Goal: Information Seeking & Learning: Compare options

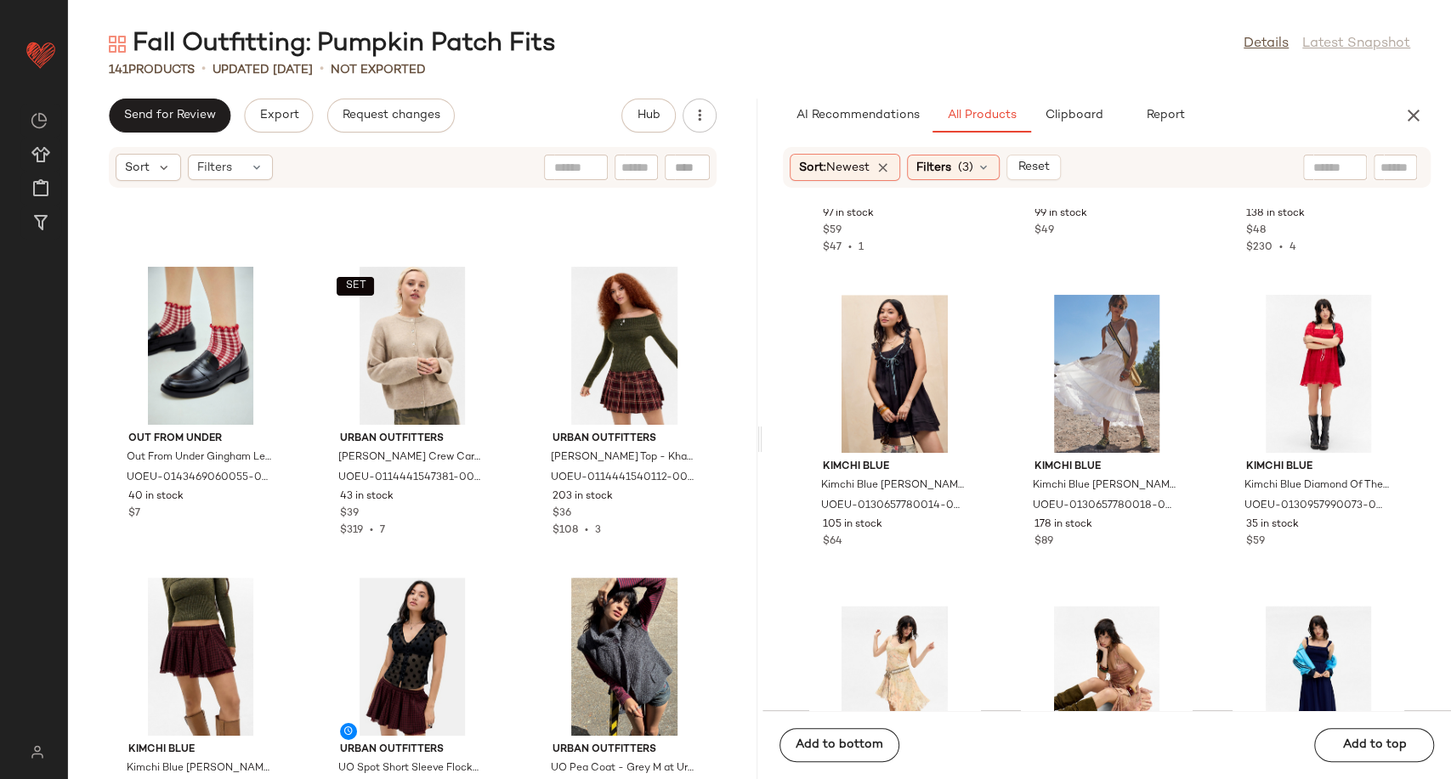
scroll to position [3696, 0]
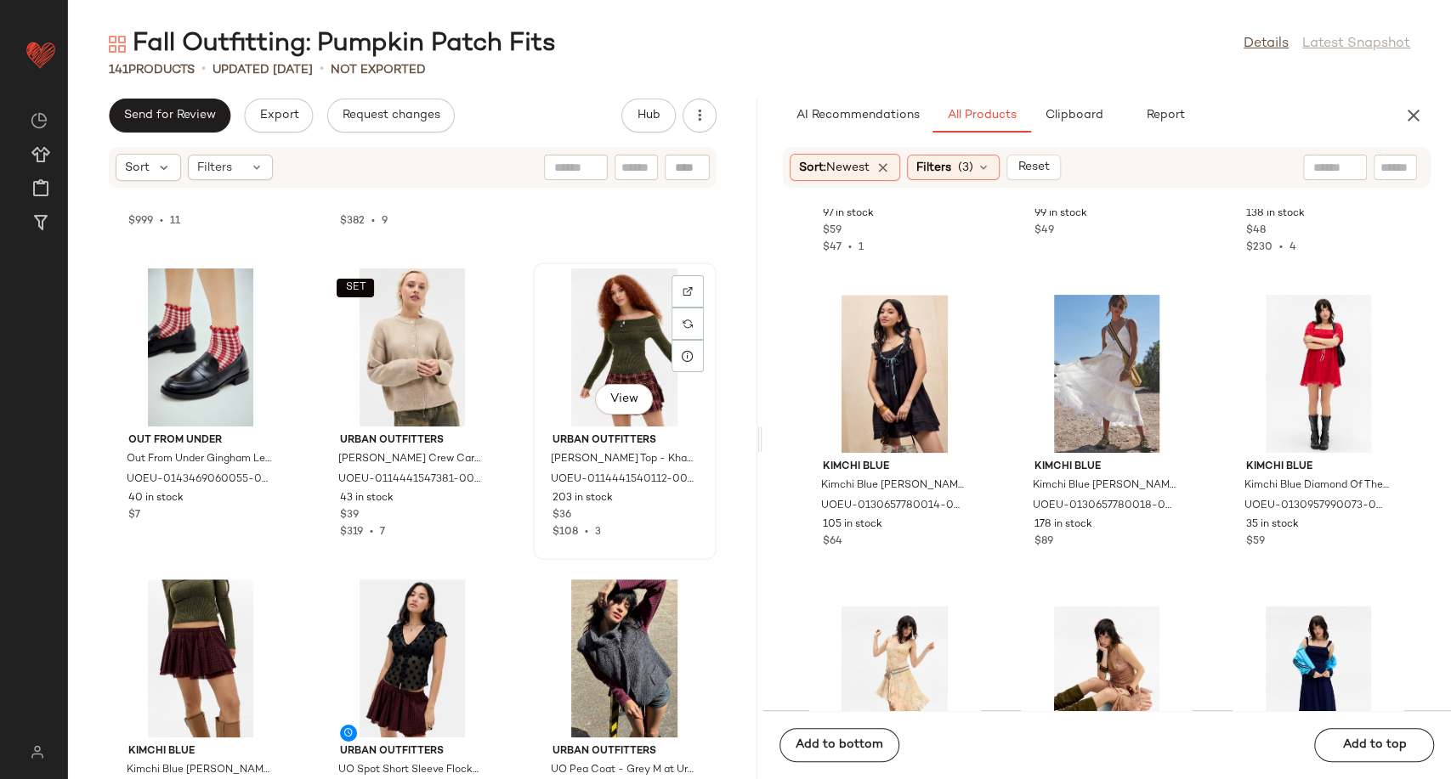
scroll to position [3695, 0]
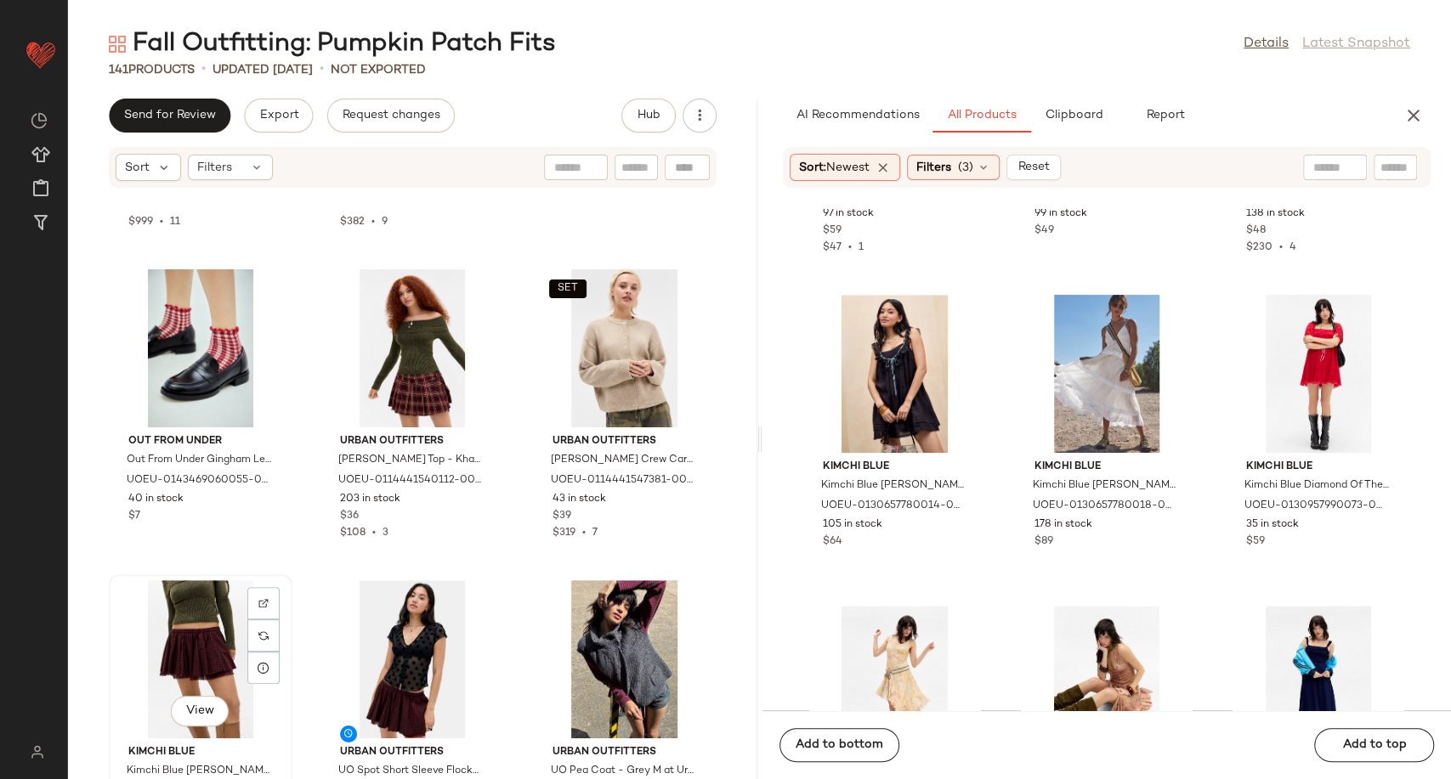
scroll to position [3697, 0]
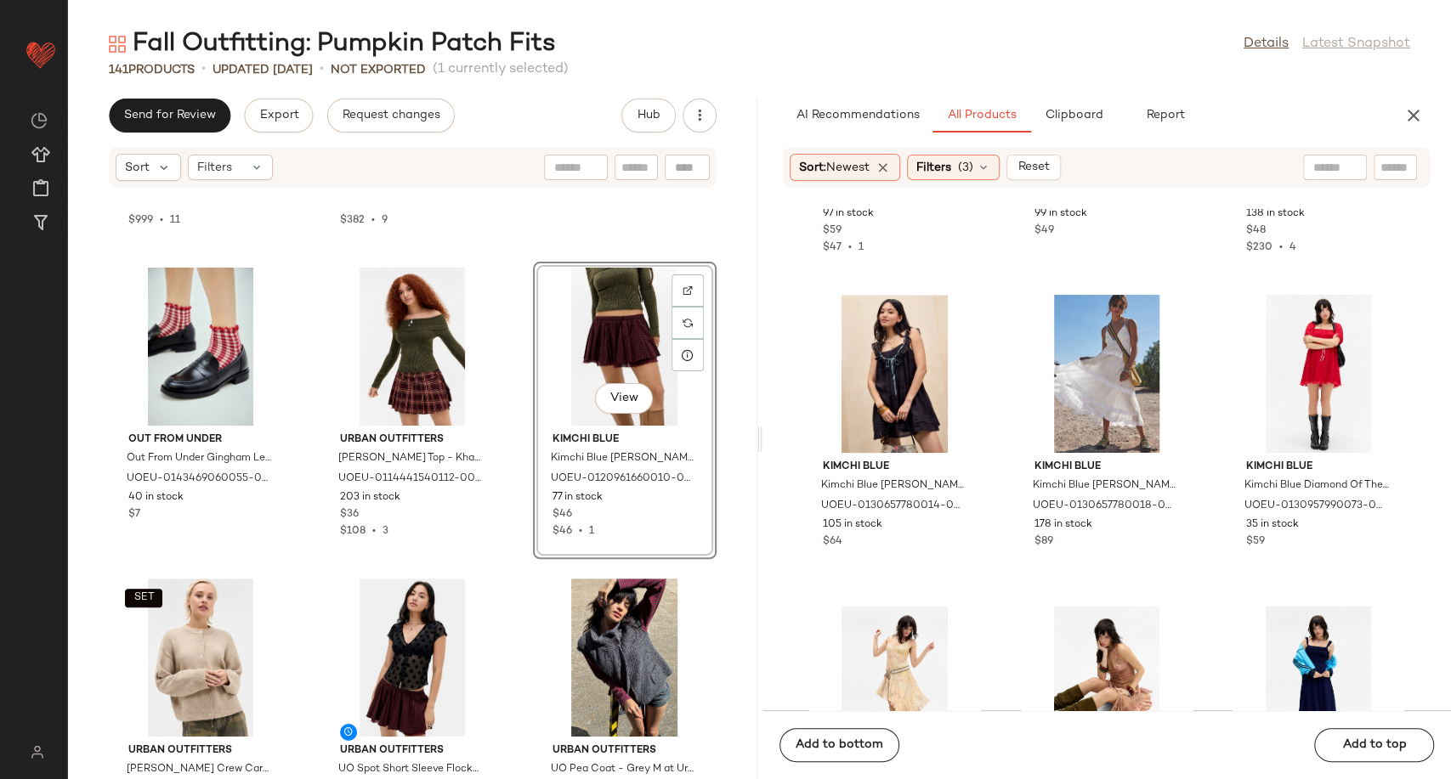
click at [501, 617] on div "BDG BDG Brown Knee High Leather Boots - Brown UK 7 at Urban Outfitters UOEU-031…" at bounding box center [412, 494] width 689 height 570
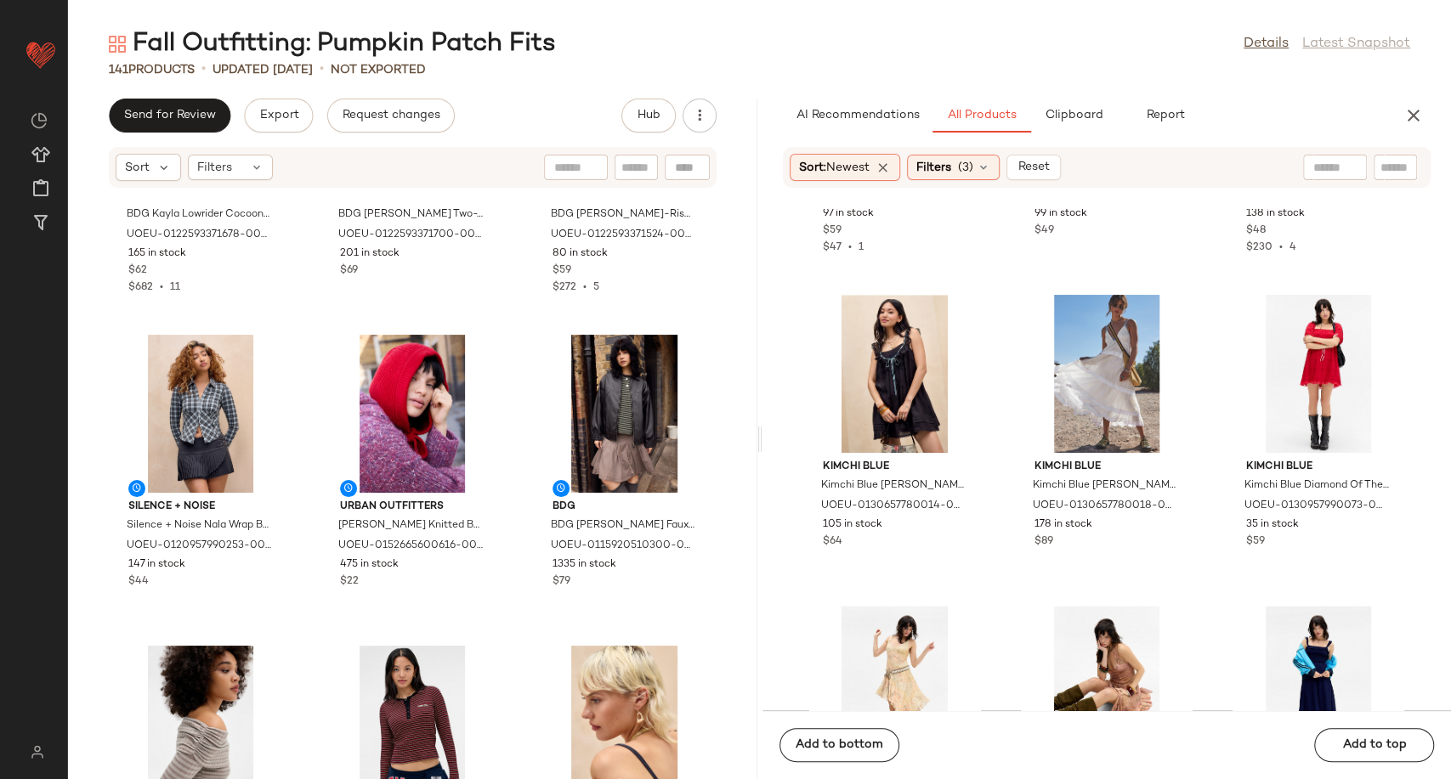
scroll to position [8983, 0]
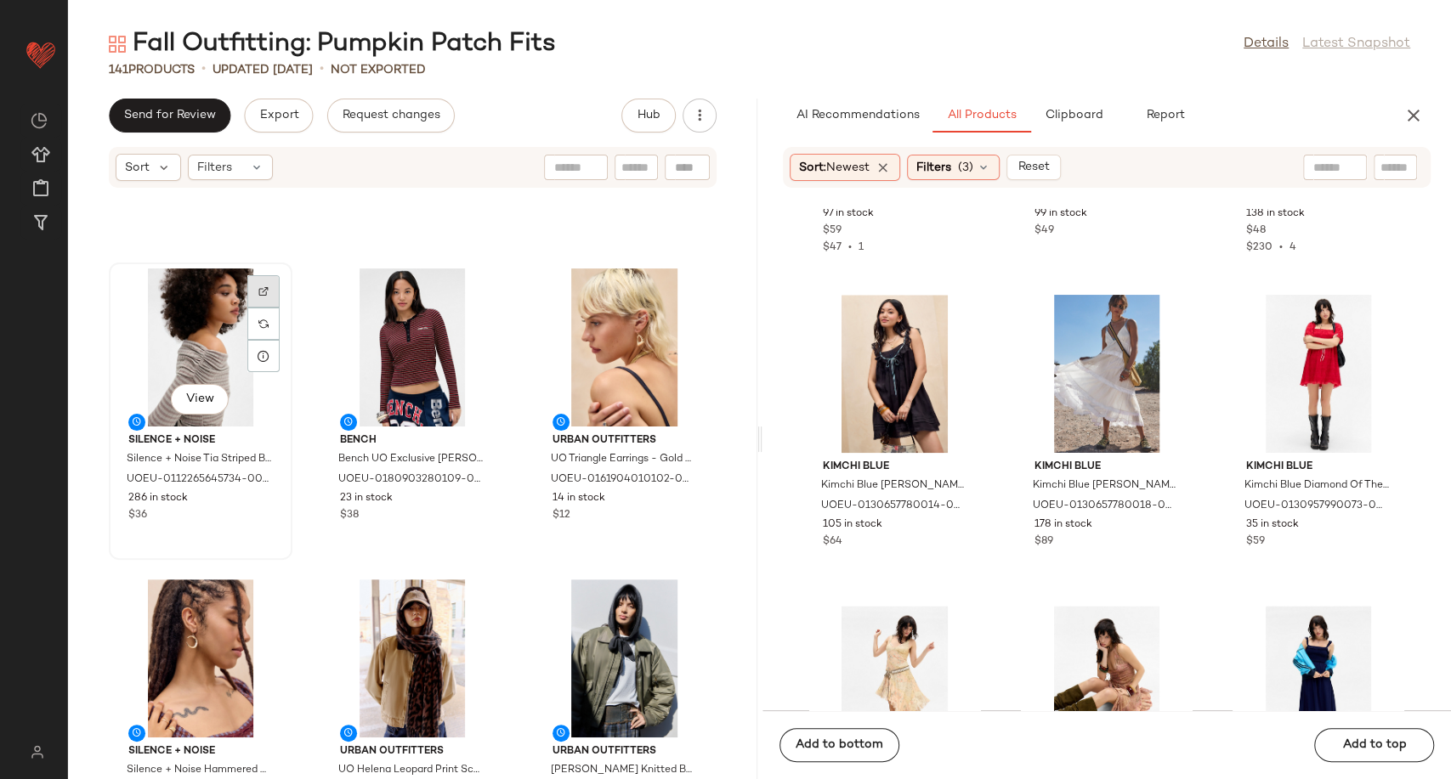
click at [251, 308] on div at bounding box center [263, 324] width 32 height 32
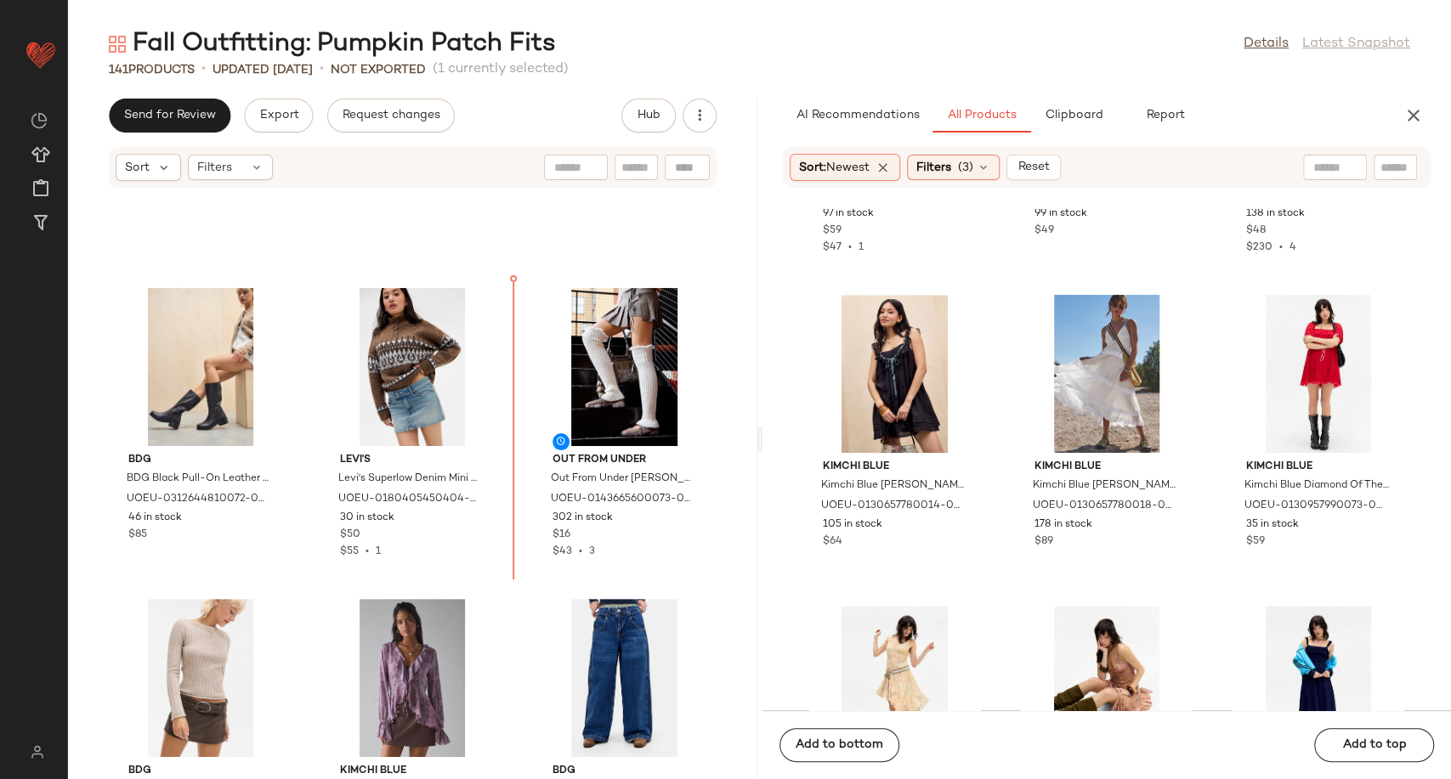
scroll to position [1498, 0]
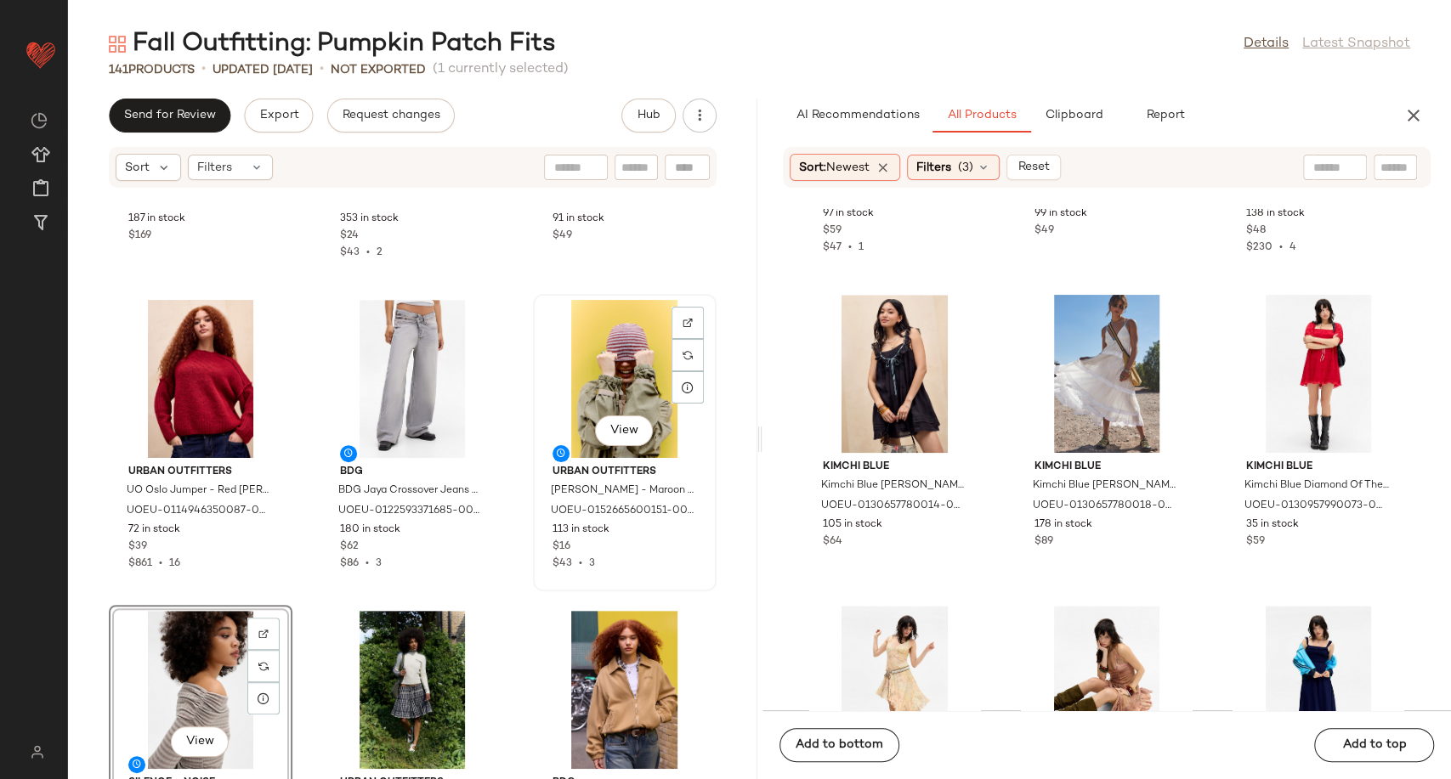
scroll to position [648, 0]
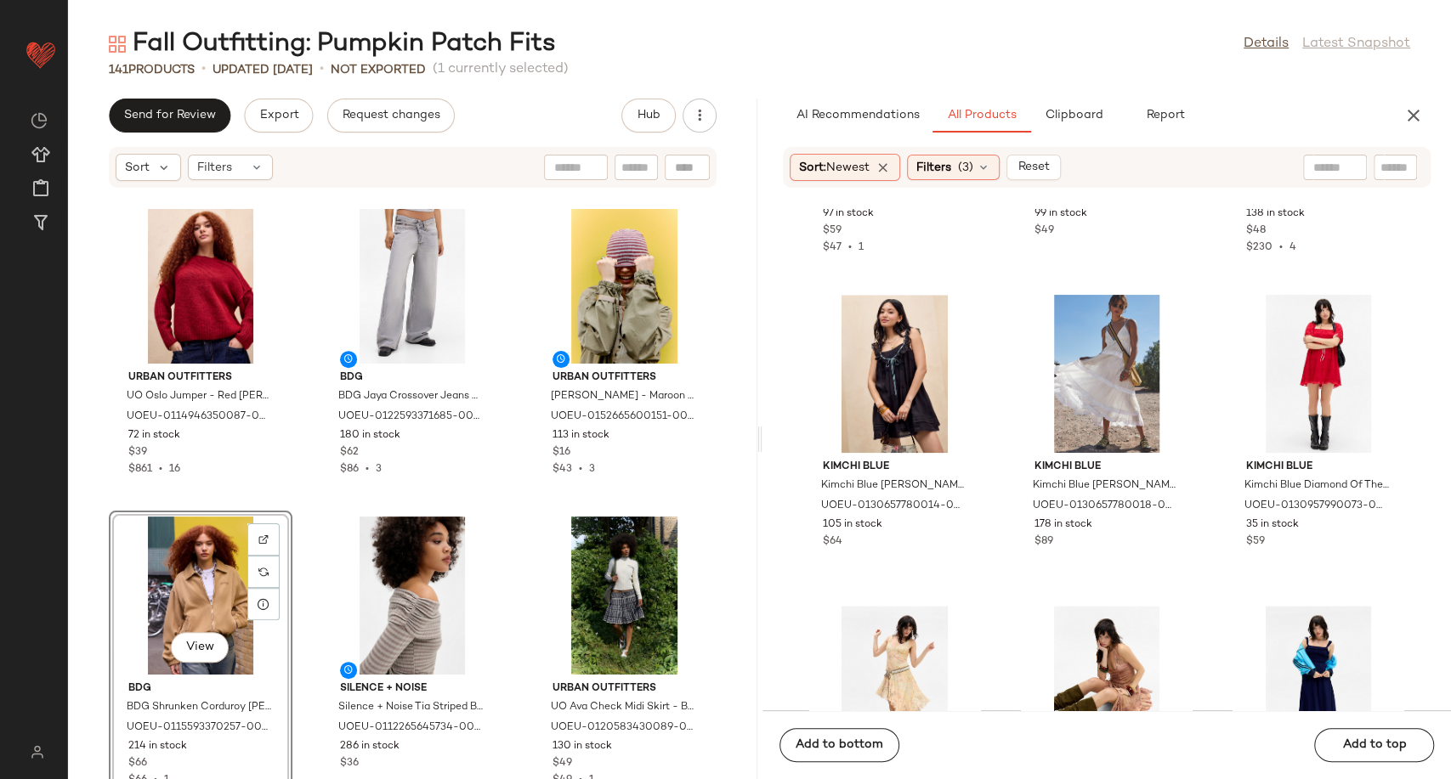
click at [512, 484] on div "Urban Outfitters UO Patrice Suede Bomber Jacket - Tan M at Urban Outfitters UOE…" at bounding box center [412, 494] width 689 height 570
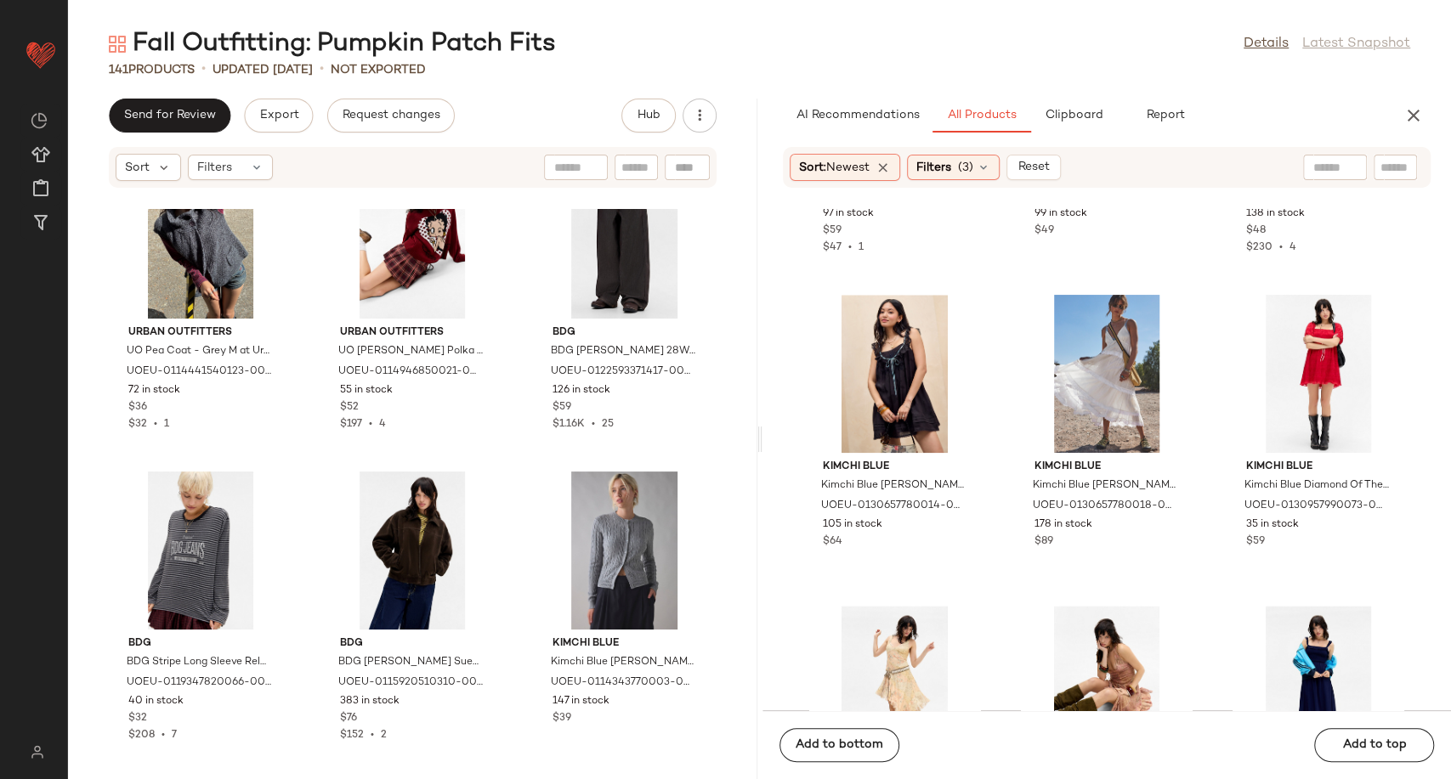
scroll to position [4236, 0]
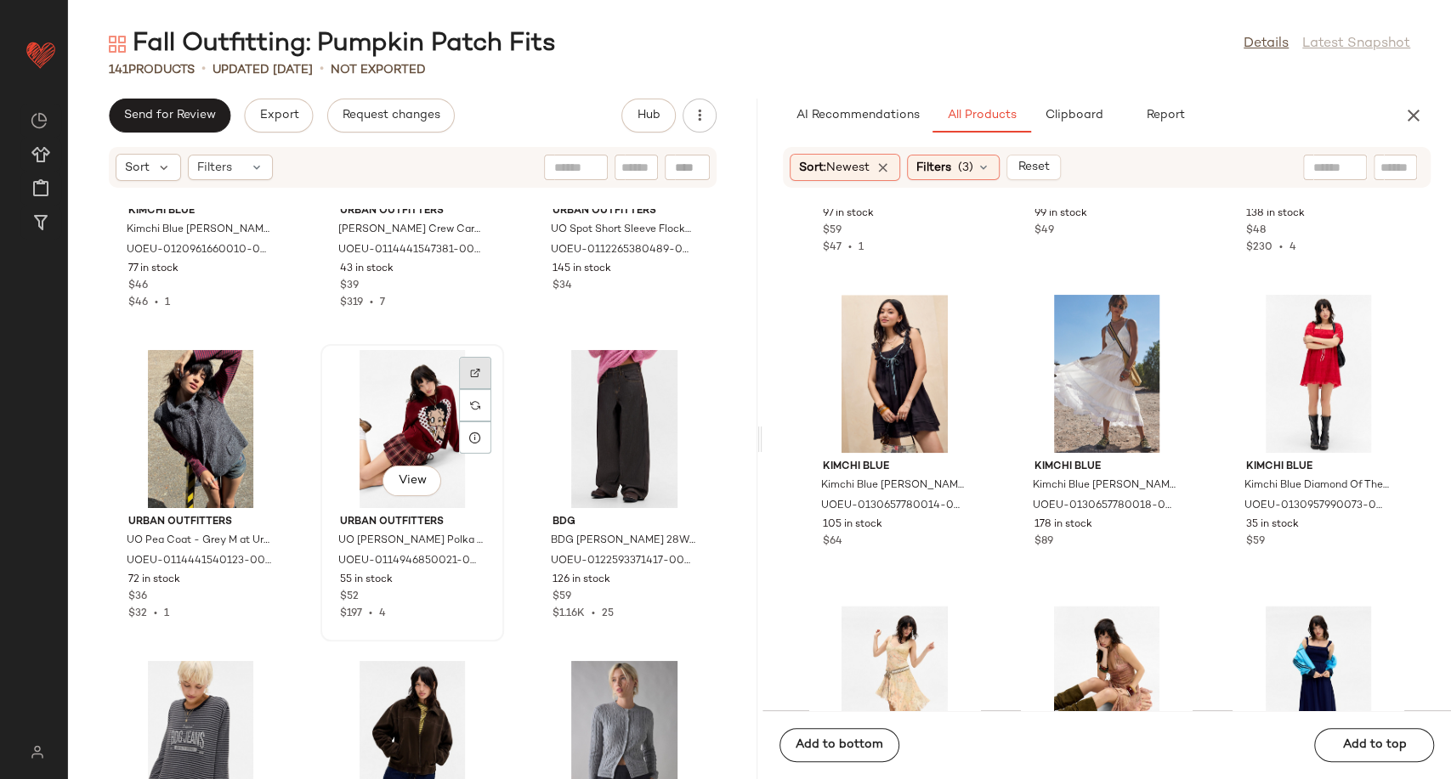
click at [470, 370] on img at bounding box center [475, 373] width 10 height 10
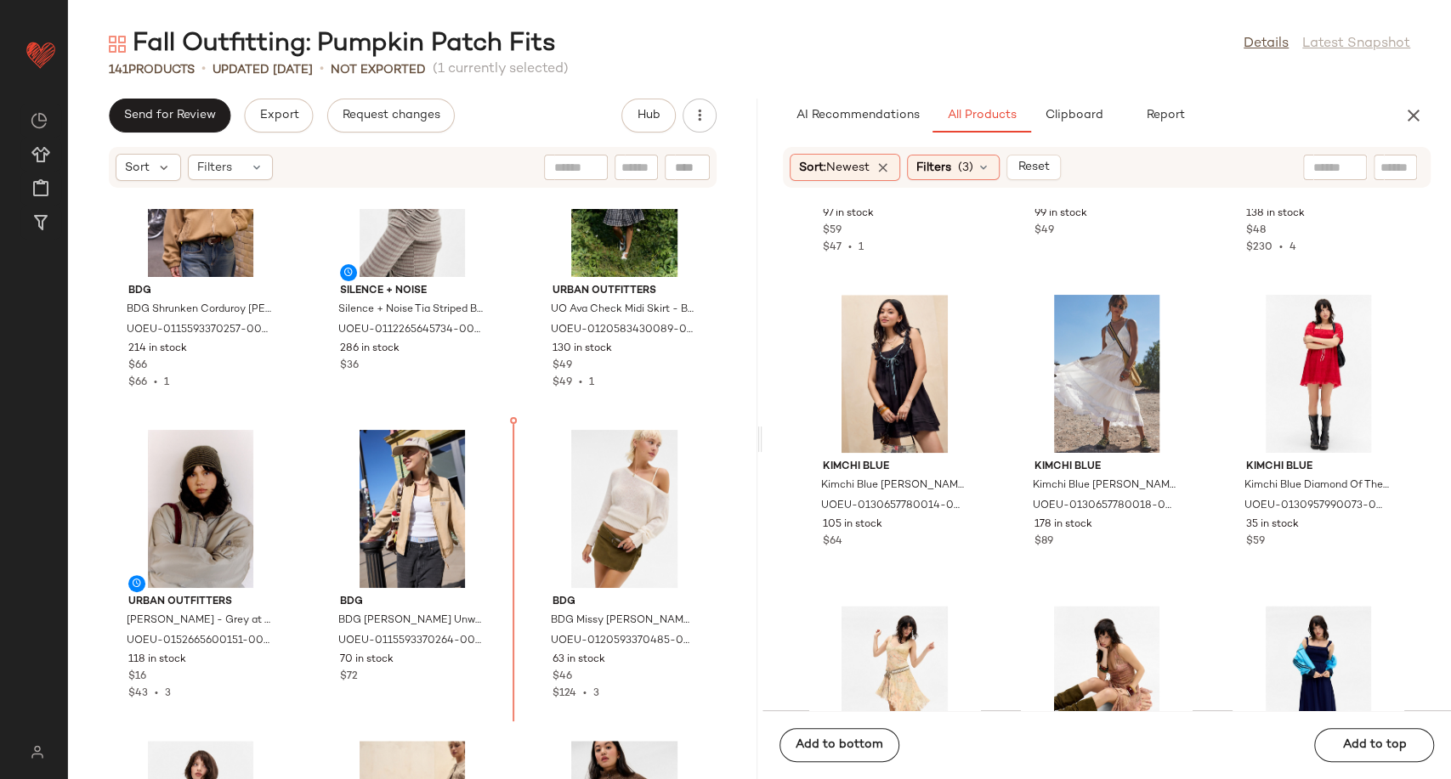
scroll to position [1067, 0]
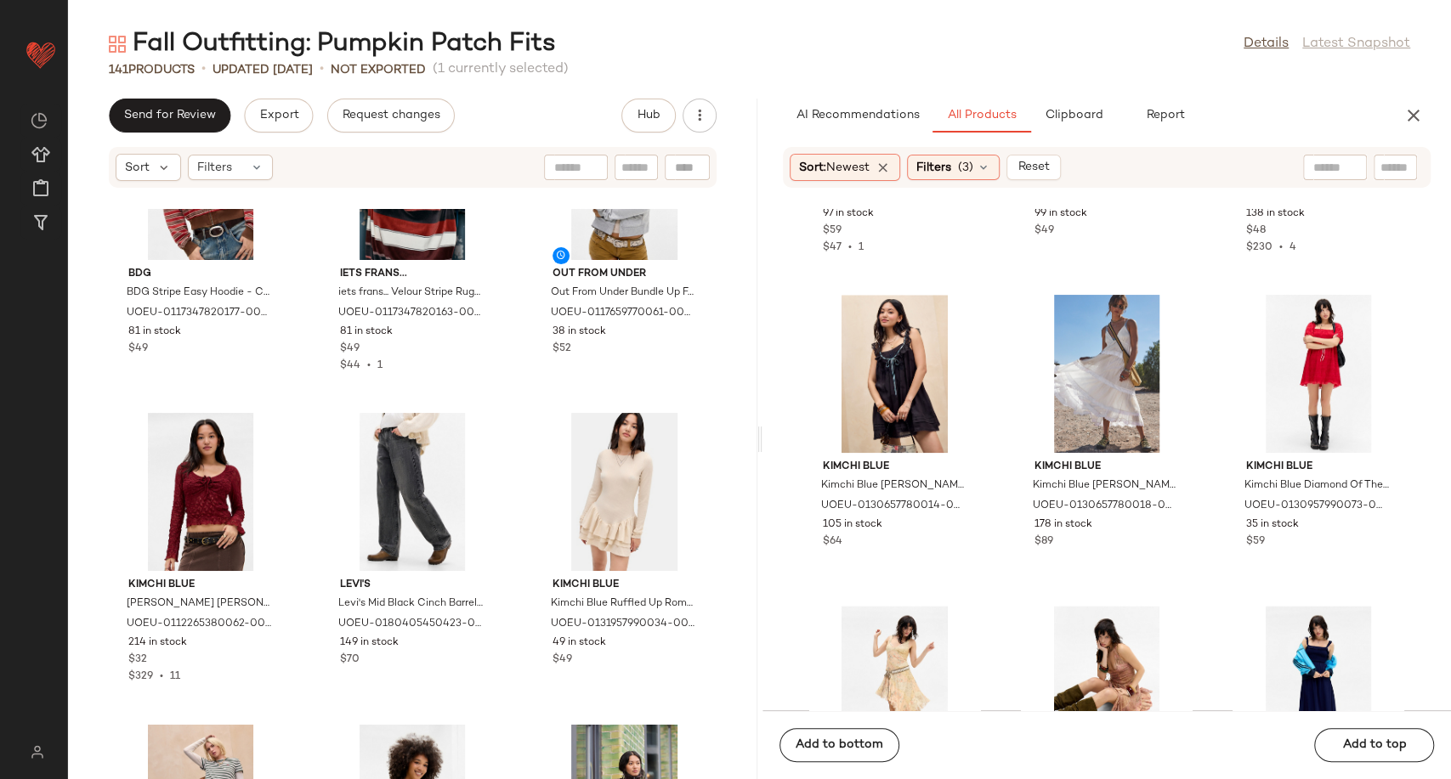
scroll to position [6355, 0]
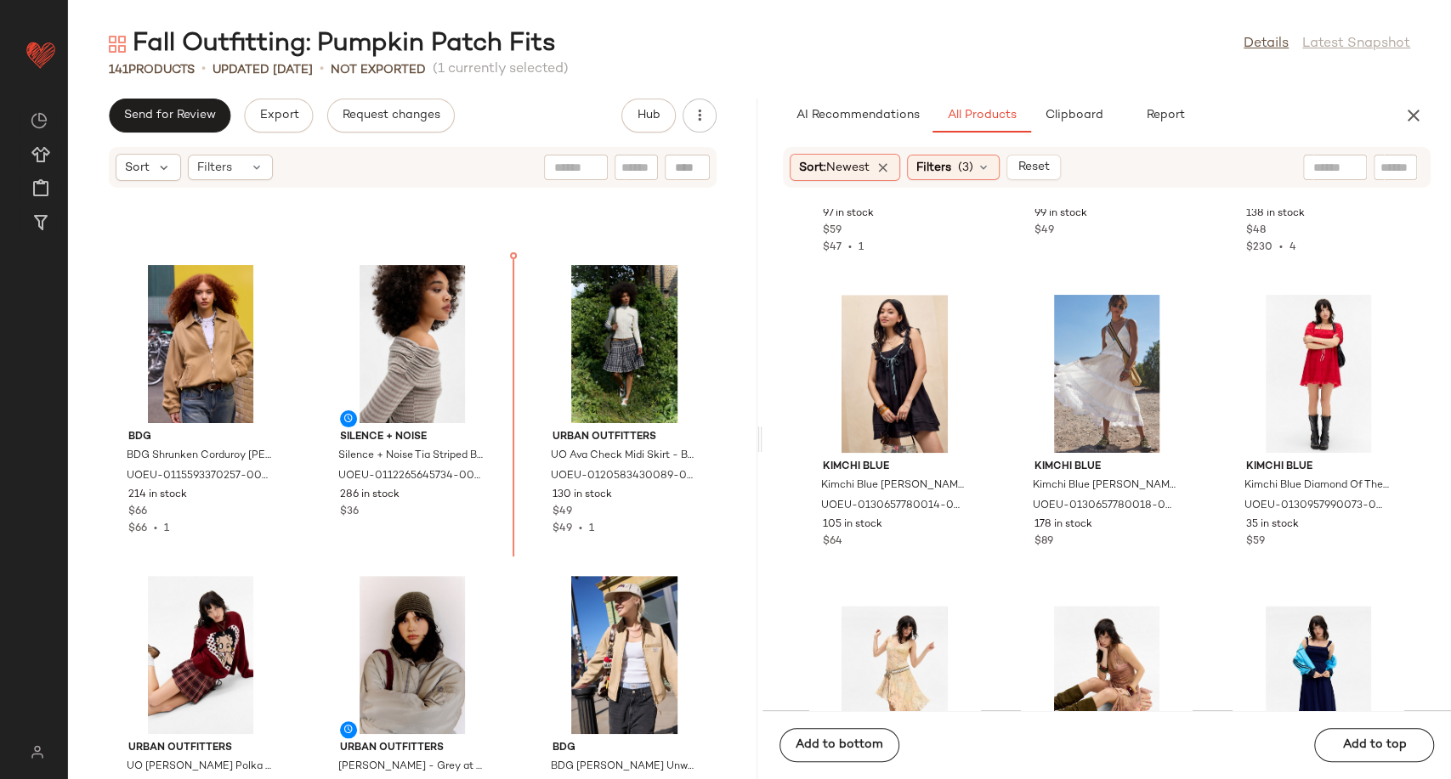
scroll to position [888, 0]
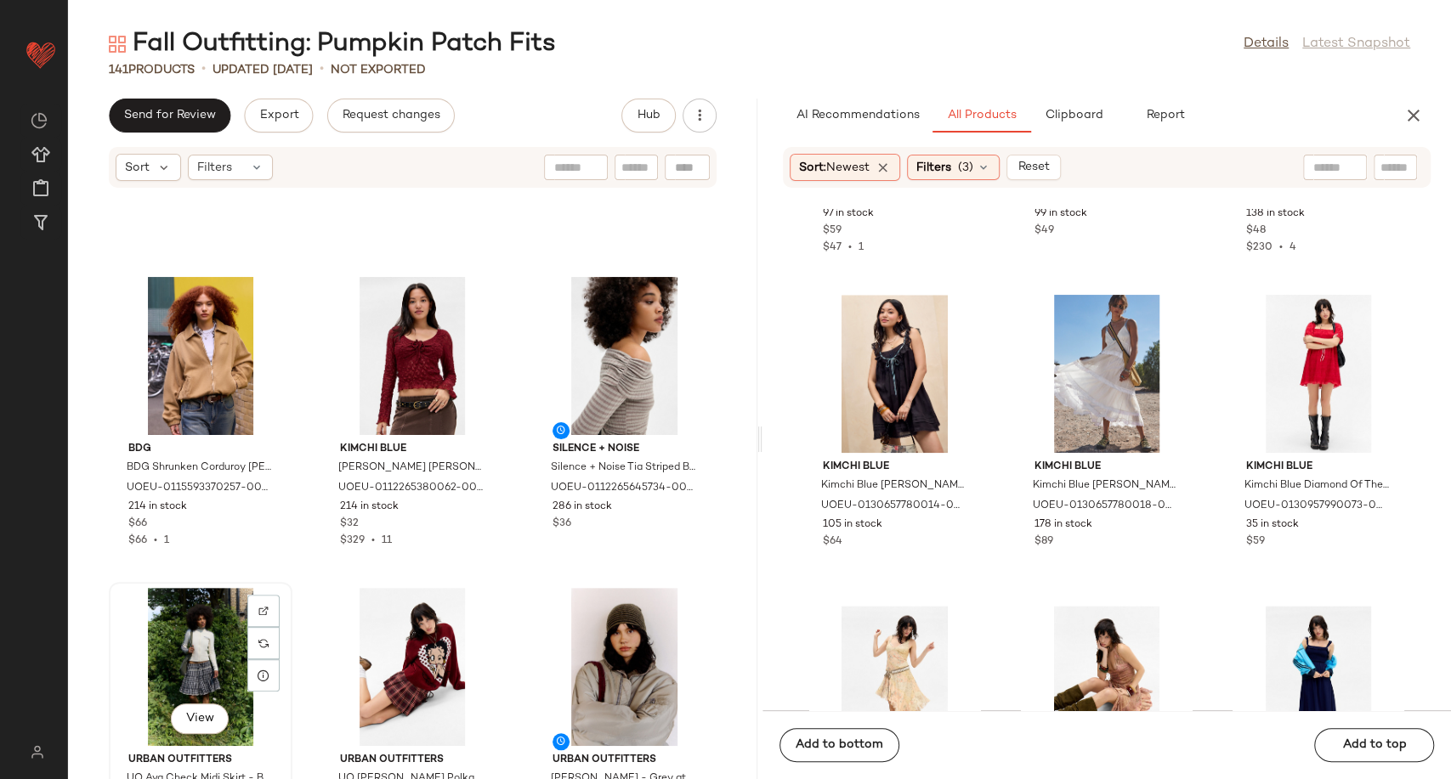
scroll to position [892, 0]
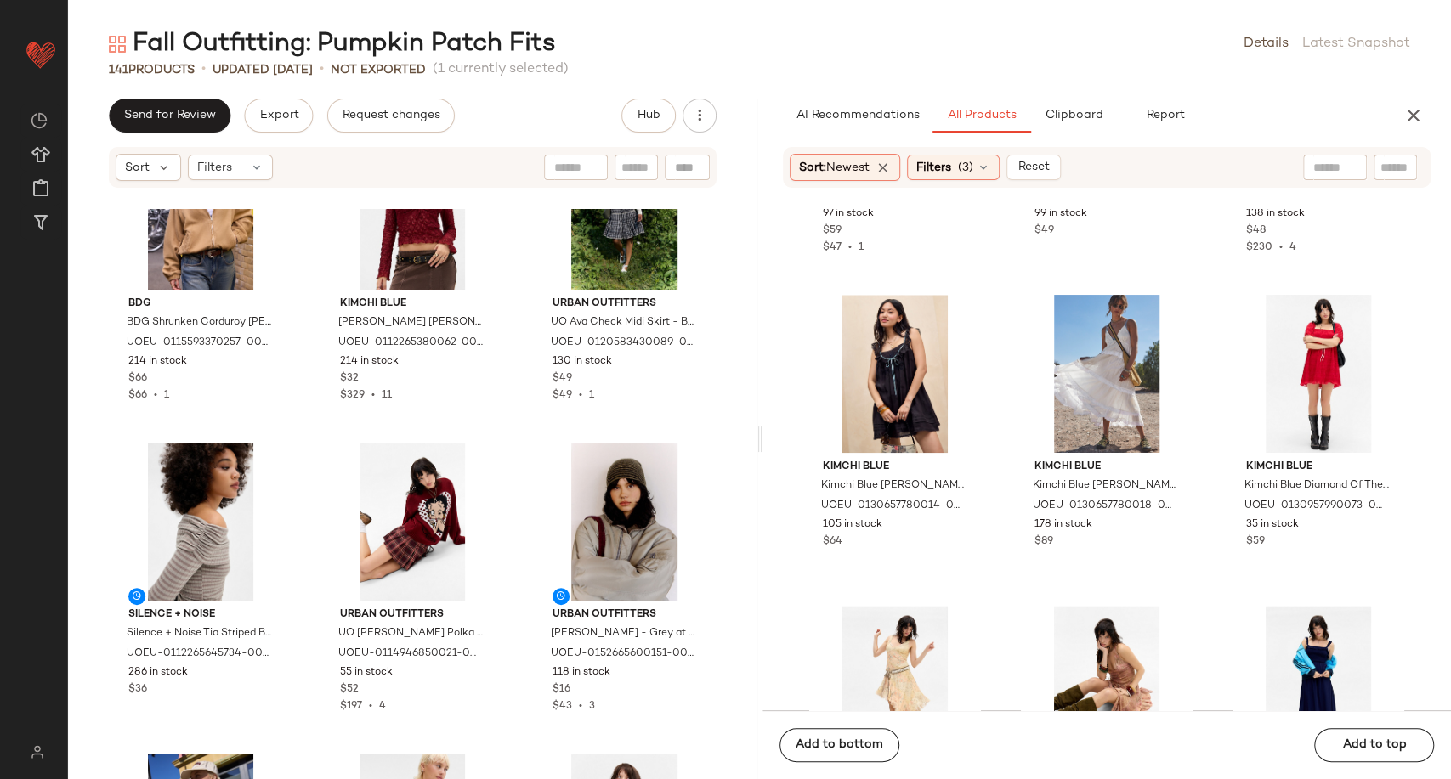
scroll to position [1159, 0]
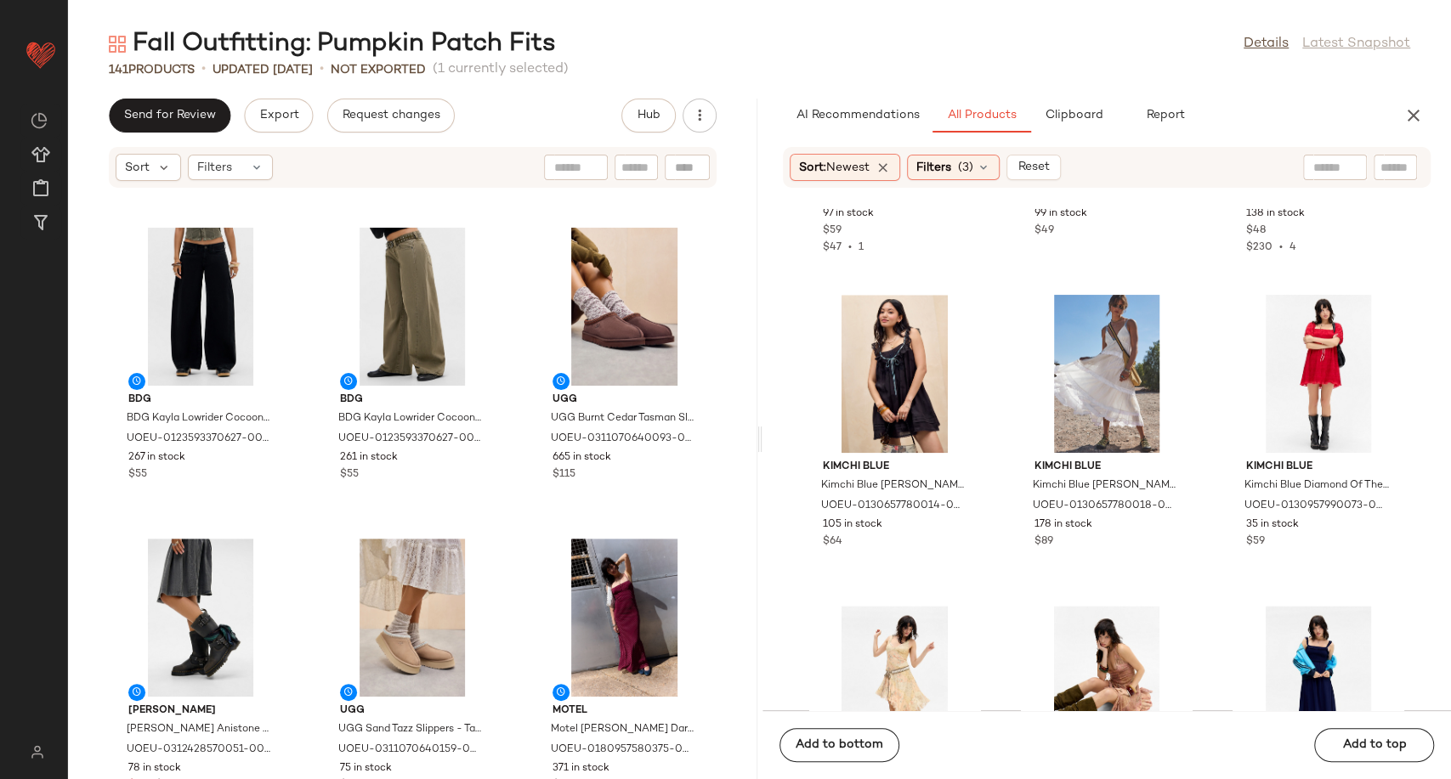
scroll to position [14051, 0]
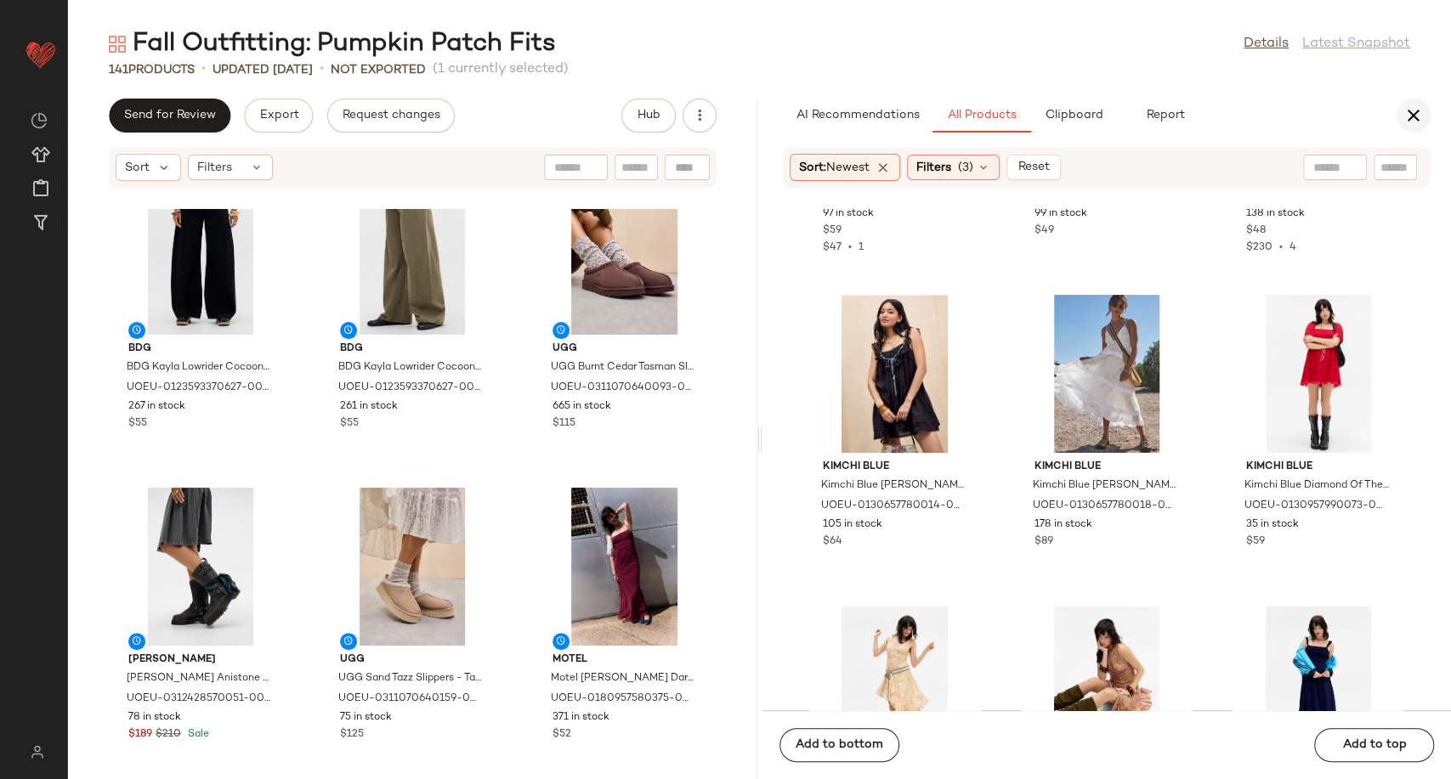
click at [1407, 116] on icon "button" at bounding box center [1413, 115] width 20 height 20
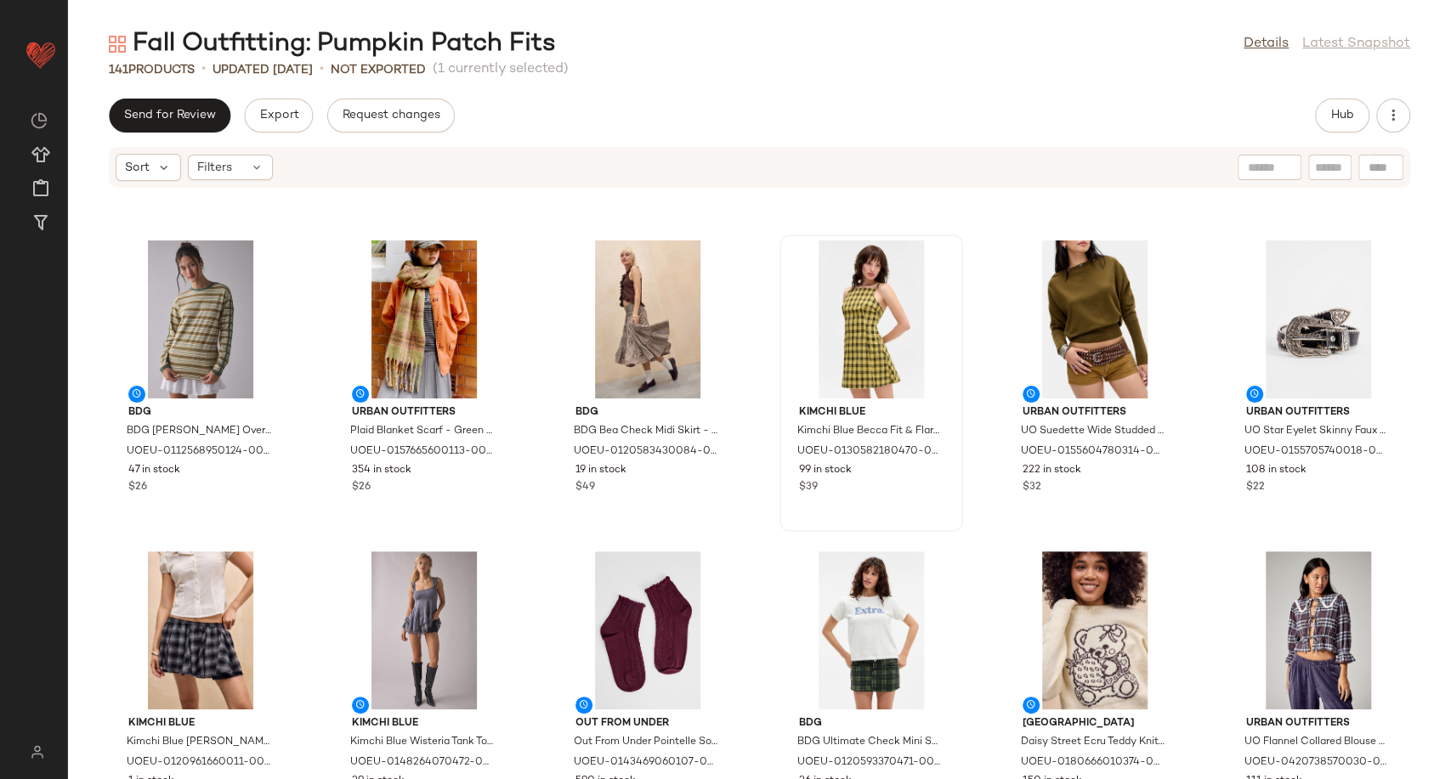
scroll to position [5804, 0]
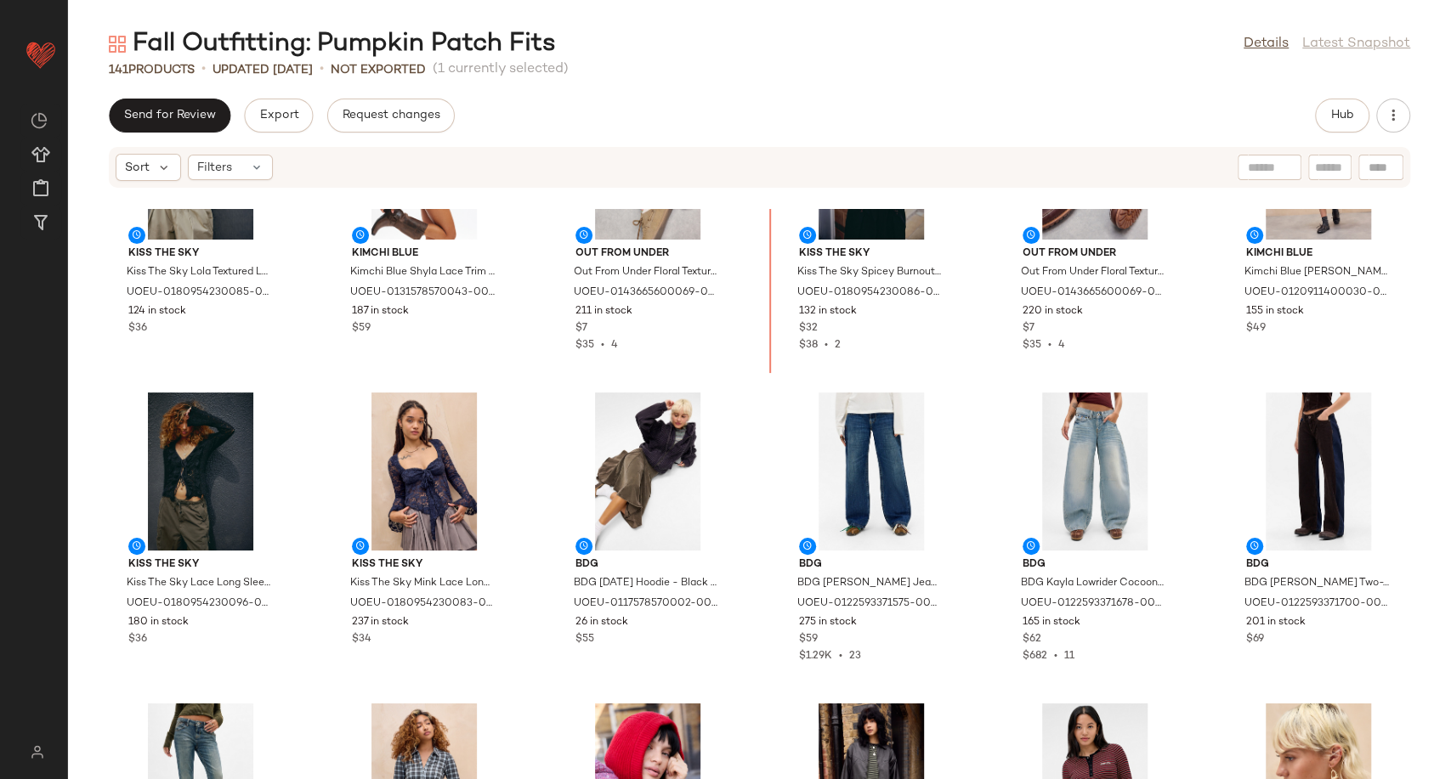
scroll to position [3883, 0]
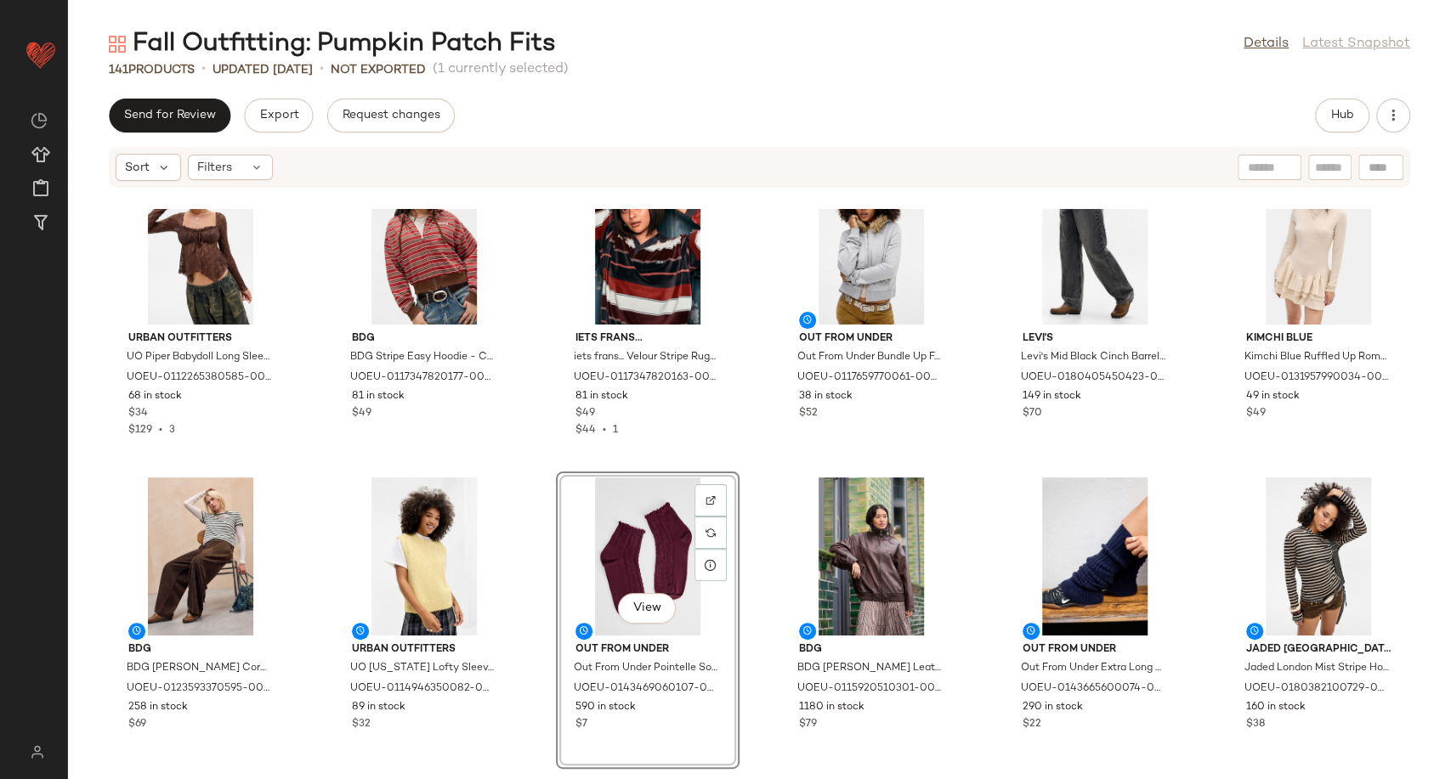
scroll to position [3017, 0]
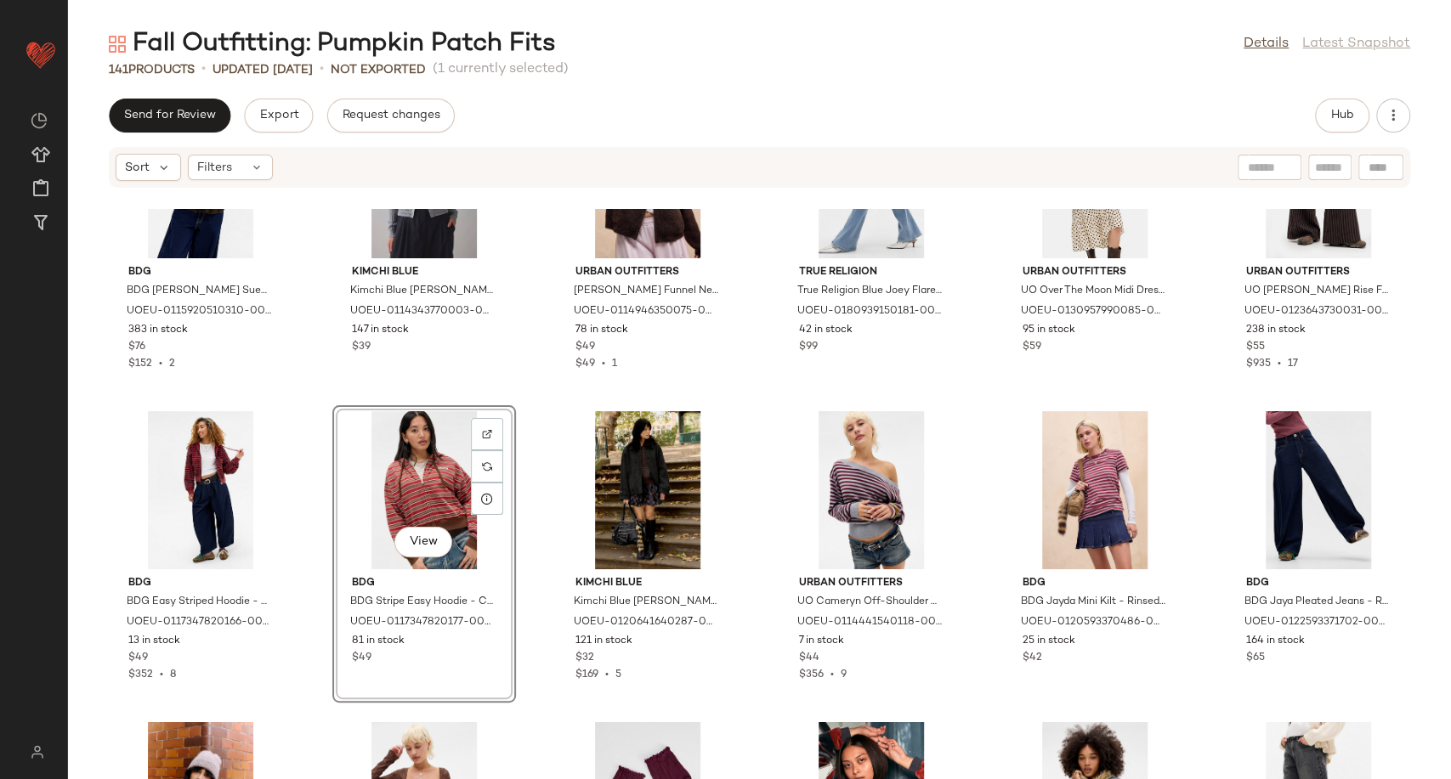
scroll to position [2453, 0]
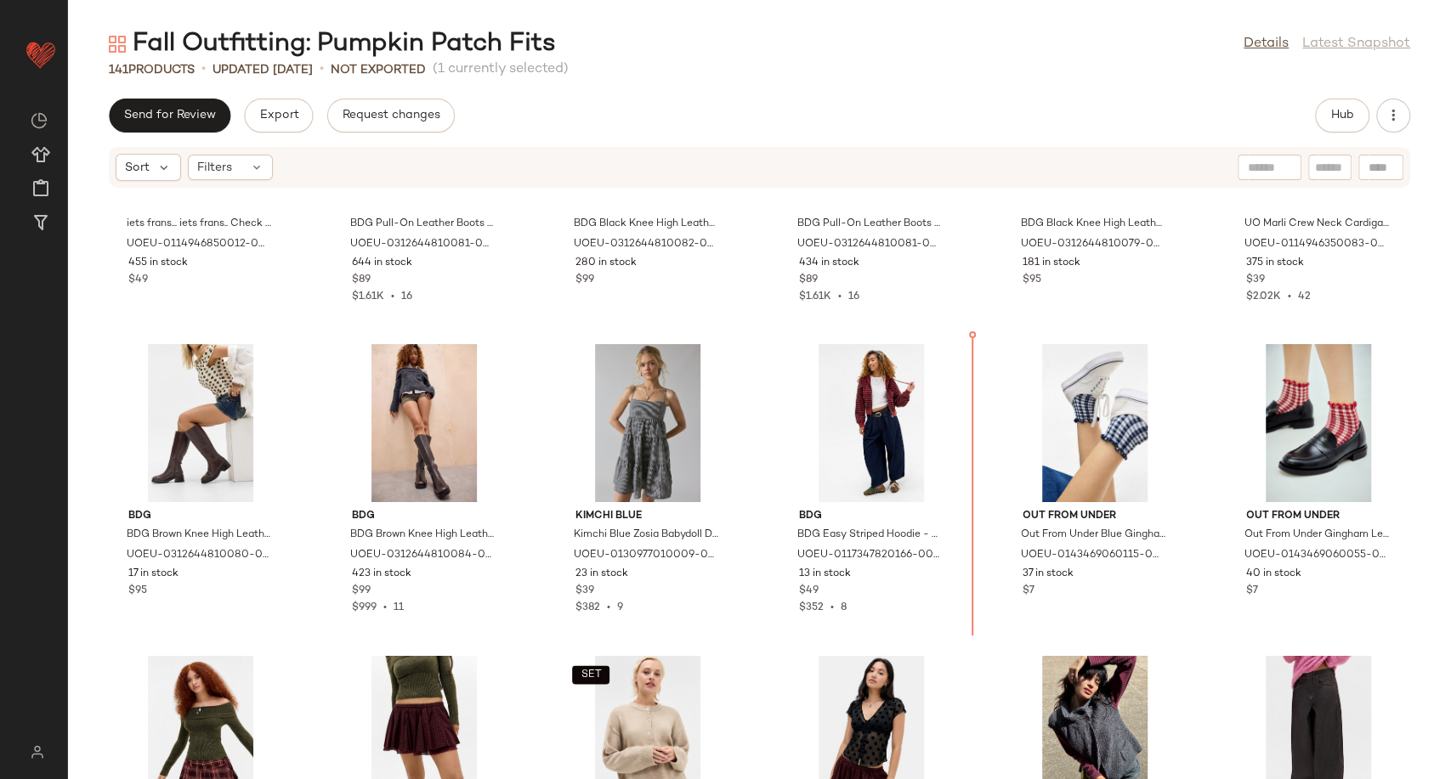
scroll to position [1741, 0]
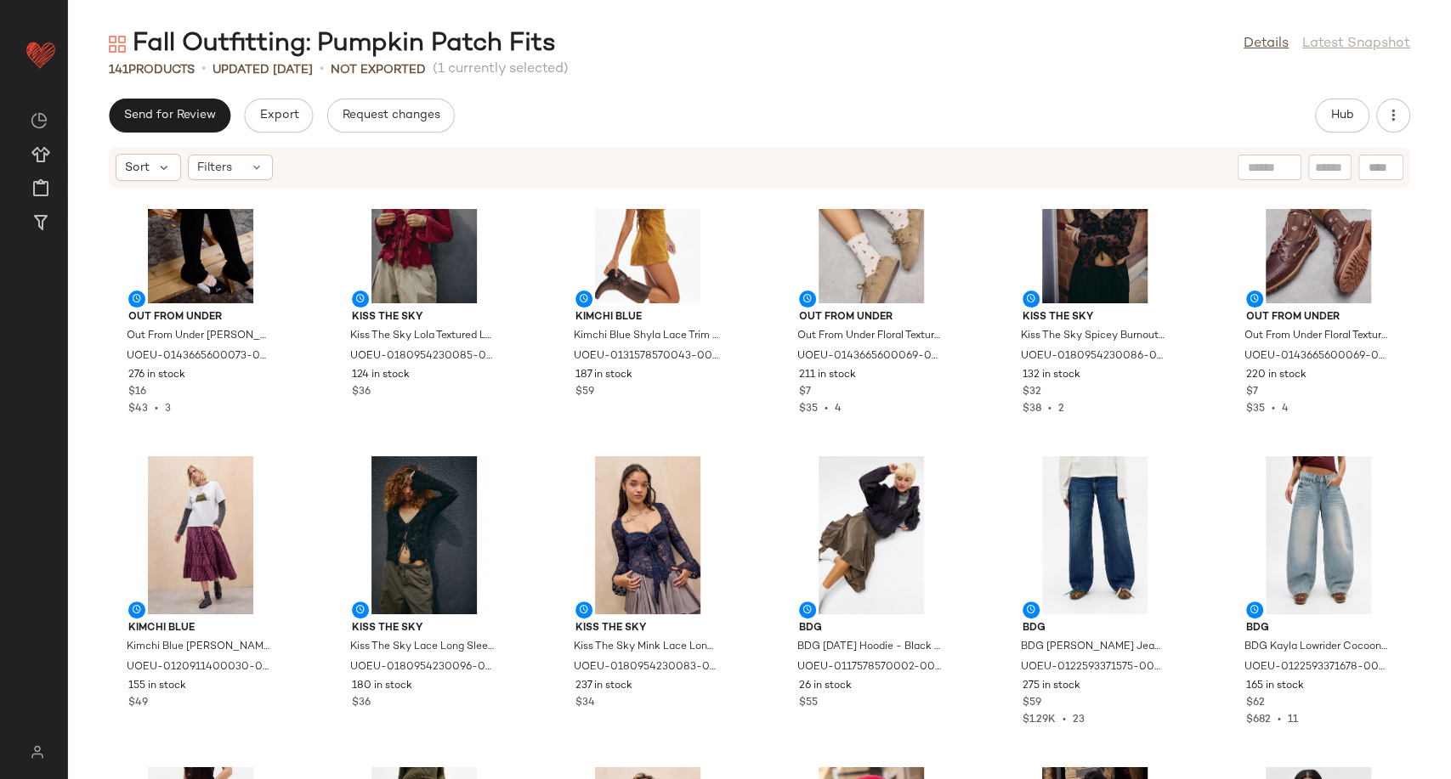
scroll to position [3535, 0]
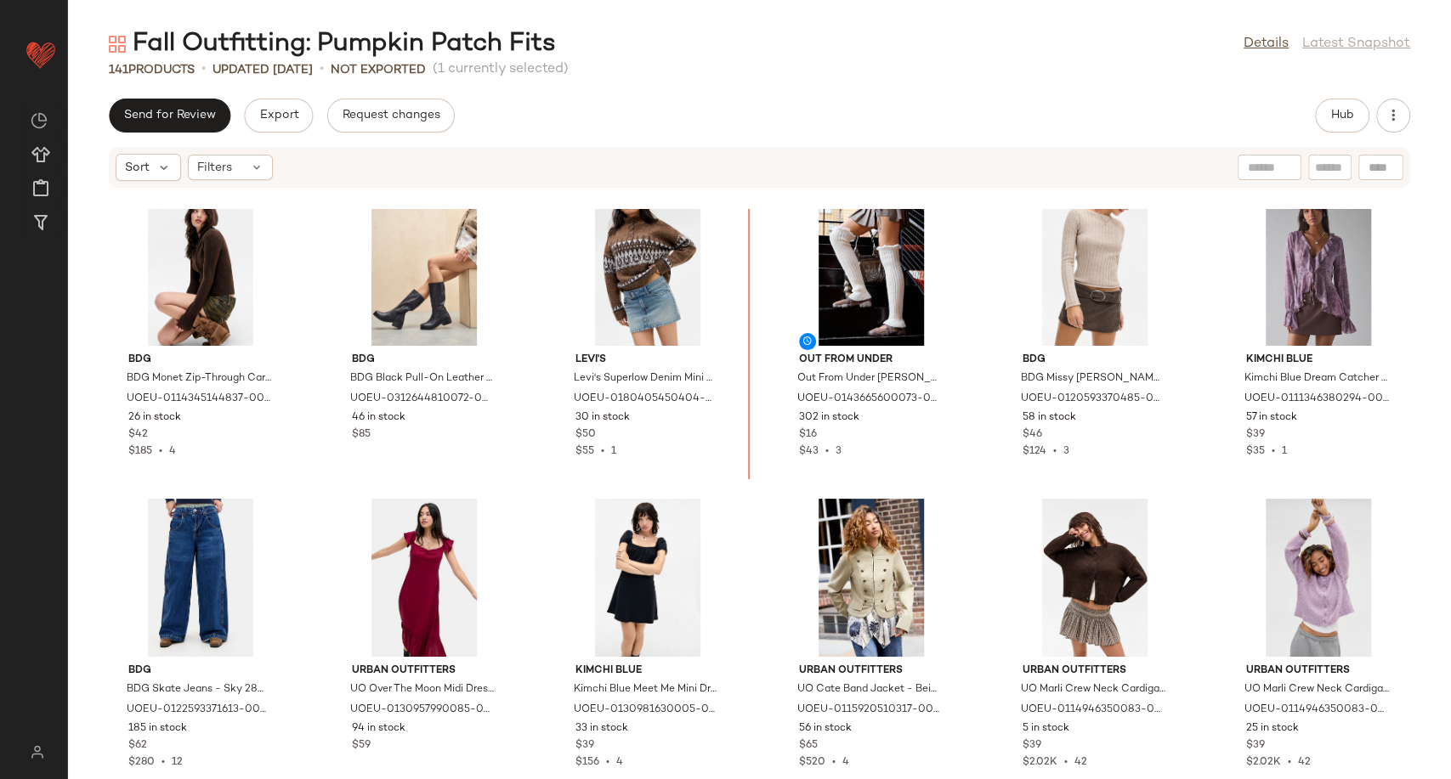
scroll to position [929, 0]
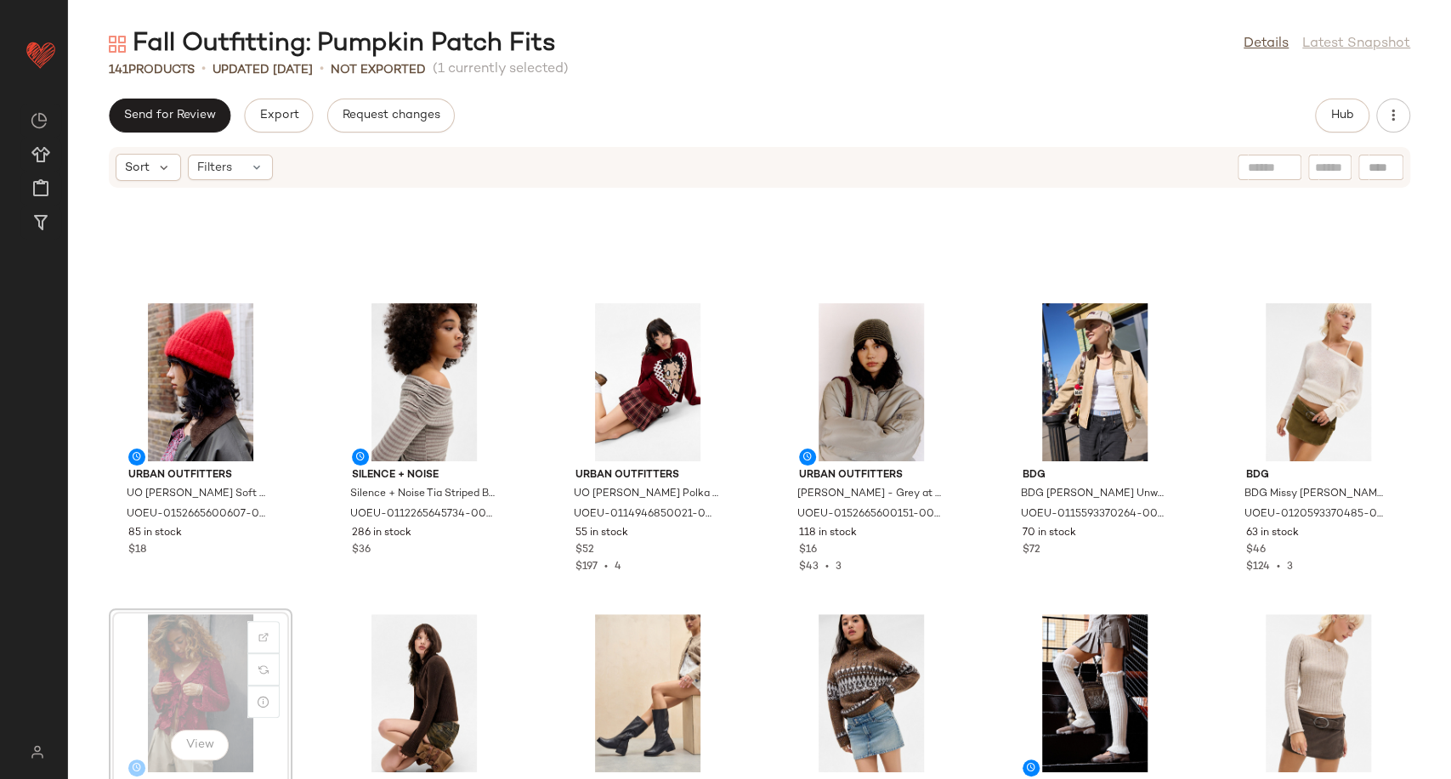
scroll to position [553, 0]
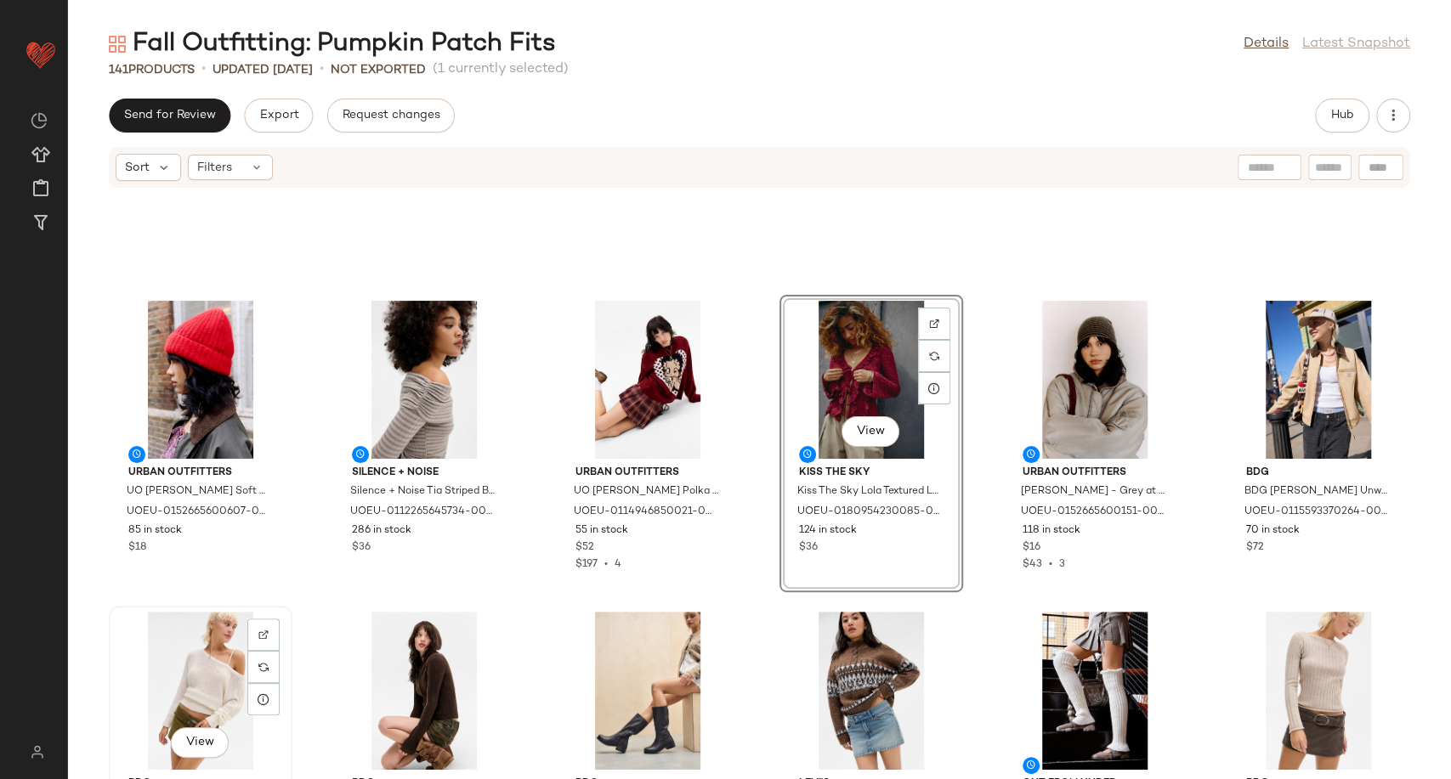
scroll to position [557, 0]
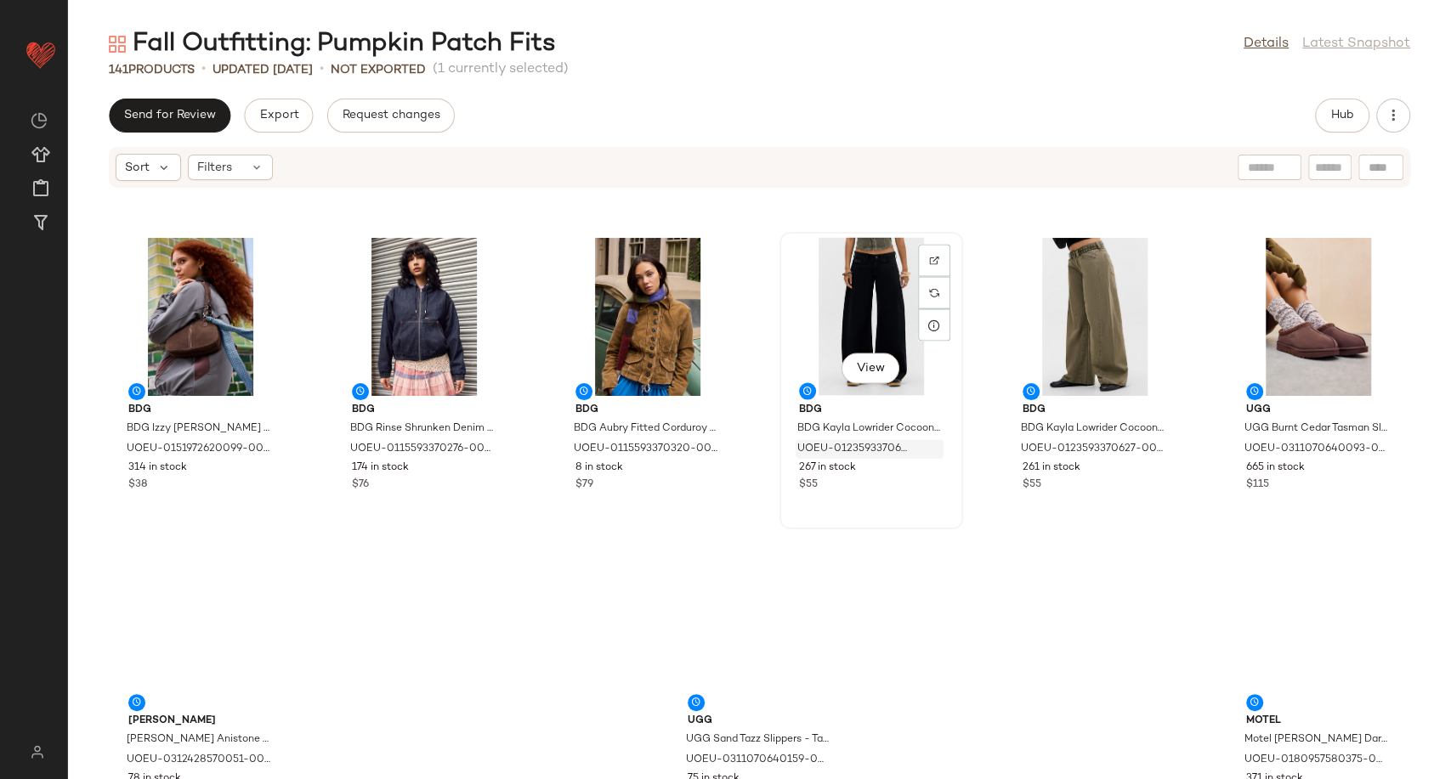
scroll to position [6897, 0]
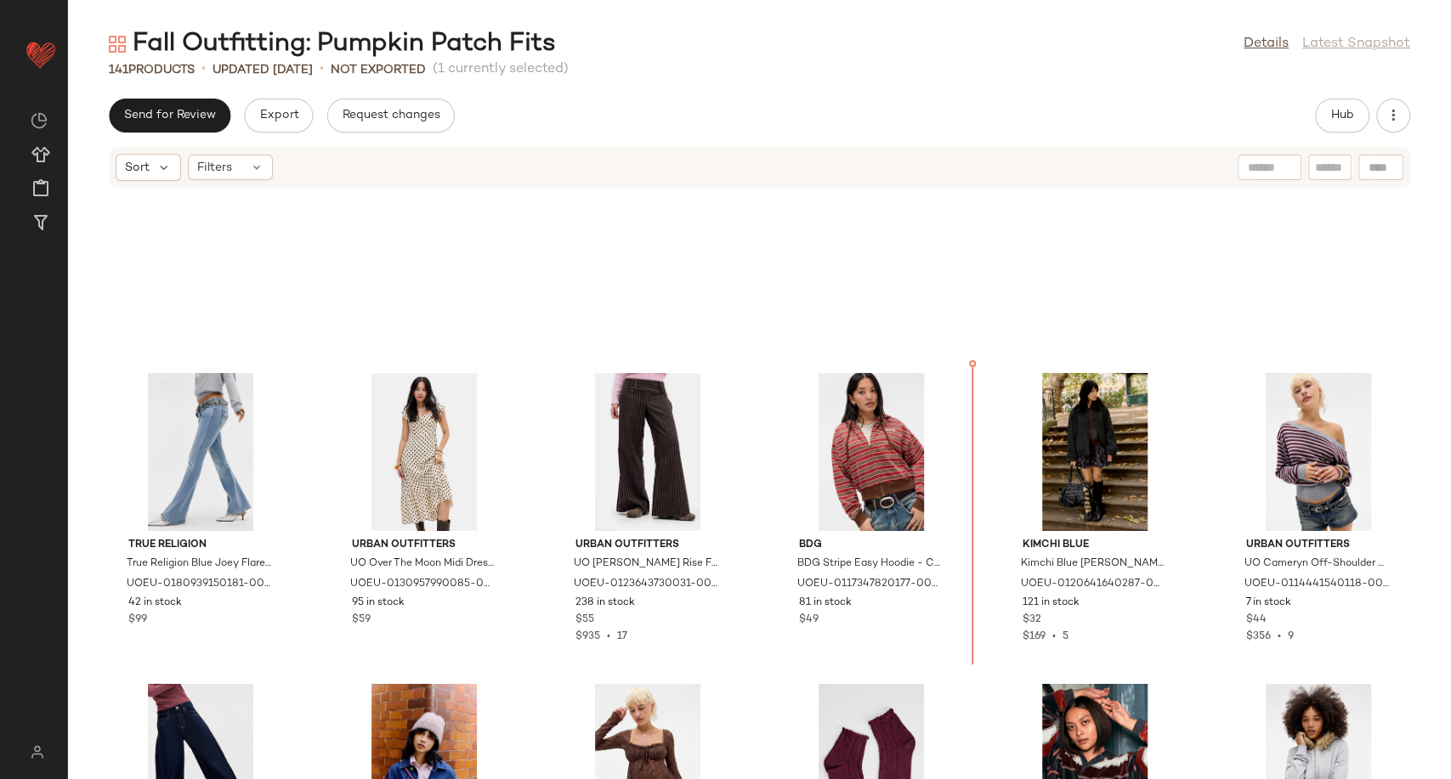
scroll to position [2649, 0]
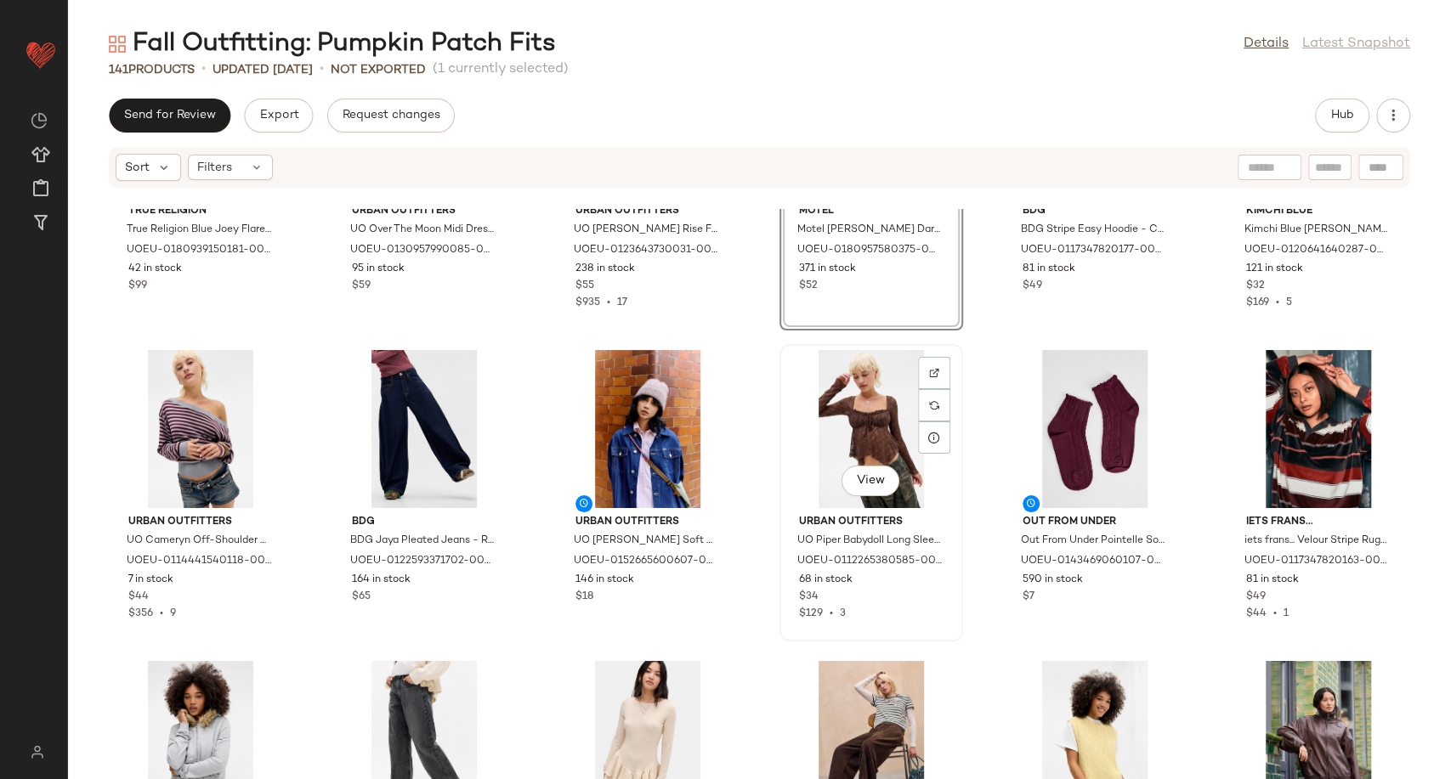
scroll to position [2940, 0]
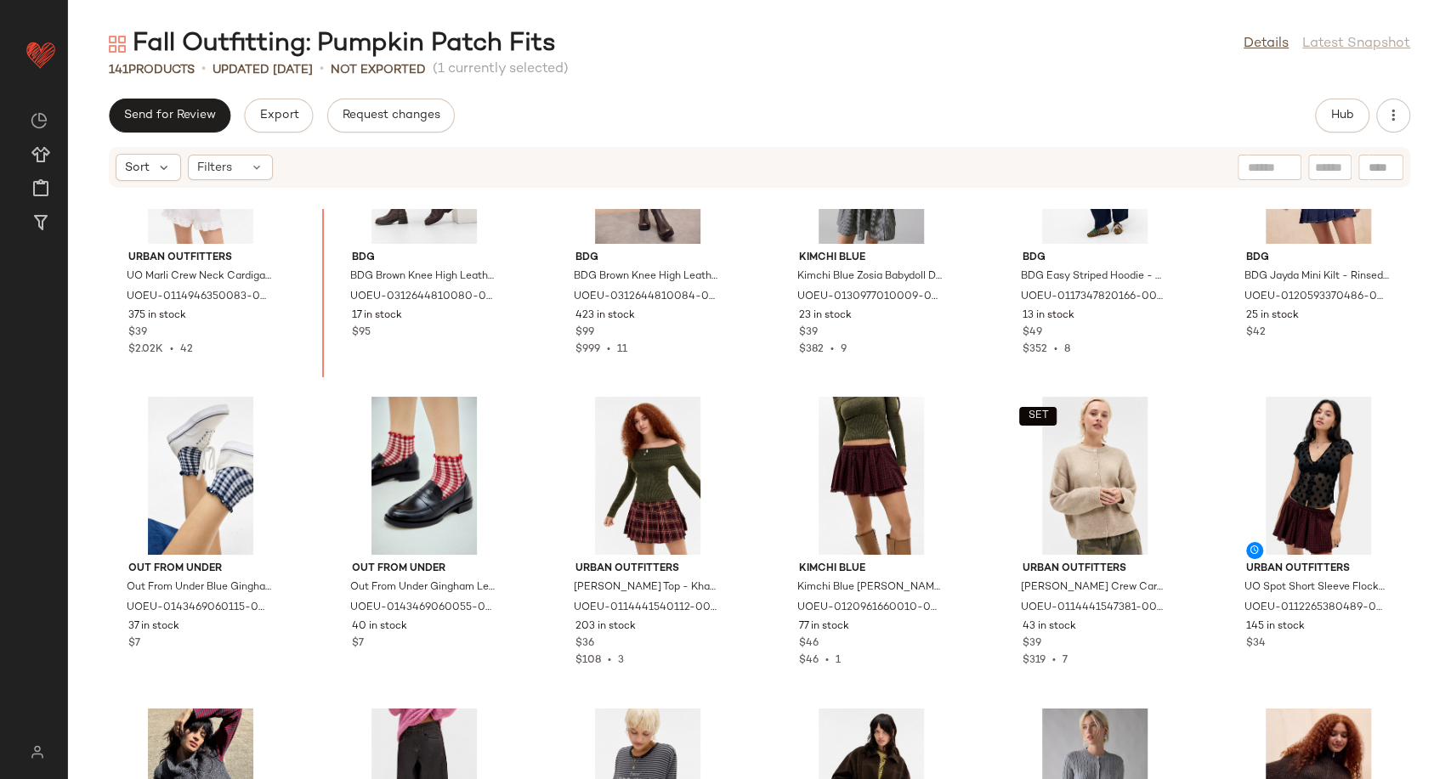
scroll to position [1972, 0]
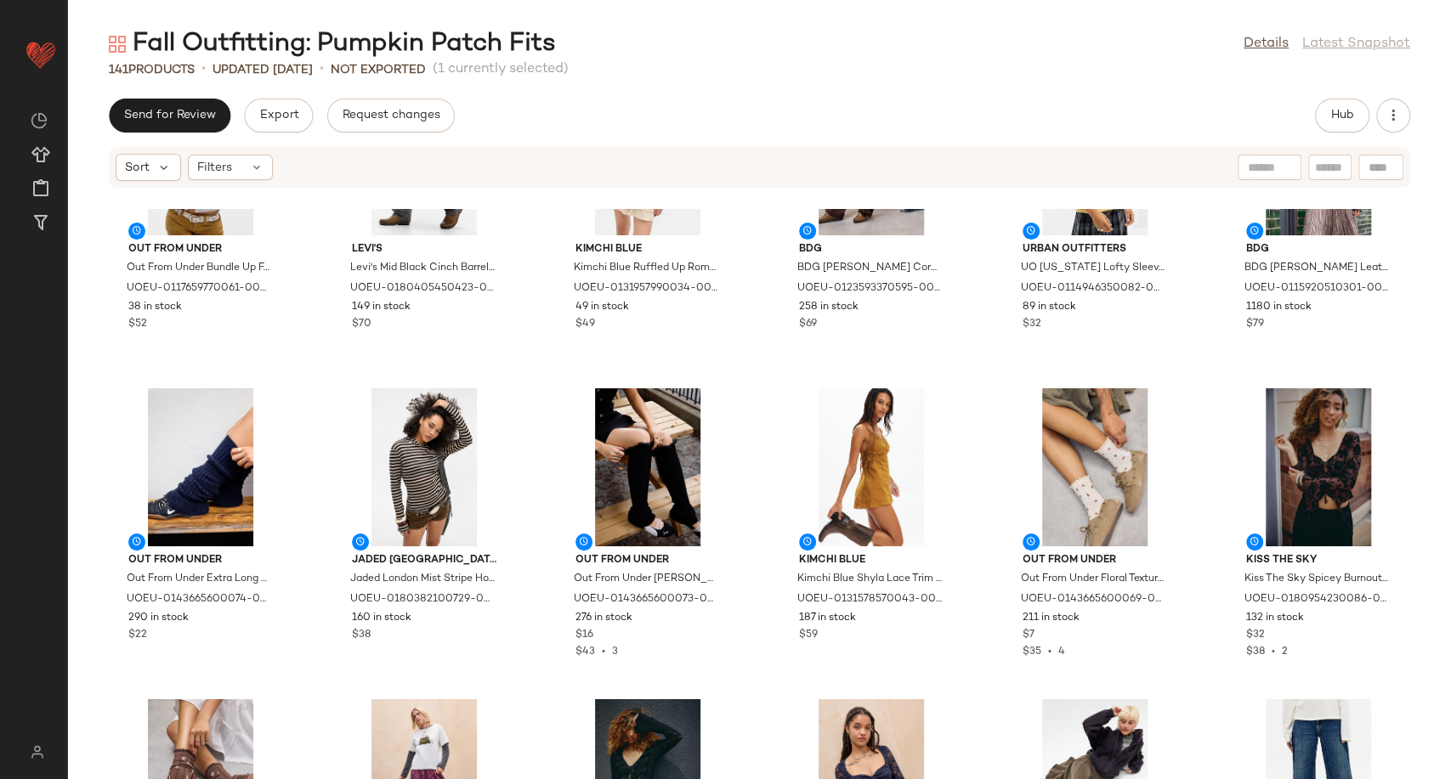
scroll to position [3293, 0]
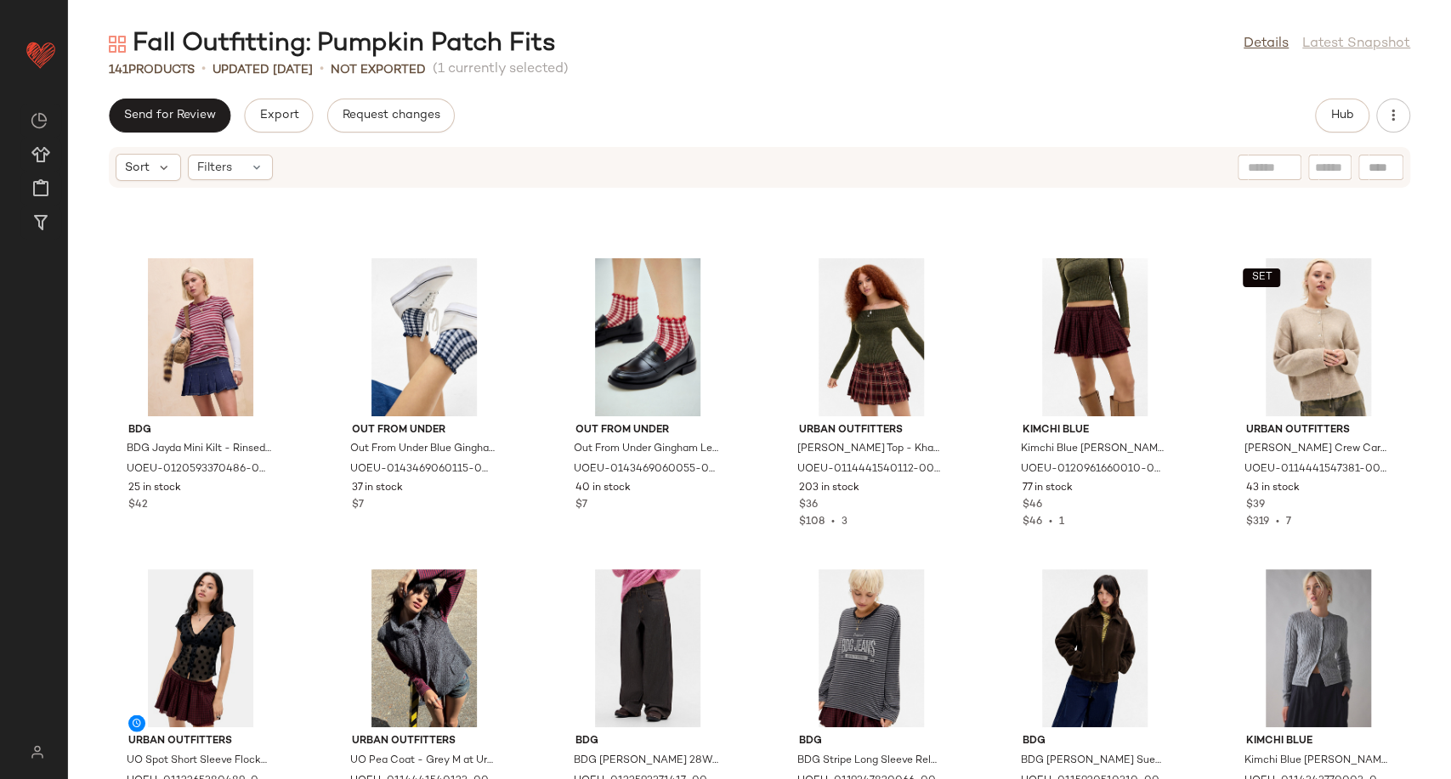
scroll to position [2151, 0]
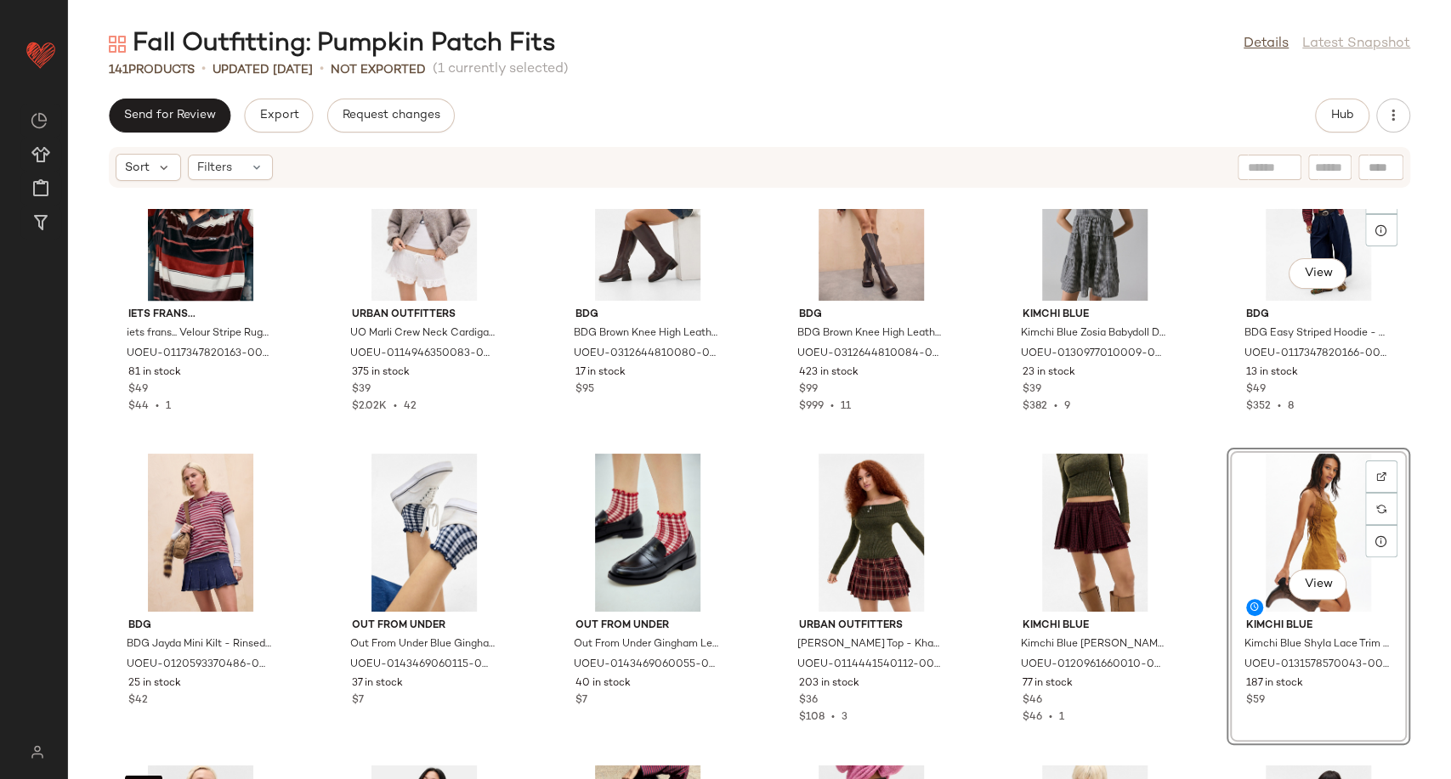
scroll to position [1774, 0]
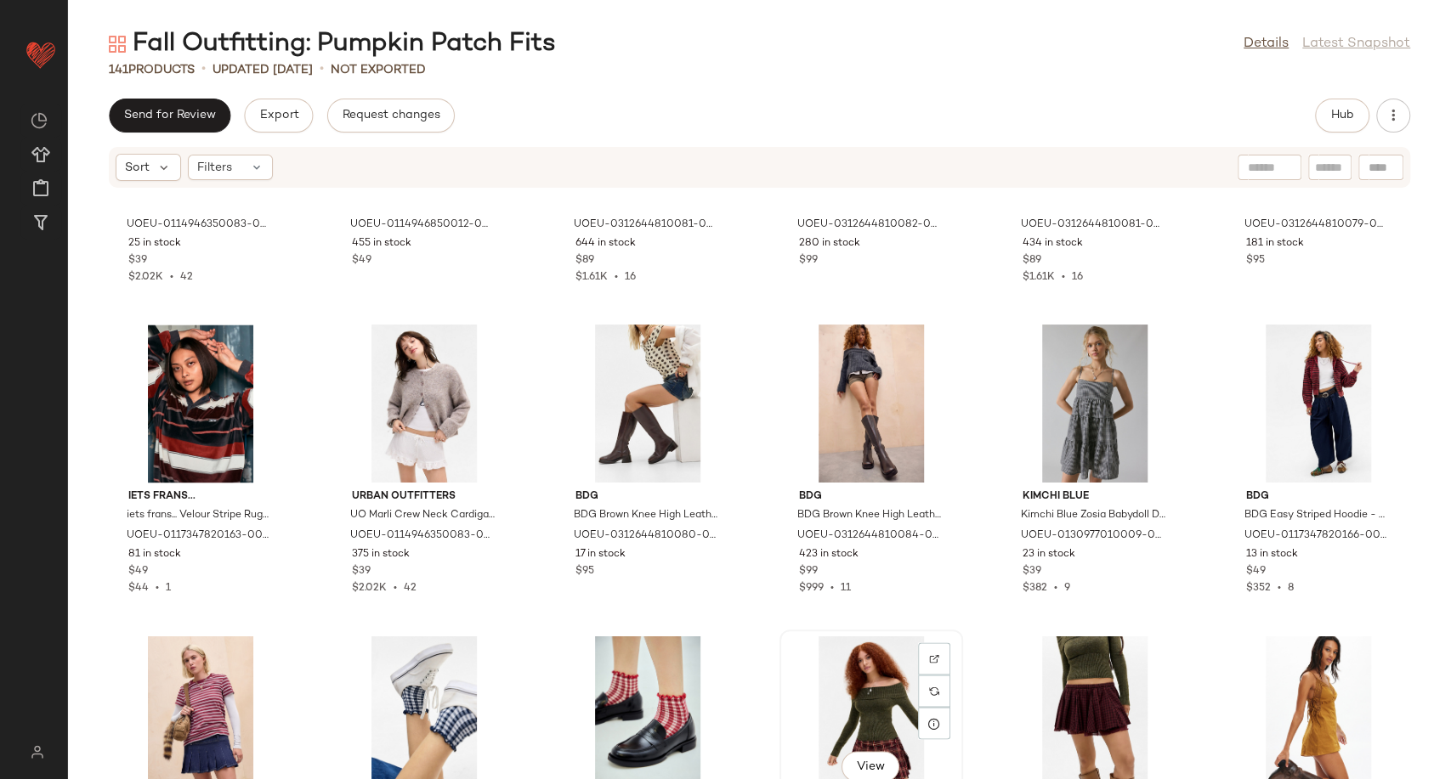
scroll to position [1774, 0]
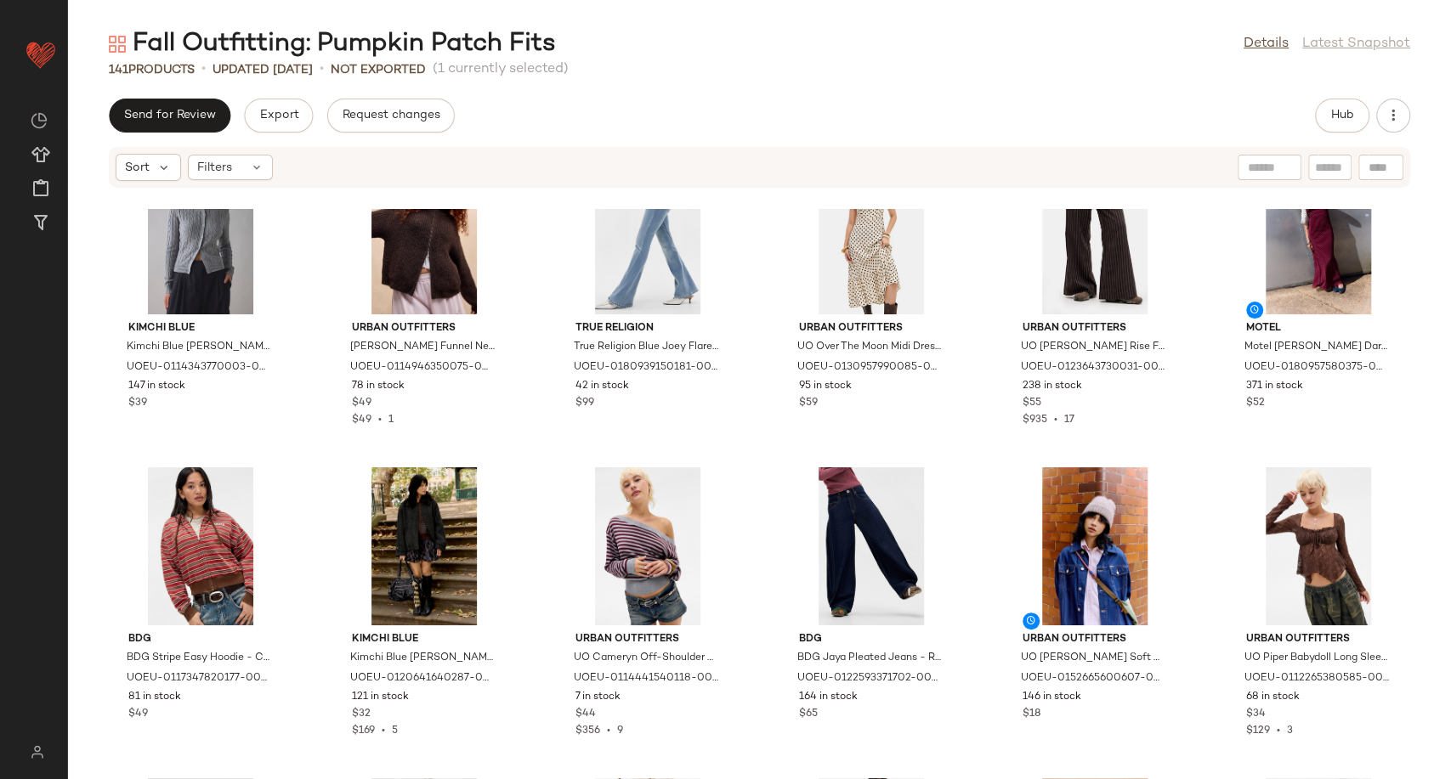
scroll to position [2919, 0]
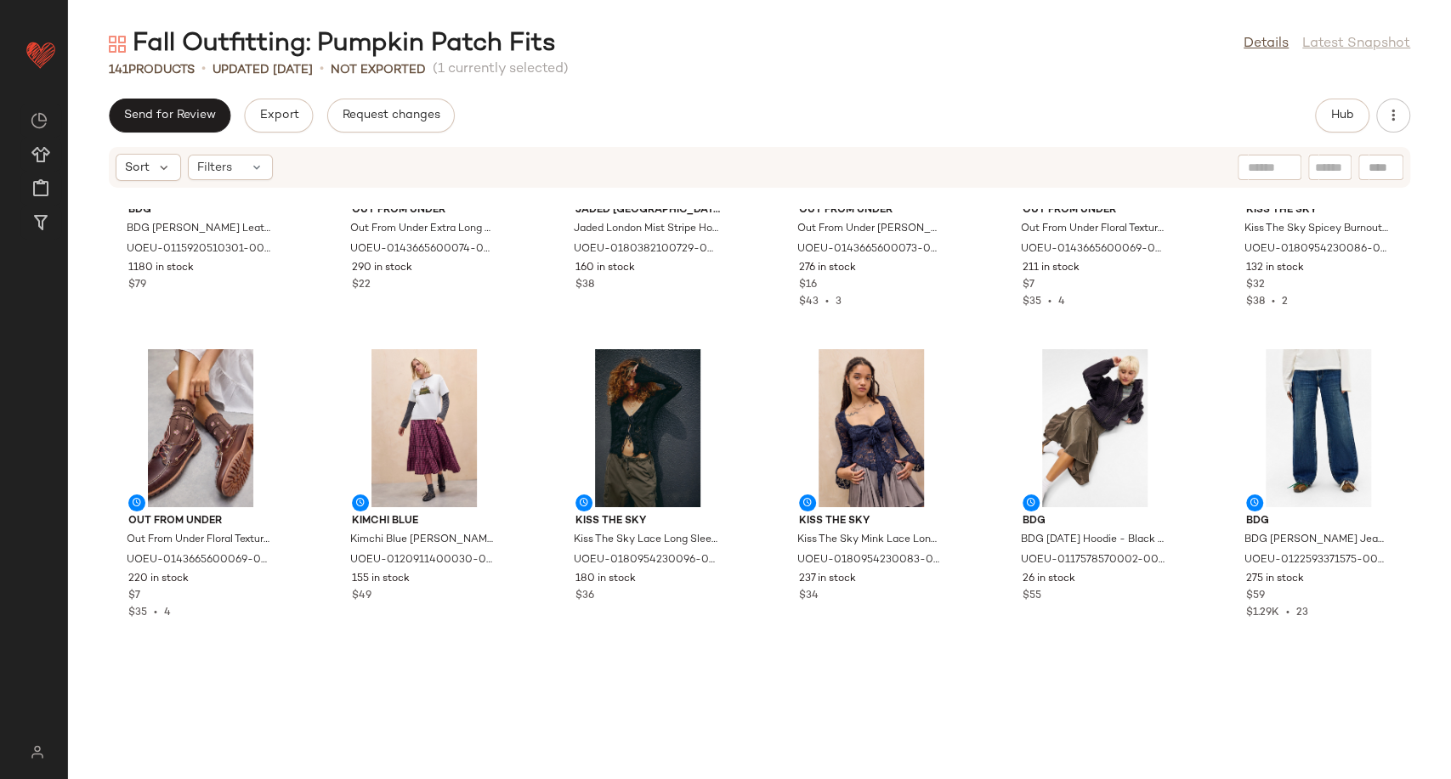
scroll to position [3958, 0]
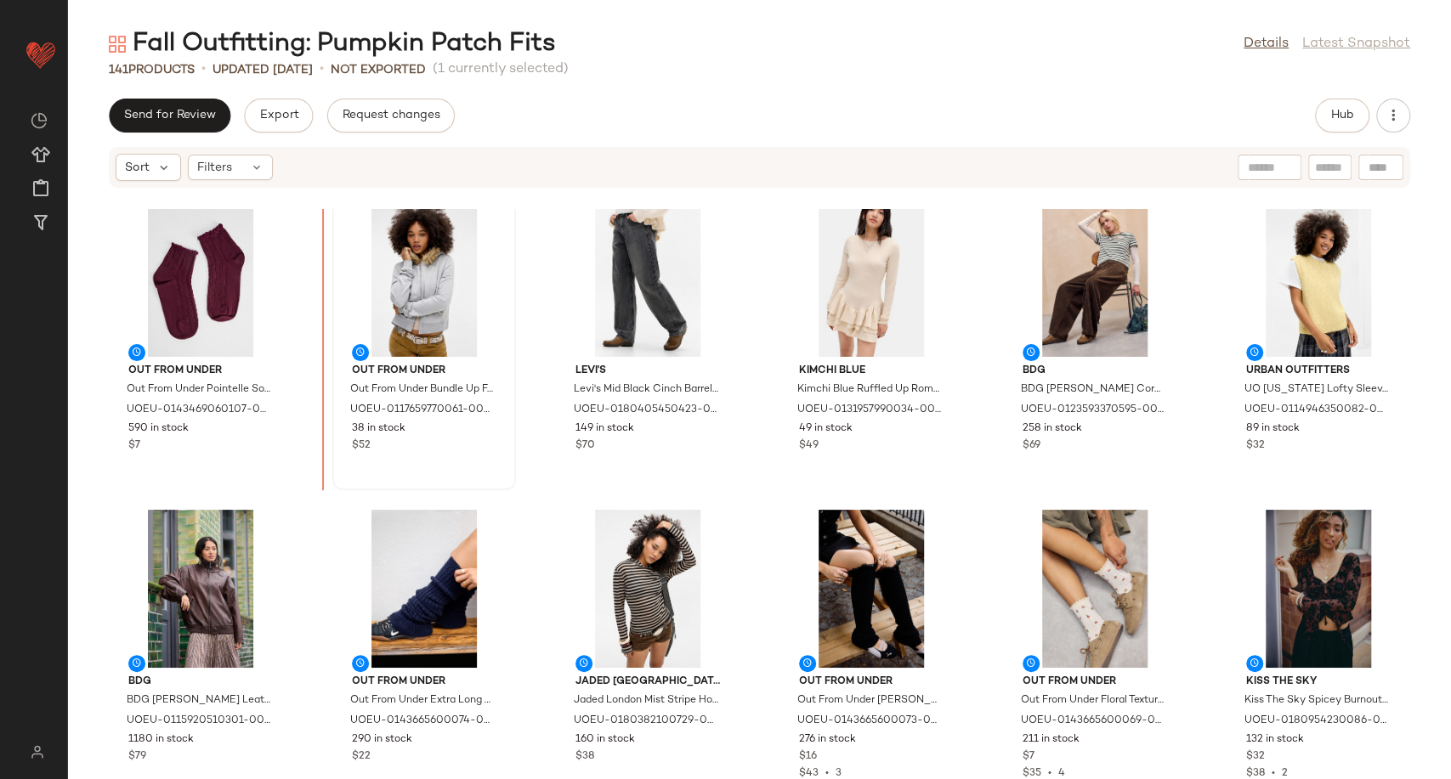
scroll to position [3413, 0]
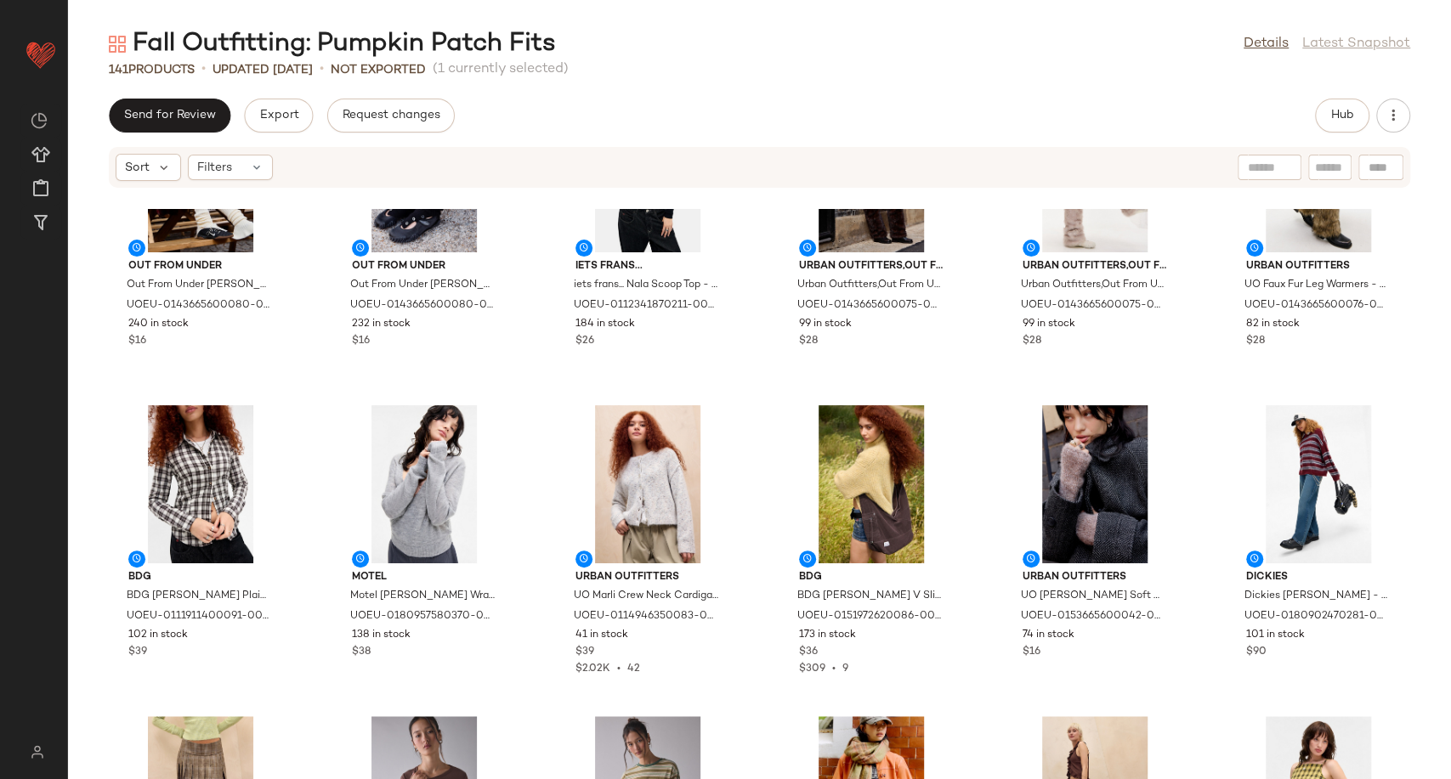
scroll to position [5112, 0]
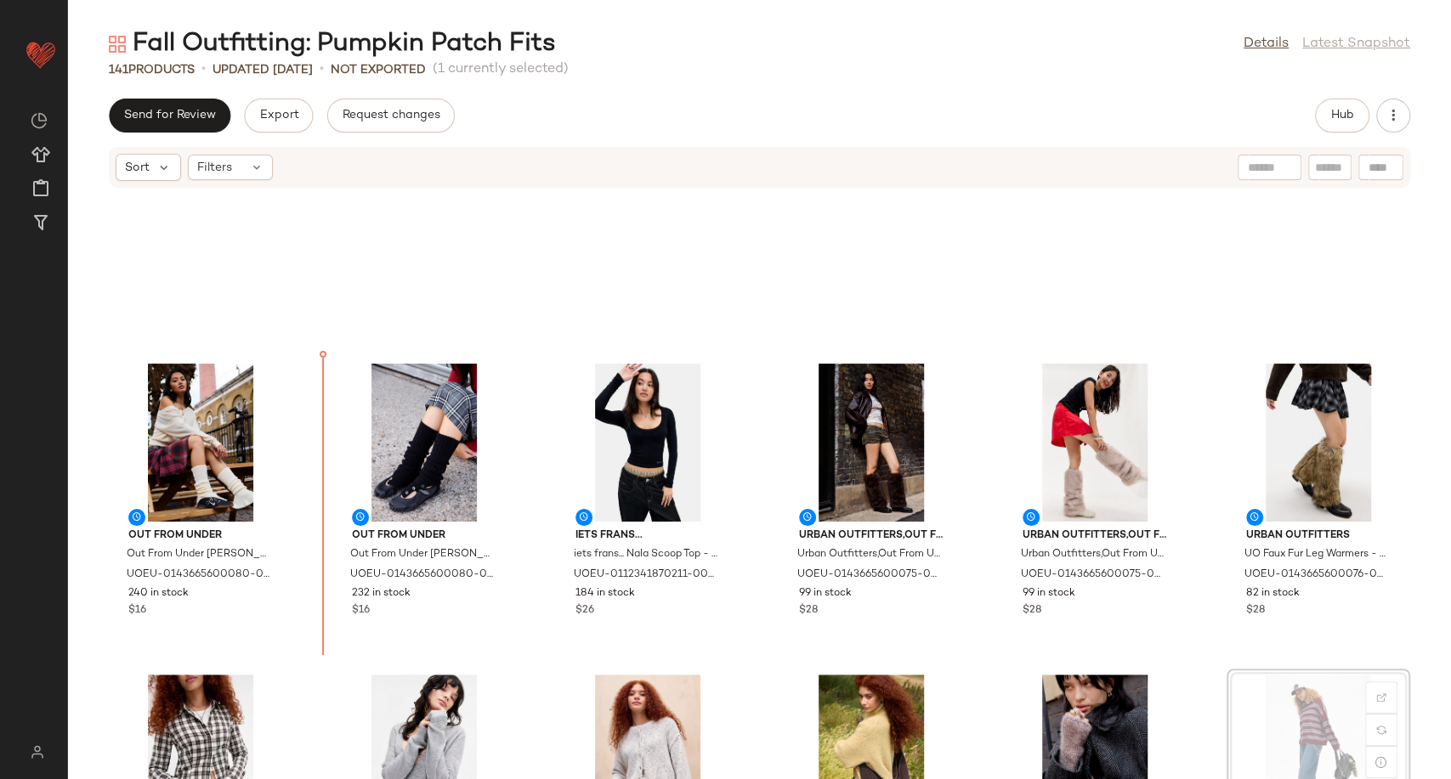
scroll to position [4845, 0]
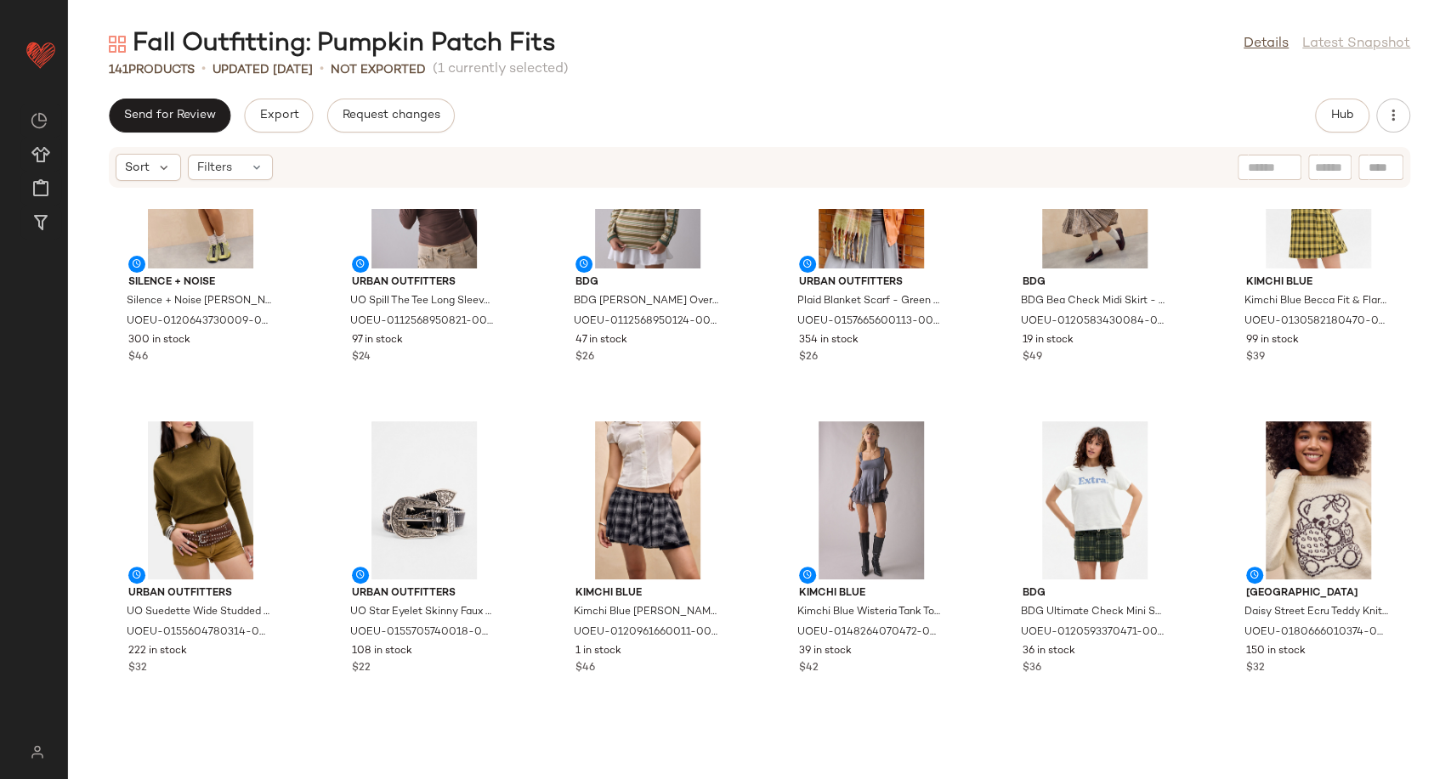
scroll to position [5953, 0]
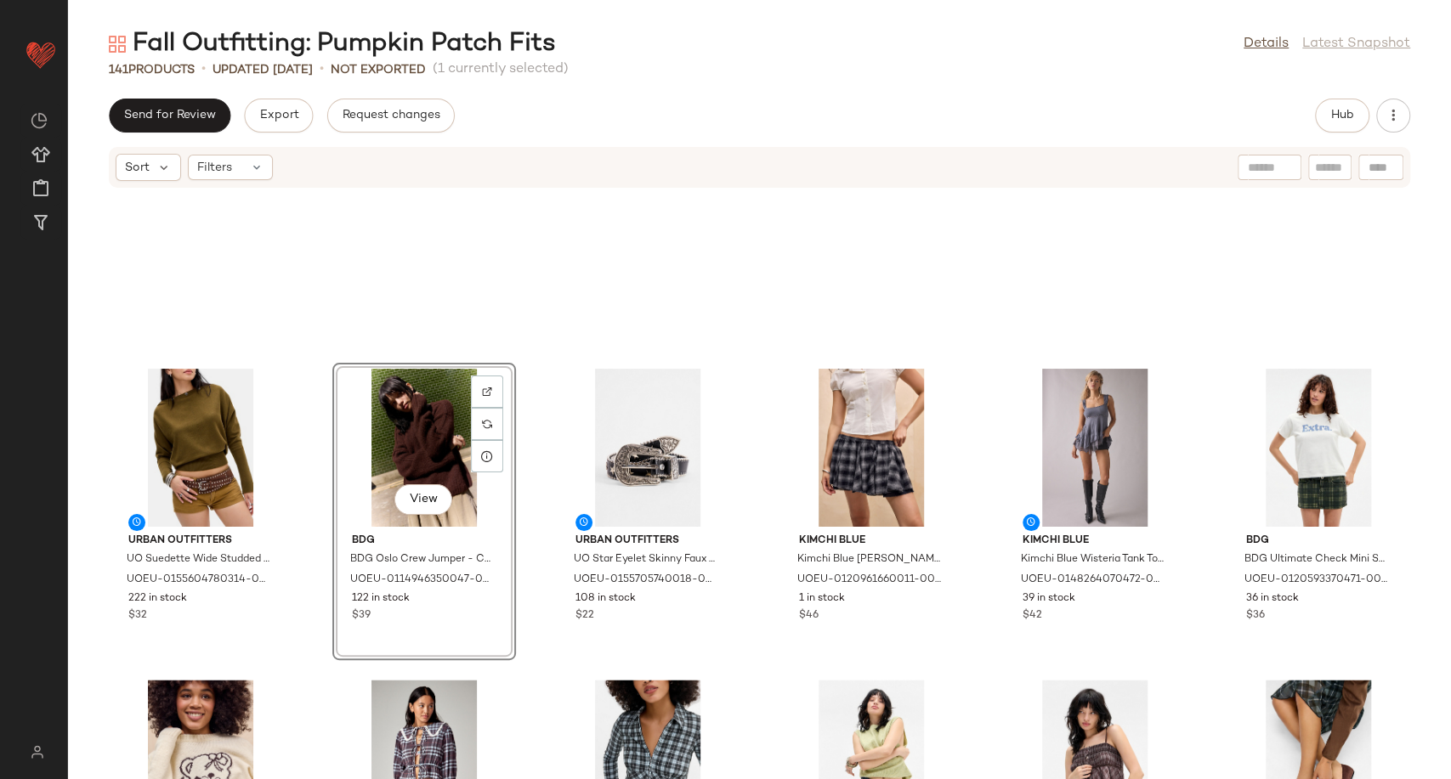
scroll to position [5575, 0]
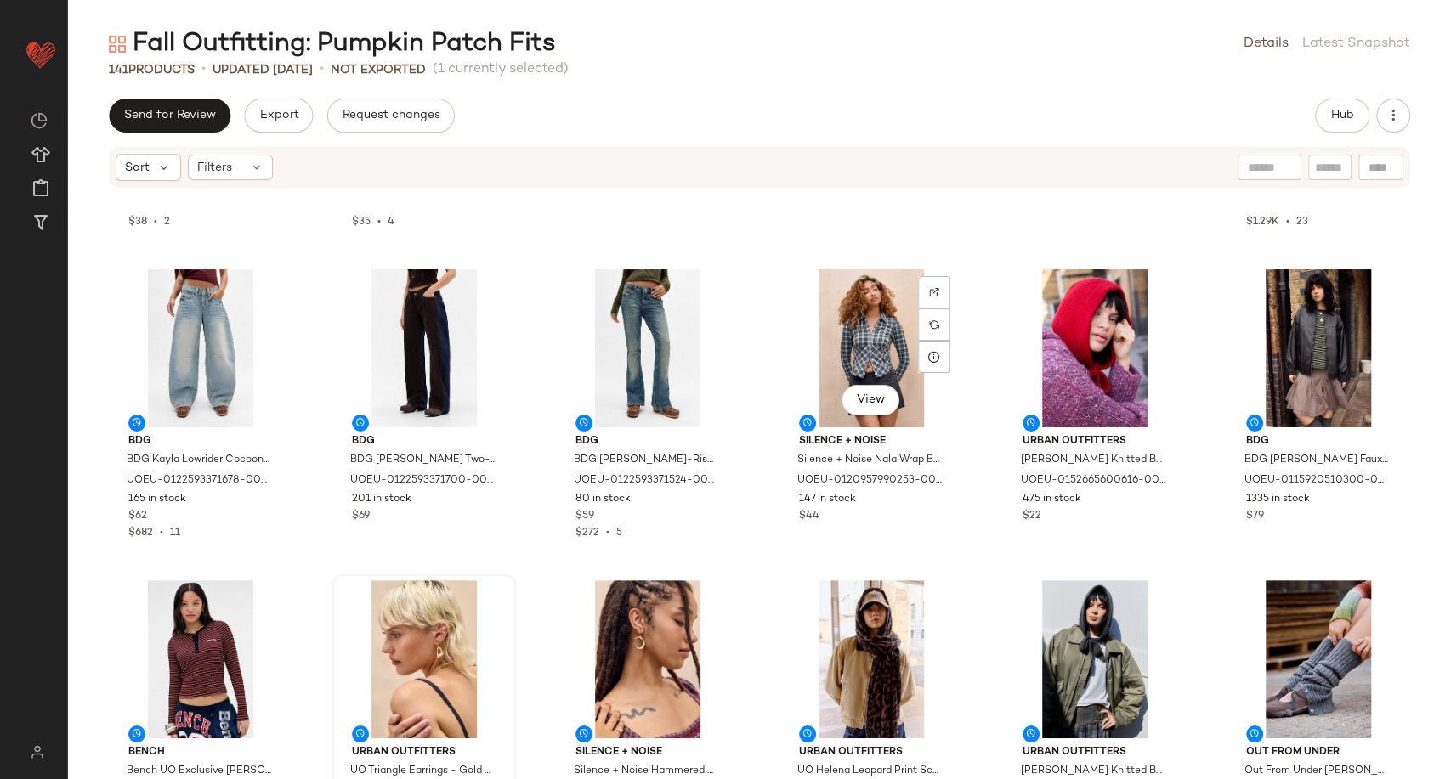
scroll to position [4446, 0]
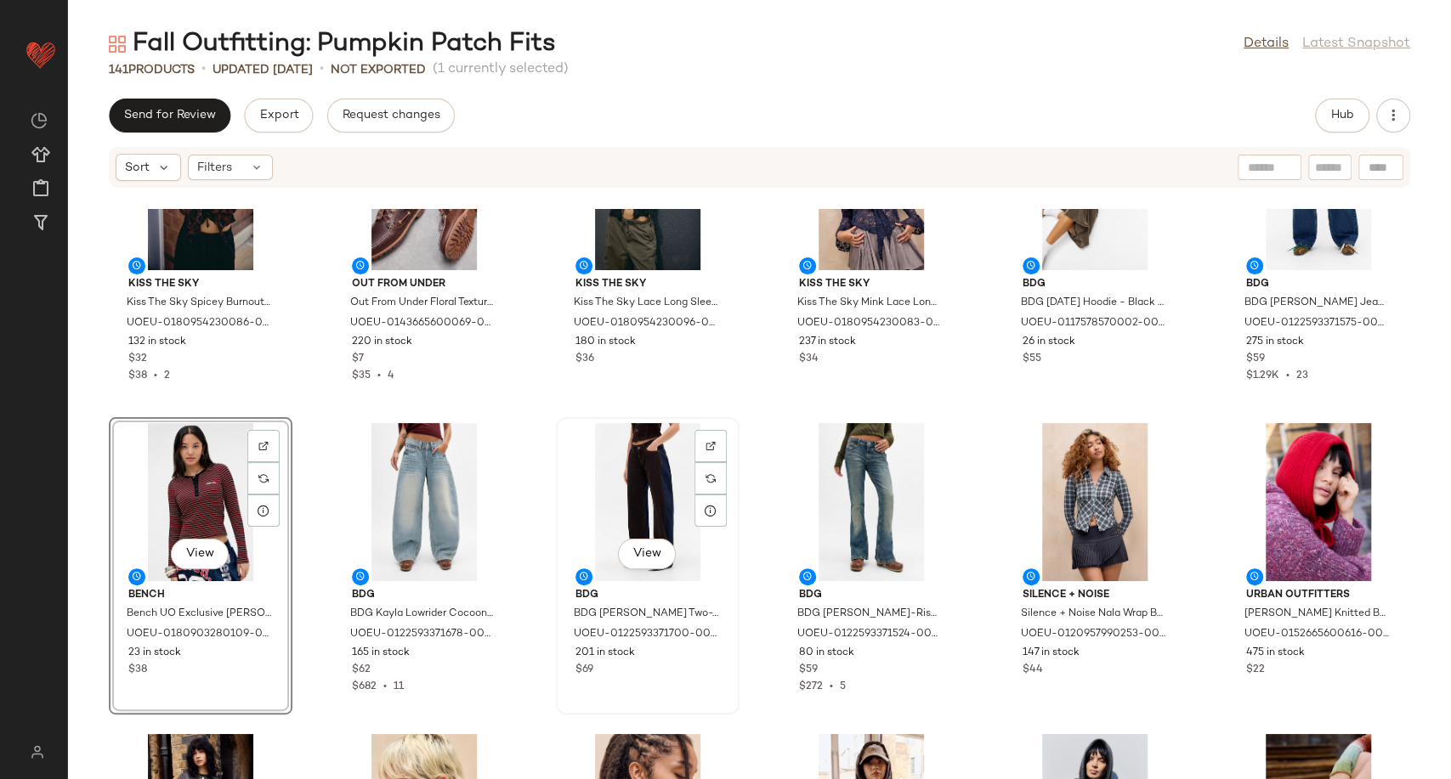
scroll to position [3880, 0]
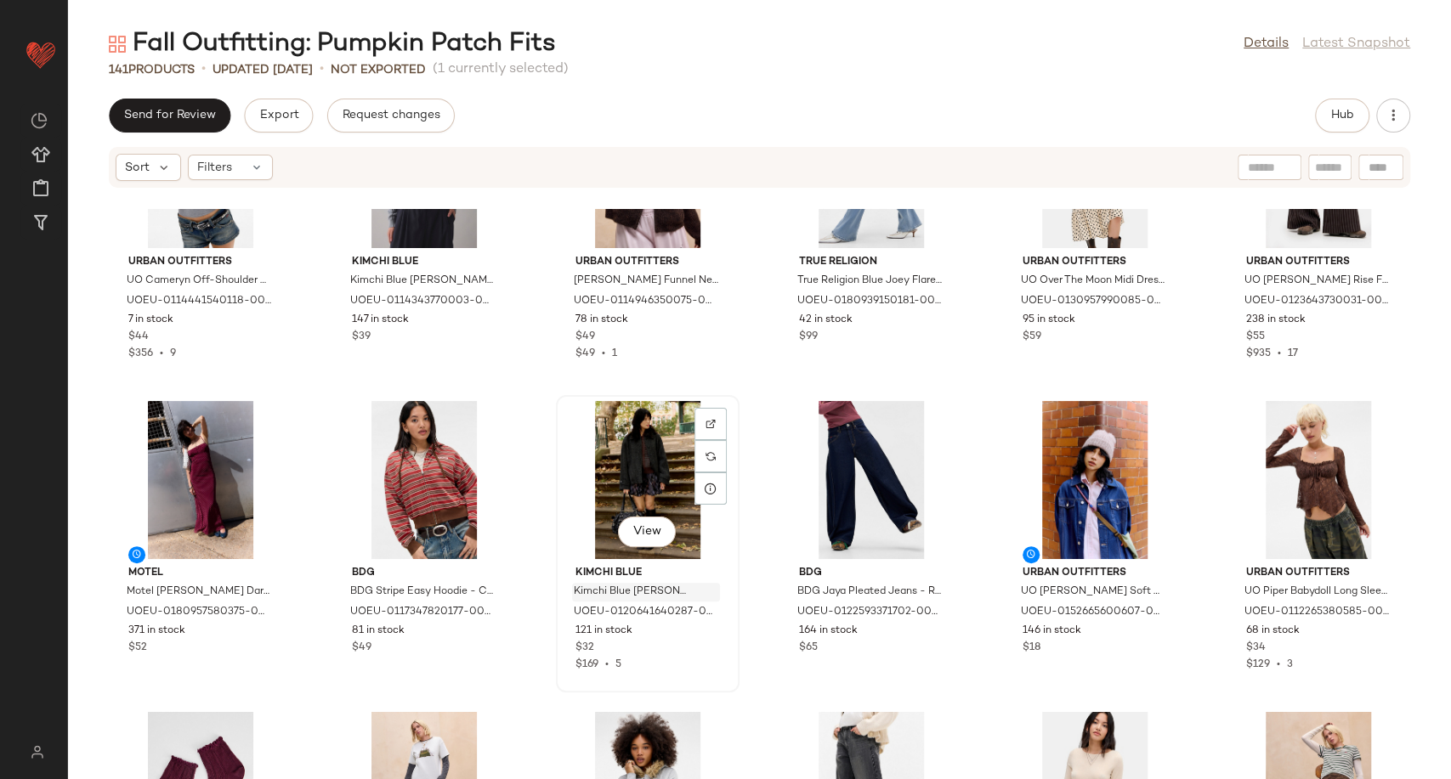
scroll to position [2937, 0]
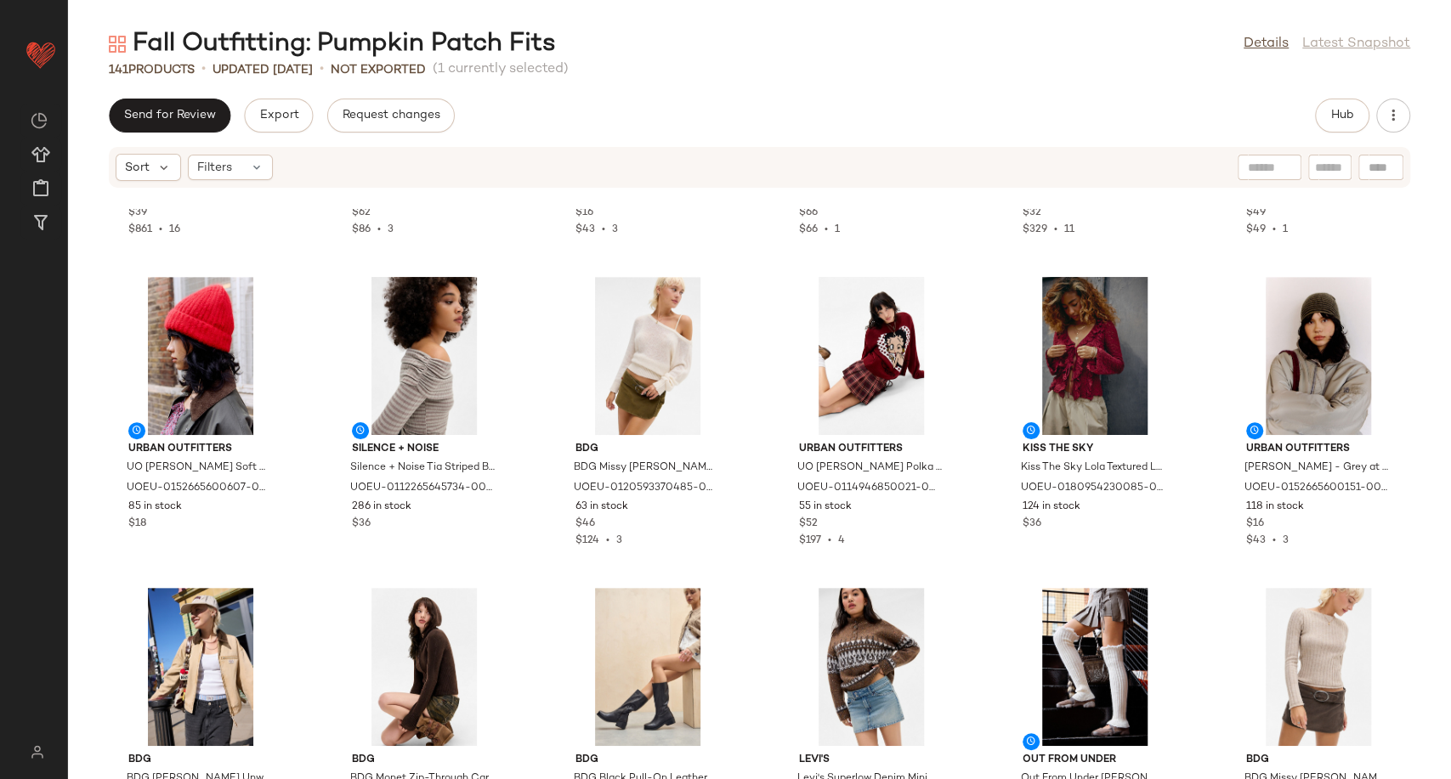
scroll to position [580, 0]
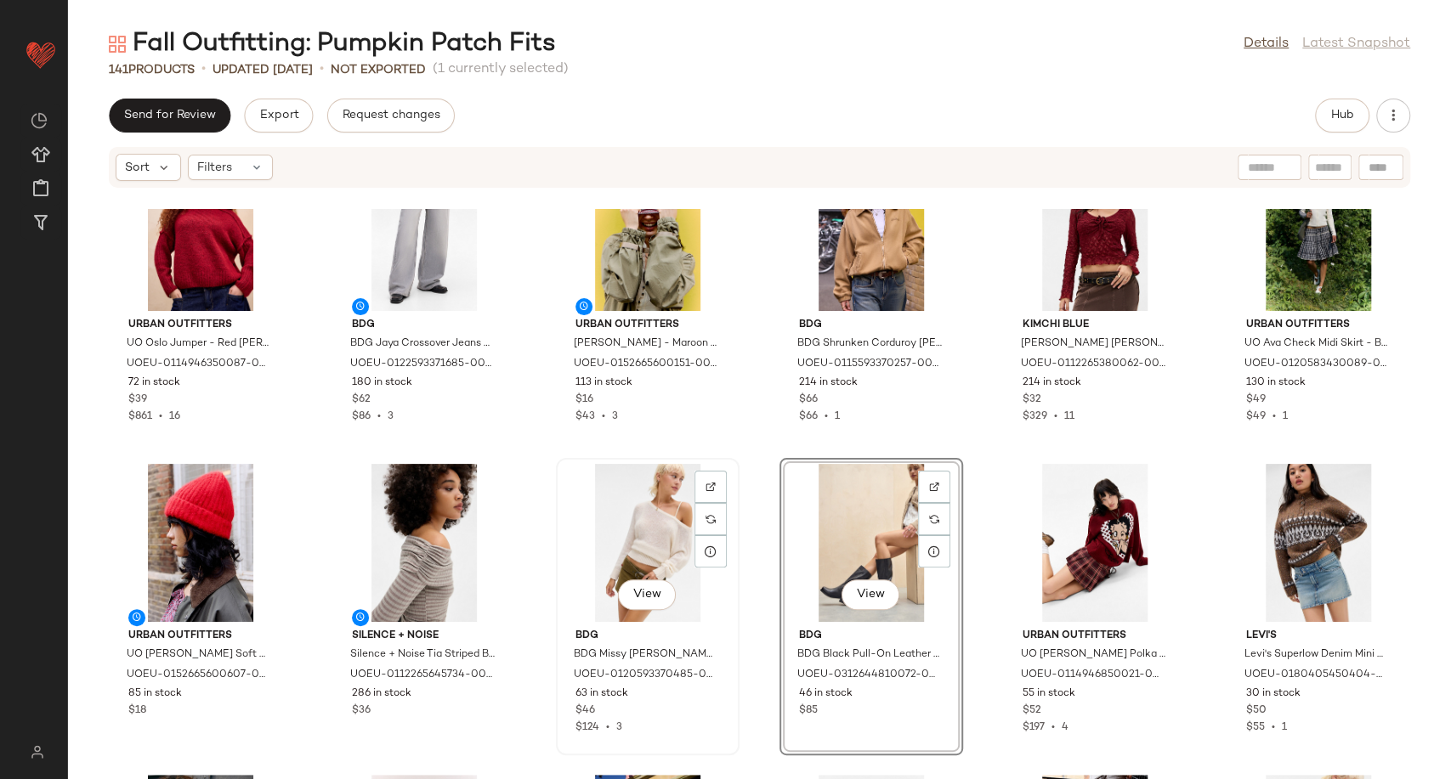
scroll to position [391, 0]
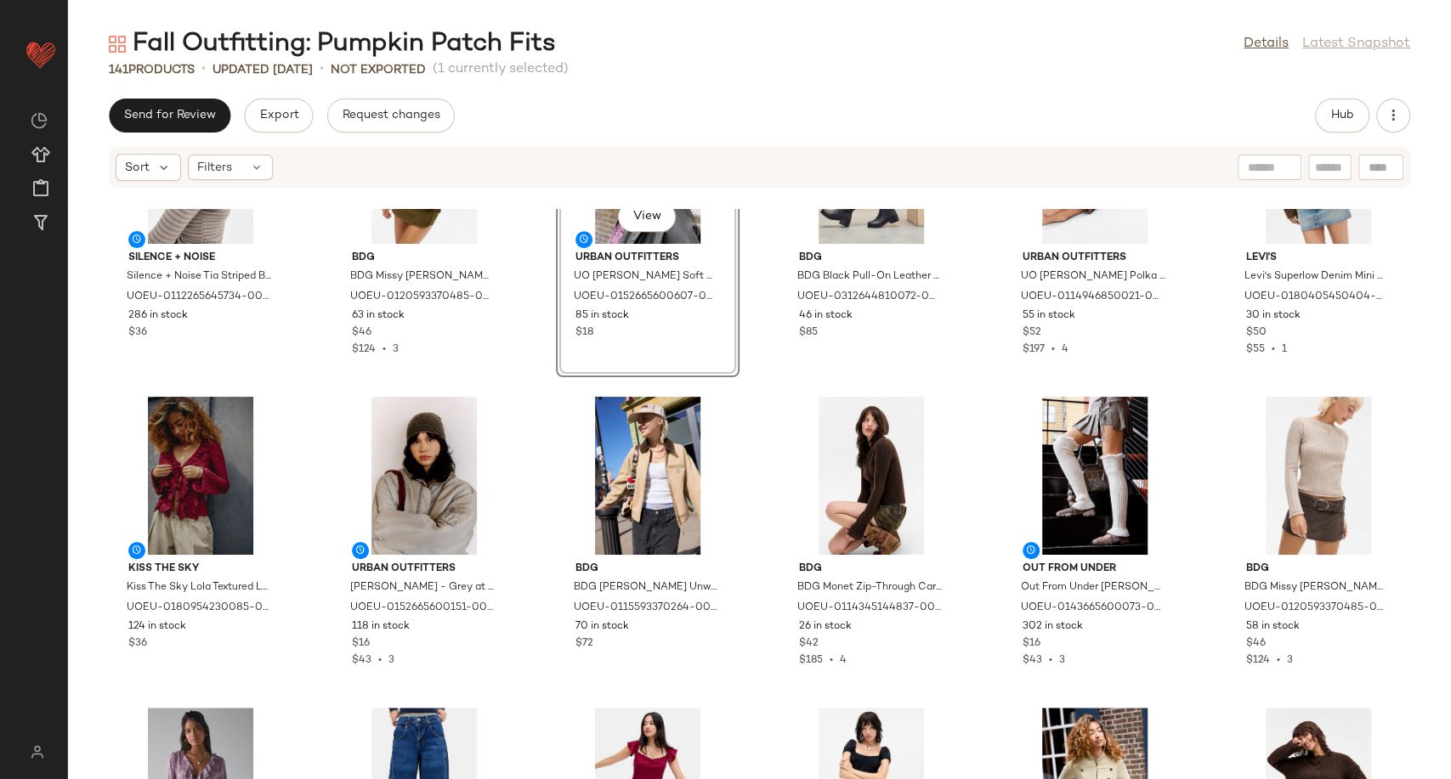
scroll to position [863, 0]
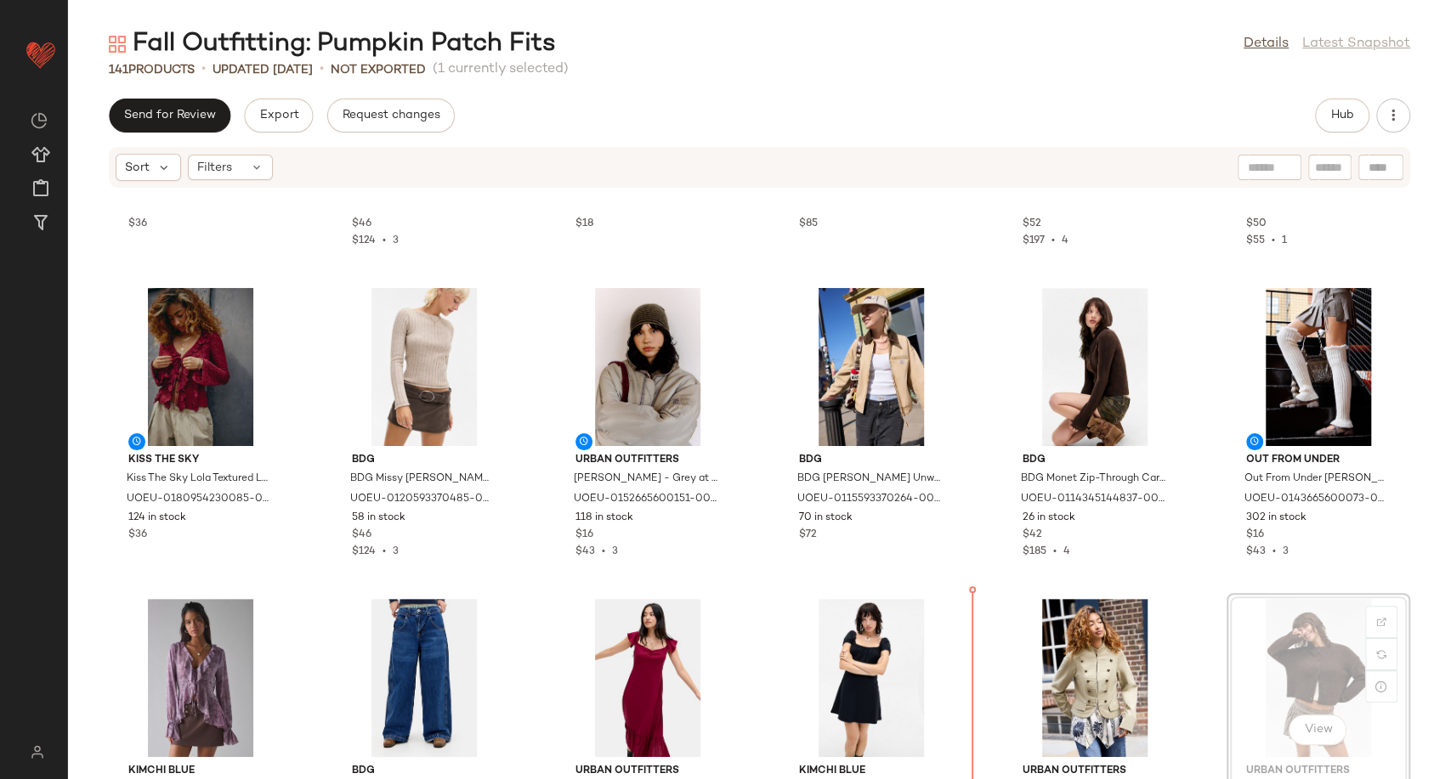
scroll to position [880, 0]
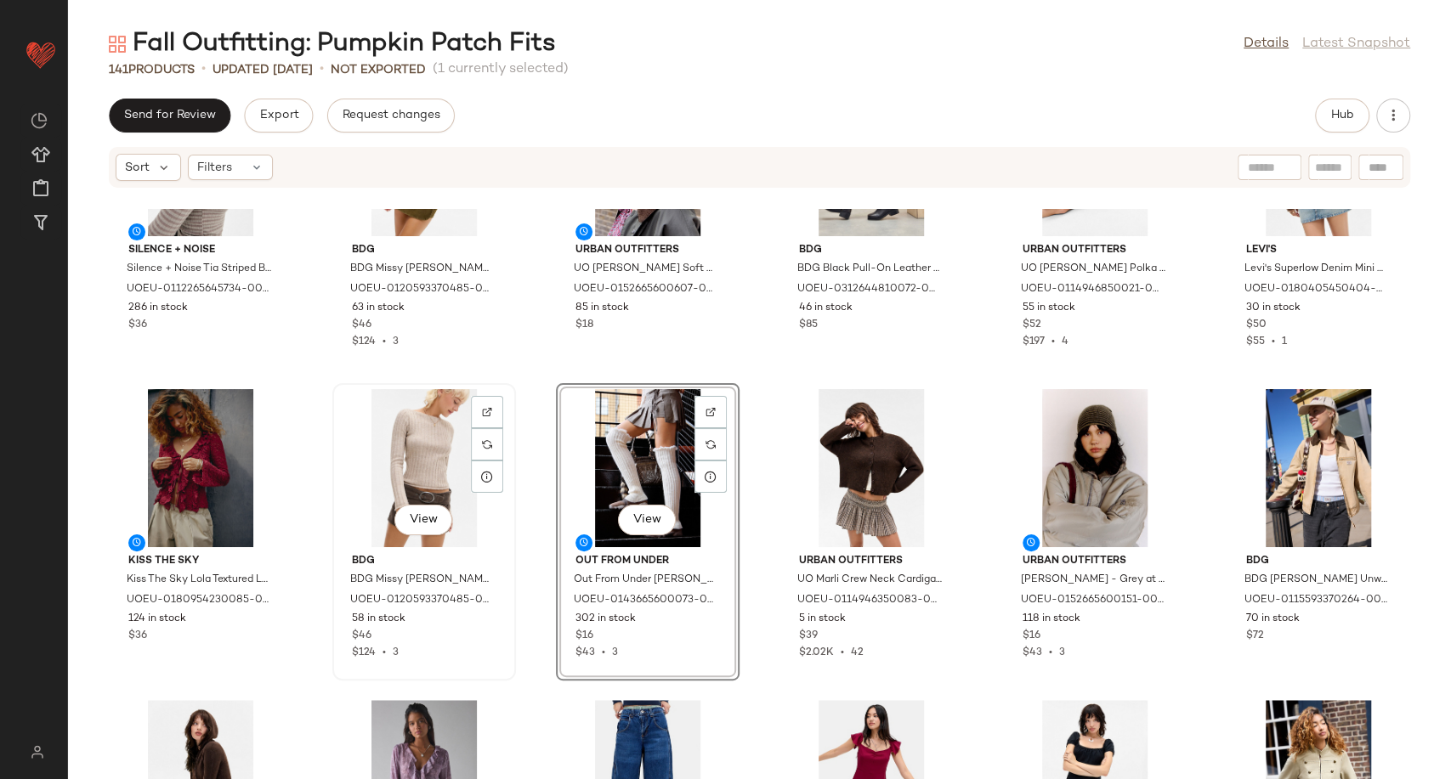
scroll to position [884, 0]
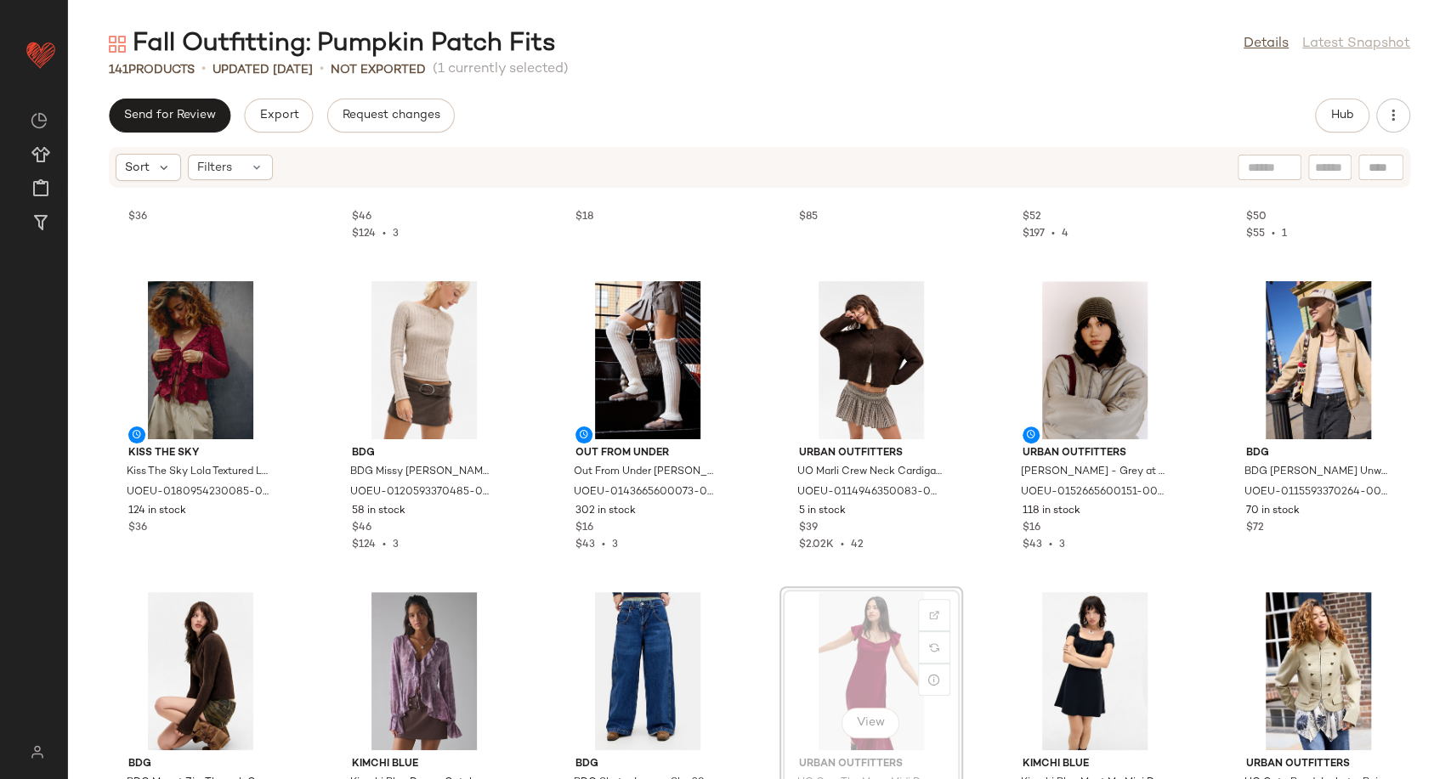
scroll to position [885, 0]
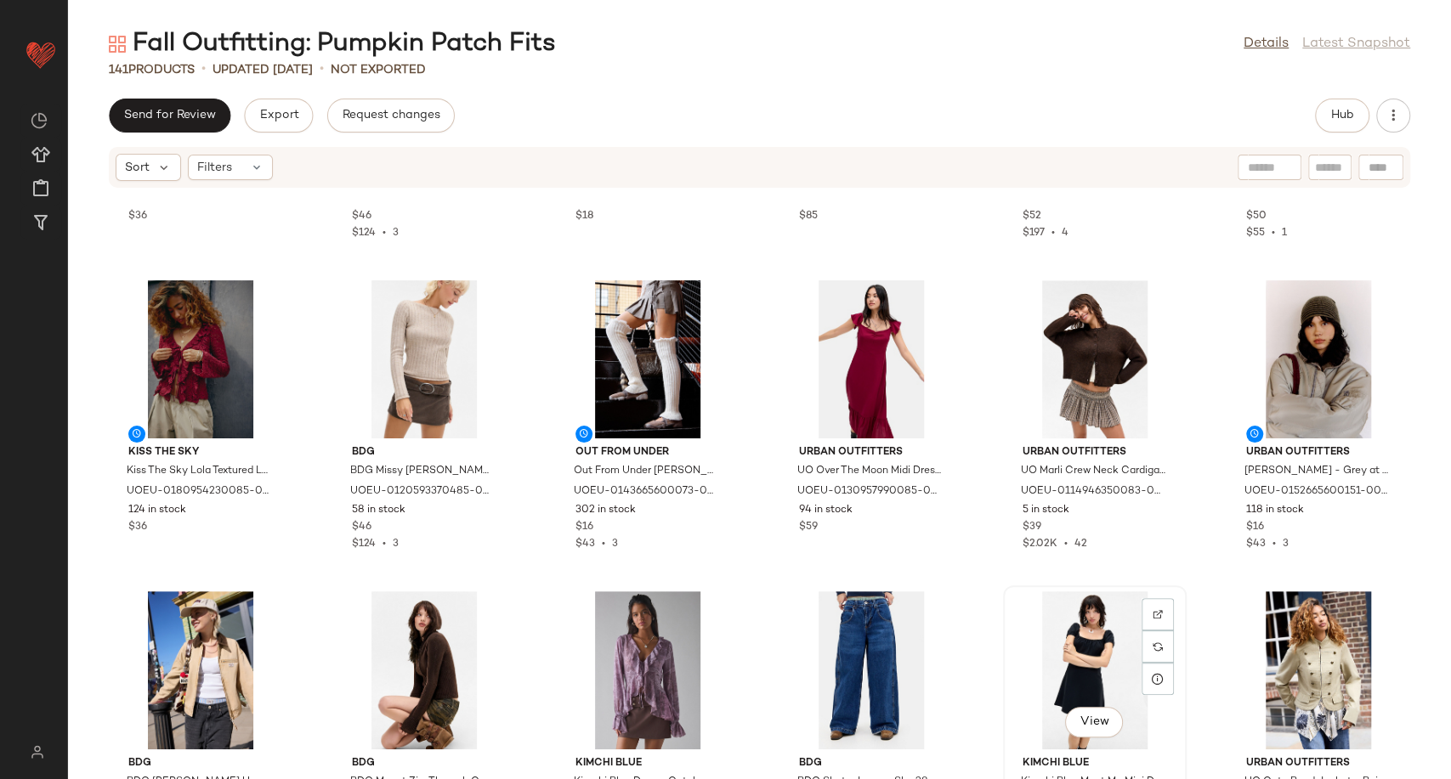
scroll to position [887, 0]
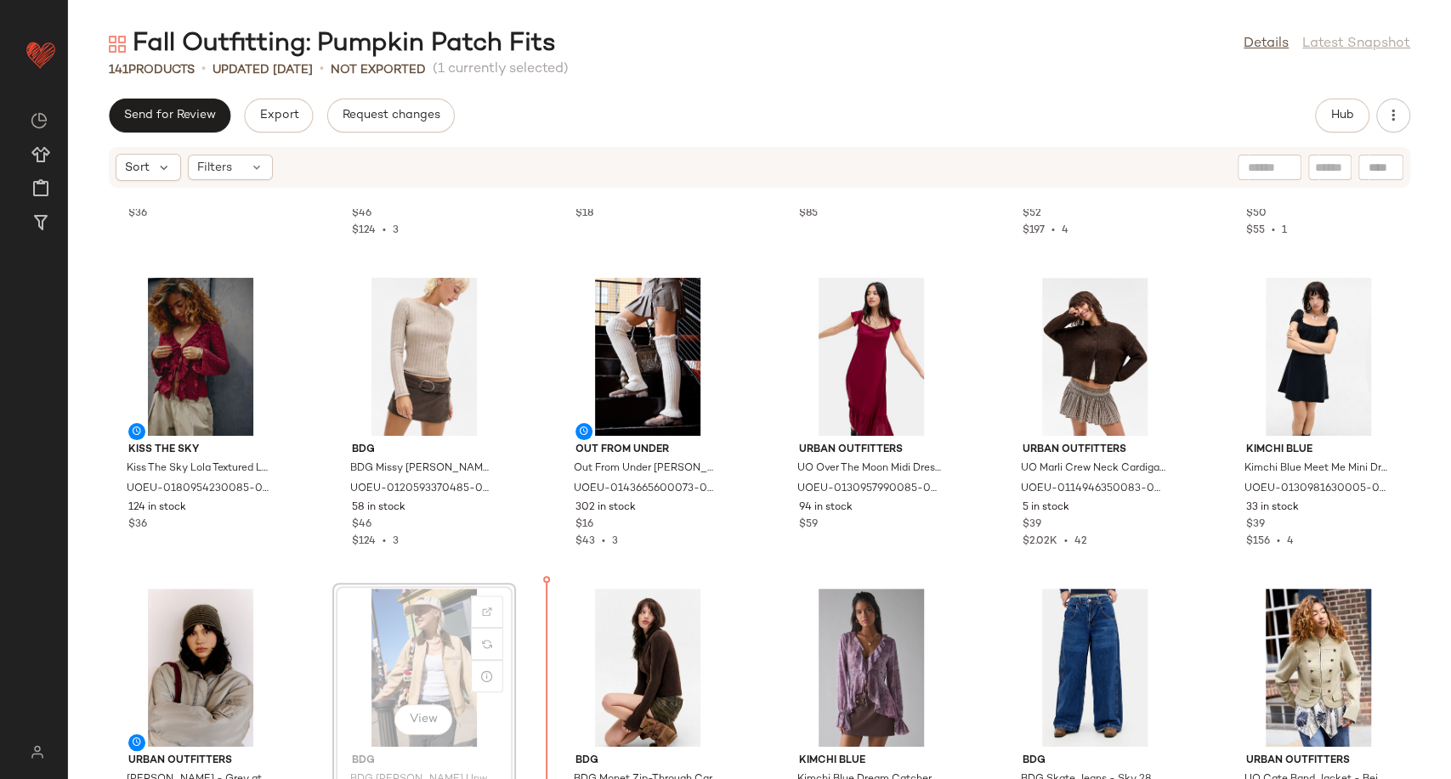
scroll to position [889, 0]
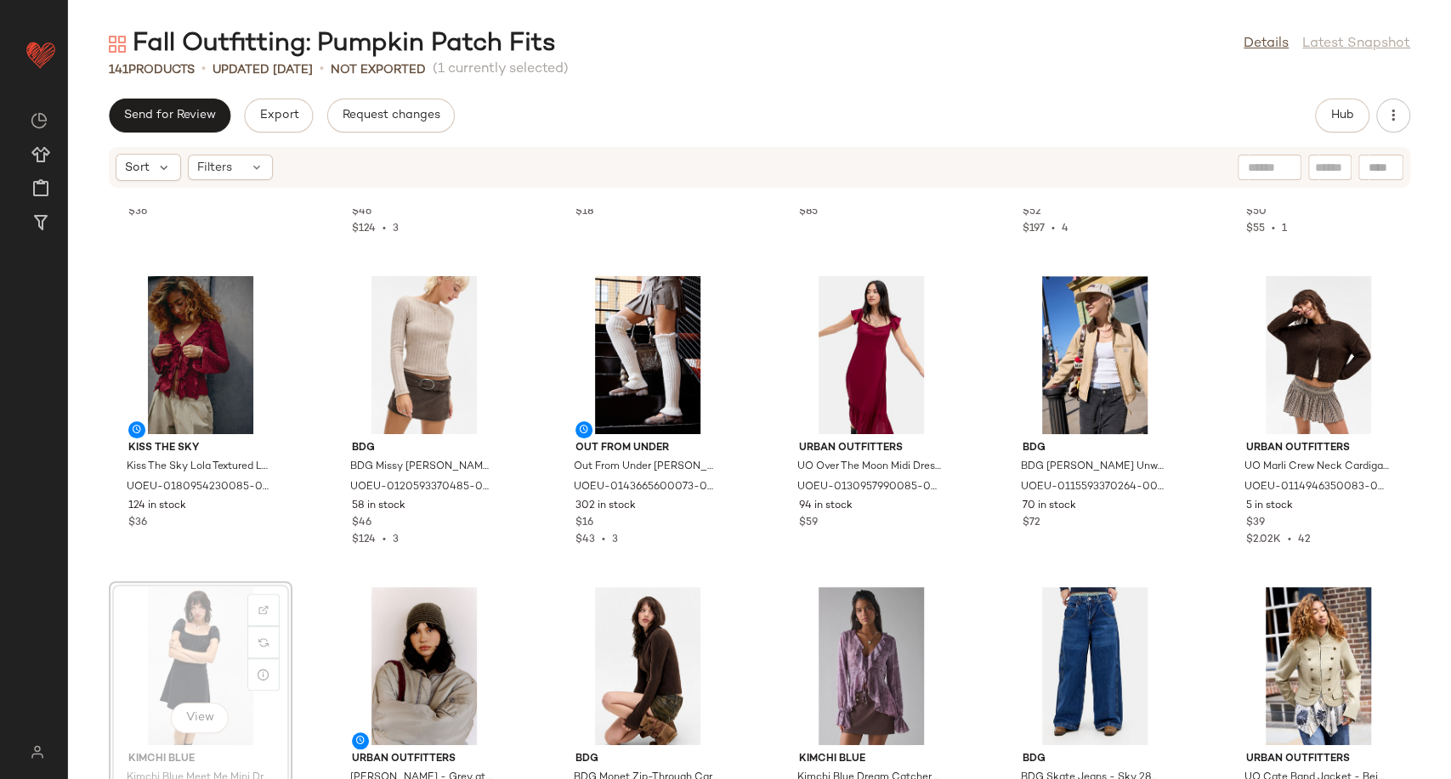
scroll to position [895, 0]
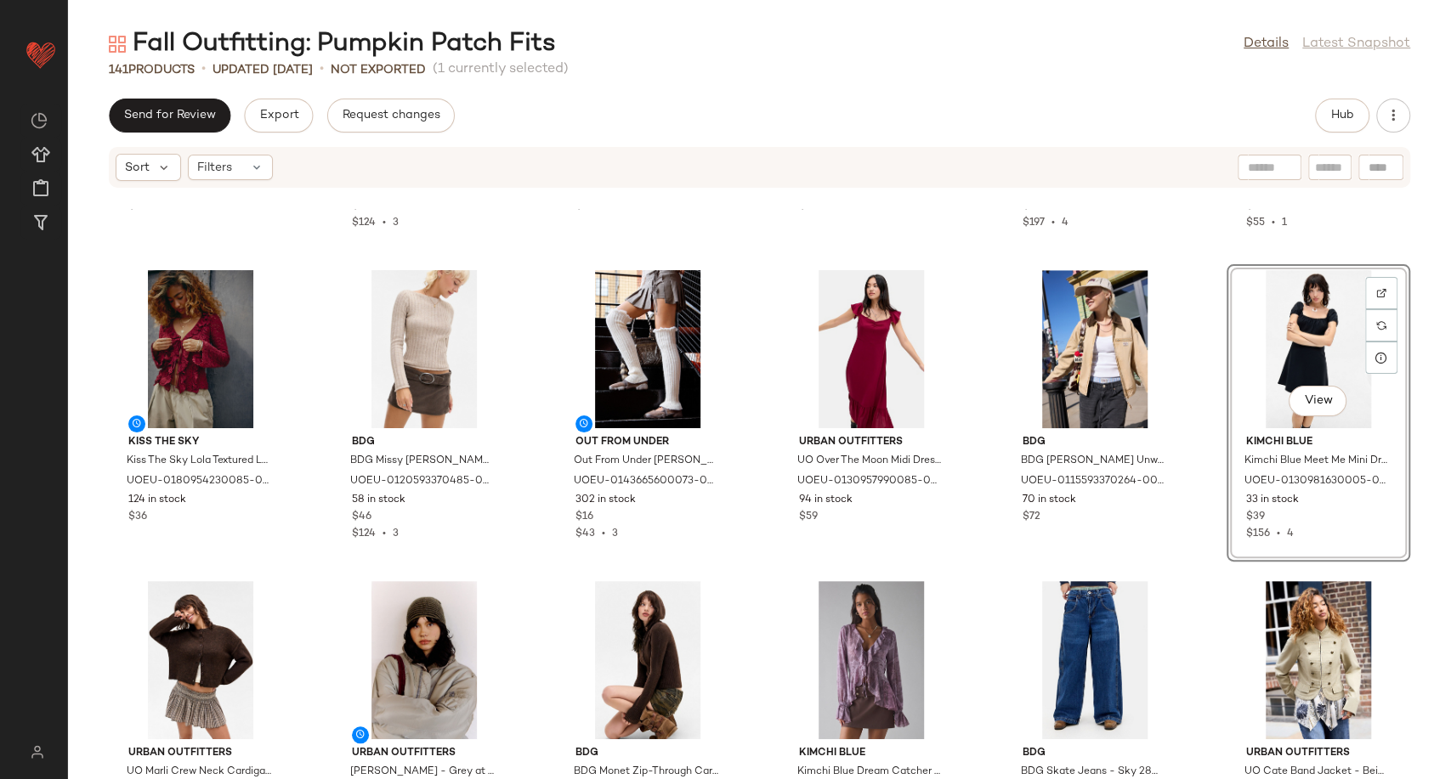
scroll to position [894, 0]
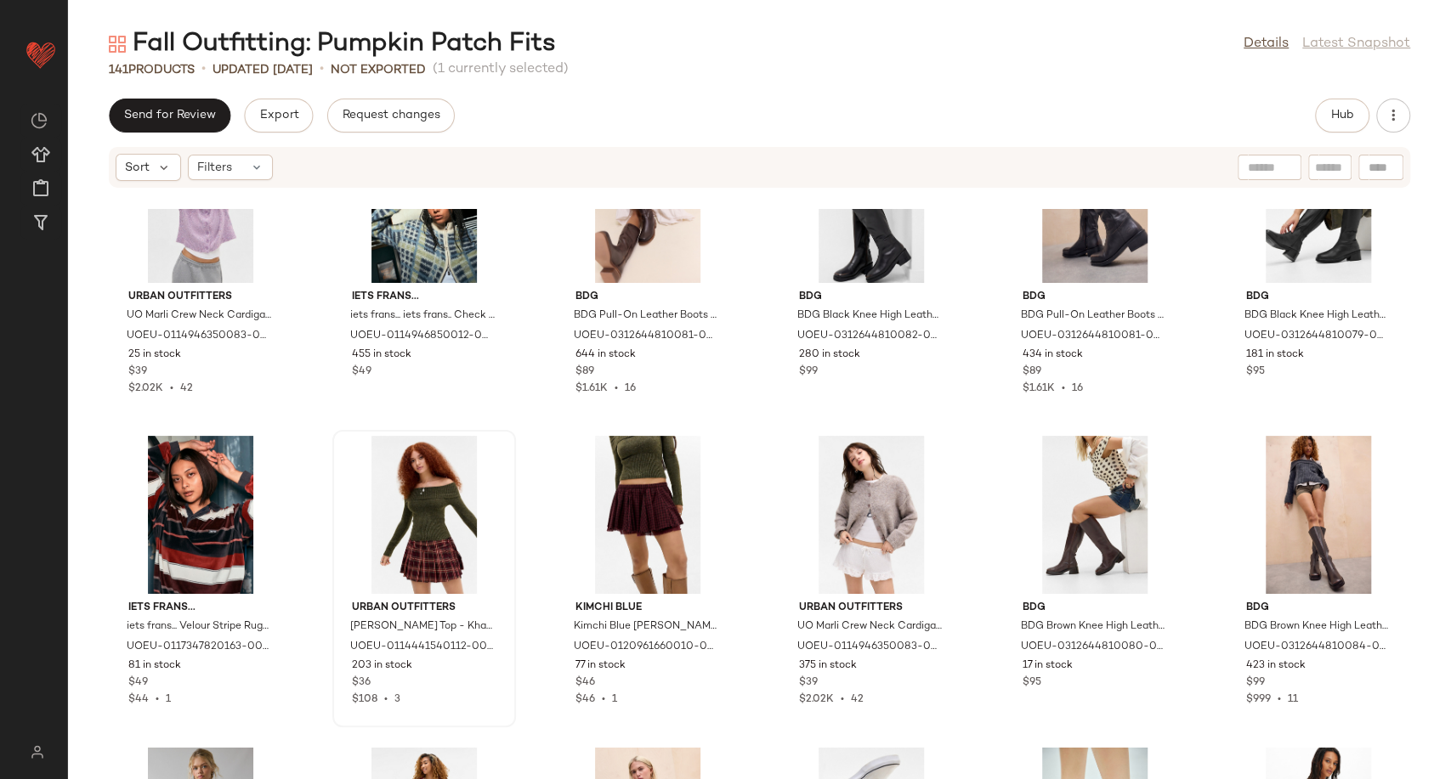
scroll to position [1649, 0]
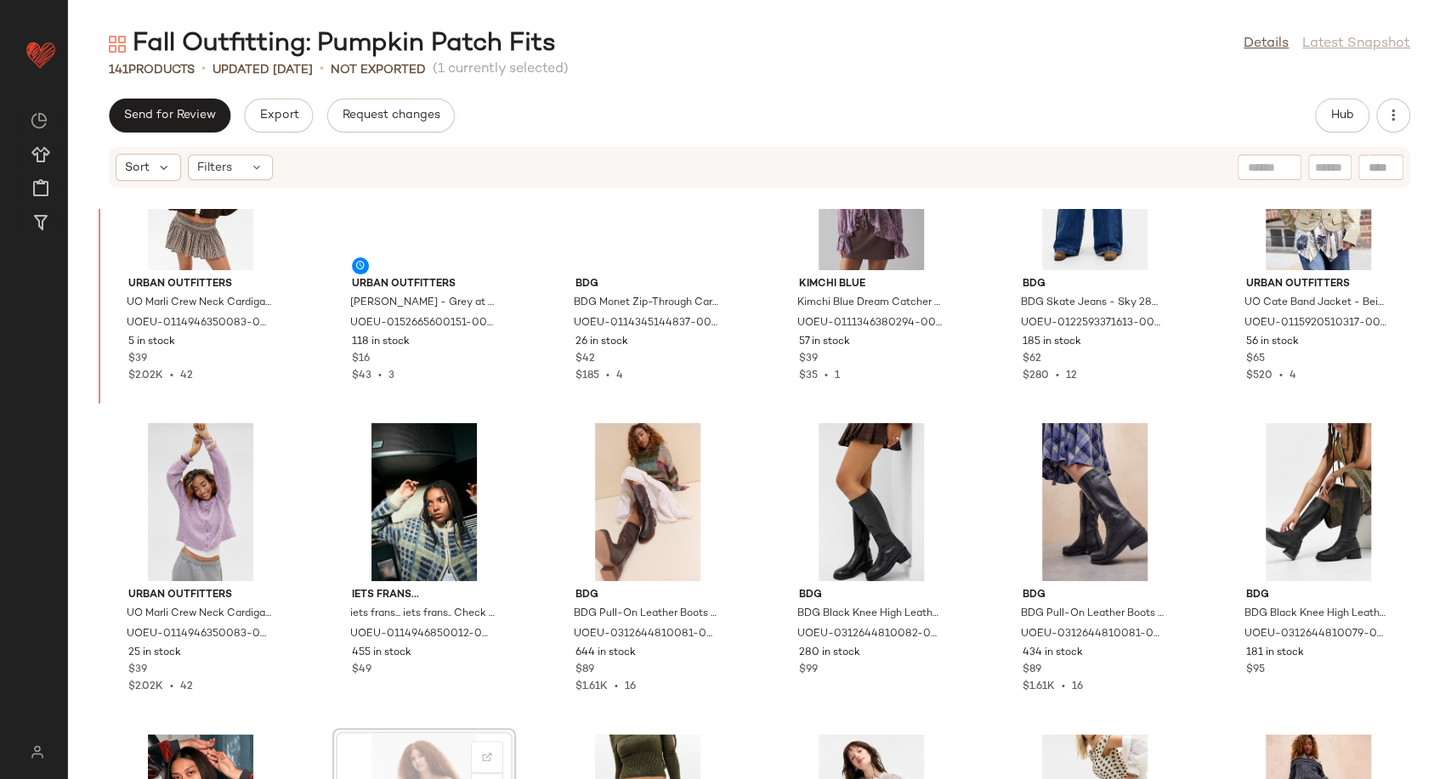
scroll to position [1364, 0]
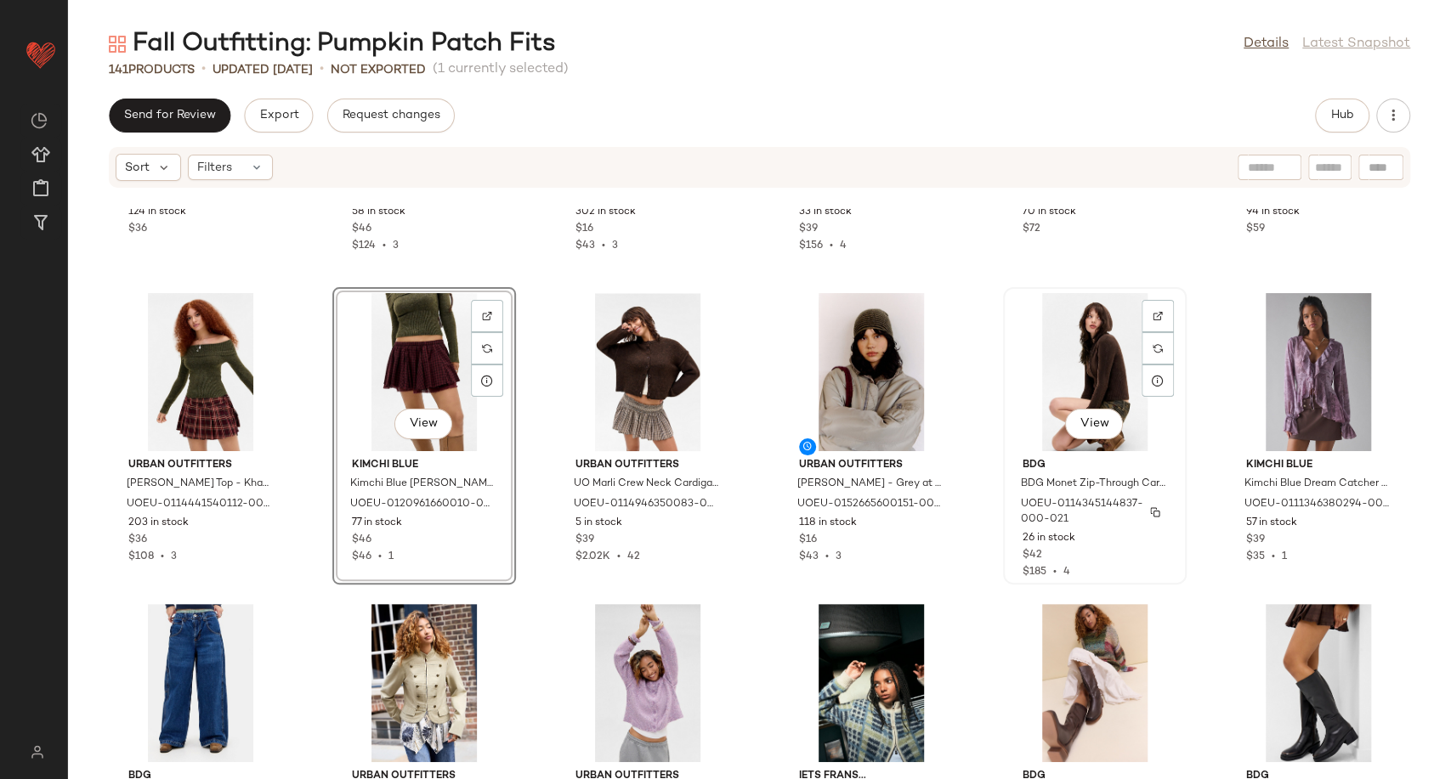
scroll to position [1222, 0]
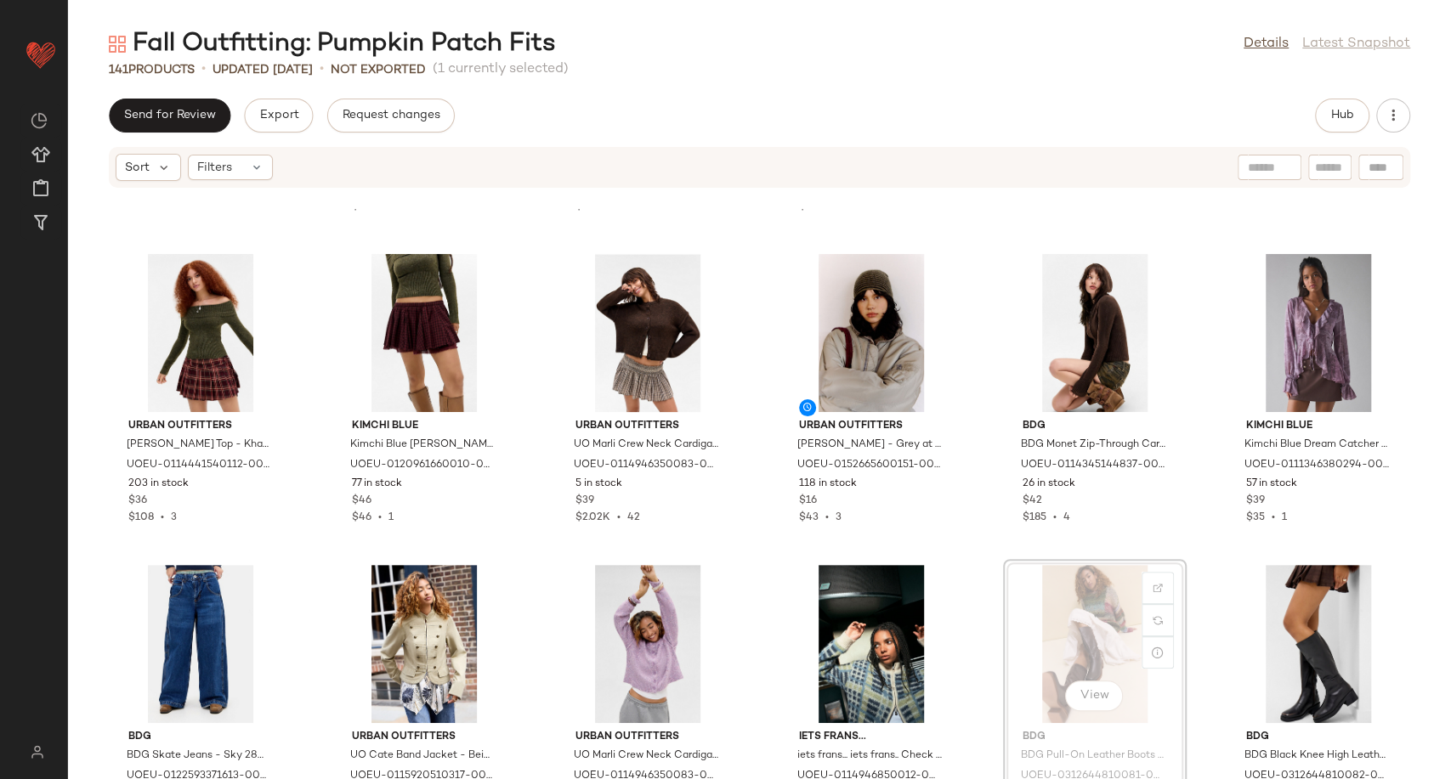
scroll to position [1224, 0]
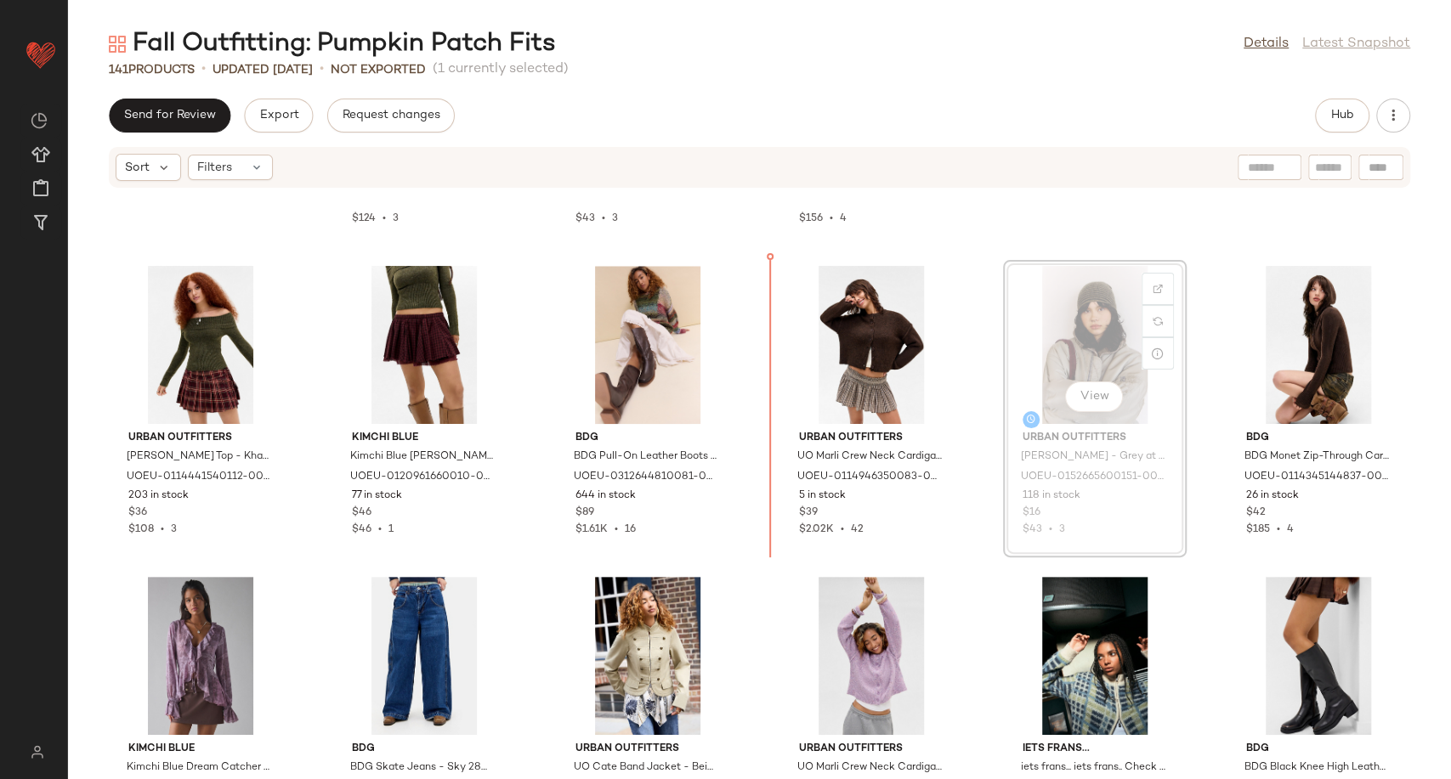
scroll to position [1207, 0]
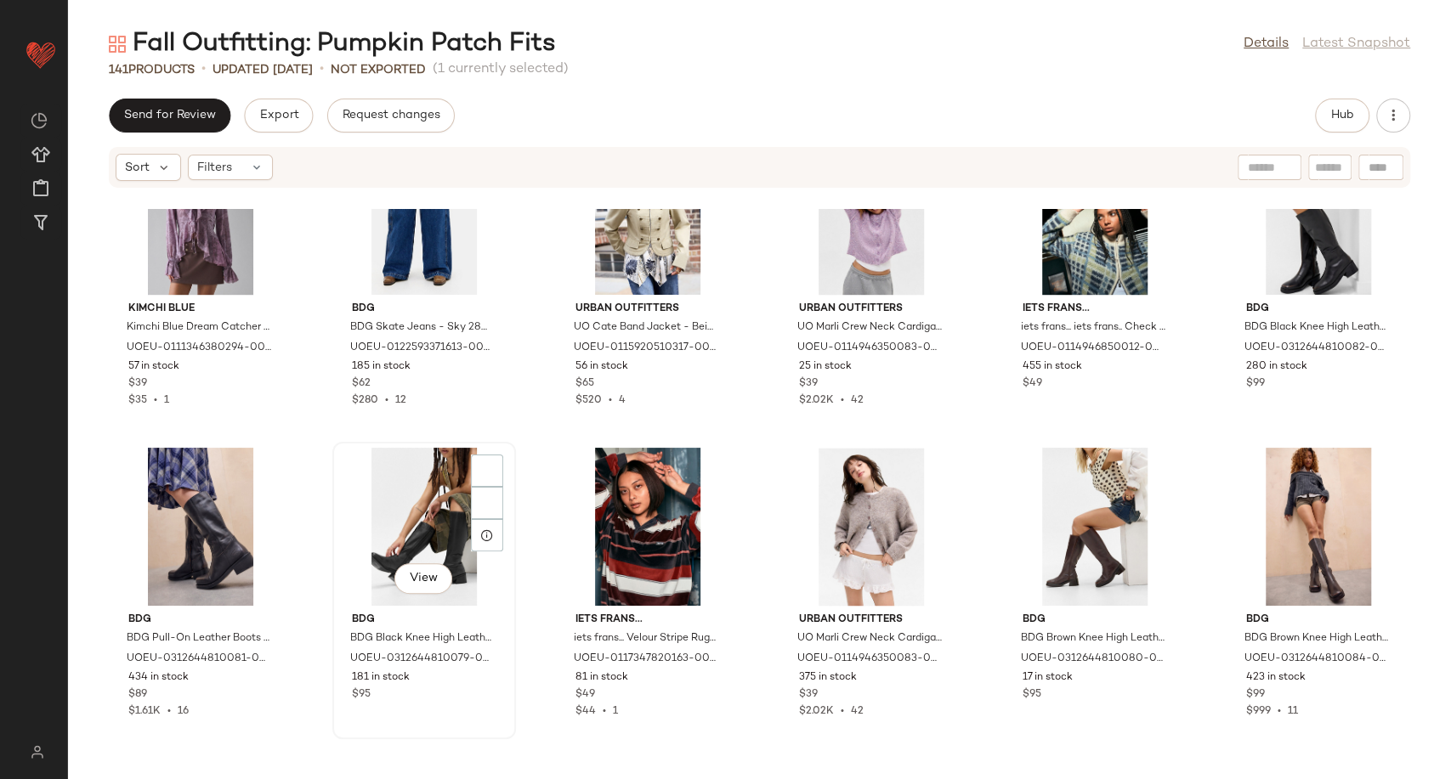
scroll to position [1679, 0]
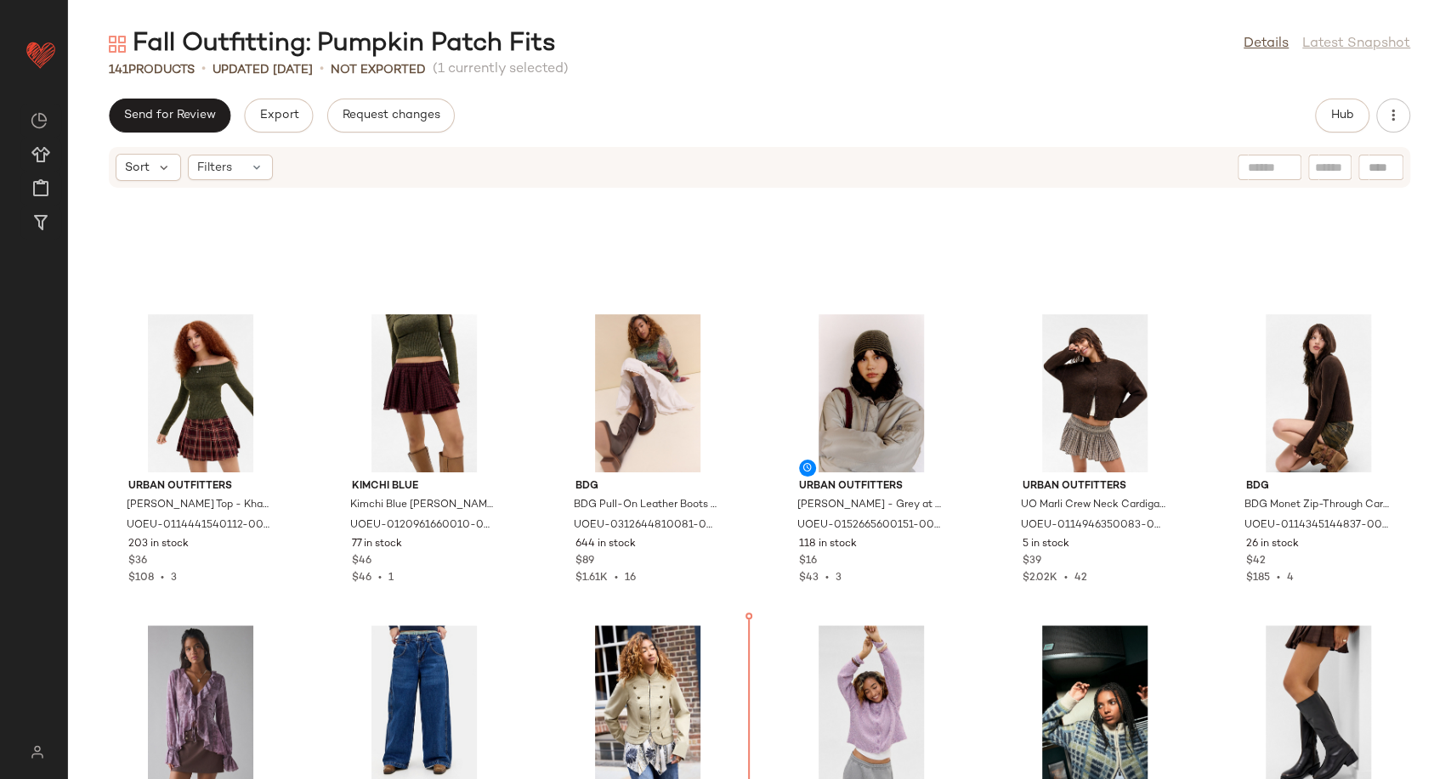
scroll to position [1088, 0]
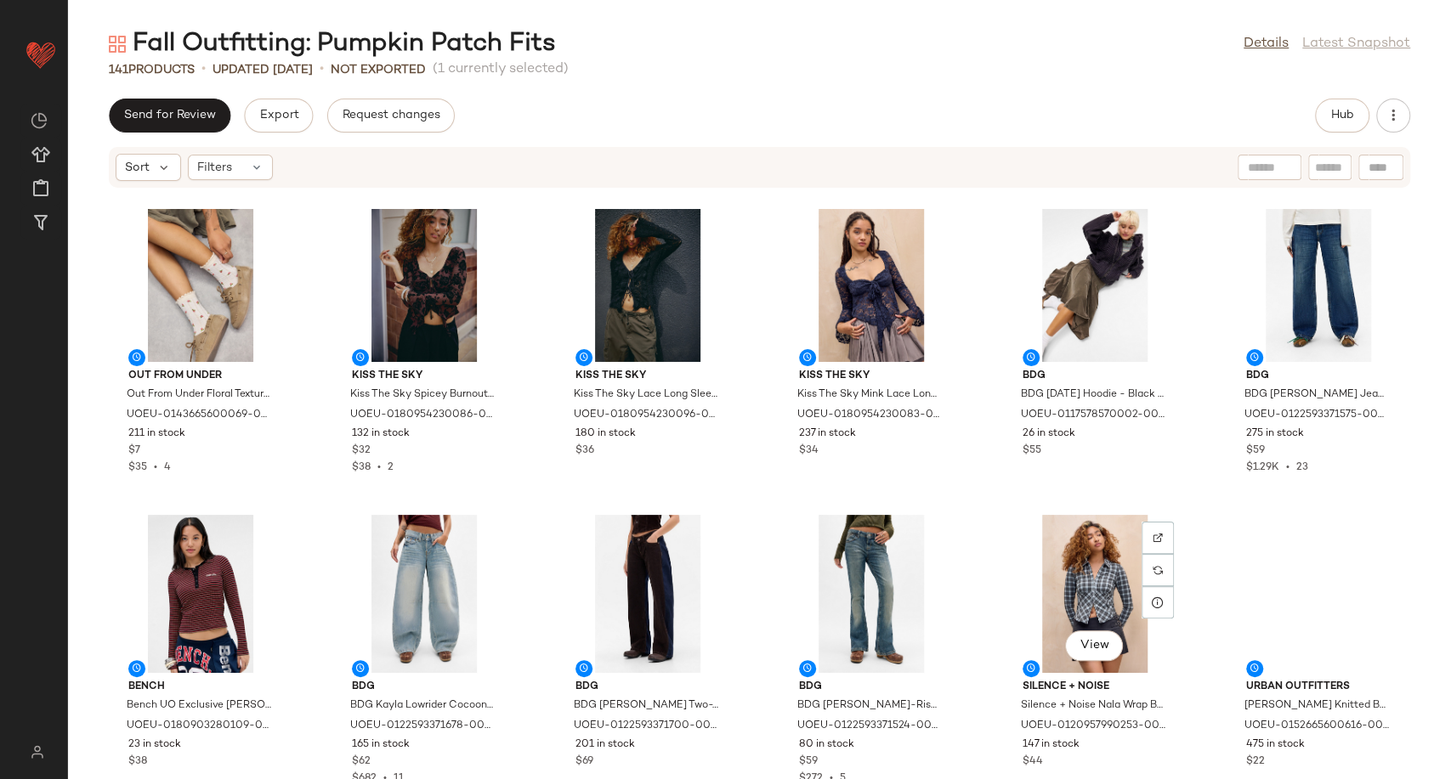
scroll to position [4110, 0]
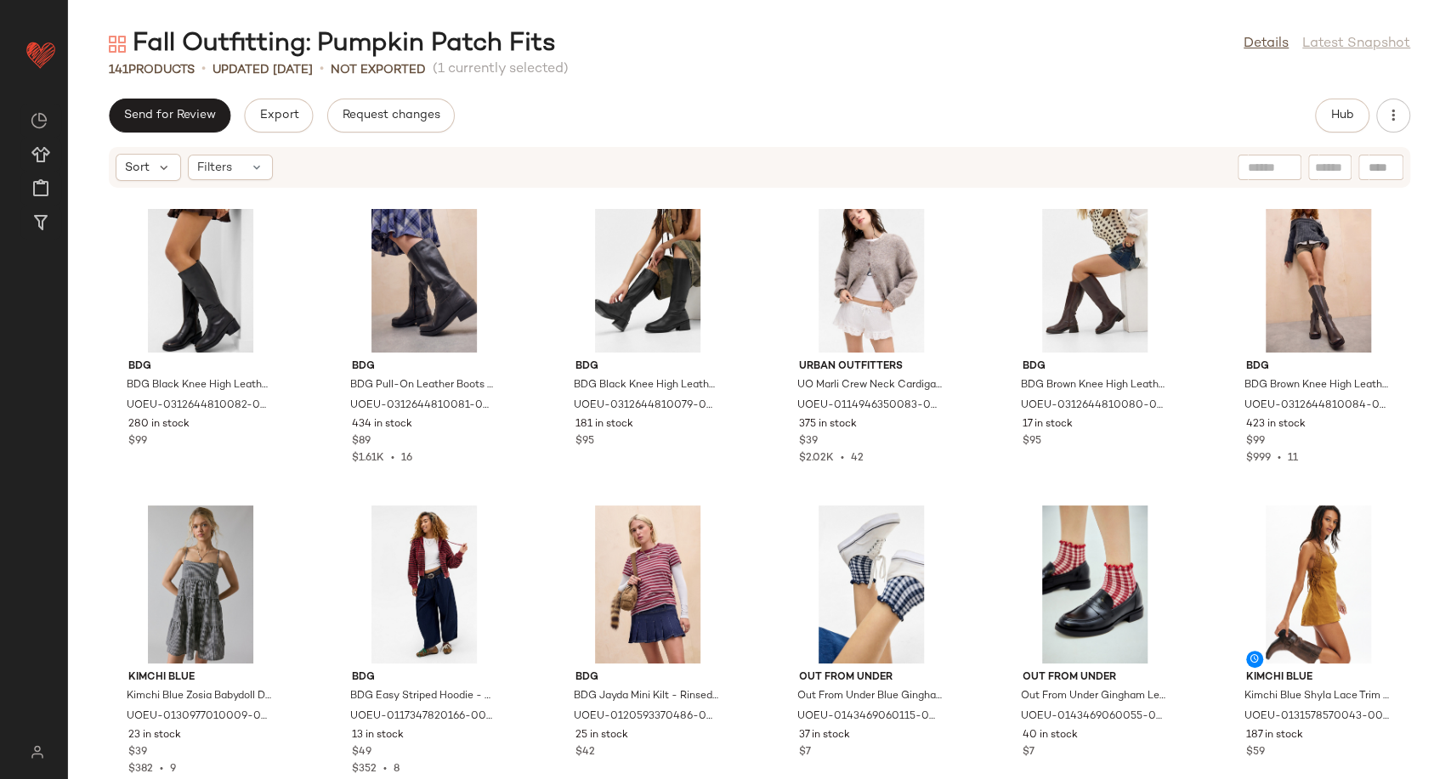
scroll to position [1864, 0]
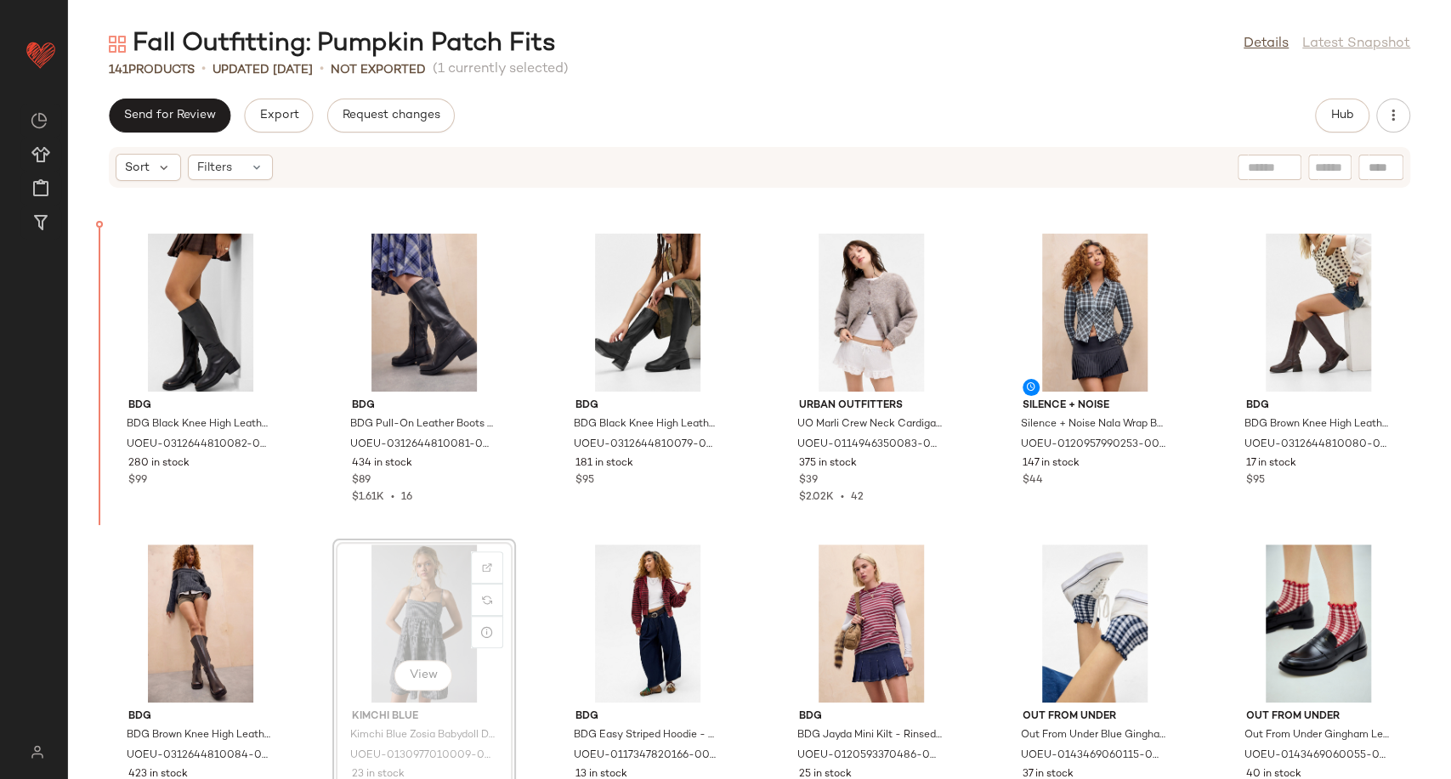
scroll to position [1847, 0]
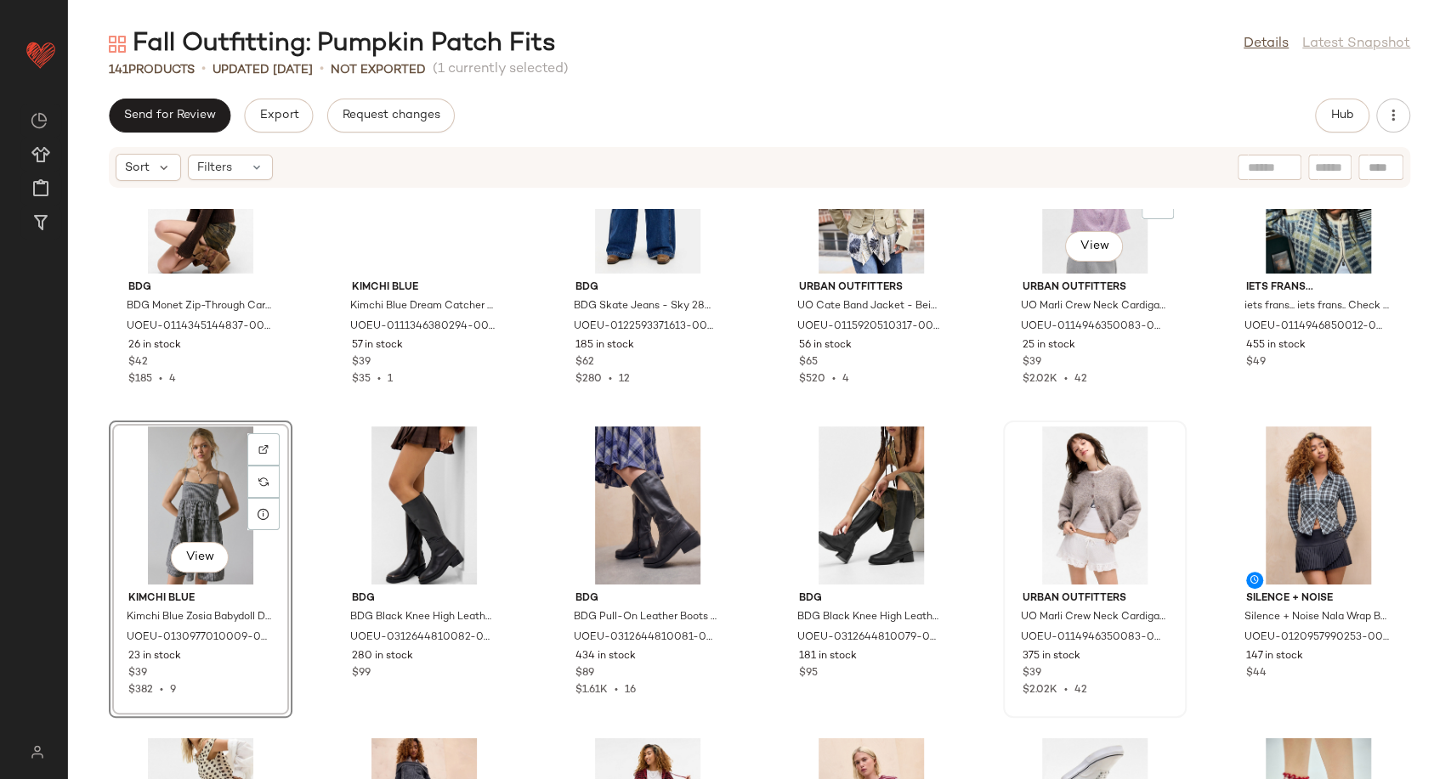
scroll to position [1469, 0]
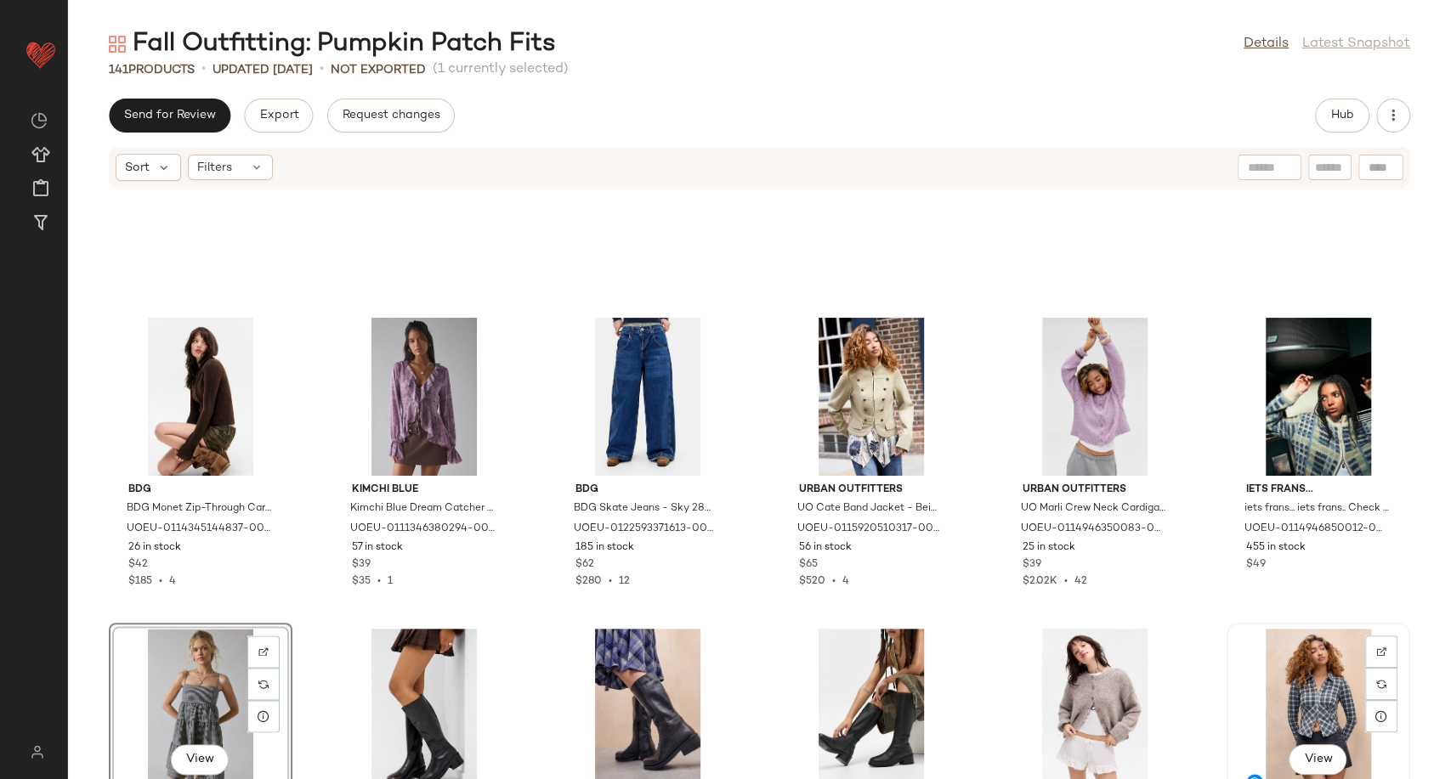
scroll to position [1471, 0]
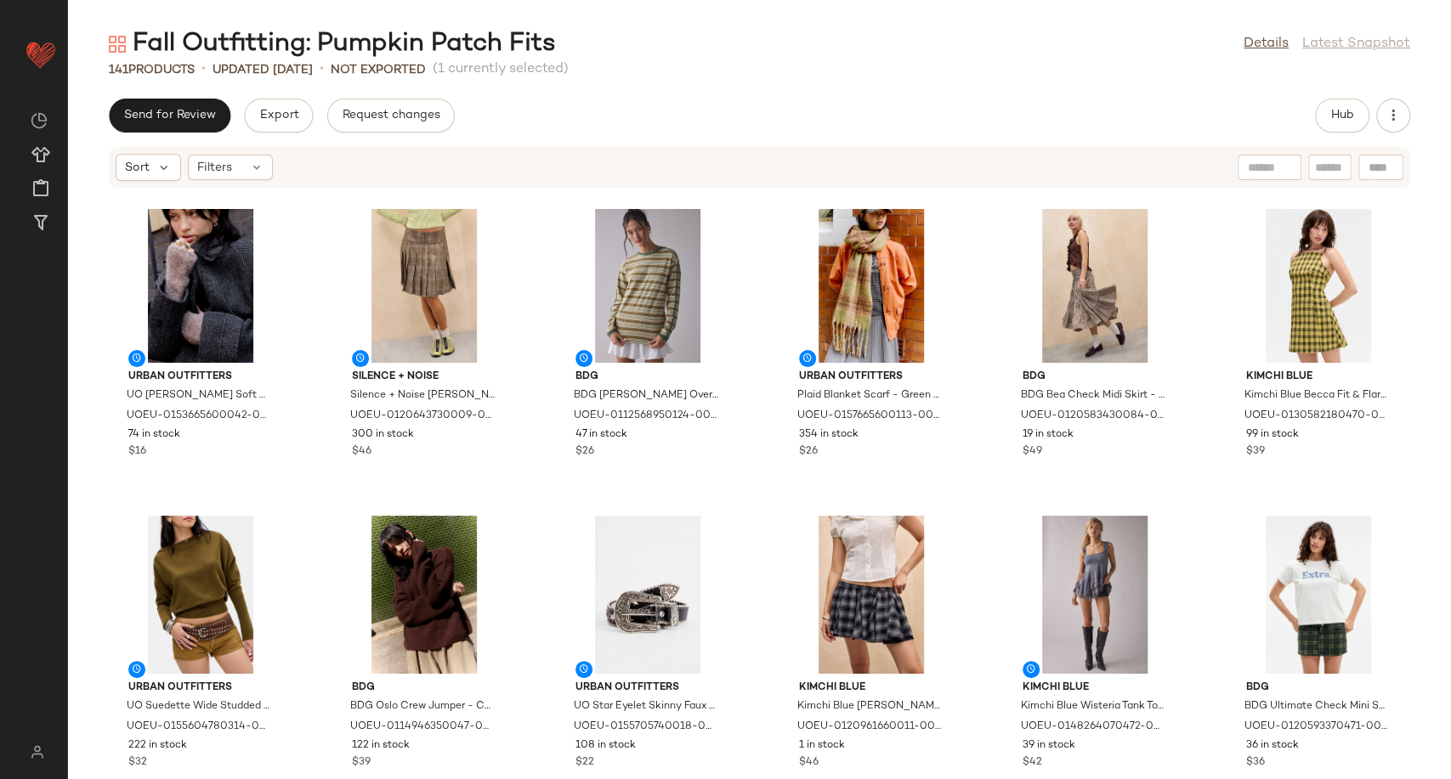
scroll to position [6003, 0]
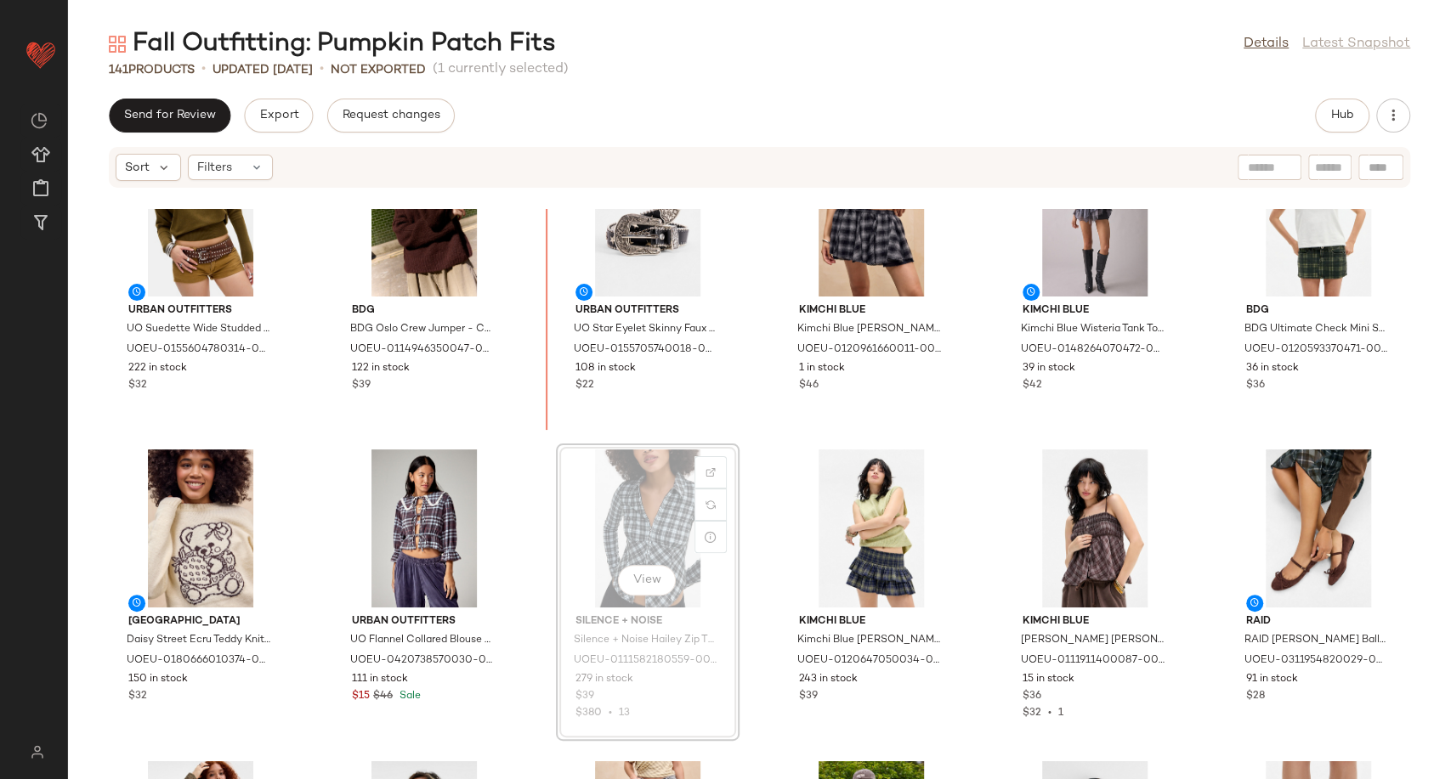
scroll to position [5989, 0]
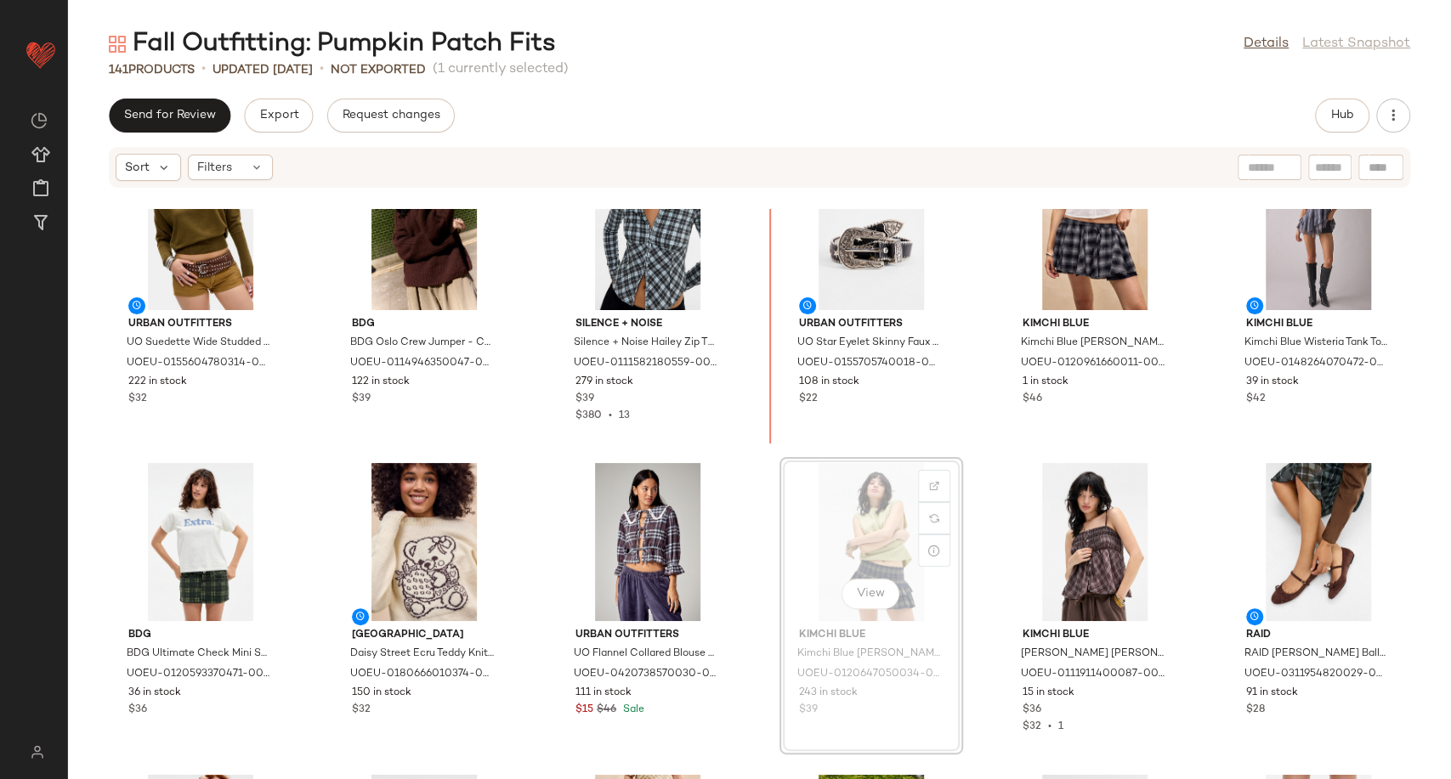
scroll to position [5936, 0]
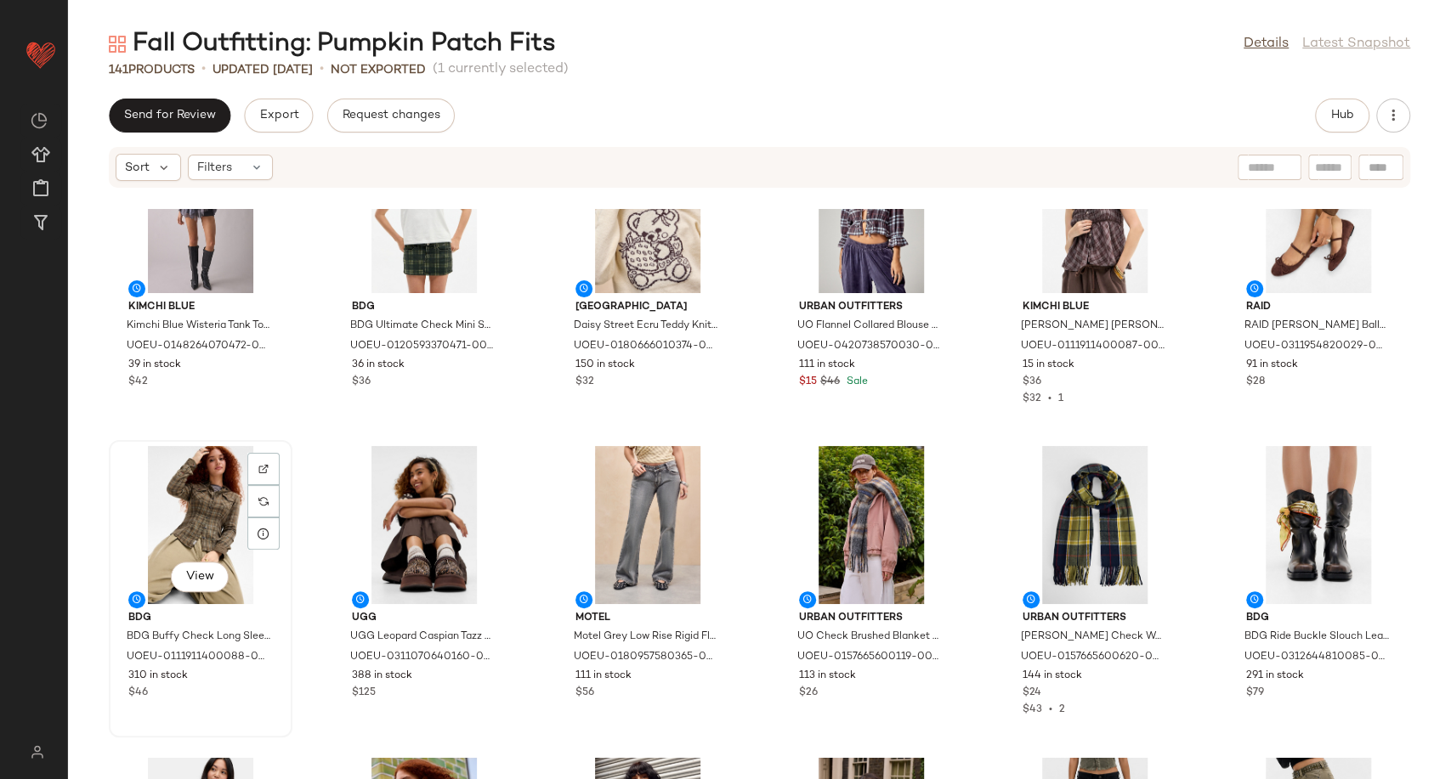
scroll to position [6236, 0]
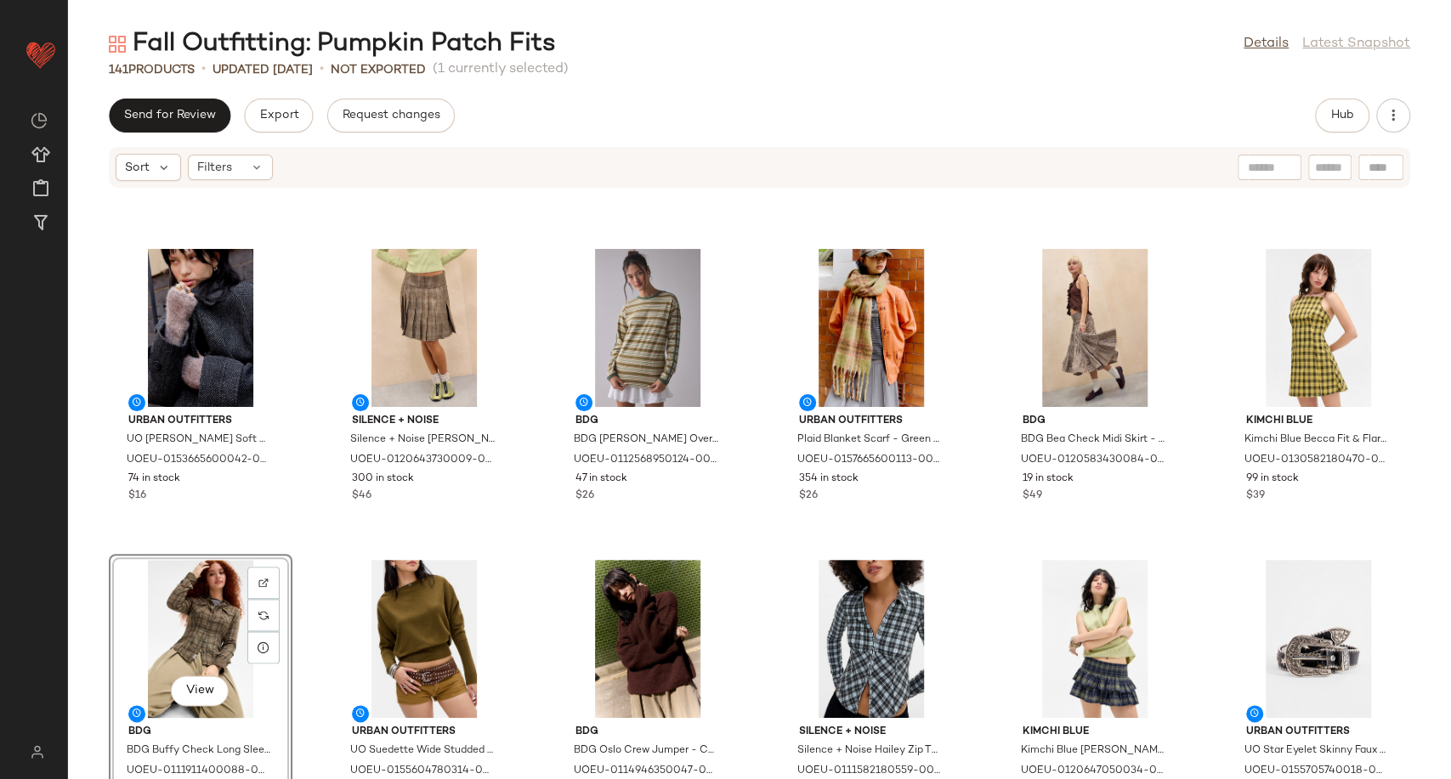
scroll to position [5576, 0]
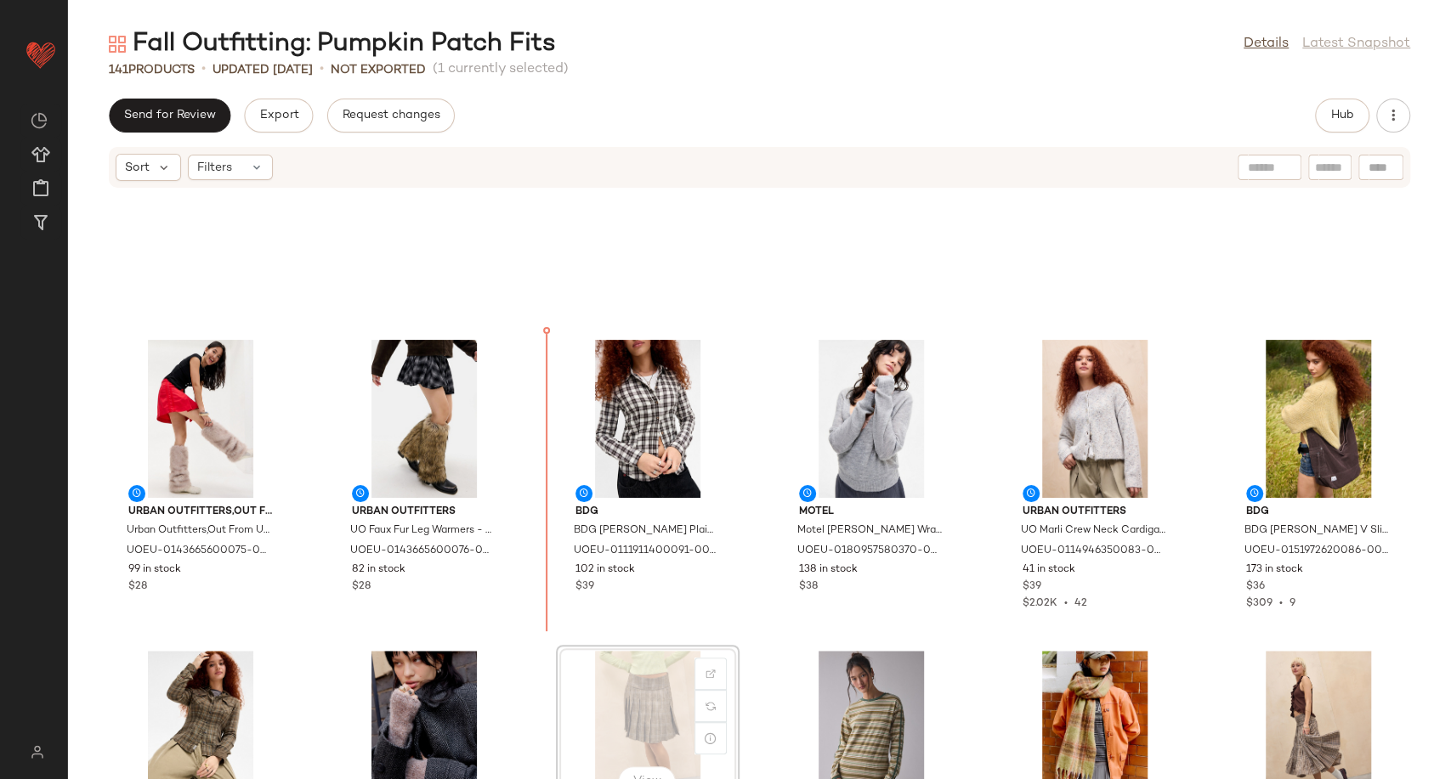
scroll to position [5157, 0]
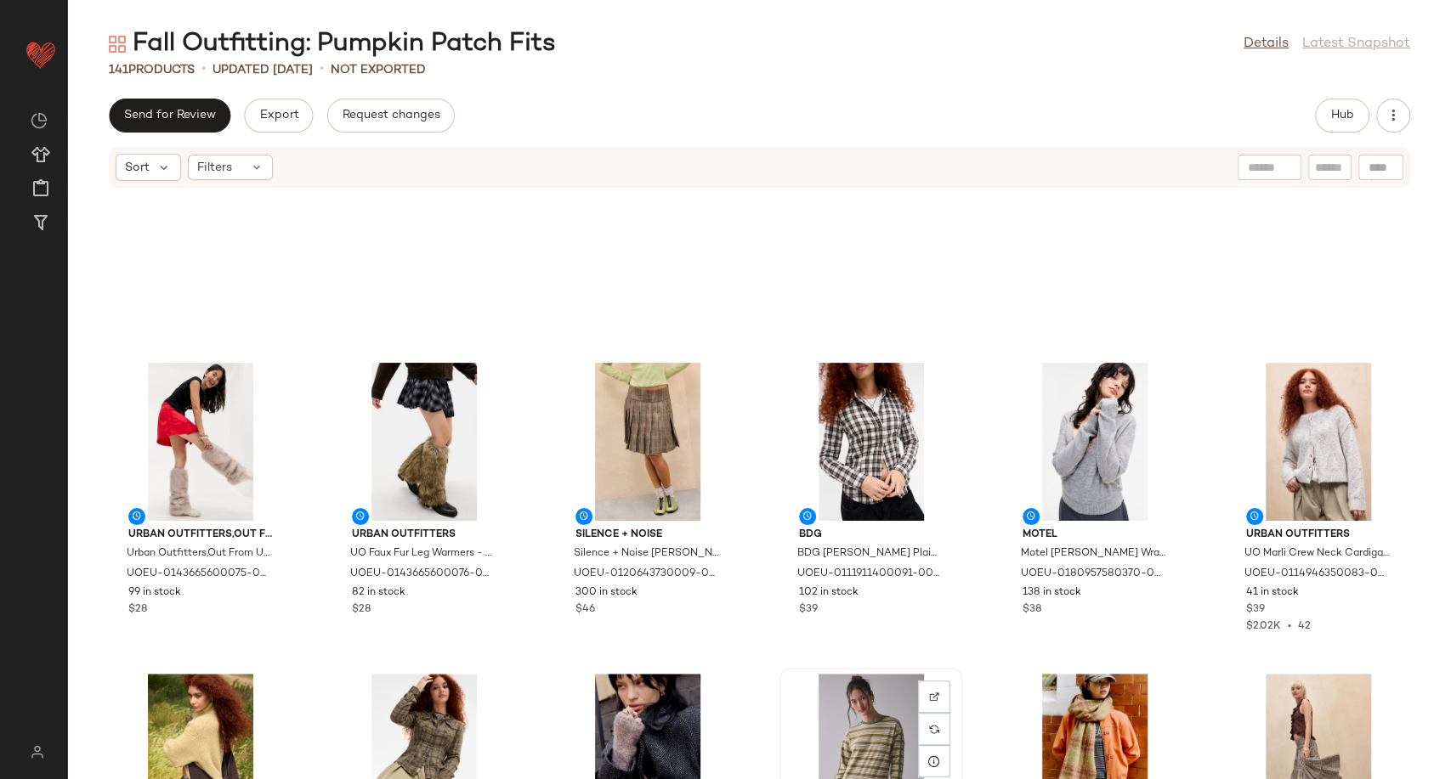
scroll to position [5160, 0]
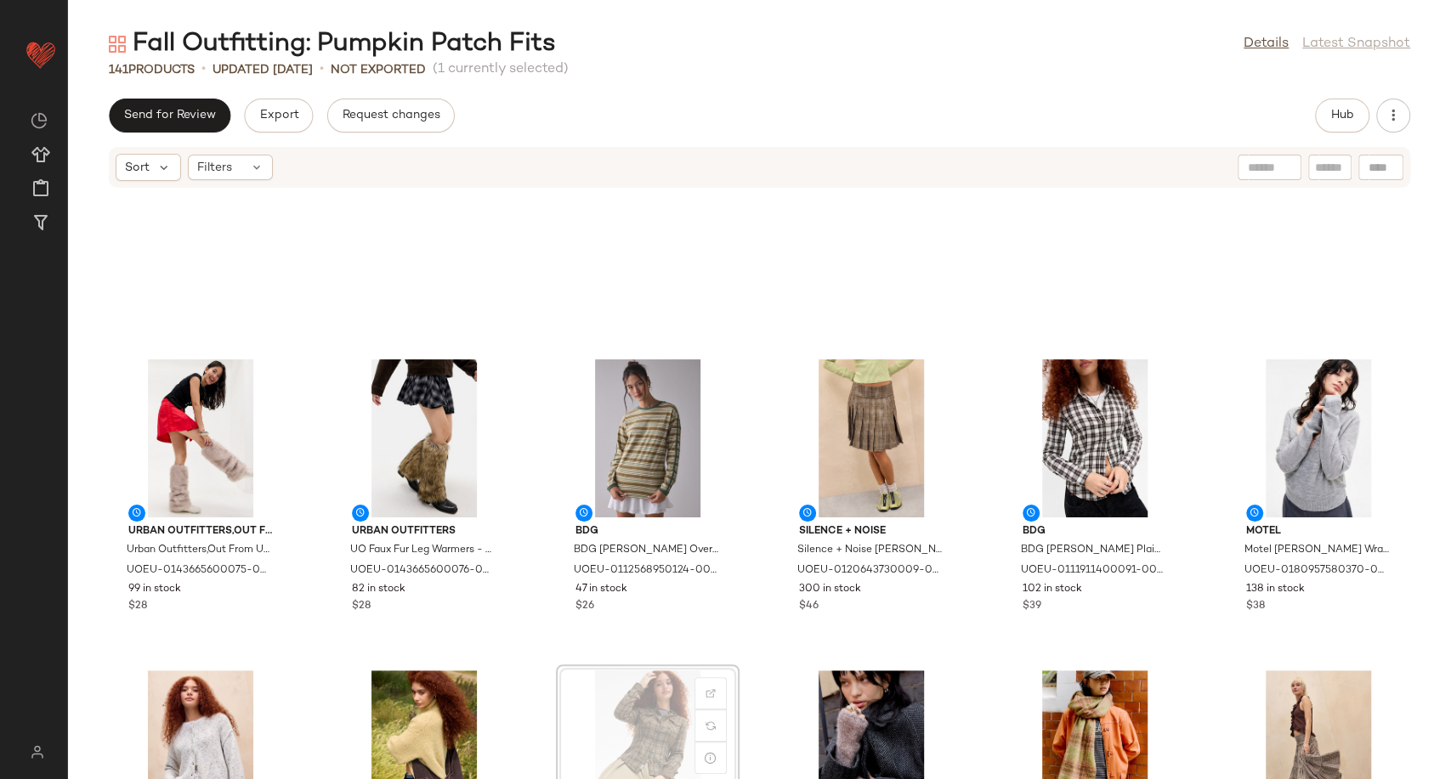
scroll to position [5161, 0]
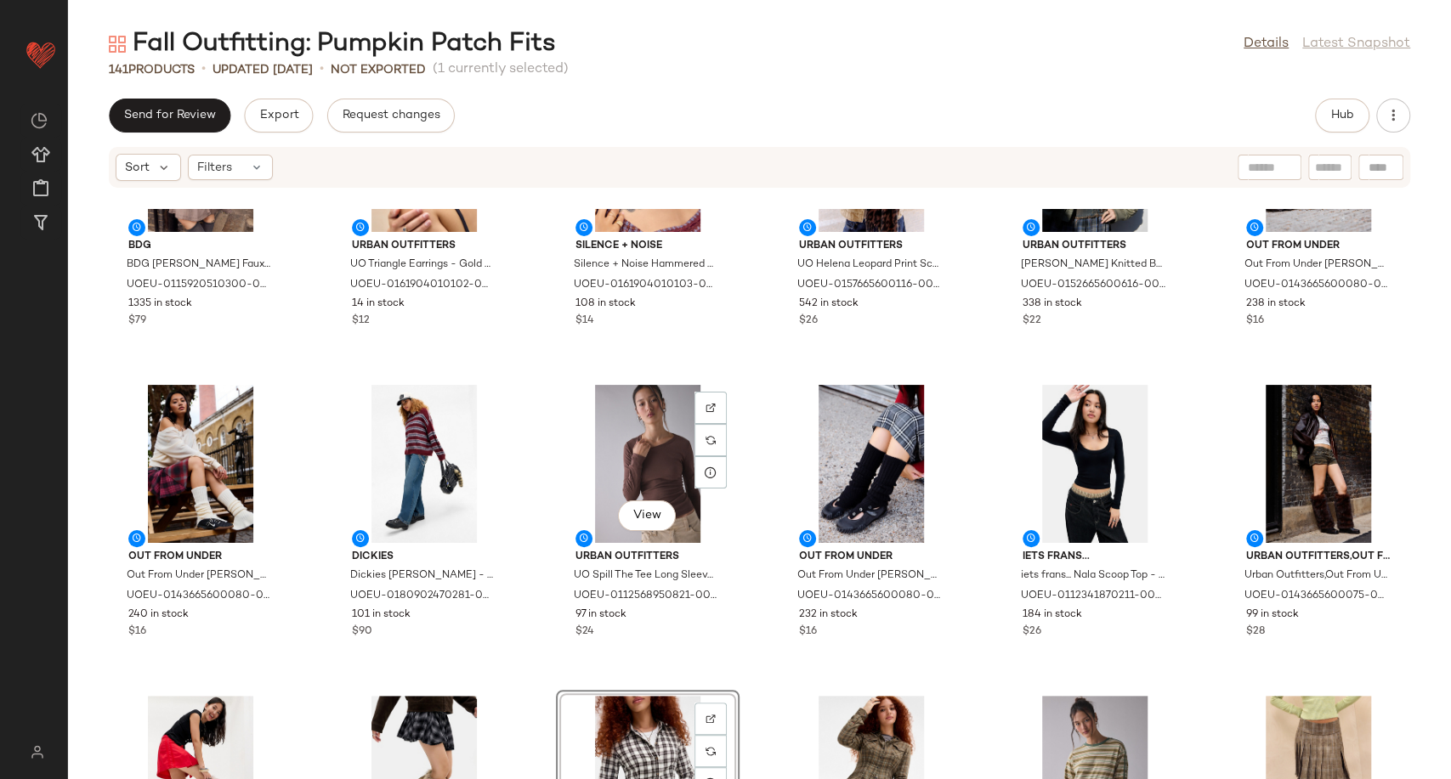
scroll to position [4784, 0]
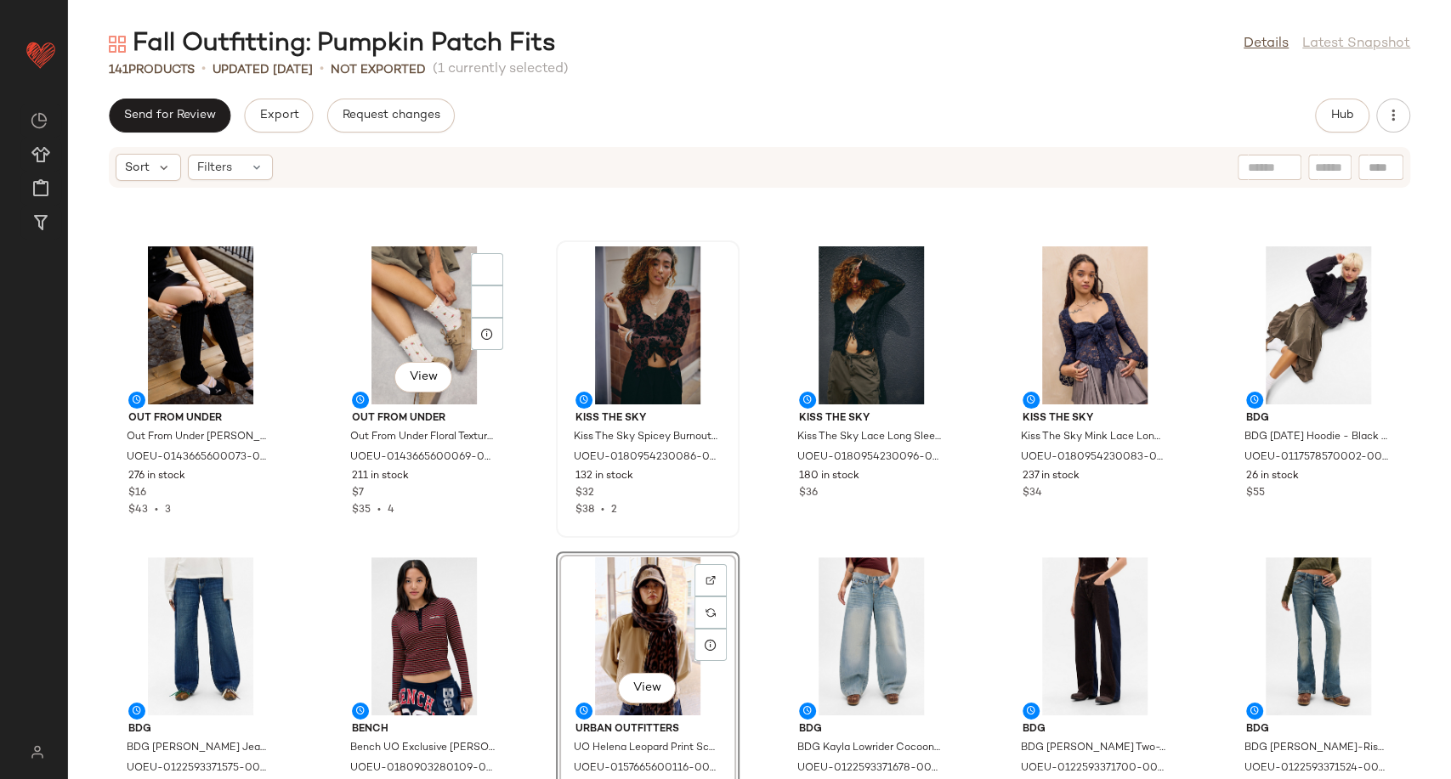
scroll to position [3746, 0]
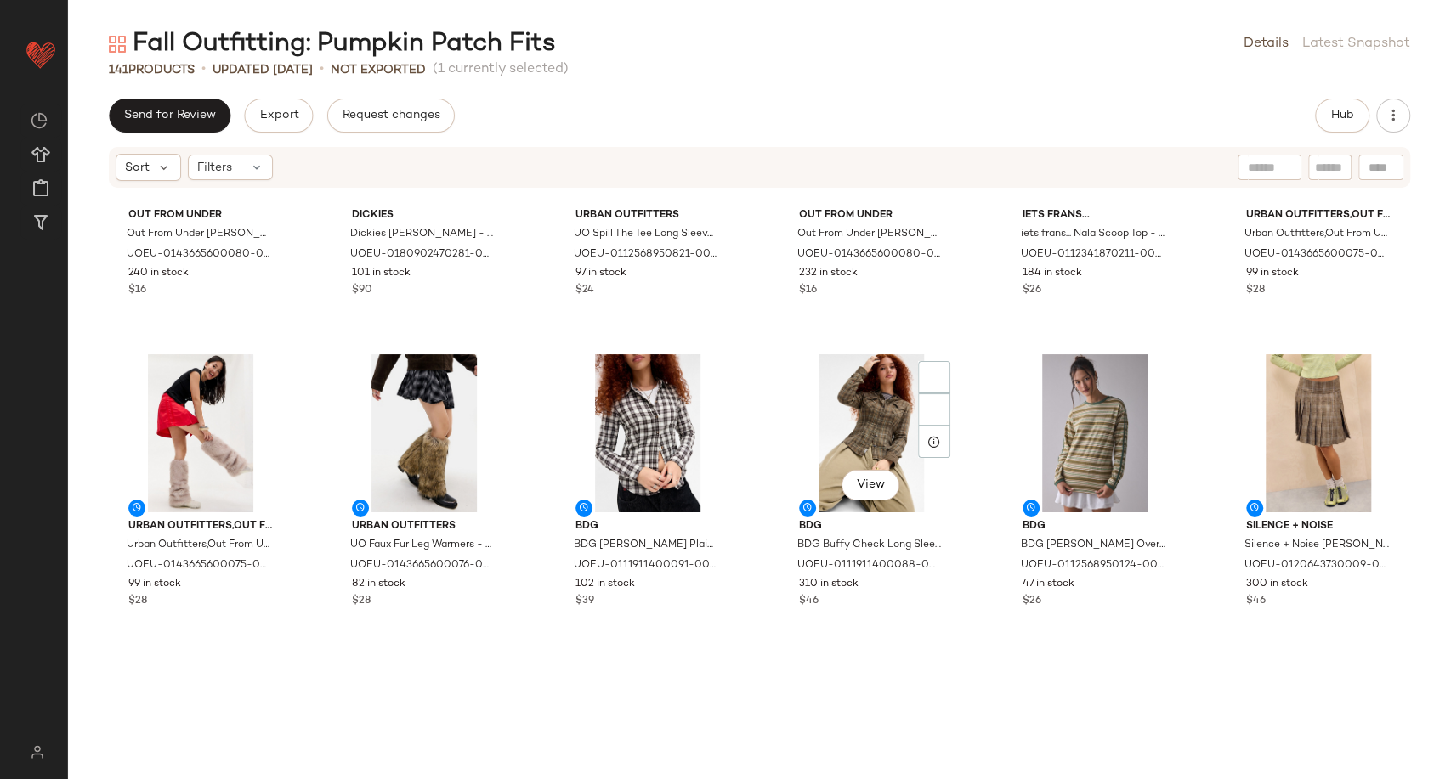
scroll to position [5167, 0]
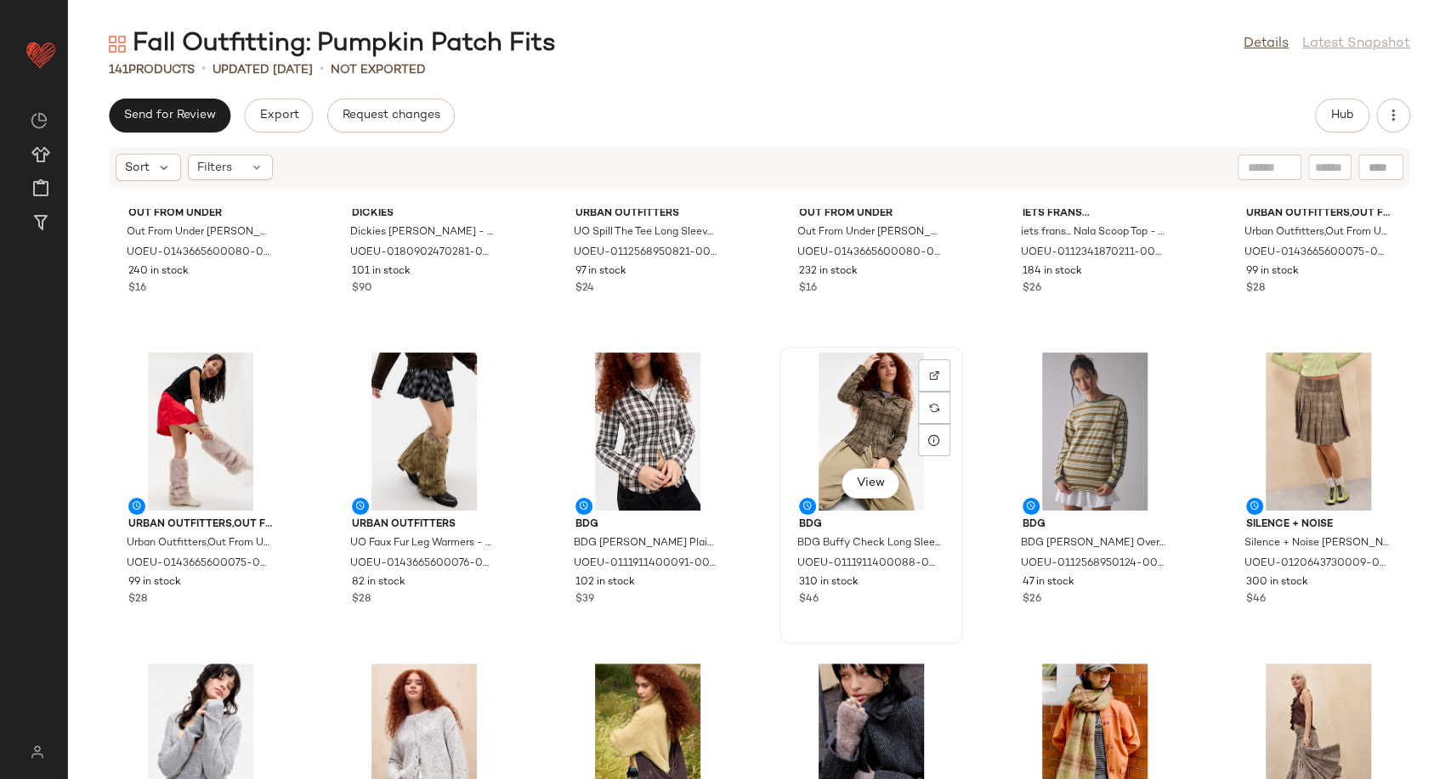
click at [850, 430] on div "View" at bounding box center [871, 432] width 172 height 158
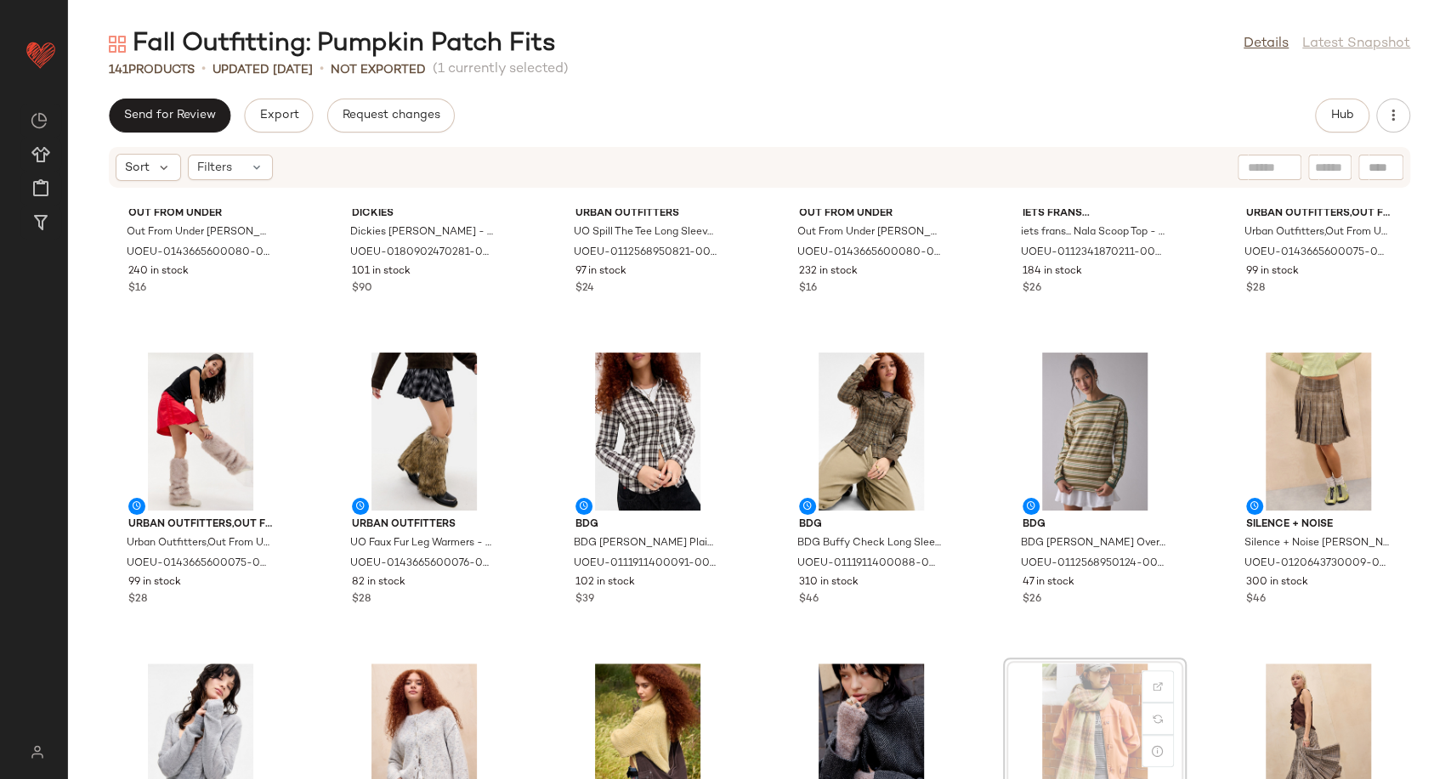
scroll to position [5194, 0]
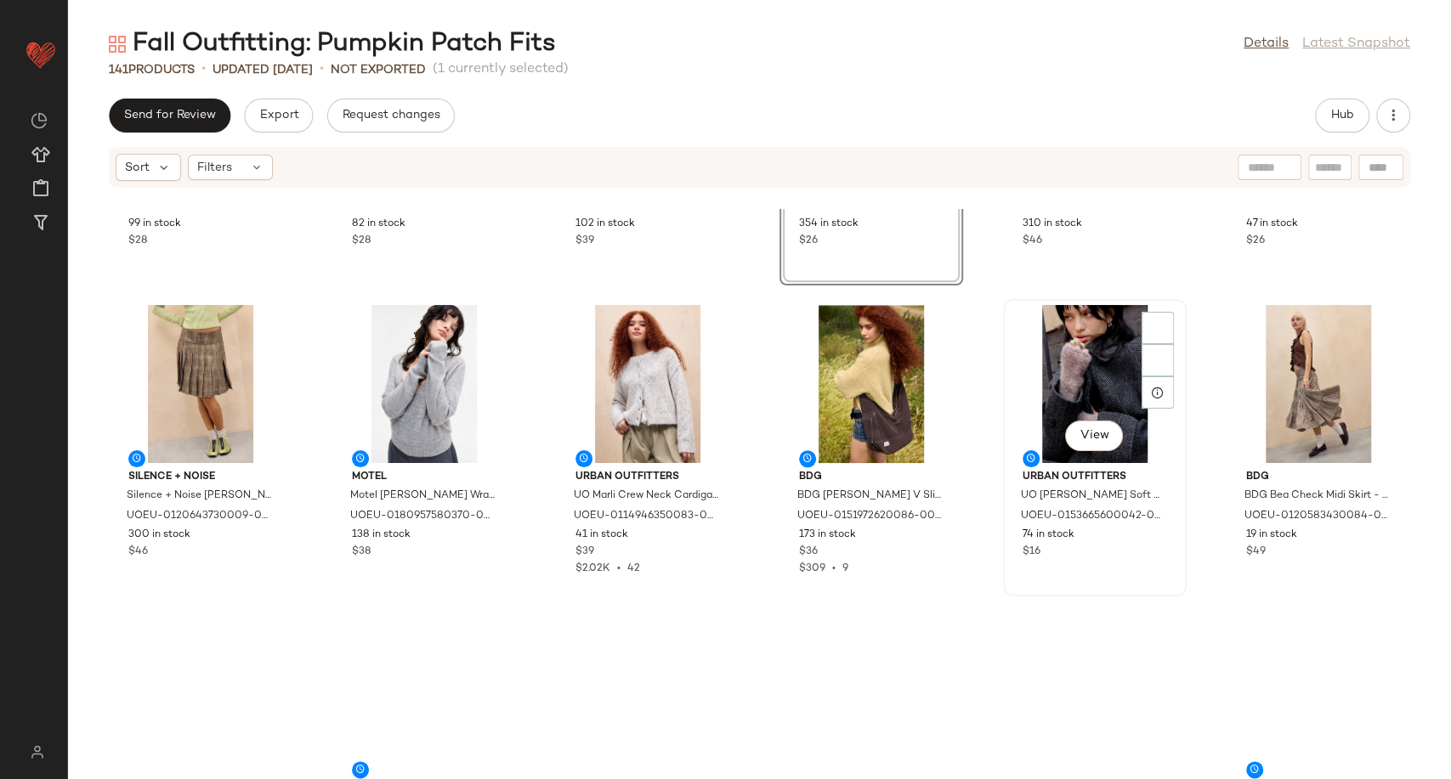
scroll to position [5761, 0]
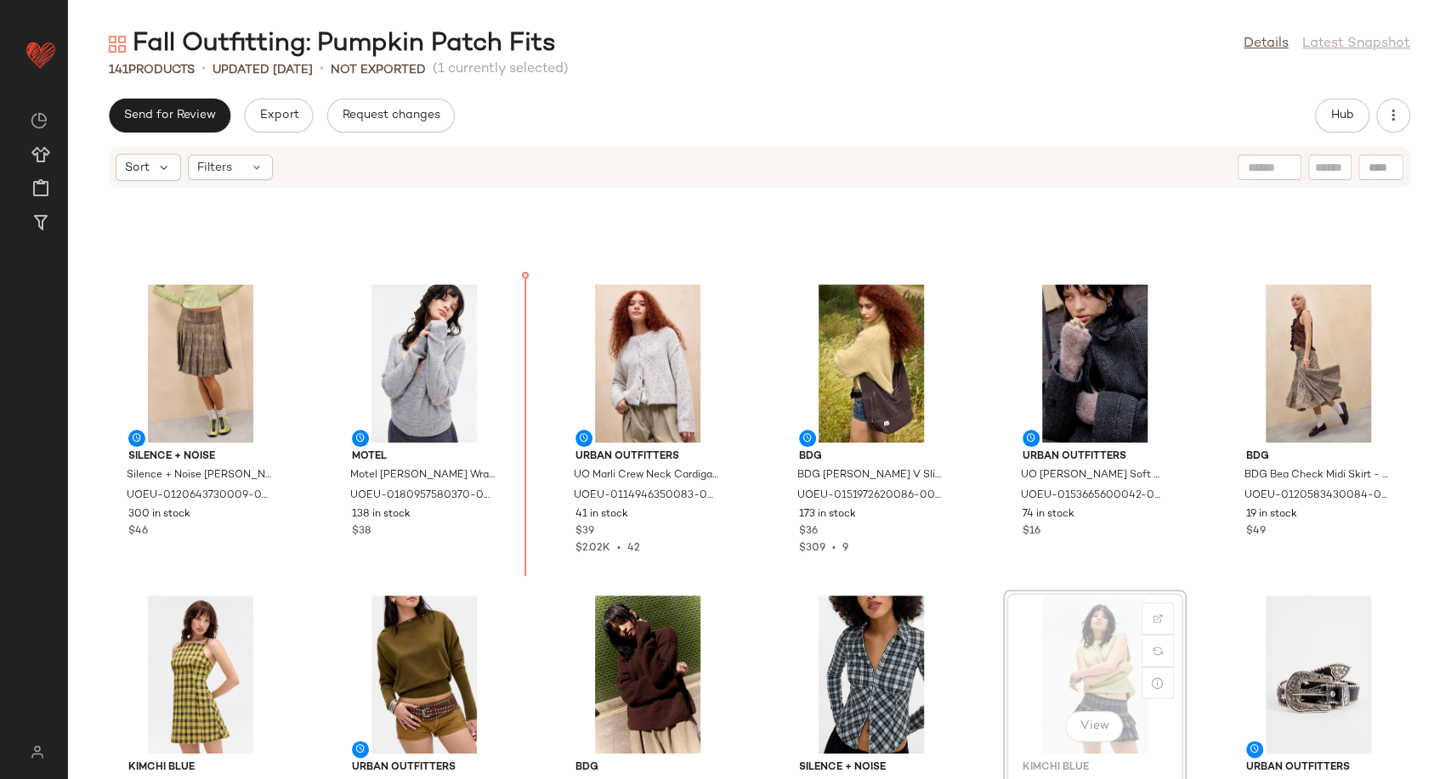
scroll to position [5476, 0]
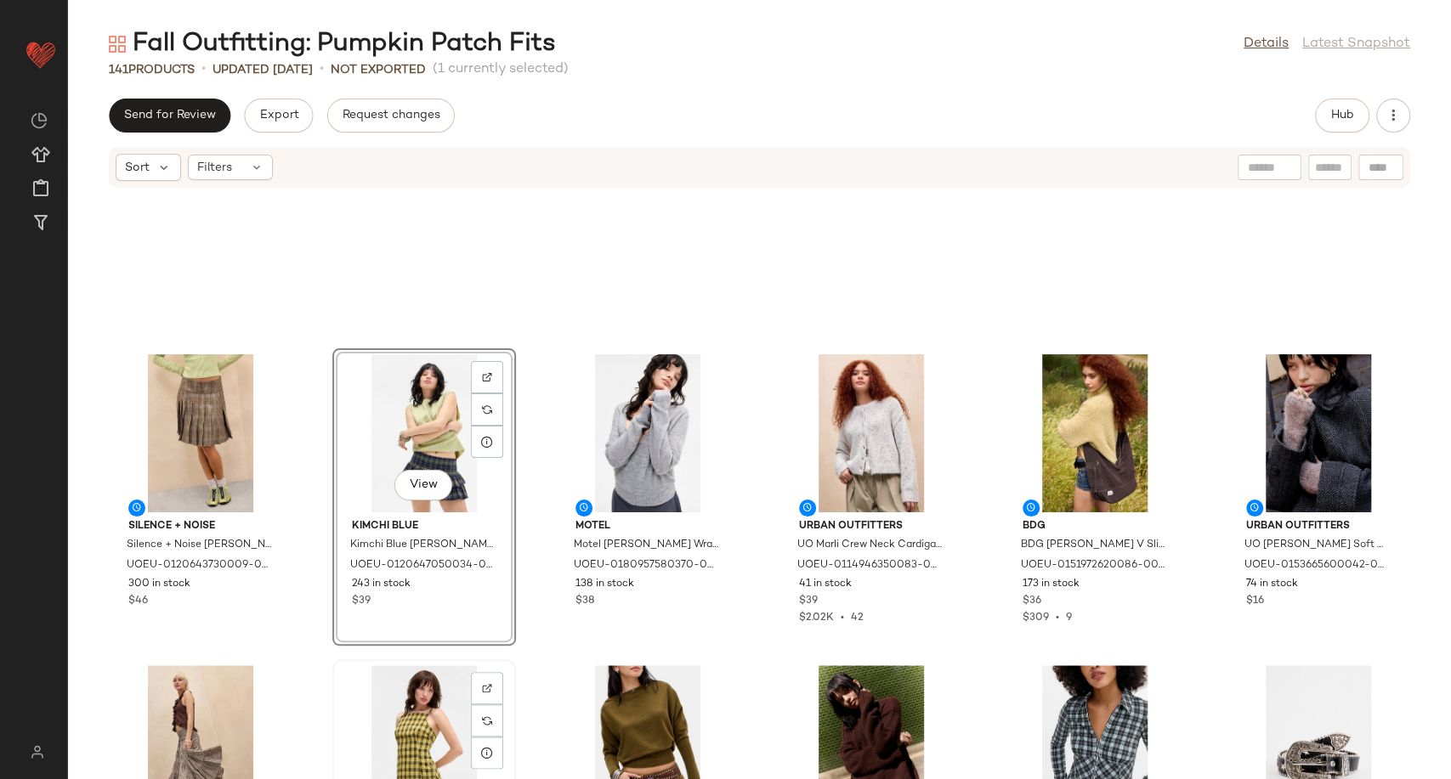
scroll to position [5486, 0]
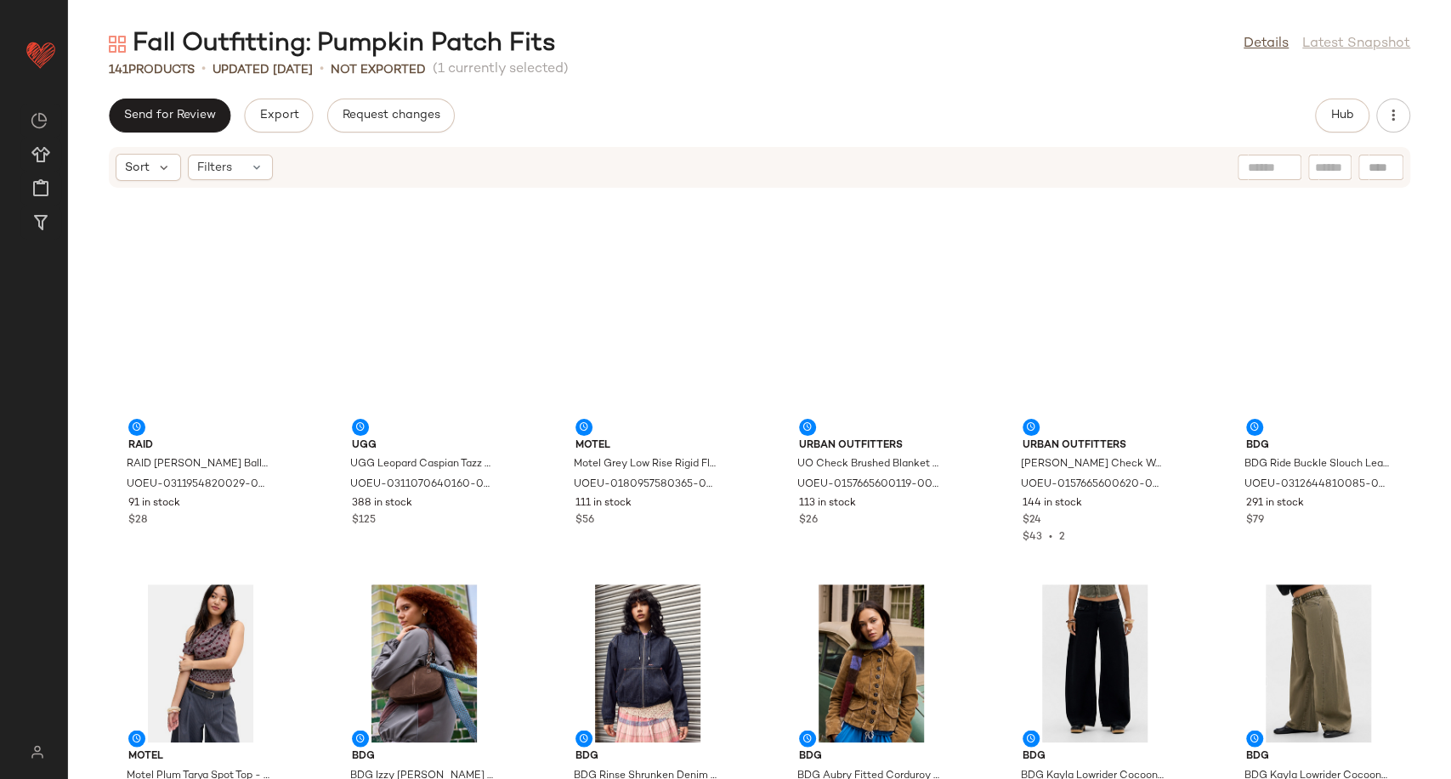
scroll to position [6425, 0]
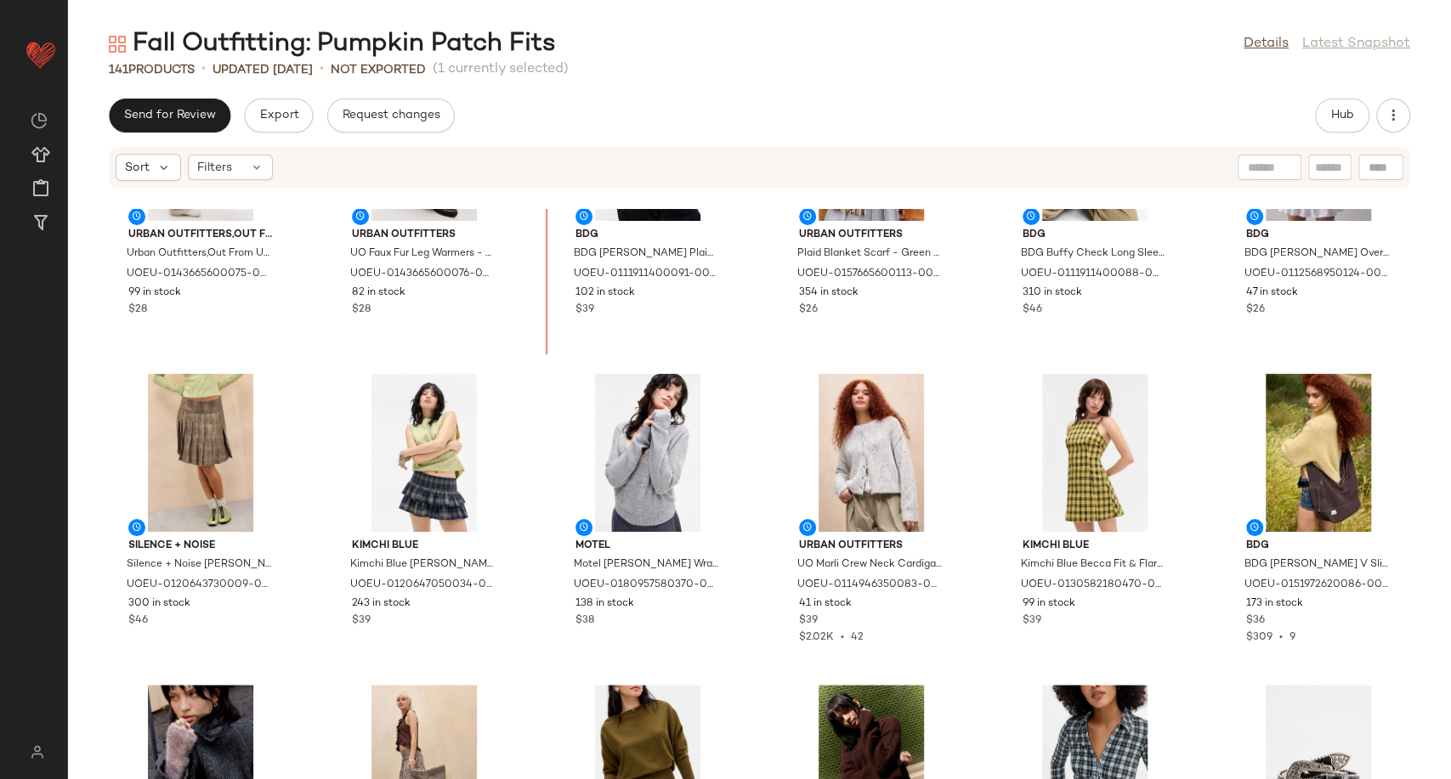
scroll to position [5429, 0]
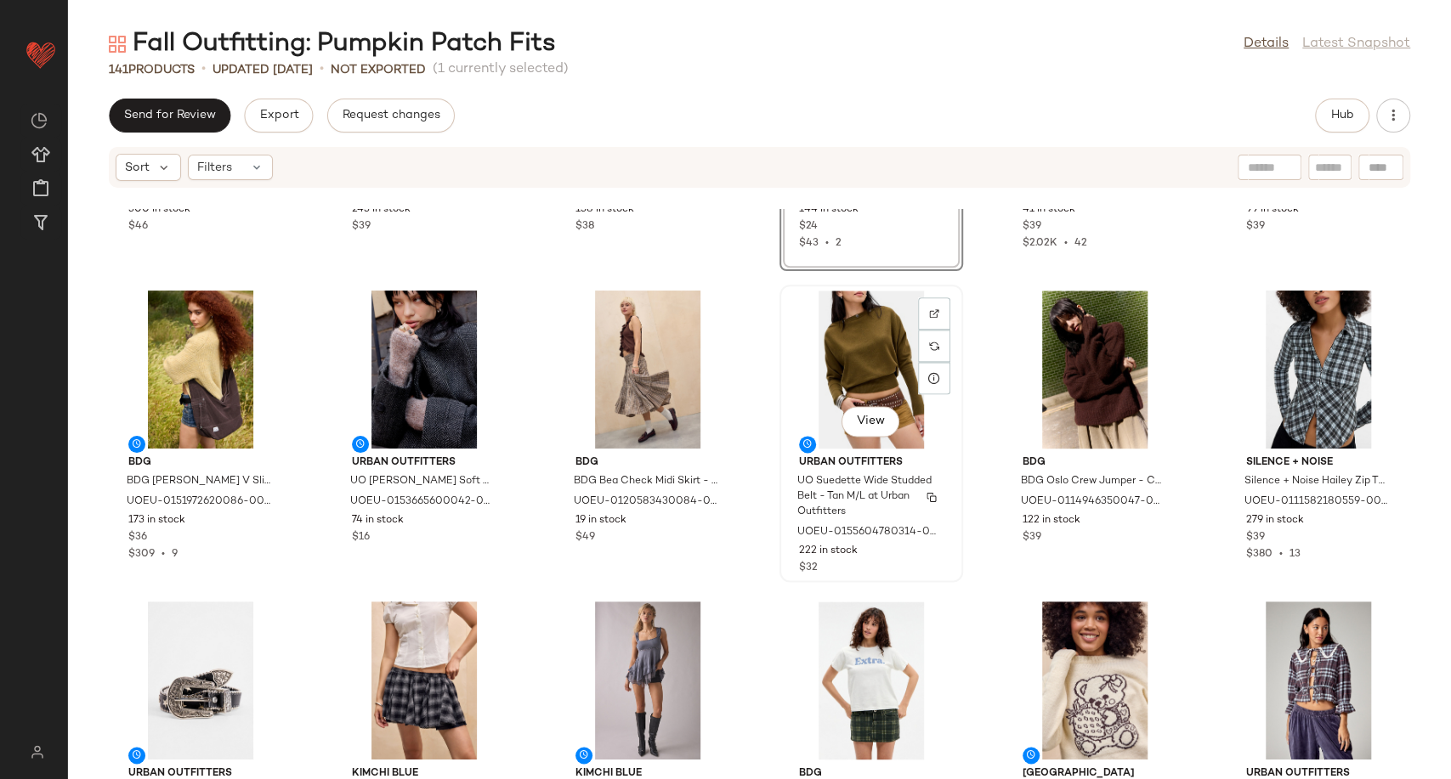
scroll to position [5901, 0]
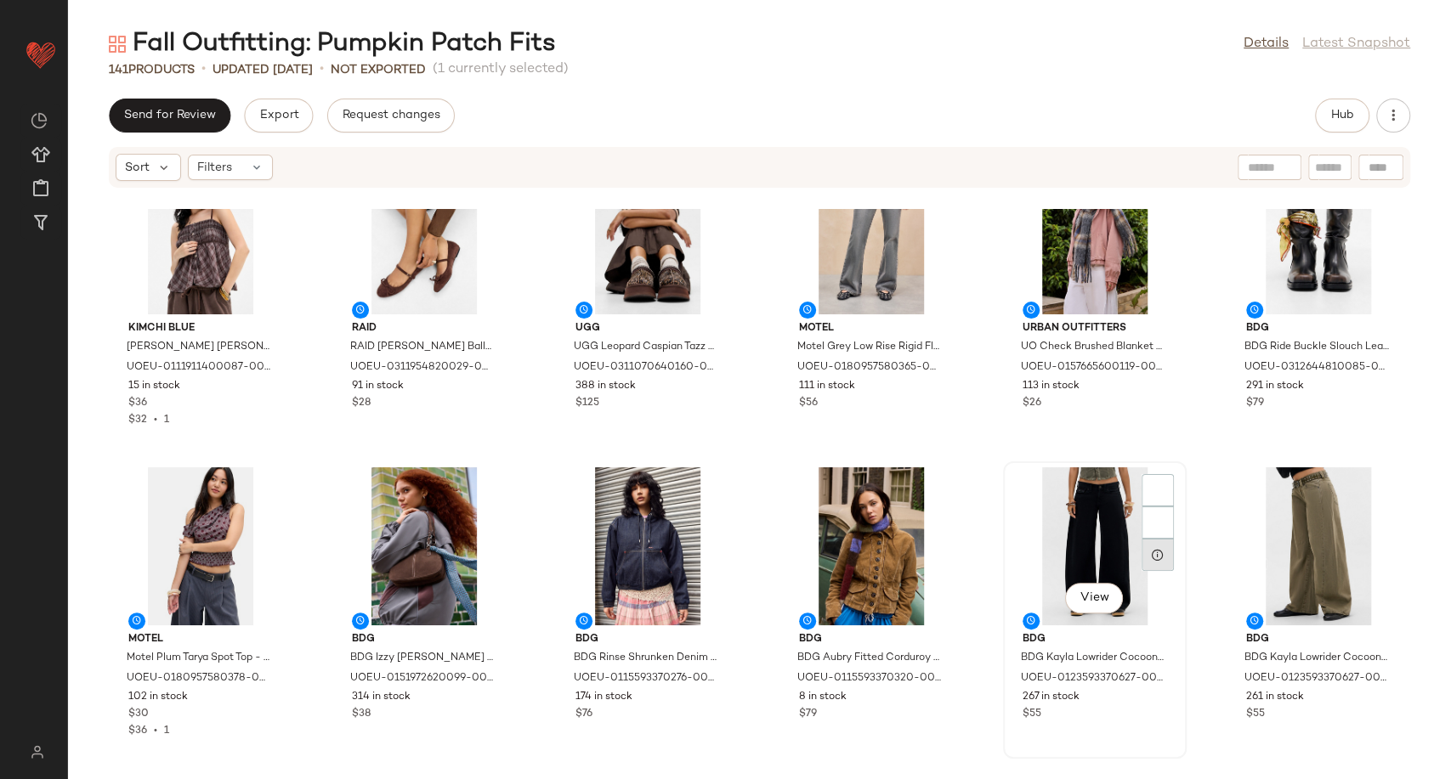
scroll to position [6648, 0]
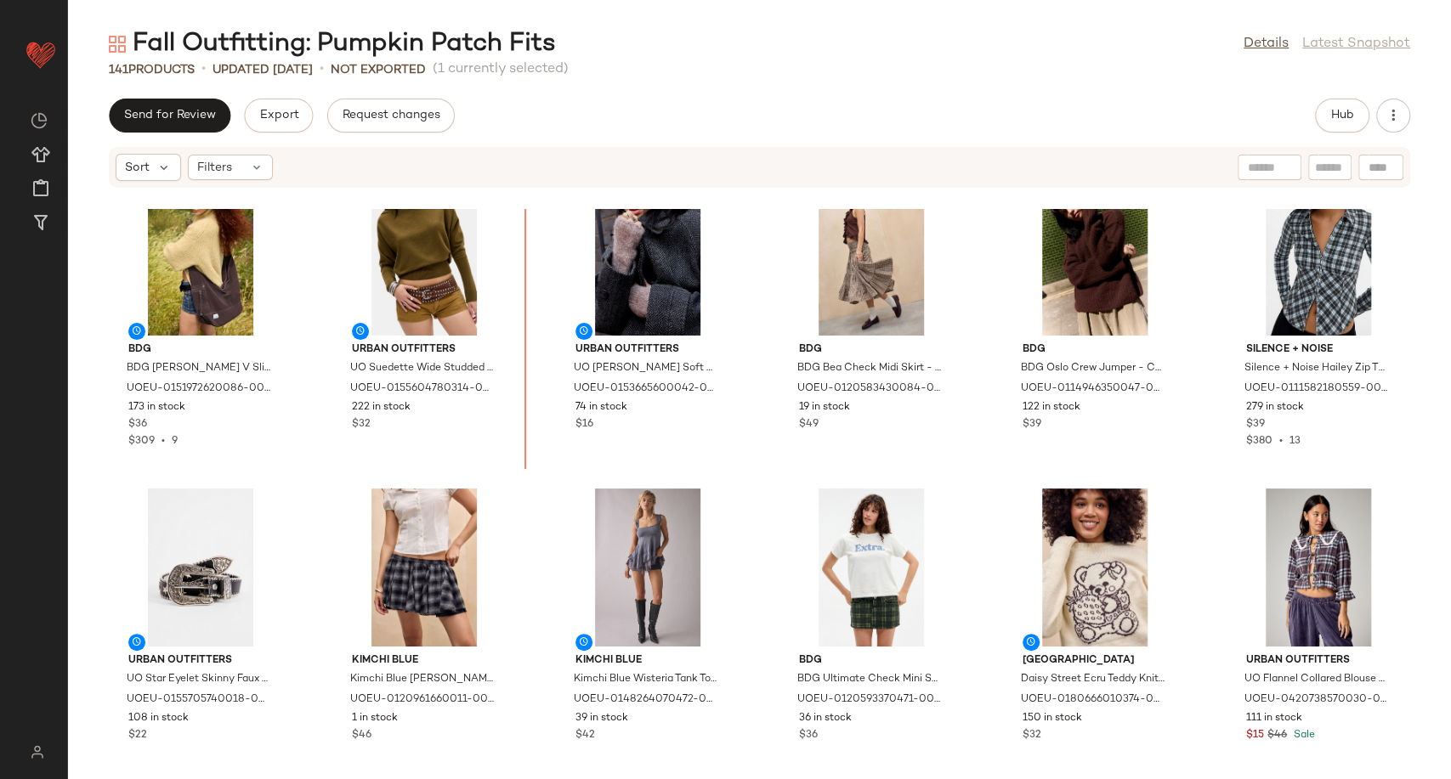
scroll to position [5879, 0]
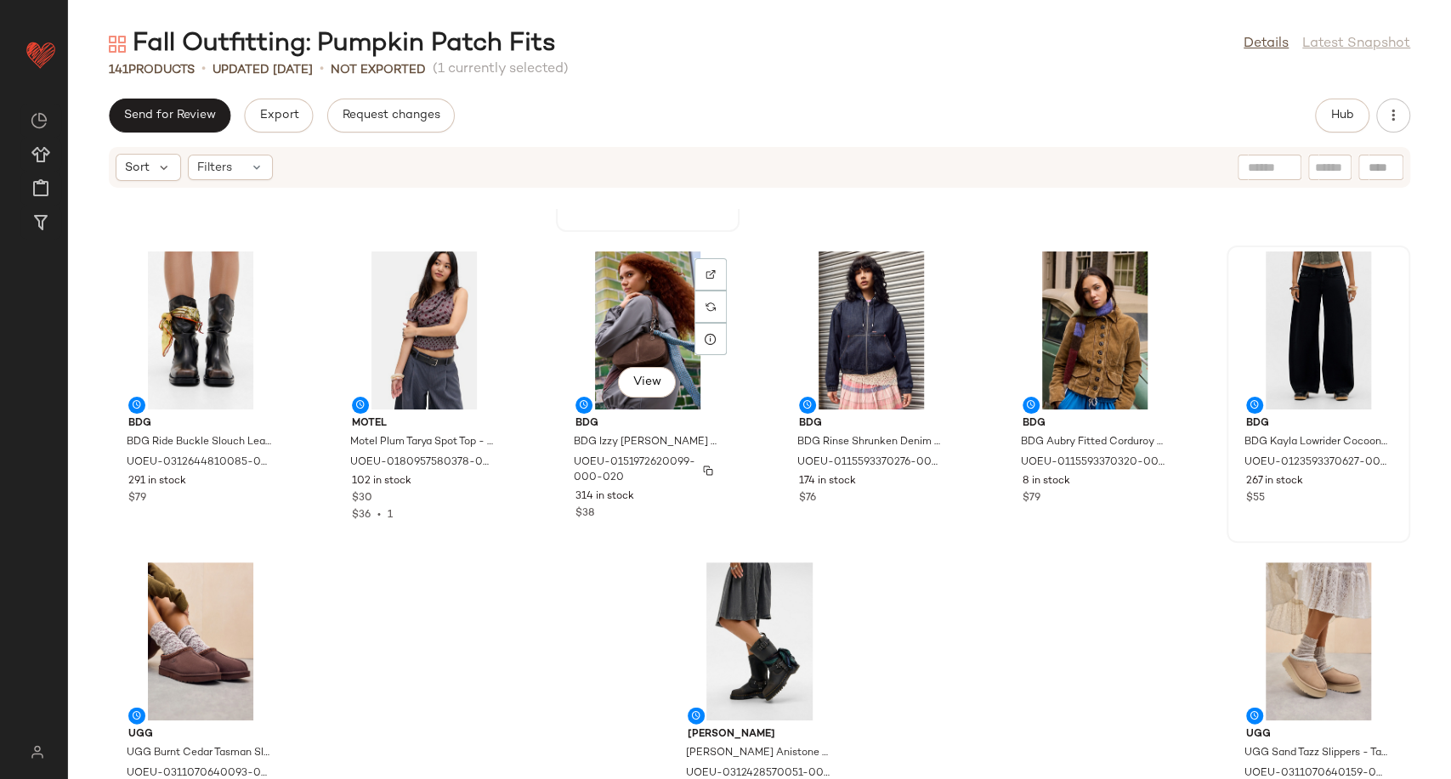
scroll to position [6897, 0]
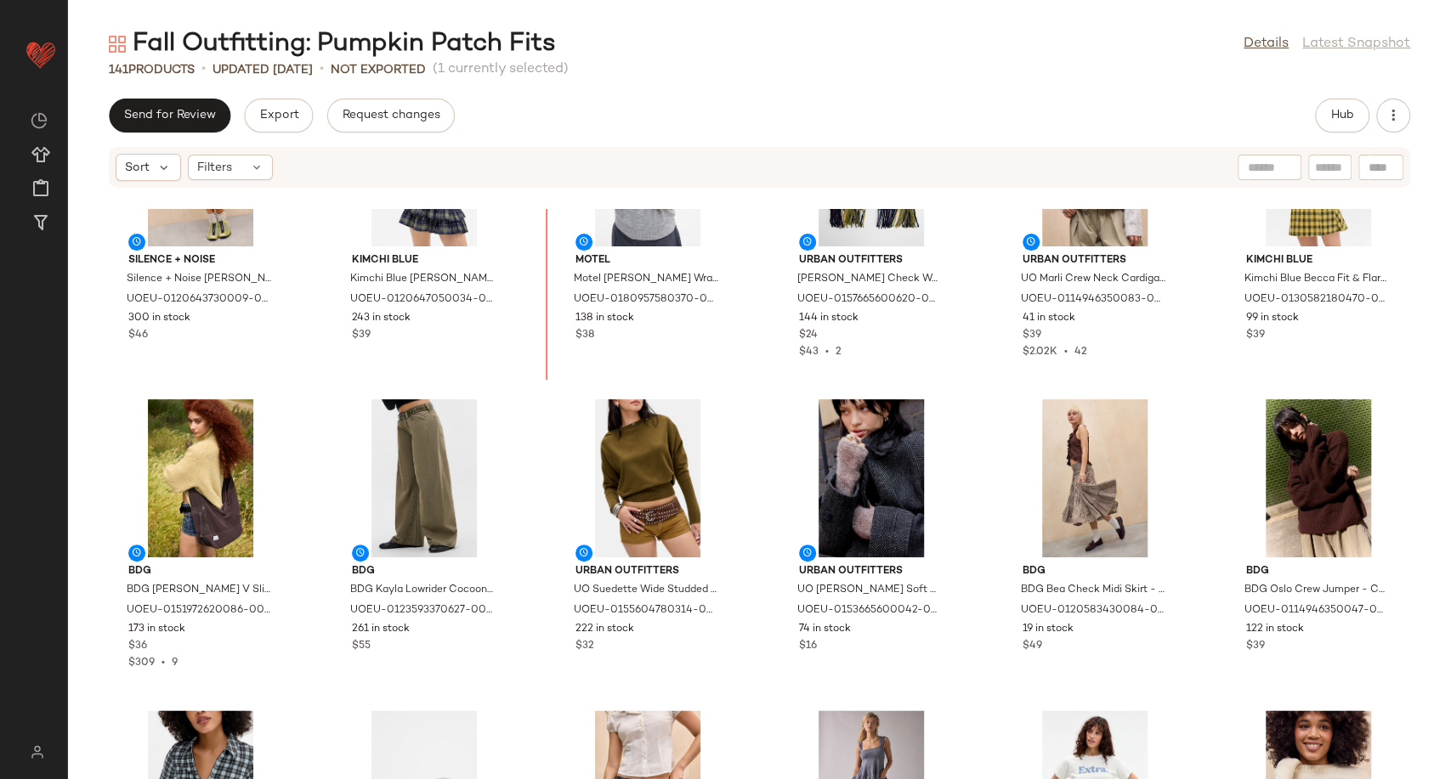
scroll to position [5742, 0]
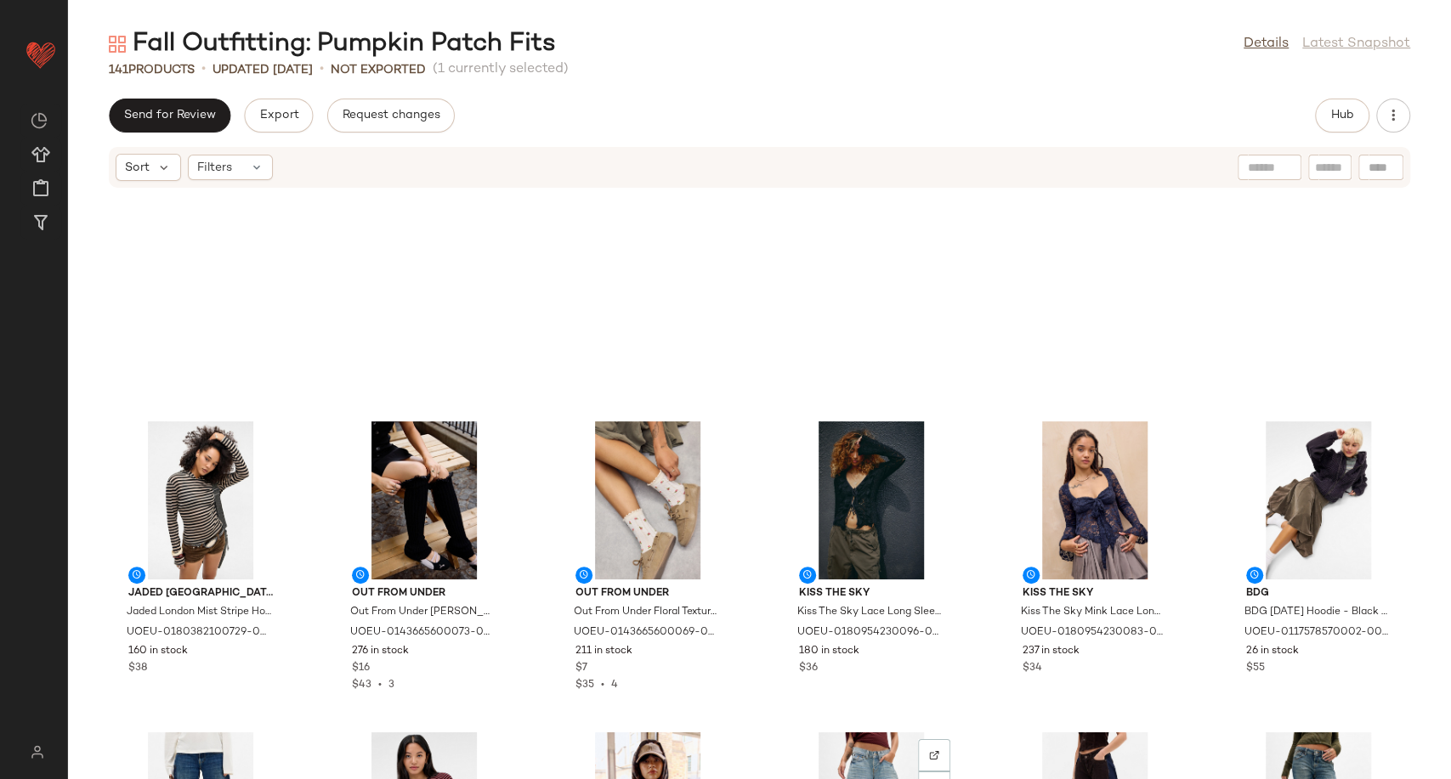
scroll to position [3760, 0]
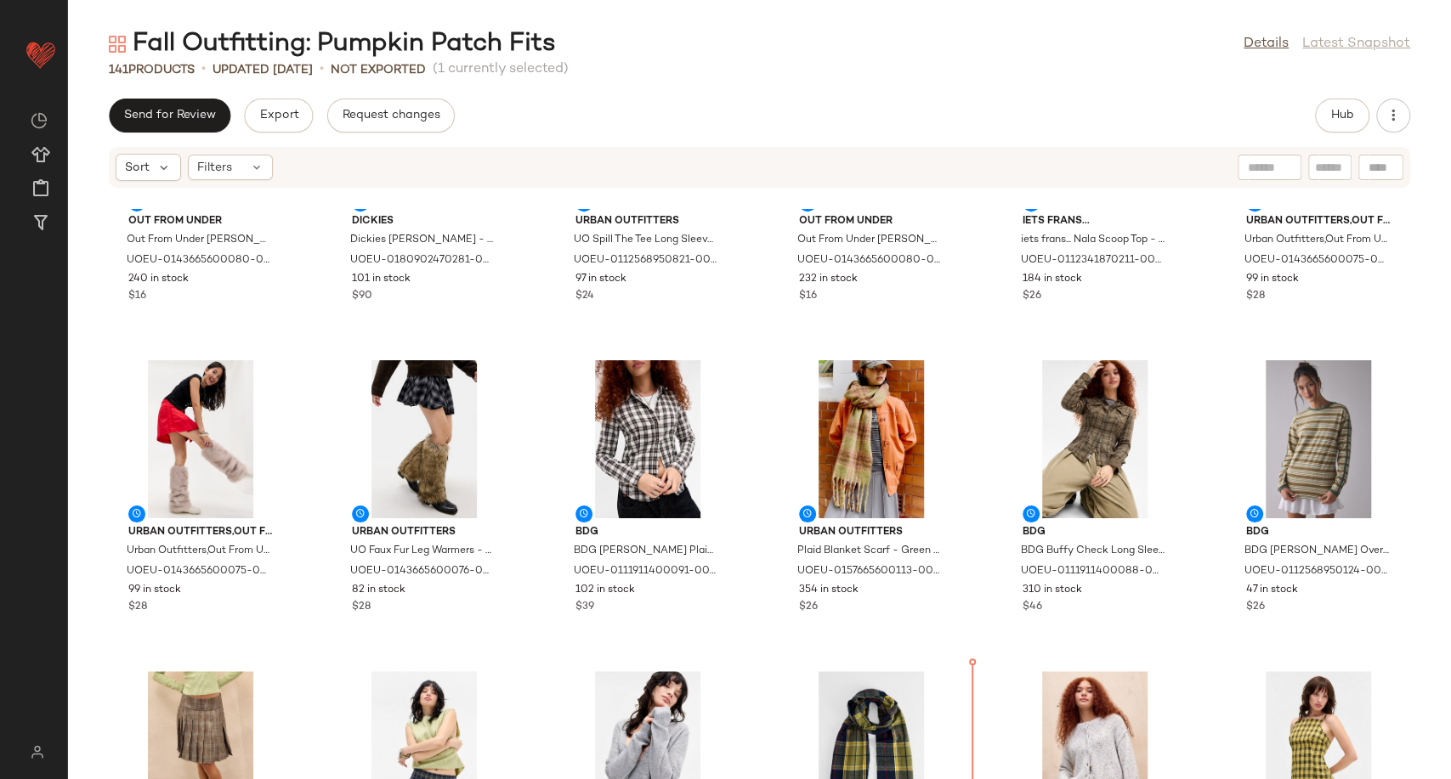
scroll to position [5191, 0]
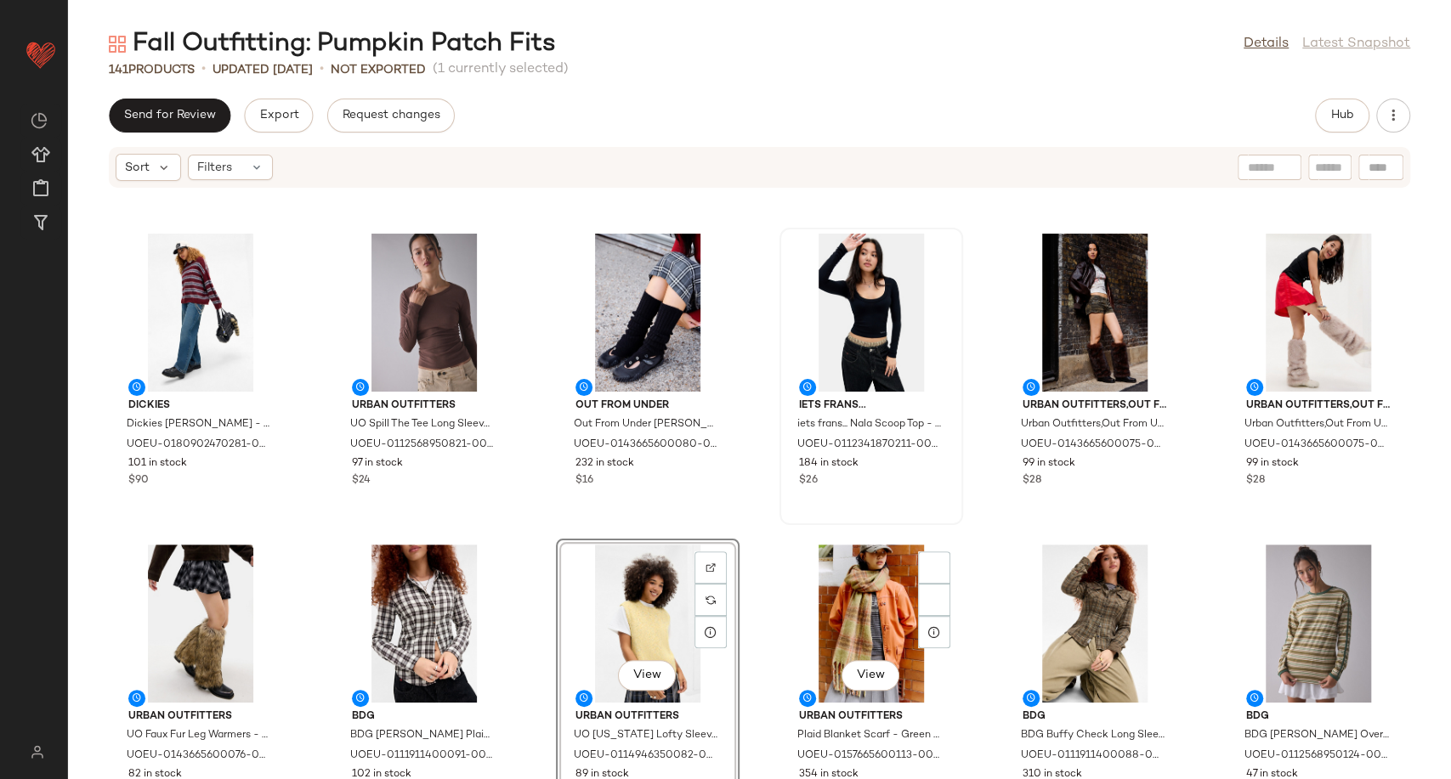
scroll to position [5191, 0]
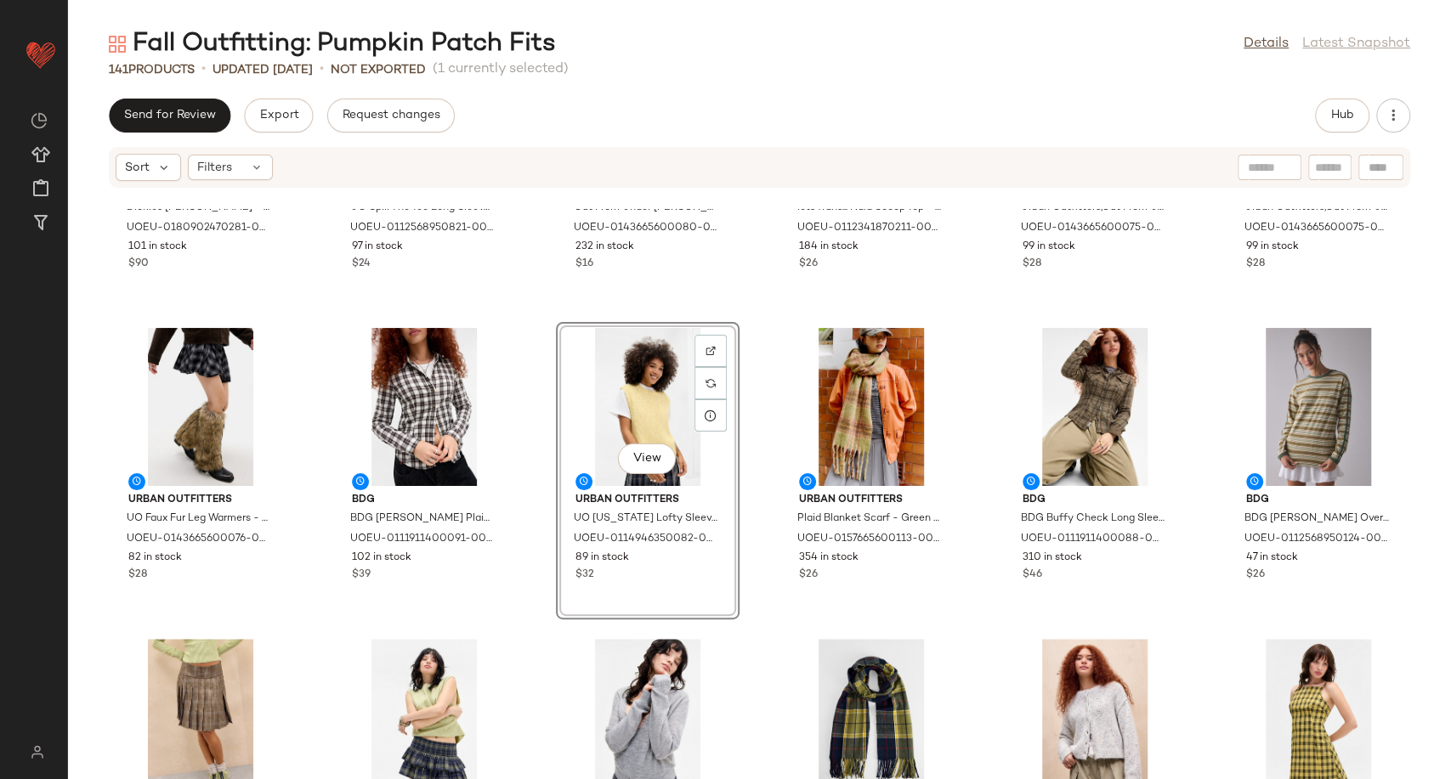
click at [637, 404] on div "View" at bounding box center [648, 407] width 172 height 158
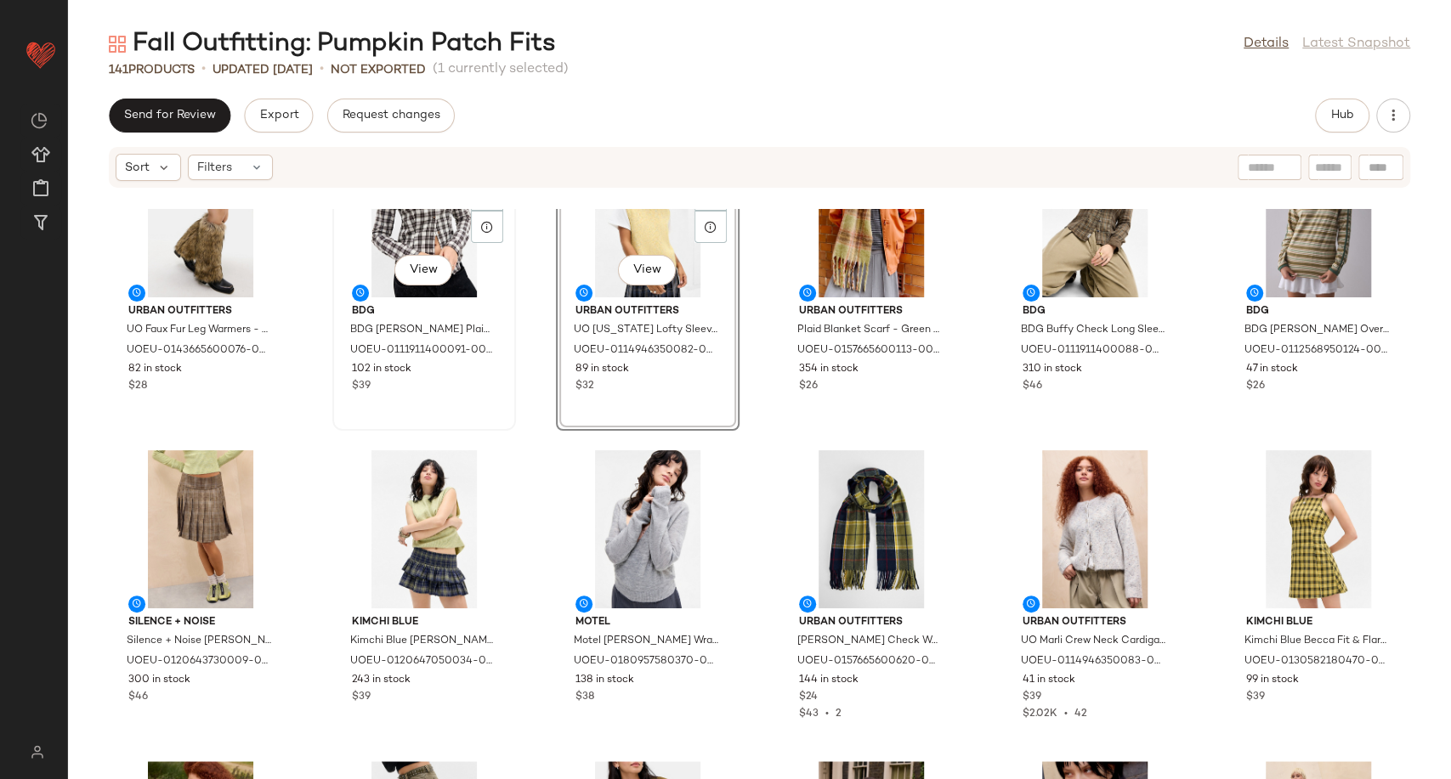
click at [430, 252] on div "View" at bounding box center [424, 218] width 172 height 158
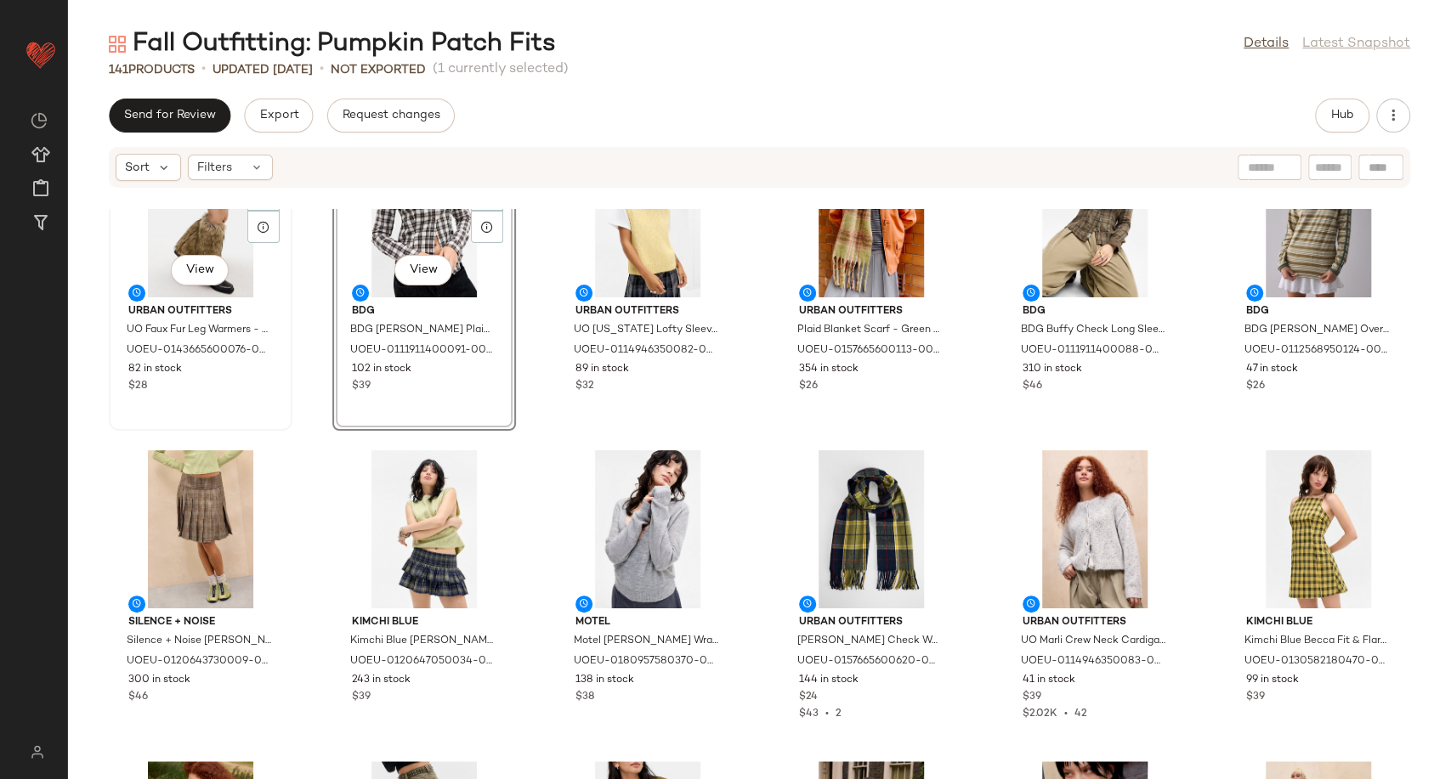
click at [218, 252] on div "View" at bounding box center [201, 218] width 172 height 158
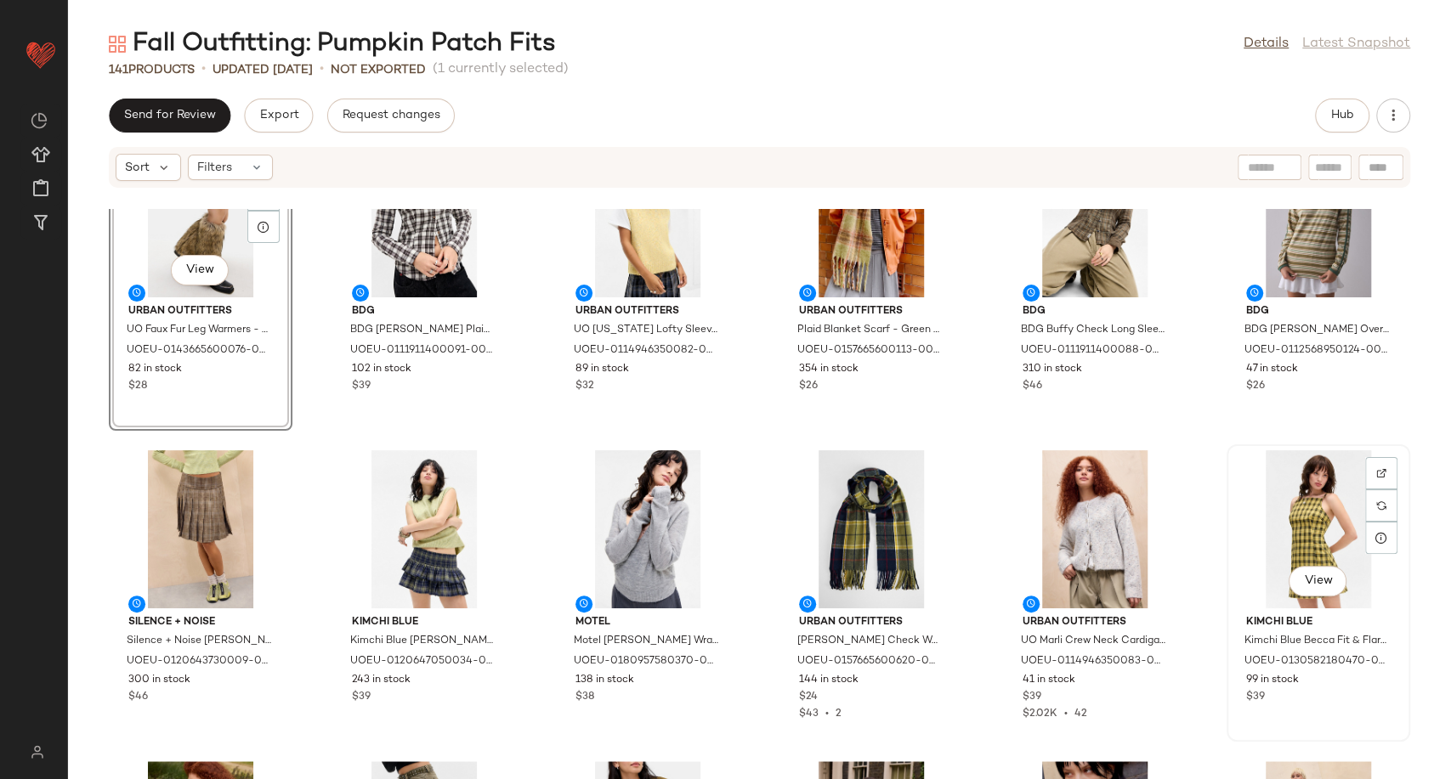
click at [1263, 556] on div "View" at bounding box center [1318, 529] width 172 height 158
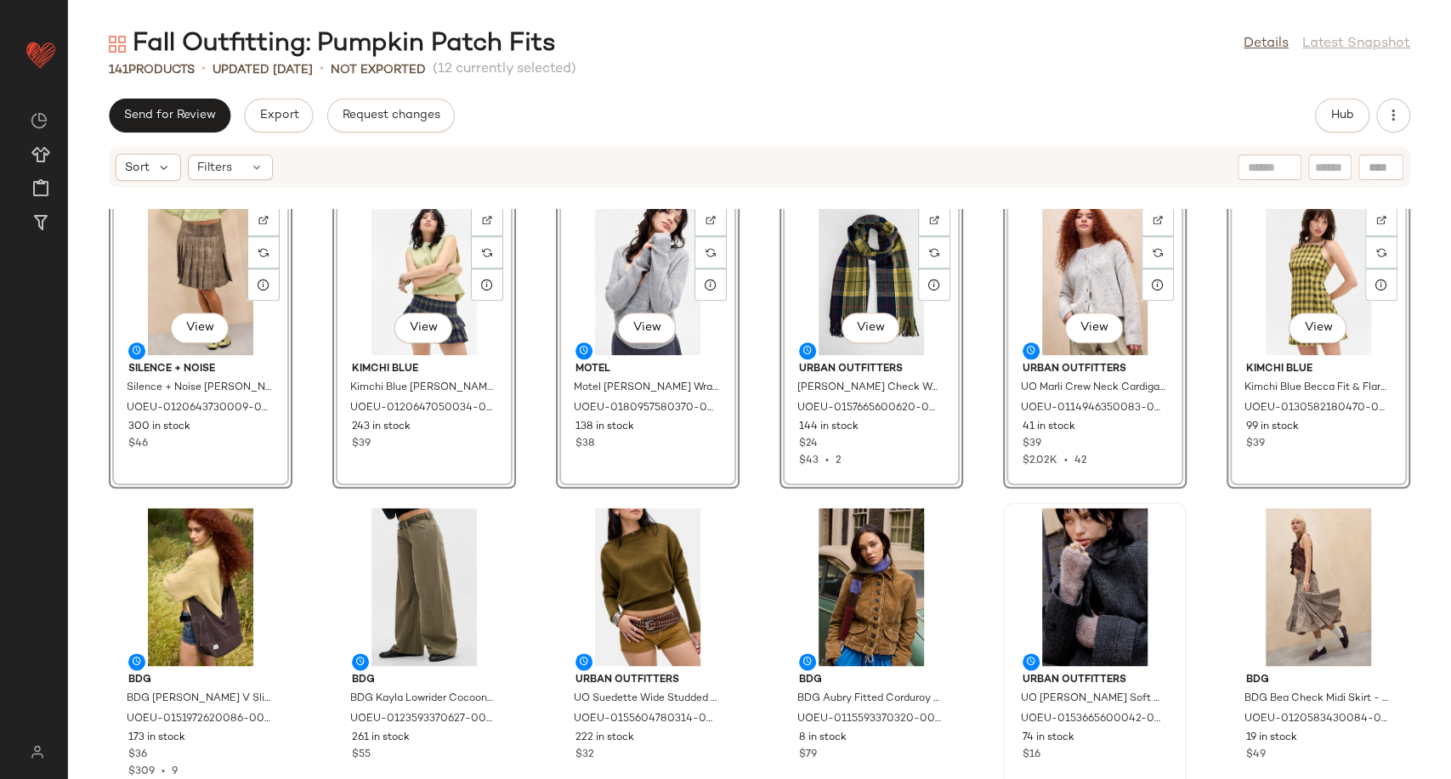
scroll to position [5663, 0]
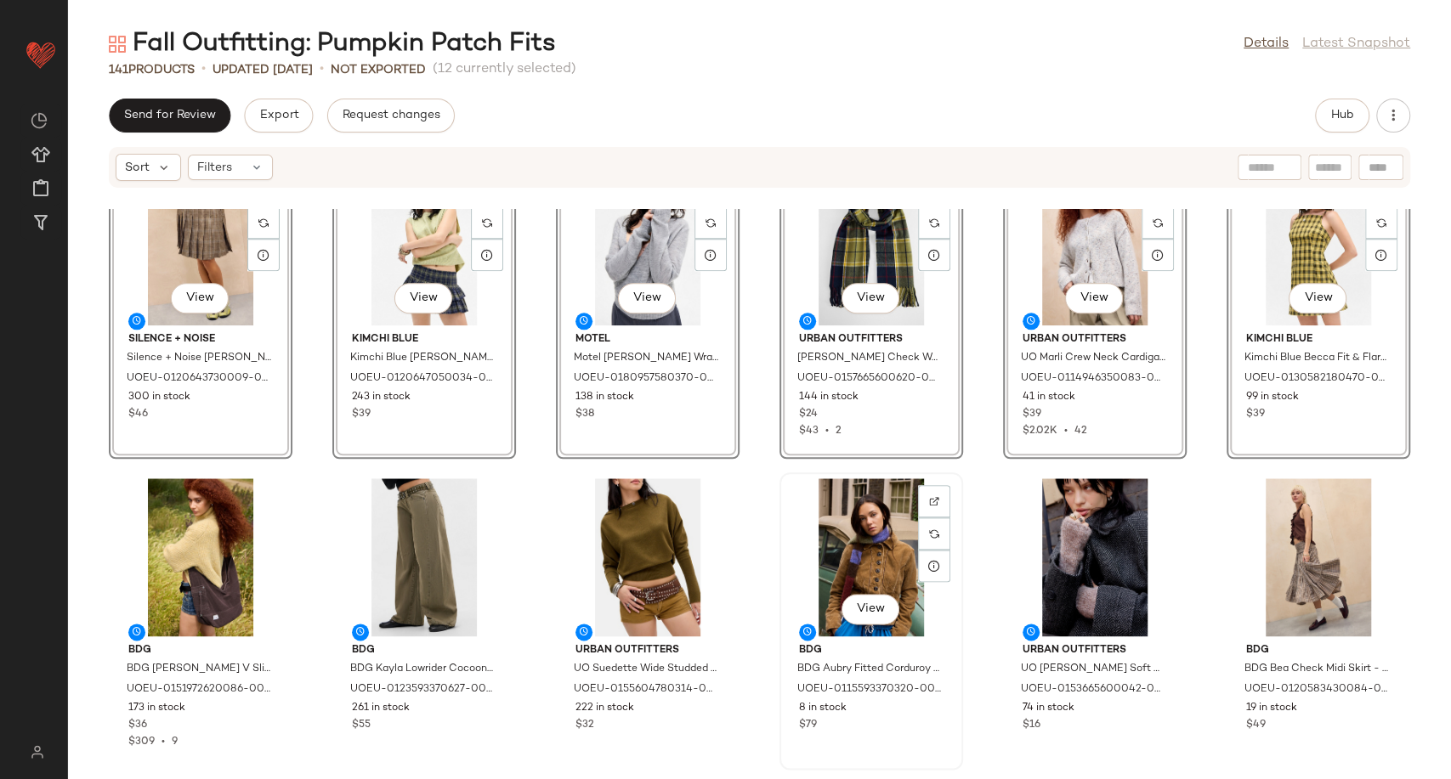
click at [846, 552] on div "View" at bounding box center [871, 557] width 172 height 158
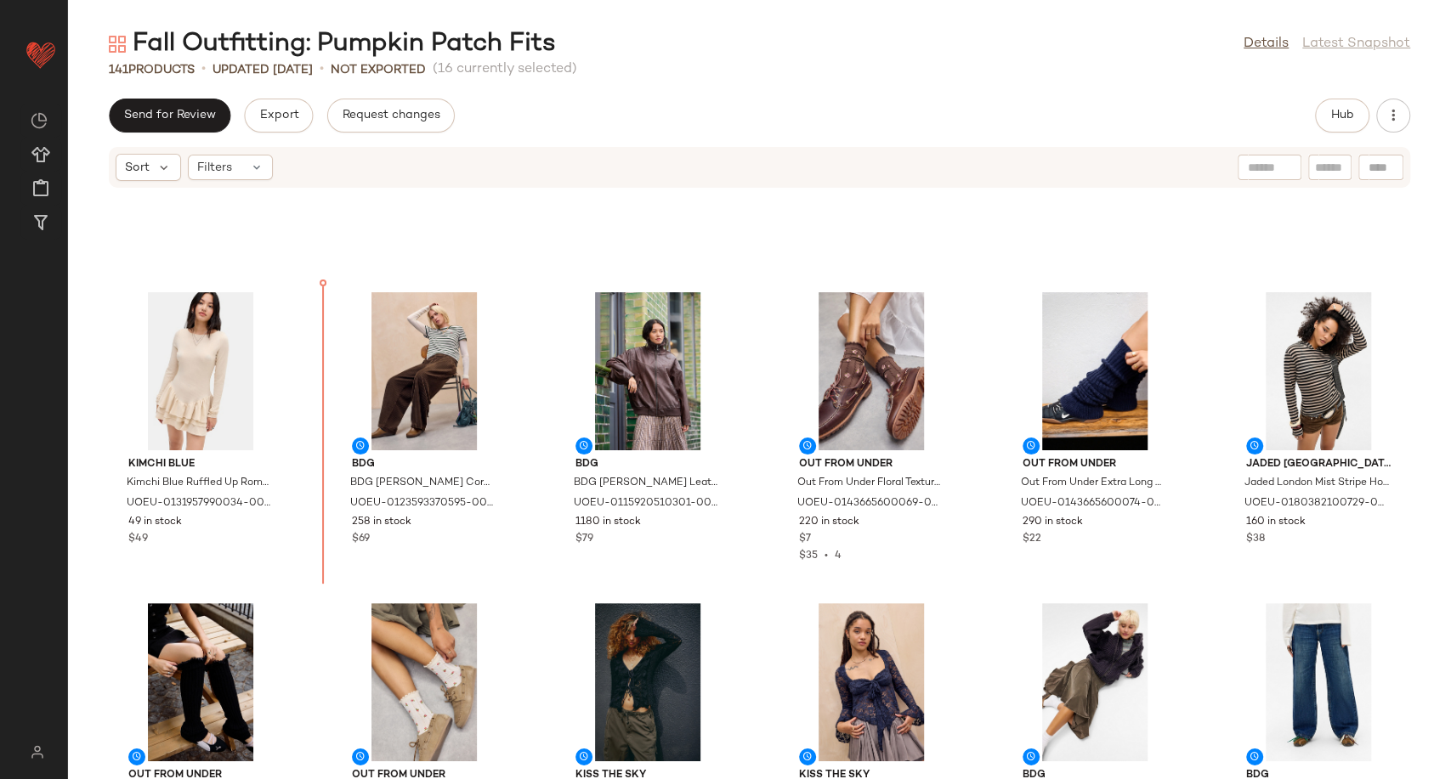
scroll to position [3671, 0]
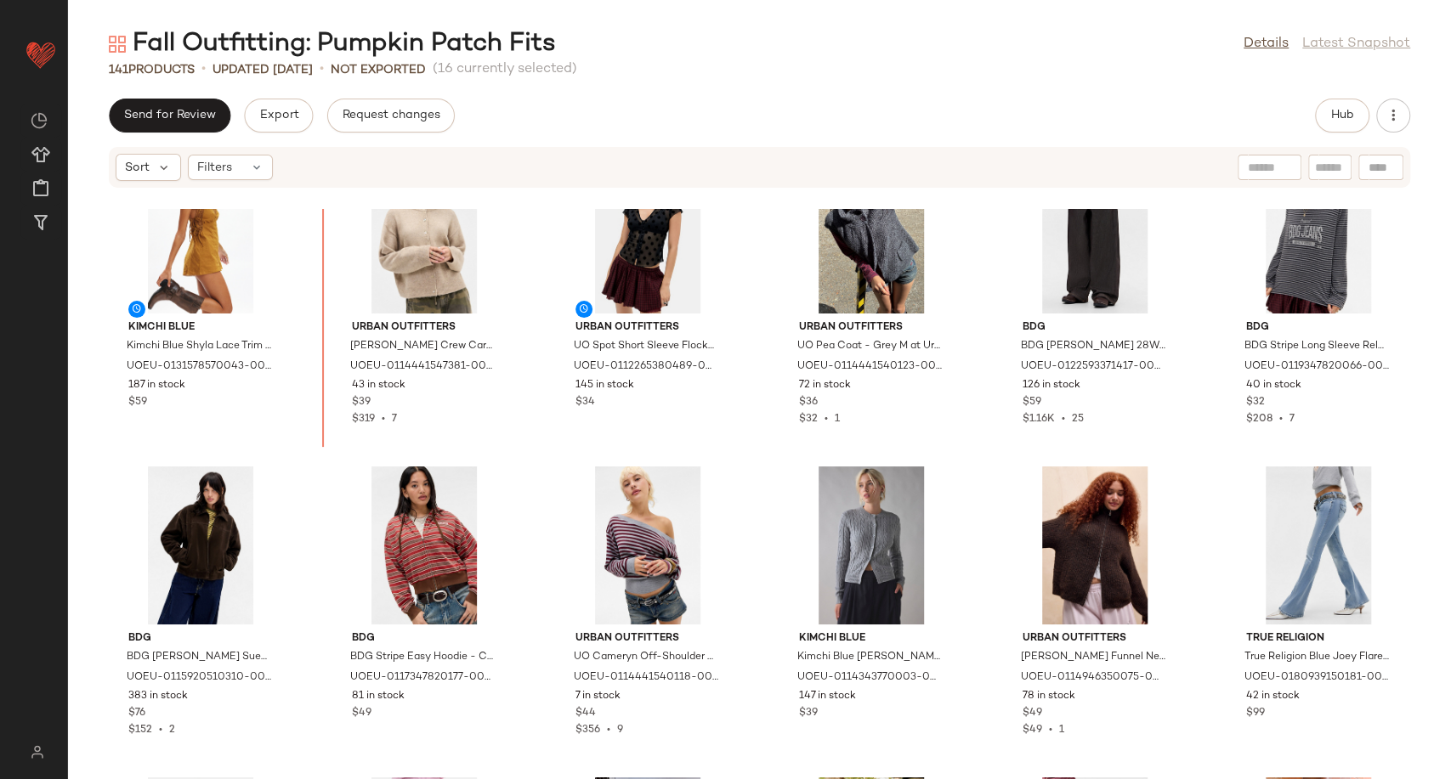
scroll to position [2549, 0]
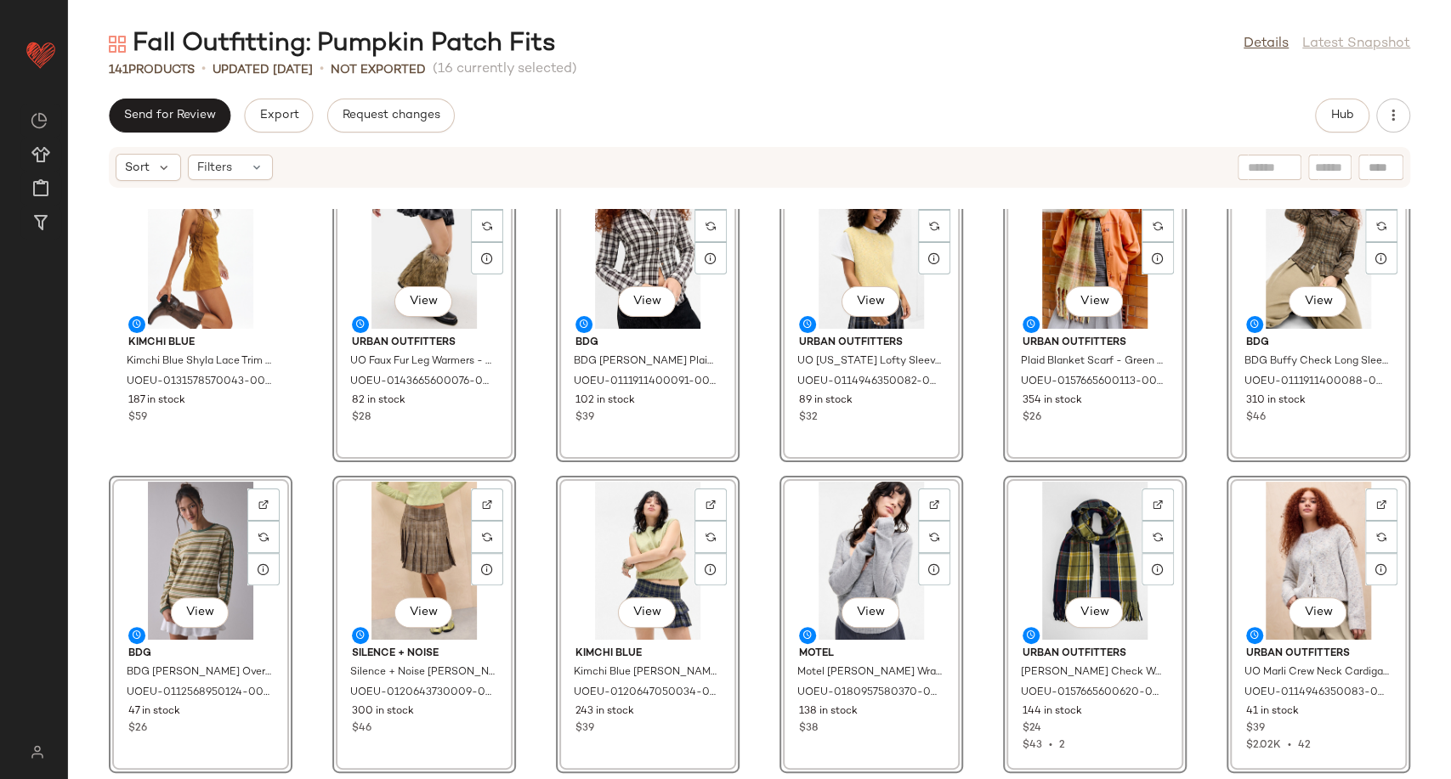
click at [538, 481] on div "Kimchi Blue Kimchi Blue Shyla Lace Trim Romper - Gold S at Urban Outfitters UOE…" at bounding box center [759, 494] width 1383 height 570
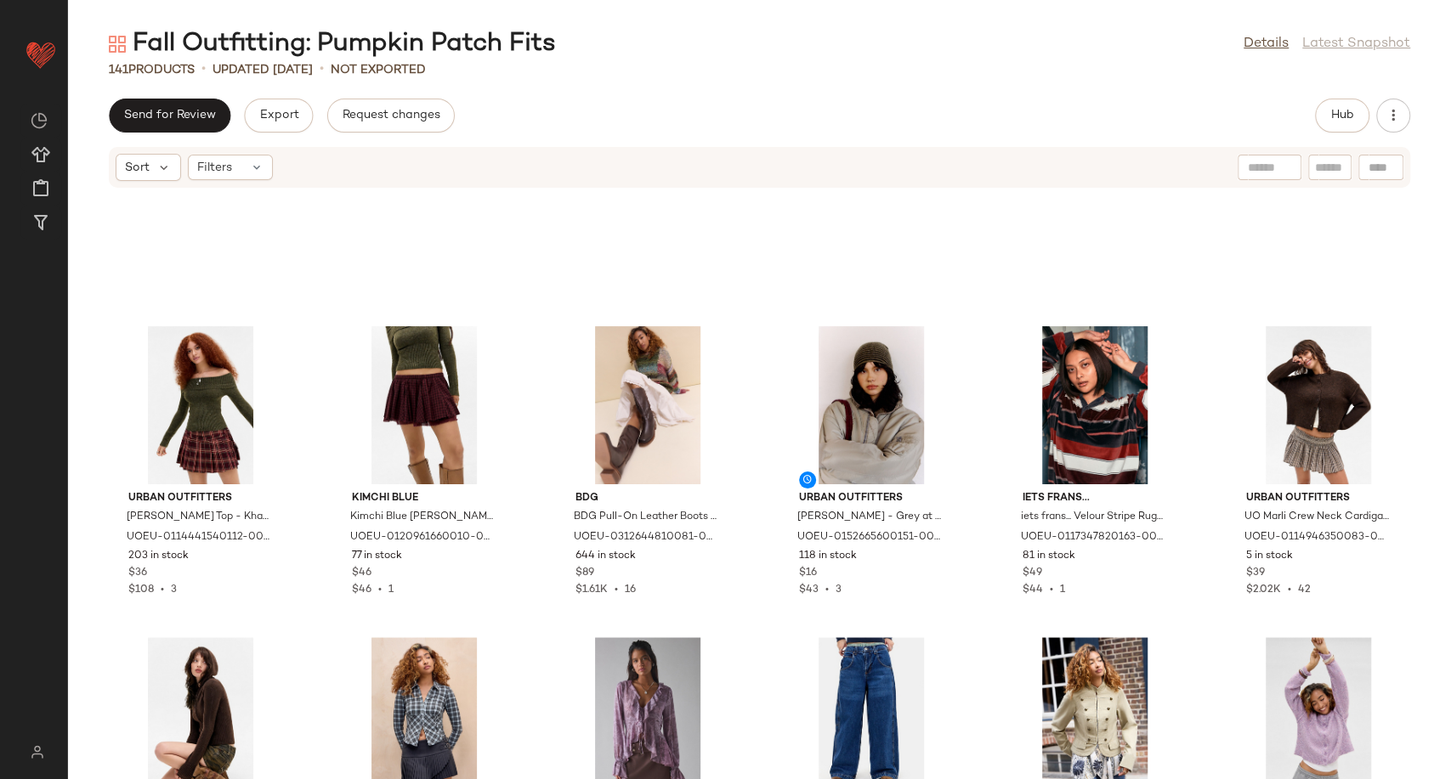
scroll to position [1146, 0]
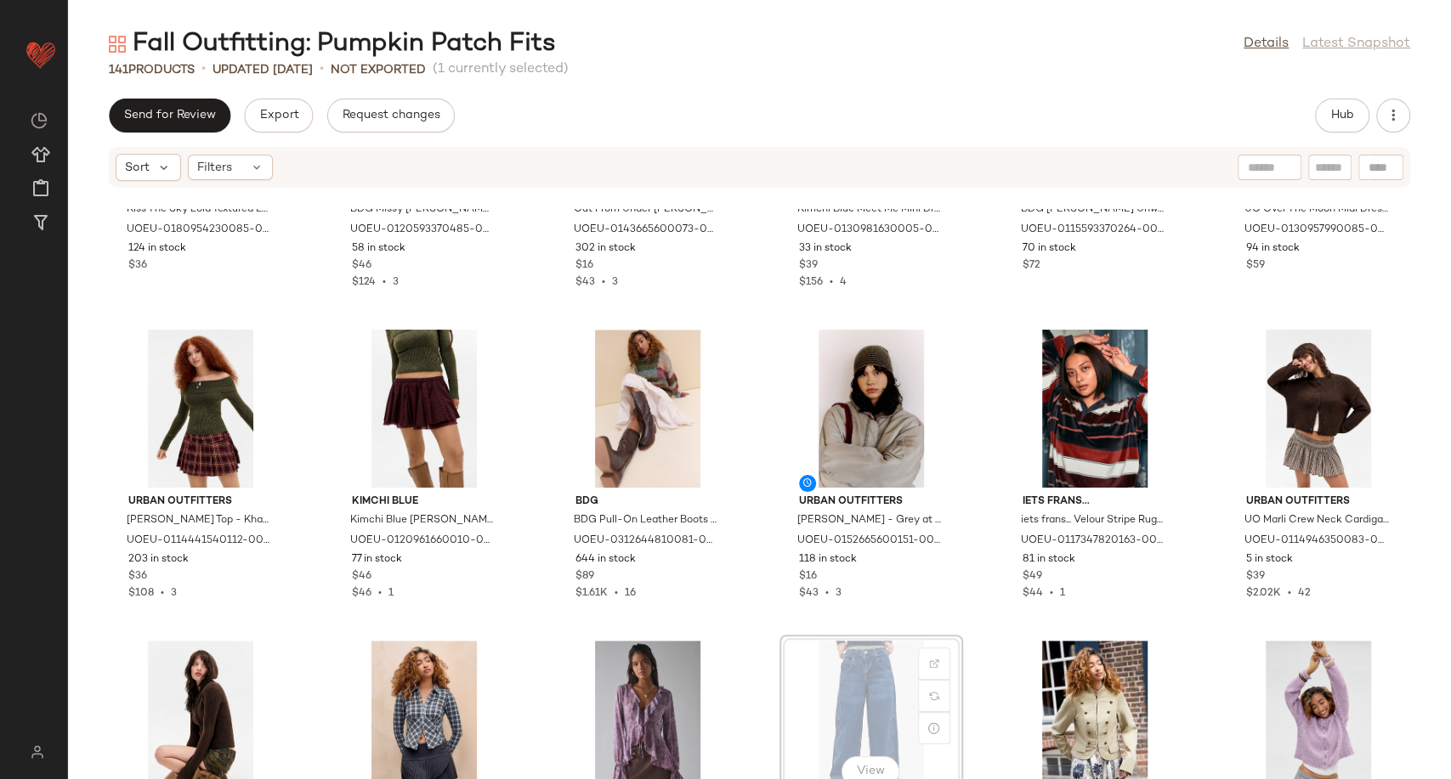
scroll to position [1151, 0]
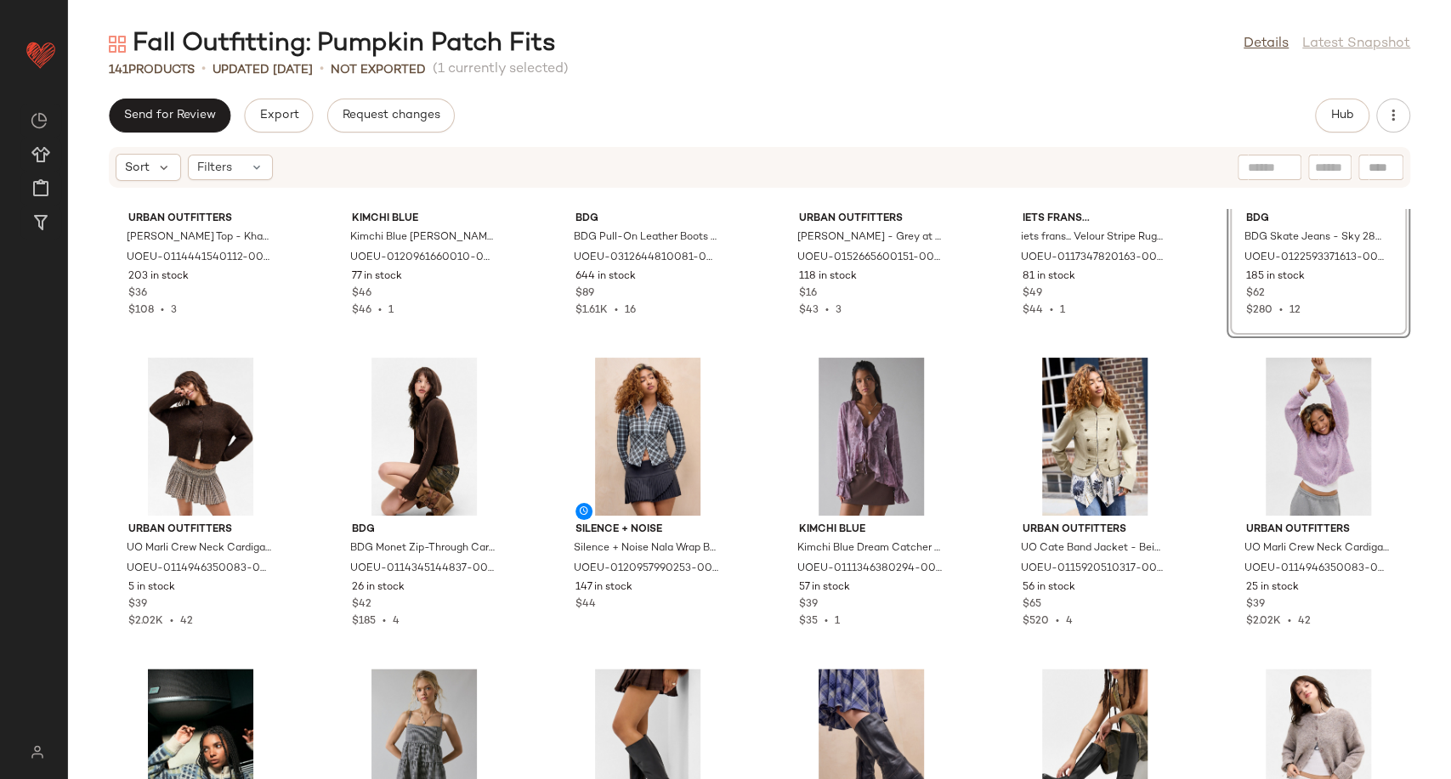
scroll to position [1434, 0]
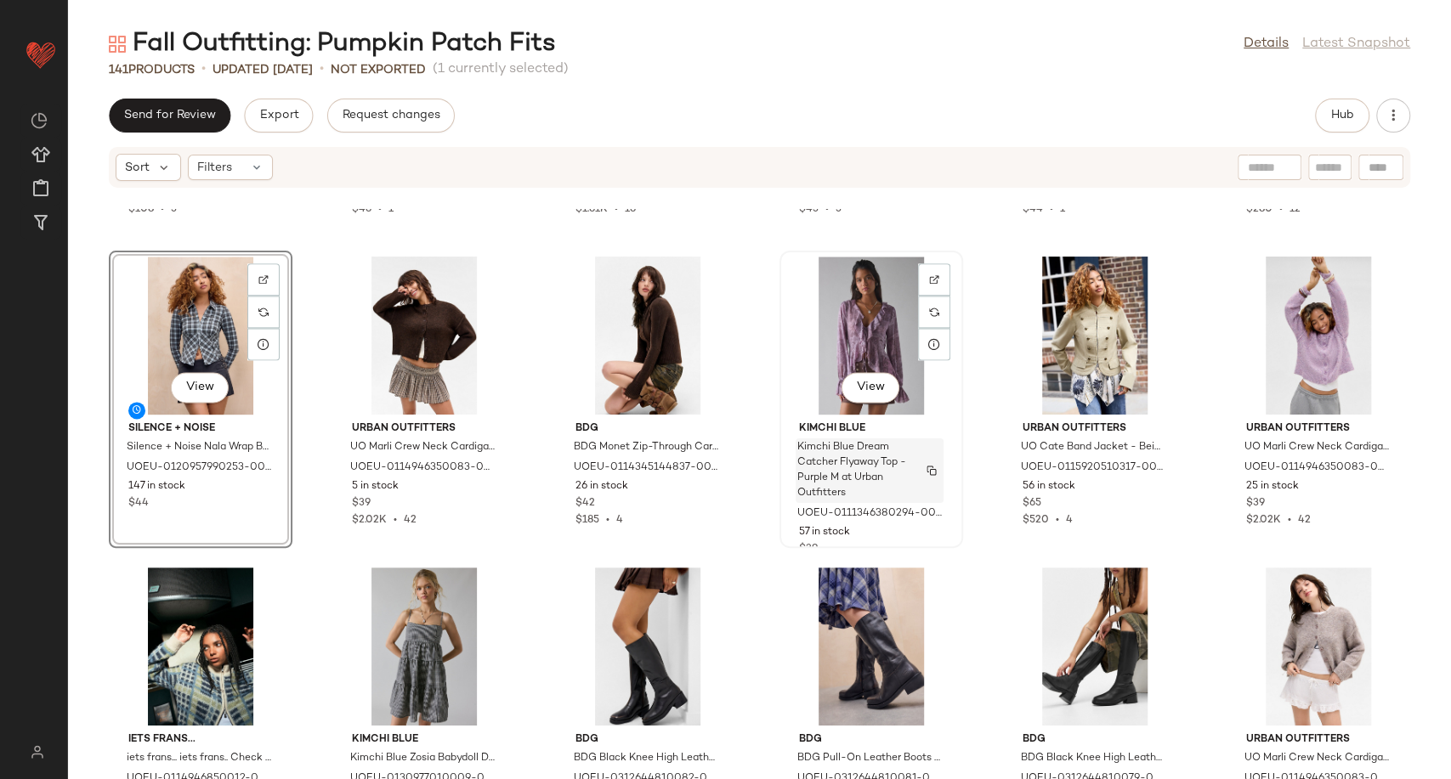
scroll to position [1623, 0]
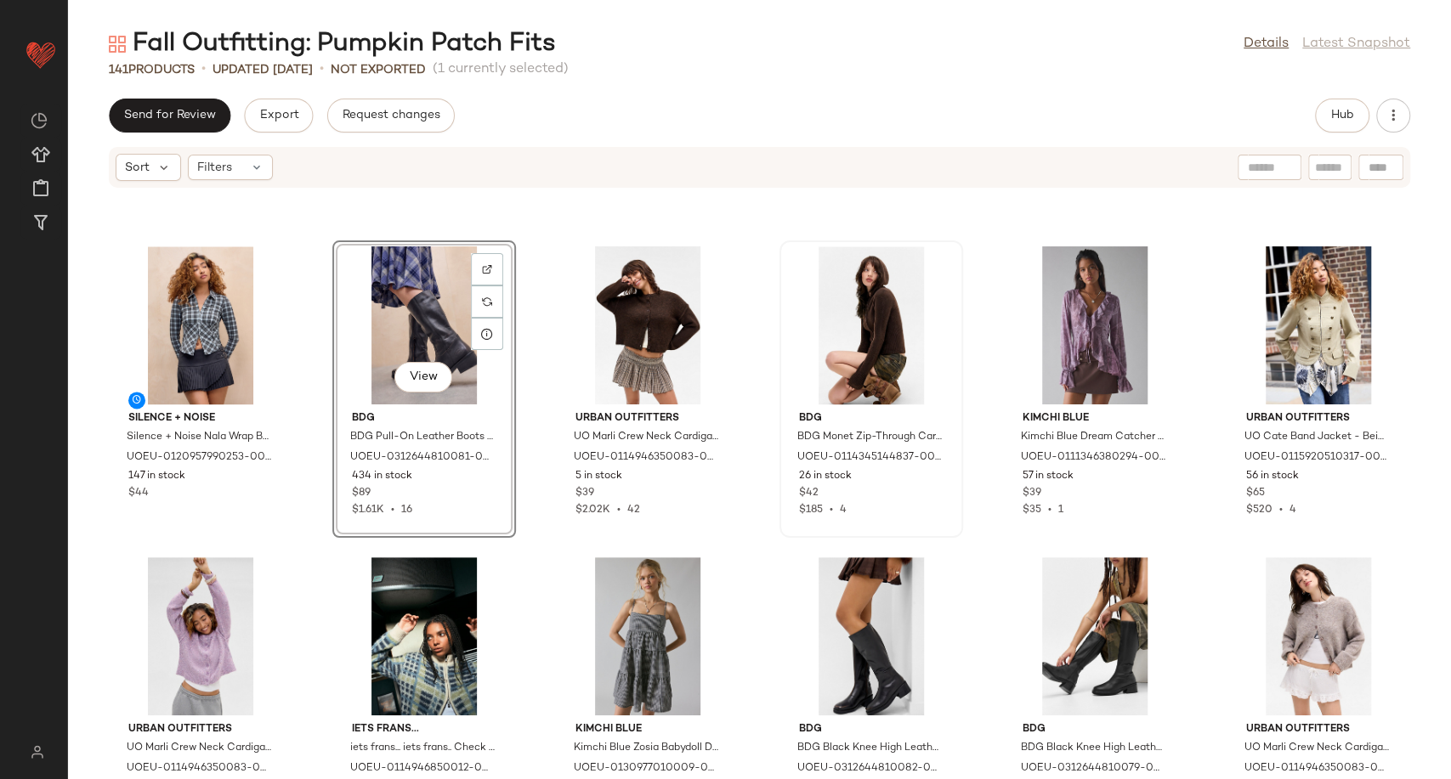
scroll to position [1623, 0]
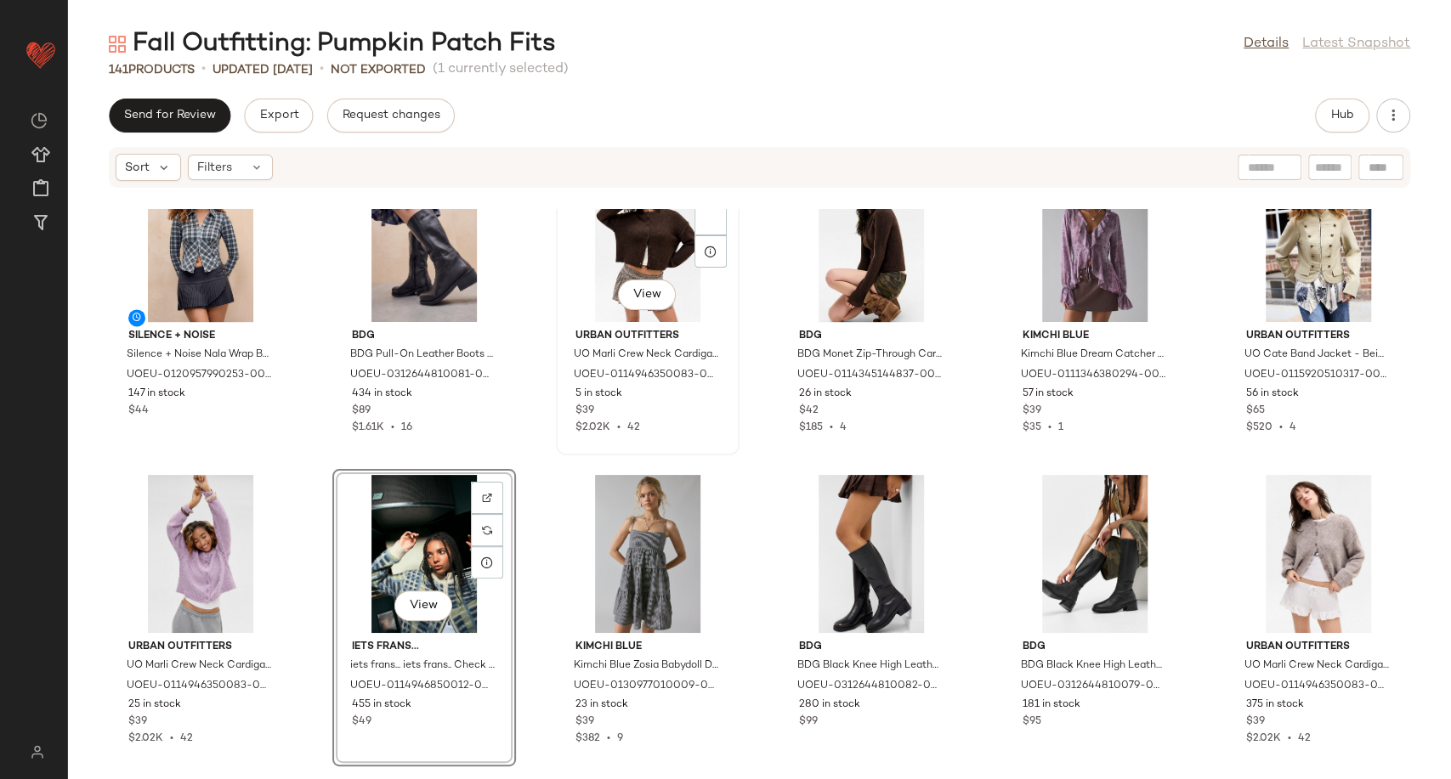
scroll to position [1618, 0]
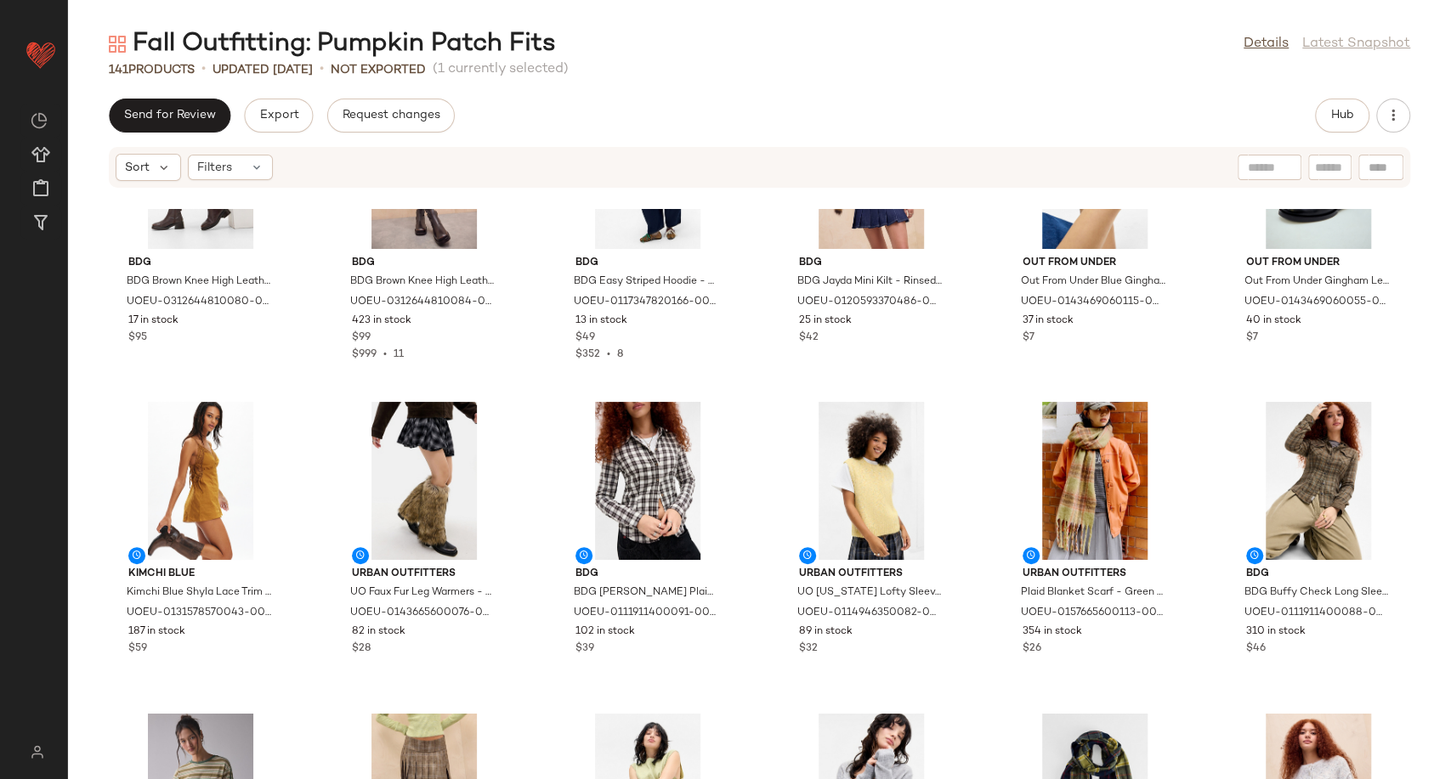
scroll to position [2254, 0]
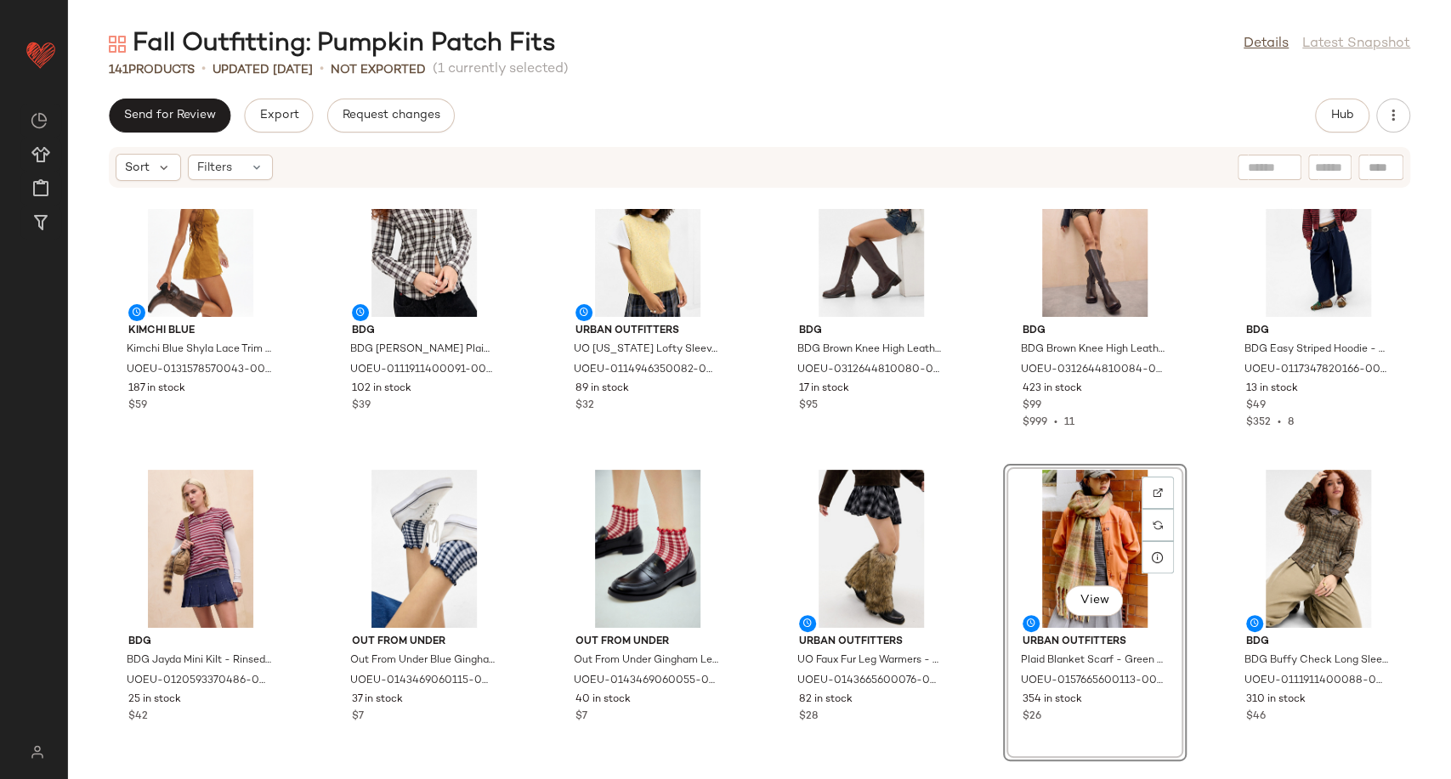
scroll to position [2248, 0]
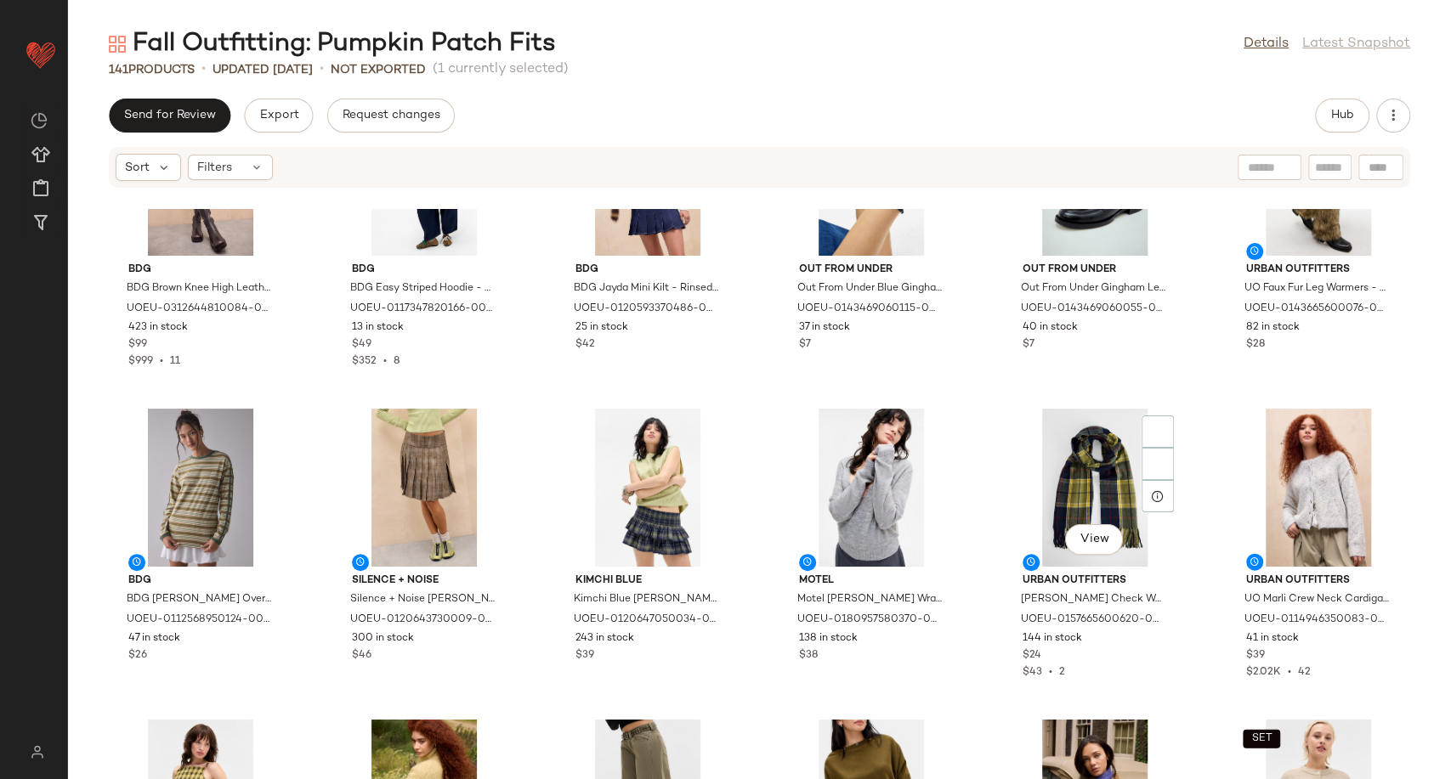
scroll to position [2625, 0]
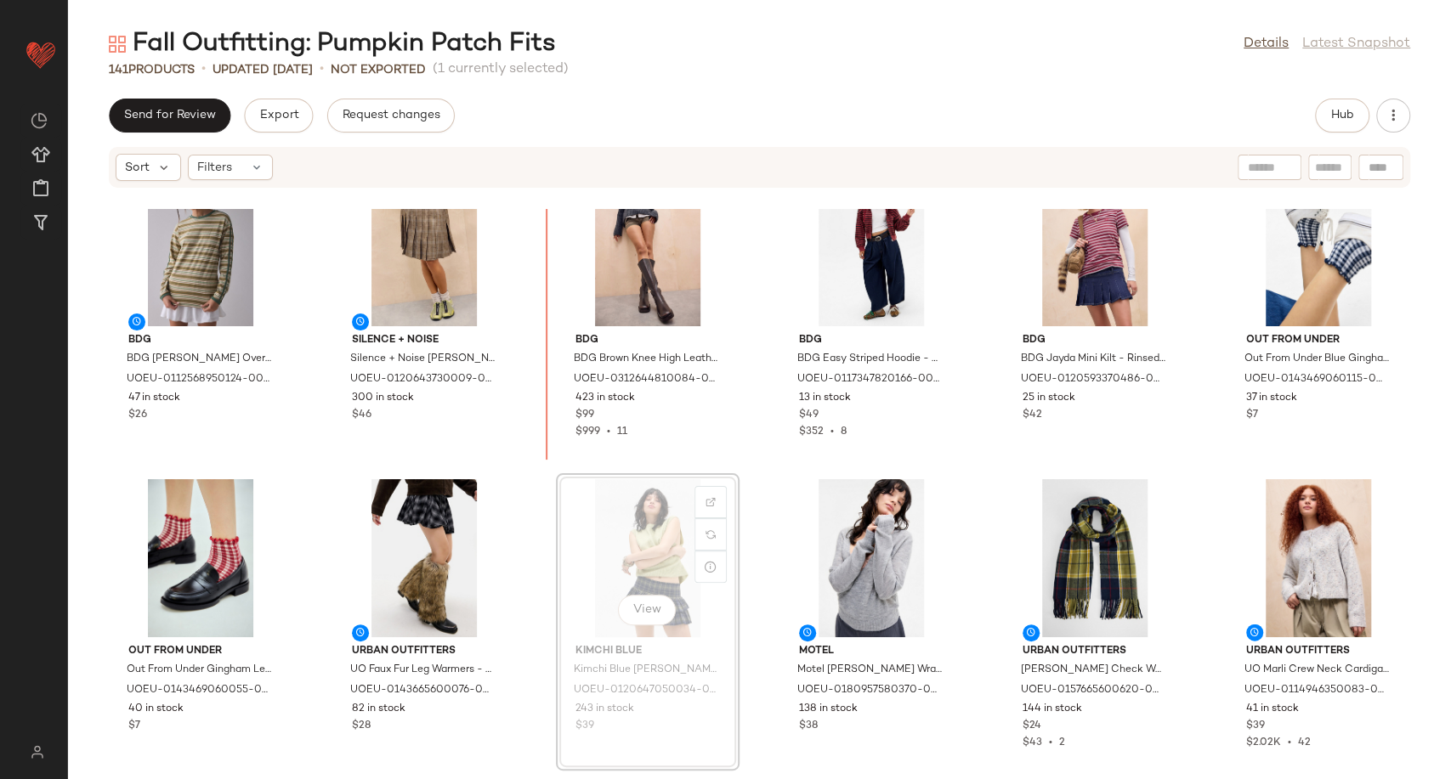
scroll to position [2540, 0]
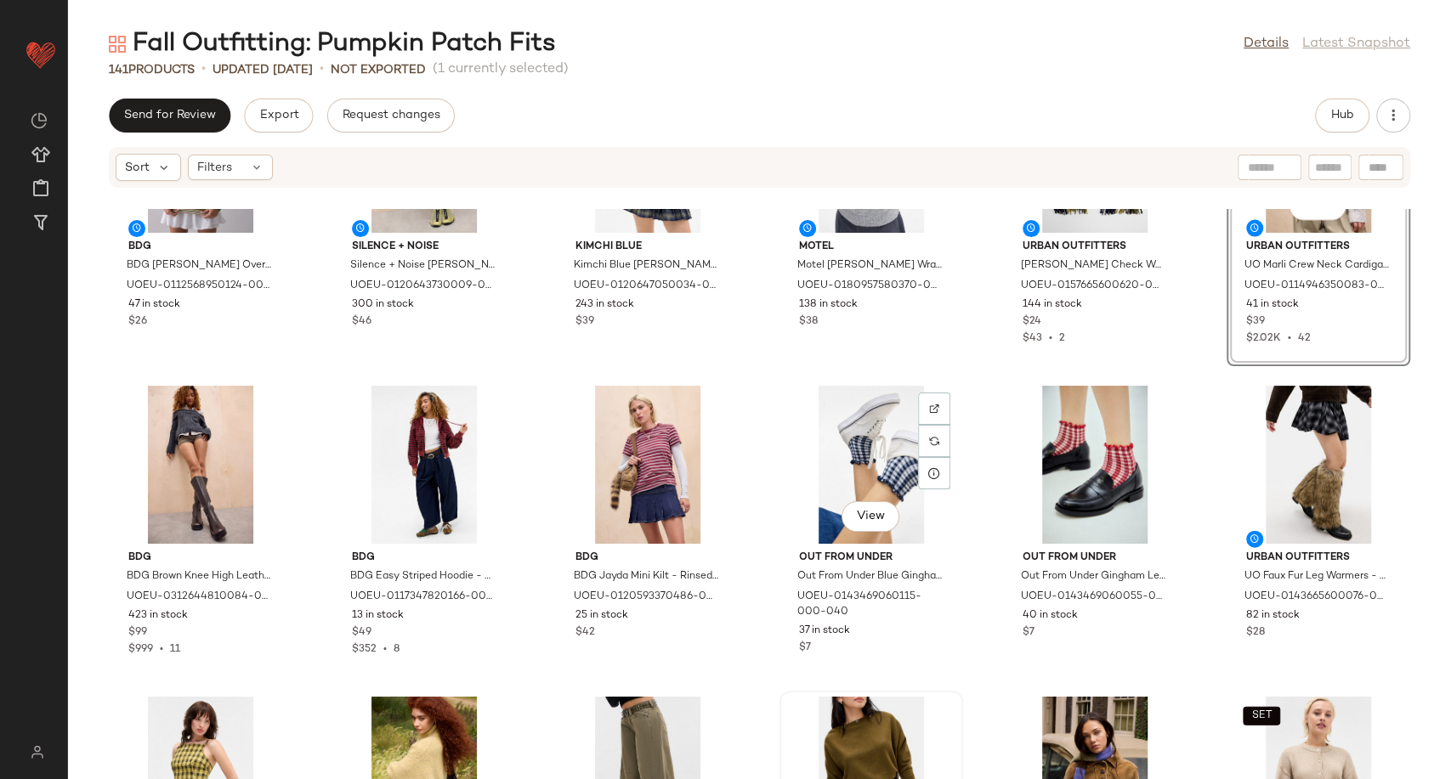
scroll to position [2904, 0]
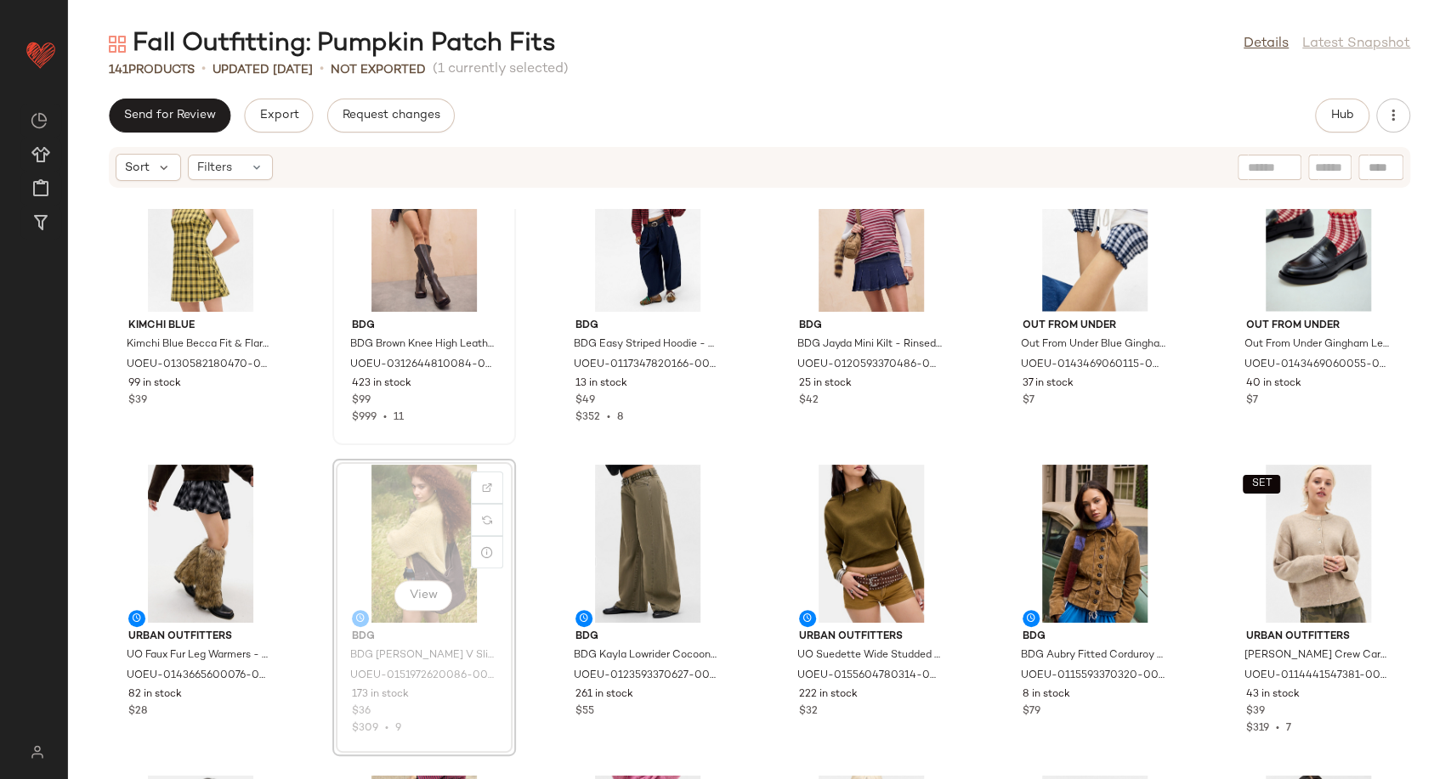
scroll to position [2870, 0]
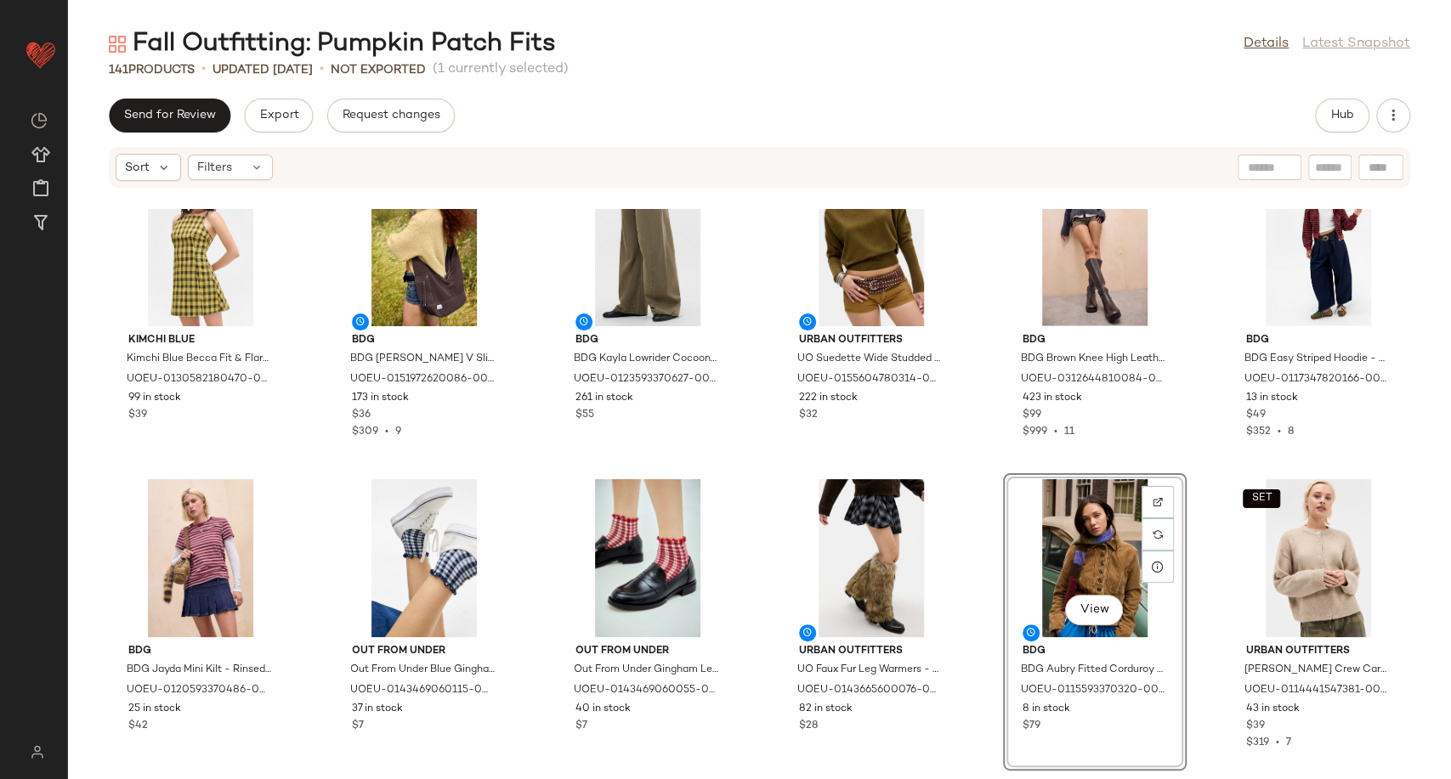
scroll to position [2846, 0]
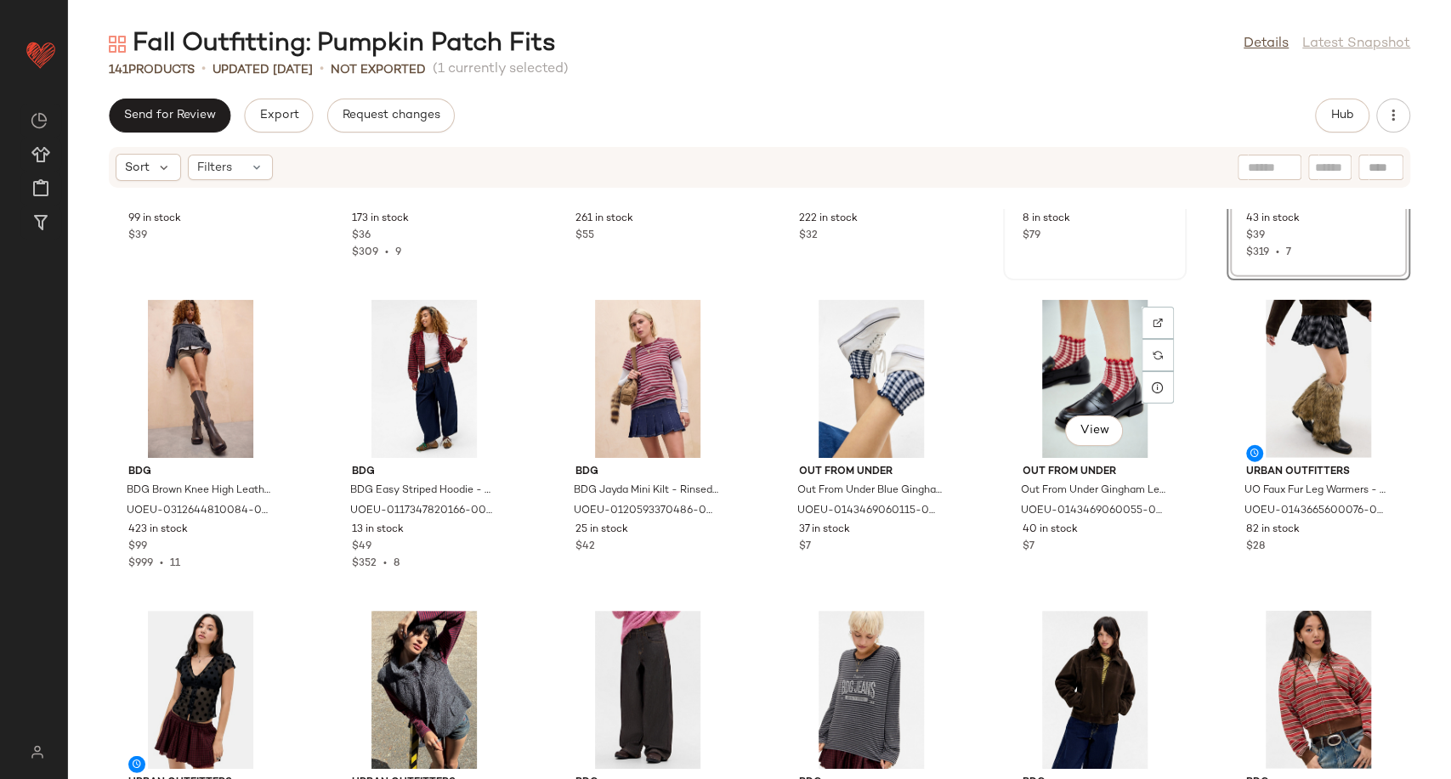
scroll to position [3129, 0]
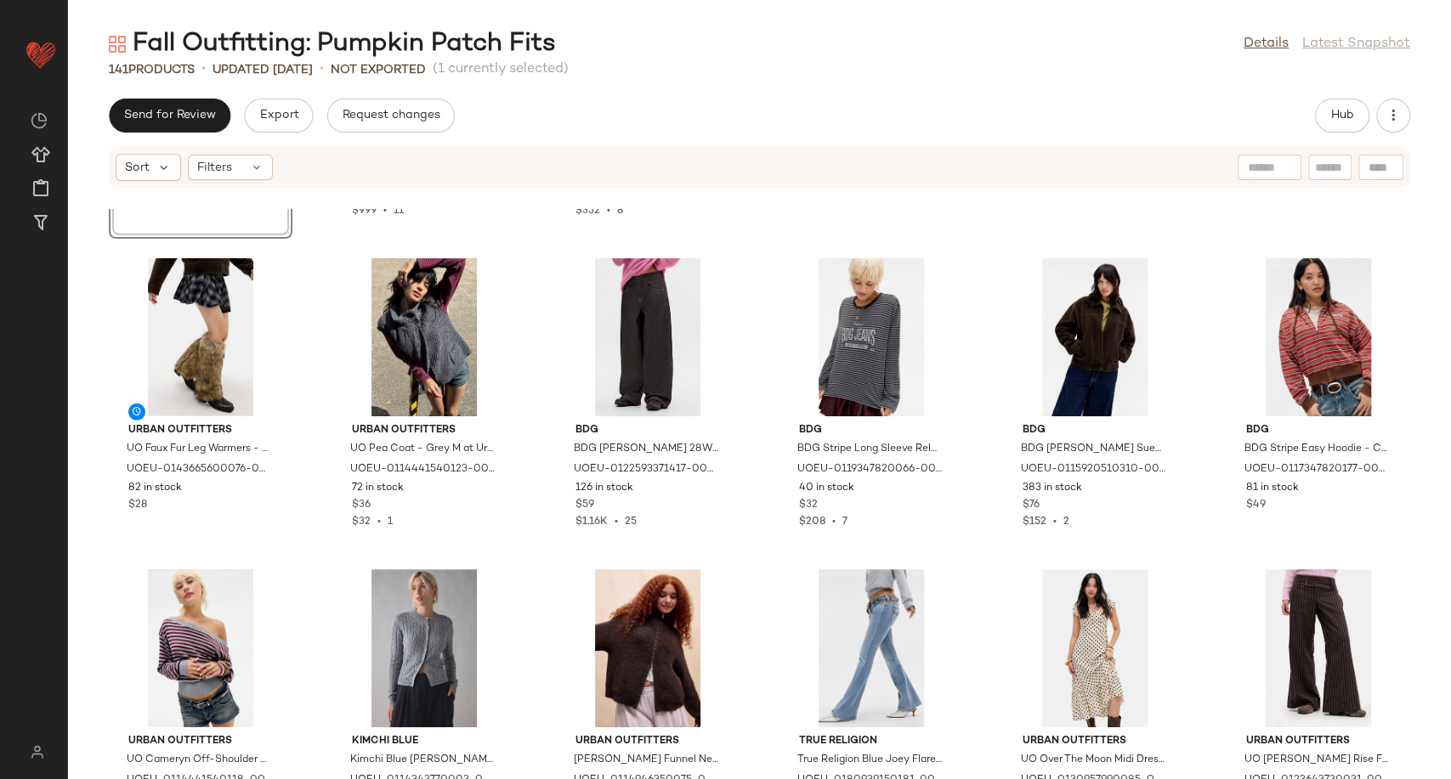
scroll to position [3413, 0]
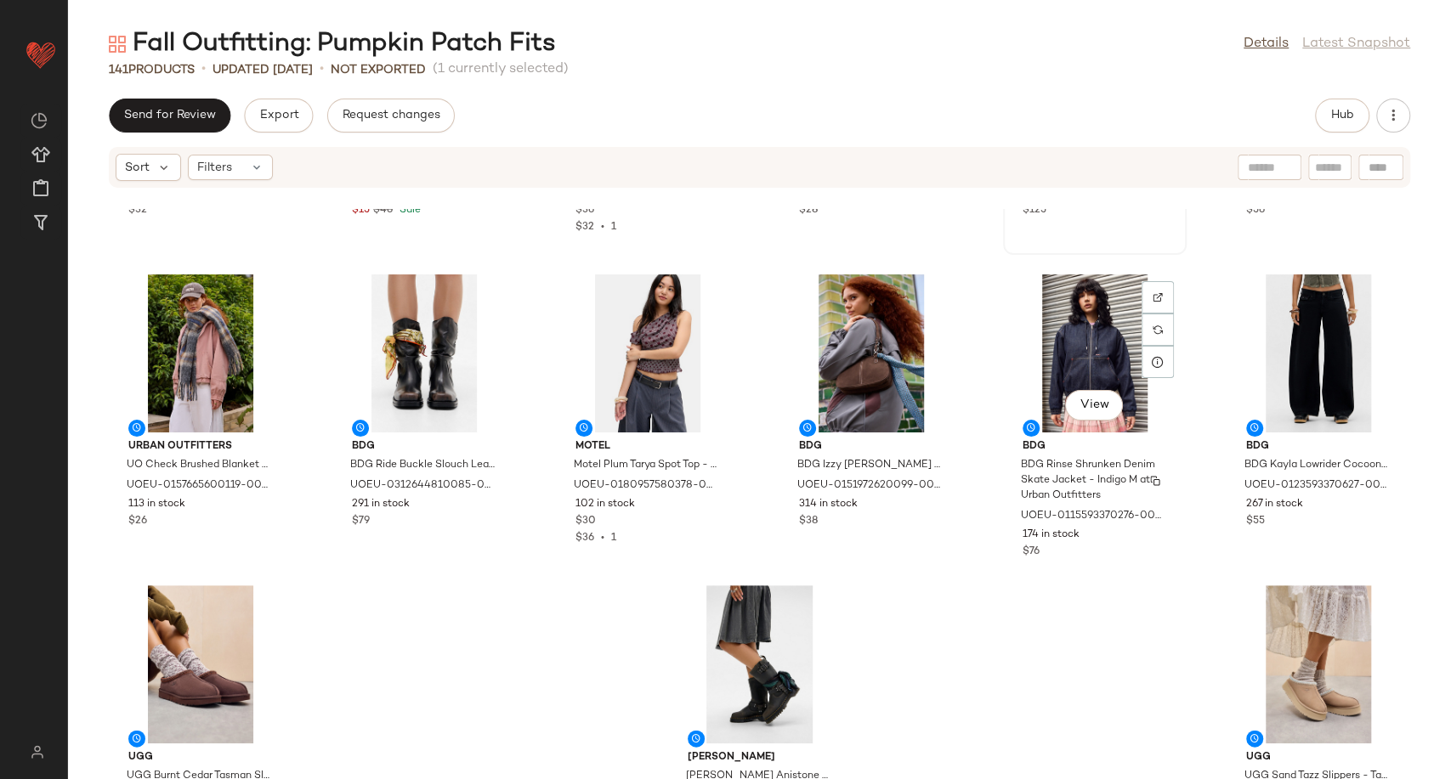
scroll to position [6812, 0]
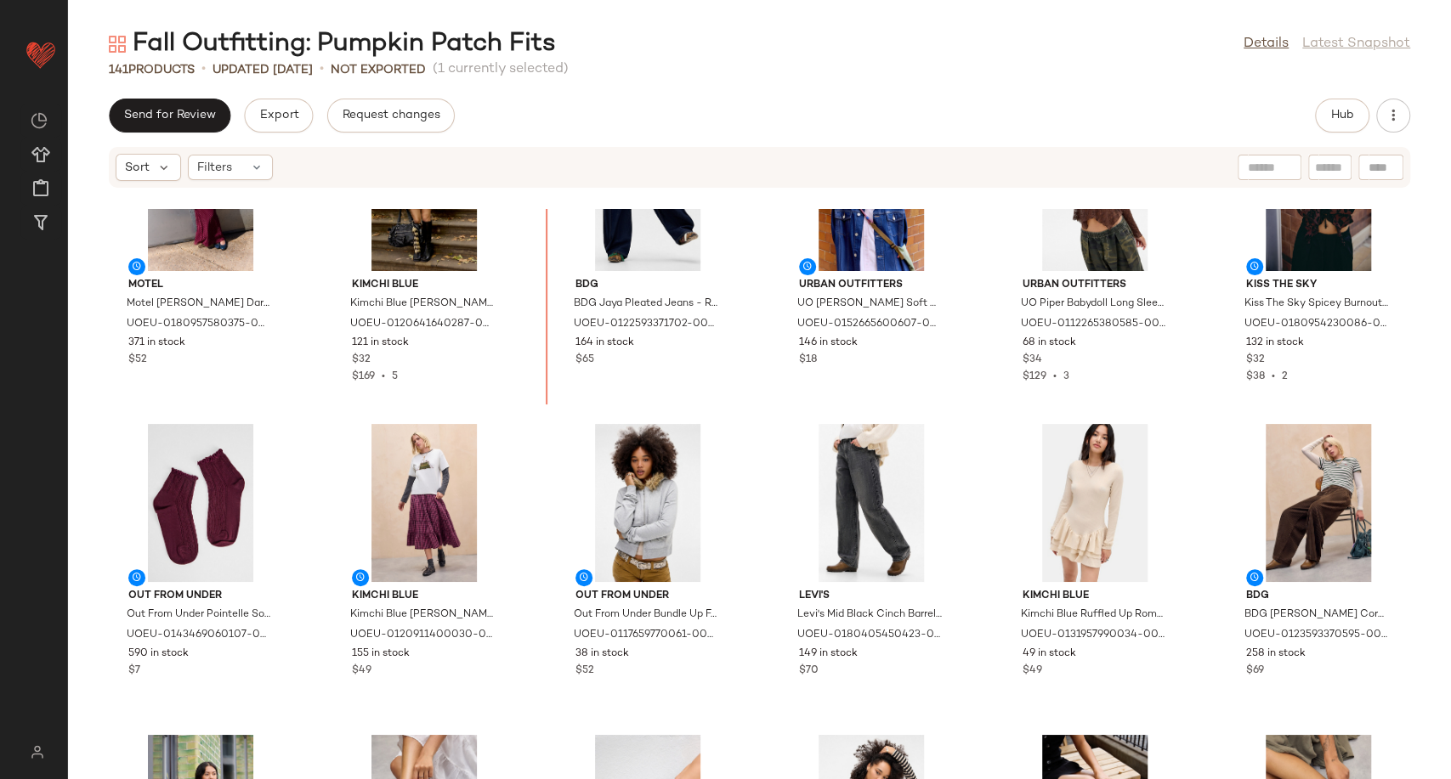
scroll to position [4161, 0]
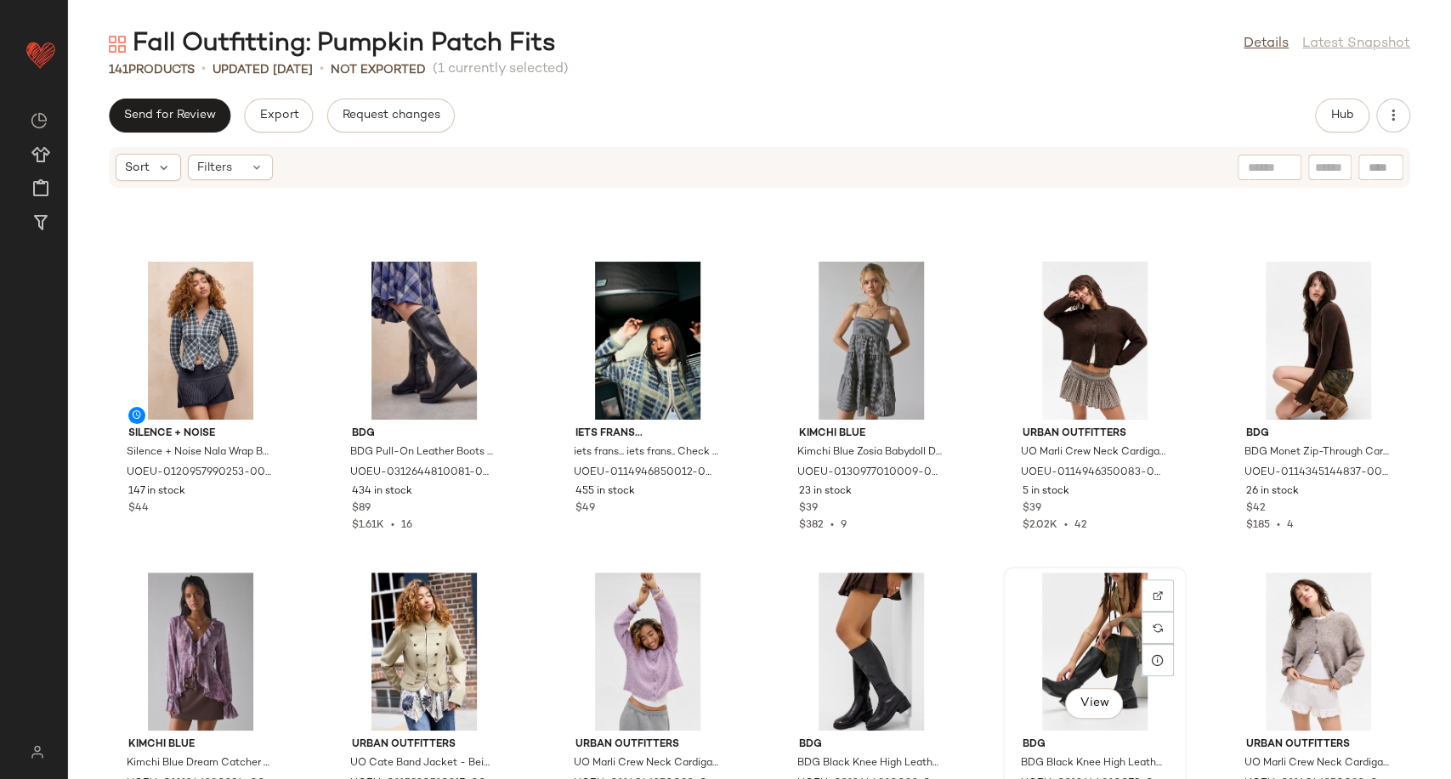
scroll to position [1902, 0]
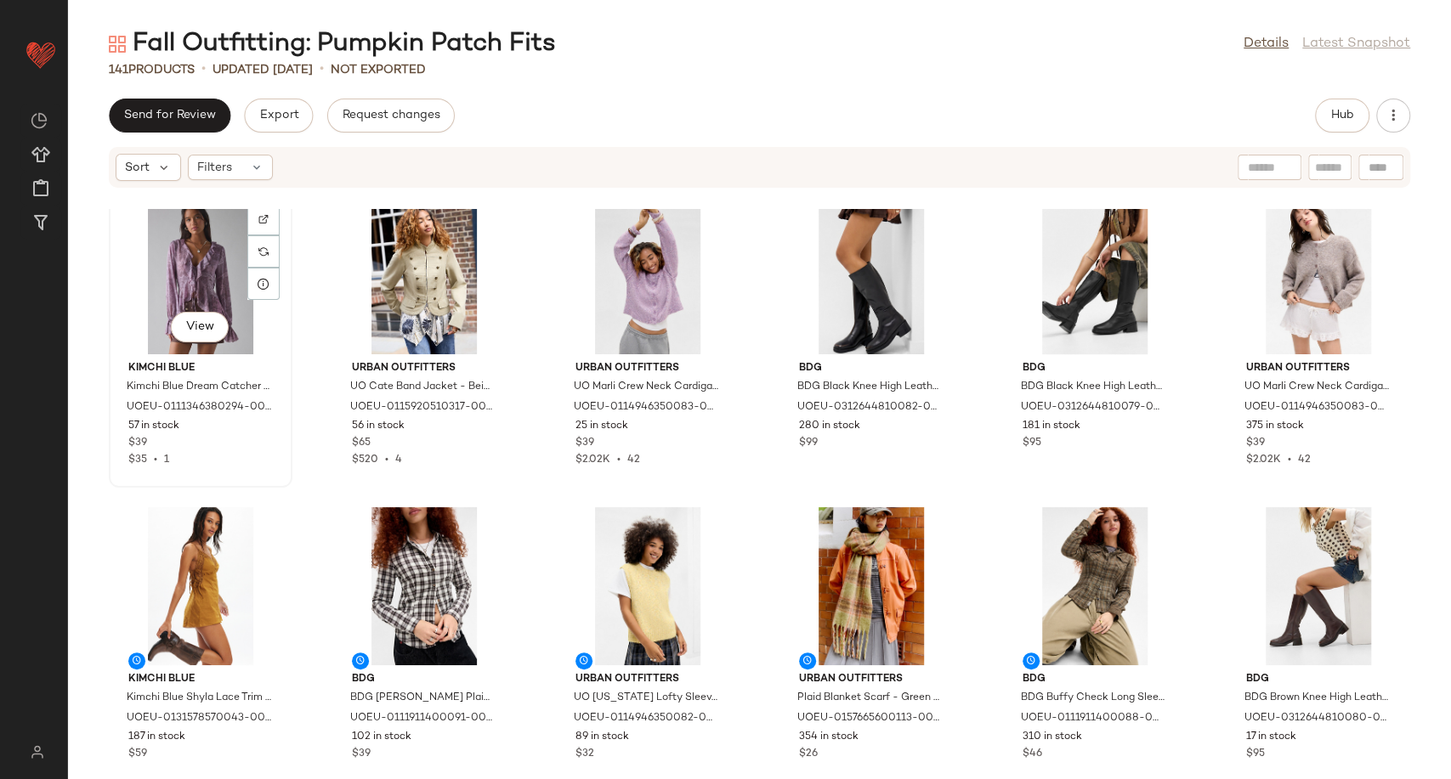
click at [202, 270] on div "View" at bounding box center [201, 275] width 172 height 158
click at [632, 282] on div "View" at bounding box center [648, 275] width 172 height 158
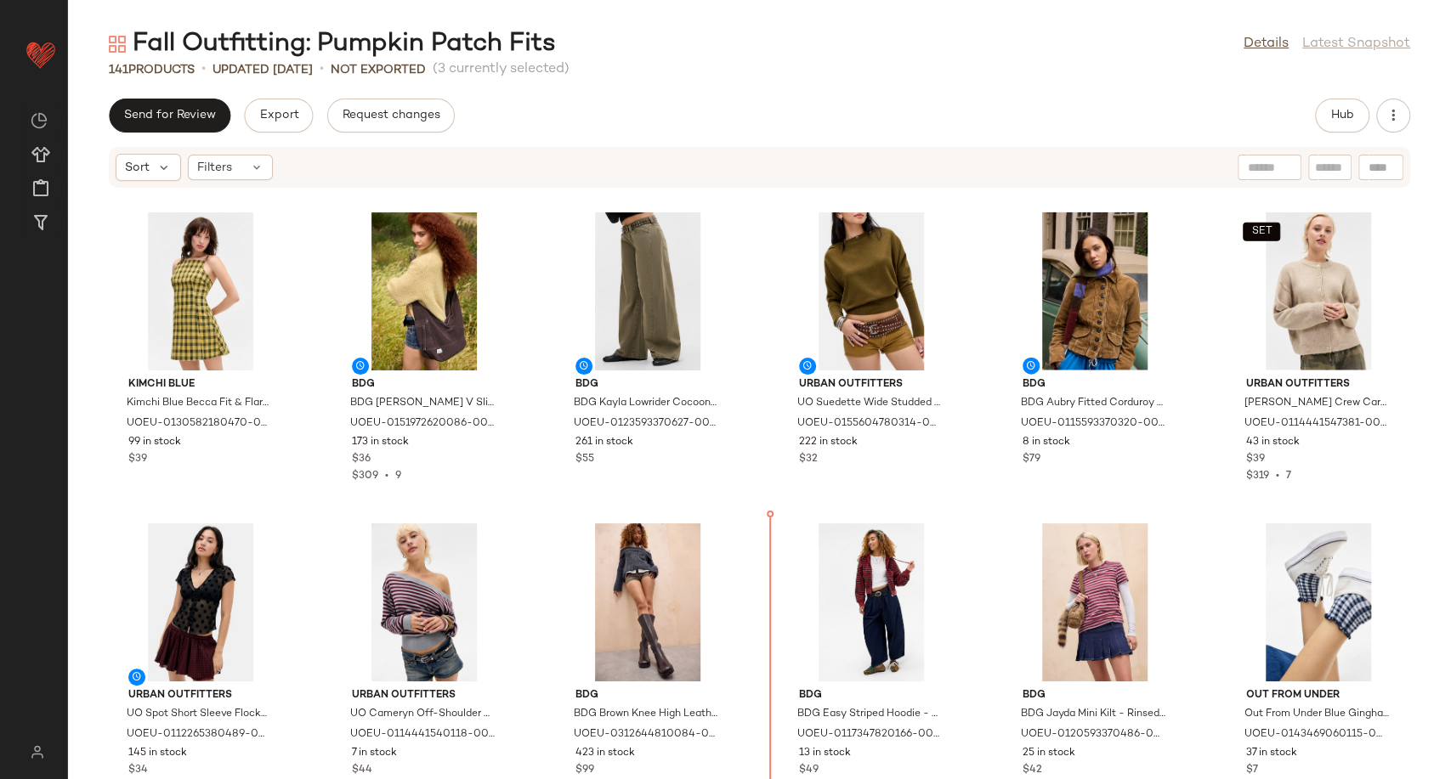
scroll to position [2916, 0]
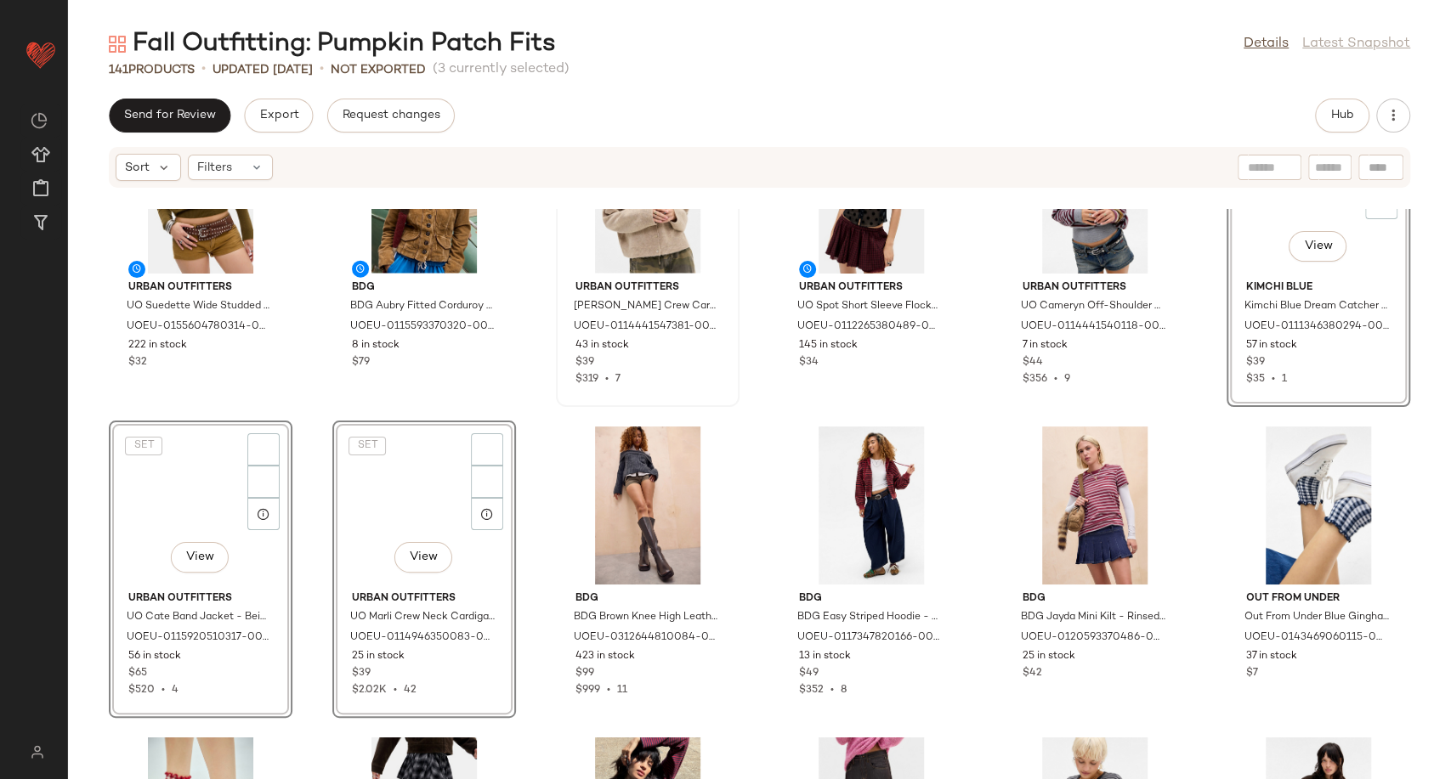
scroll to position [2604, 0]
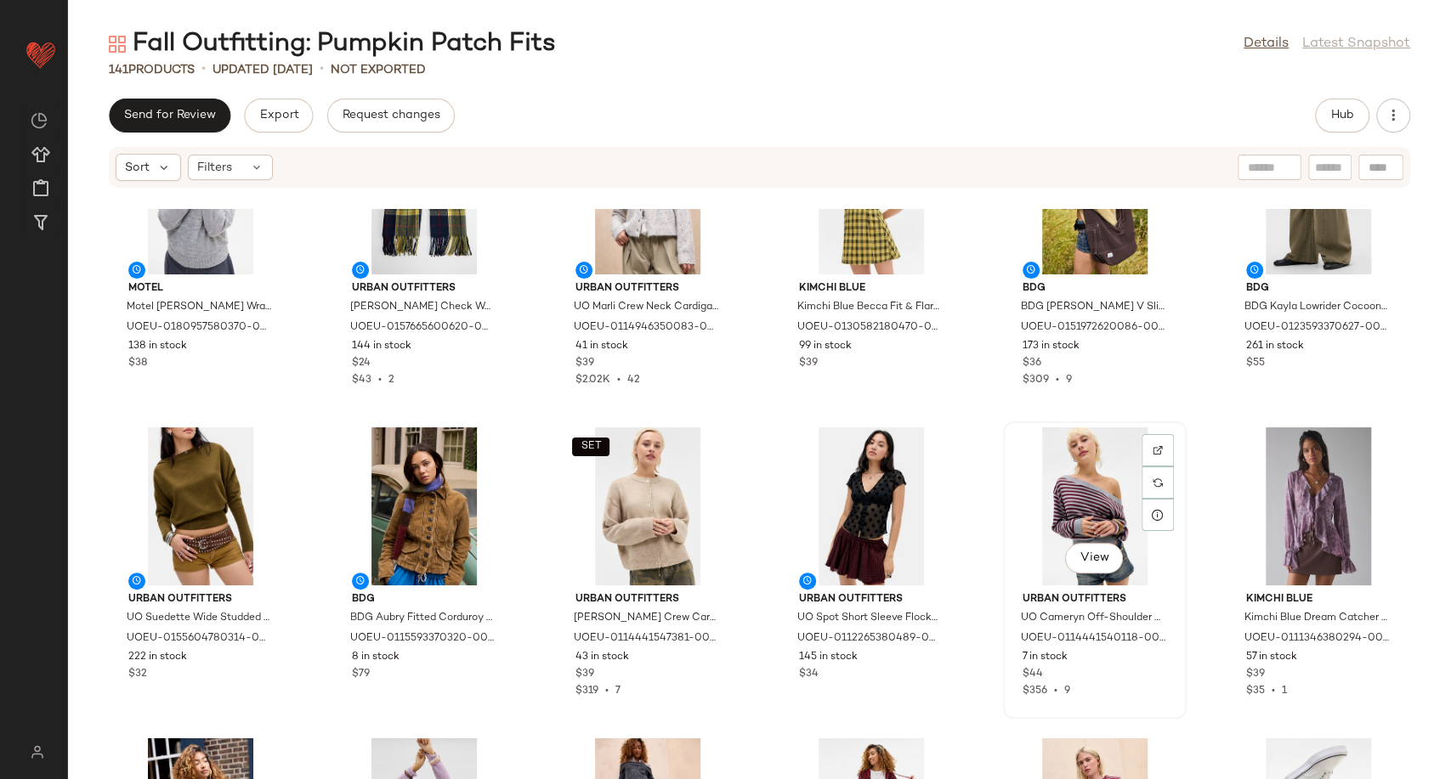
click at [1009, 573] on div "View" at bounding box center [1095, 506] width 172 height 158
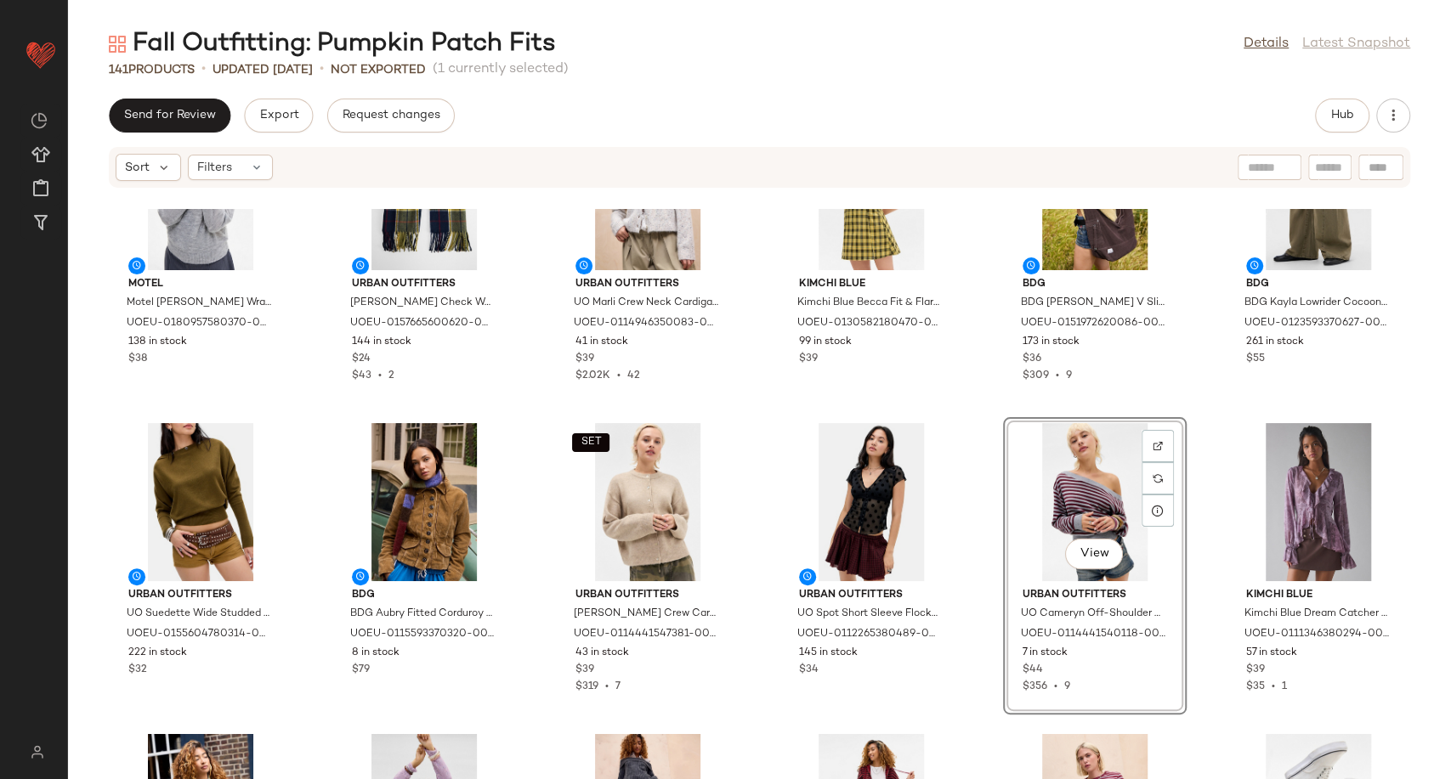
scroll to position [2604, 0]
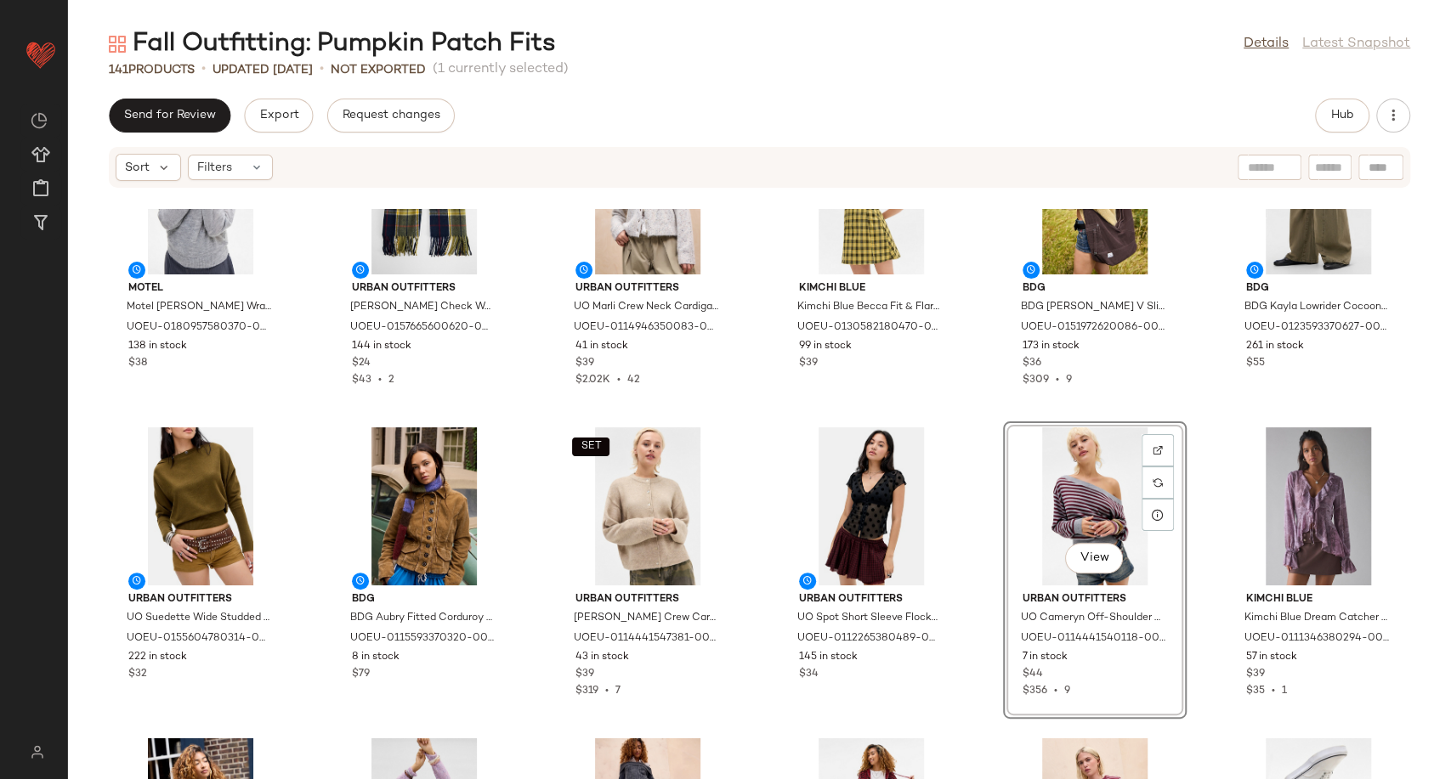
click at [968, 603] on div "Motel Motel Saroya Wrap Knit Top - Grey XL at Urban Outfitters UOEU-01809575803…" at bounding box center [759, 494] width 1383 height 570
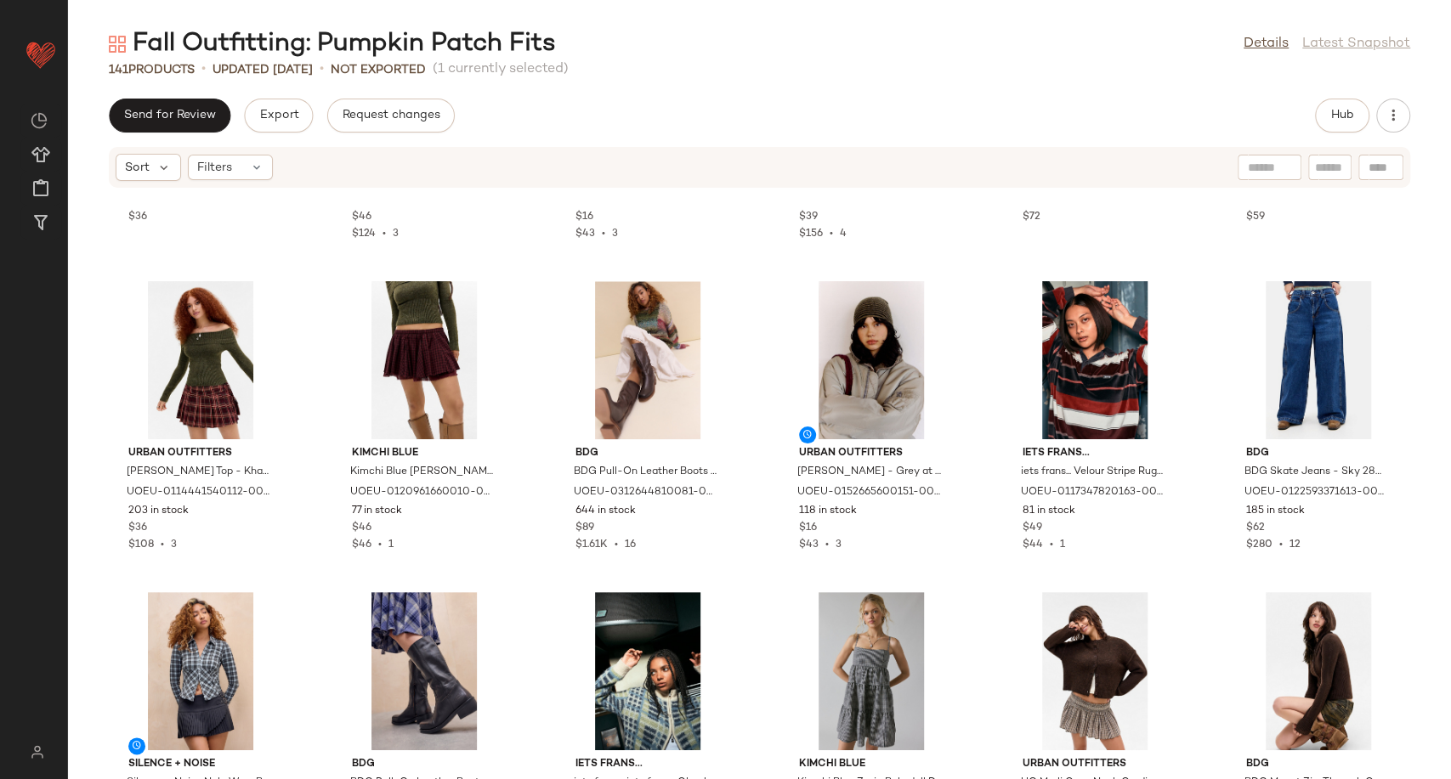
scroll to position [1350, 0]
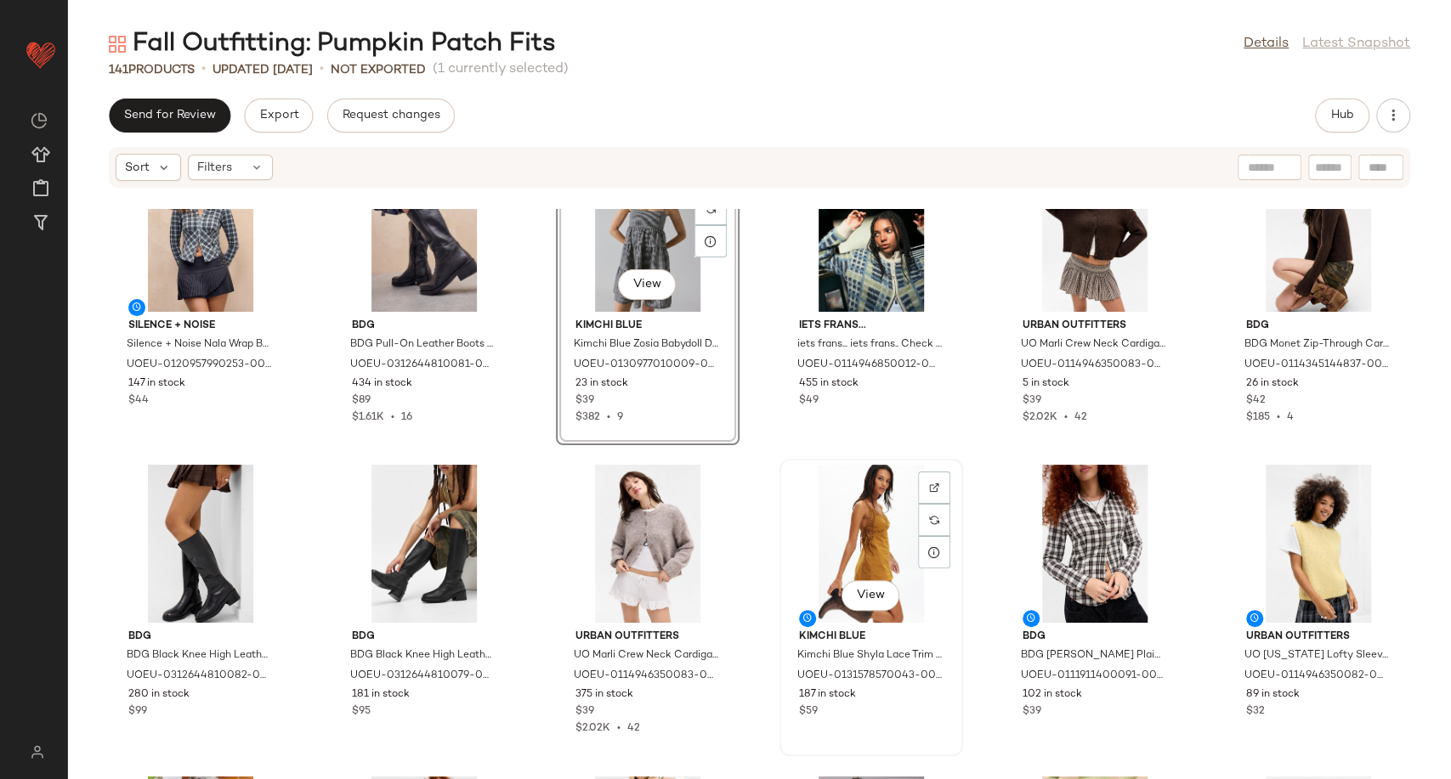
scroll to position [2011, 0]
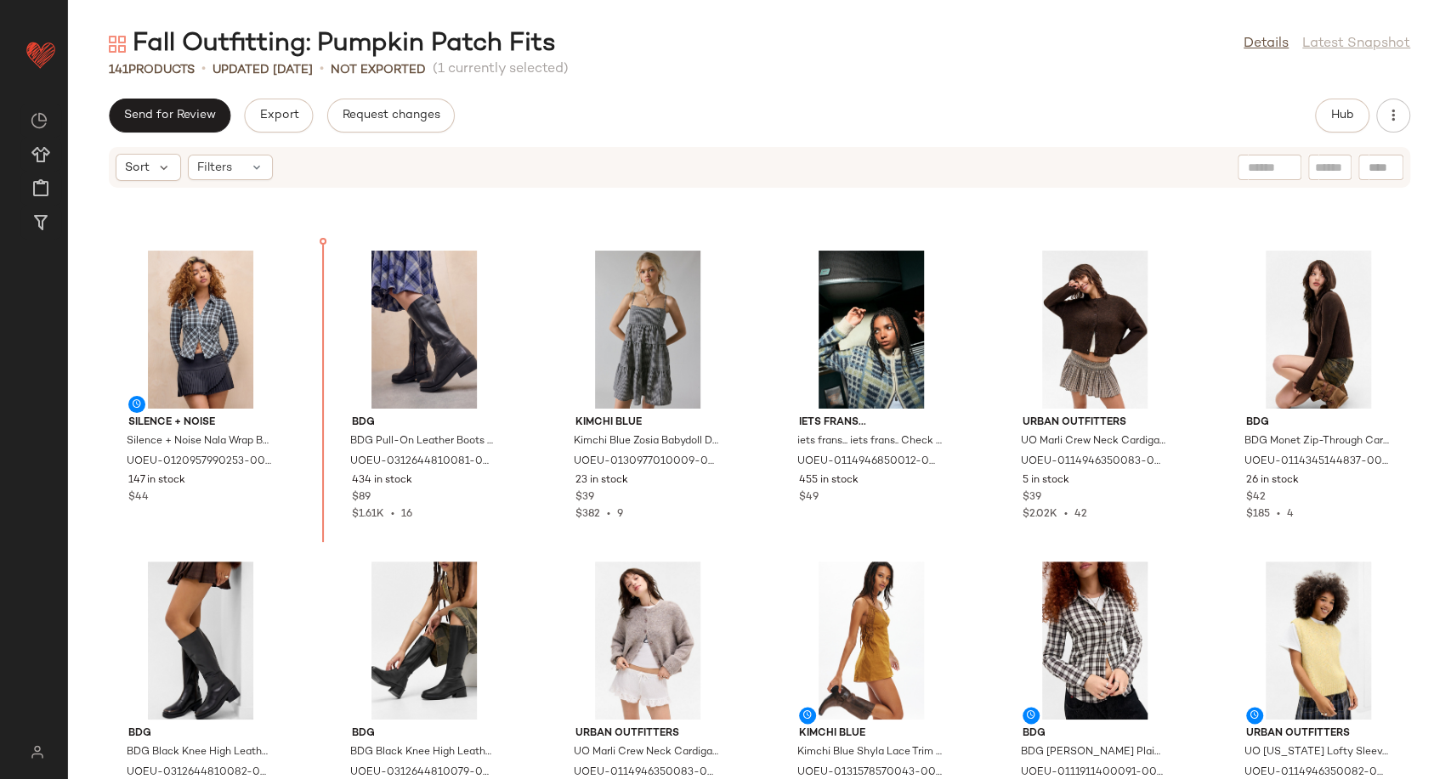
scroll to position [1512, 0]
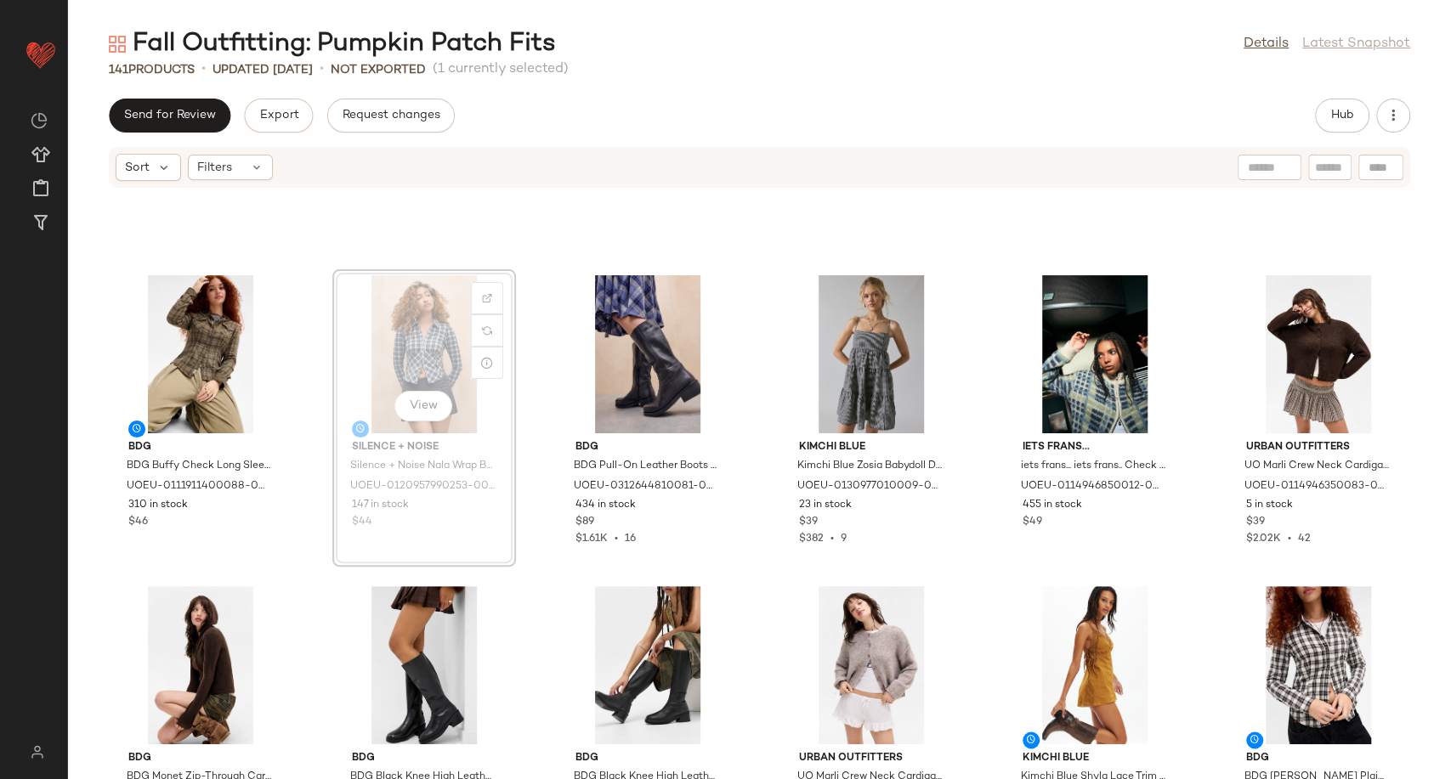
scroll to position [1509, 0]
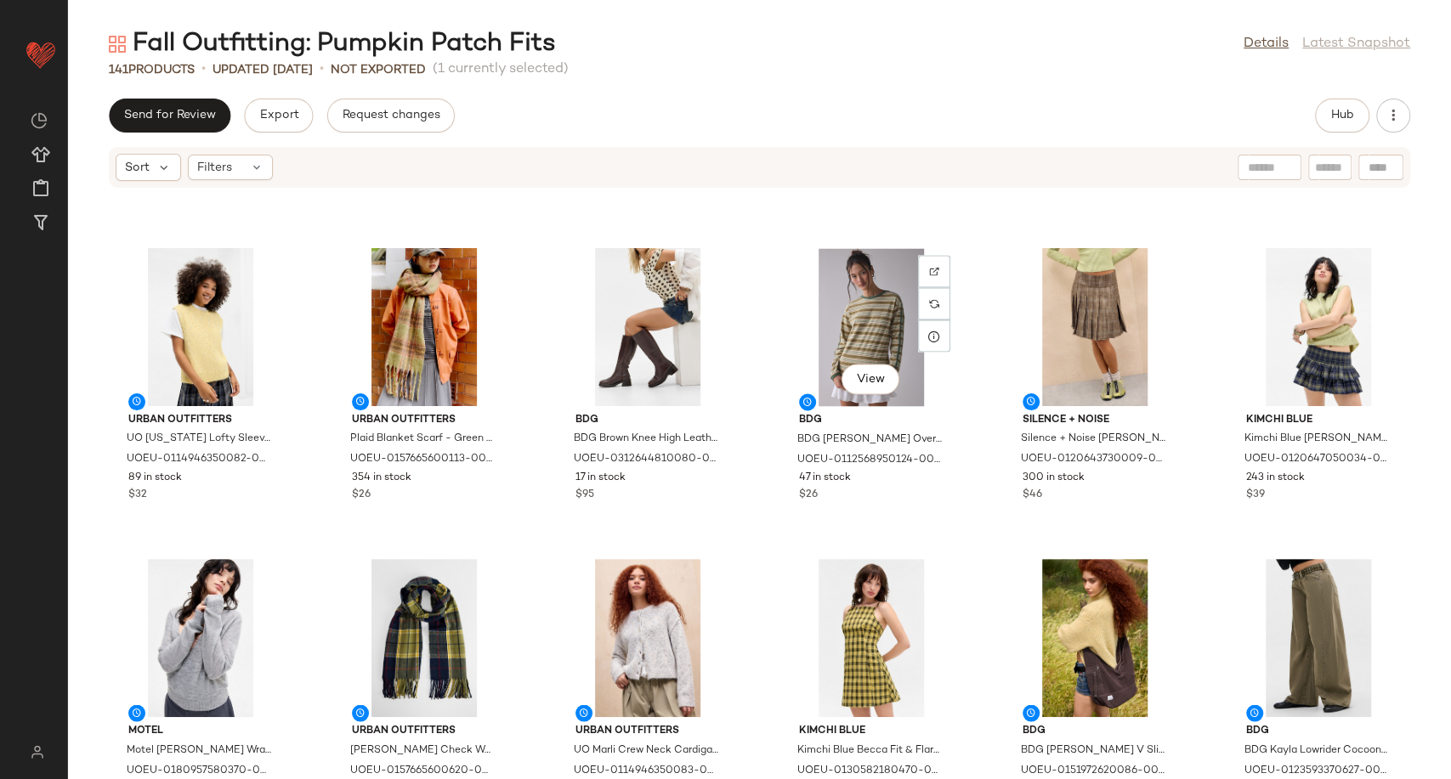
scroll to position [1982, 0]
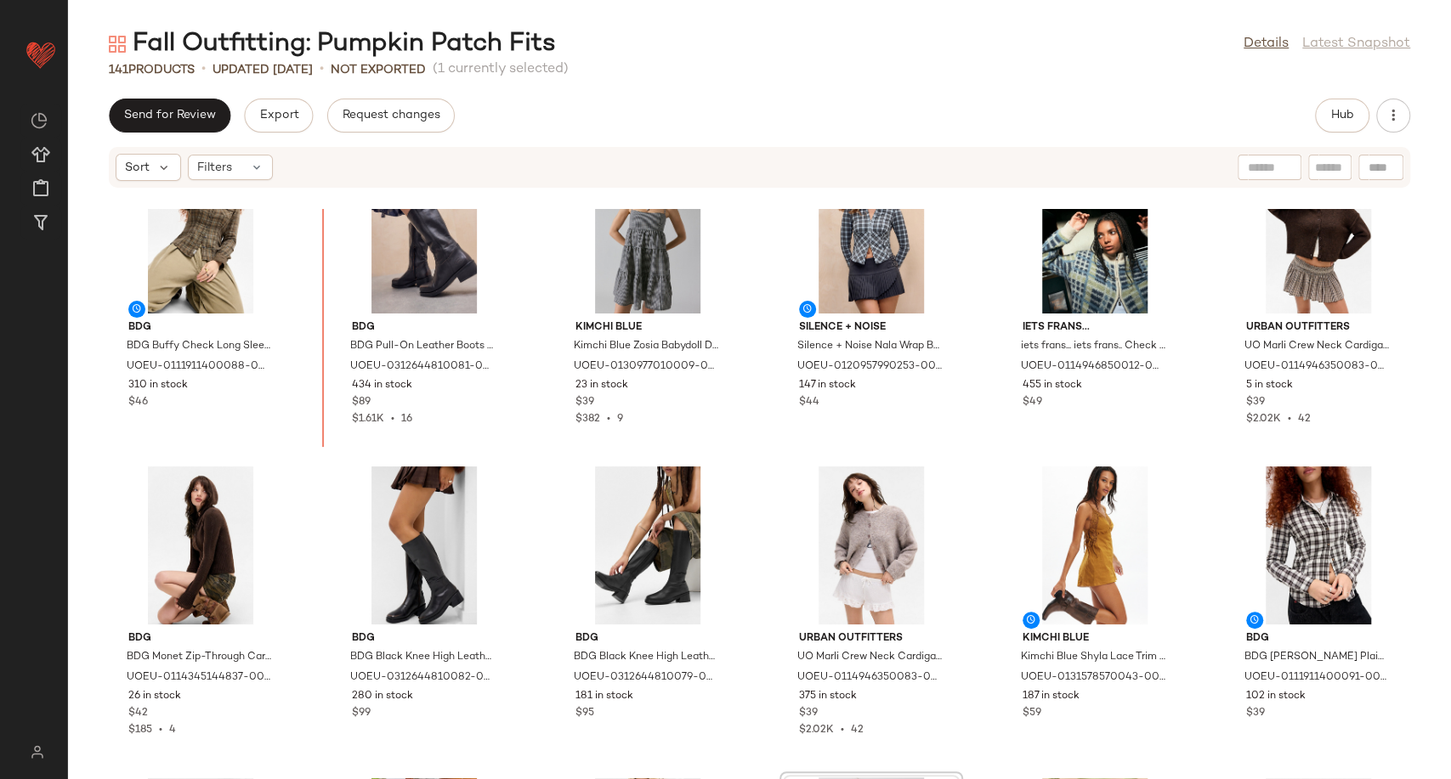
scroll to position [1632, 0]
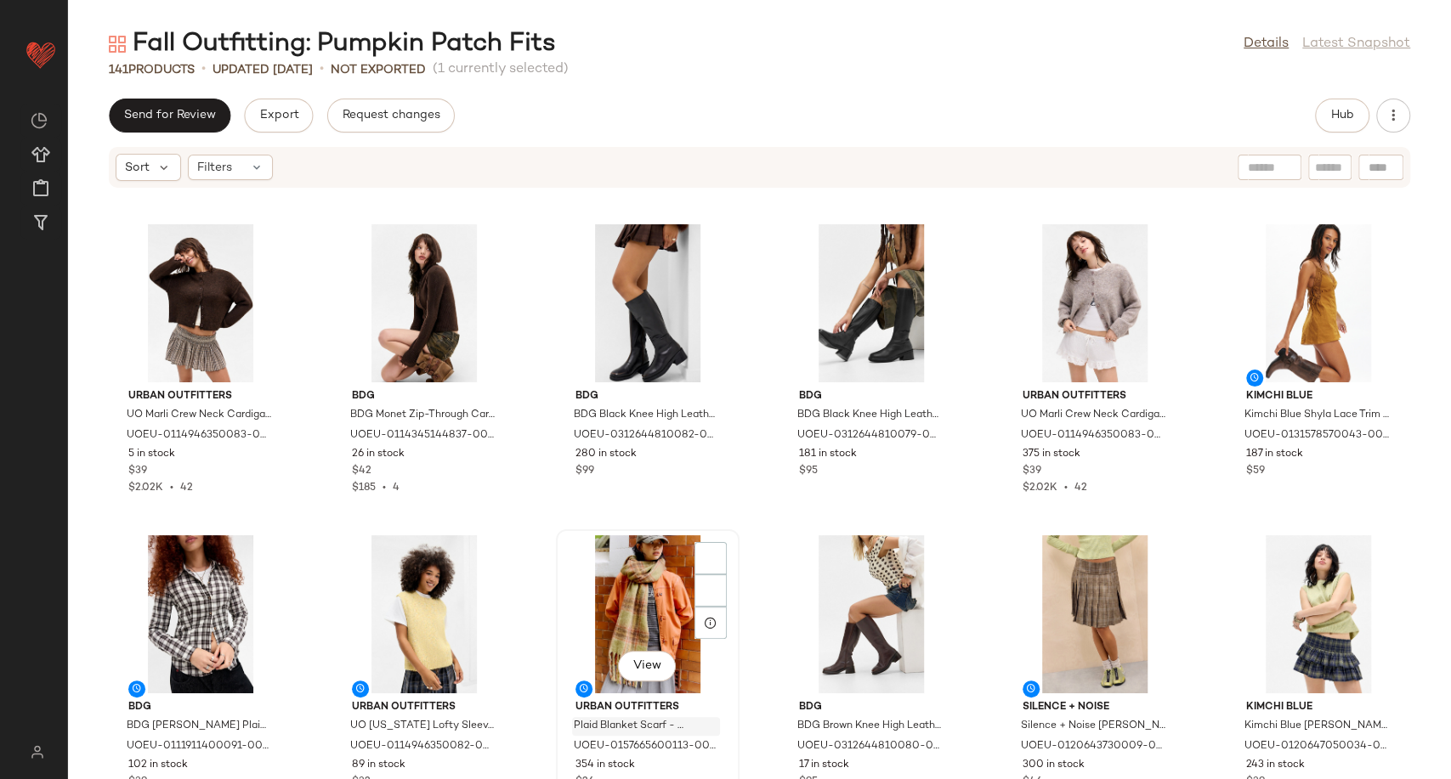
scroll to position [2103, 0]
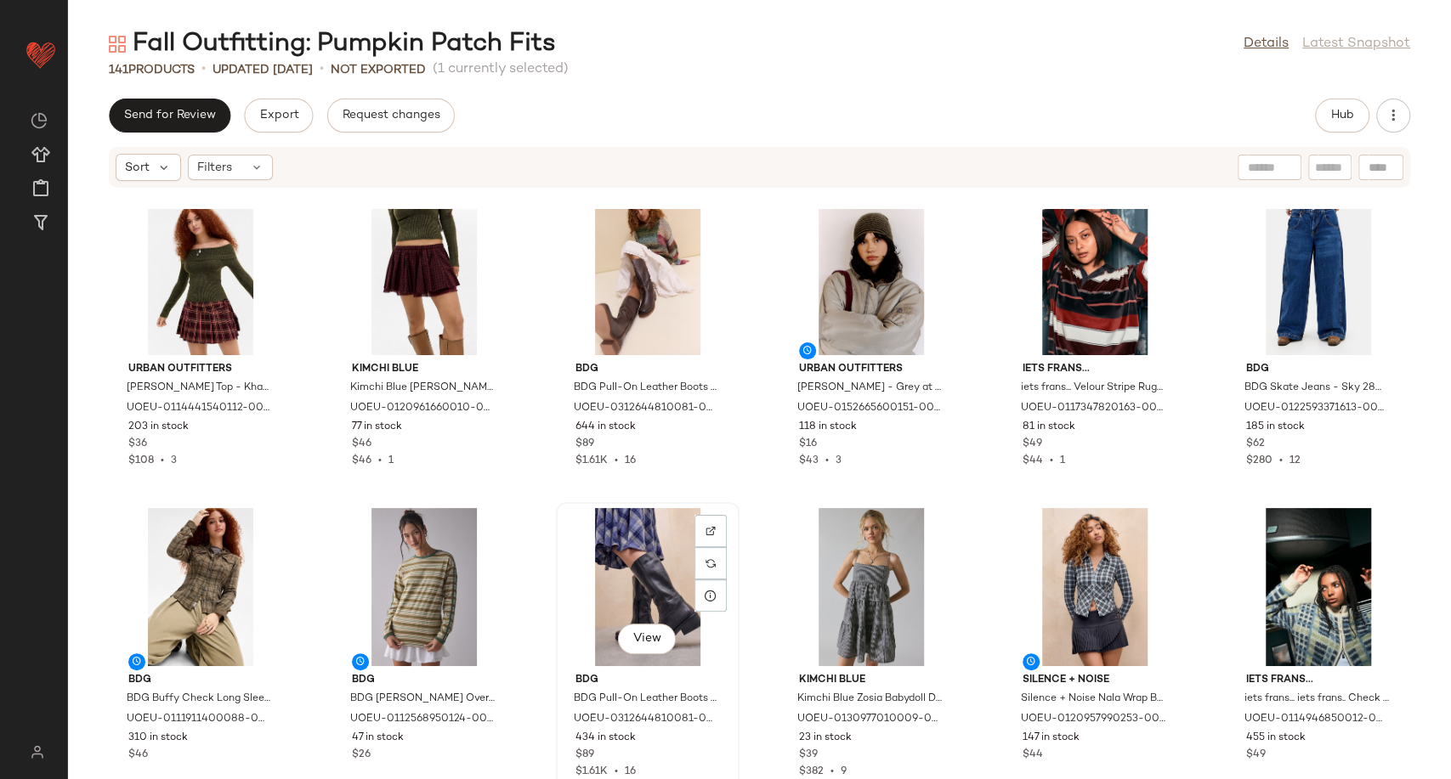
scroll to position [1284, 0]
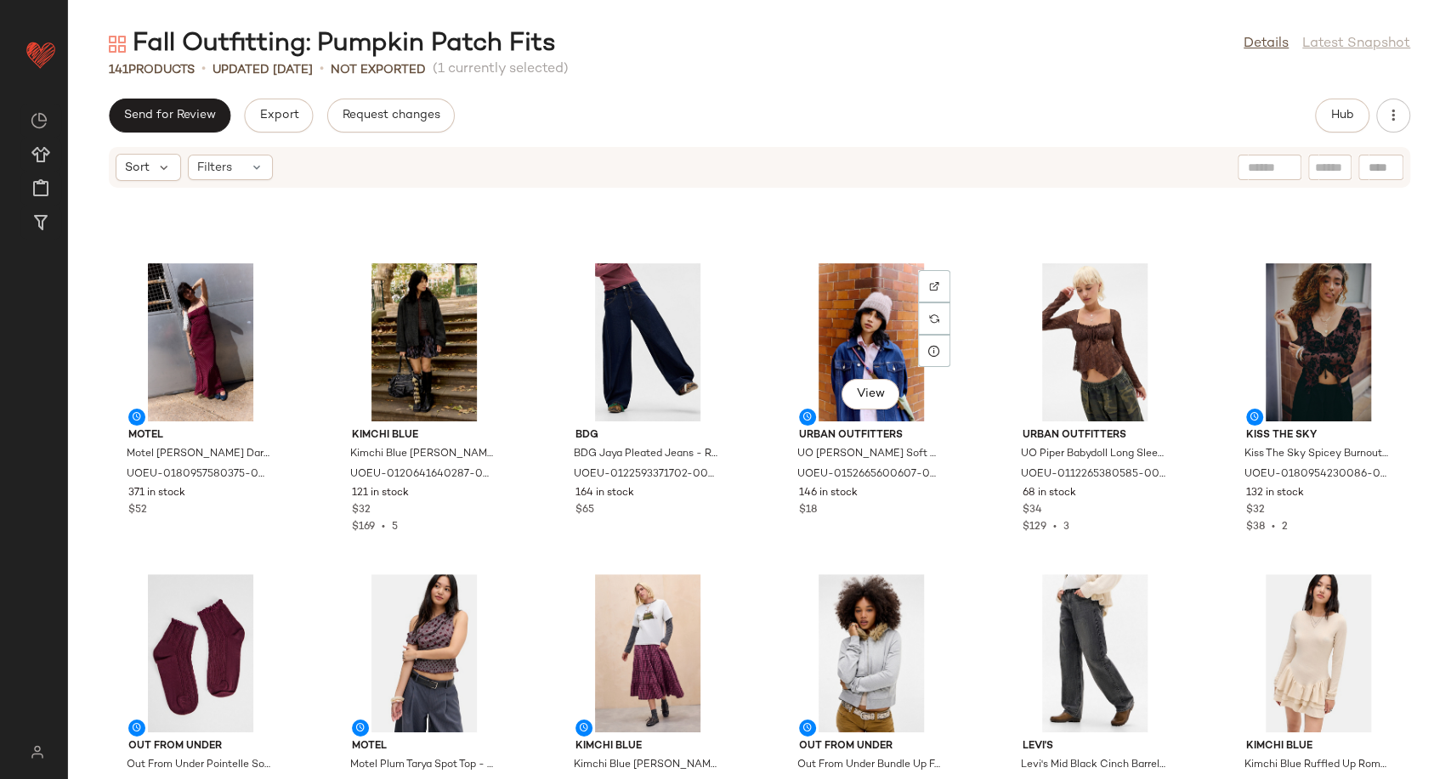
scroll to position [3833, 0]
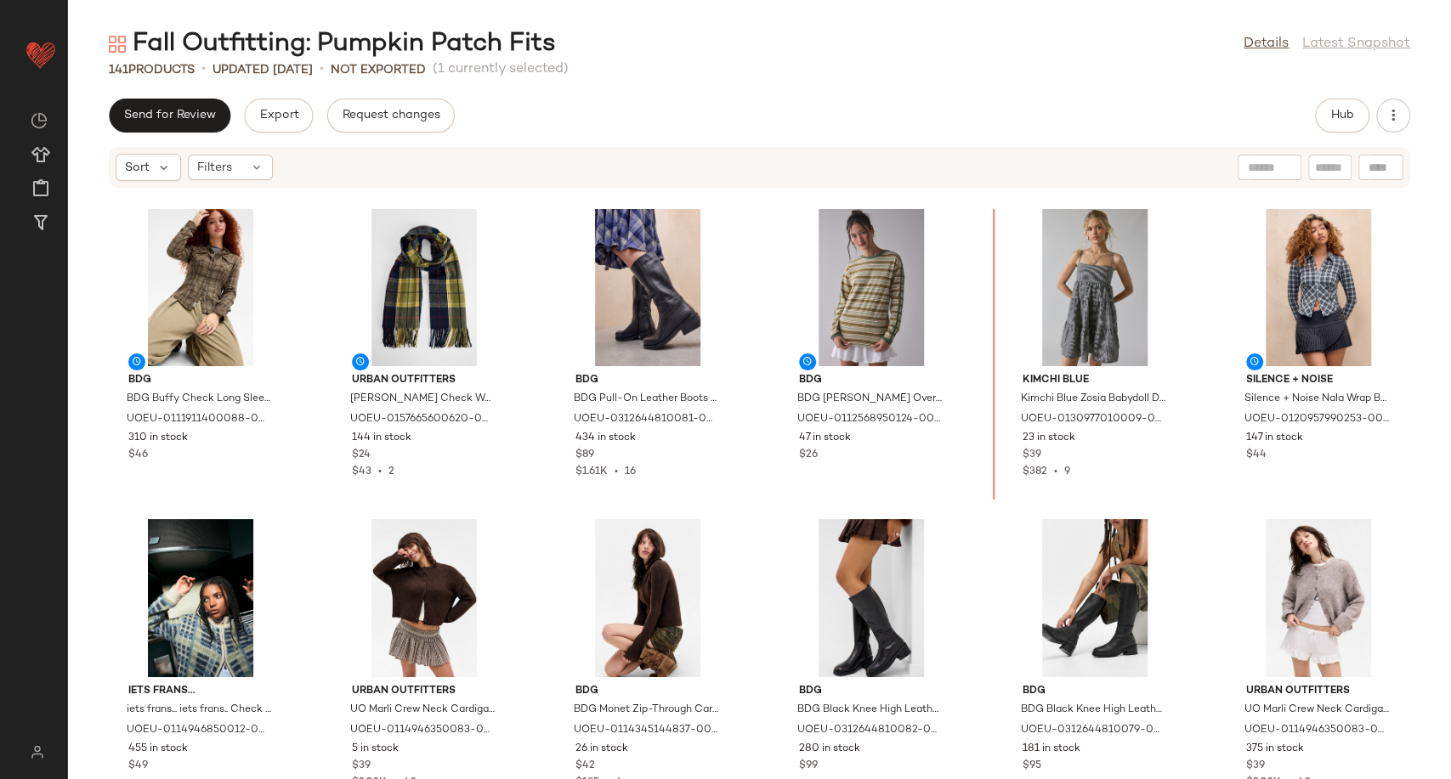
scroll to position [1577, 0]
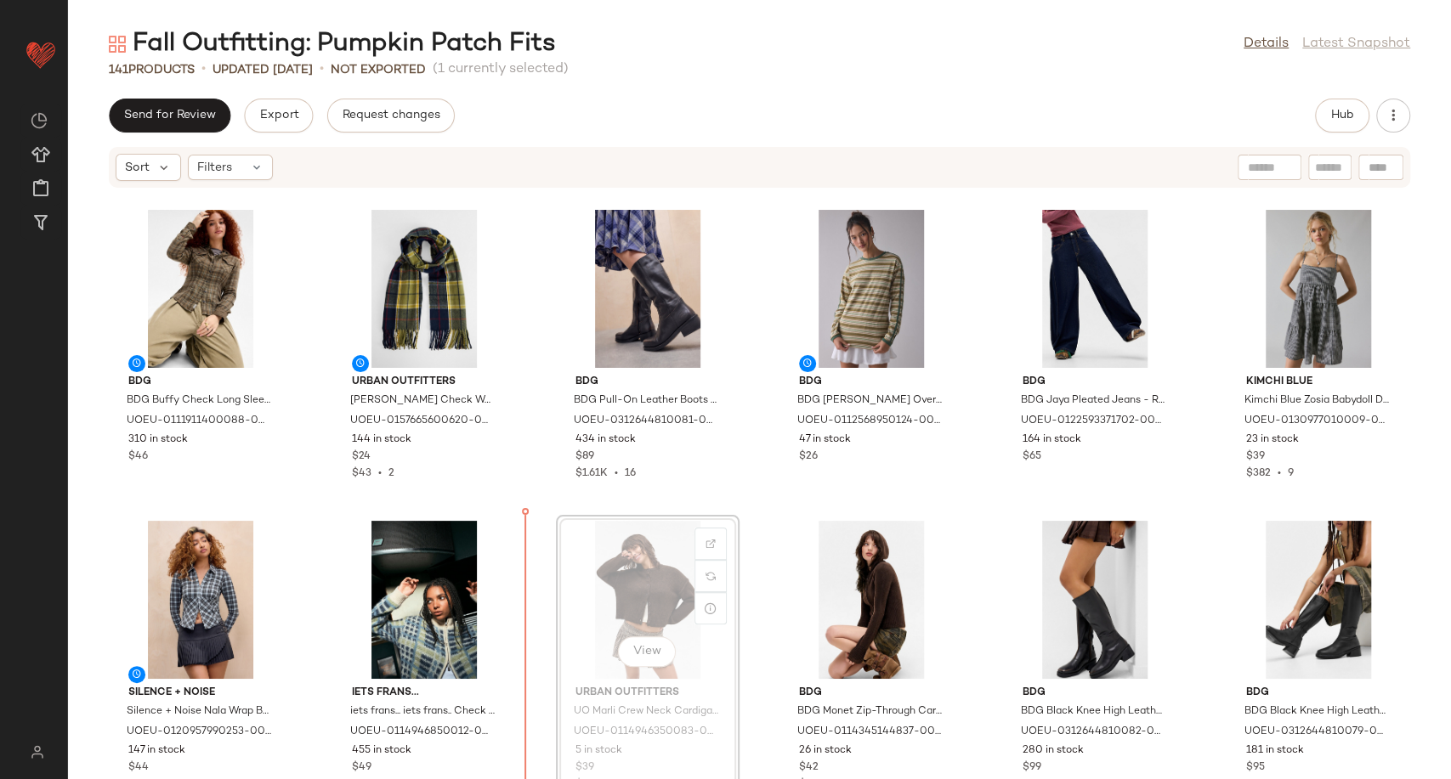
scroll to position [1583, 0]
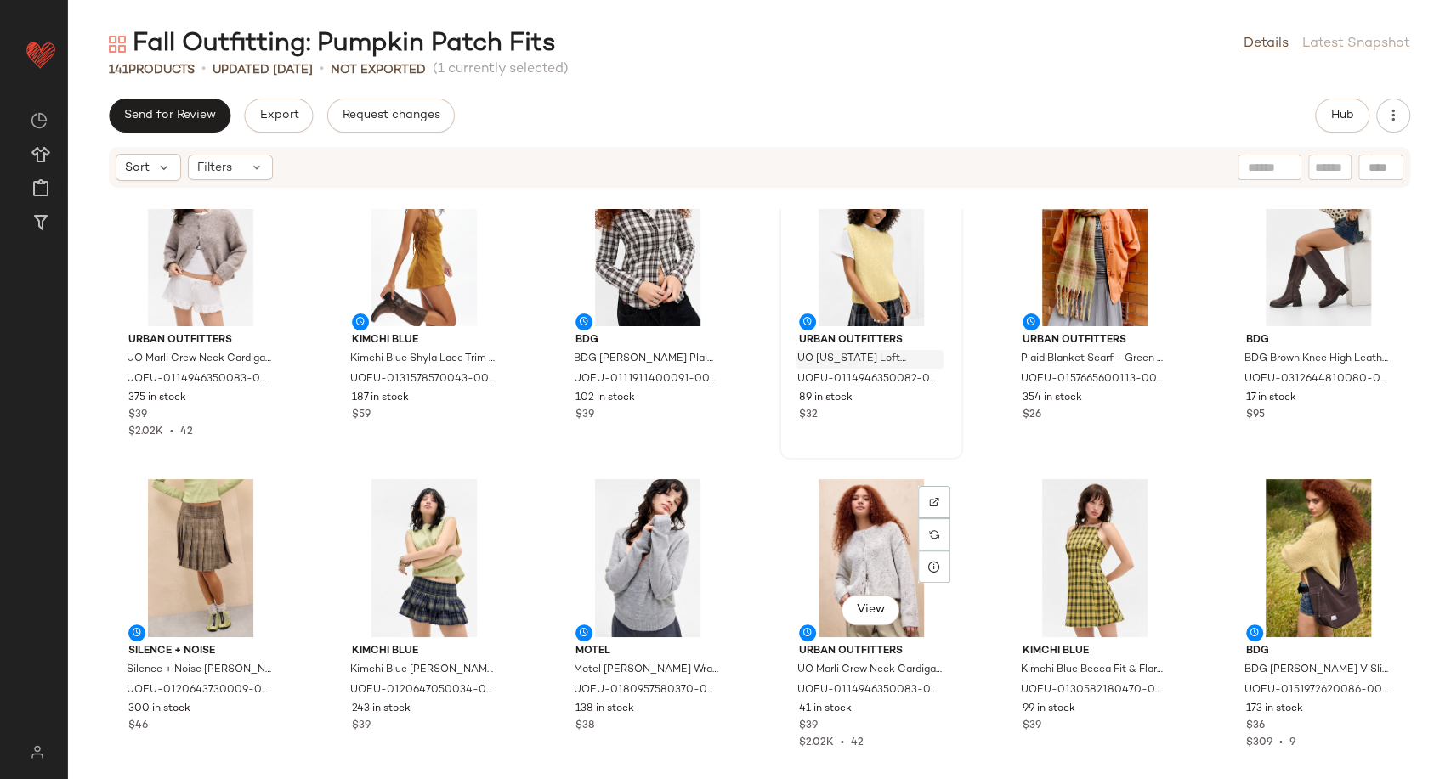
scroll to position [2243, 0]
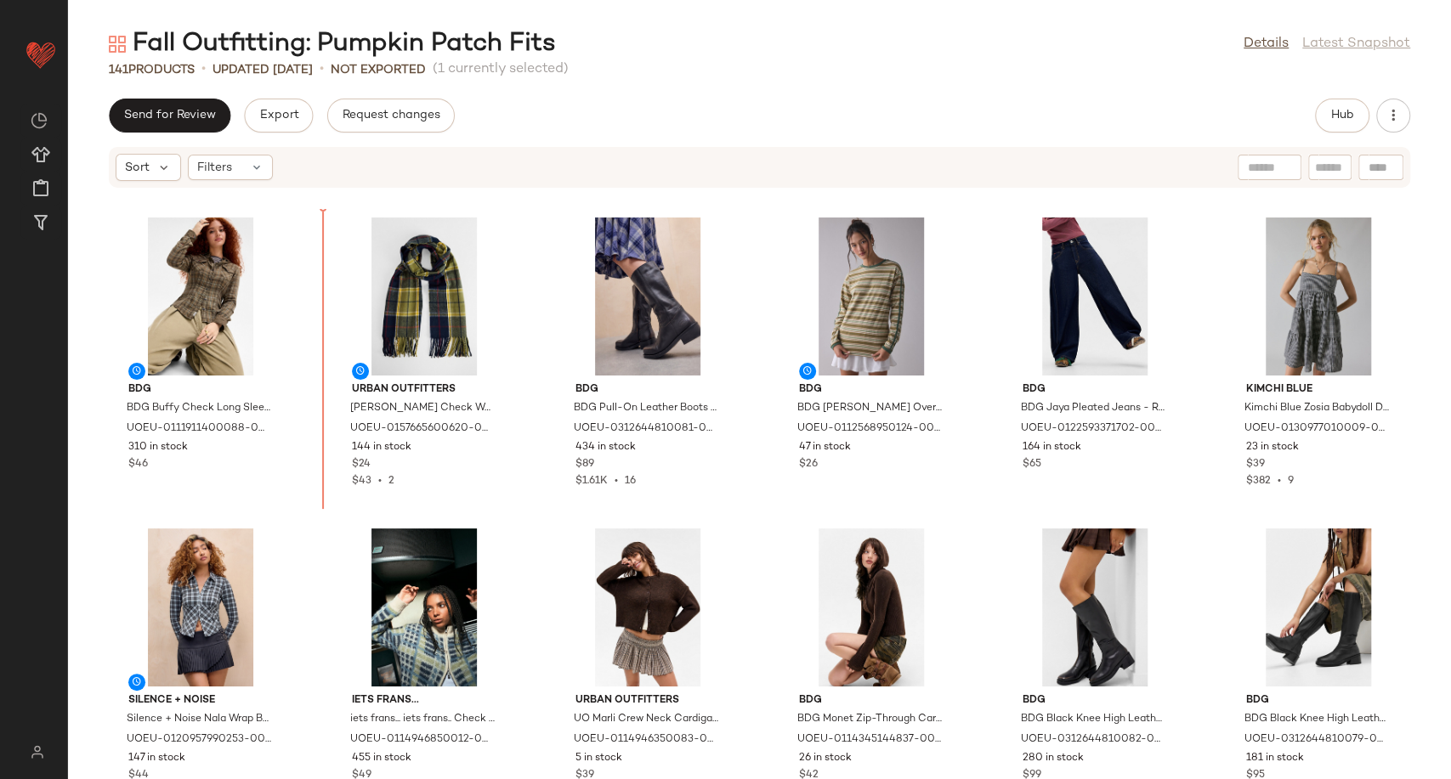
scroll to position [1529, 0]
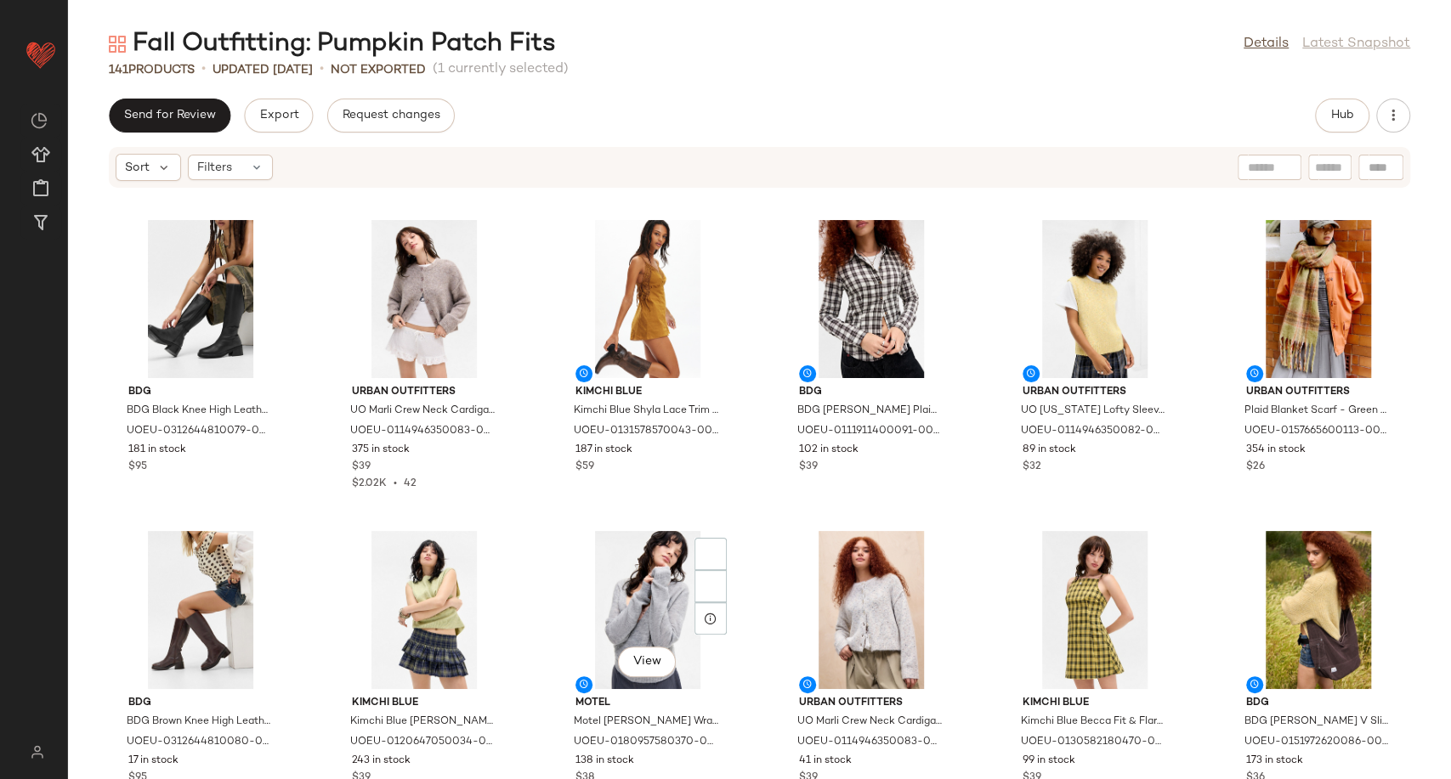
scroll to position [2567, 0]
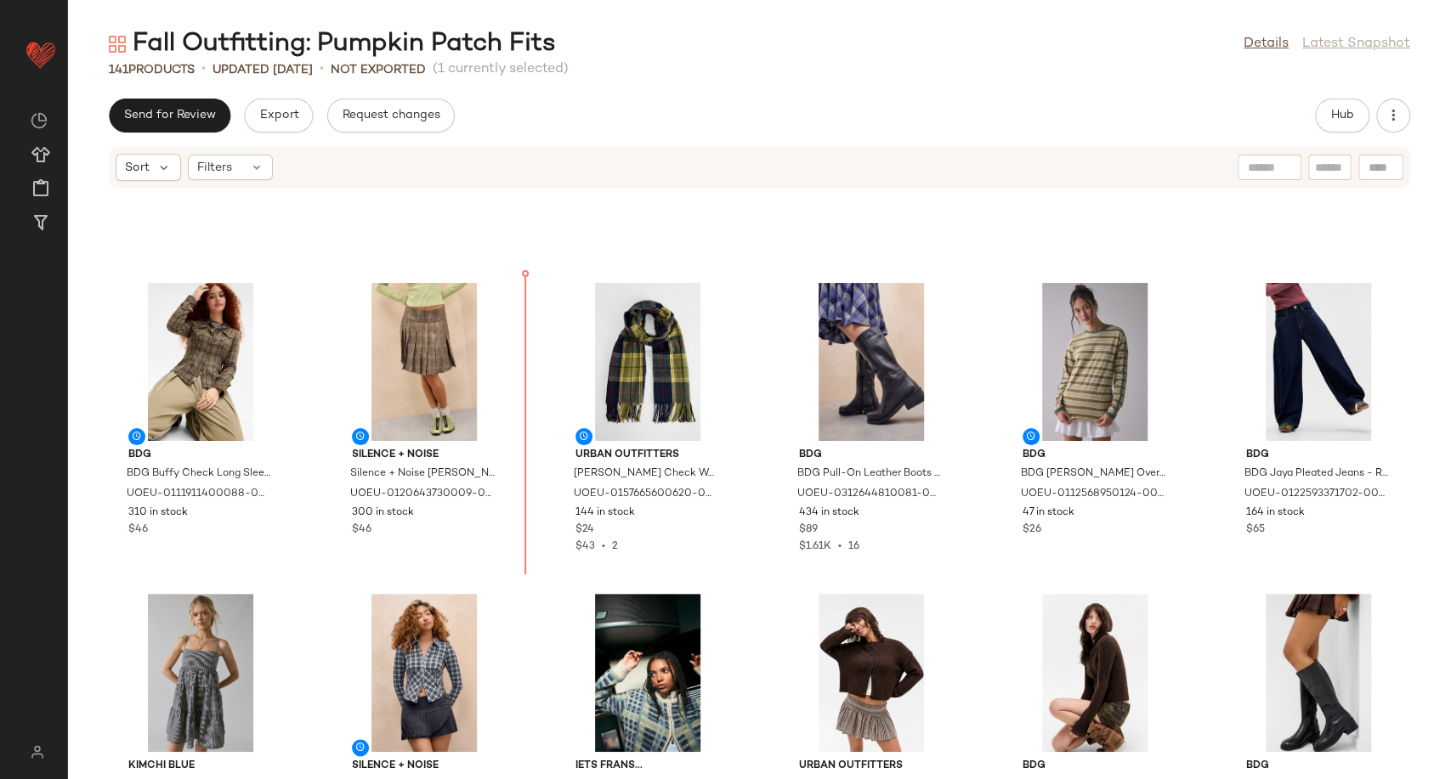
scroll to position [1504, 0]
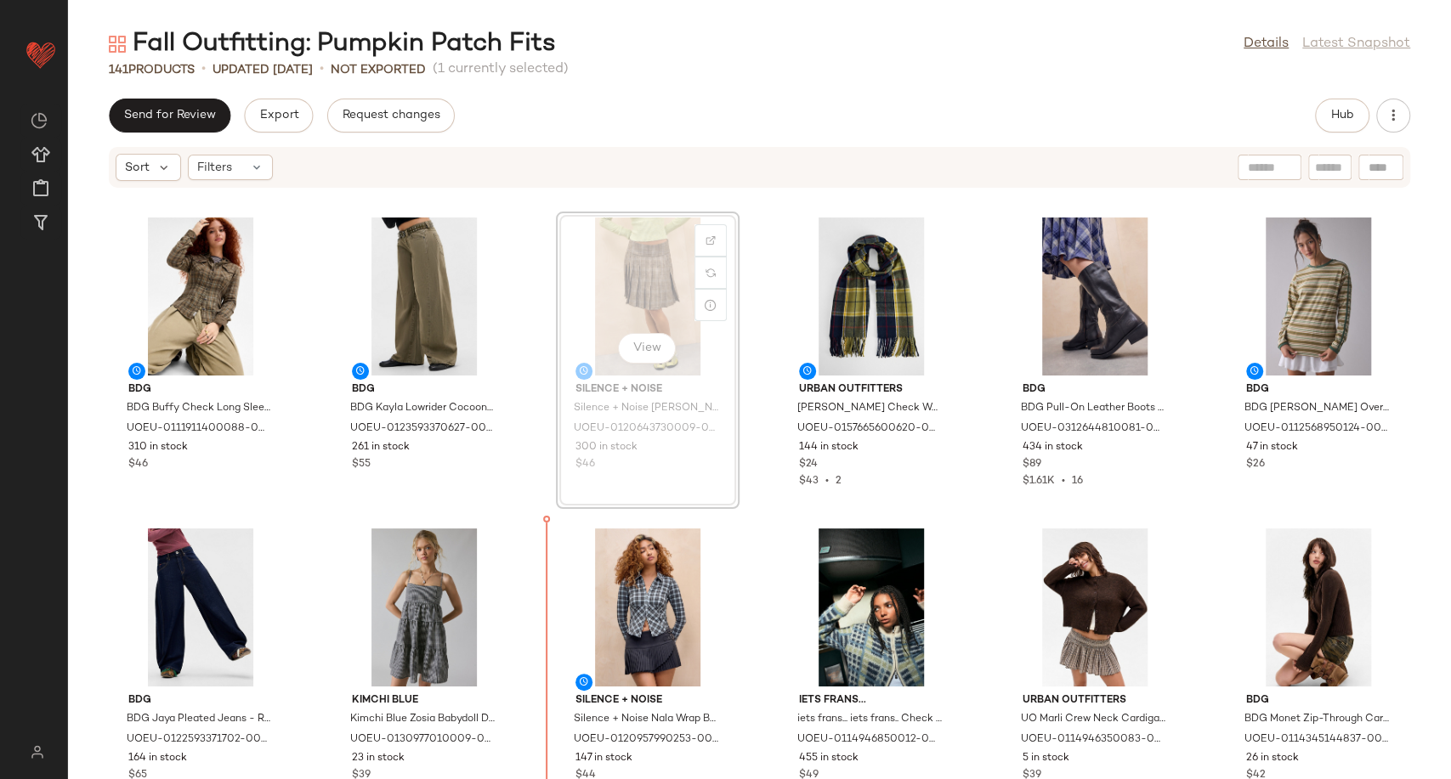
scroll to position [1591, 0]
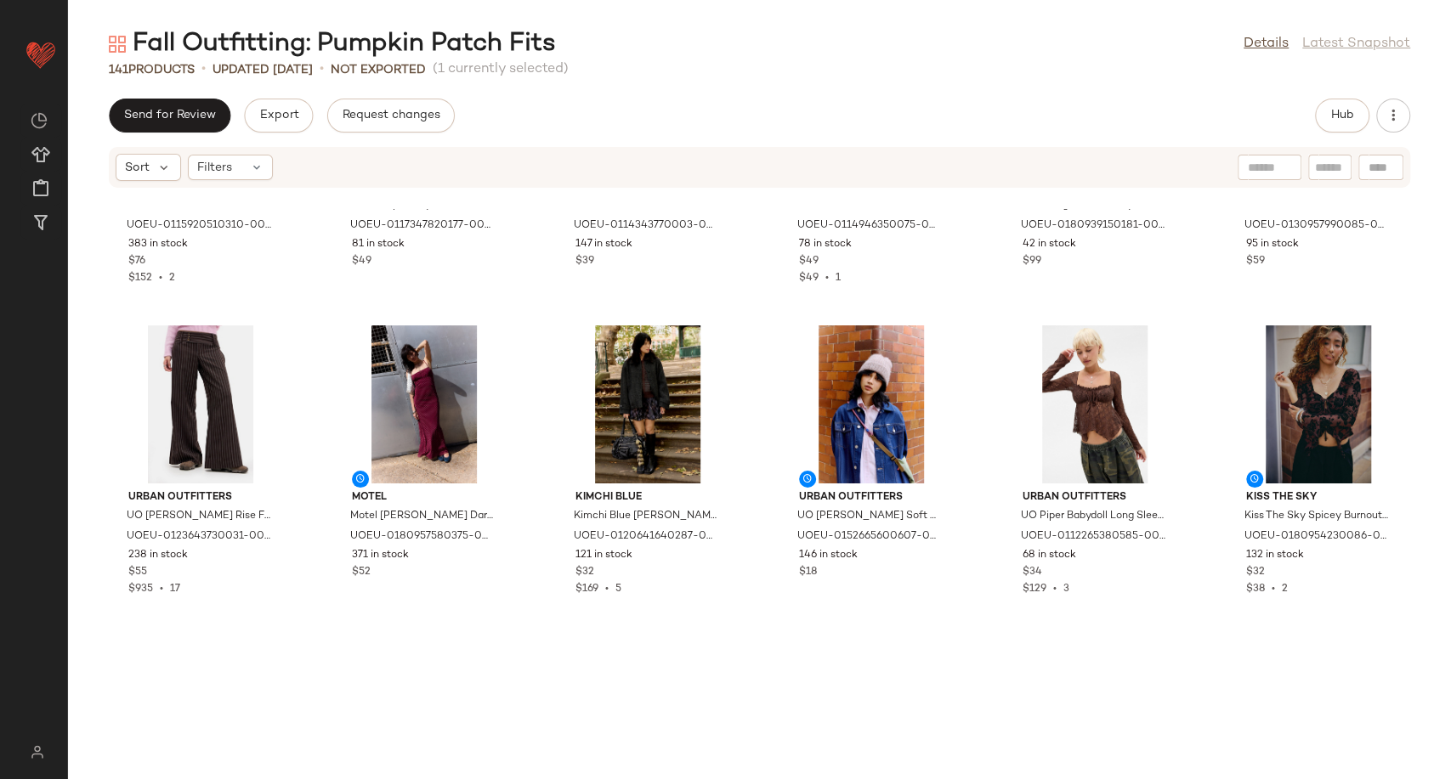
scroll to position [3952, 0]
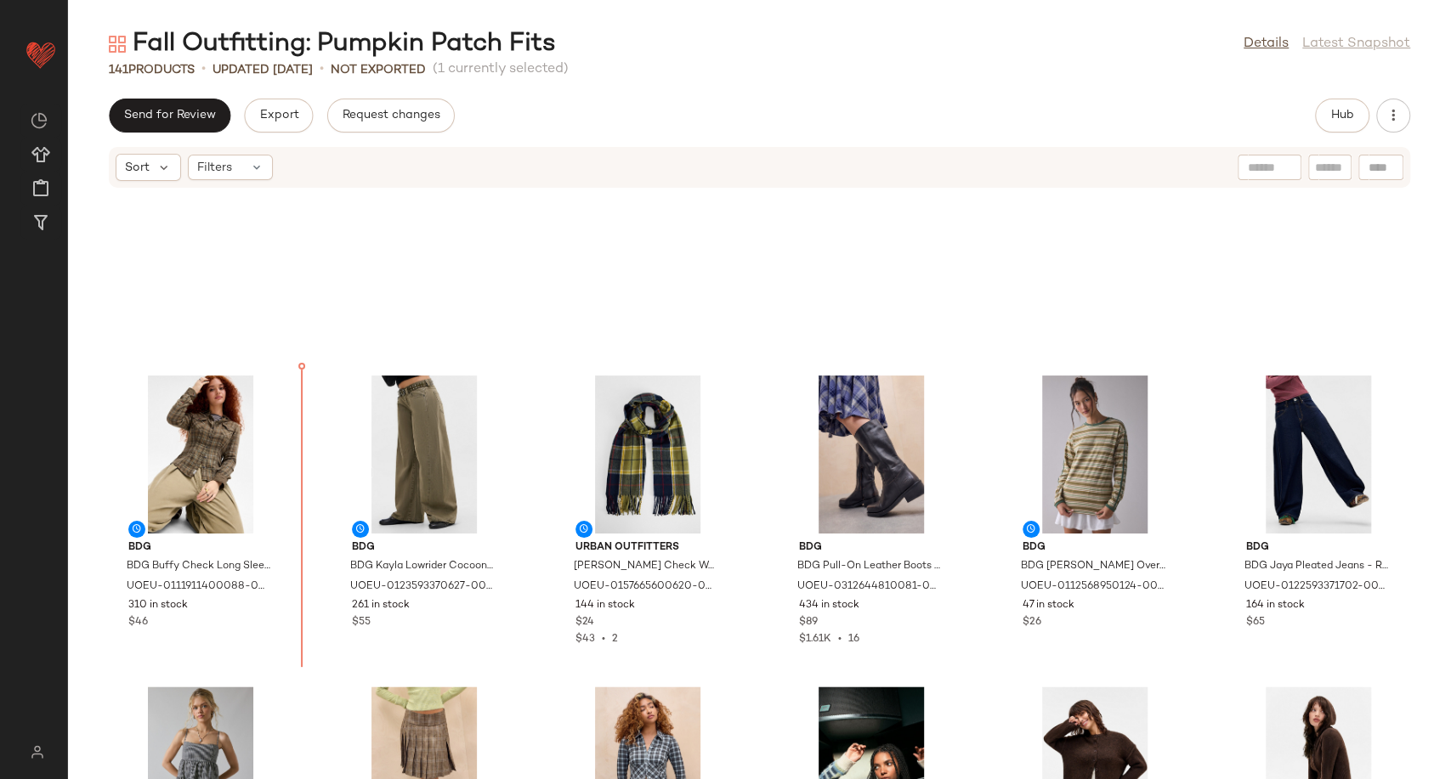
scroll to position [1407, 0]
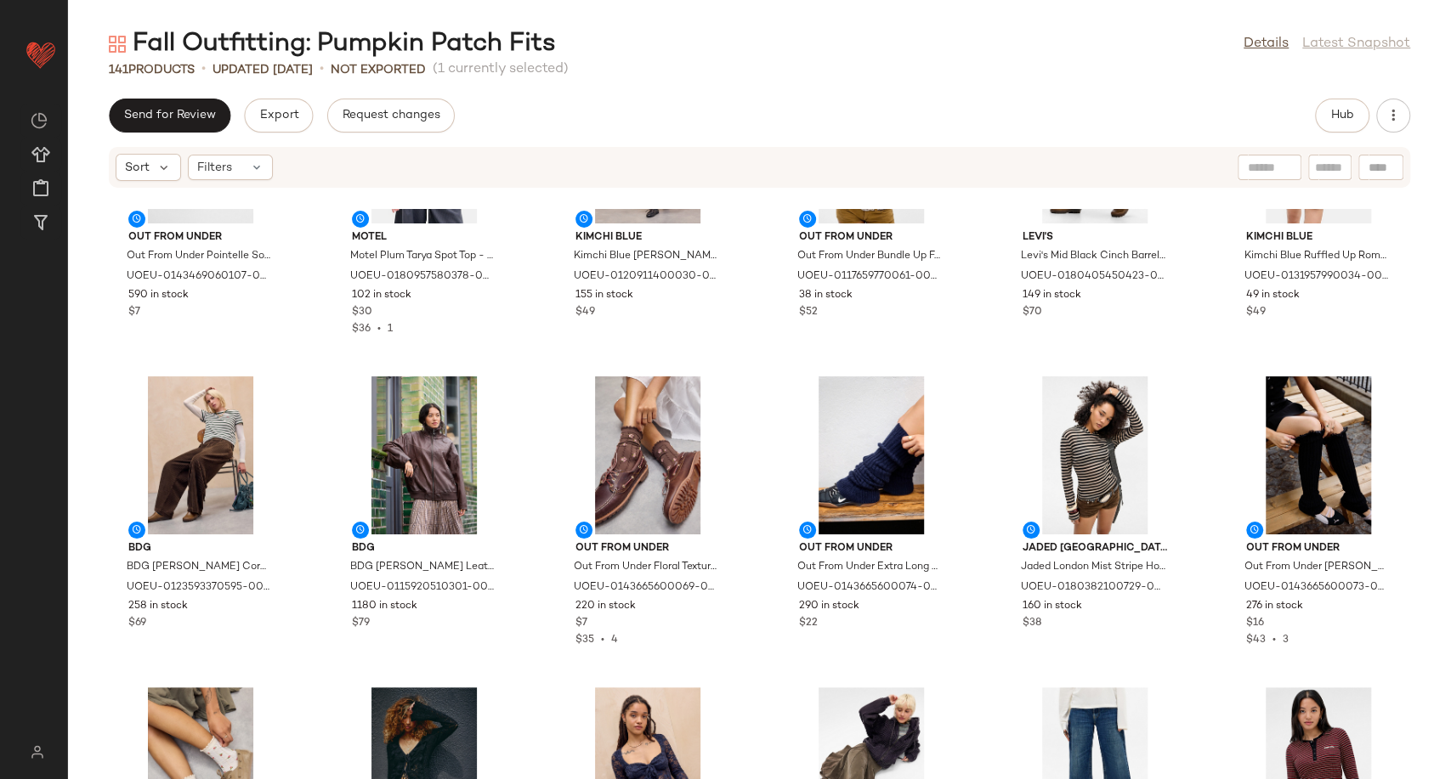
scroll to position [4523, 0]
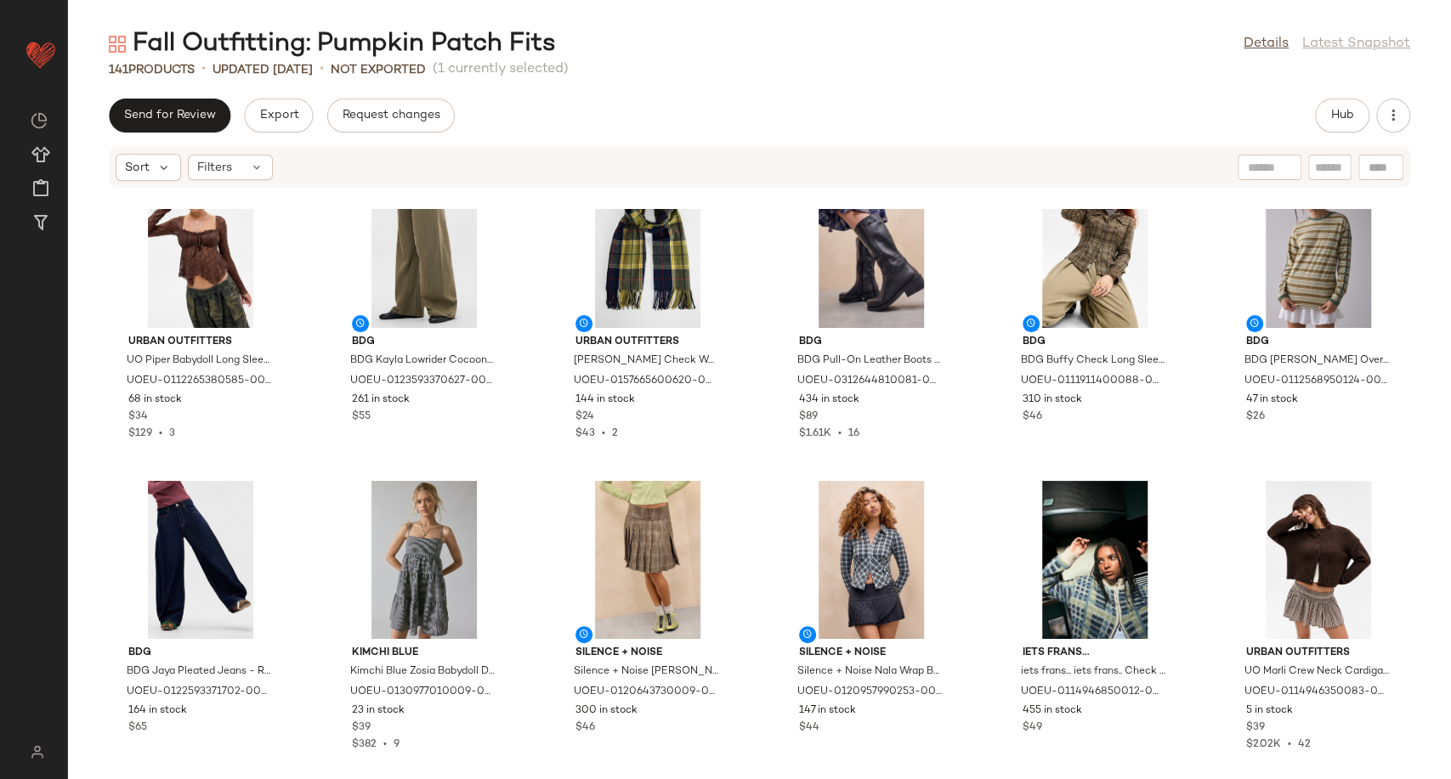
scroll to position [1610, 0]
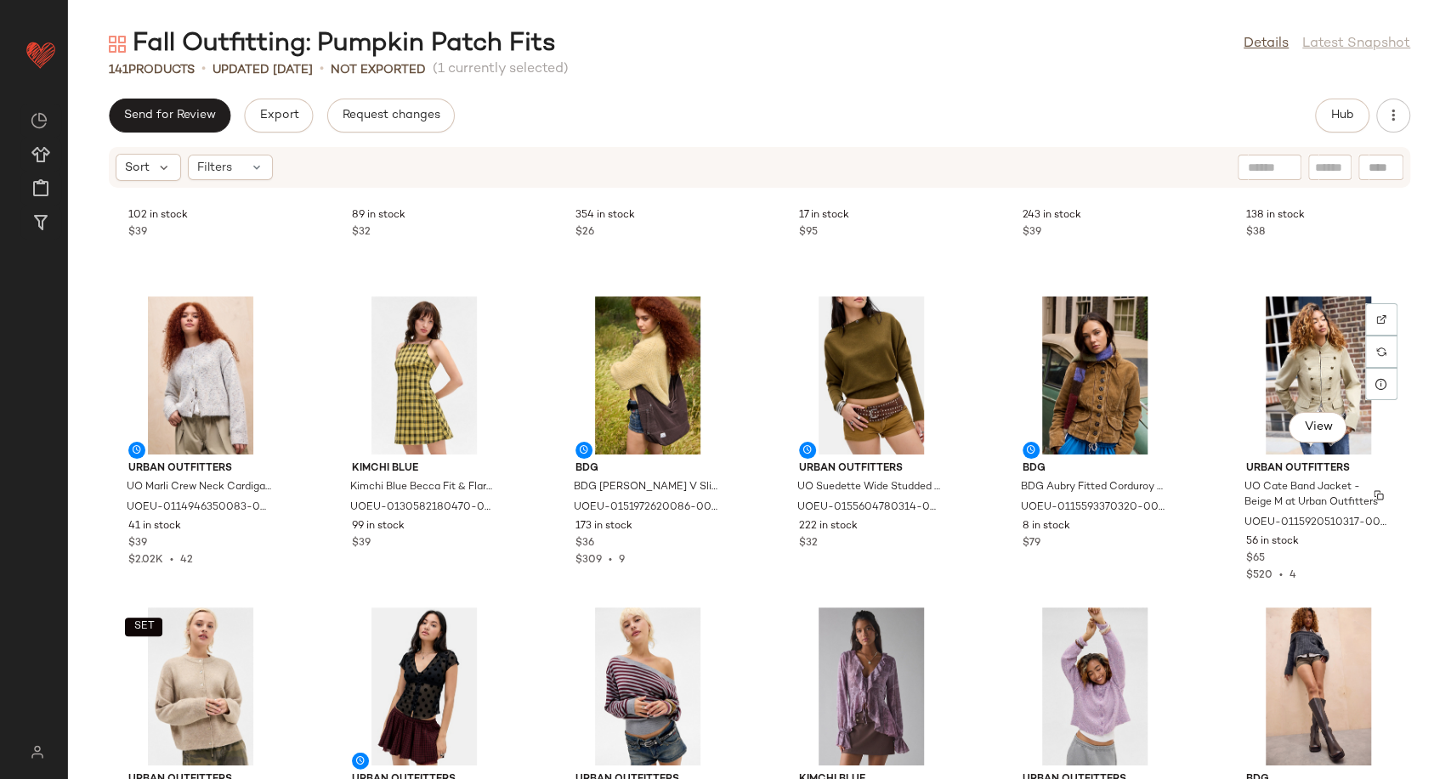
scroll to position [2742, 0]
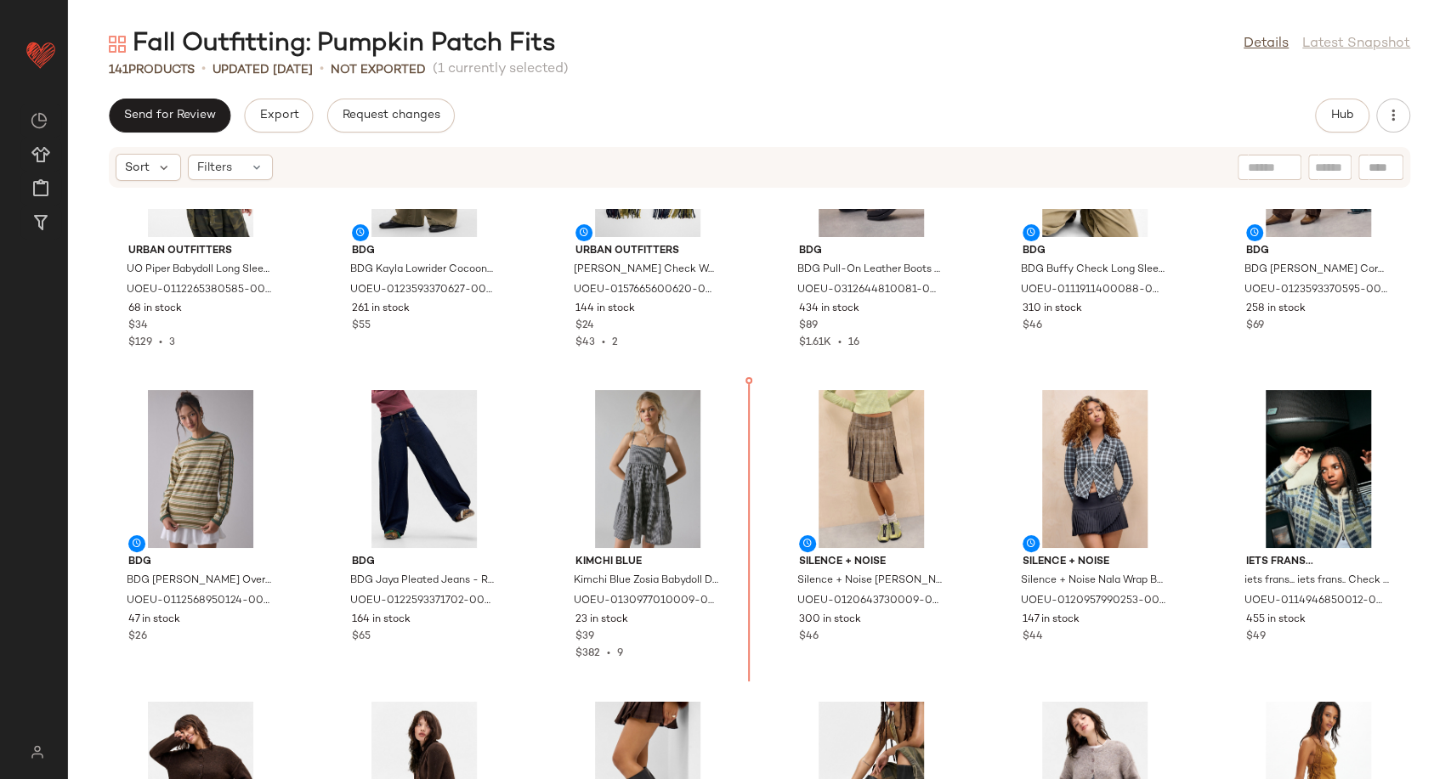
scroll to position [1700, 0]
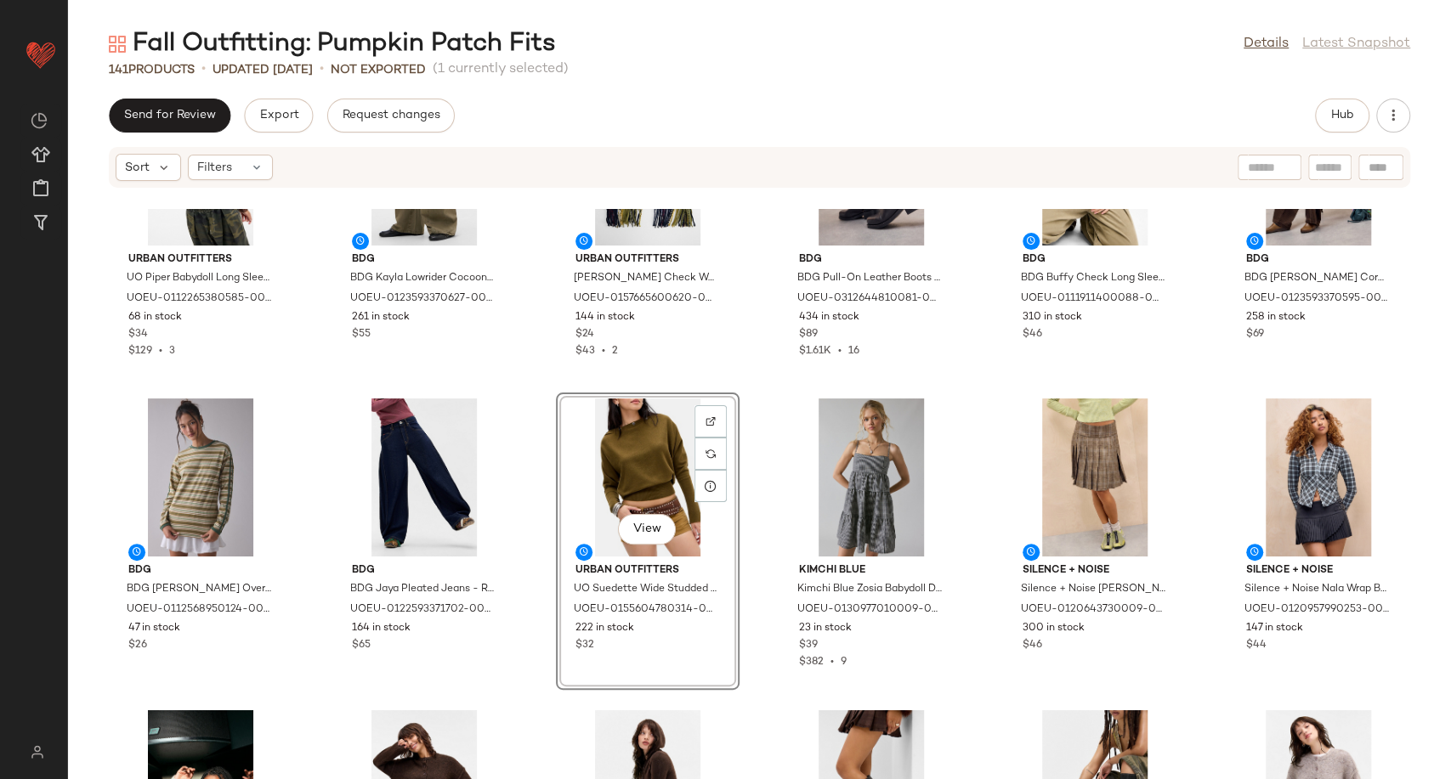
click at [764, 657] on div "Urban Outfitters UO Piper Babydoll Long Sleeve Top - Brown L at Urban Outfitter…" at bounding box center [759, 494] width 1383 height 570
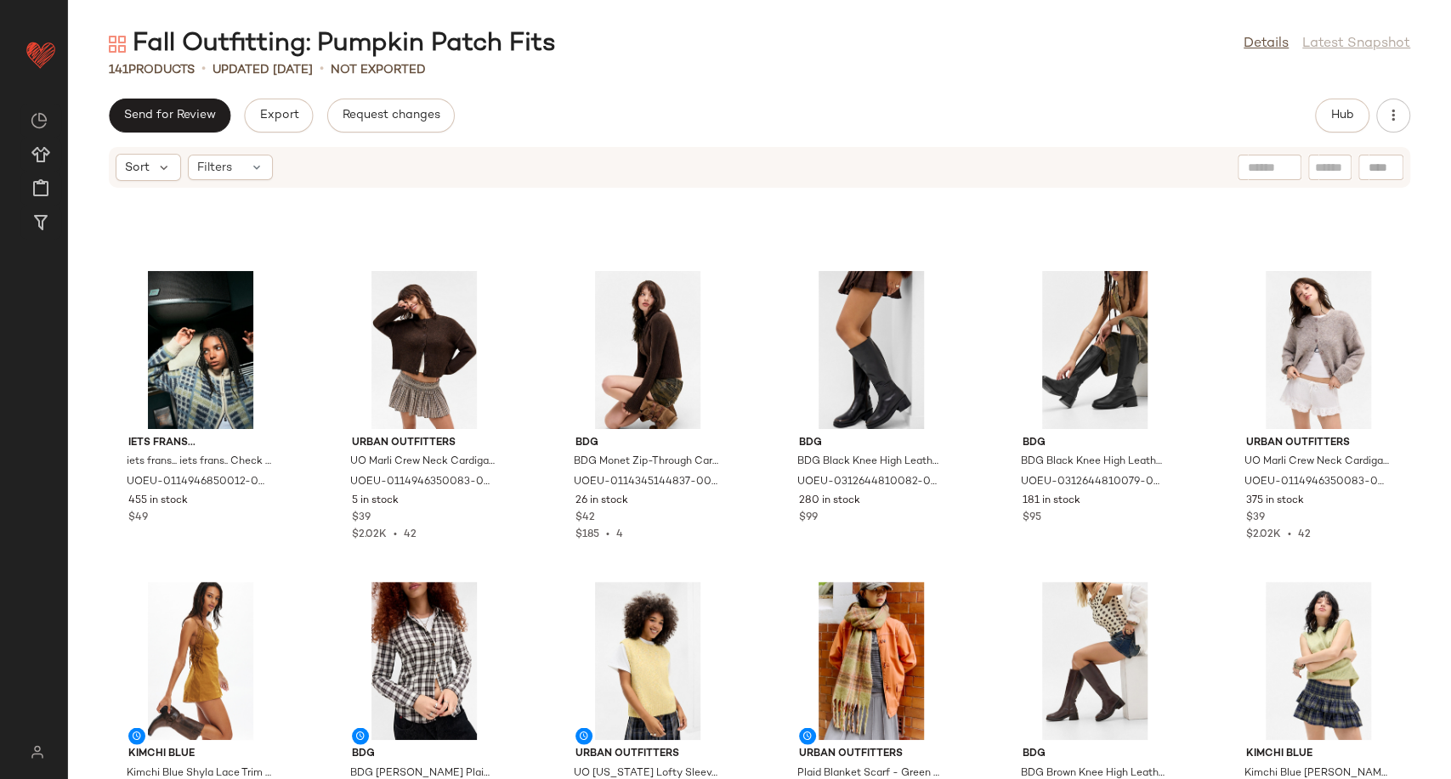
scroll to position [2266, 0]
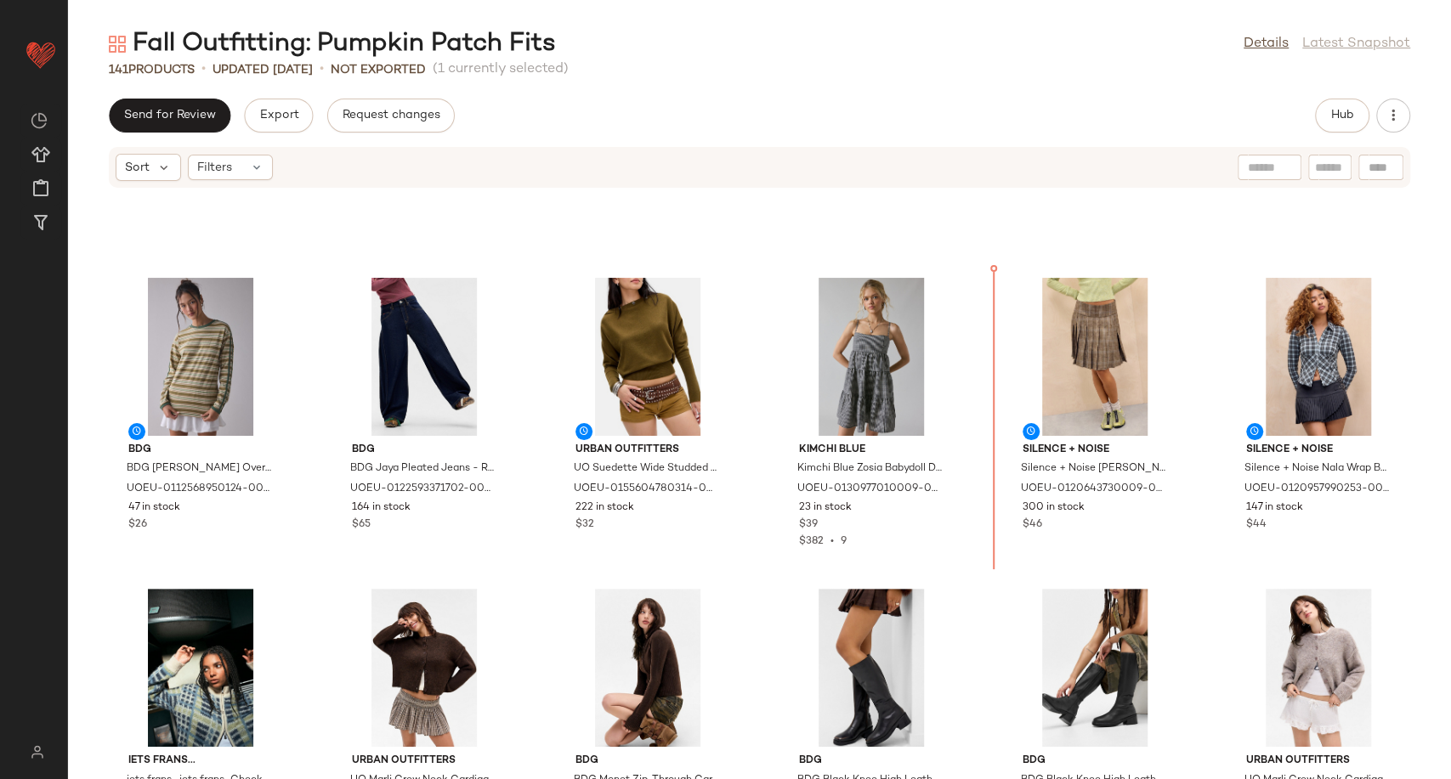
scroll to position [1802, 0]
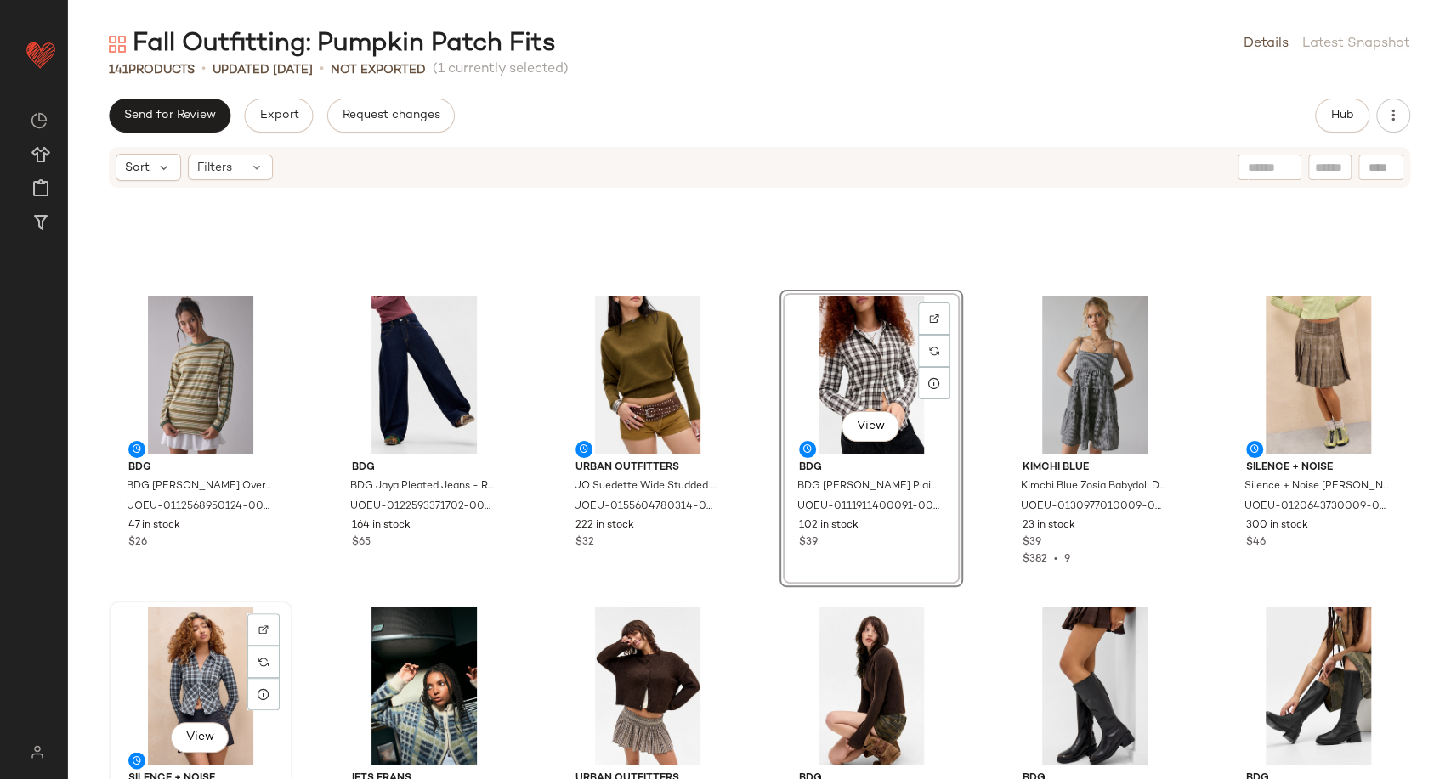
scroll to position [1808, 0]
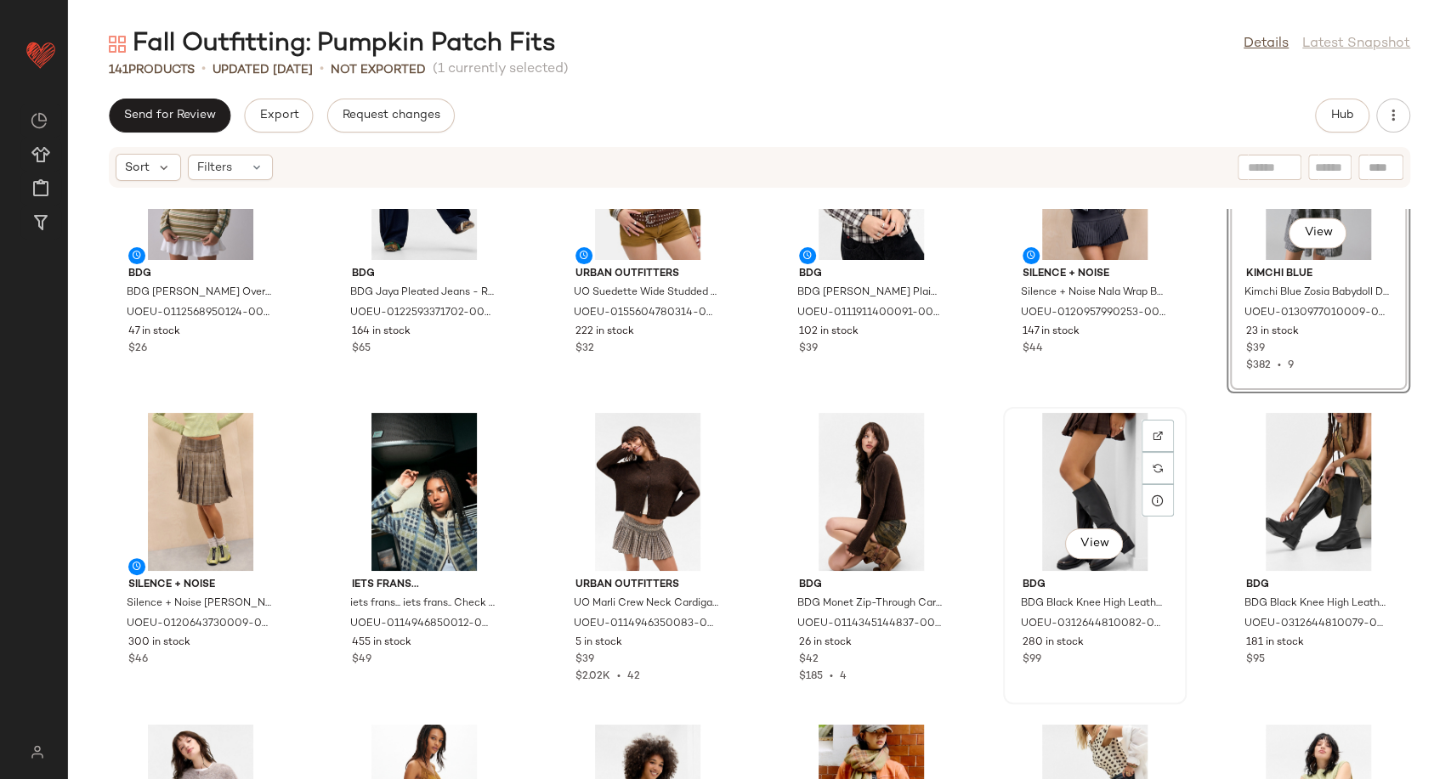
scroll to position [1808, 0]
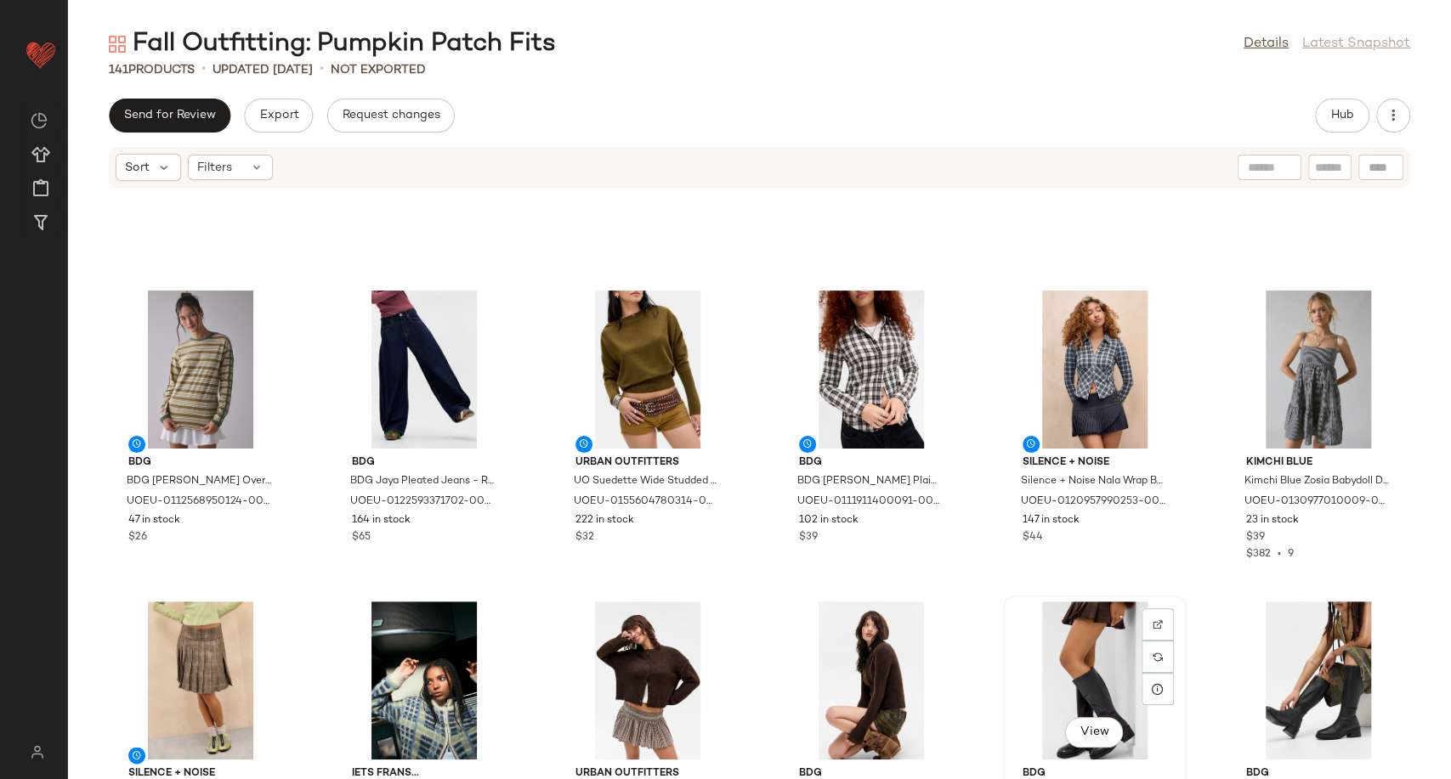
scroll to position [1808, 0]
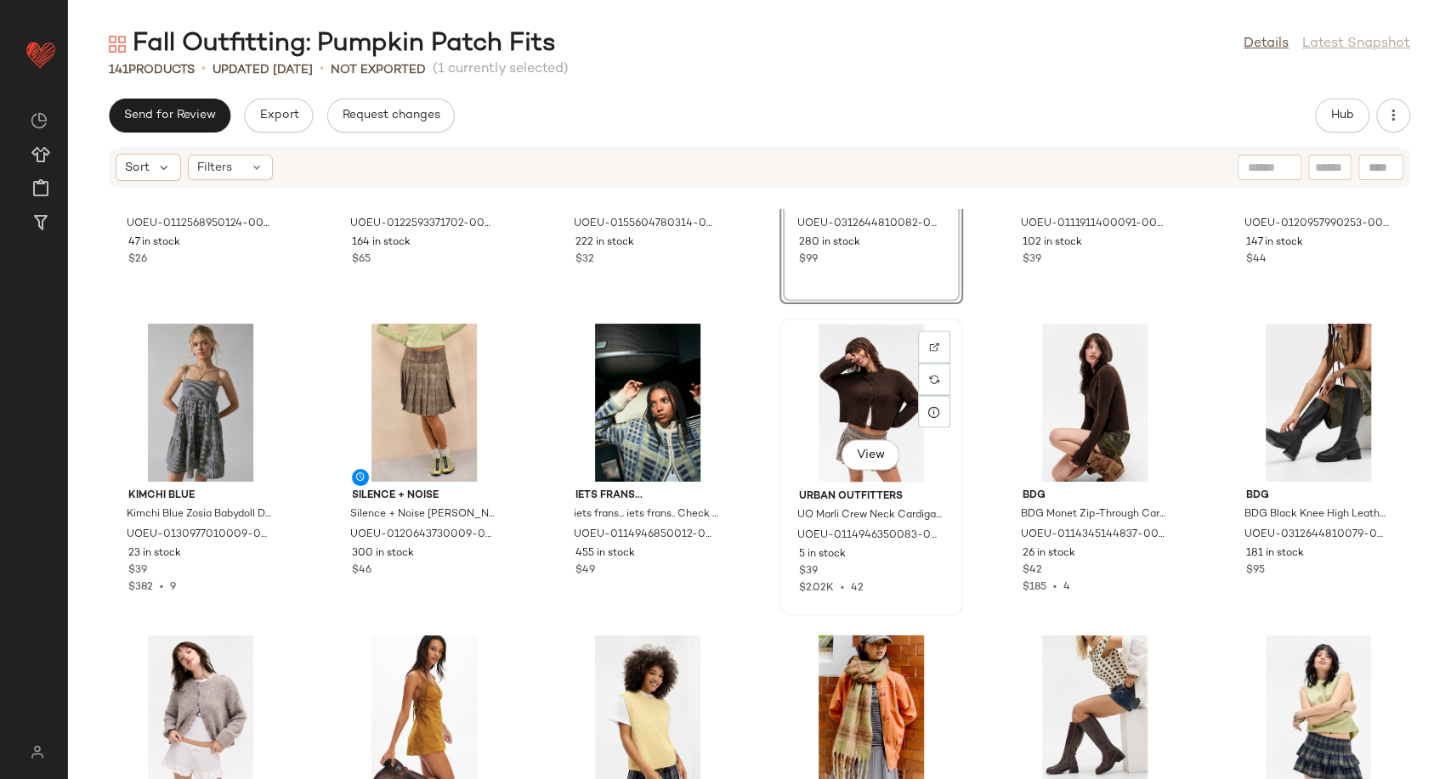
scroll to position [2091, 0]
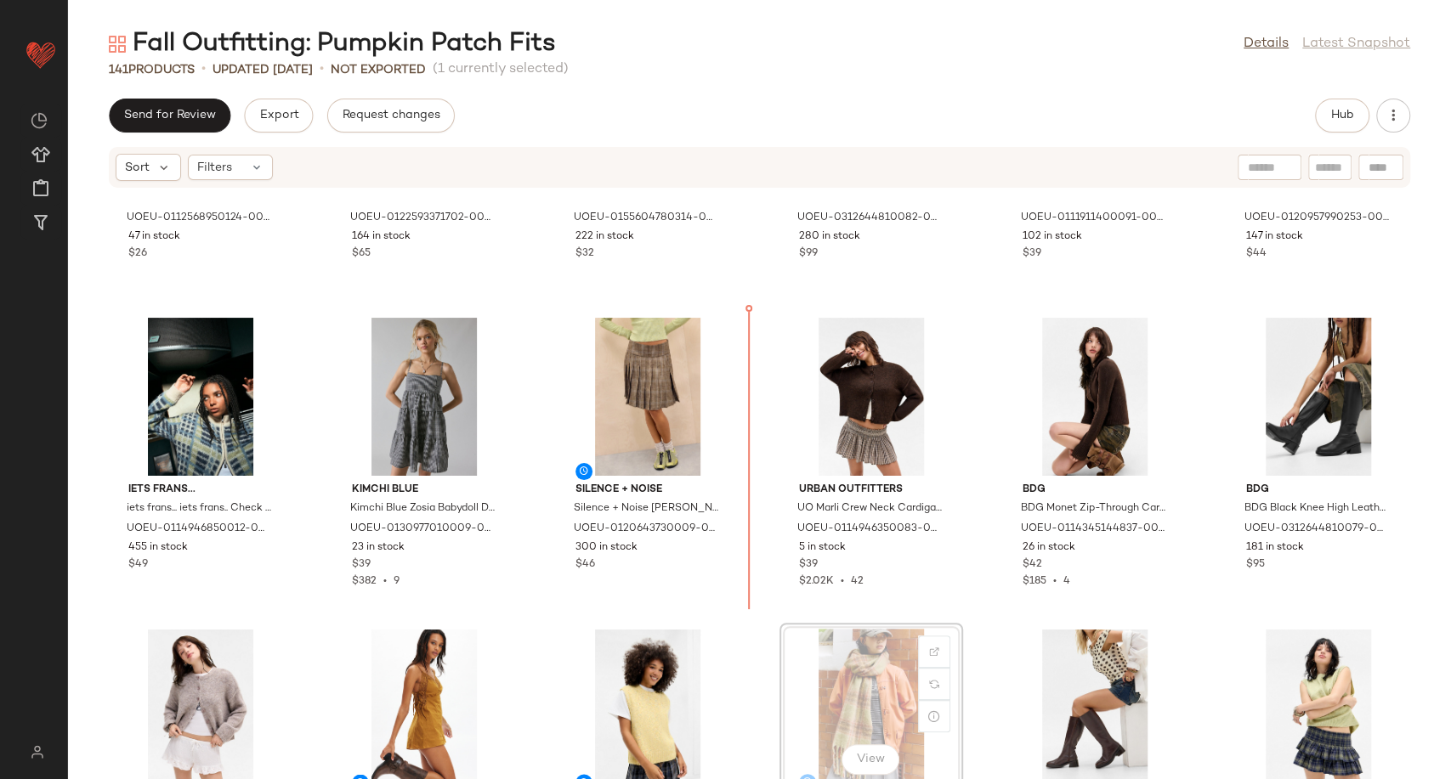
scroll to position [2094, 0]
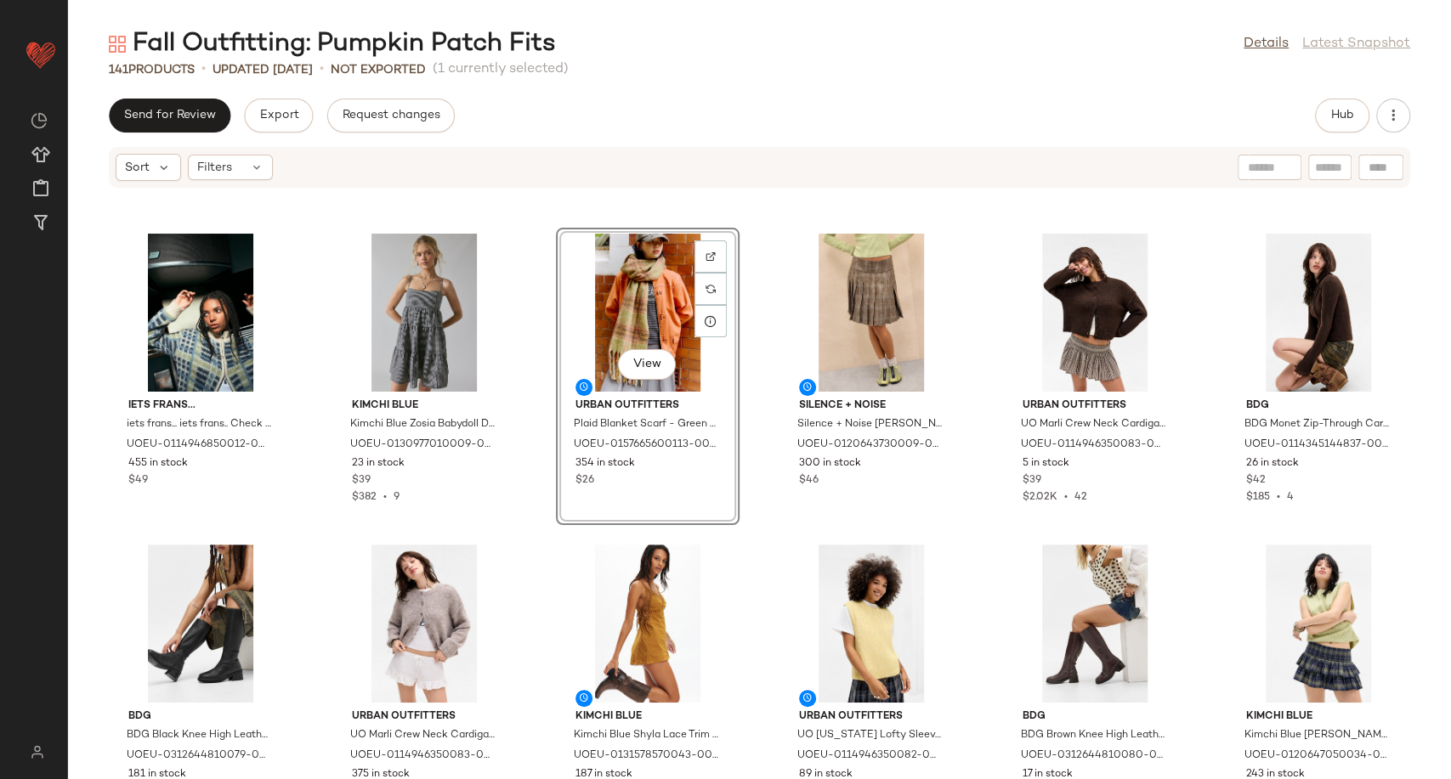
scroll to position [2189, 0]
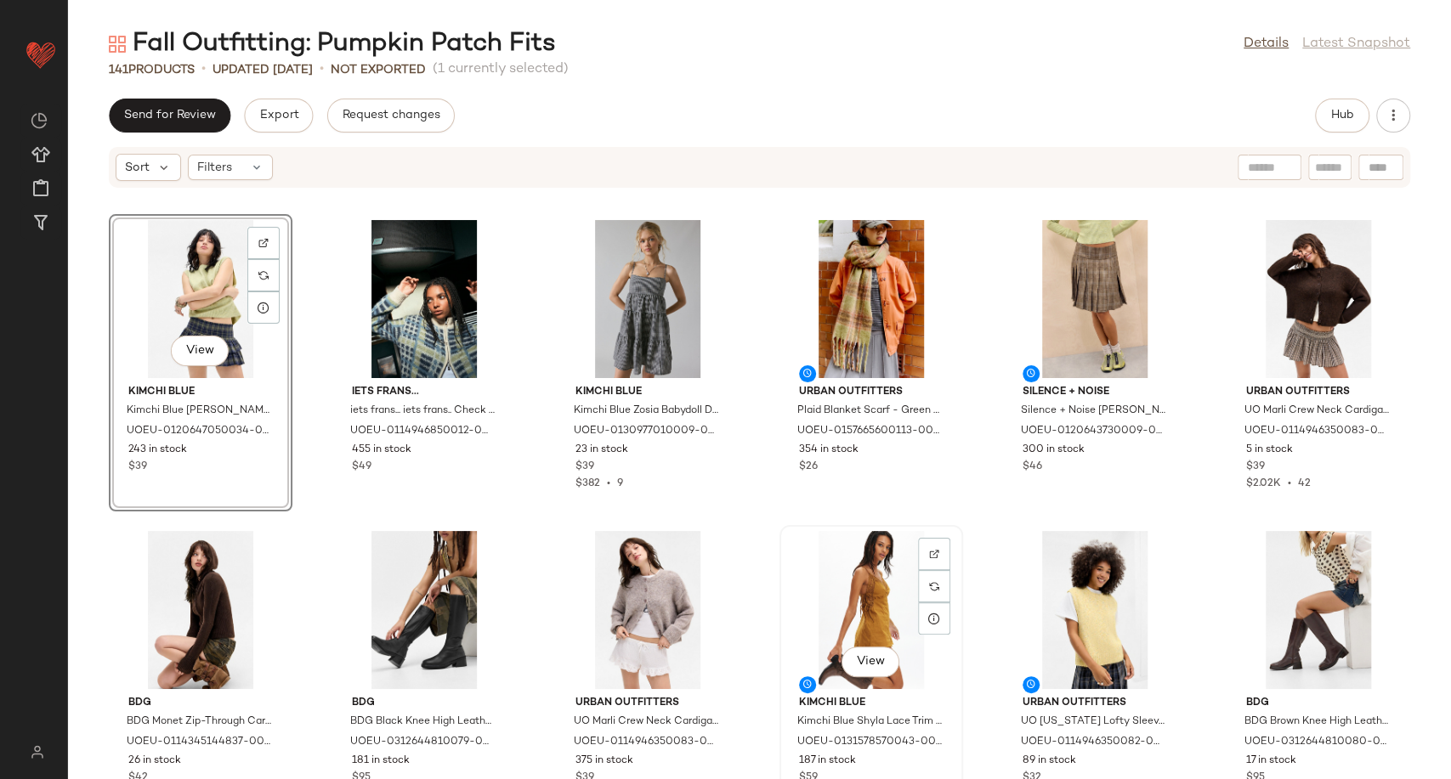
scroll to position [1905, 0]
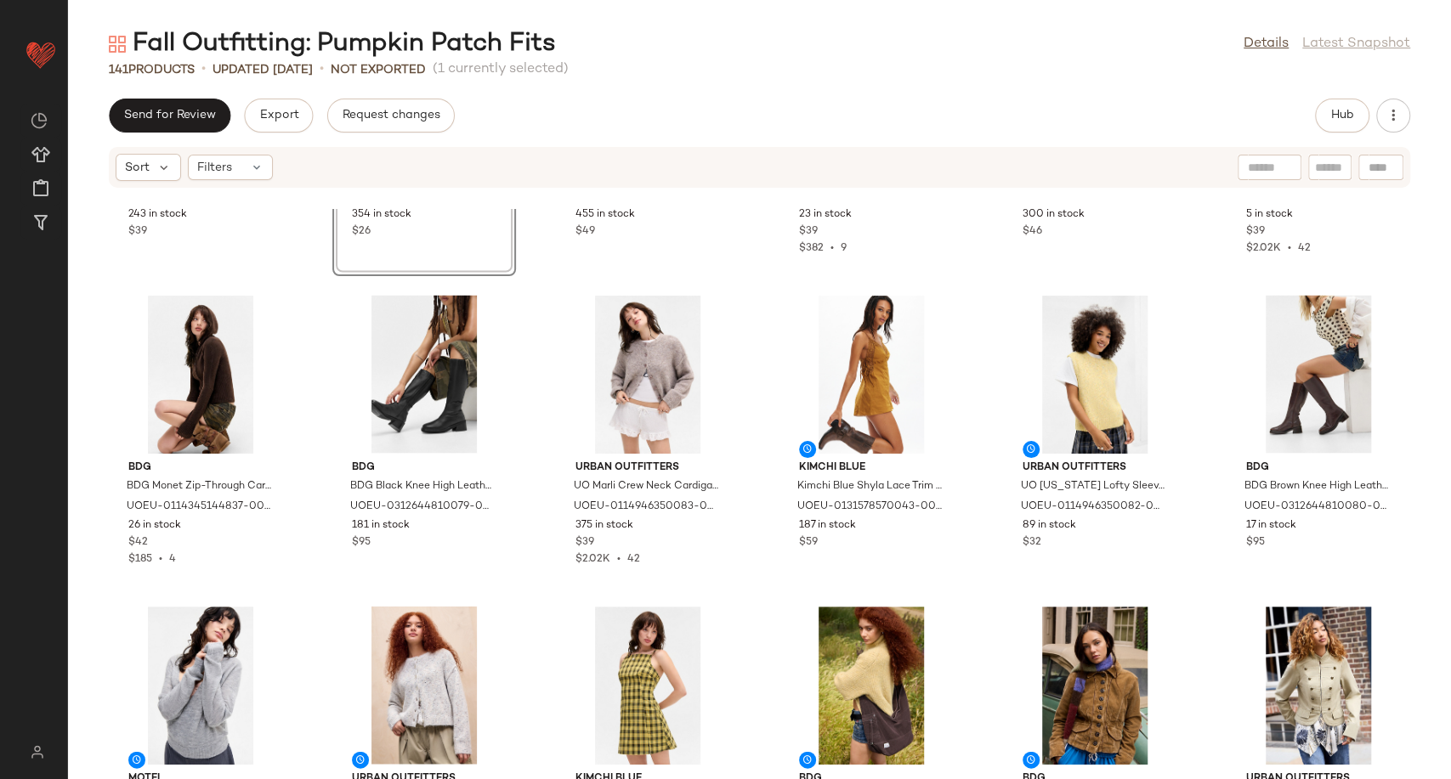
scroll to position [2566, 0]
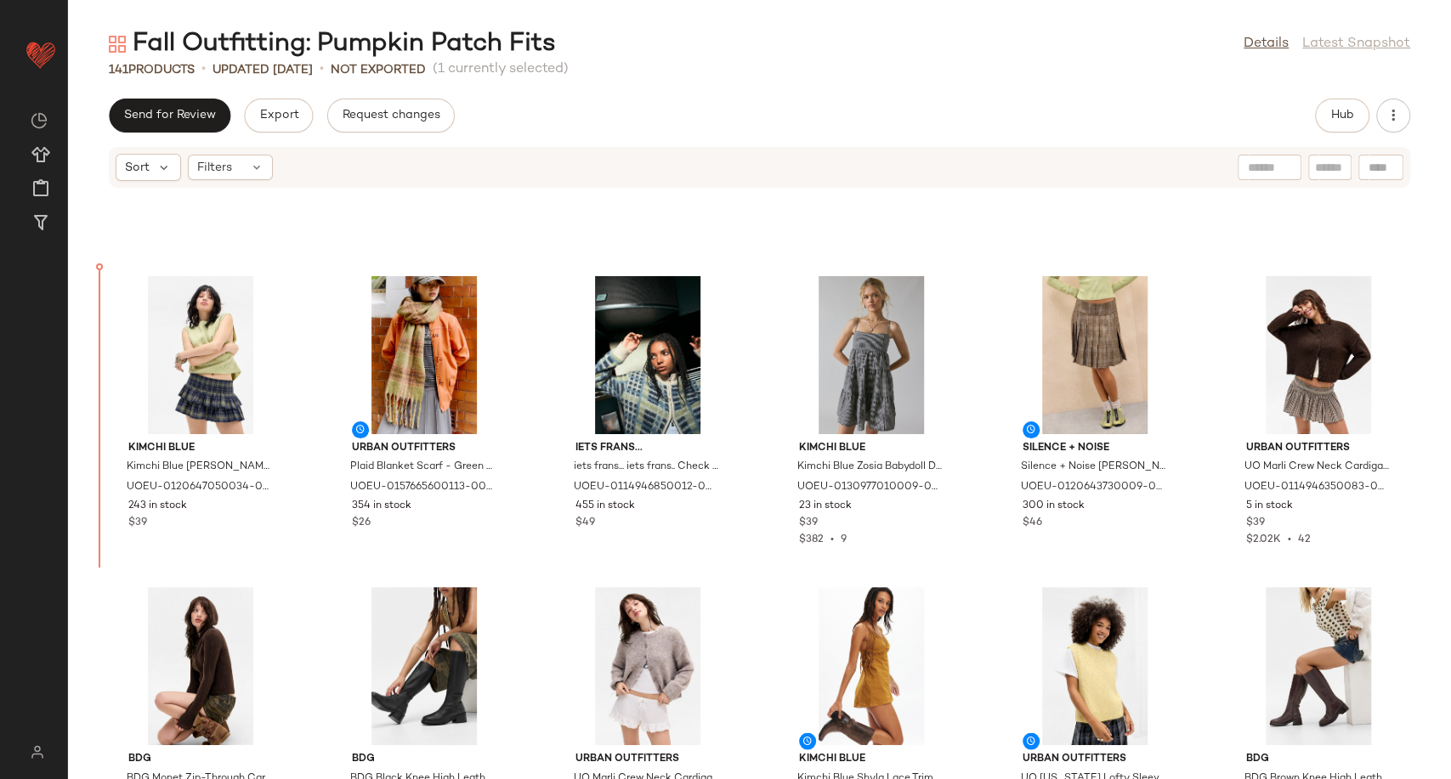
scroll to position [2128, 0]
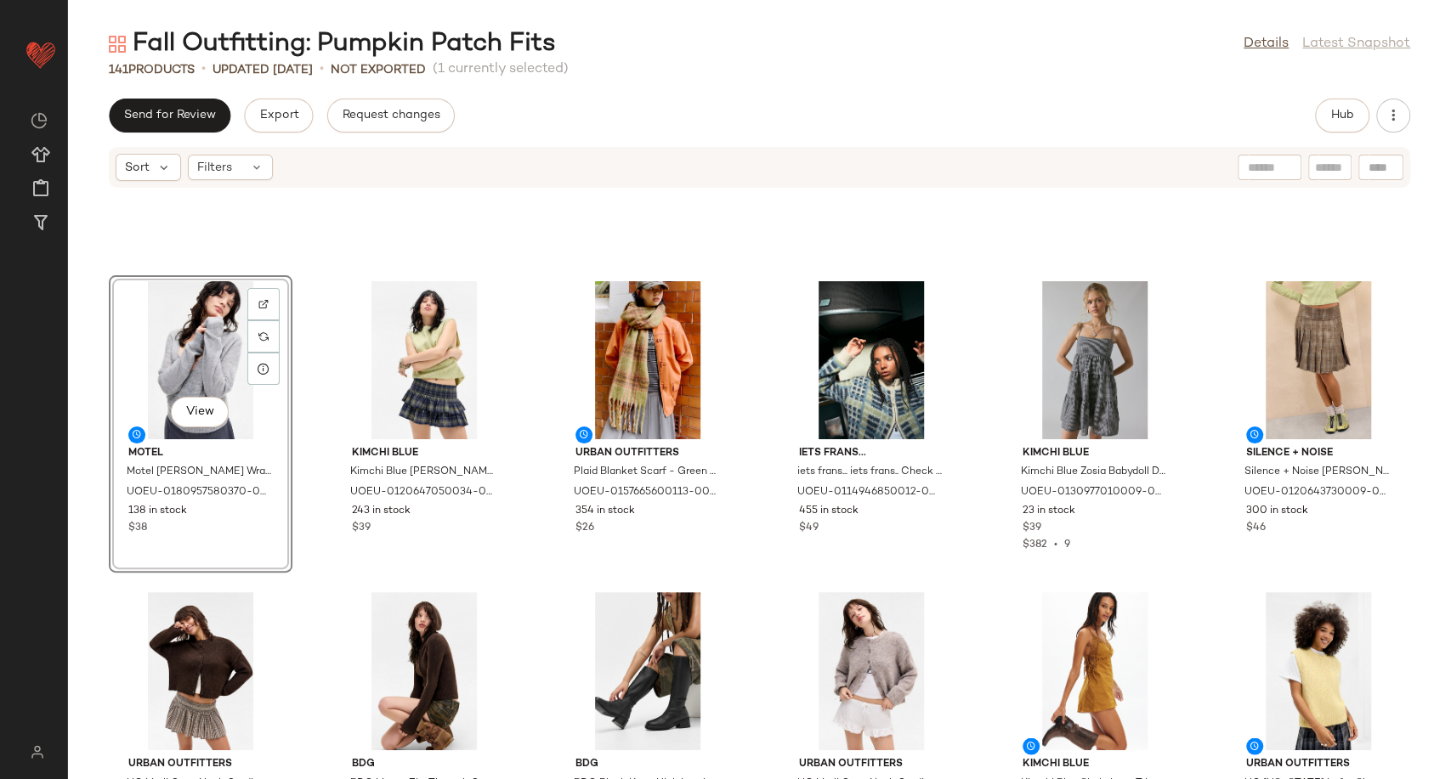
click at [761, 455] on div "View Motel Motel Saroya Wrap Knit Top - Grey XL at Urban Outfitters UOEU-018095…" at bounding box center [759, 494] width 1383 height 570
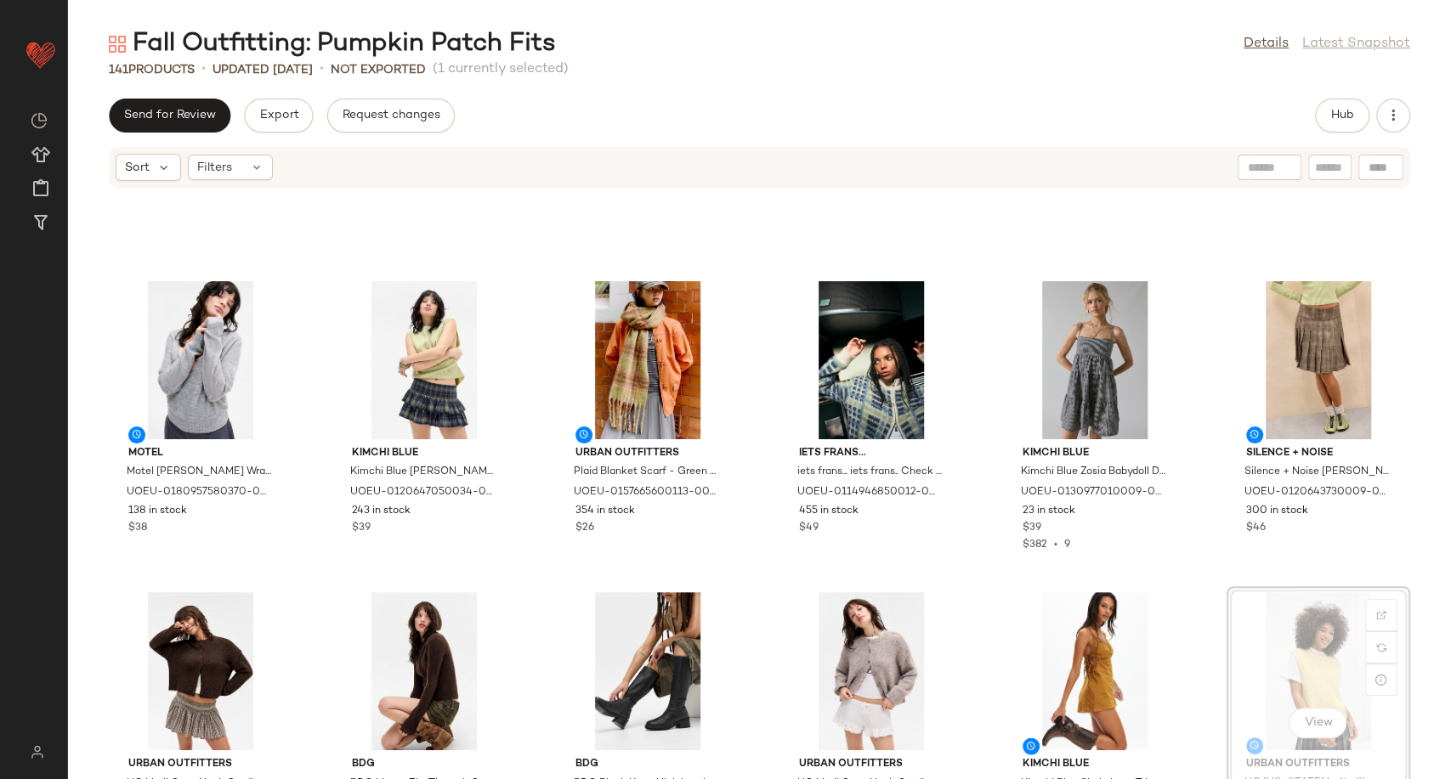
scroll to position [2131, 0]
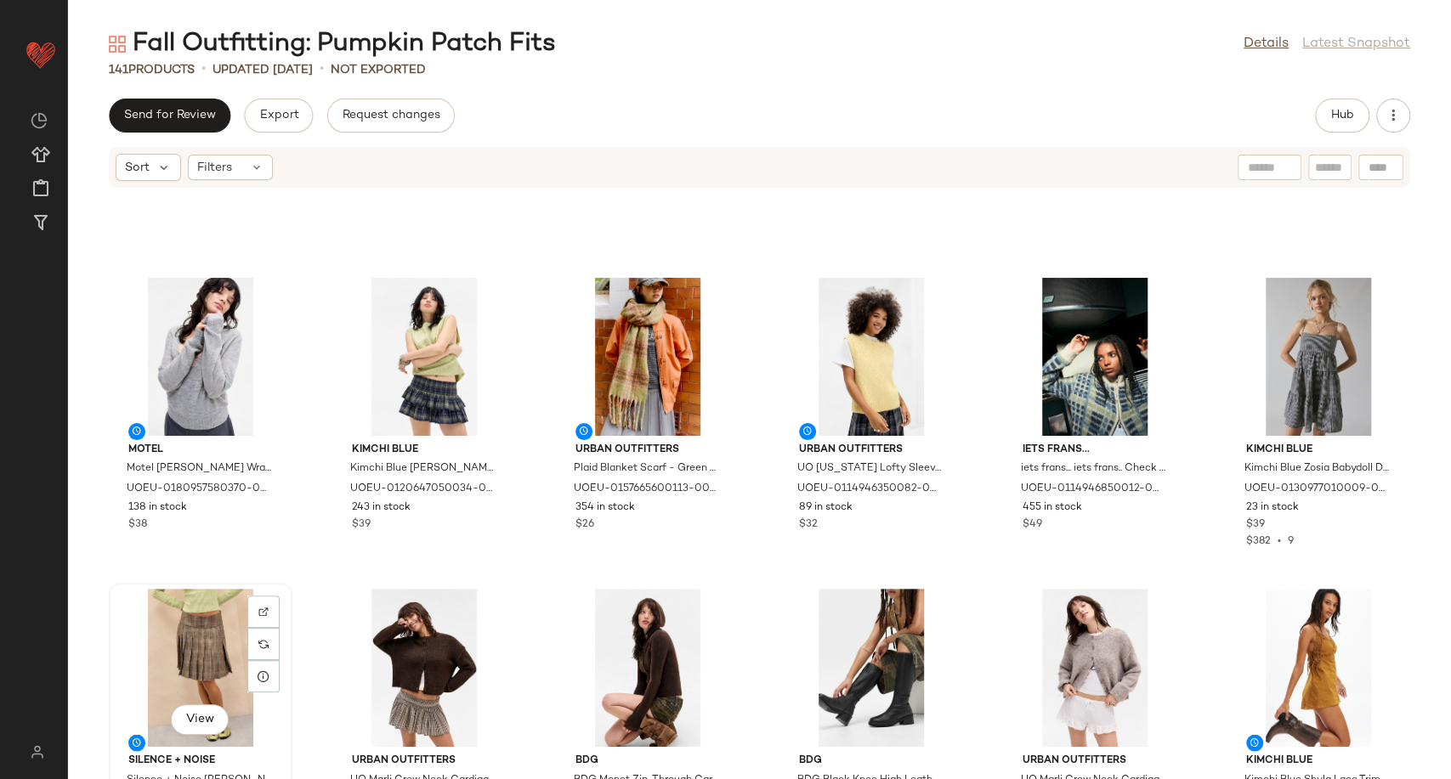
scroll to position [2132, 0]
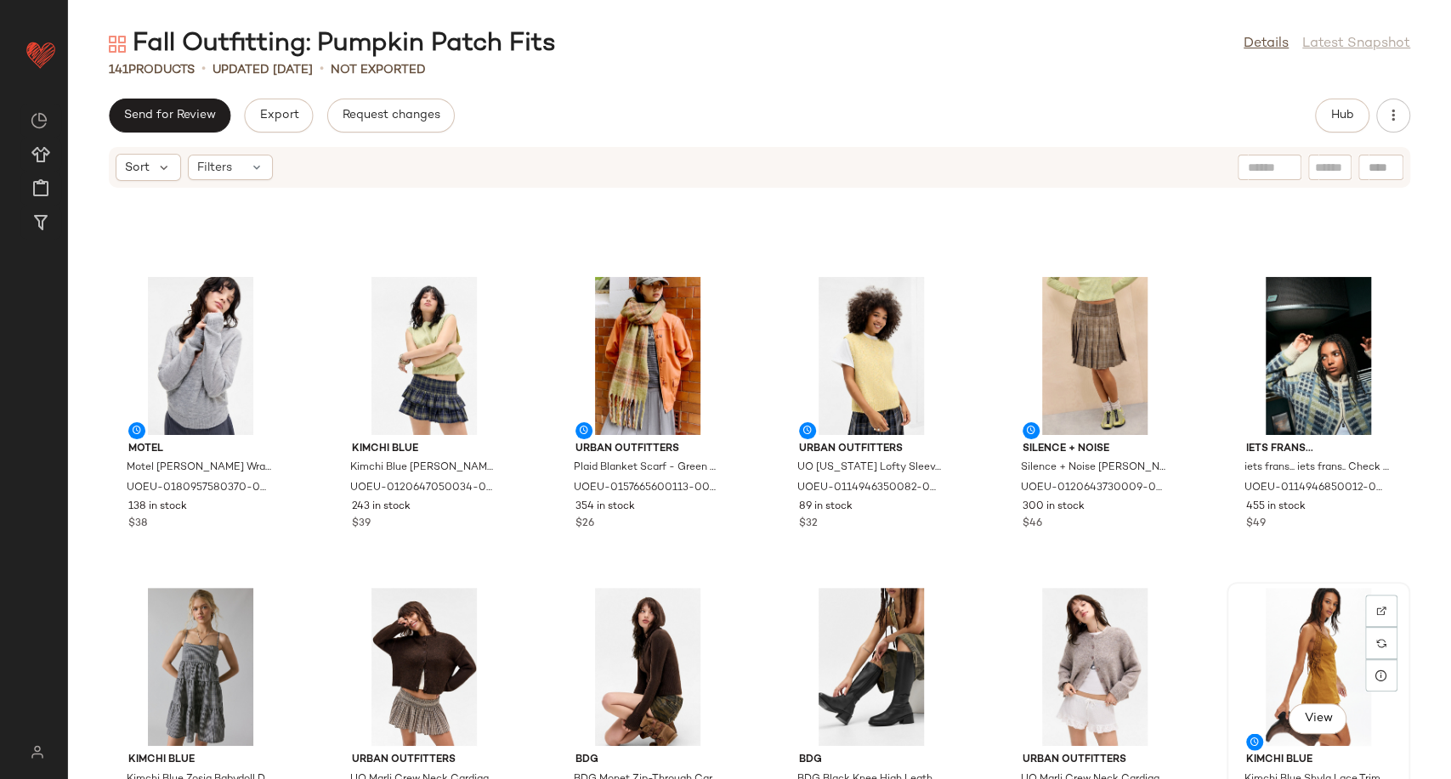
scroll to position [2133, 0]
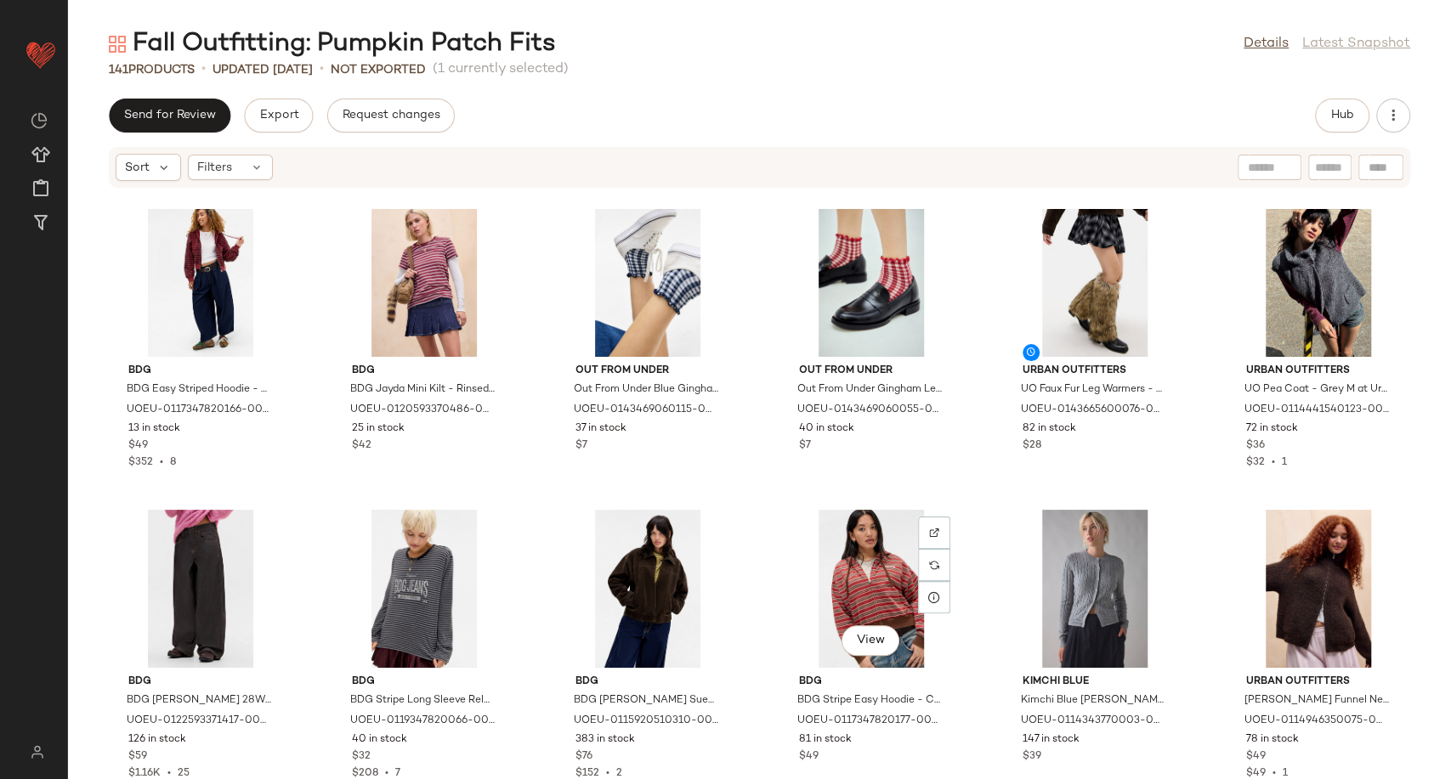
scroll to position [2983, 0]
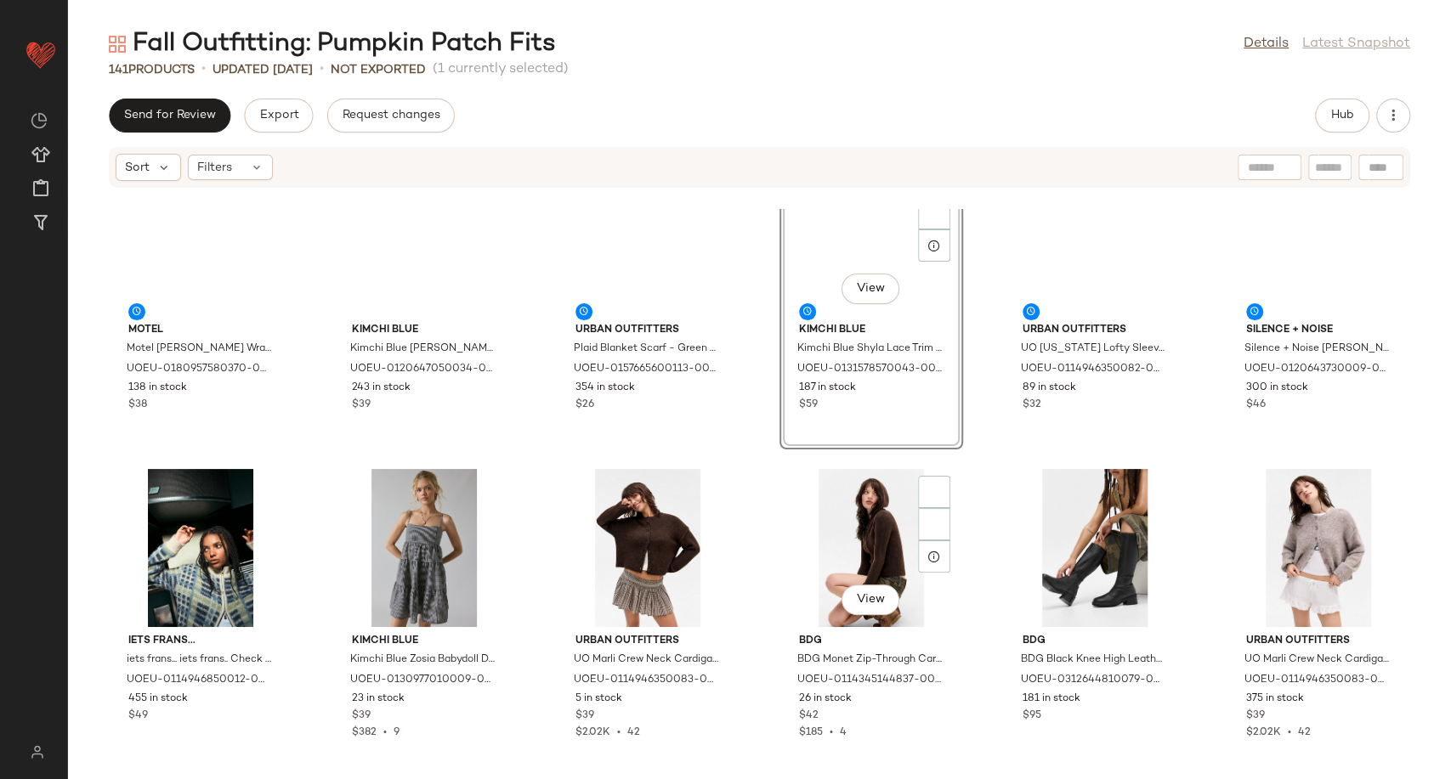
scroll to position [2227, 0]
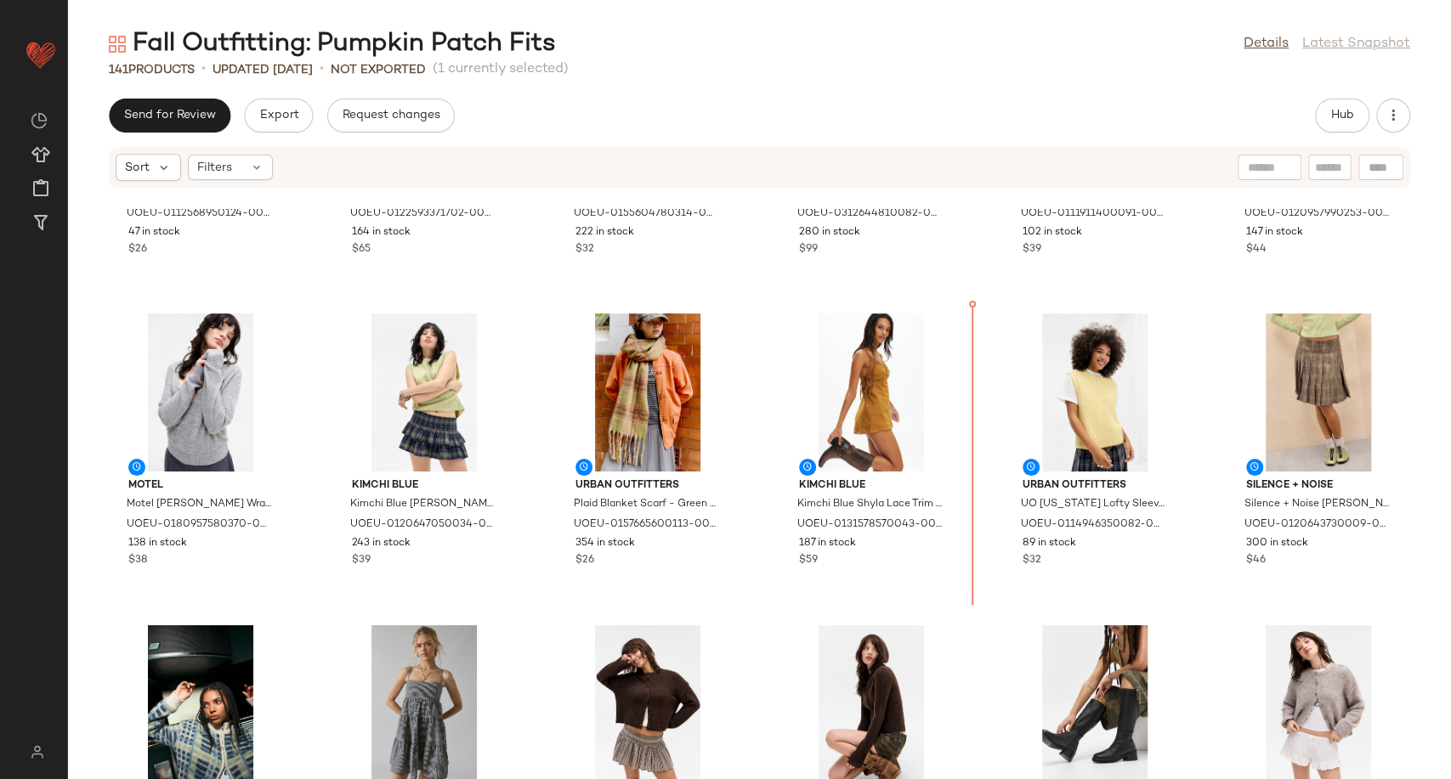
scroll to position [2070, 0]
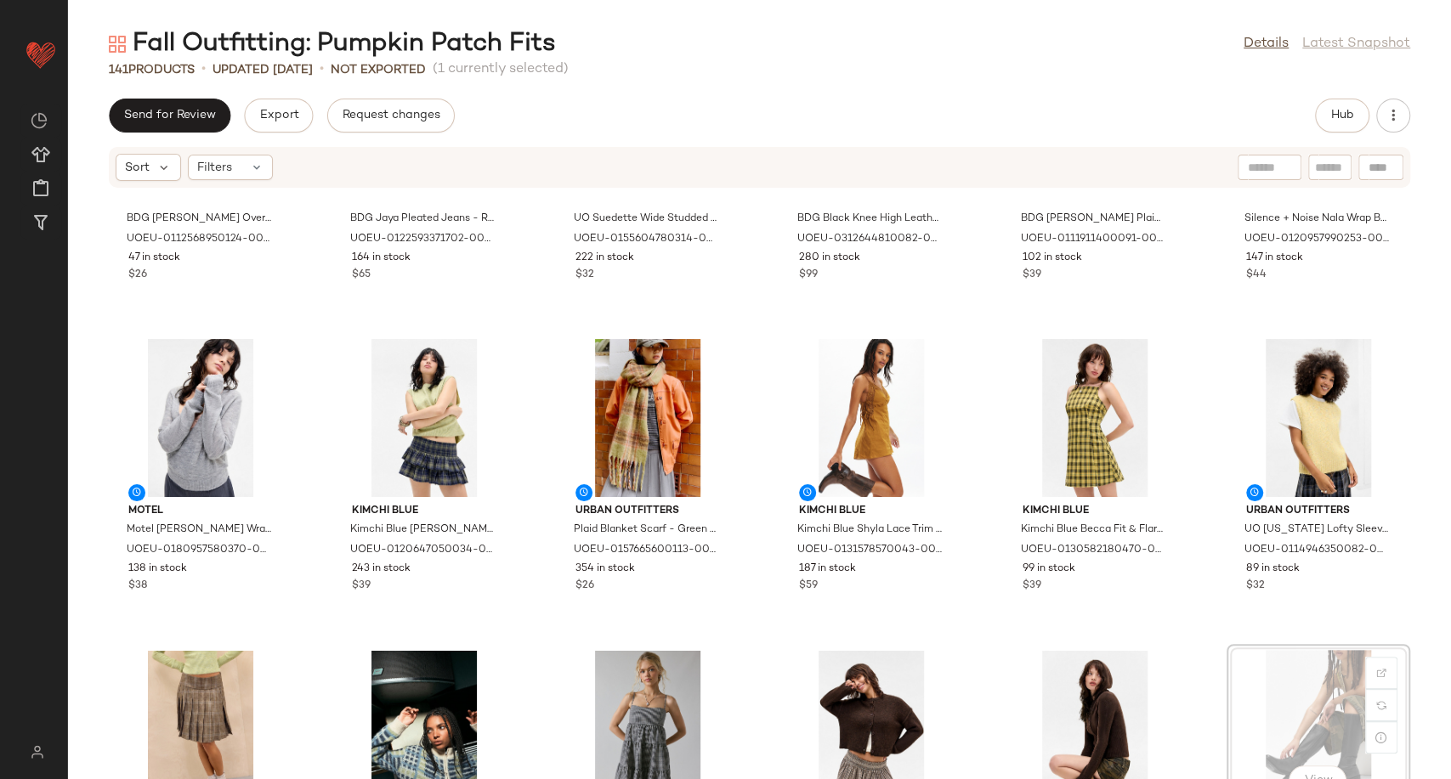
scroll to position [2074, 0]
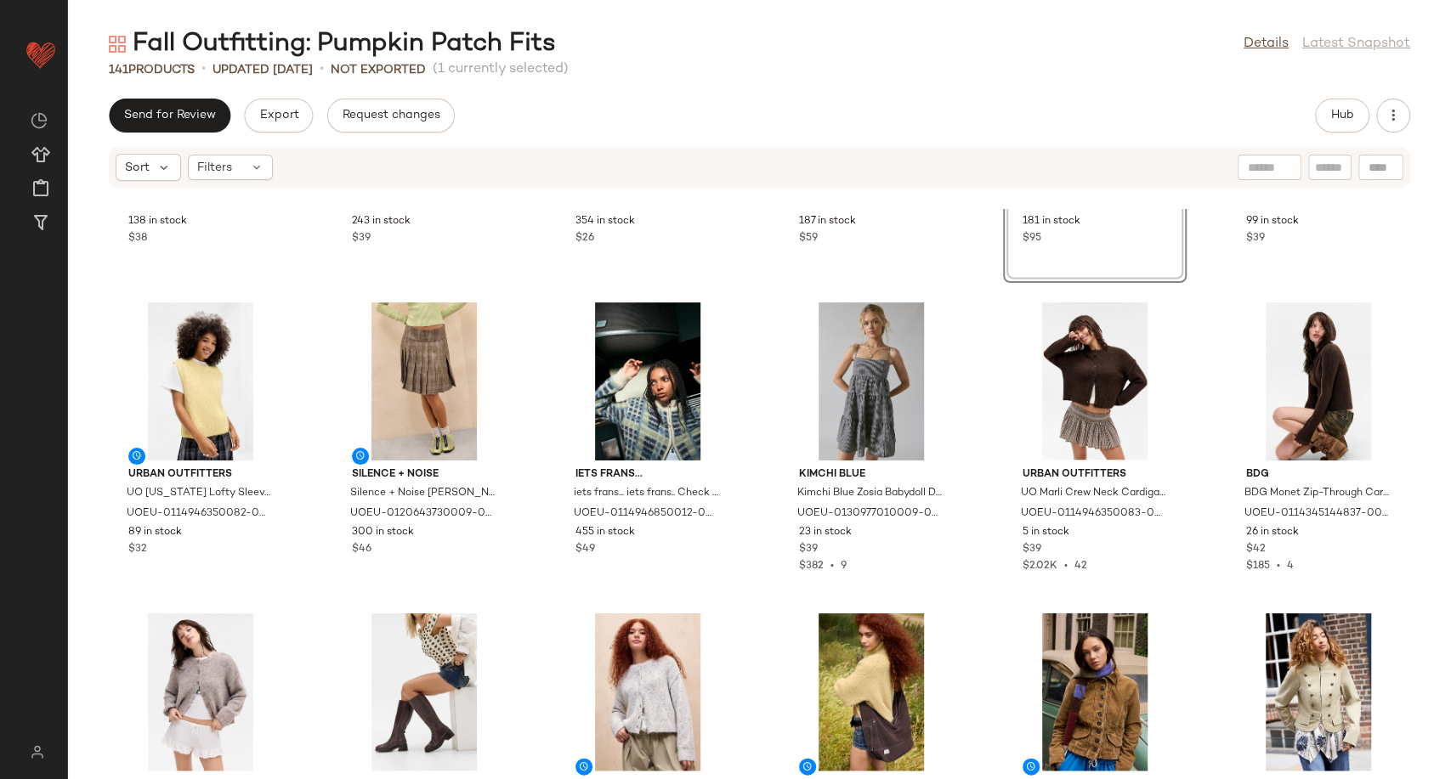
scroll to position [2451, 0]
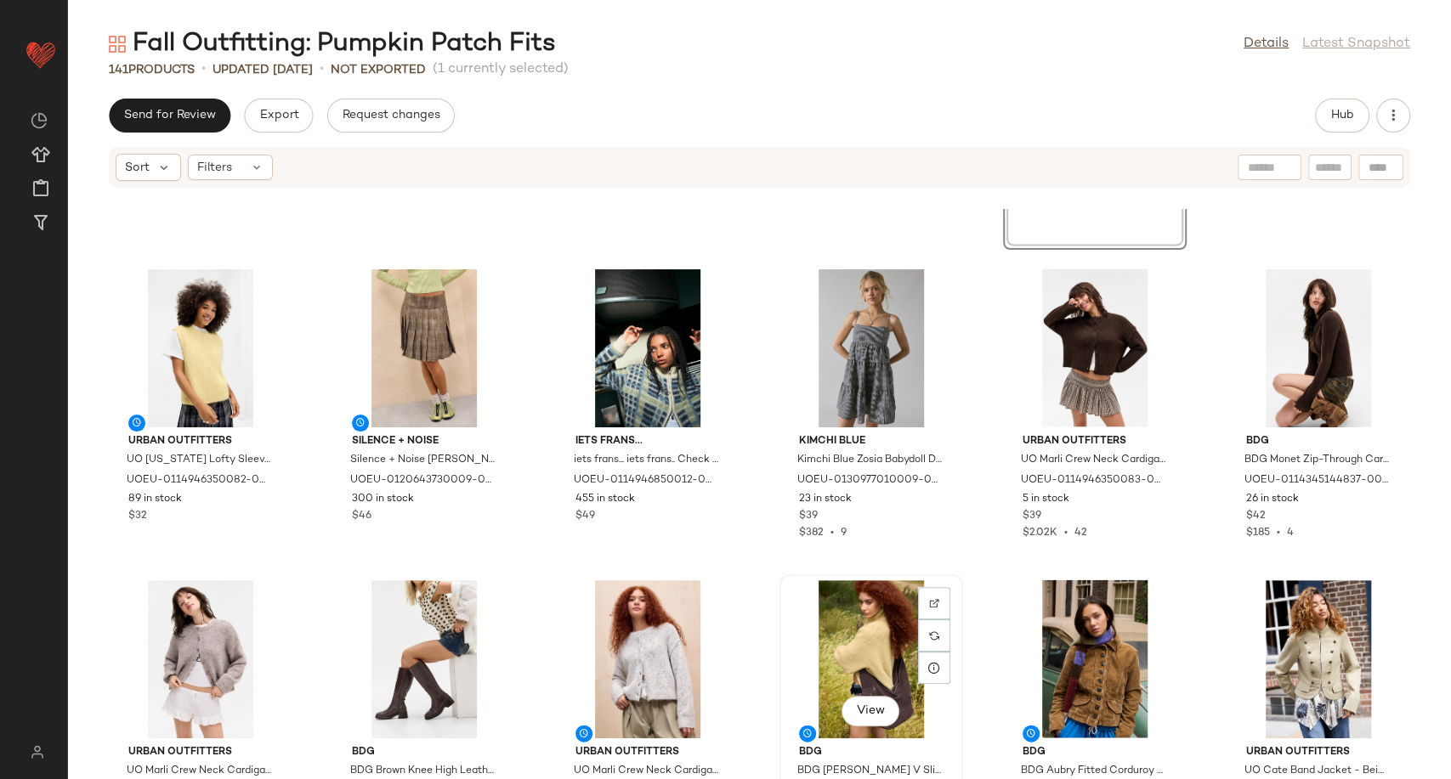
scroll to position [2452, 0]
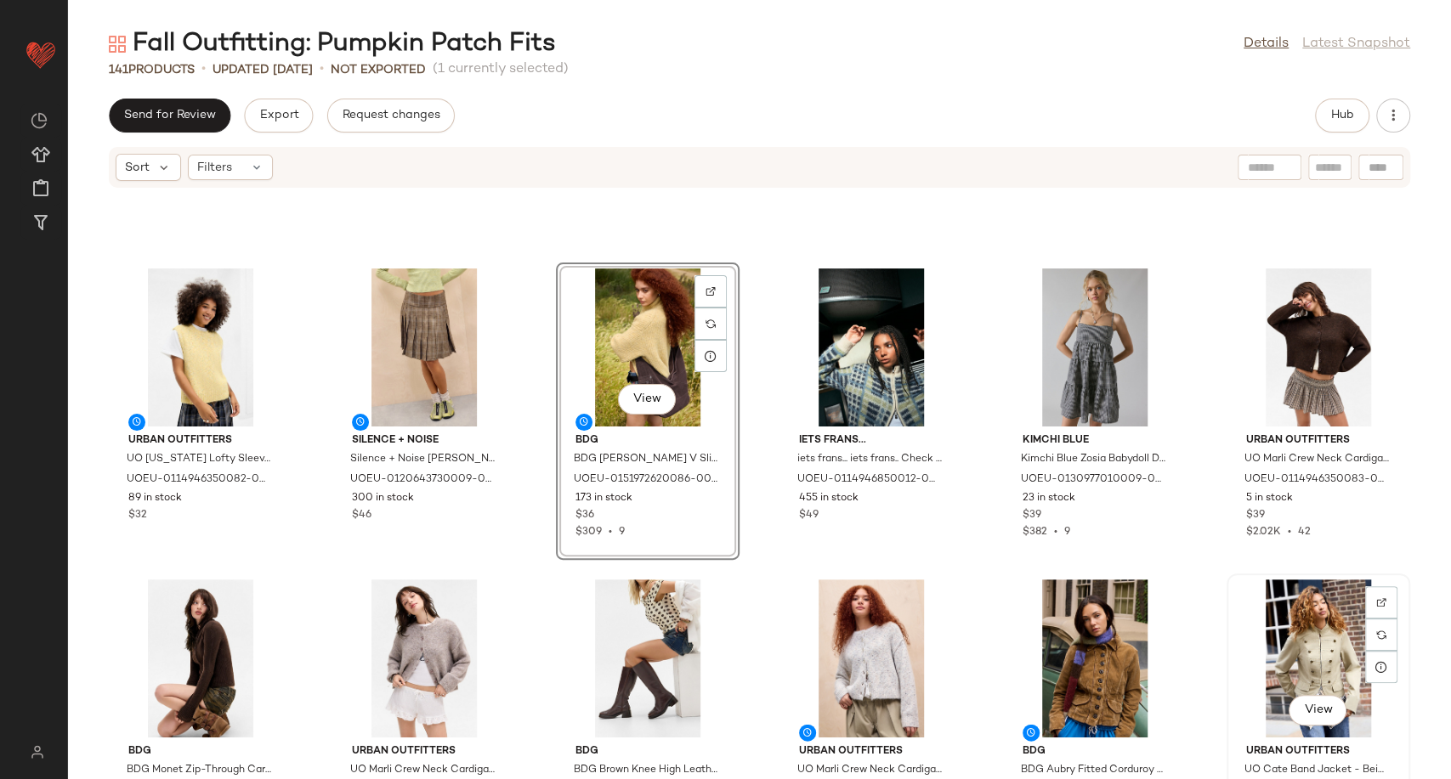
scroll to position [2454, 0]
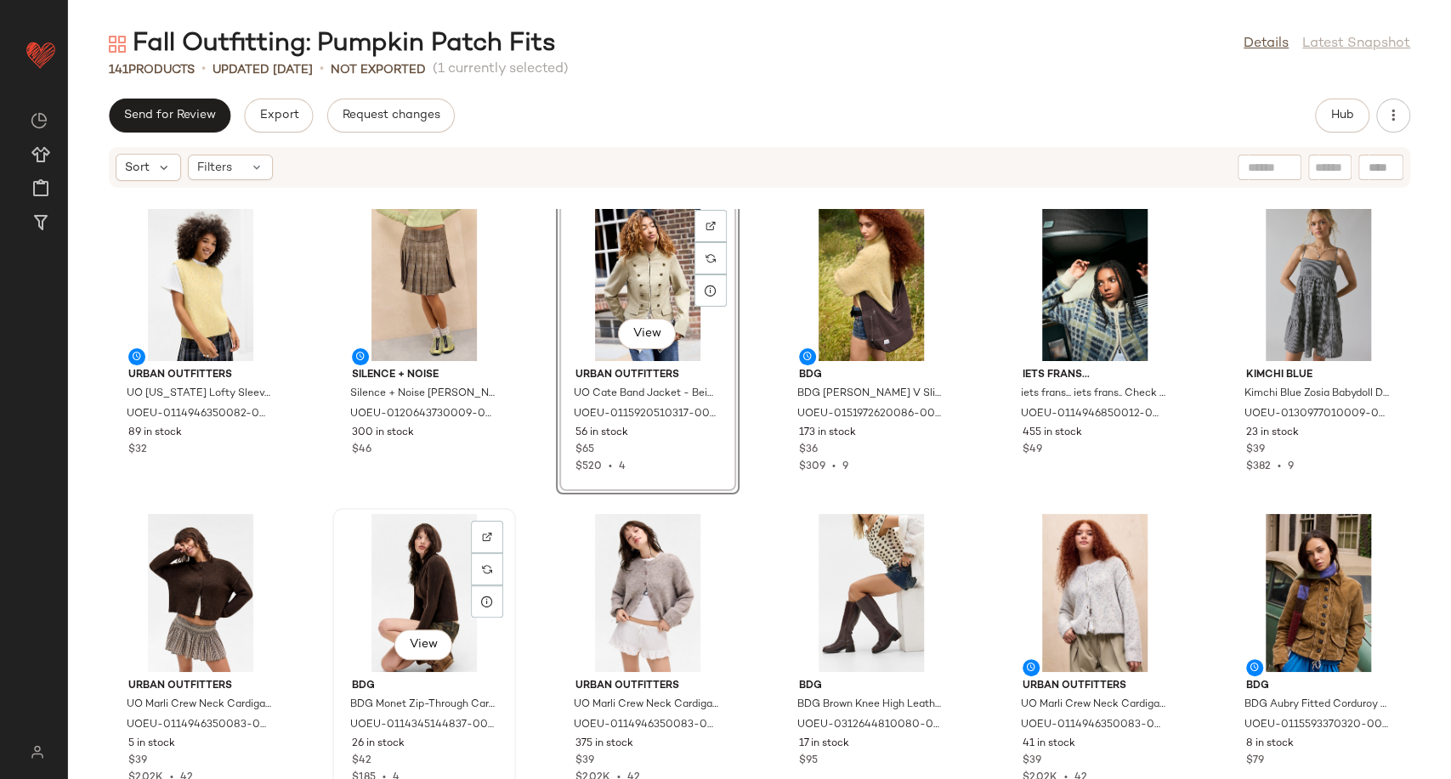
scroll to position [2549, 0]
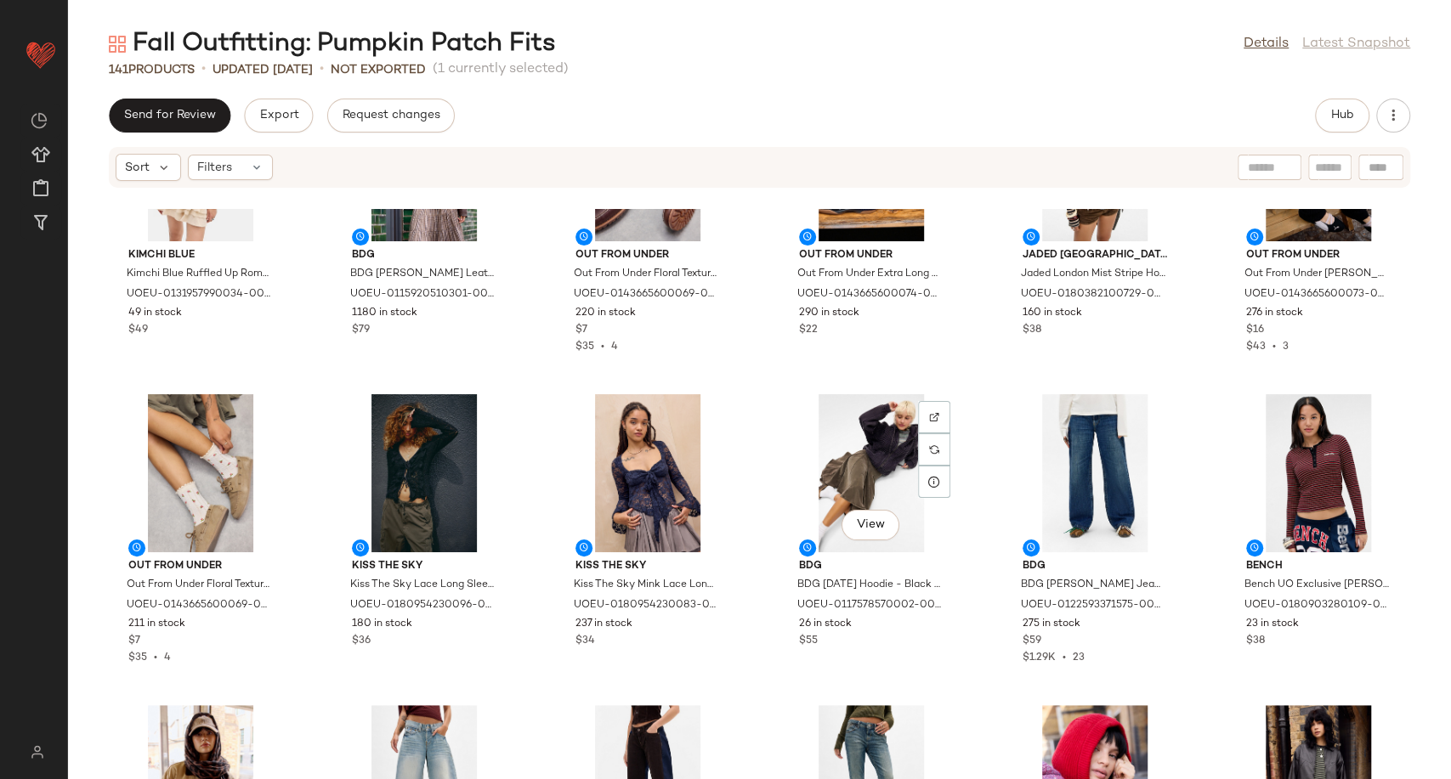
scroll to position [5192, 0]
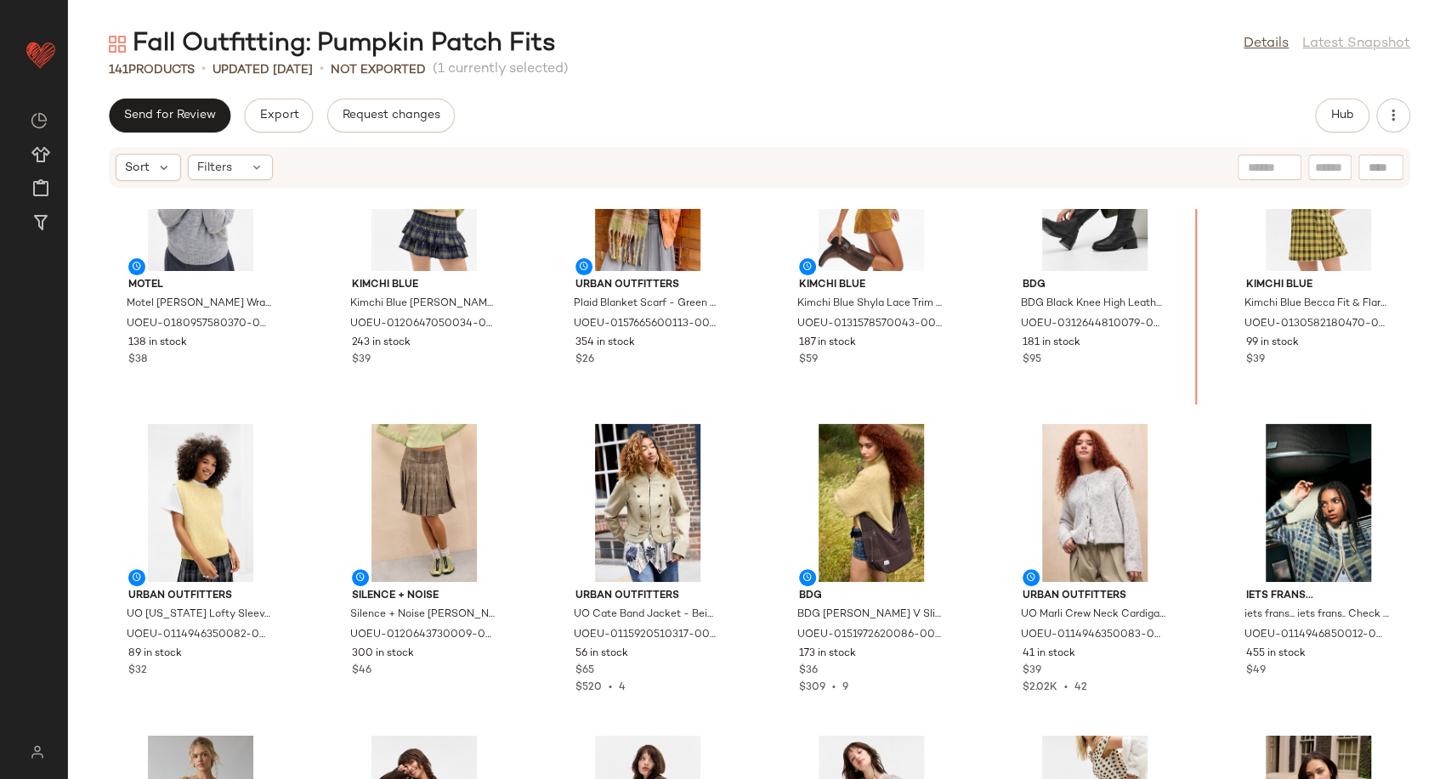
scroll to position [2296, 0]
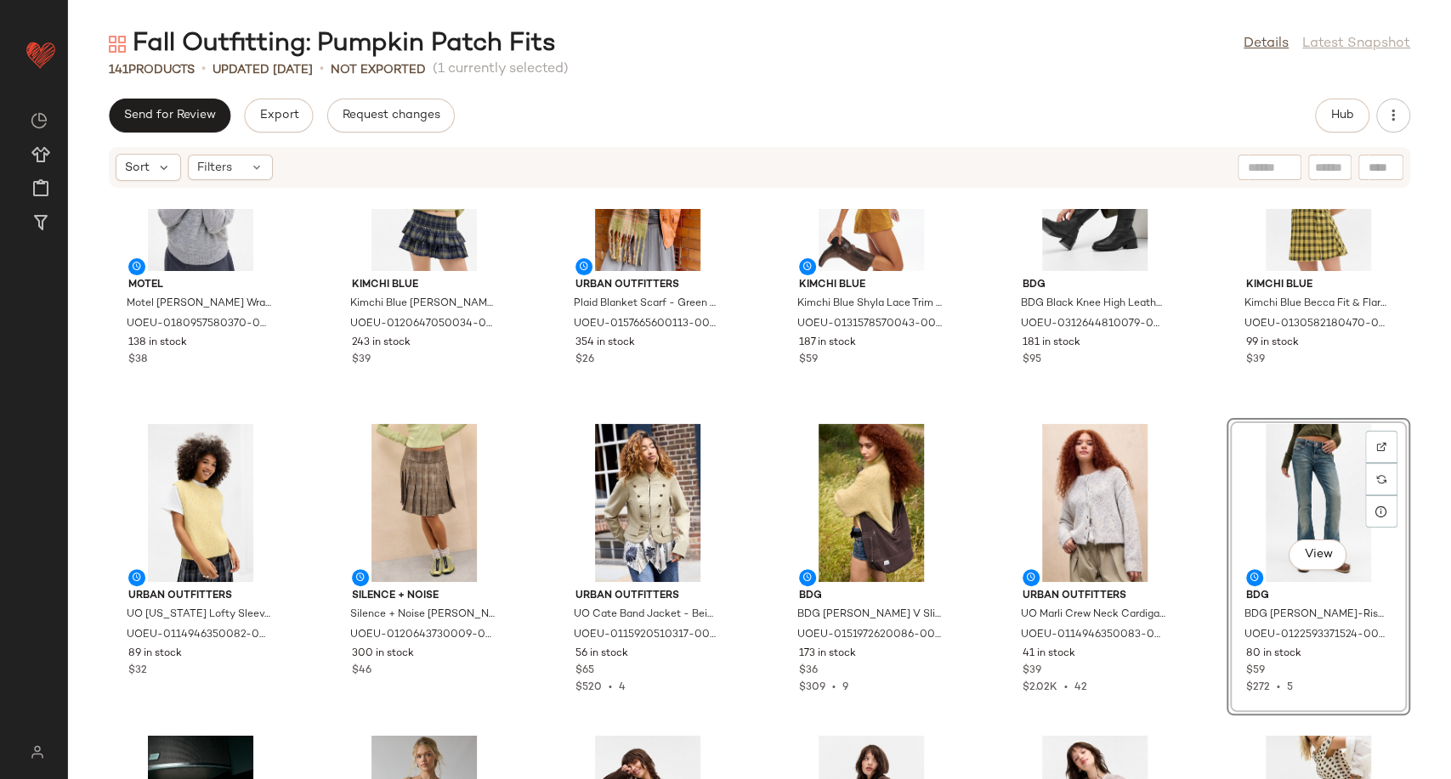
click at [971, 559] on div "Motel Motel Saroya Wrap Knit Top - Grey XL at Urban Outfitters UOEU-01809575803…" at bounding box center [759, 494] width 1383 height 570
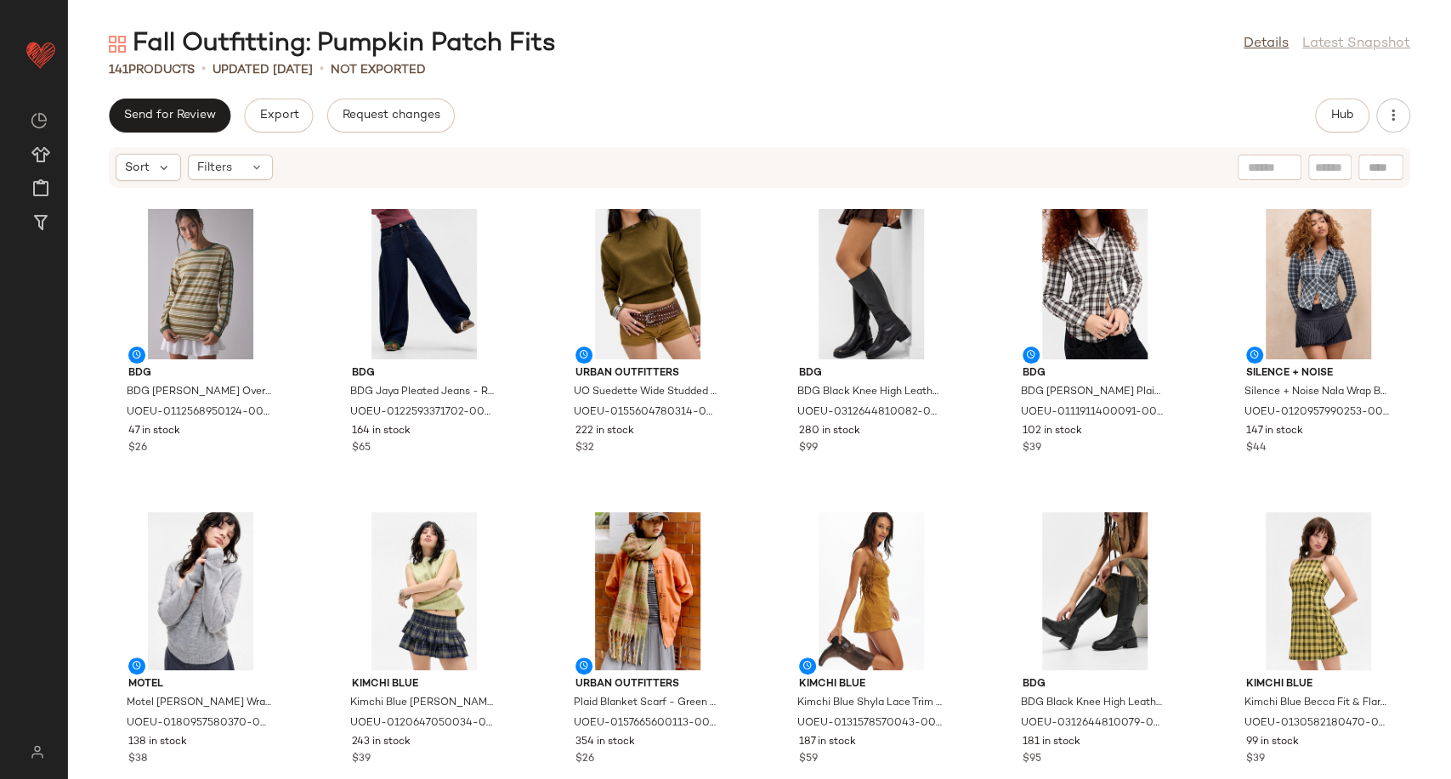
scroll to position [1902, 0]
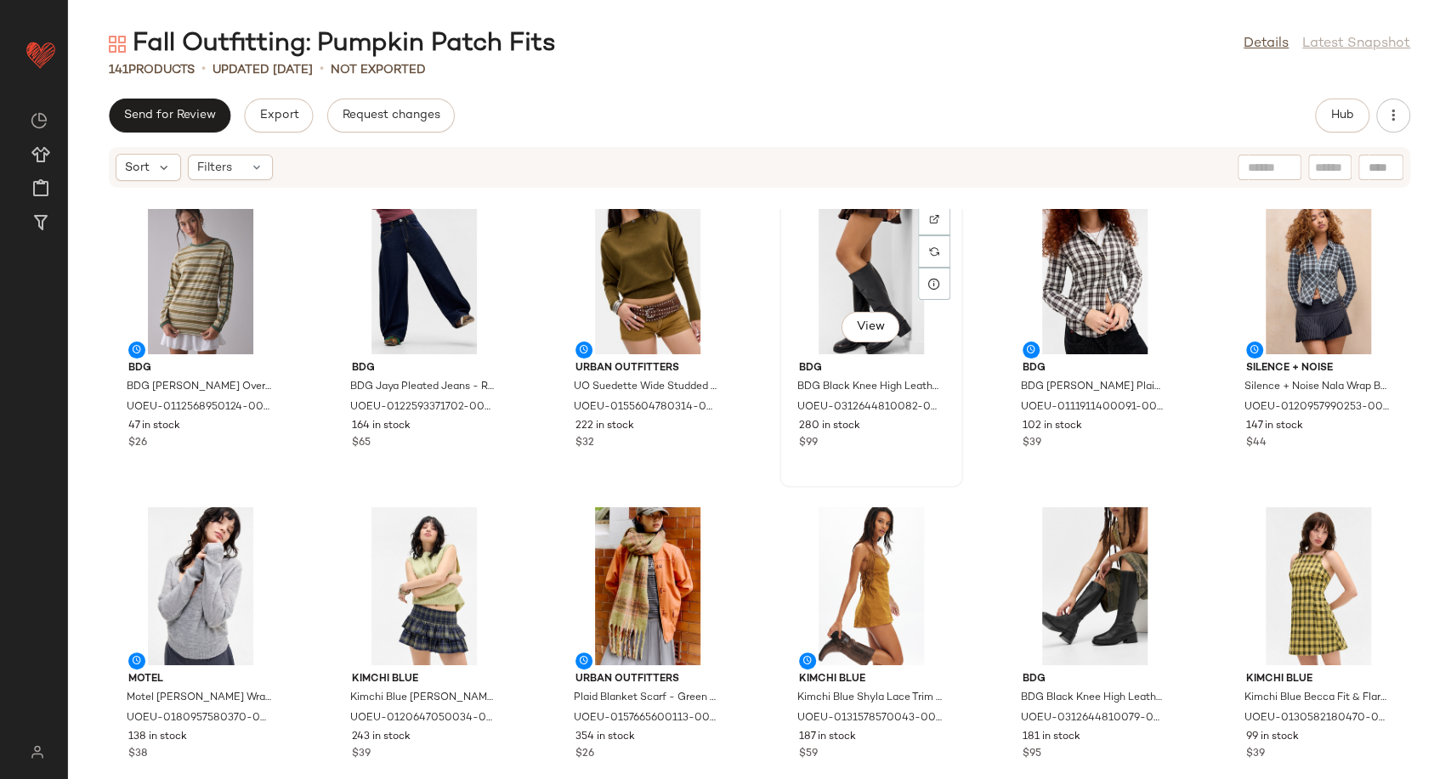
click at [897, 260] on div "View" at bounding box center [871, 275] width 172 height 158
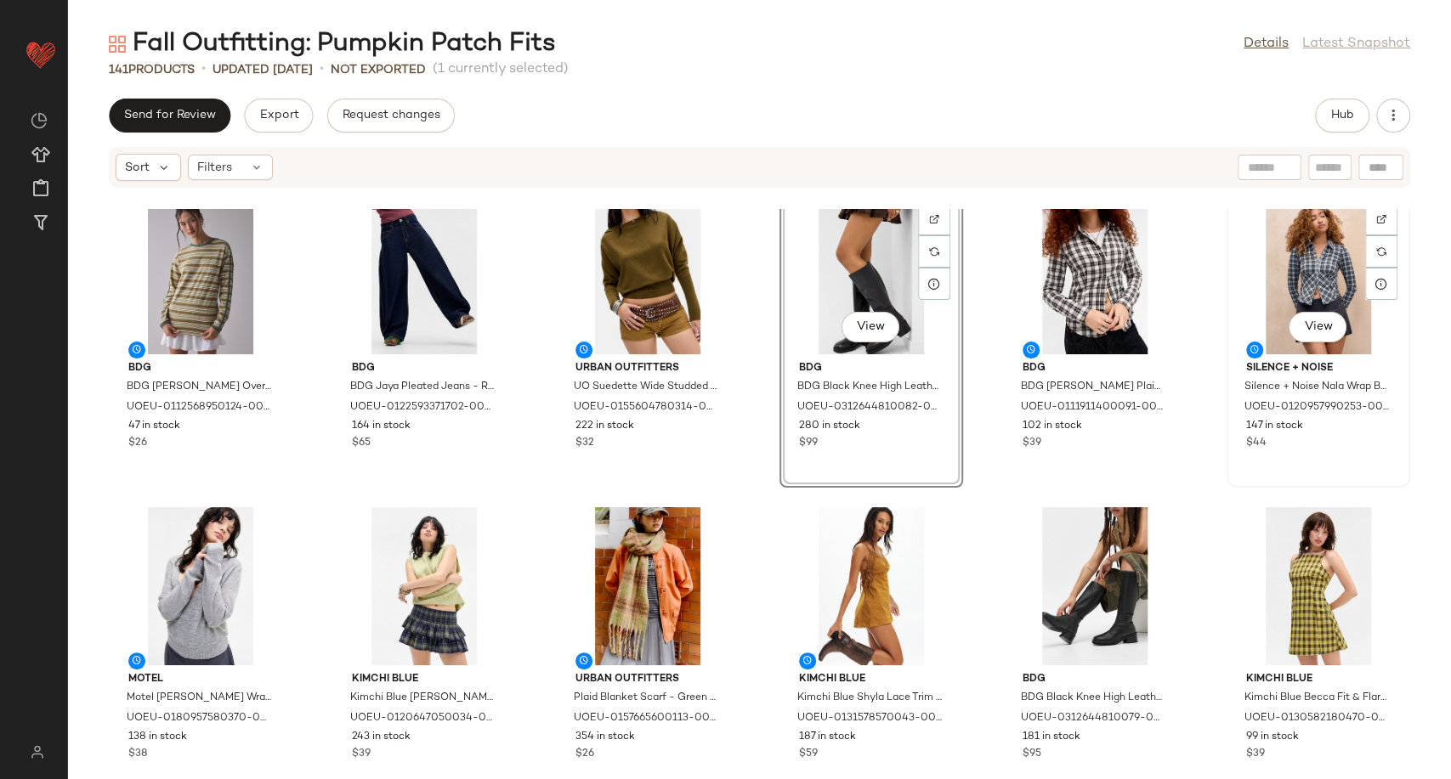
click at [1320, 275] on div "View" at bounding box center [1318, 275] width 172 height 158
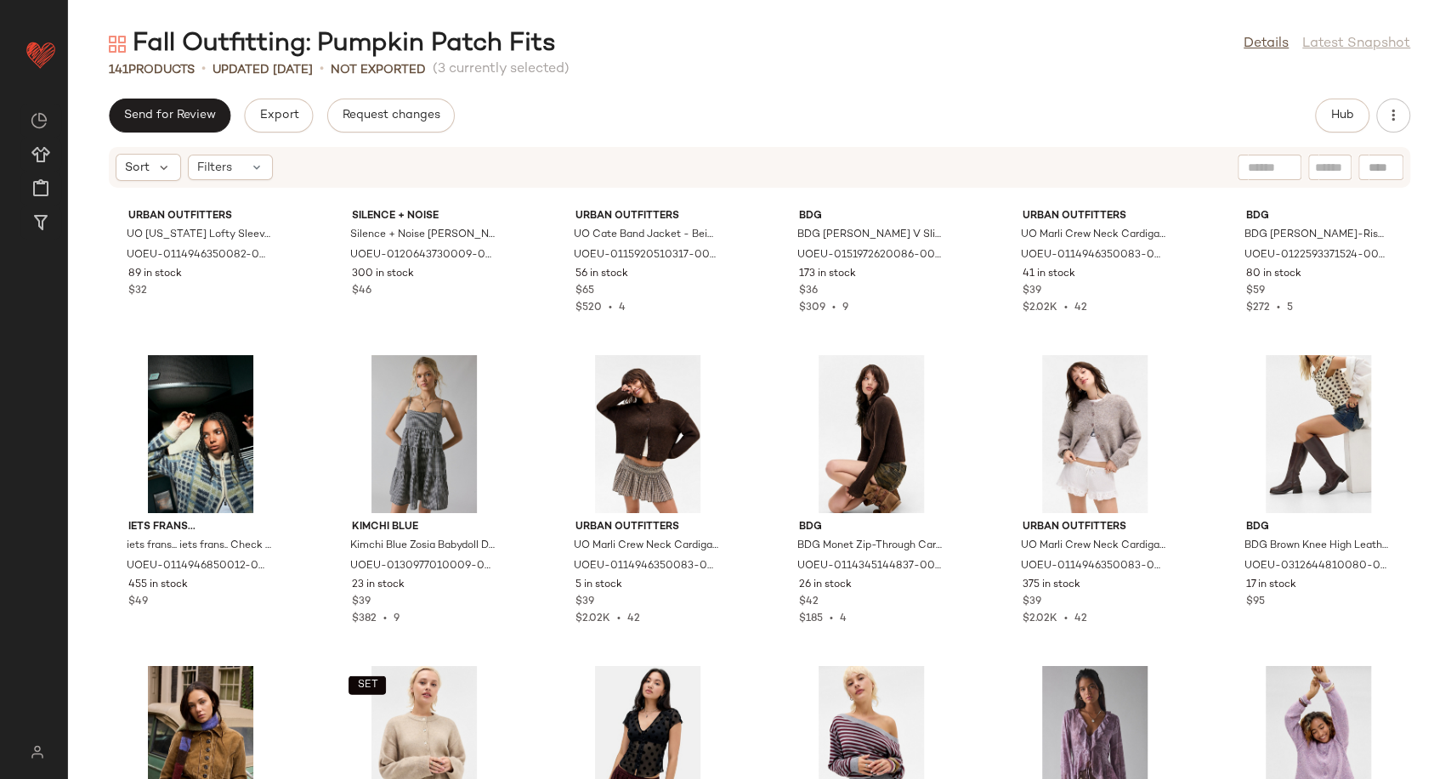
scroll to position [2767, 0]
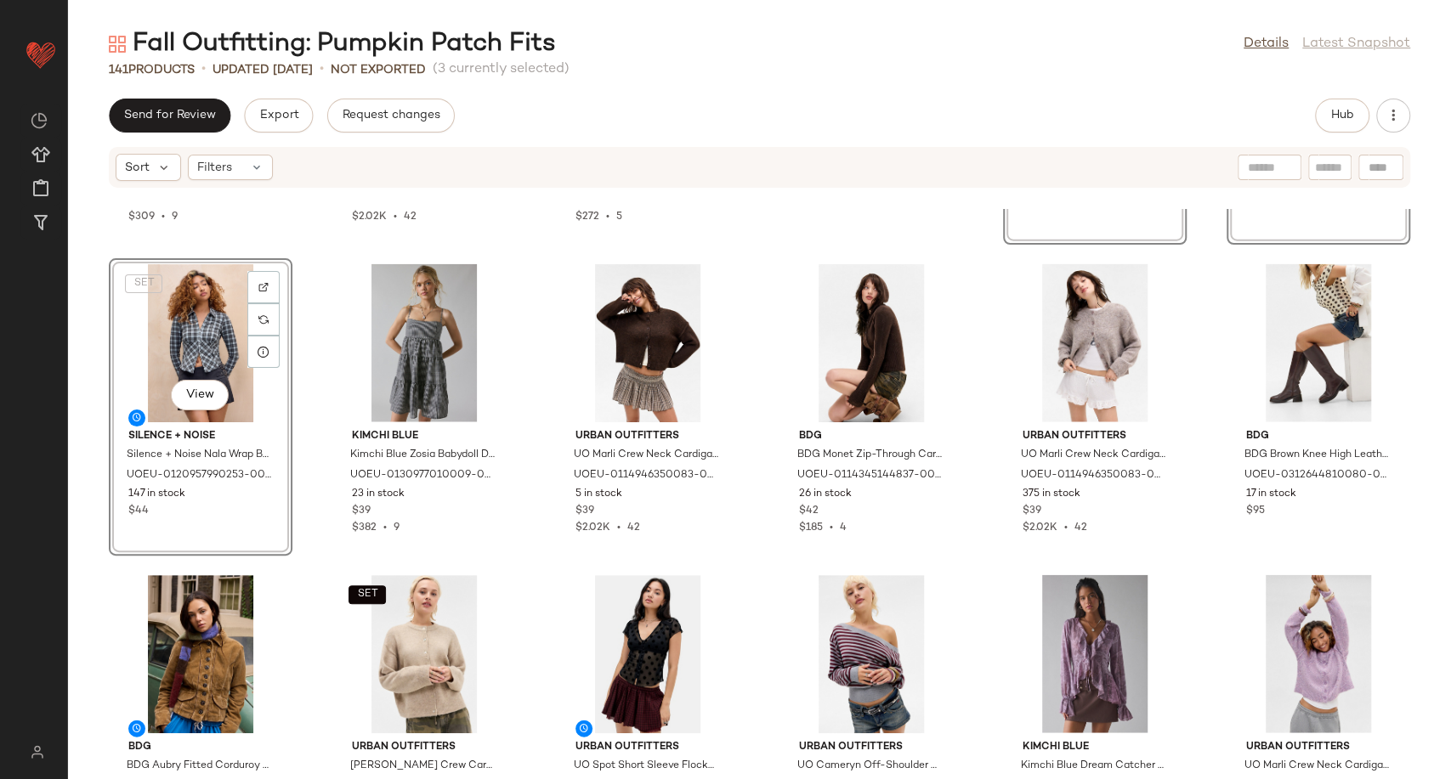
click at [745, 482] on div "BDG BDG Penny V Sling Cord Bag - Brown at Urban Outfitters UOEU-0151972620086-0…" at bounding box center [759, 494] width 1383 height 570
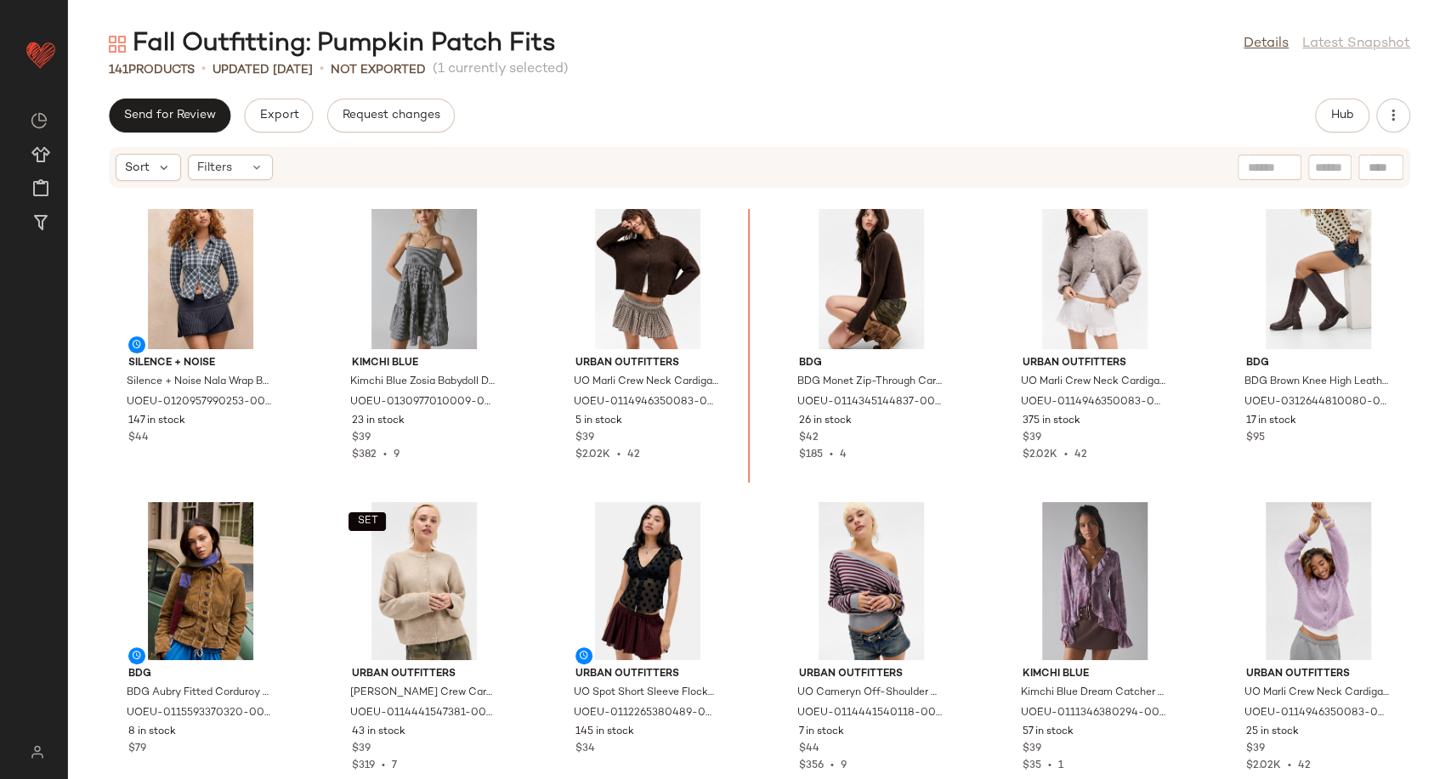
scroll to position [2748, 0]
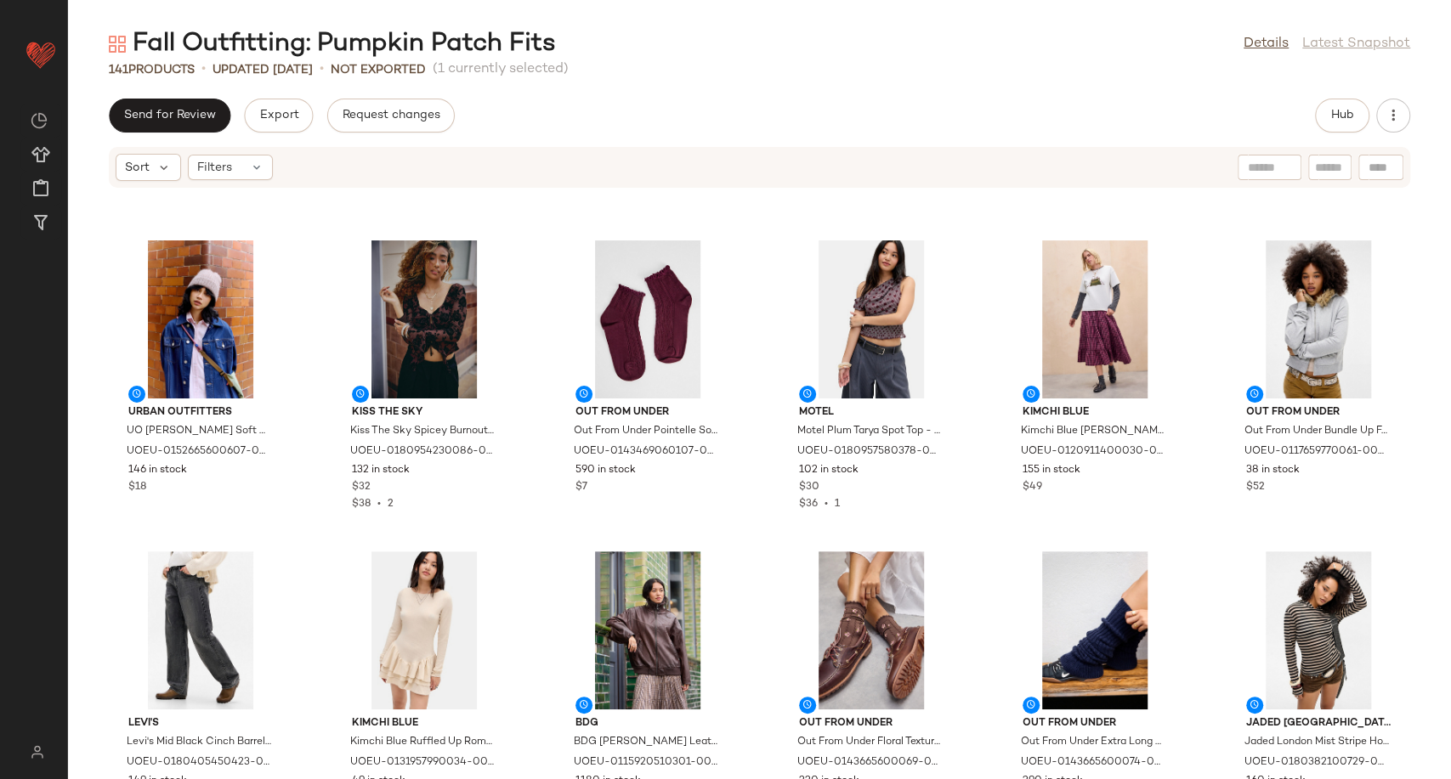
scroll to position [4357, 0]
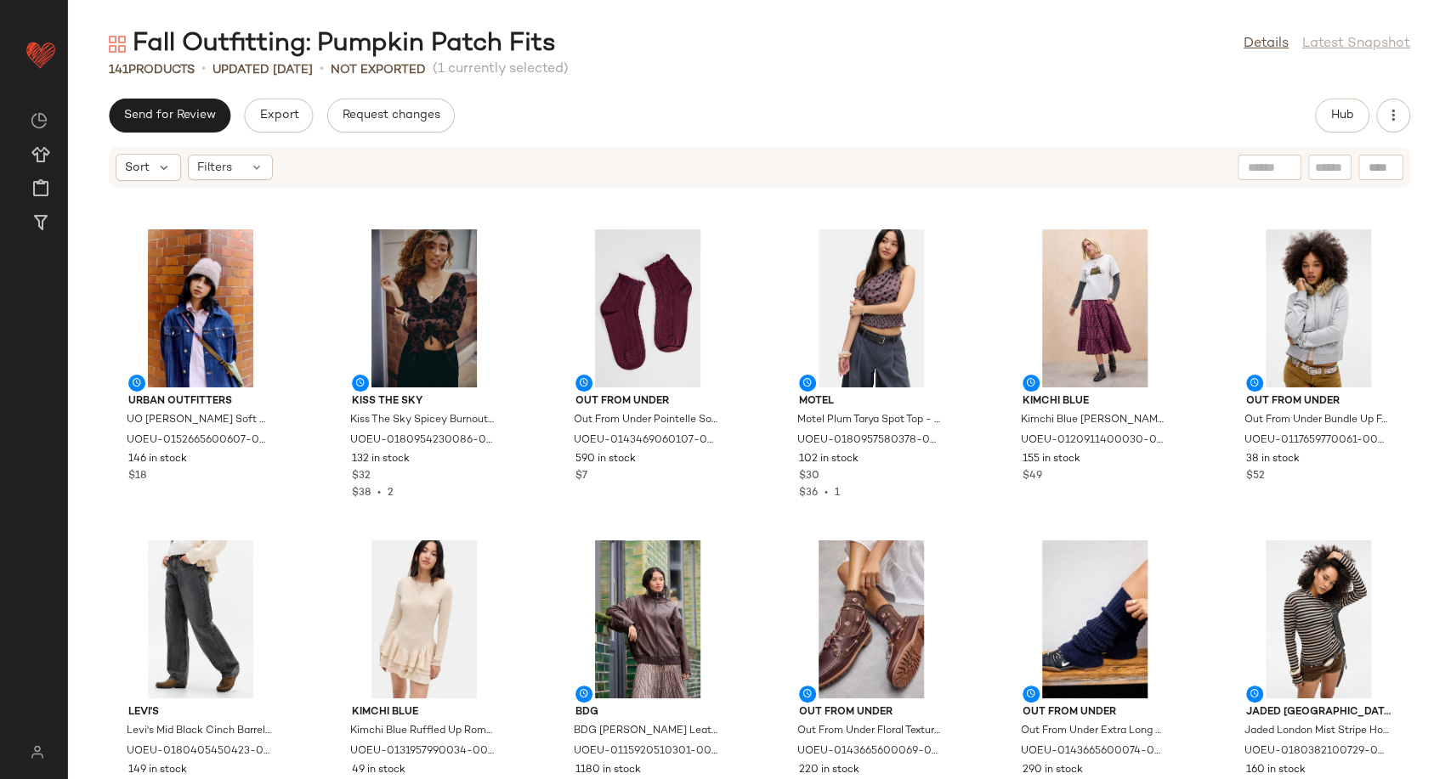
click at [755, 627] on div "Urban Outfitters UO Finn Funnel Neck Zip-Through Cardigan - Brown XS at Urban O…" at bounding box center [759, 494] width 1383 height 570
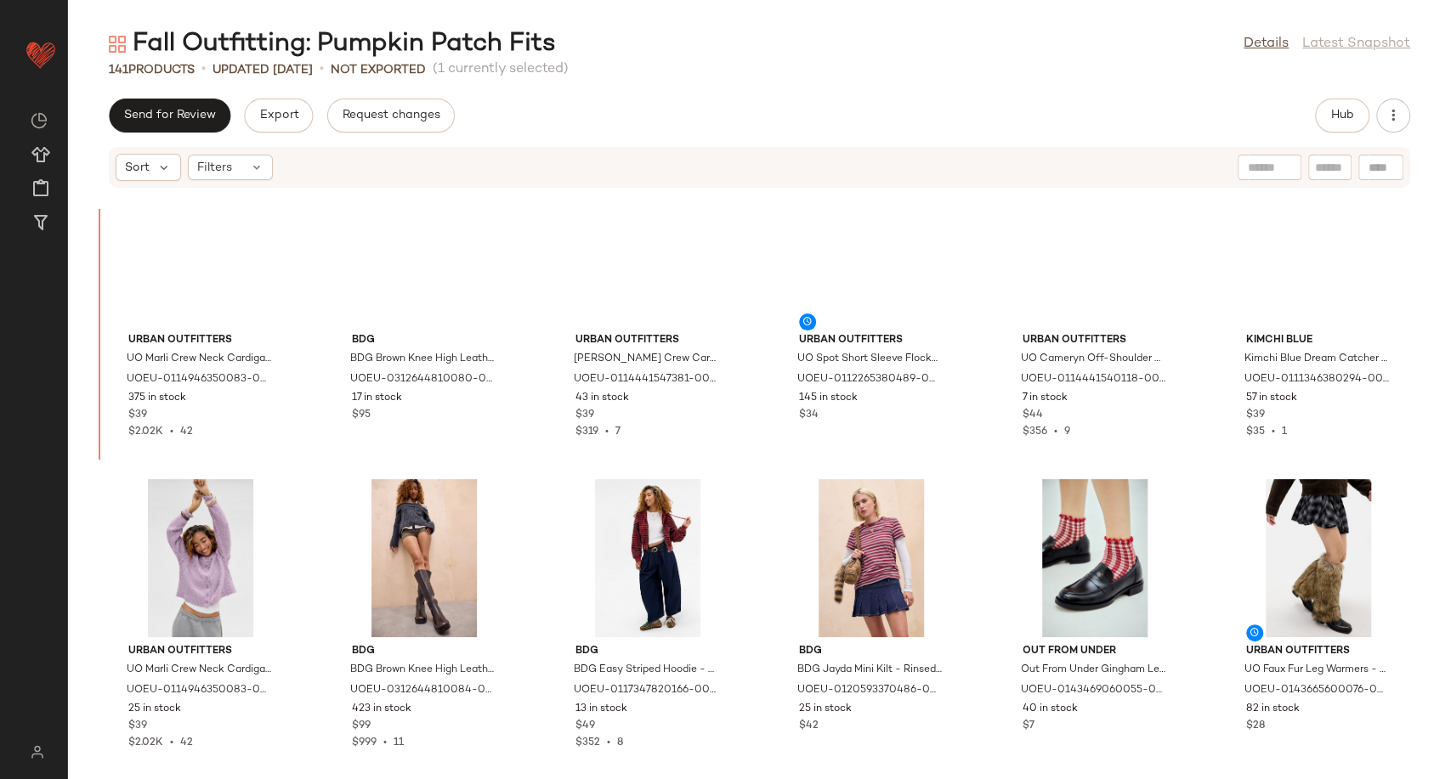
scroll to position [3028, 0]
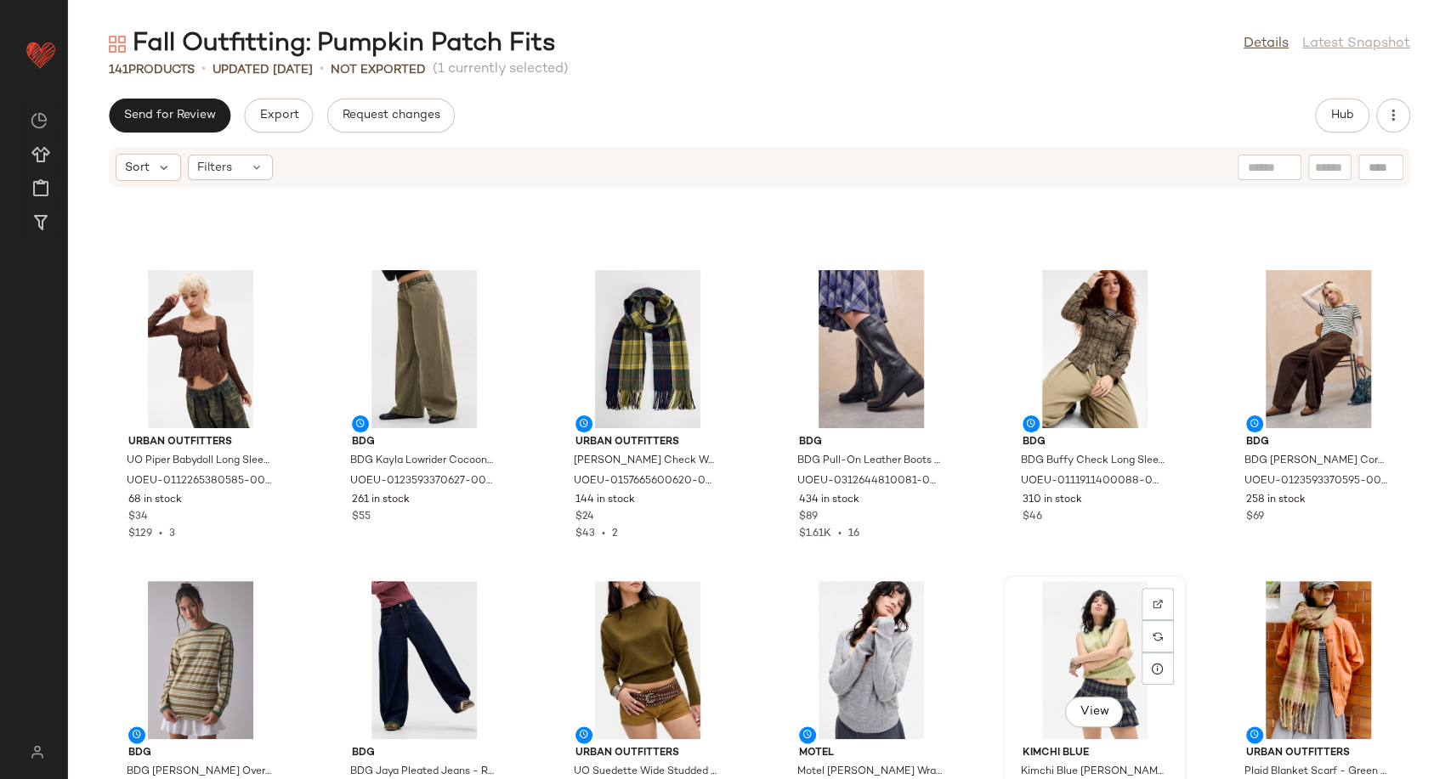
scroll to position [1706, 0]
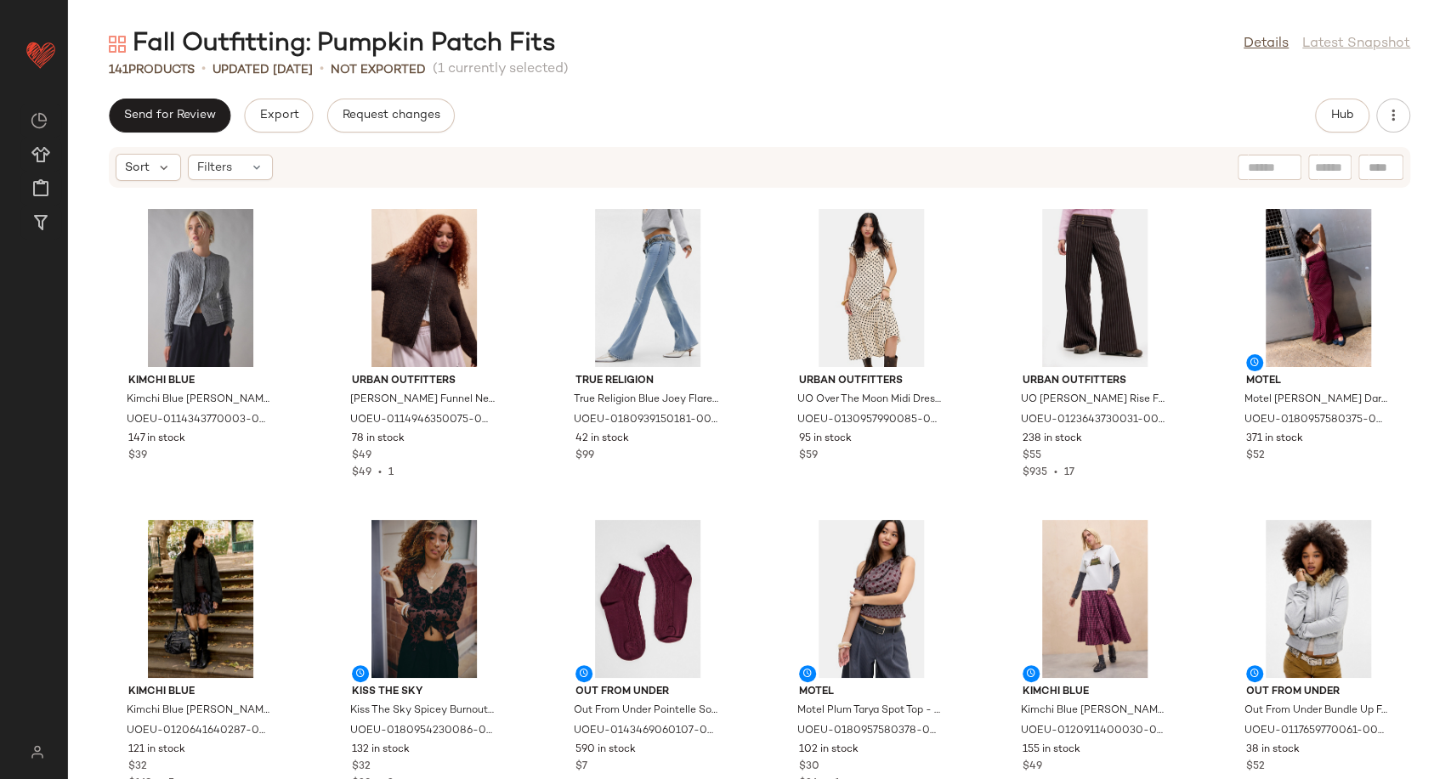
scroll to position [4444, 0]
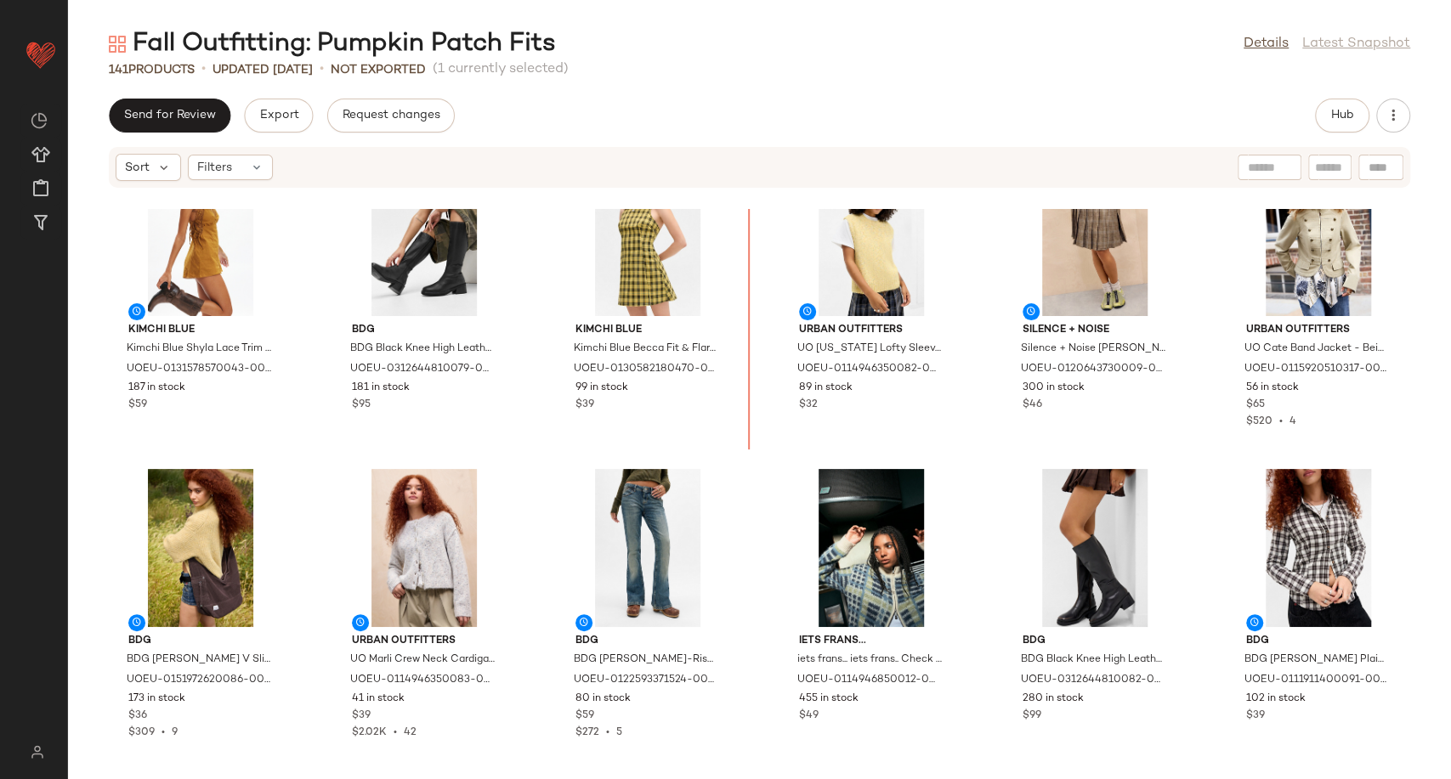
scroll to position [2249, 0]
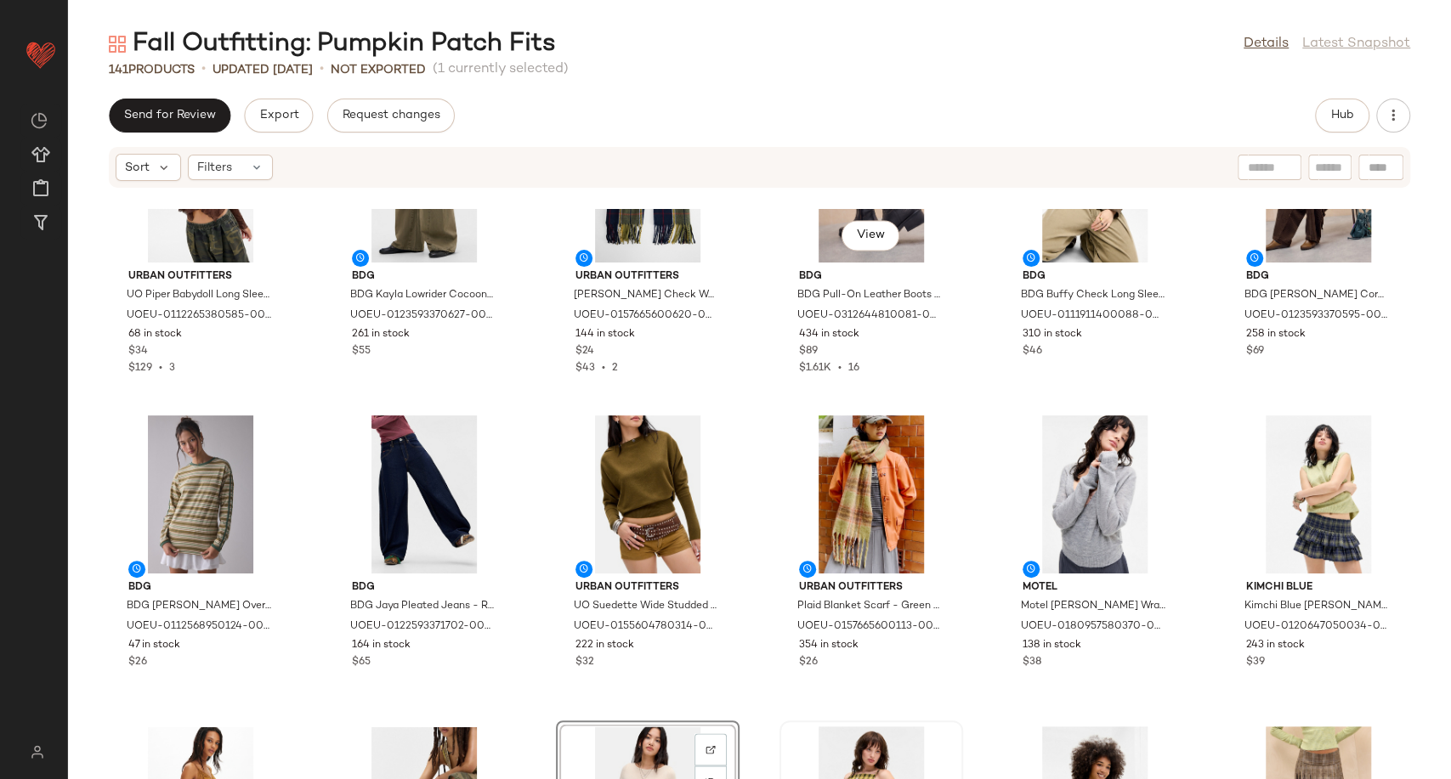
scroll to position [2060, 0]
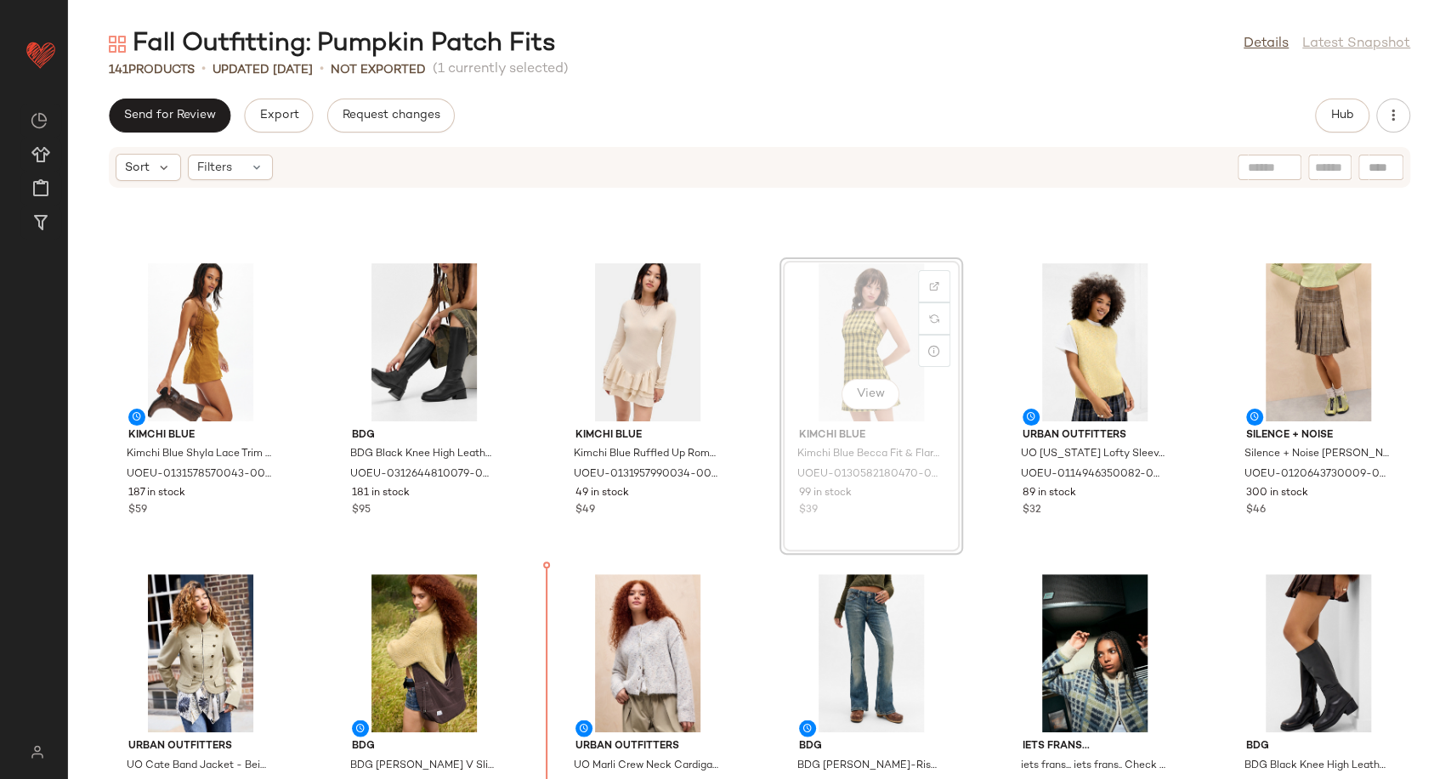
scroll to position [2167, 0]
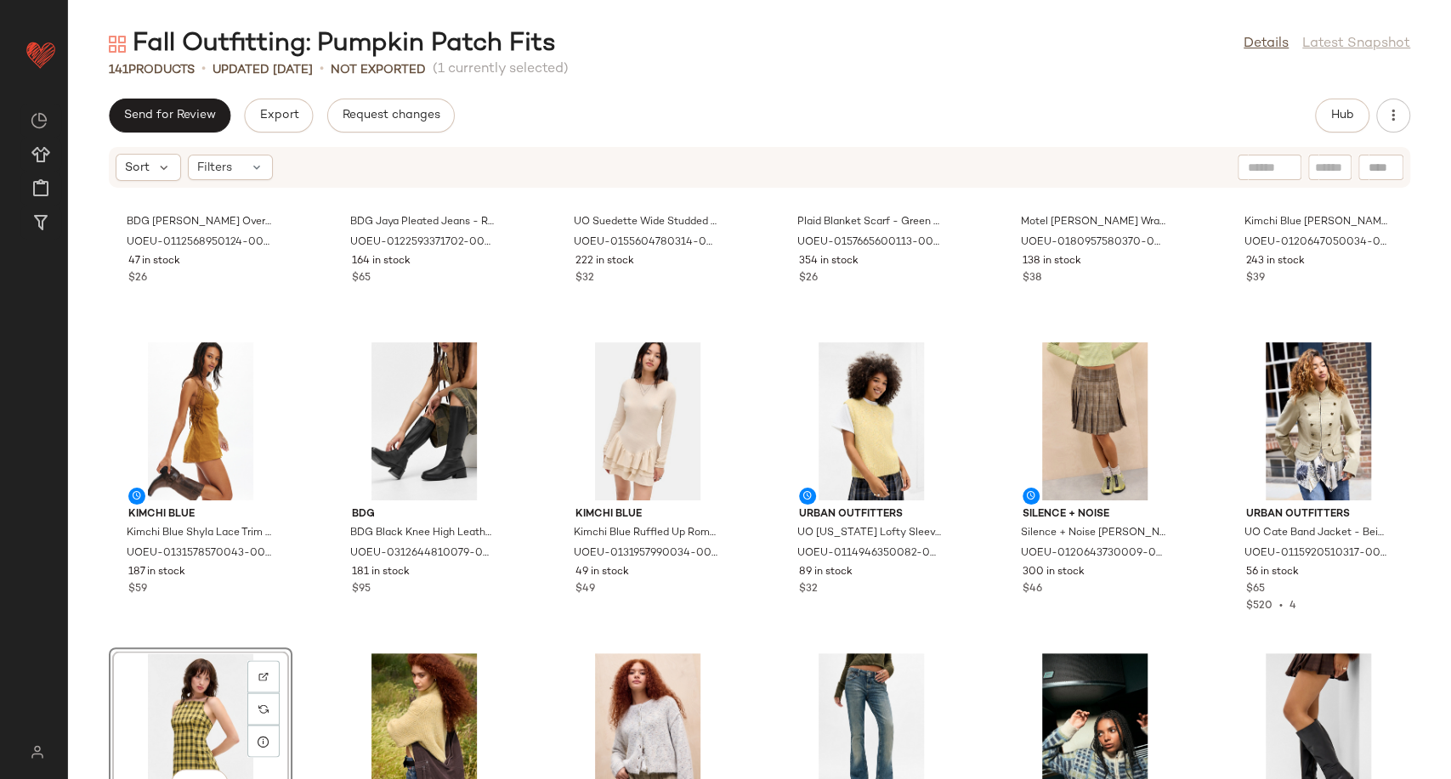
scroll to position [2073, 0]
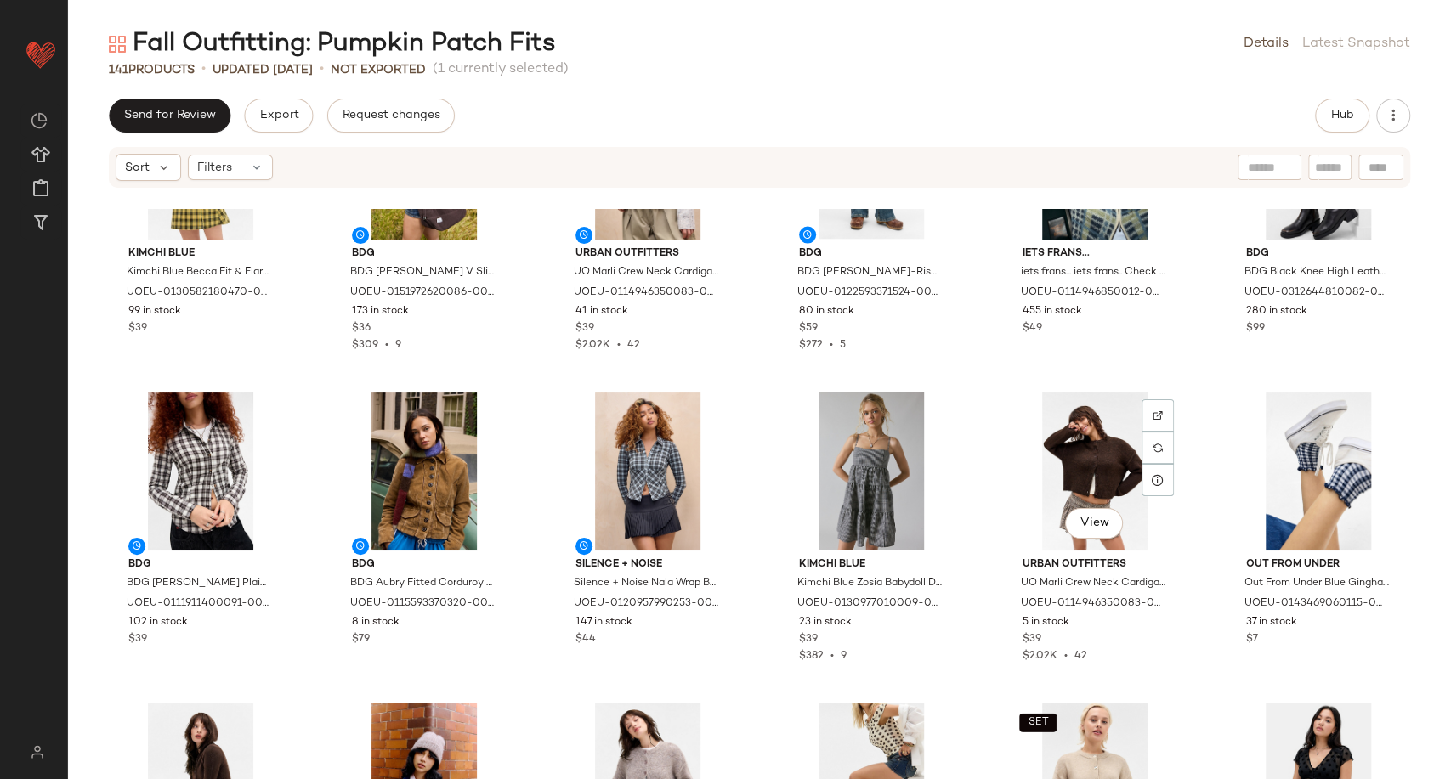
scroll to position [2450, 0]
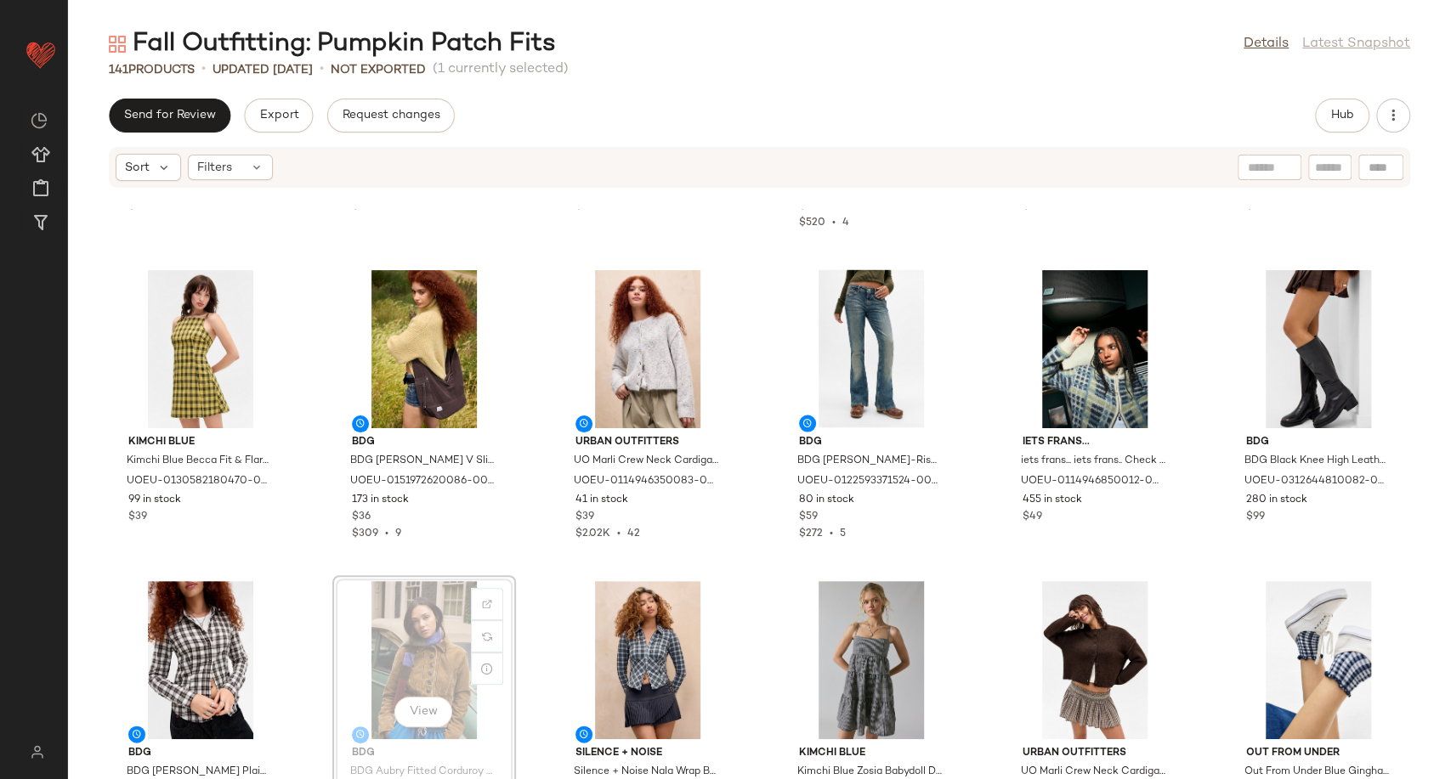
scroll to position [2452, 0]
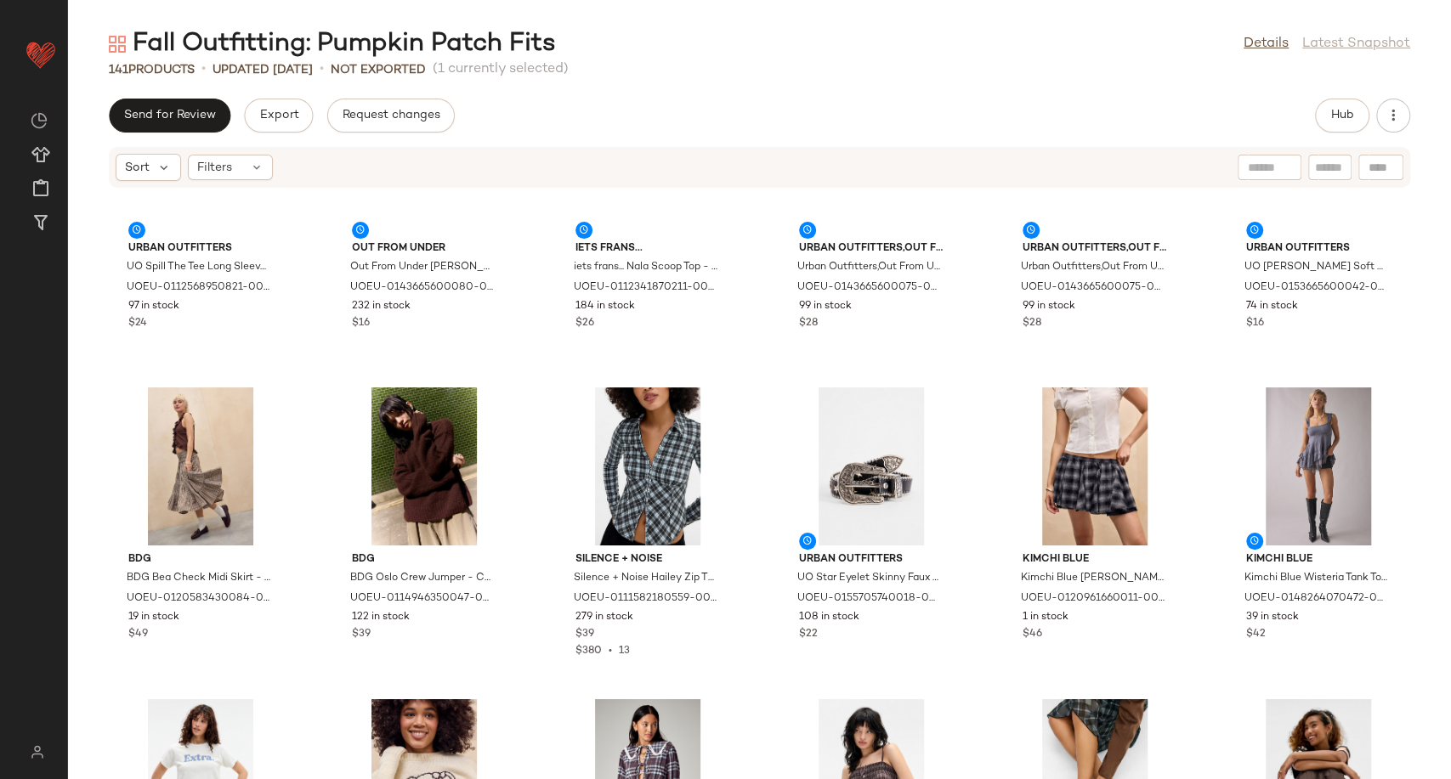
scroll to position [6040, 0]
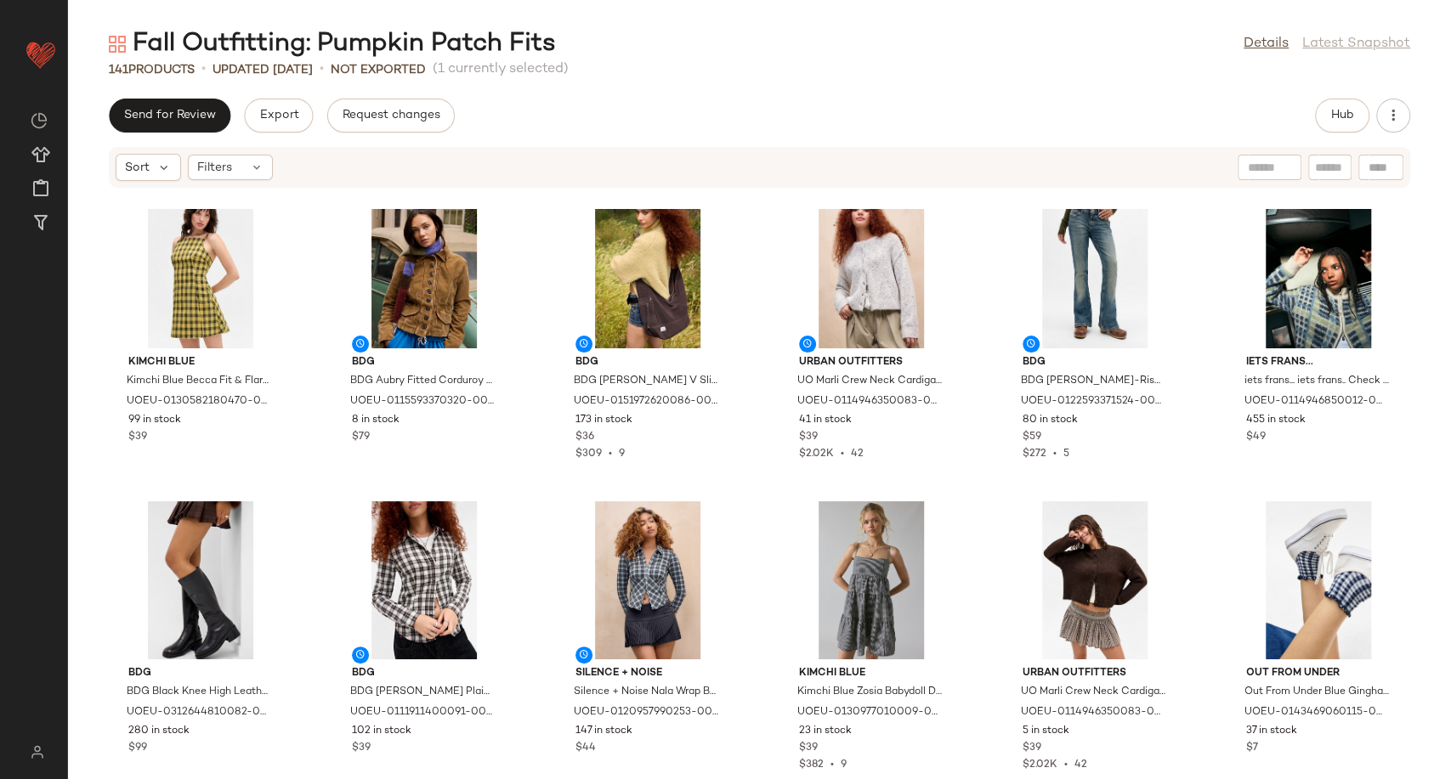
scroll to position [2357, 0]
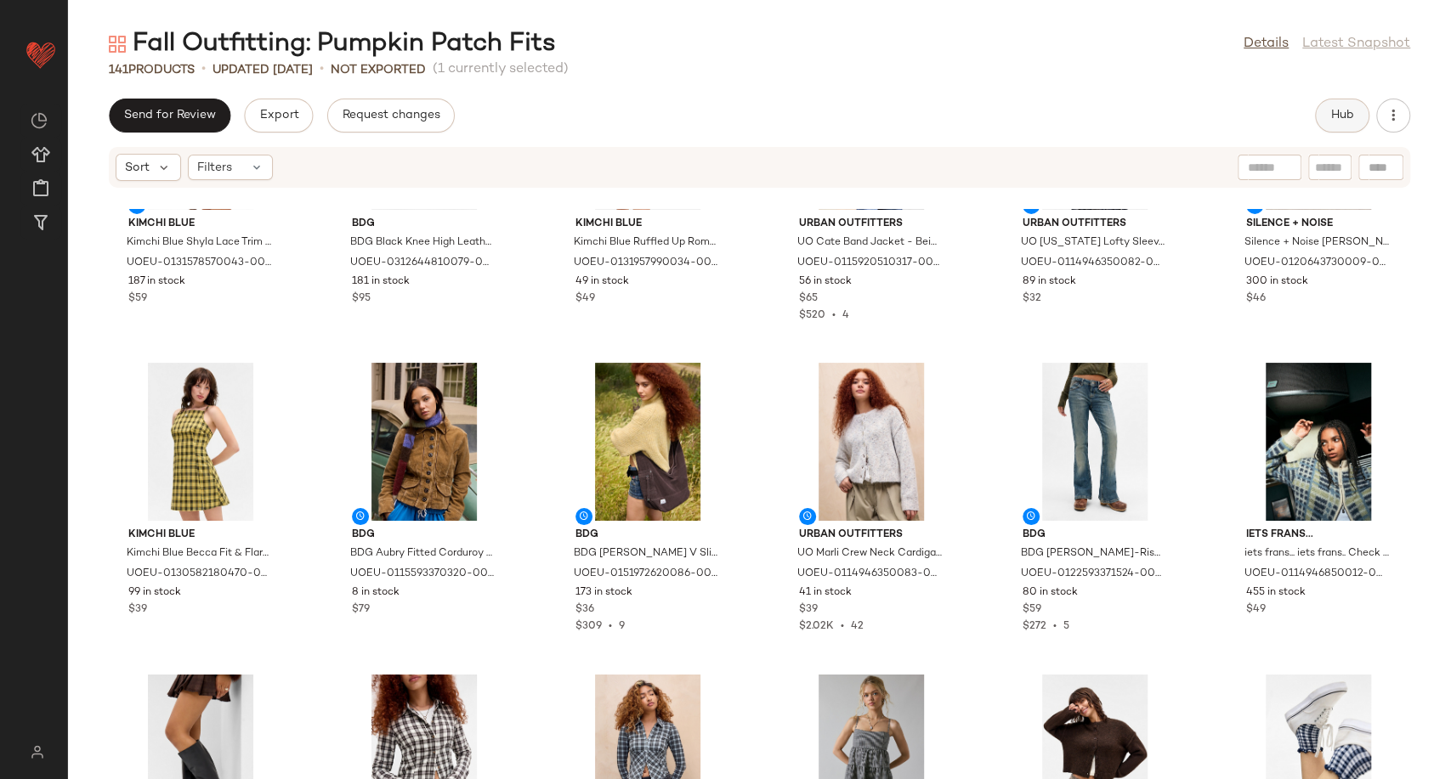
click at [1332, 117] on span "Hub" at bounding box center [1342, 116] width 24 height 14
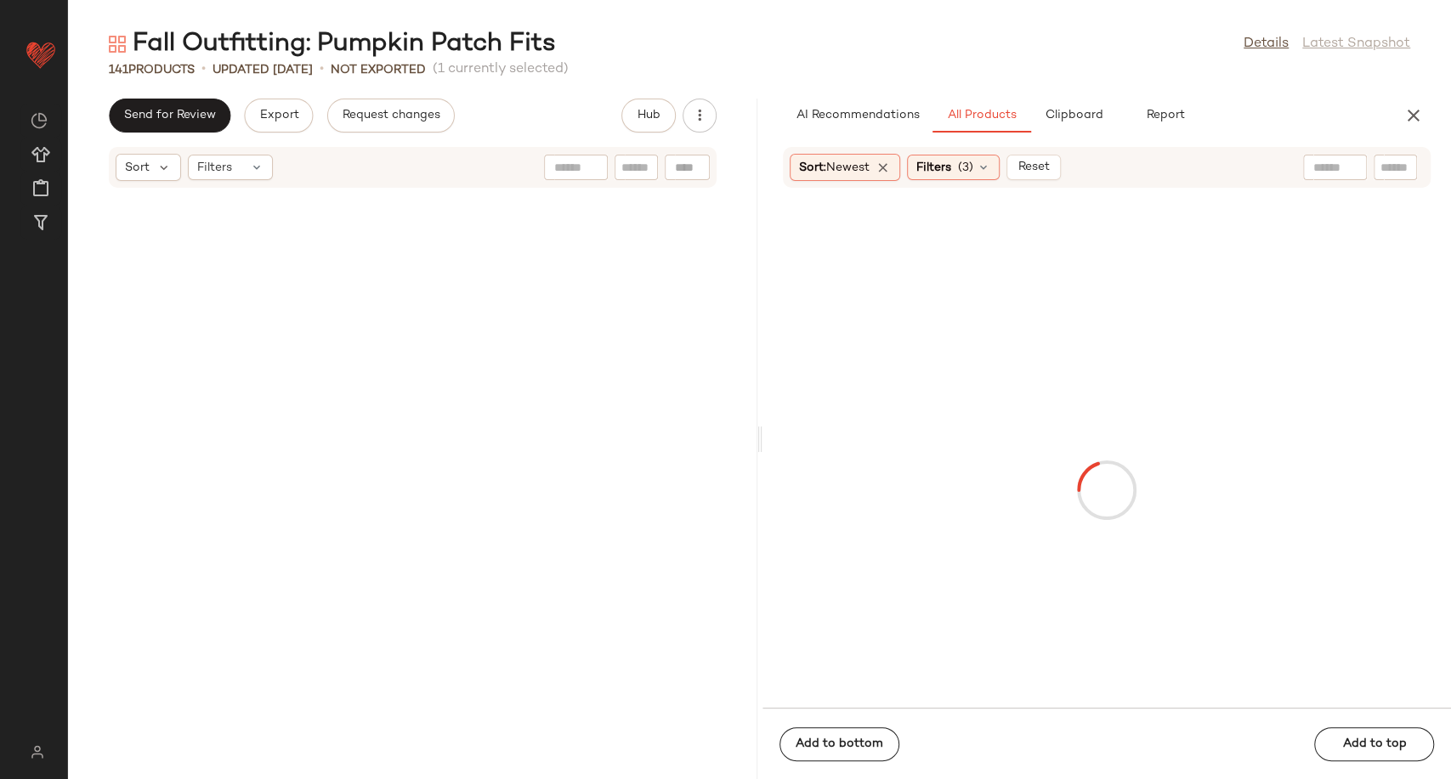
scroll to position [4976, 0]
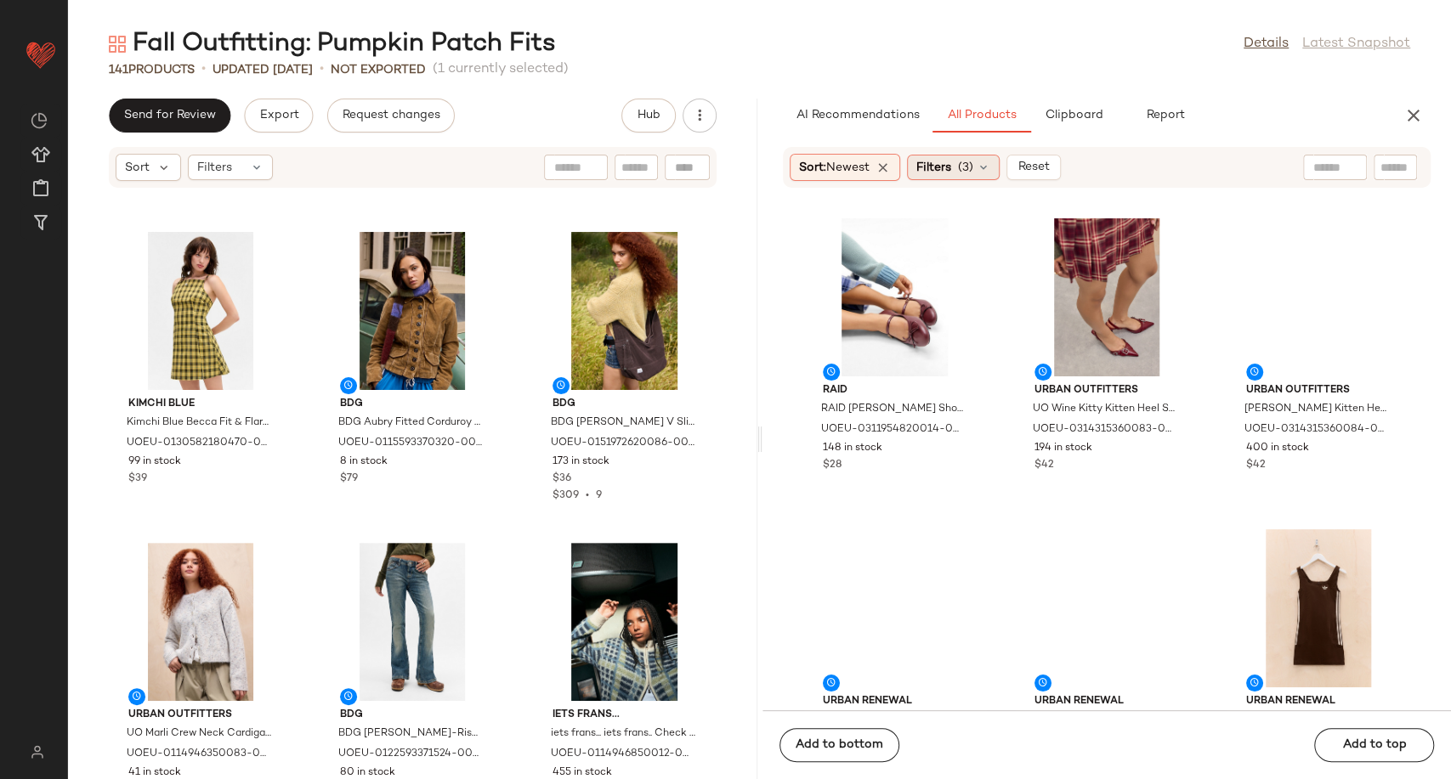
click at [988, 168] on icon at bounding box center [983, 168] width 14 height 14
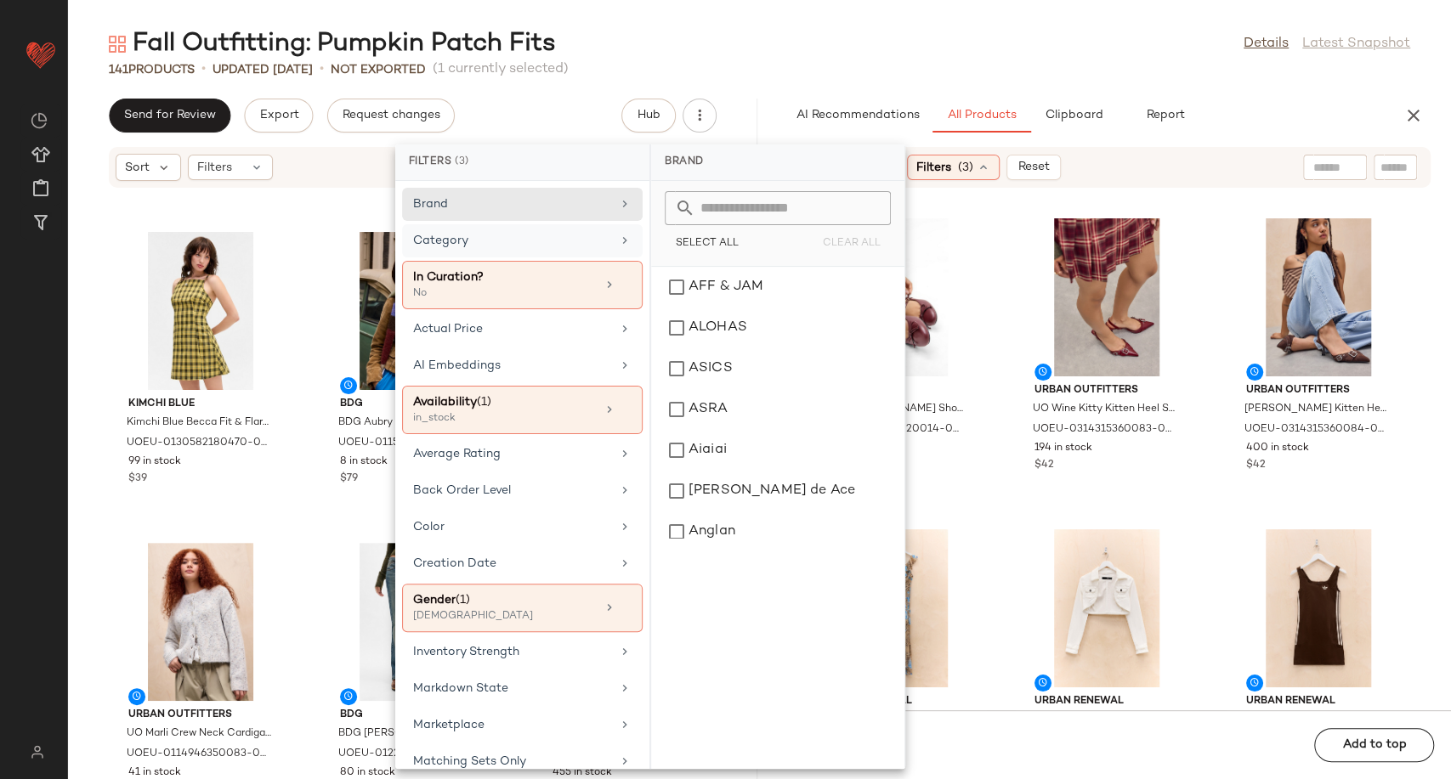
click at [583, 241] on div "Category" at bounding box center [512, 241] width 198 height 18
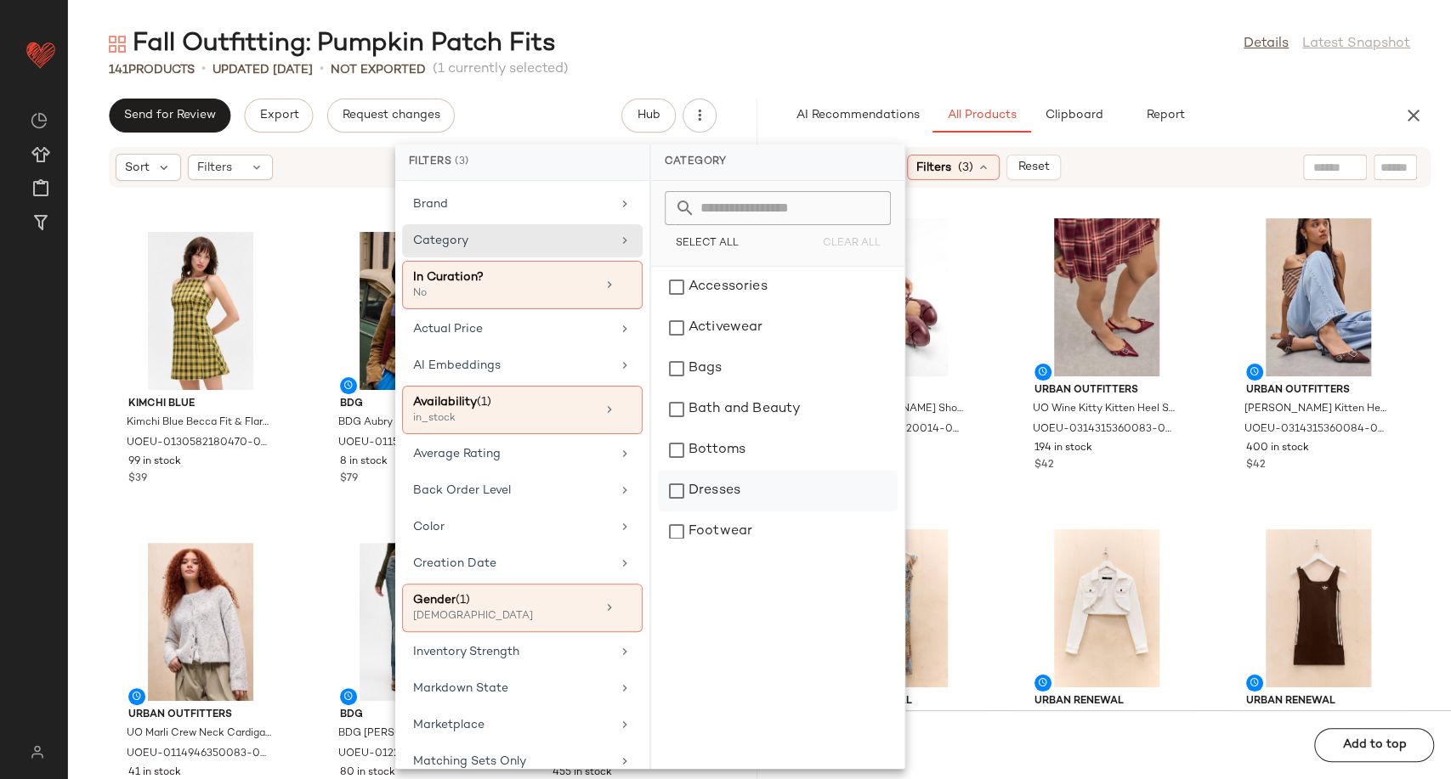
click at [744, 483] on div "Dresses" at bounding box center [778, 491] width 240 height 41
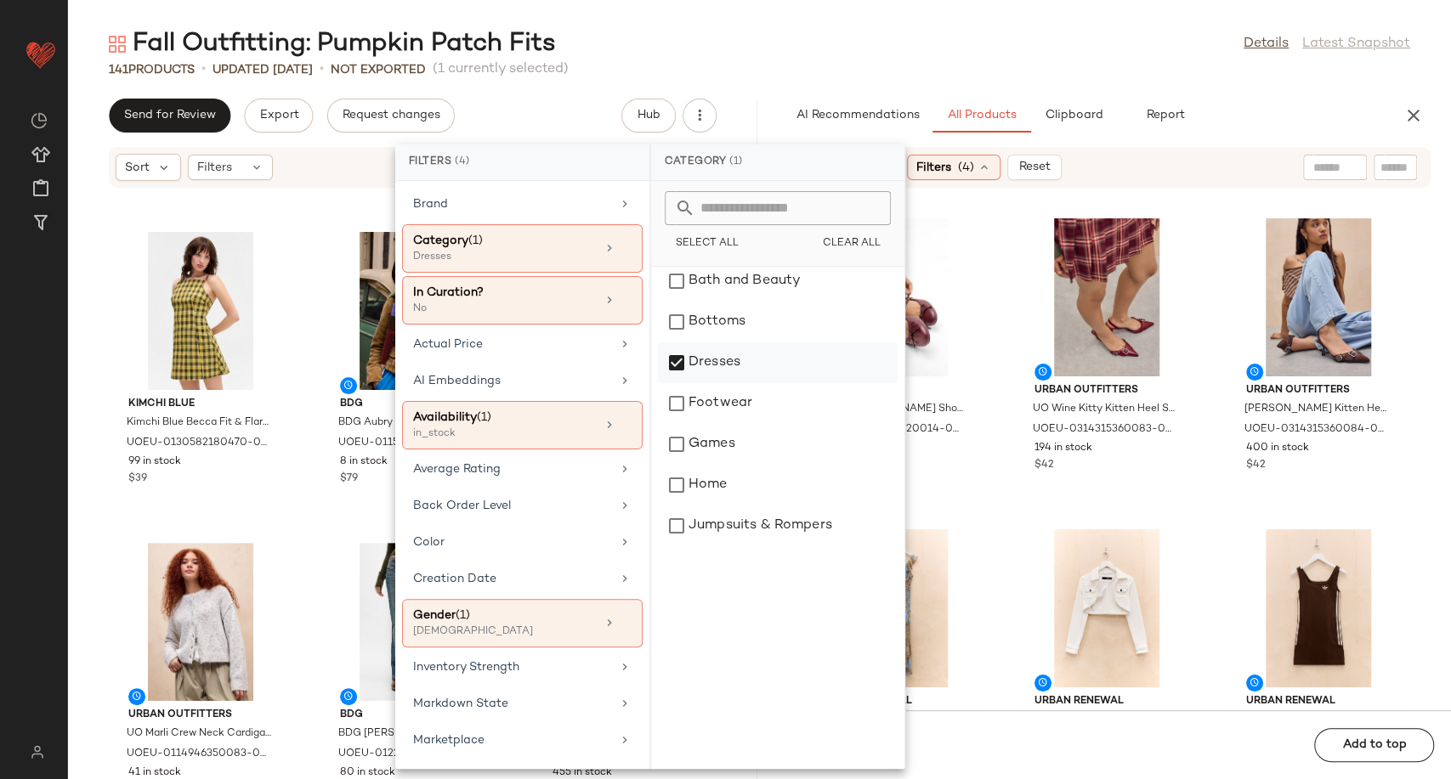
scroll to position [189, 0]
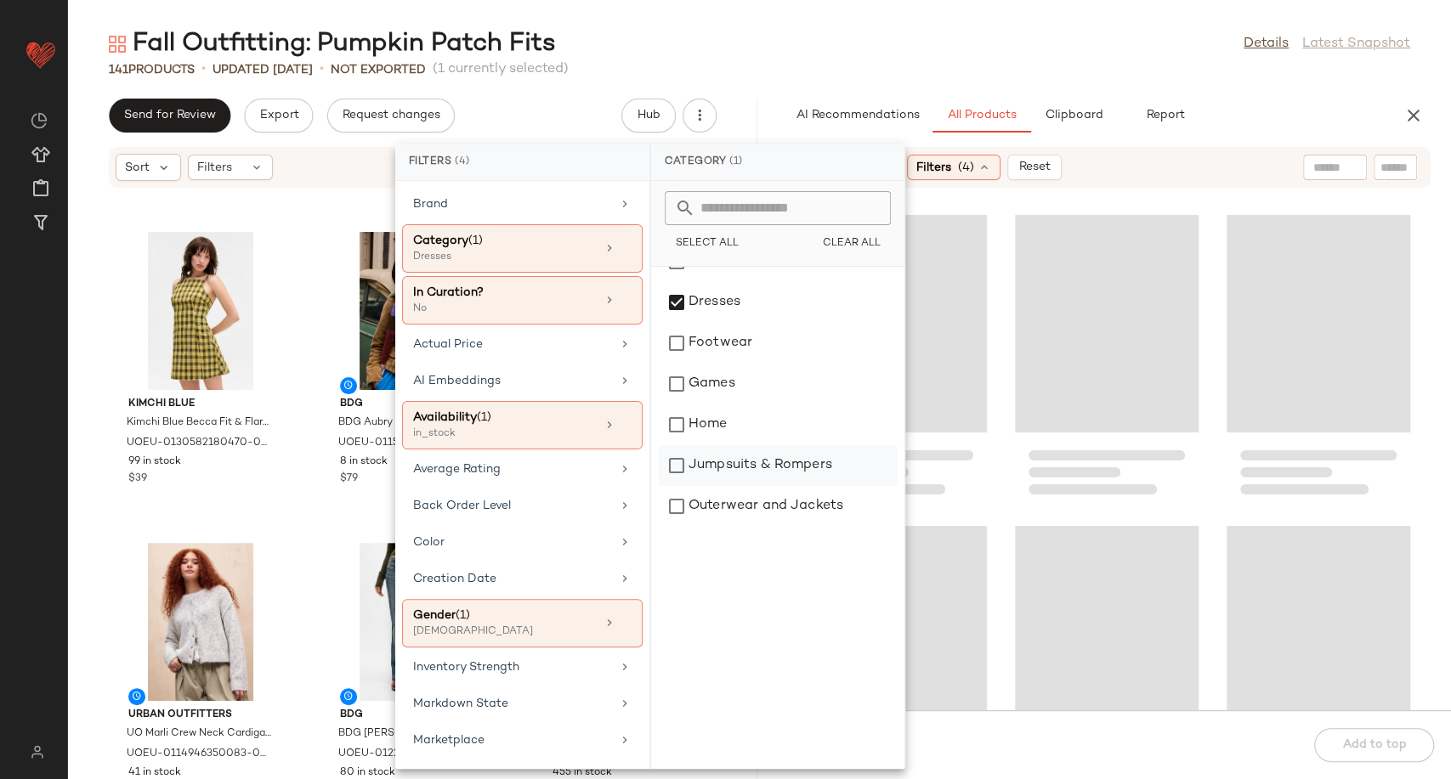
click at [748, 467] on div "Jumpsuits & Rompers" at bounding box center [778, 465] width 240 height 41
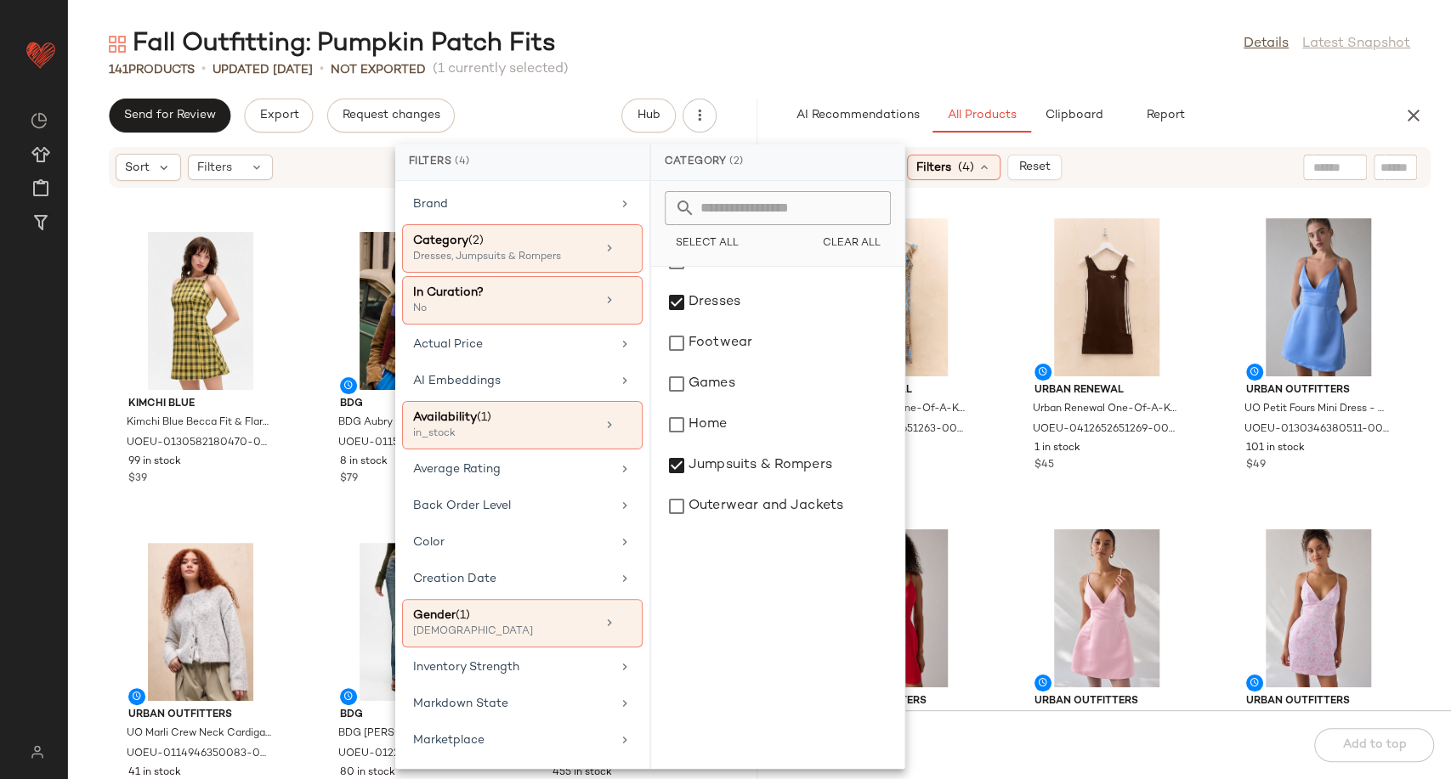
click at [1004, 509] on div "Urban Renewal Urban Renewal One-Of-A-Kind Blue & Leopard Frill Dress S at Urban…" at bounding box center [1106, 459] width 689 height 501
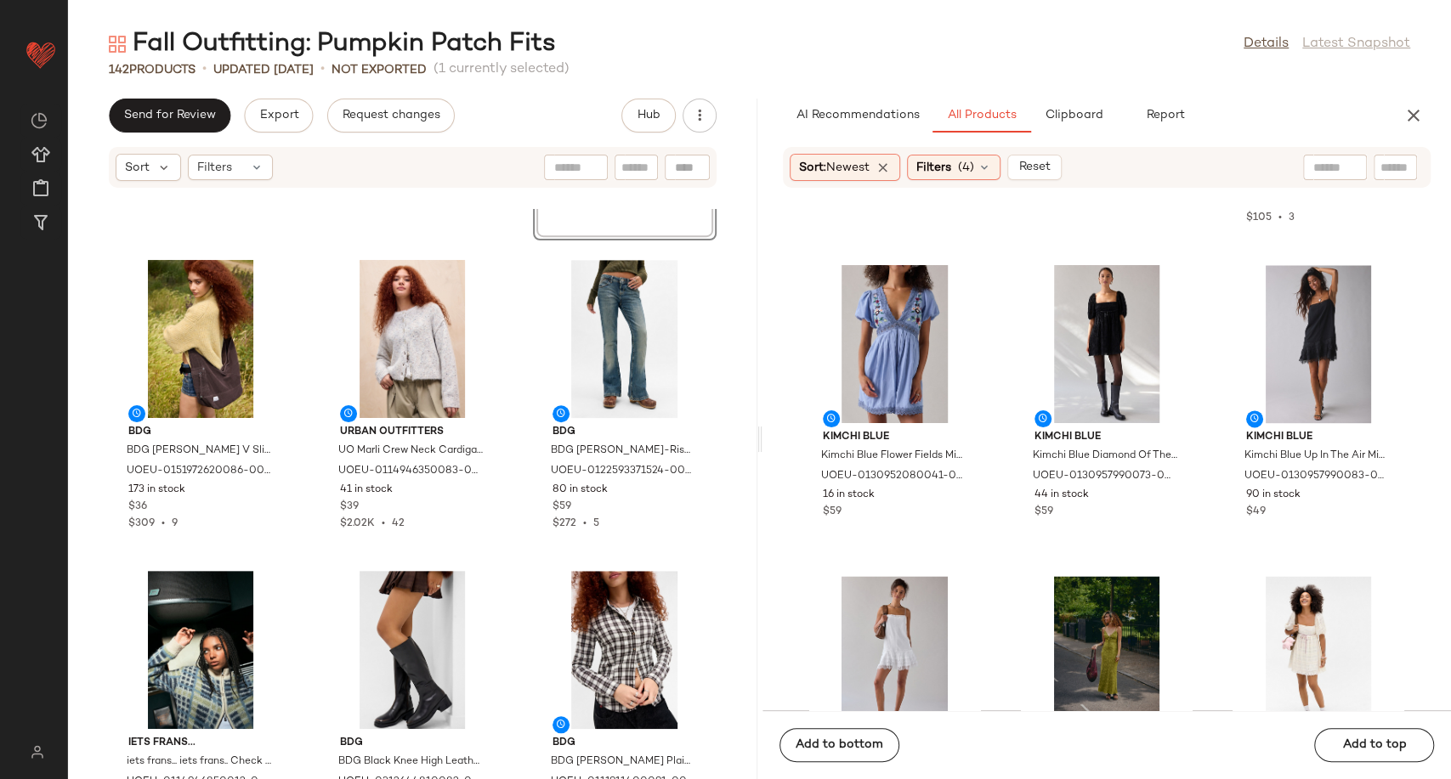
scroll to position [4976, 0]
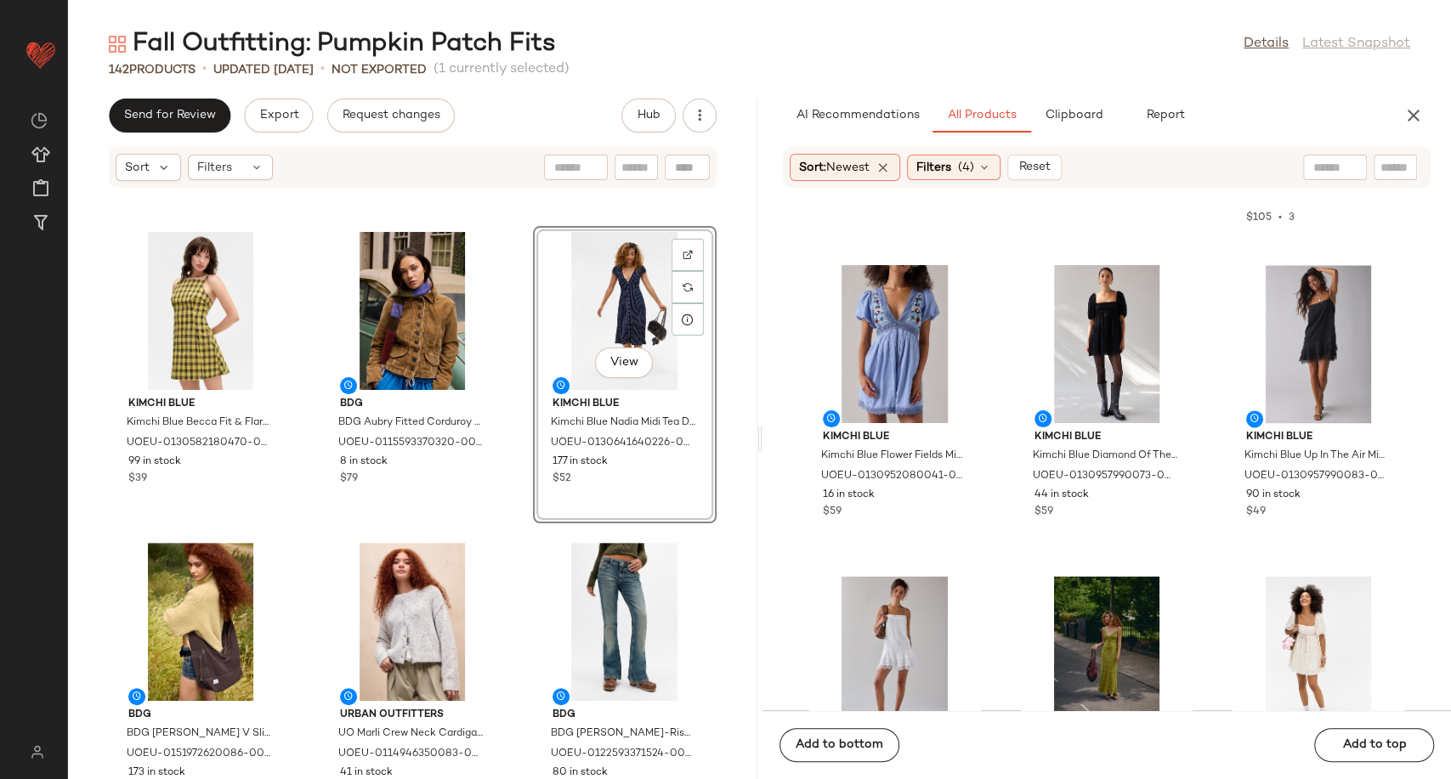
click at [506, 665] on div "Kimchi Blue Kimchi Blue Becca Fit & Flare Mini Dress - Brown XL at Urban Outfit…" at bounding box center [412, 494] width 689 height 570
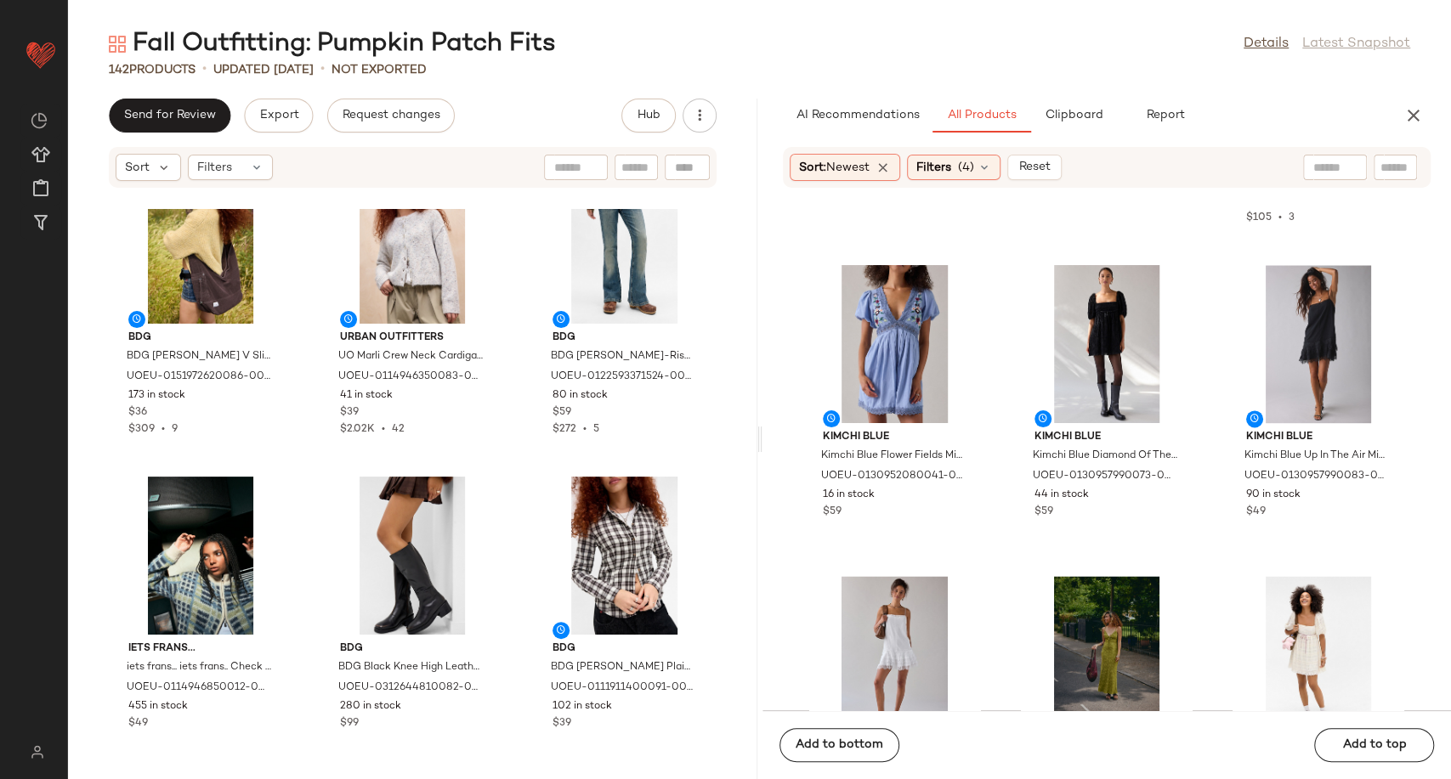
scroll to position [5071, 0]
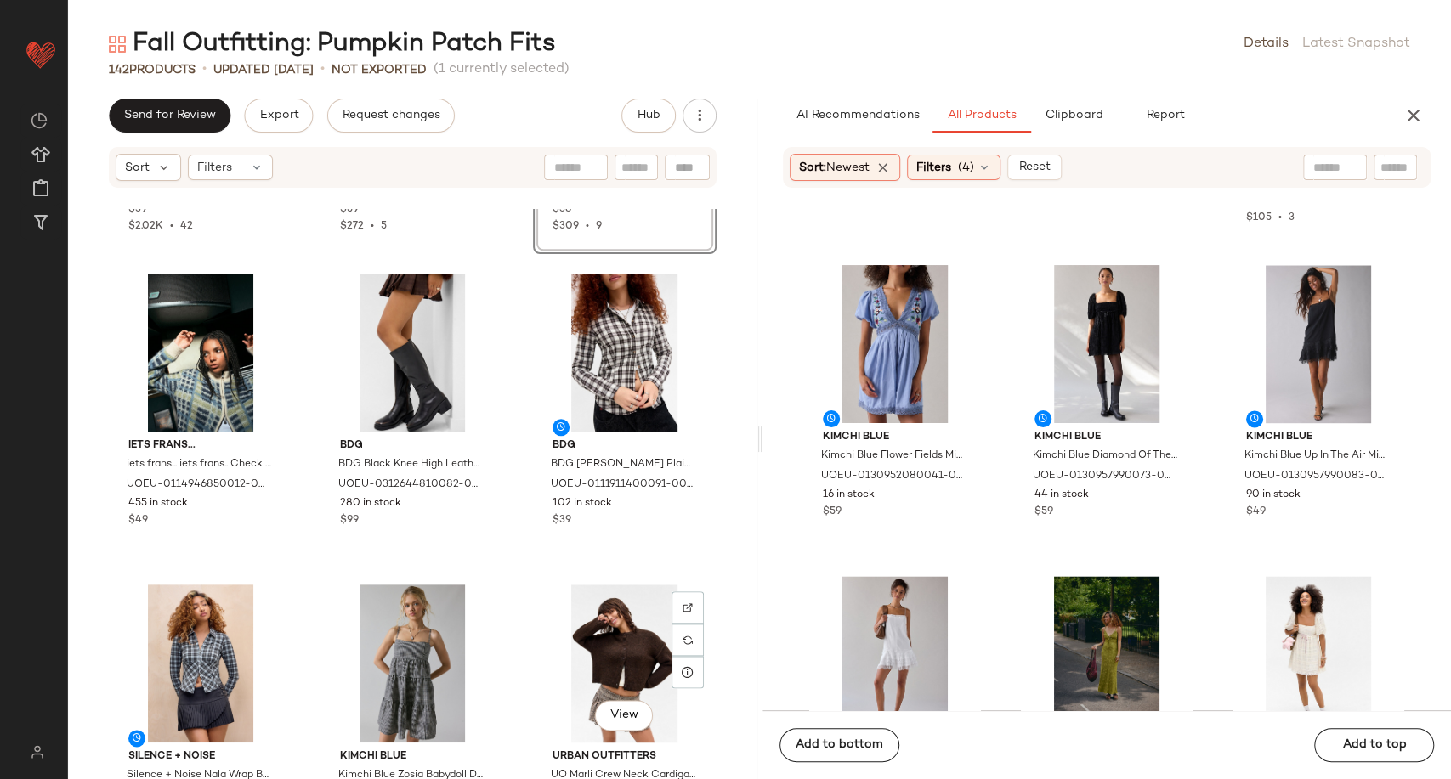
scroll to position [5448, 0]
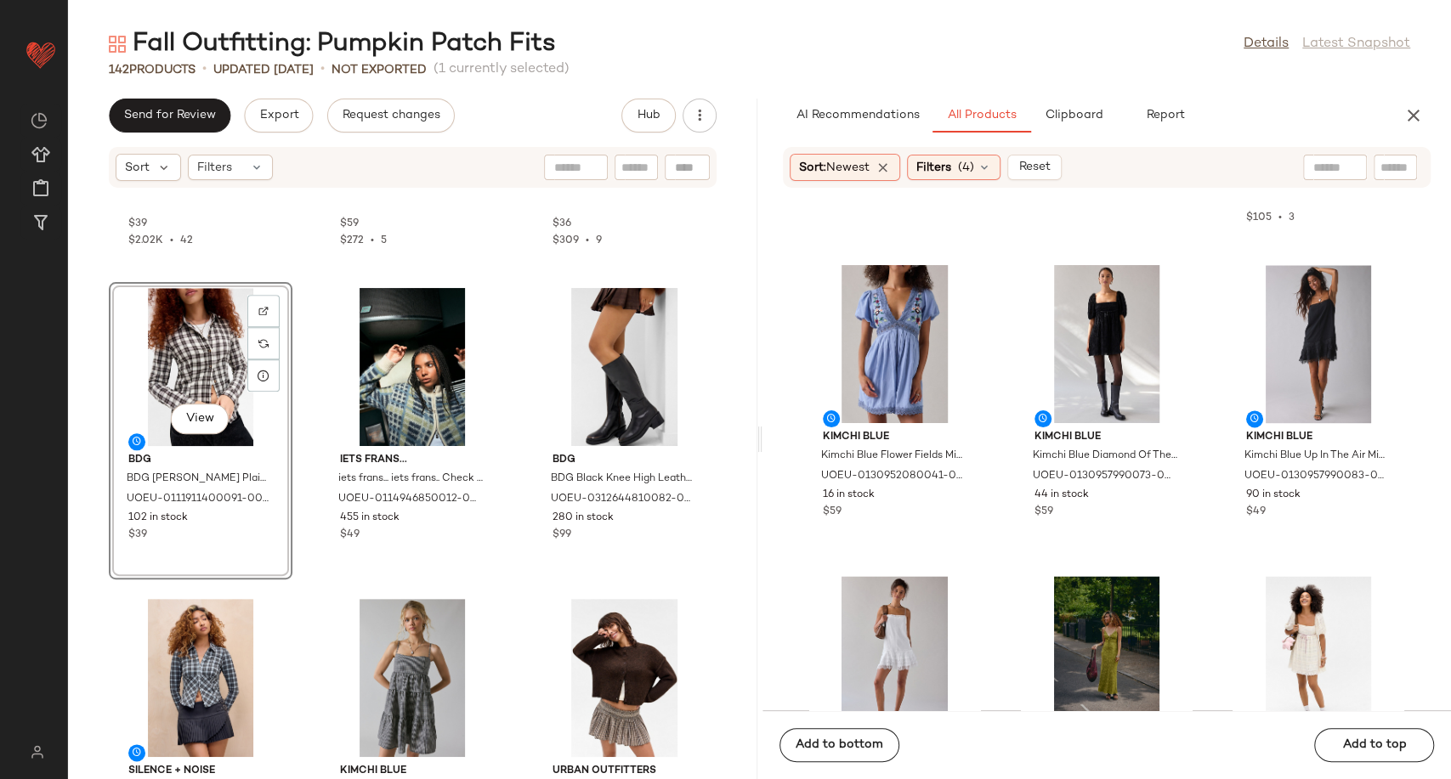
scroll to position [5921, 0]
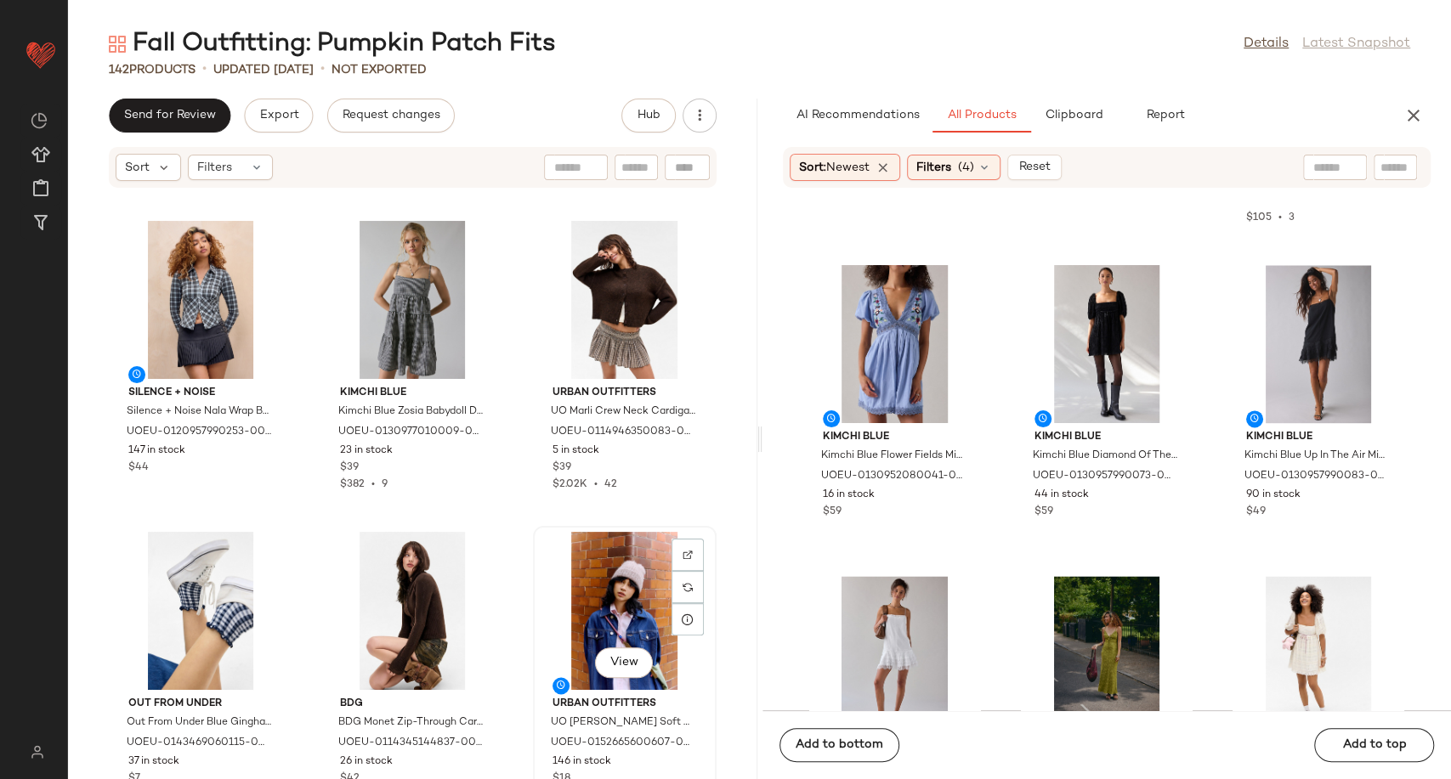
click at [612, 611] on div "View" at bounding box center [625, 611] width 172 height 158
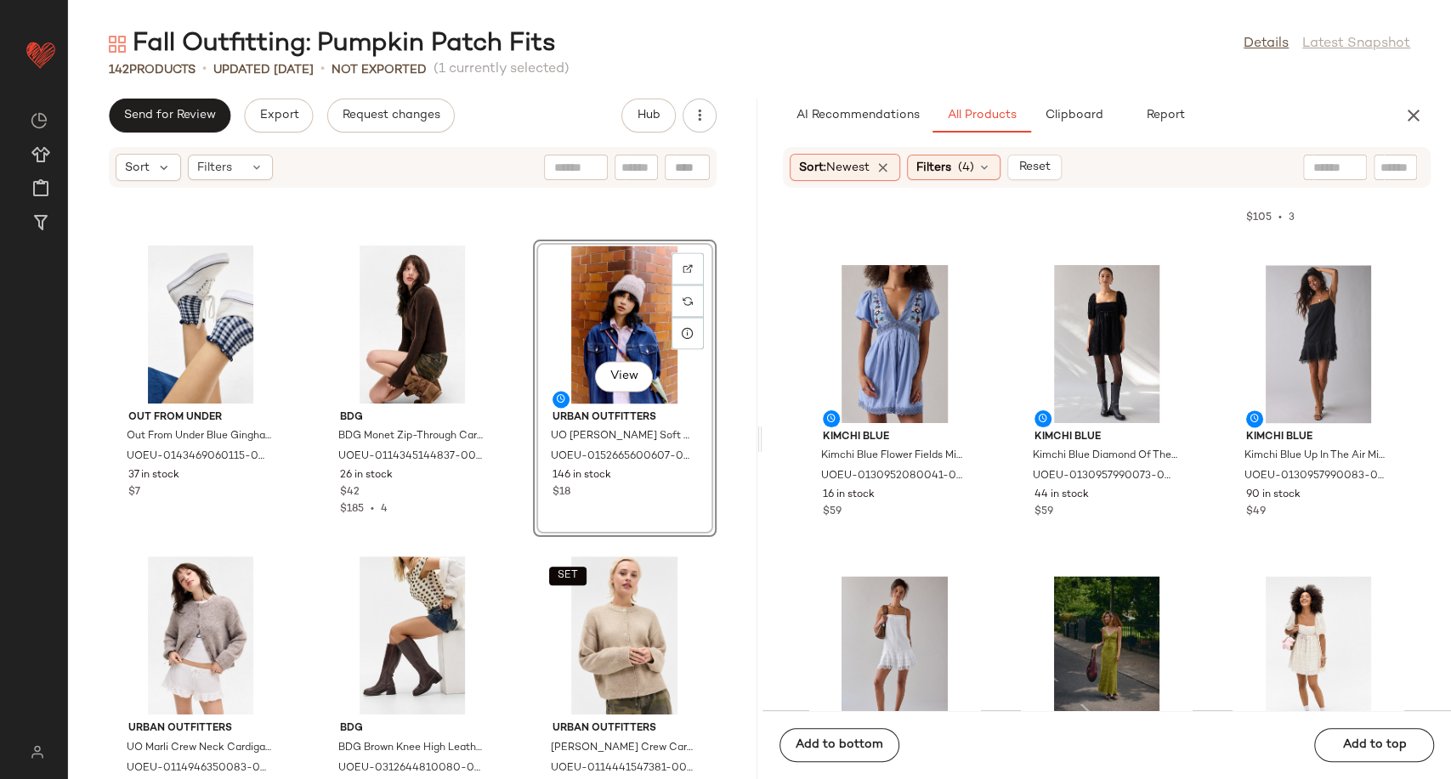
scroll to position [6298, 0]
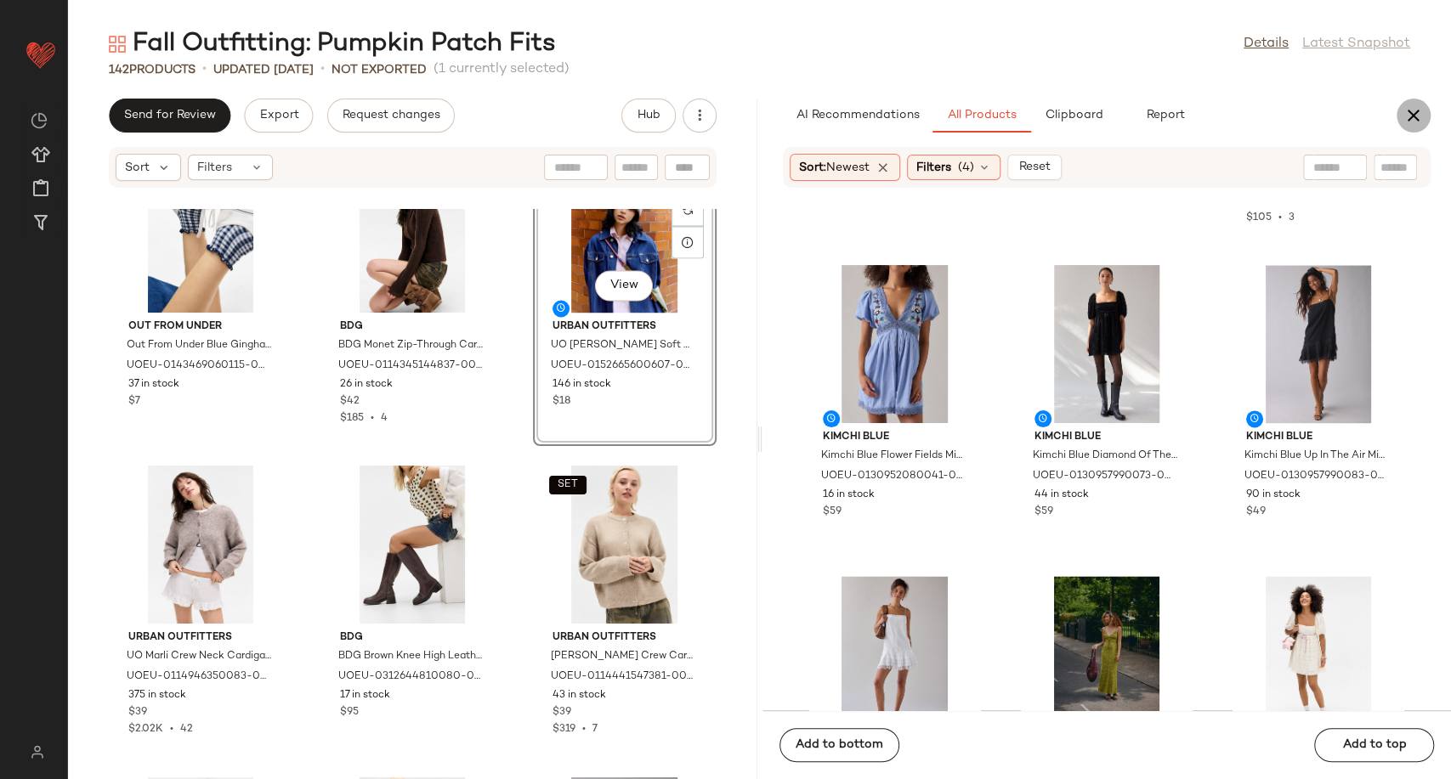
click at [1415, 113] on icon "button" at bounding box center [1413, 115] width 20 height 20
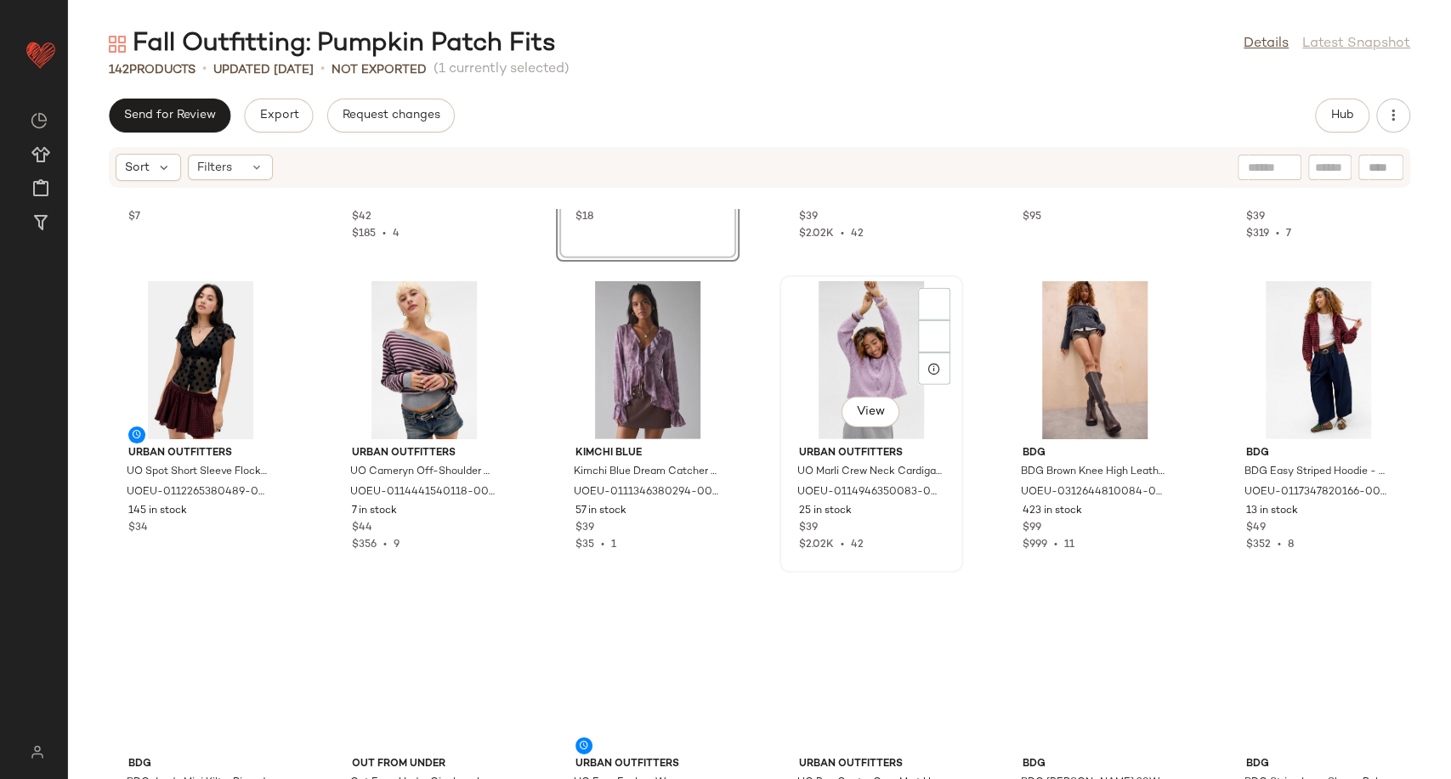
scroll to position [3677, 0]
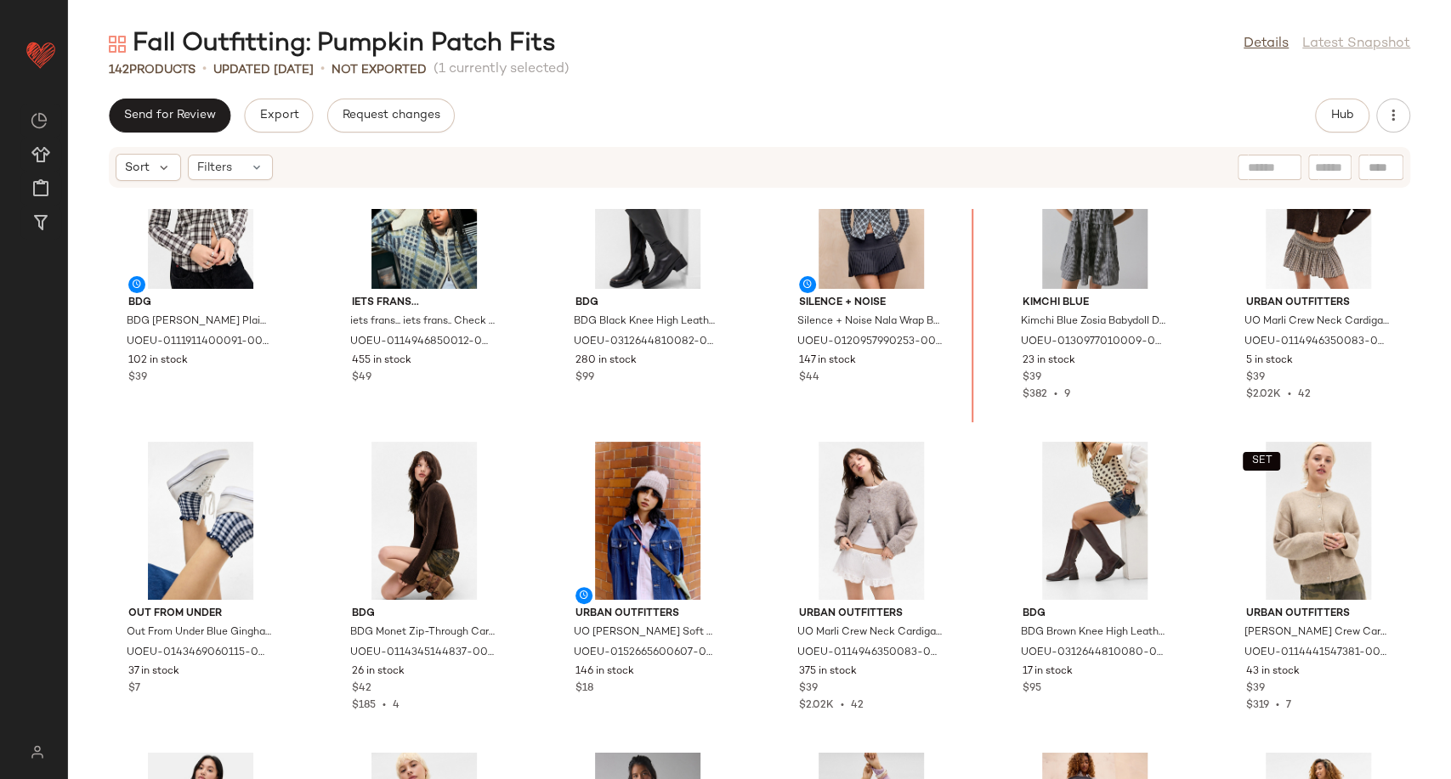
scroll to position [2896, 0]
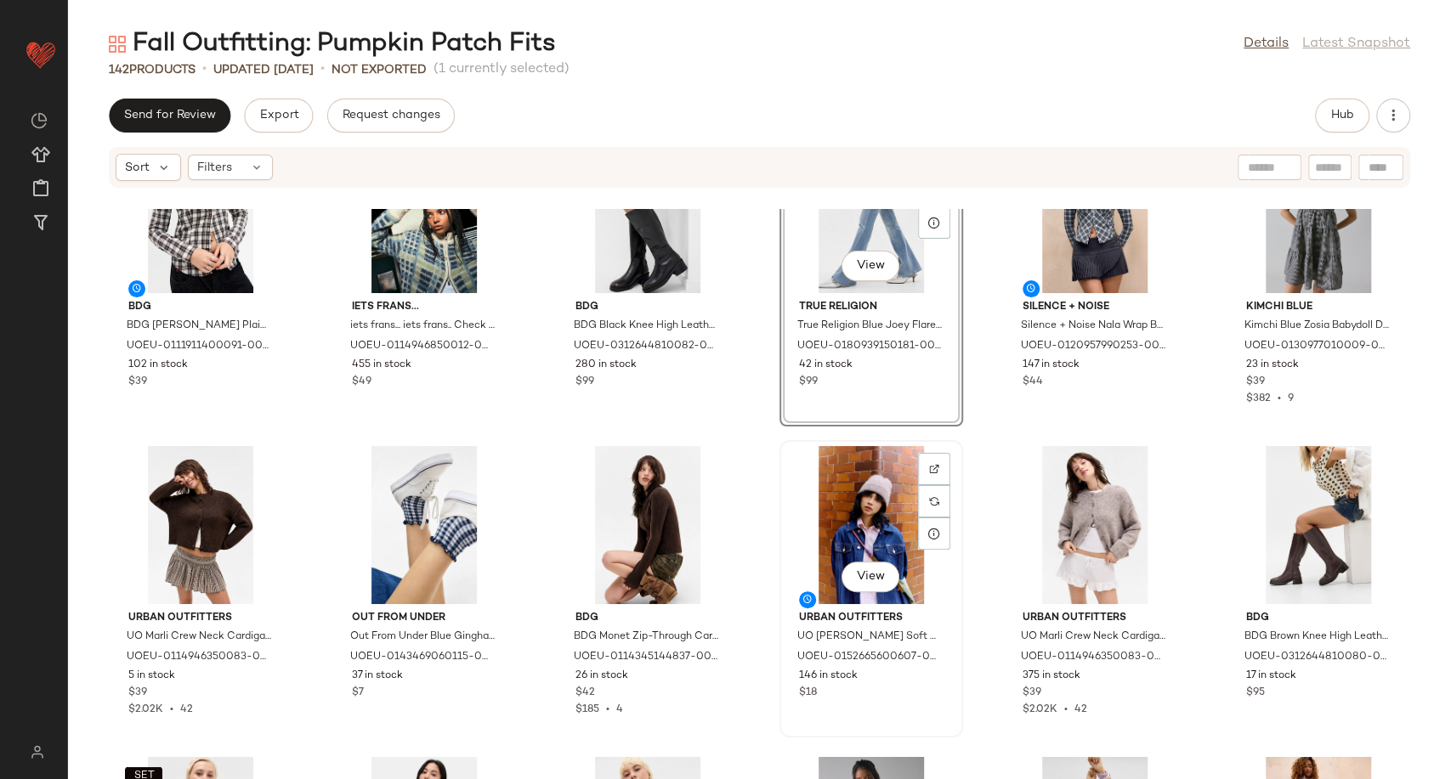
scroll to position [3368, 0]
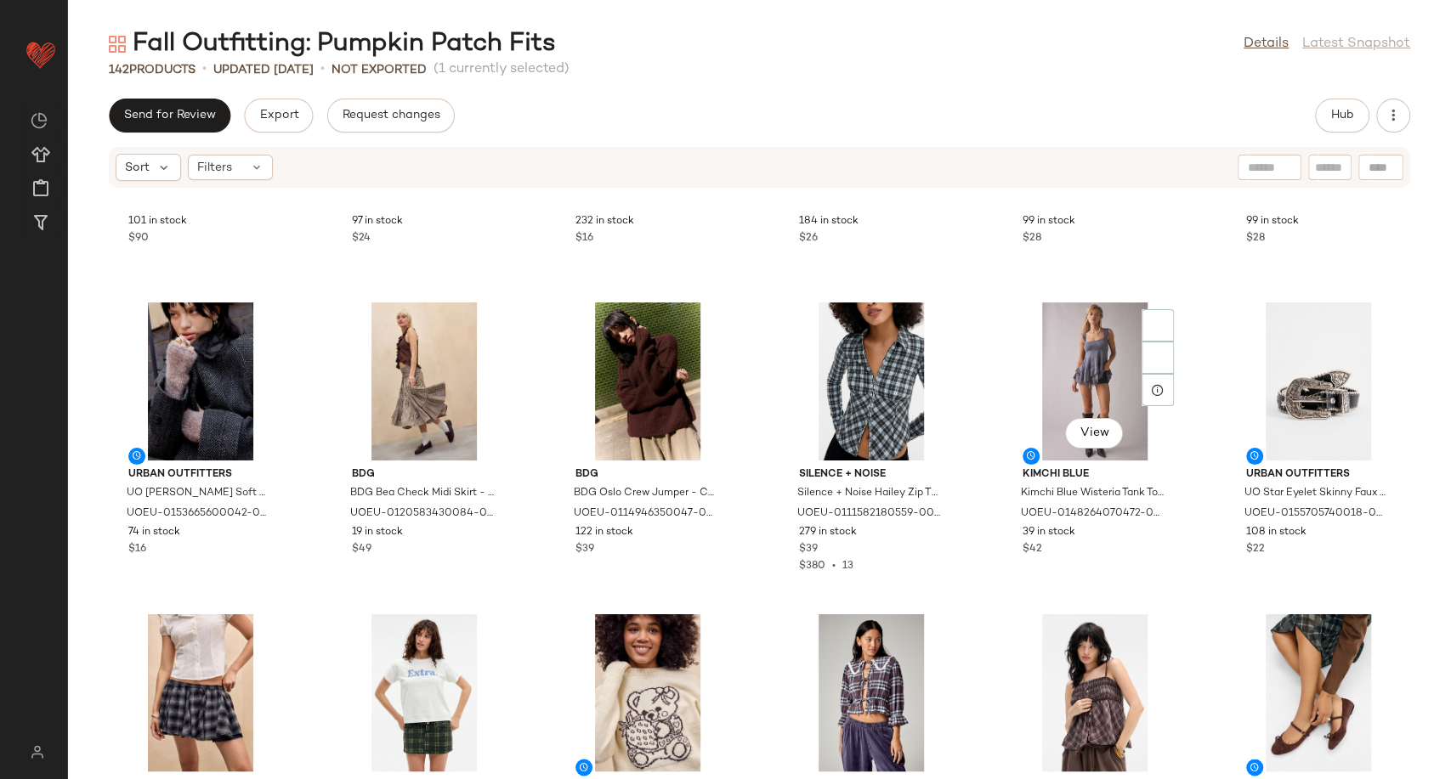
scroll to position [6018, 0]
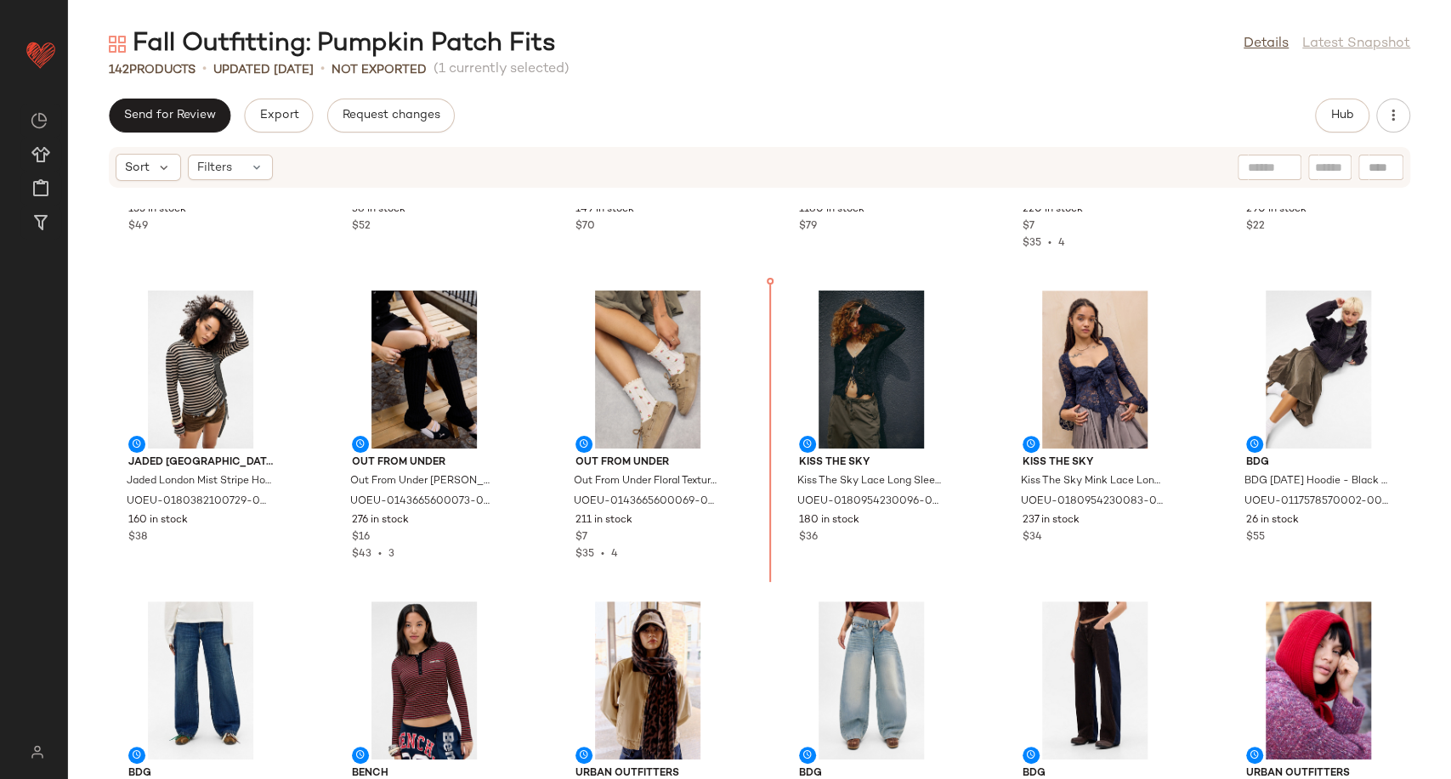
scroll to position [4776, 0]
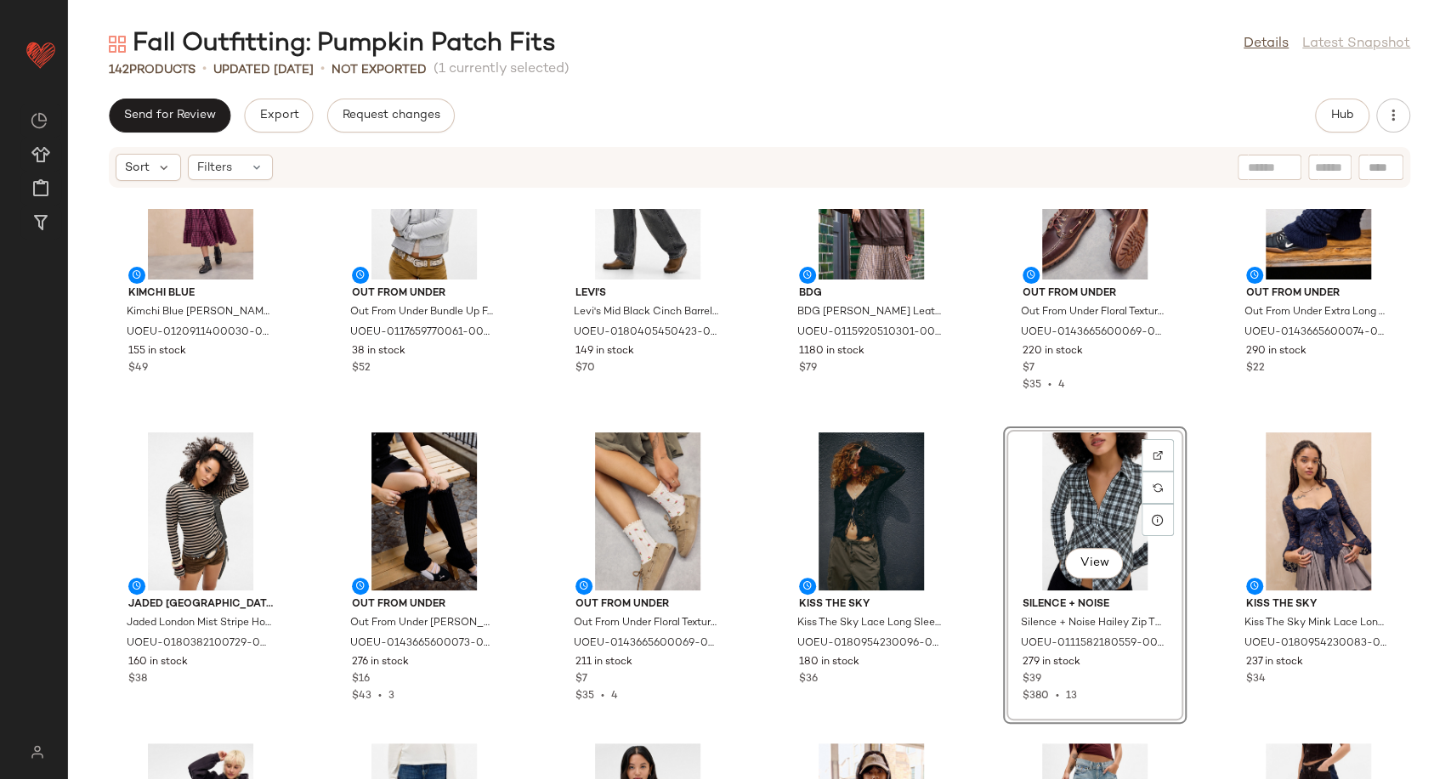
click at [1112, 514] on div "View" at bounding box center [1095, 512] width 172 height 158
click at [1287, 521] on div "View" at bounding box center [1318, 512] width 172 height 158
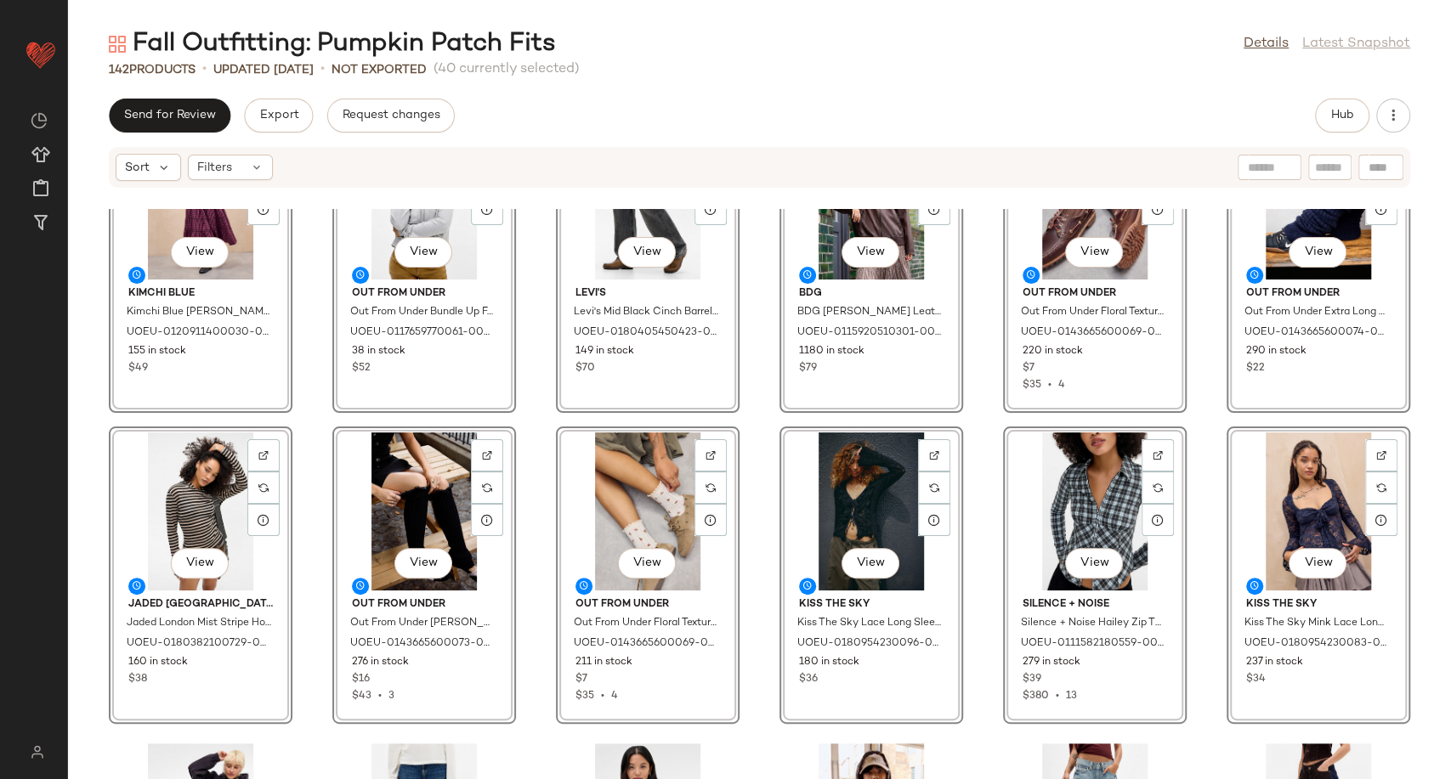
click at [1202, 540] on div "View Kimchi Blue Kimchi Blue Betty Check Midi Skirt - Pink combo XS at Urban Ou…" at bounding box center [759, 494] width 1383 height 570
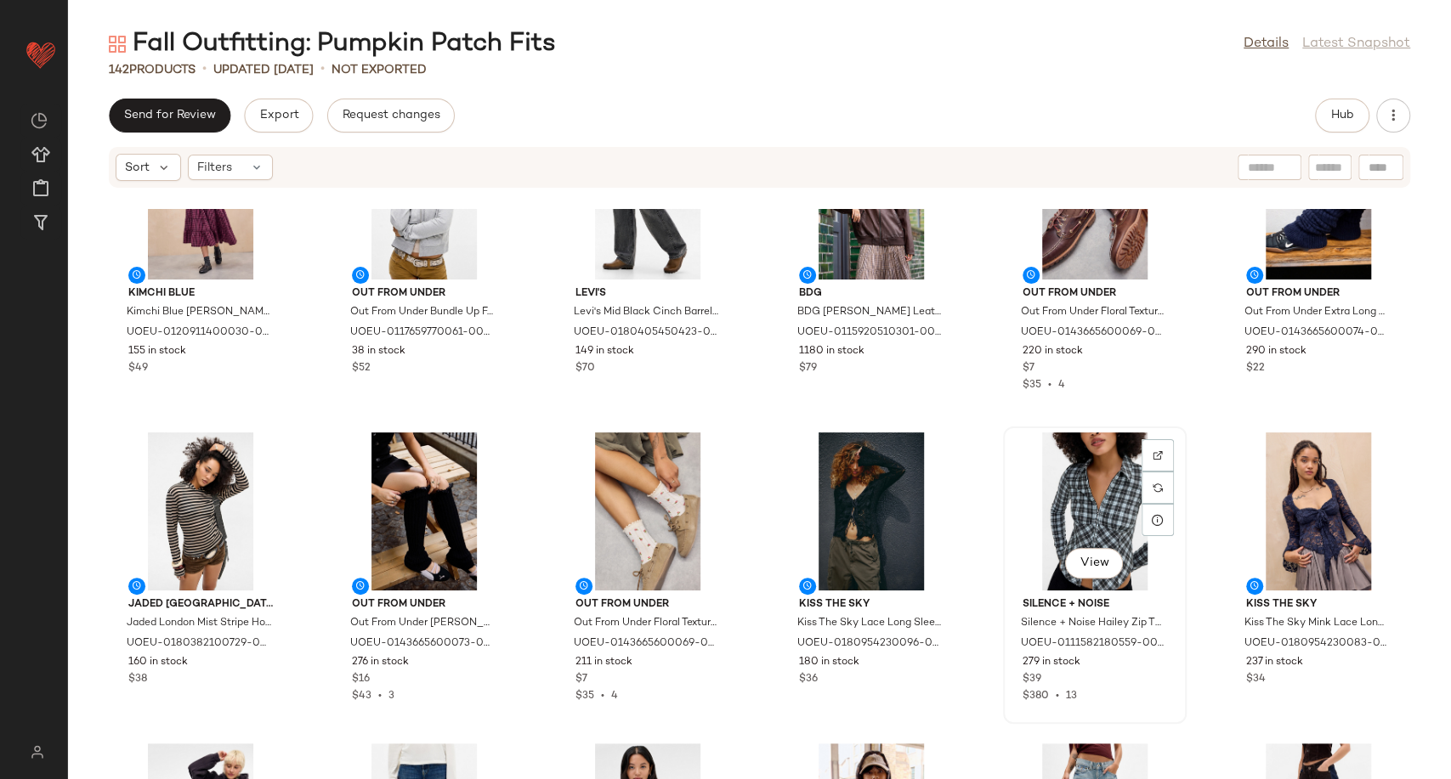
click at [1062, 517] on div "View" at bounding box center [1095, 512] width 172 height 158
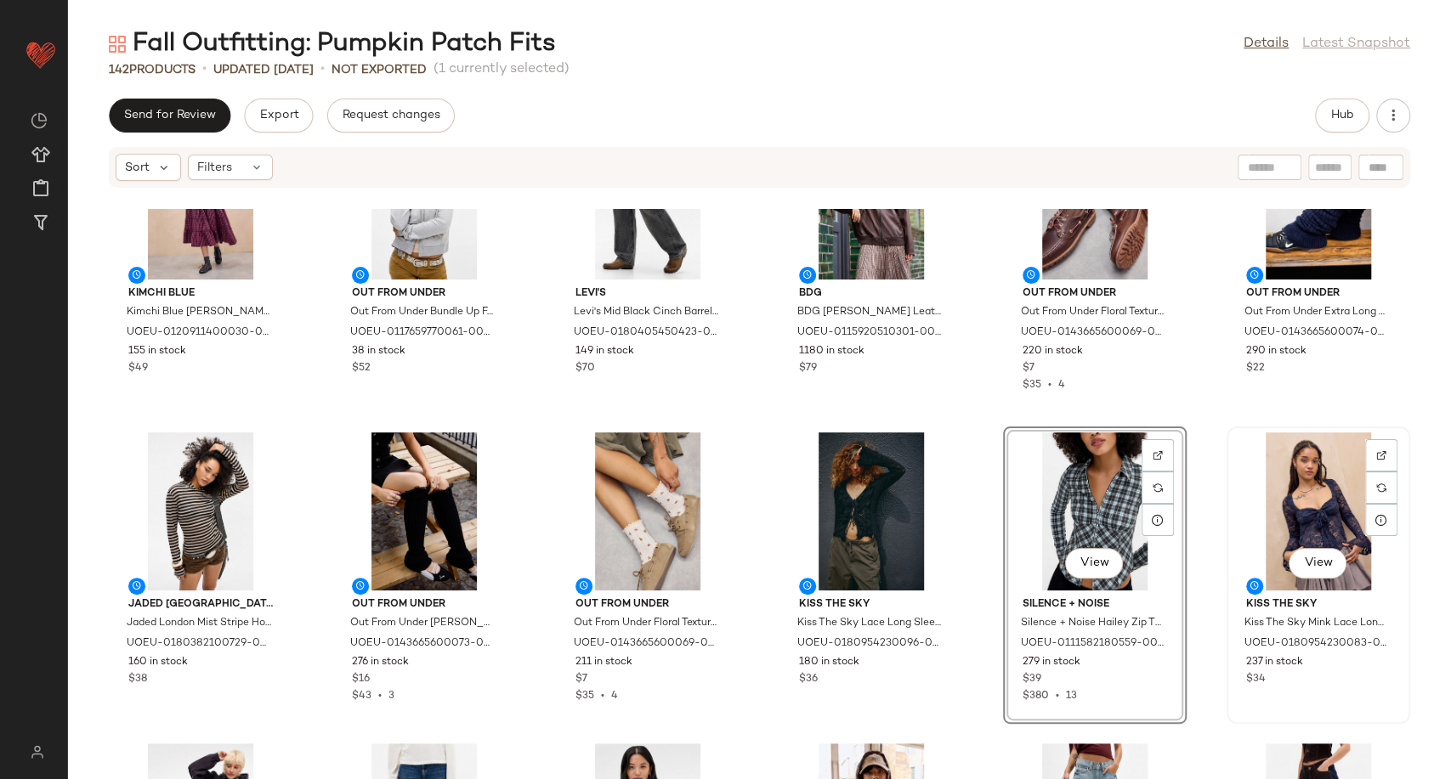
click at [1312, 509] on div "View" at bounding box center [1318, 512] width 172 height 158
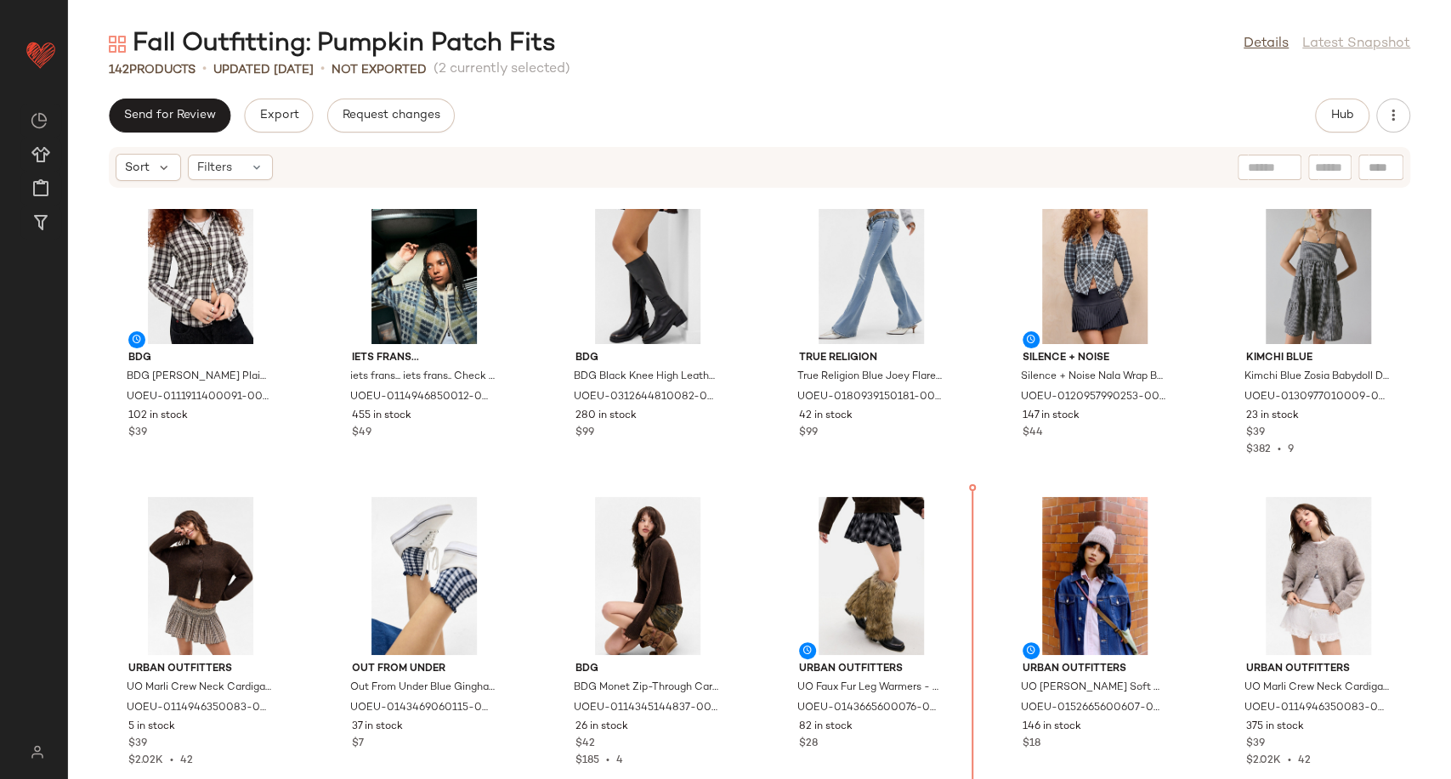
scroll to position [2889, 0]
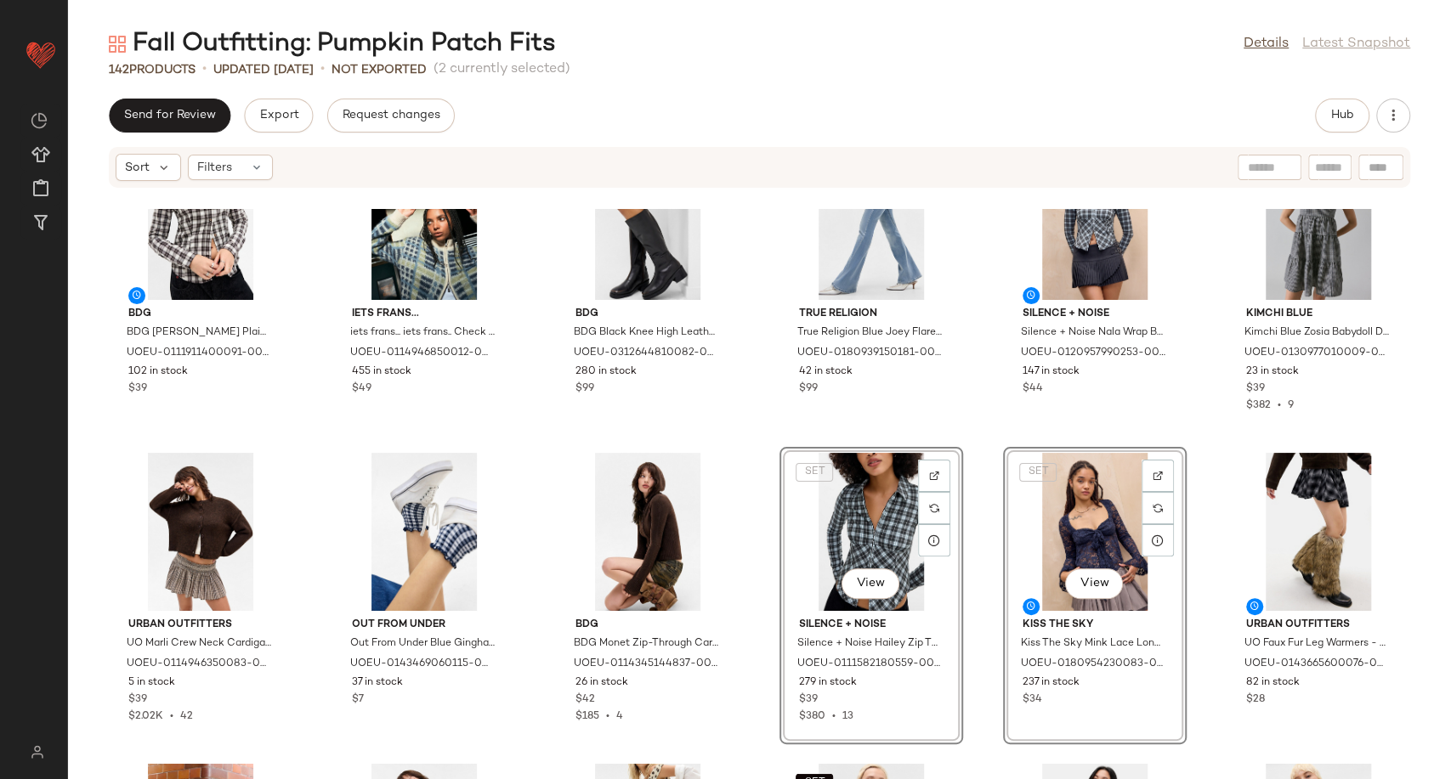
click at [985, 604] on div "BDG BDG Gwen Plaid Shirt - Brown 2XS at Urban Outfitters UOEU-0111911400091-000…" at bounding box center [759, 494] width 1383 height 570
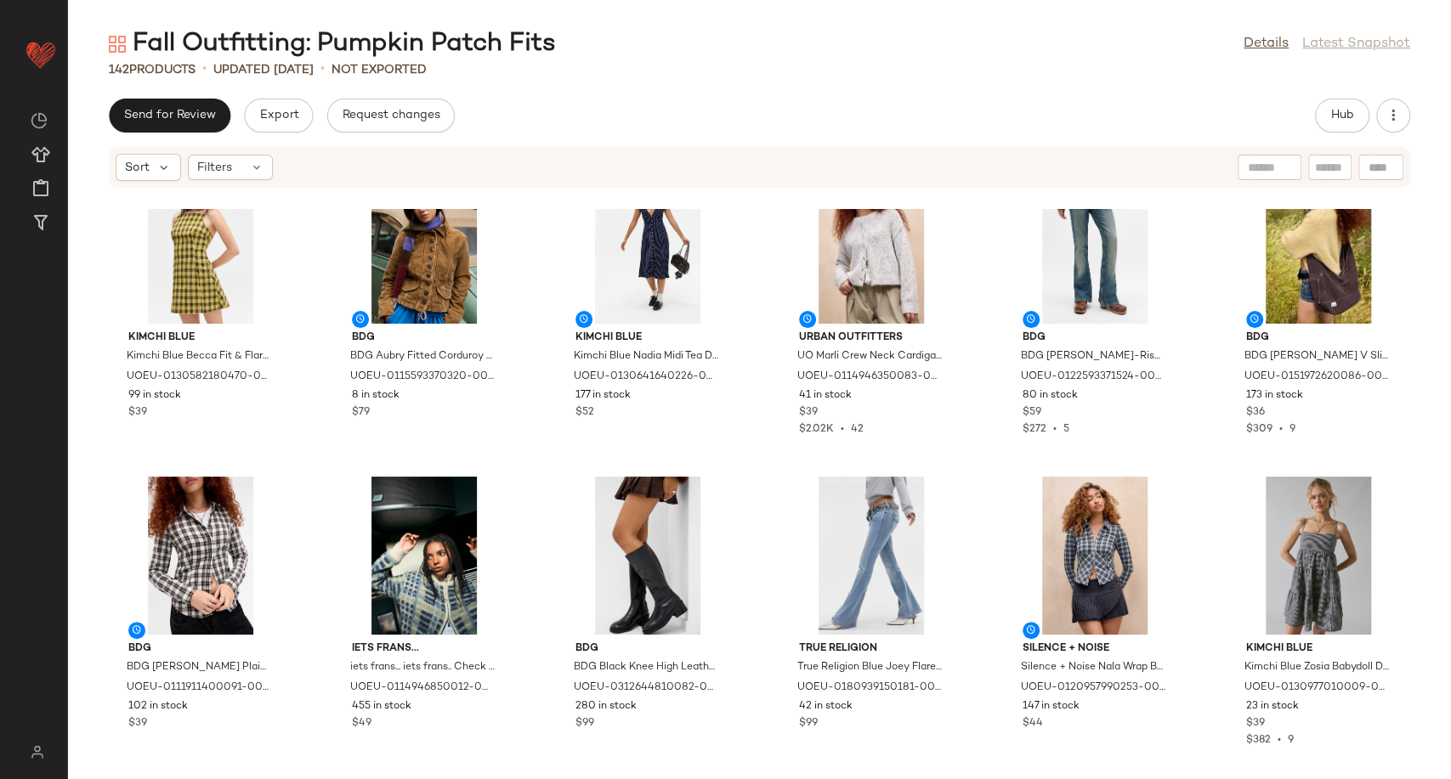
scroll to position [2700, 0]
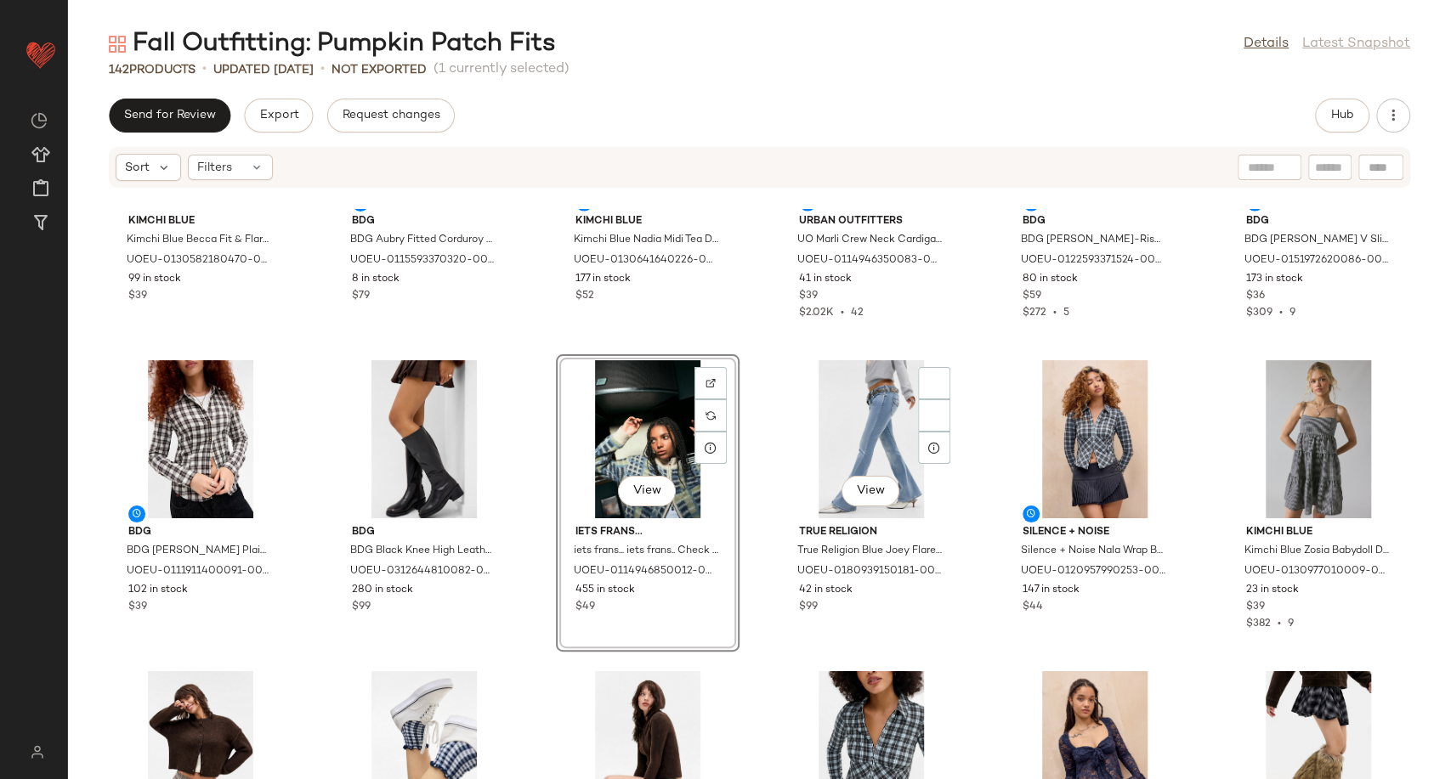
scroll to position [2700, 0]
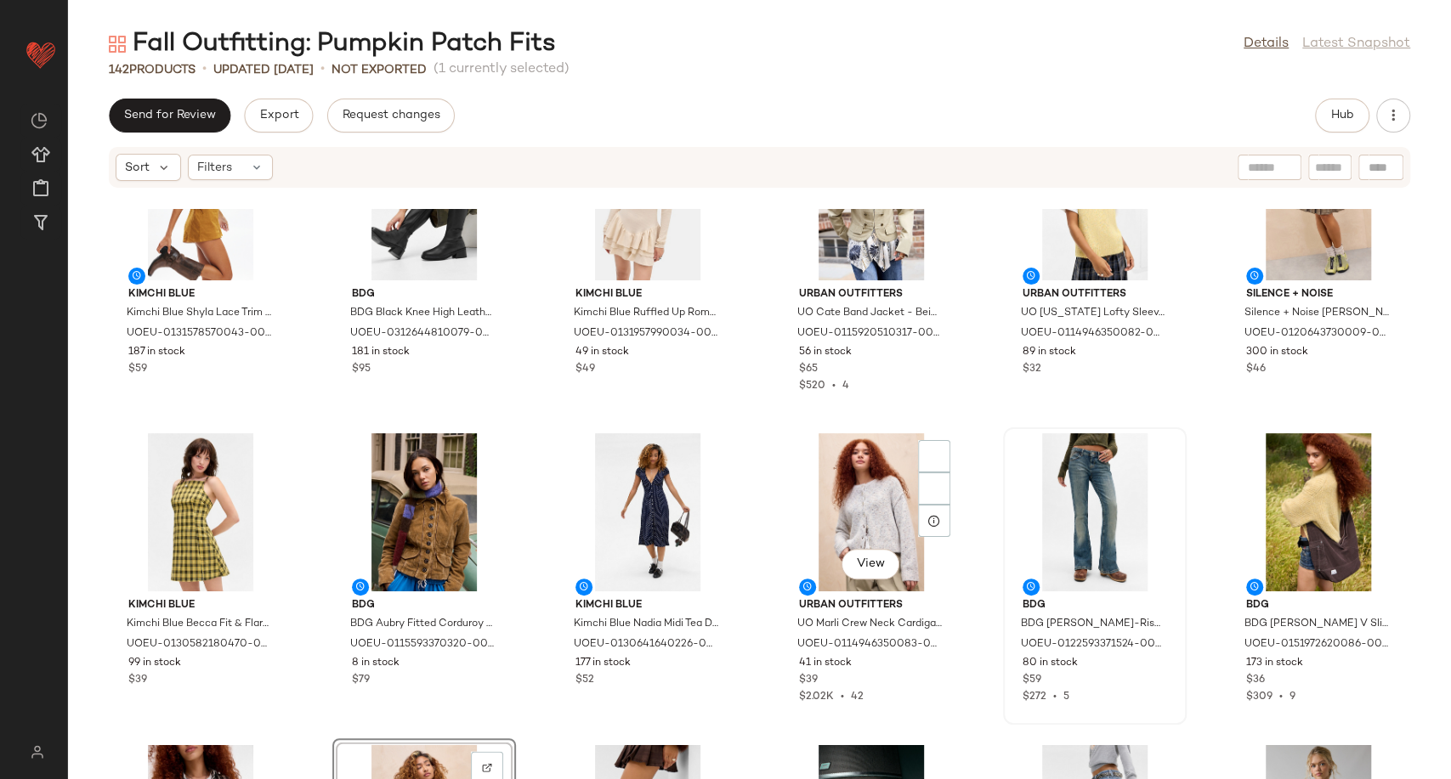
scroll to position [2323, 0]
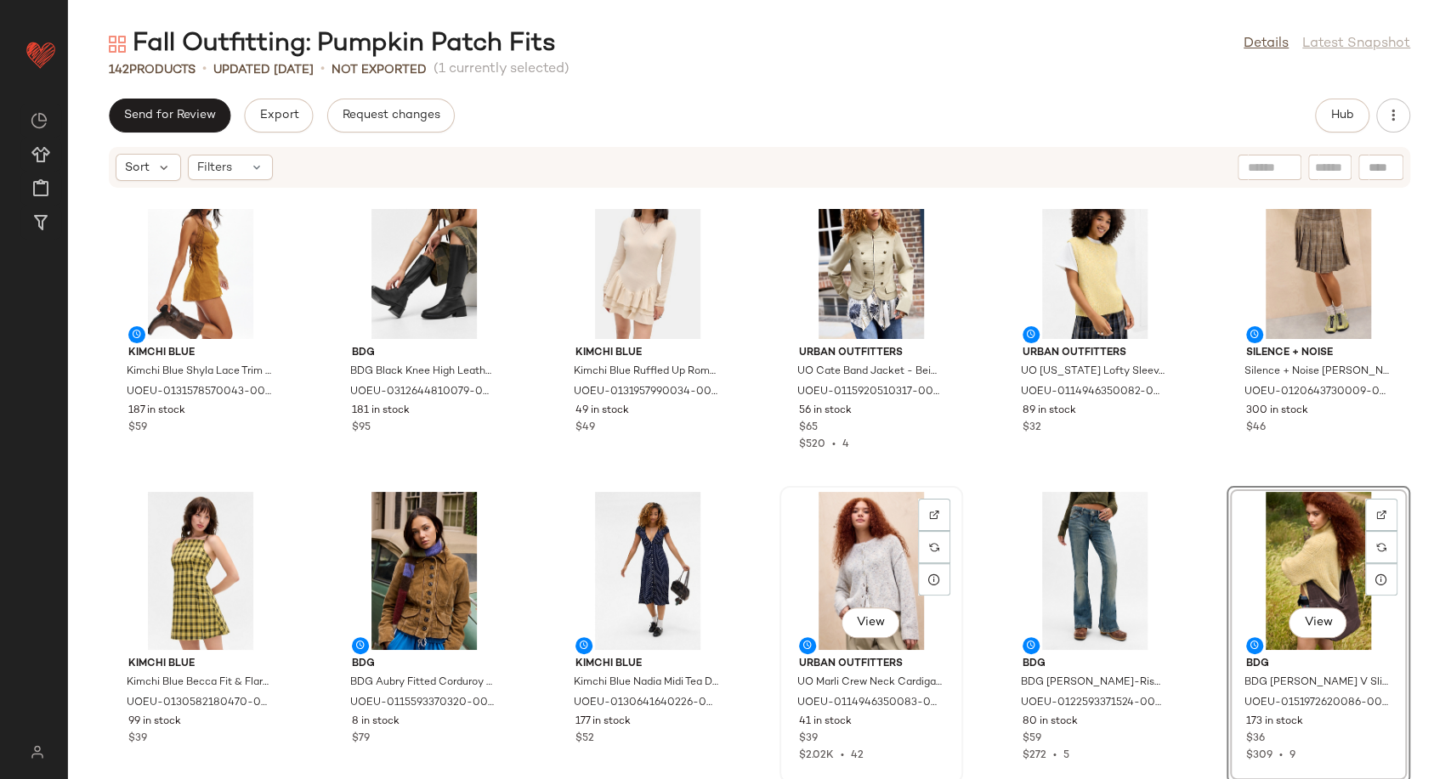
scroll to position [2511, 0]
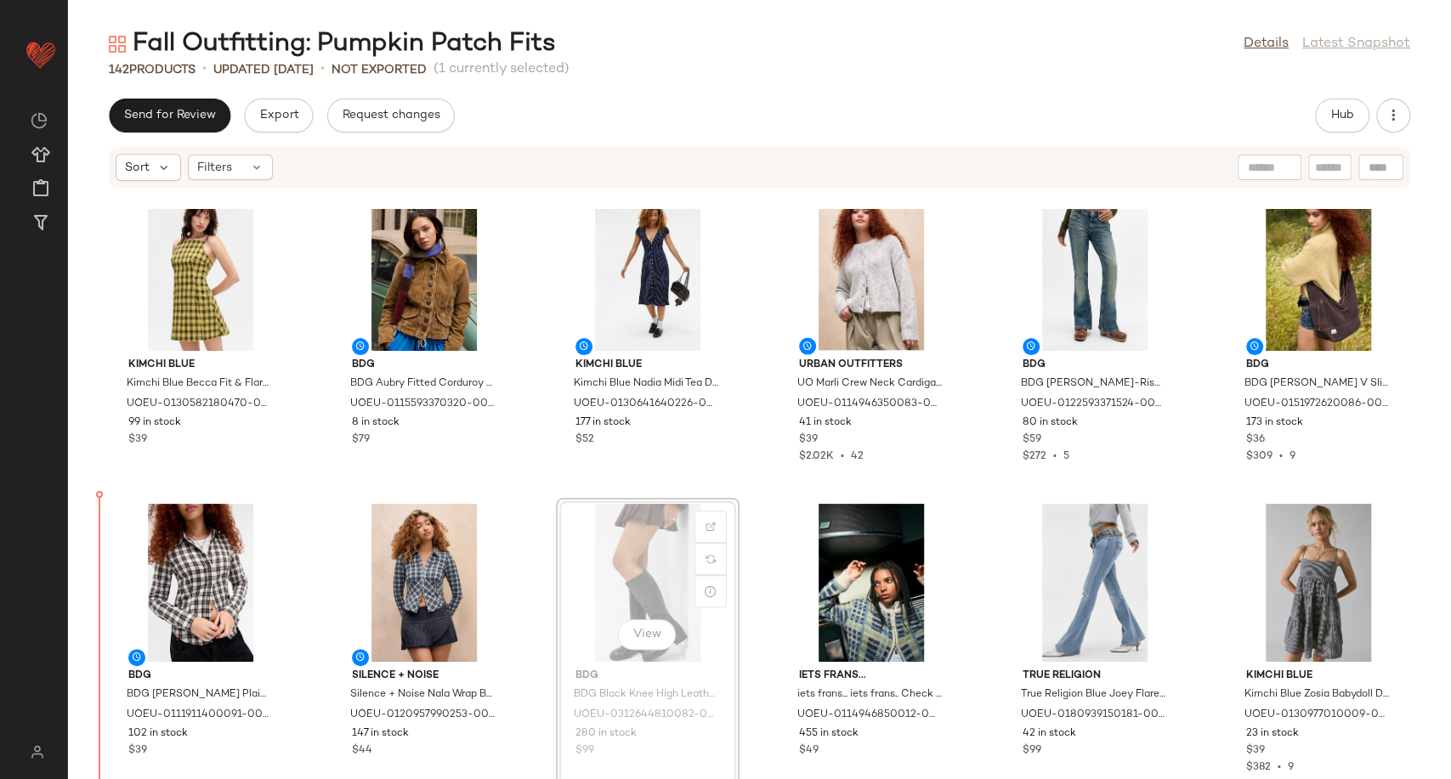
scroll to position [2529, 0]
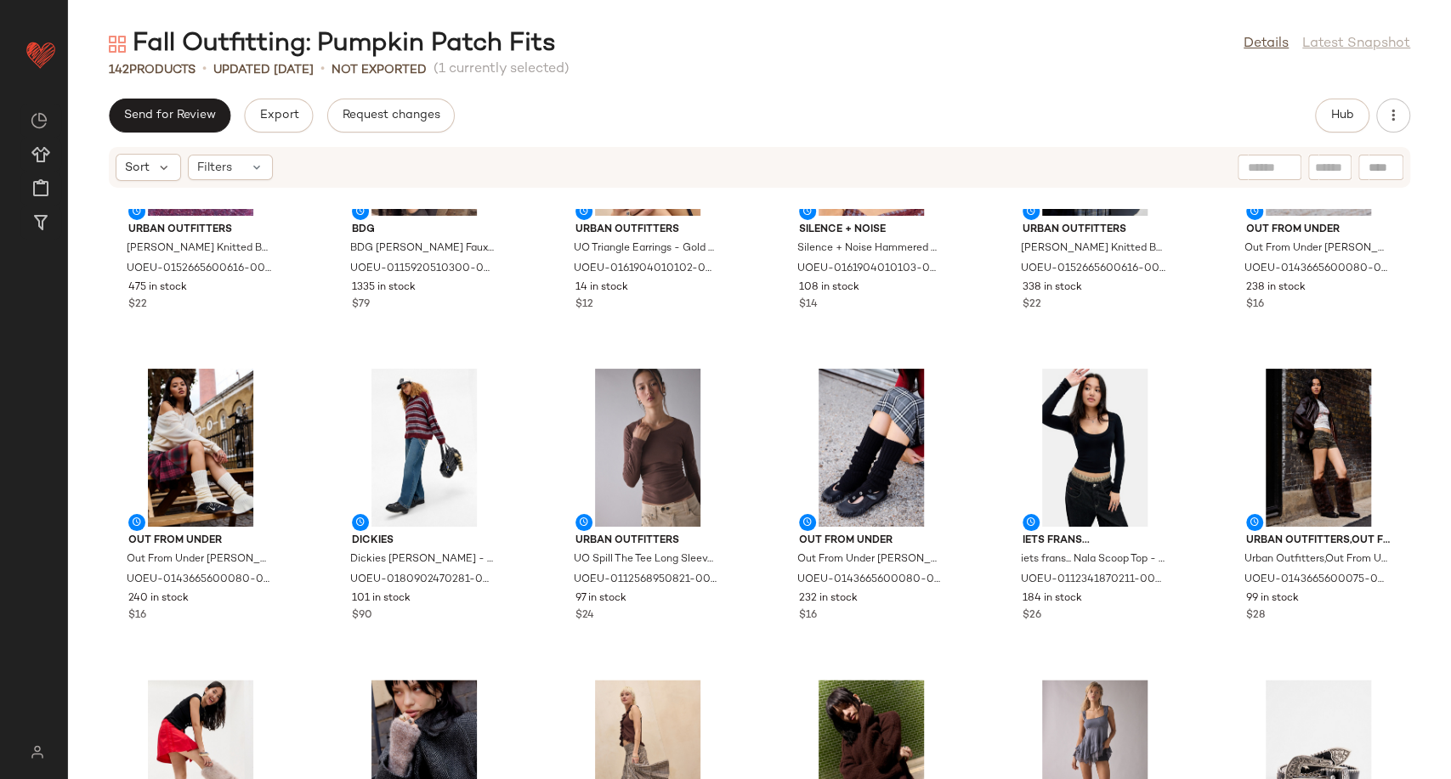
scroll to position [6245, 0]
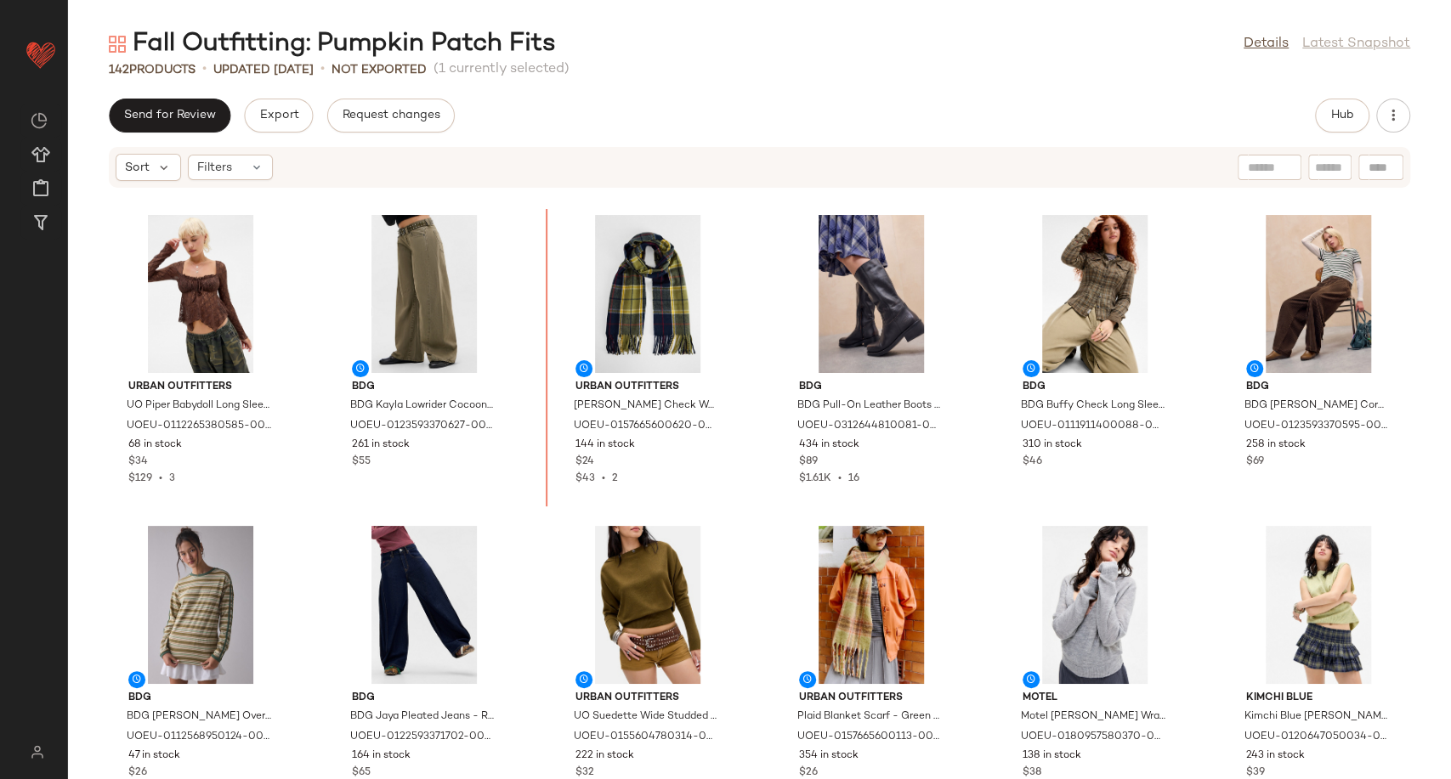
scroll to position [1570, 0]
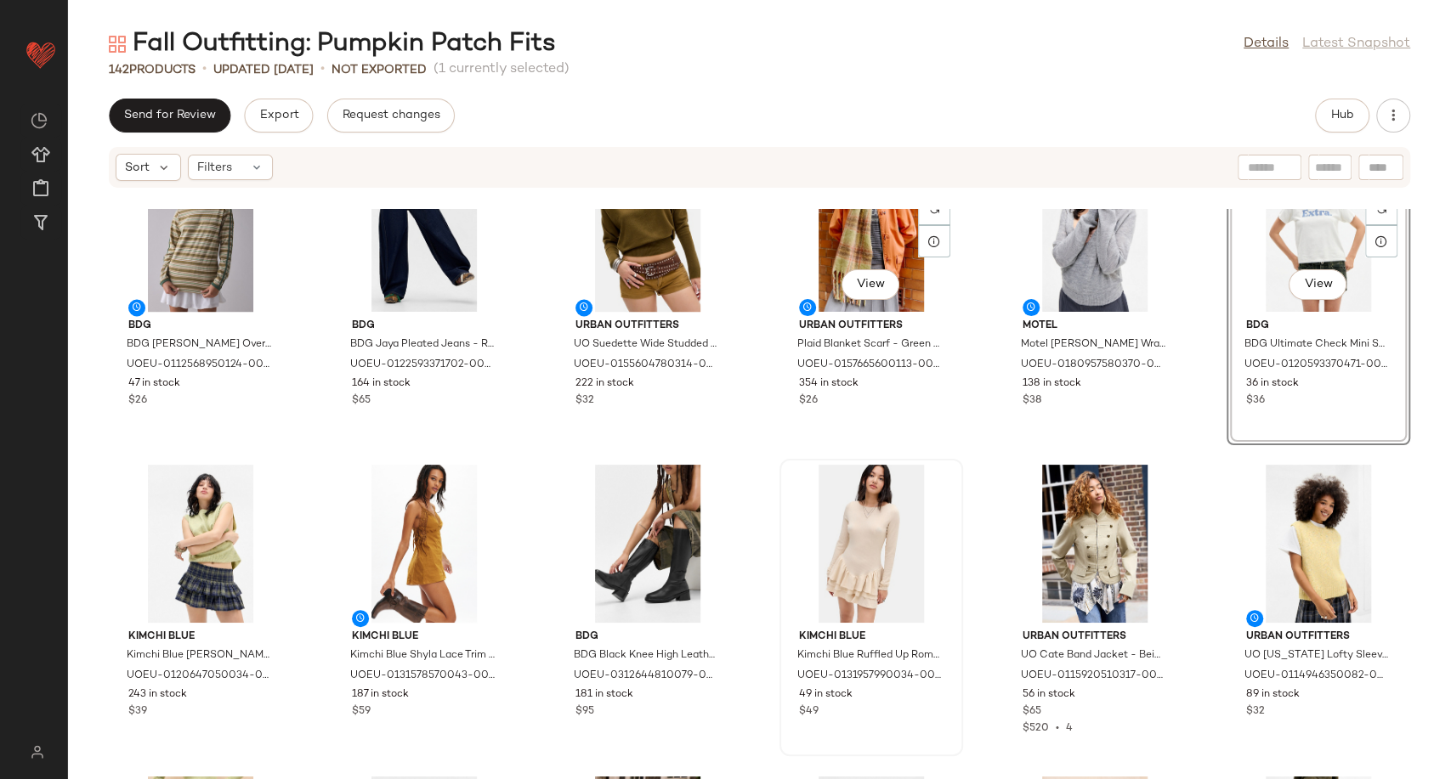
scroll to position [1947, 0]
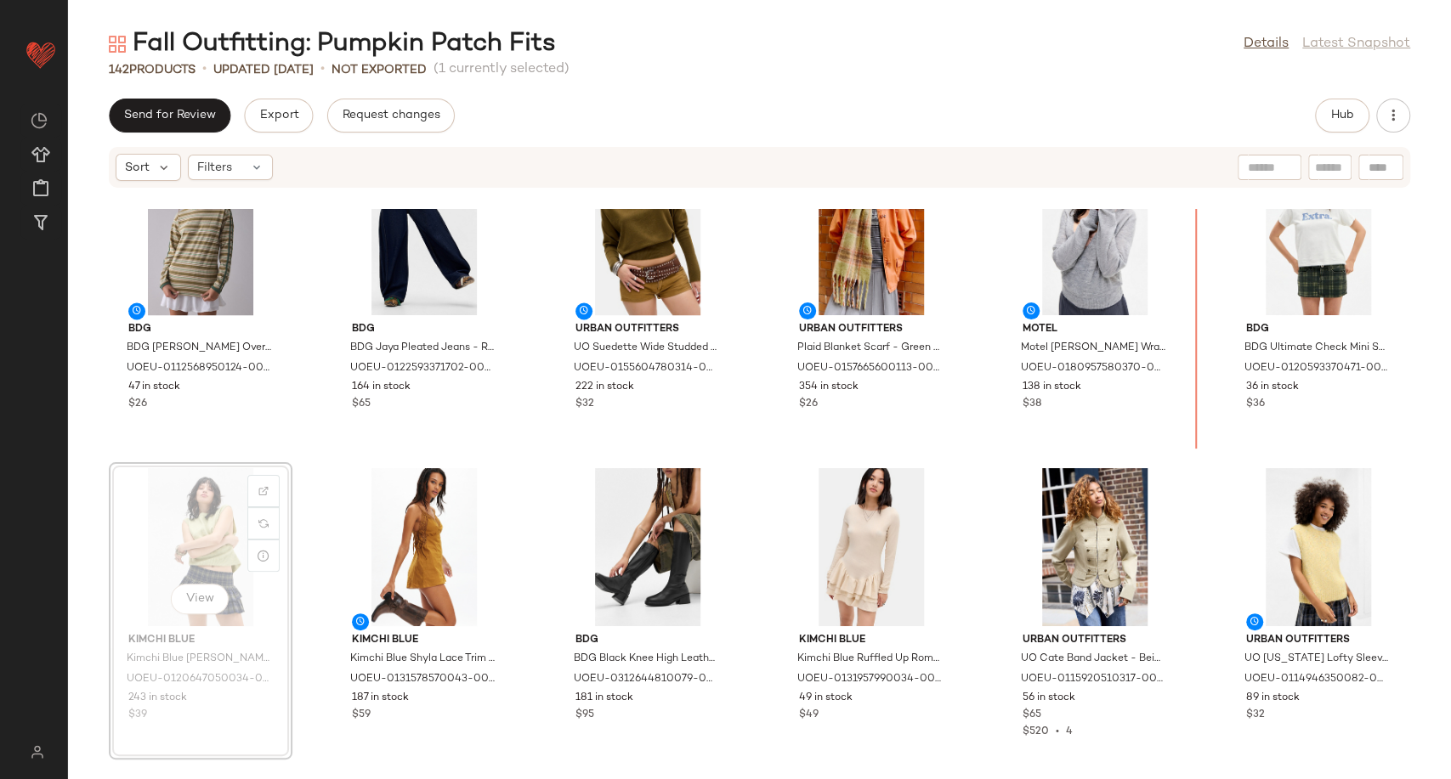
scroll to position [1938, 0]
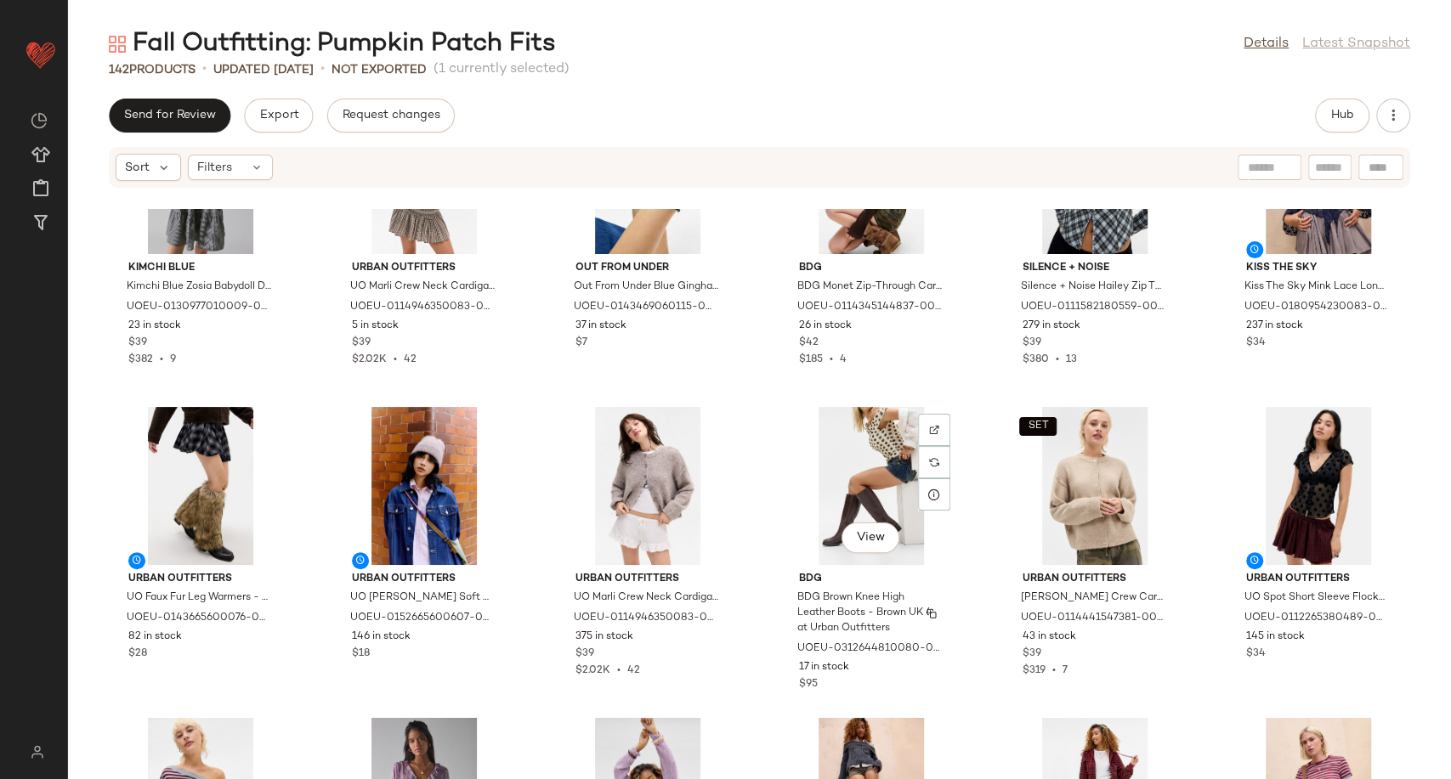
scroll to position [3260, 0]
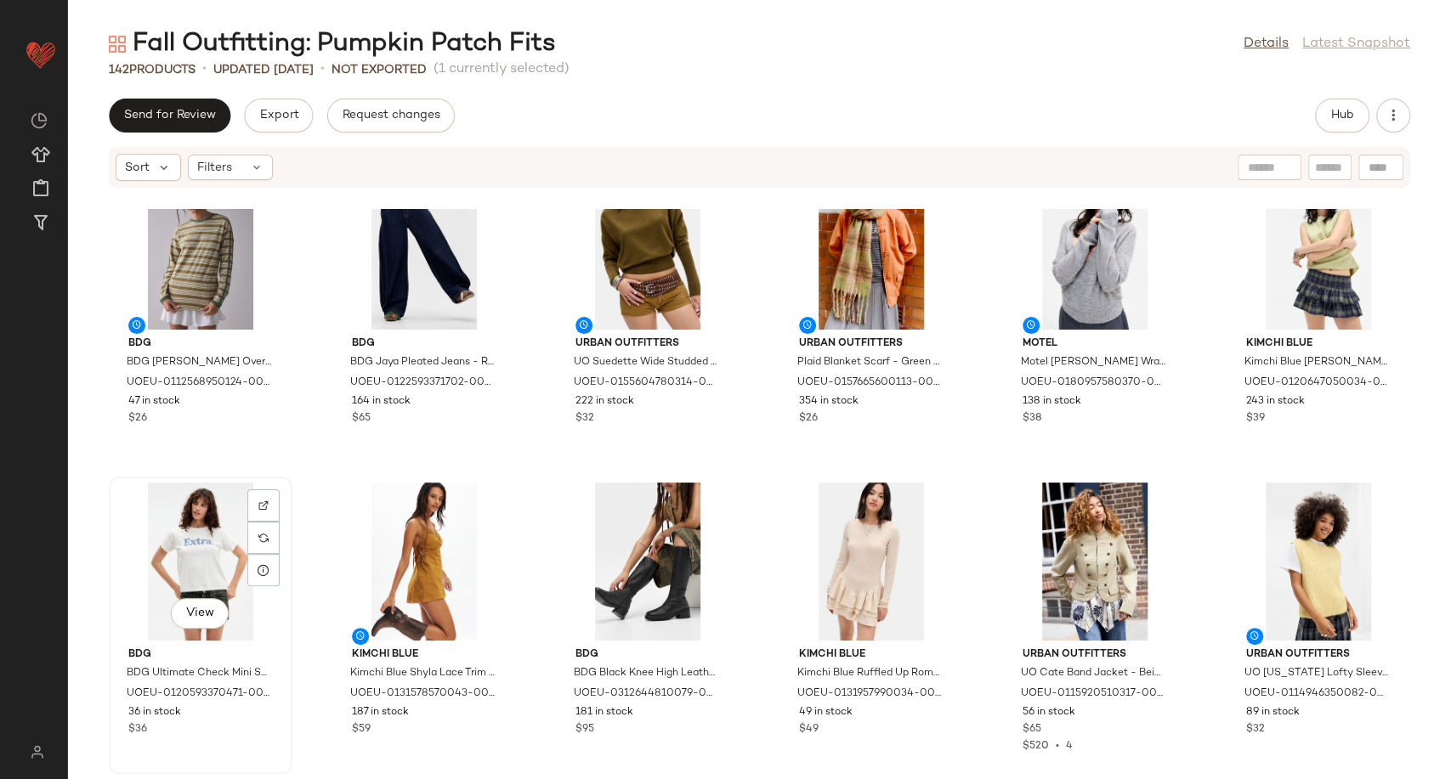
scroll to position [1927, 0]
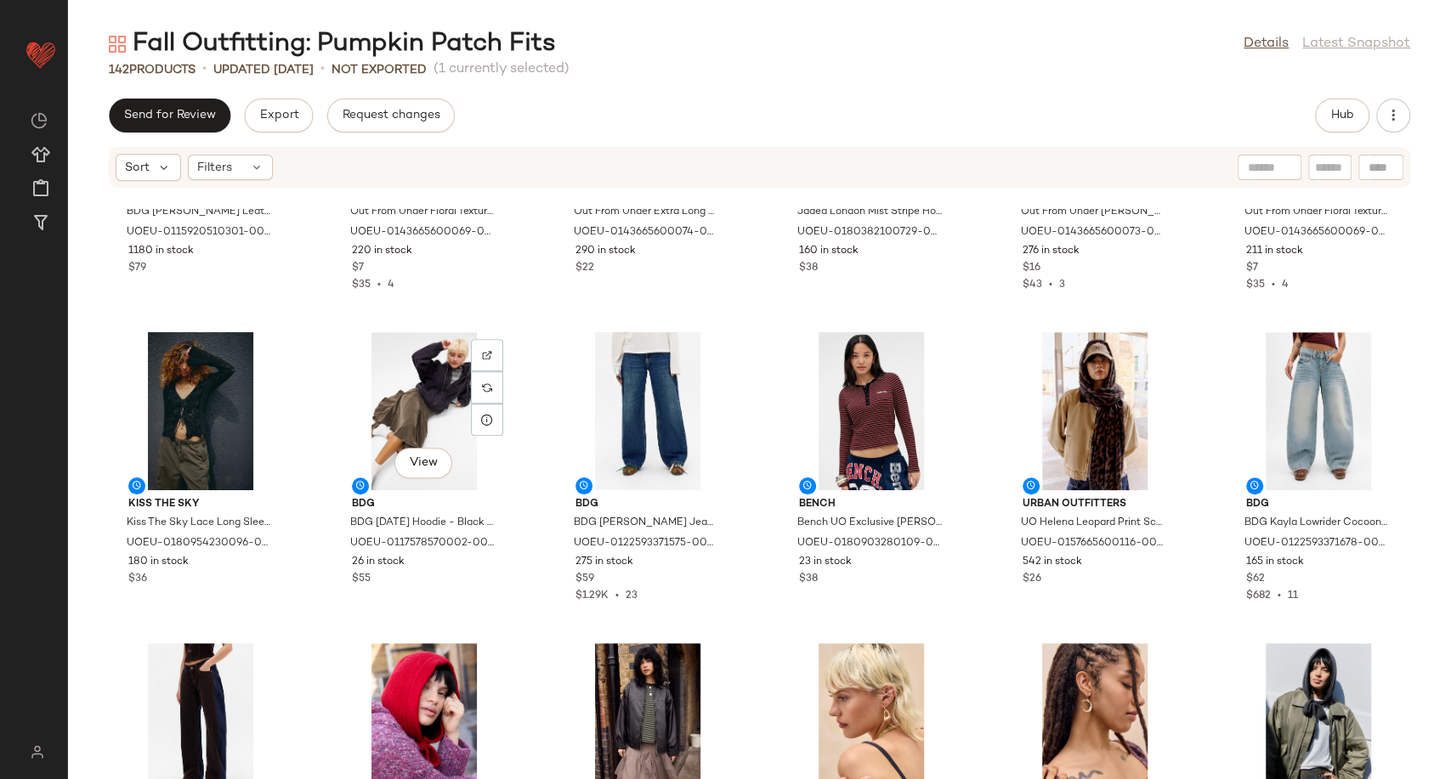
scroll to position [5421, 0]
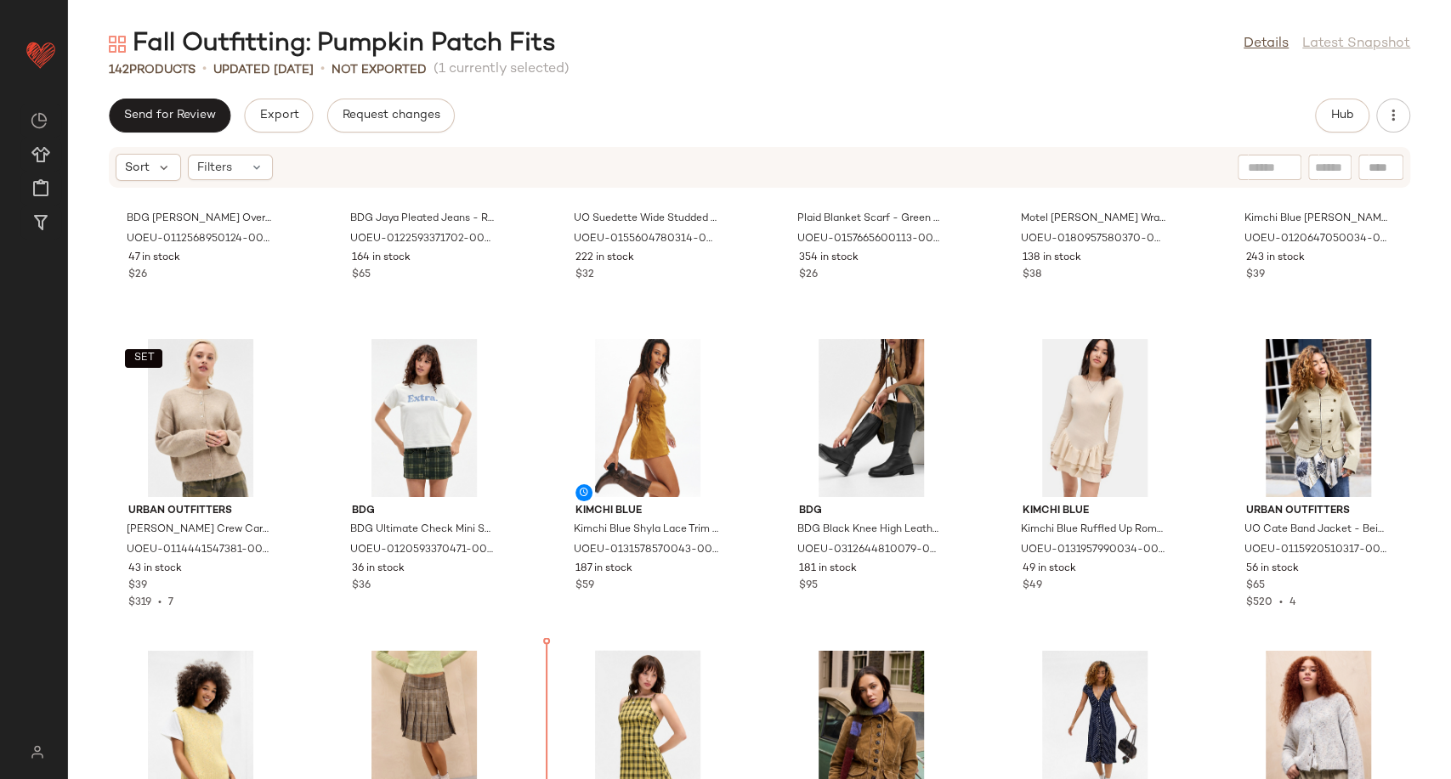
scroll to position [2058, 0]
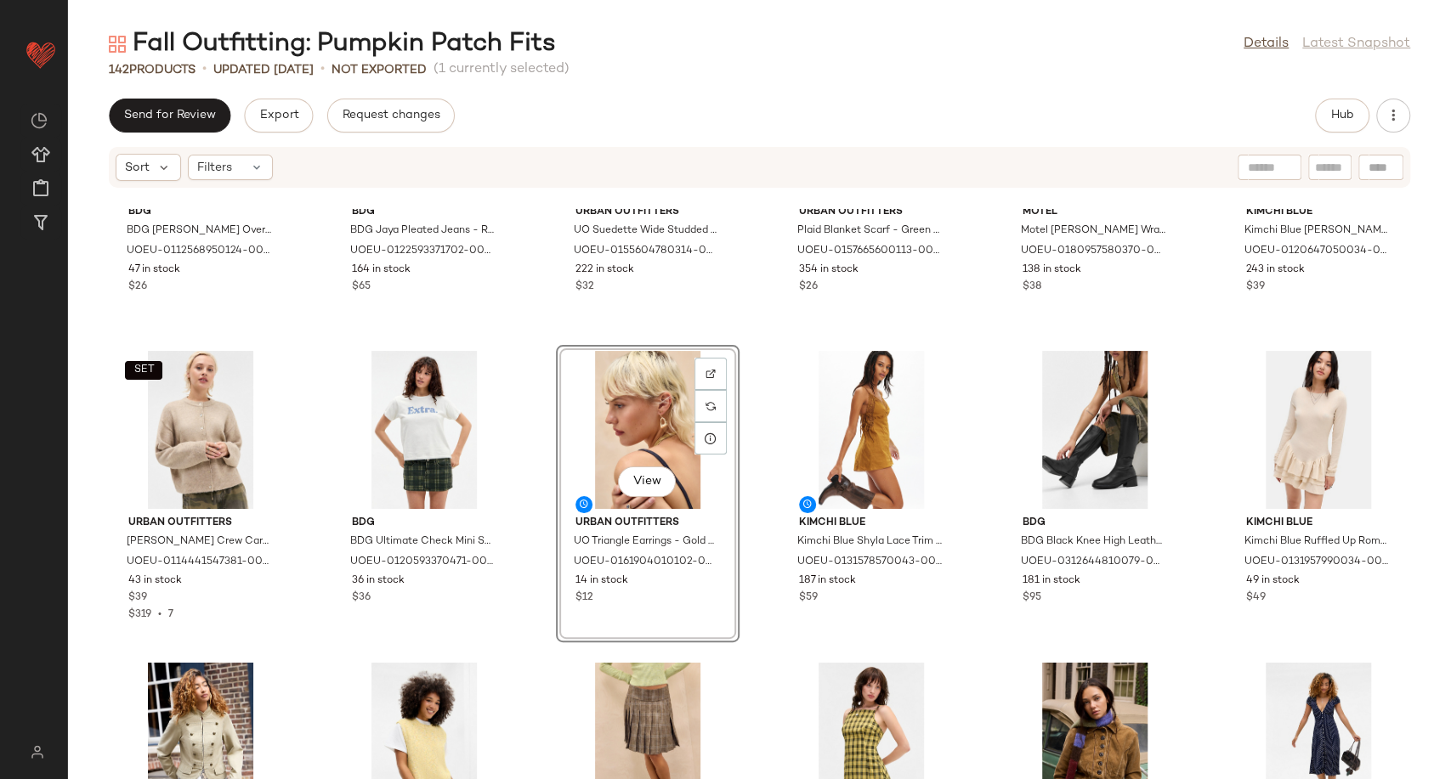
click at [750, 540] on div "BDG BDG Hayden Oversized T-Shirt - Green M at Urban Outfitters UOEU-01125689501…" at bounding box center [759, 494] width 1383 height 570
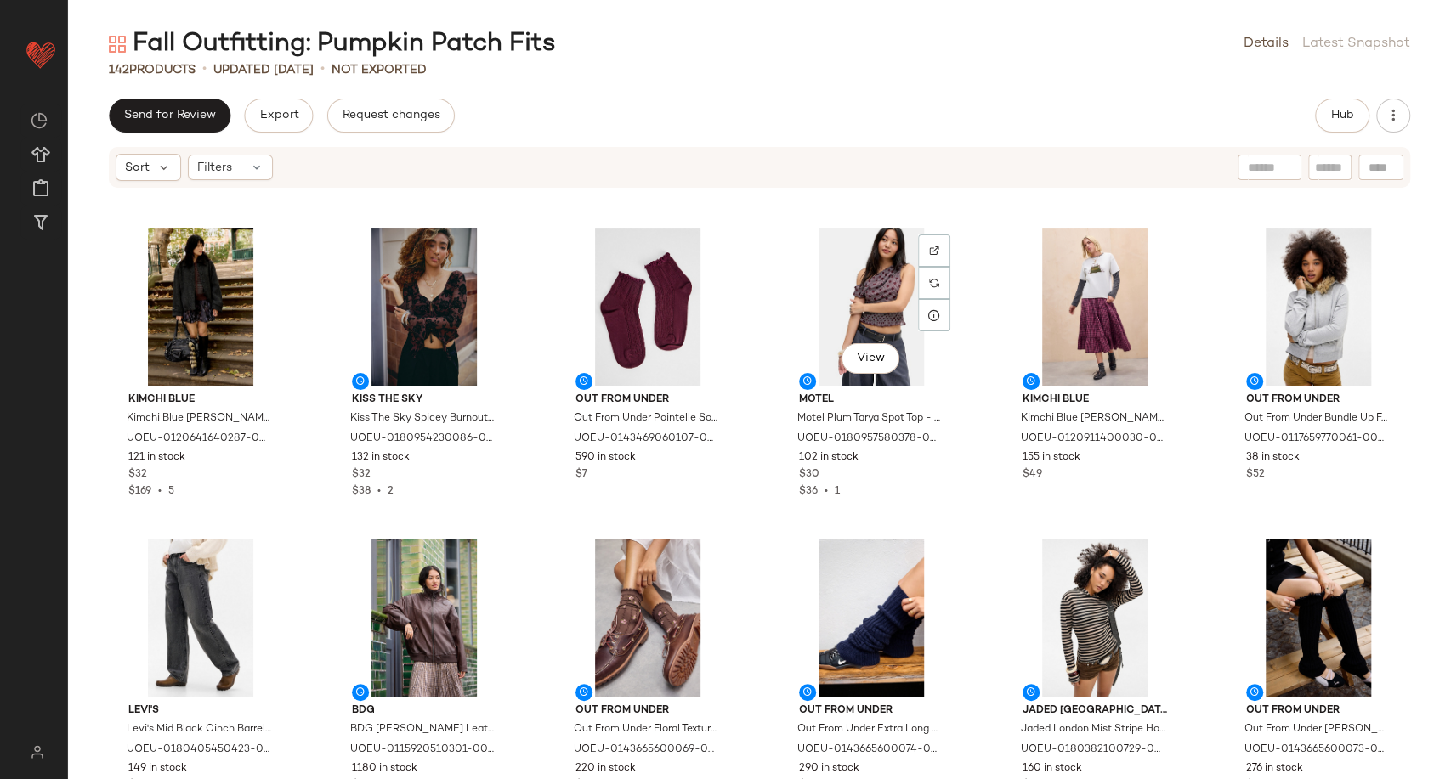
scroll to position [4702, 0]
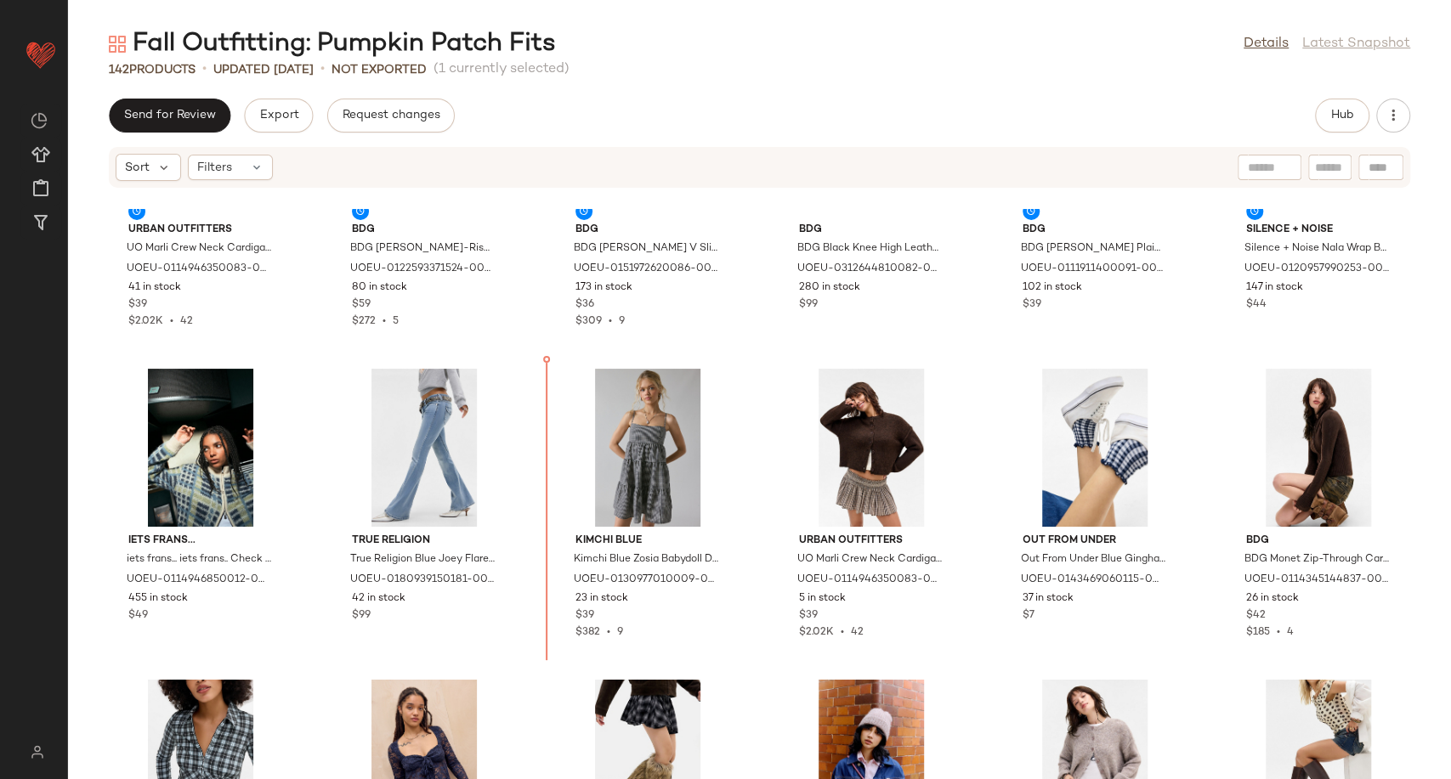
scroll to position [2854, 0]
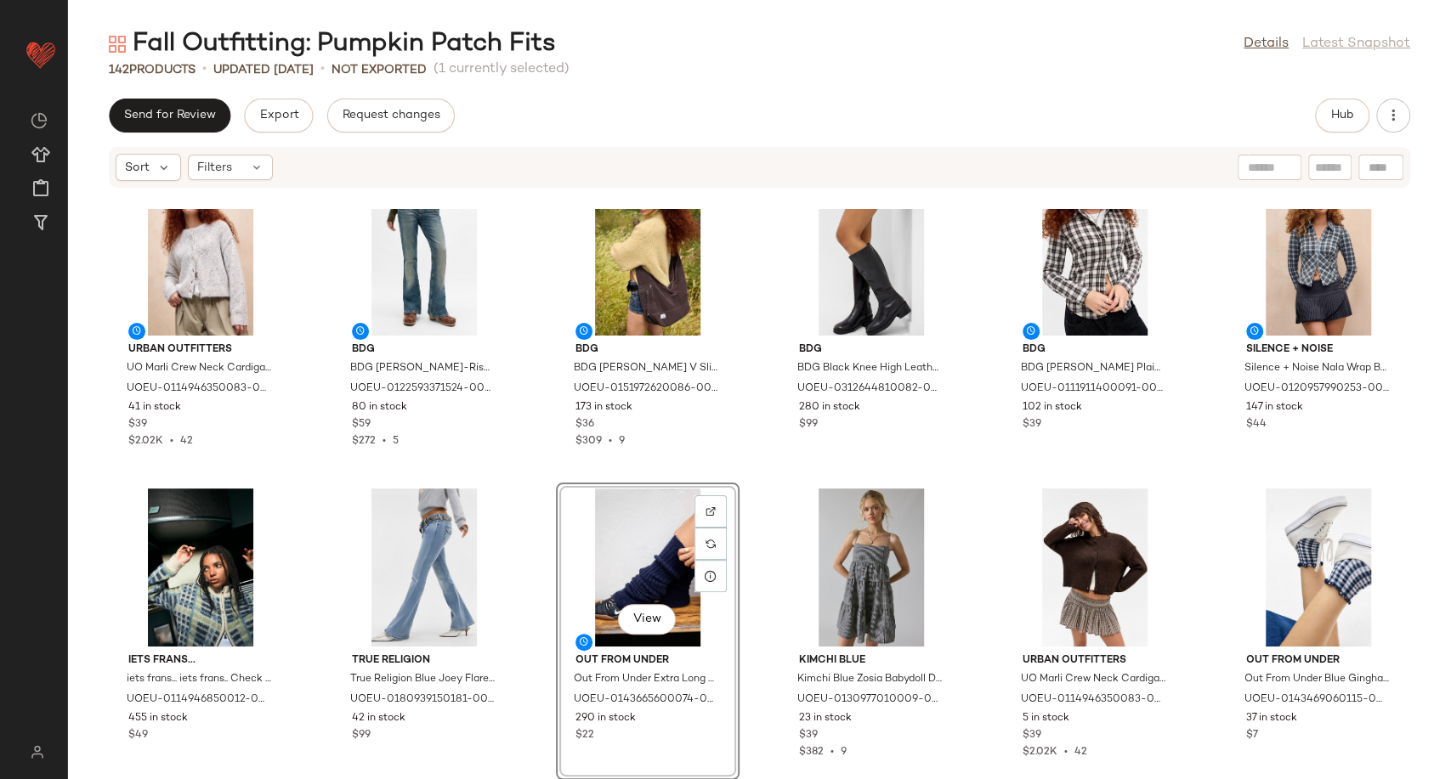
click at [767, 658] on div "Urban Outfitters UO Marli Crew Neck Cardigan - Sand XS at Urban Outfitters UOEU…" at bounding box center [759, 494] width 1383 height 570
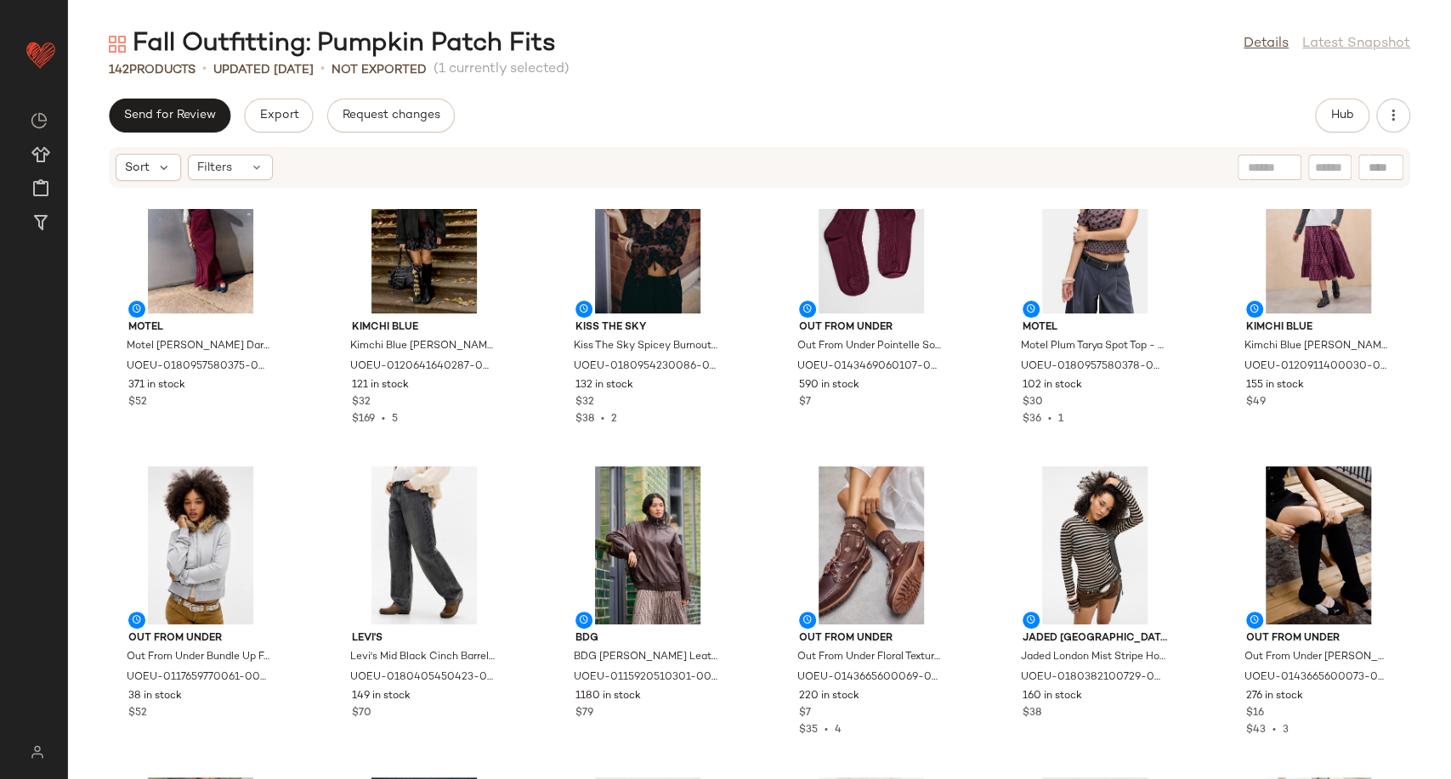
scroll to position [4459, 0]
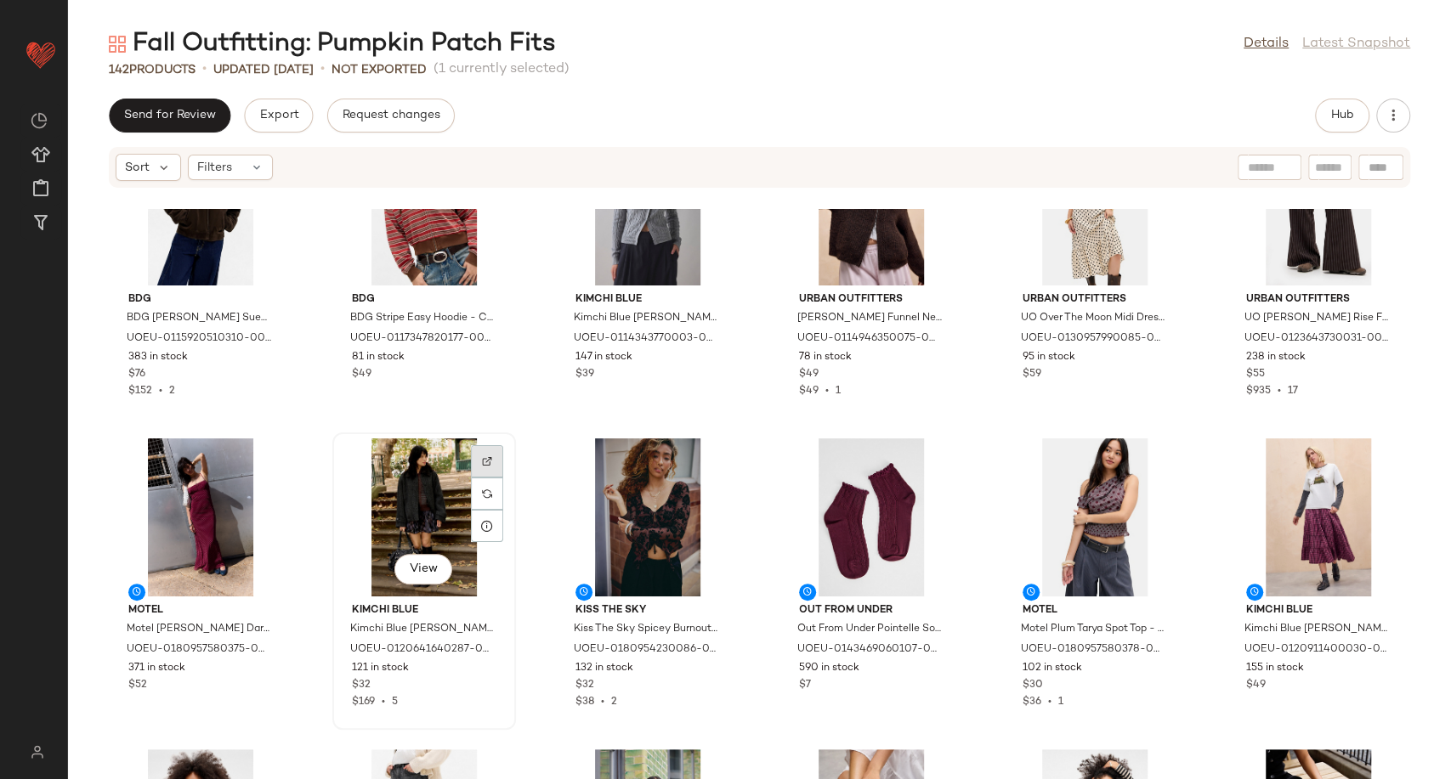
click at [482, 457] on img at bounding box center [487, 461] width 10 height 10
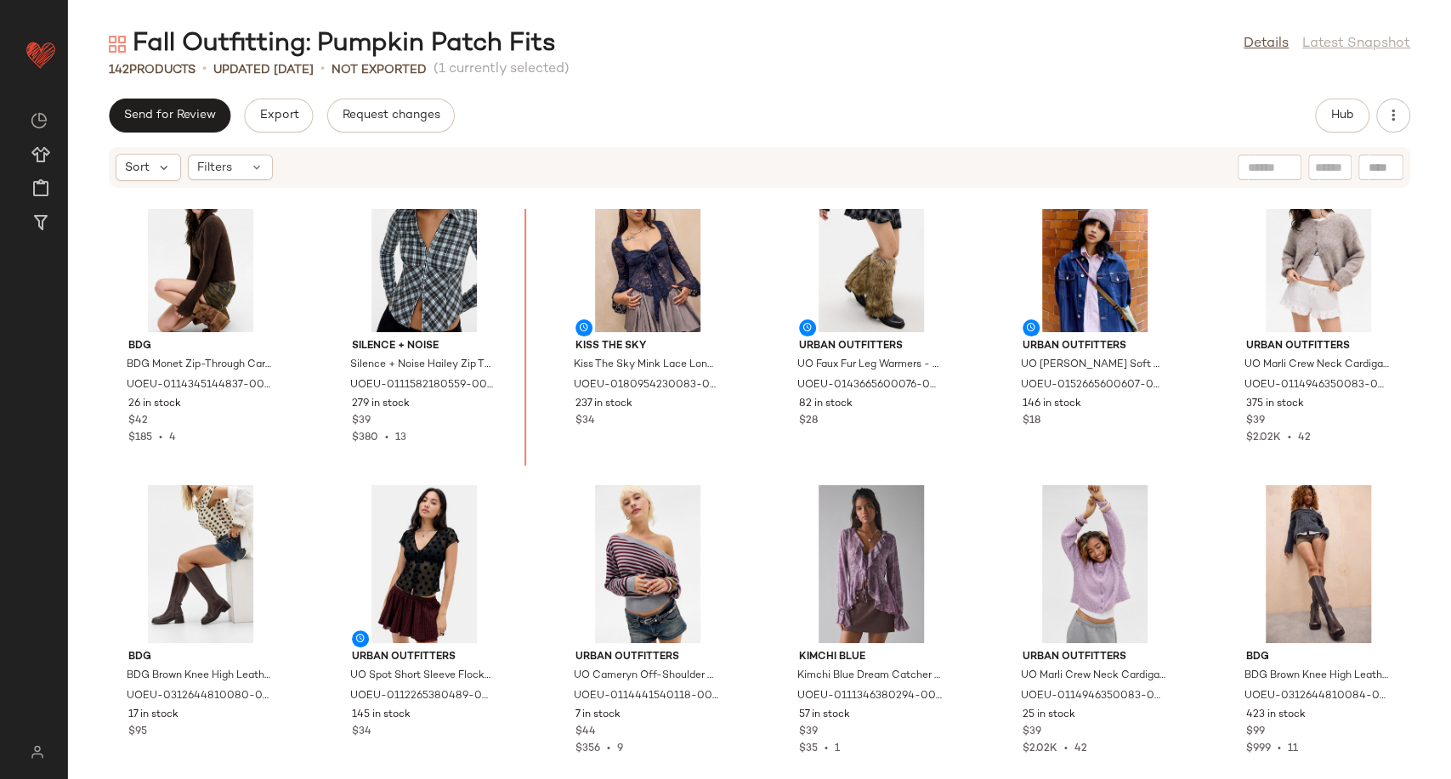
scroll to position [3335, 0]
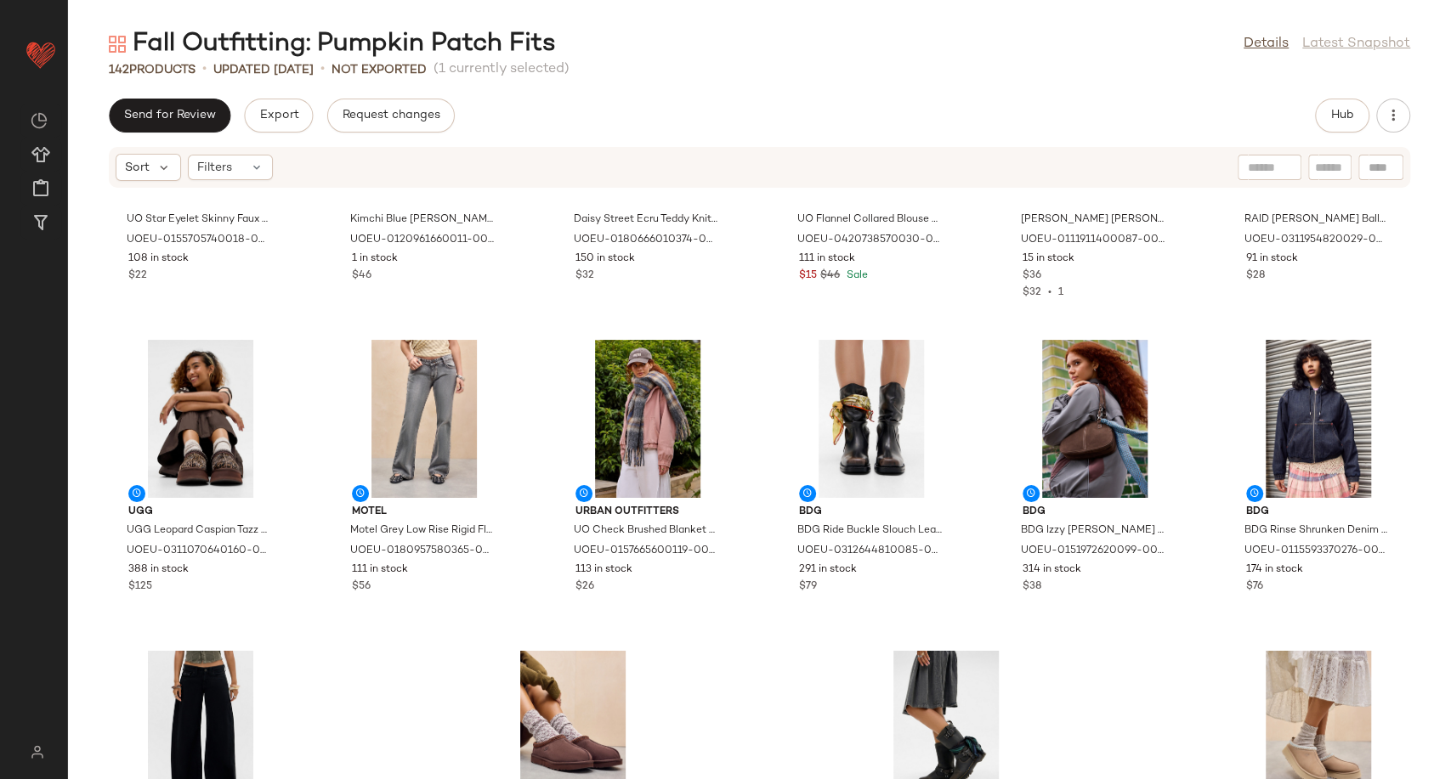
scroll to position [6897, 0]
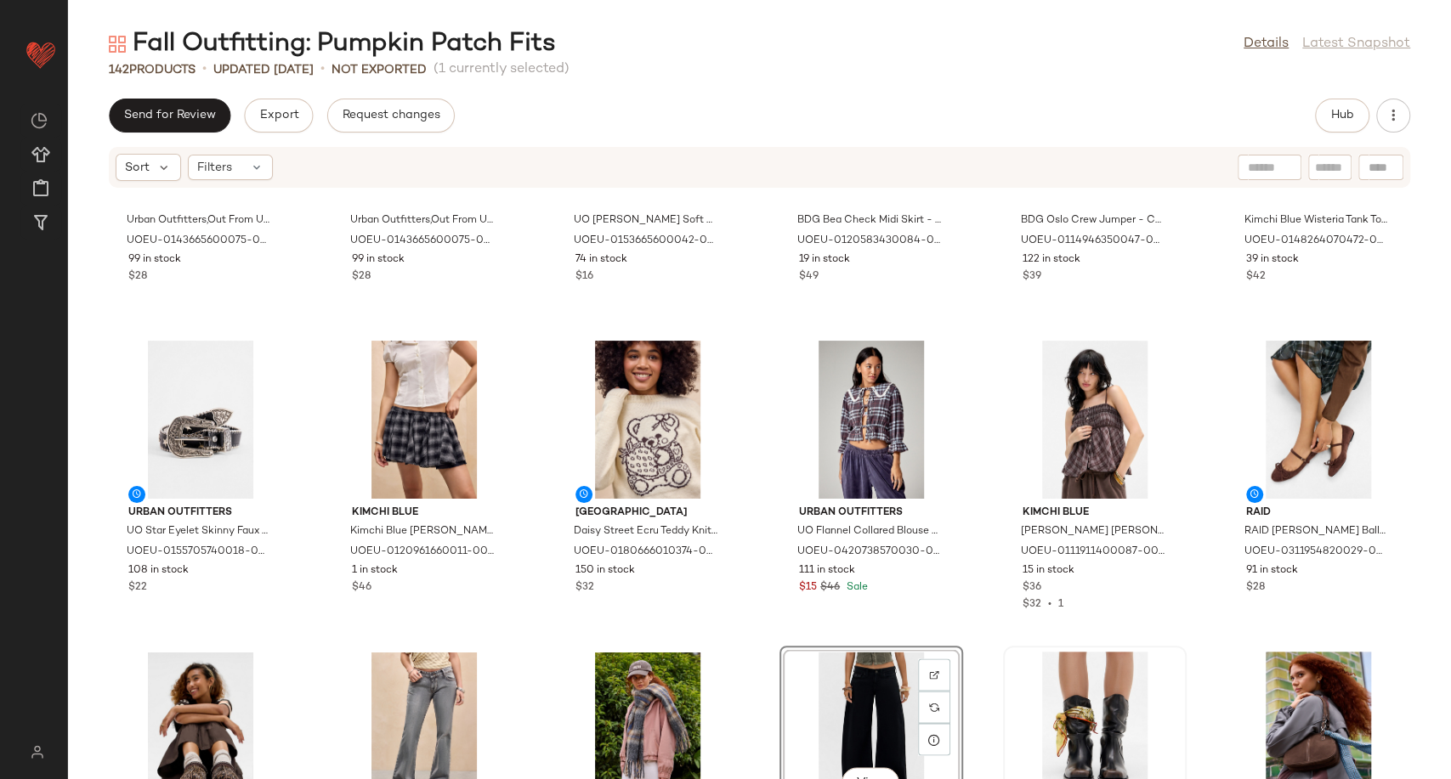
scroll to position [6611, 0]
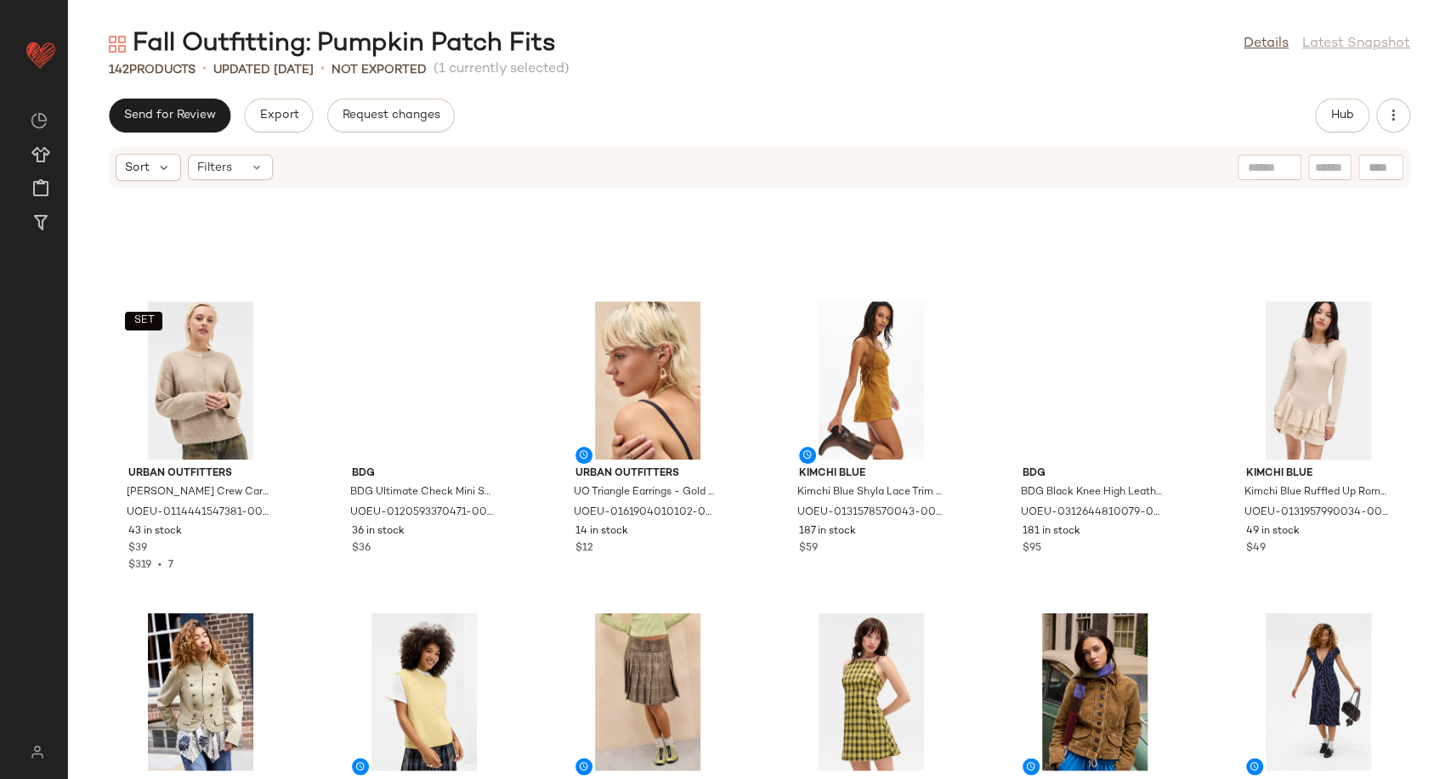
scroll to position [2099, 0]
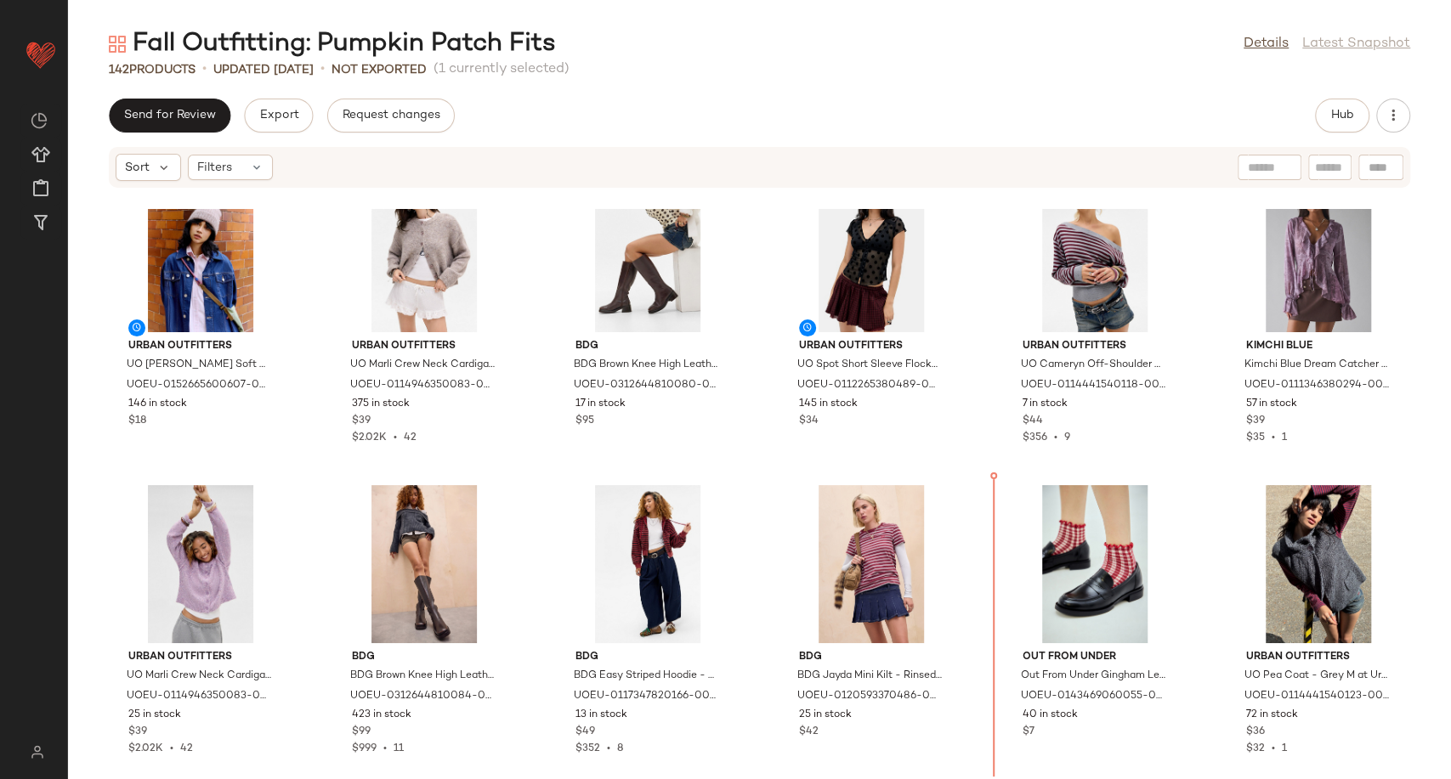
scroll to position [3791, 0]
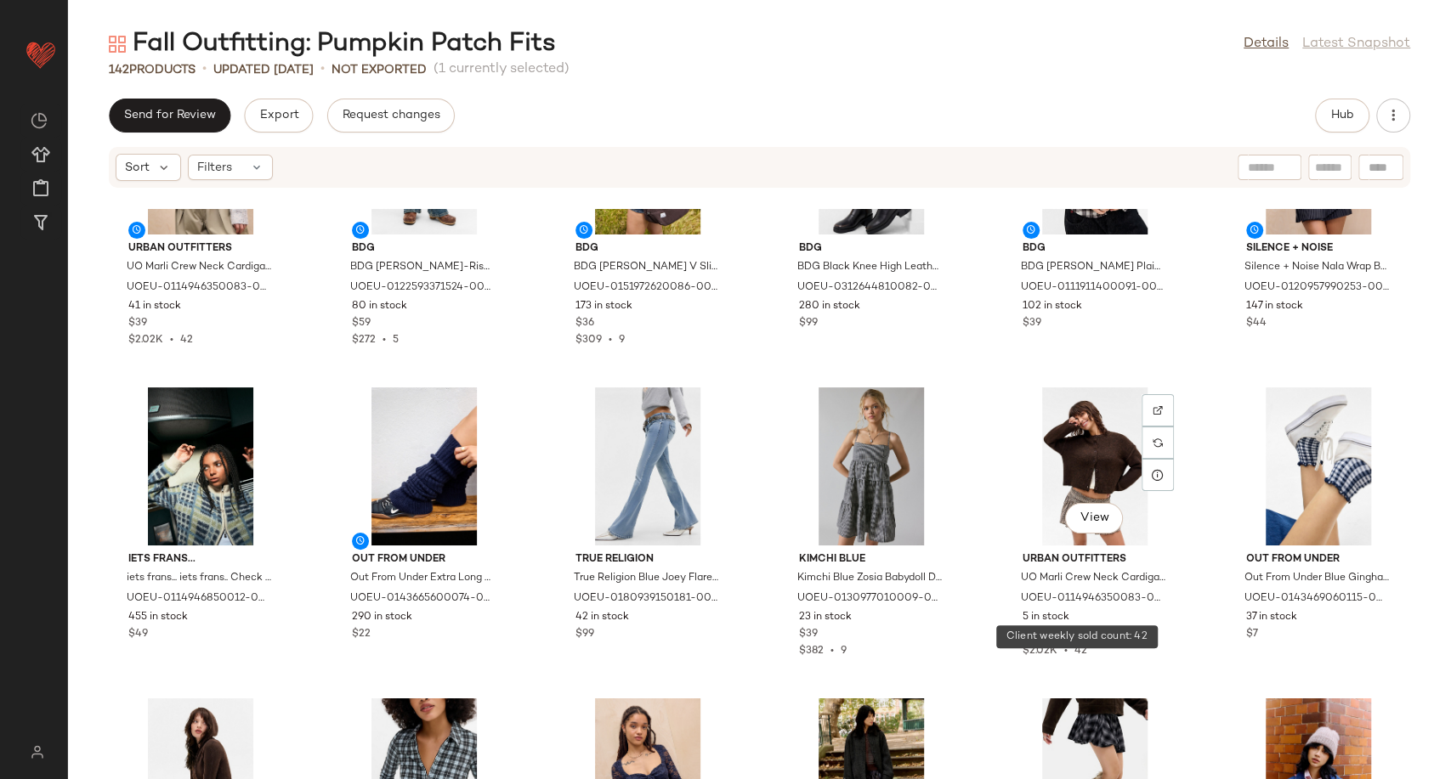
scroll to position [2941, 0]
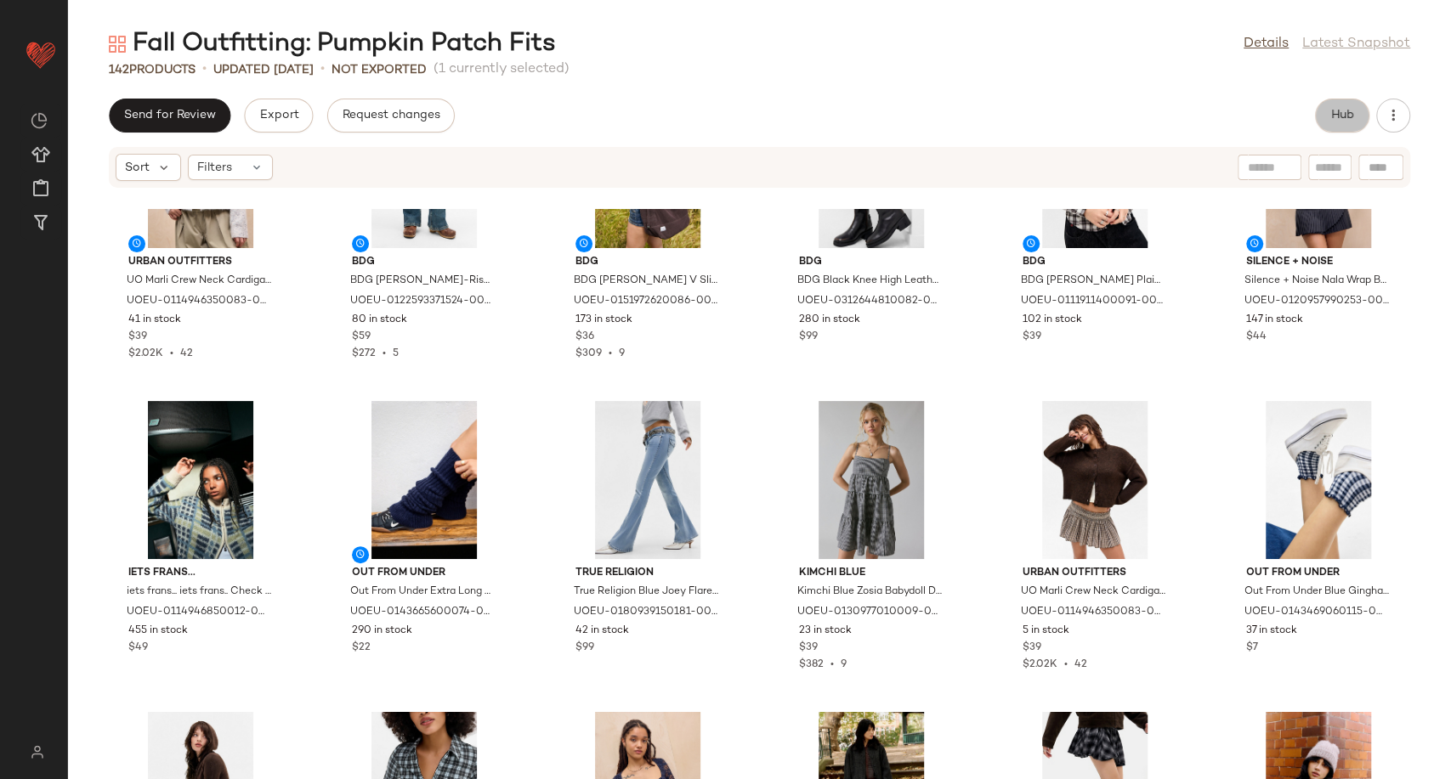
click at [1324, 106] on button "Hub" at bounding box center [1342, 116] width 54 height 34
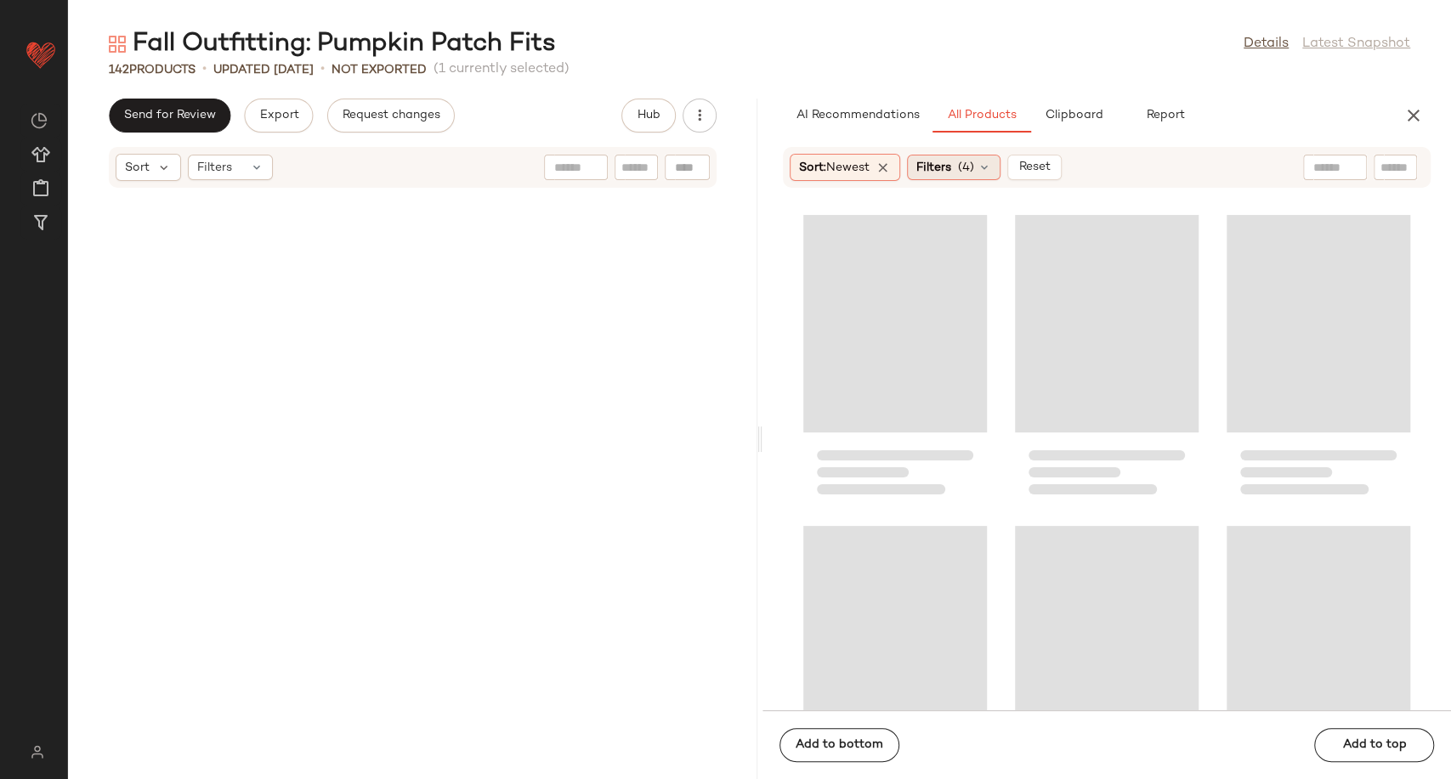
scroll to position [5598, 0]
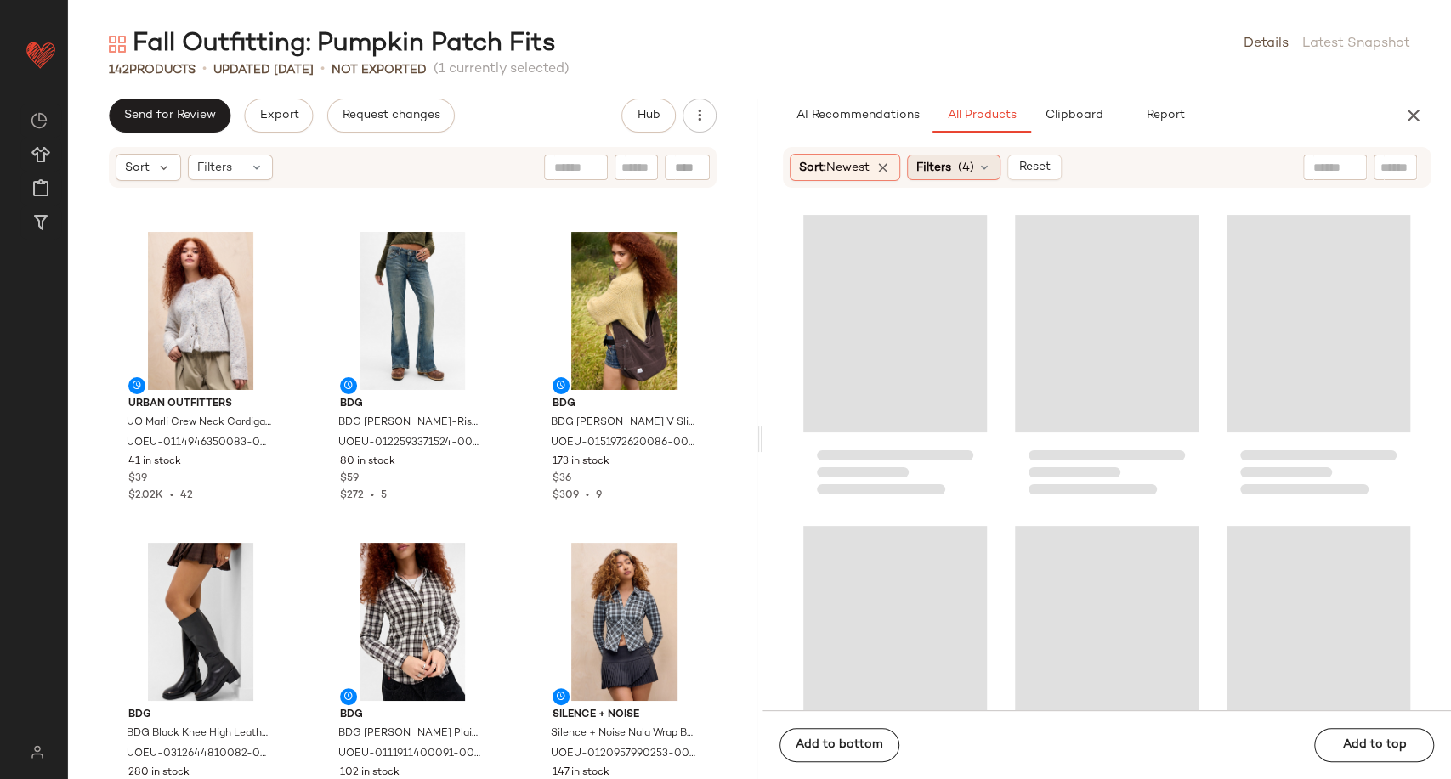
click at [987, 161] on icon at bounding box center [984, 168] width 14 height 14
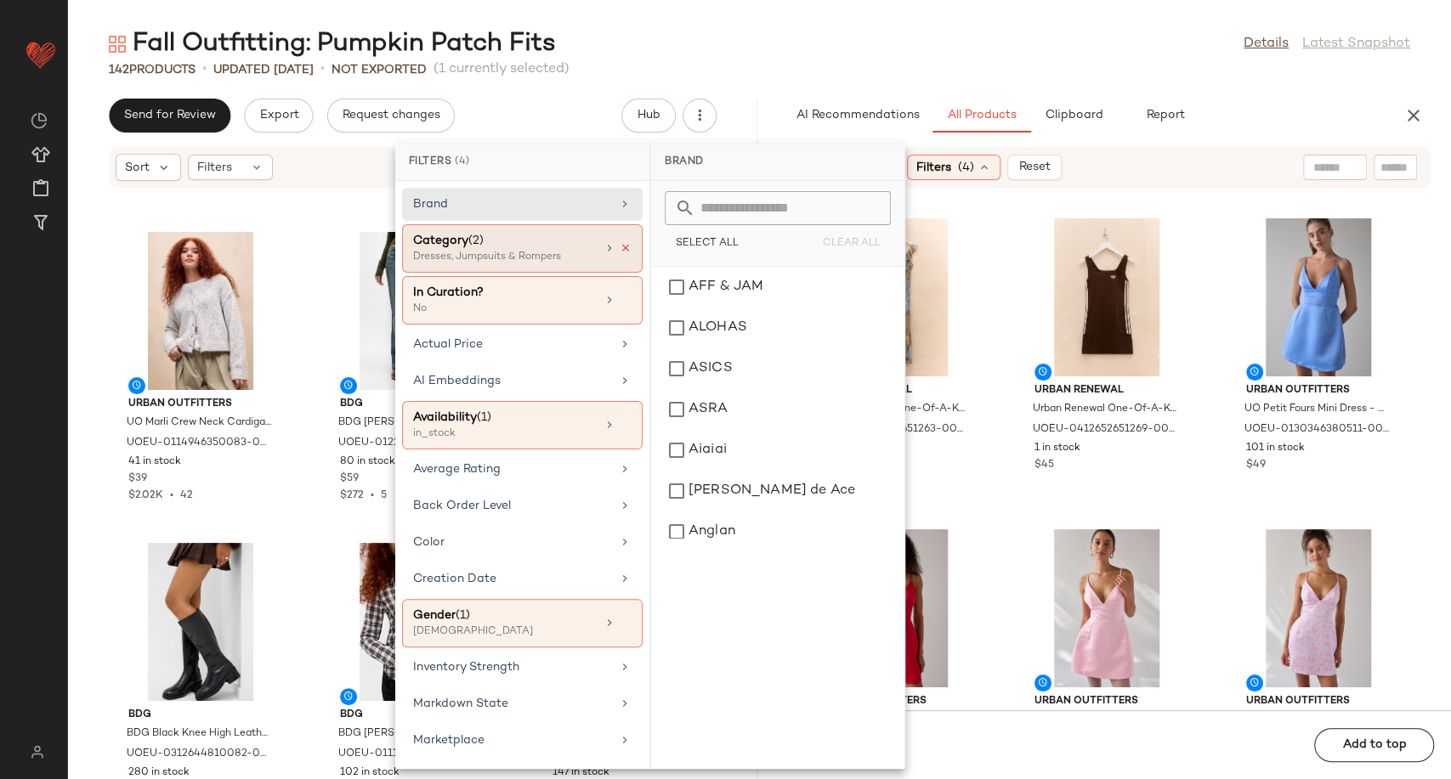
click at [620, 243] on icon at bounding box center [626, 248] width 12 height 12
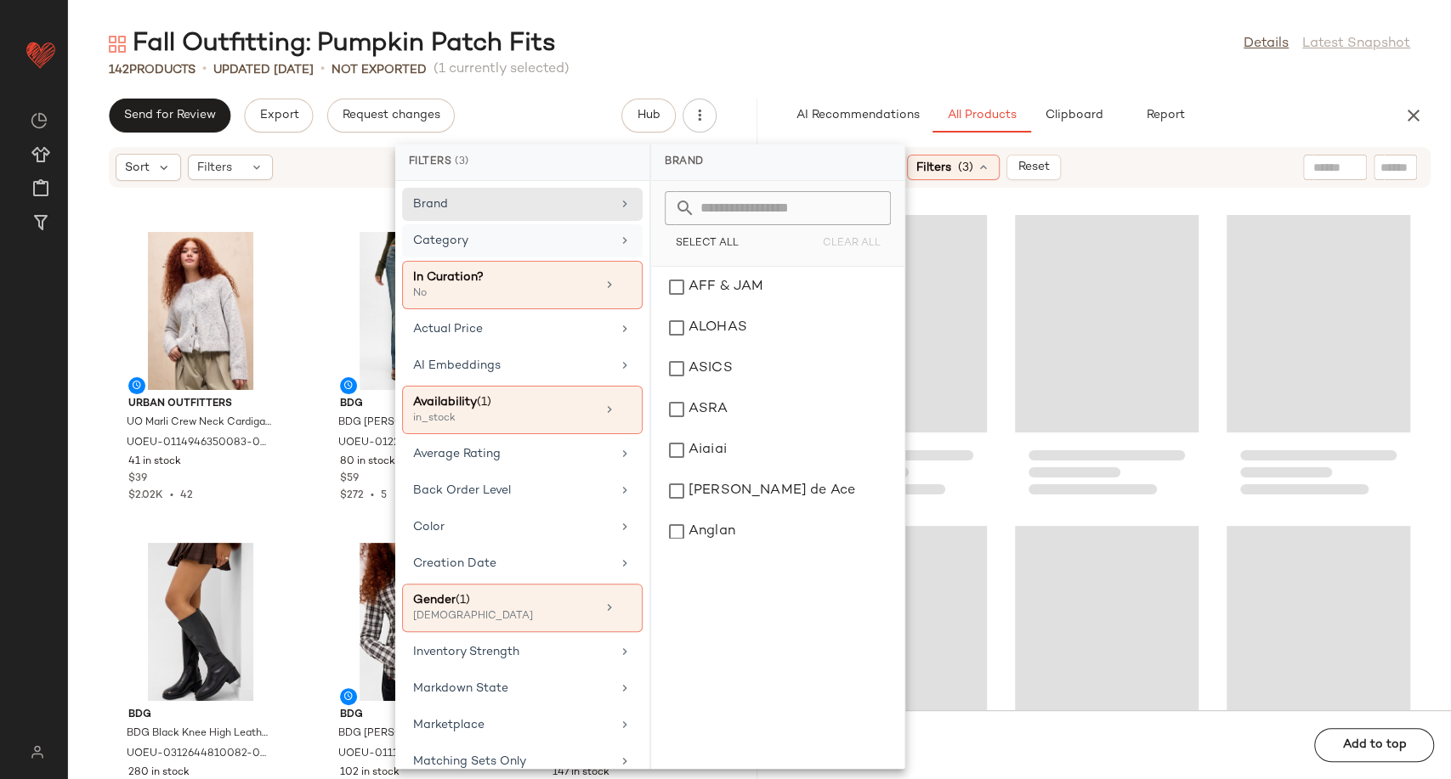
click at [598, 245] on div "Category" at bounding box center [512, 241] width 198 height 18
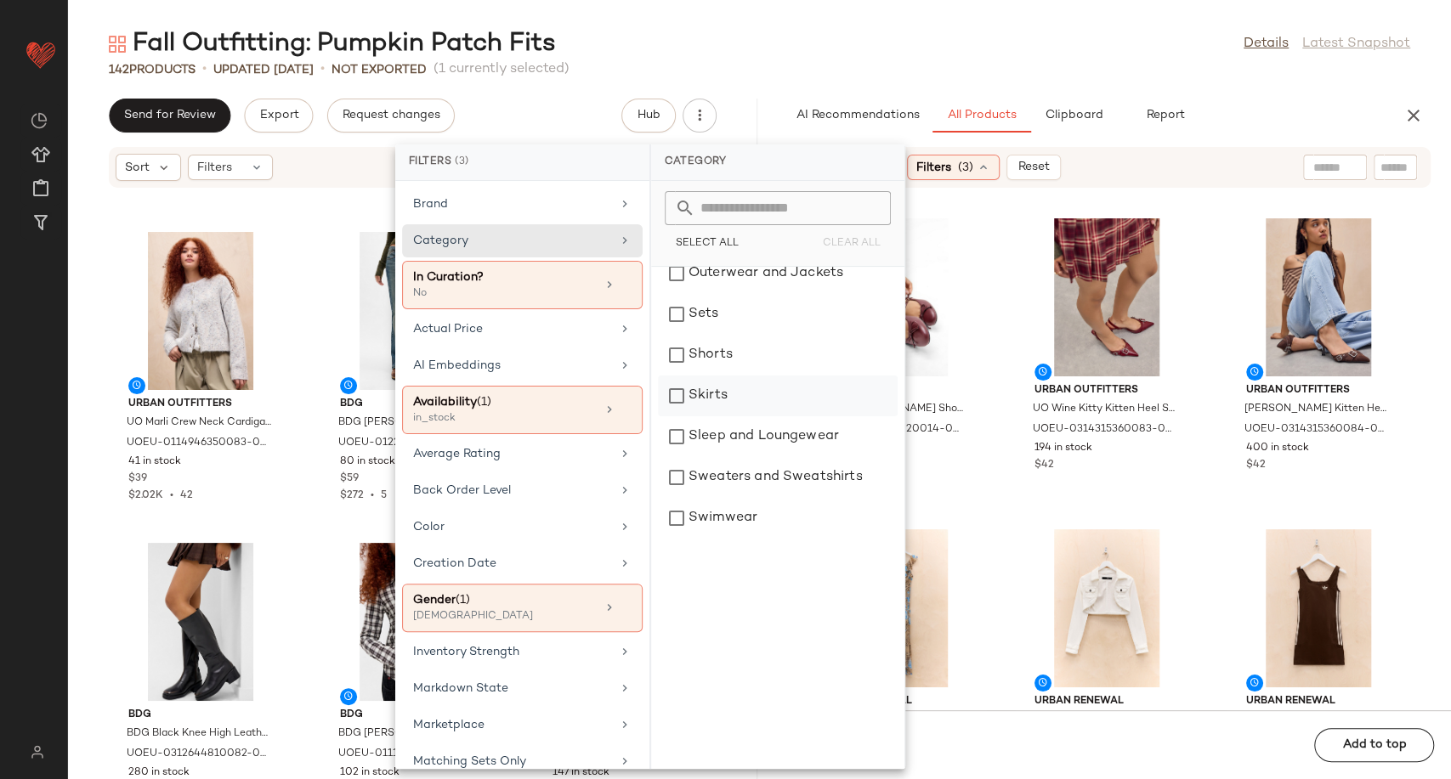
scroll to position [377, 0]
click at [769, 393] on div "Skirts" at bounding box center [778, 392] width 240 height 41
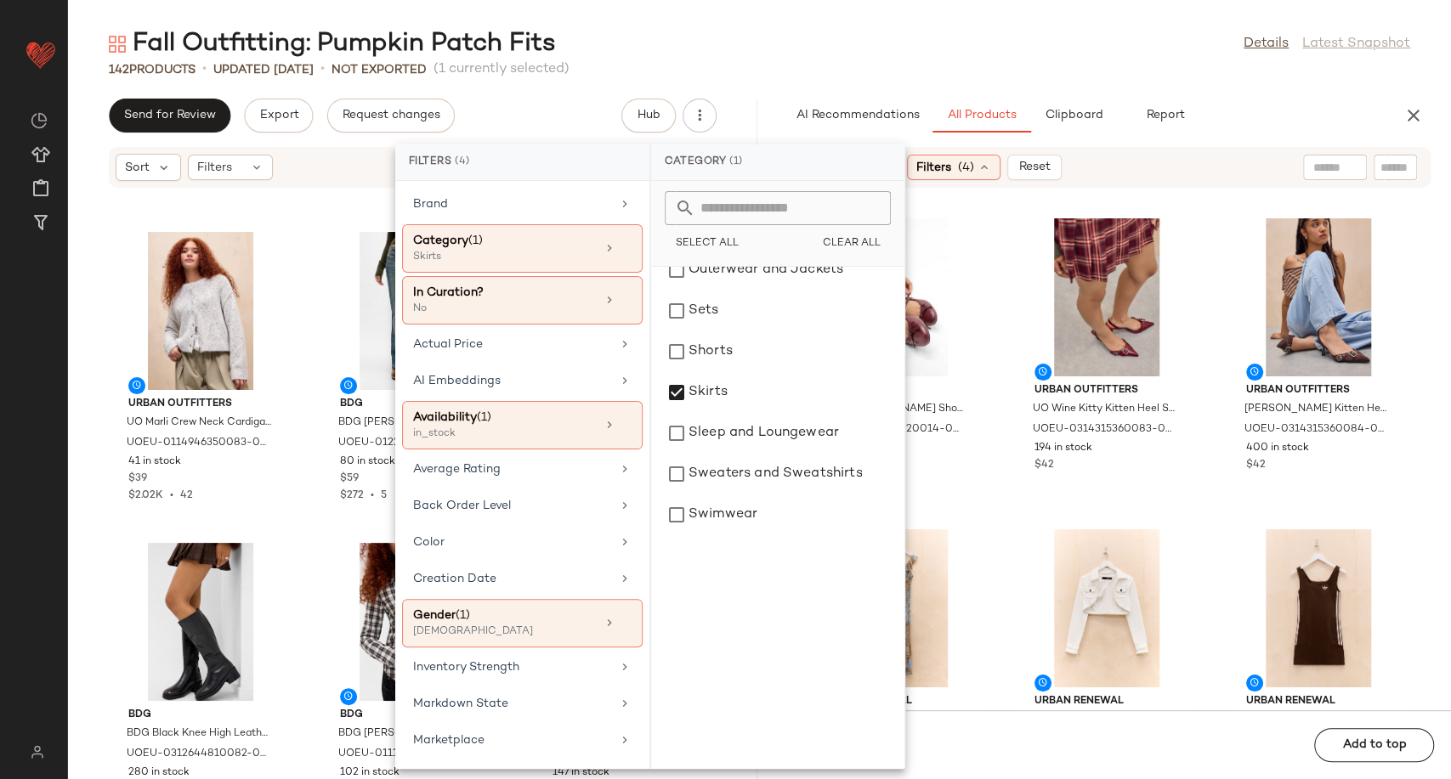
click at [990, 453] on div "RAID RAID Natalya Ballerina Shoes UK 4 at Urban Outfitters UOEU-0311954820014-0…" at bounding box center [1106, 459] width 689 height 501
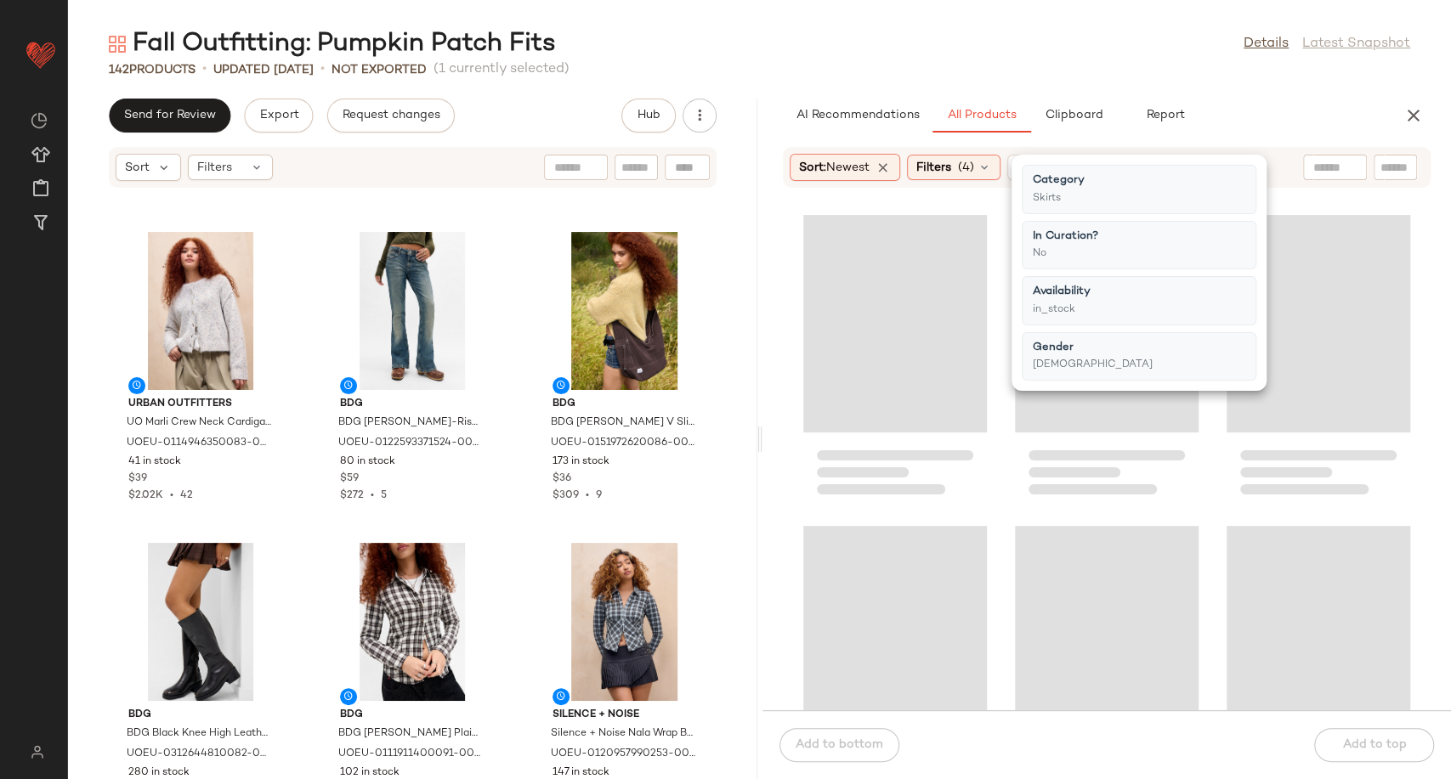
click at [1002, 459] on div at bounding box center [1106, 459] width 689 height 501
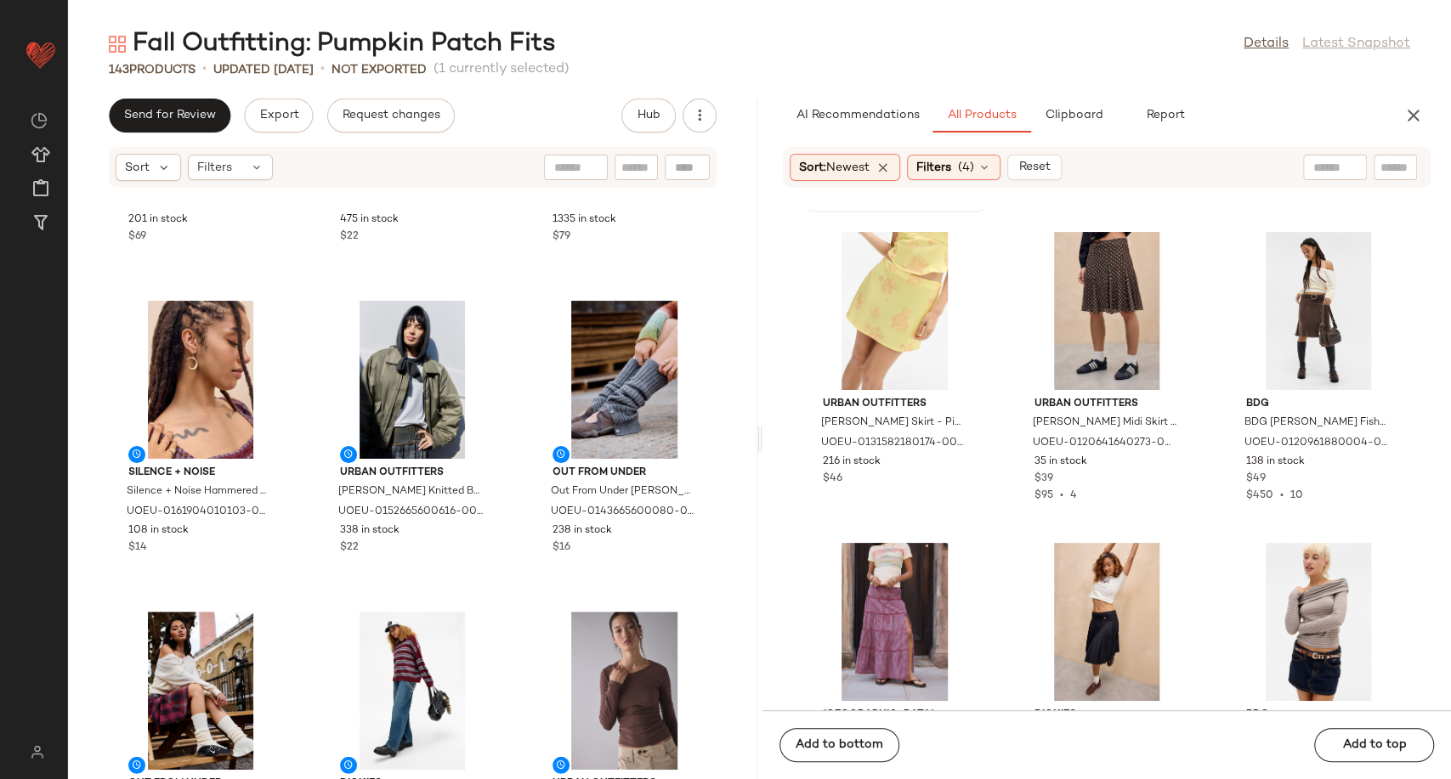
scroll to position [11641, 0]
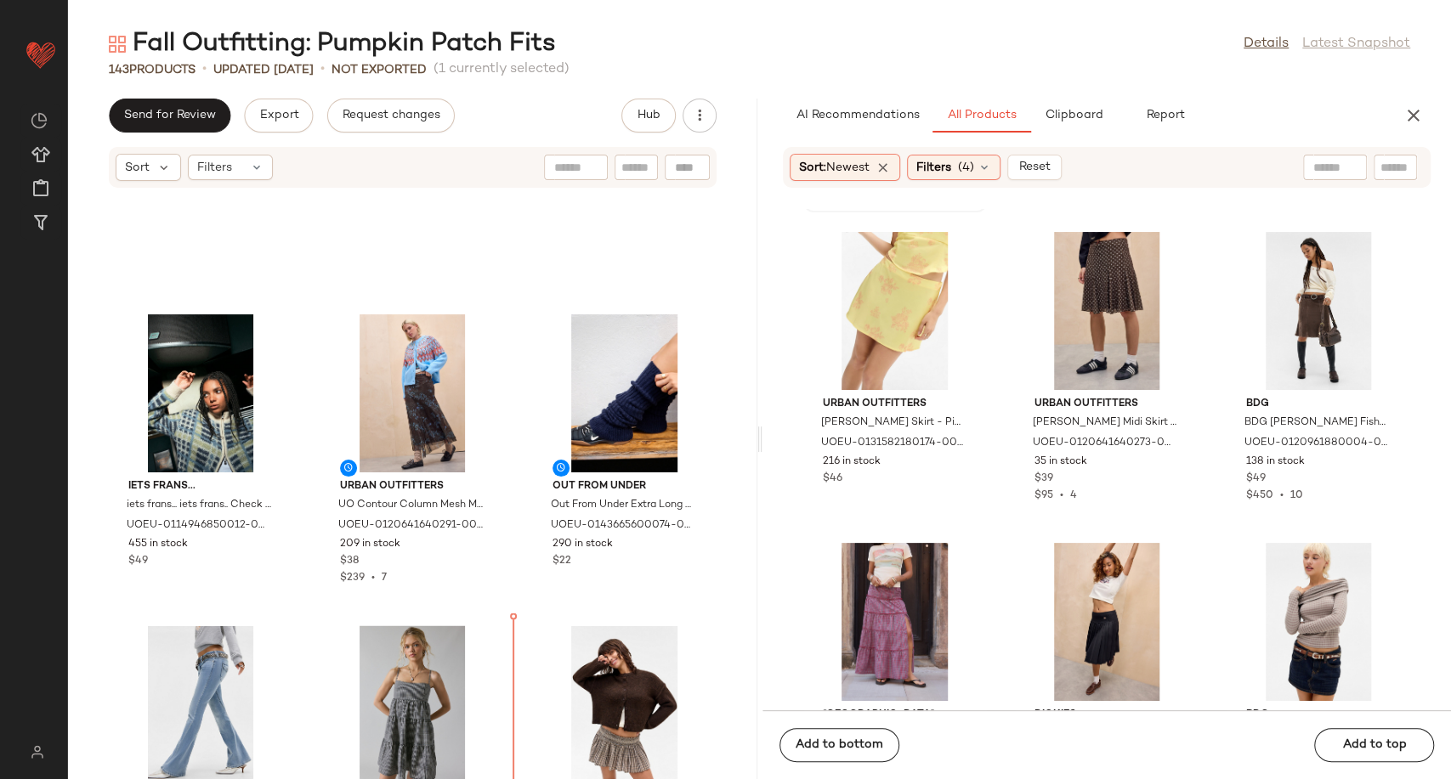
scroll to position [6071, 0]
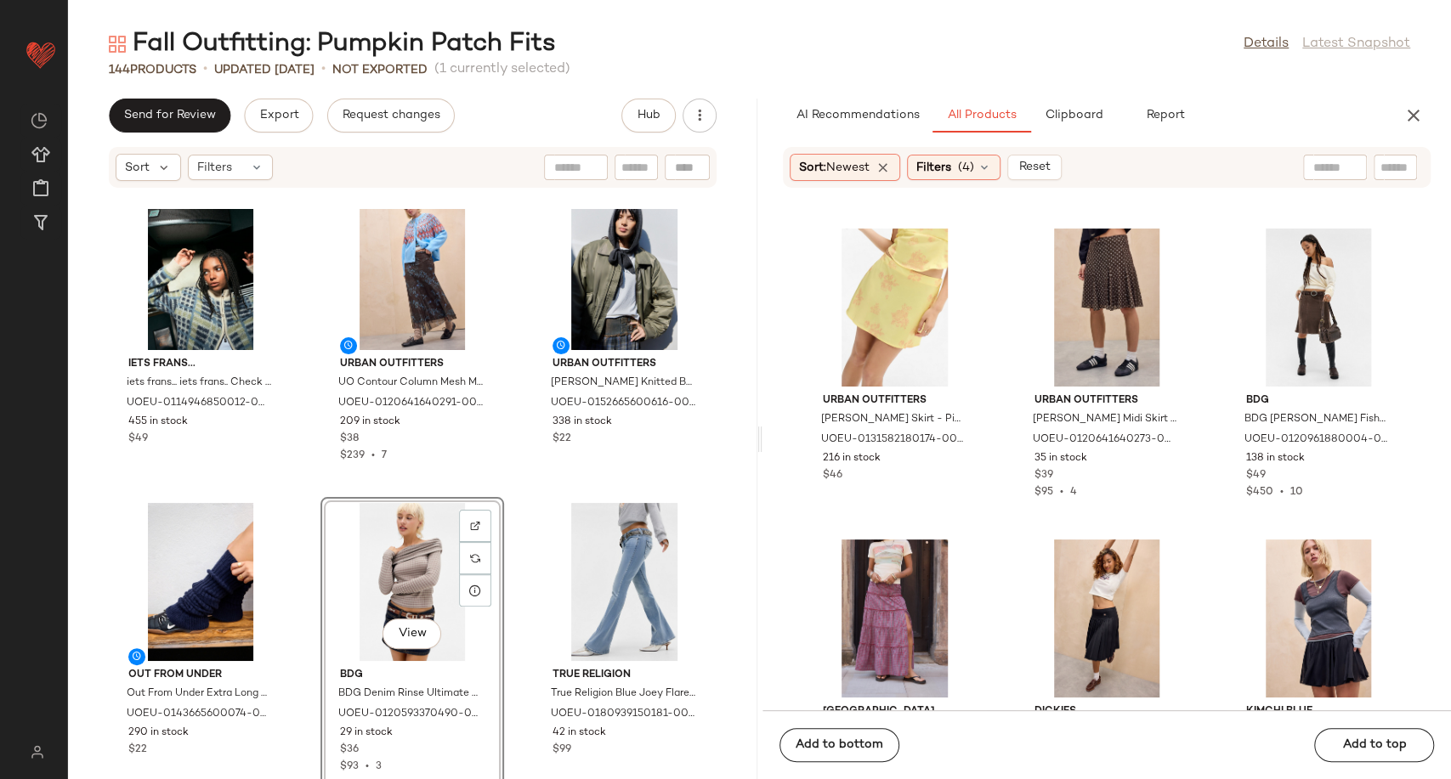
scroll to position [6355, 0]
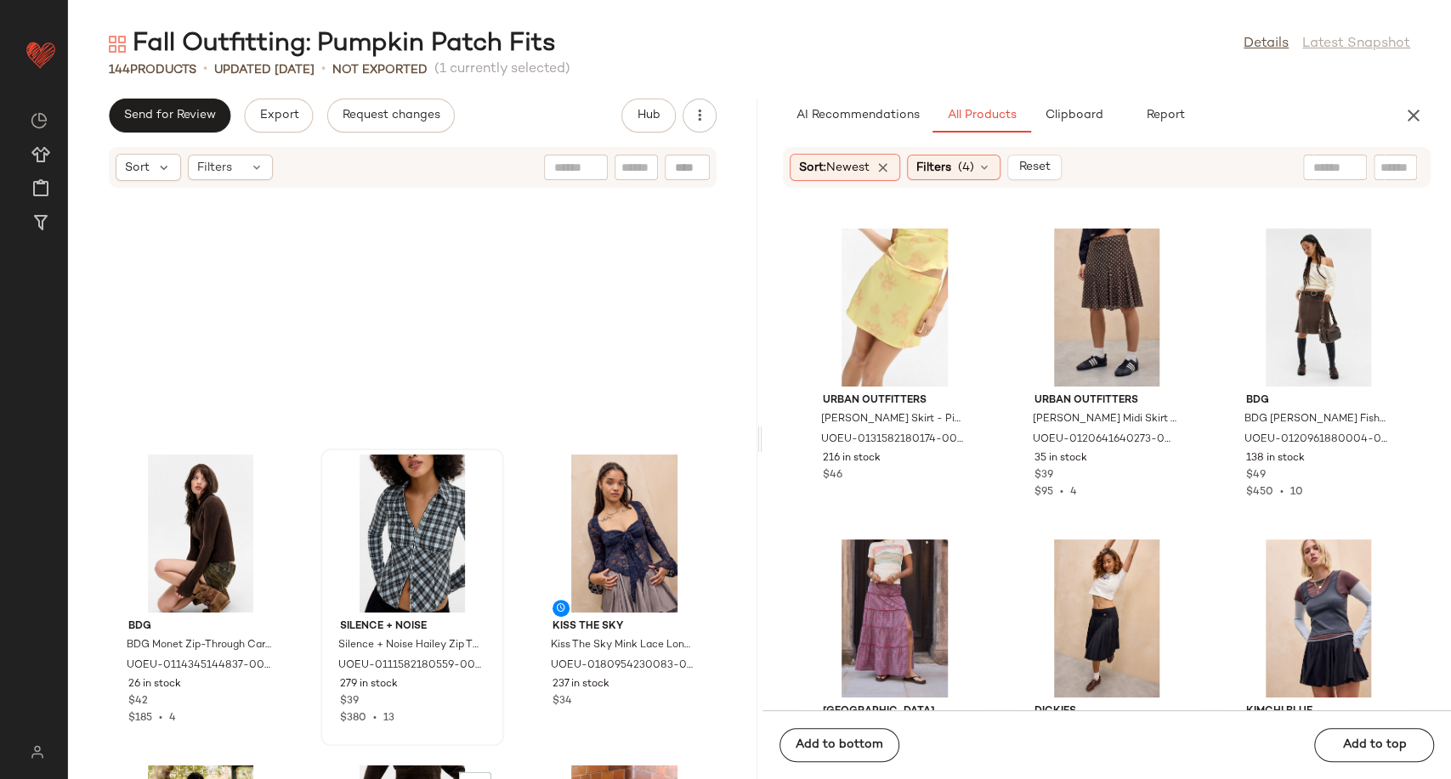
scroll to position [6921, 0]
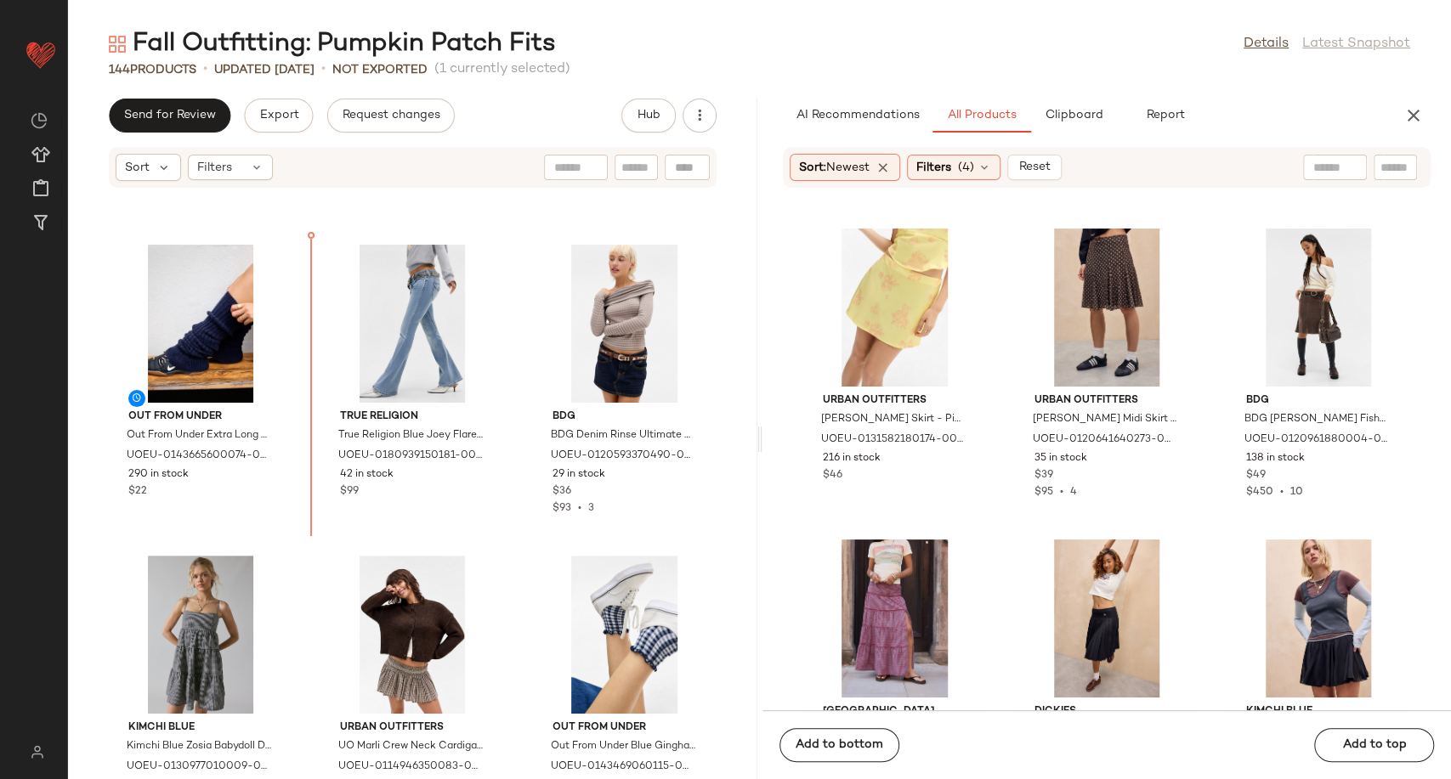
scroll to position [6491, 0]
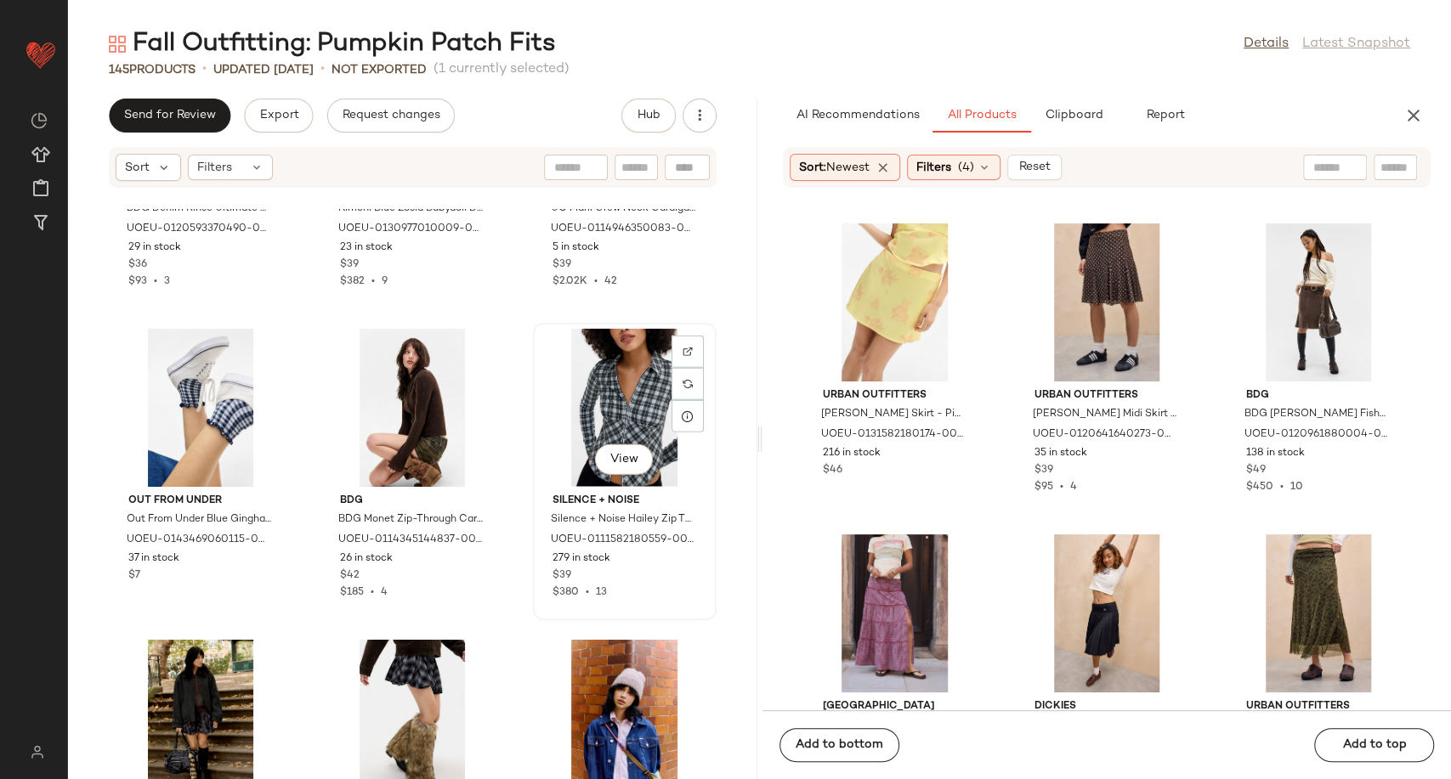
scroll to position [6774, 0]
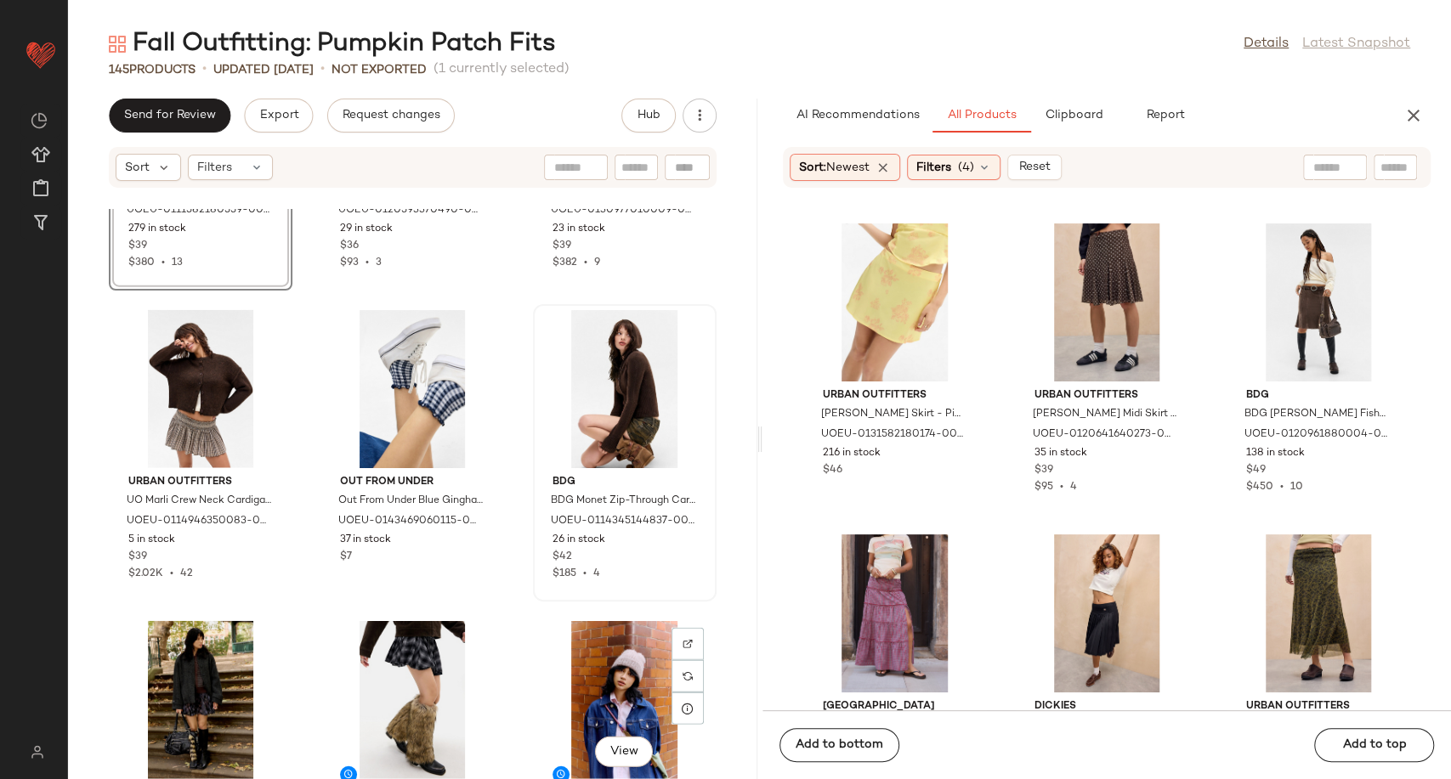
scroll to position [7248, 0]
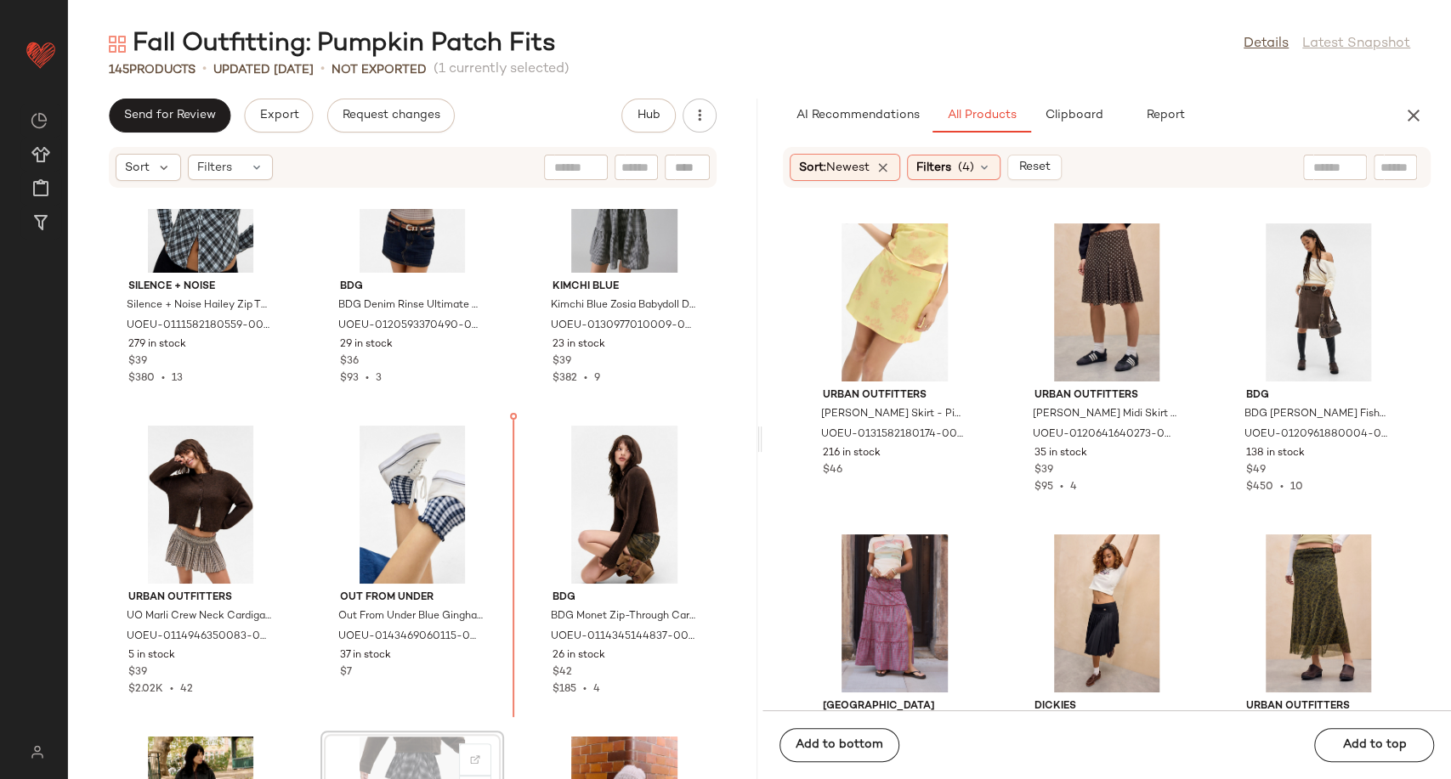
scroll to position [6815, 0]
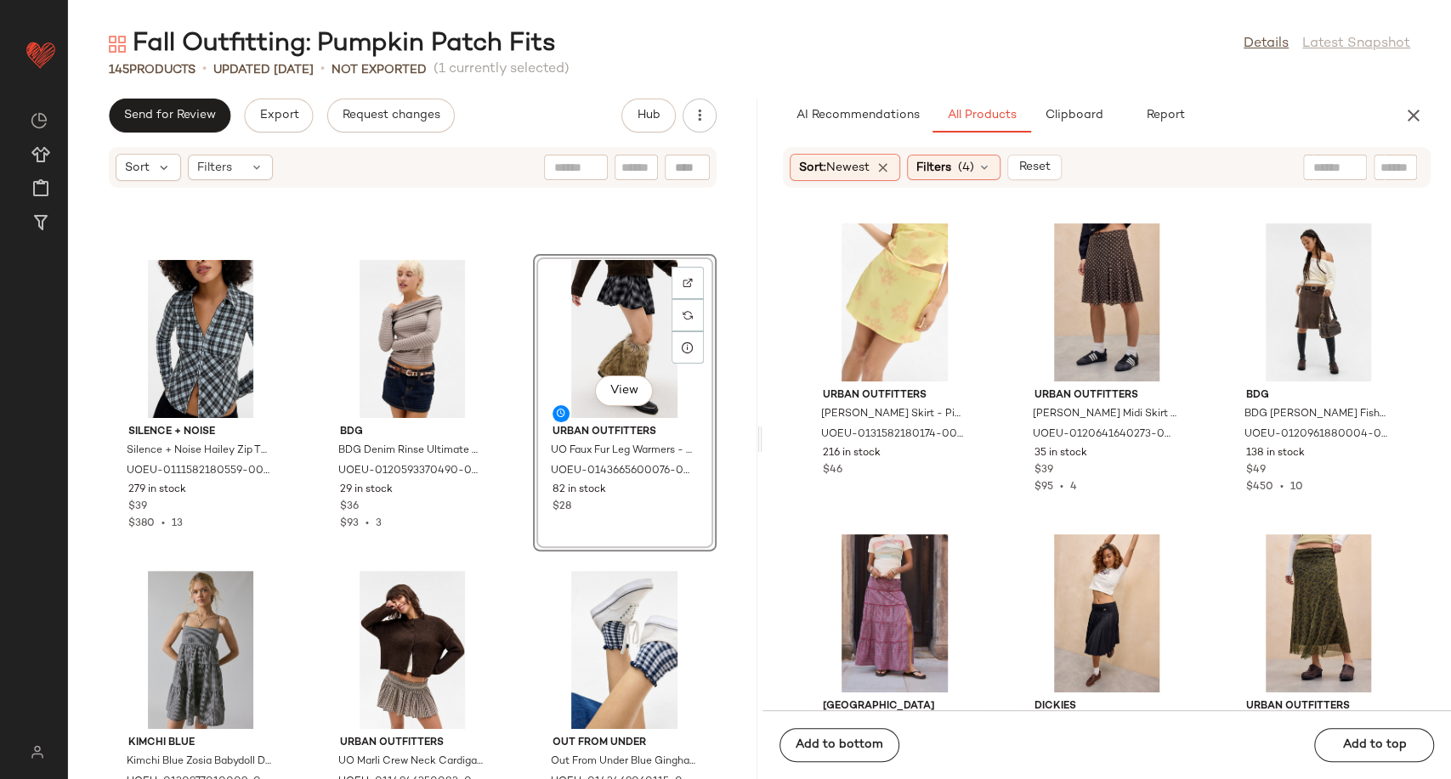
scroll to position [6626, 0]
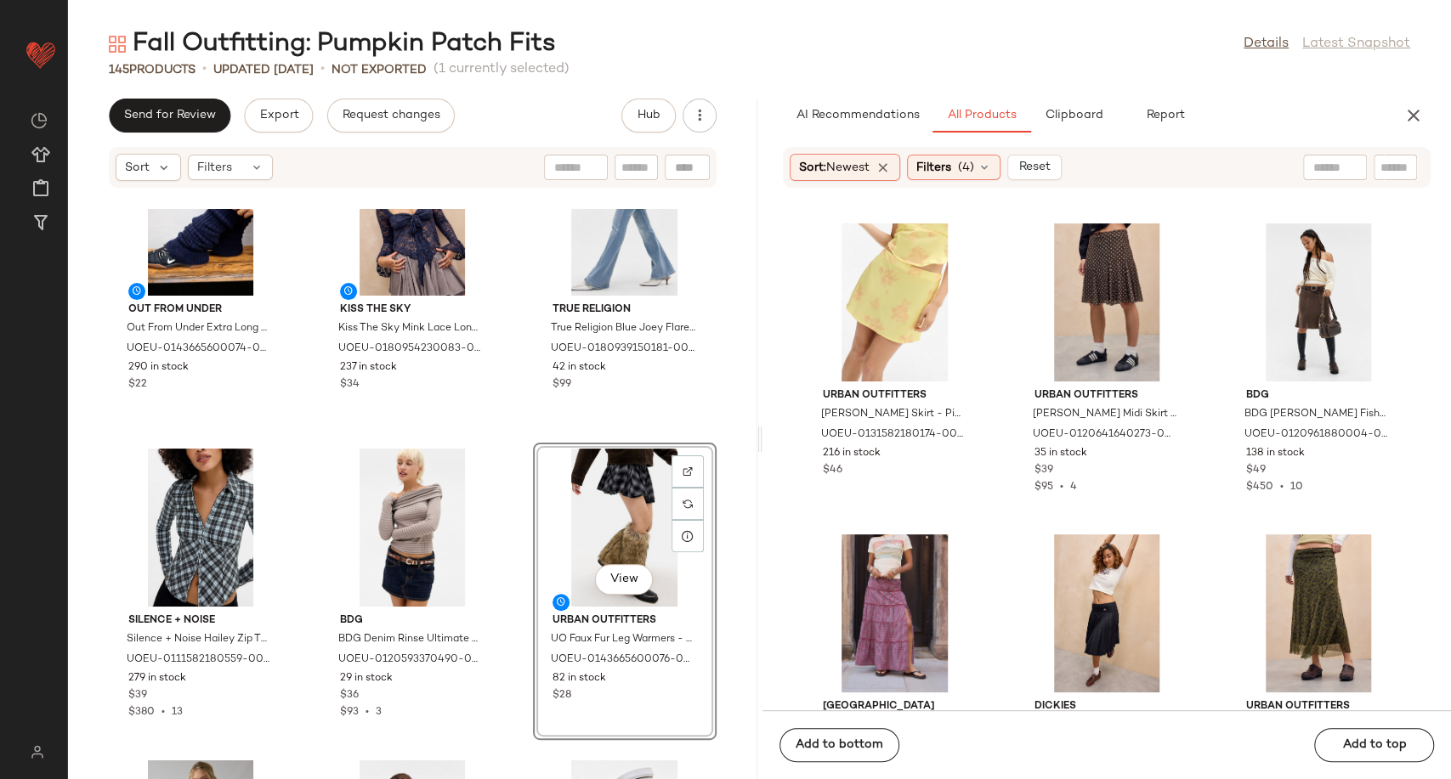
click at [503, 580] on div "Out From Under Out From Under Extra Long Leg Warmers - Navy at Urban Outfitters…" at bounding box center [412, 494] width 689 height 570
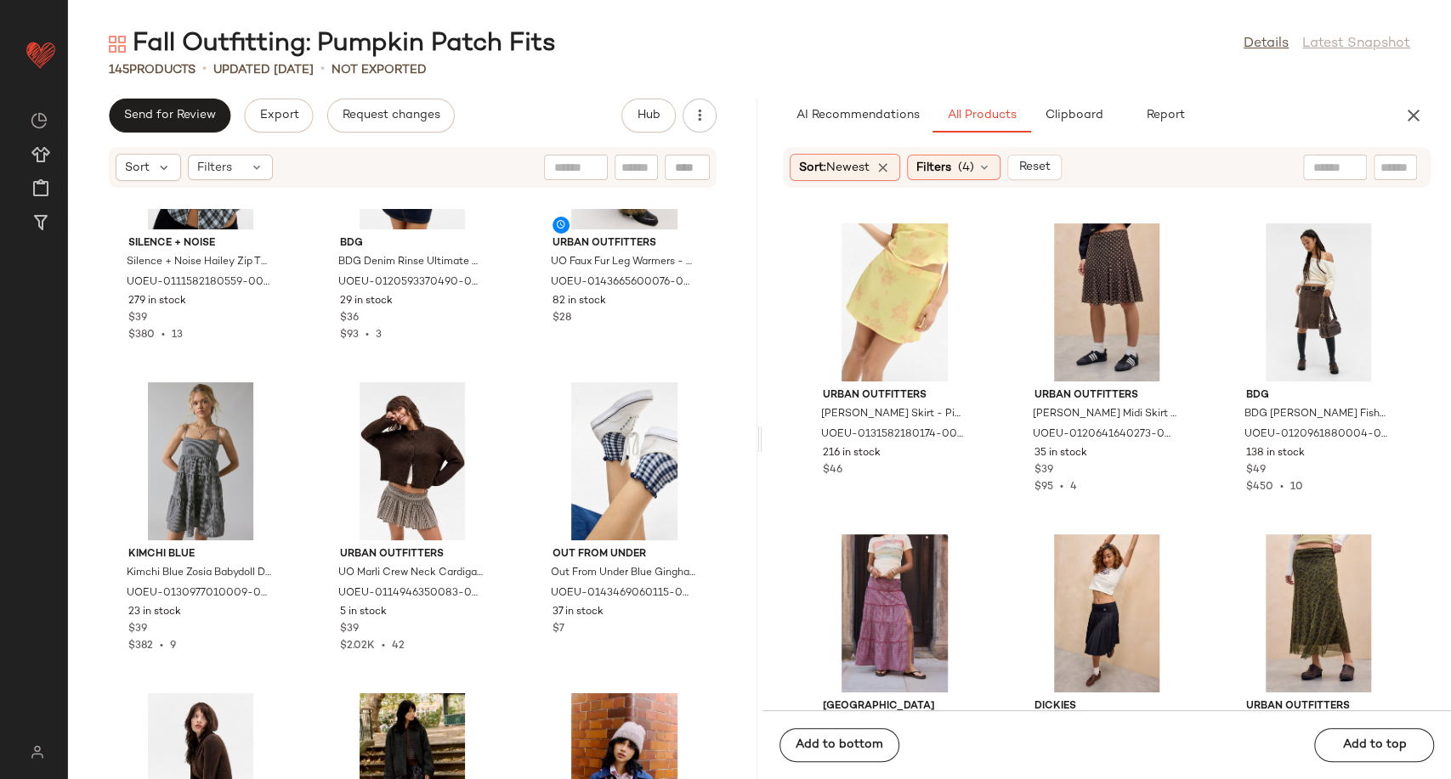
scroll to position [7193, 0]
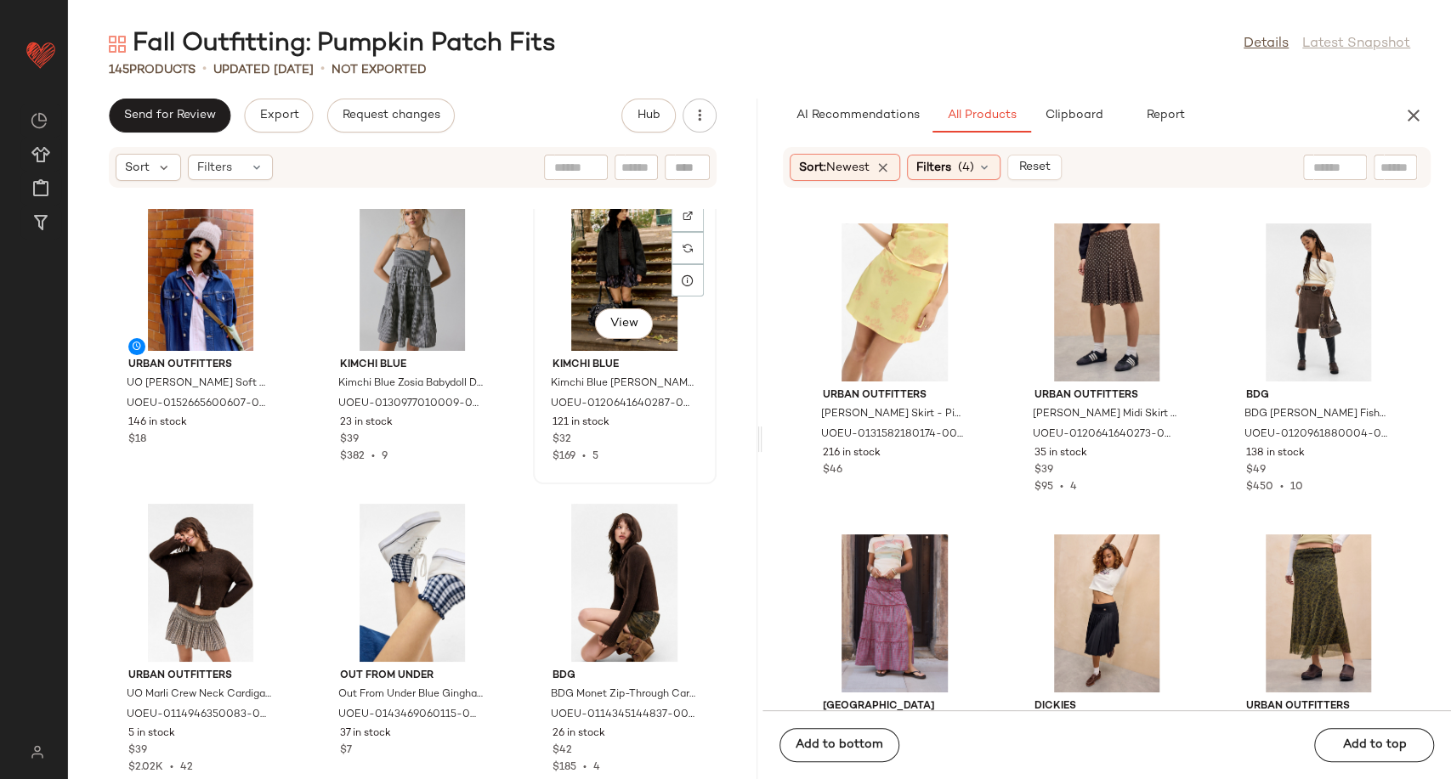
click at [591, 278] on div "View" at bounding box center [625, 272] width 172 height 158
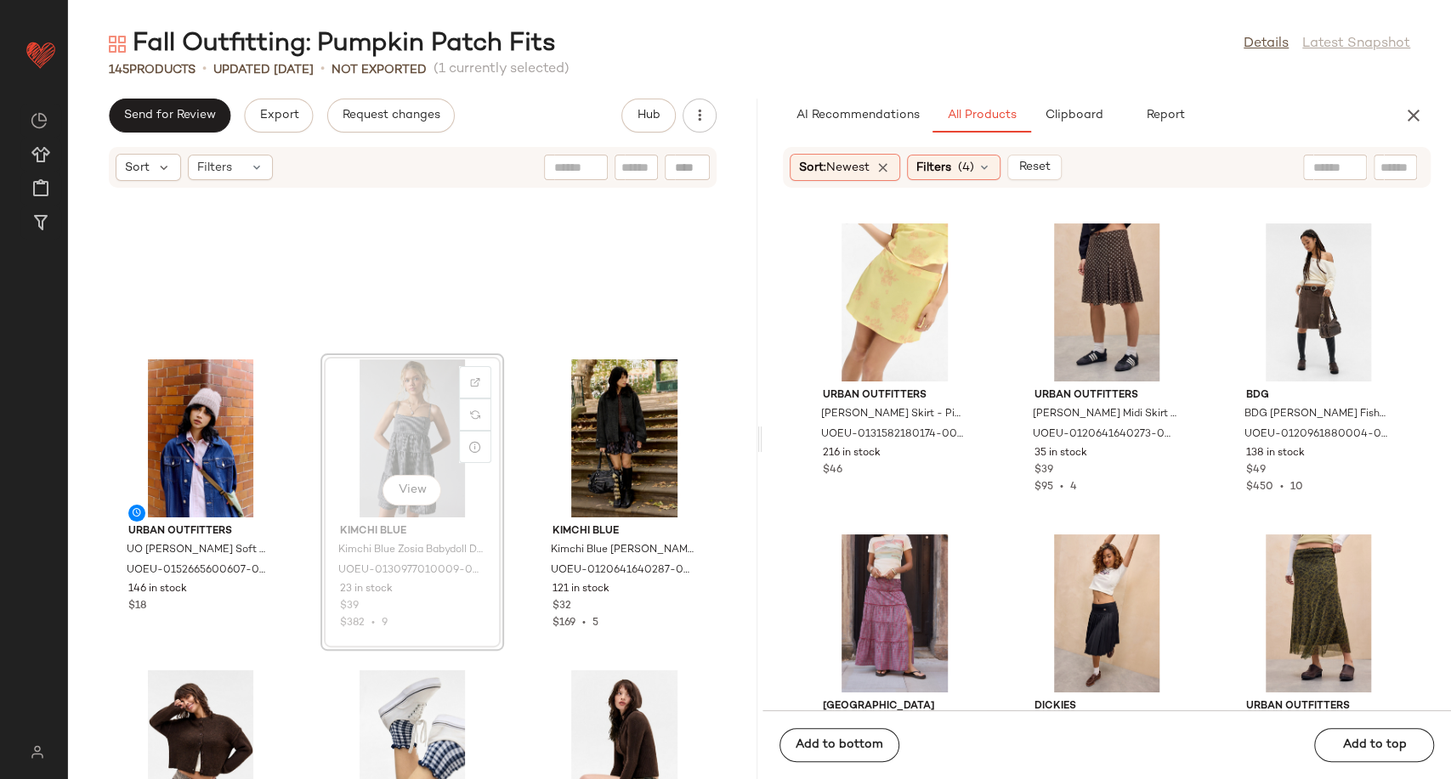
scroll to position [7026, 0]
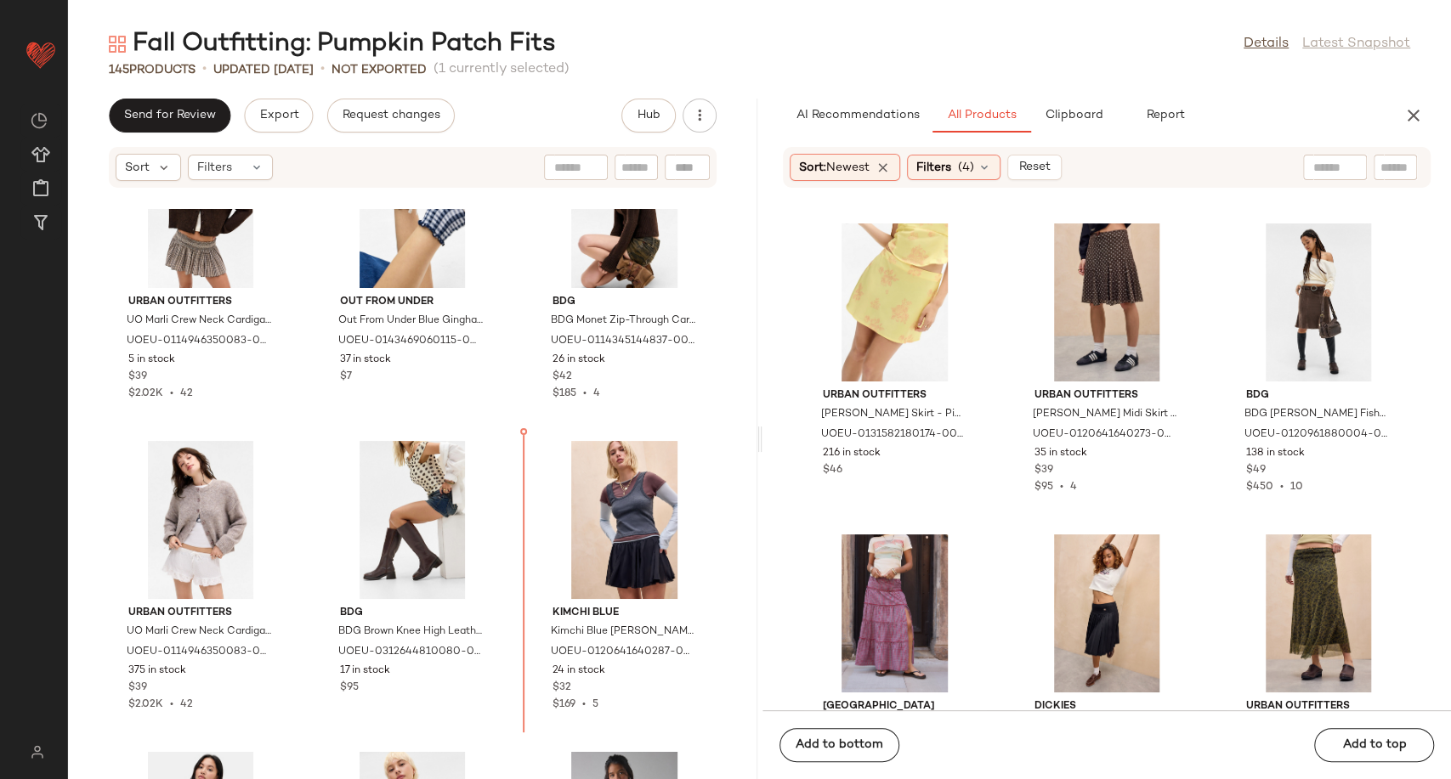
scroll to position [7586, 0]
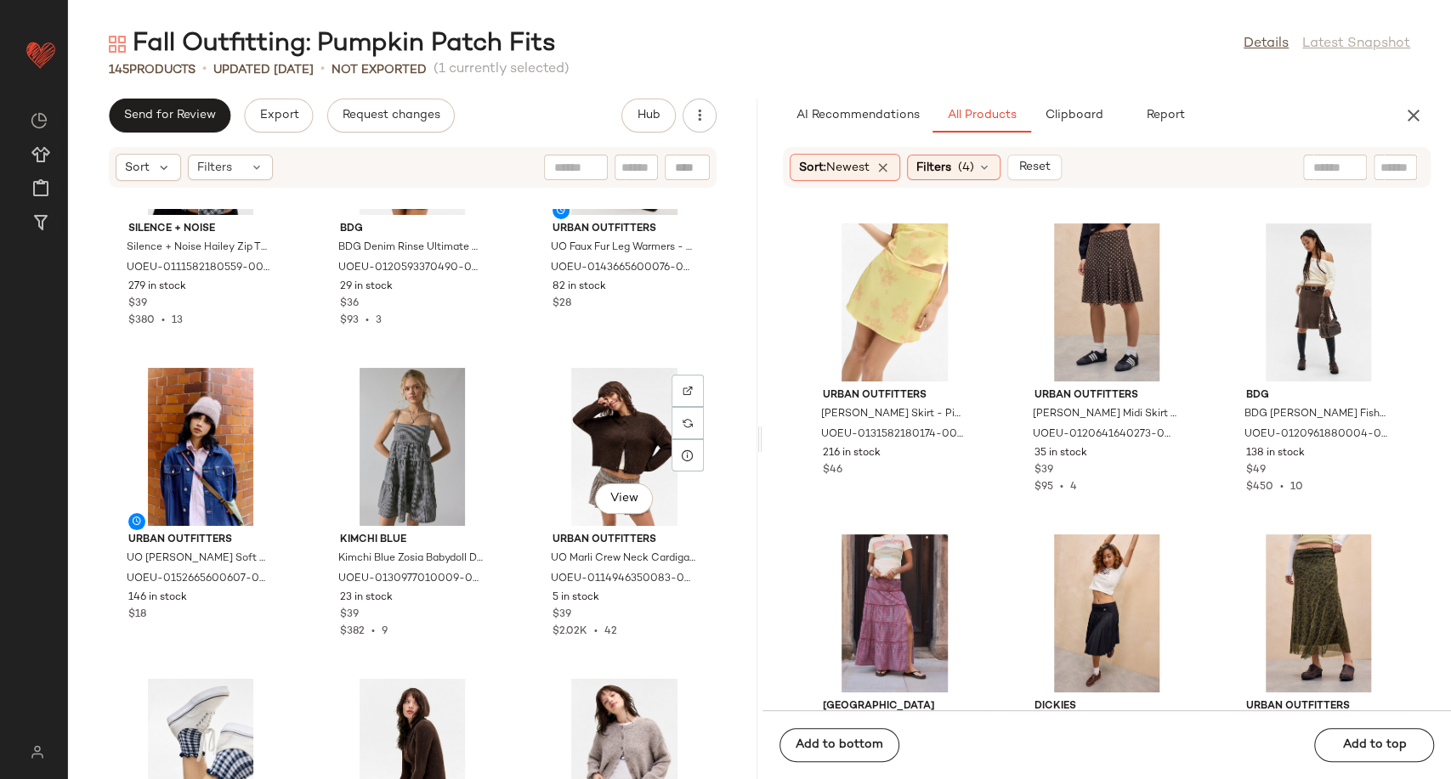
scroll to position [6925, 0]
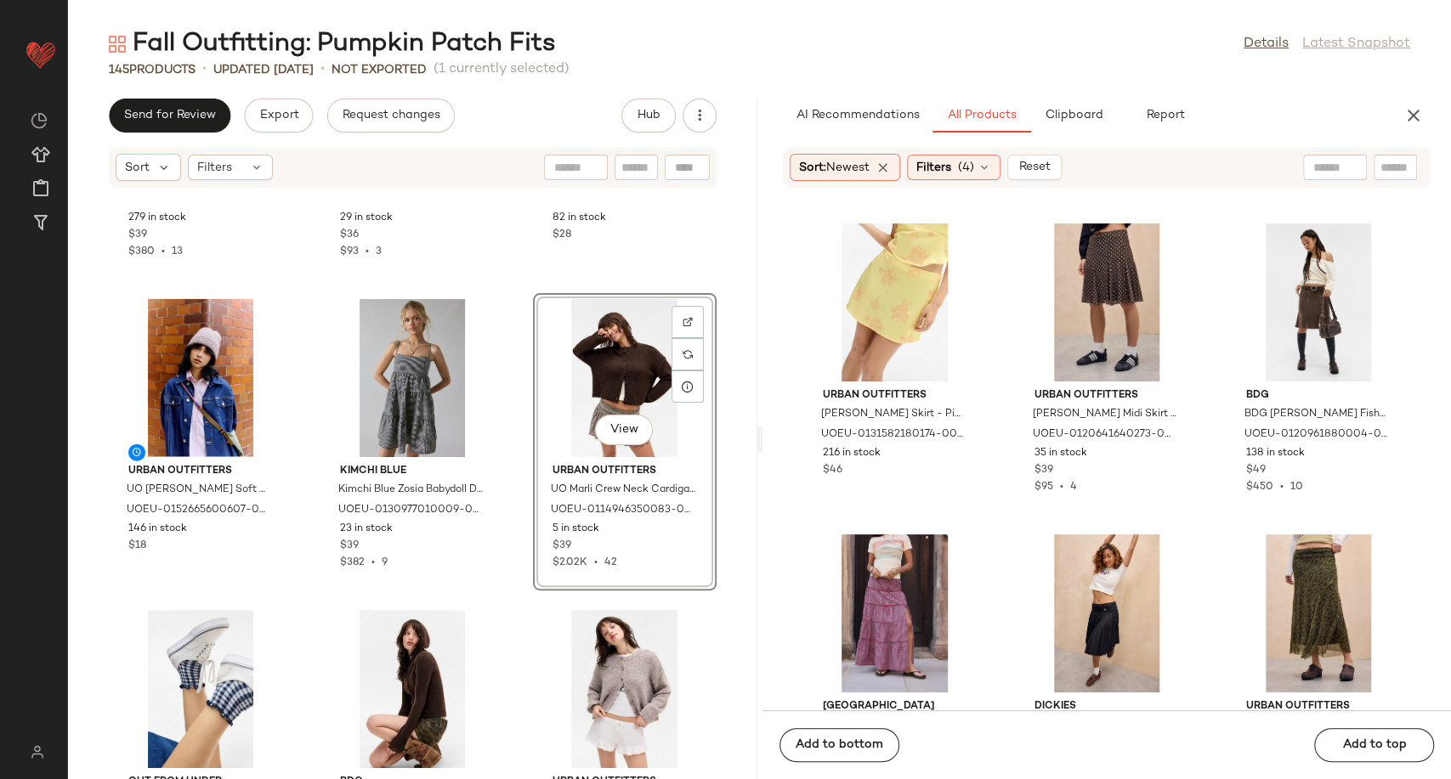
scroll to position [7182, 0]
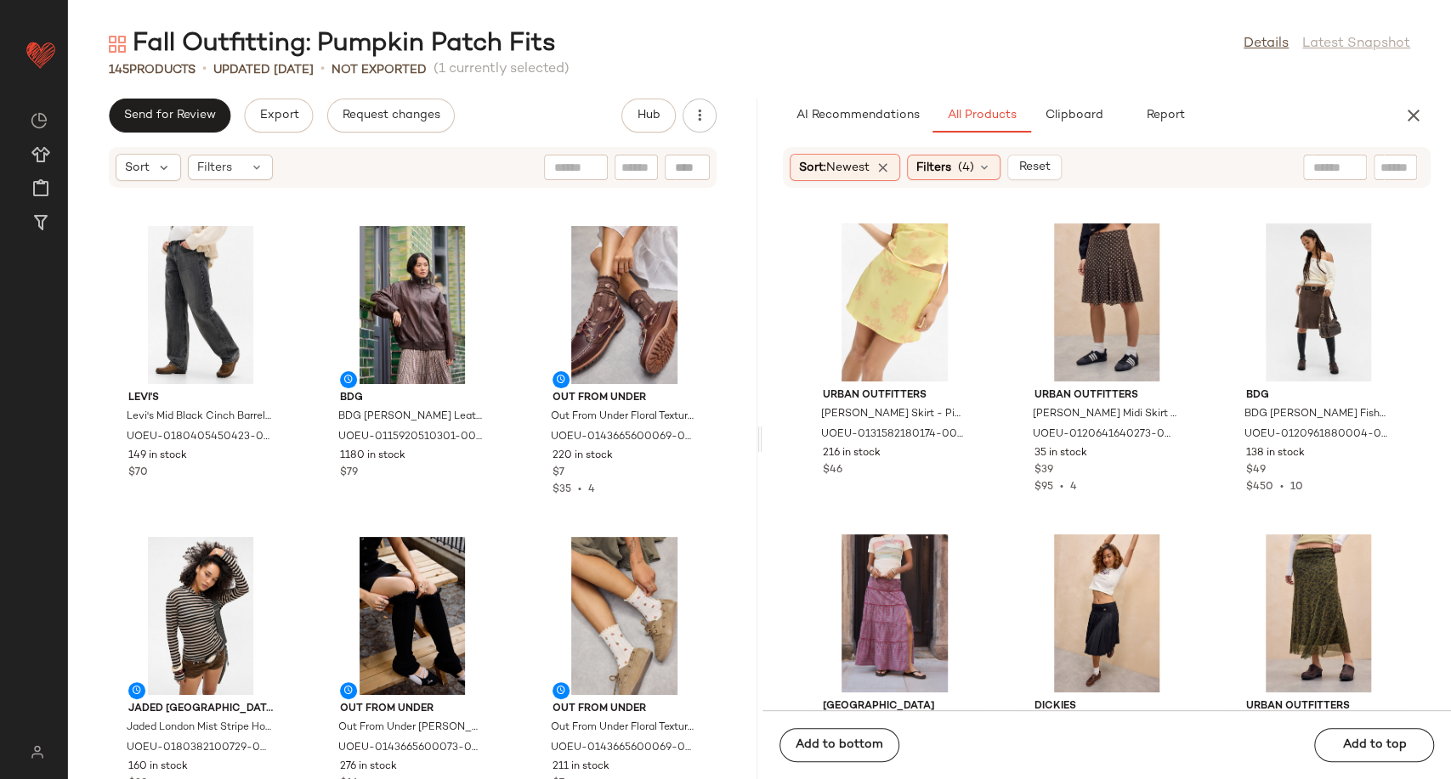
scroll to position [11053, 0]
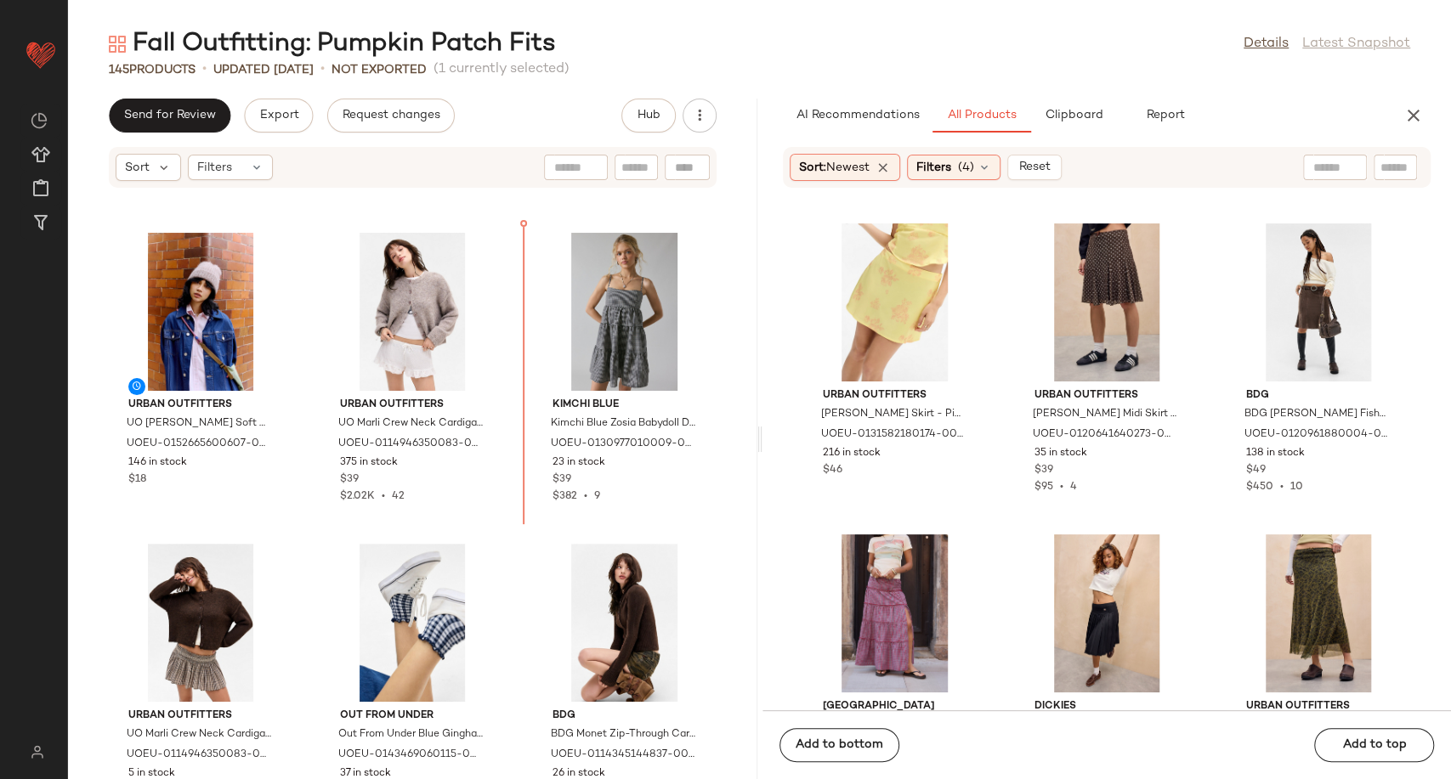
scroll to position [7140, 0]
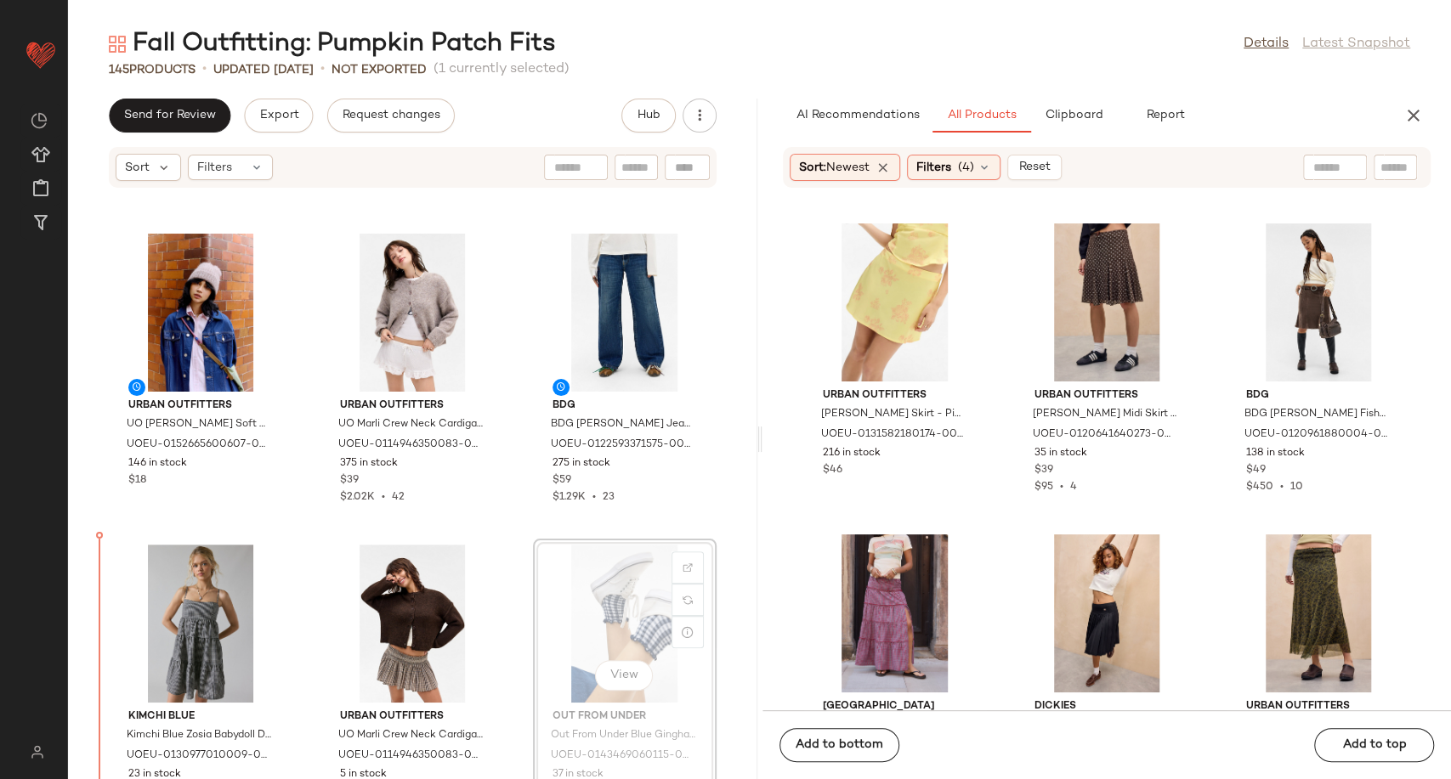
scroll to position [7158, 0]
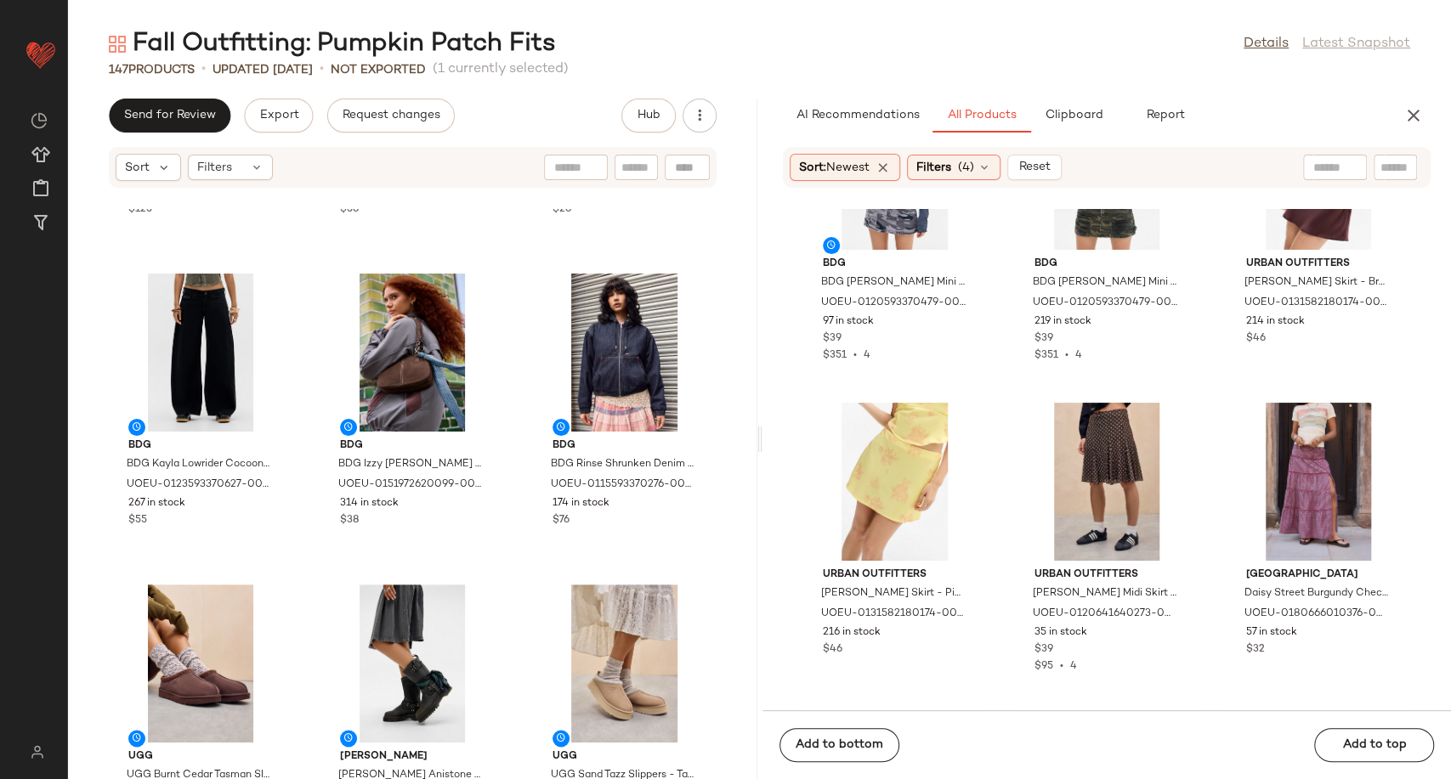
scroll to position [14671, 0]
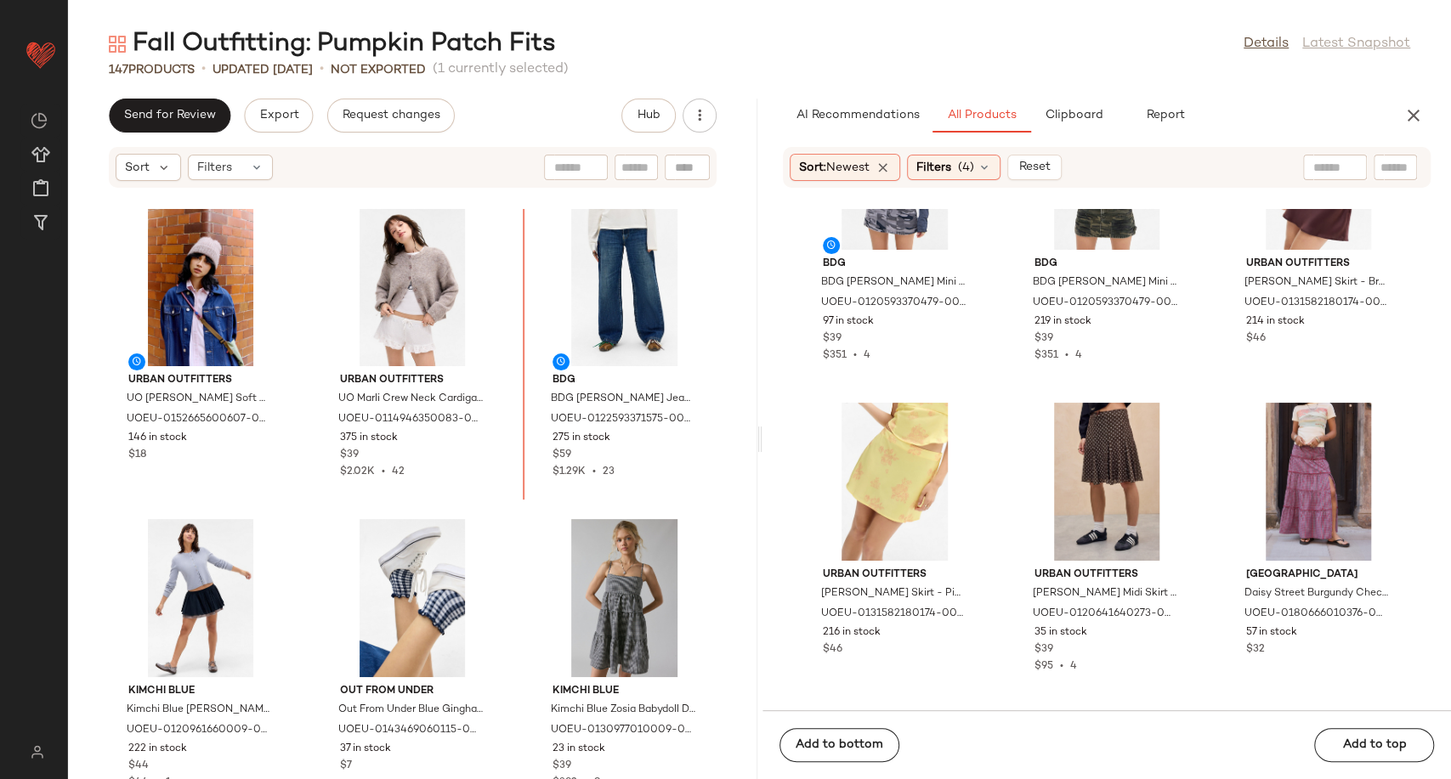
scroll to position [7177, 0]
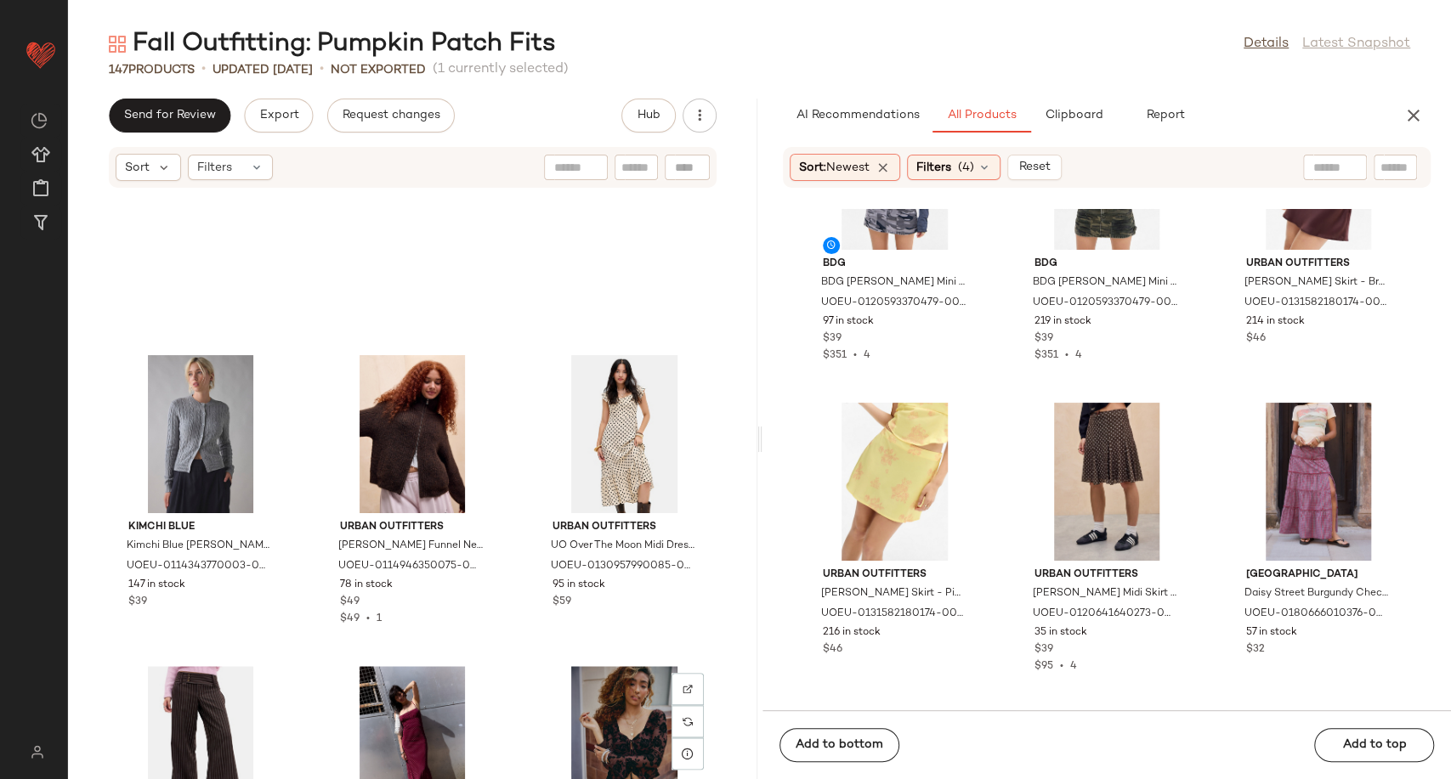
scroll to position [9820, 0]
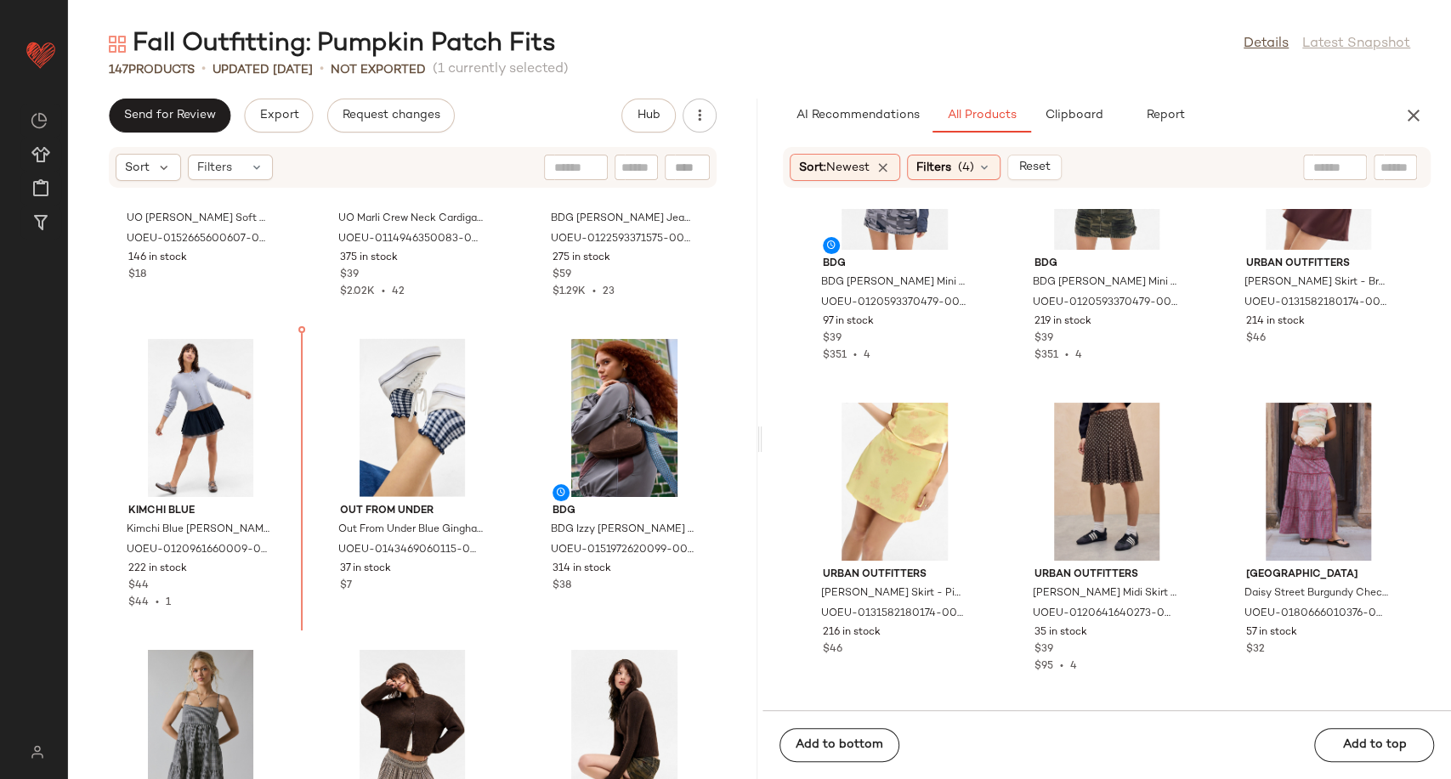
scroll to position [7318, 0]
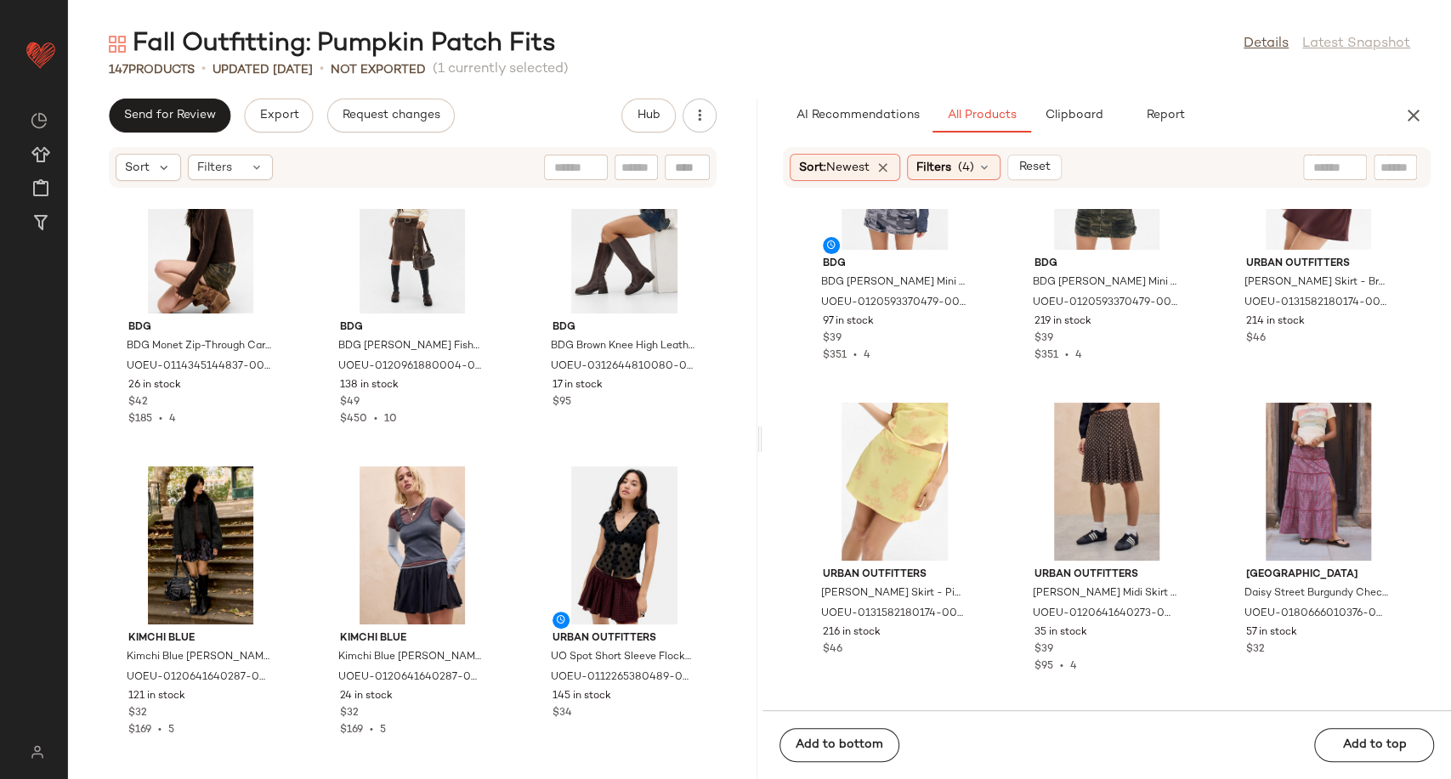
scroll to position [8167, 0]
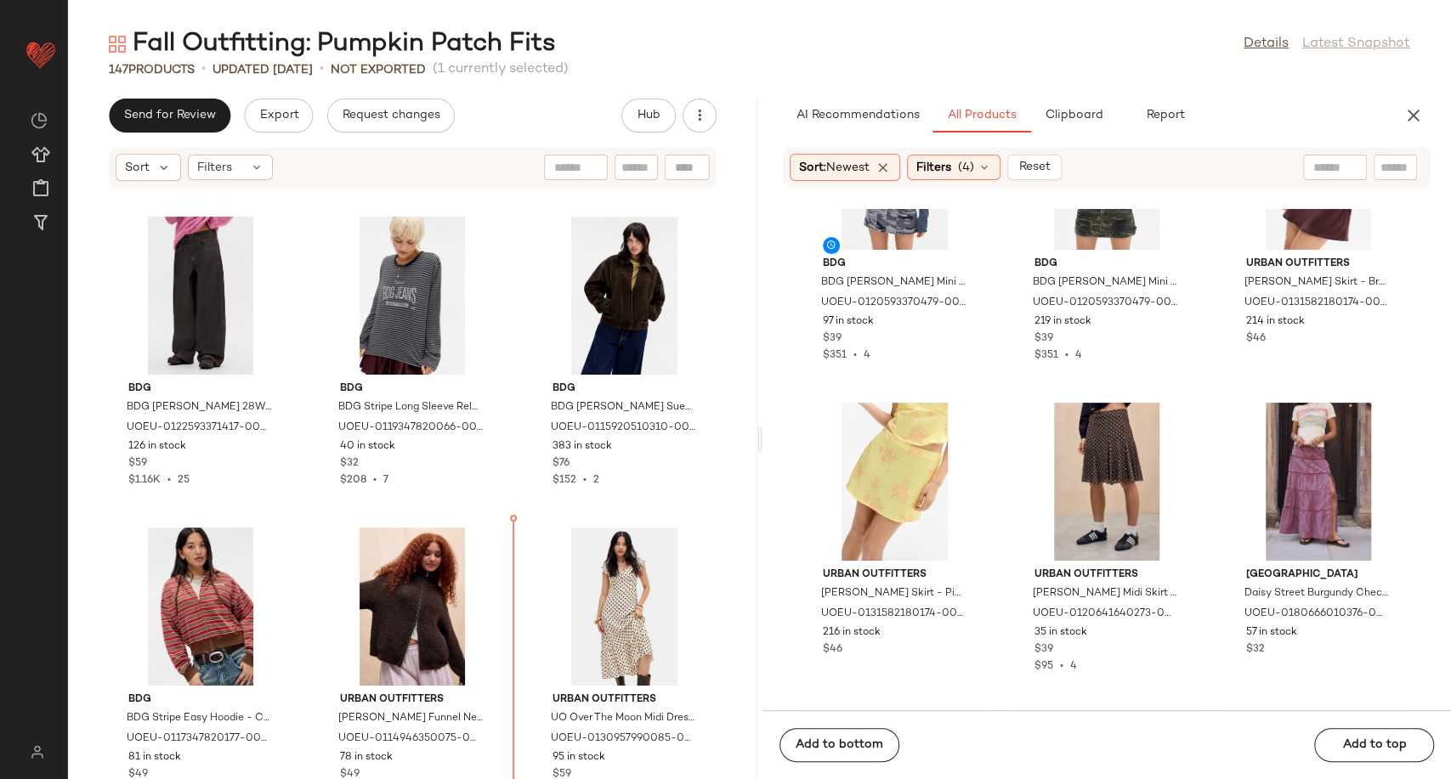
scroll to position [9698, 0]
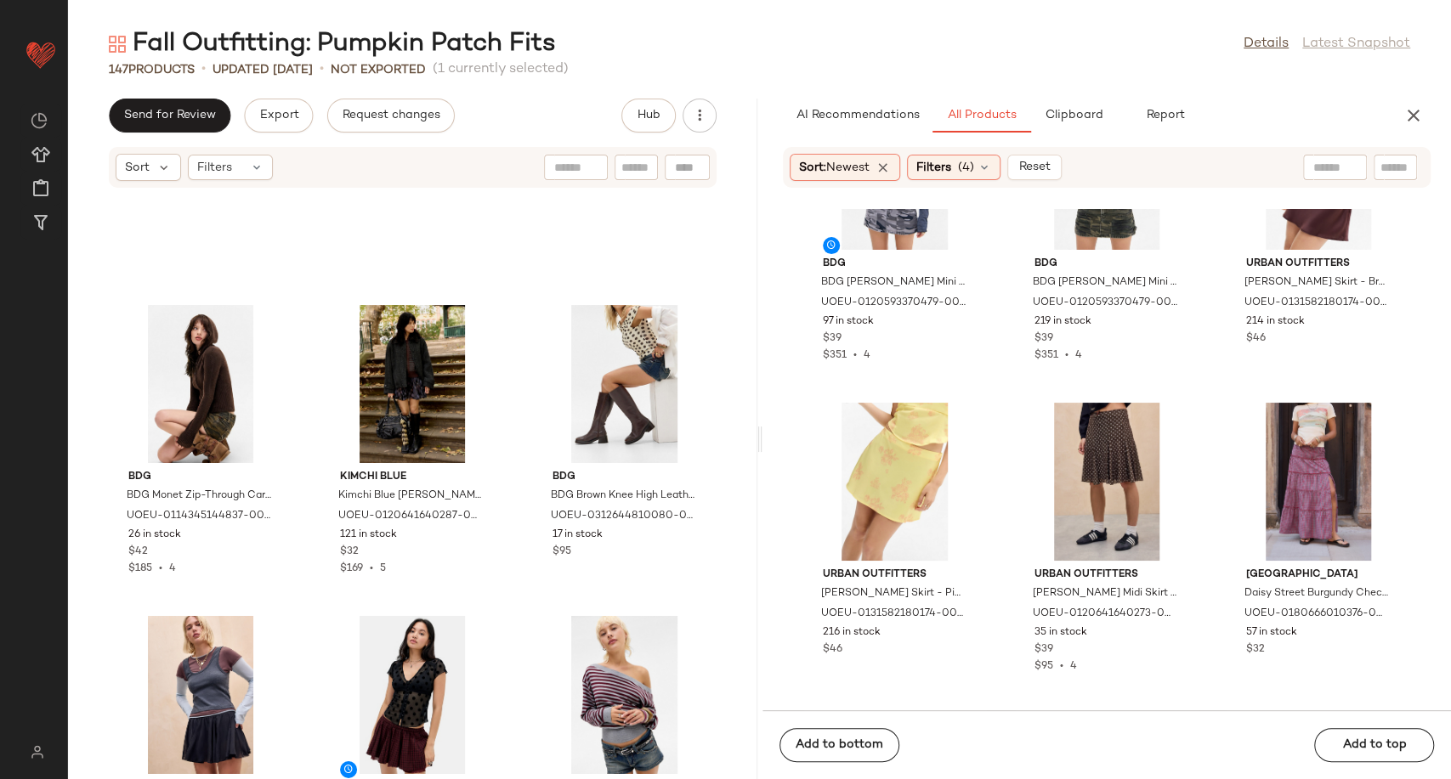
scroll to position [7998, 0]
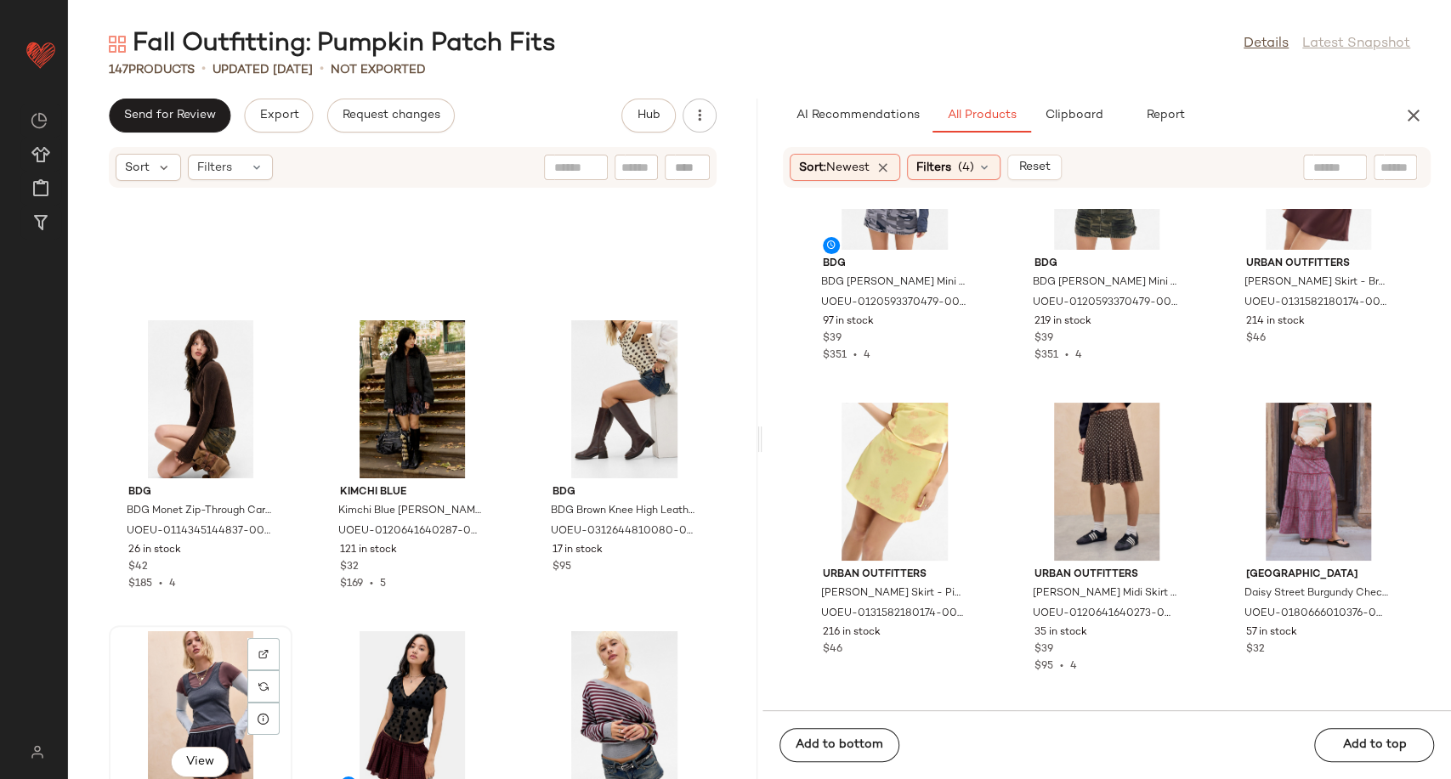
scroll to position [8002, 0]
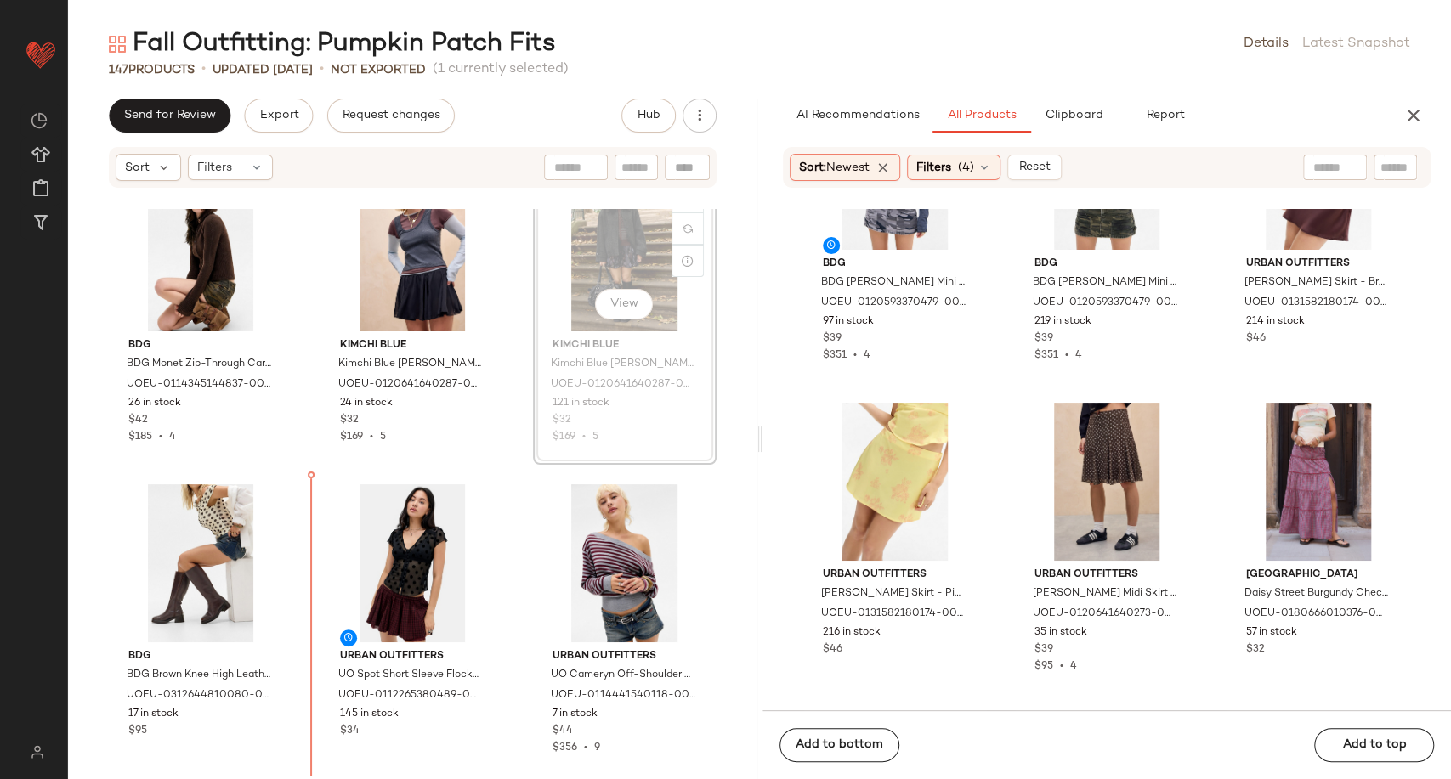
scroll to position [8184, 0]
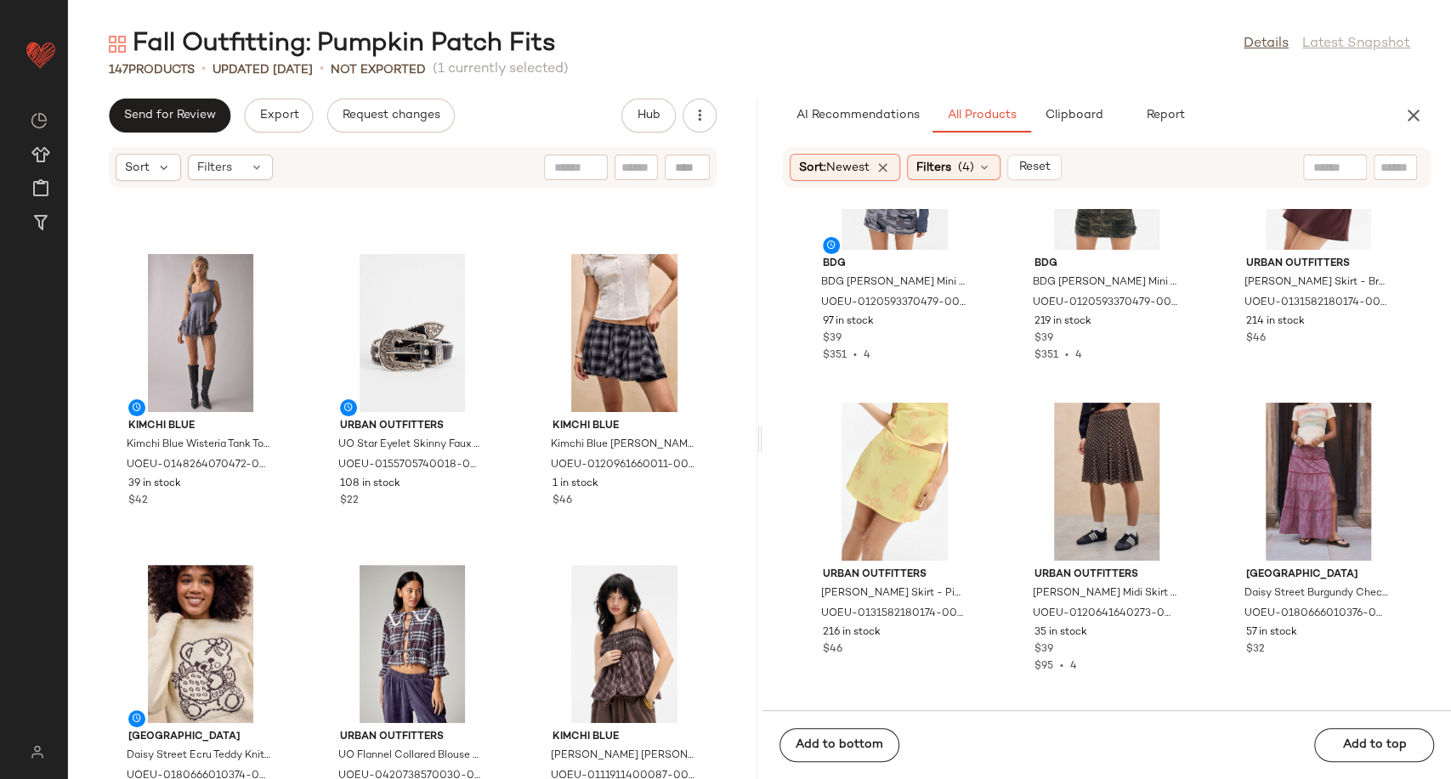
scroll to position [13661, 0]
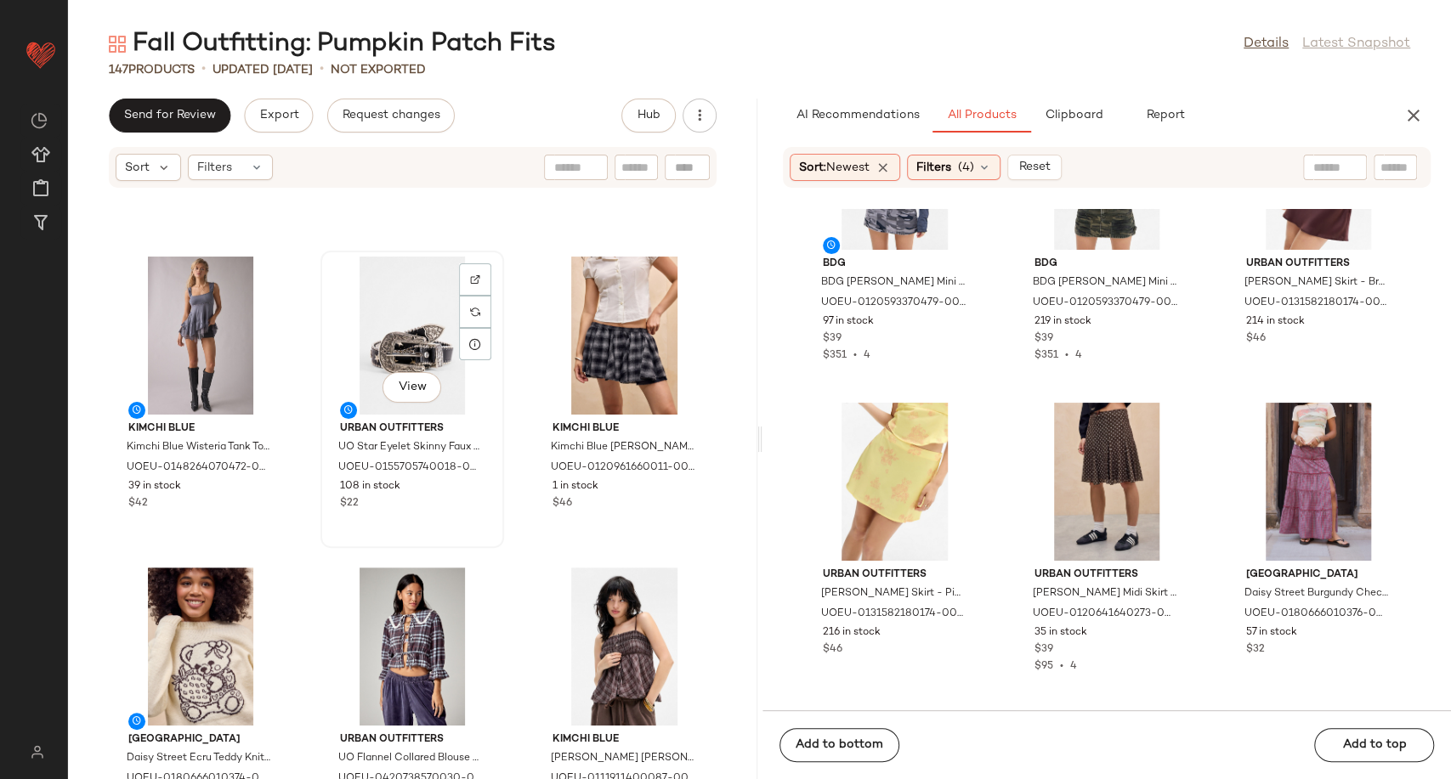
click at [380, 311] on div "View" at bounding box center [412, 336] width 172 height 158
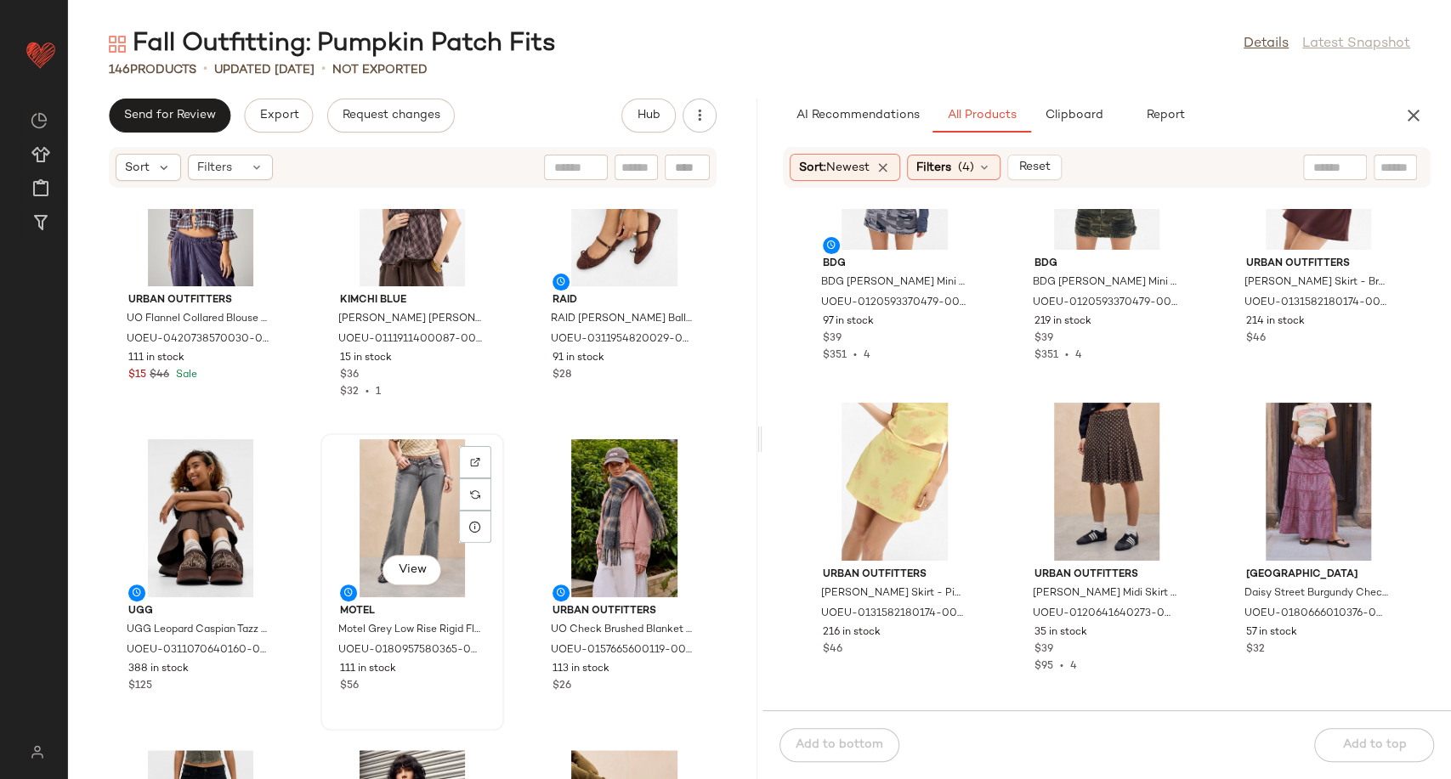
scroll to position [14133, 0]
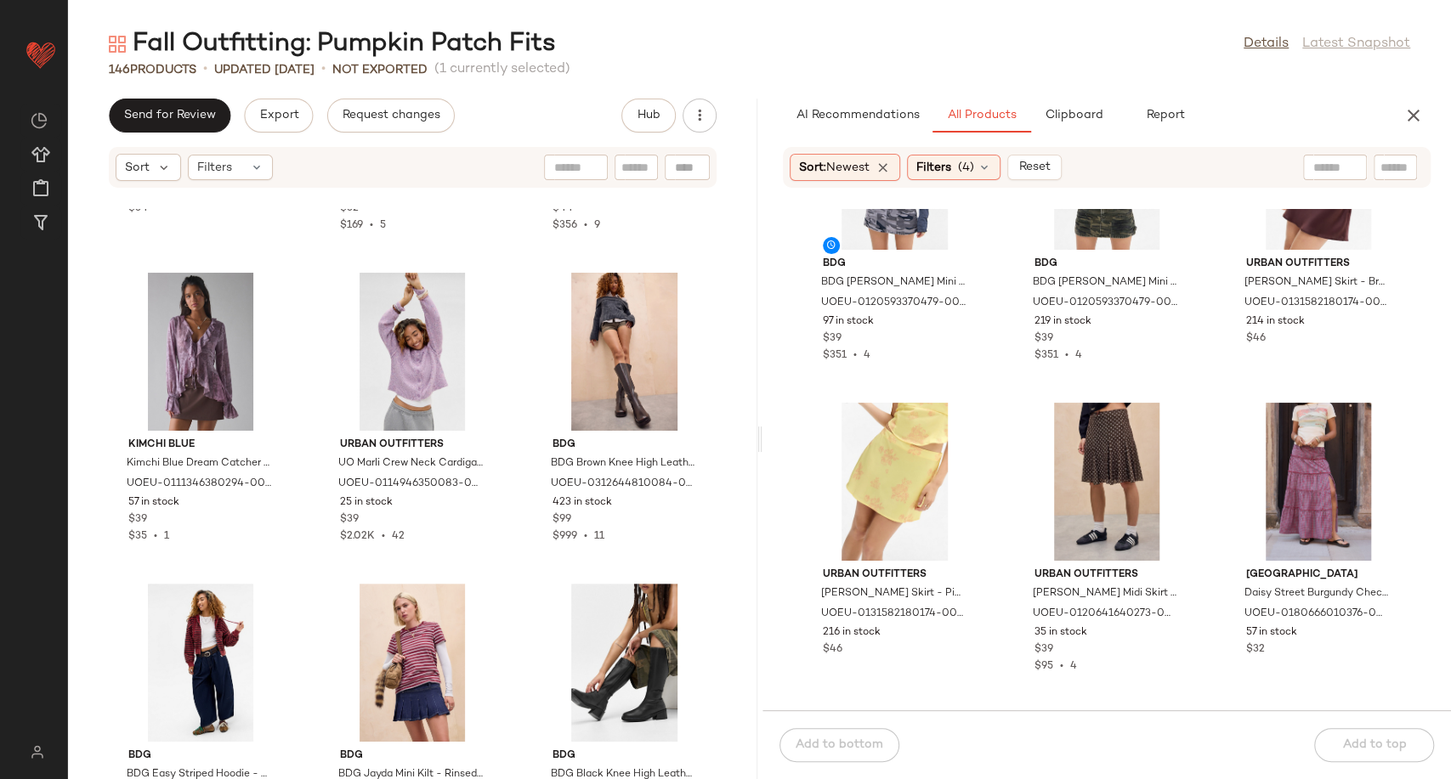
scroll to position [8641, 0]
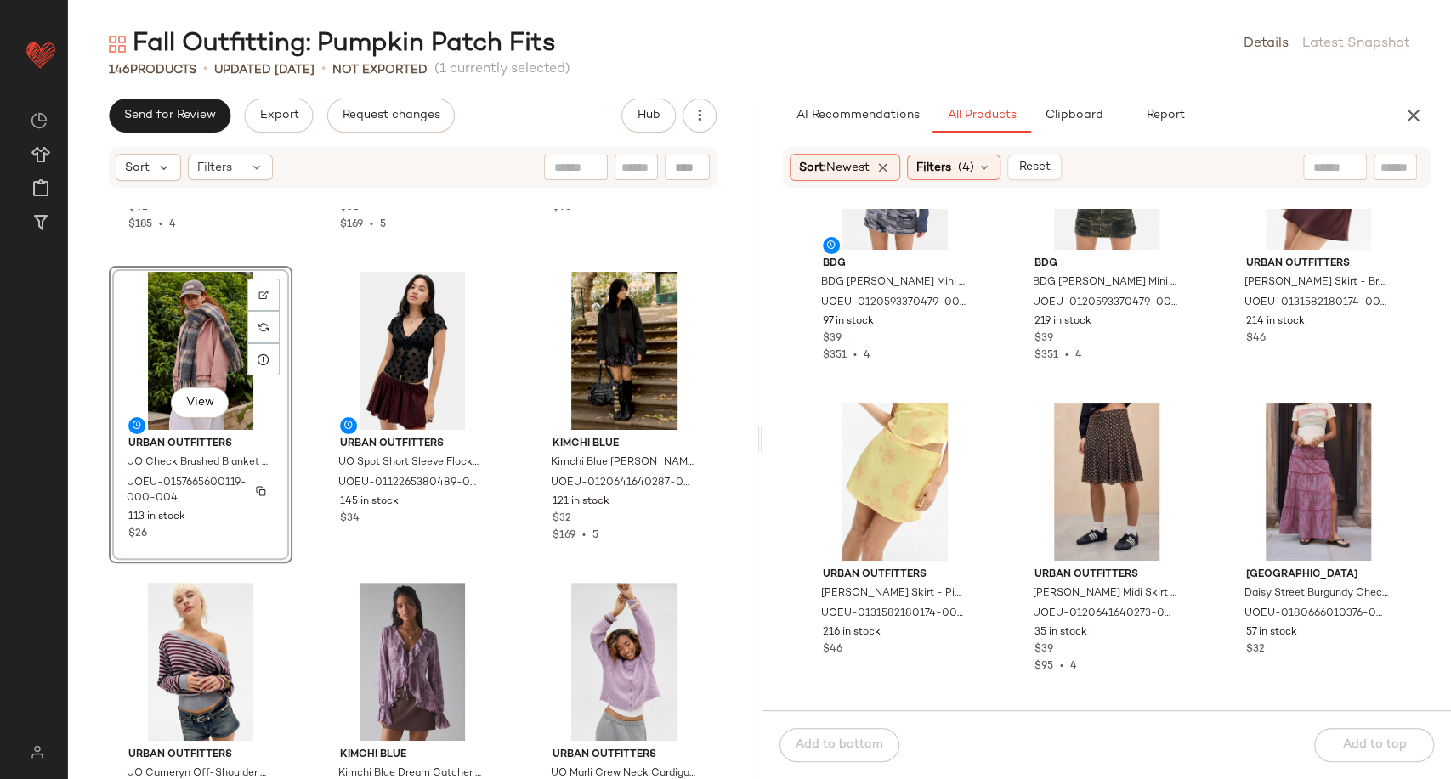
scroll to position [8546, 0]
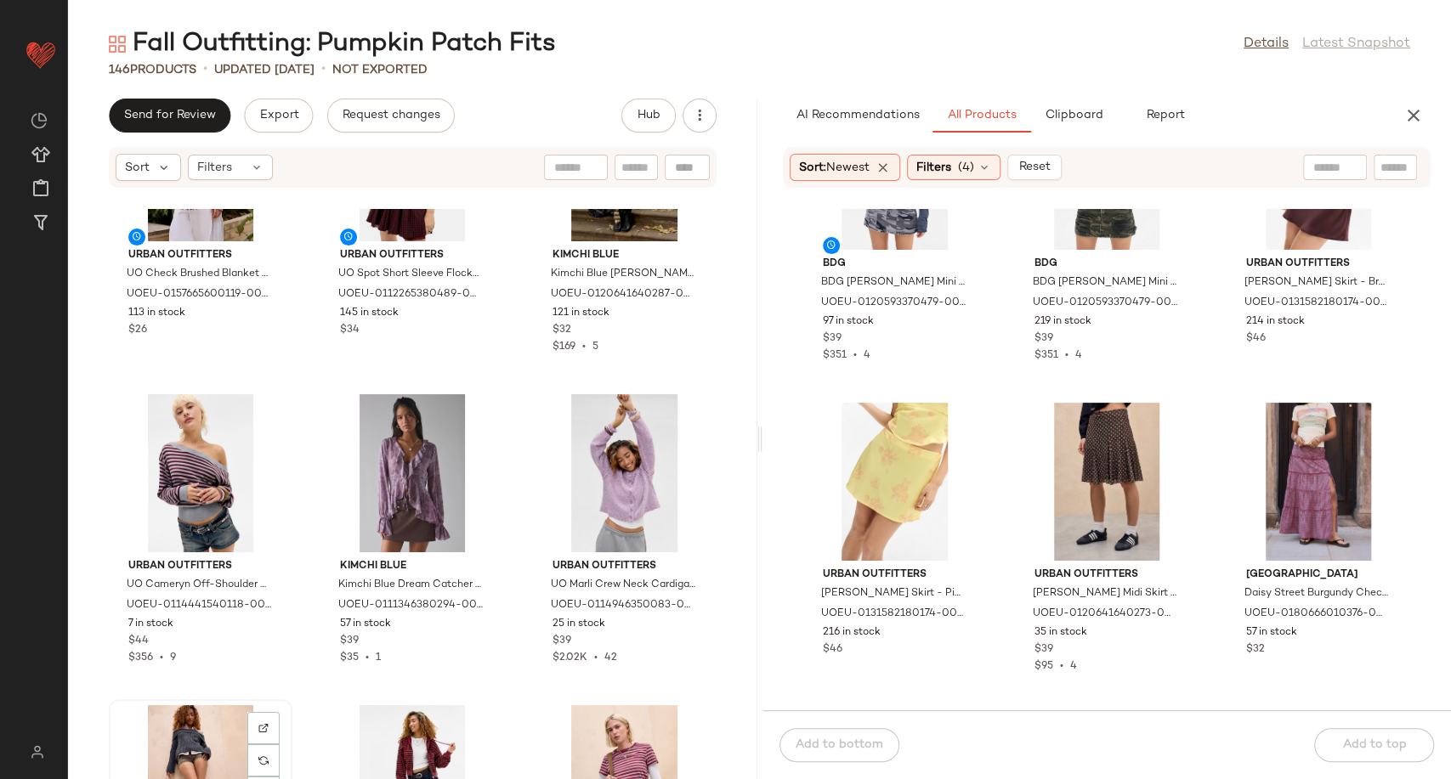
scroll to position [8551, 0]
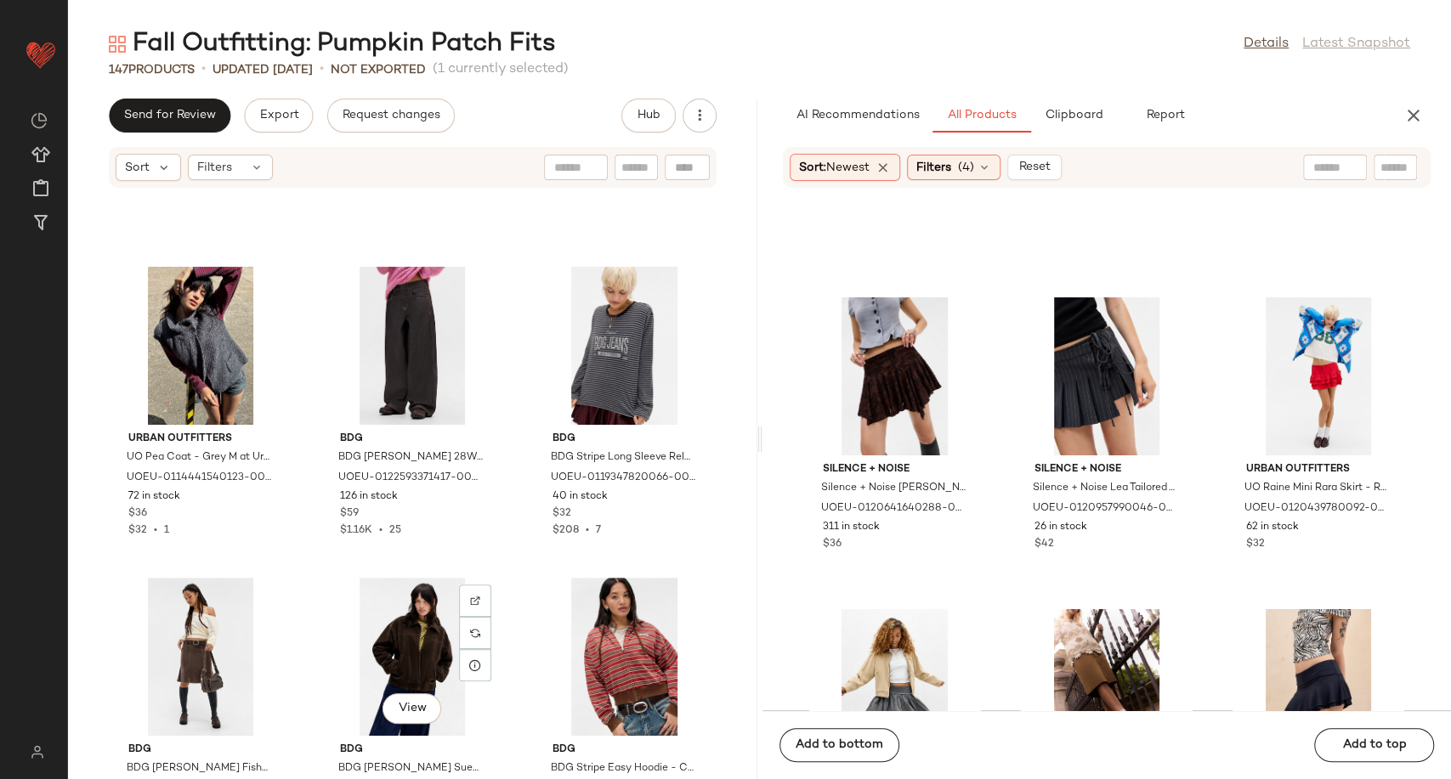
scroll to position [9401, 0]
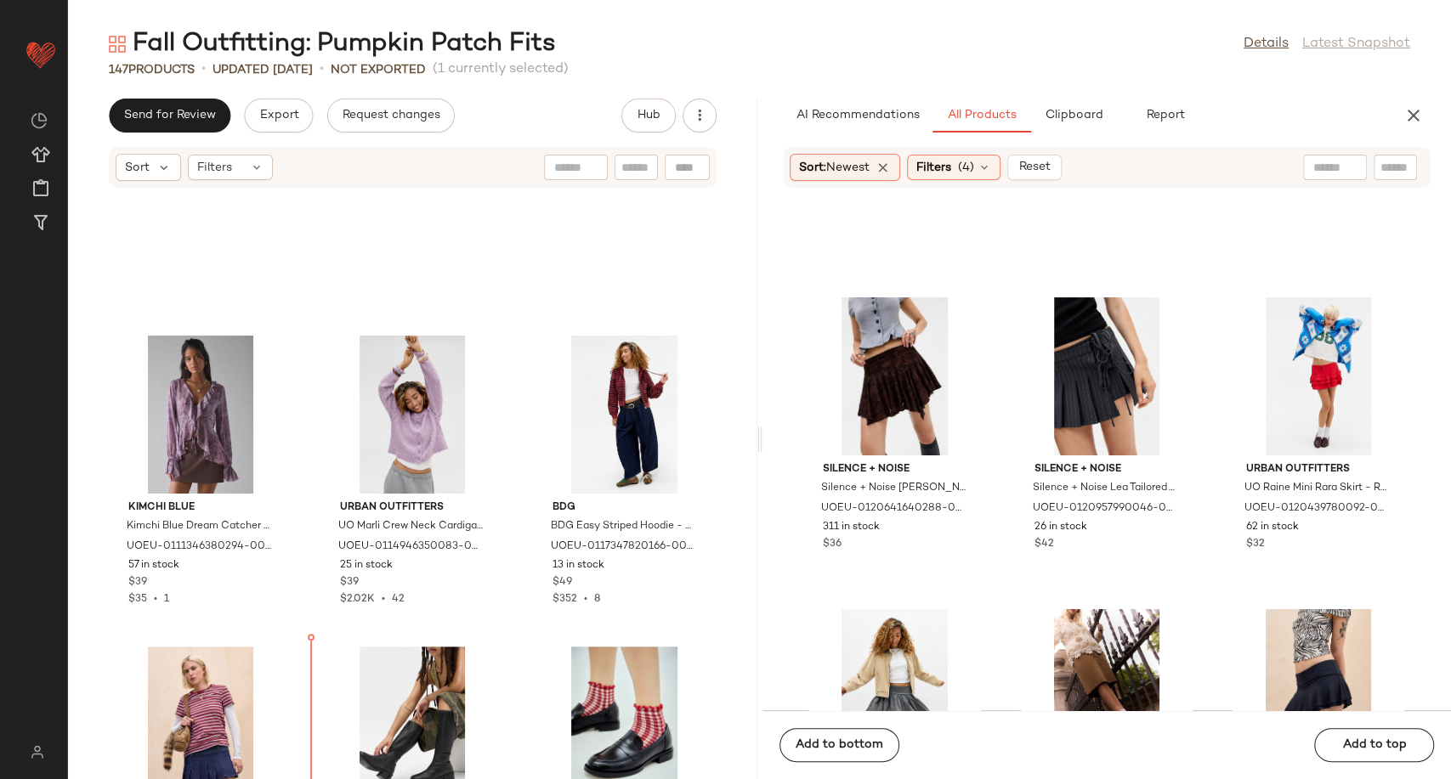
scroll to position [8815, 0]
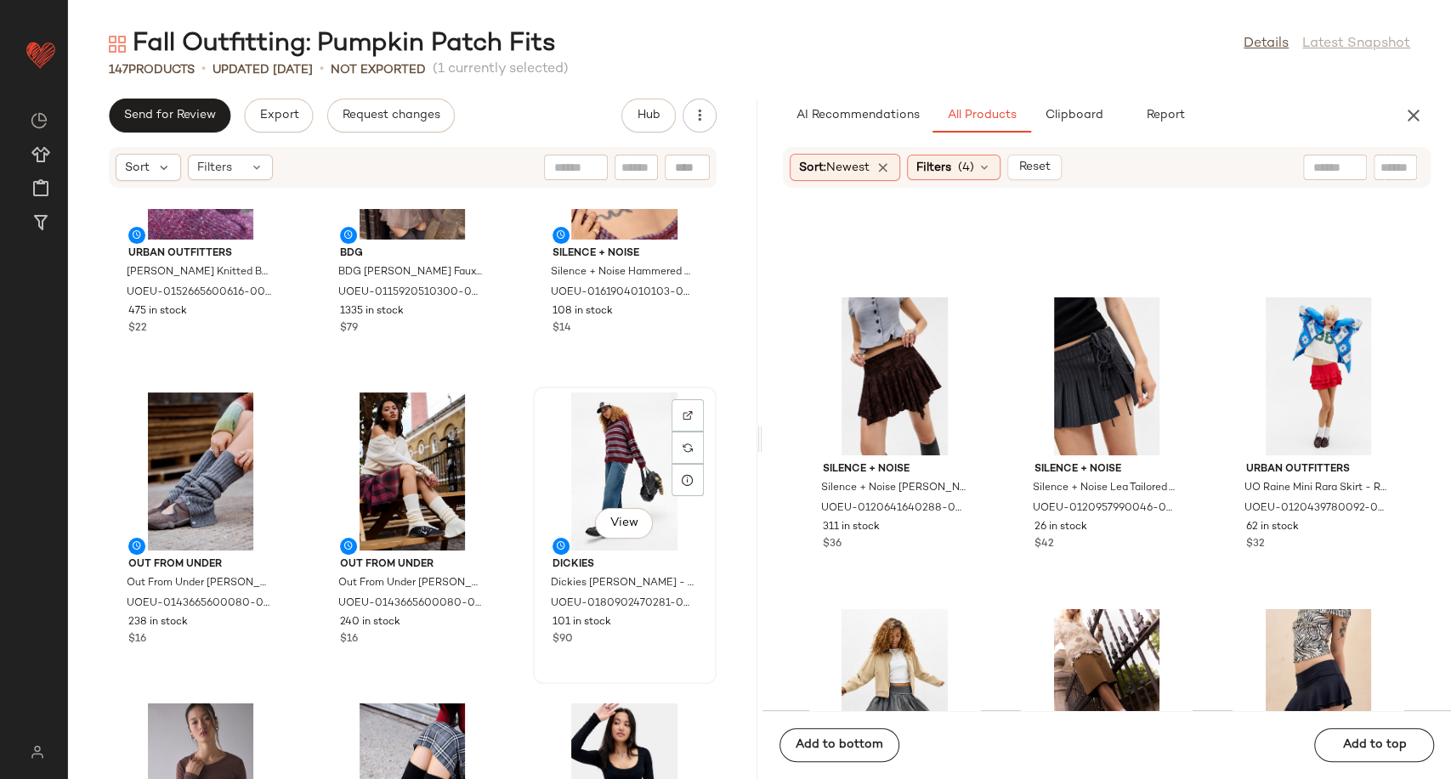
scroll to position [12120, 0]
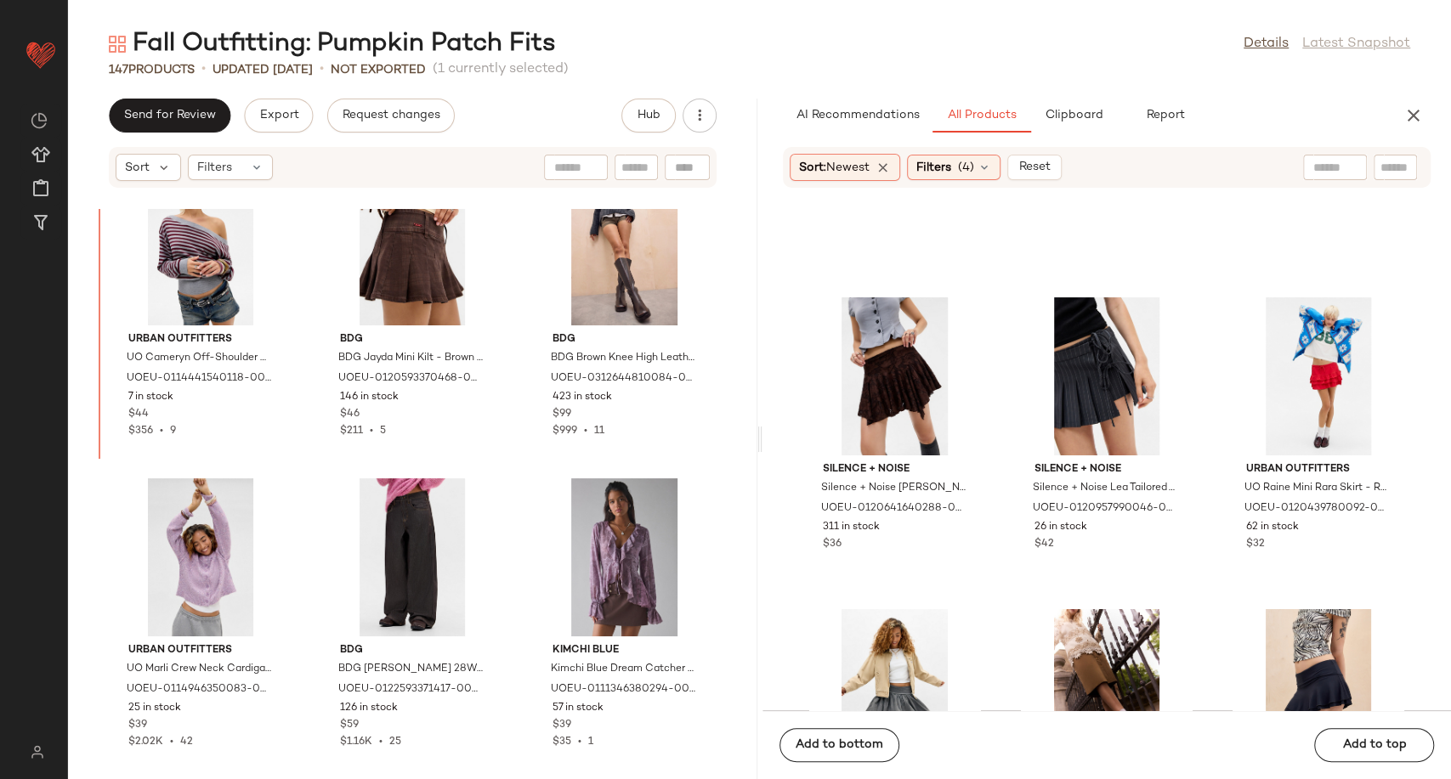
scroll to position [8731, 0]
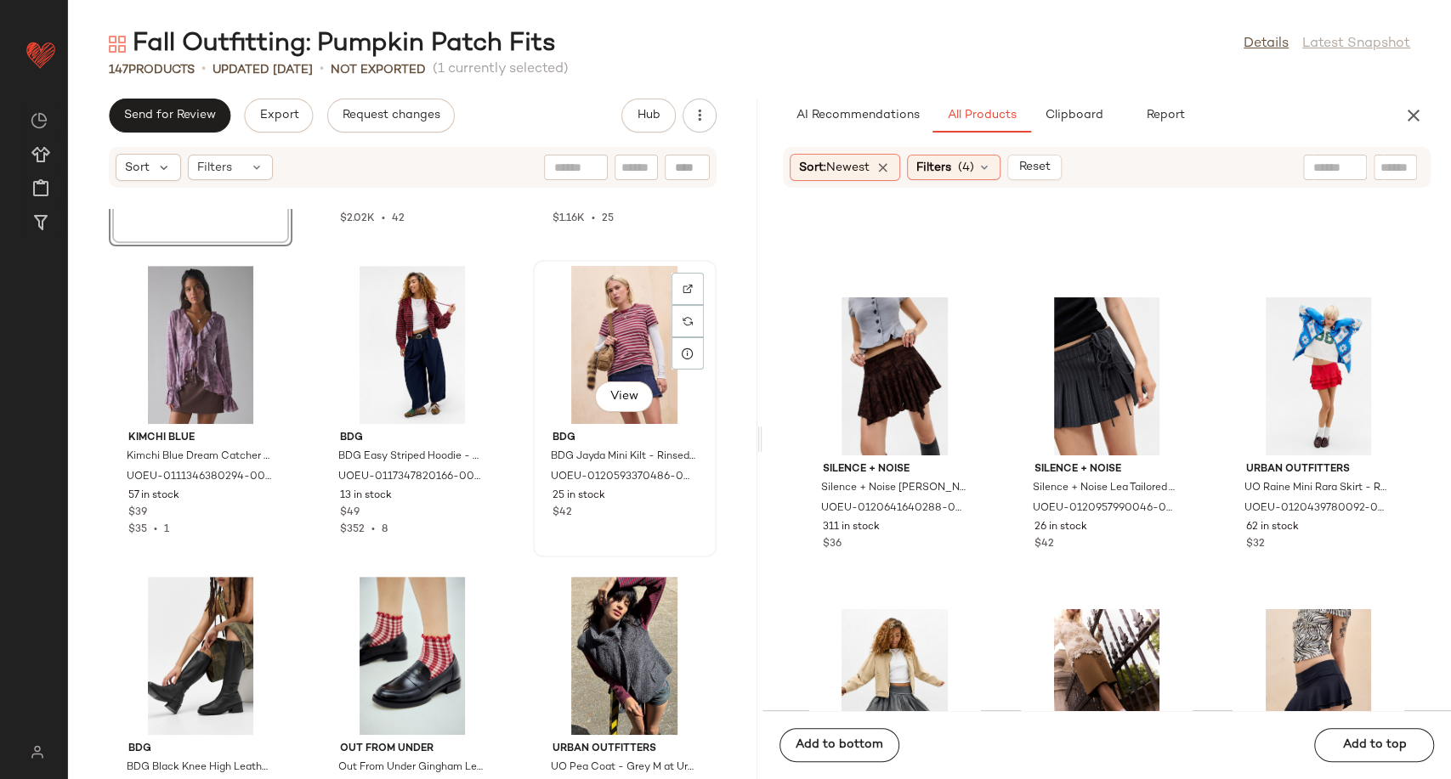
scroll to position [9298, 0]
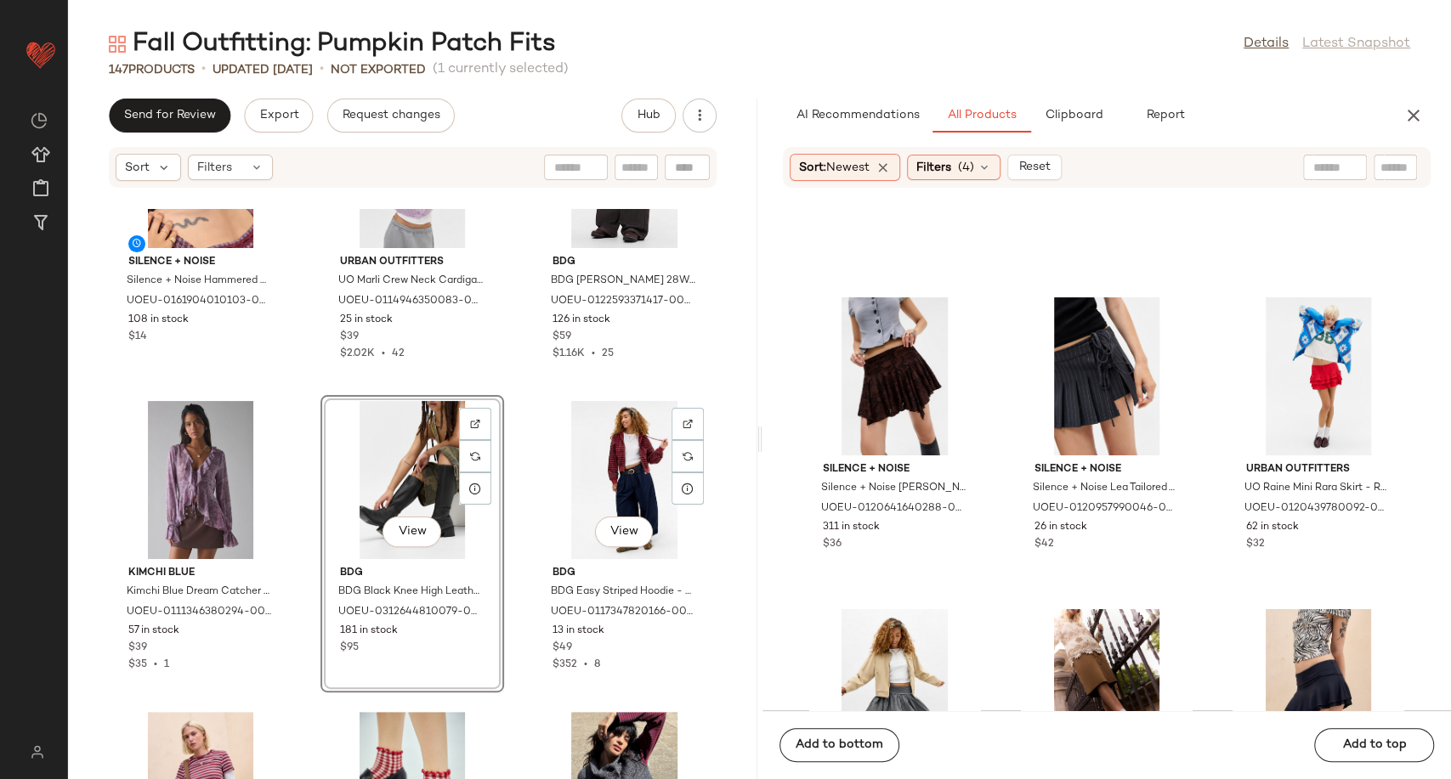
scroll to position [9729, 0]
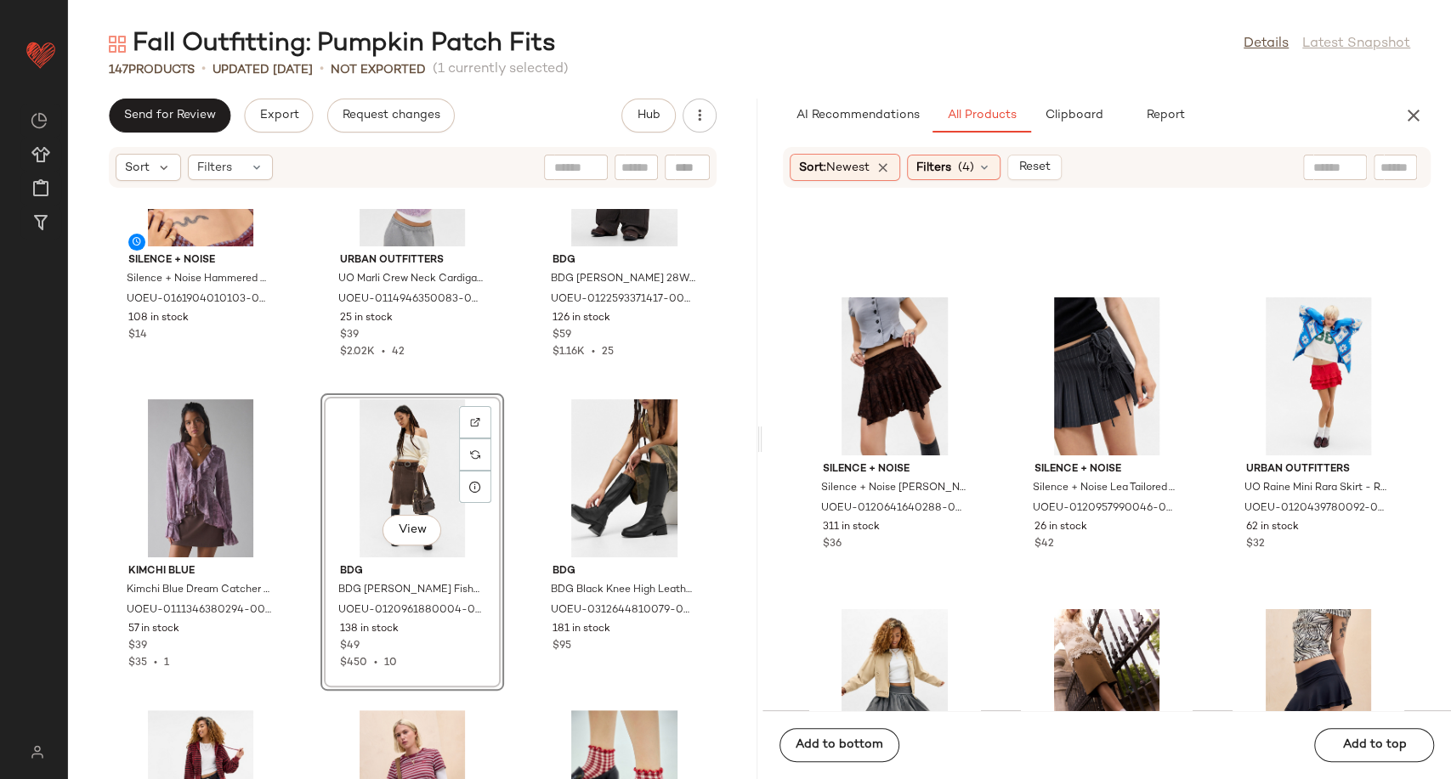
scroll to position [9191, 0]
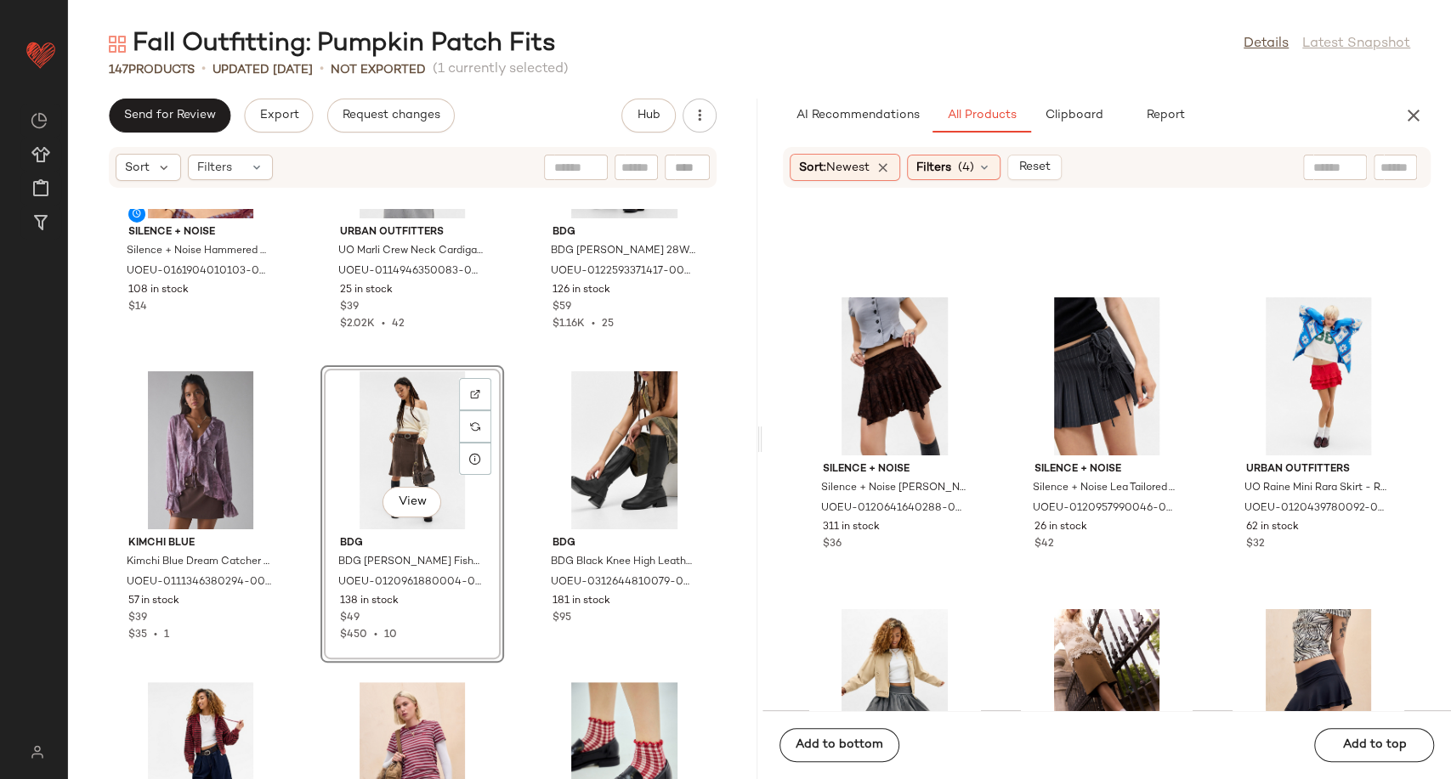
click at [304, 670] on div "Silence + Noise Silence + Noise Hammered Moon Earrings - Gold at Urban Outfitte…" at bounding box center [412, 494] width 689 height 570
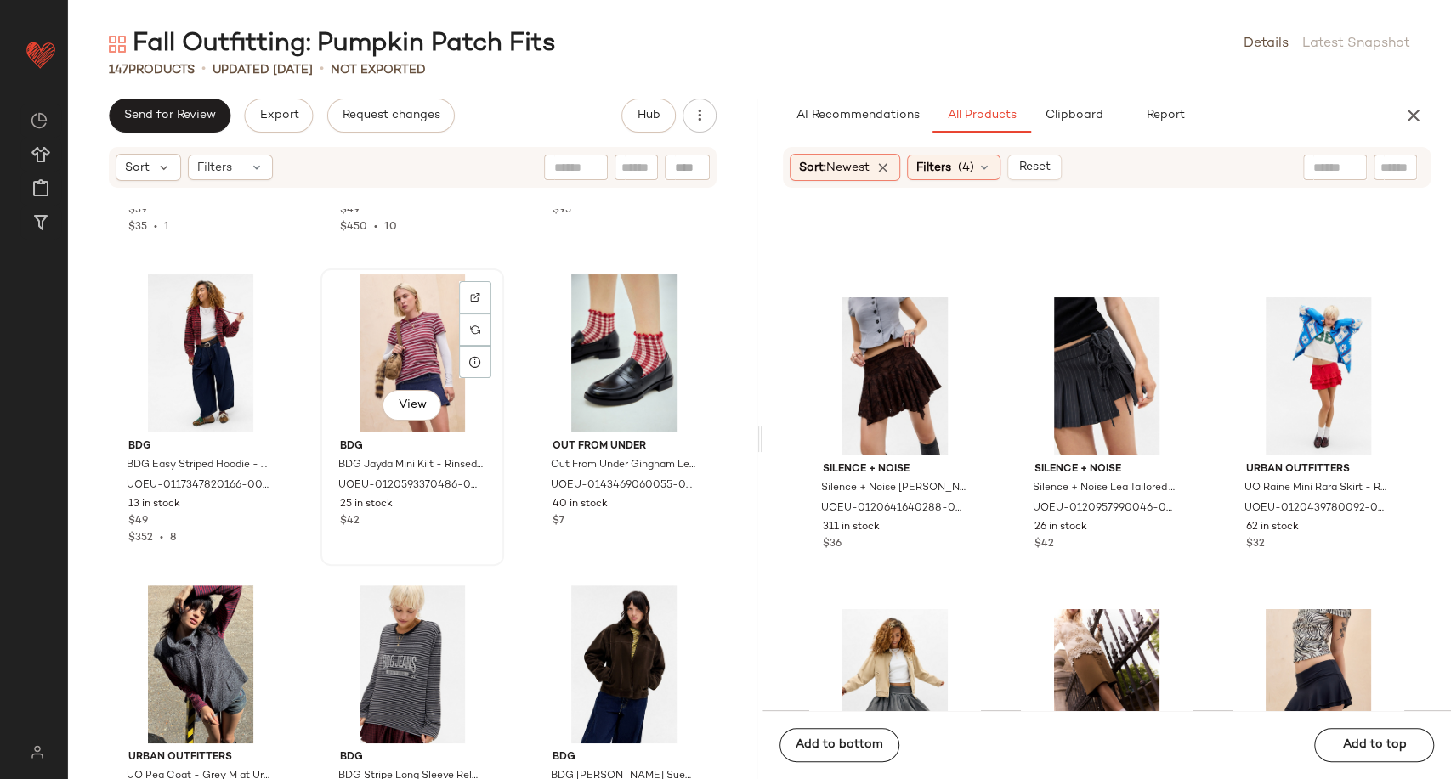
scroll to position [9664, 0]
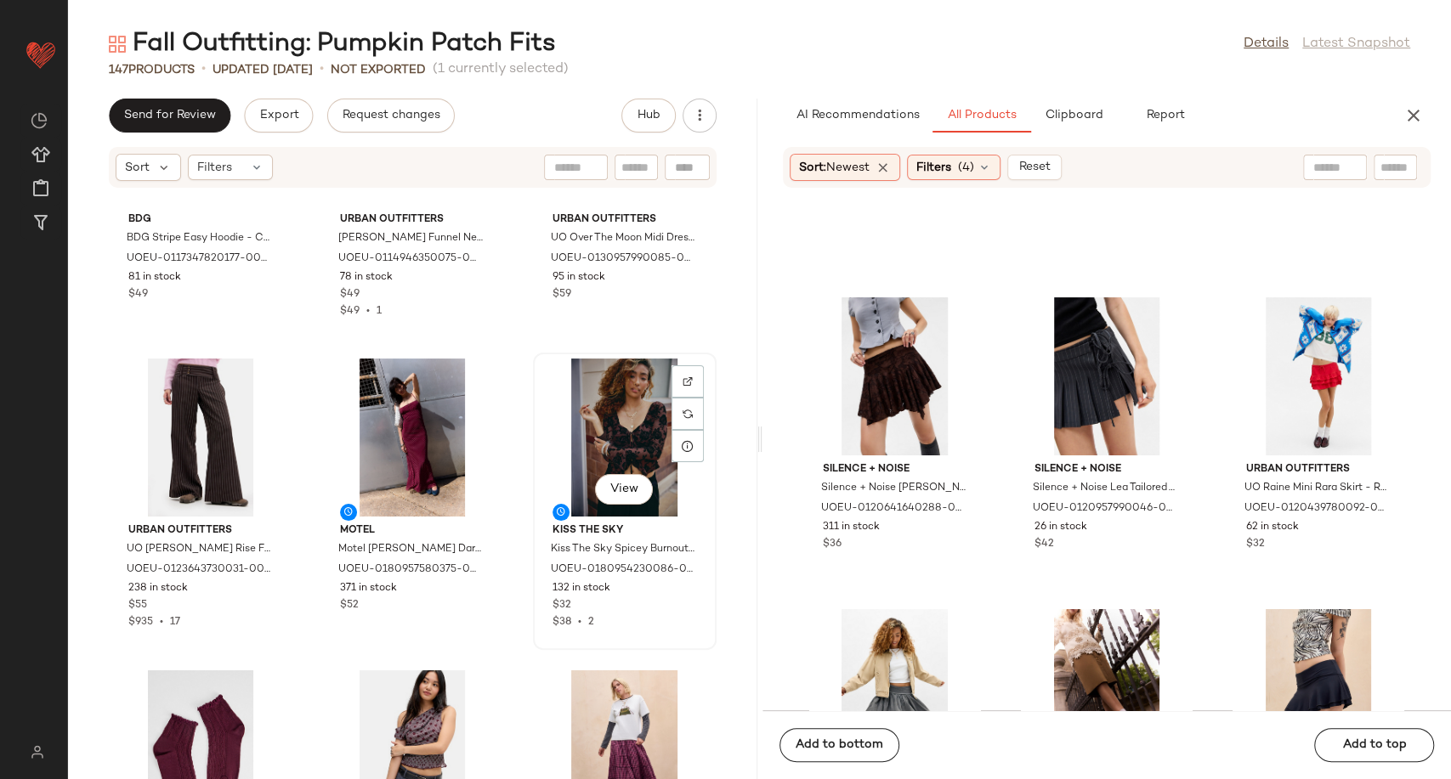
scroll to position [10419, 0]
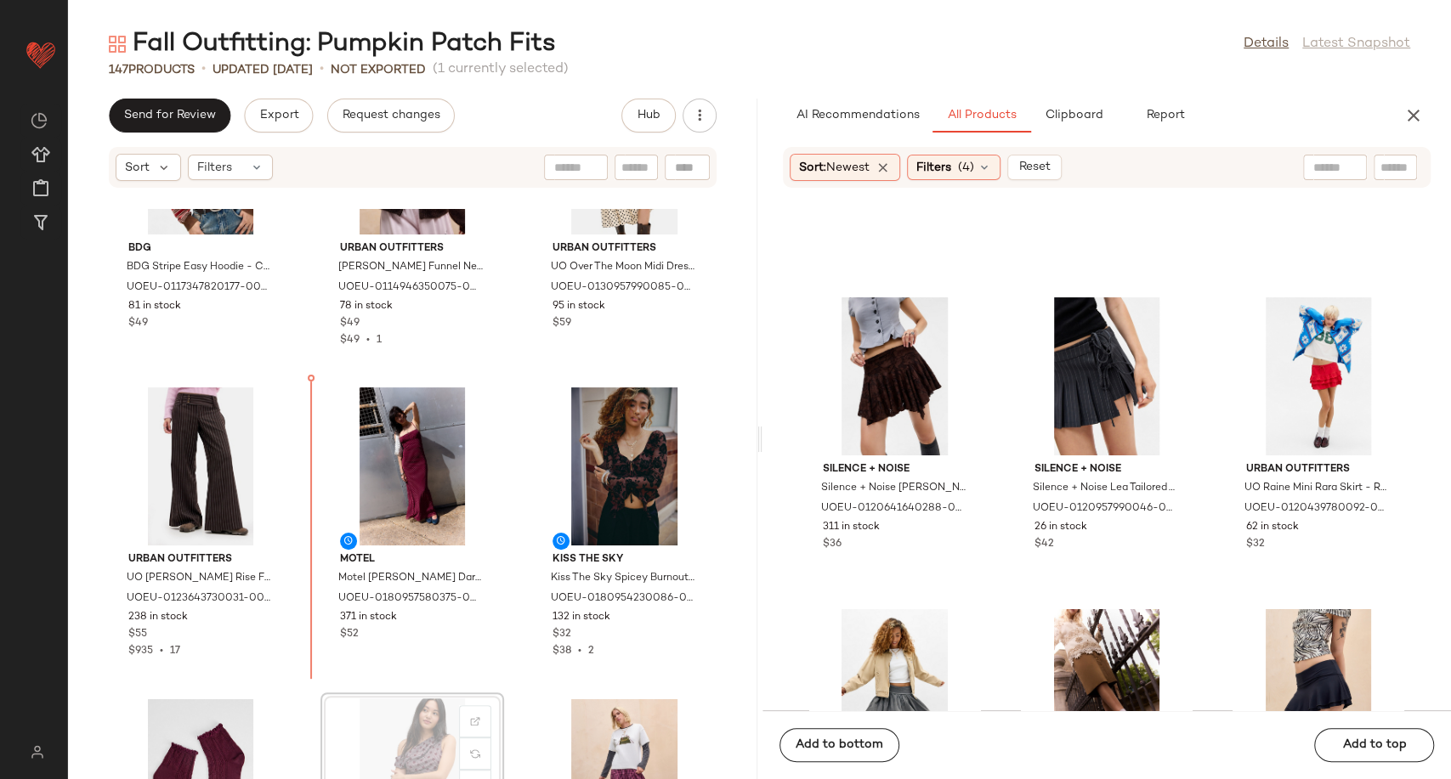
scroll to position [10423, 0]
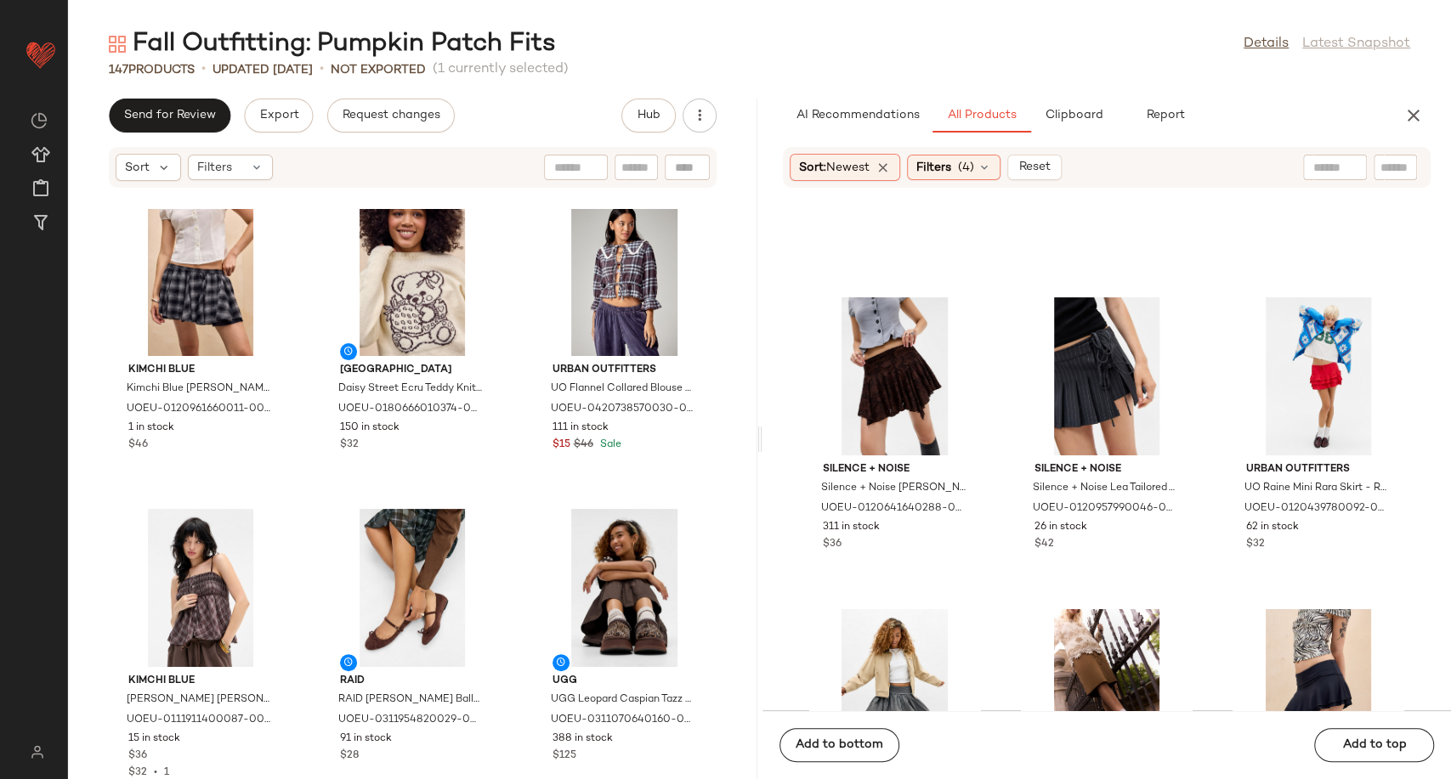
scroll to position [14106, 0]
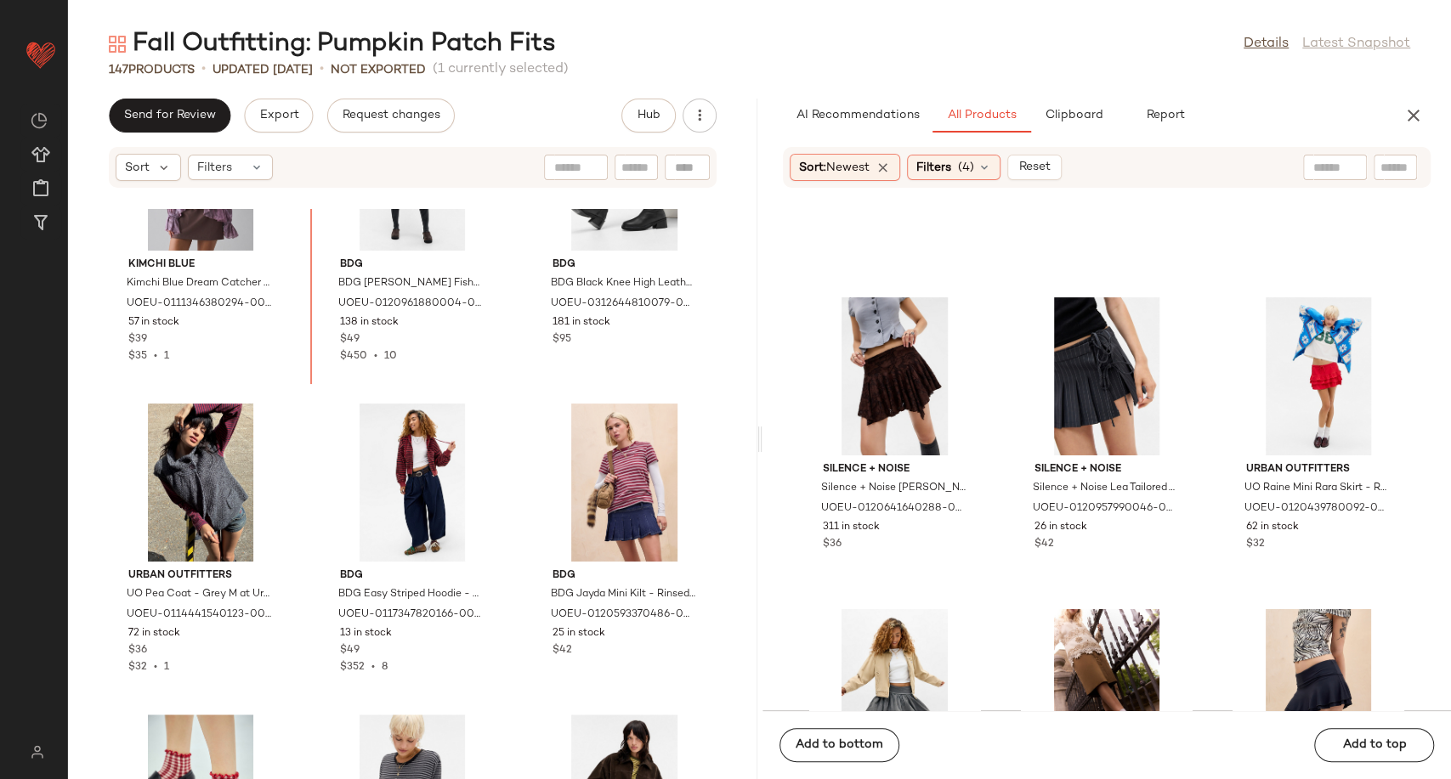
scroll to position [9474, 0]
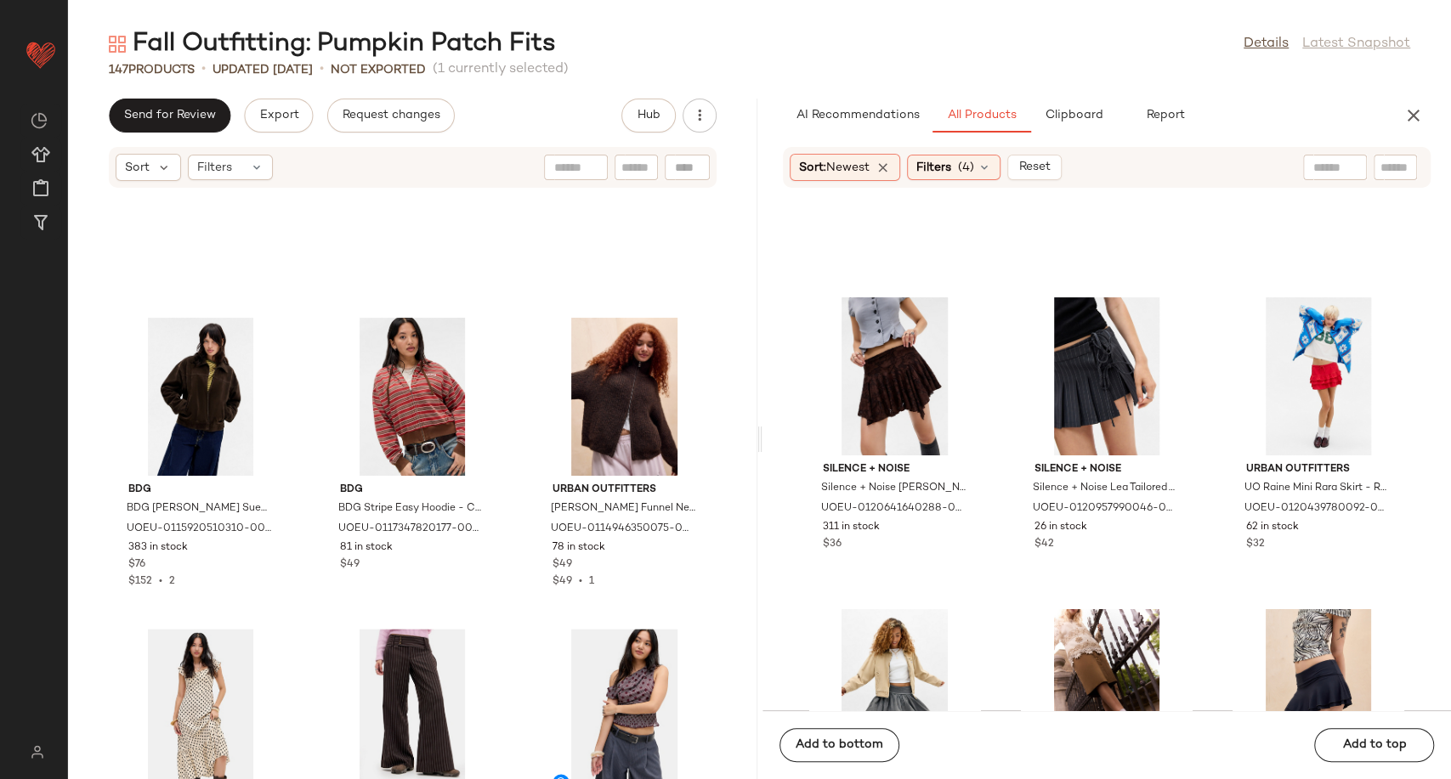
scroll to position [10418, 0]
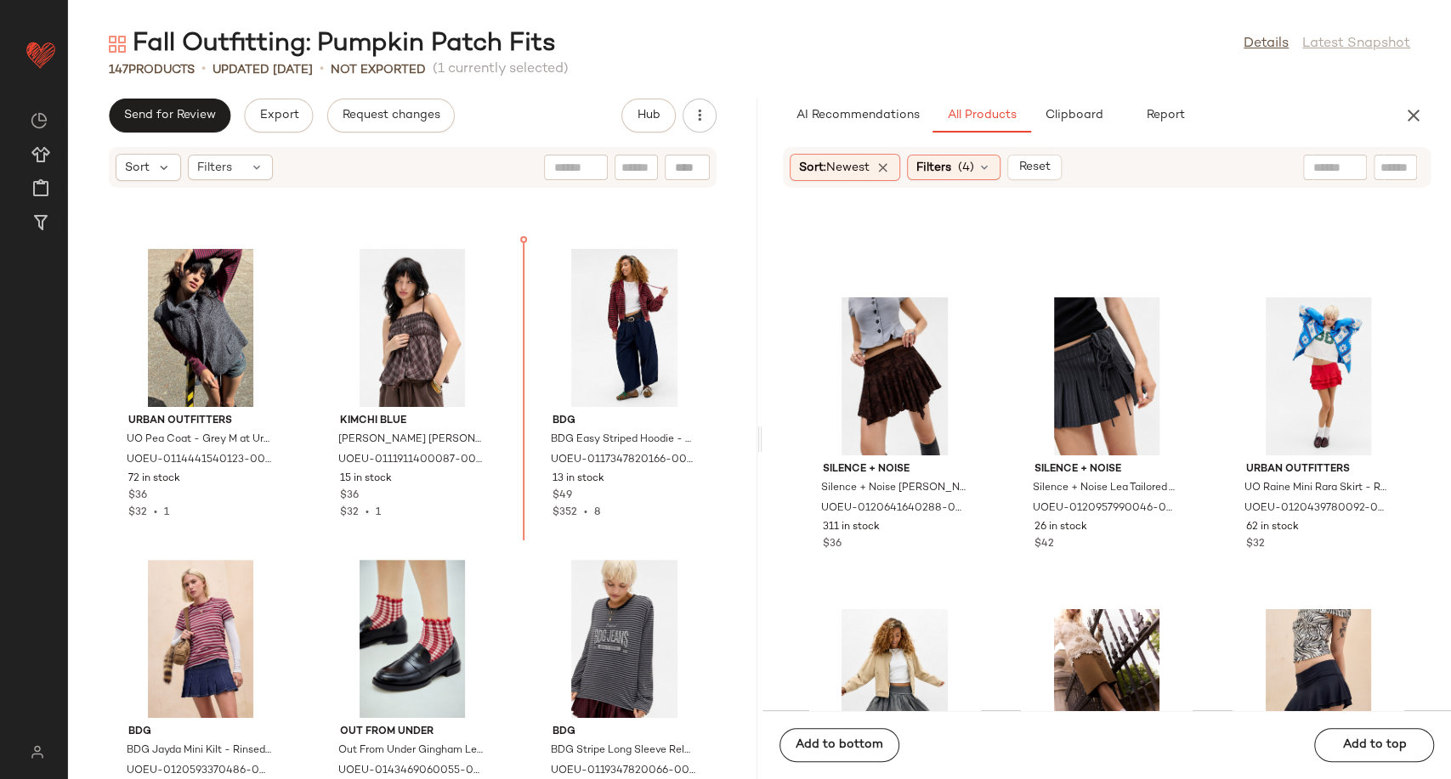
scroll to position [9625, 0]
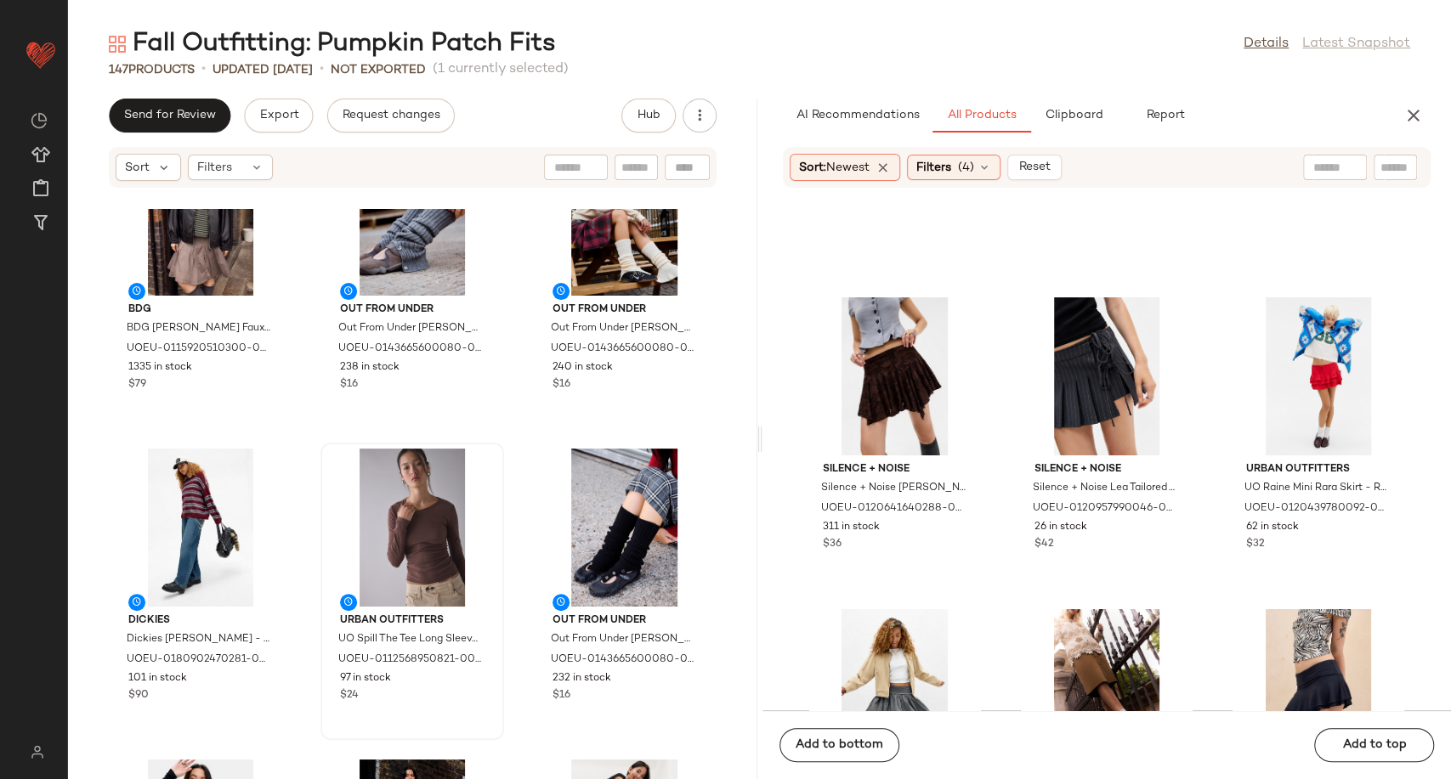
scroll to position [12835, 0]
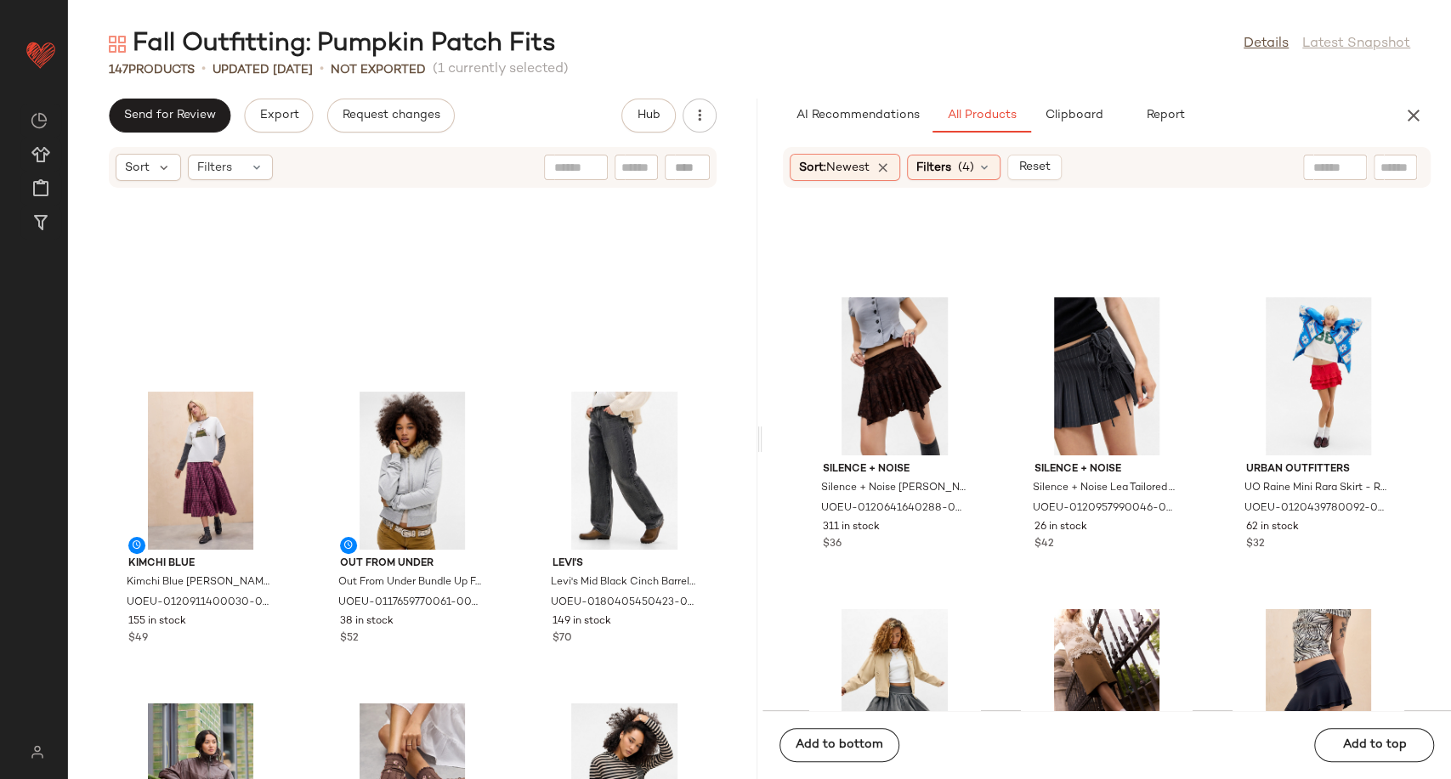
scroll to position [11025, 0]
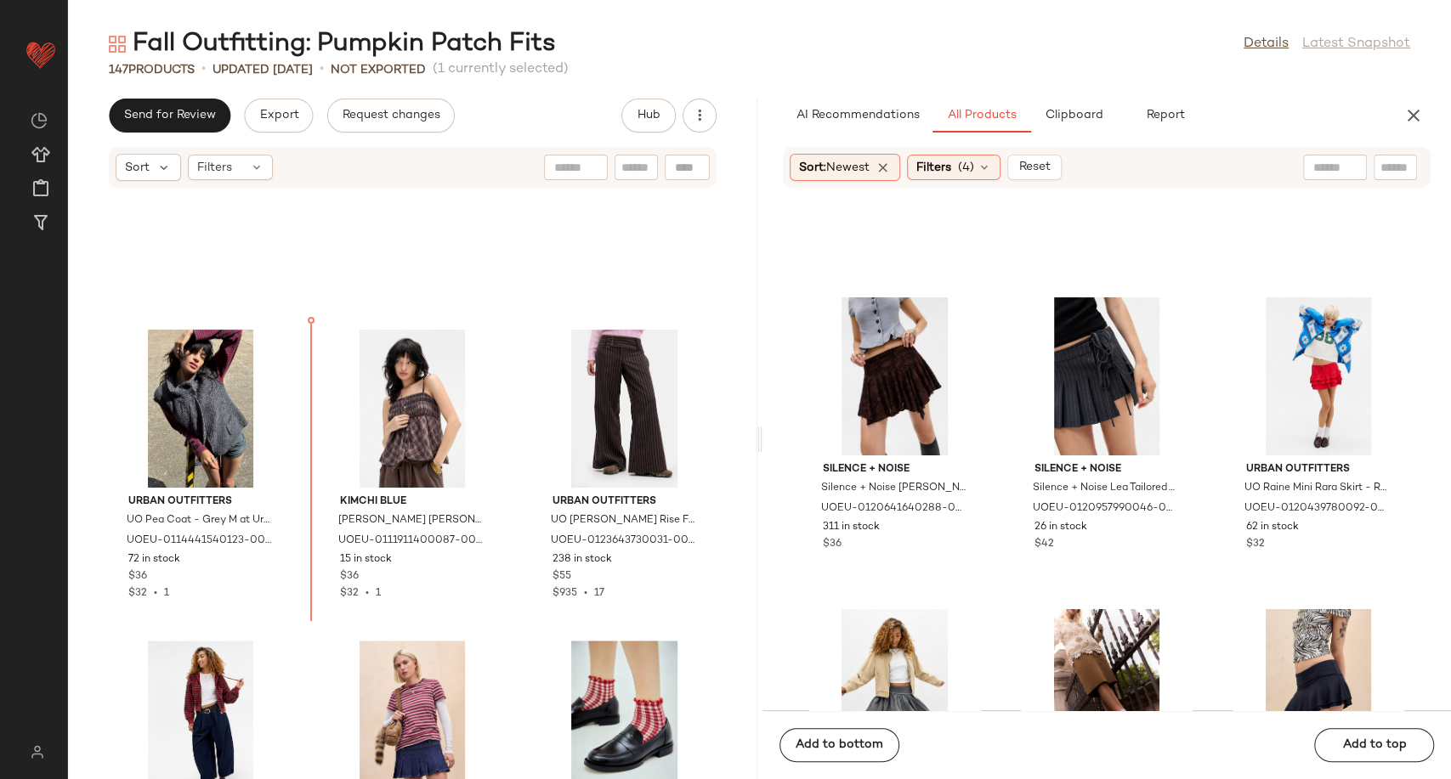
scroll to position [9534, 0]
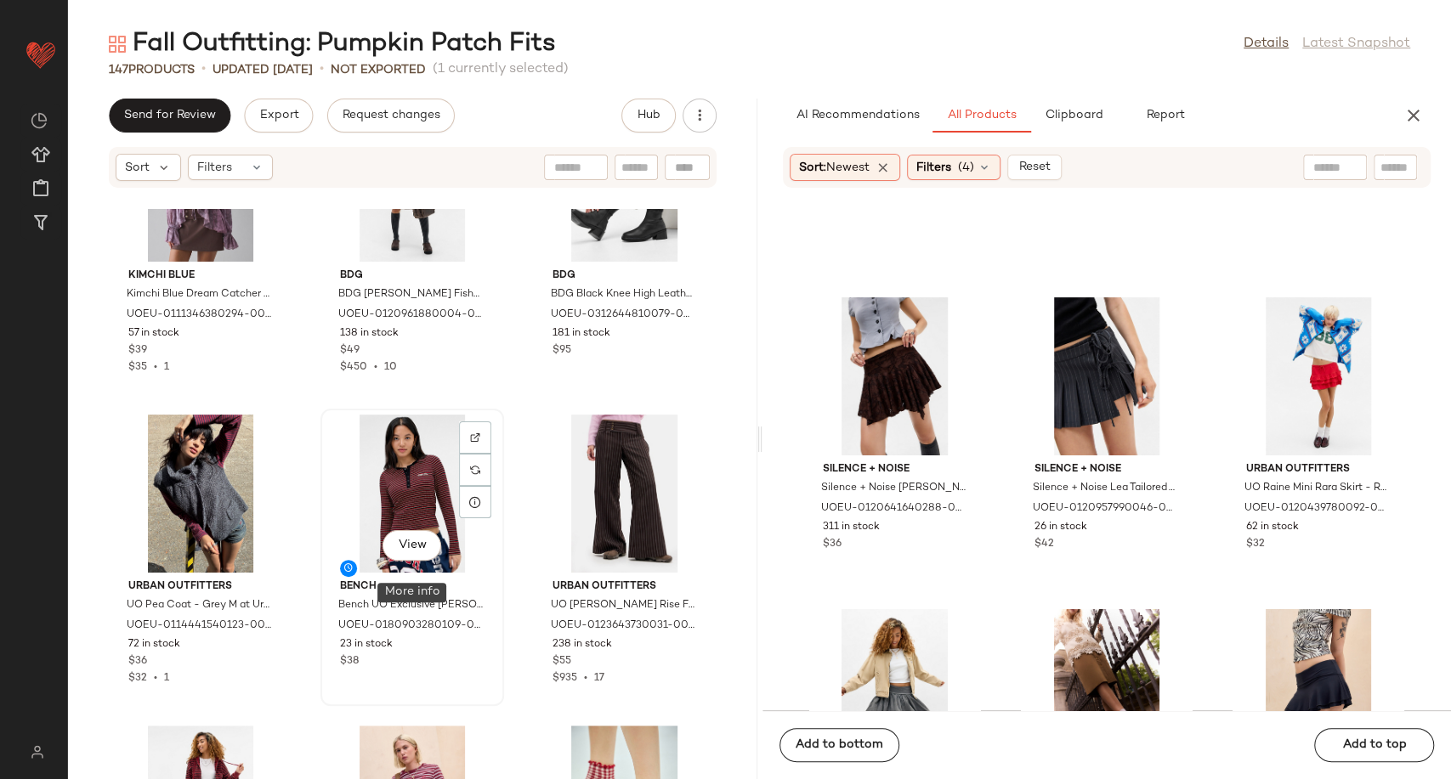
scroll to position [9368, 0]
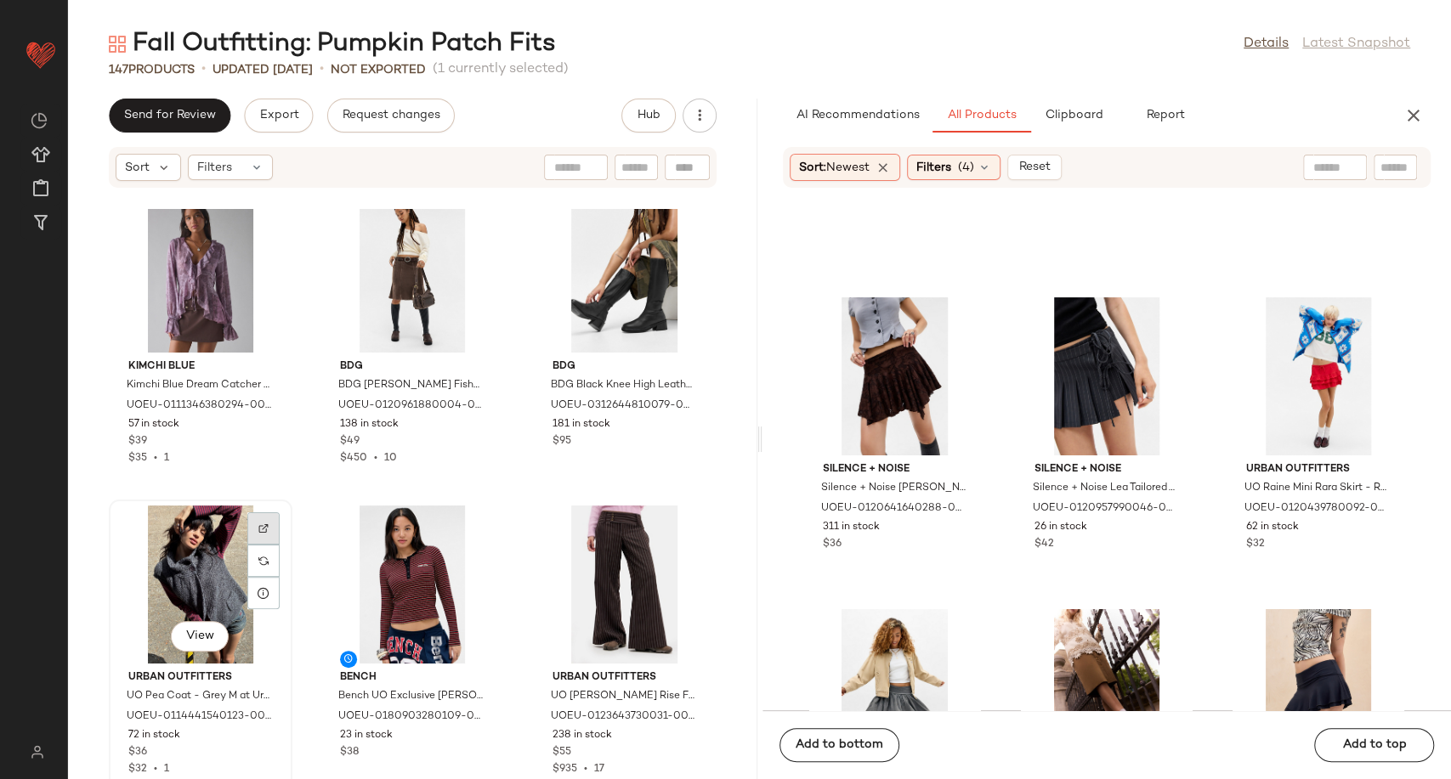
click at [266, 529] on img at bounding box center [263, 528] width 10 height 10
click at [509, 647] on div "Kimchi Blue Kimchi Blue Dream Catcher Flyaway Top - Purple M at Urban Outfitter…" at bounding box center [412, 494] width 689 height 570
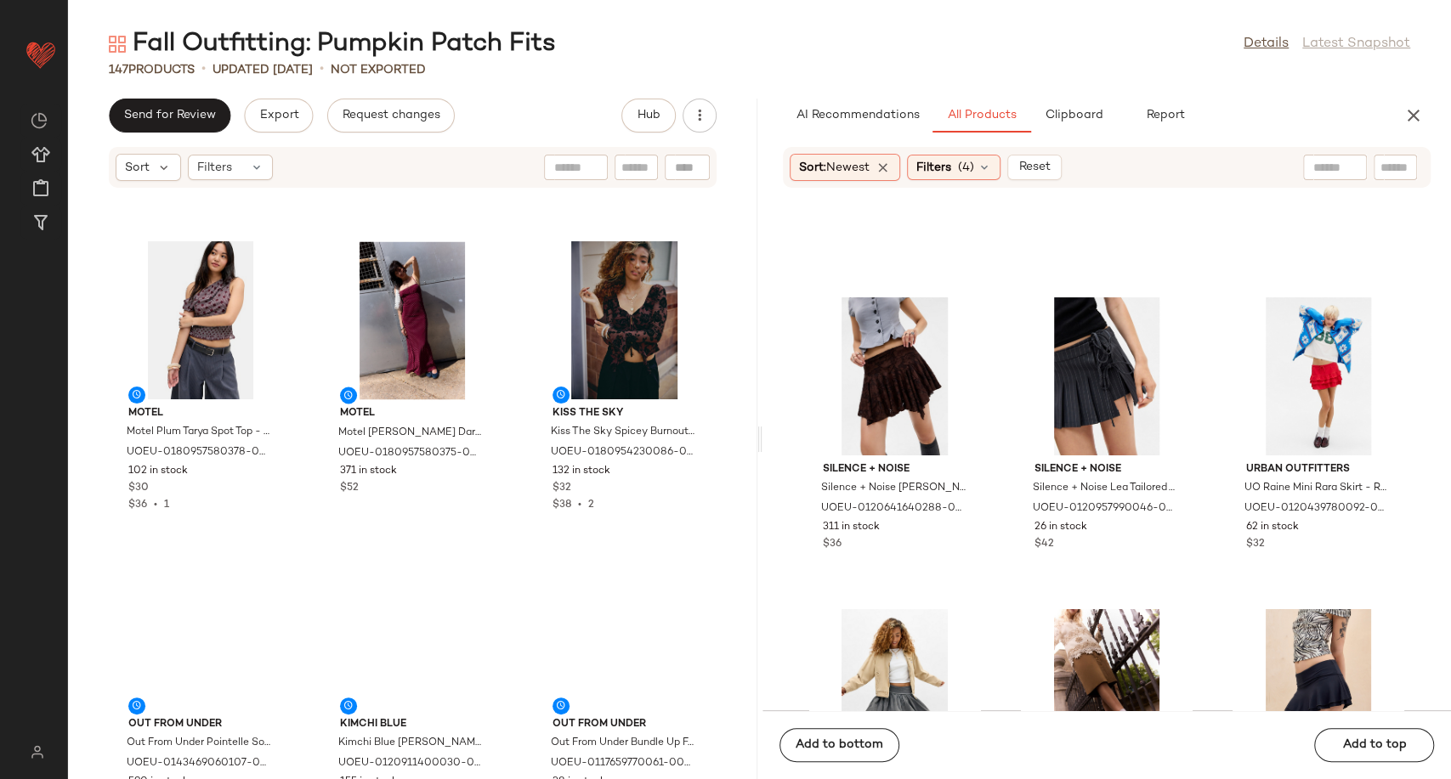
scroll to position [10878, 0]
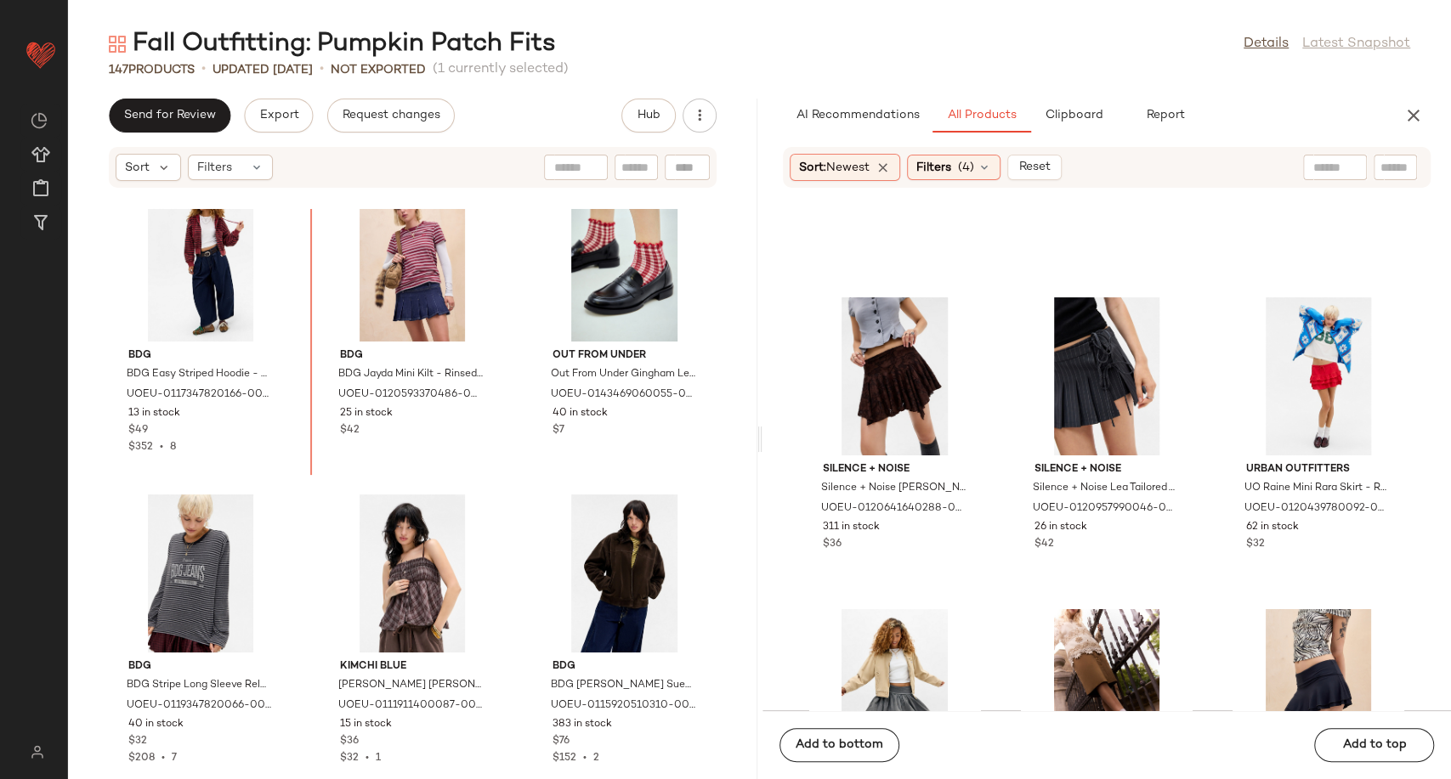
scroll to position [9994, 0]
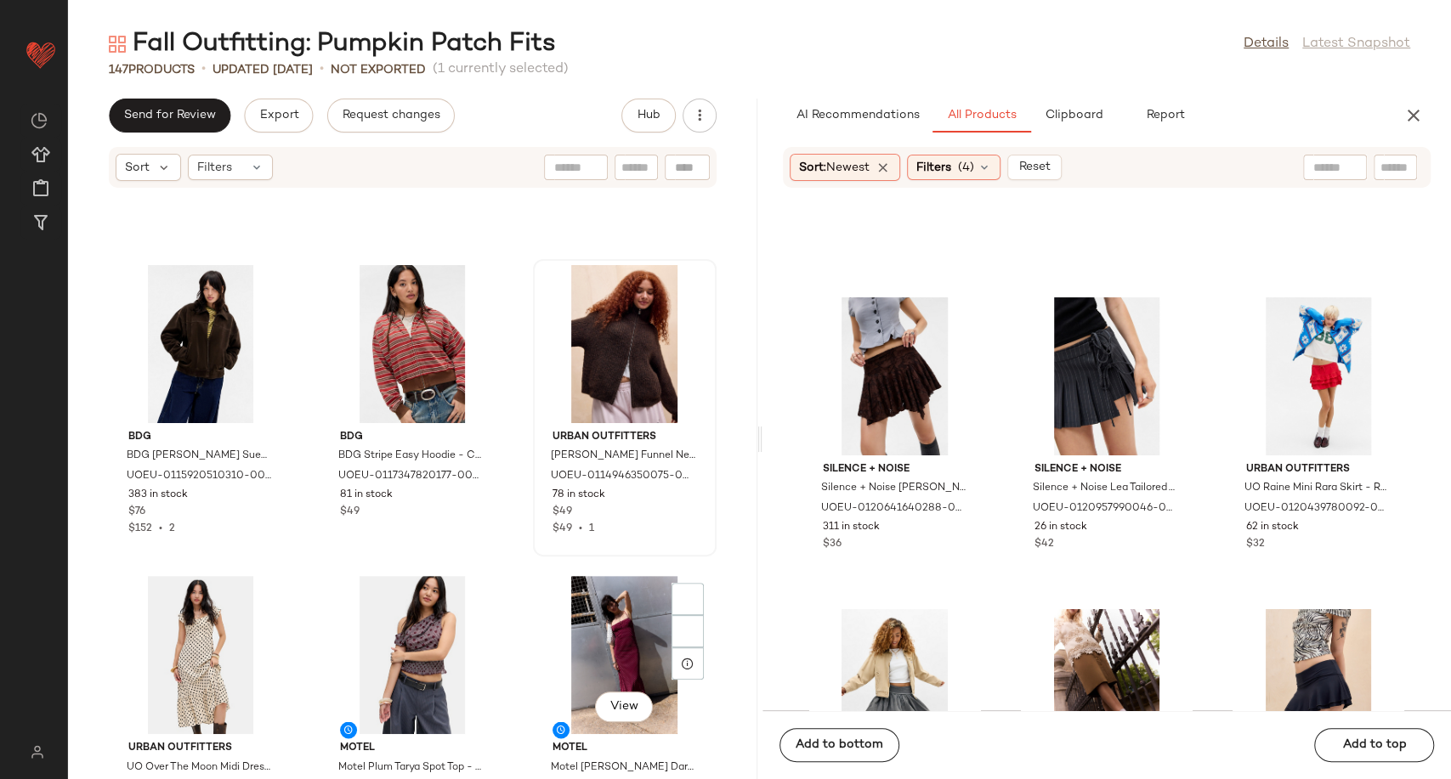
scroll to position [10748, 0]
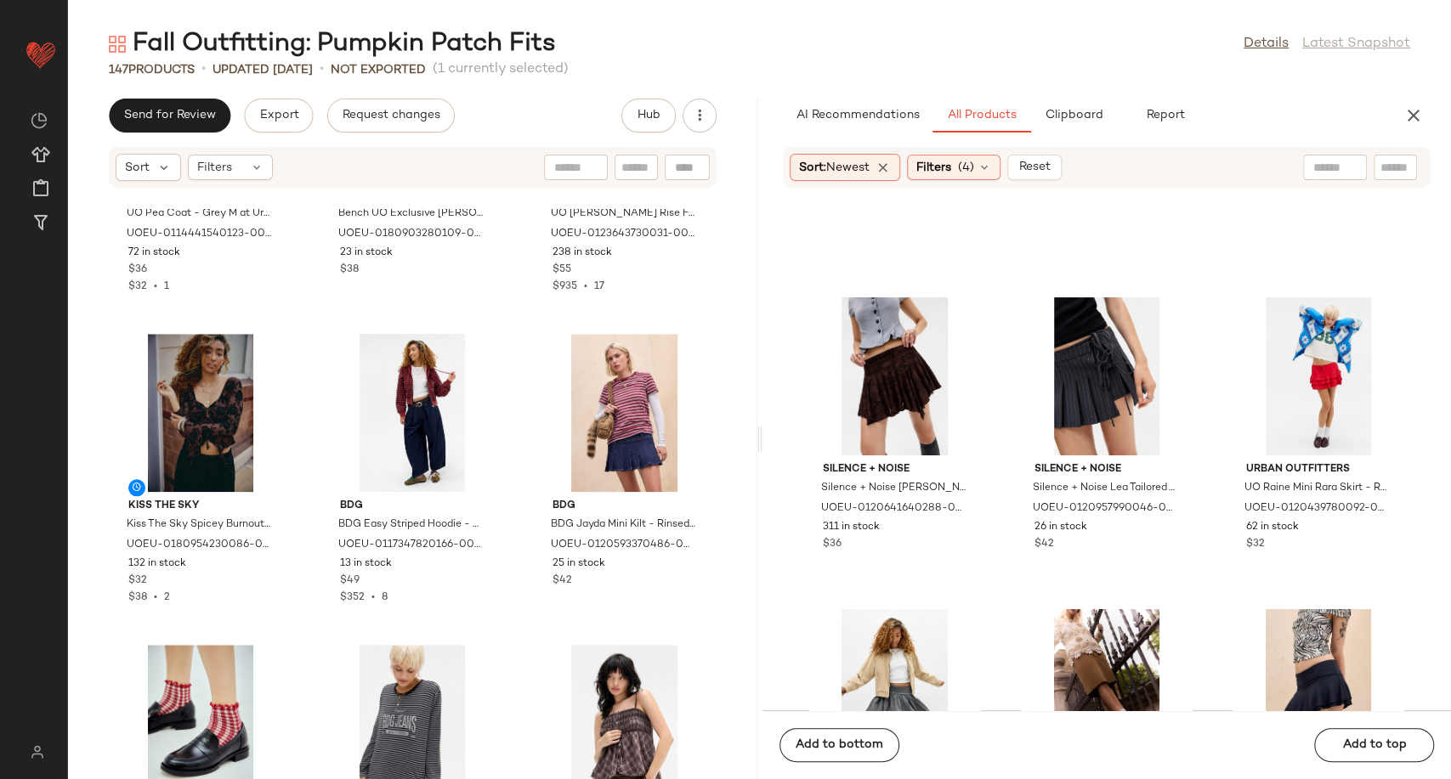
scroll to position [9790, 0]
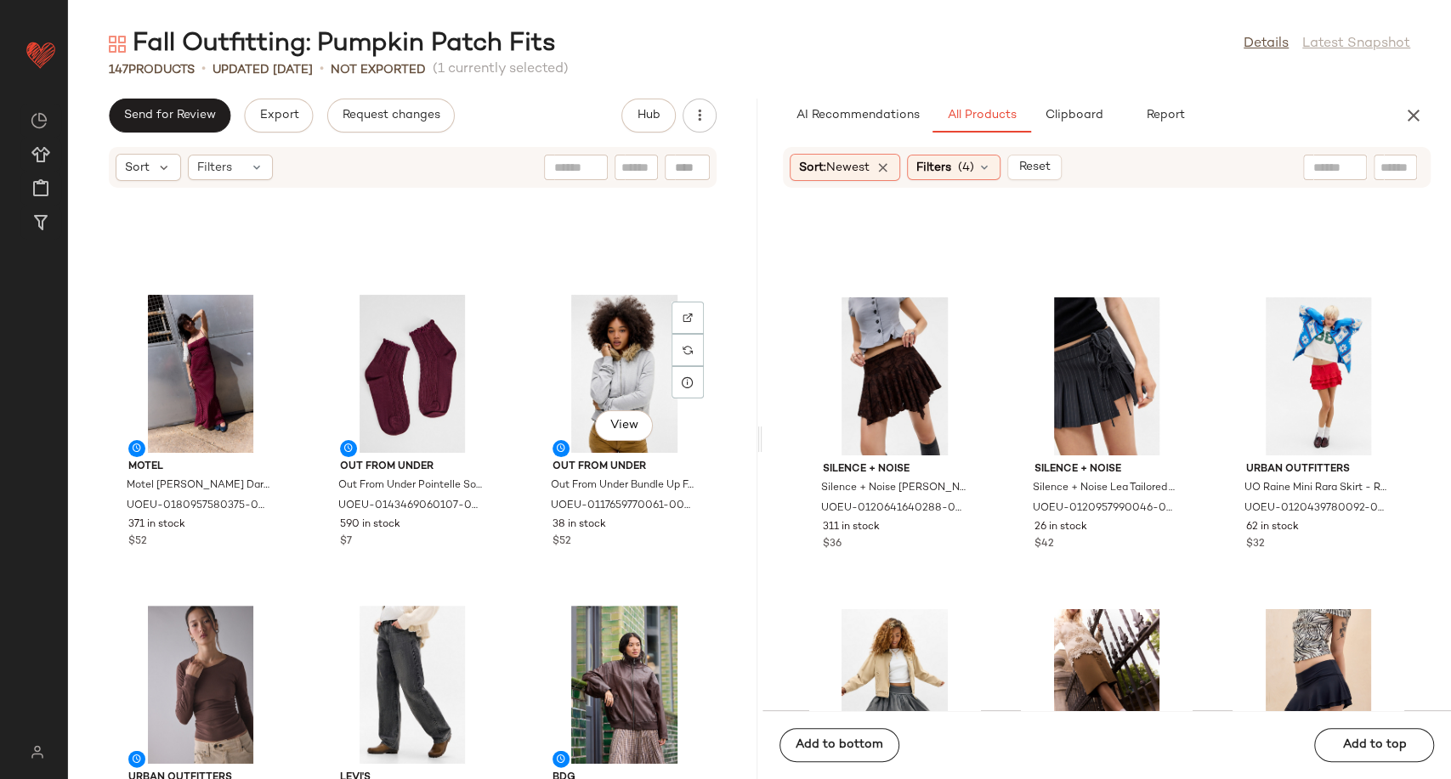
scroll to position [11394, 0]
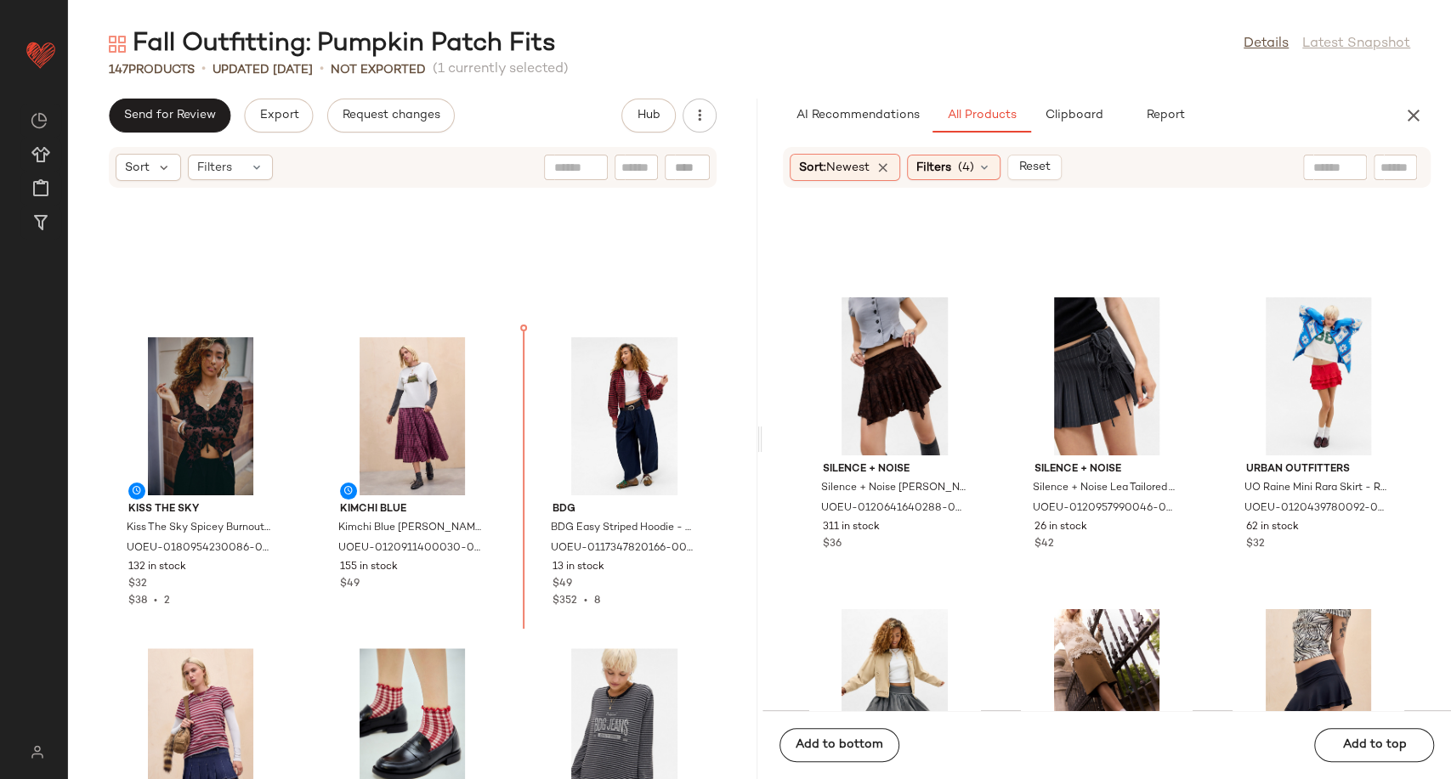
scroll to position [9842, 0]
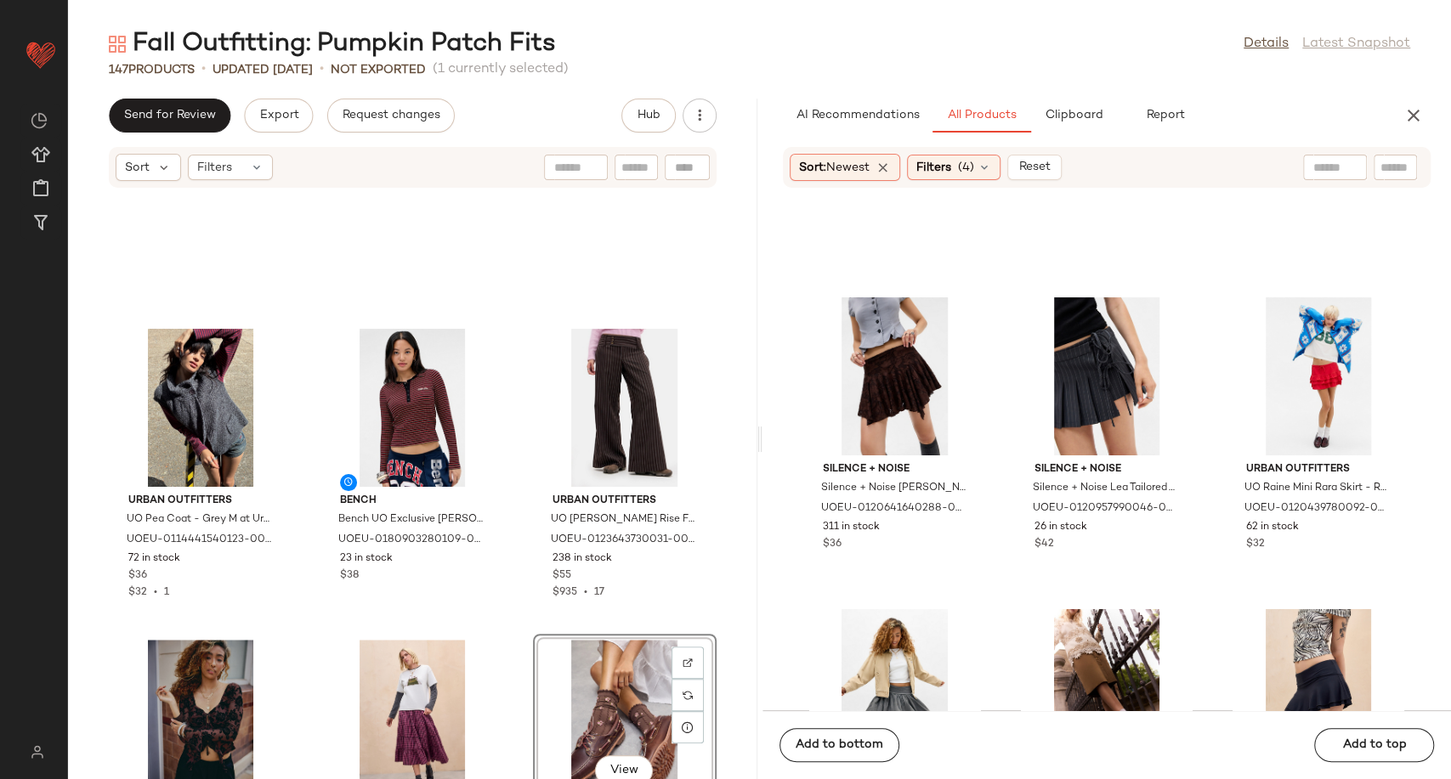
scroll to position [9842, 0]
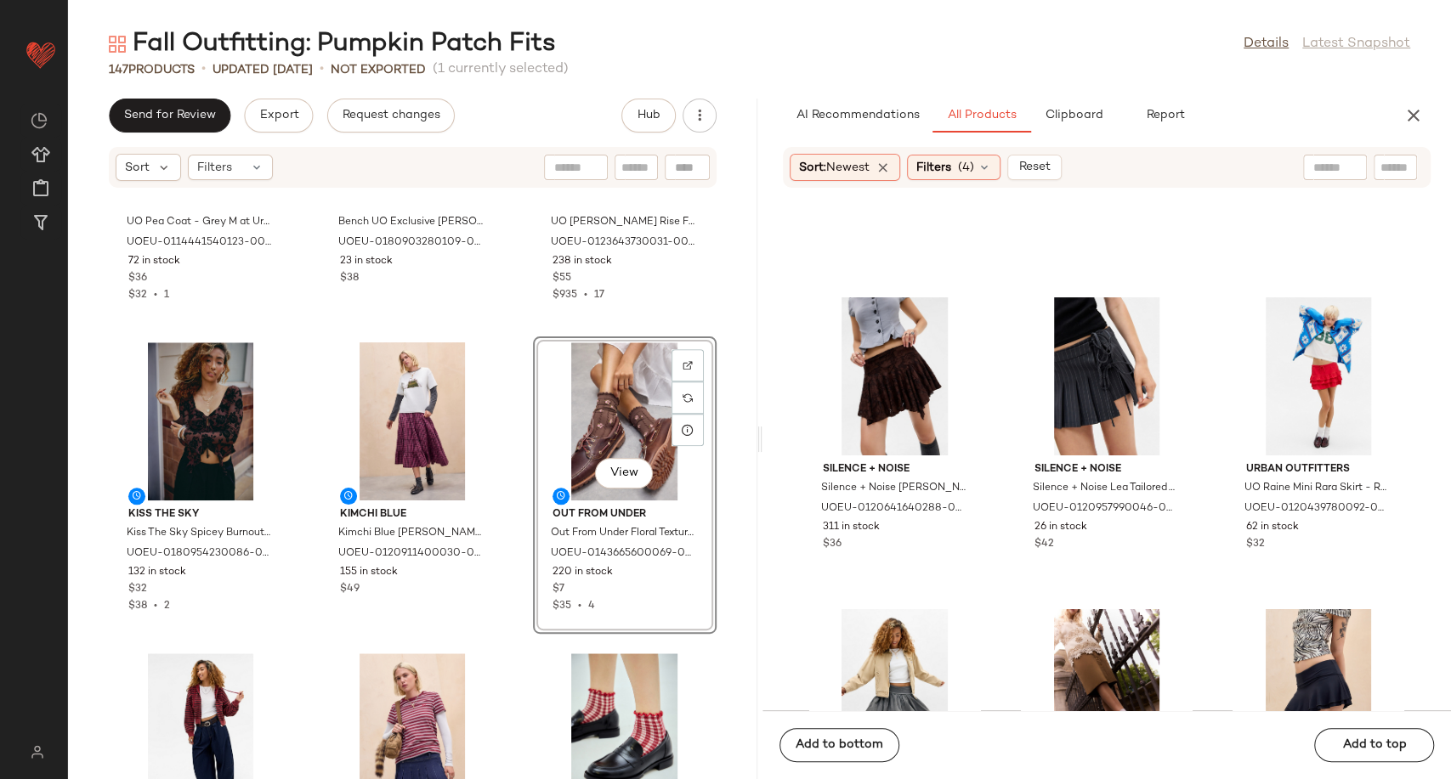
click at [516, 508] on div "Urban Outfitters UO Pea Coat - Grey M at Urban Outfitters UOEU-0114441540123-00…" at bounding box center [412, 494] width 689 height 570
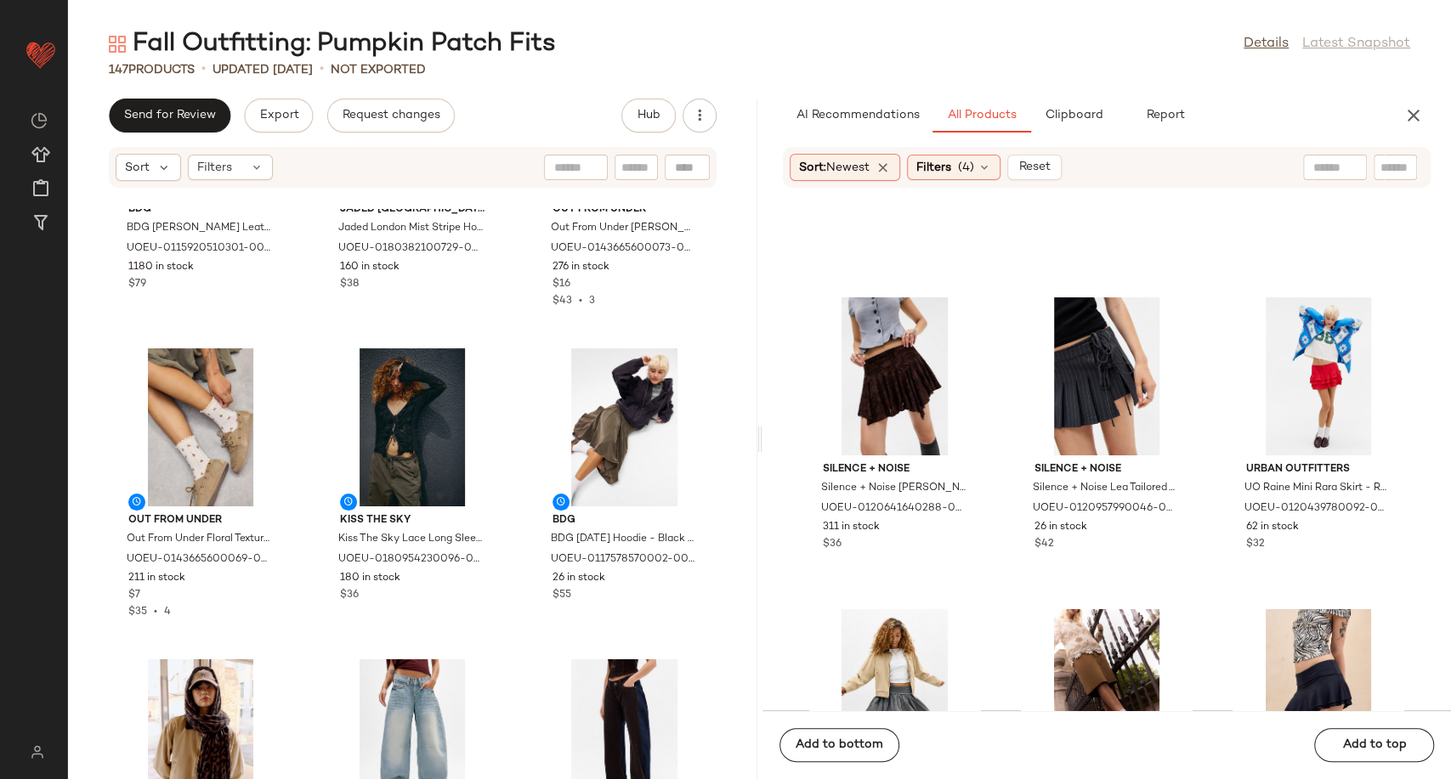
scroll to position [12392, 0]
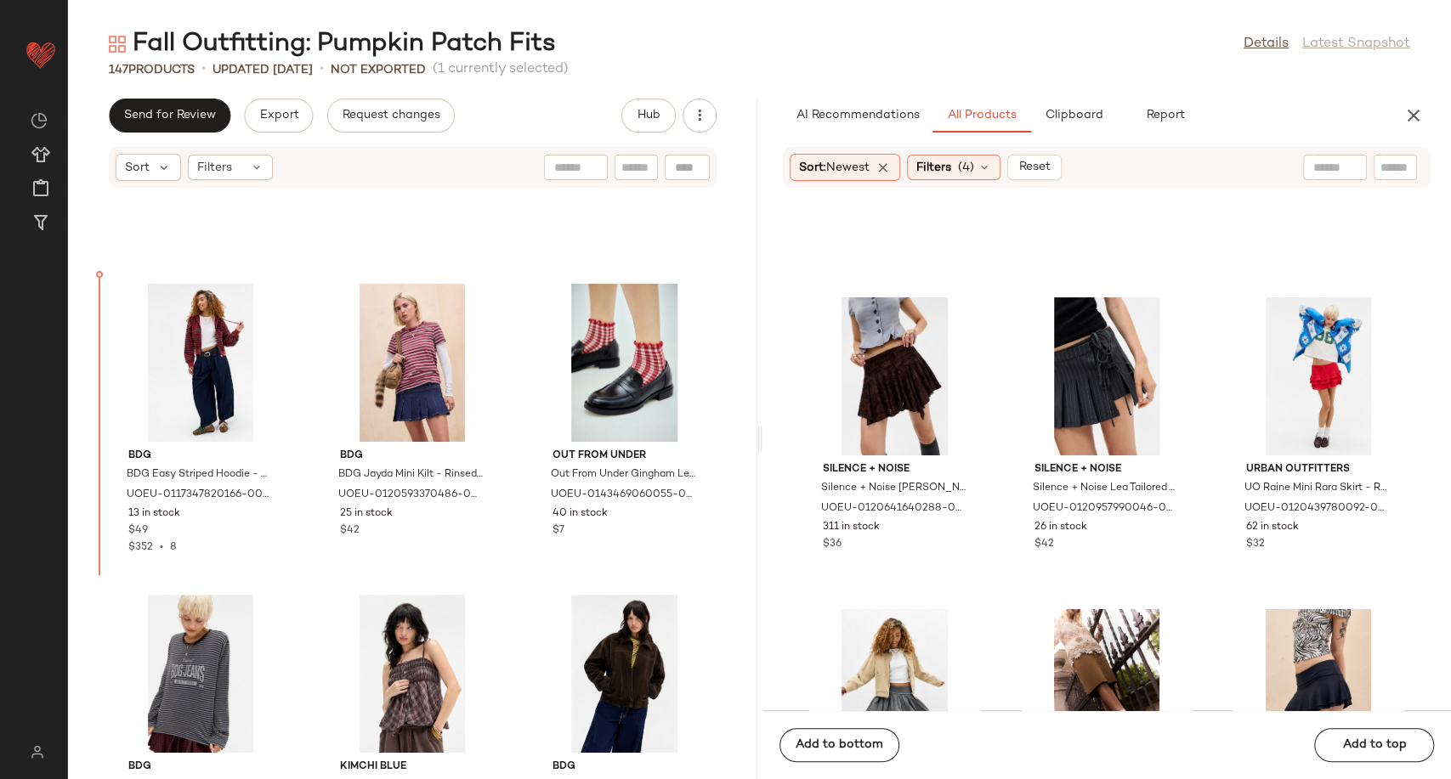
scroll to position [10208, 0]
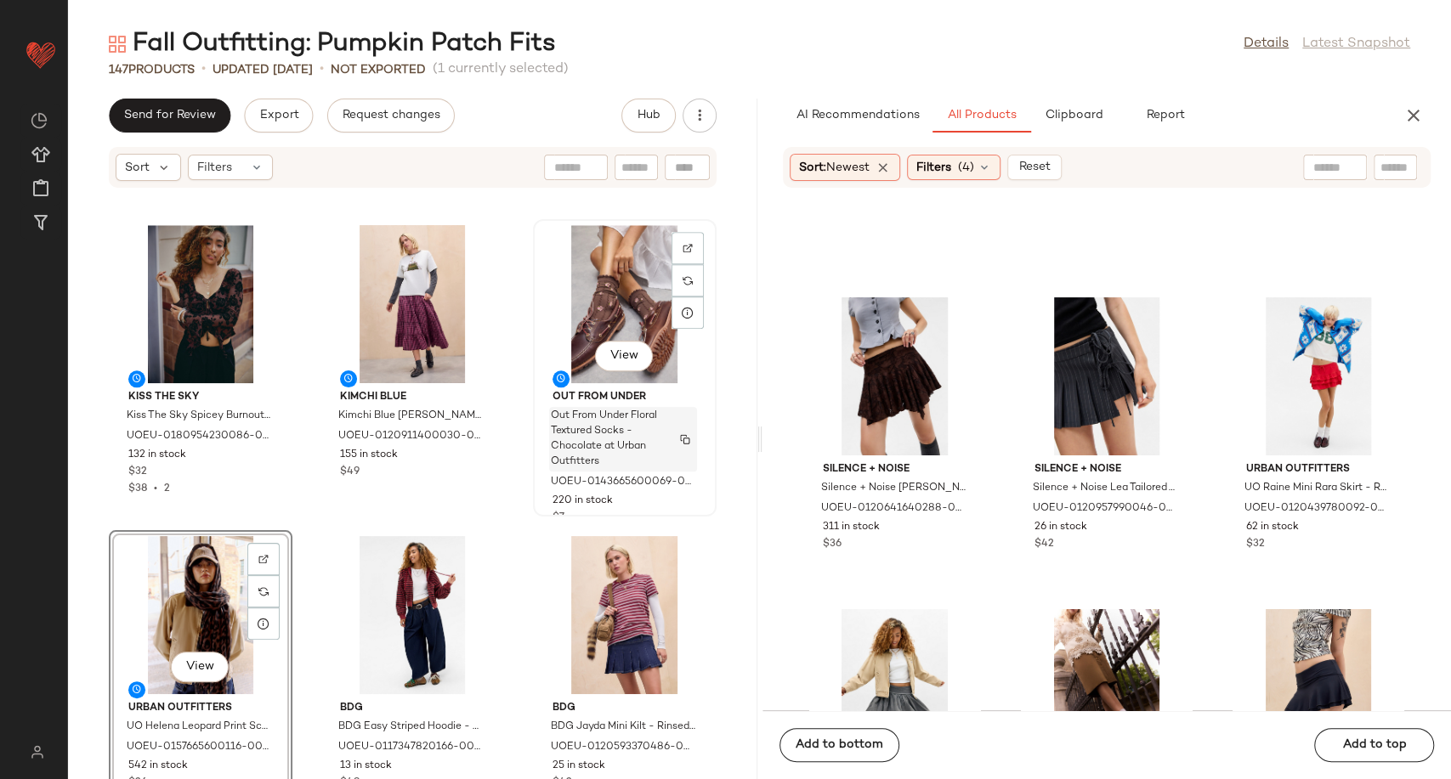
scroll to position [10113, 0]
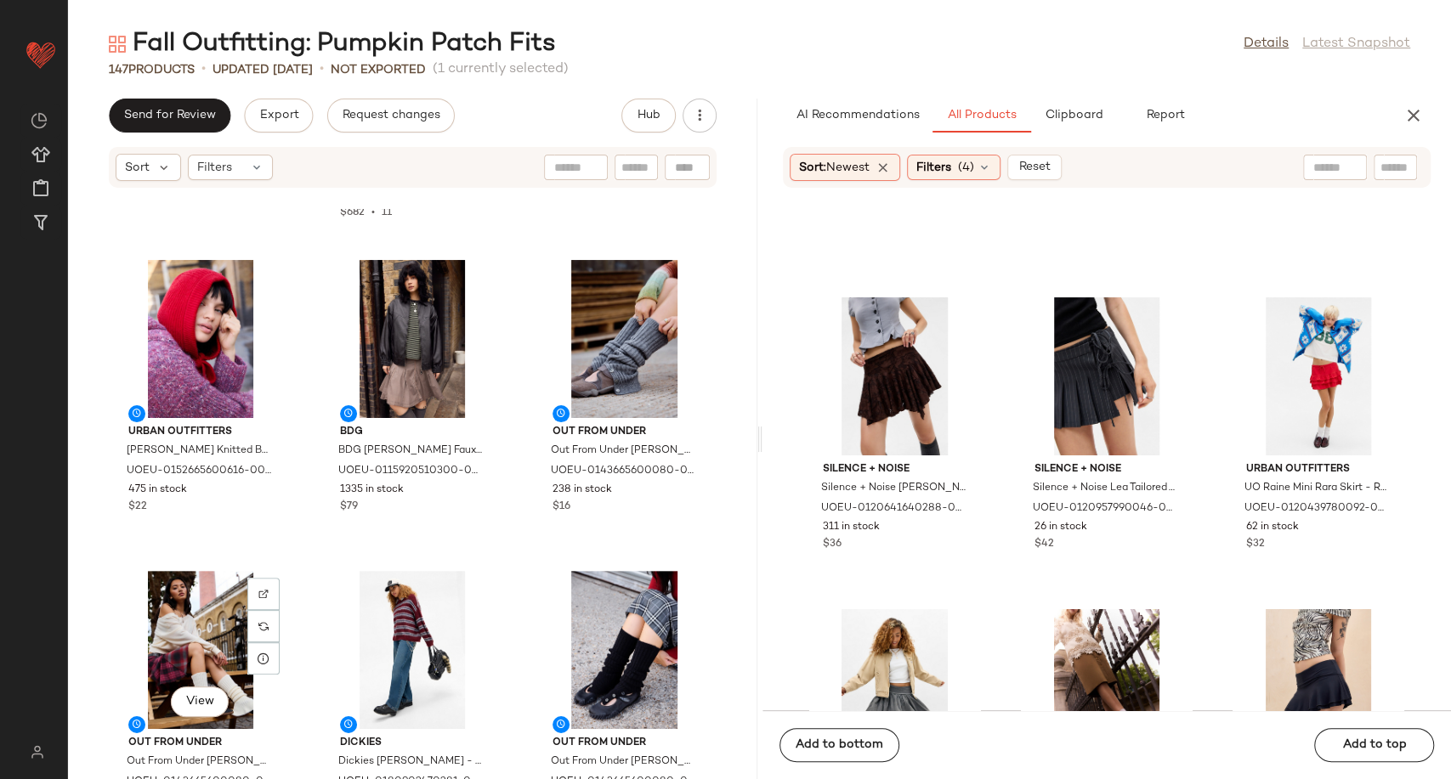
scroll to position [12726, 0]
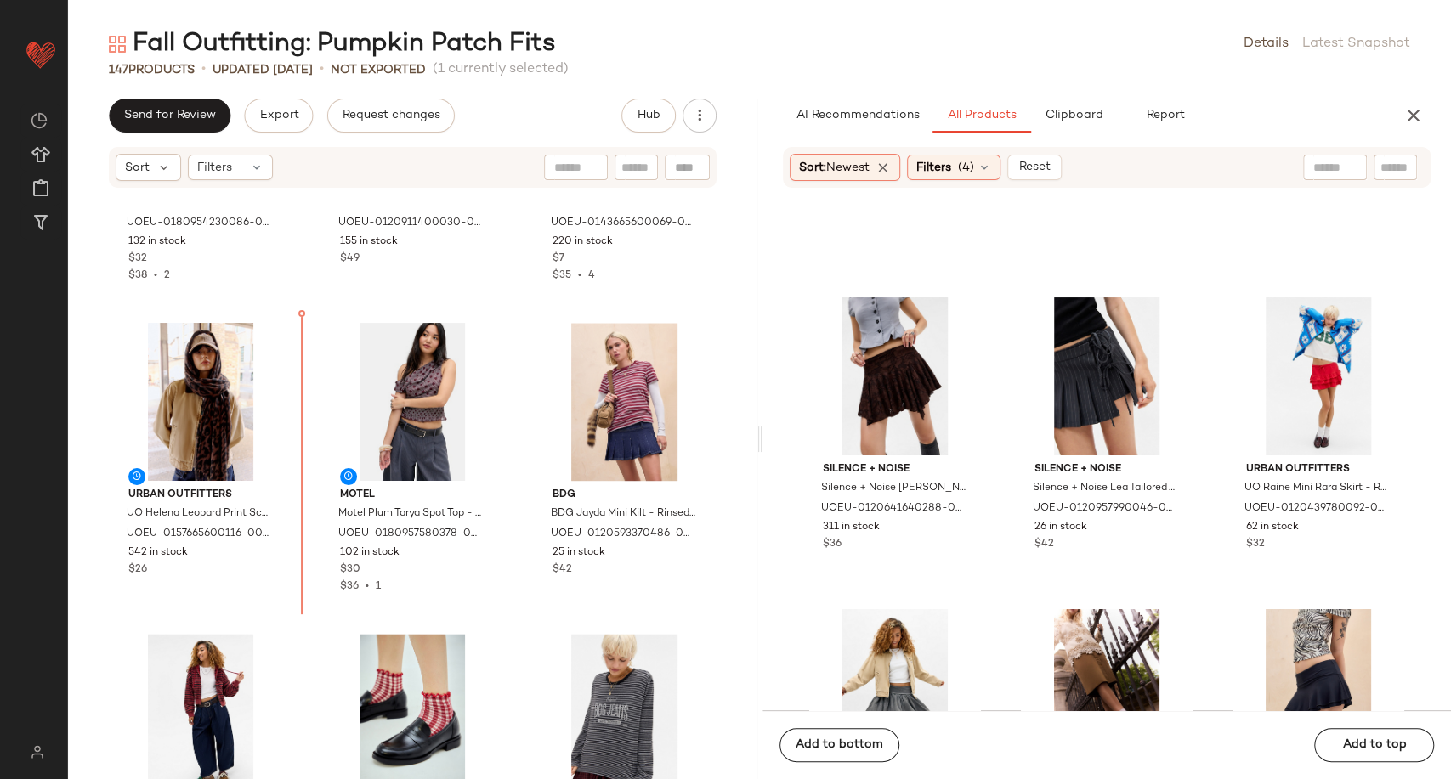
scroll to position [10189, 0]
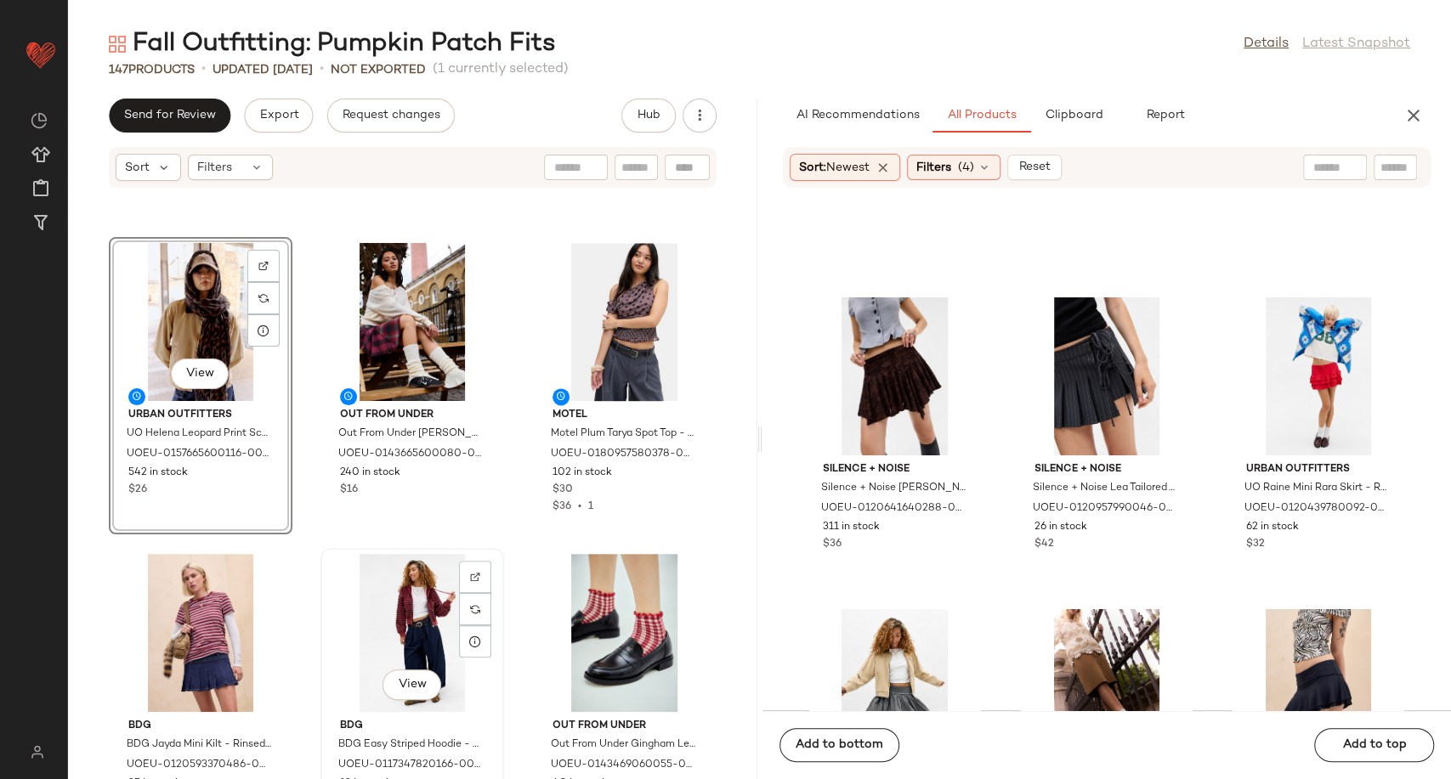
scroll to position [10264, 0]
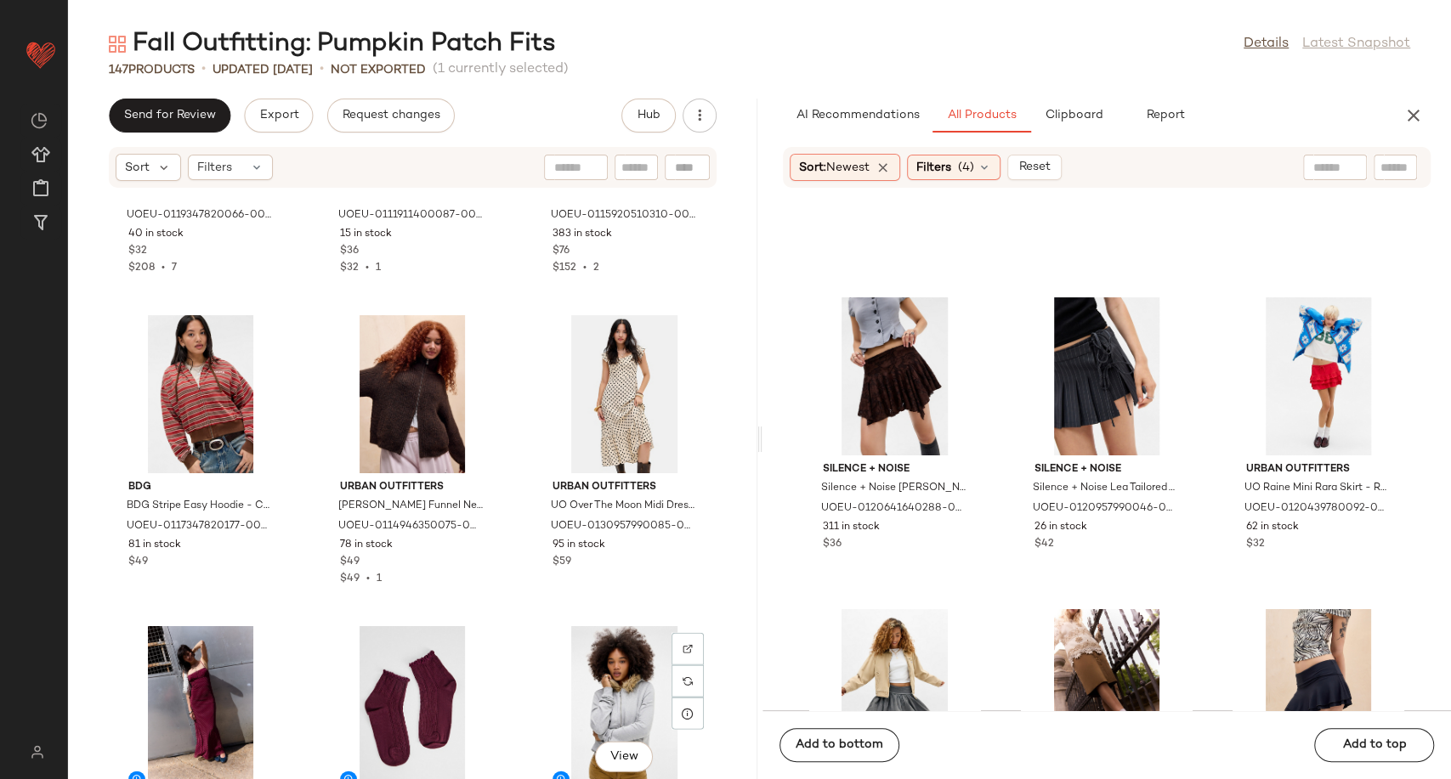
scroll to position [11585, 0]
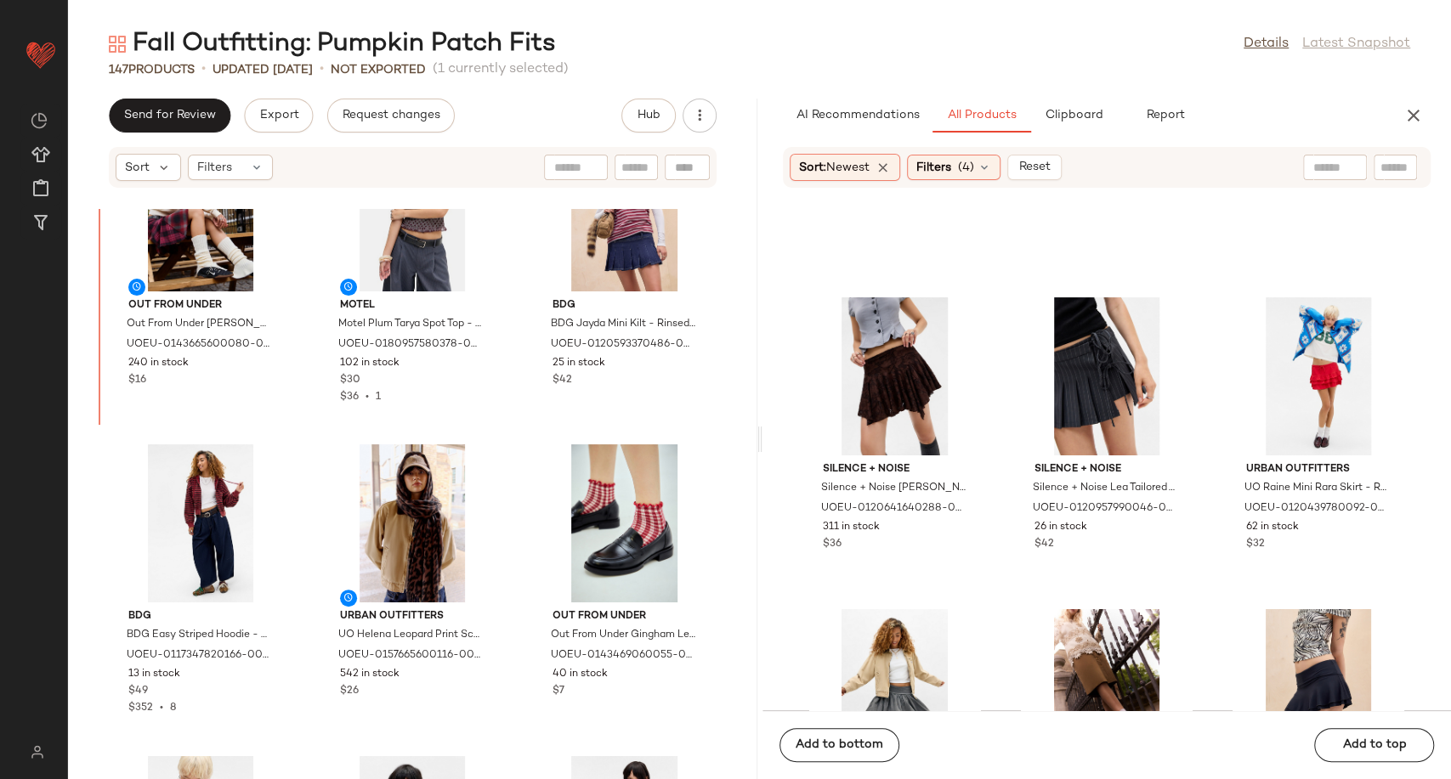
scroll to position [10314, 0]
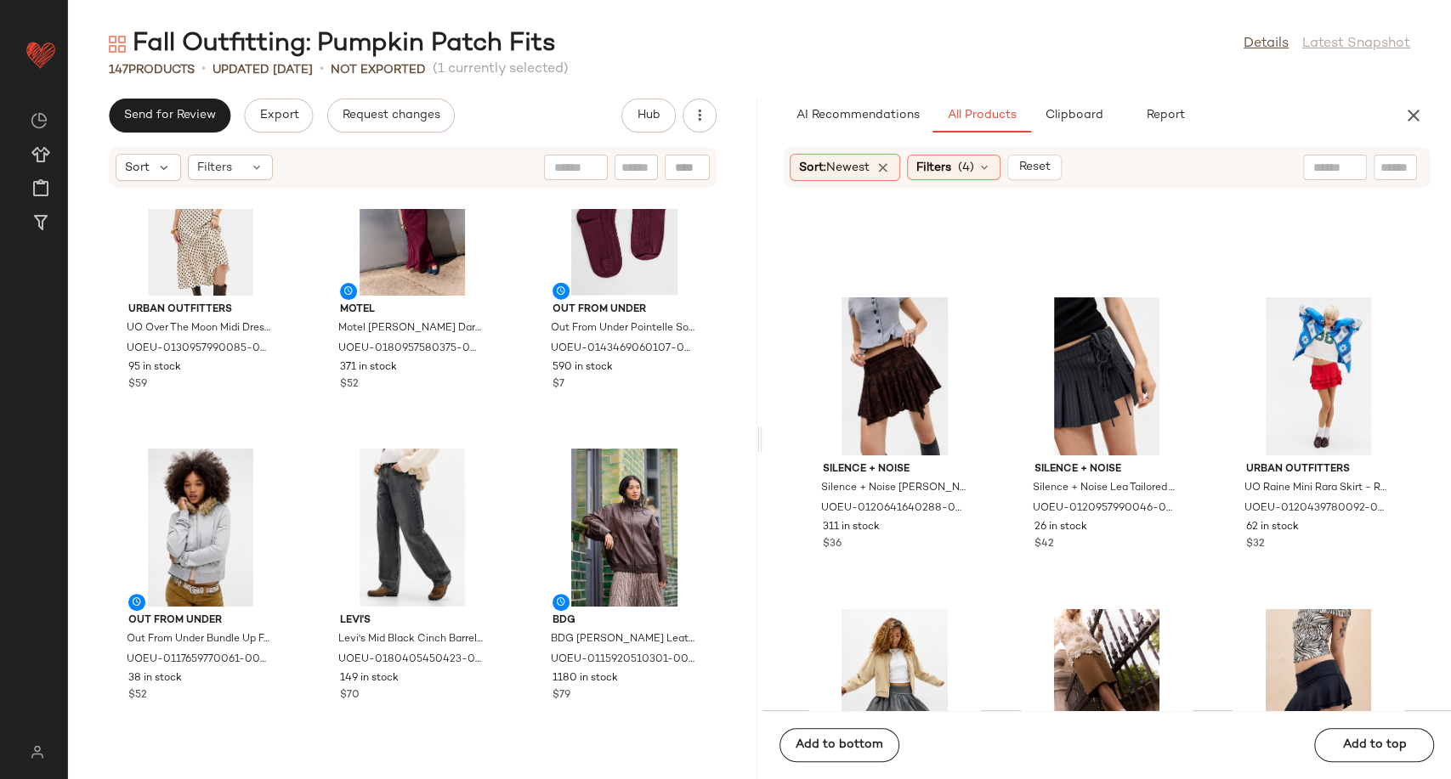
scroll to position [11731, 0]
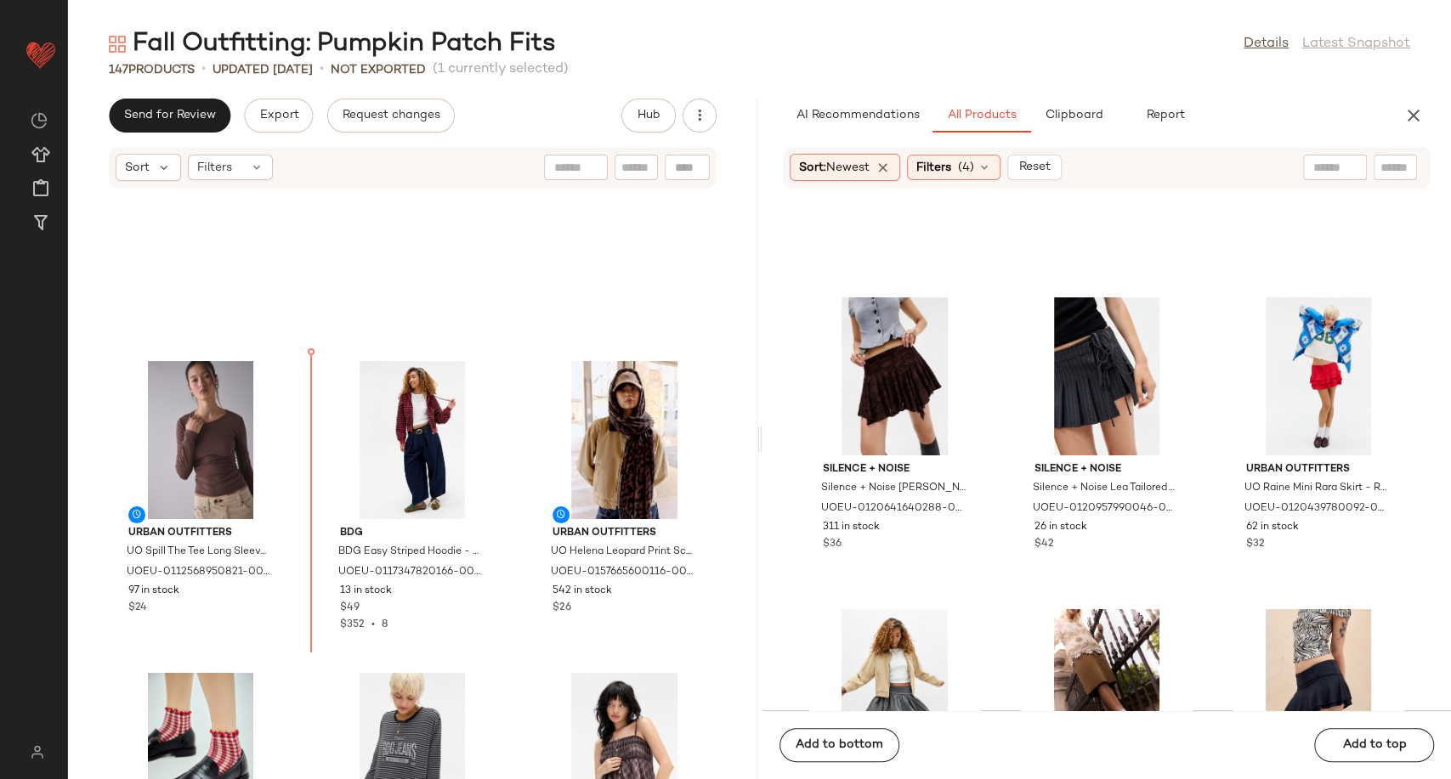
scroll to position [10430, 0]
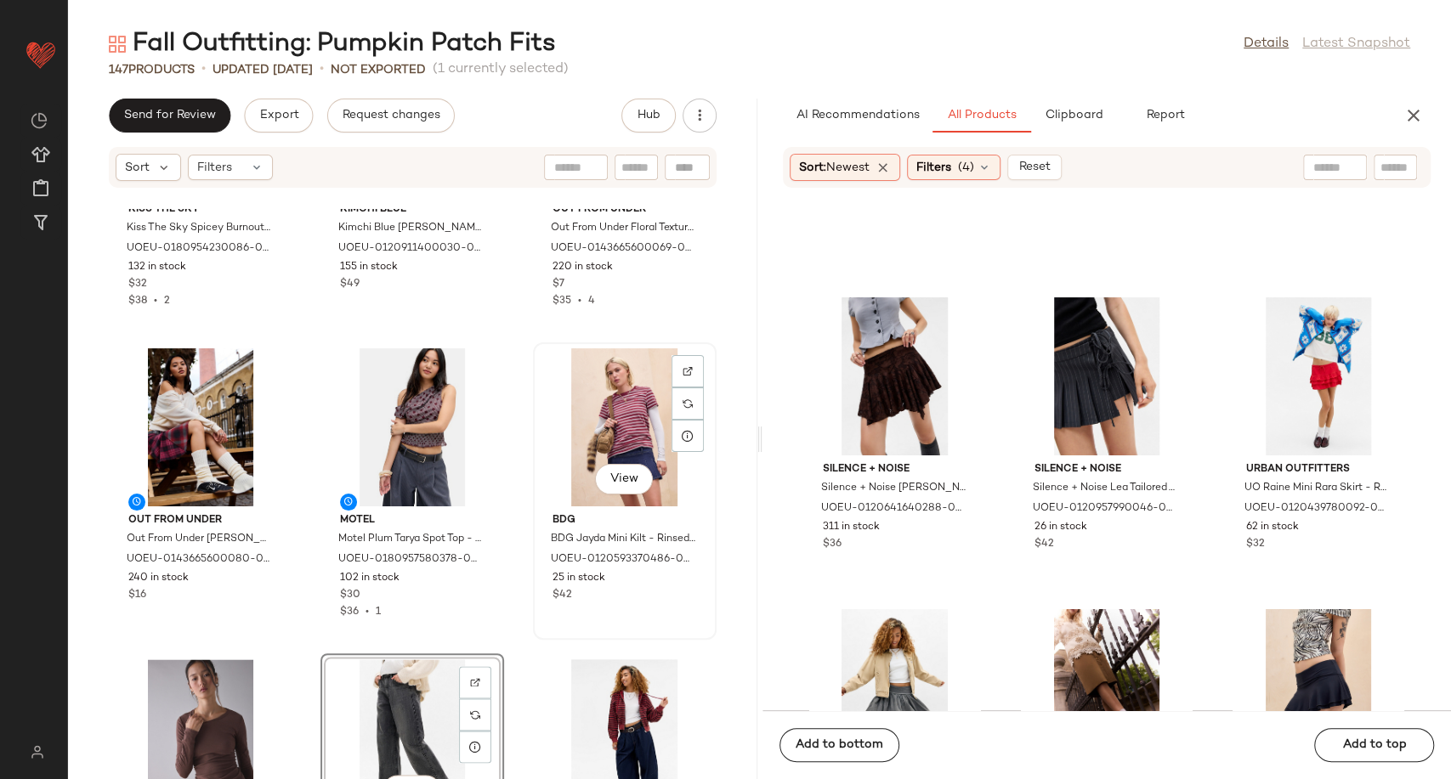
scroll to position [10313, 0]
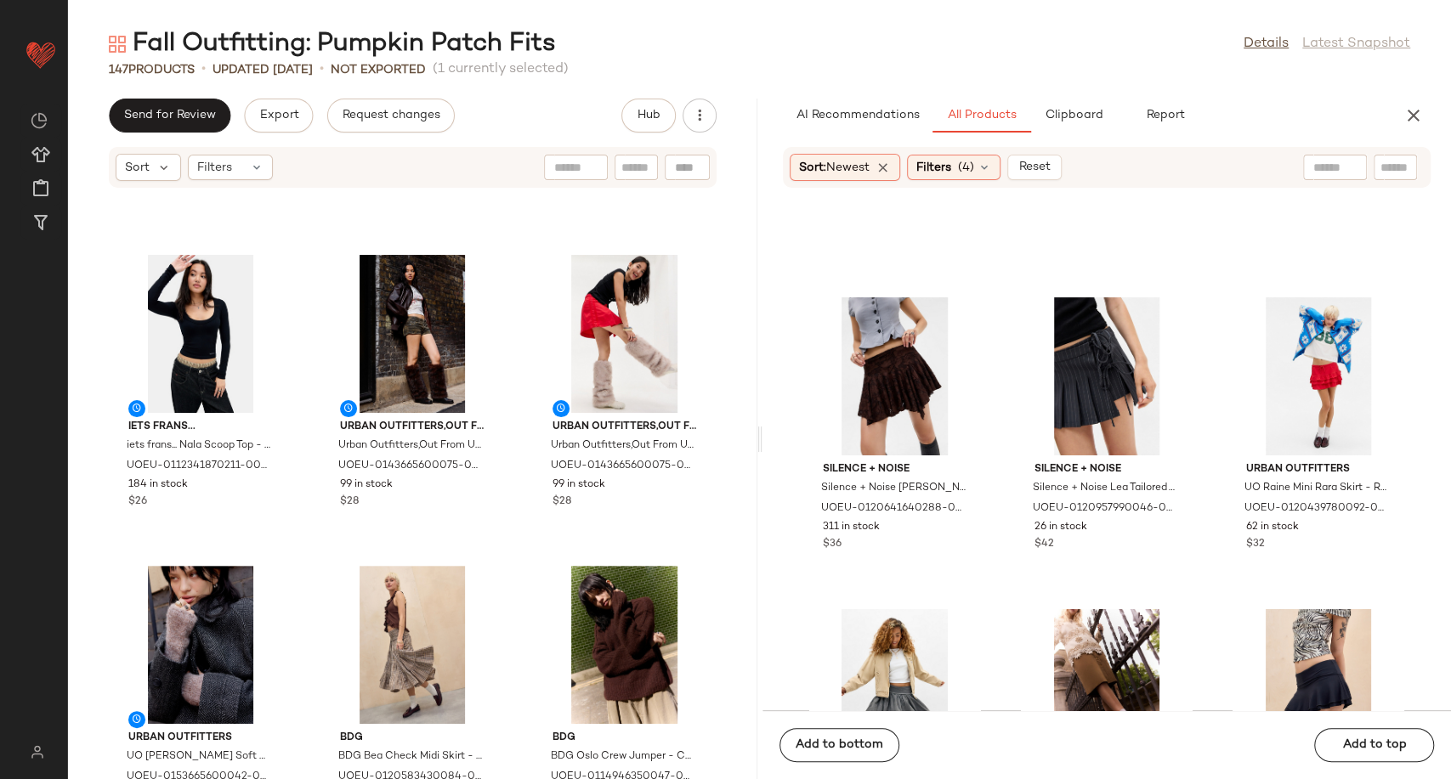
scroll to position [12973, 0]
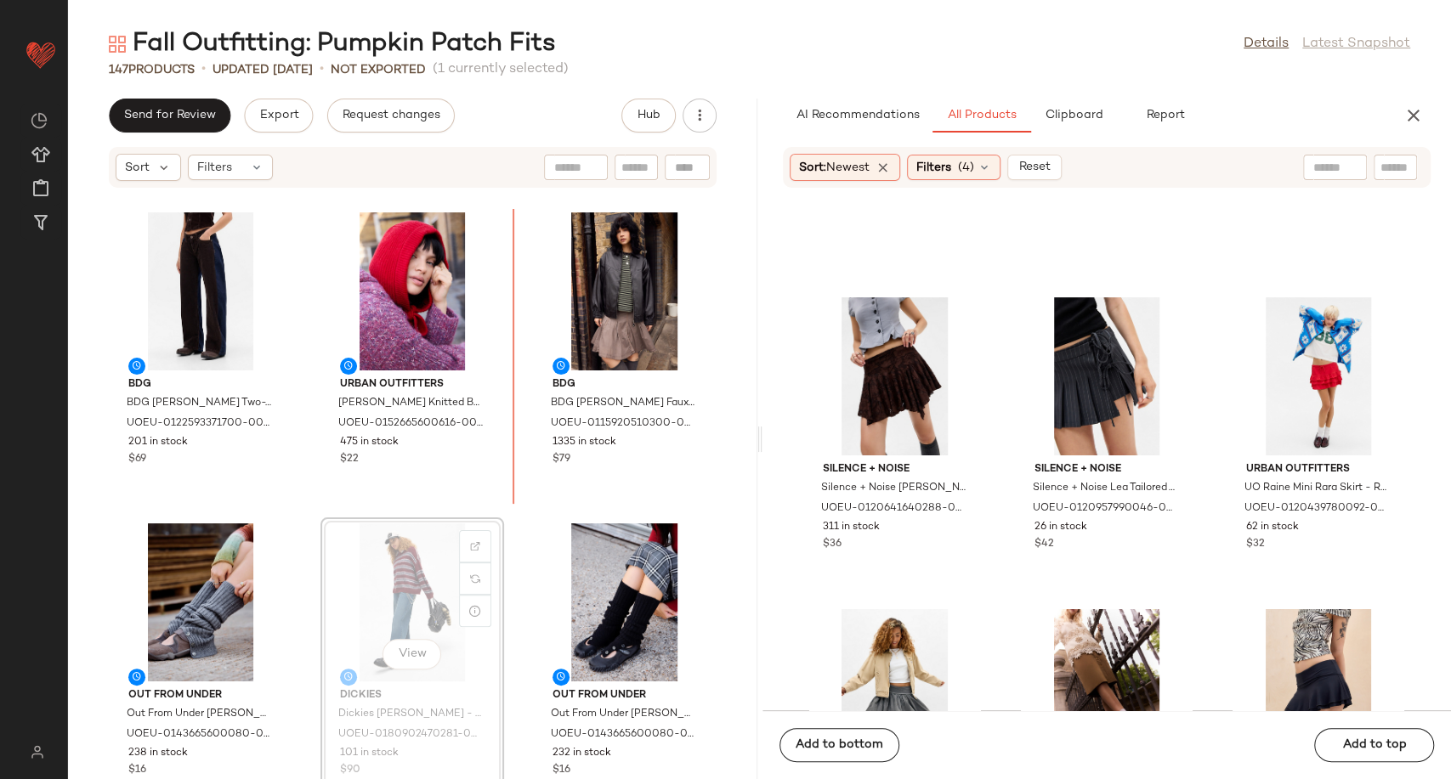
scroll to position [12740, 0]
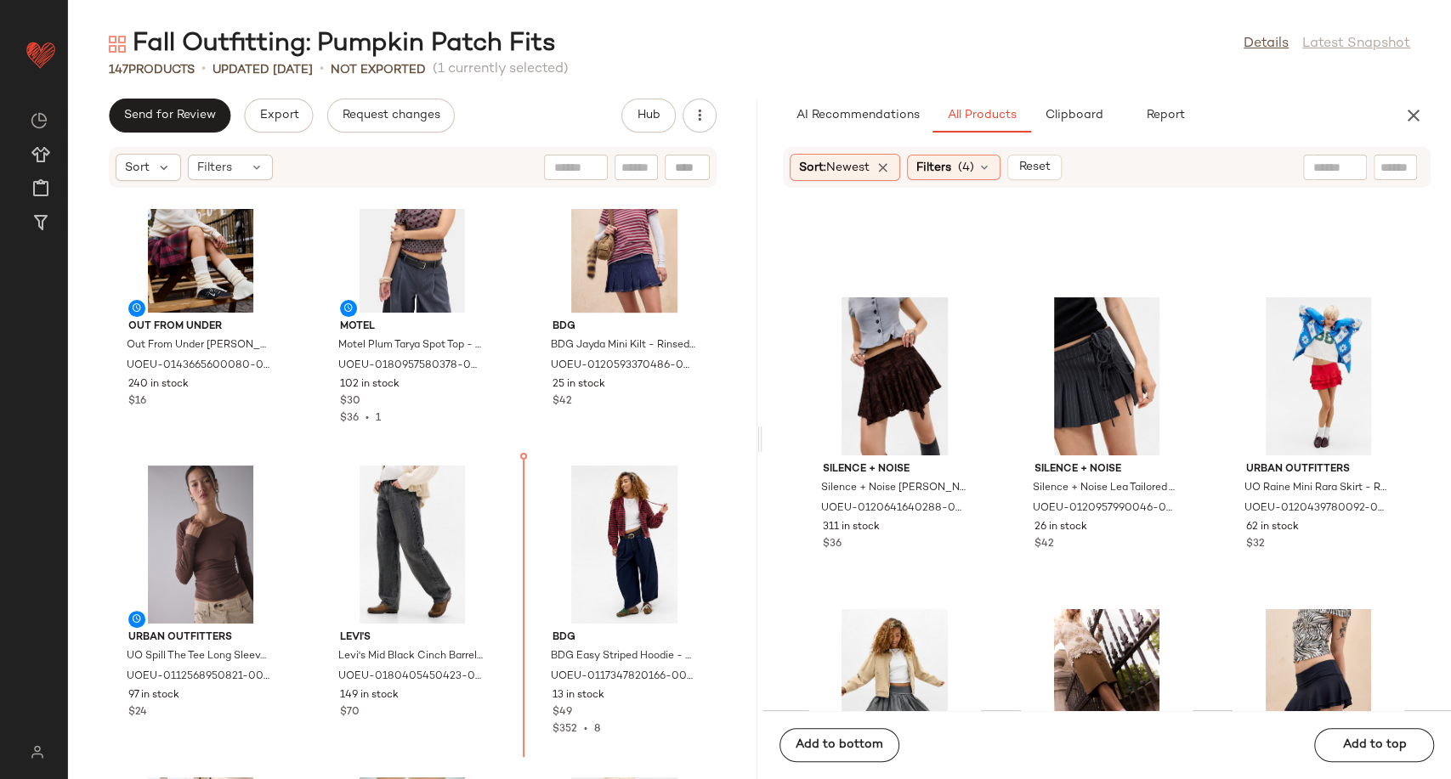
scroll to position [10378, 0]
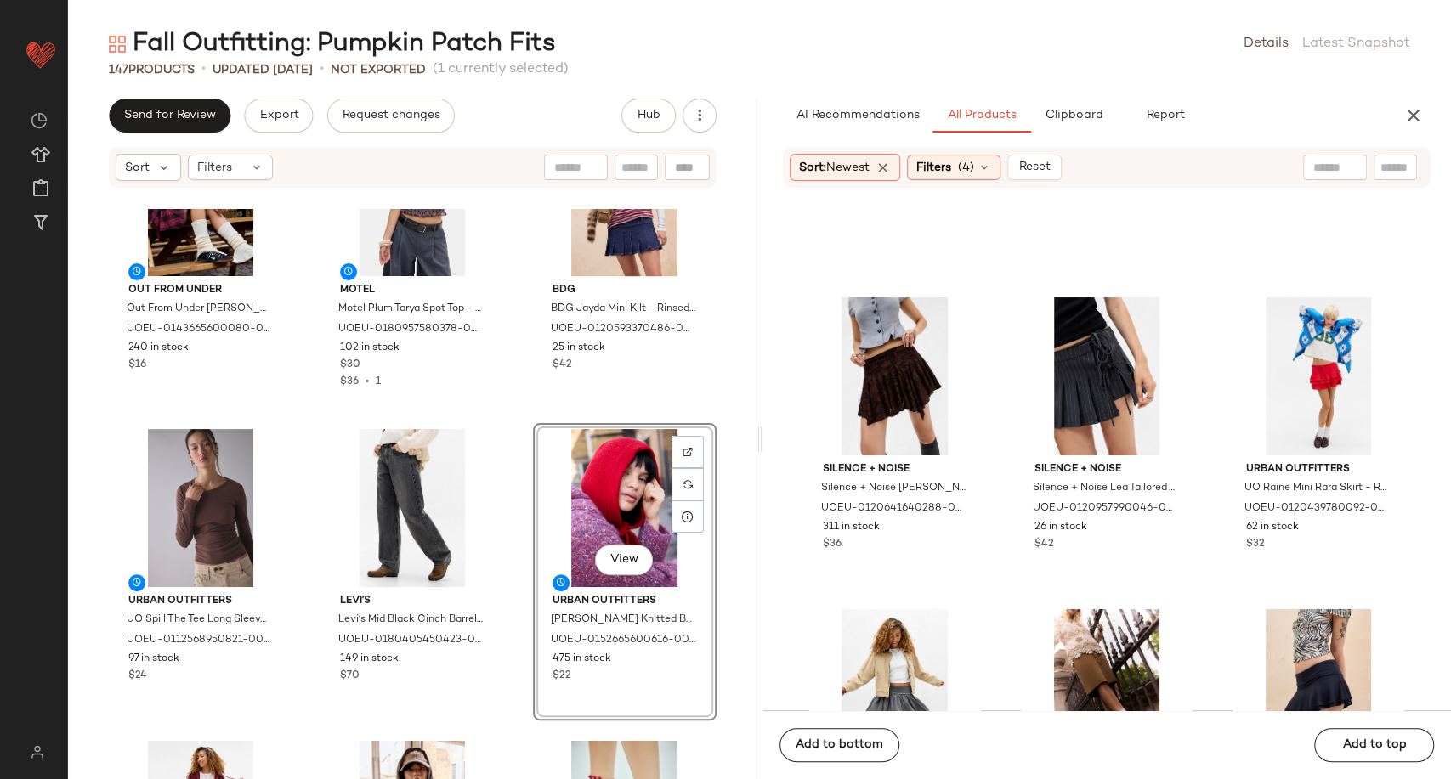
click at [511, 674] on div "Kiss The Sky Kiss The Sky Spicey Burnout Top - Brown M at Urban Outfitters UOEU…" at bounding box center [412, 494] width 689 height 570
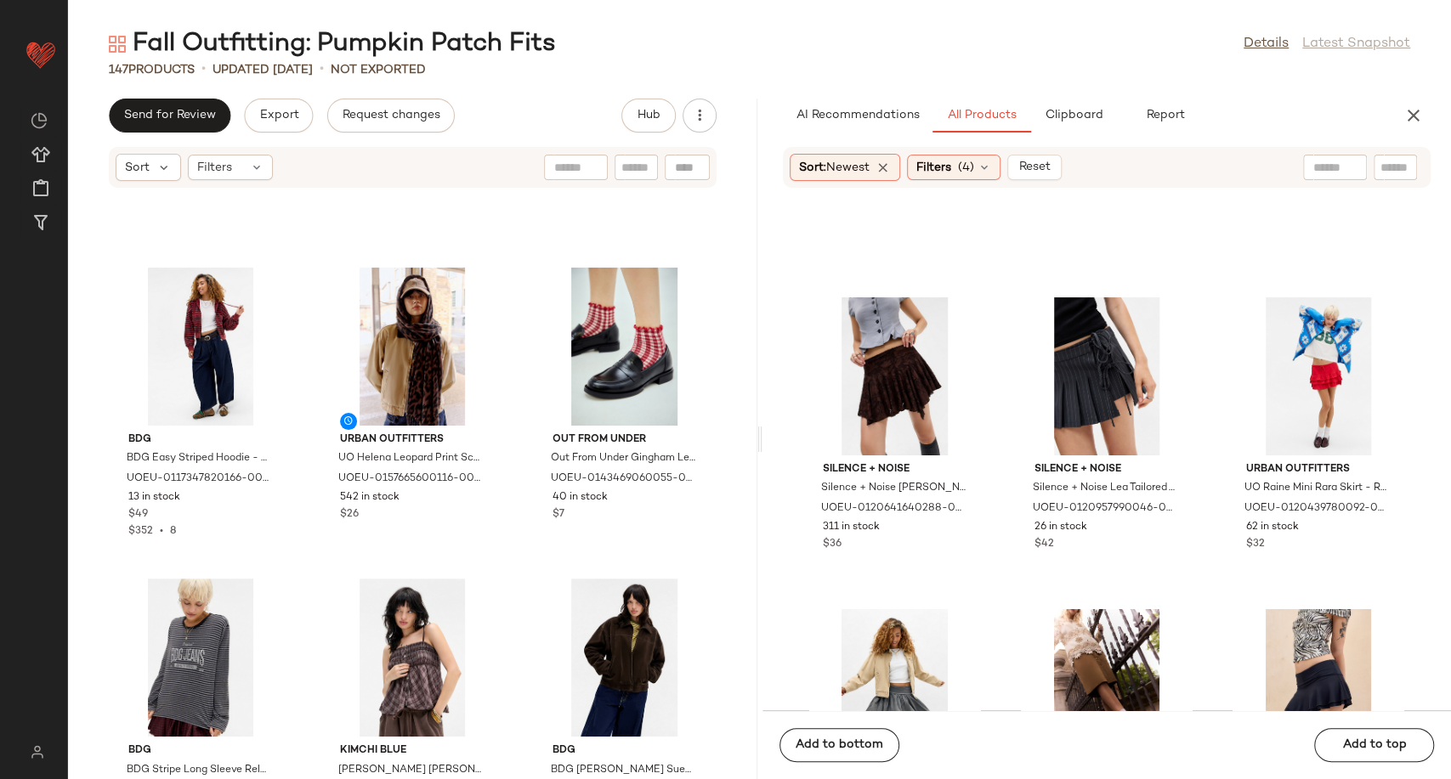
scroll to position [11133, 0]
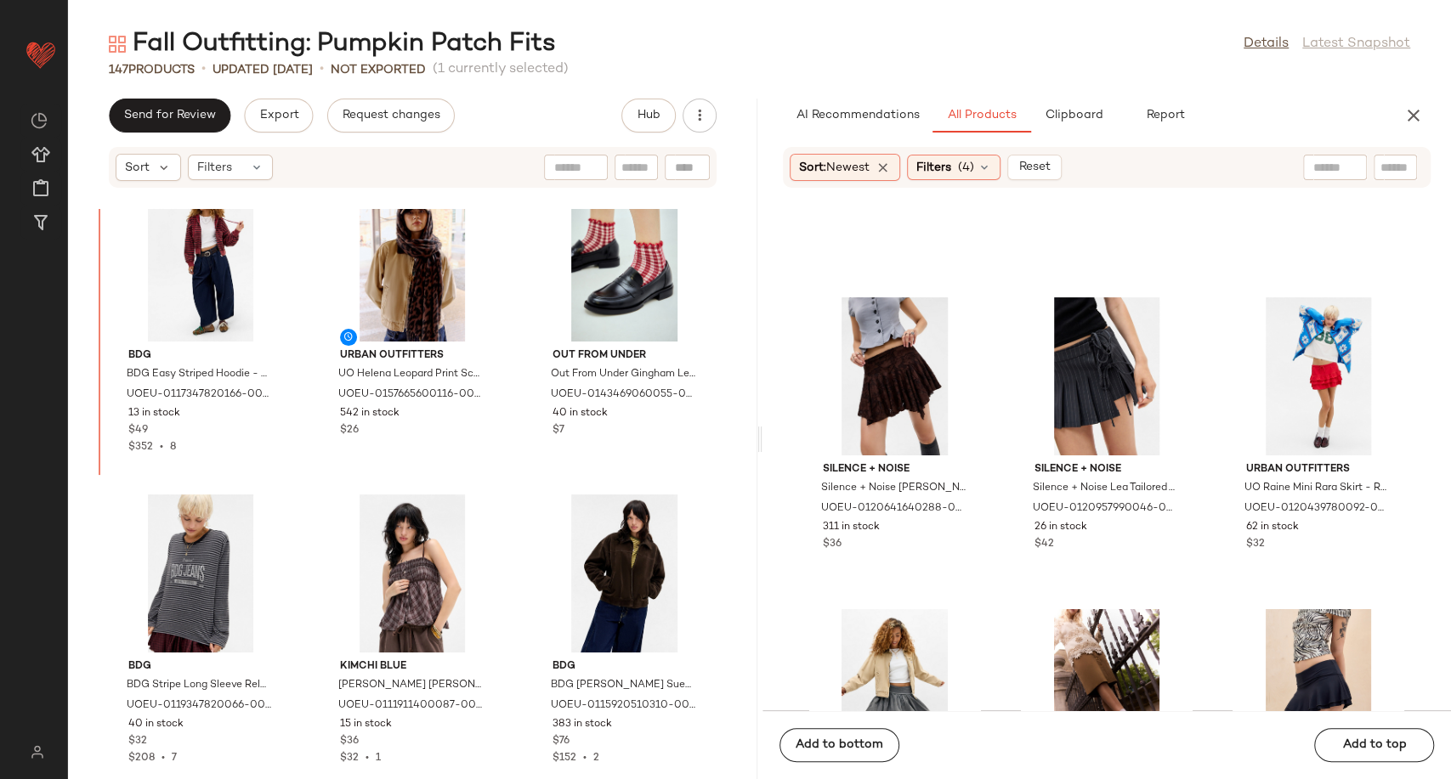
scroll to position [10875, 0]
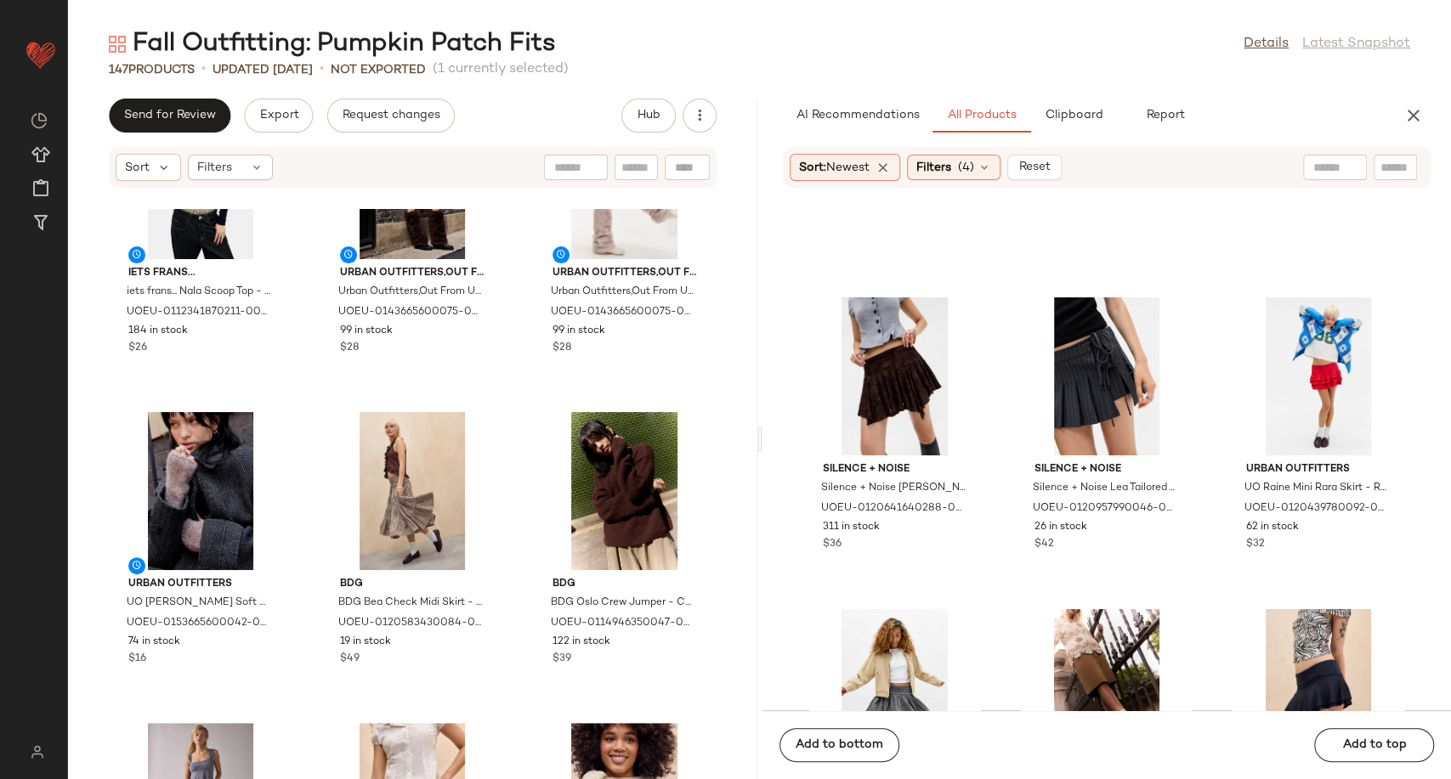
scroll to position [13519, 0]
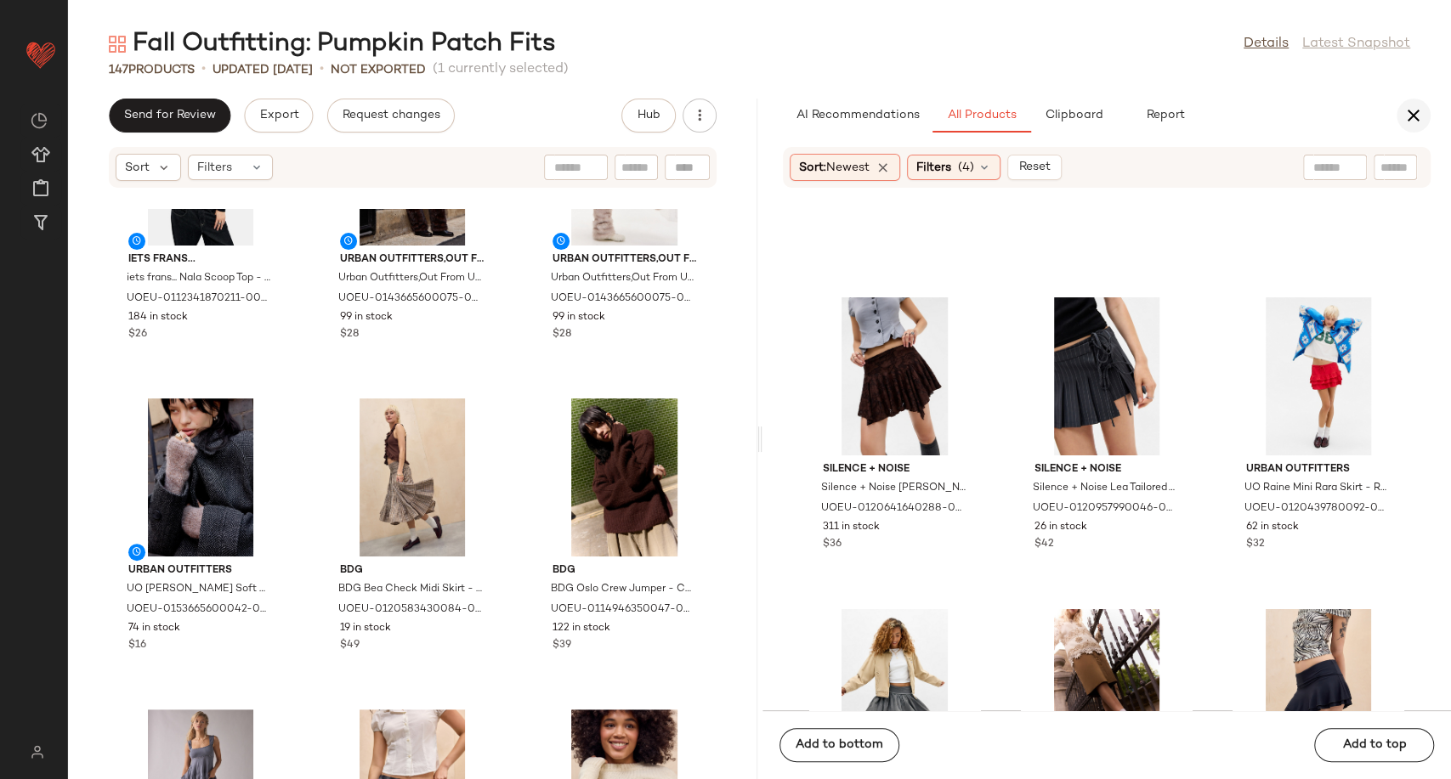
click at [1416, 116] on icon "button" at bounding box center [1413, 115] width 20 height 20
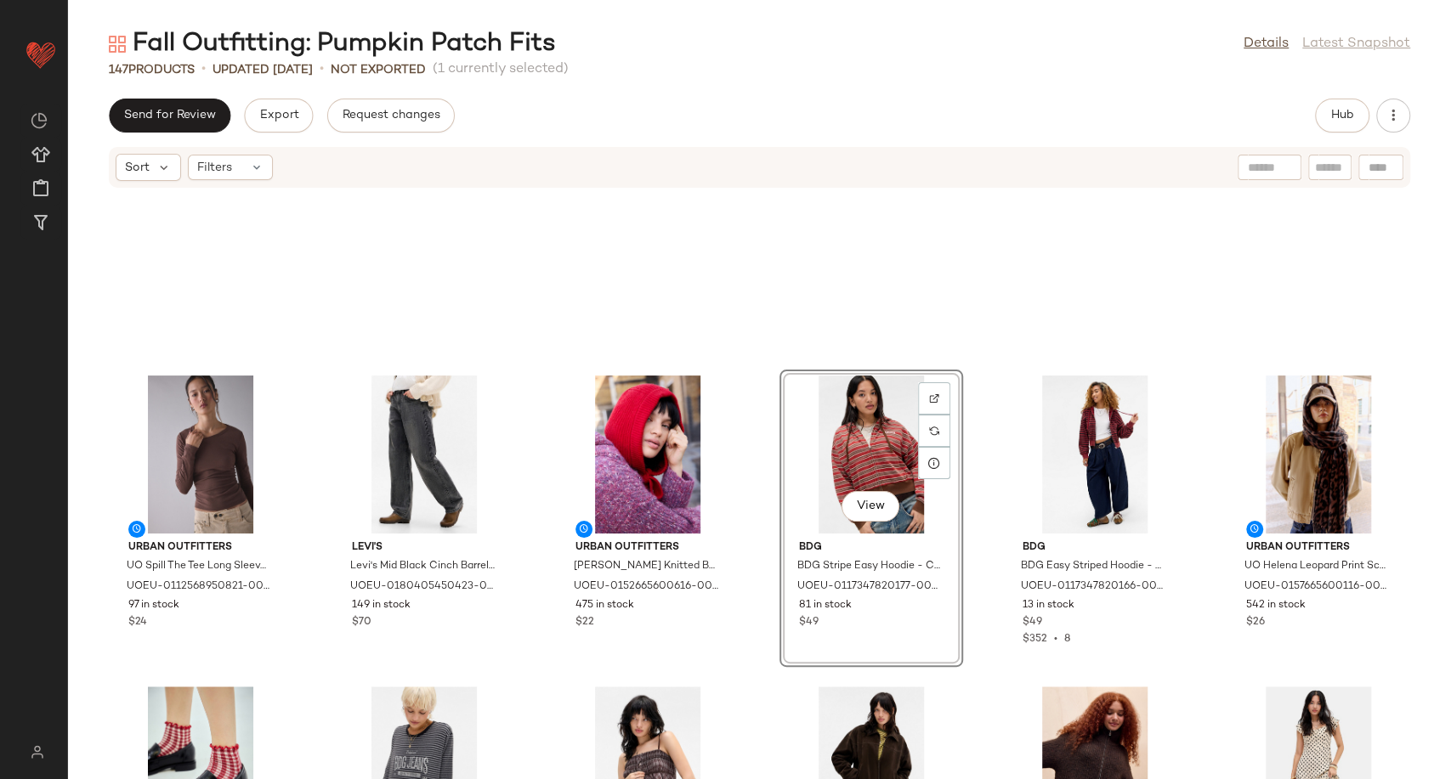
scroll to position [5115, 0]
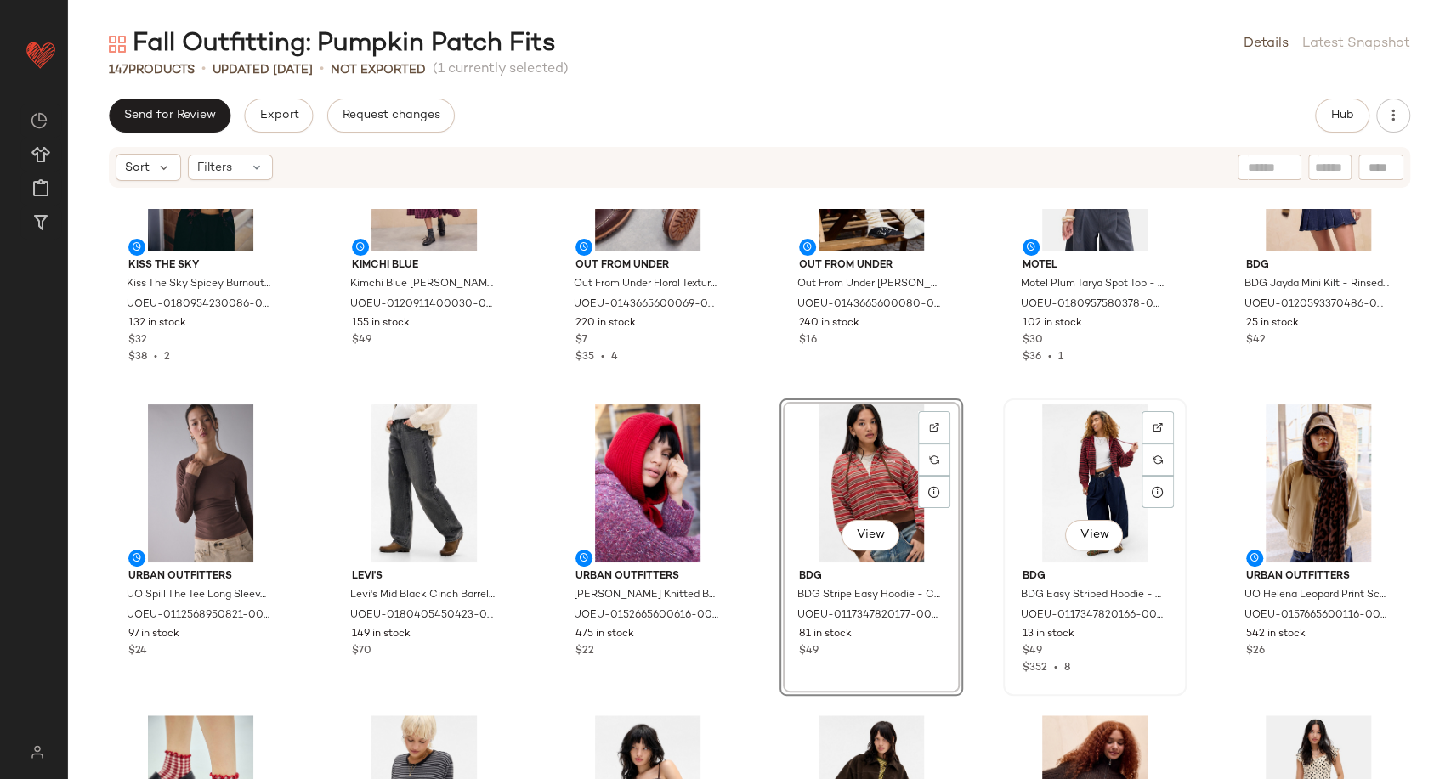
click at [1074, 496] on div "View" at bounding box center [1095, 484] width 172 height 158
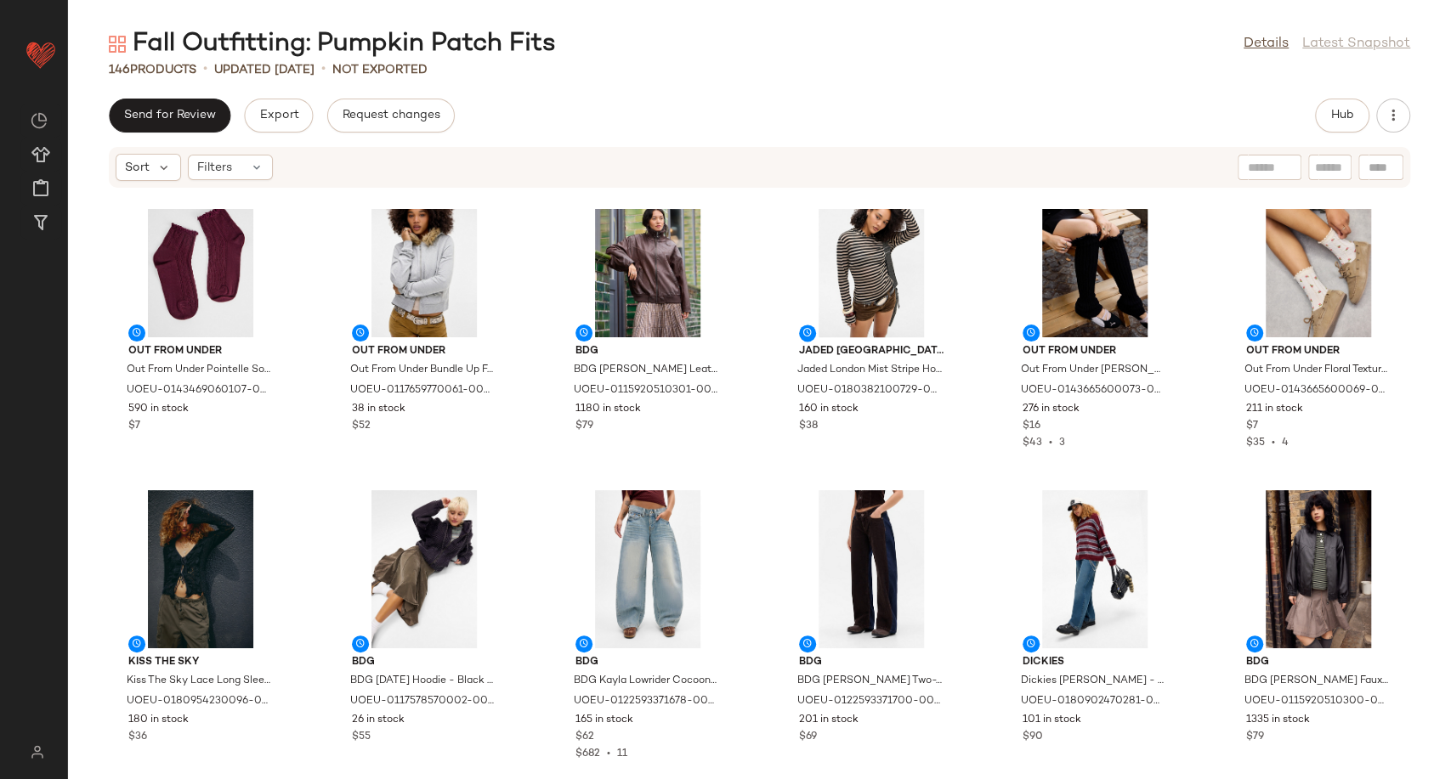
scroll to position [5965, 0]
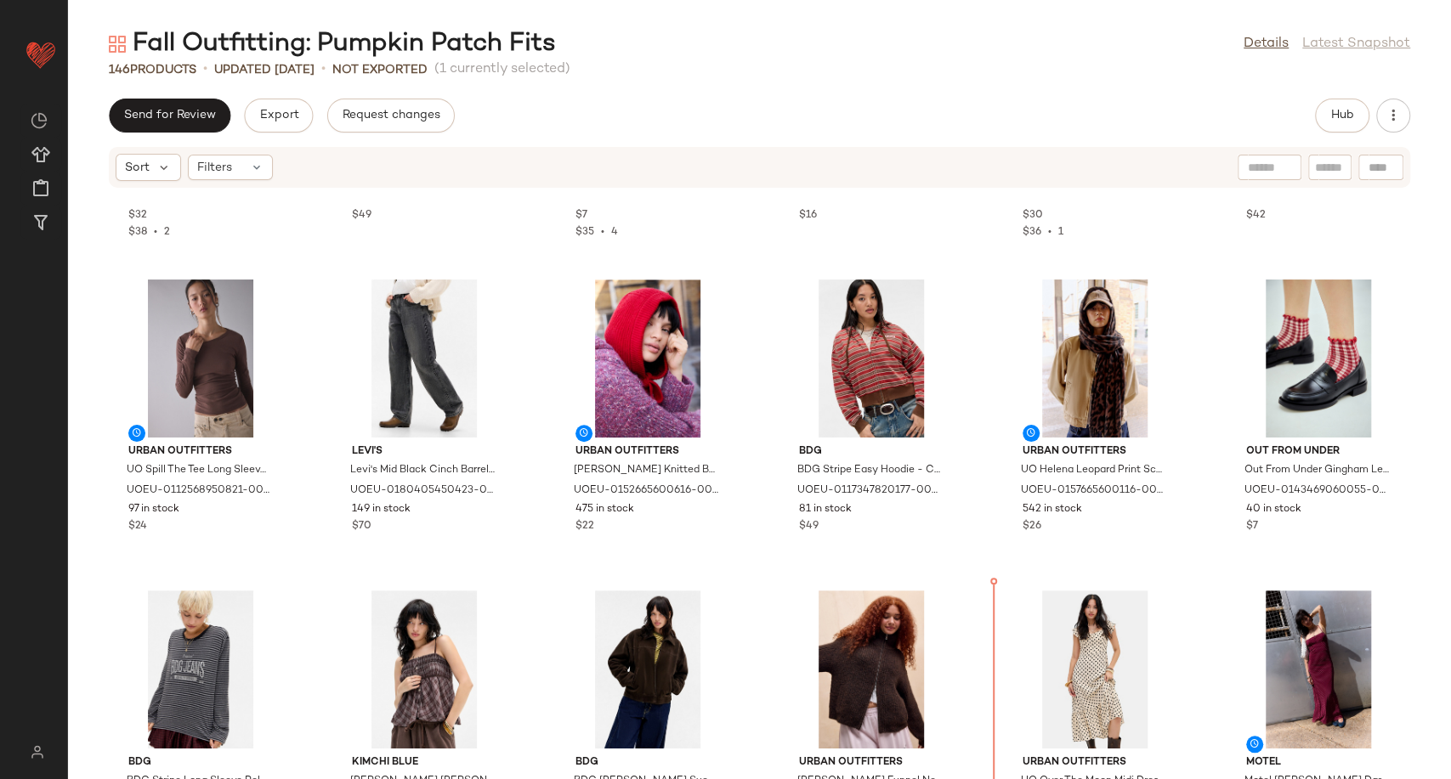
scroll to position [5136, 0]
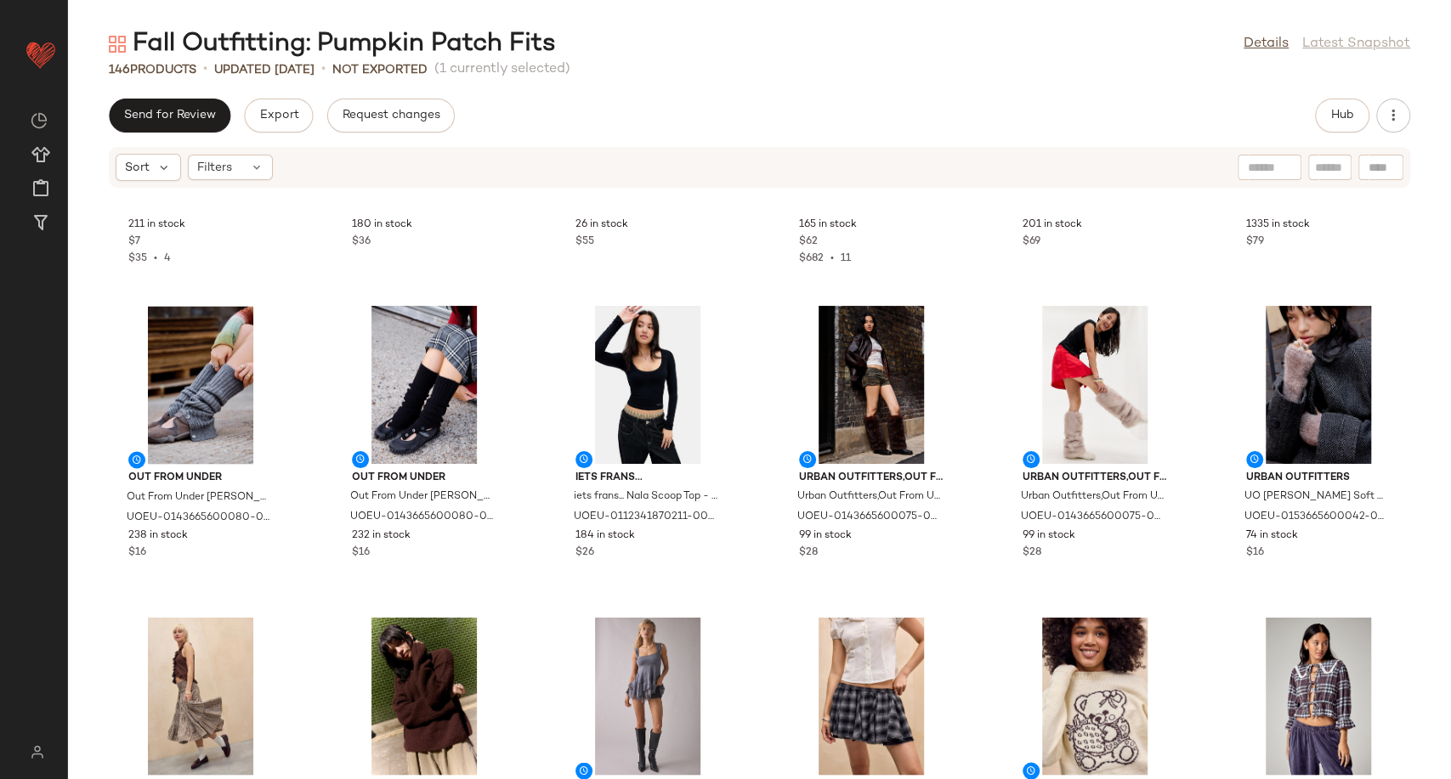
scroll to position [6458, 0]
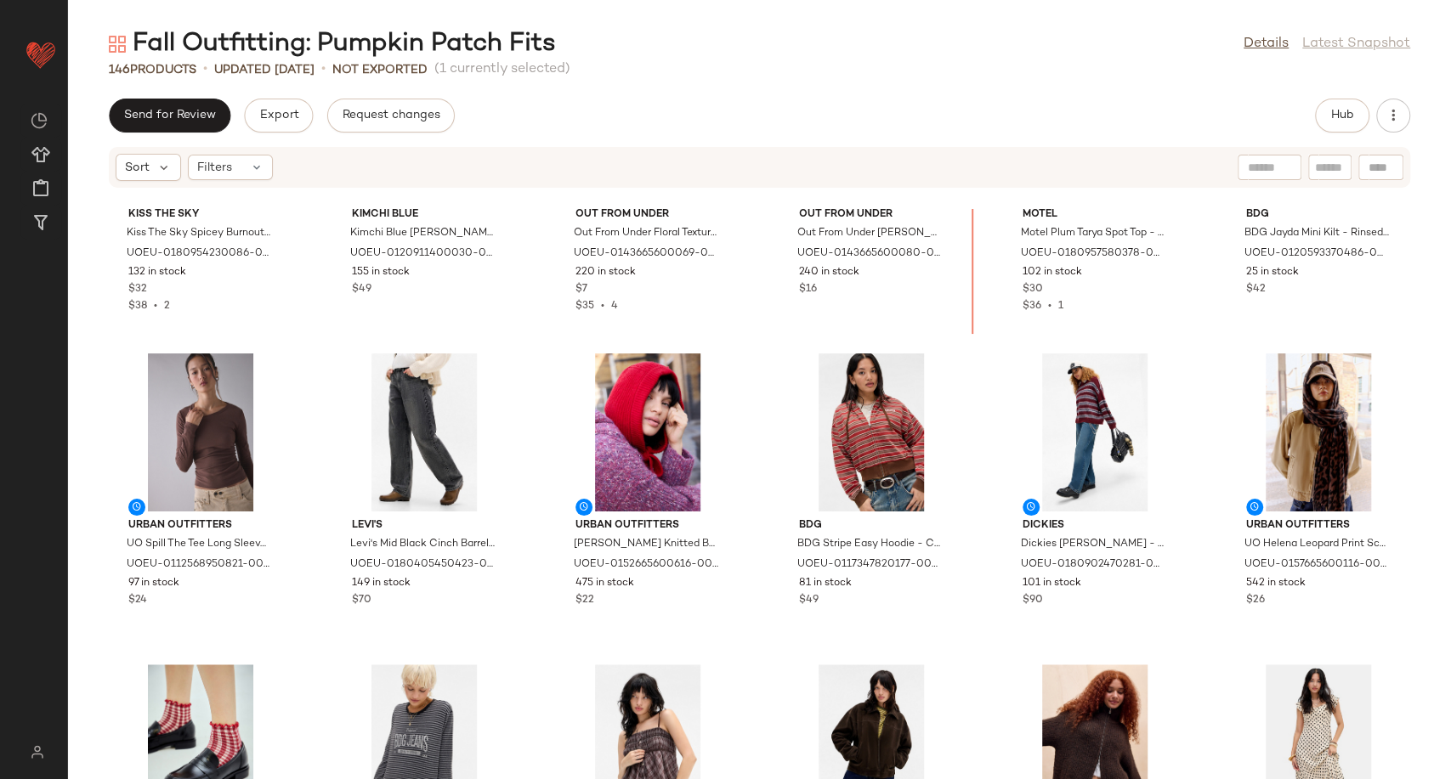
scroll to position [5163, 0]
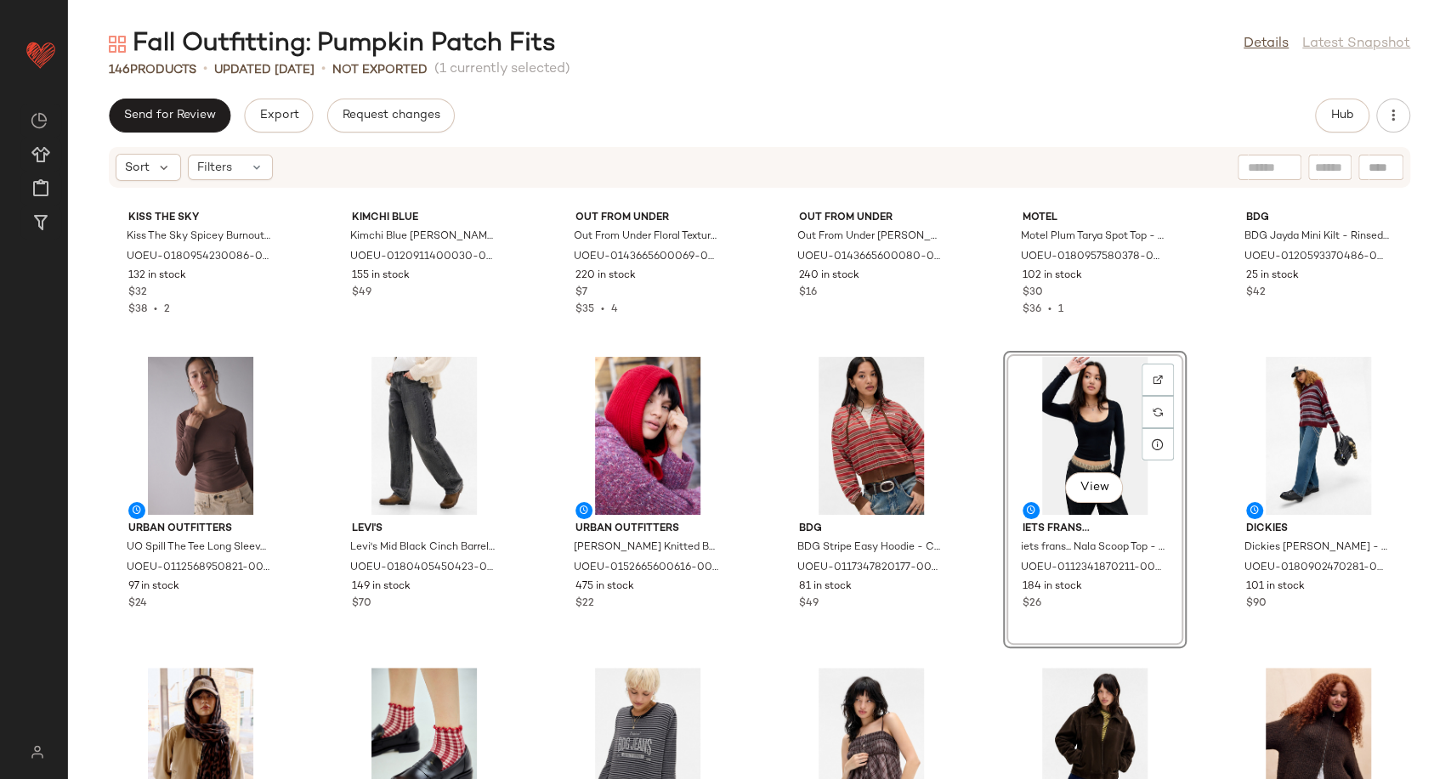
click at [962, 607] on div "Kiss The Sky Kiss The Sky Spicey Burnout Top - Brown M at Urban Outfitters UOEU…" at bounding box center [759, 494] width 1383 height 570
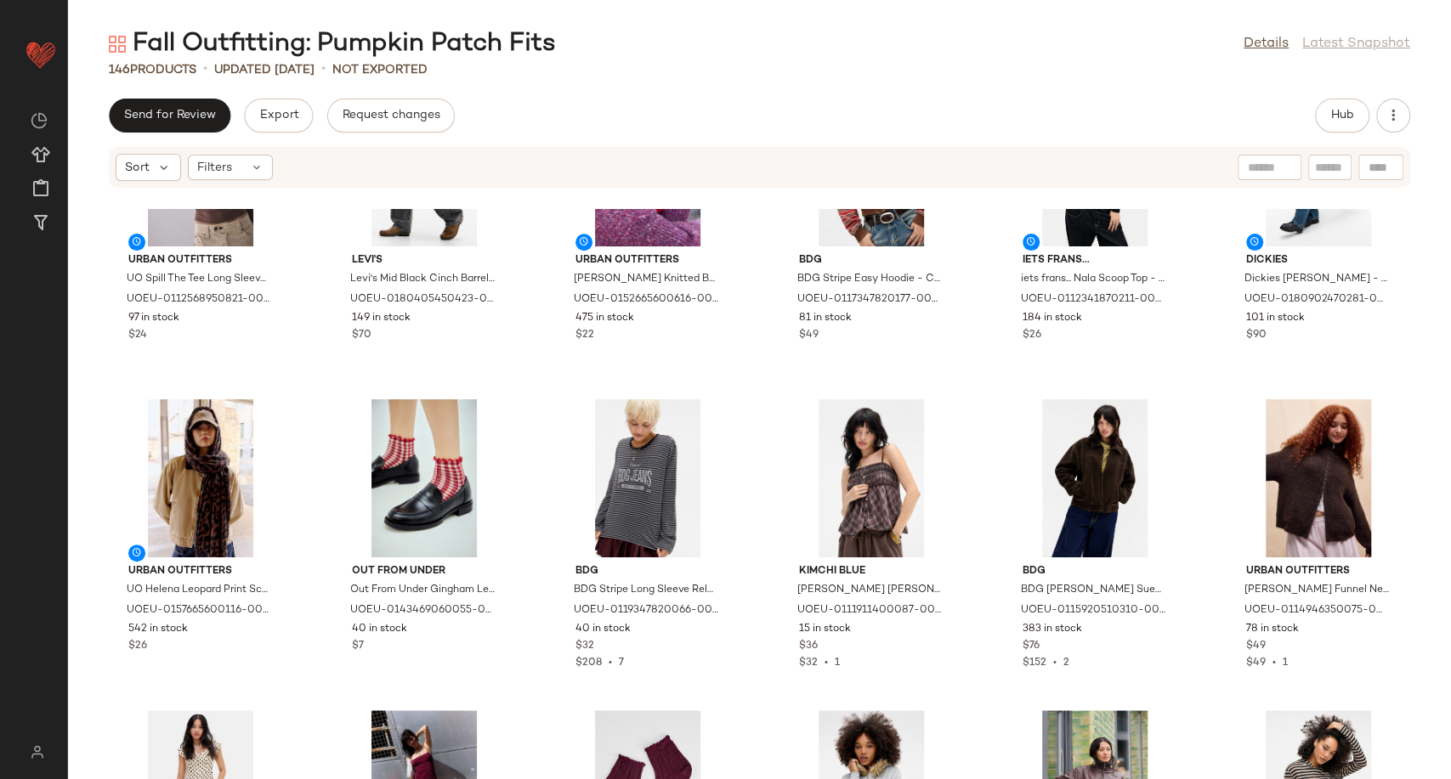
scroll to position [5446, 0]
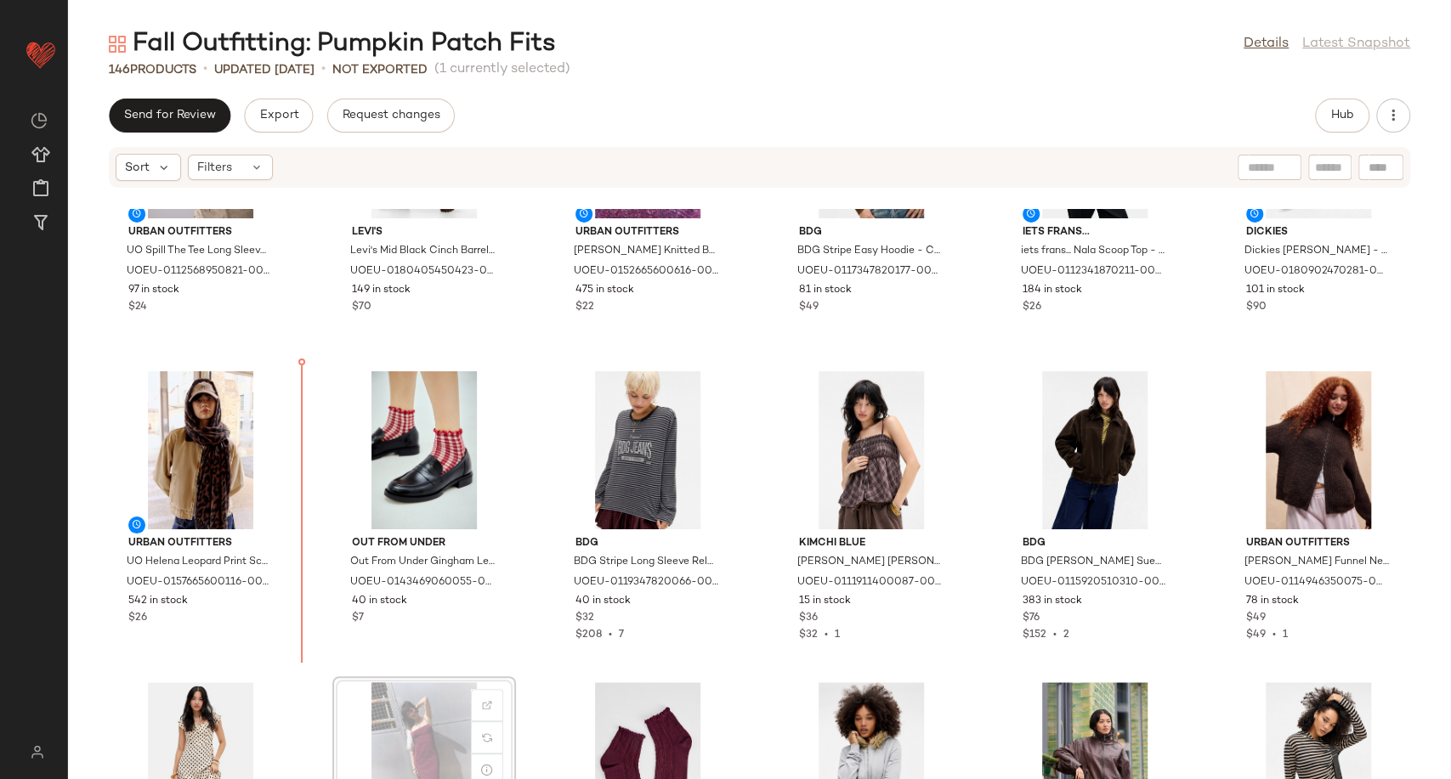
scroll to position [5460, 0]
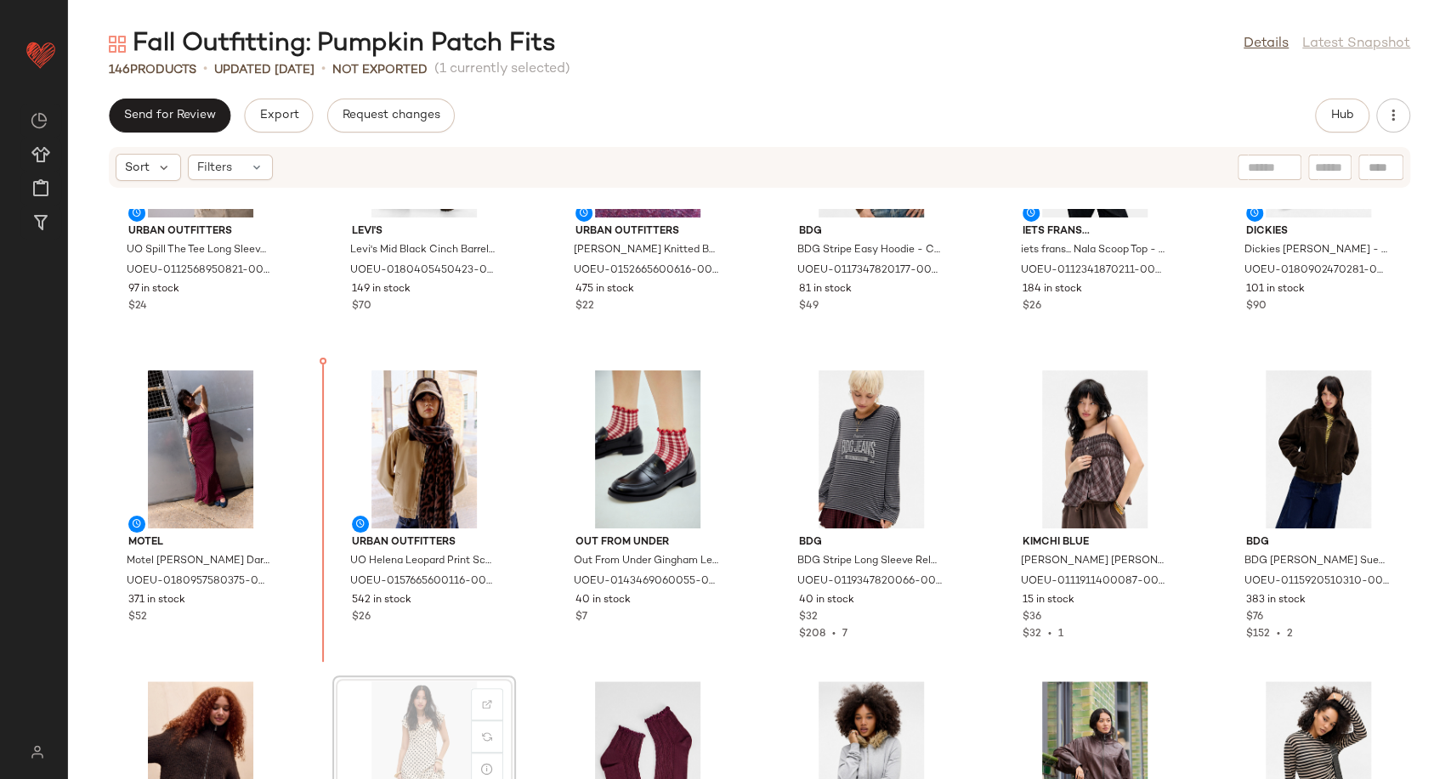
scroll to position [5464, 0]
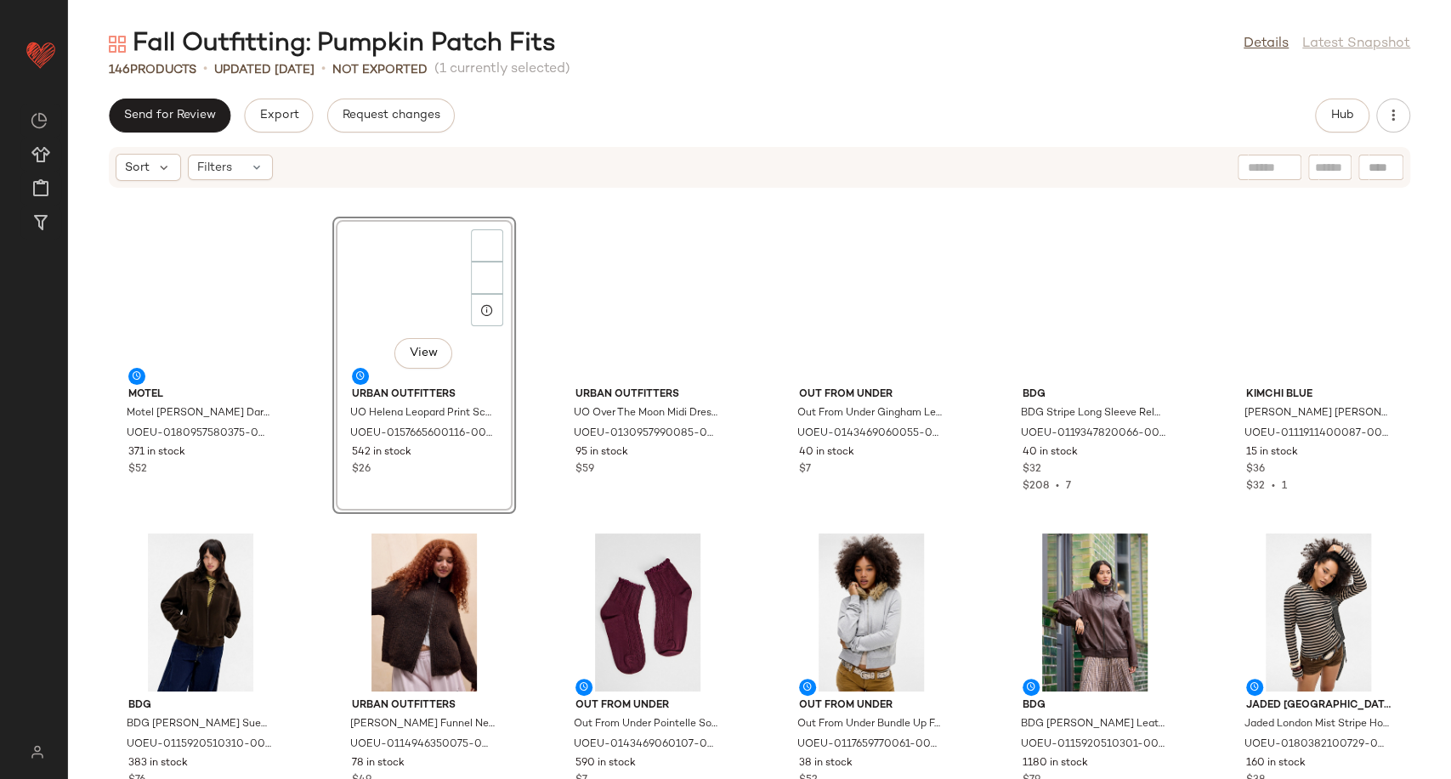
scroll to position [5603, 0]
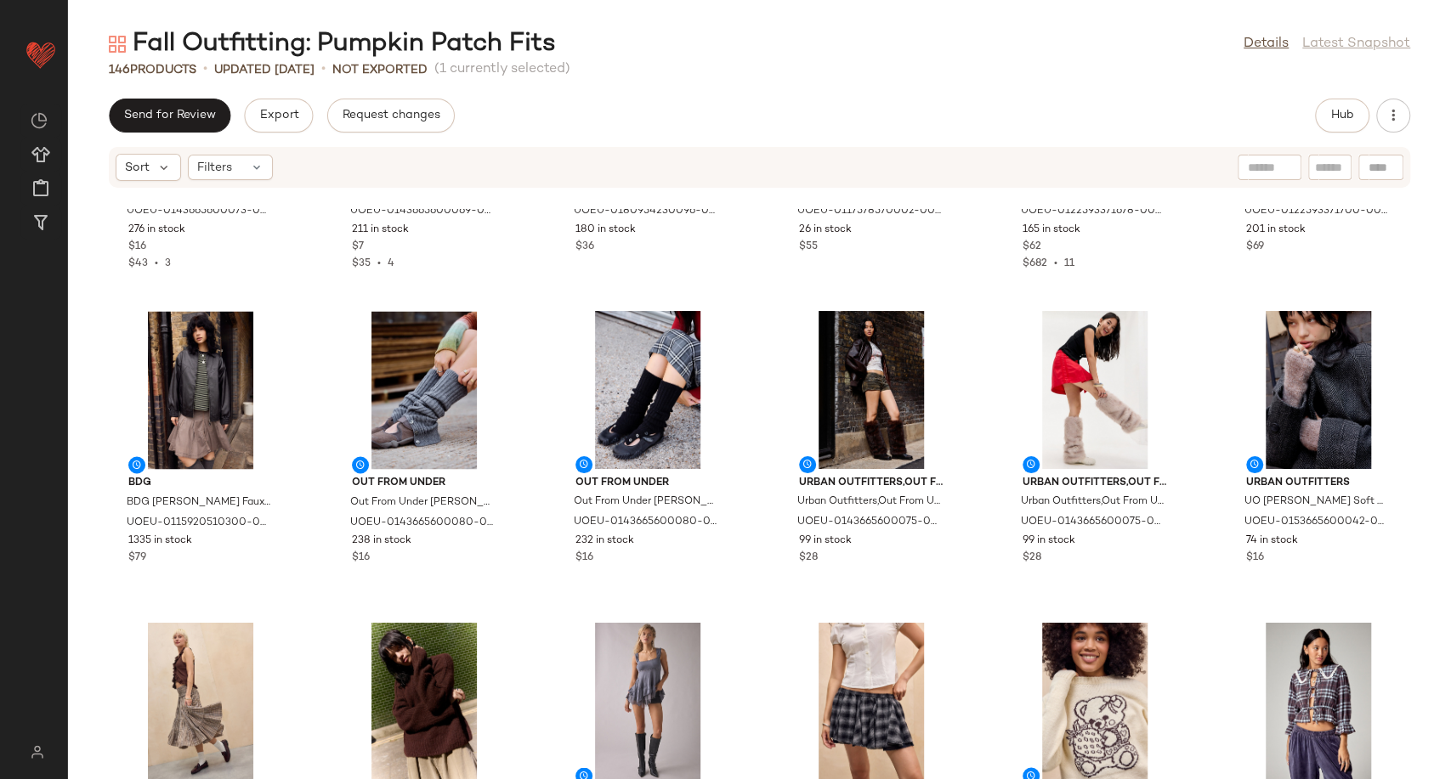
scroll to position [6075, 0]
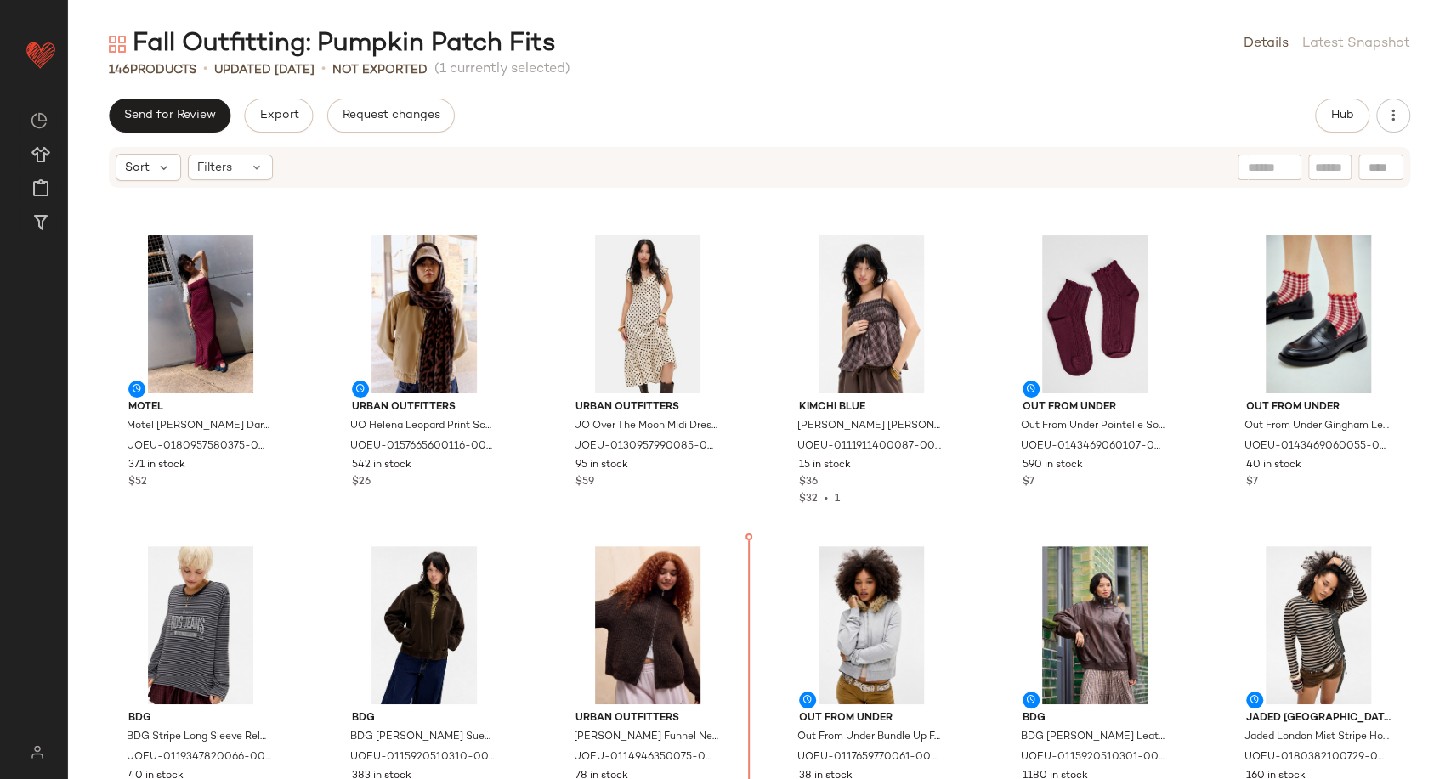
scroll to position [5563, 0]
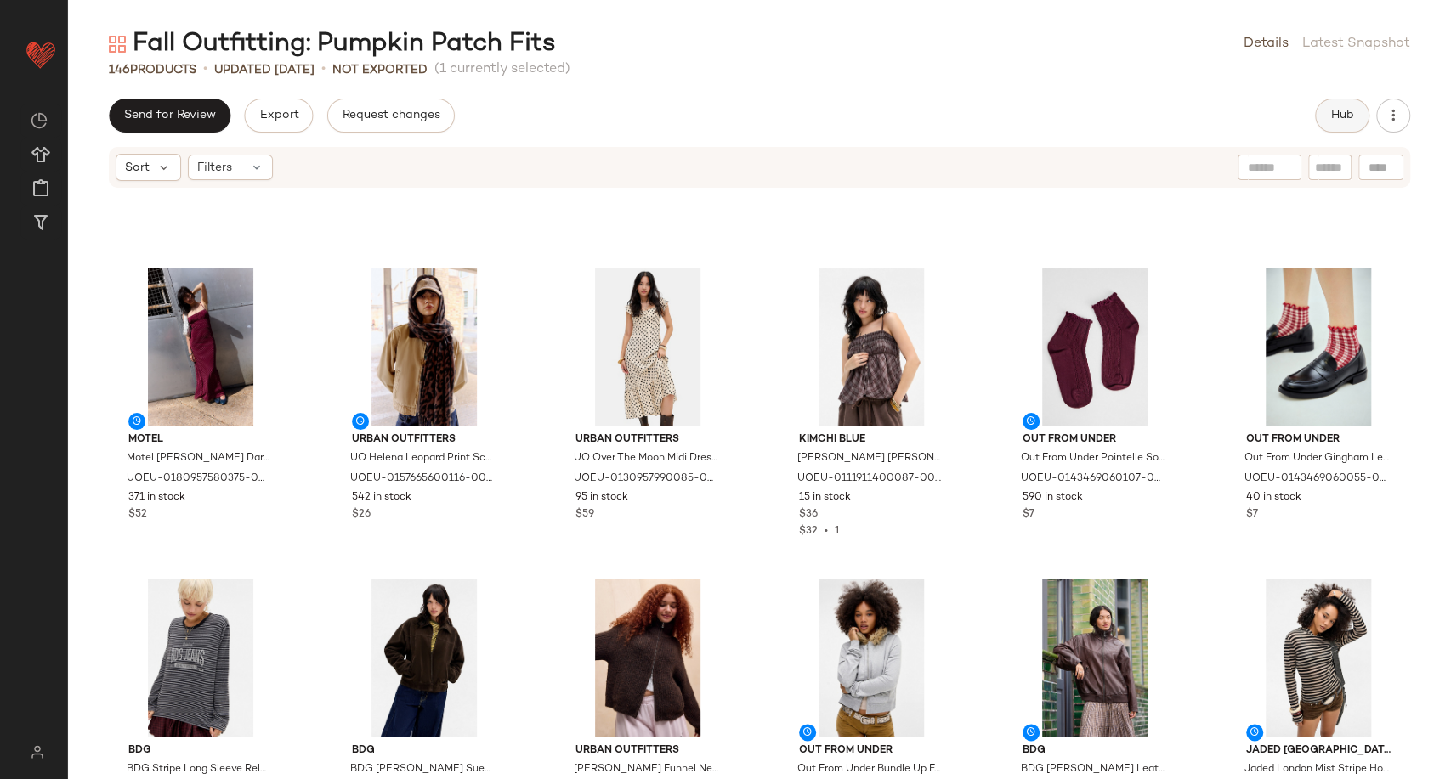
click at [1344, 114] on span "Hub" at bounding box center [1342, 116] width 24 height 14
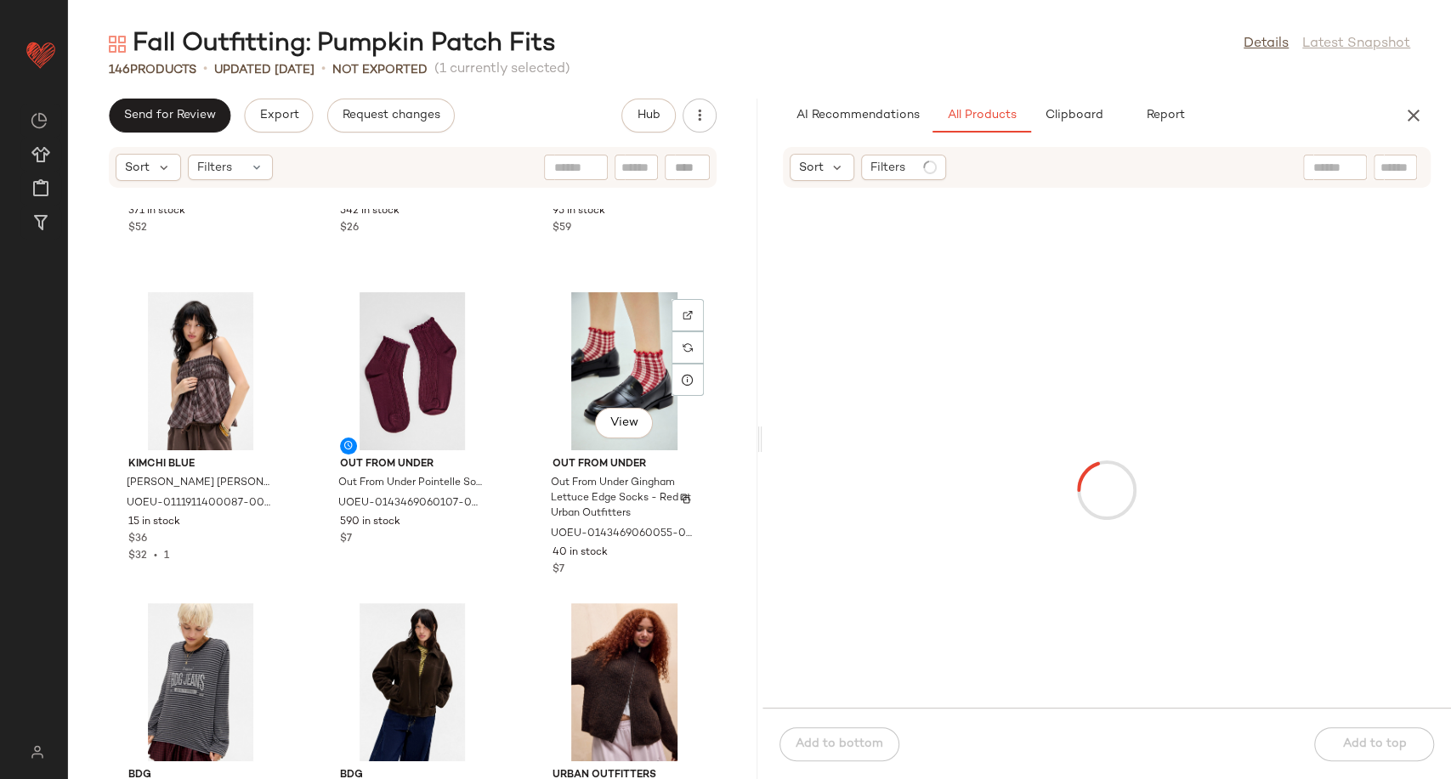
scroll to position [11458, 0]
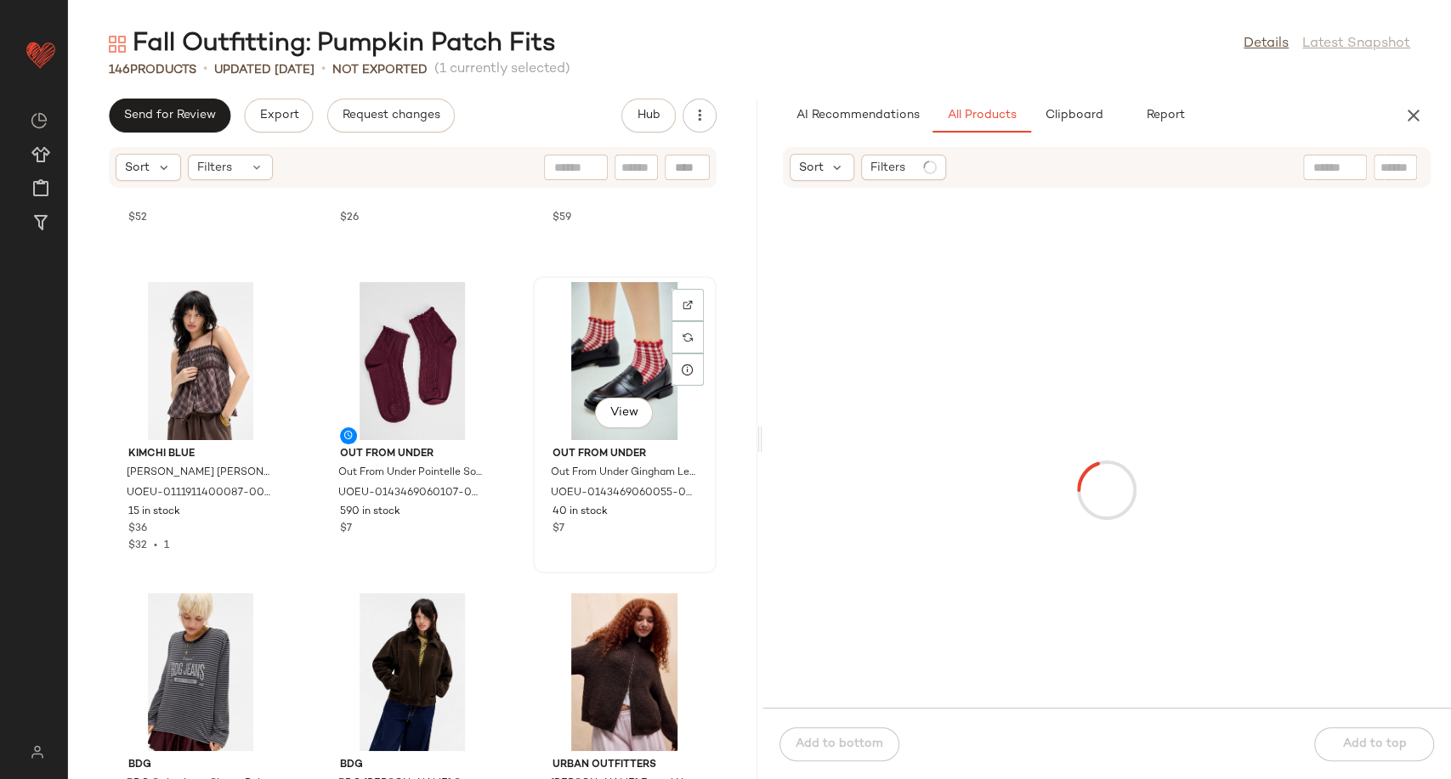
click at [616, 328] on div "View" at bounding box center [625, 361] width 172 height 158
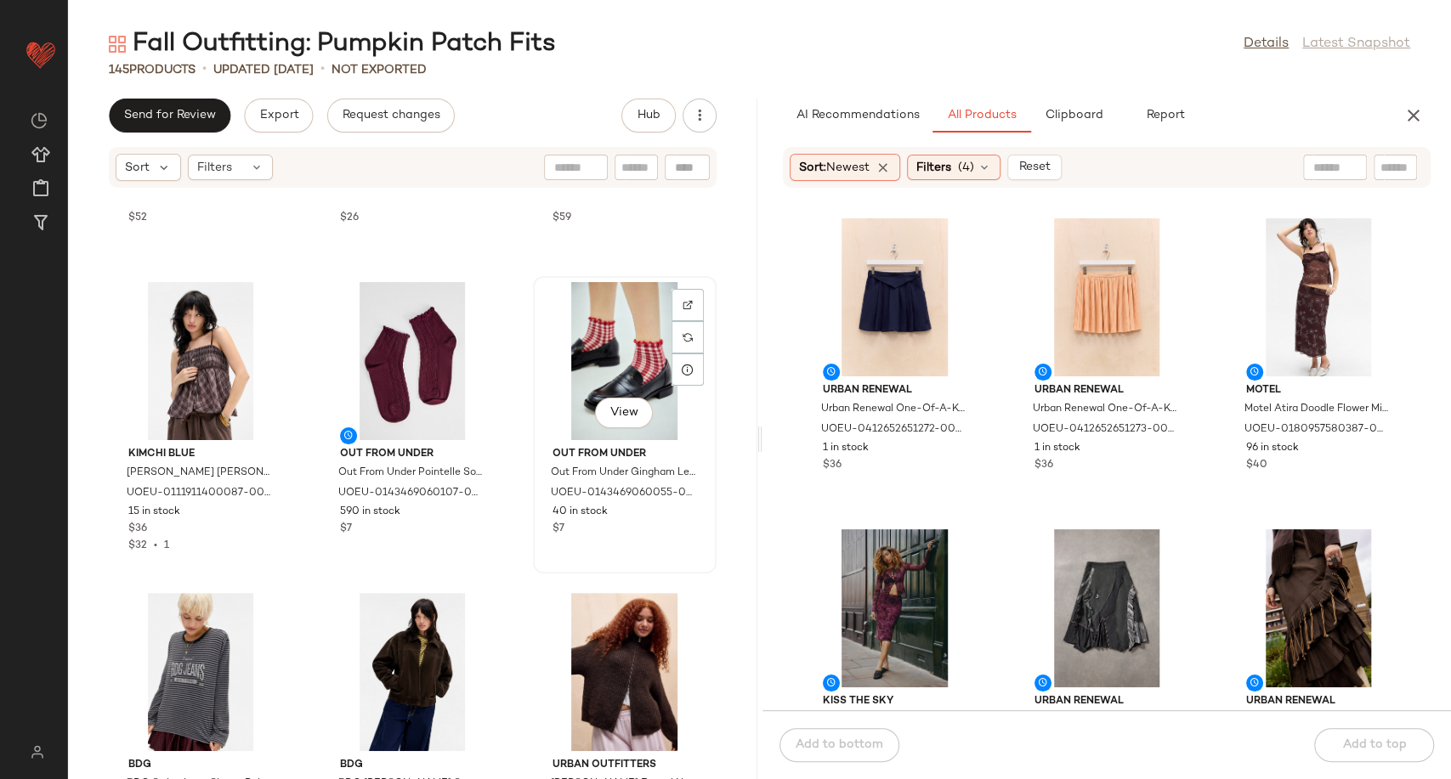
click at [610, 323] on div "View" at bounding box center [625, 361] width 172 height 158
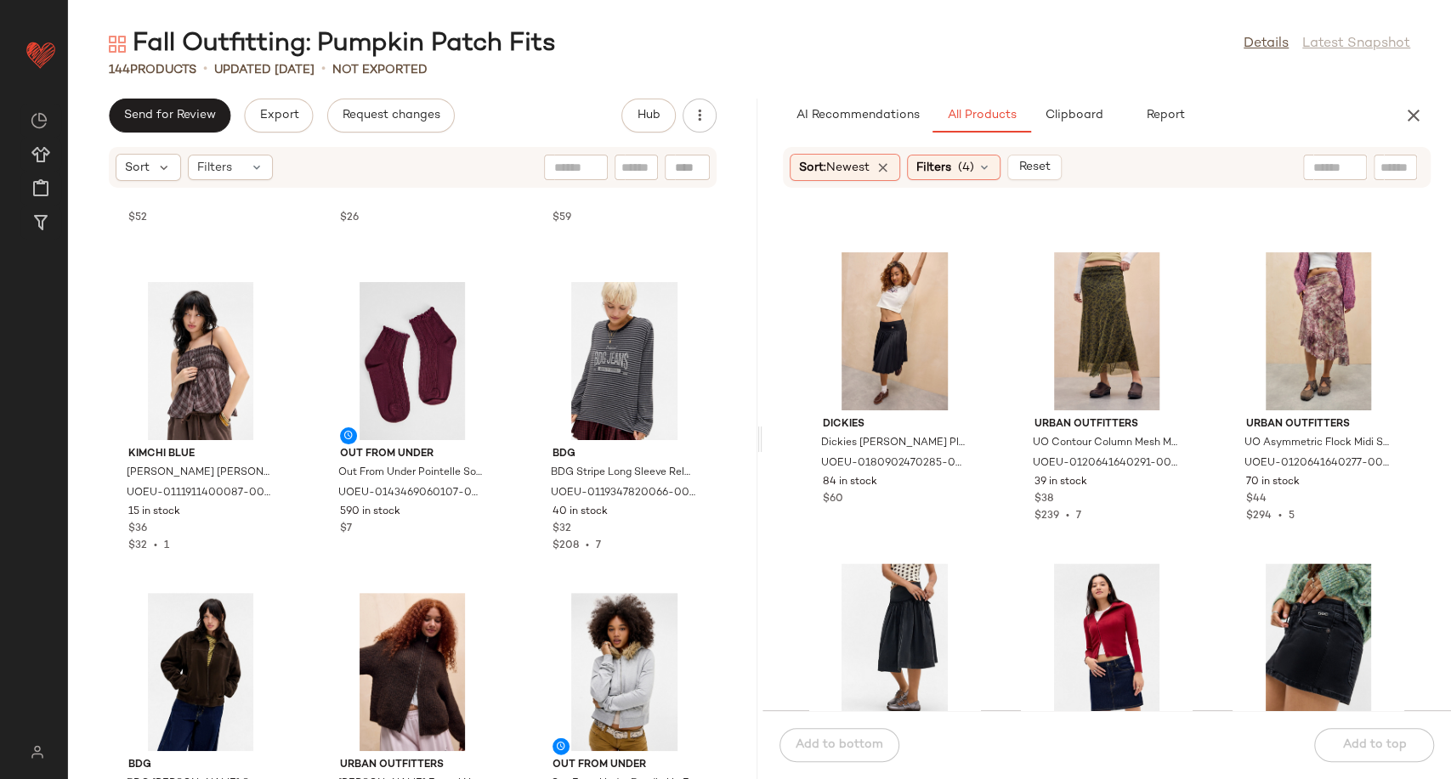
scroll to position [1713, 0]
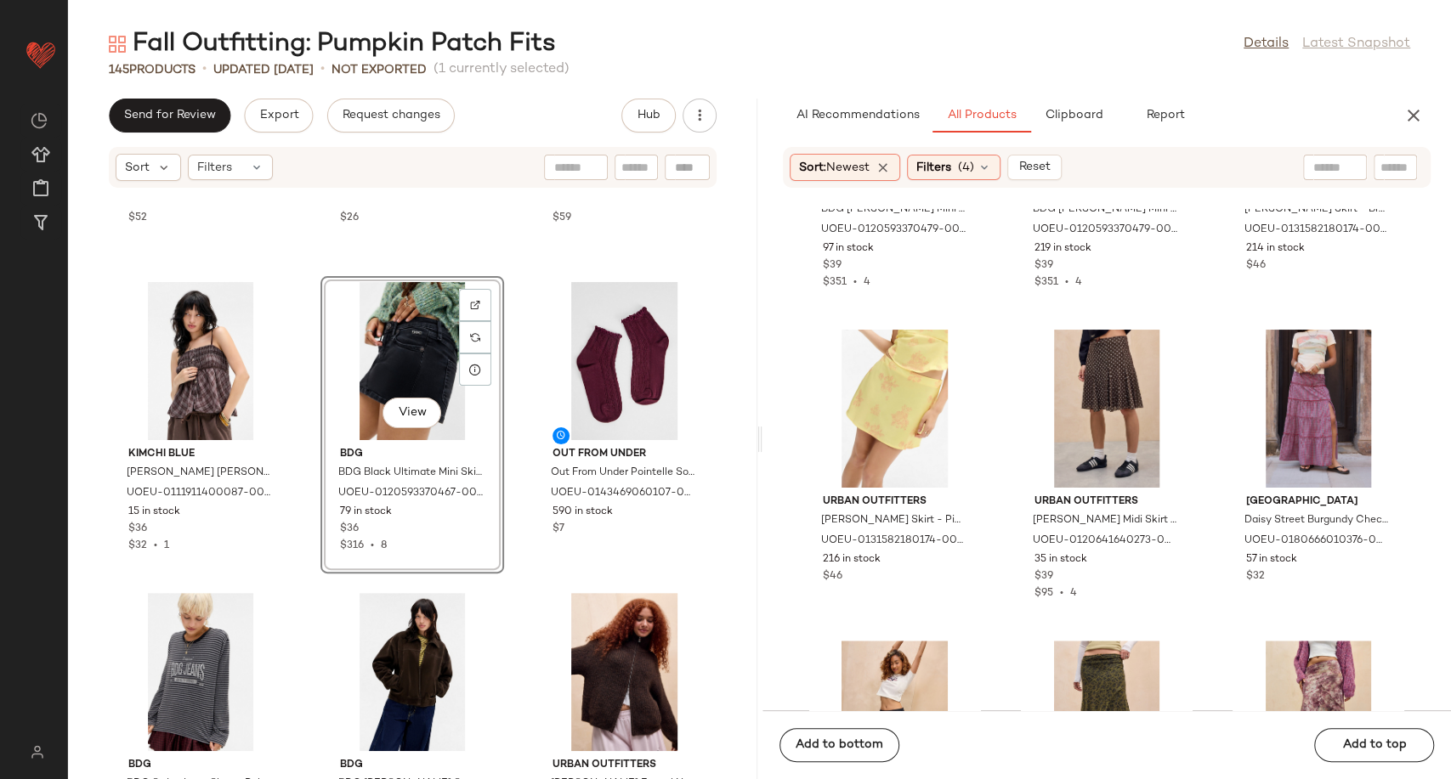
scroll to position [1429, 0]
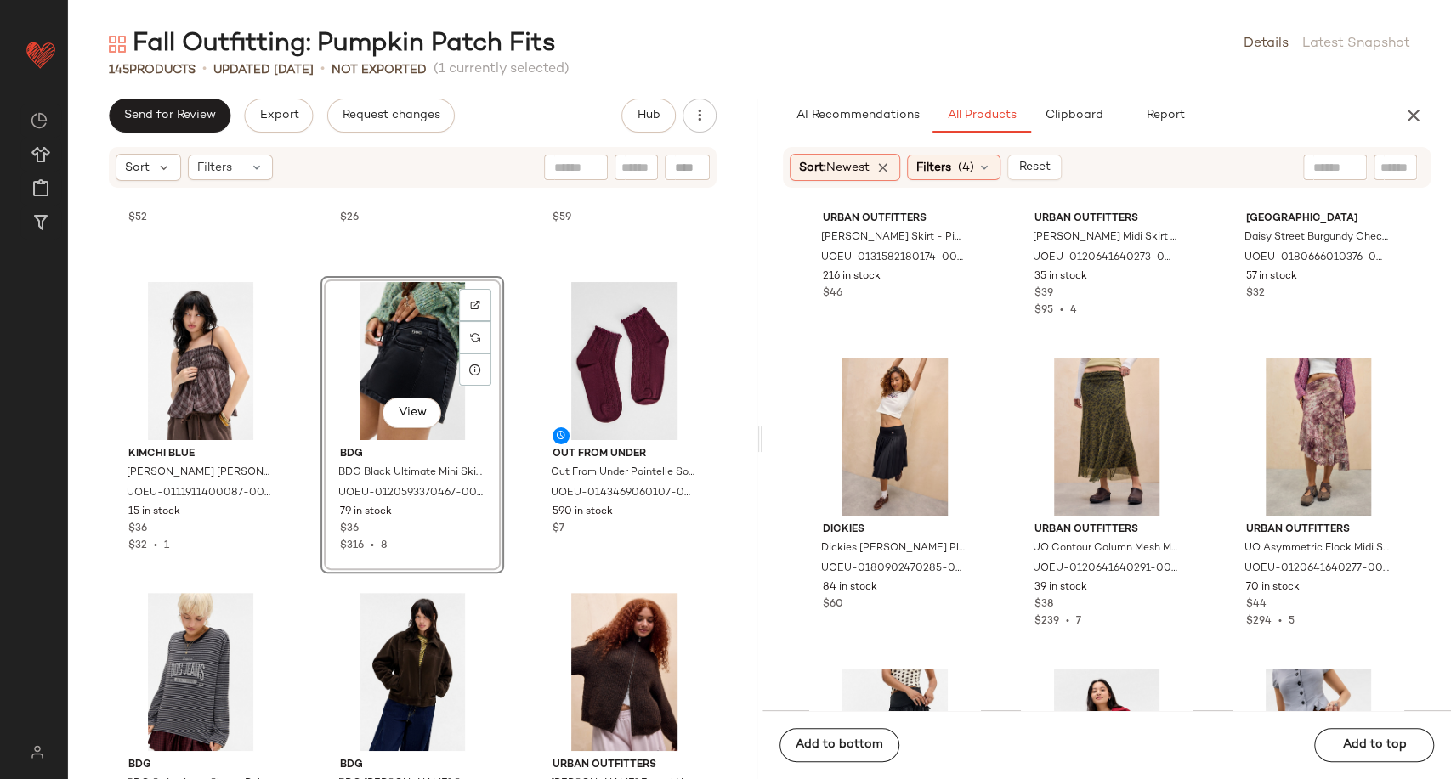
click at [388, 332] on div "View" at bounding box center [412, 361] width 172 height 158
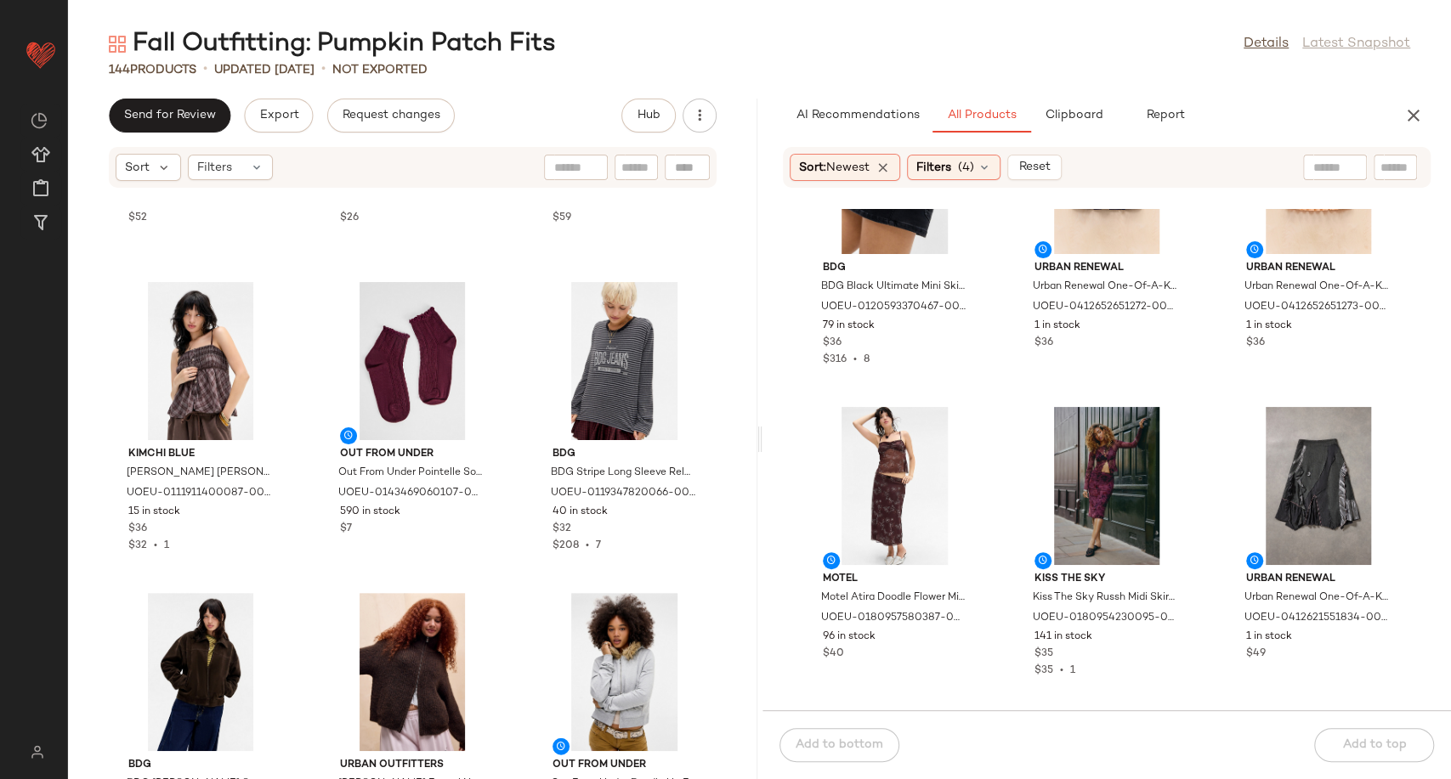
scroll to position [283, 0]
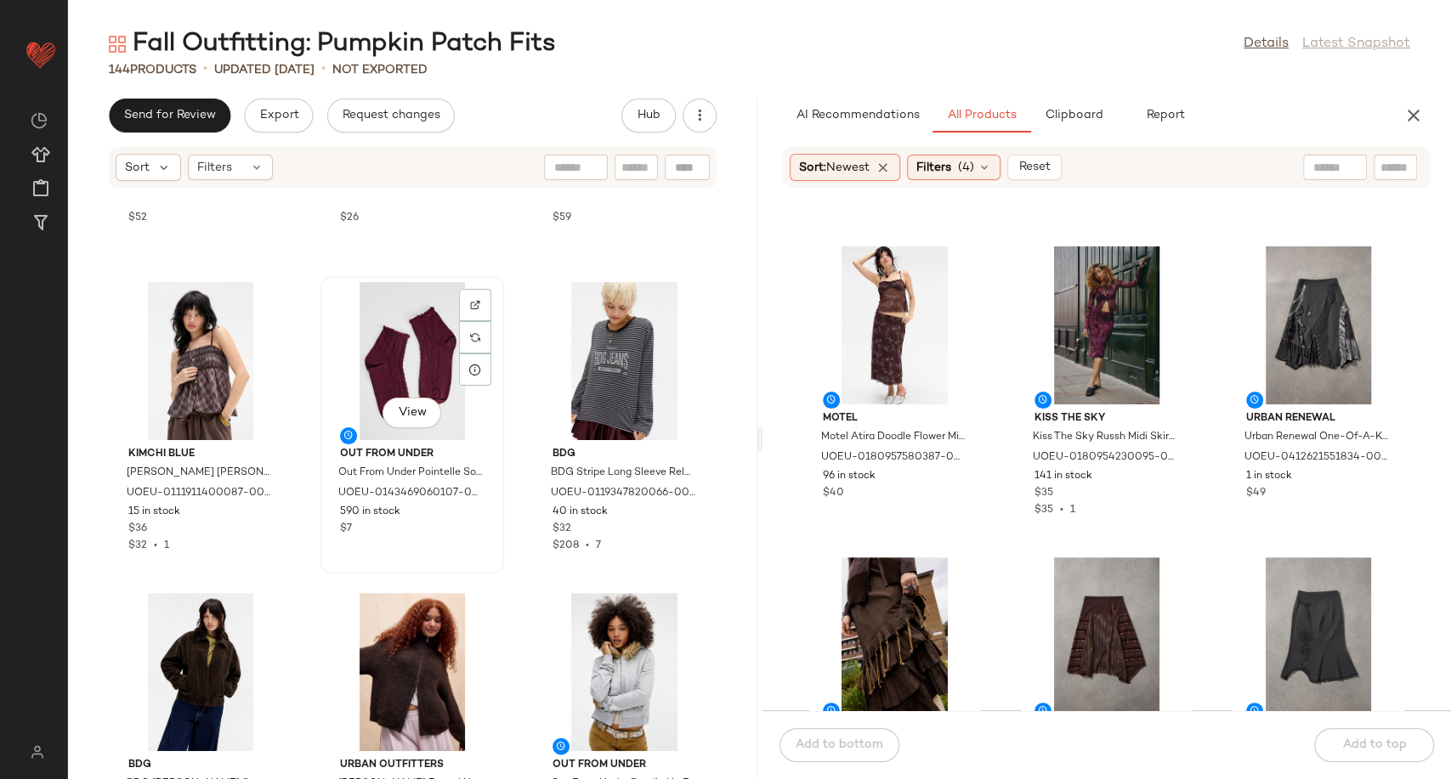
click at [394, 360] on div "View" at bounding box center [412, 361] width 172 height 158
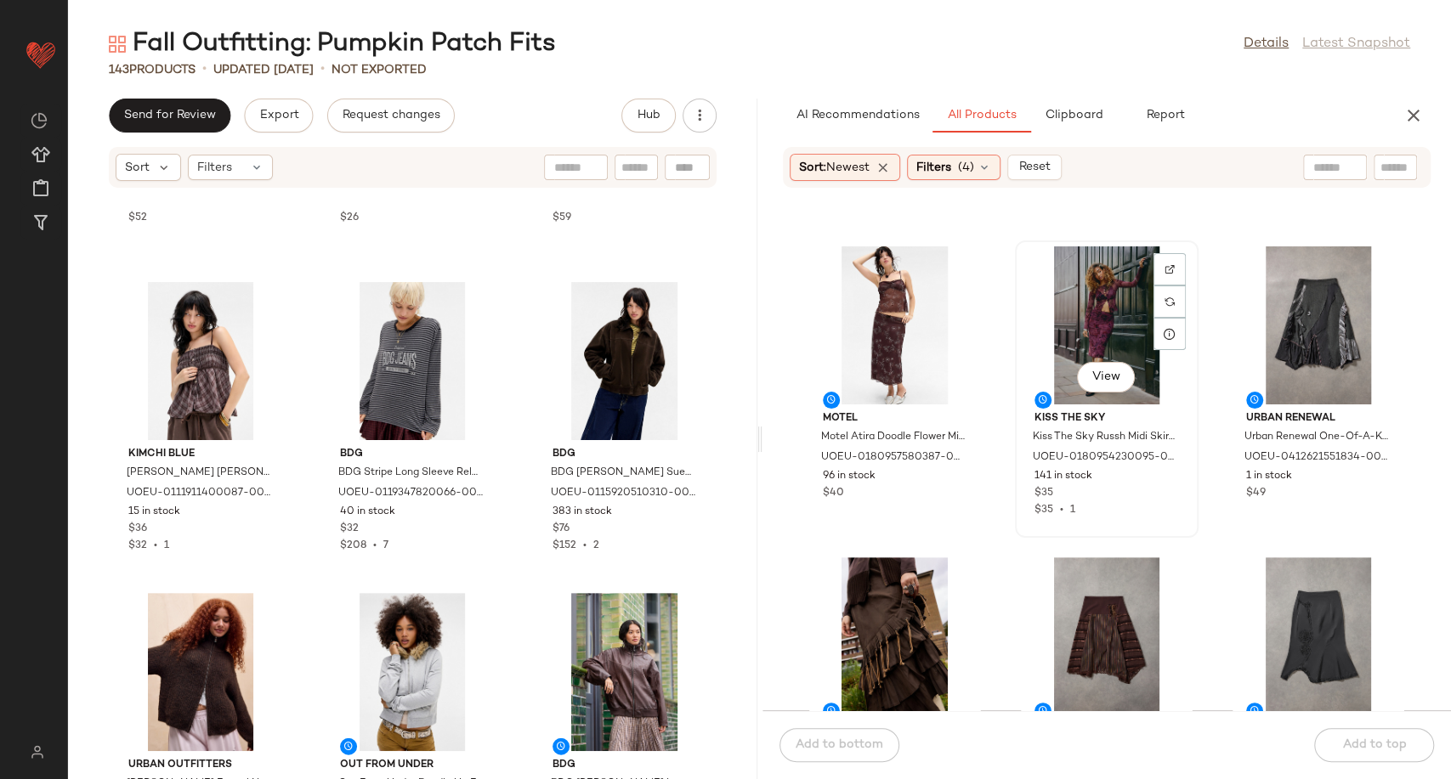
scroll to position [280, 0]
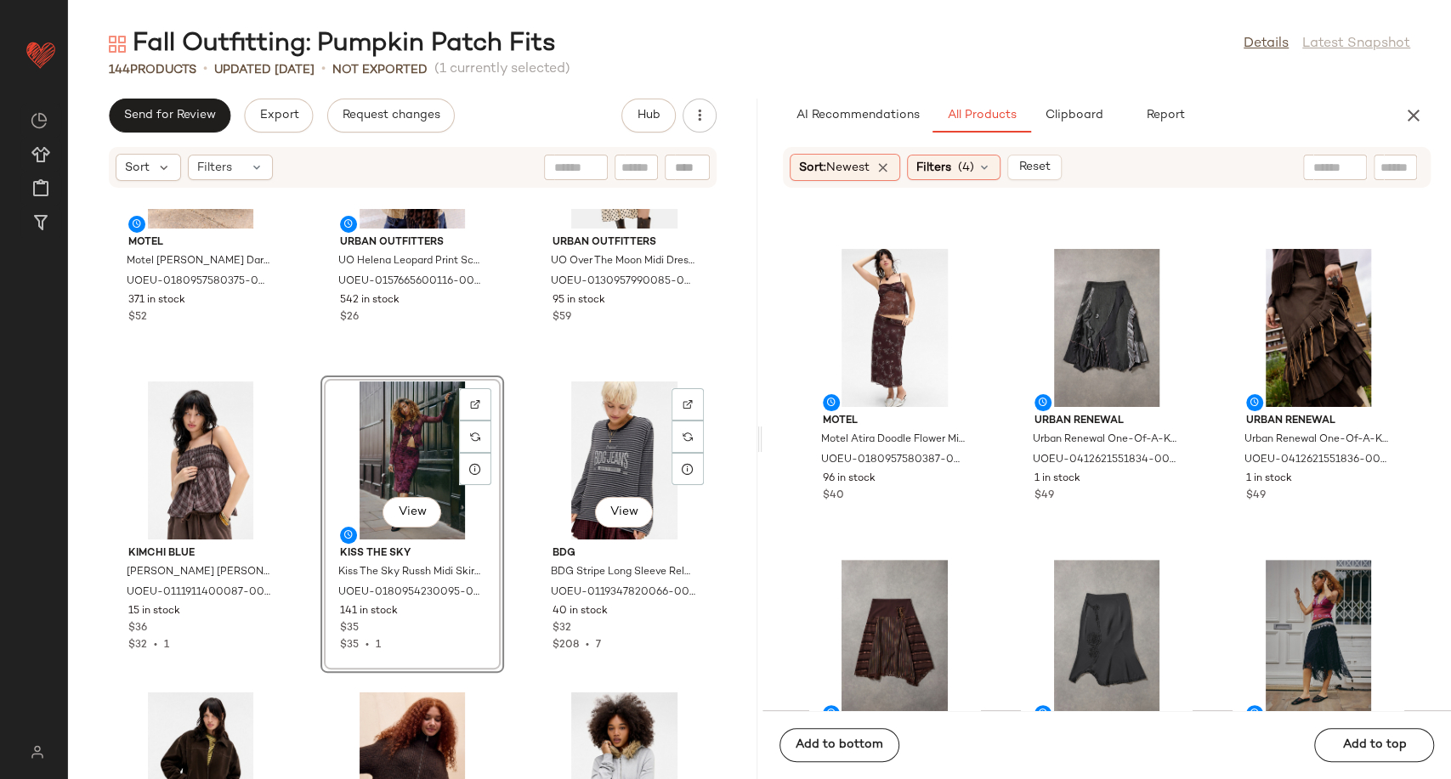
scroll to position [11360, 0]
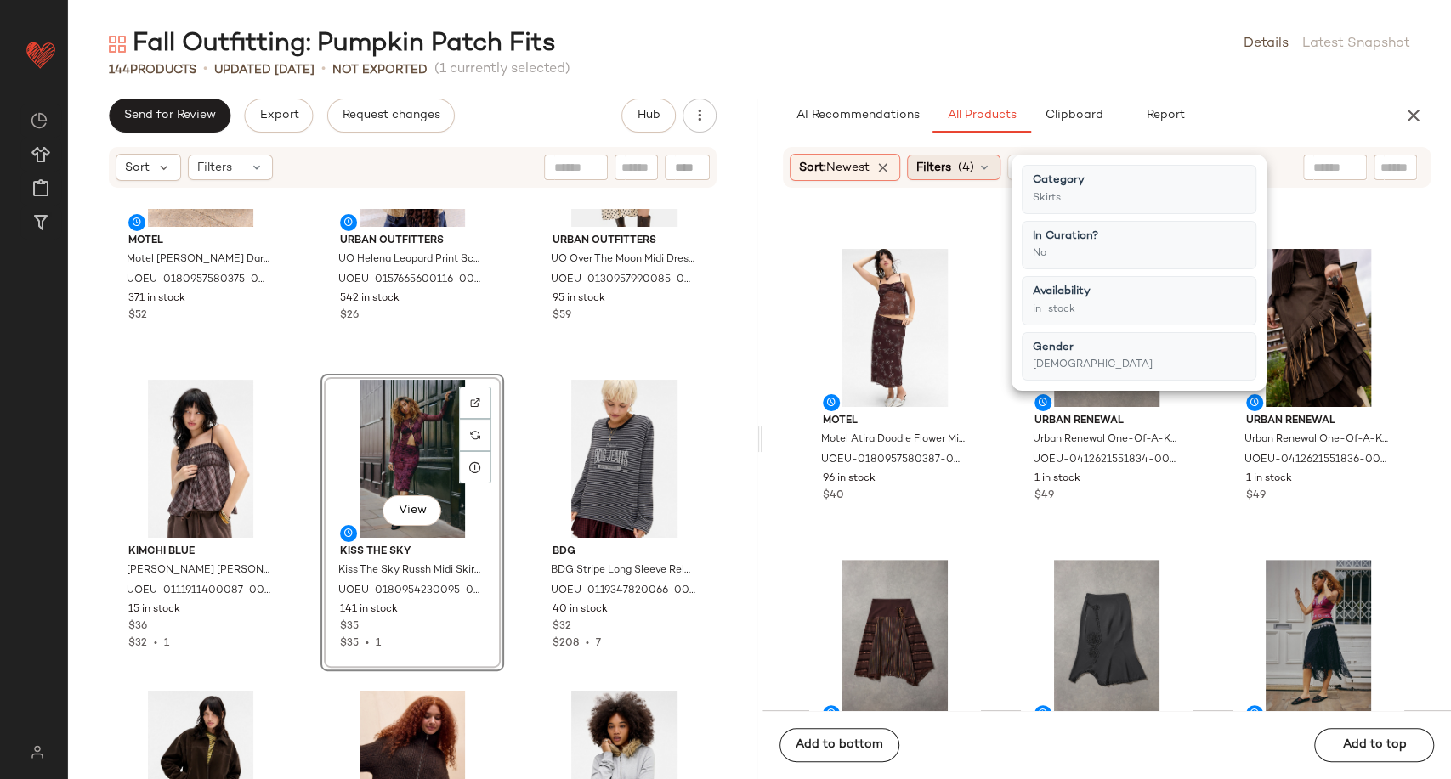
click at [991, 172] on icon at bounding box center [984, 168] width 14 height 14
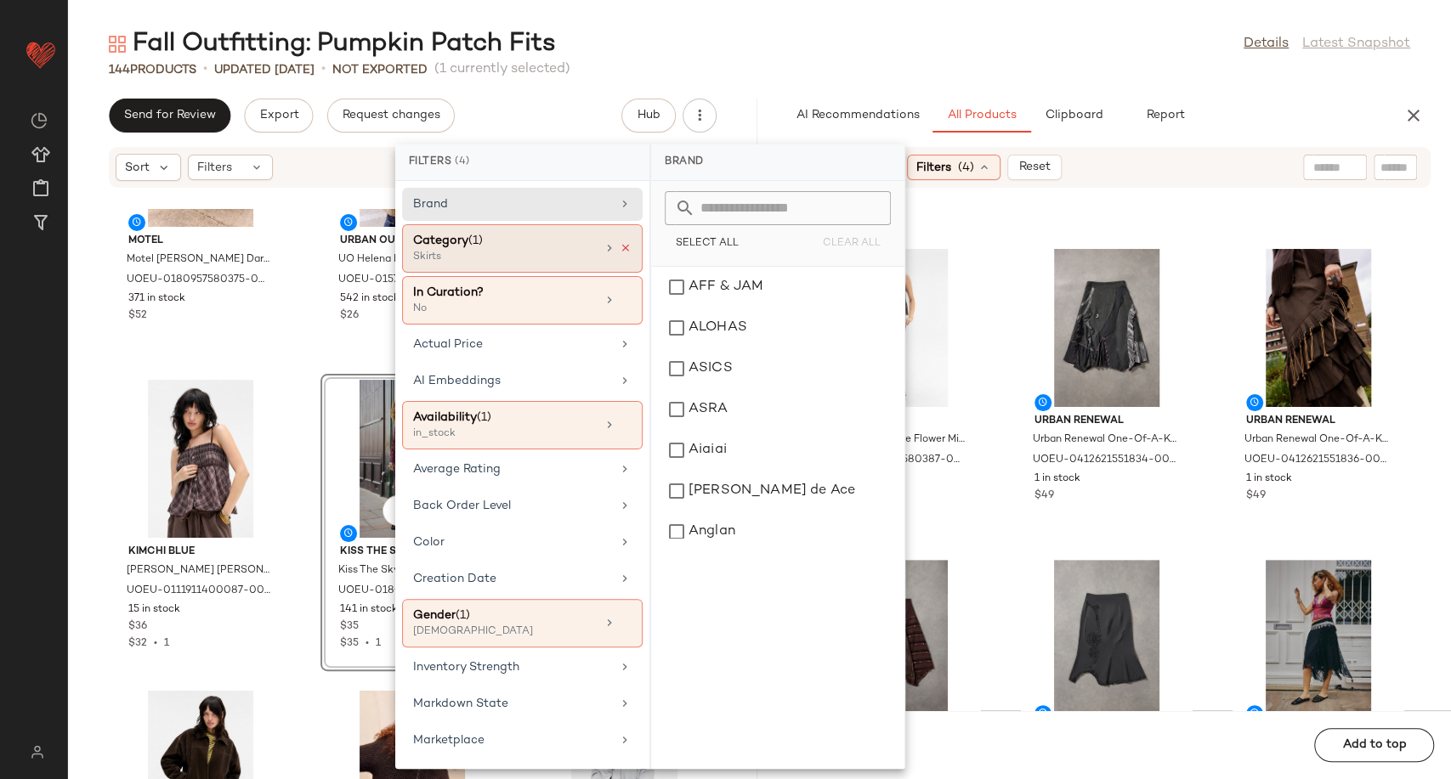
click at [622, 251] on icon at bounding box center [626, 248] width 12 height 12
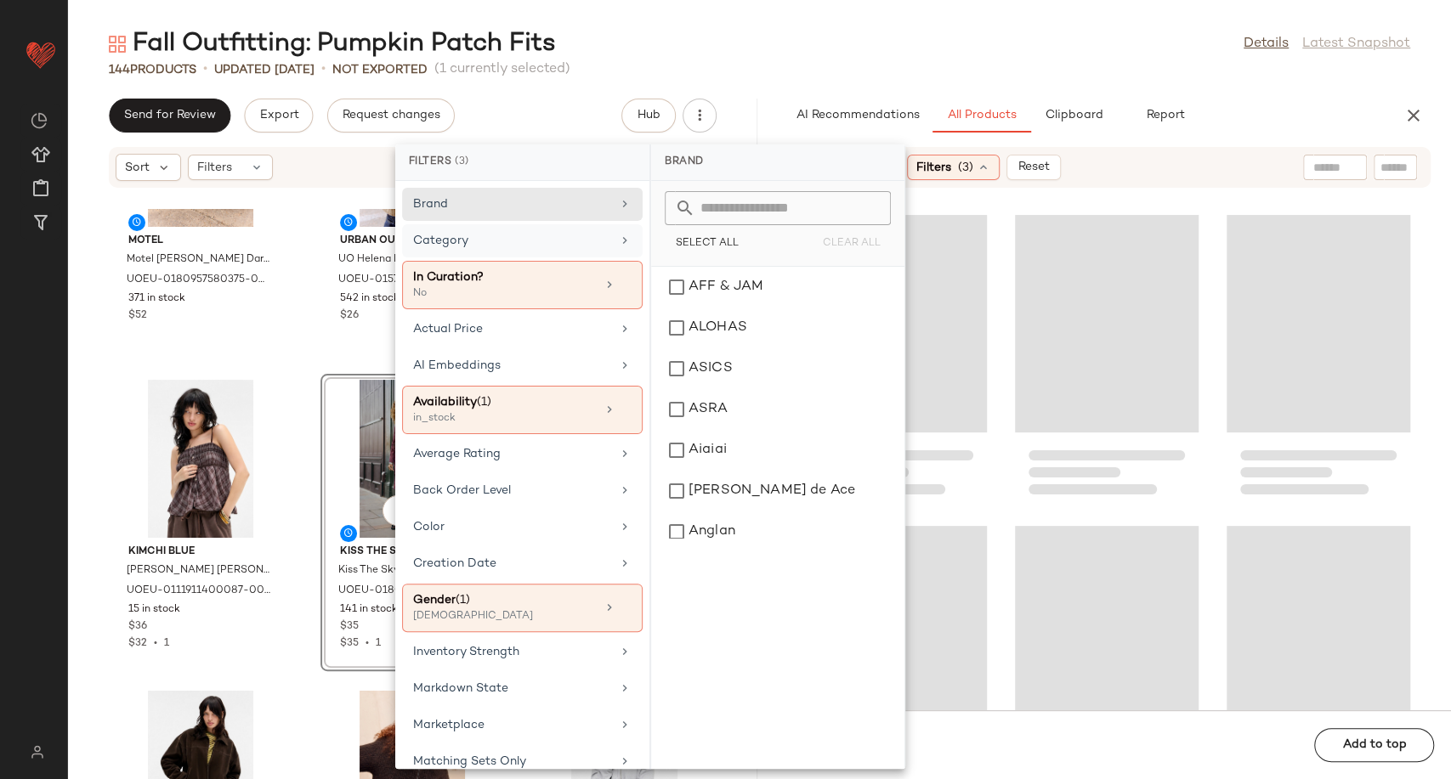
click at [585, 261] on div "Category" at bounding box center [522, 285] width 240 height 48
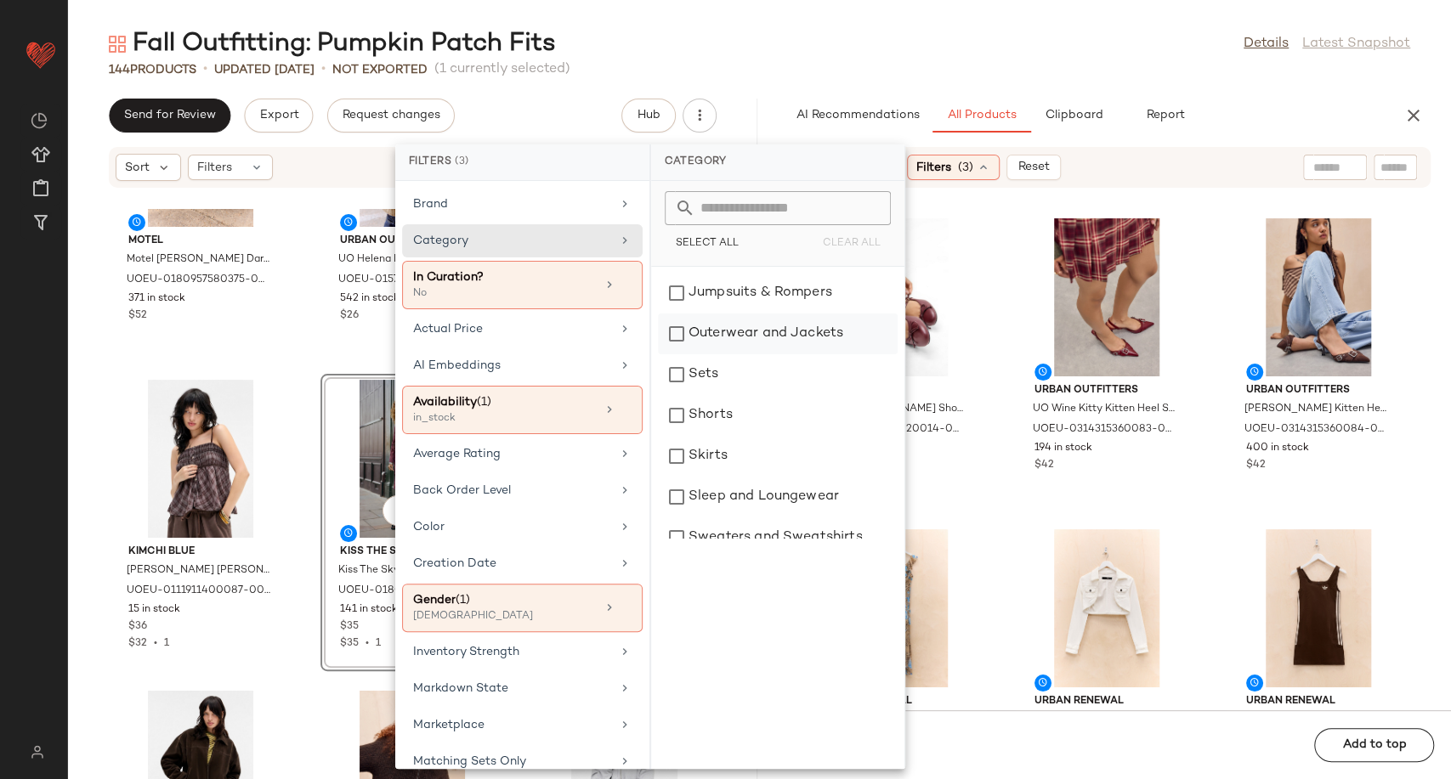
scroll to position [283, 0]
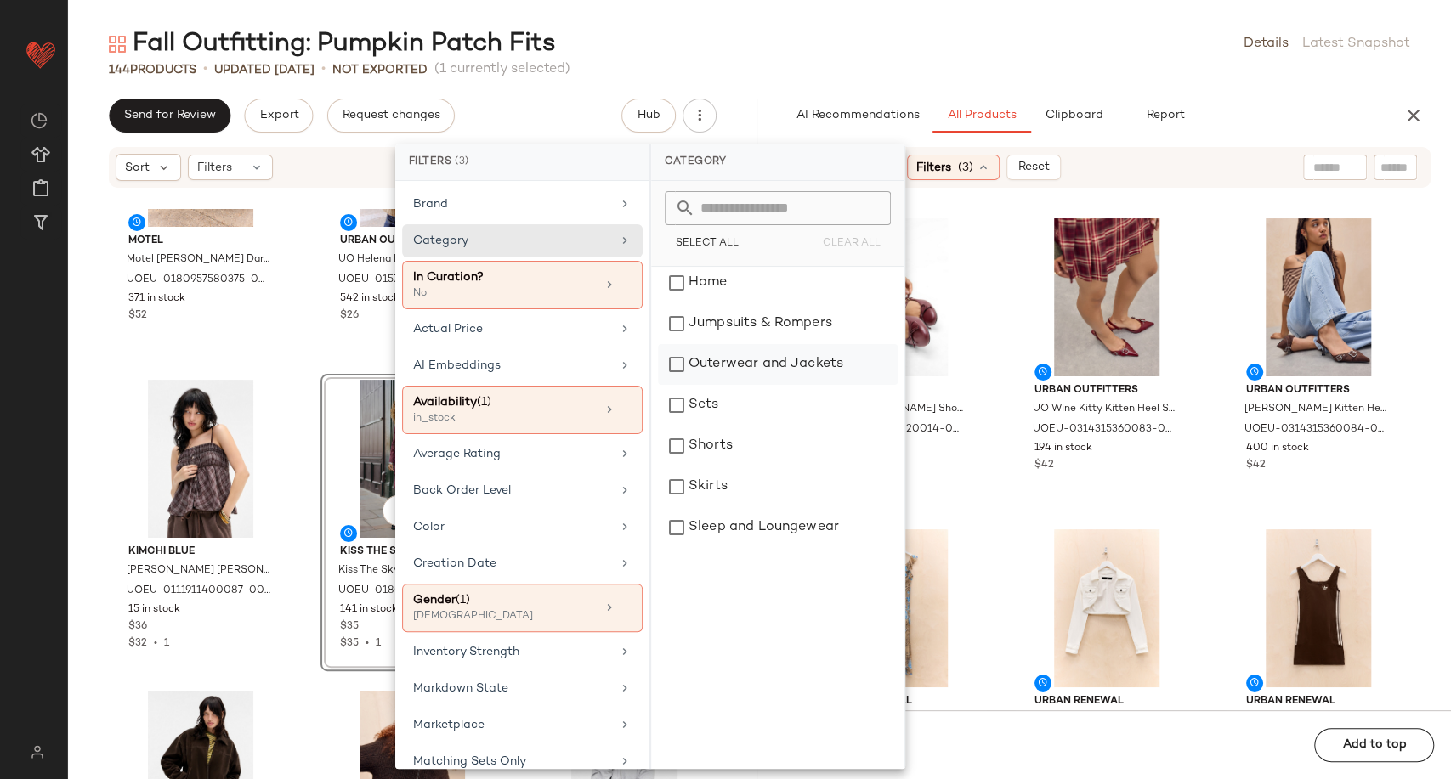
click at [767, 363] on div "Outerwear and Jackets" at bounding box center [778, 364] width 240 height 41
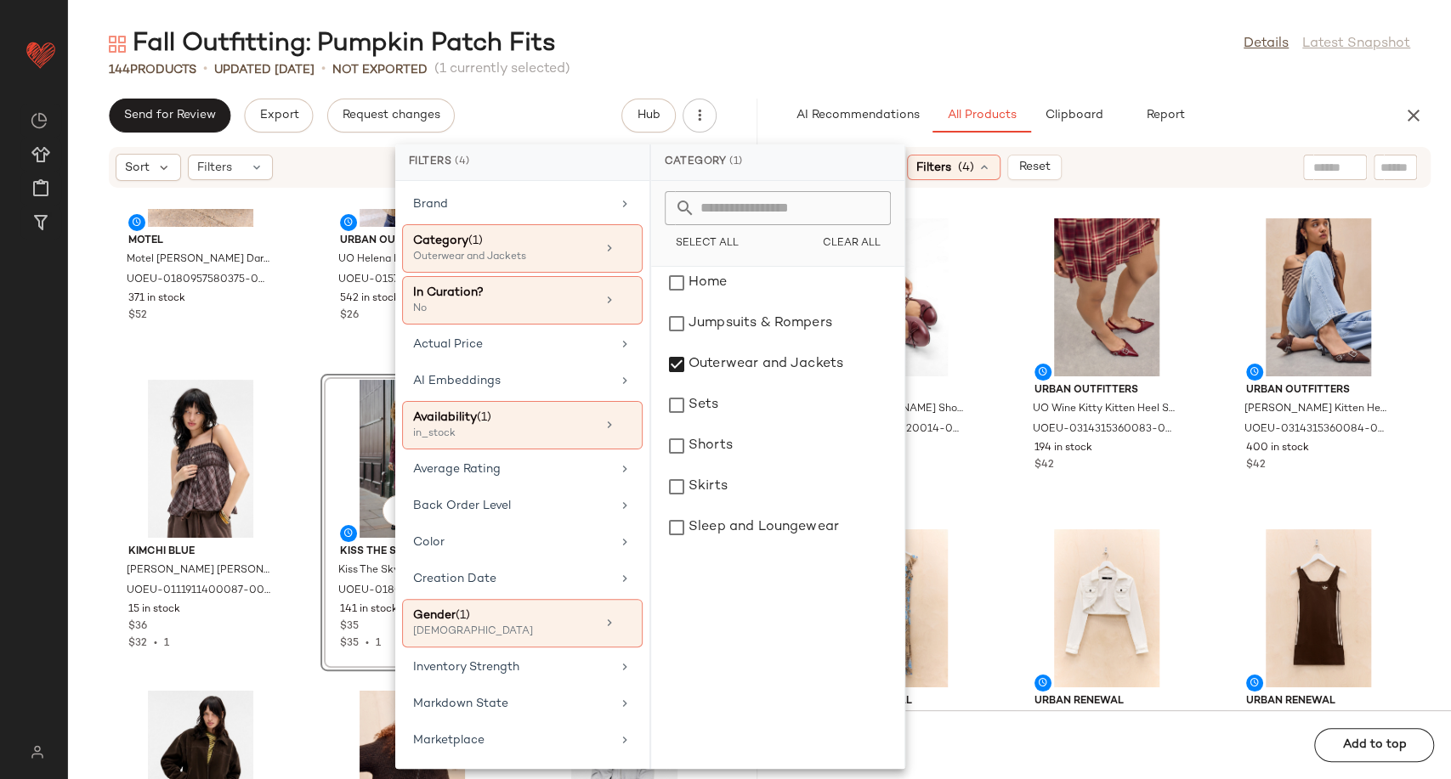
click at [1004, 470] on div "RAID RAID Natalya Ballerina Shoes UK 4 at Urban Outfitters UOEU-0311954820014-0…" at bounding box center [1106, 459] width 689 height 501
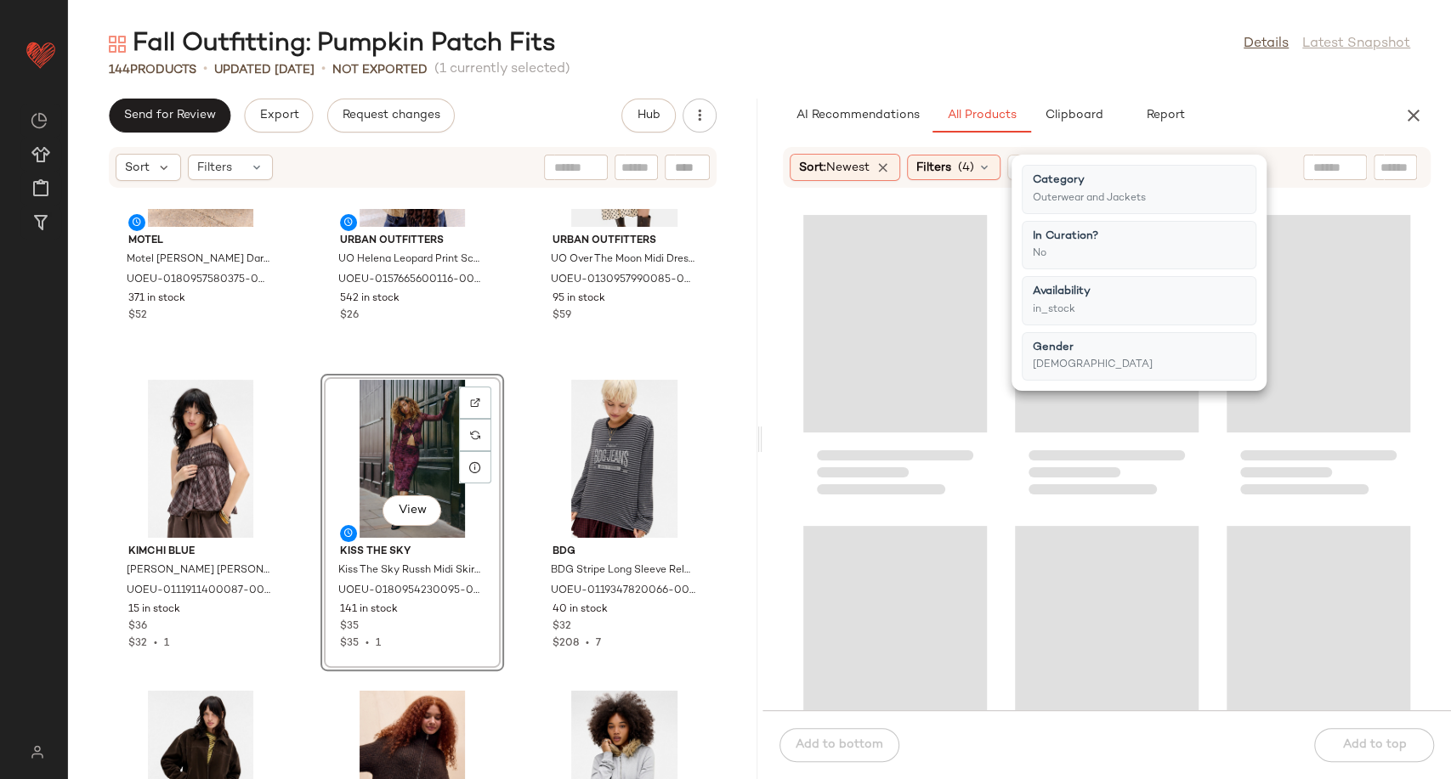
click at [993, 457] on div at bounding box center [1106, 459] width 689 height 501
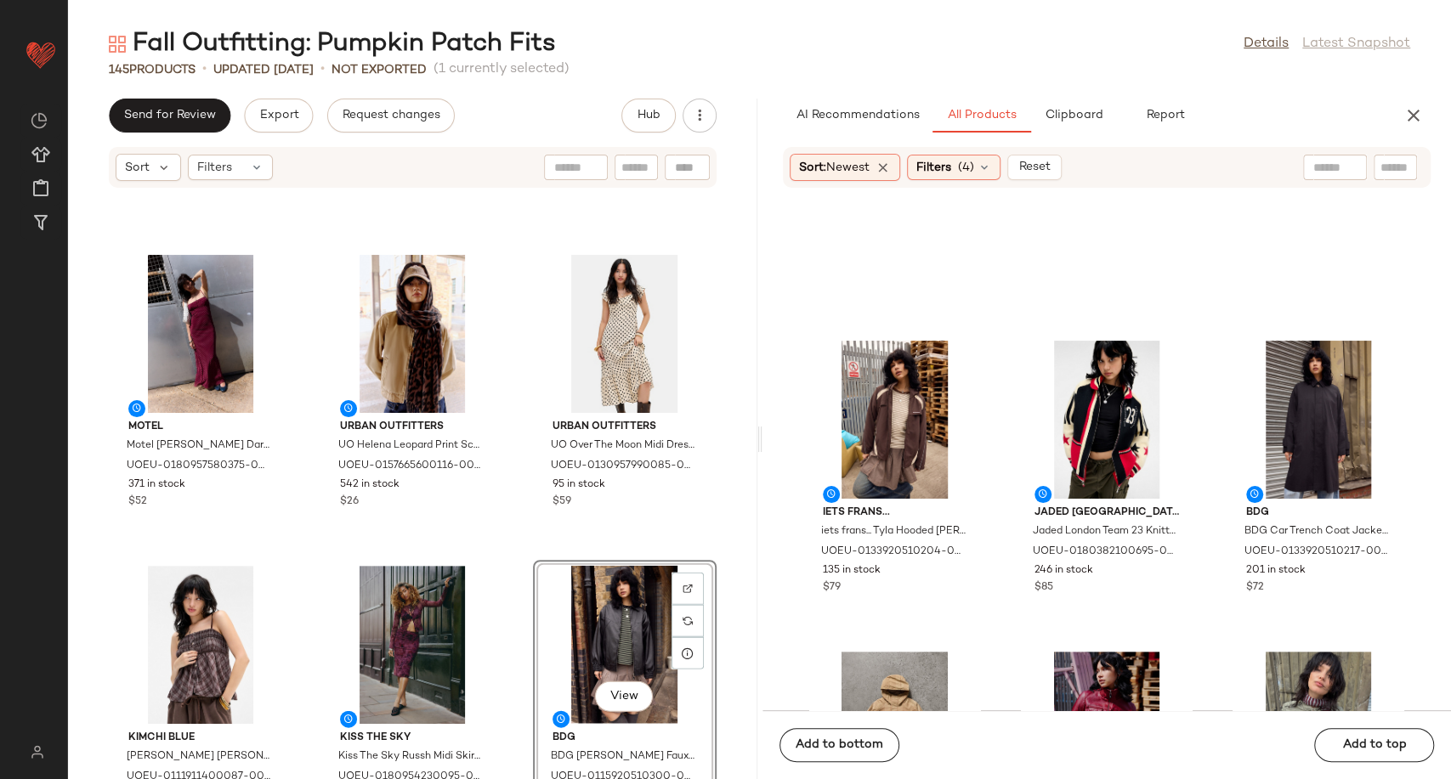
scroll to position [11171, 0]
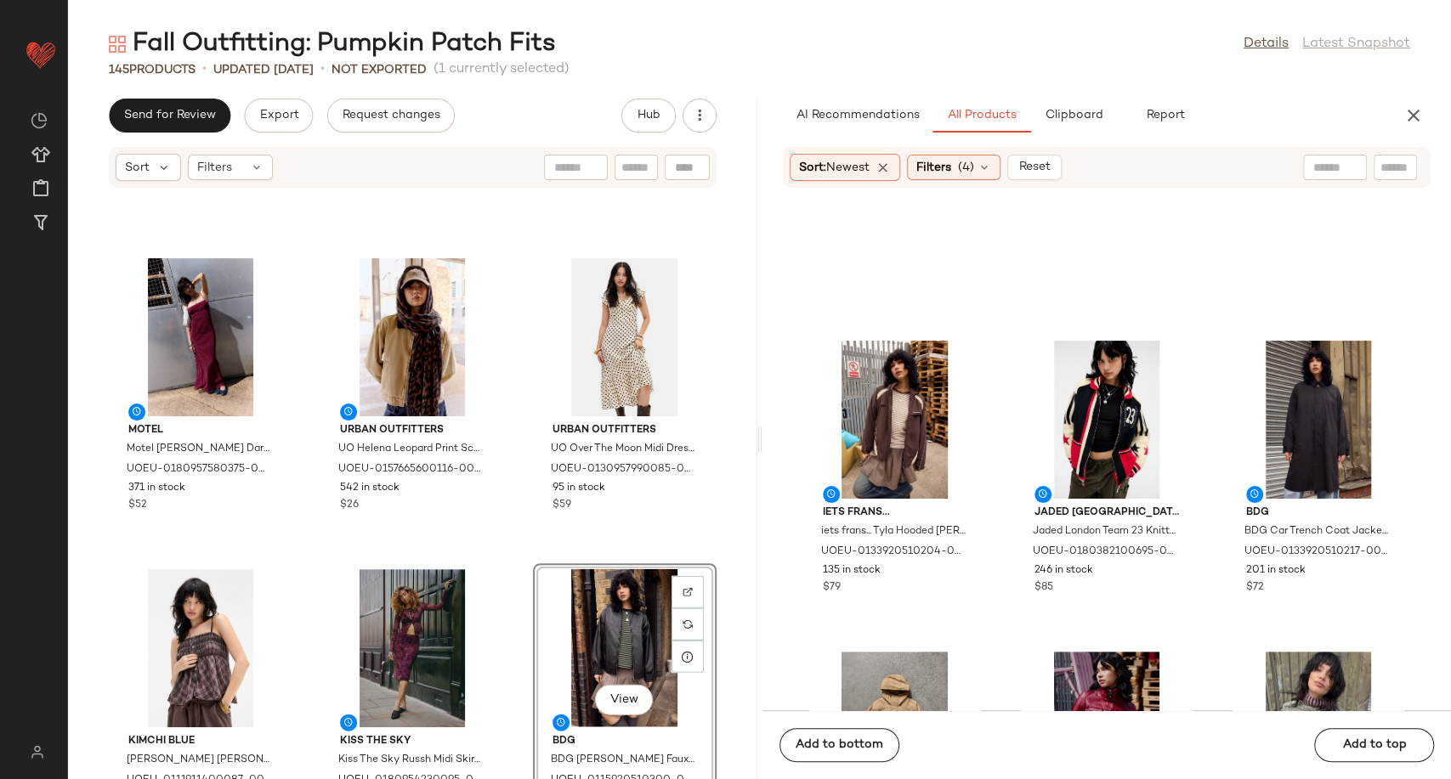
click at [503, 539] on div "Motel Motel Berry Darsih Spot Maxi Dress - Red 2XL at Urban Outfitters UOEU-018…" at bounding box center [412, 494] width 689 height 570
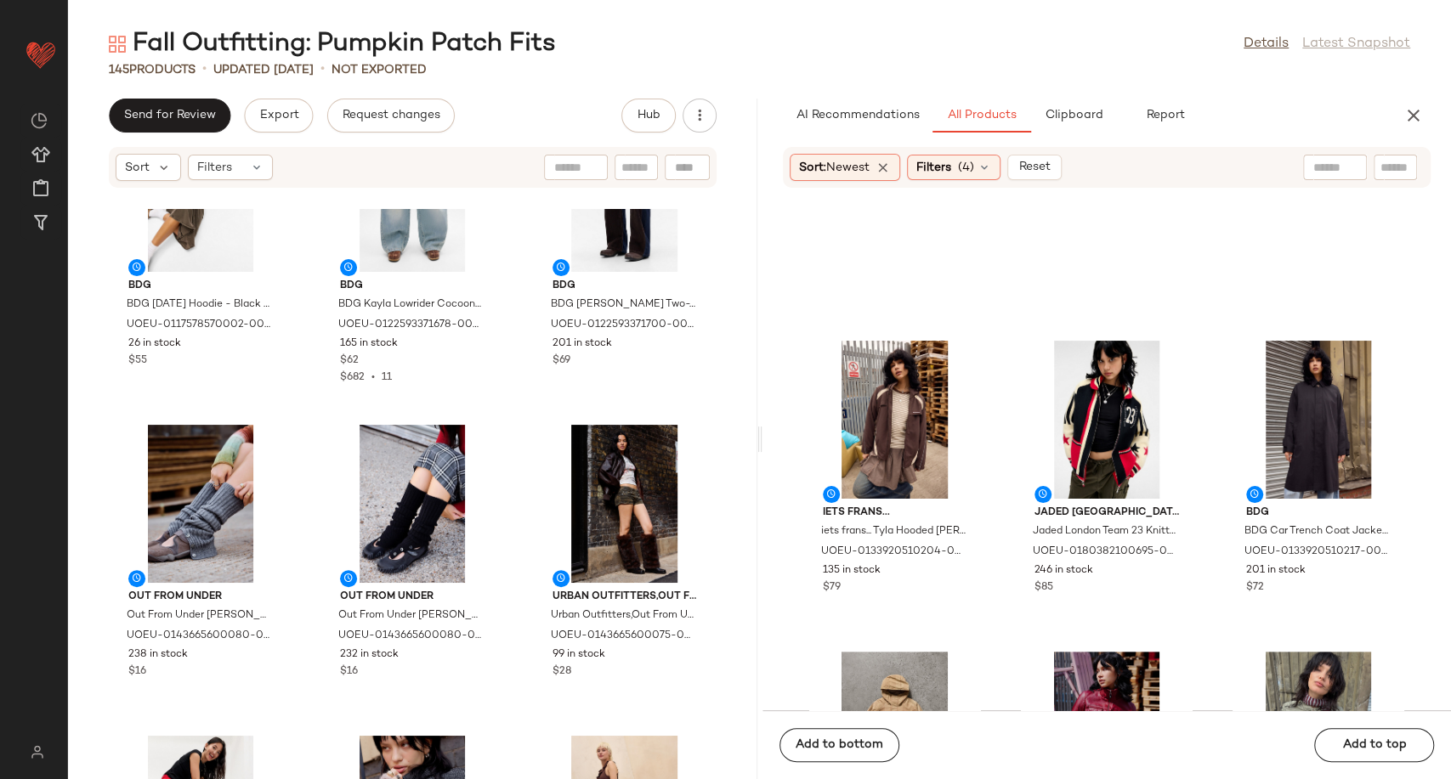
scroll to position [13248, 0]
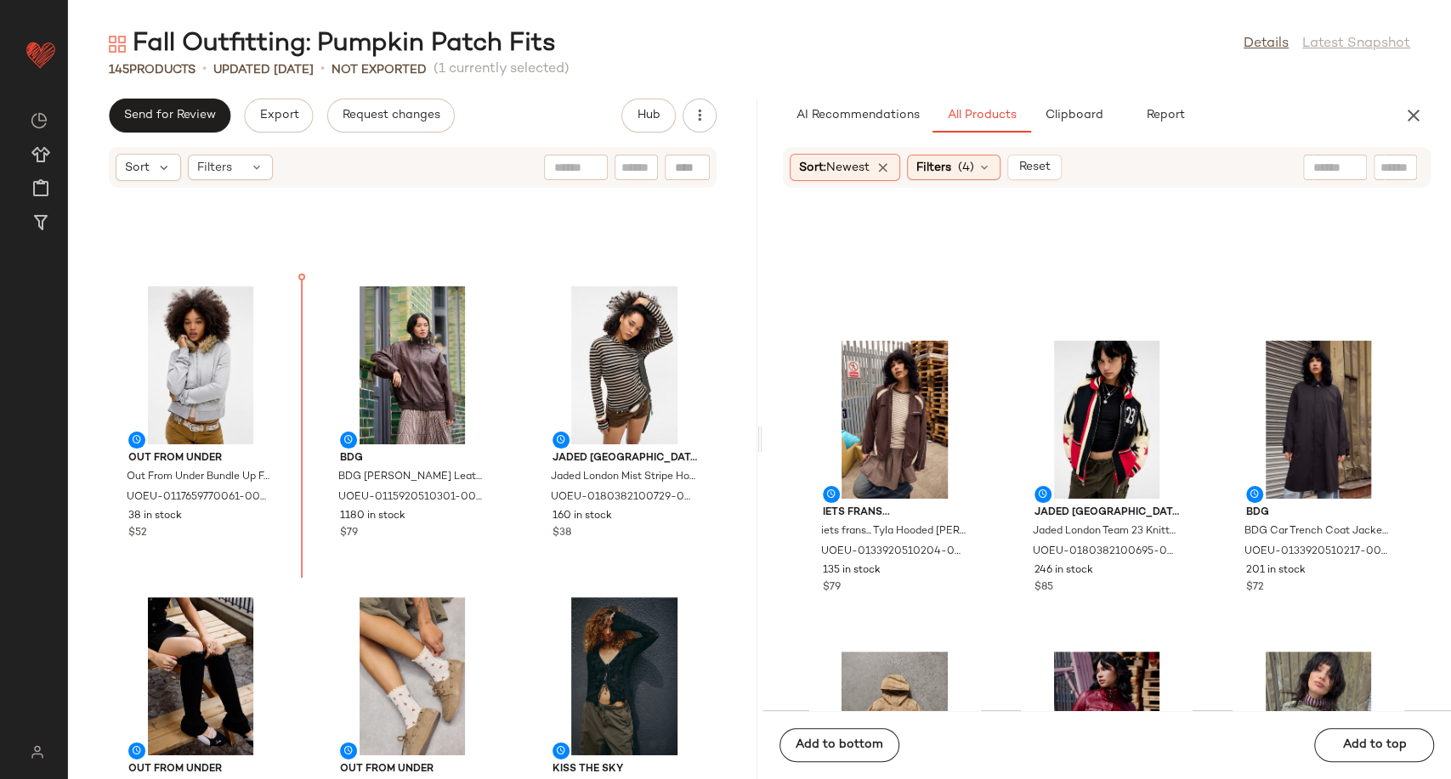
scroll to position [12071, 0]
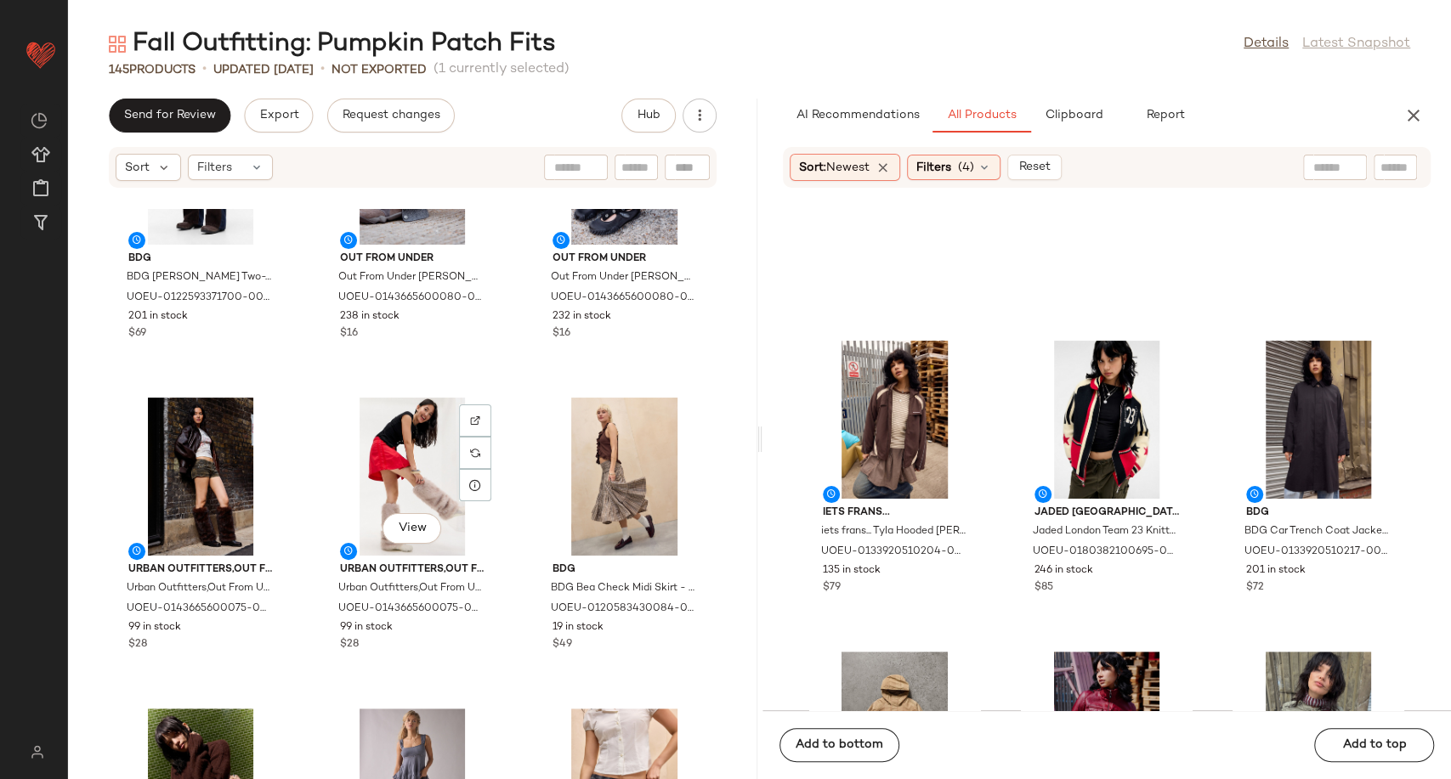
scroll to position [12736, 0]
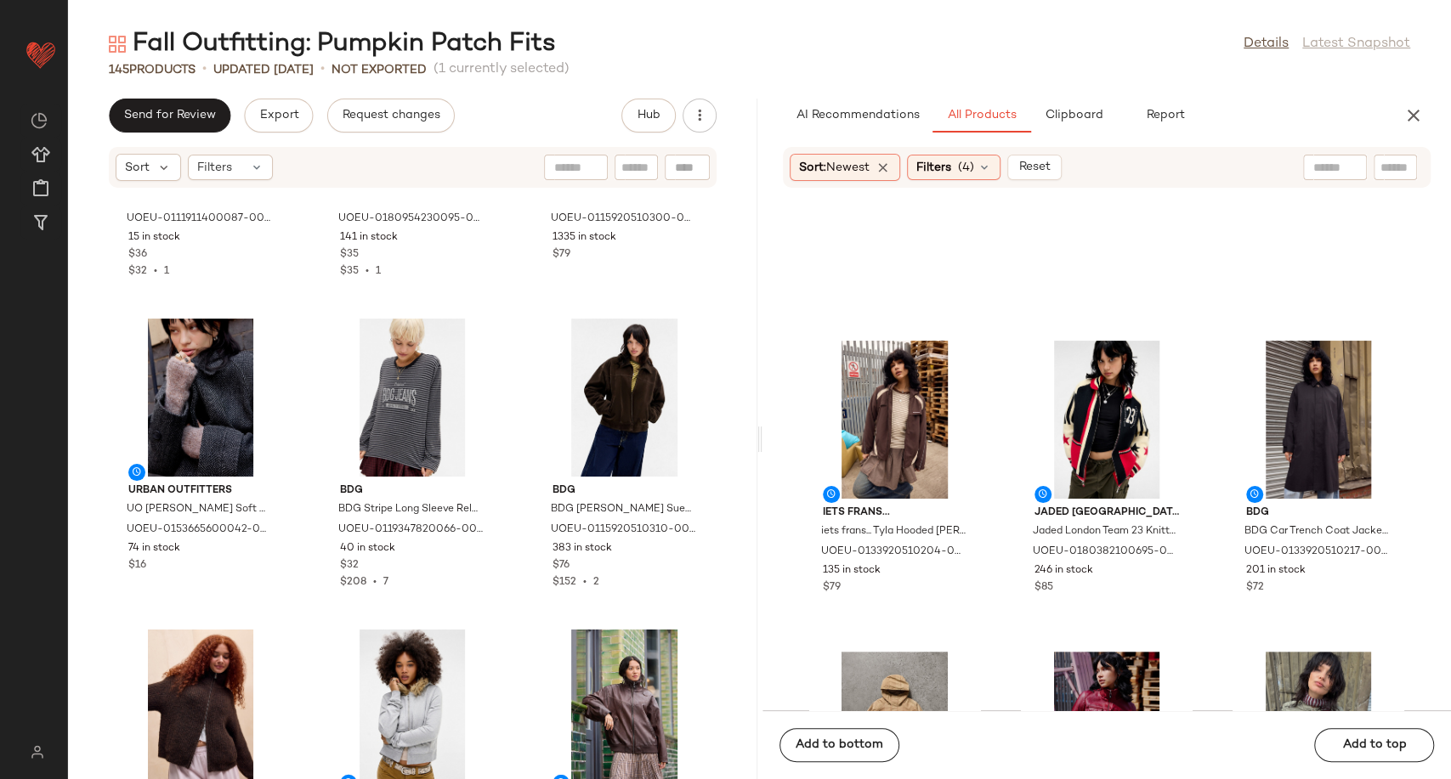
scroll to position [11723, 0]
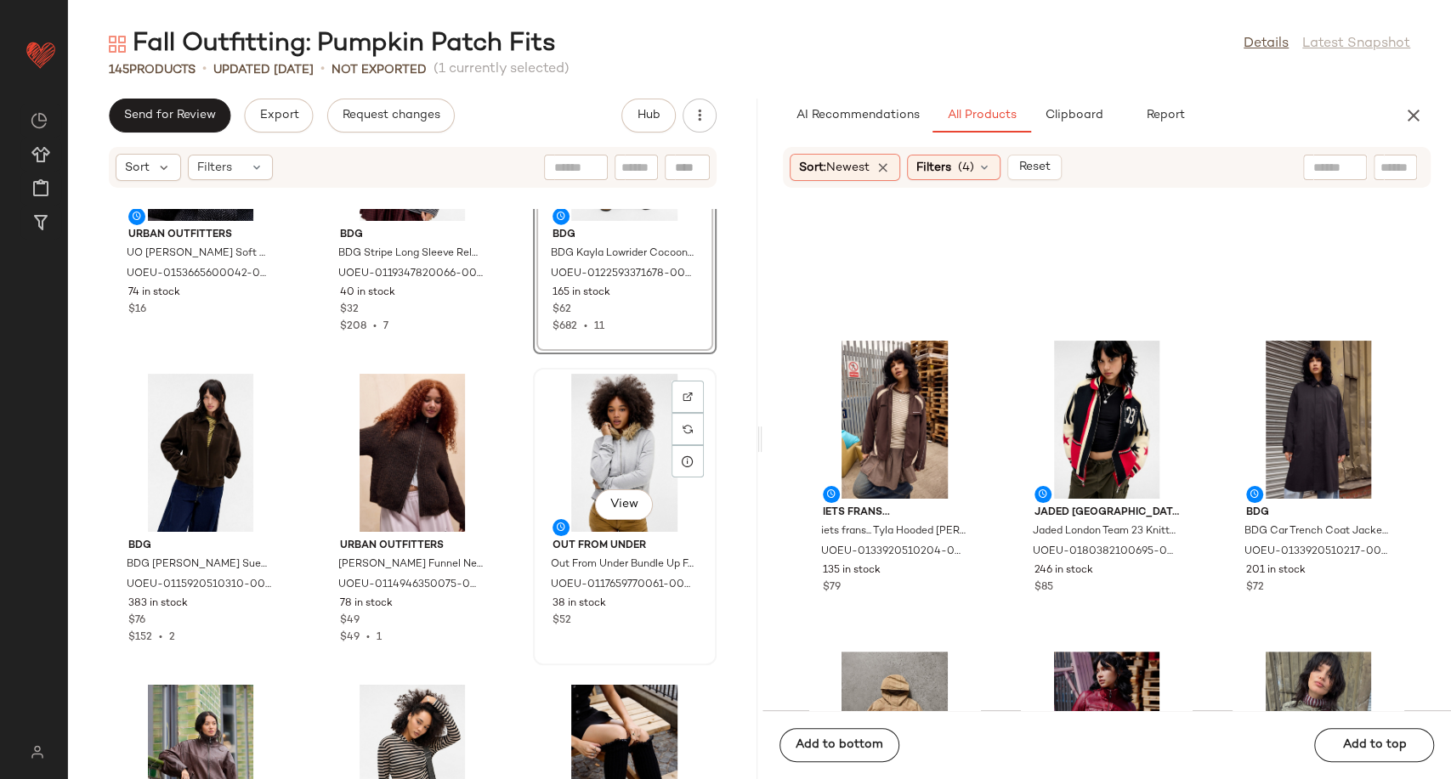
scroll to position [12101, 0]
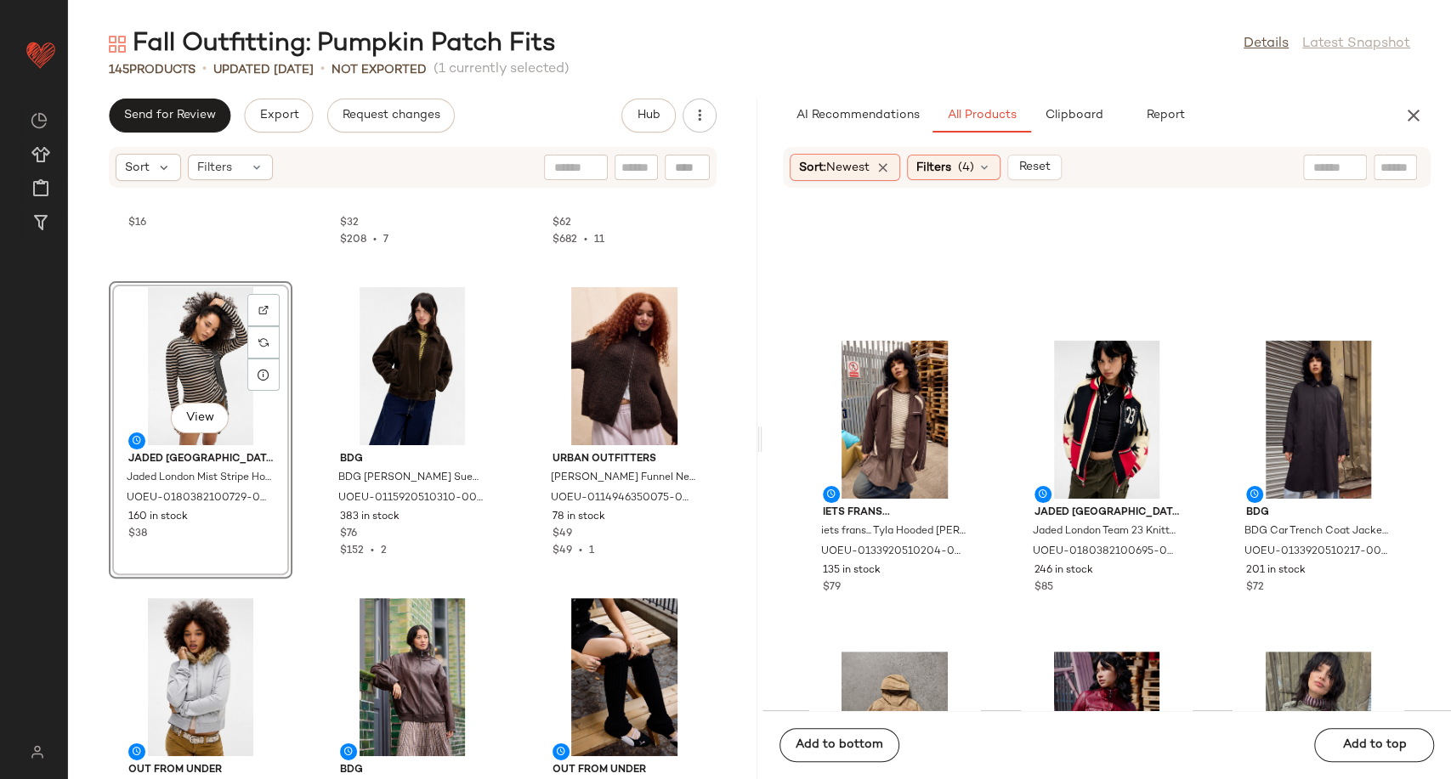
scroll to position [12101, 0]
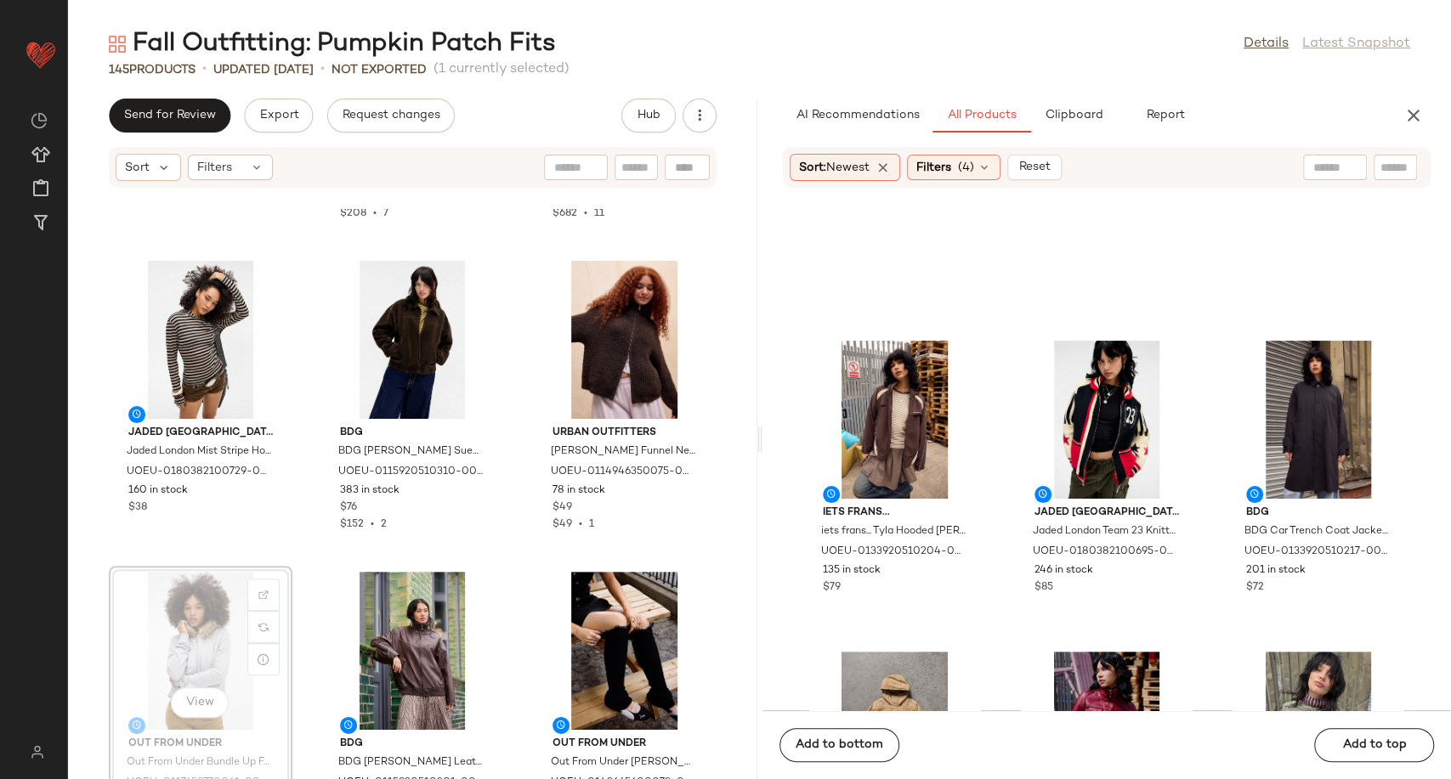
scroll to position [12101, 0]
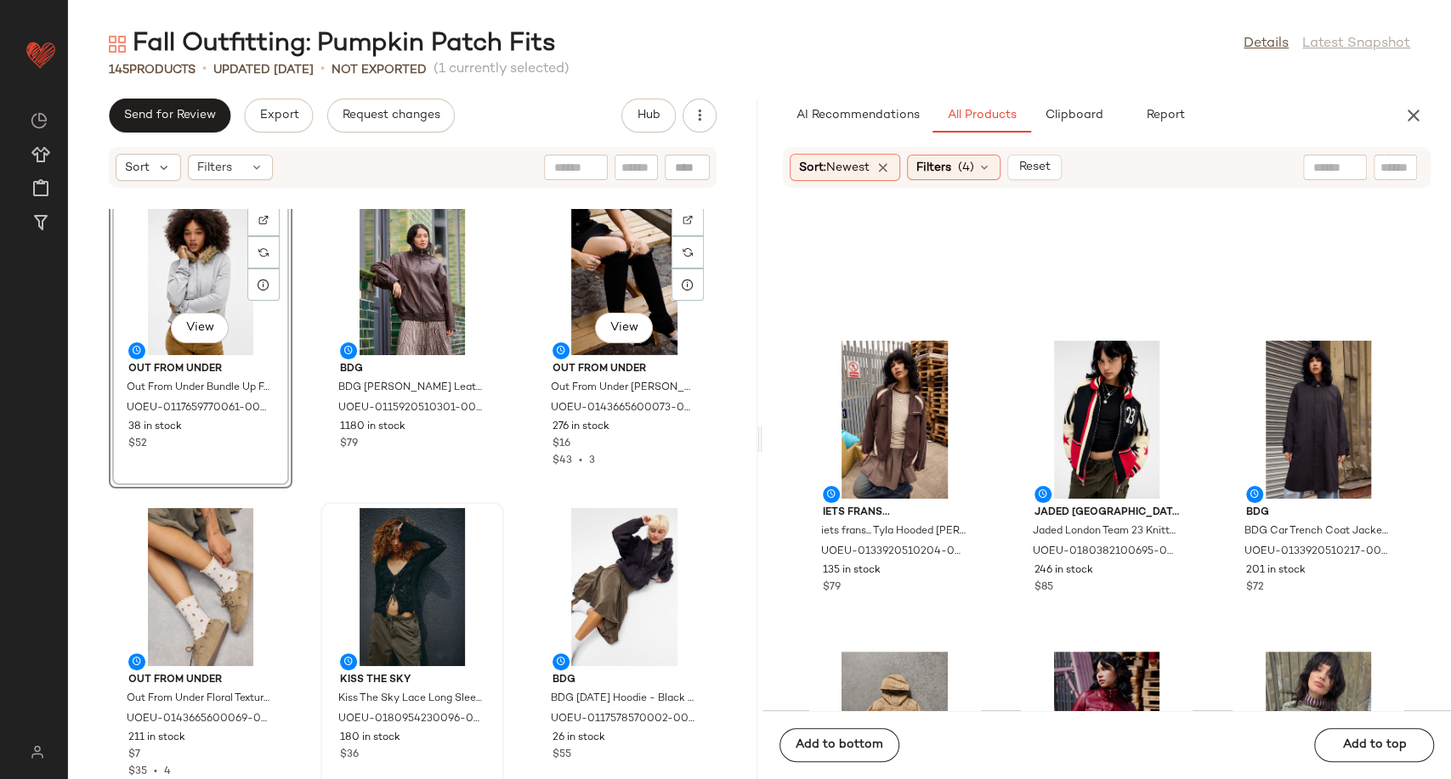
scroll to position [12574, 0]
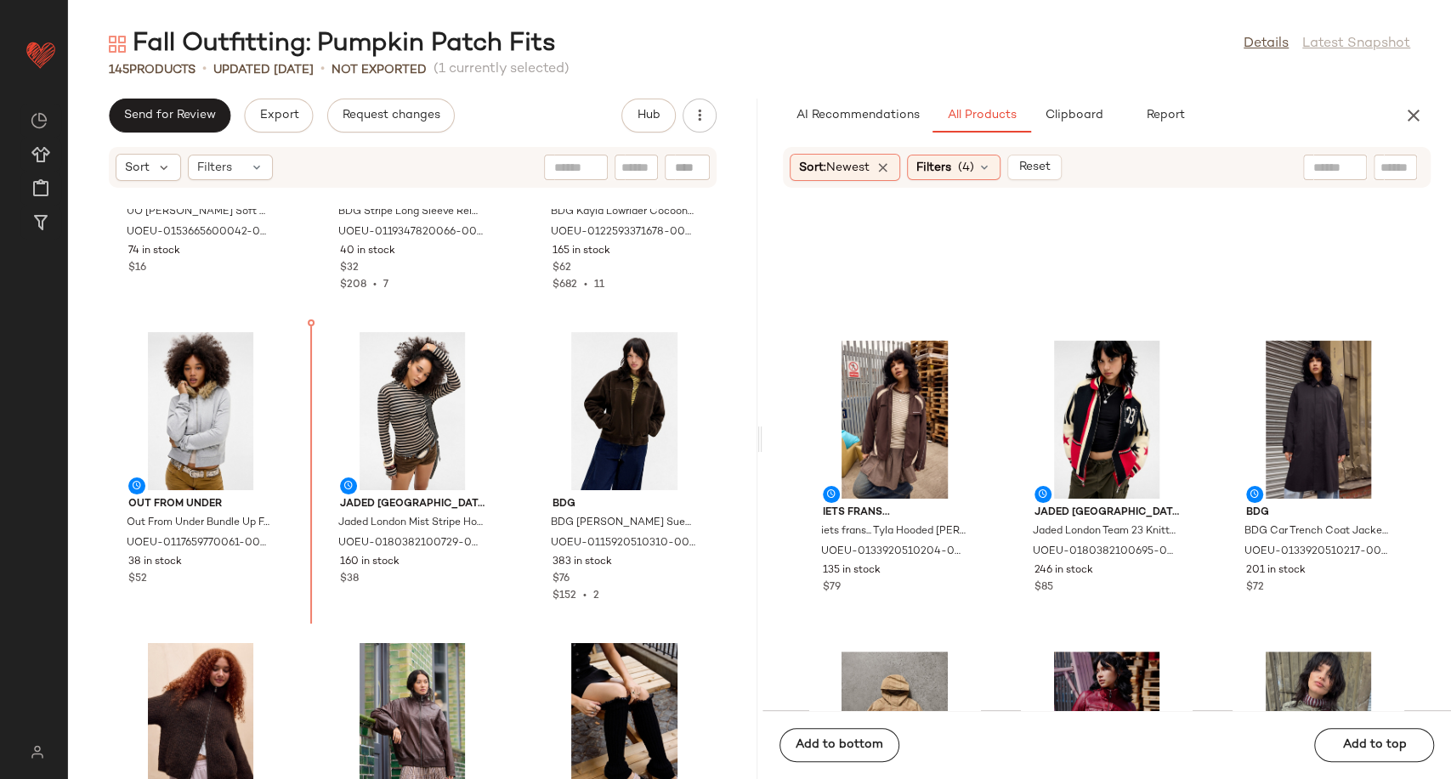
scroll to position [12030, 0]
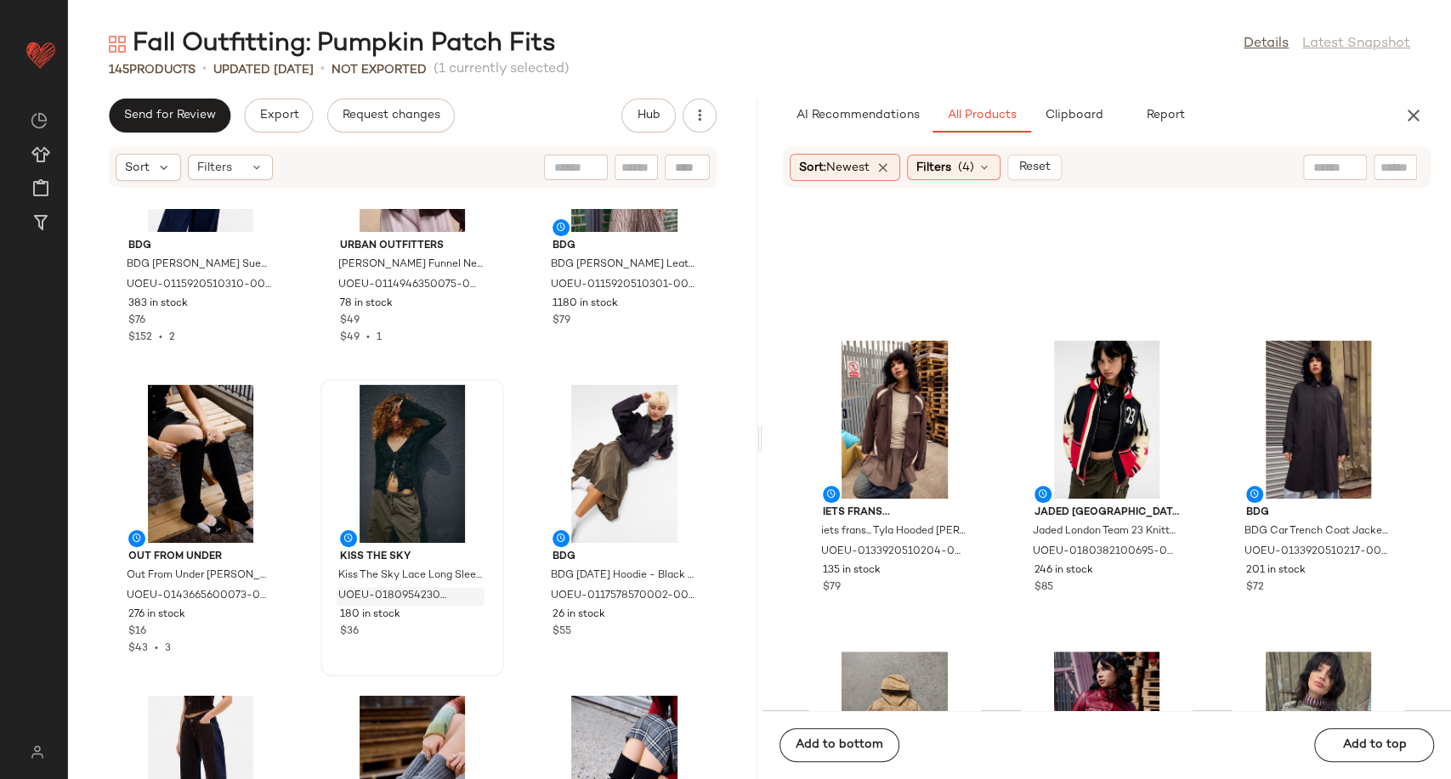
scroll to position [12597, 0]
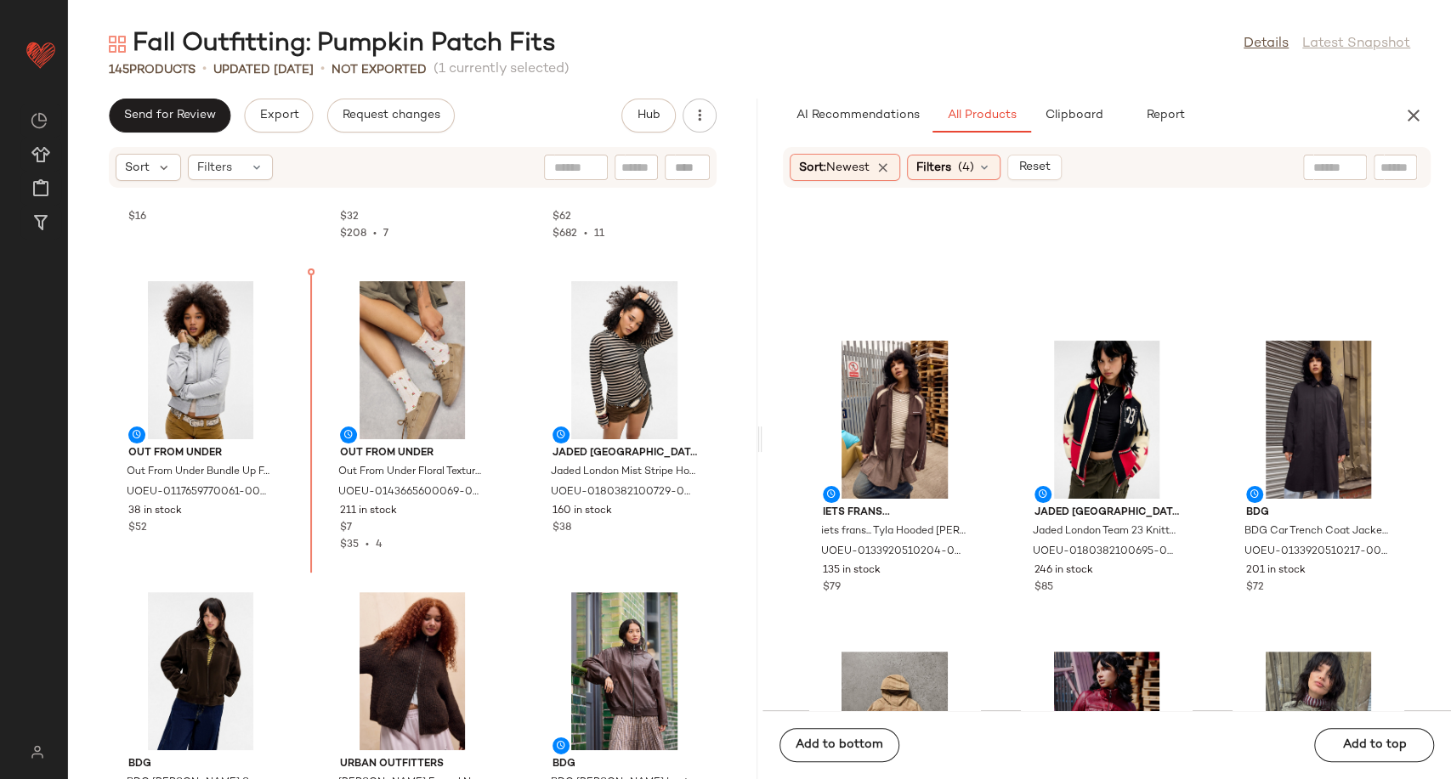
scroll to position [12071, 0]
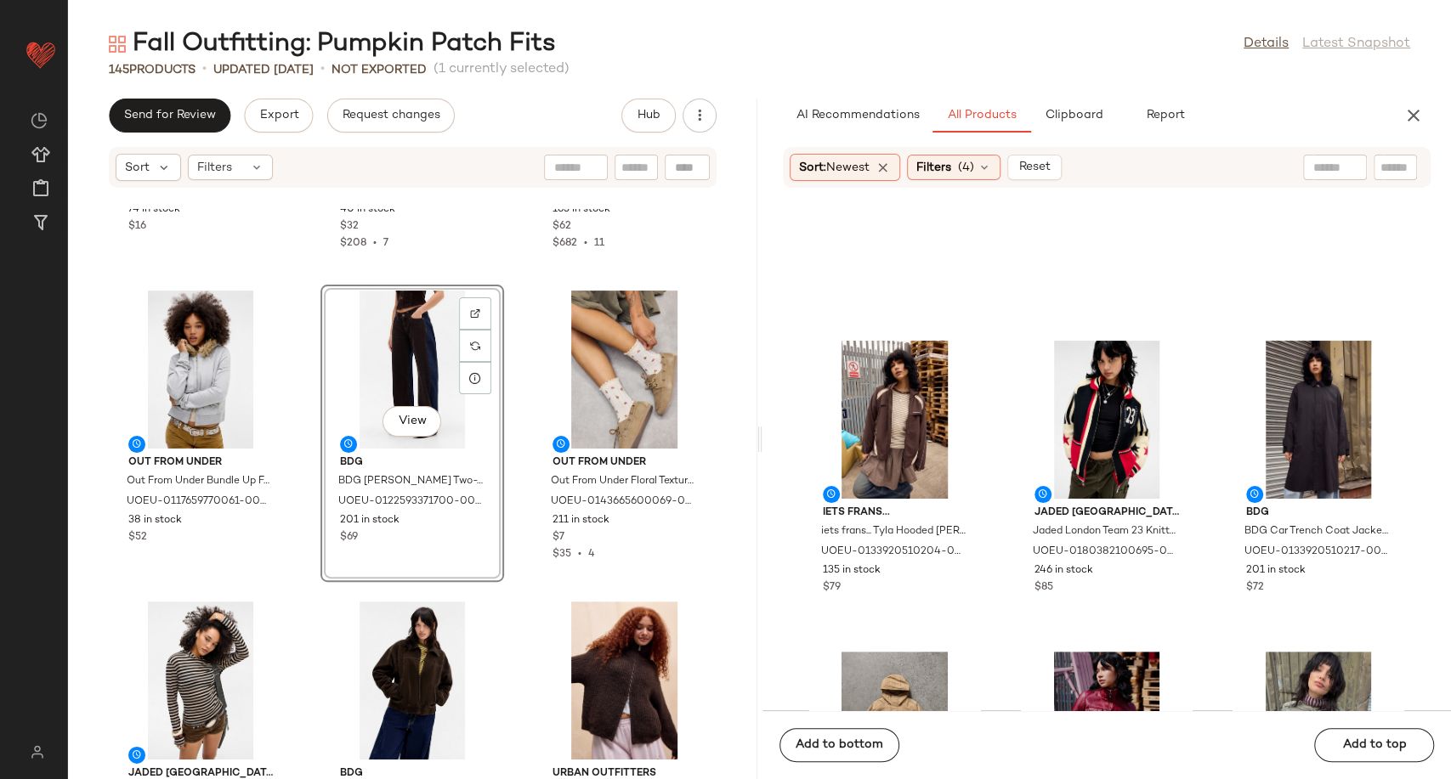
click at [533, 580] on div "Out From Under Out From Under Floral Textured Socks - Ivory at Urban Outfitters…" at bounding box center [625, 433] width 184 height 297
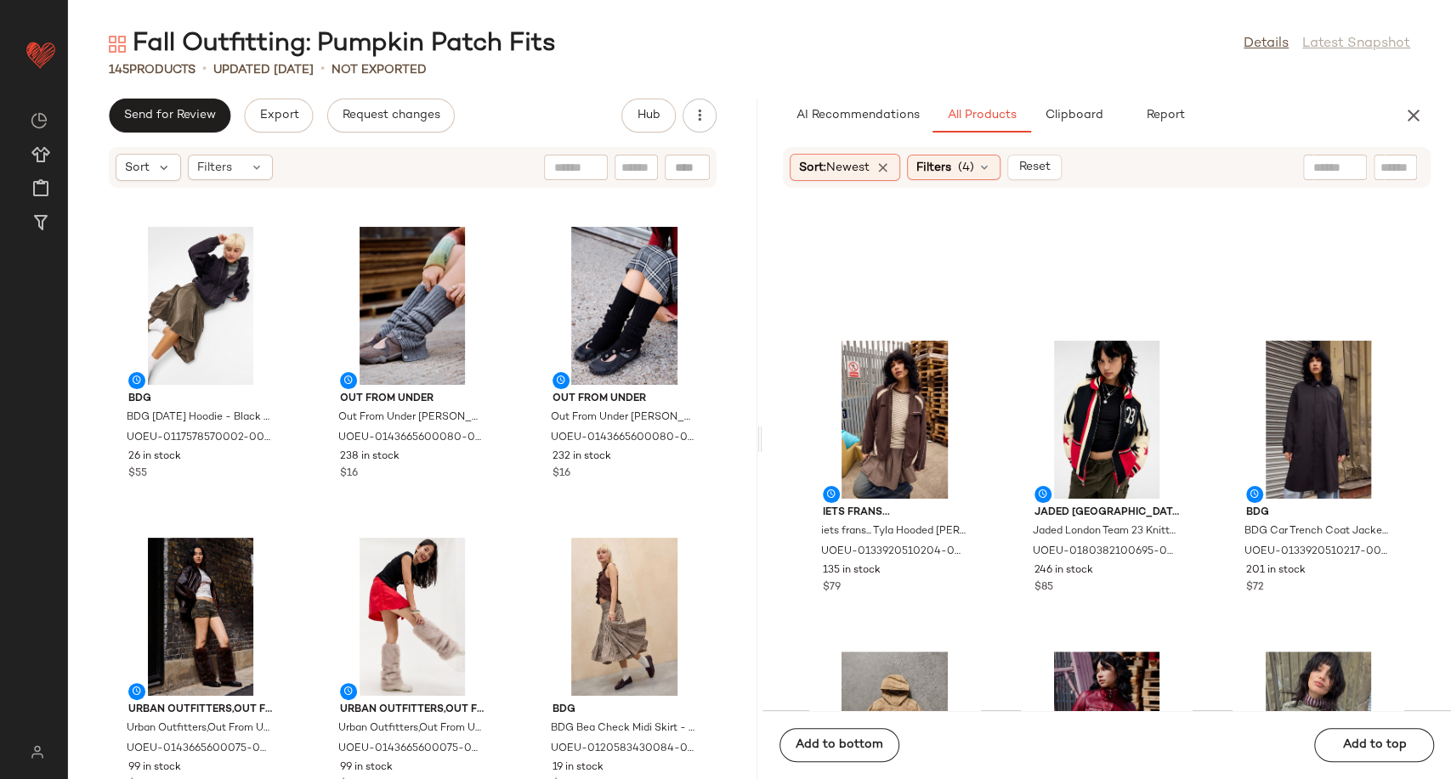
scroll to position [13393, 0]
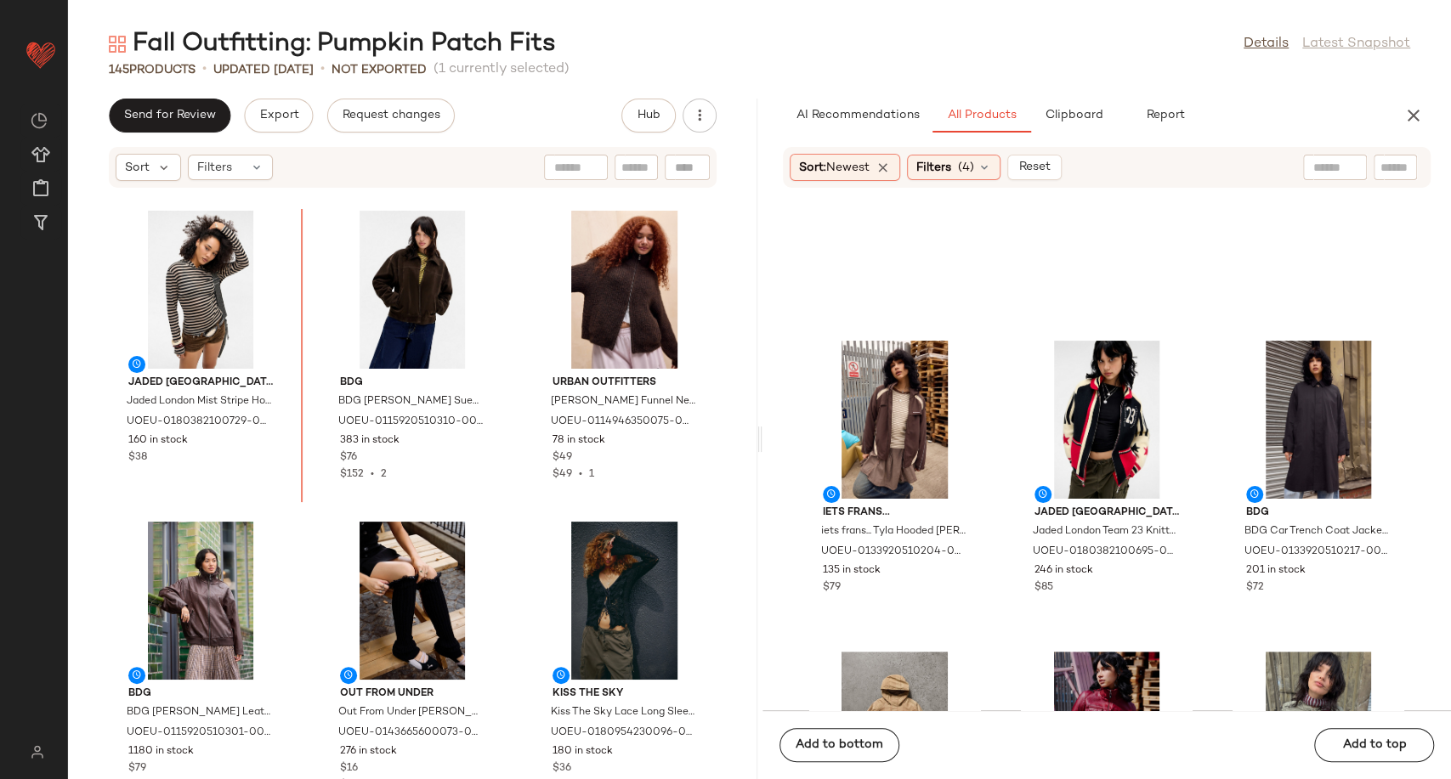
scroll to position [12446, 0]
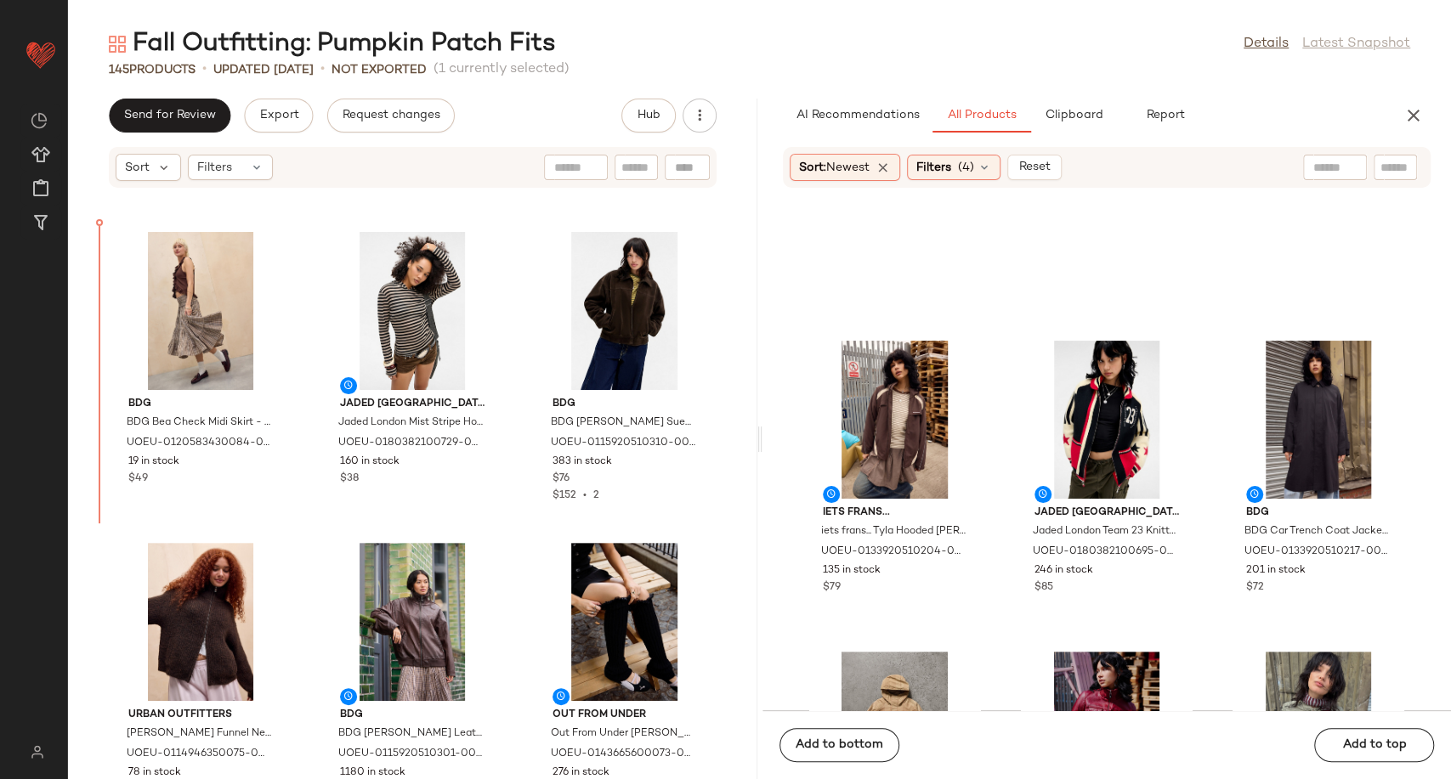
scroll to position [12395, 0]
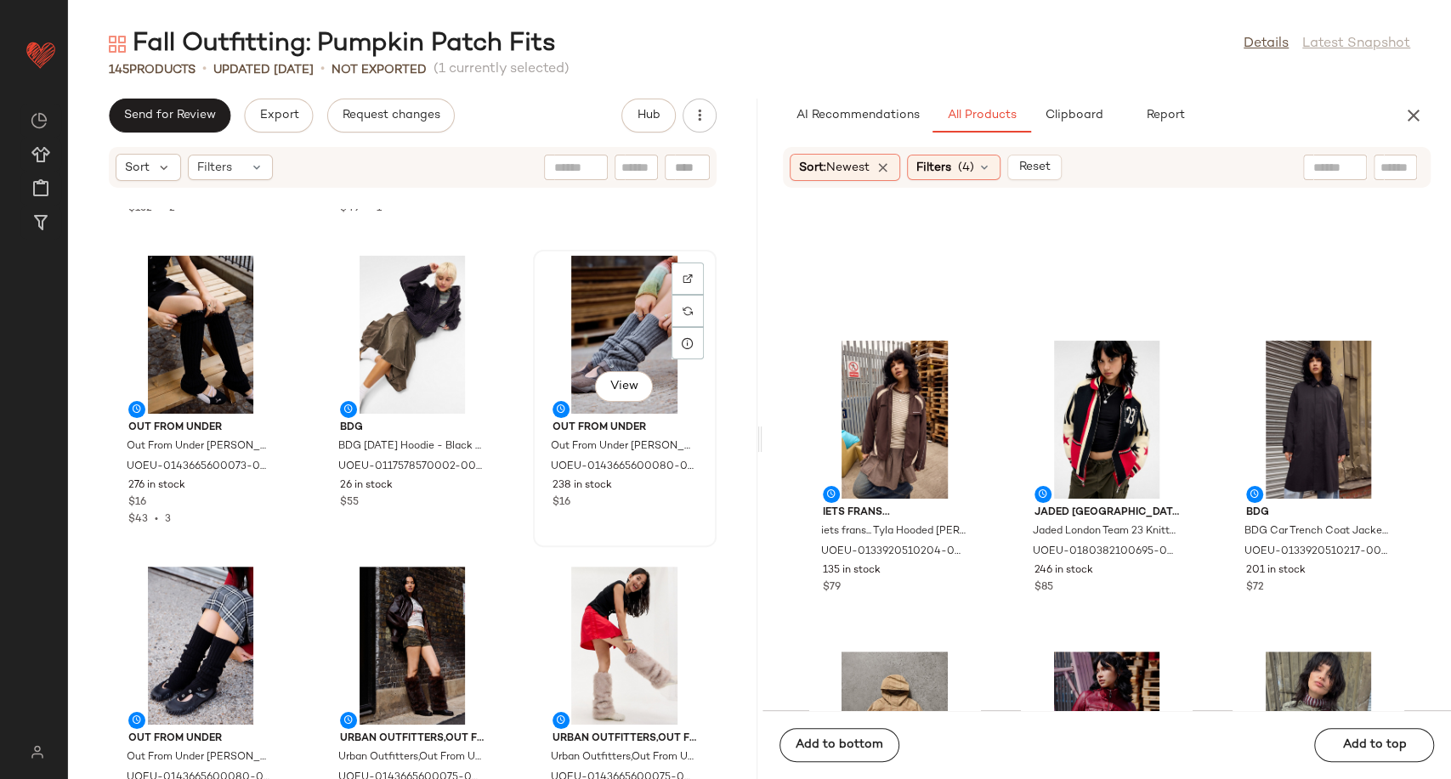
scroll to position [13056, 0]
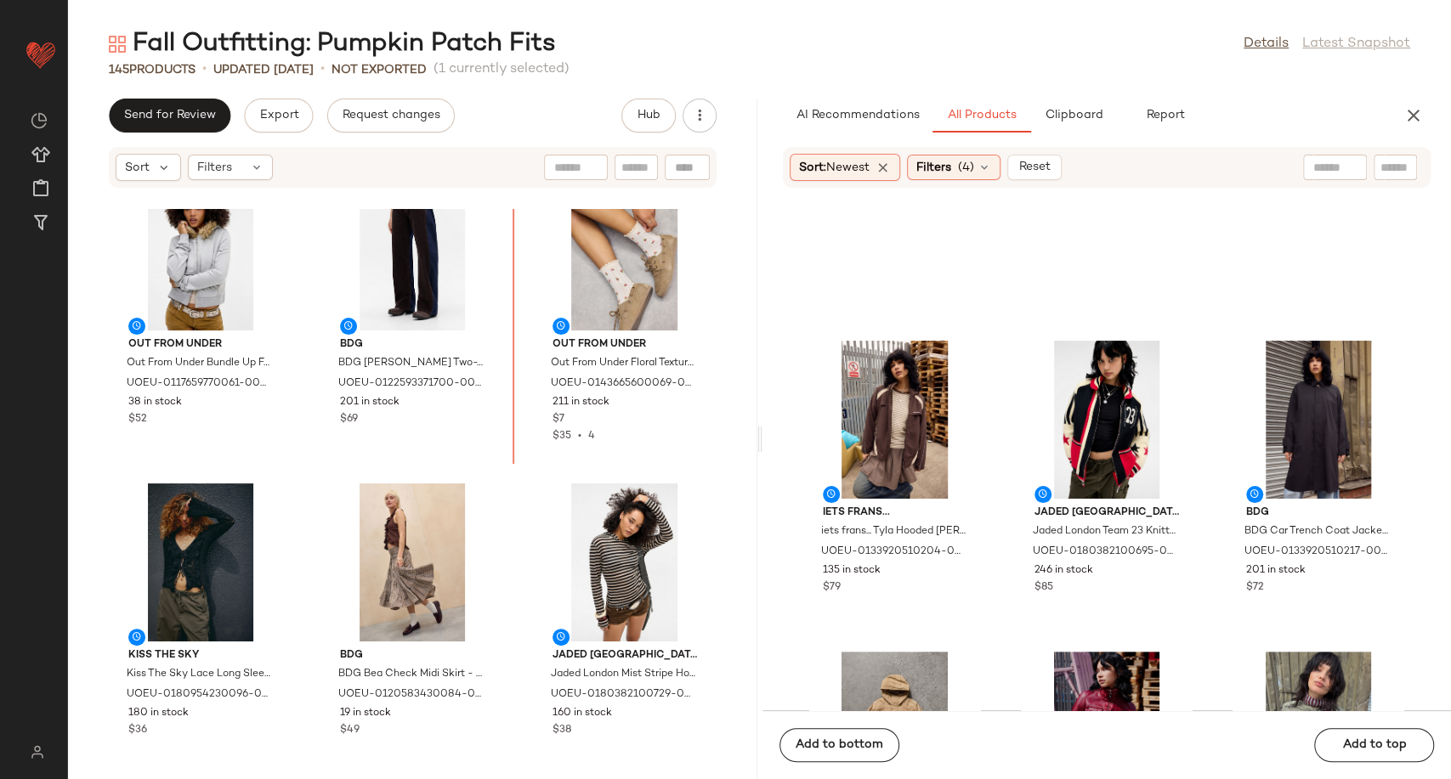
scroll to position [12186, 0]
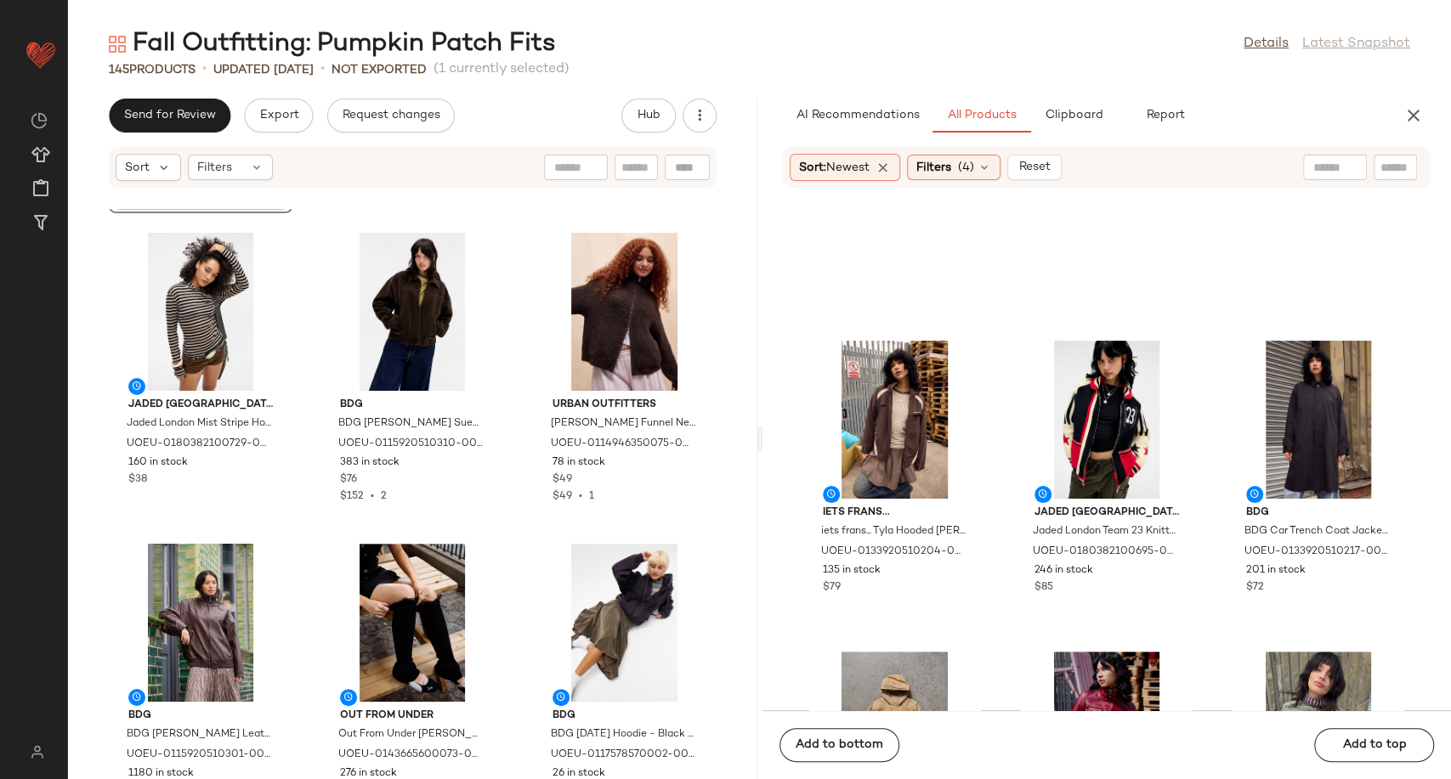
scroll to position [12753, 0]
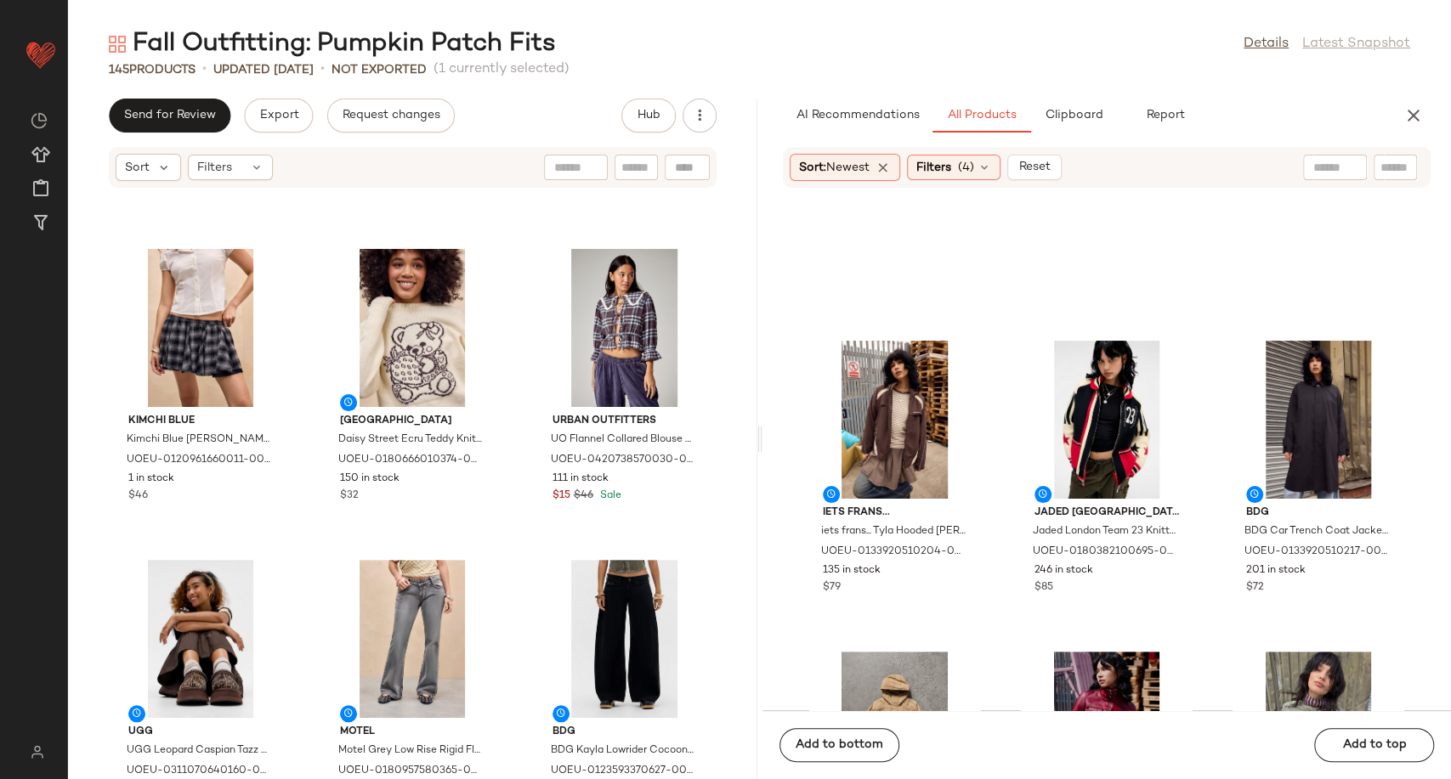
scroll to position [13980, 0]
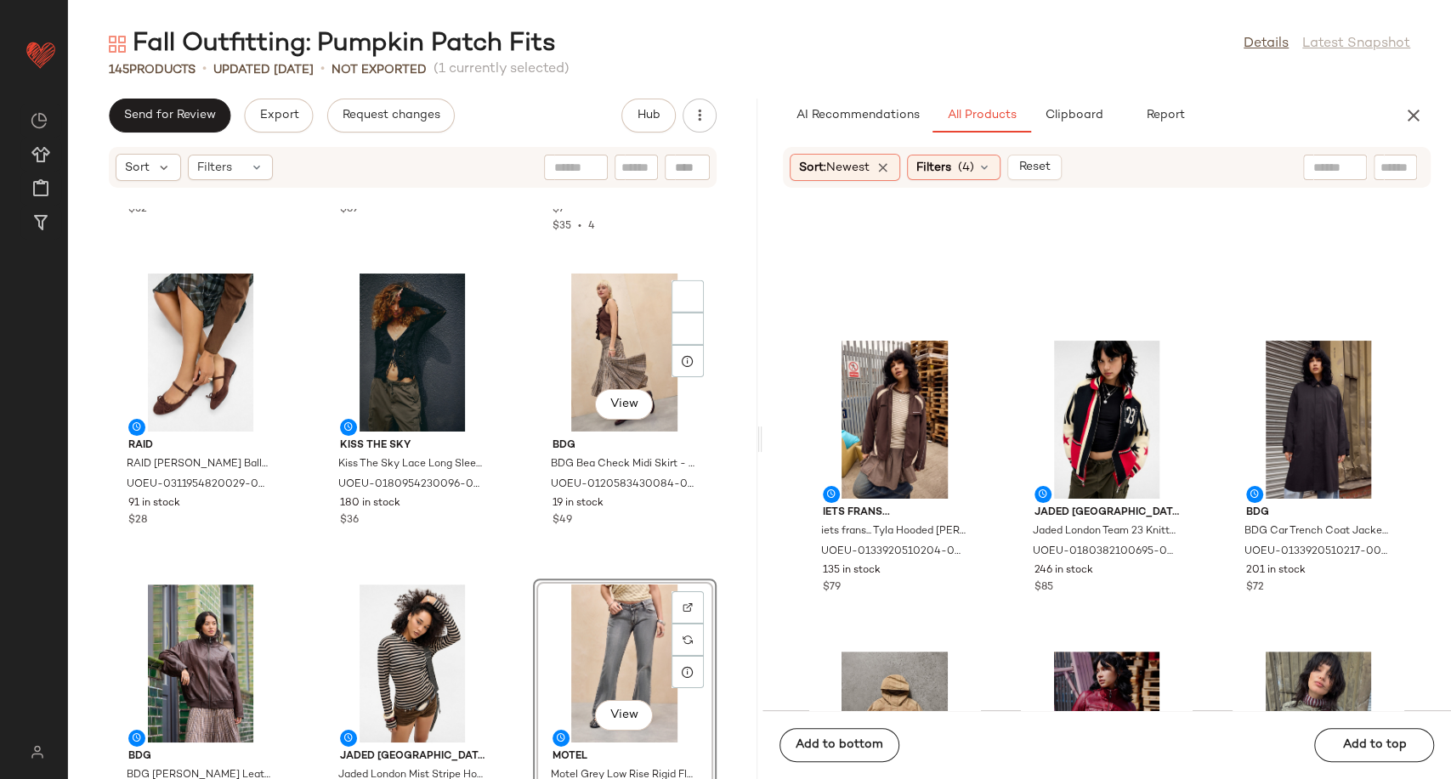
scroll to position [12349, 0]
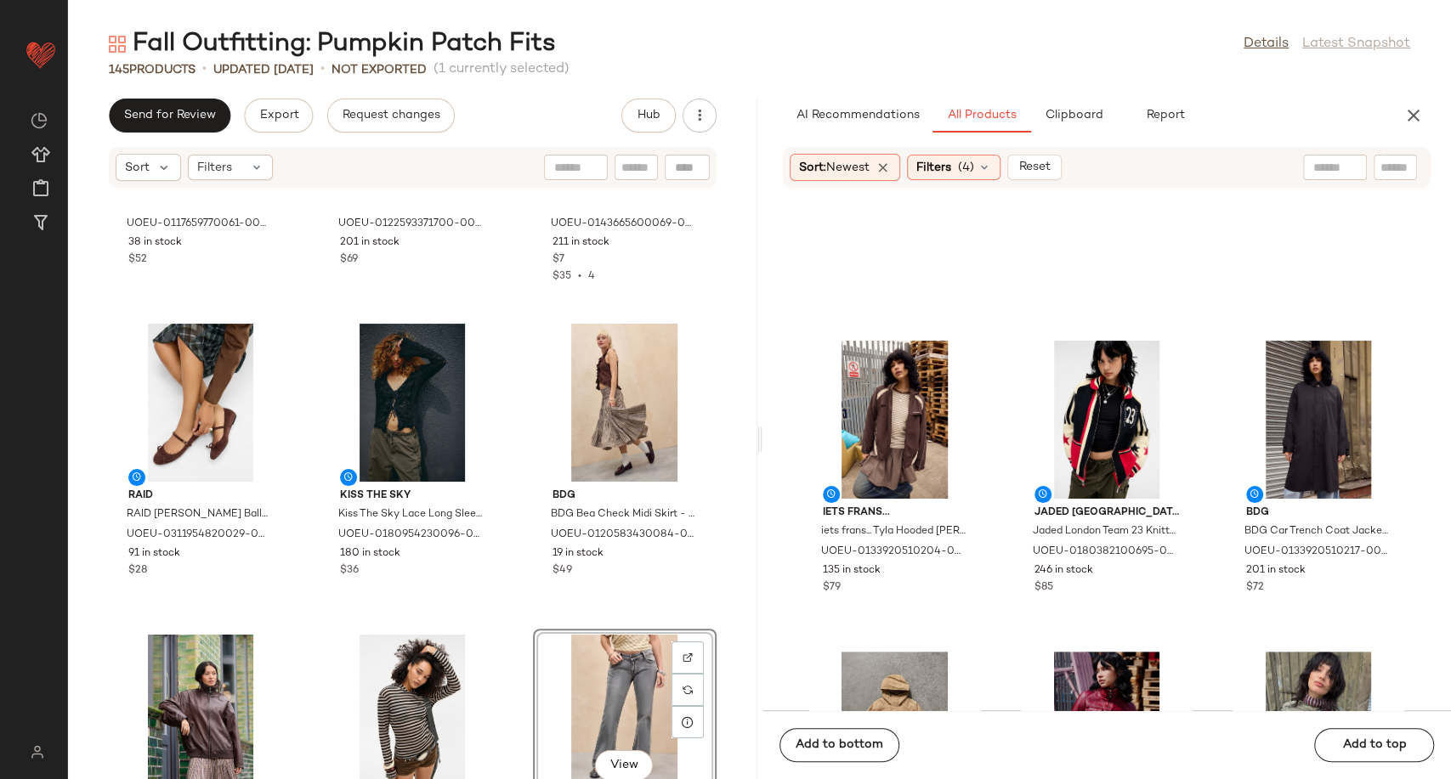
click at [499, 539] on div "Out From Under Out From Under Bundle Up Faux Fur Hoodie - Grey XS at Urban Outf…" at bounding box center [412, 494] width 689 height 570
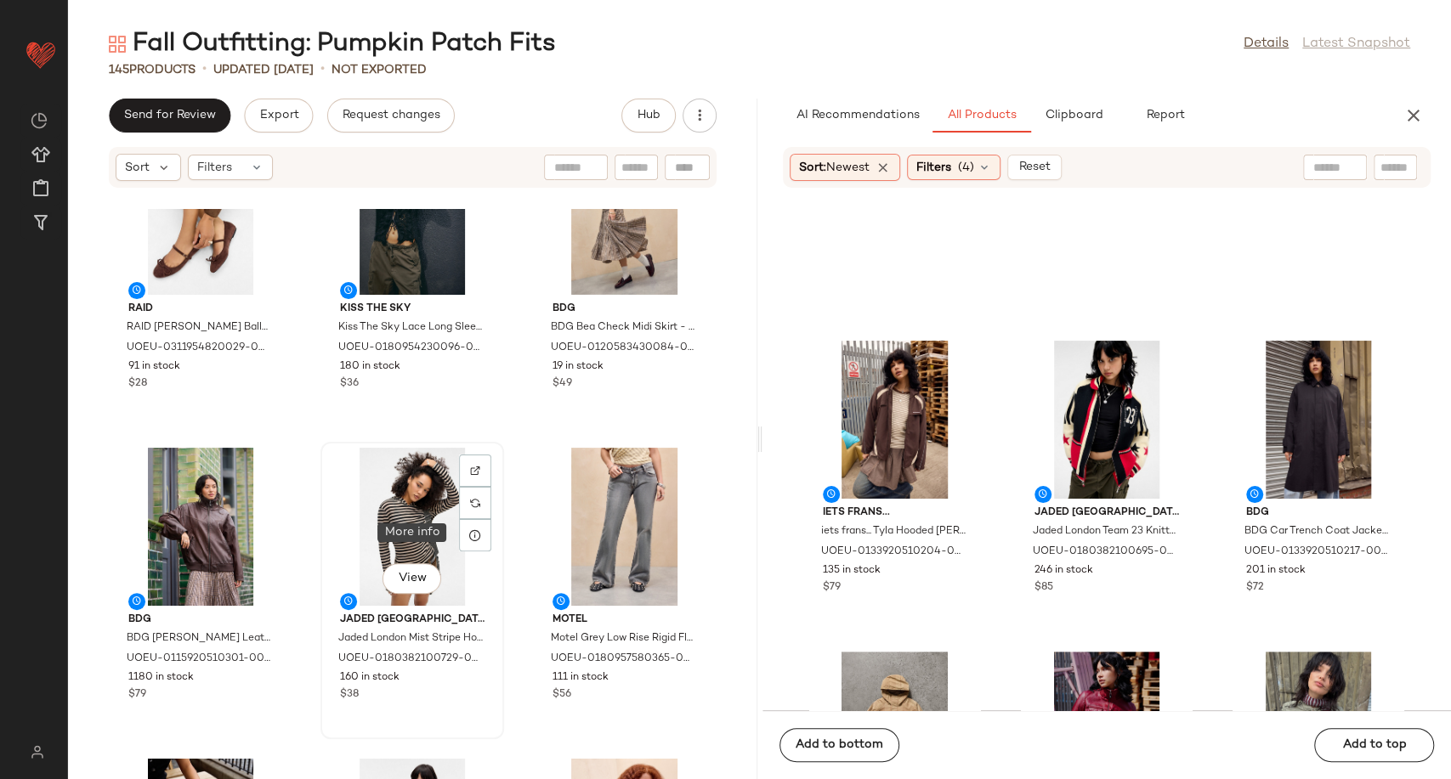
scroll to position [12538, 0]
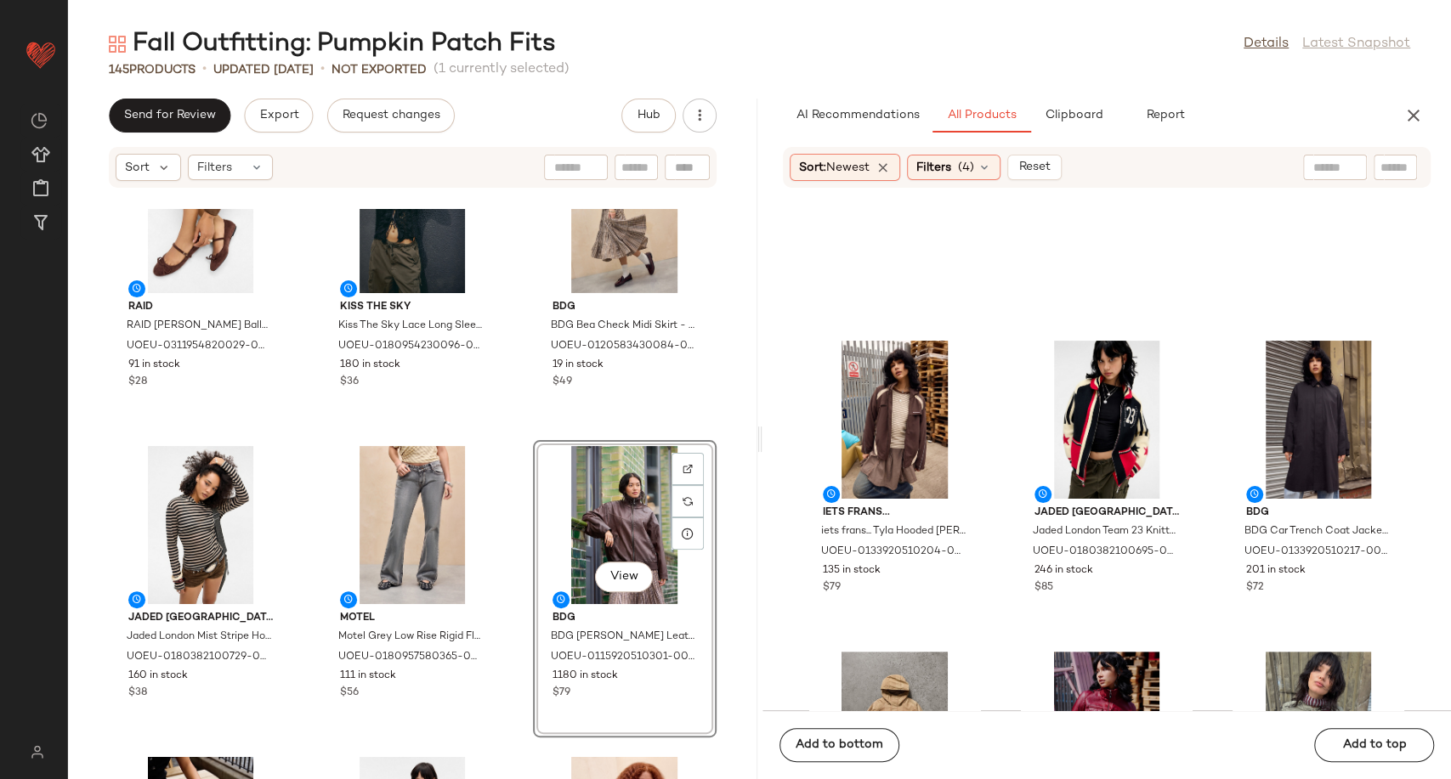
click at [509, 565] on div "Out From Under Out From Under Bundle Up Faux Fur Hoodie - Grey XS at Urban Outf…" at bounding box center [412, 494] width 689 height 570
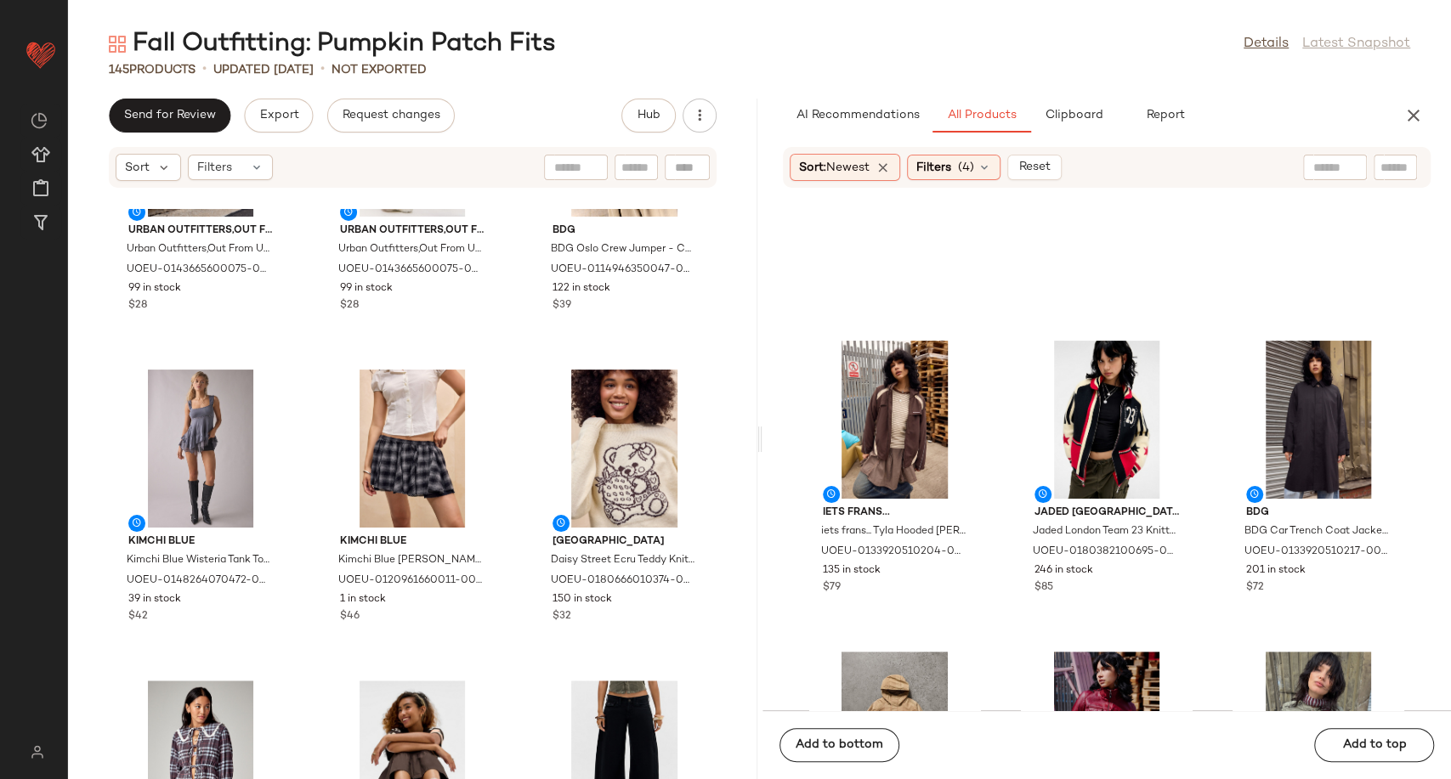
scroll to position [13860, 0]
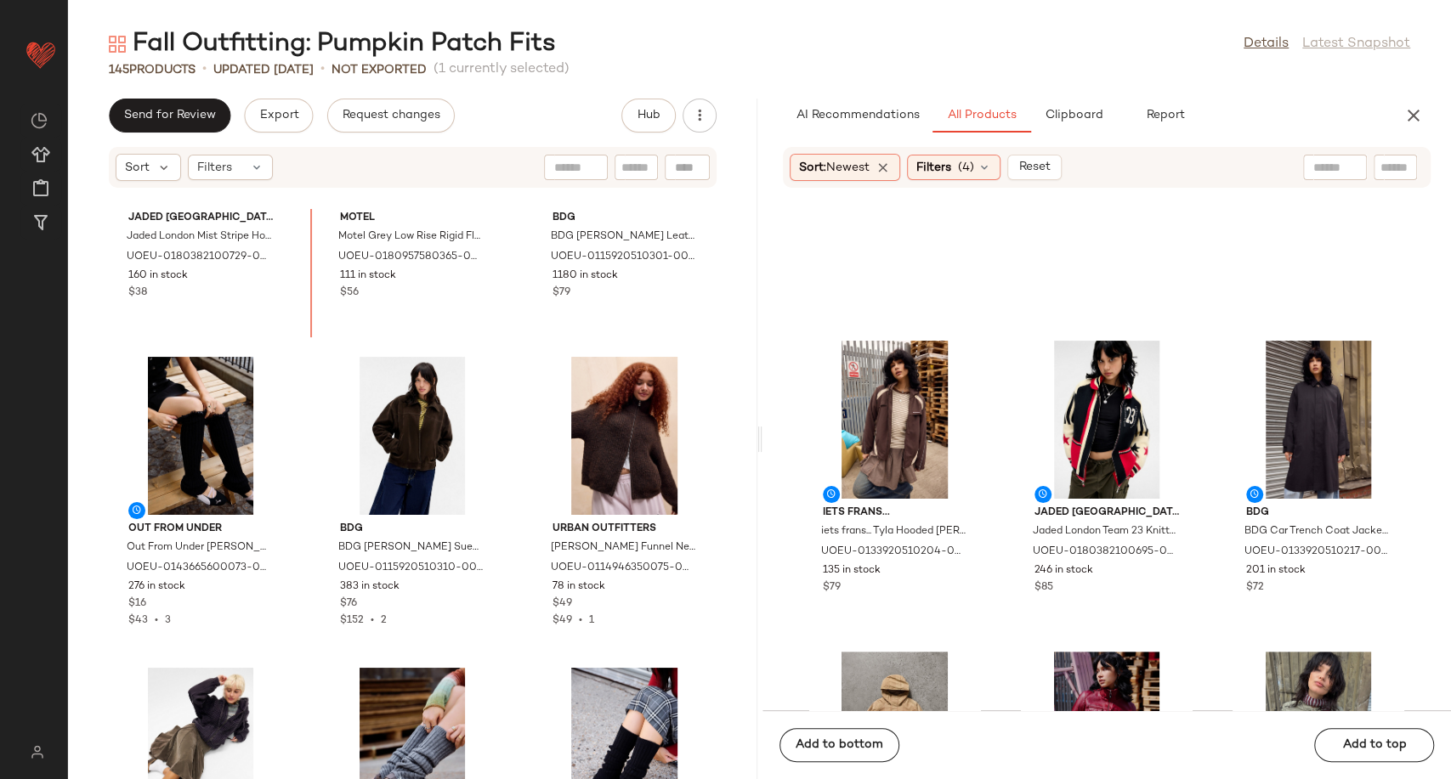
scroll to position [12937, 0]
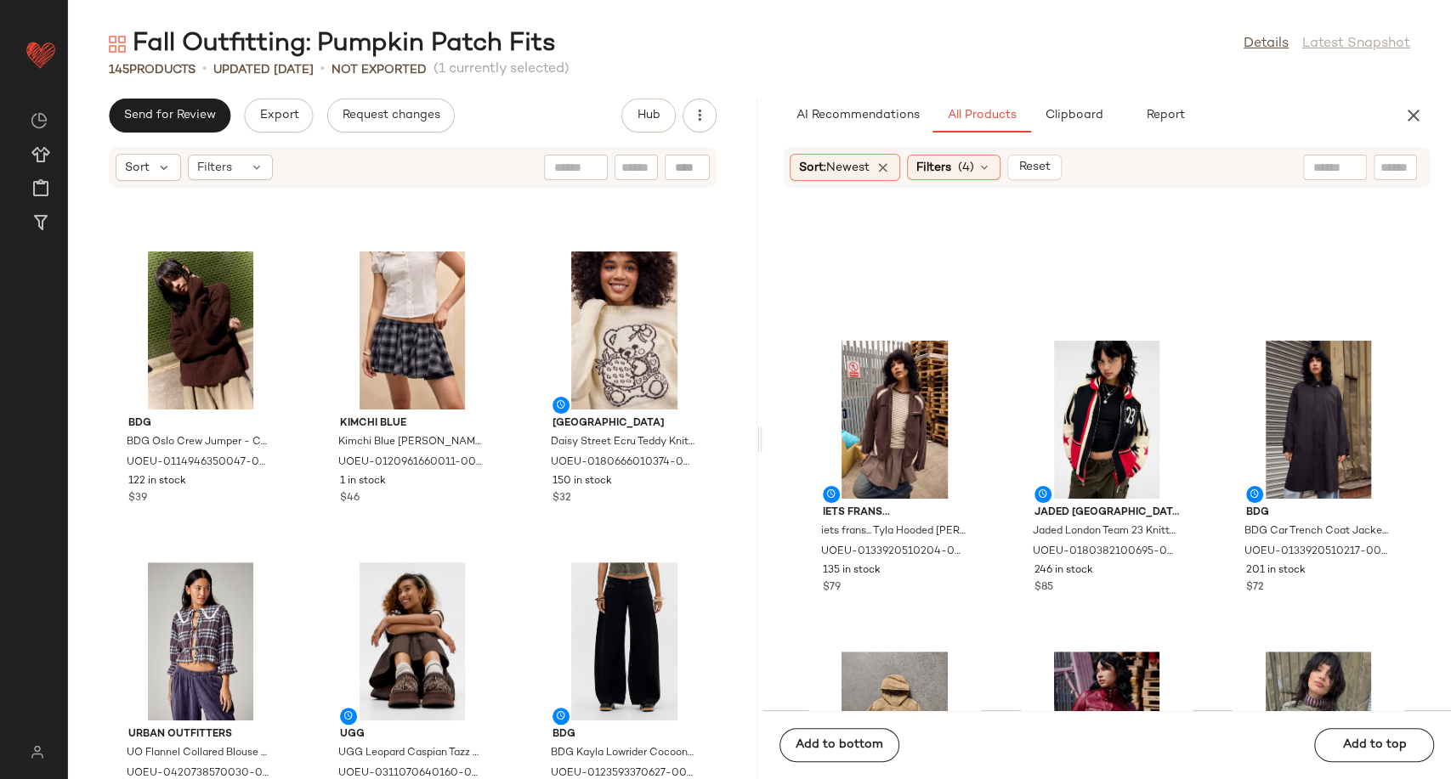
scroll to position [14354, 0]
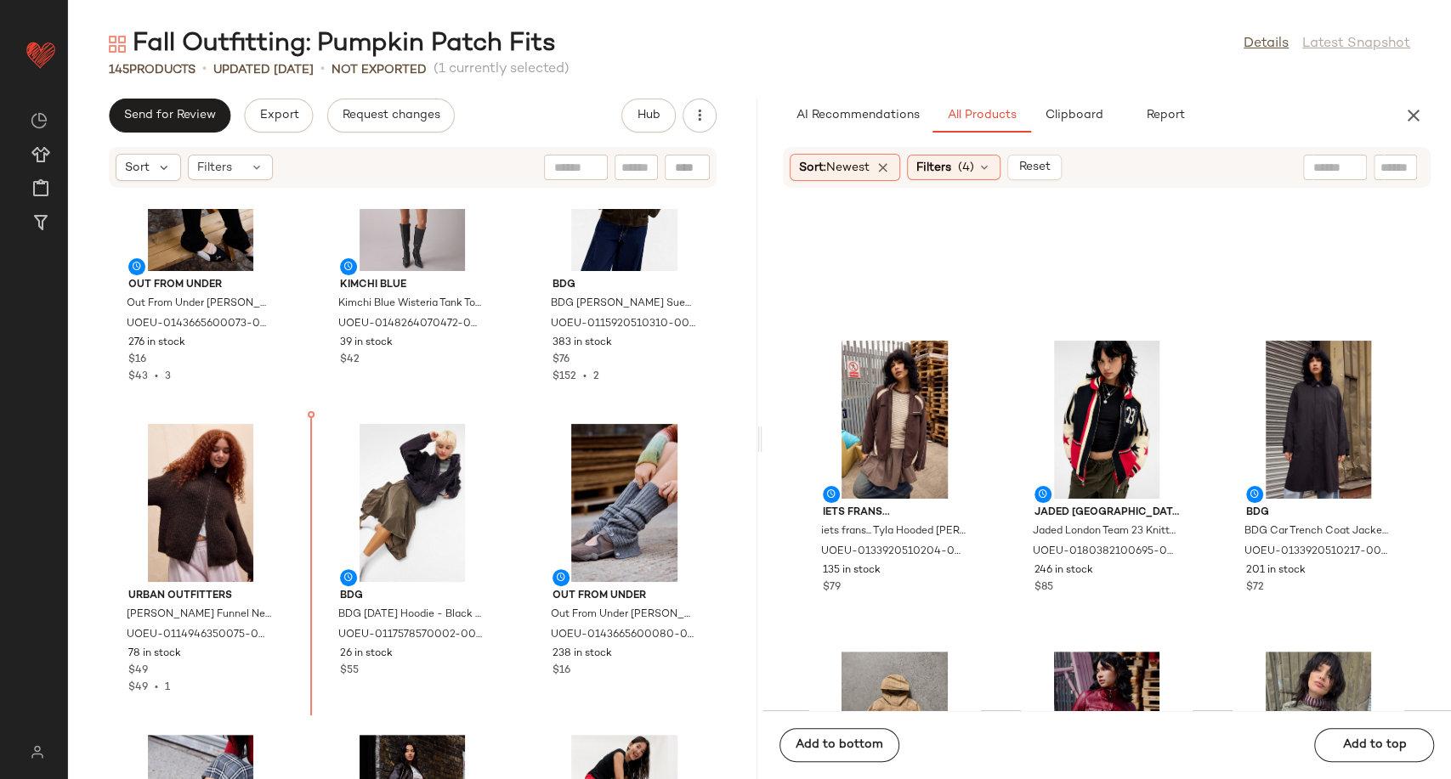
scroll to position [13179, 0]
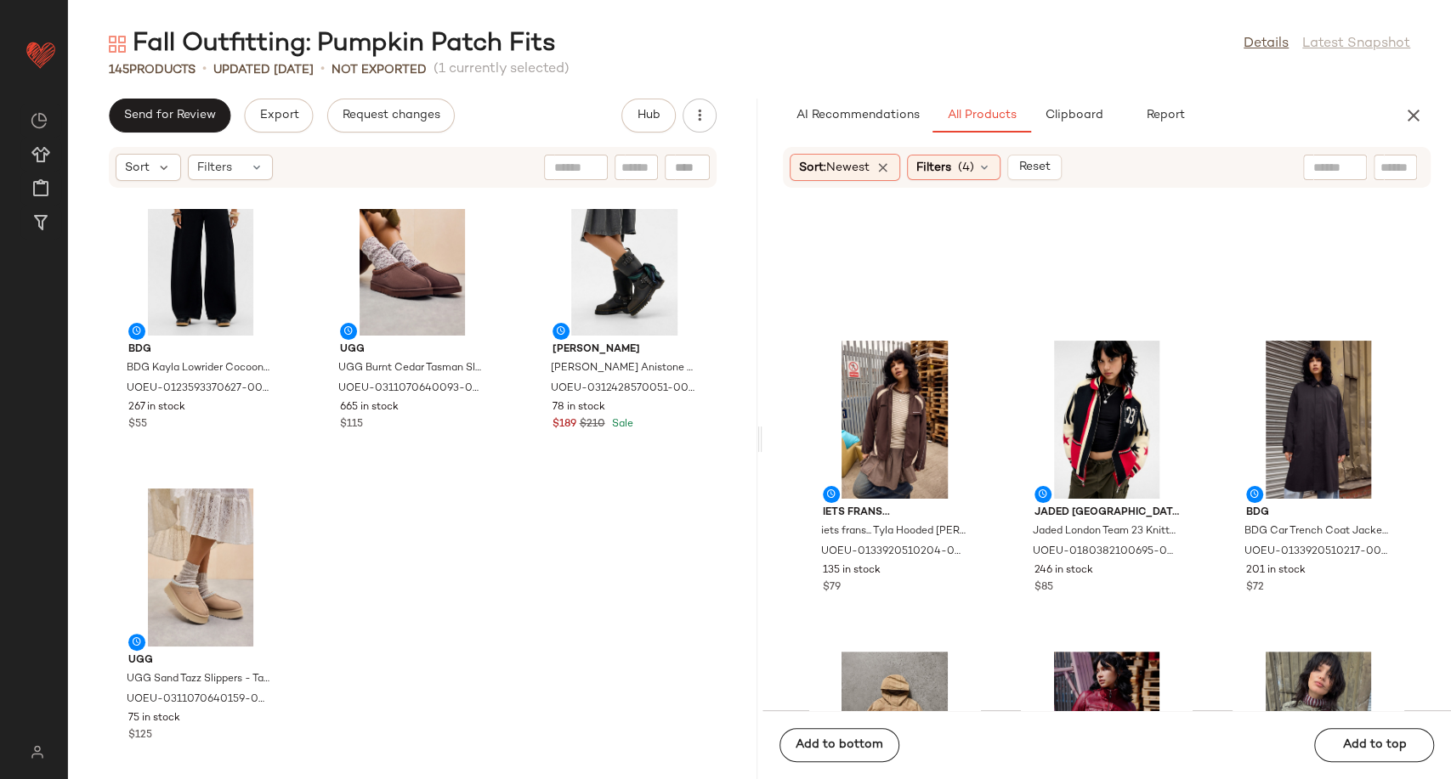
scroll to position [14390, 0]
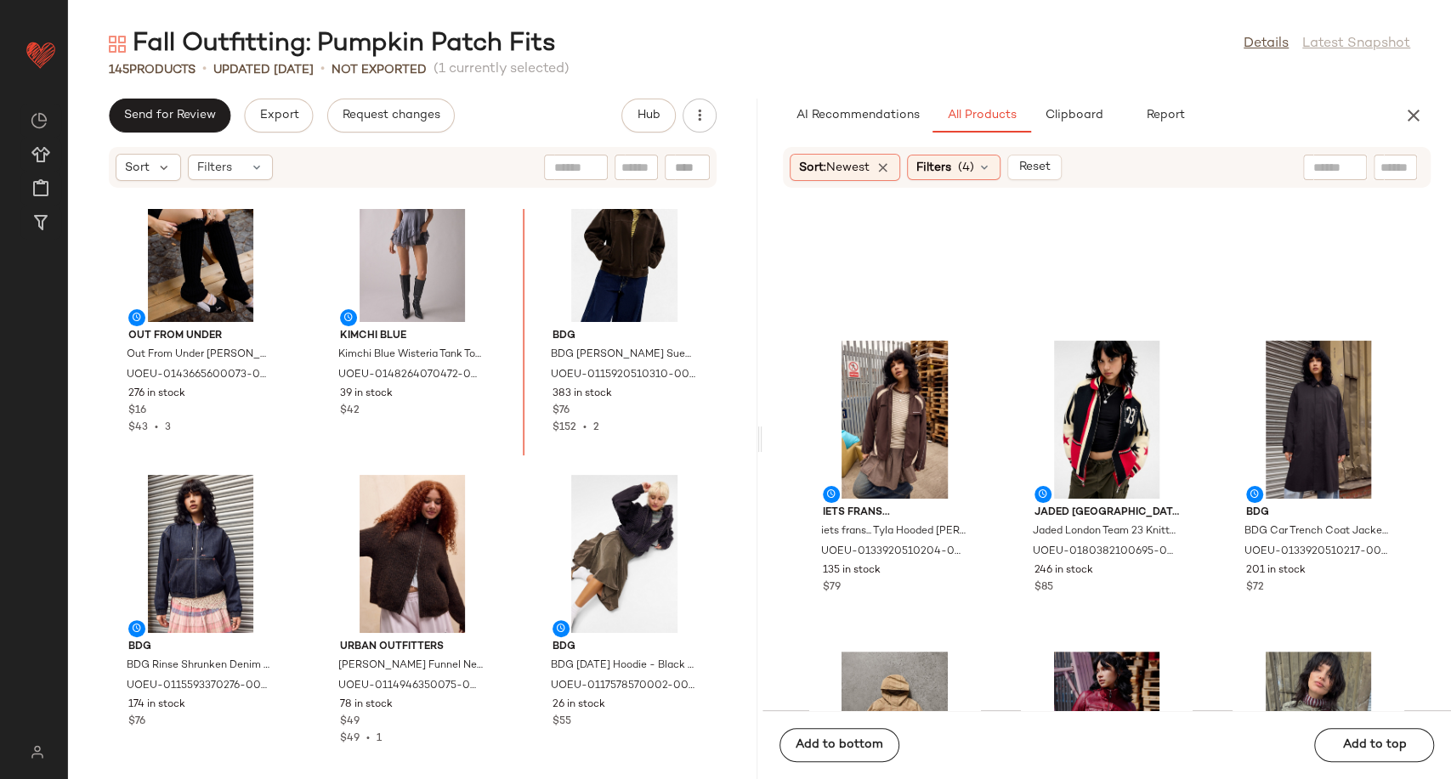
scroll to position [13100, 0]
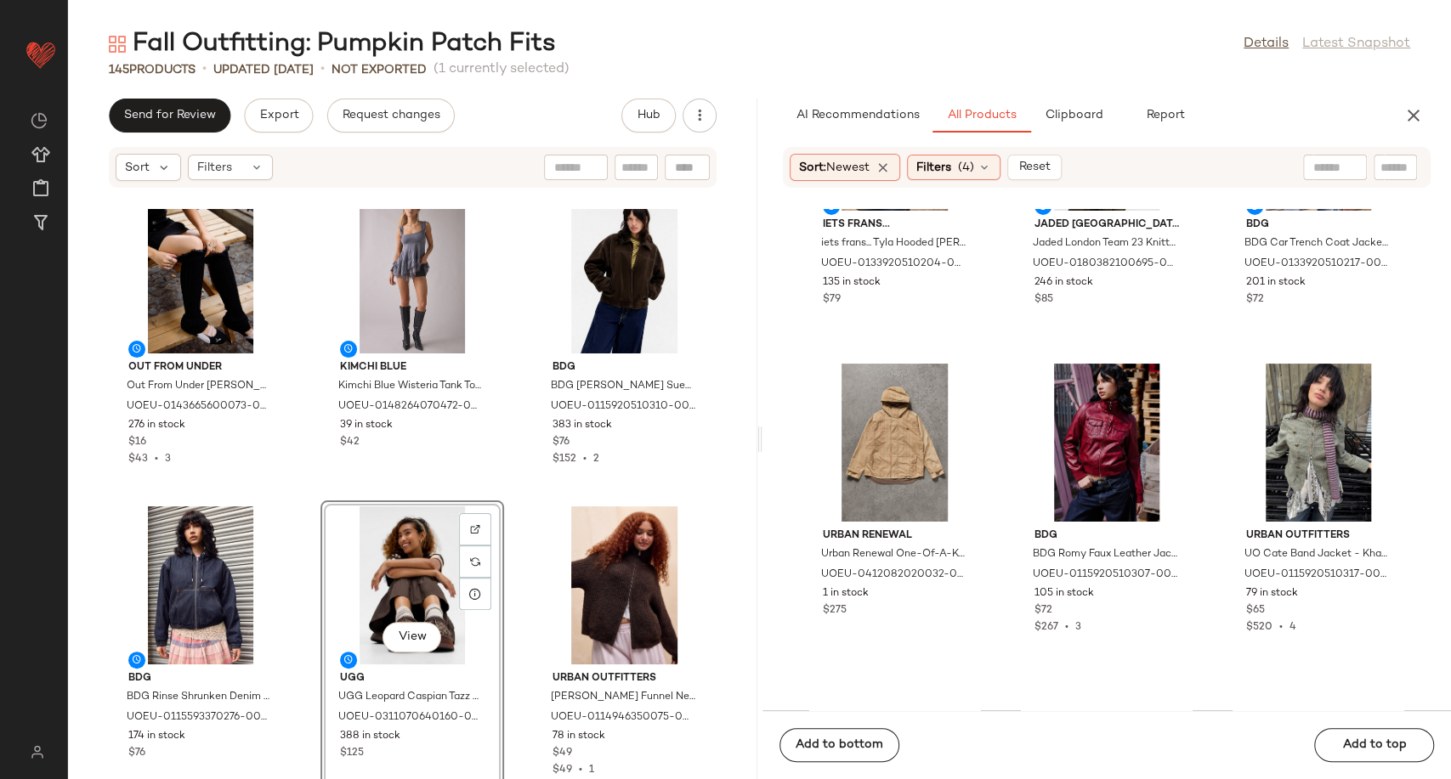
scroll to position [580, 0]
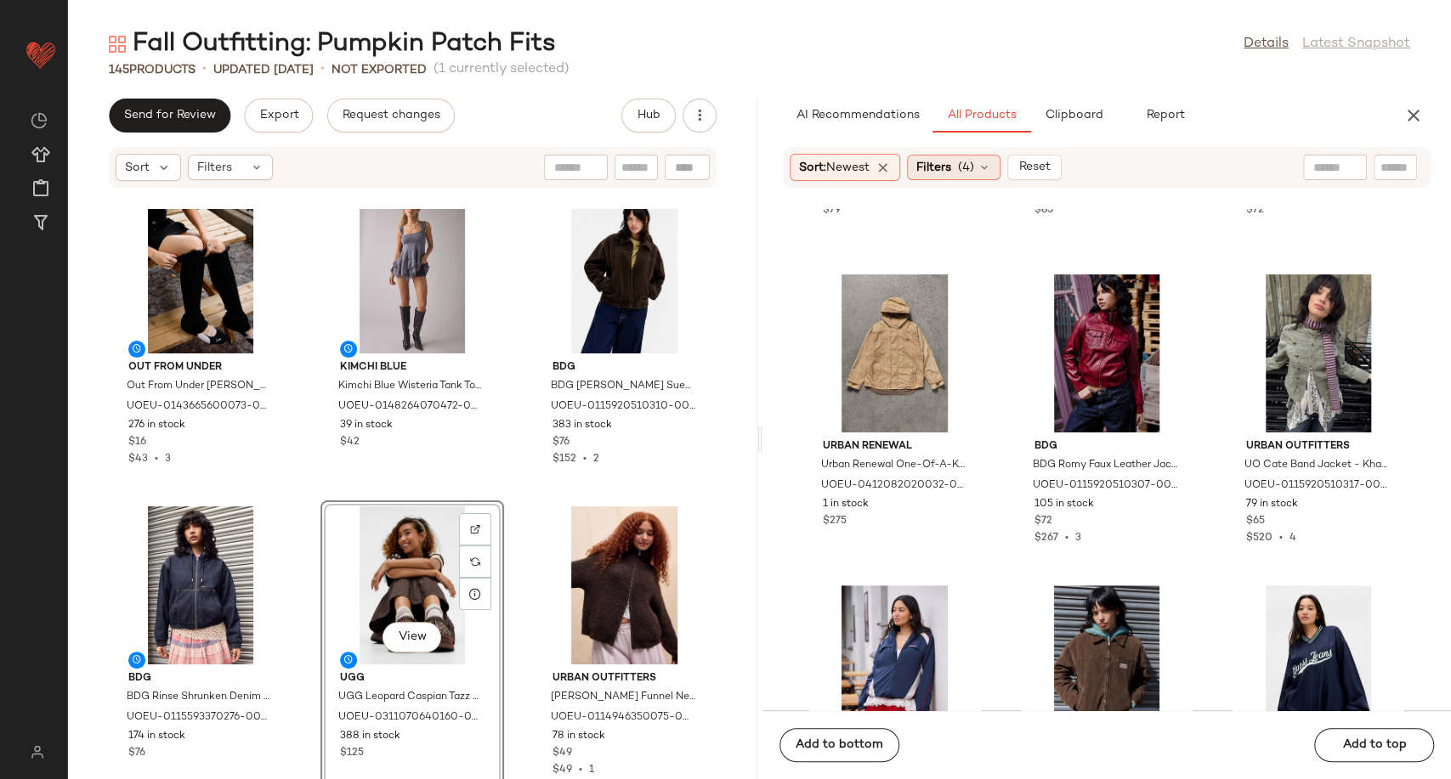
click at [987, 172] on icon at bounding box center [984, 168] width 14 height 14
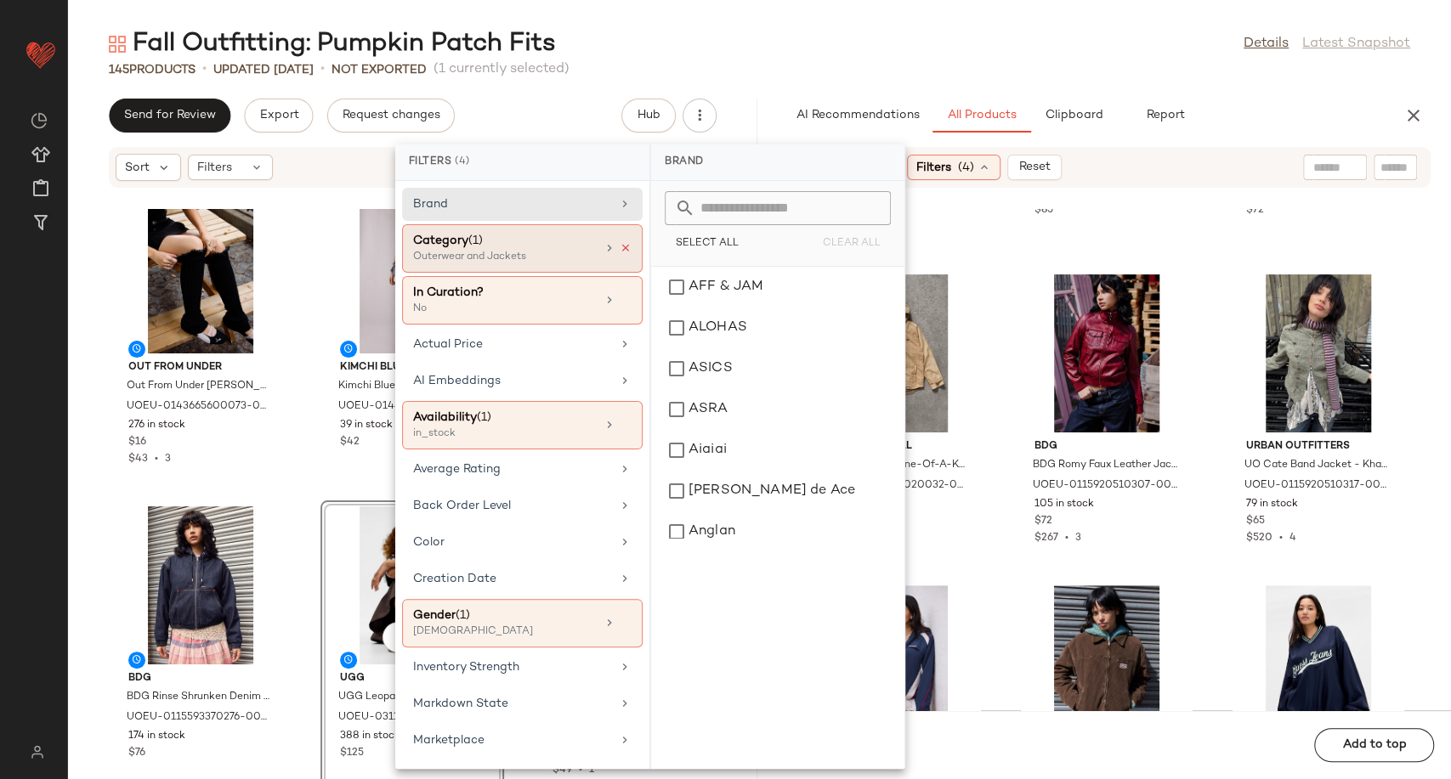
click at [620, 246] on icon at bounding box center [626, 248] width 12 height 12
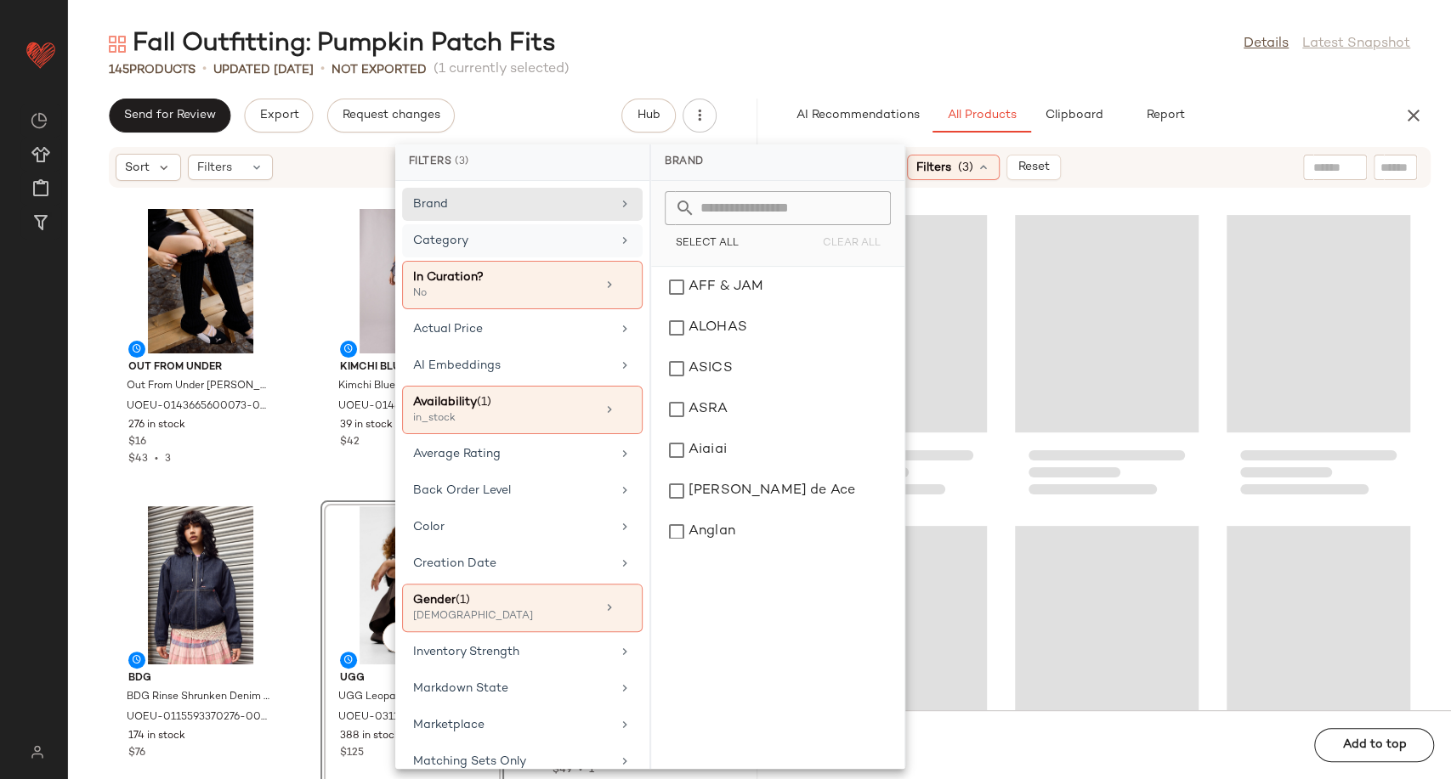
click at [523, 261] on div "Category" at bounding box center [522, 285] width 240 height 48
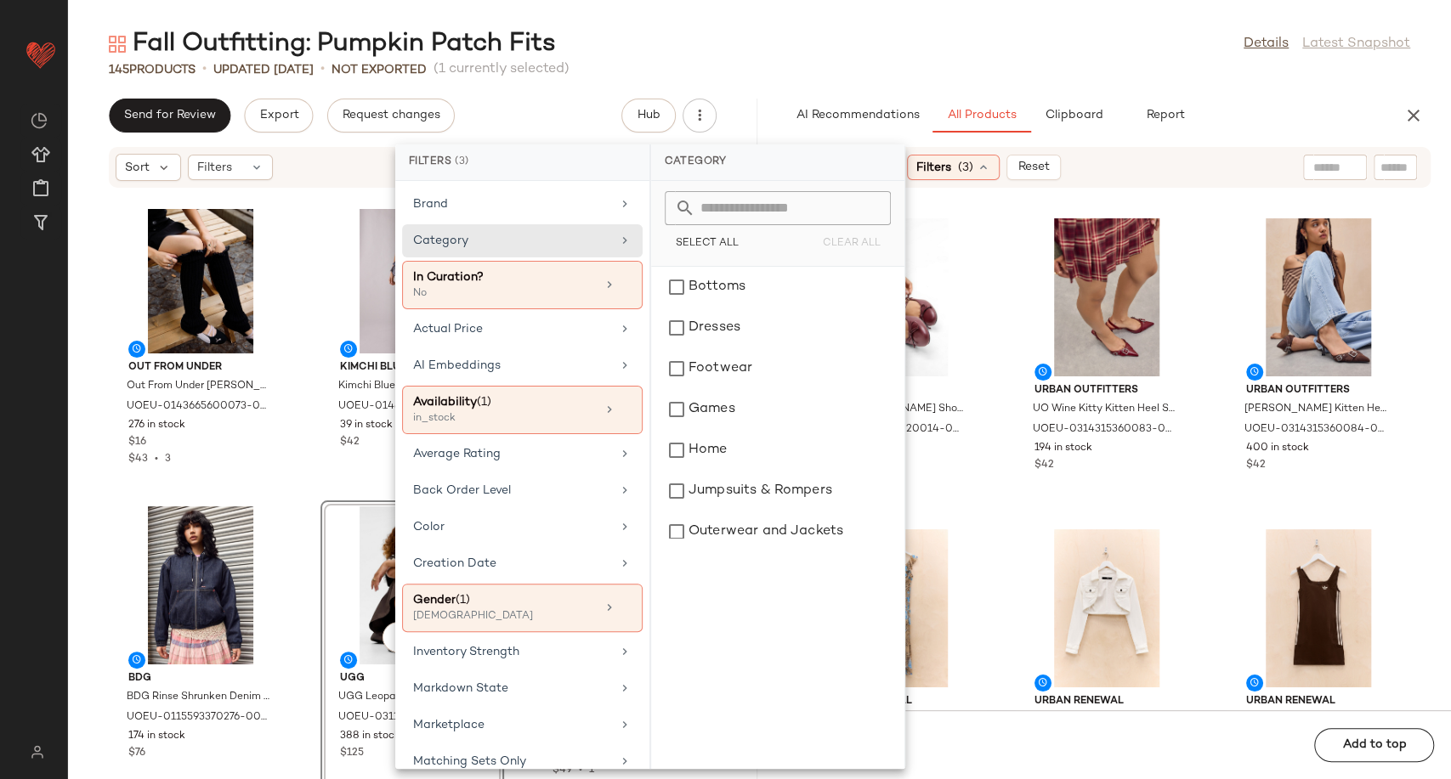
scroll to position [283, 0]
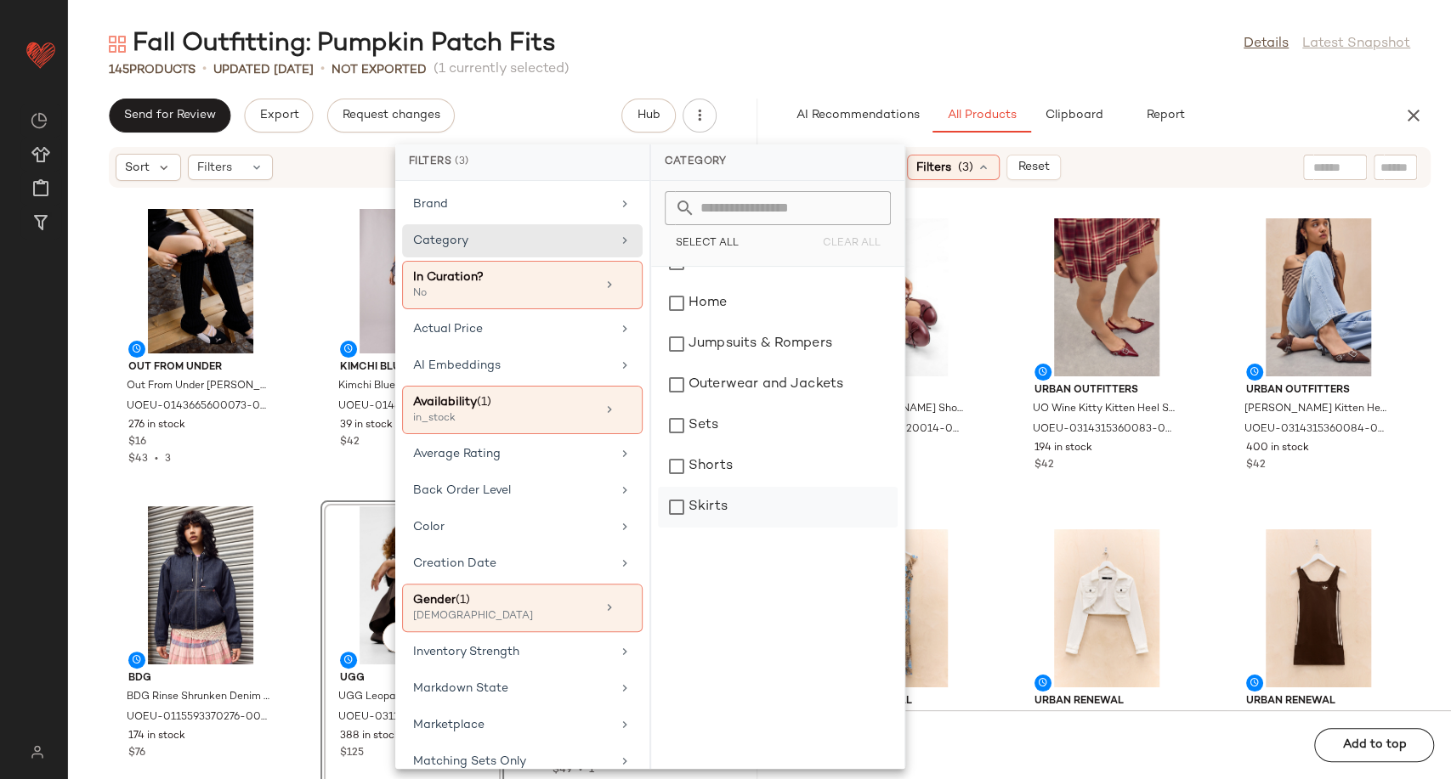
click at [724, 512] on div "Skirts" at bounding box center [778, 507] width 240 height 41
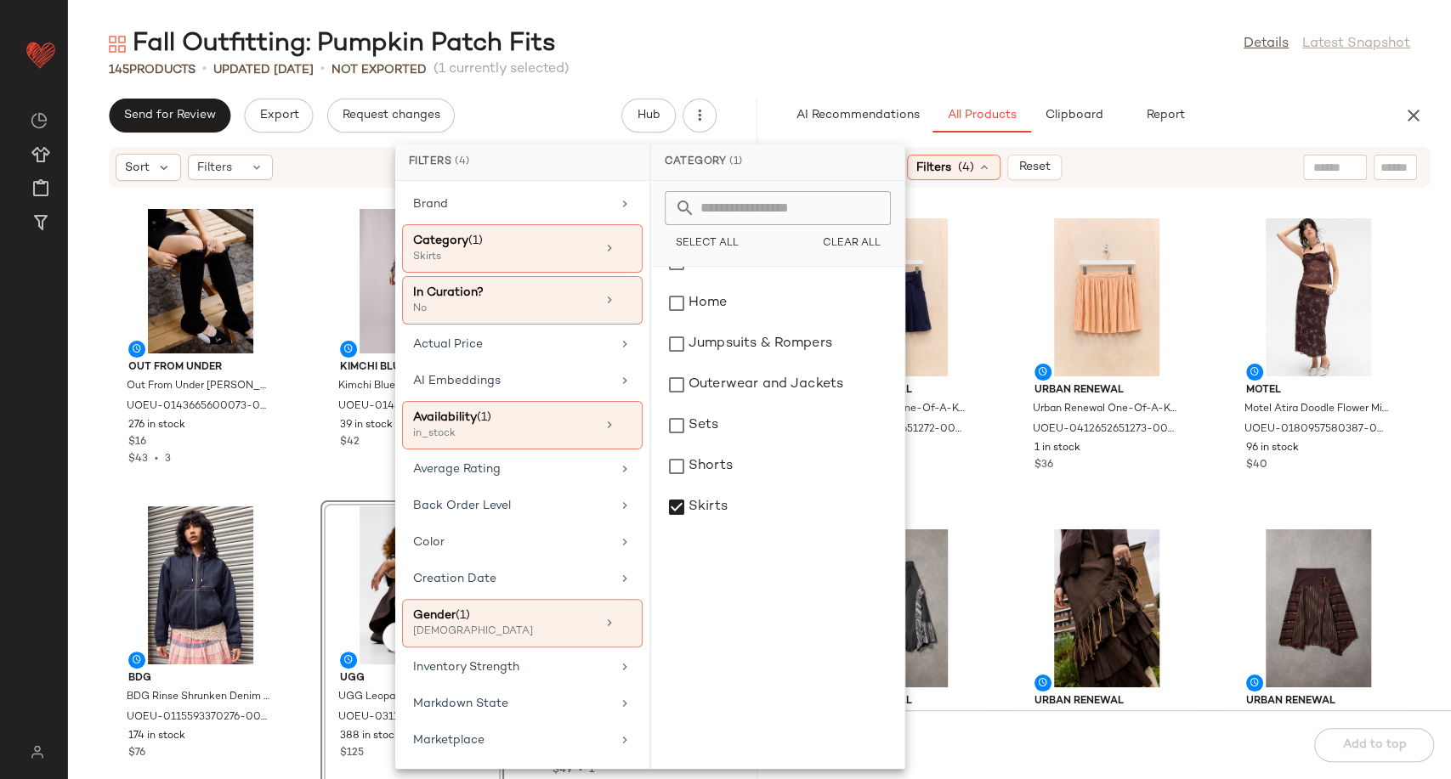
click at [991, 464] on div "Urban Renewal Urban Renewal One-Of-A-Kind adidas Navy Sport Skirt - Navy at Urb…" at bounding box center [1106, 459] width 689 height 501
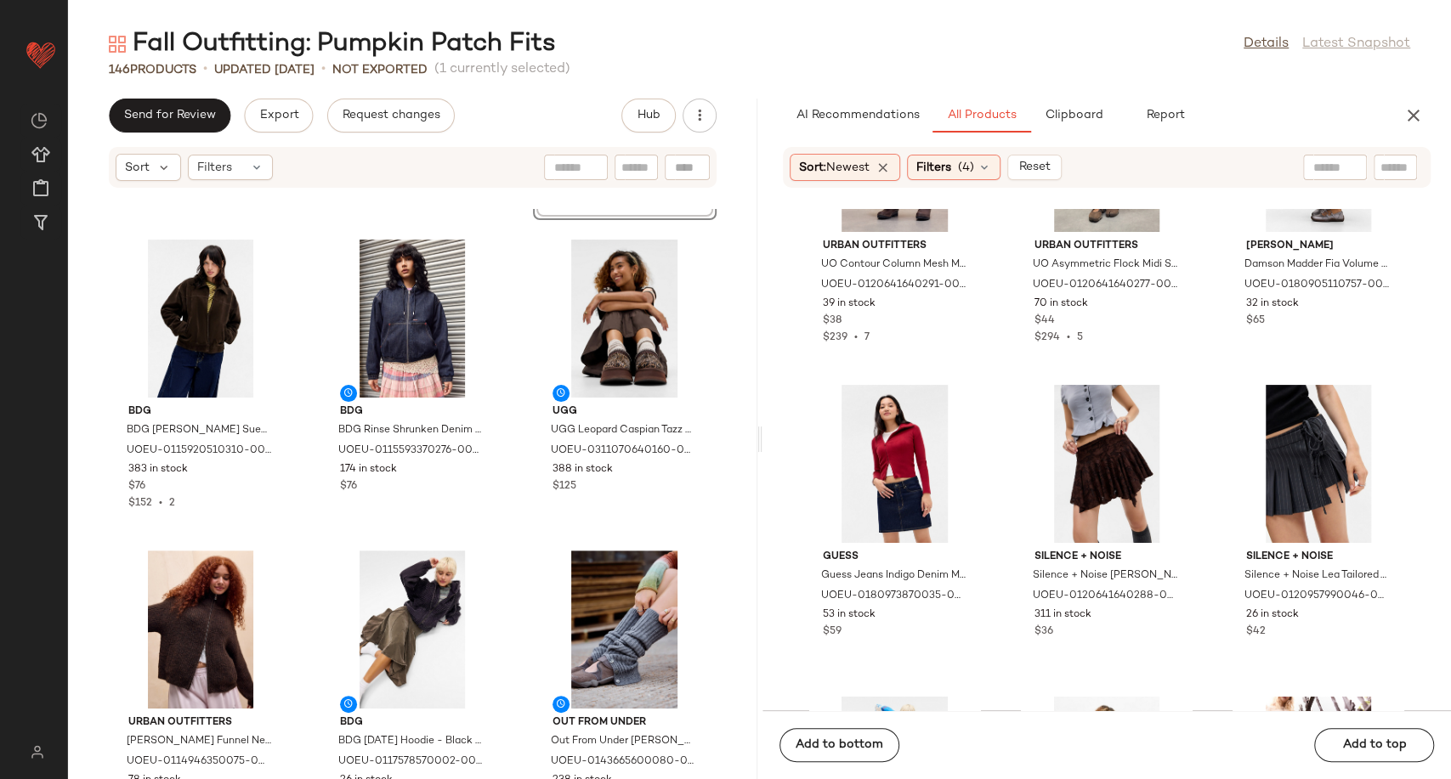
scroll to position [13383, 0]
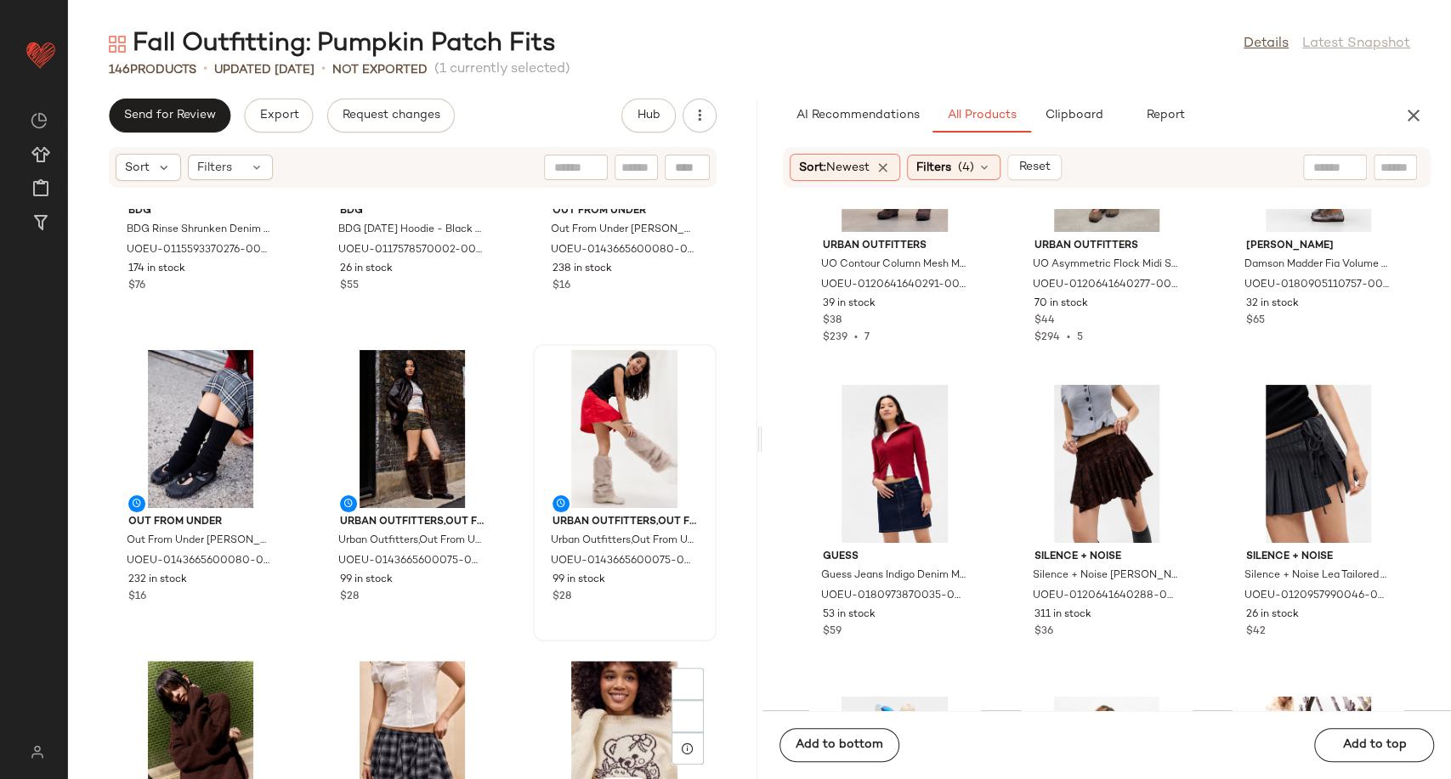
scroll to position [14232, 0]
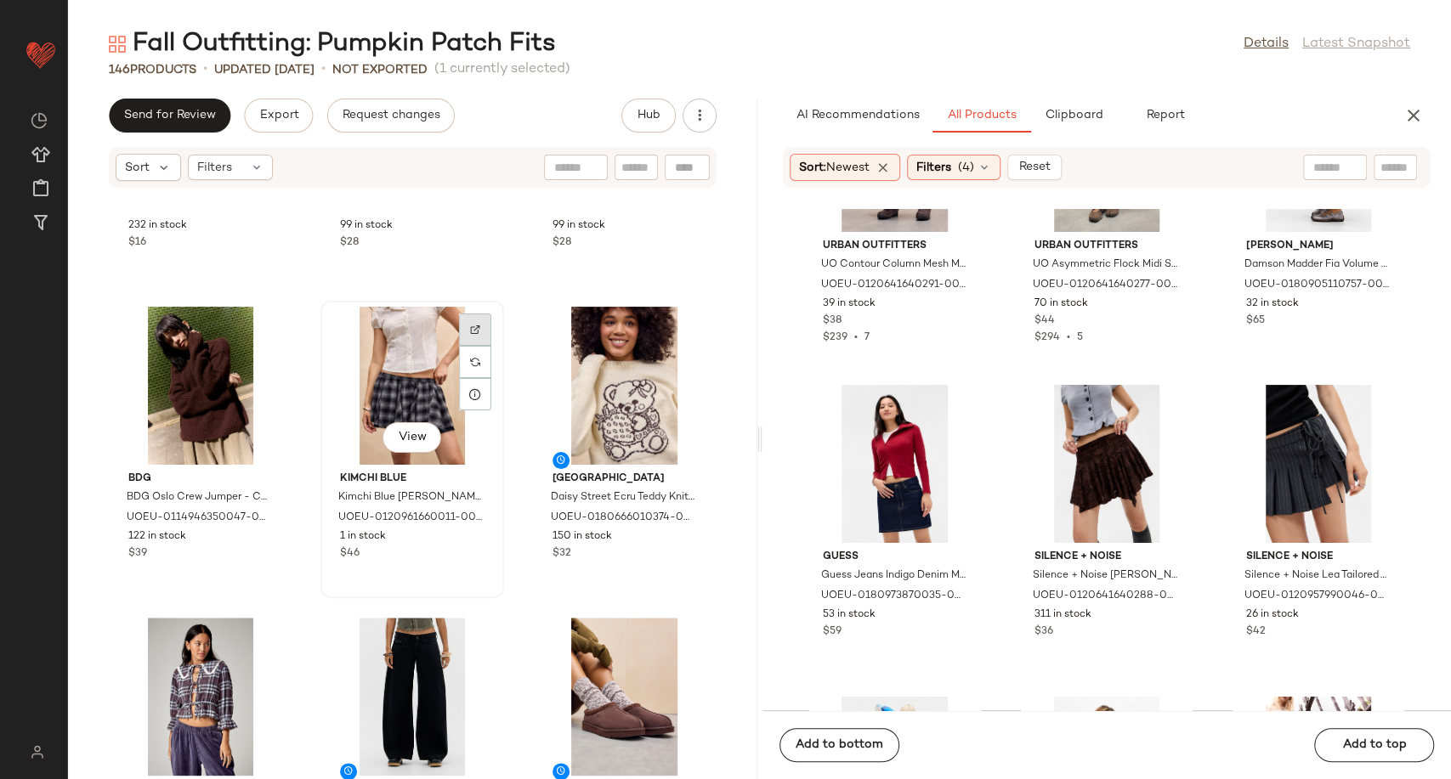
click at [472, 325] on img at bounding box center [475, 330] width 10 height 10
click at [415, 362] on div "View" at bounding box center [412, 386] width 172 height 158
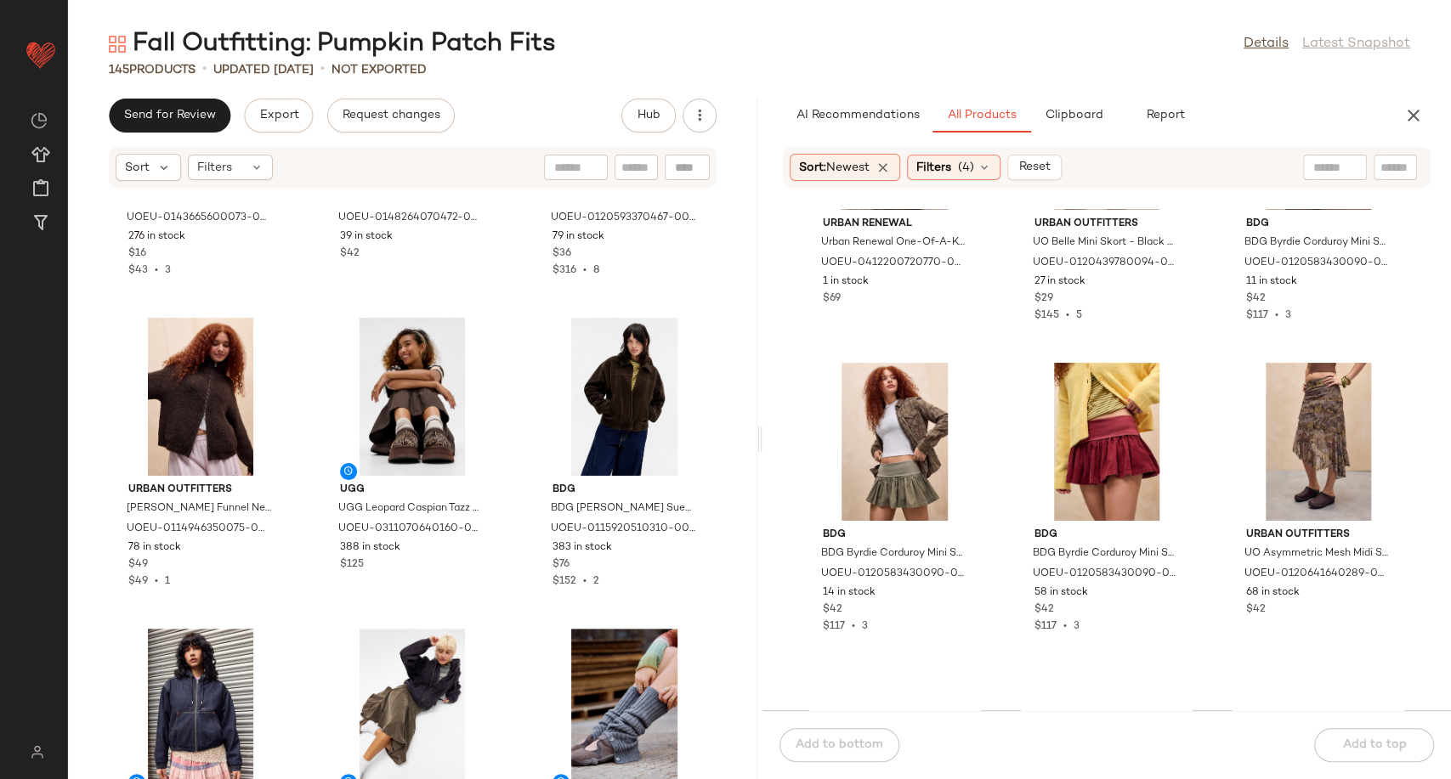
scroll to position [2752, 0]
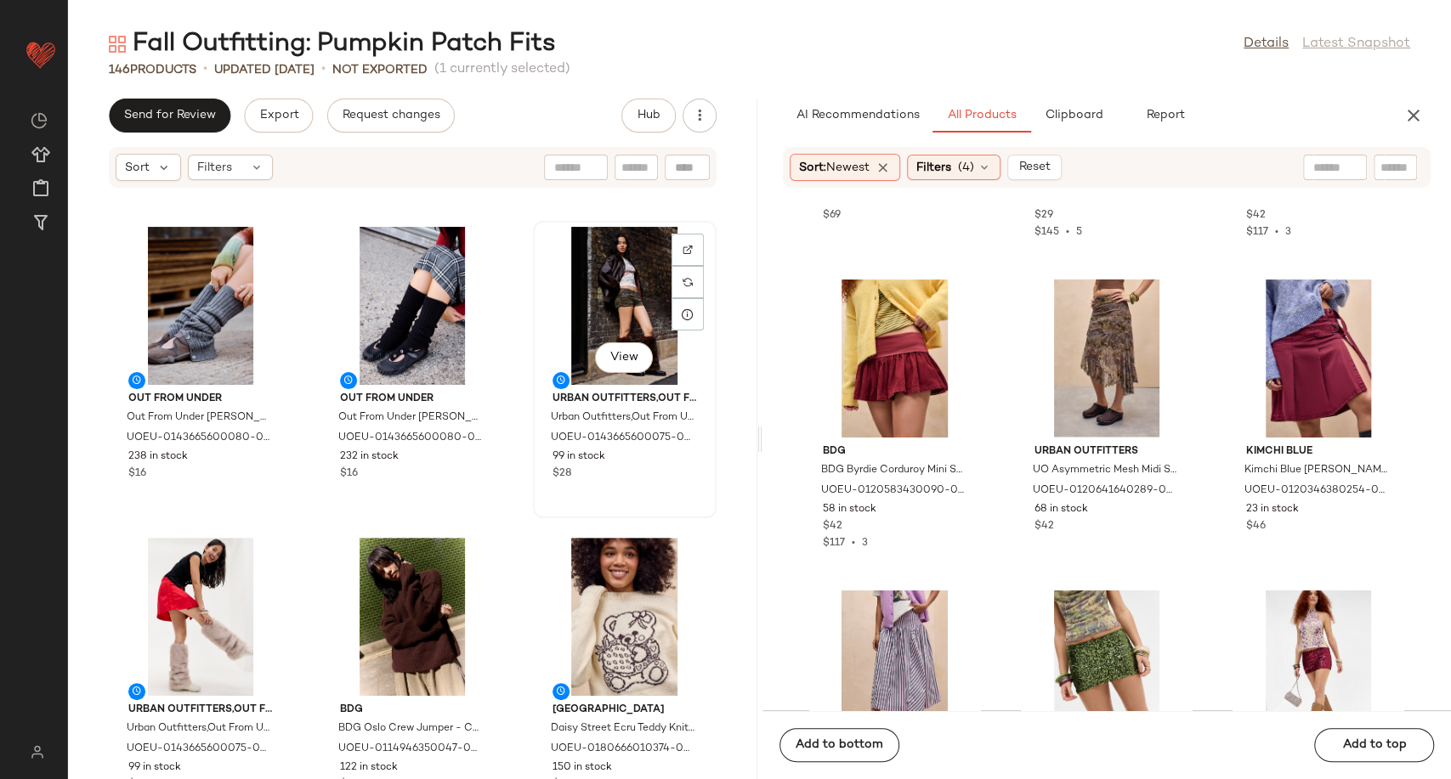
scroll to position [14138, 0]
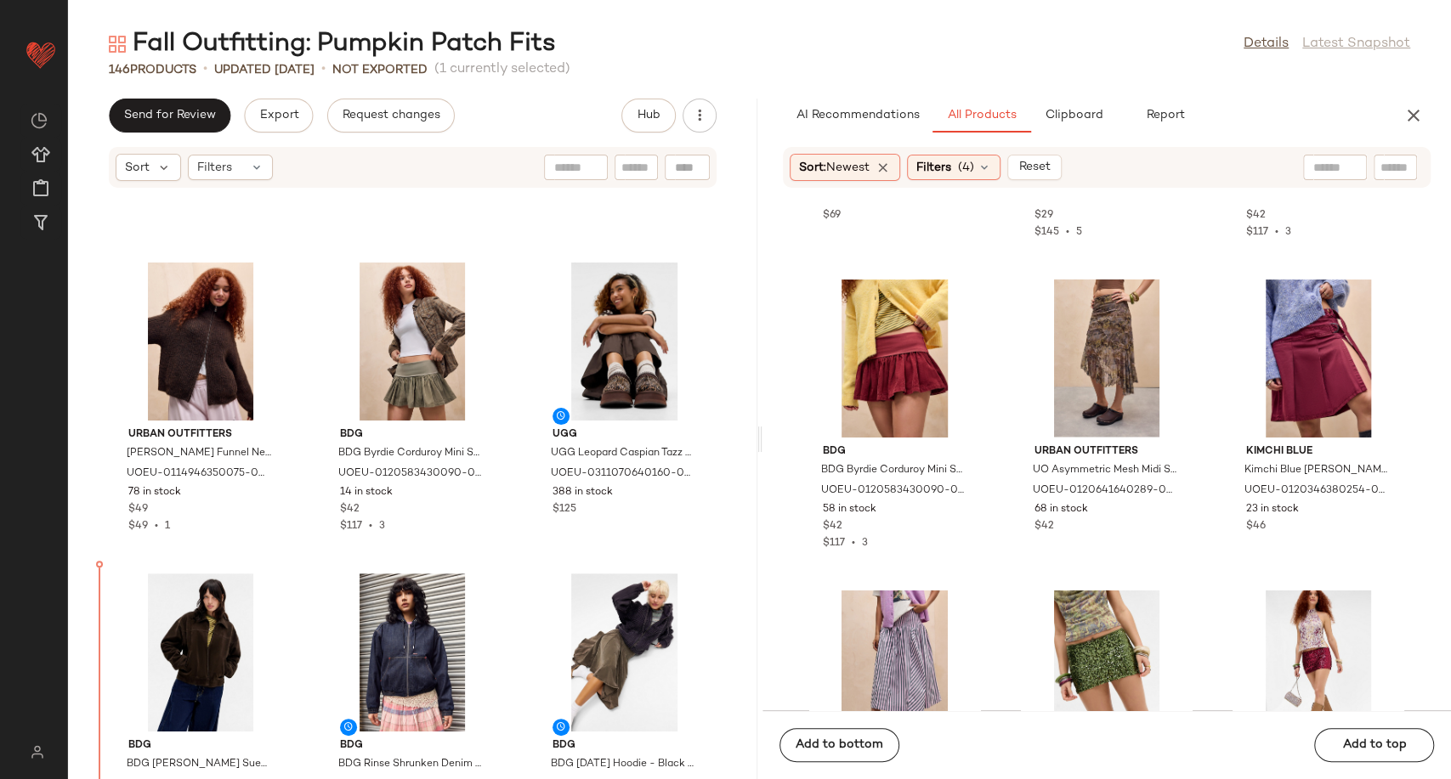
scroll to position [13349, 0]
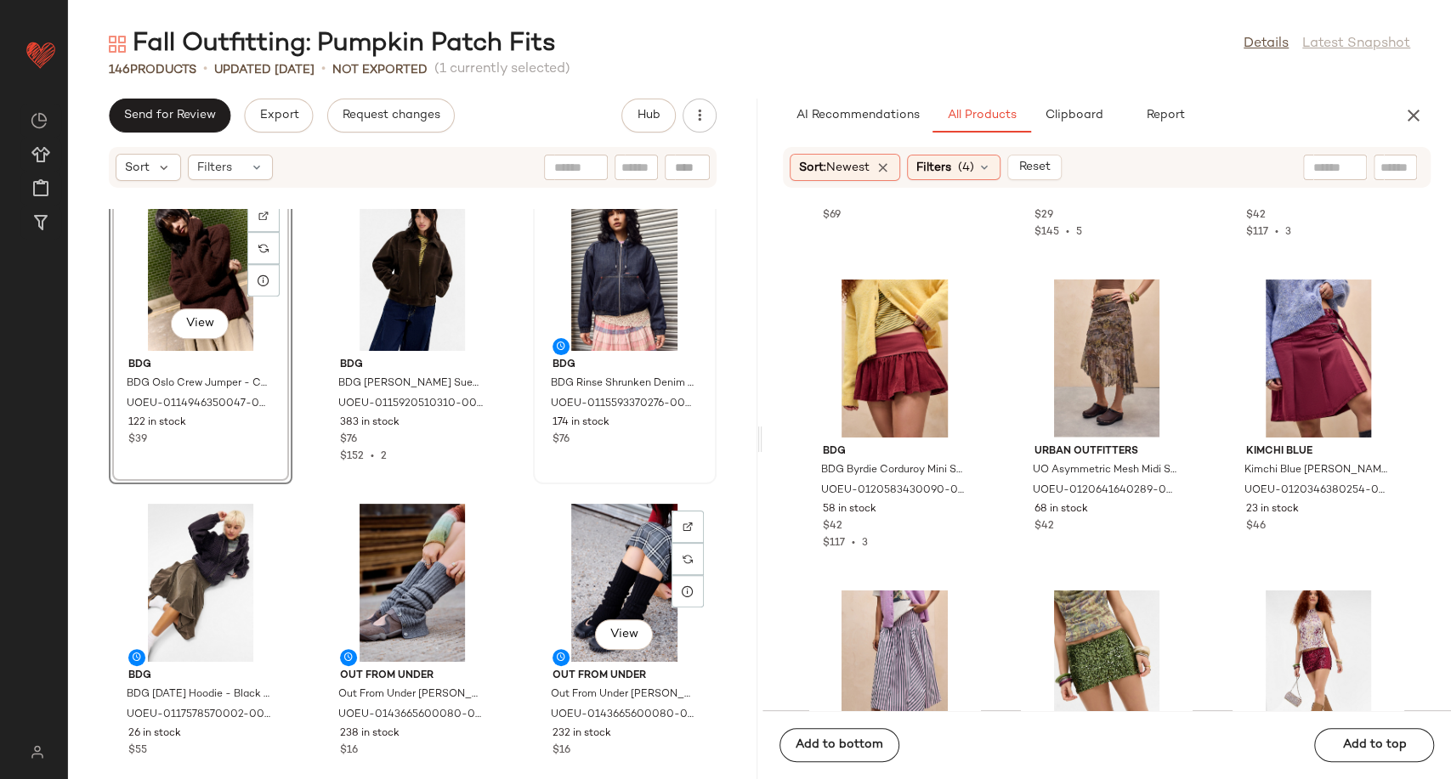
scroll to position [13726, 0]
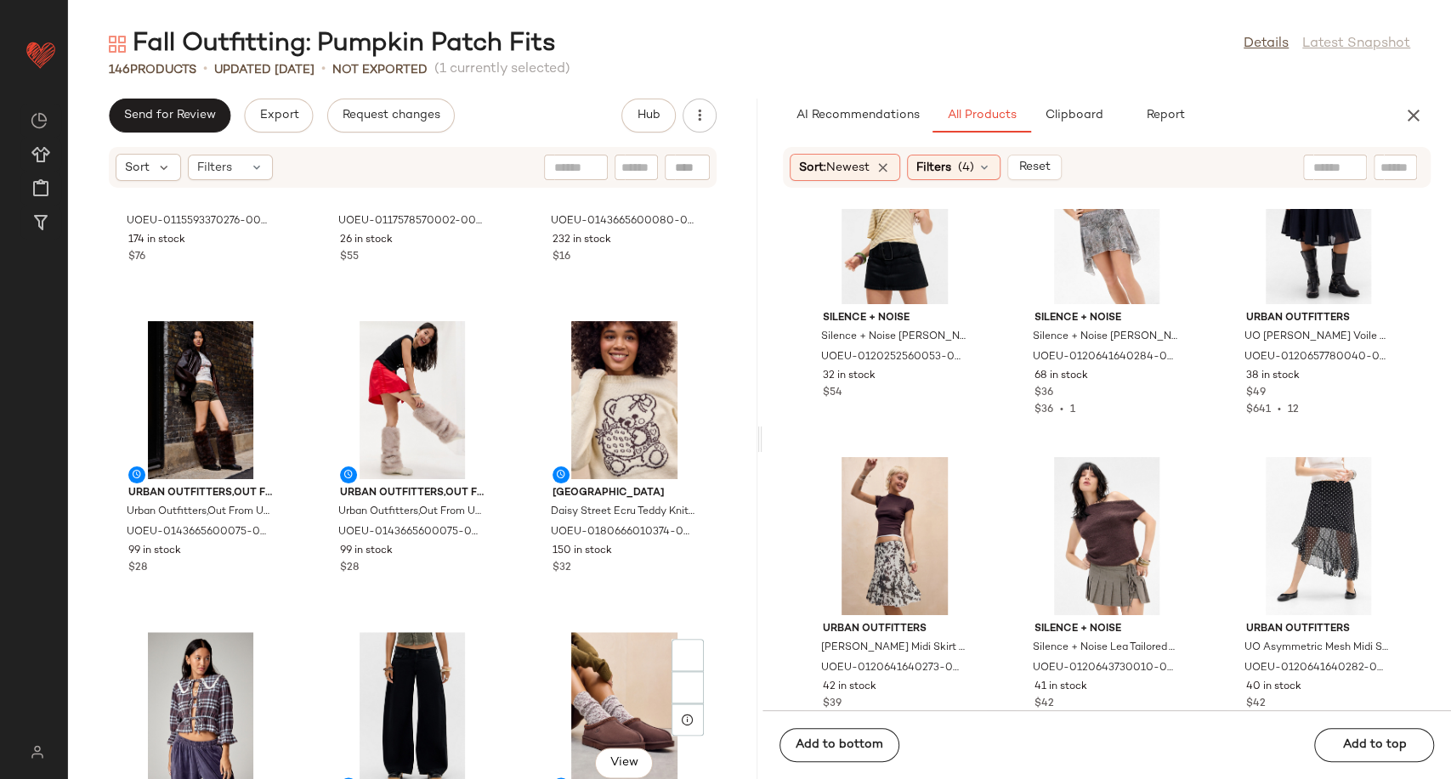
scroll to position [14481, 0]
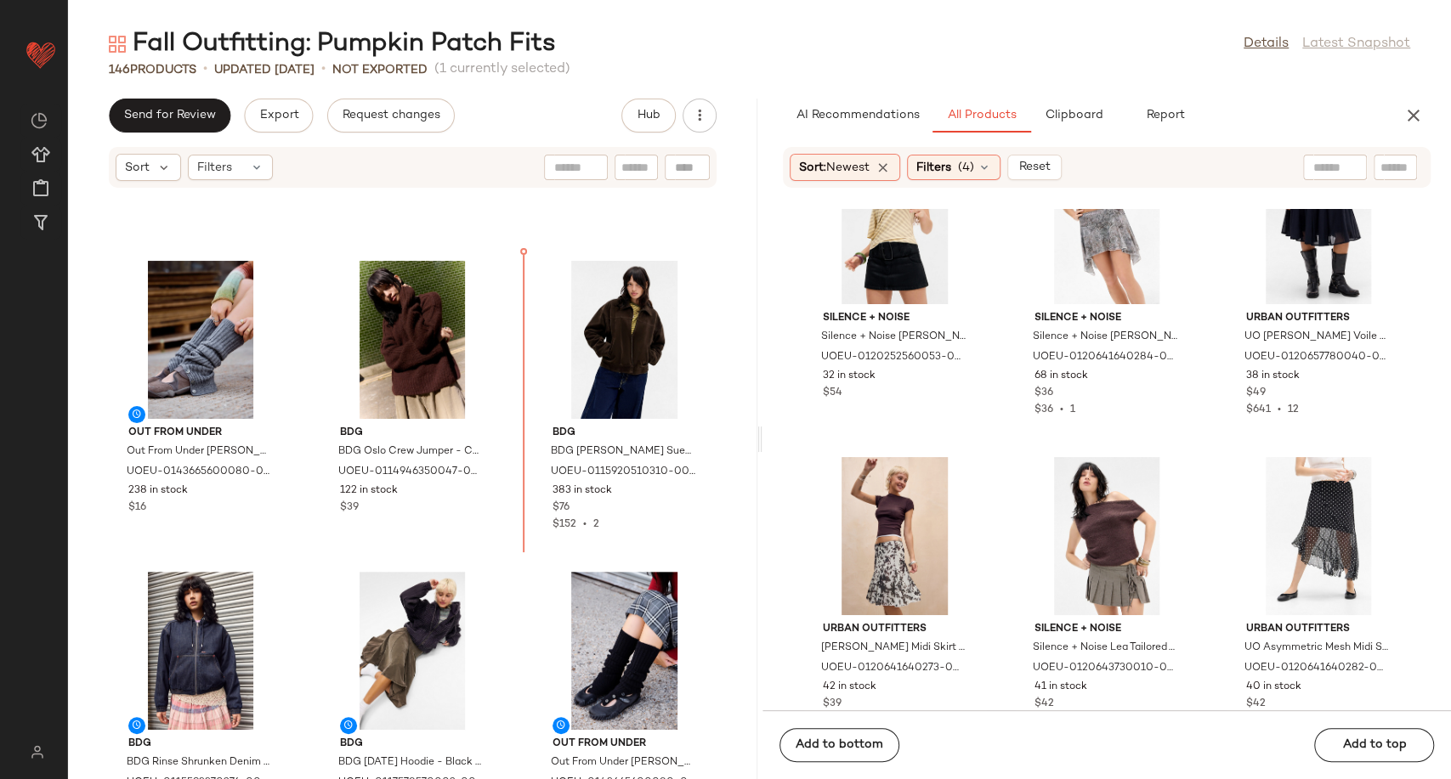
scroll to position [13637, 0]
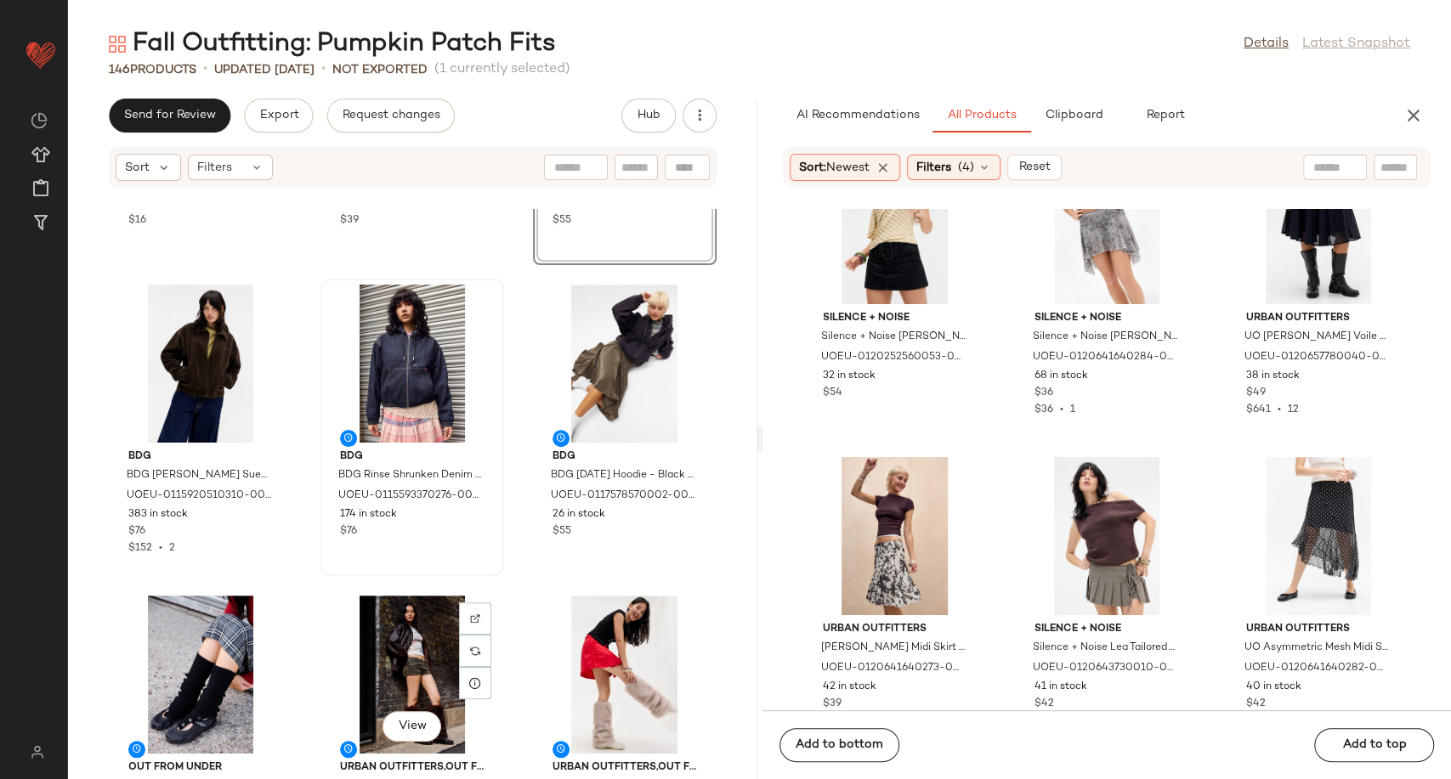
scroll to position [14014, 0]
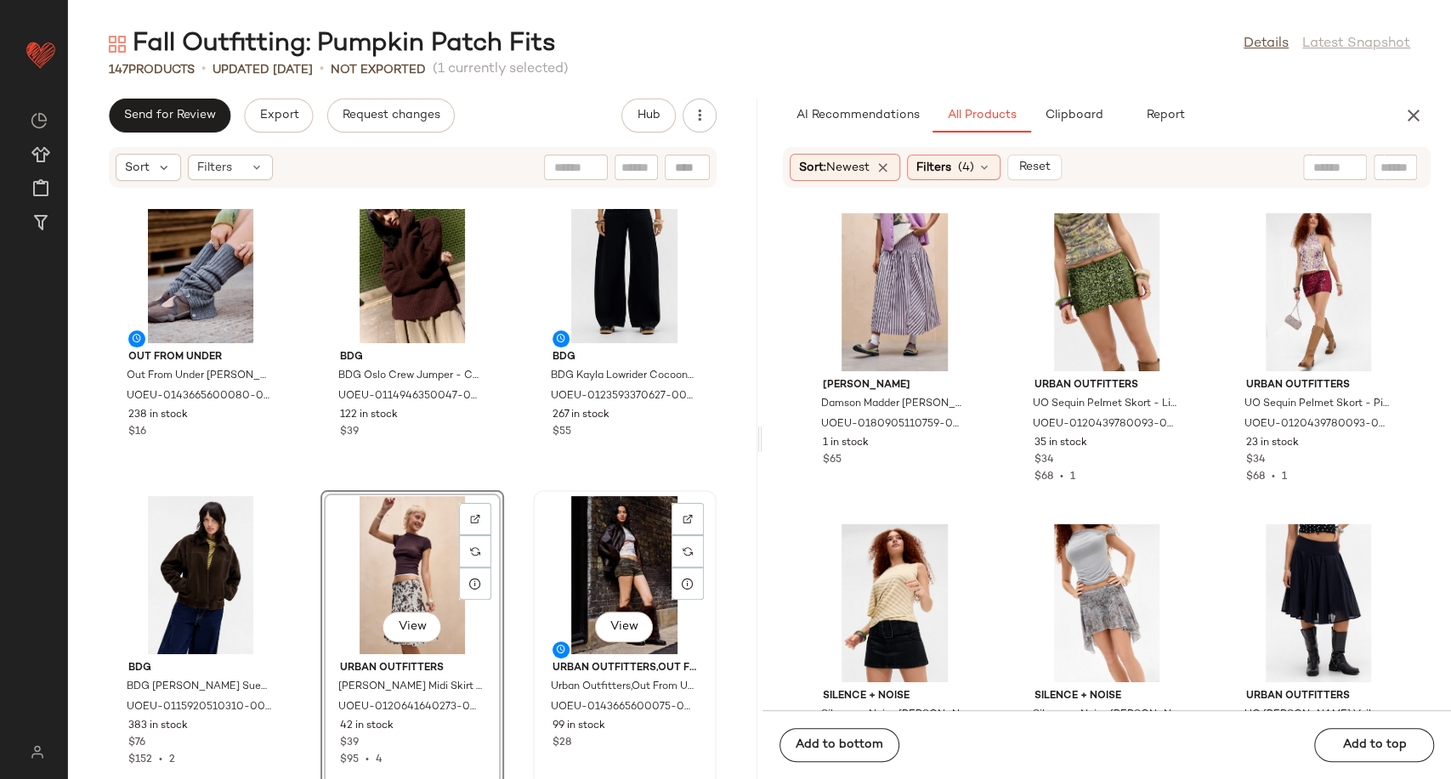
scroll to position [13729, 0]
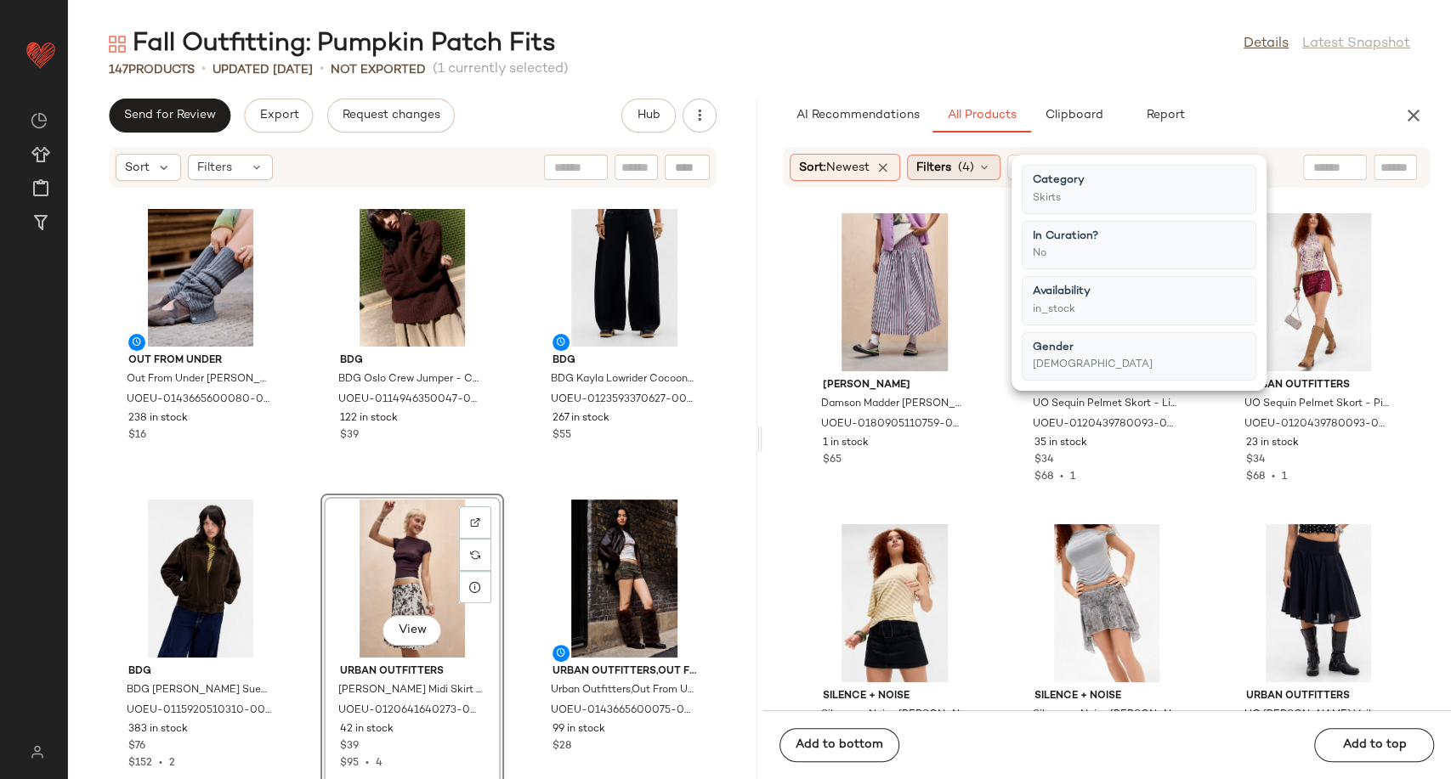
click at [989, 161] on icon at bounding box center [984, 168] width 14 height 14
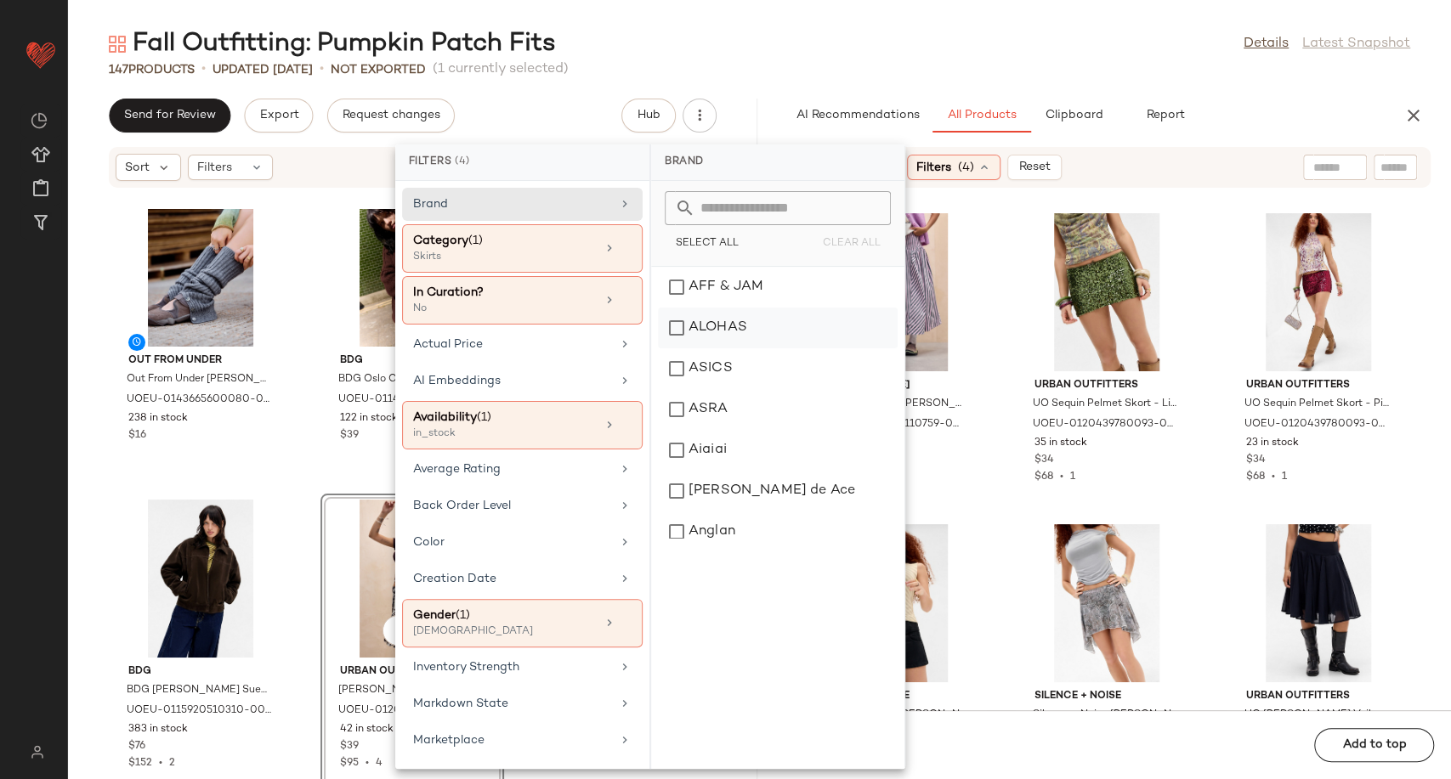
drag, startPoint x: 620, startPoint y: 248, endPoint x: 693, endPoint y: 315, distance: 99.9
click at [620, 249] on icon at bounding box center [626, 248] width 12 height 12
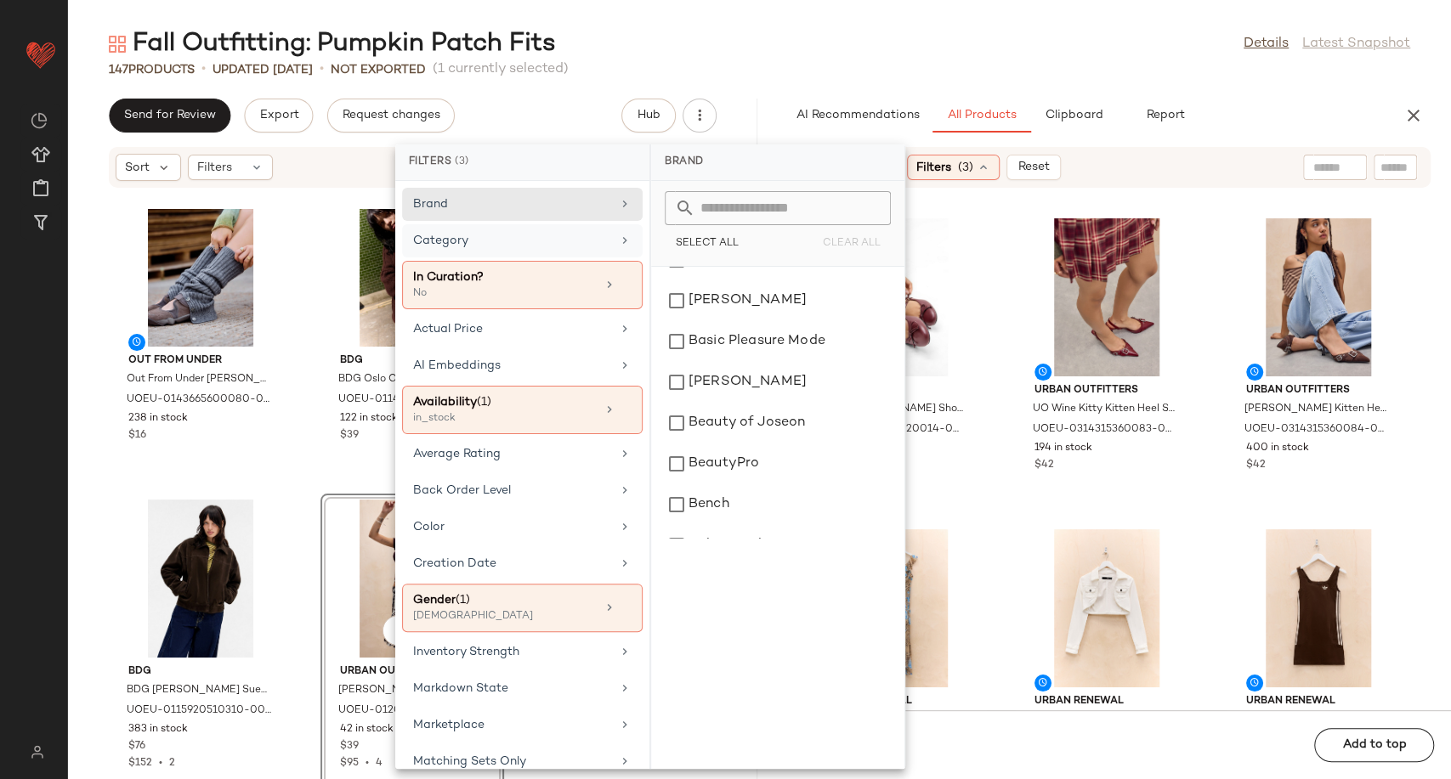
click at [529, 261] on div "Category" at bounding box center [522, 285] width 240 height 48
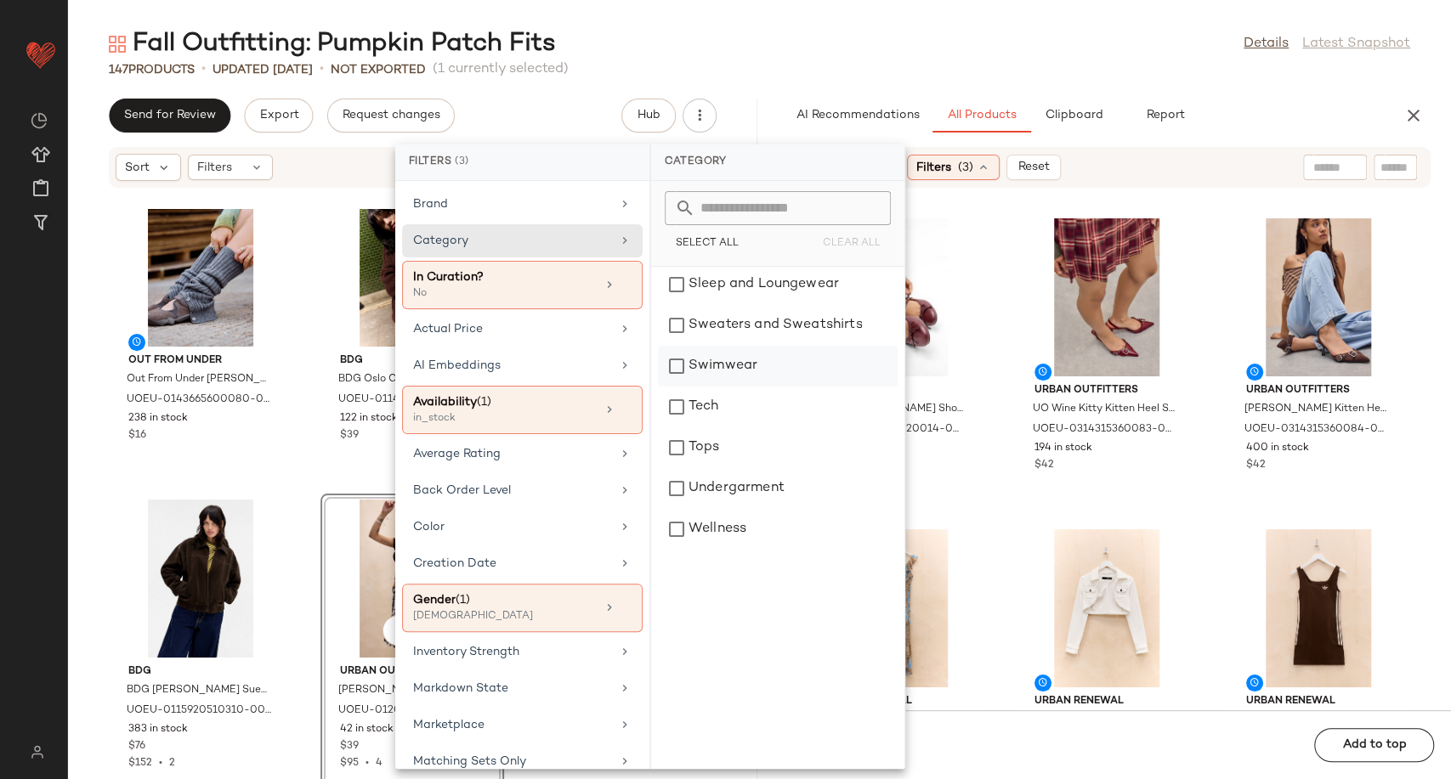
scroll to position [510, 0]
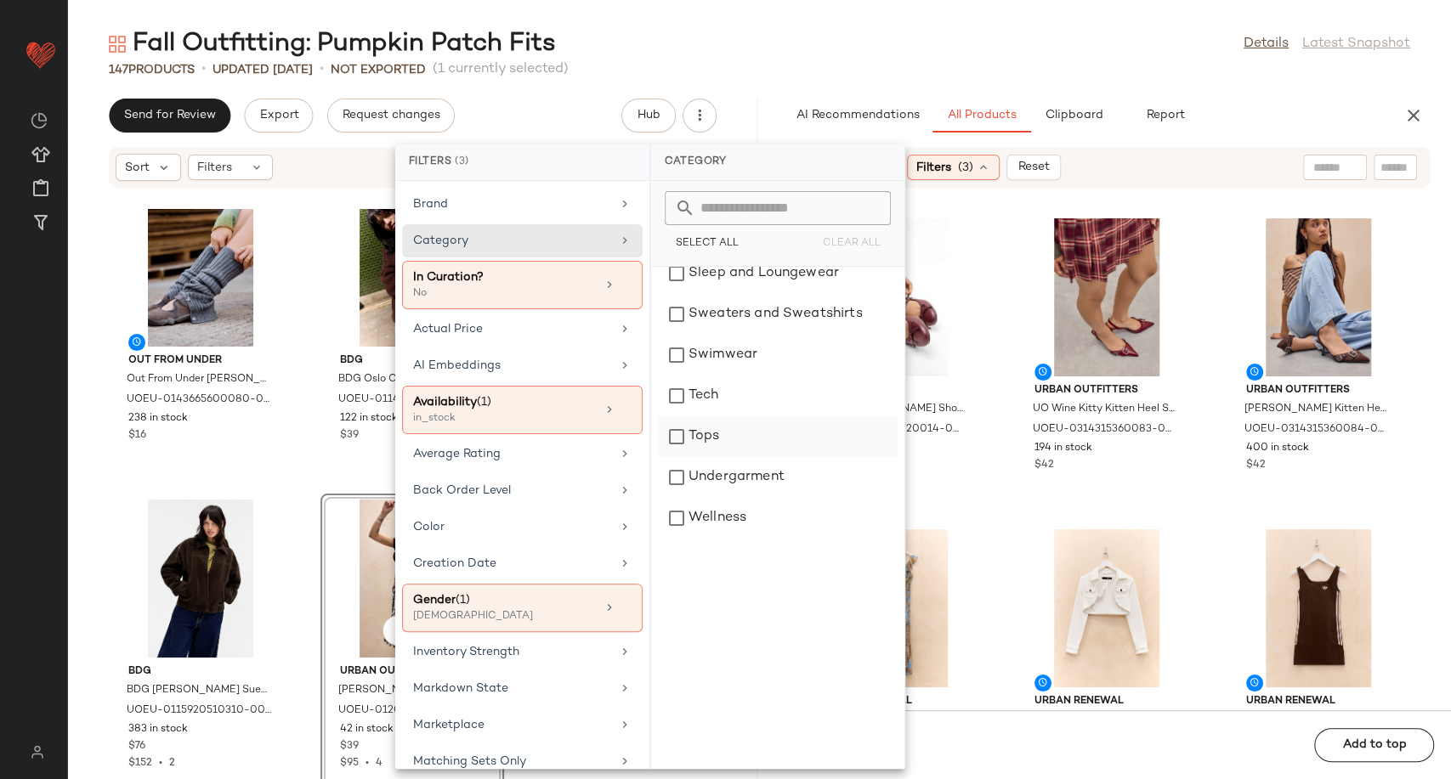
click at [717, 440] on div "Tops" at bounding box center [778, 436] width 240 height 41
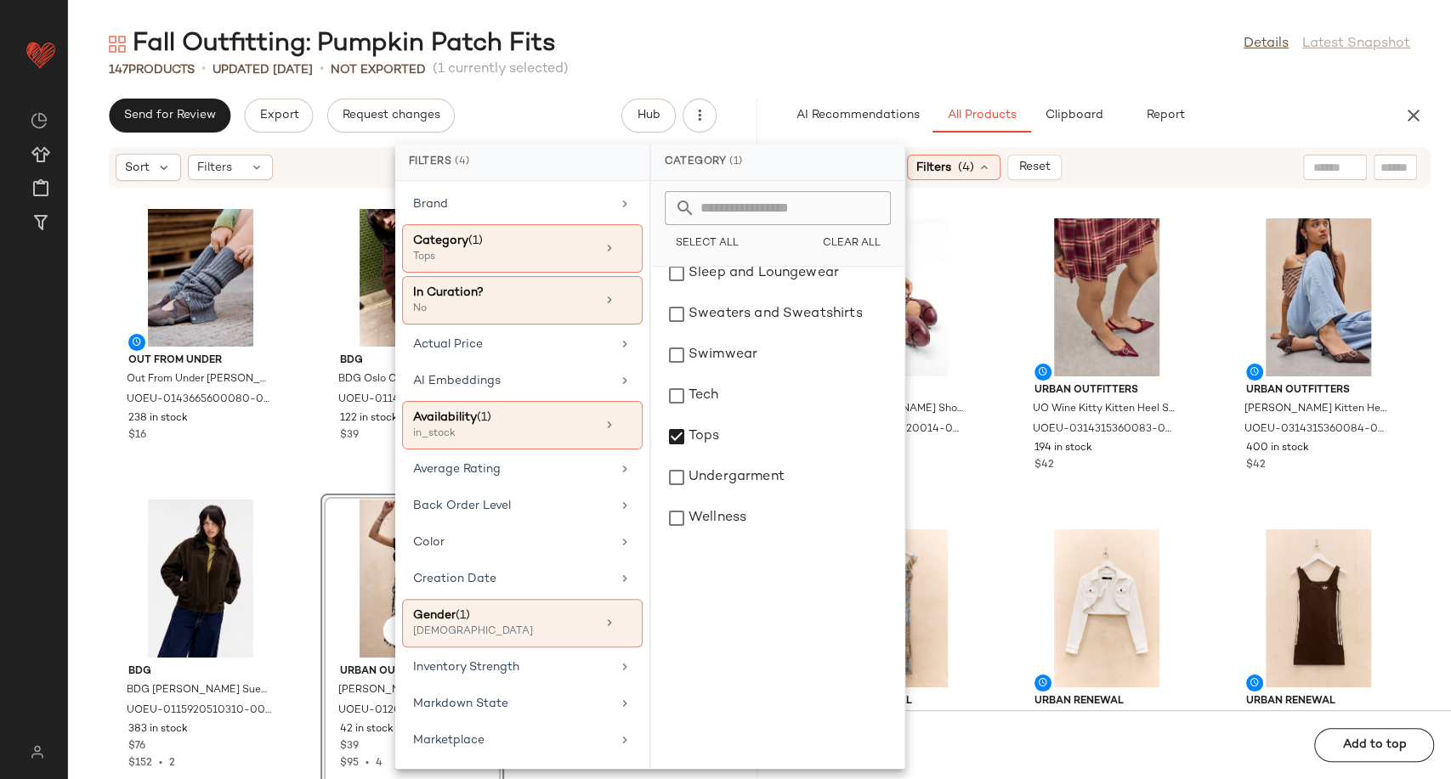
click at [985, 505] on div "RAID RAID Natalya Ballerina Shoes UK 4 at Urban Outfitters UOEU-0311954820014-0…" at bounding box center [895, 360] width 184 height 297
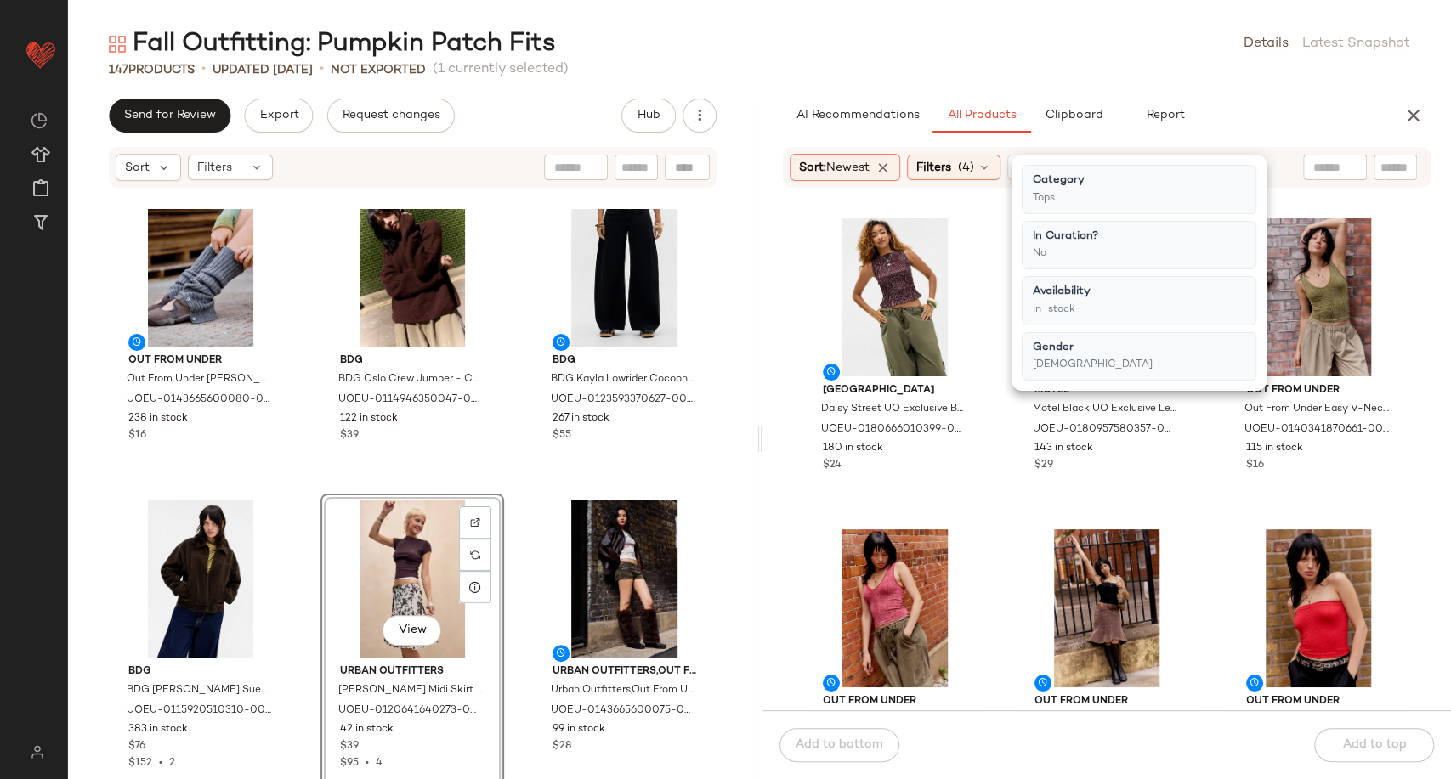
click at [1004, 508] on div "Daisy Street Daisy Street UO Exclusive Burgundy Check Slash Neck Top - Red XL a…" at bounding box center [1106, 459] width 689 height 501
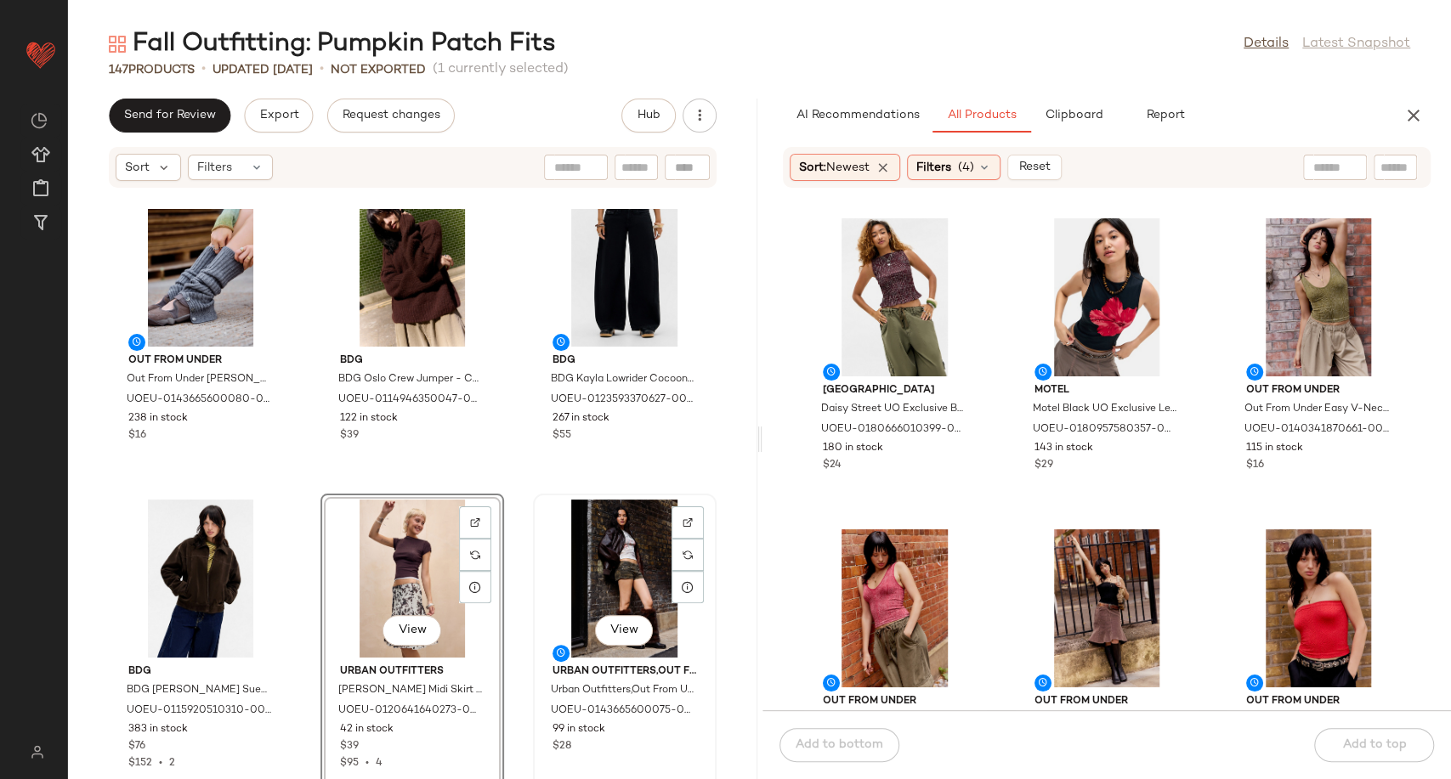
scroll to position [13823, 0]
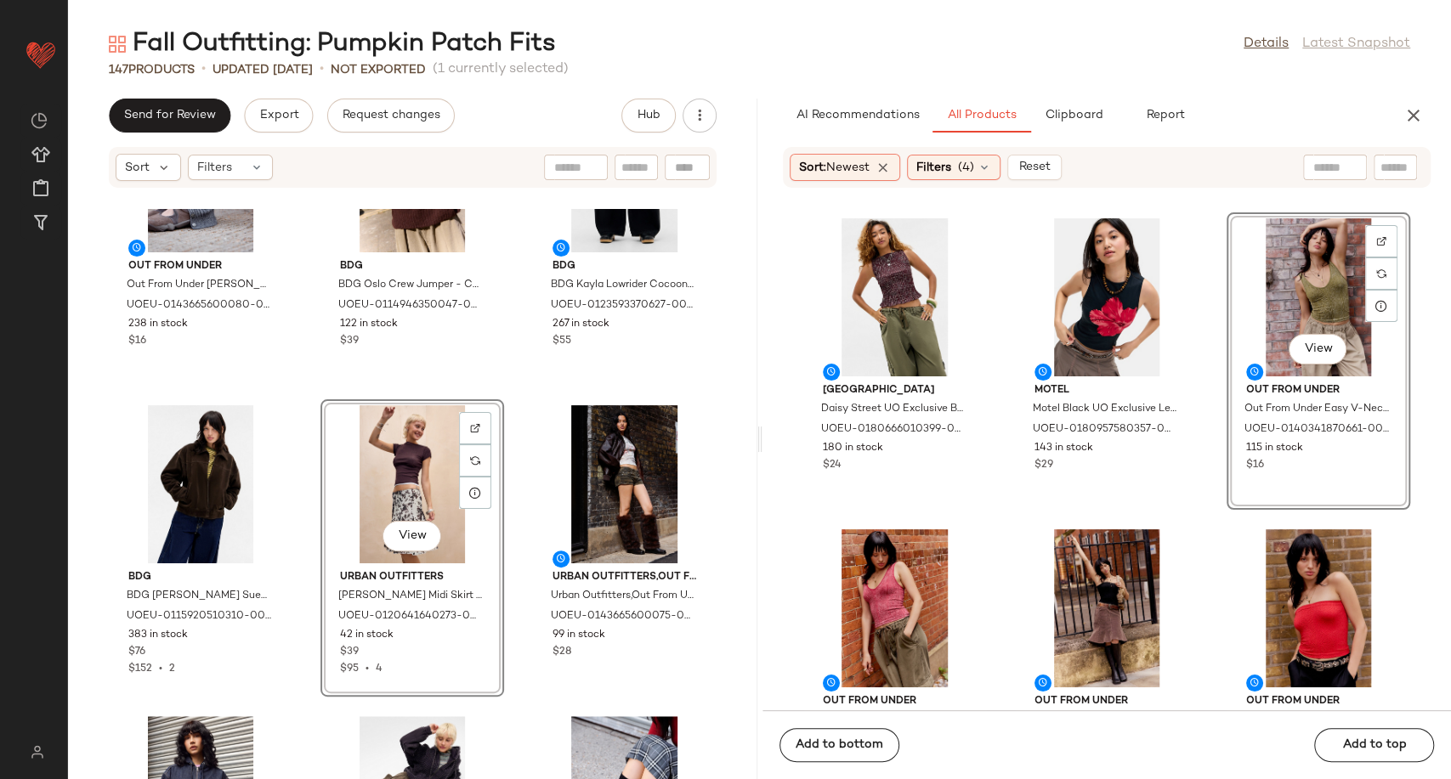
click at [510, 635] on div "Out From Under Out From Under Inez Button Leg Warmers - Grey at Urban Outfitter…" at bounding box center [412, 494] width 689 height 570
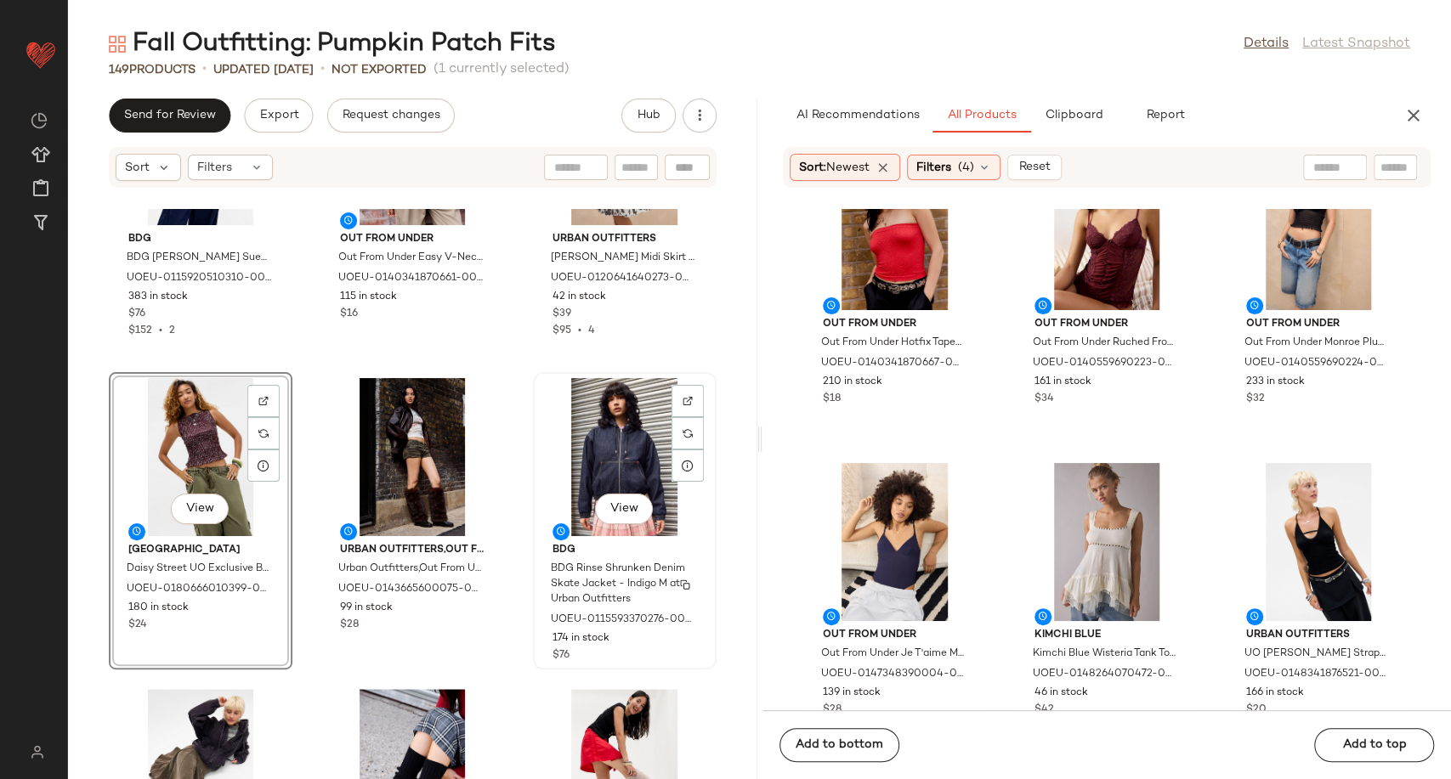
scroll to position [14201, 0]
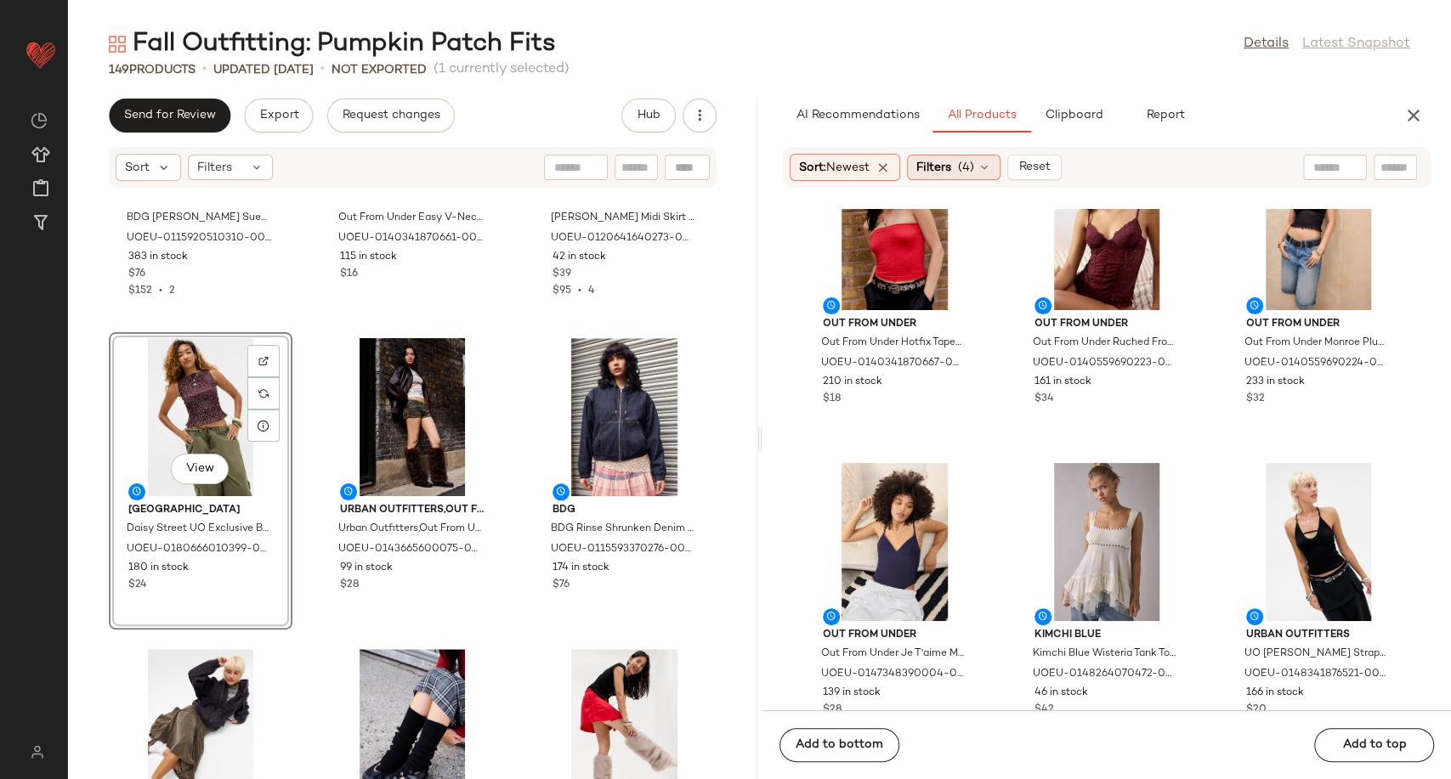
click at [987, 169] on icon at bounding box center [984, 168] width 14 height 14
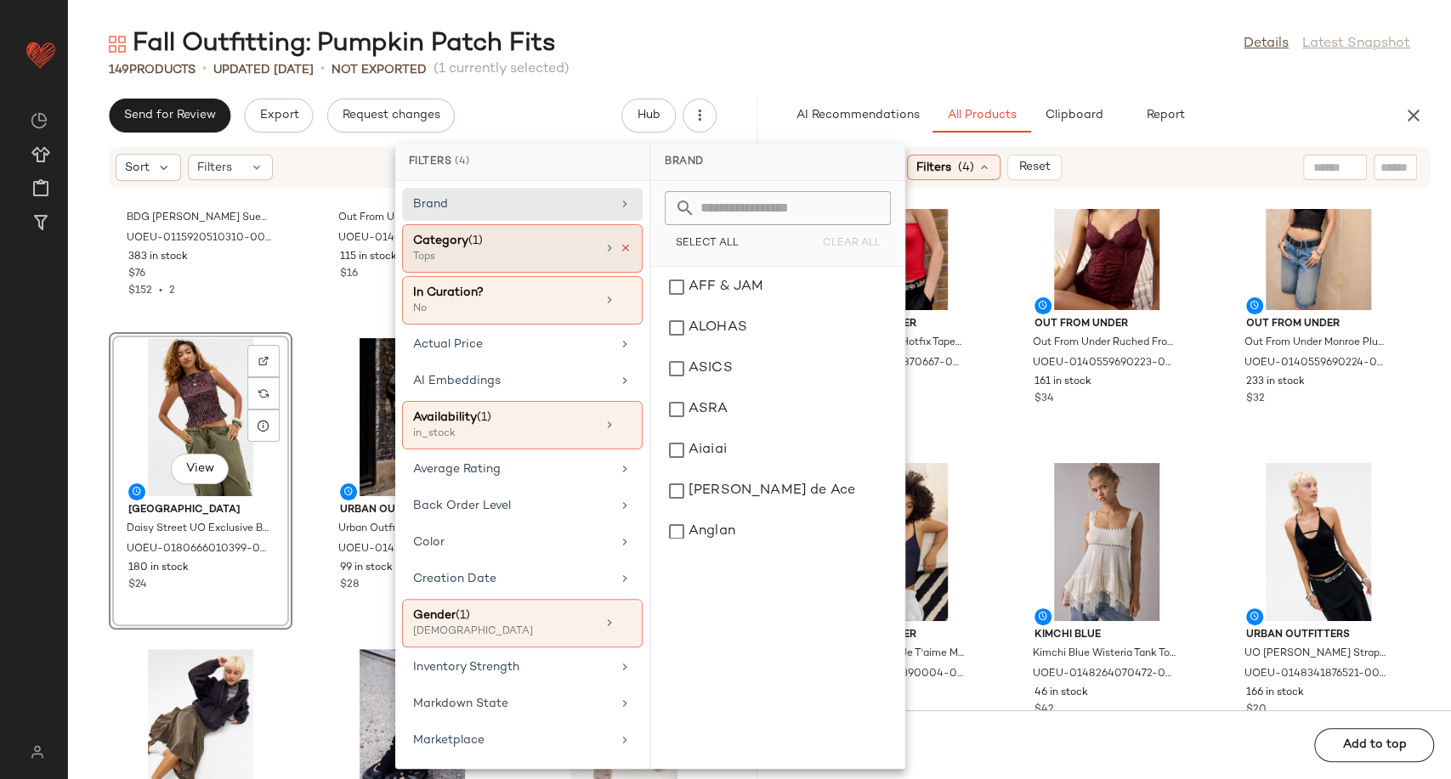
click at [620, 244] on icon at bounding box center [626, 248] width 12 height 12
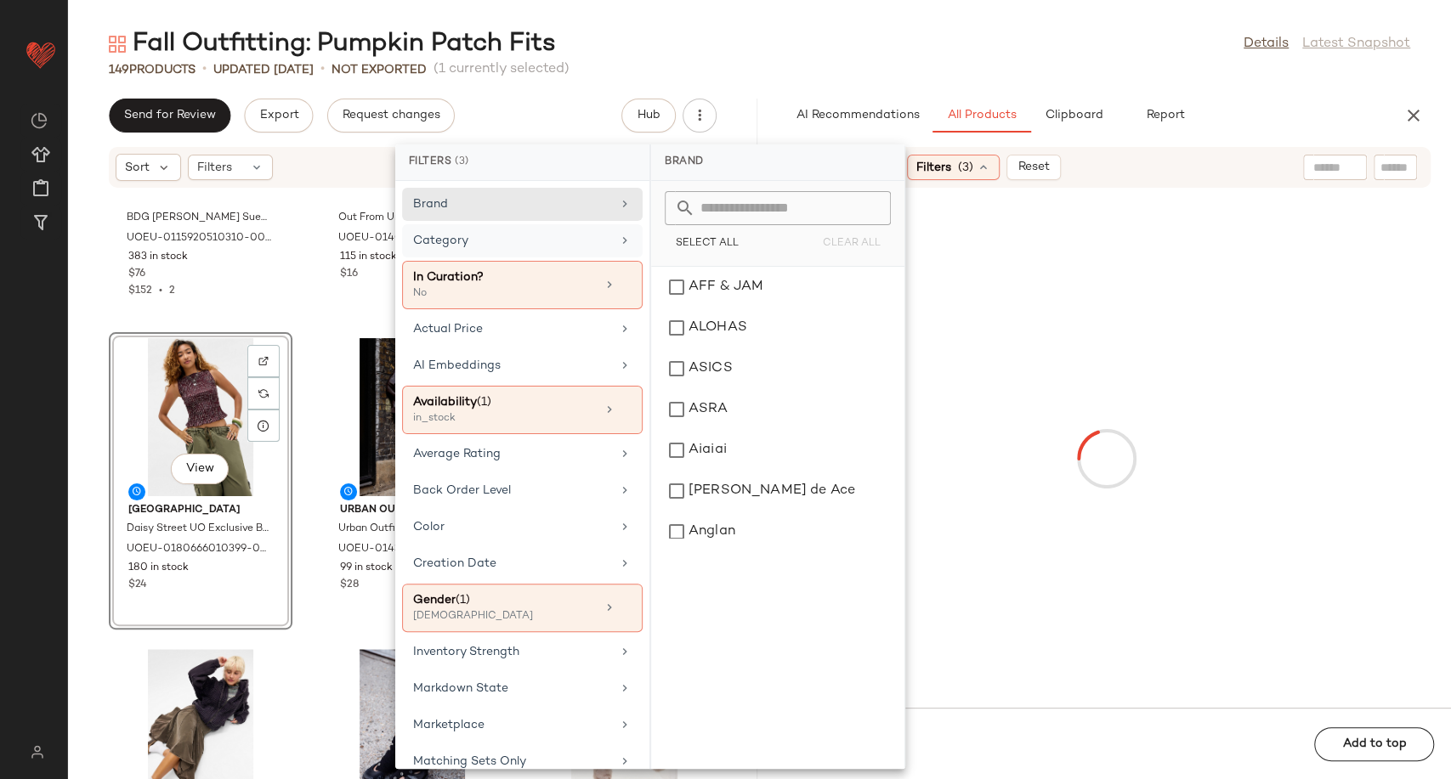
click at [571, 261] on div "Category" at bounding box center [522, 285] width 240 height 48
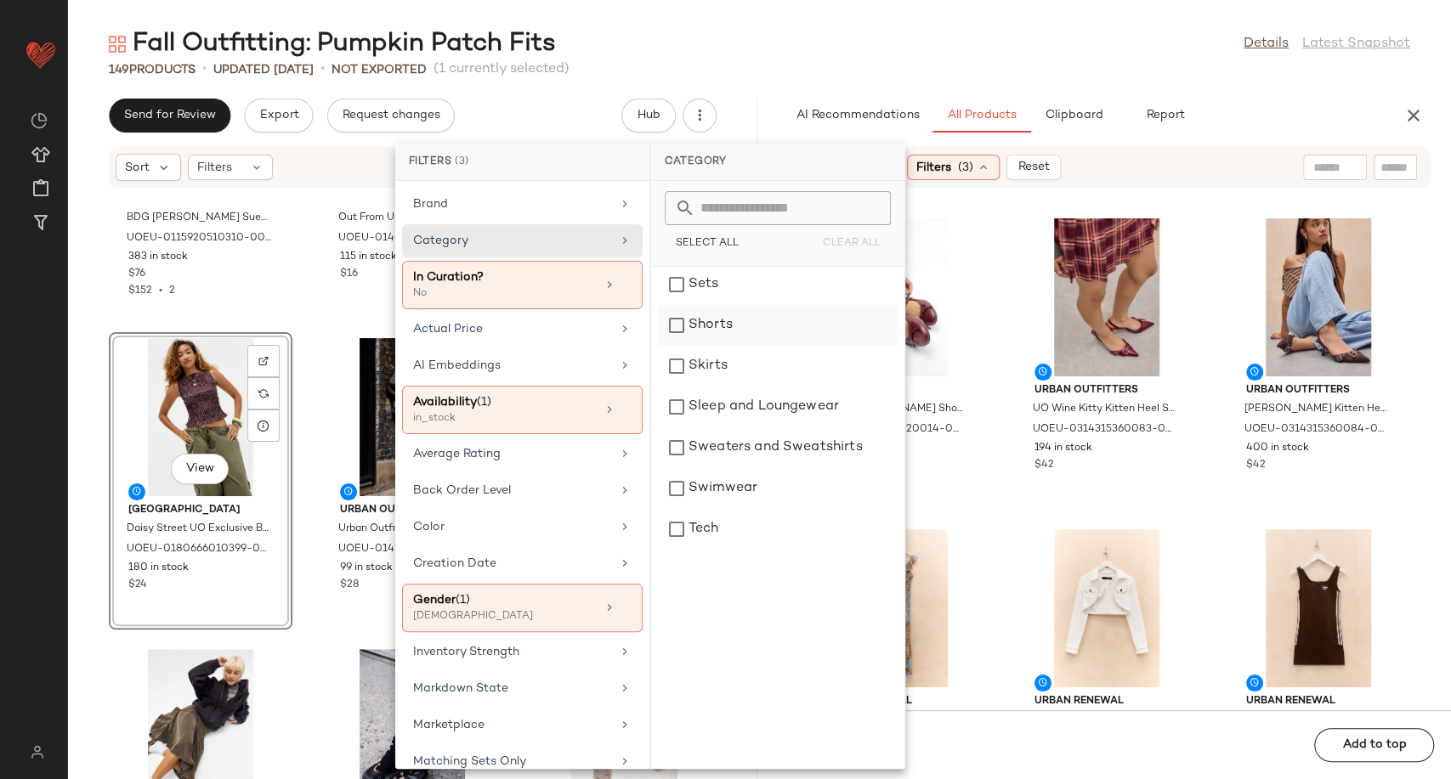
scroll to position [348, 0]
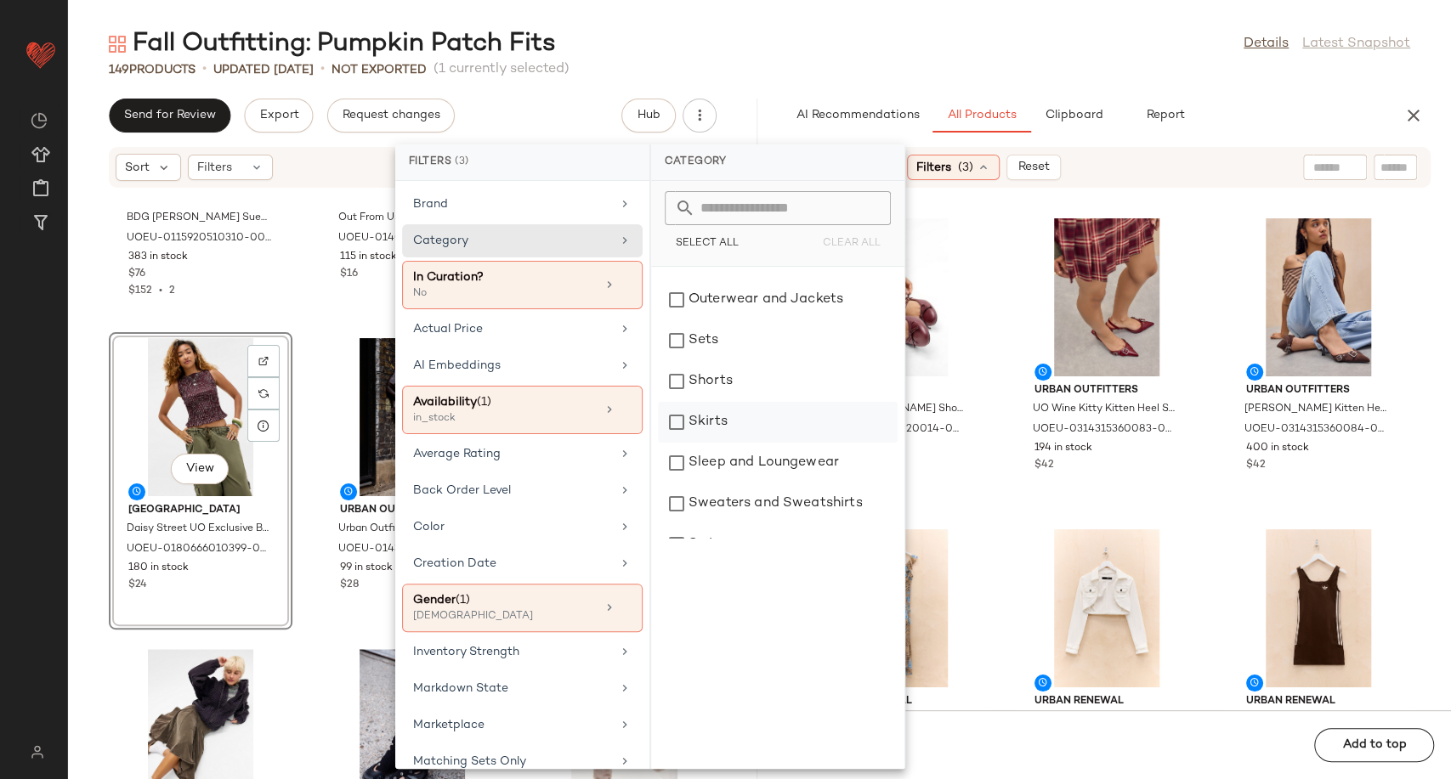
click at [714, 410] on div "Skirts" at bounding box center [778, 422] width 240 height 41
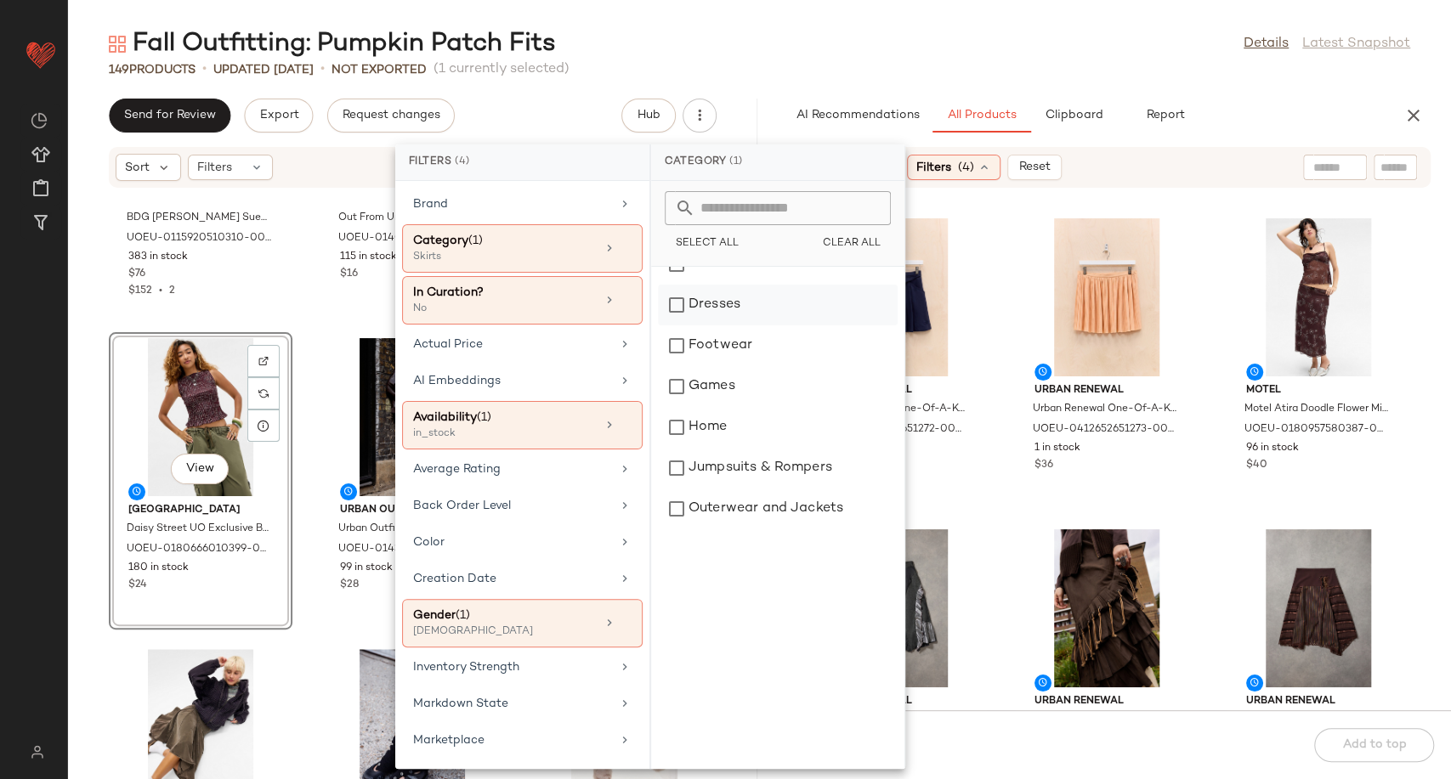
scroll to position [65, 0]
click at [713, 384] on div "Bottoms" at bounding box center [778, 385] width 240 height 41
click at [999, 504] on div "Urban Renewal Urban Renewal One-Of-A-Kind adidas Navy Sport Skirt - Navy at Urb…" at bounding box center [1106, 459] width 689 height 501
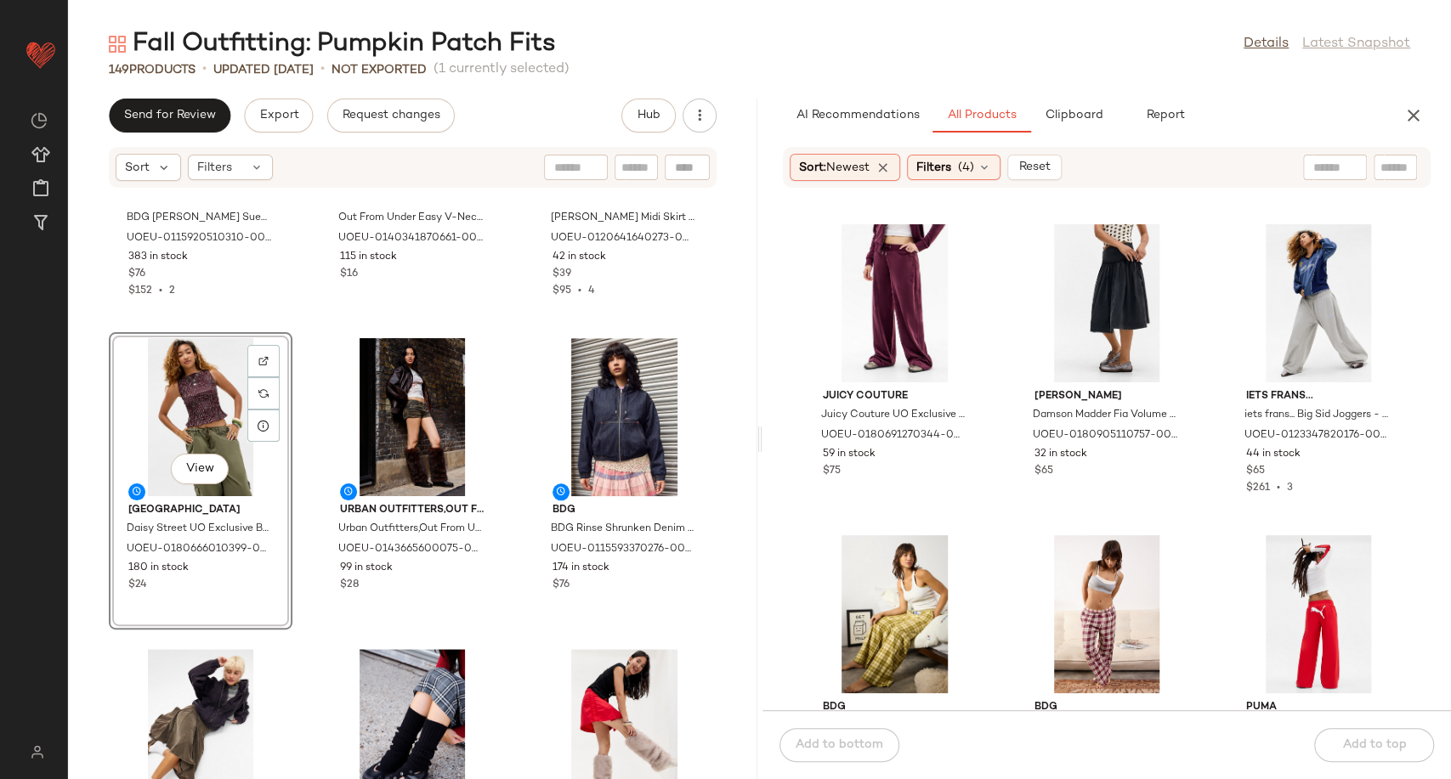
scroll to position [7850, 0]
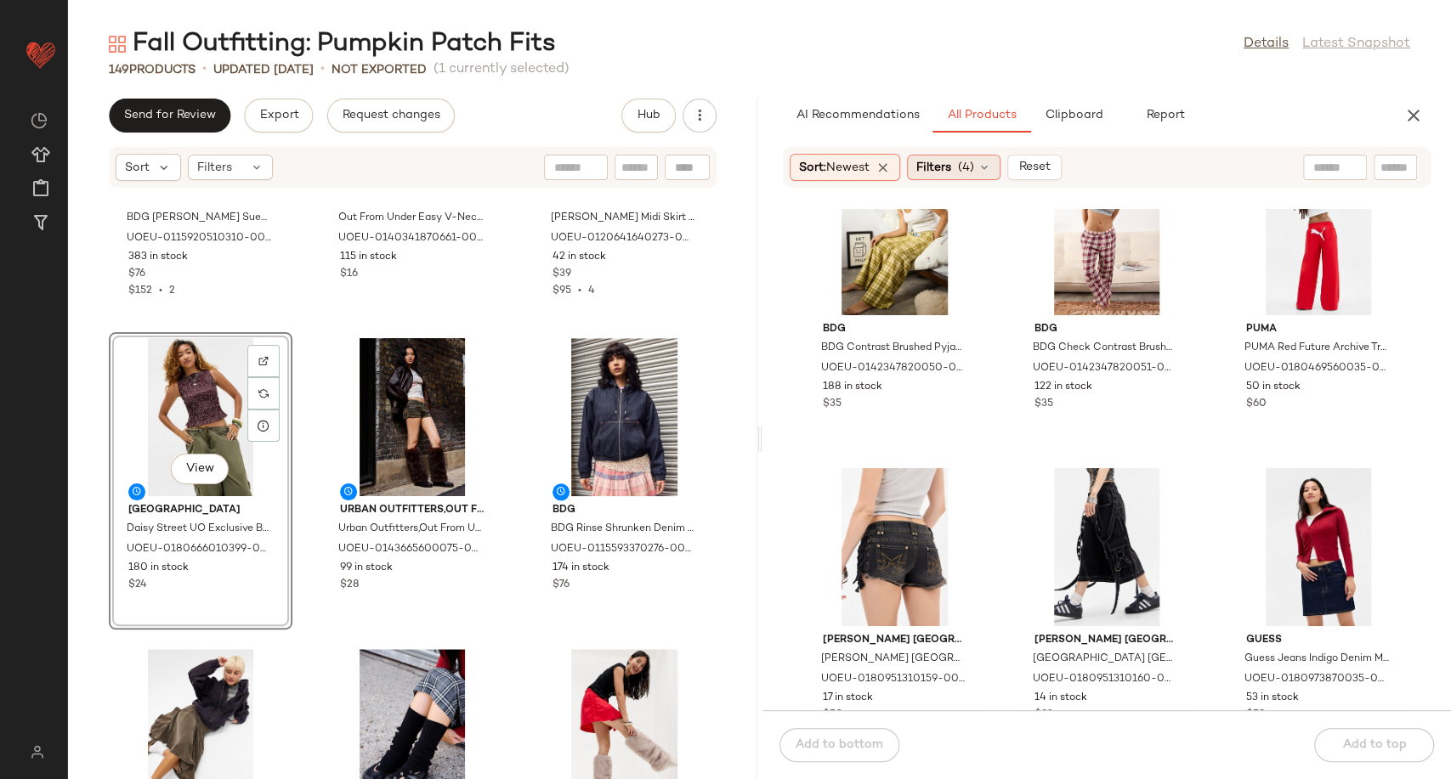
click at [990, 161] on icon at bounding box center [984, 168] width 14 height 14
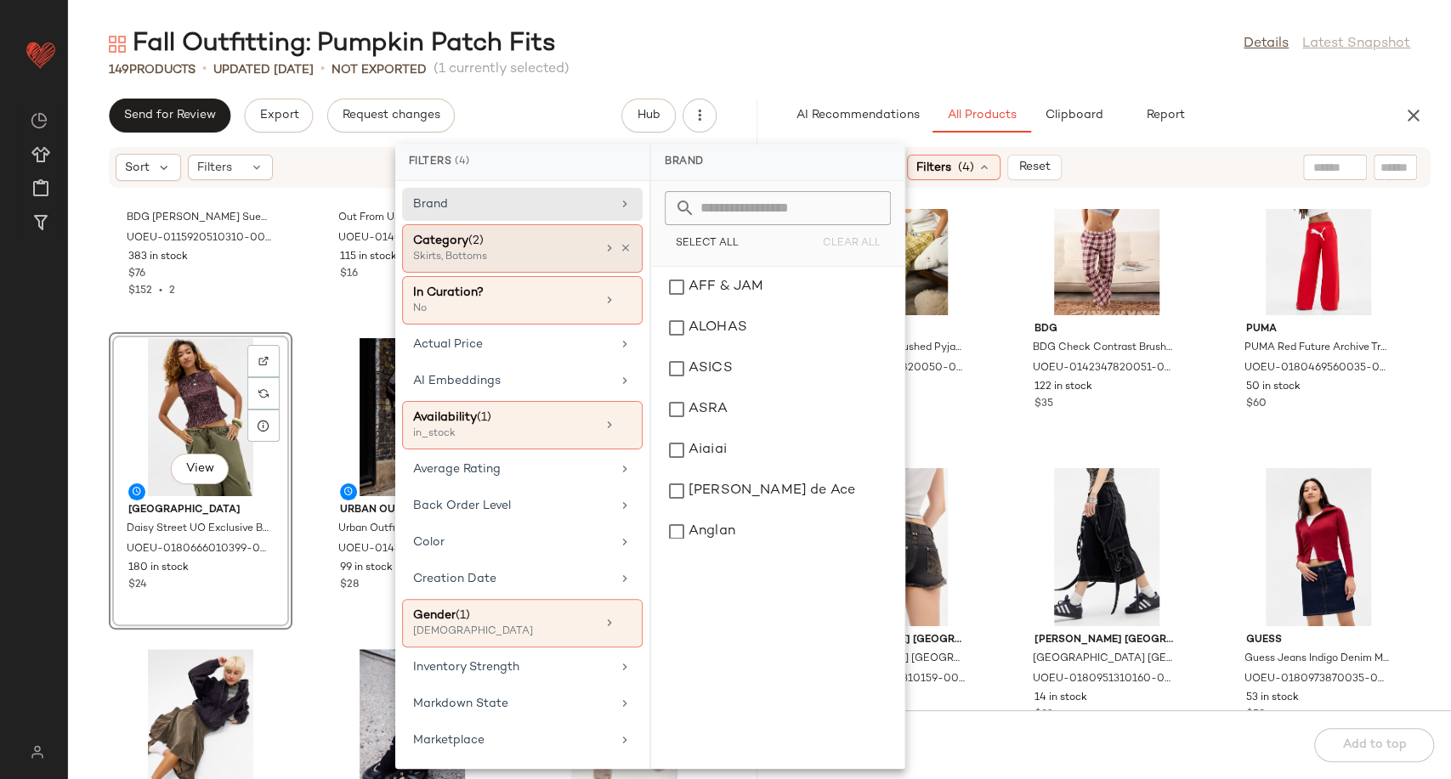
click at [557, 247] on div "Category (2)" at bounding box center [504, 241] width 183 height 18
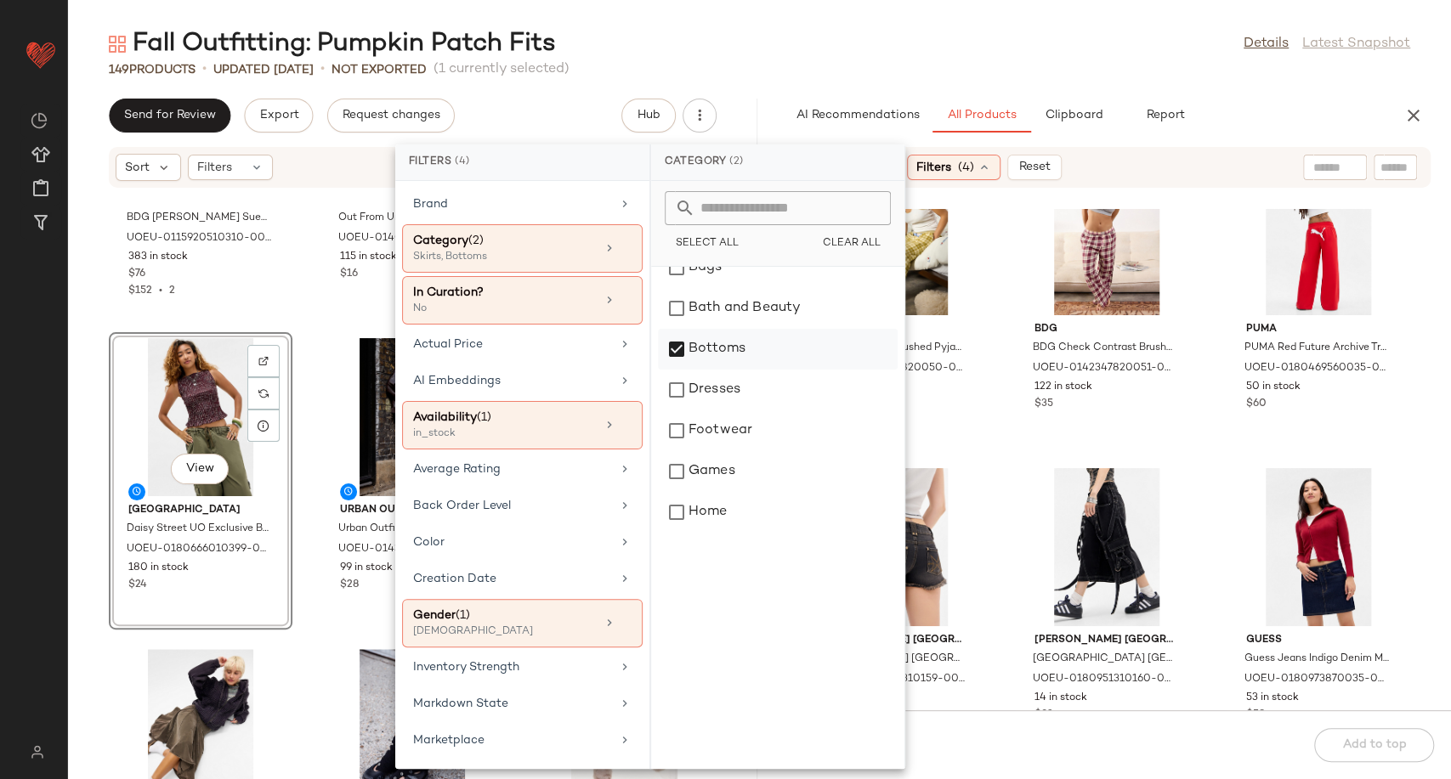
scroll to position [94, 0]
click at [673, 348] on div "Bottoms" at bounding box center [778, 356] width 240 height 41
click at [993, 461] on div "BDG BDG Contrast Brushed Pyjama Pants - Green L at Urban Outfitters UOEU-014234…" at bounding box center [1106, 459] width 689 height 501
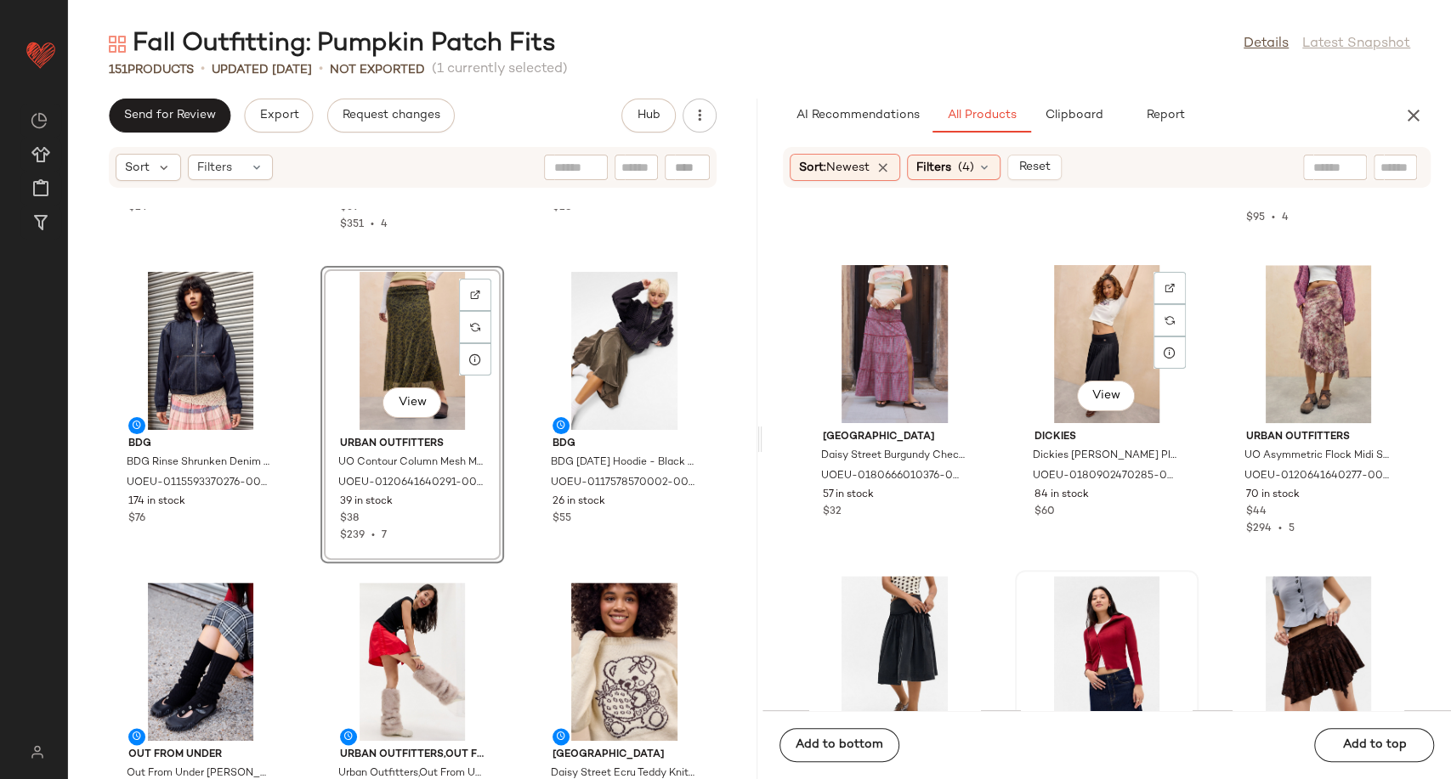
scroll to position [1328, 0]
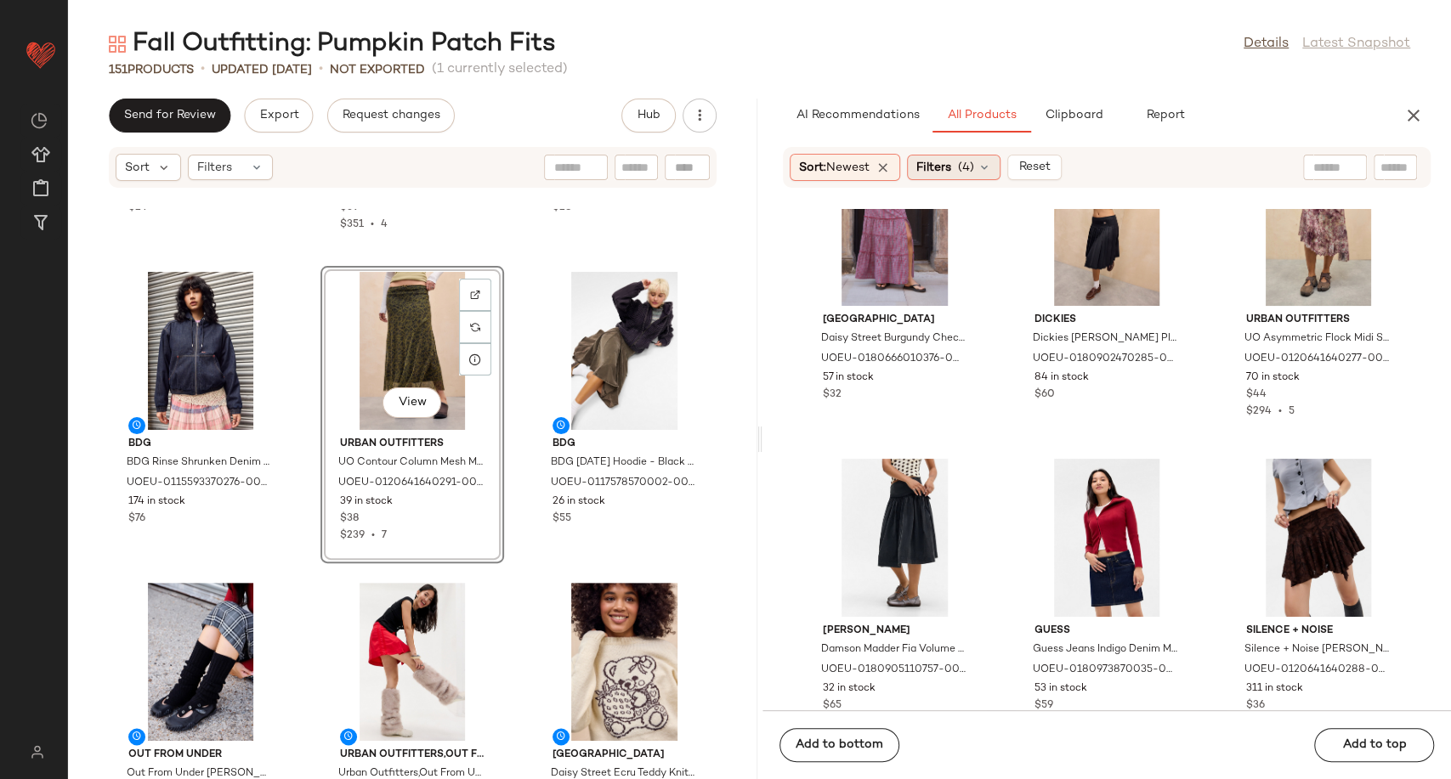
click at [987, 166] on icon at bounding box center [984, 168] width 14 height 14
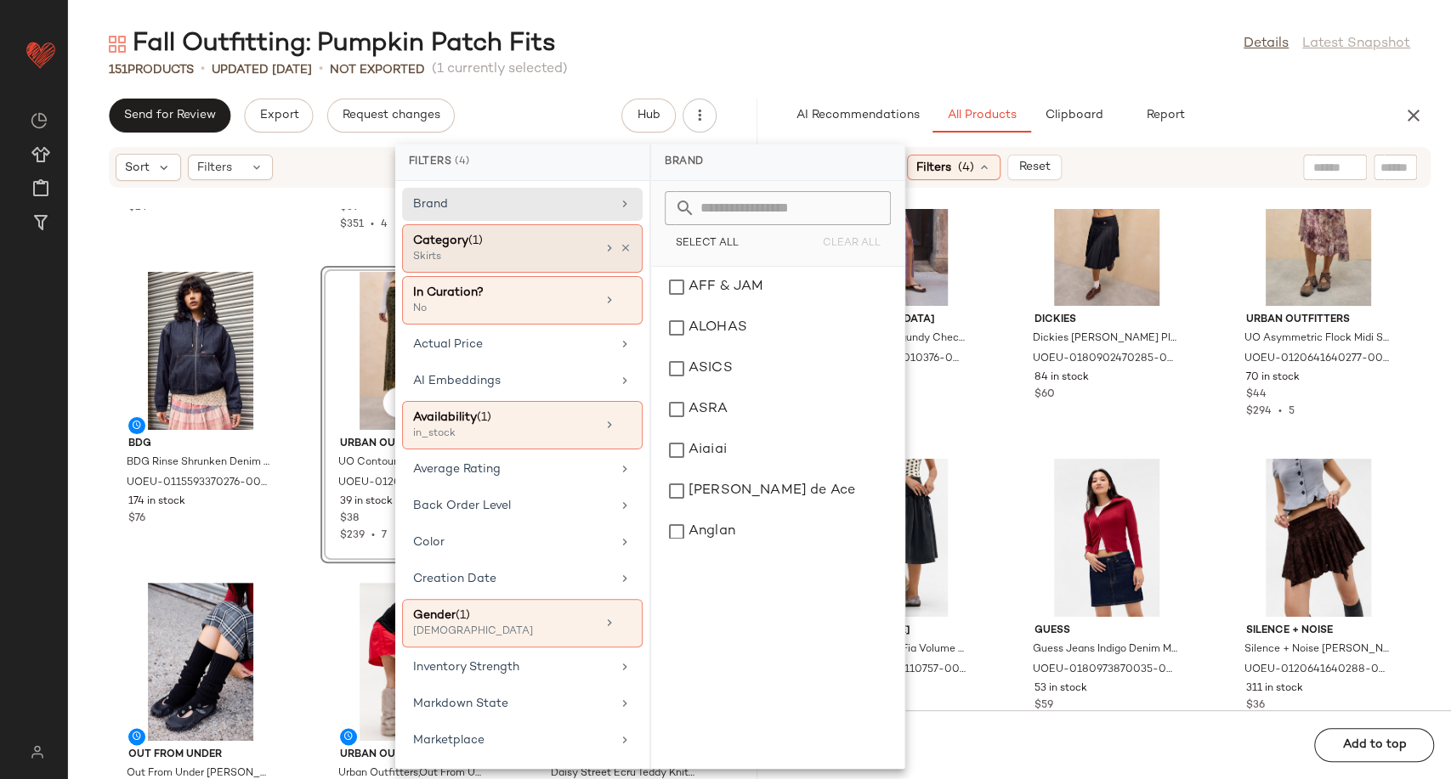
click at [625, 276] on div "Category (1) Skirts" at bounding box center [522, 300] width 240 height 48
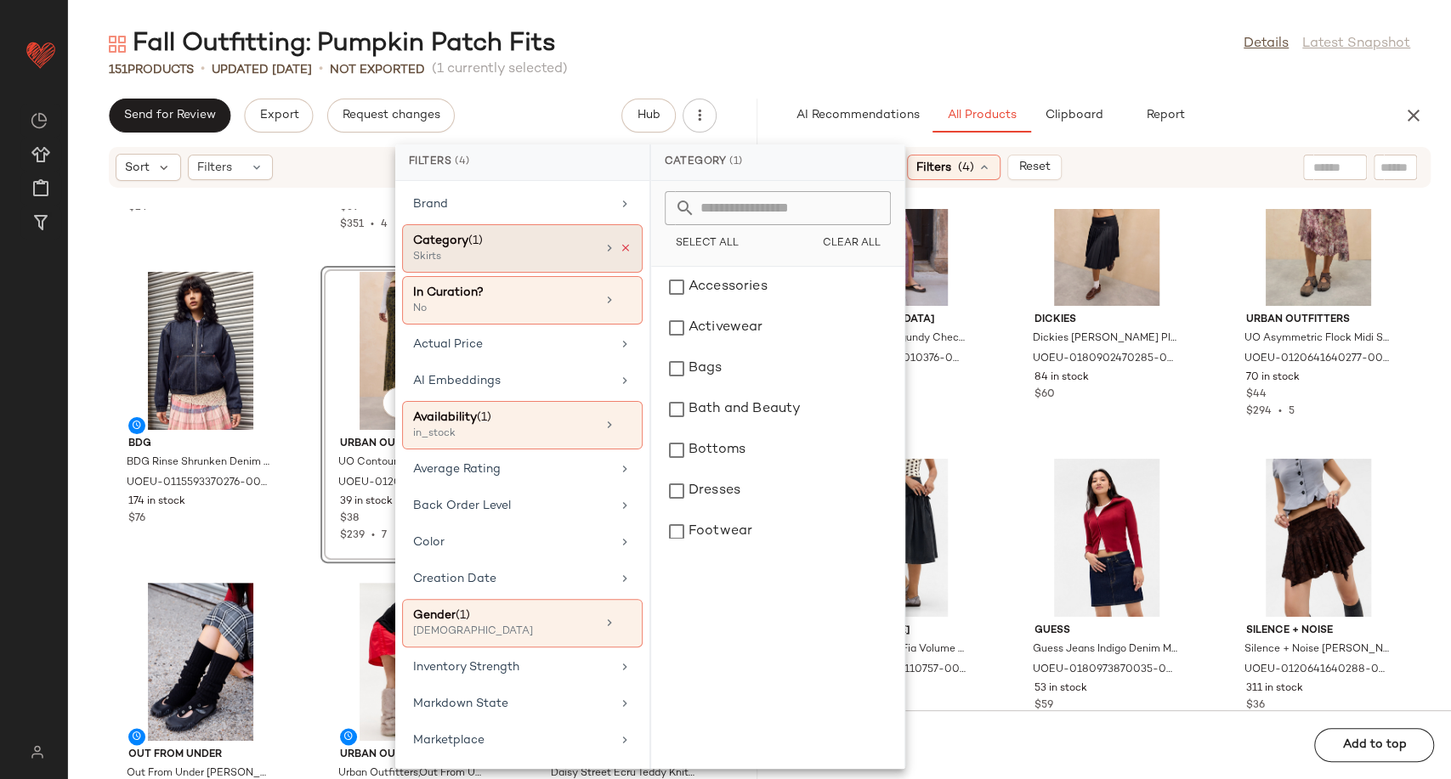
click at [620, 246] on icon at bounding box center [626, 248] width 12 height 12
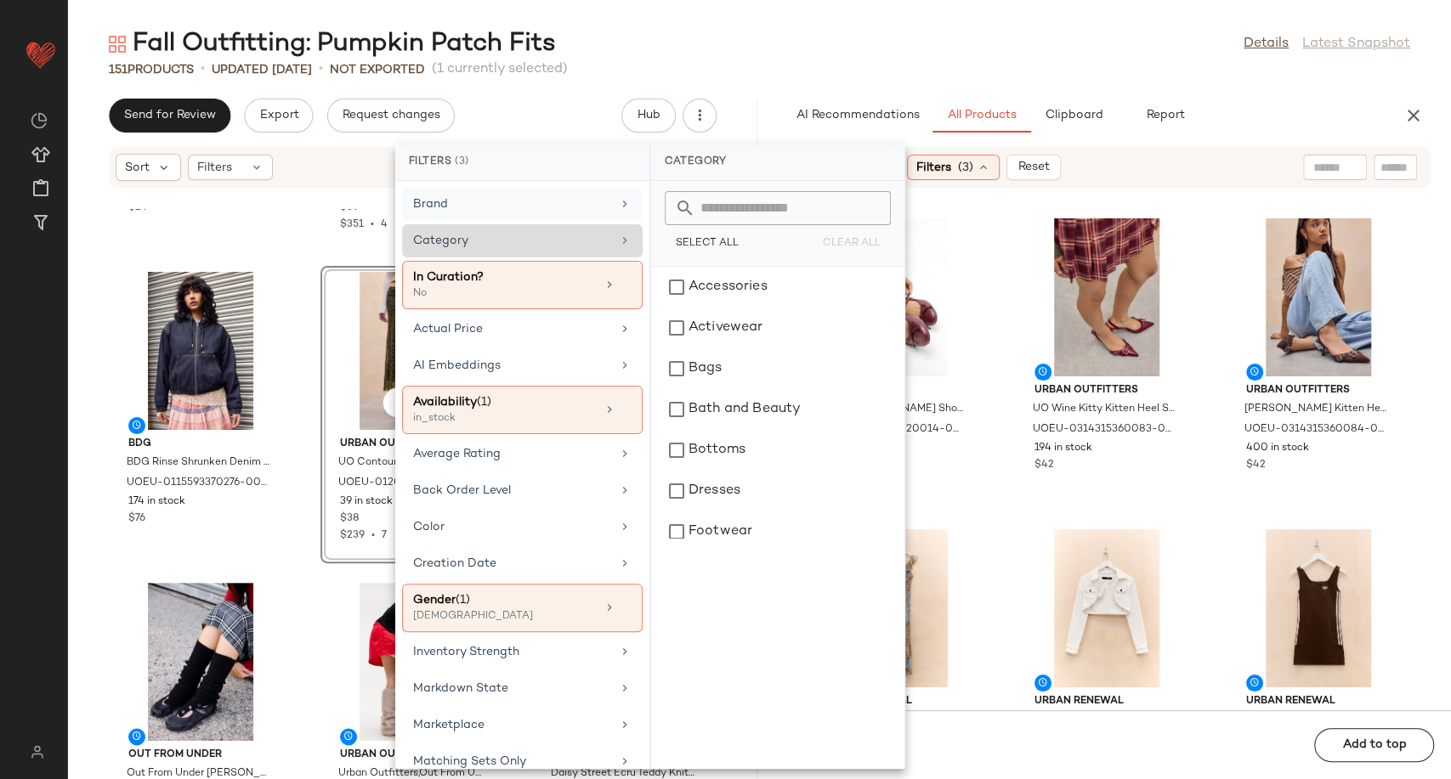
click at [537, 212] on div "Brand" at bounding box center [512, 204] width 198 height 18
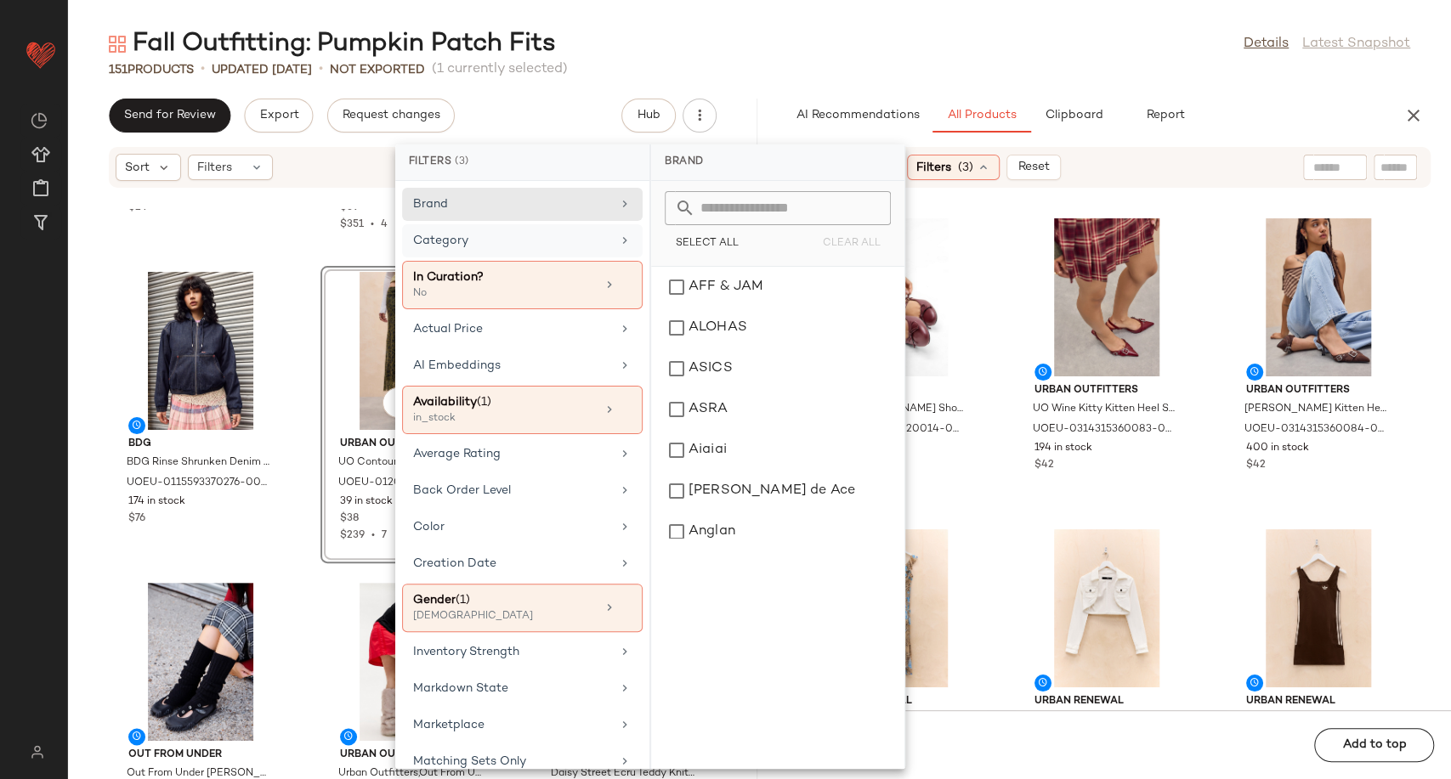
click at [539, 246] on div "Category" at bounding box center [512, 241] width 198 height 18
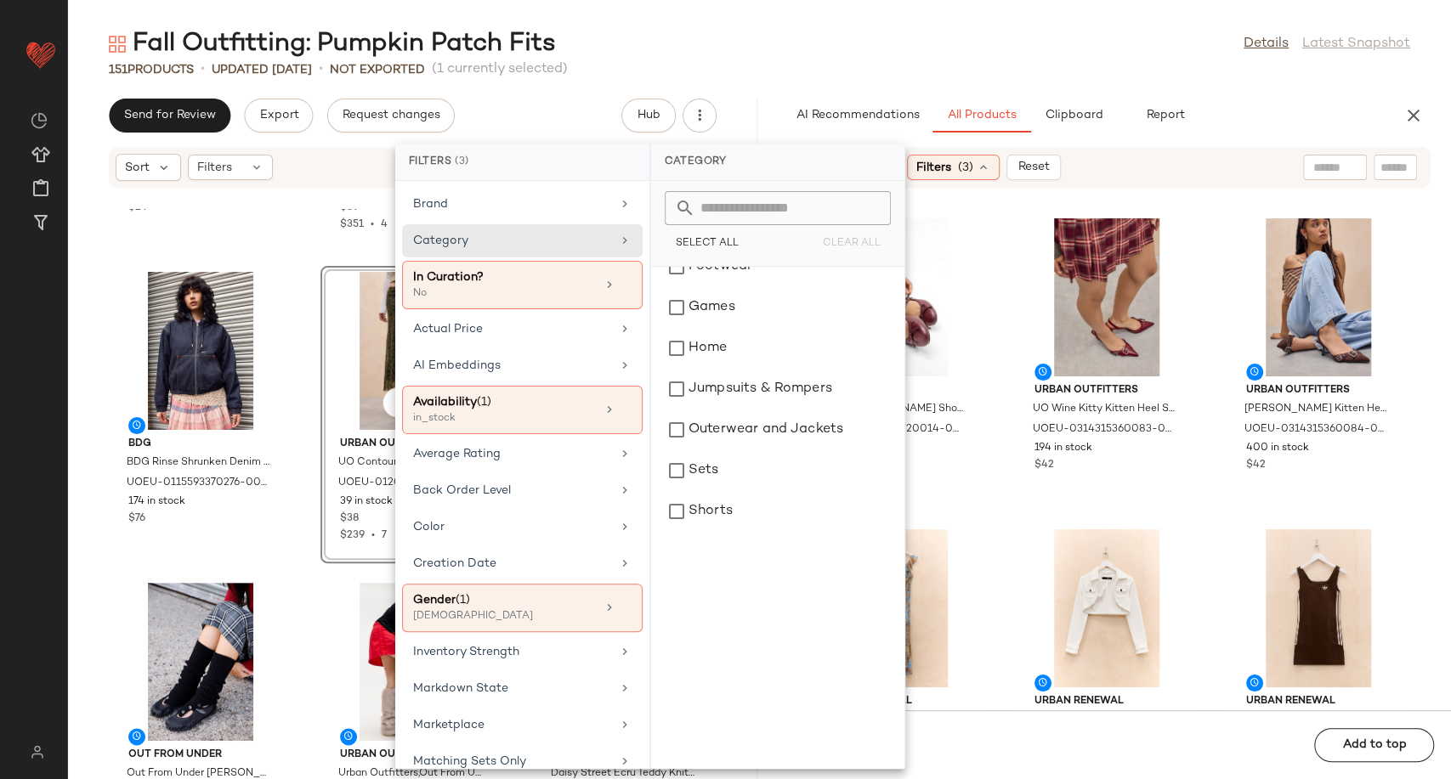
scroll to position [65, 0]
click at [724, 398] on div "Bottoms" at bounding box center [778, 385] width 240 height 41
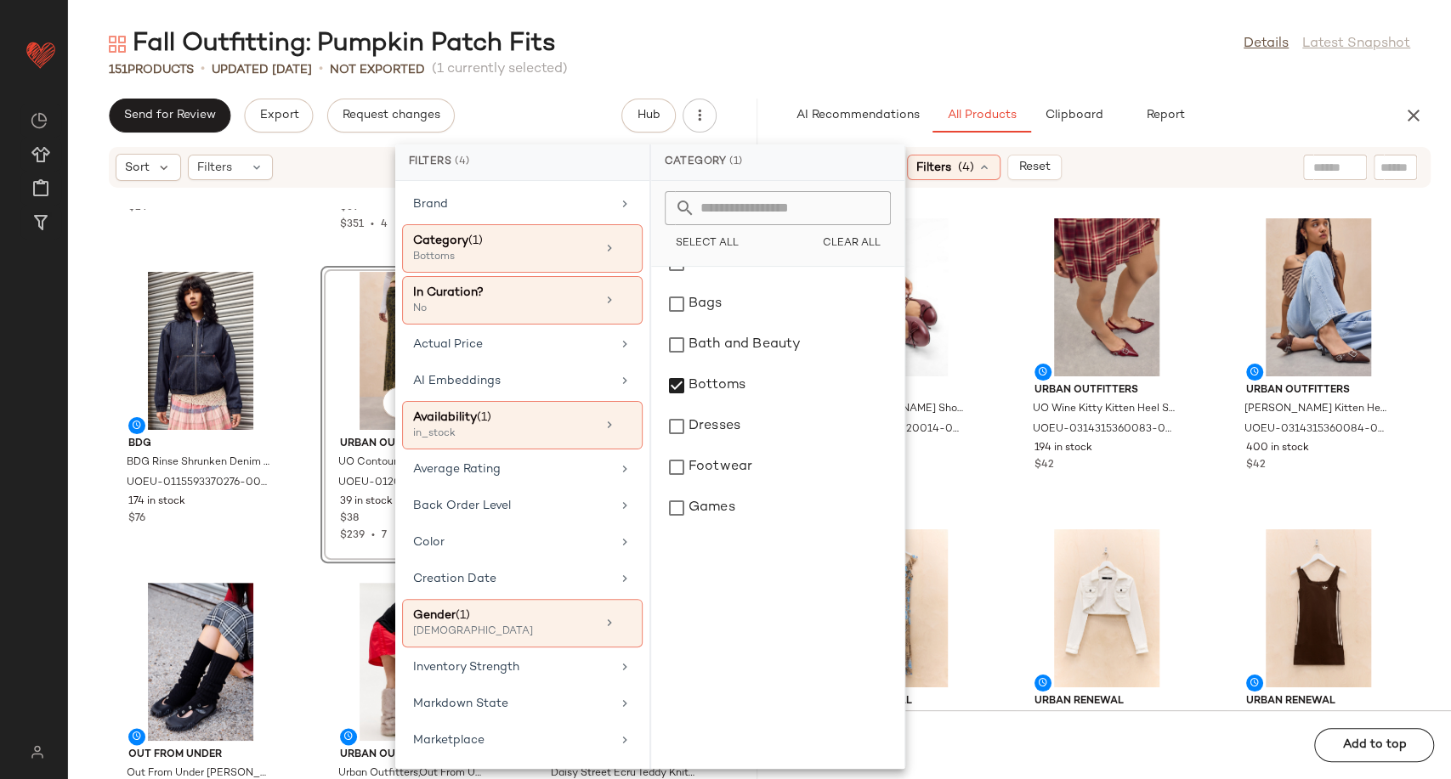
click at [995, 482] on div "RAID RAID Natalya Ballerina Shoes UK 4 at Urban Outfitters UOEU-0311954820014-0…" at bounding box center [1106, 459] width 689 height 501
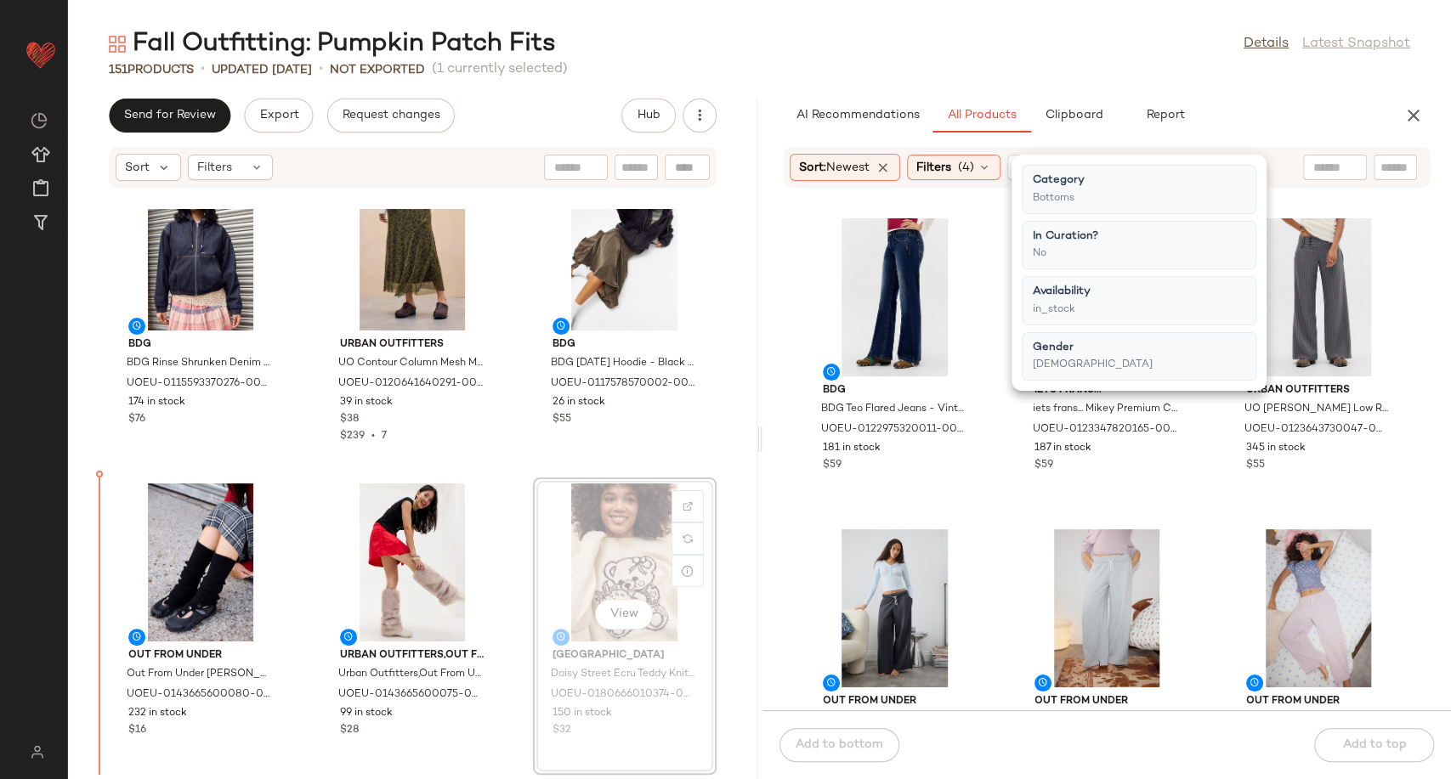
scroll to position [14686, 0]
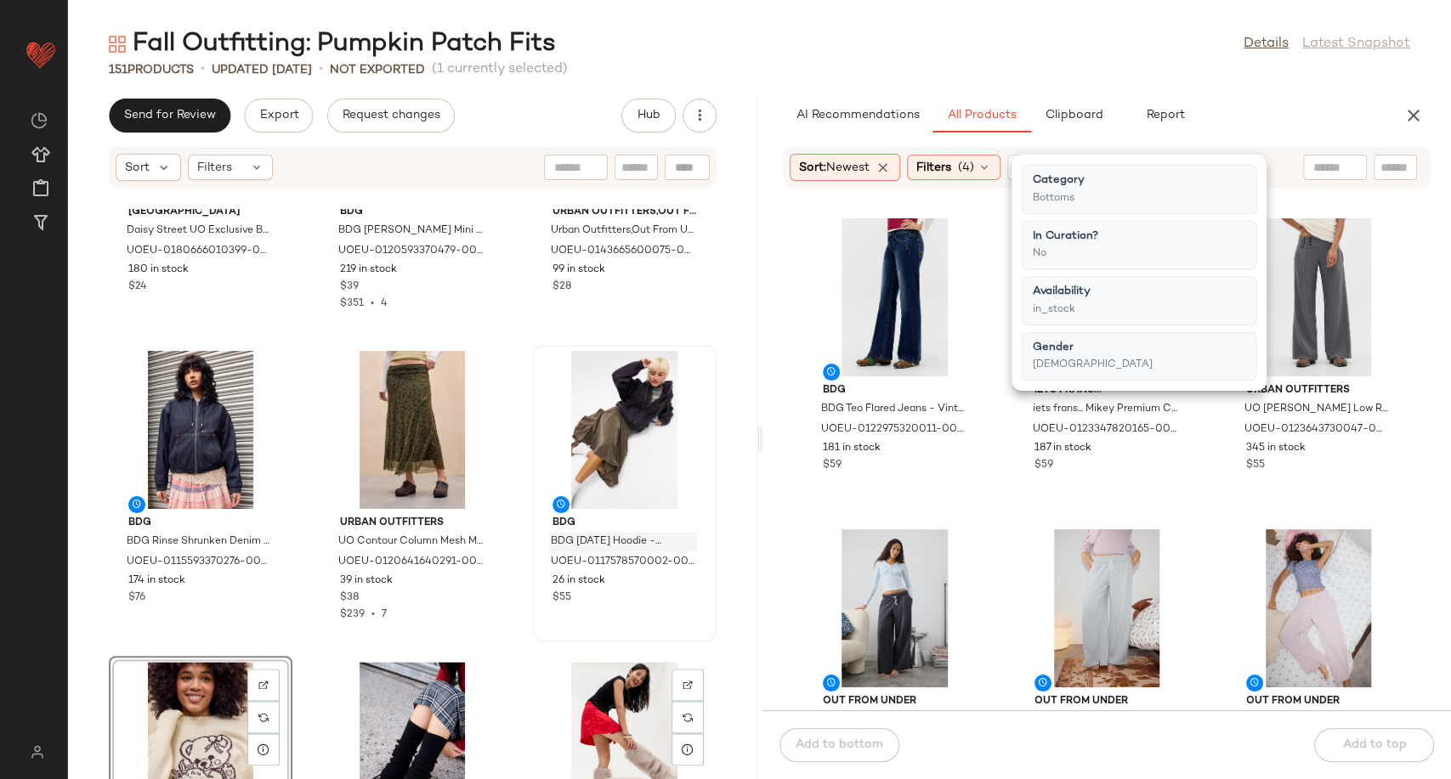
scroll to position [14498, 0]
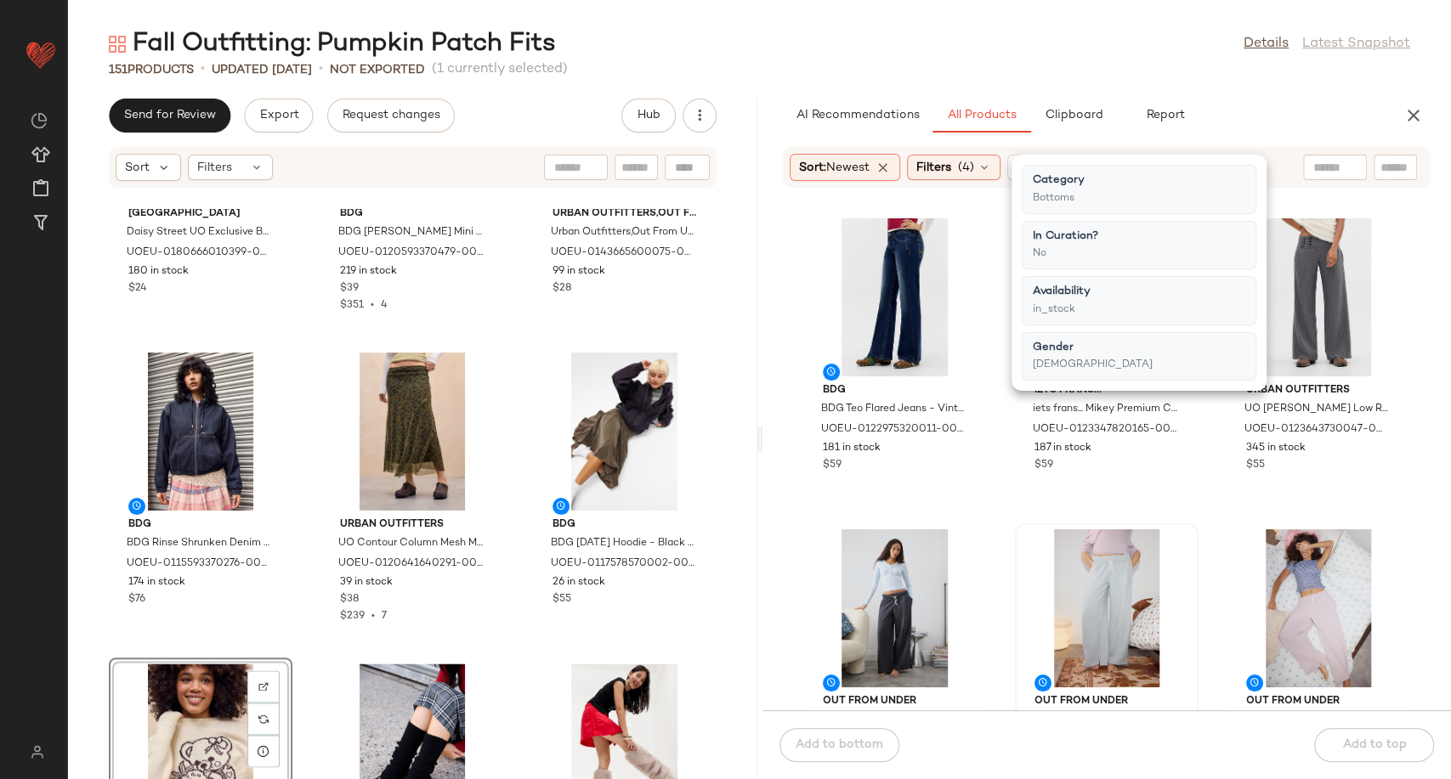
click at [1023, 525] on div "Out From Under Out From Under Hoxton Joggers - Grey S at Urban Outfitters UOEU-…" at bounding box center [1106, 672] width 180 height 294
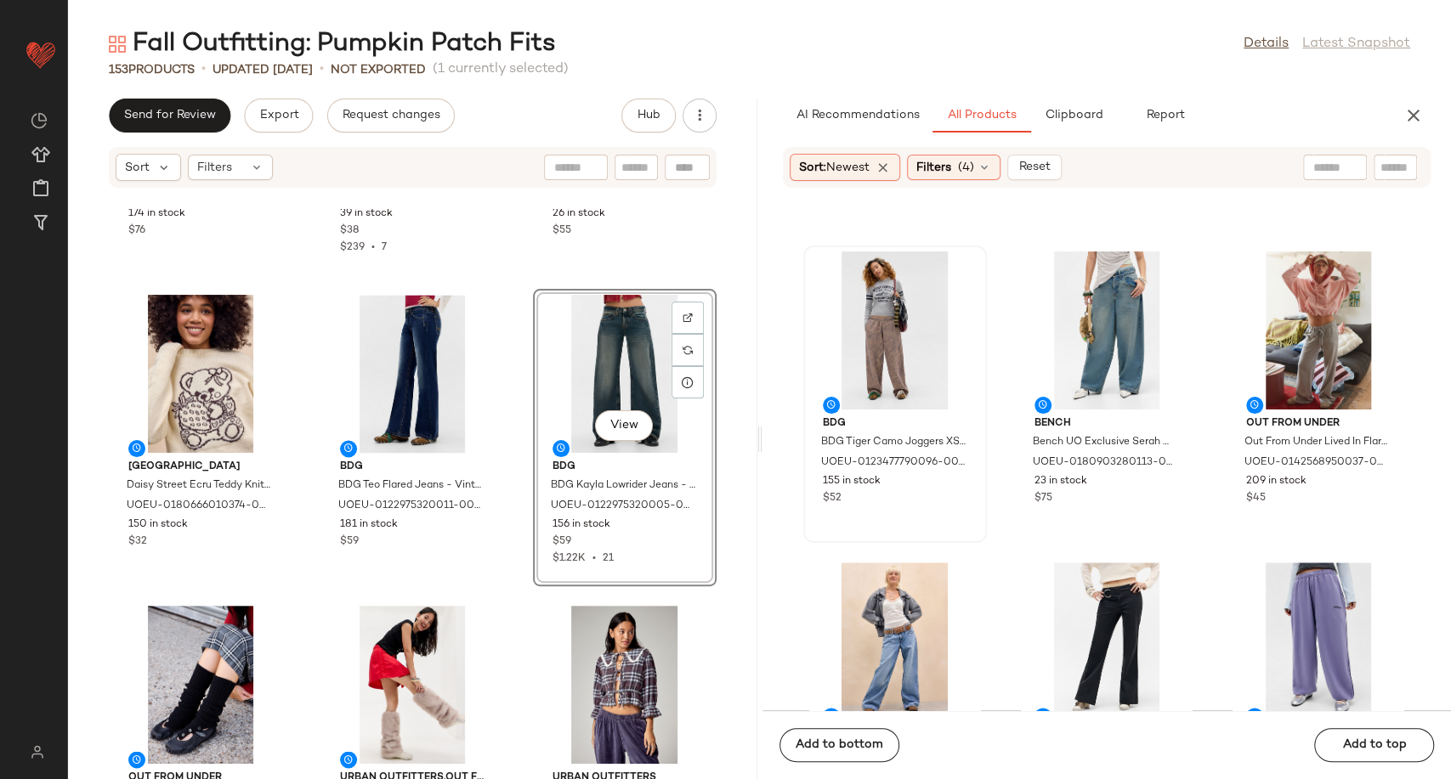
scroll to position [1237, 0]
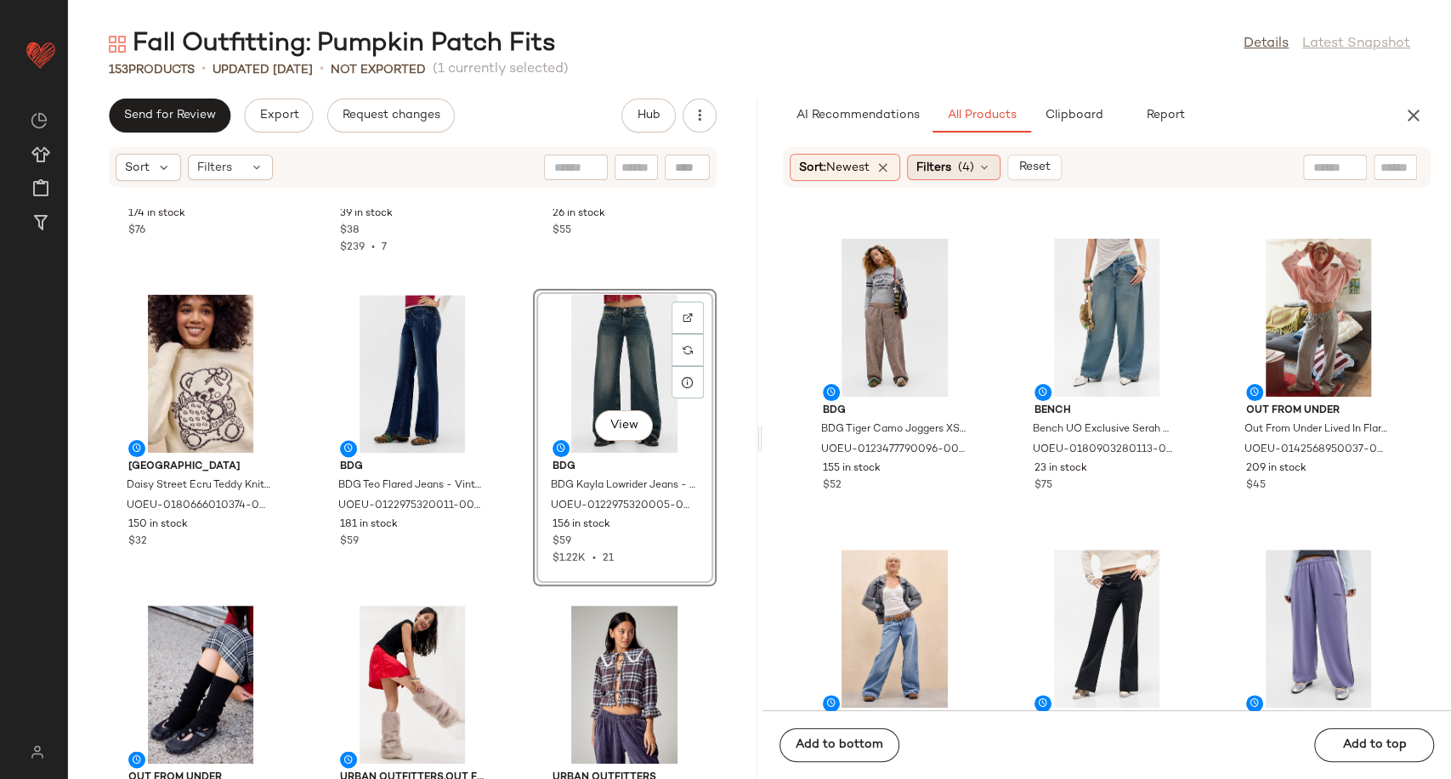
click at [983, 167] on icon at bounding box center [984, 168] width 14 height 14
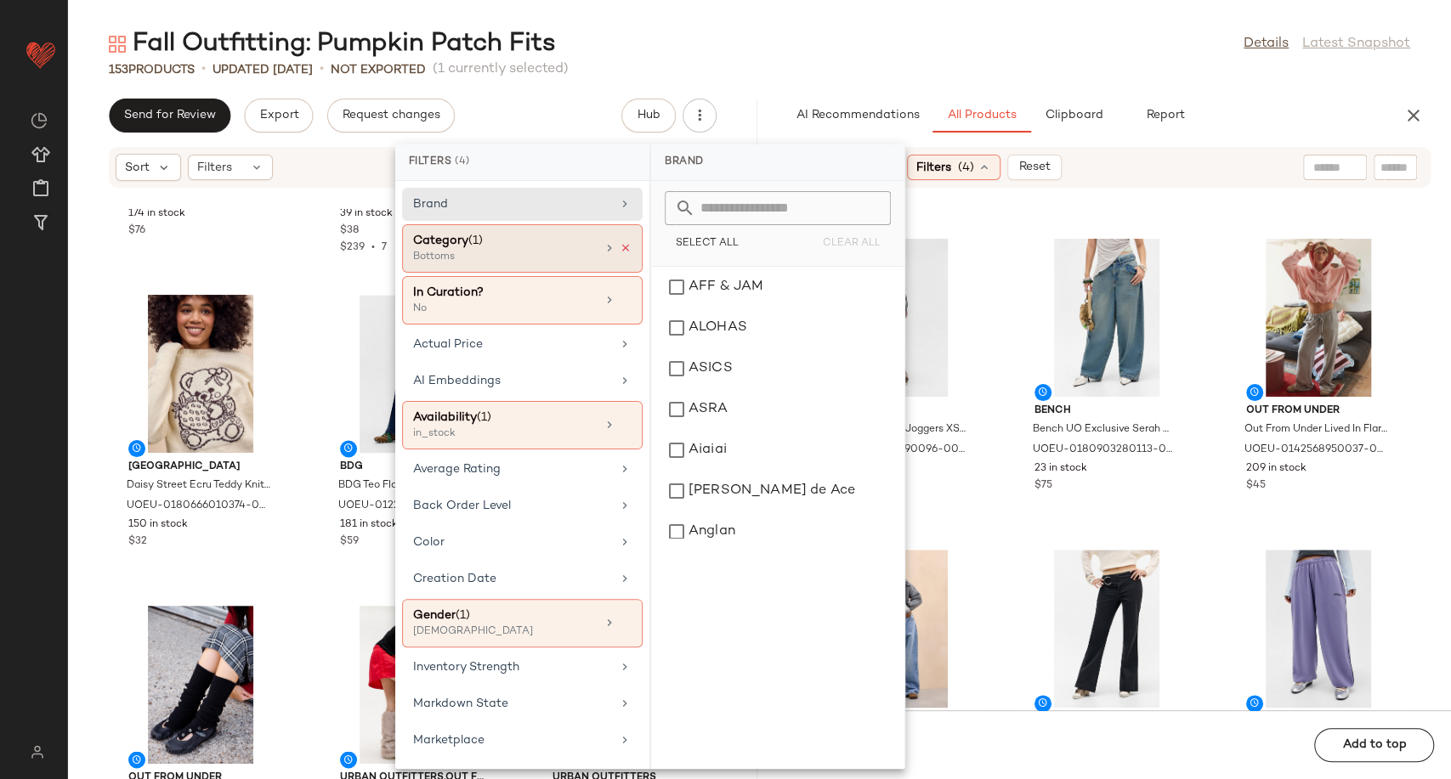
click at [620, 246] on icon at bounding box center [626, 248] width 12 height 12
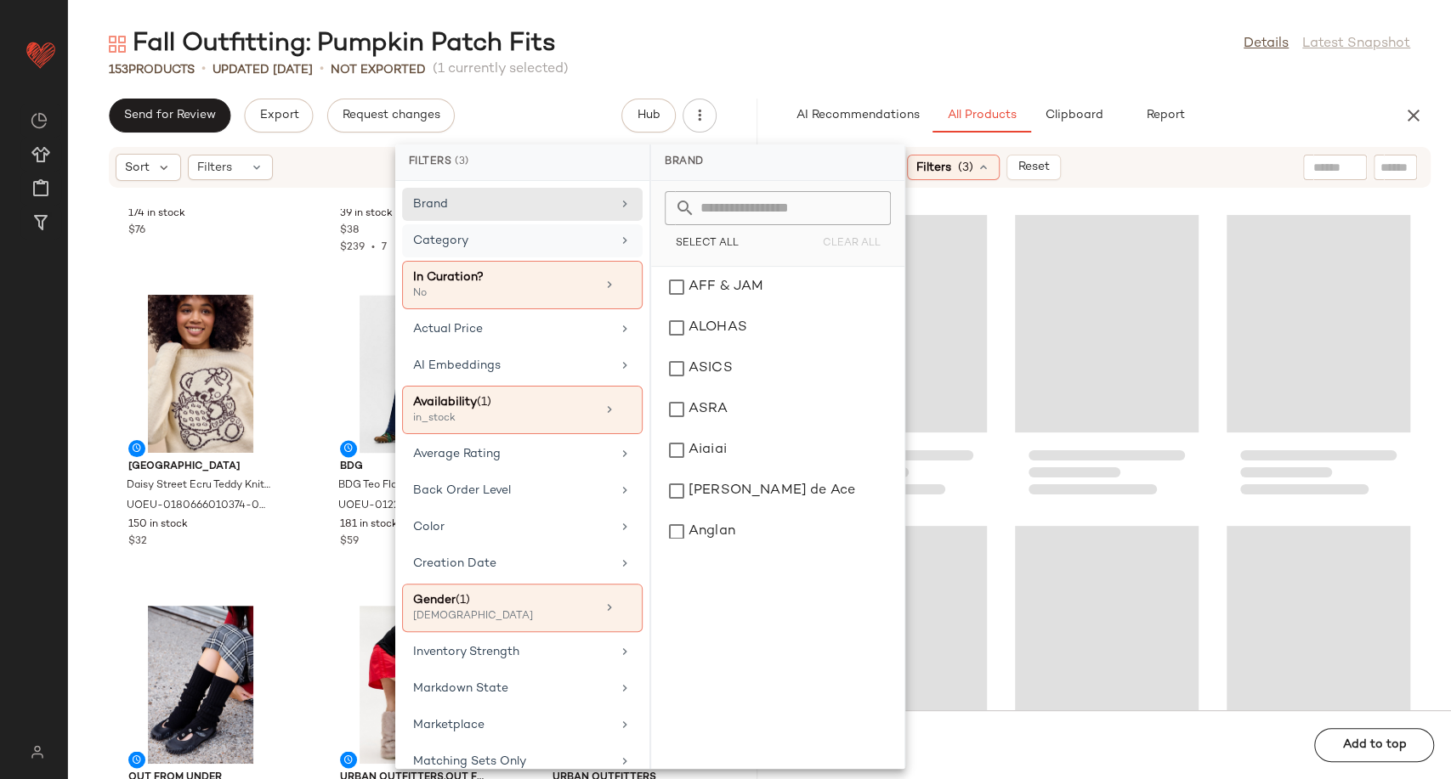
click at [602, 238] on div "Category" at bounding box center [512, 241] width 198 height 18
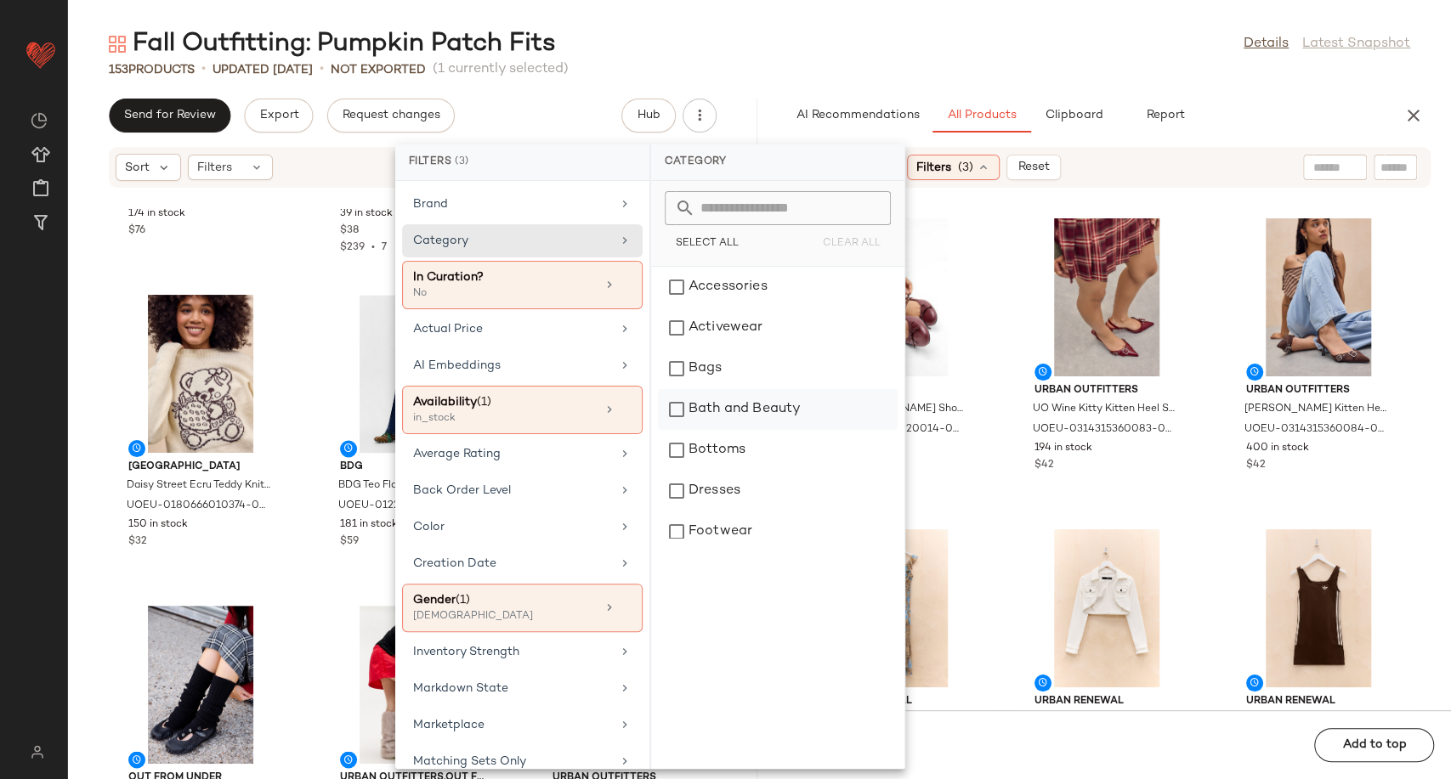
scroll to position [283, 0]
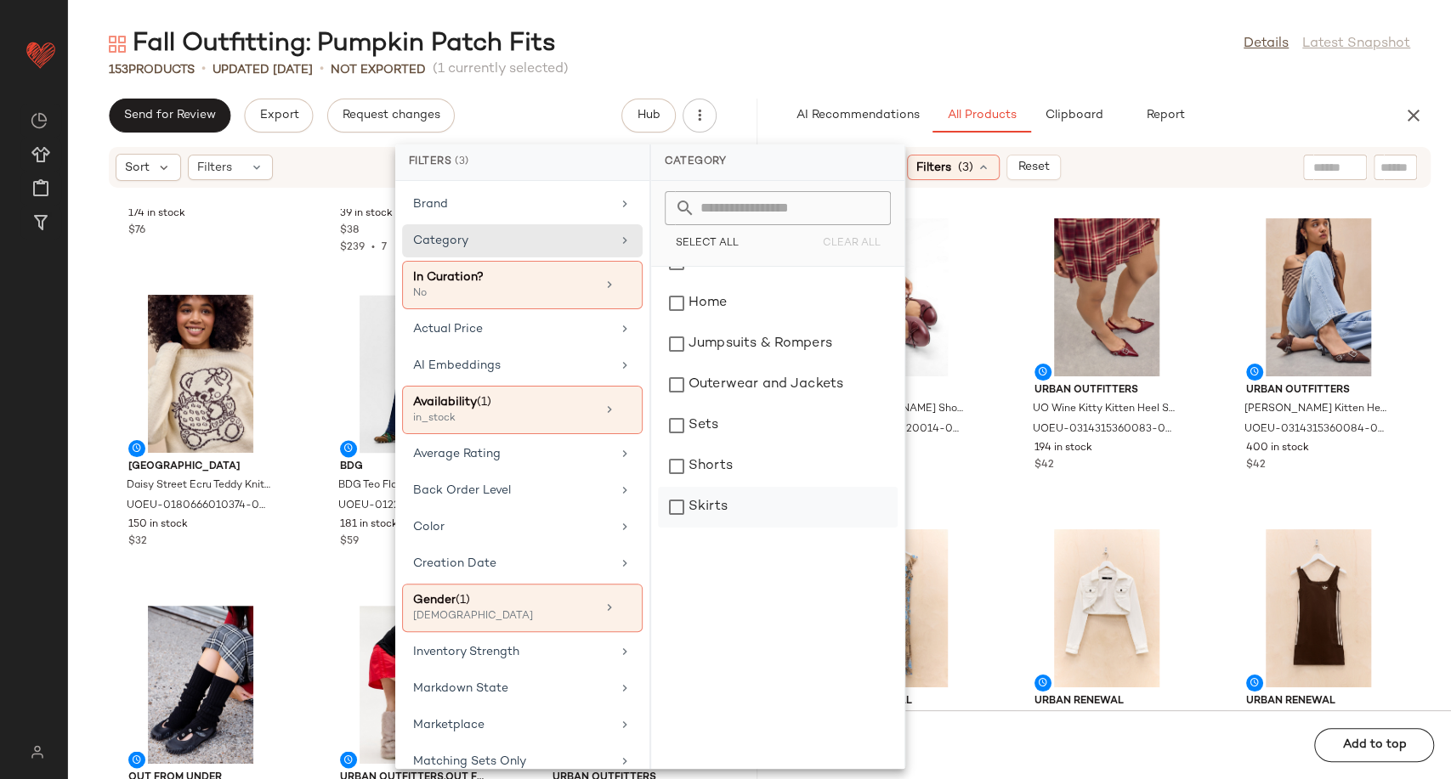
drag, startPoint x: 735, startPoint y: 473, endPoint x: 742, endPoint y: 512, distance: 39.7
click at [742, 512] on div "Bottoms Dresses Footwear Games Home Jumpsuits & Rompers Outerwear and Jackets S…" at bounding box center [778, 368] width 240 height 768
click at [738, 508] on div "Skirts" at bounding box center [778, 507] width 240 height 41
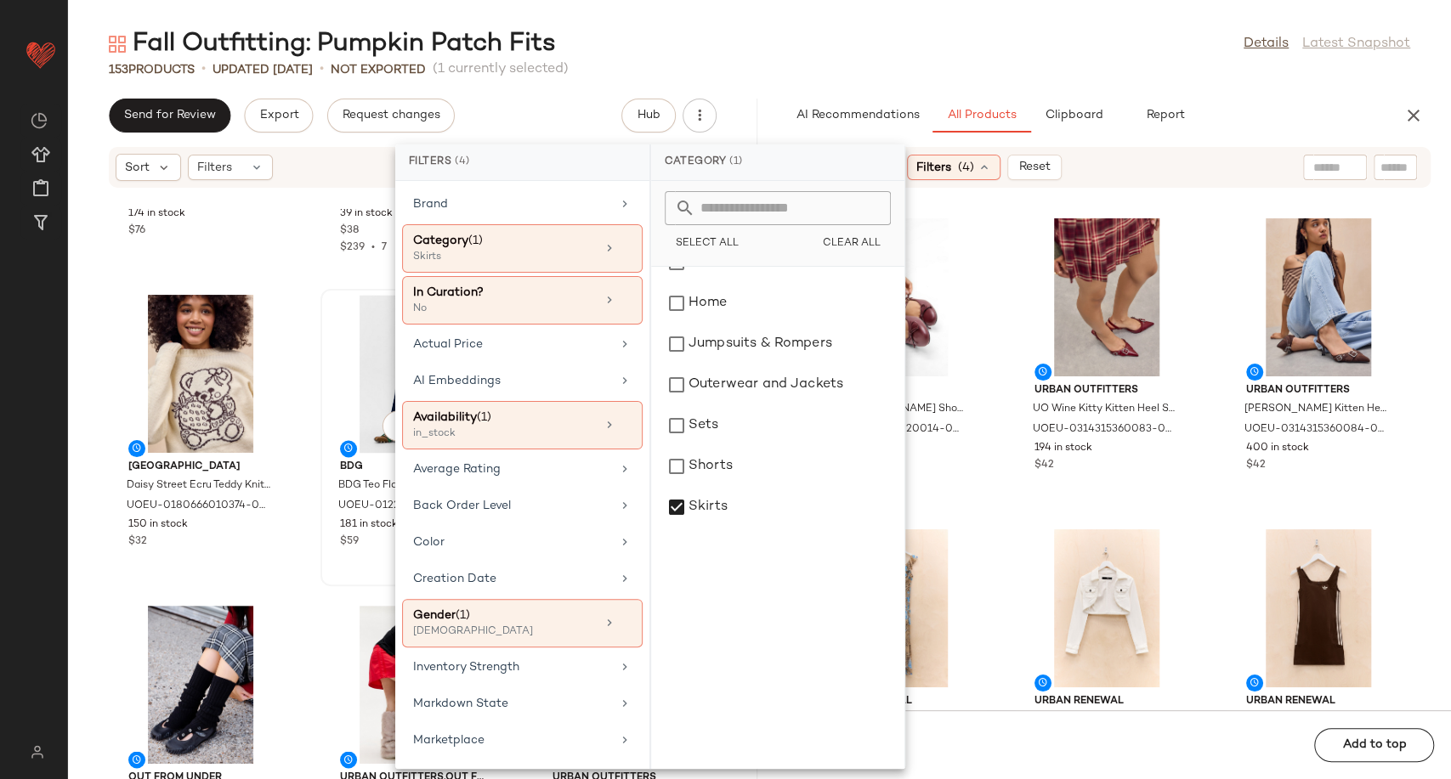
click at [330, 586] on div "View BDG BDG Teo Flared Jeans - Vintage Denim Dark 28W 32L at Urban Outfitters …" at bounding box center [412, 437] width 184 height 297
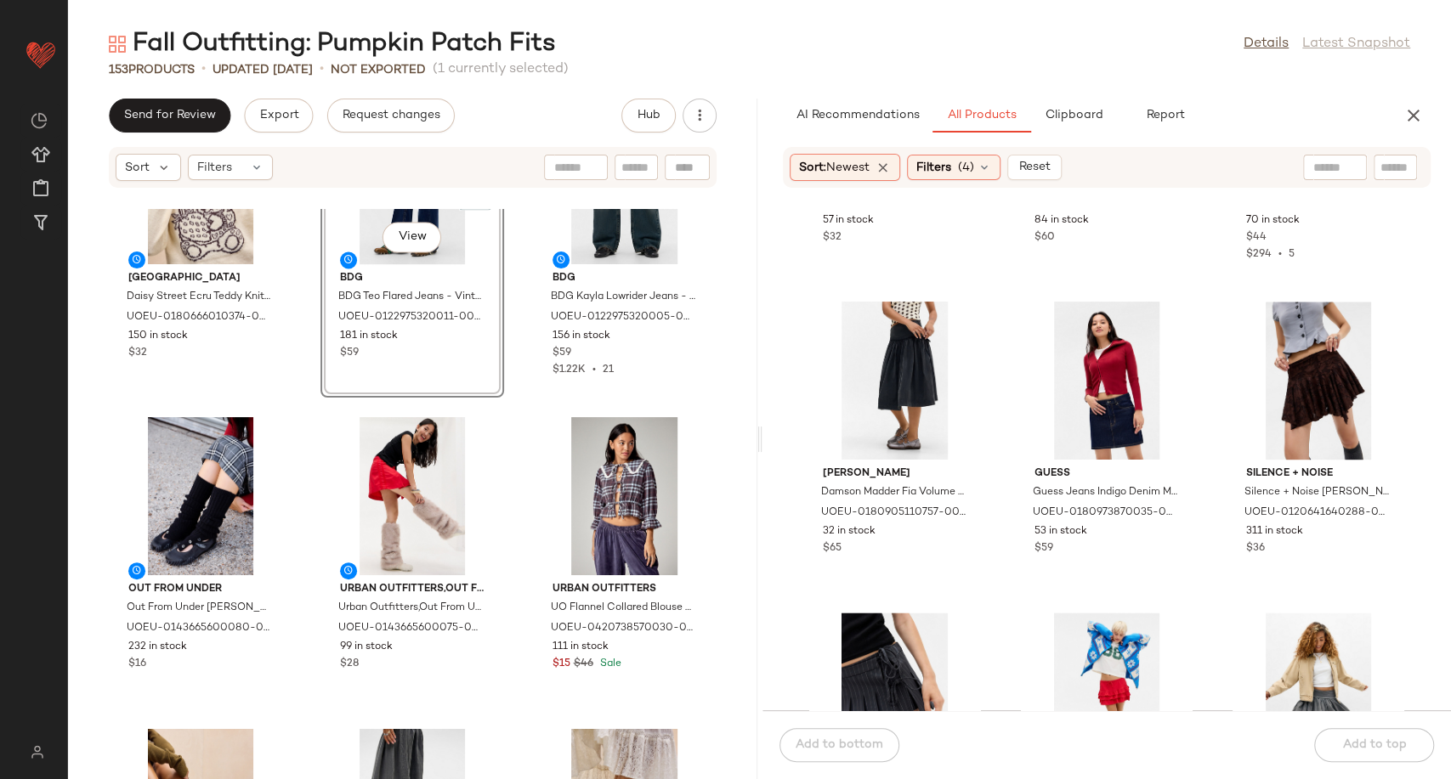
scroll to position [1524, 0]
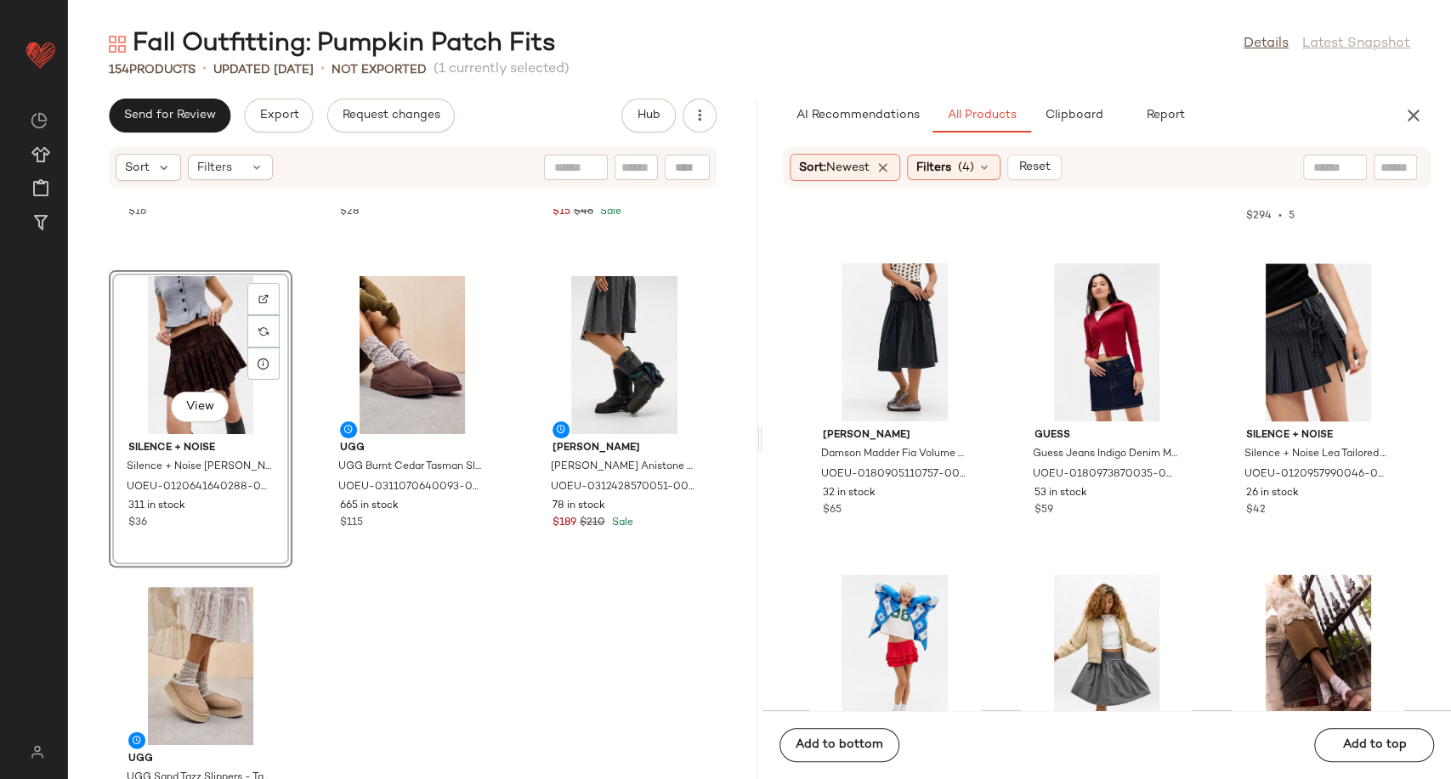
scroll to position [15323, 0]
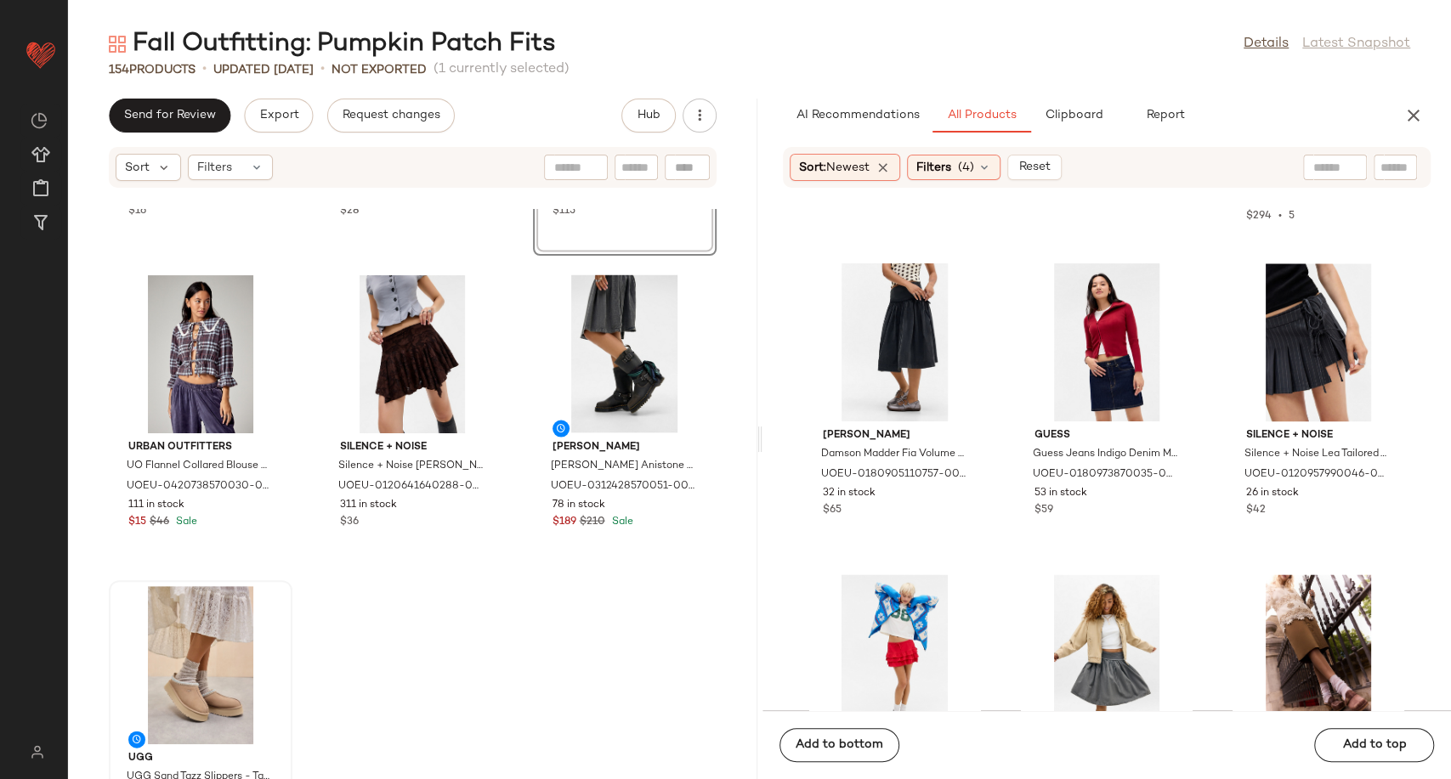
scroll to position [15579, 0]
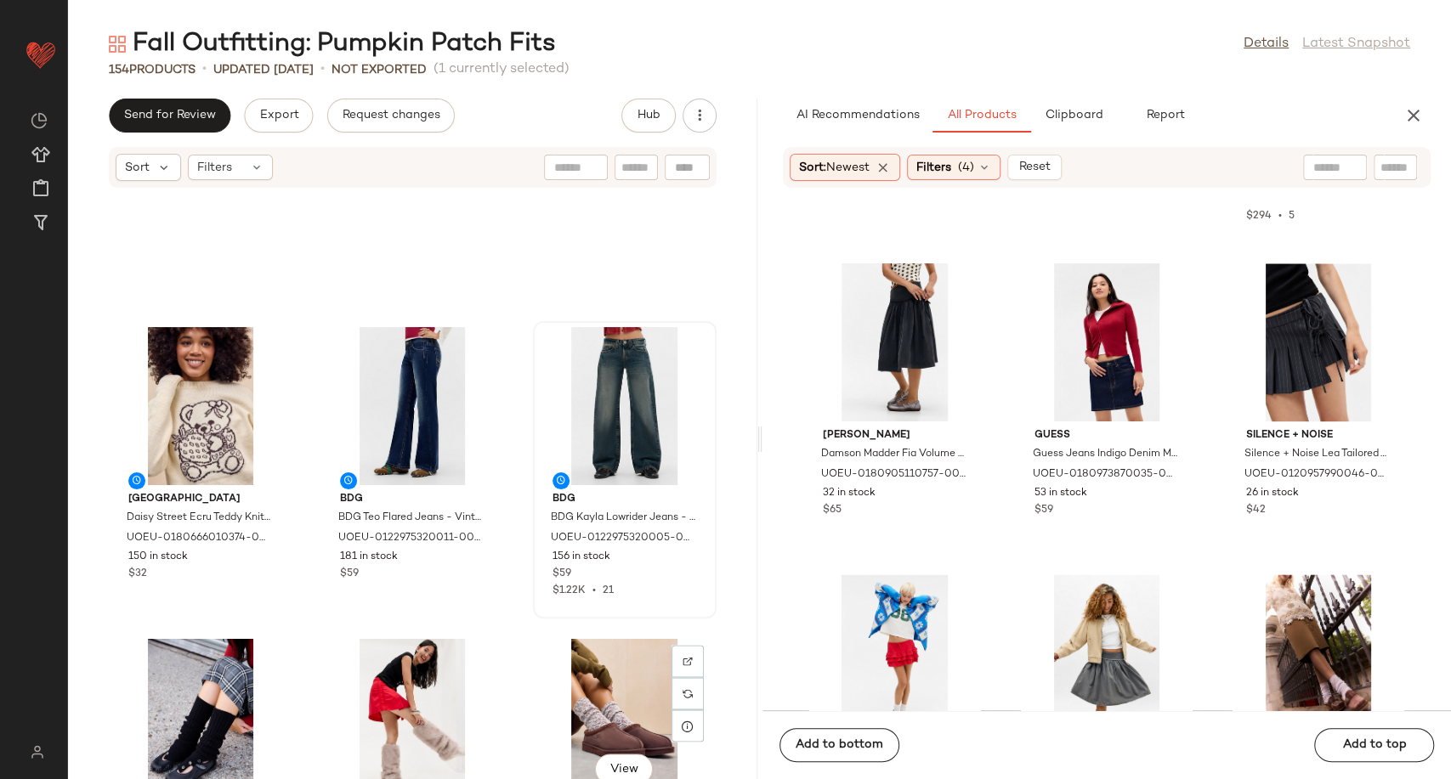
scroll to position [14824, 0]
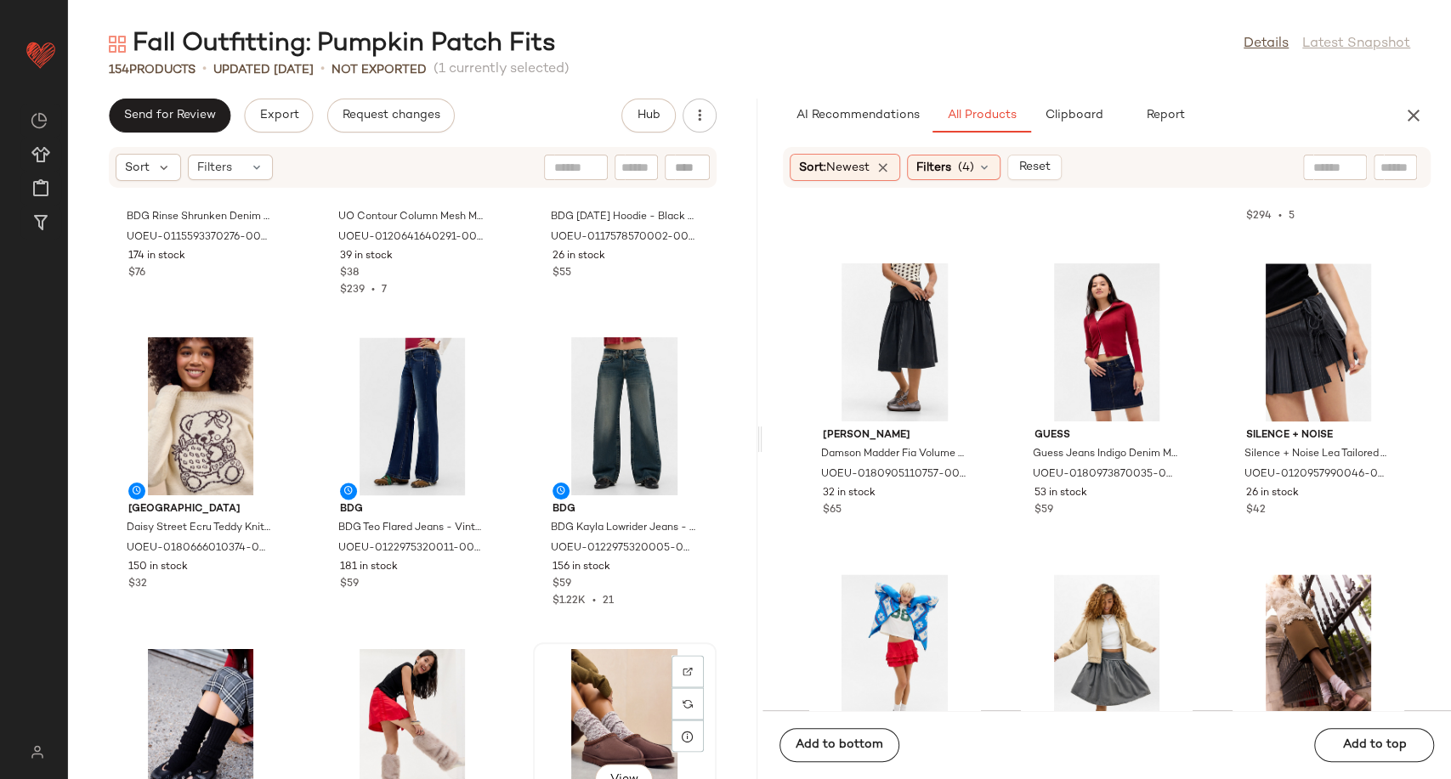
scroll to position [14827, 0]
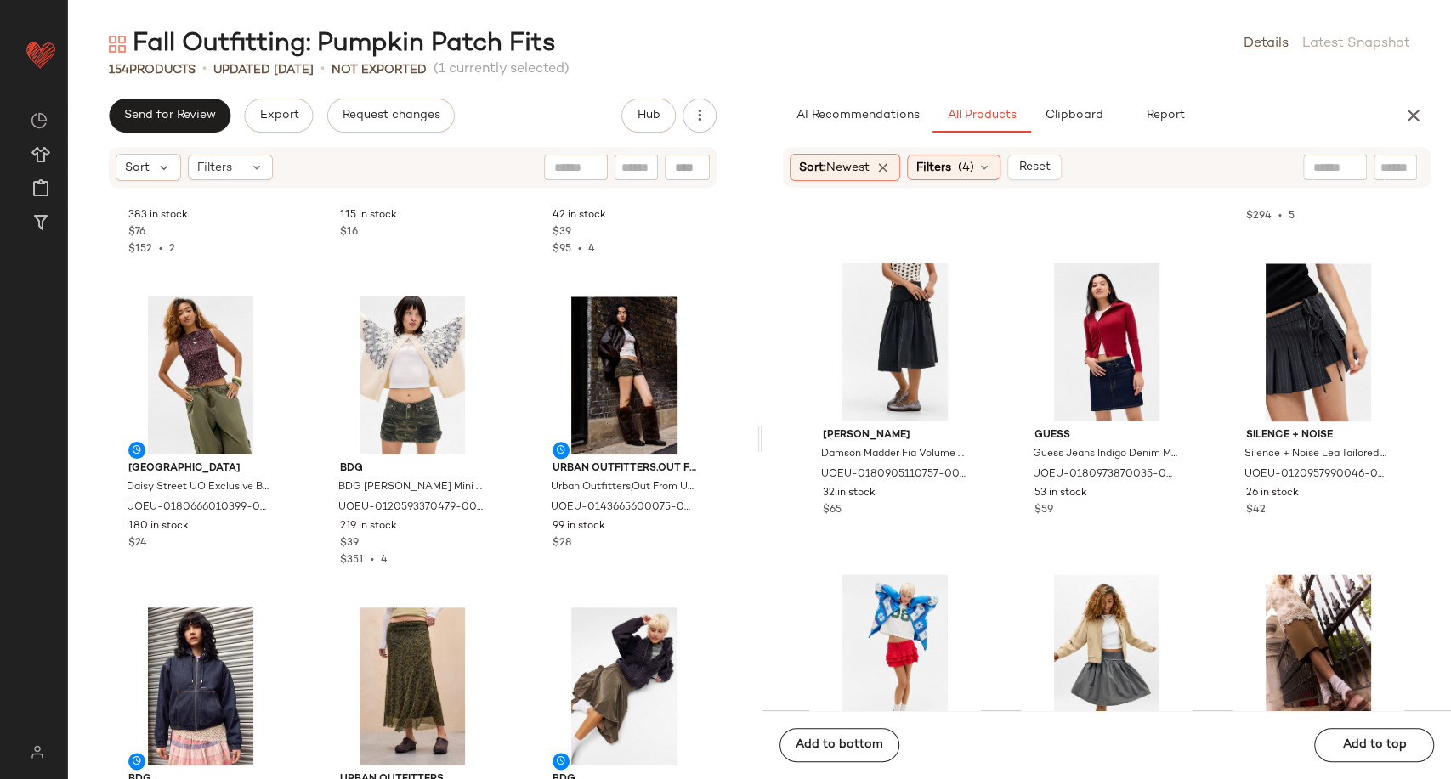
scroll to position [14167, 0]
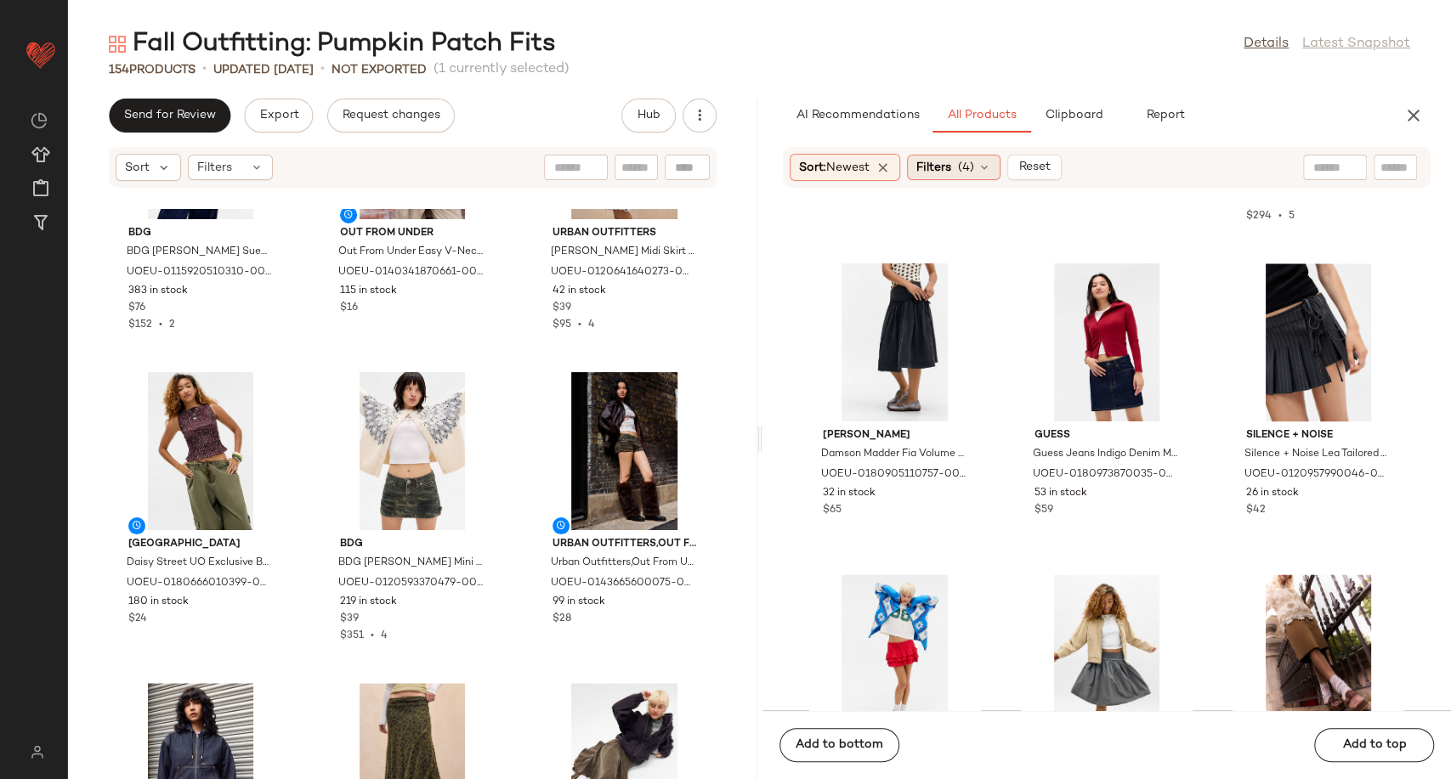
click at [987, 173] on icon at bounding box center [984, 168] width 14 height 14
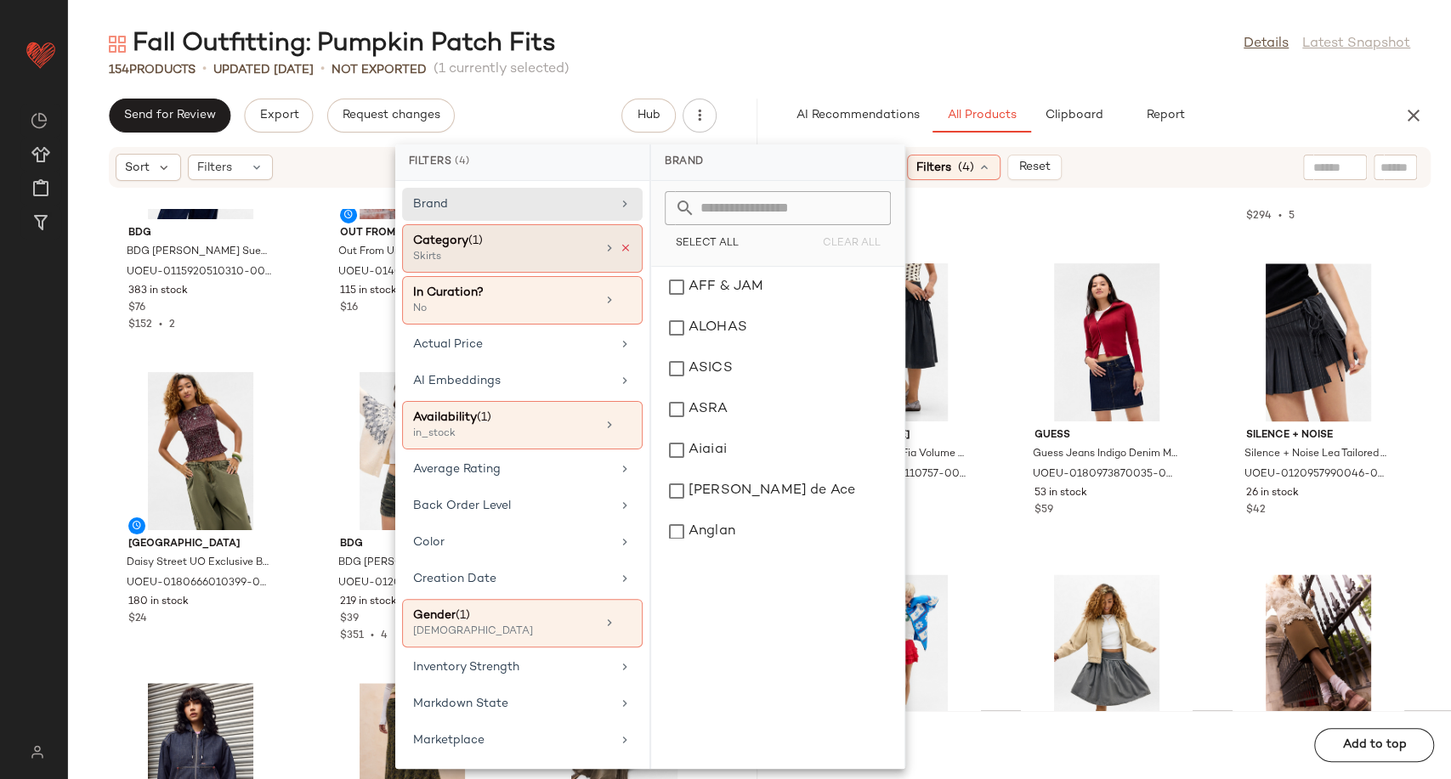
click at [620, 250] on icon at bounding box center [626, 248] width 12 height 12
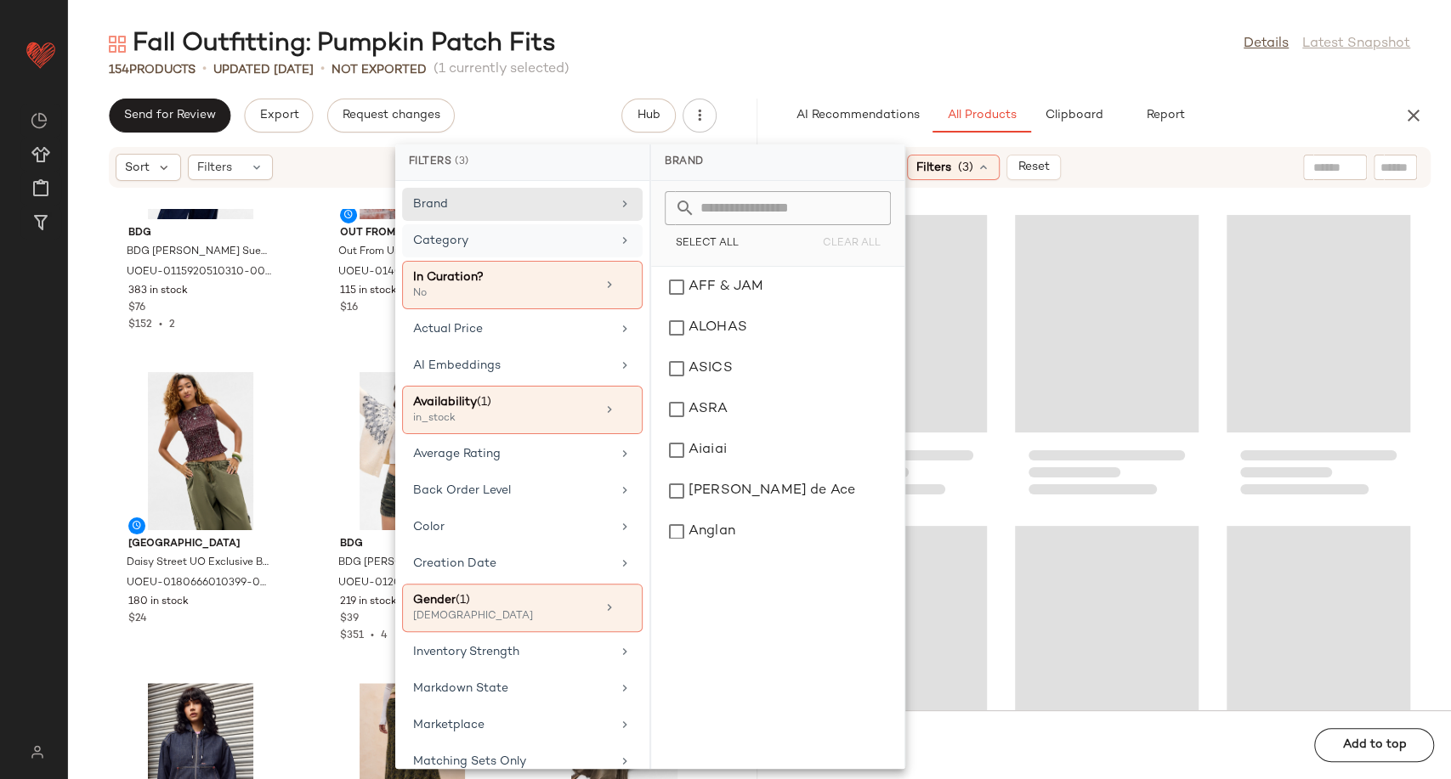
click at [597, 237] on div "Category" at bounding box center [512, 241] width 198 height 18
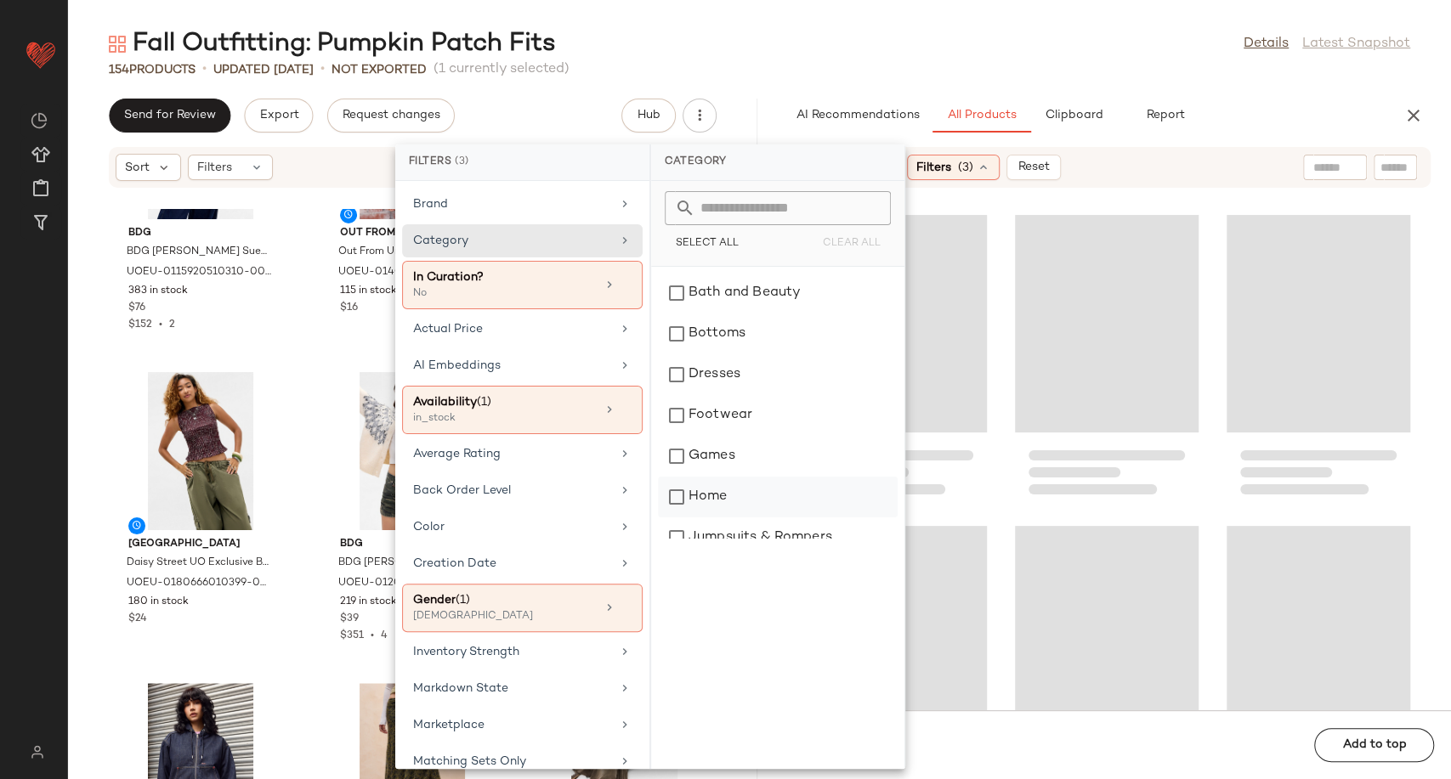
scroll to position [472, 0]
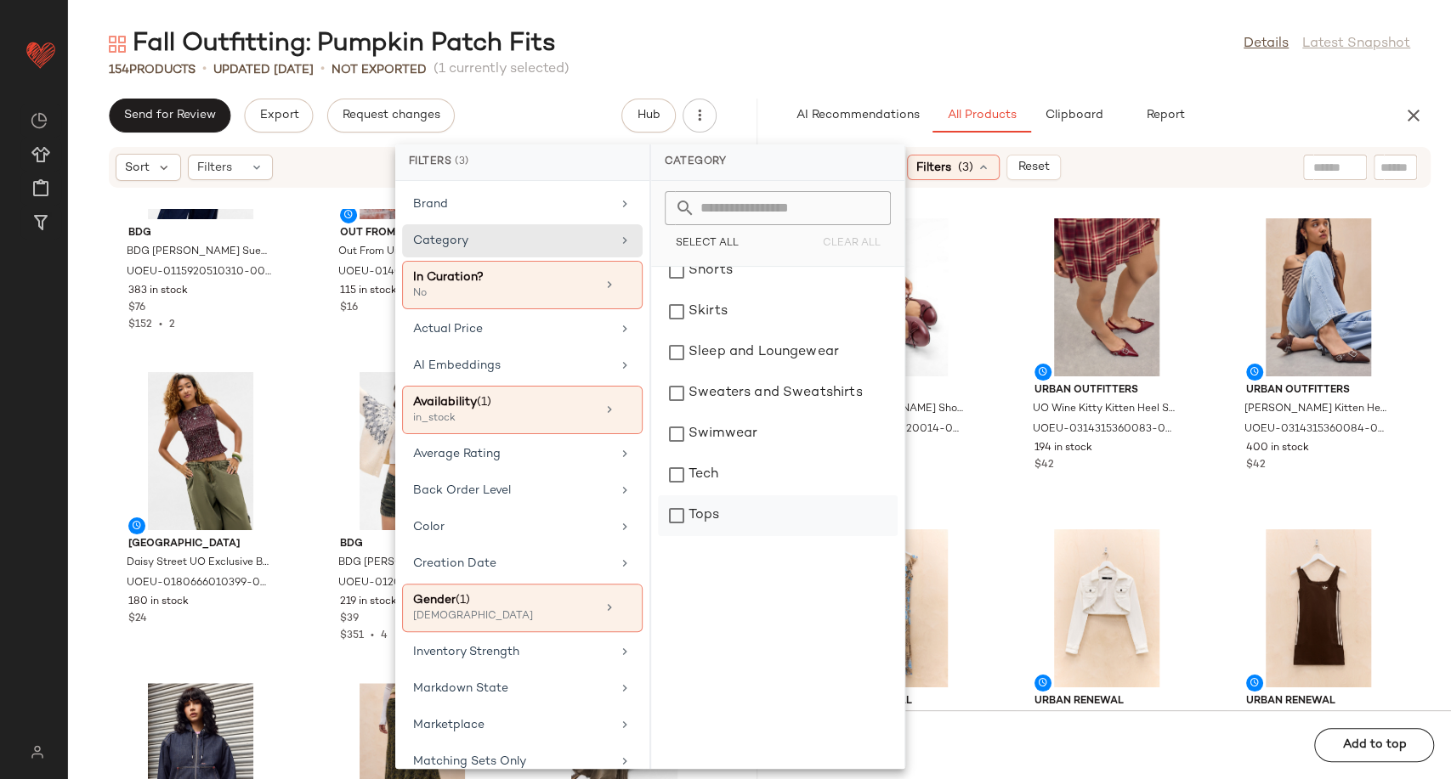
click at [721, 499] on div "Tops" at bounding box center [778, 515] width 240 height 41
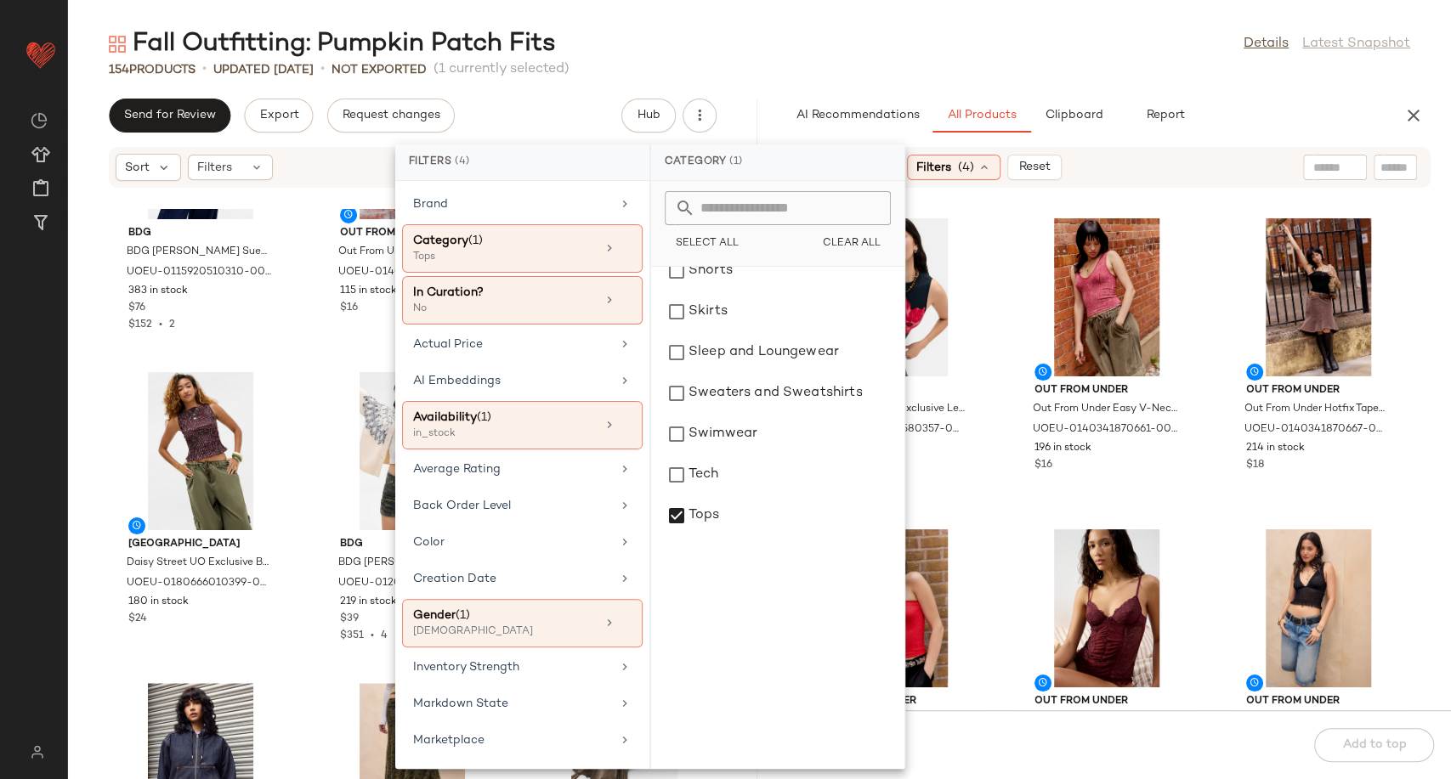
click at [309, 473] on div "BDG BDG Luca Faux Suede Workwear Jacket - Brown XS at Urban Outfitters UOEU-011…" at bounding box center [412, 494] width 689 height 570
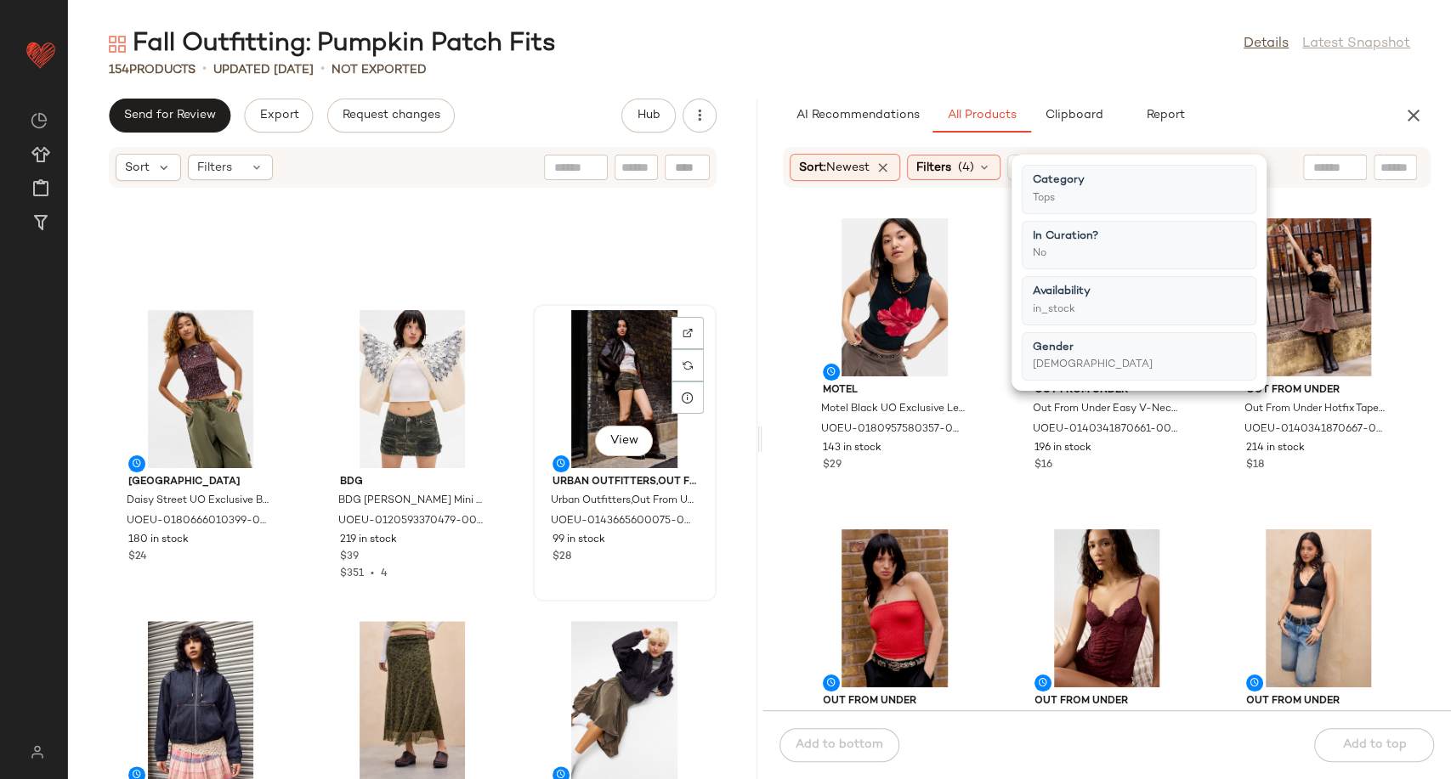
scroll to position [14356, 0]
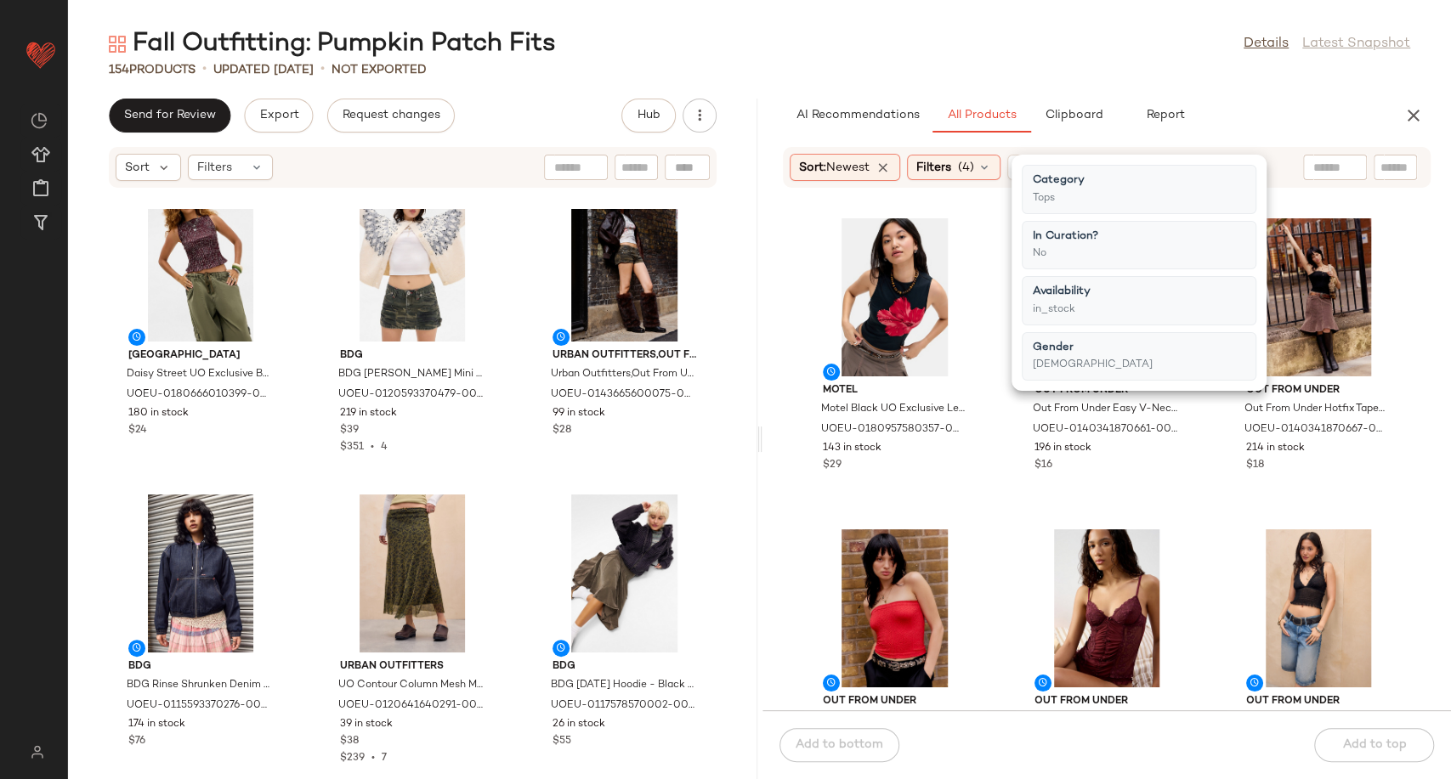
click at [989, 589] on div "Motel Motel Black UO Exclusive Leen Tank Top - Black XS at Urban Outfitters UOE…" at bounding box center [1106, 459] width 689 height 501
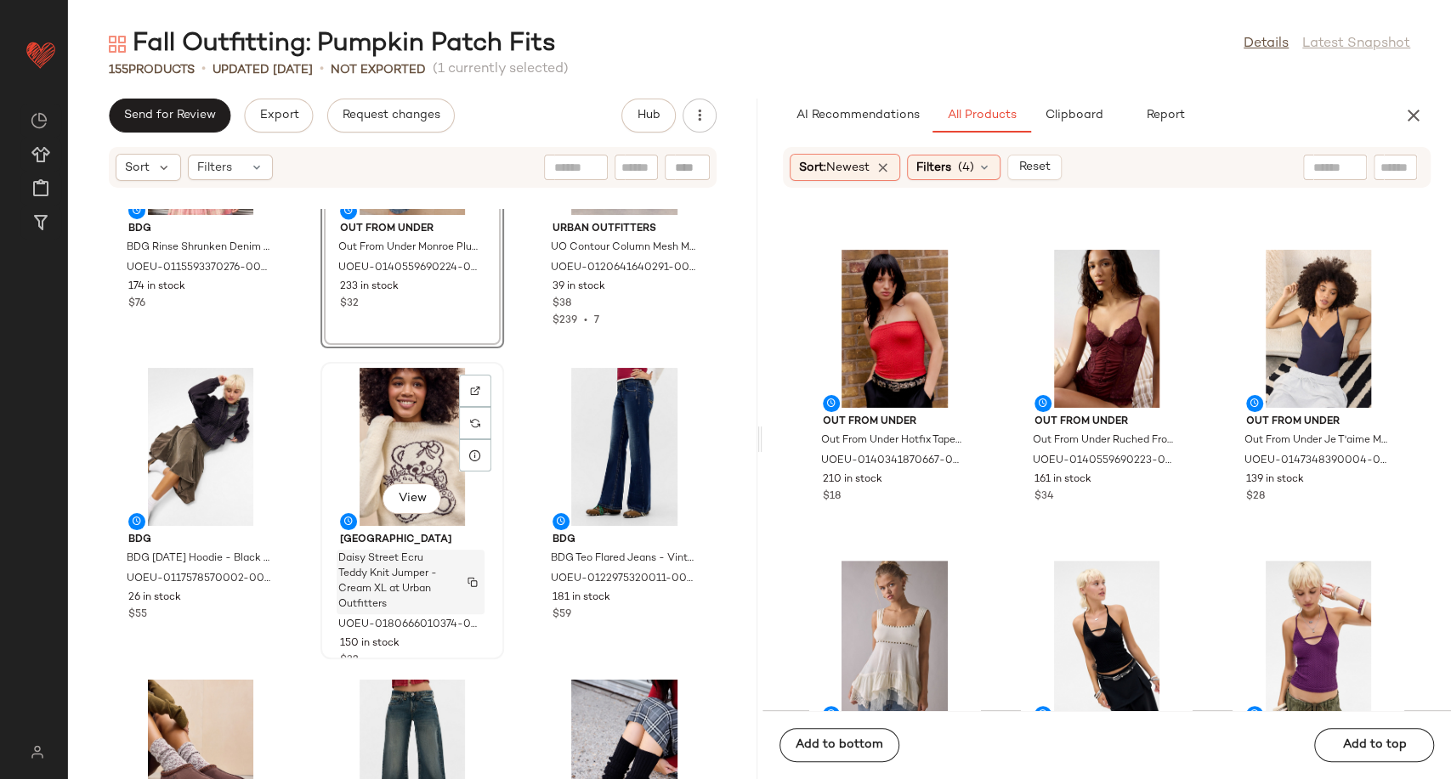
scroll to position [14827, 0]
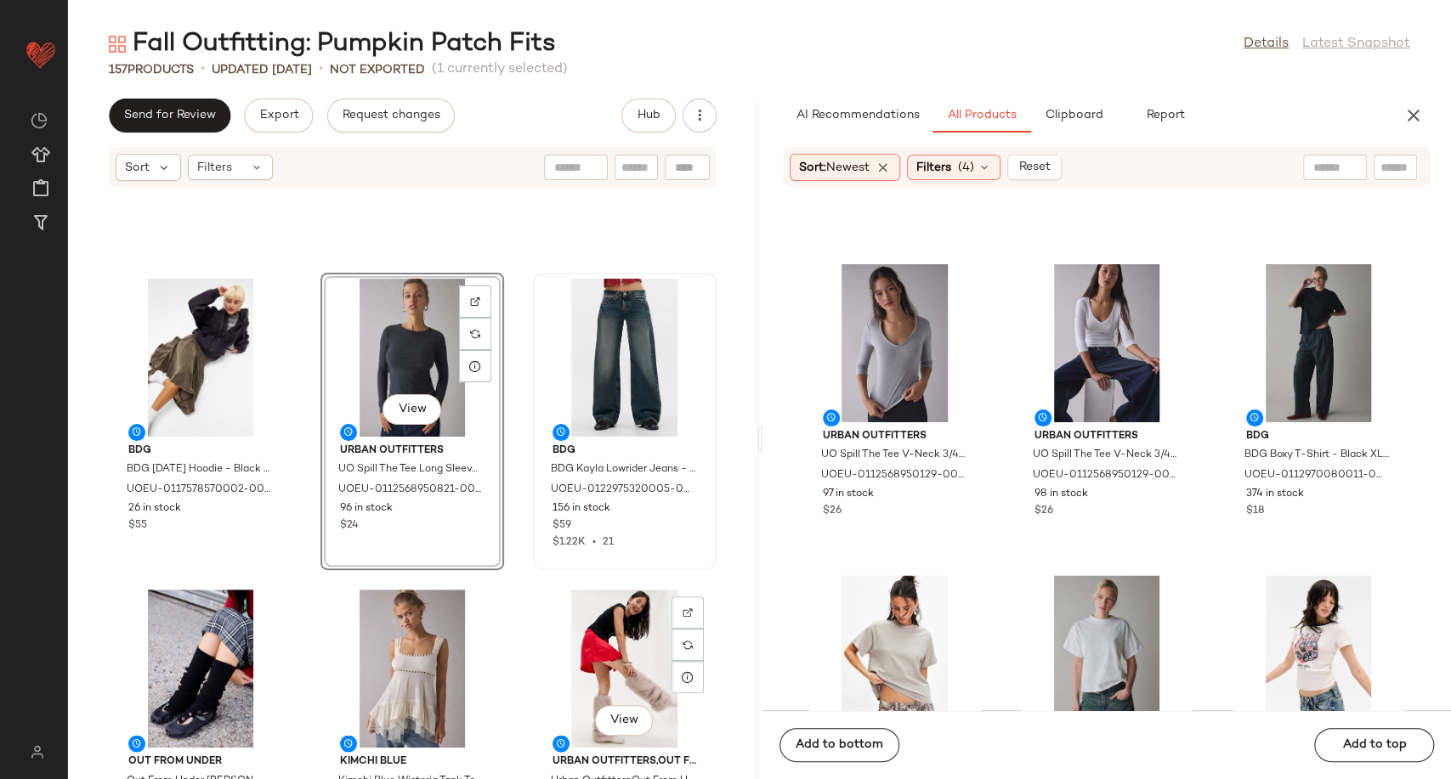
scroll to position [15571, 0]
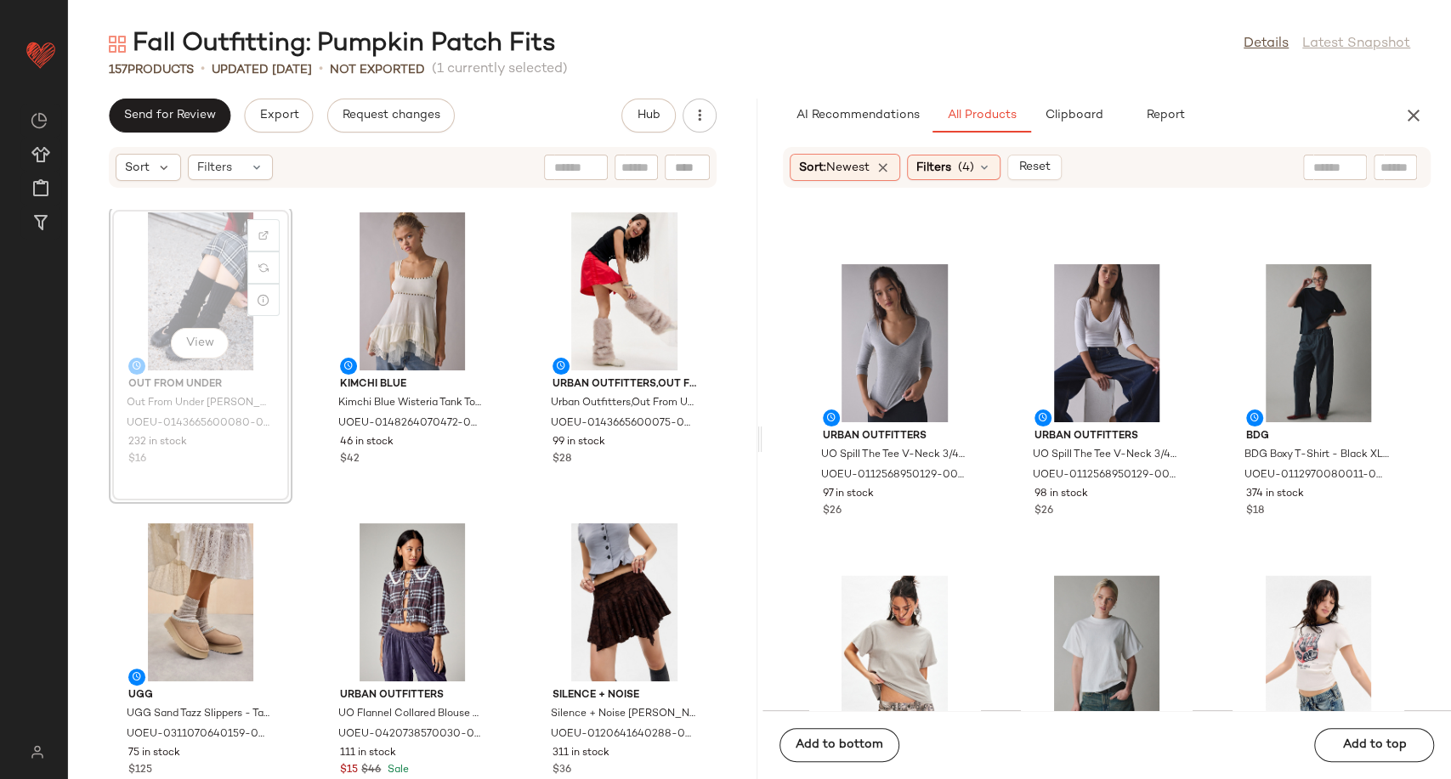
scroll to position [15565, 0]
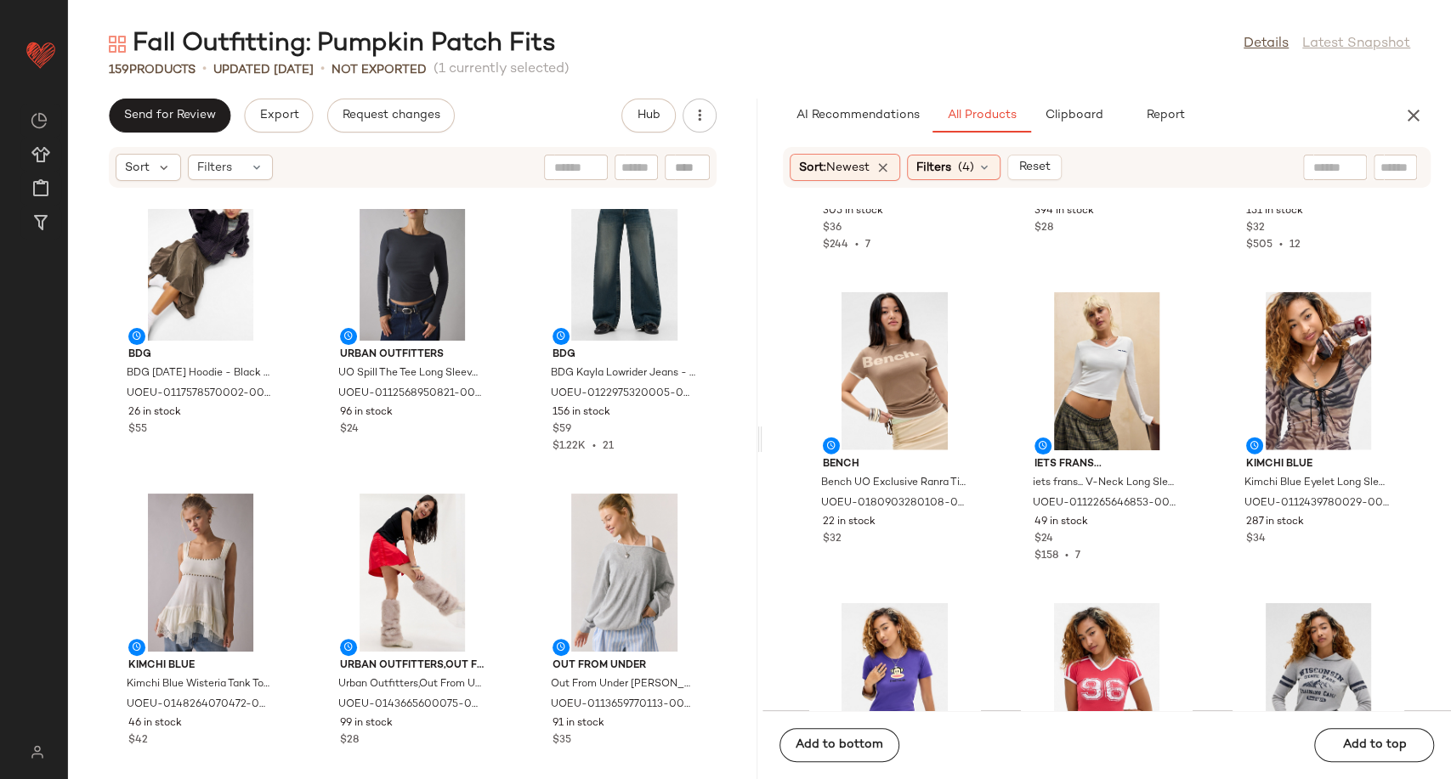
scroll to position [15282, 0]
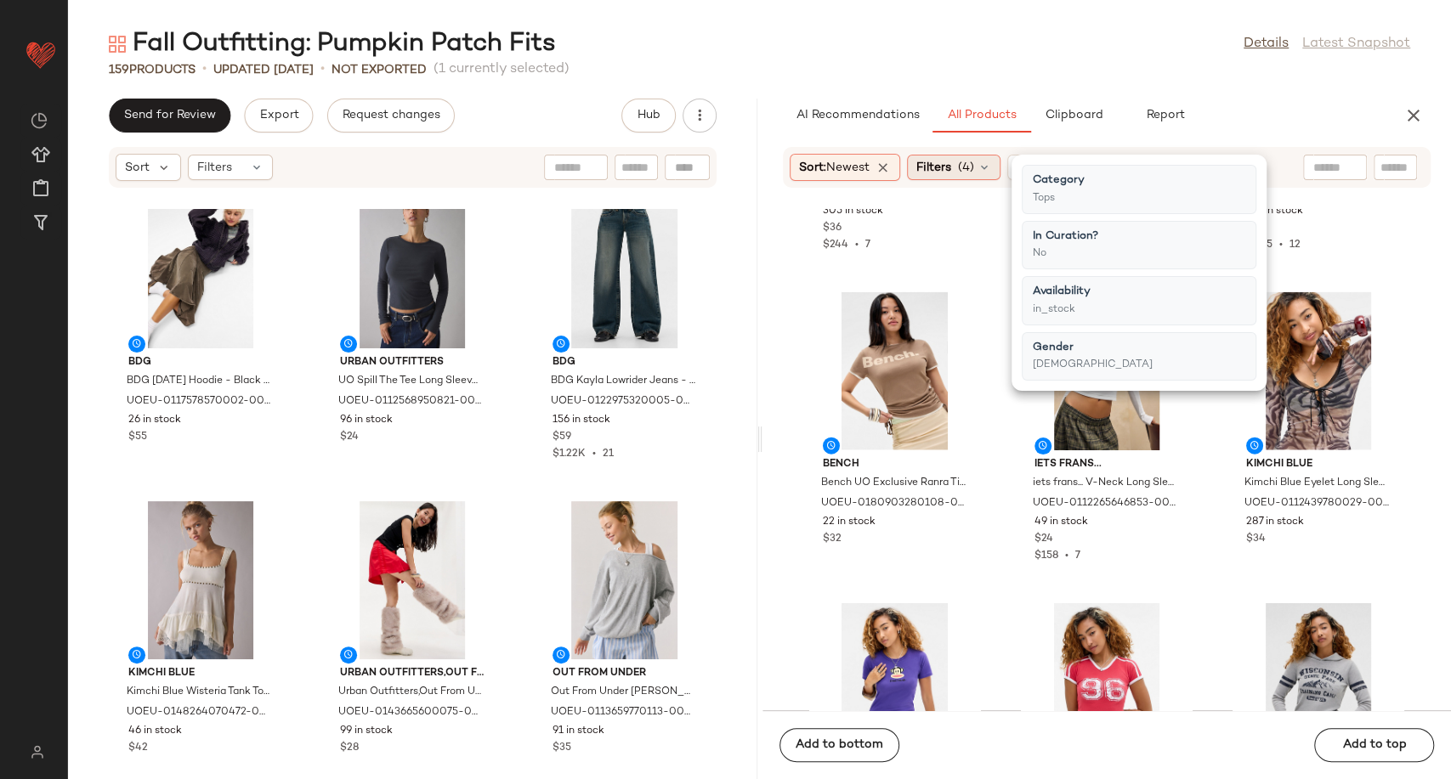
click at [985, 172] on icon at bounding box center [984, 168] width 14 height 14
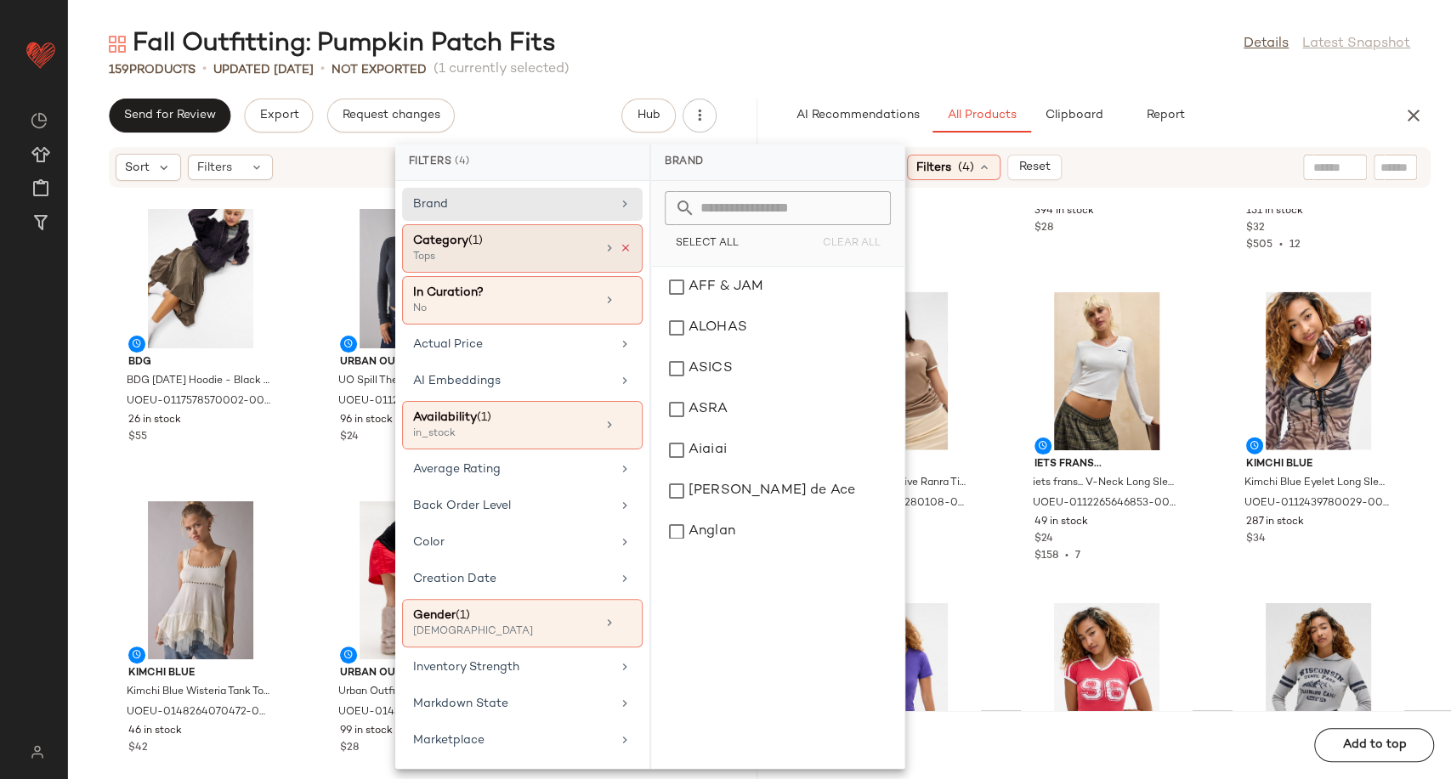
click at [623, 244] on icon at bounding box center [626, 248] width 12 height 12
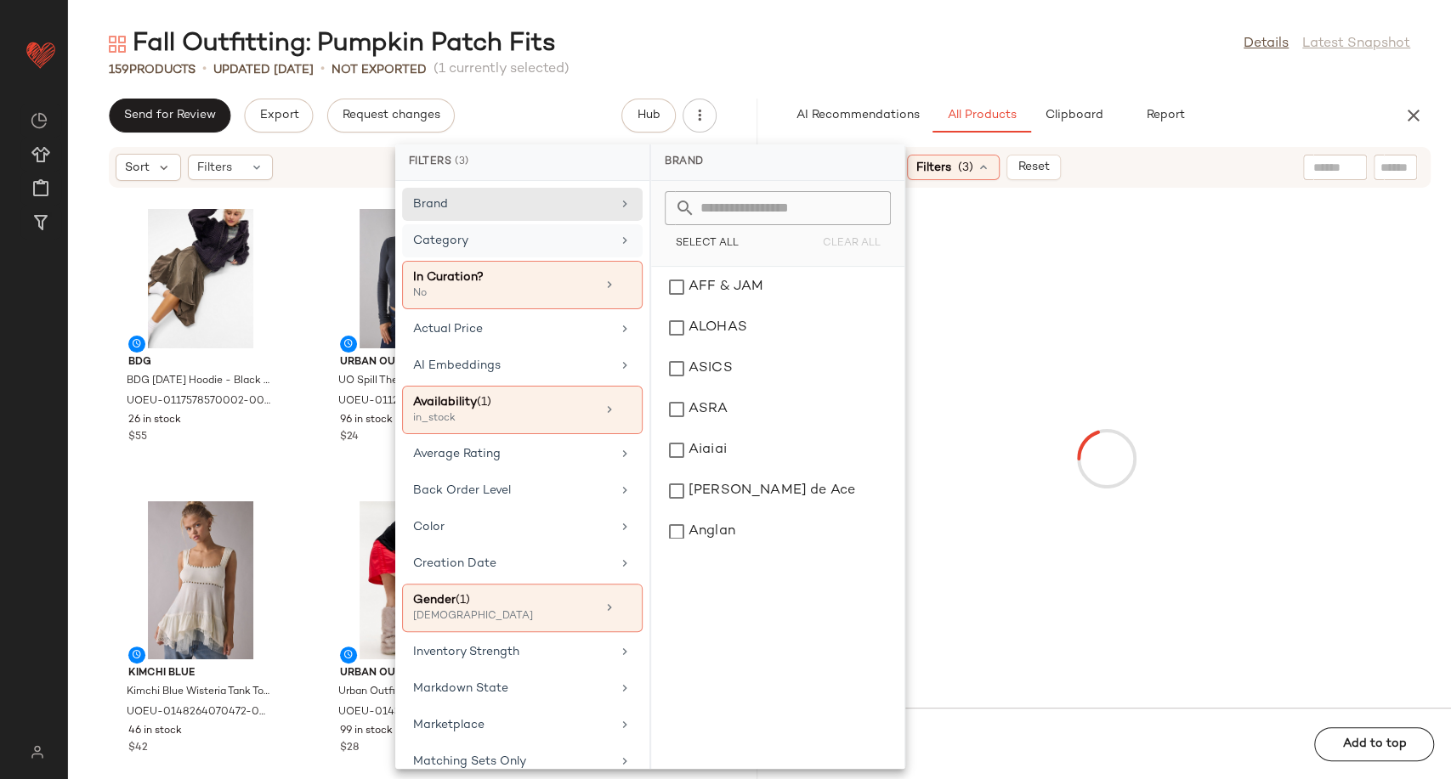
click at [558, 243] on div "Category" at bounding box center [512, 241] width 198 height 18
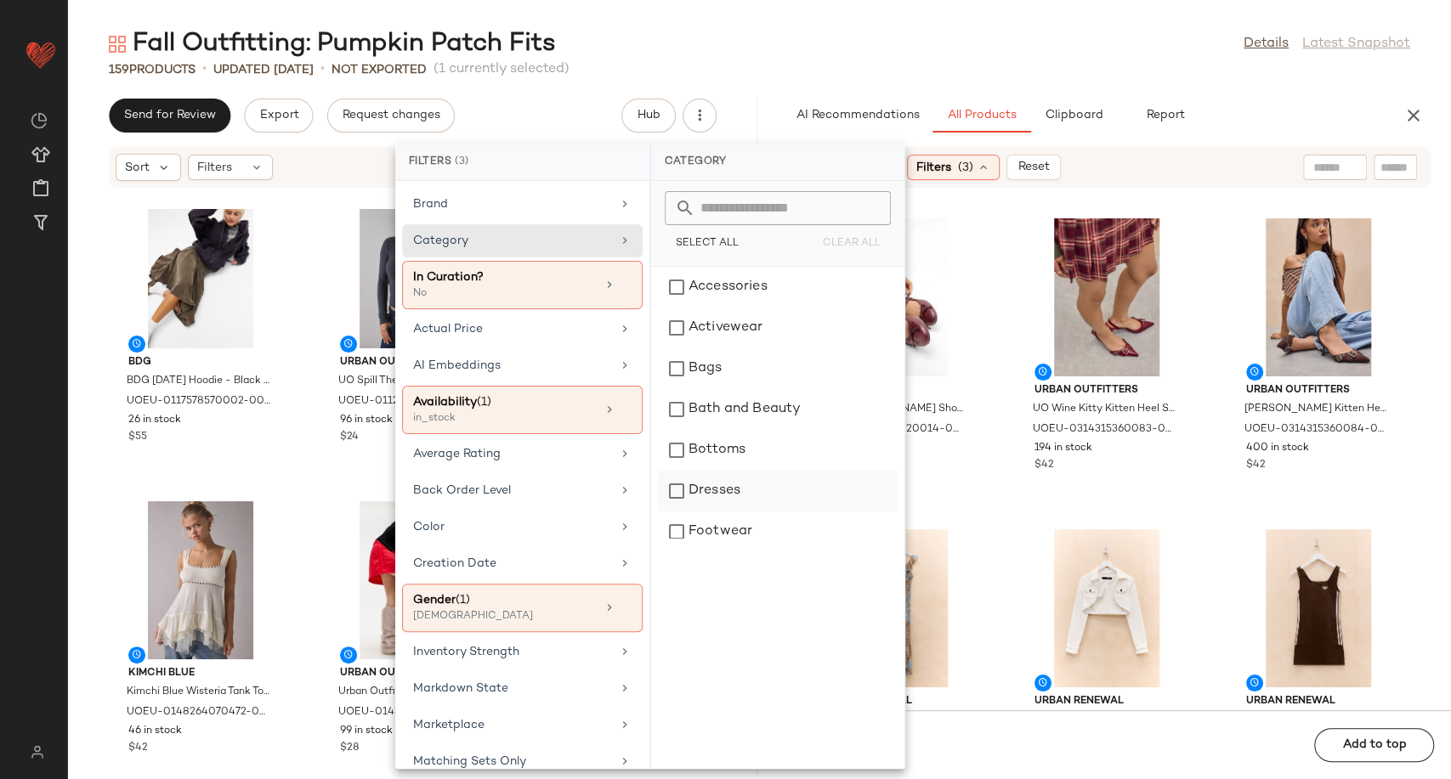
scroll to position [283, 0]
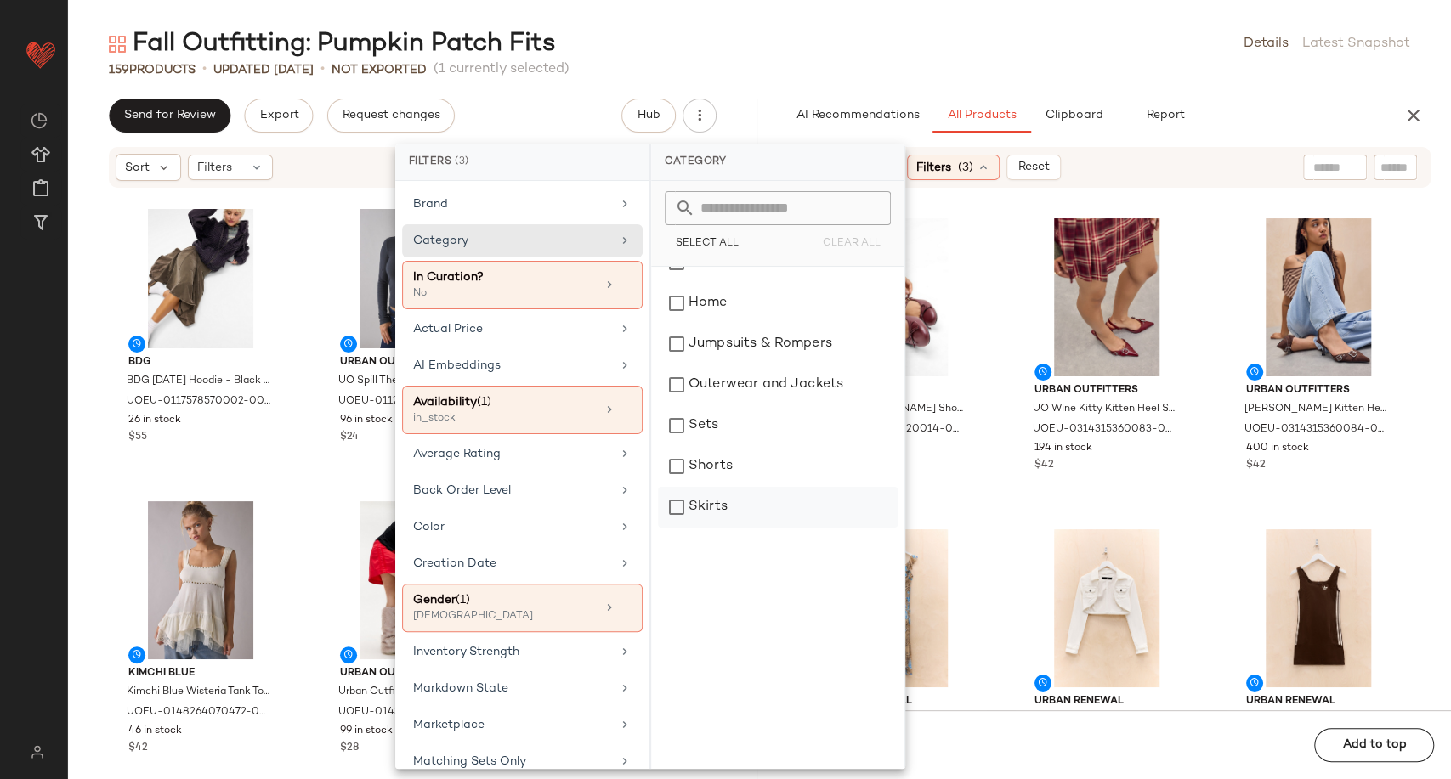
click at [711, 495] on div "Skirts" at bounding box center [778, 507] width 240 height 41
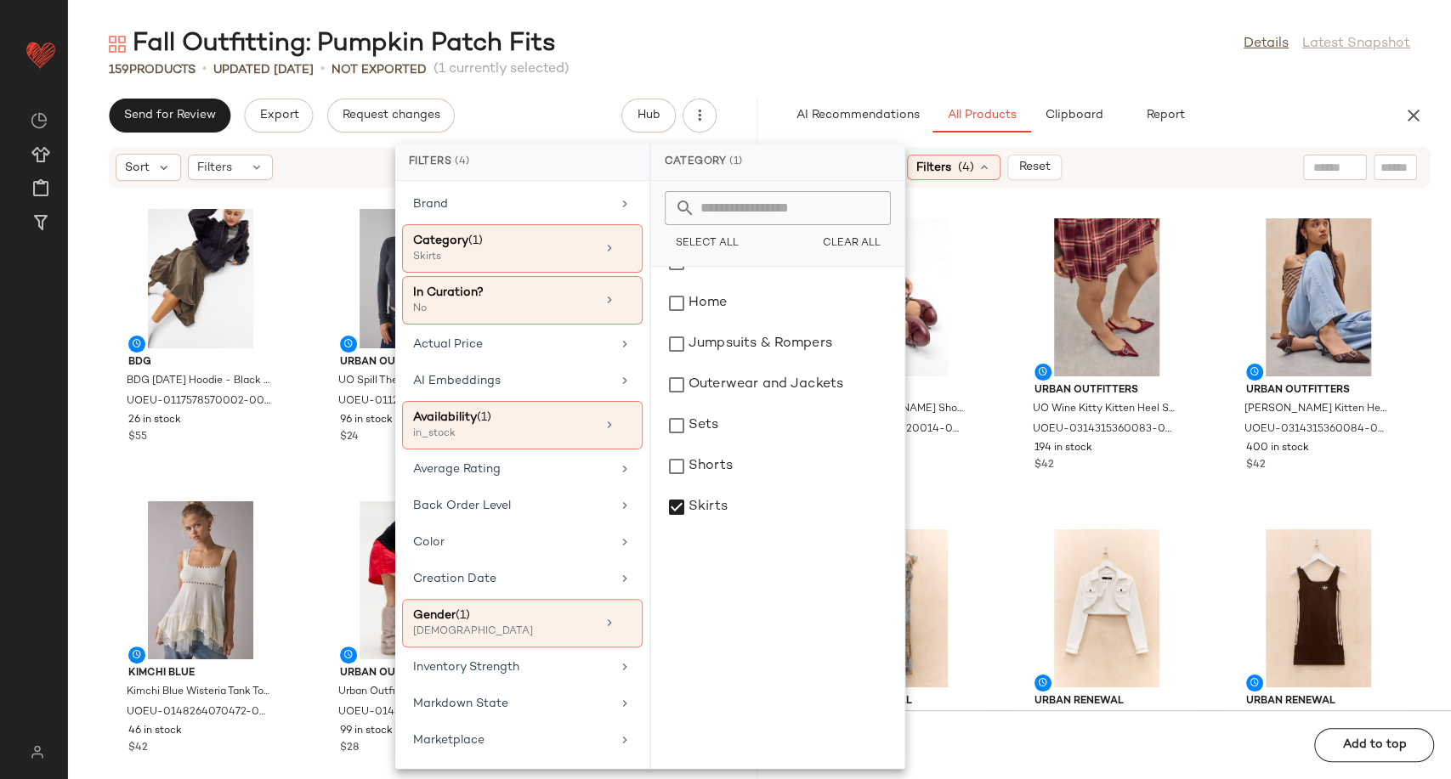
click at [992, 505] on div "RAID RAID Natalya Ballerina Shoes UK 4 at Urban Outfitters UOEU-0311954820014-0…" at bounding box center [1106, 459] width 689 height 501
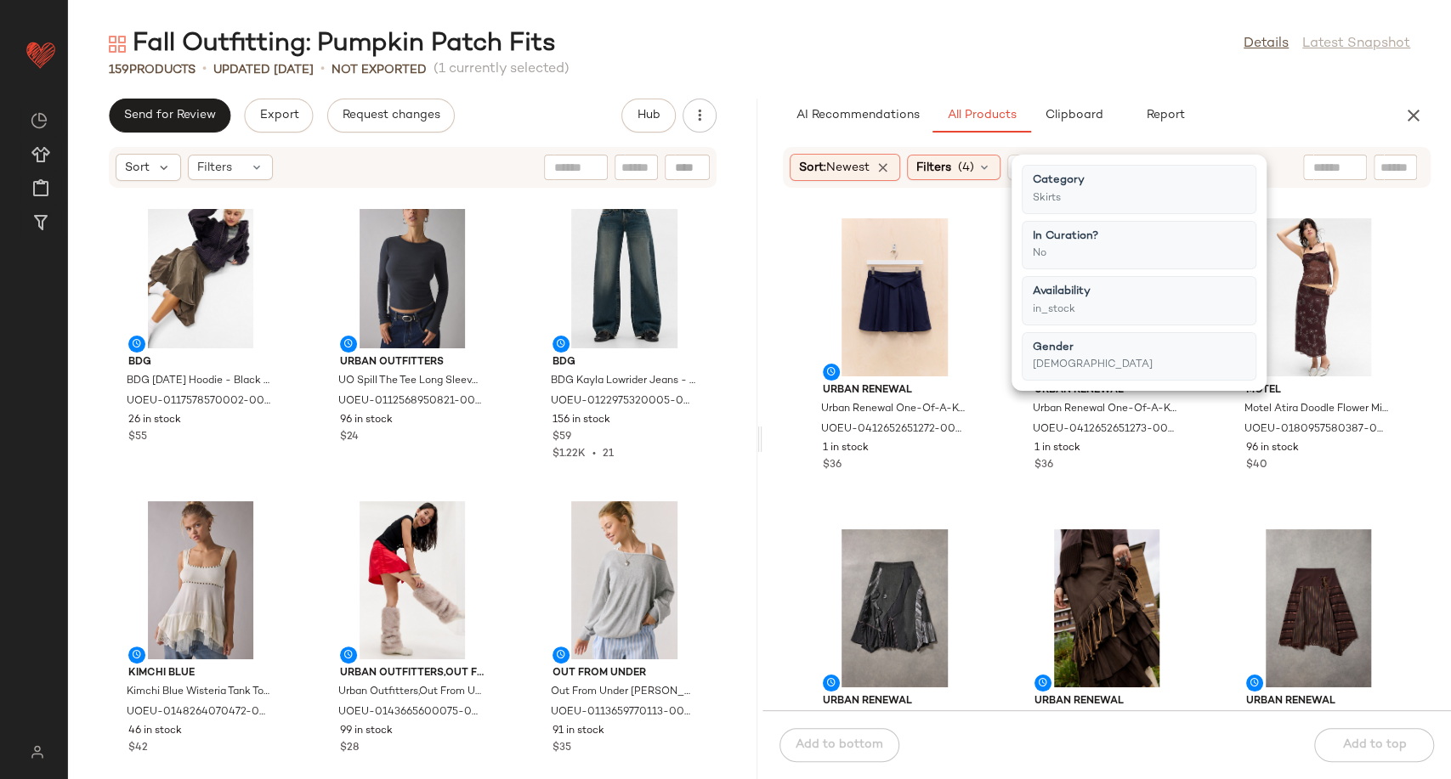
click at [1000, 498] on div "Urban Renewal Urban Renewal One-Of-A-Kind adidas Navy Sport Skirt - Navy at Urb…" at bounding box center [1106, 459] width 689 height 501
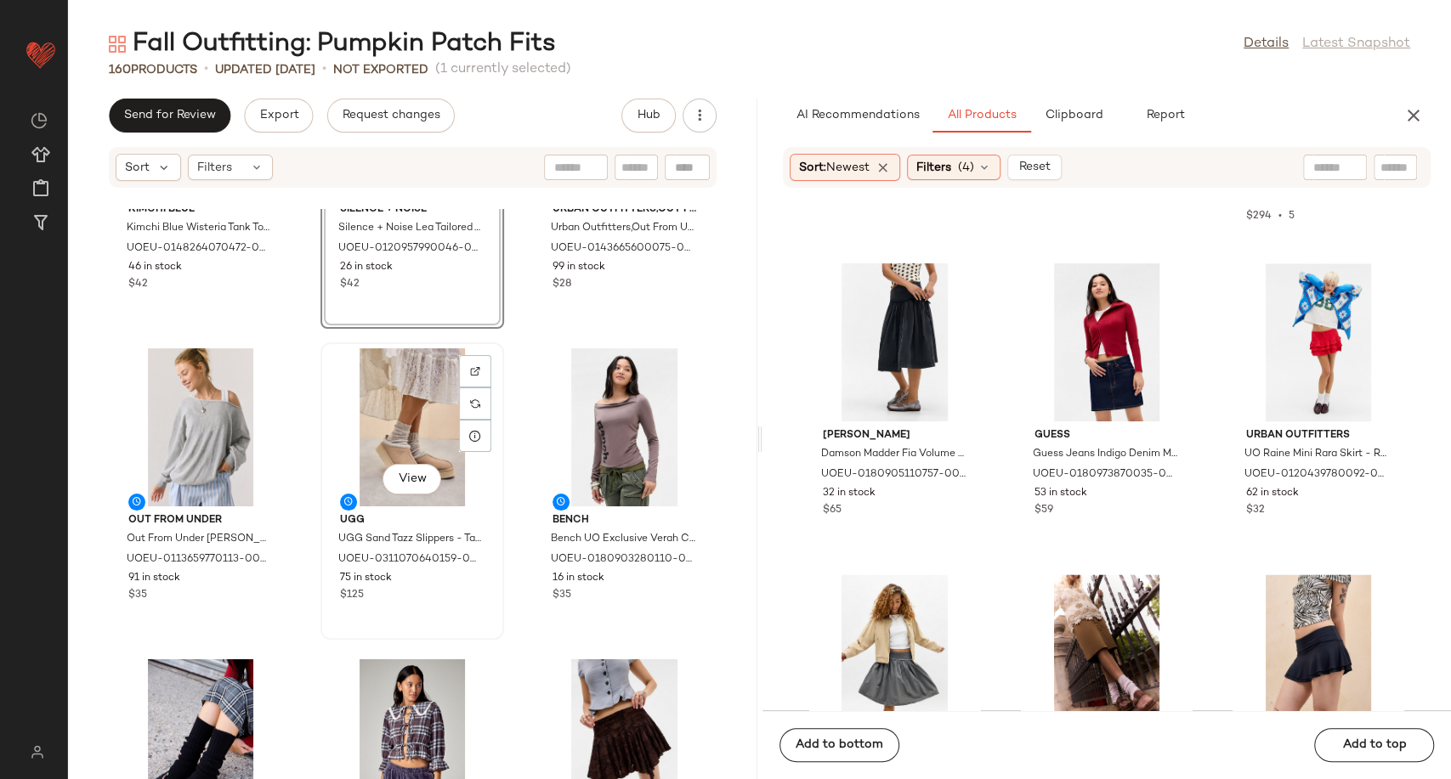
scroll to position [15848, 0]
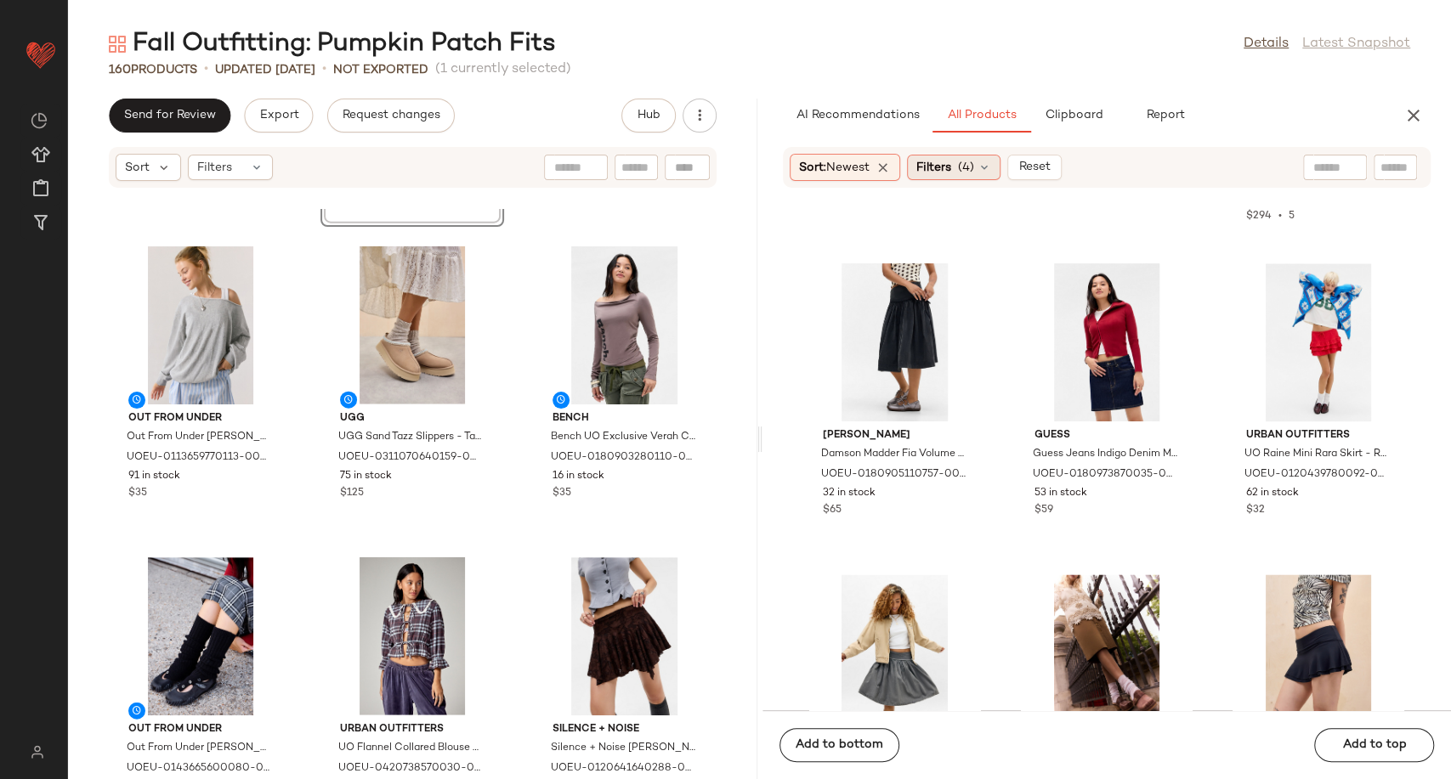
click at [991, 167] on icon at bounding box center [984, 168] width 14 height 14
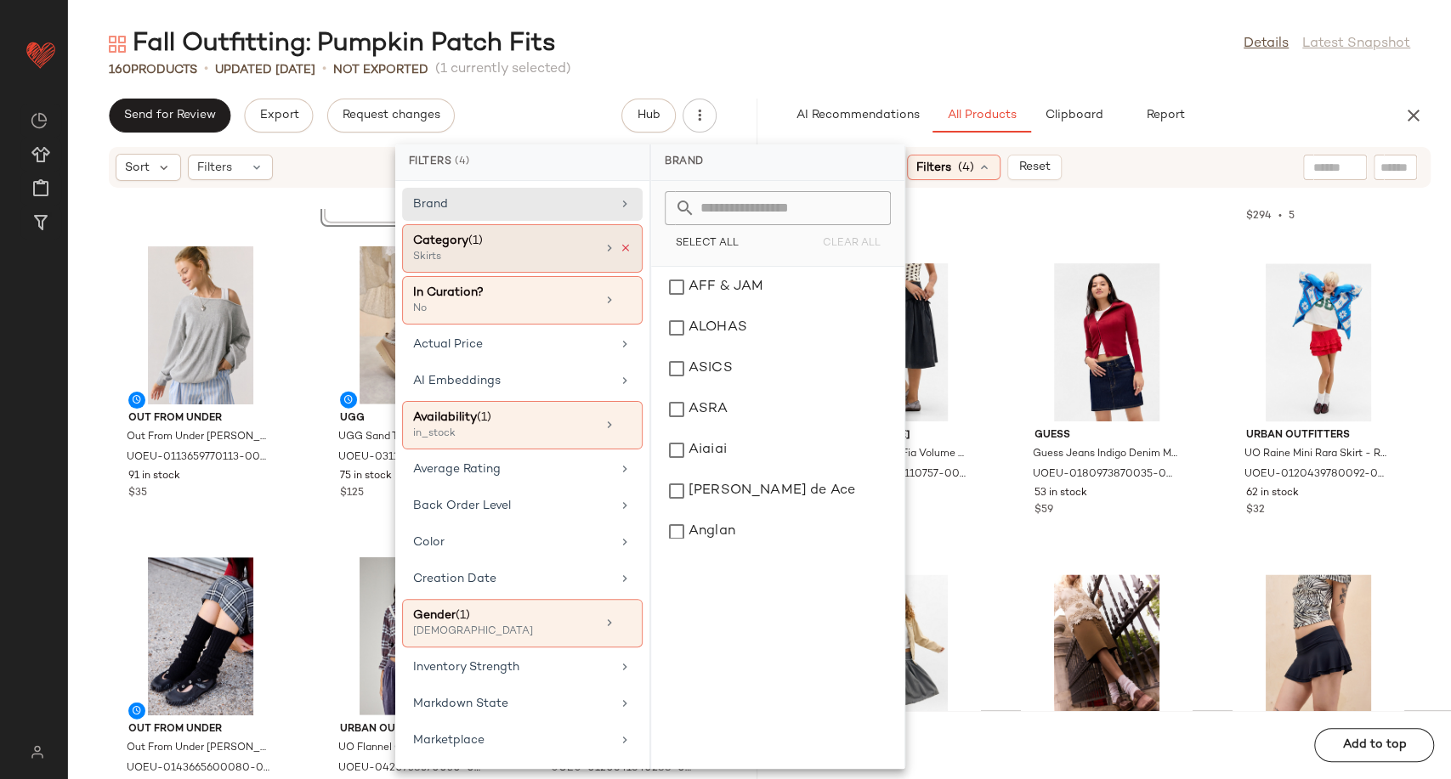
click at [620, 247] on icon at bounding box center [626, 248] width 12 height 12
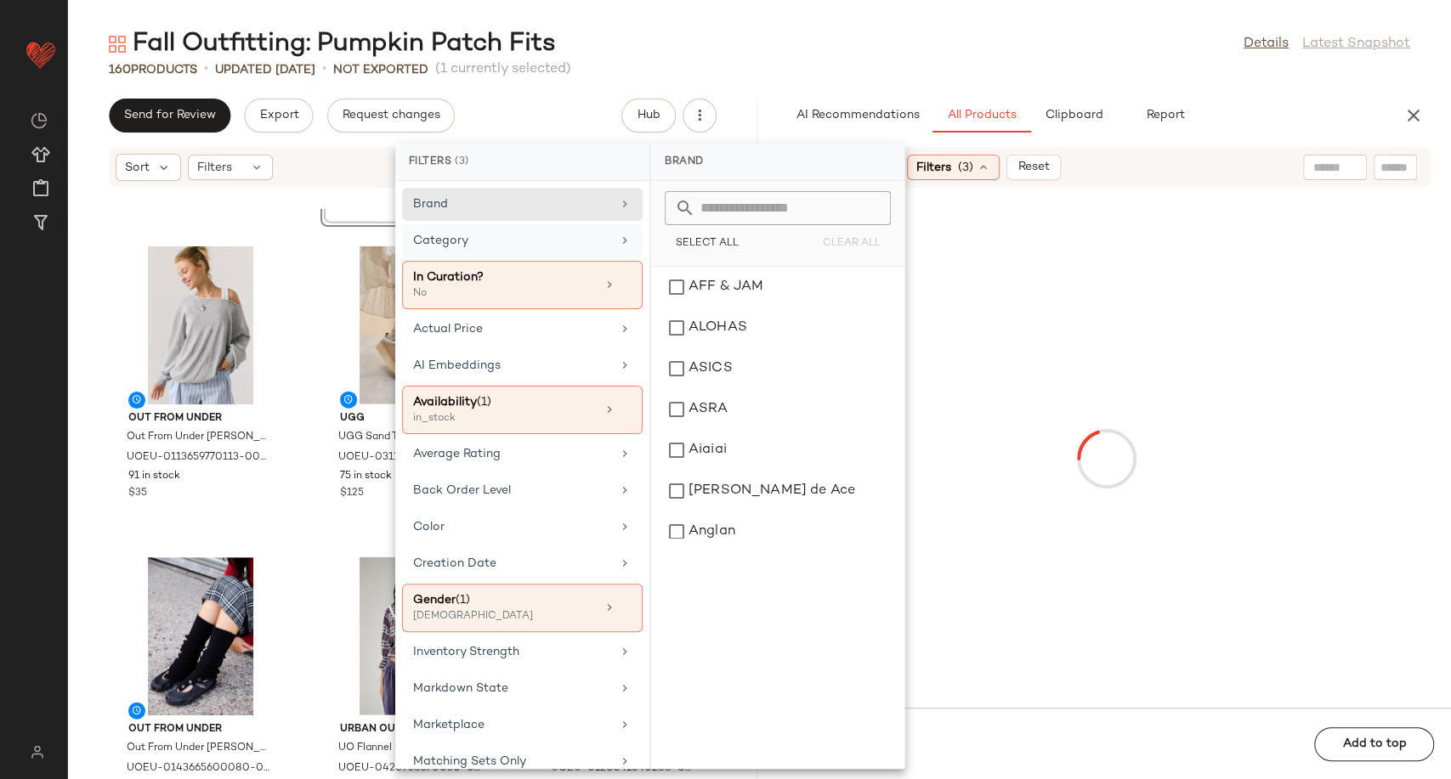
click at [578, 242] on div "Category" at bounding box center [512, 241] width 198 height 18
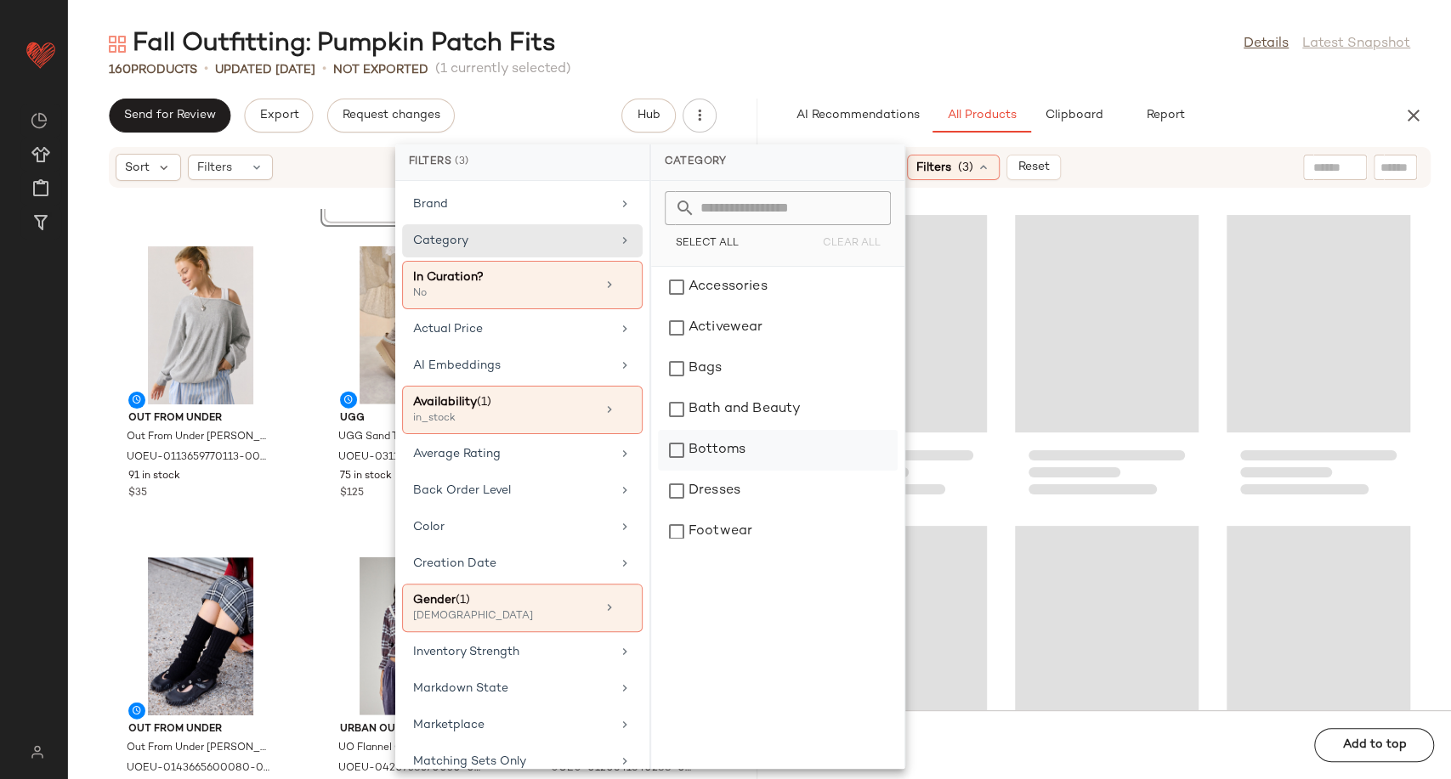
click at [750, 448] on div "Bottoms" at bounding box center [778, 450] width 240 height 41
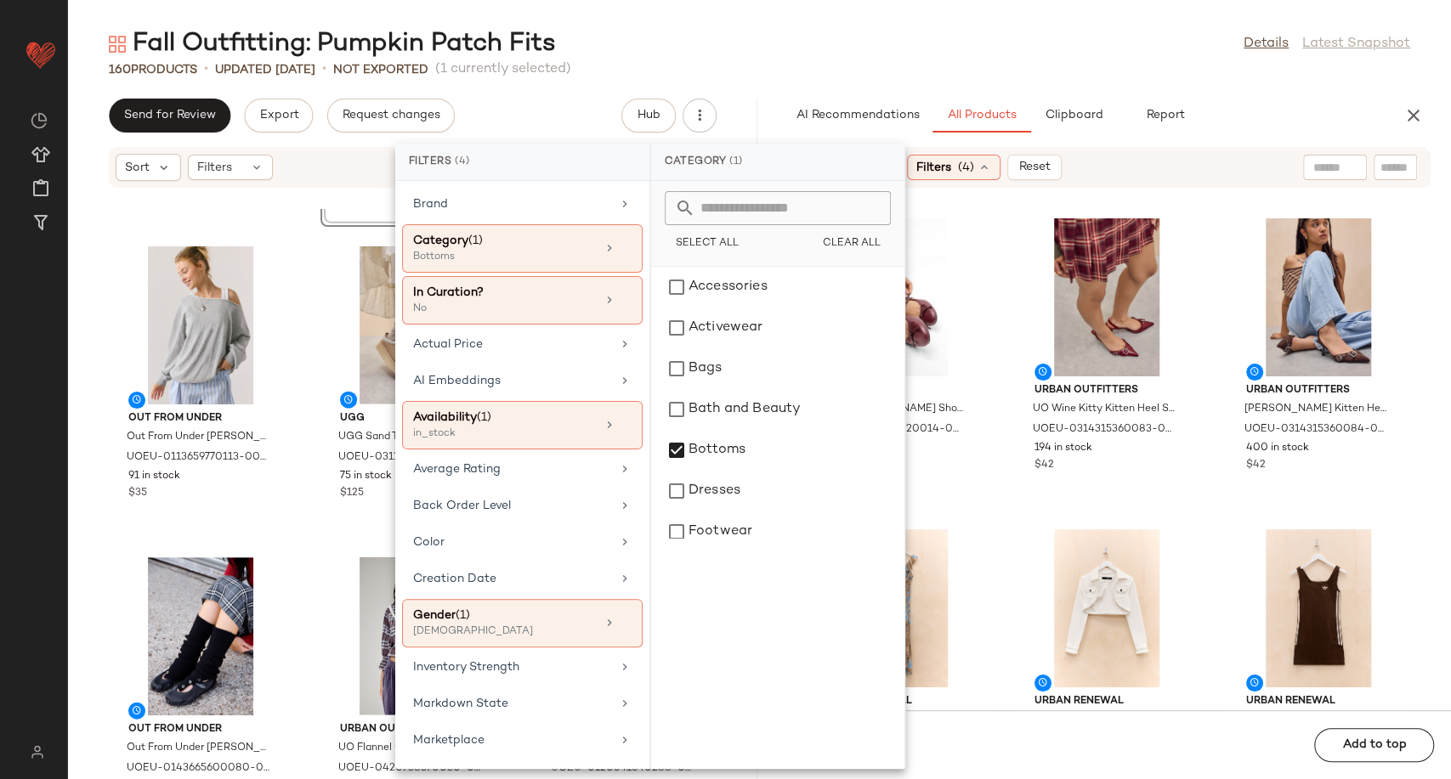
click at [989, 512] on div "RAID RAID Natalya Ballerina Shoes UK 4 at Urban Outfitters UOEU-0311954820014-0…" at bounding box center [1106, 459] width 689 height 501
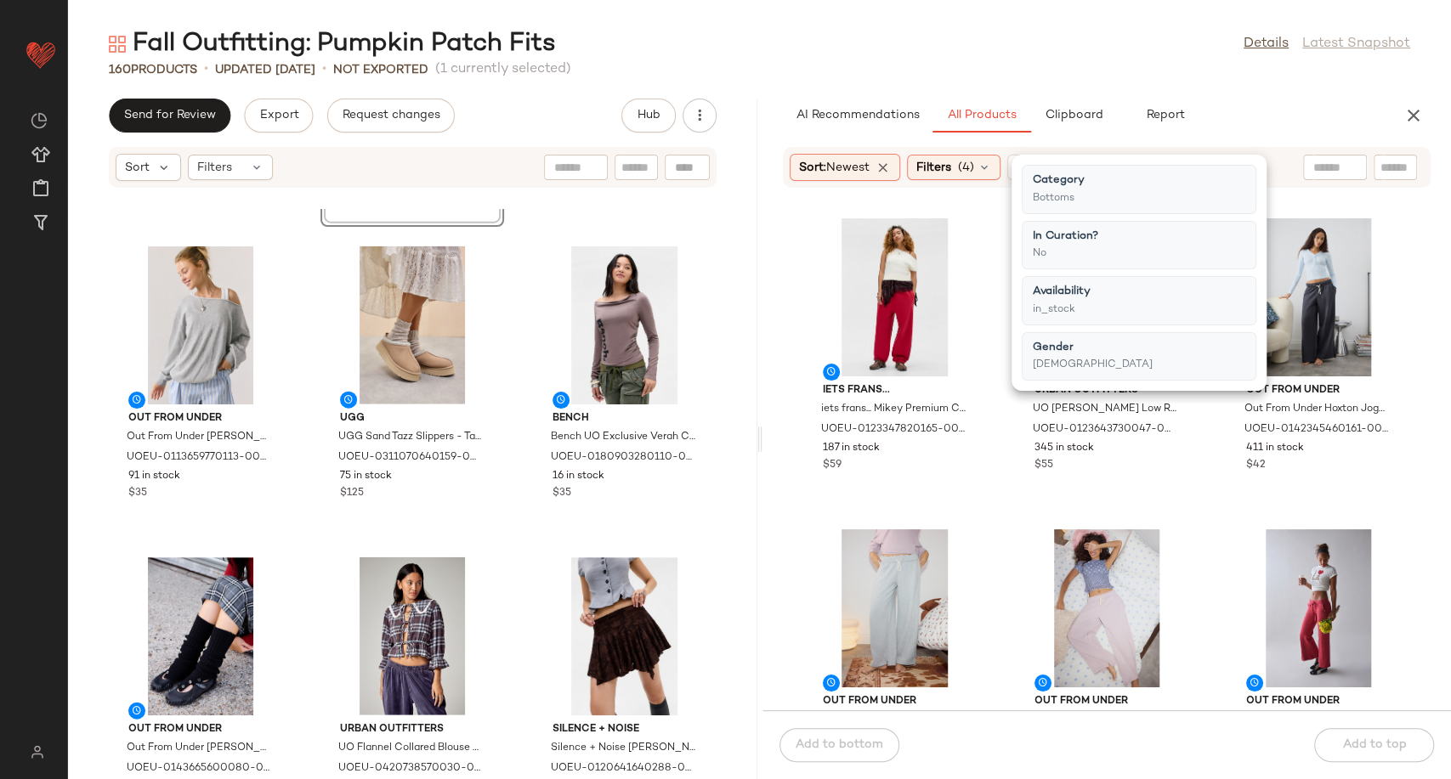
click at [985, 520] on div "iets frans... iets frans... Mikey Premium Cuff Joggers - Red XL at Urban Outfit…" at bounding box center [1106, 459] width 689 height 501
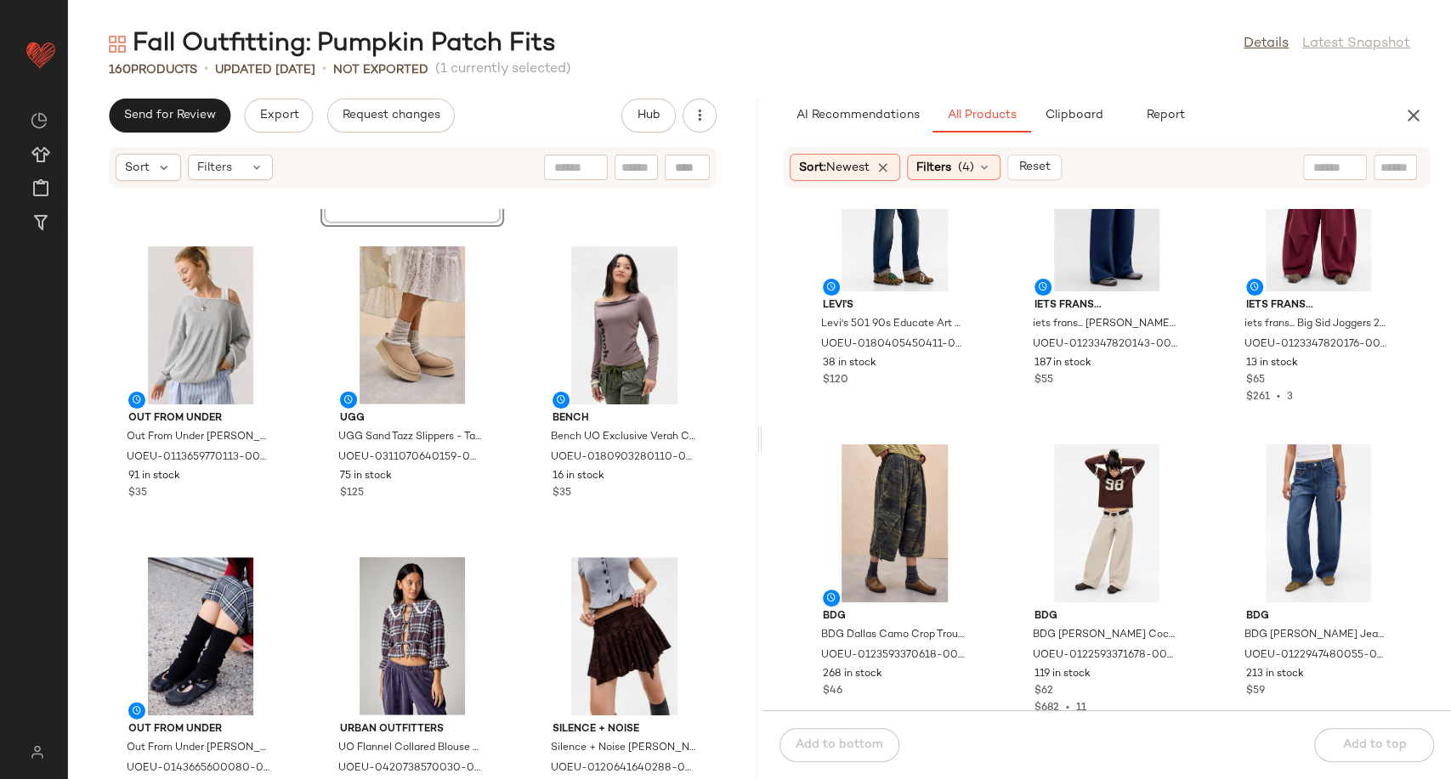
scroll to position [2373, 0]
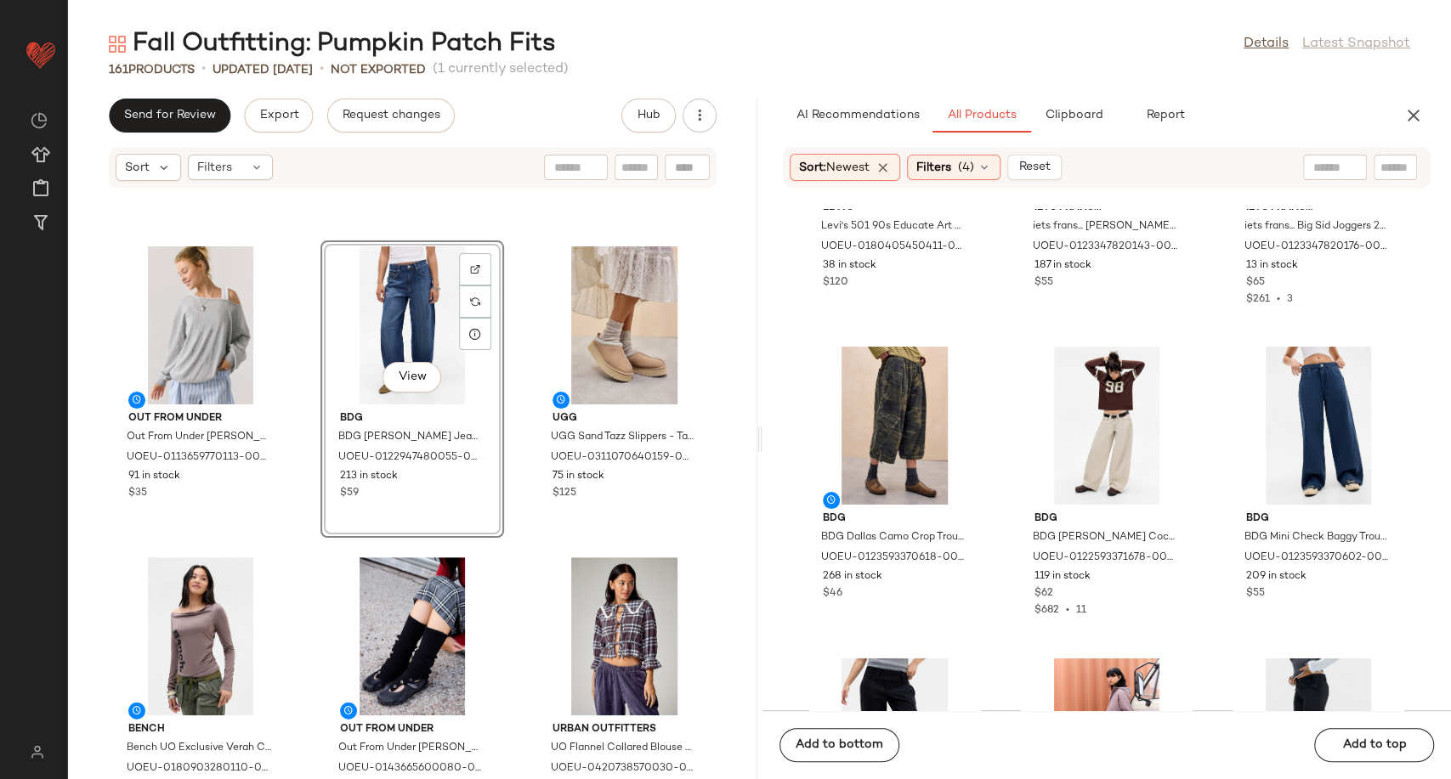
click at [502, 548] on div "Kimchi Blue Kimchi Blue Wisteria Tank Top - Ivory L at Urban Outfitters UOEU-01…" at bounding box center [412, 494] width 689 height 570
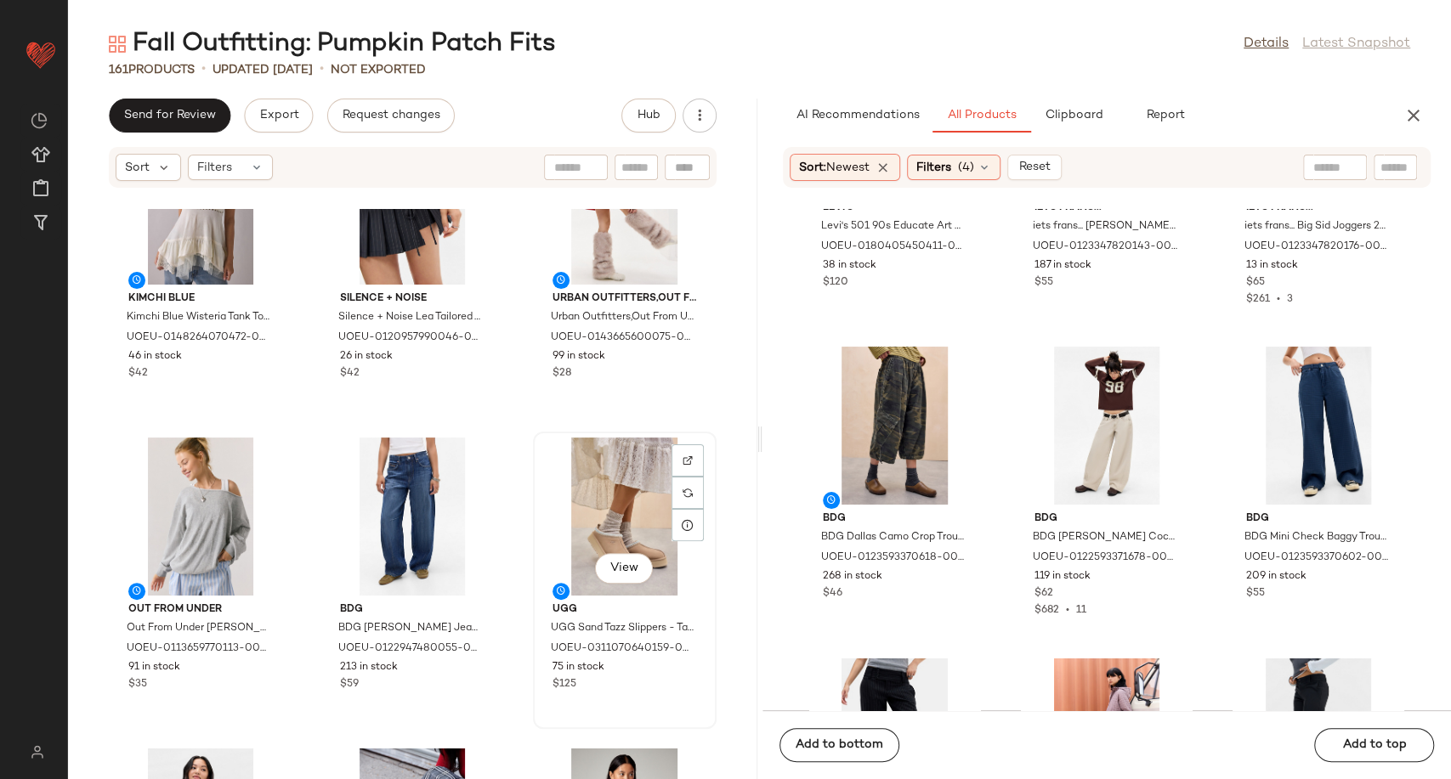
scroll to position [15659, 0]
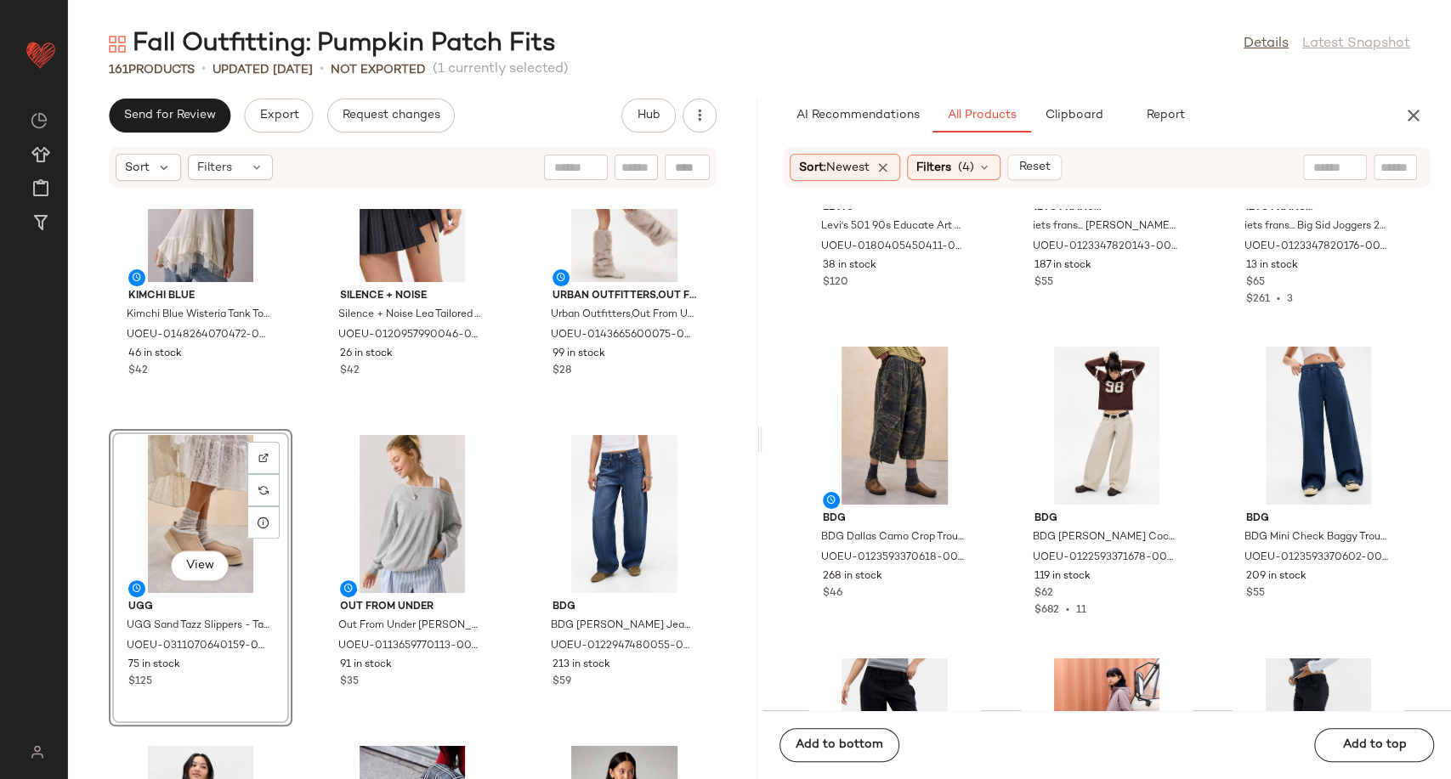
click at [517, 573] on div "BDG BDG Field Day Hoodie - Black XS at Urban Outfitters UOEU-0117578570002-000-…" at bounding box center [412, 494] width 689 height 570
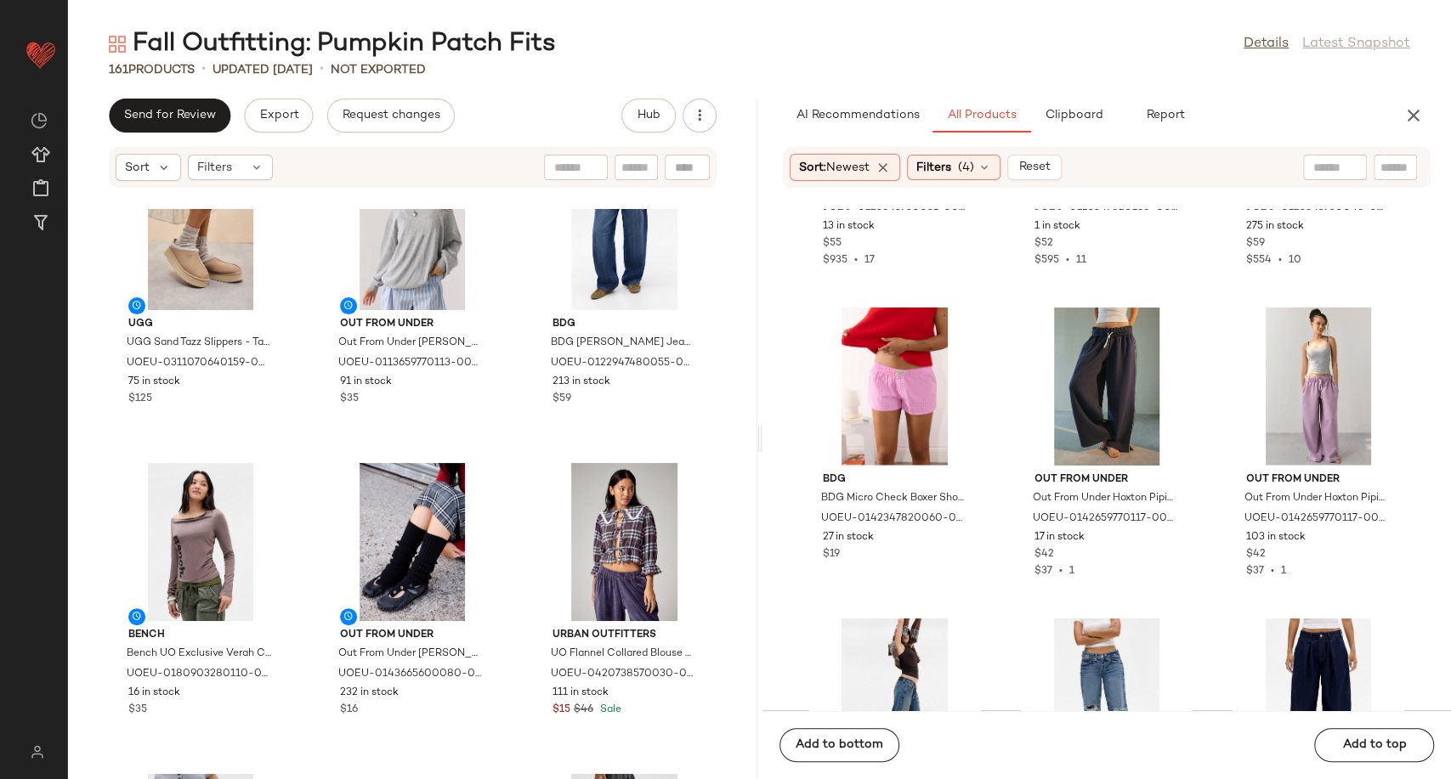
scroll to position [3318, 0]
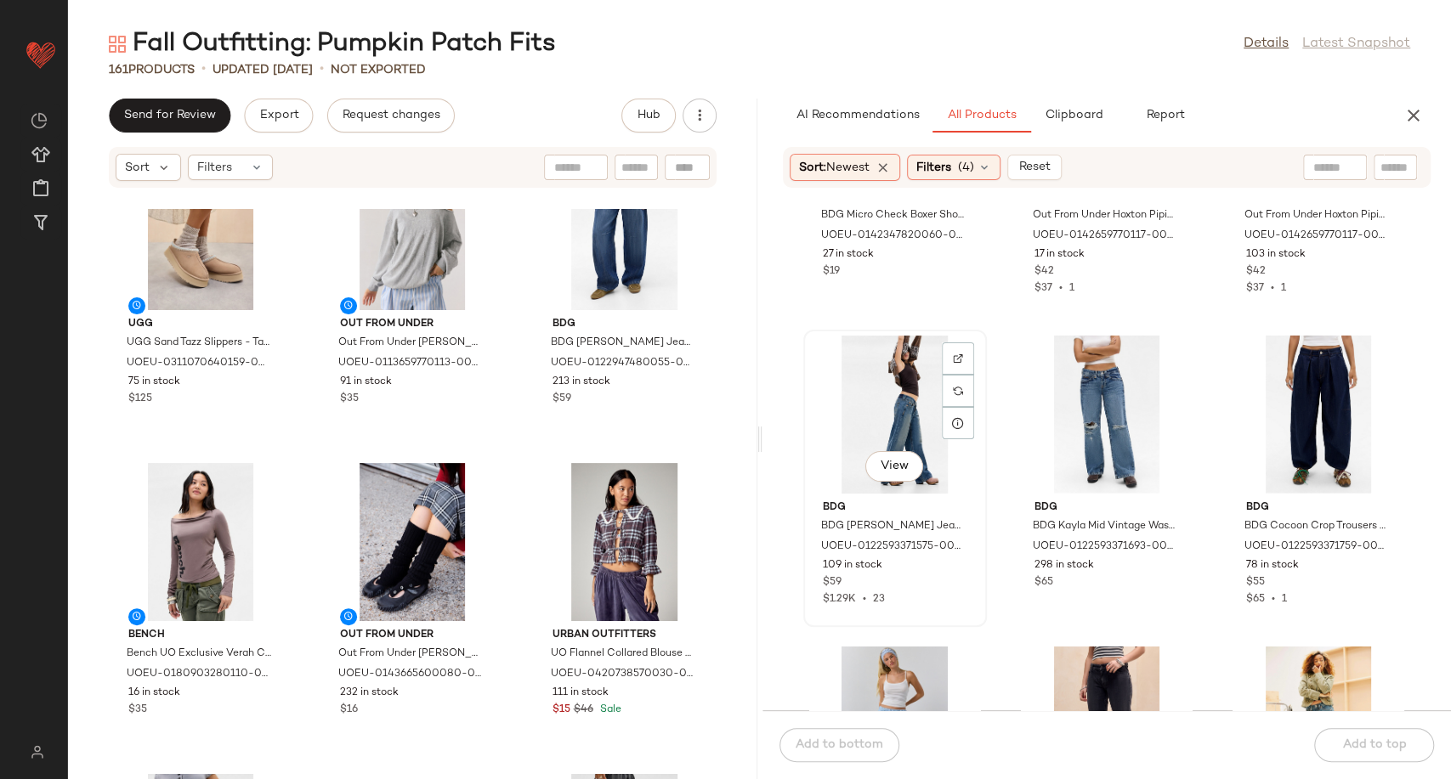
click at [893, 410] on div "View" at bounding box center [895, 415] width 172 height 158
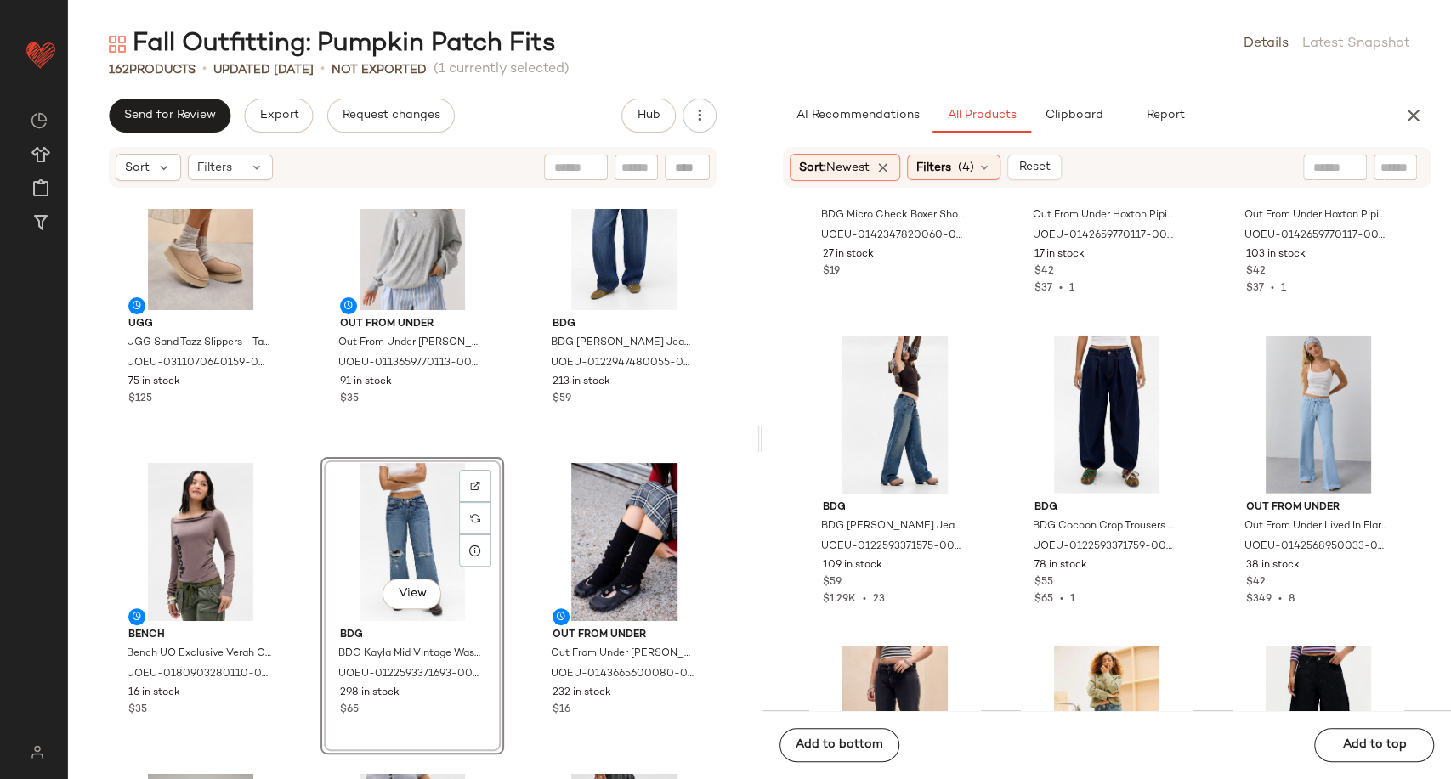
click at [518, 580] on div "Kimchi Blue Kimchi Blue Wisteria Tank Top - Ivory L at Urban Outfitters UOEU-01…" at bounding box center [412, 494] width 689 height 570
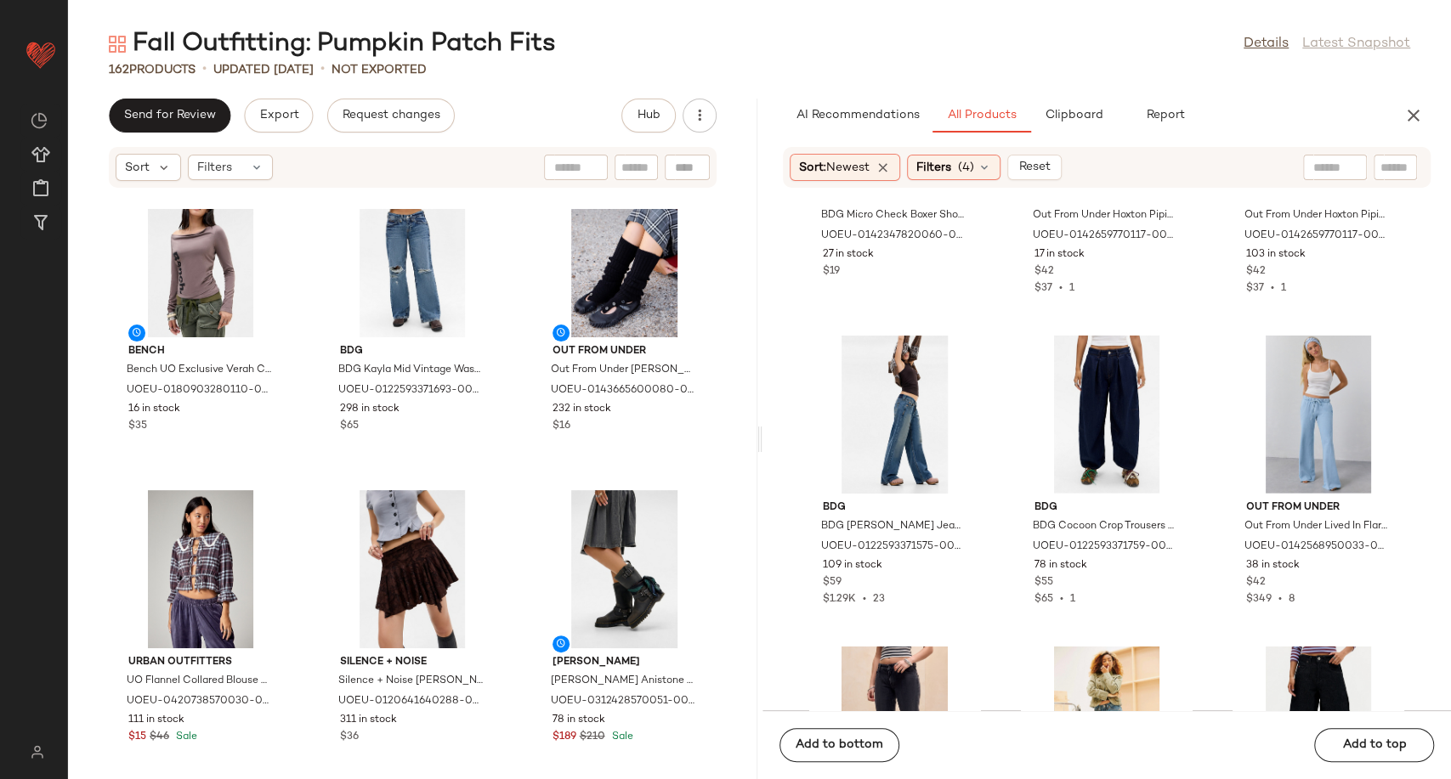
scroll to position [16228, 0]
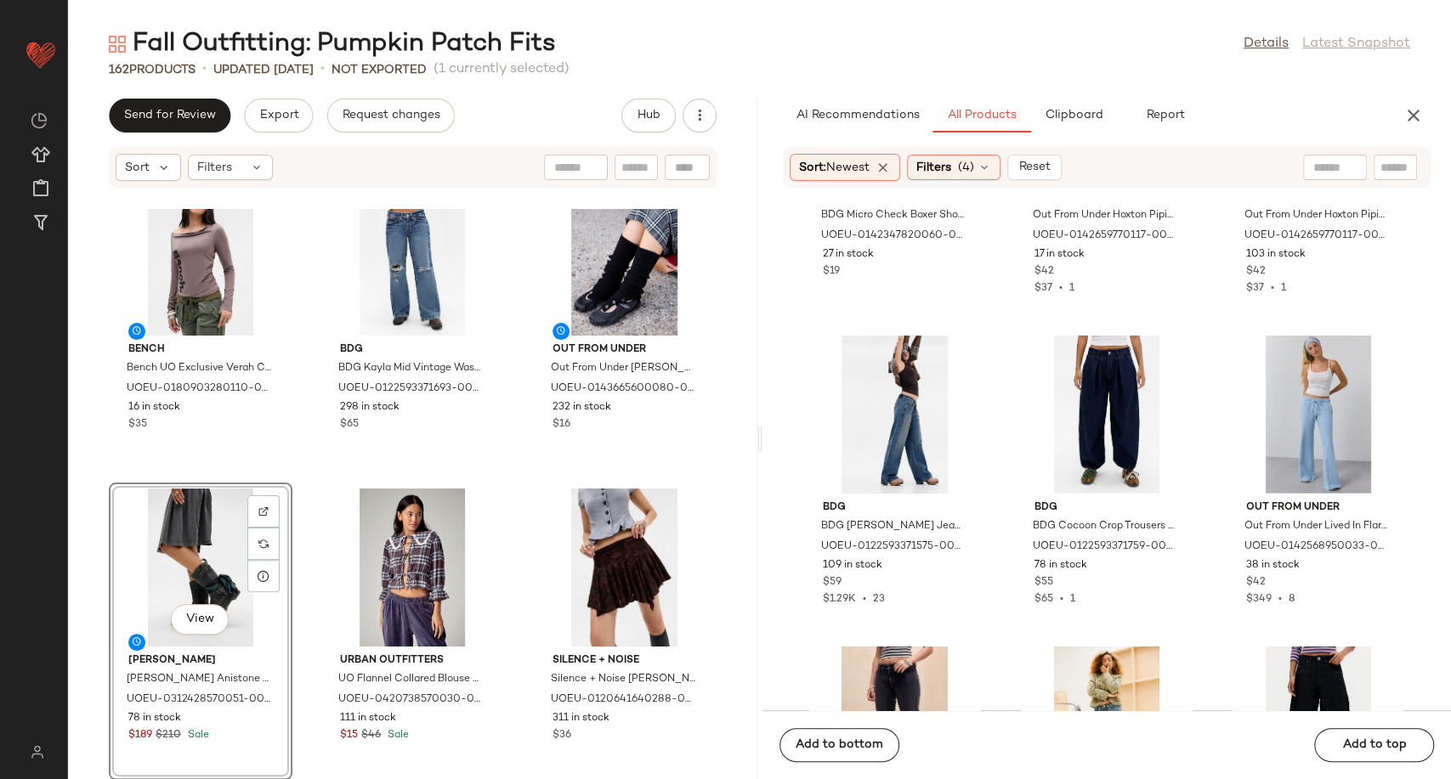
click at [519, 597] on div "Bench Bench UO Exclusive Verah Cowl Neck Top - Grey 2XL at Urban Outfitters UOE…" at bounding box center [412, 494] width 689 height 570
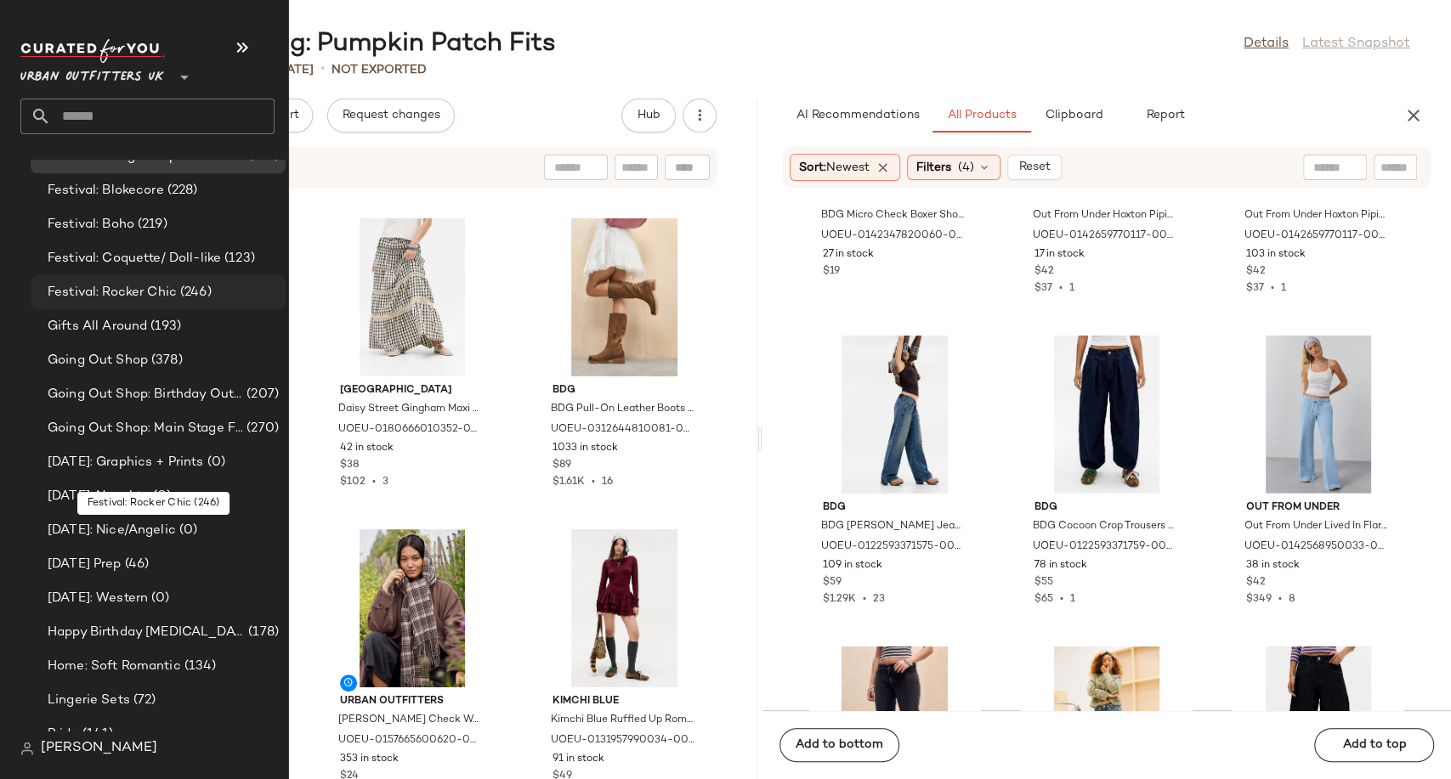
scroll to position [3965, 0]
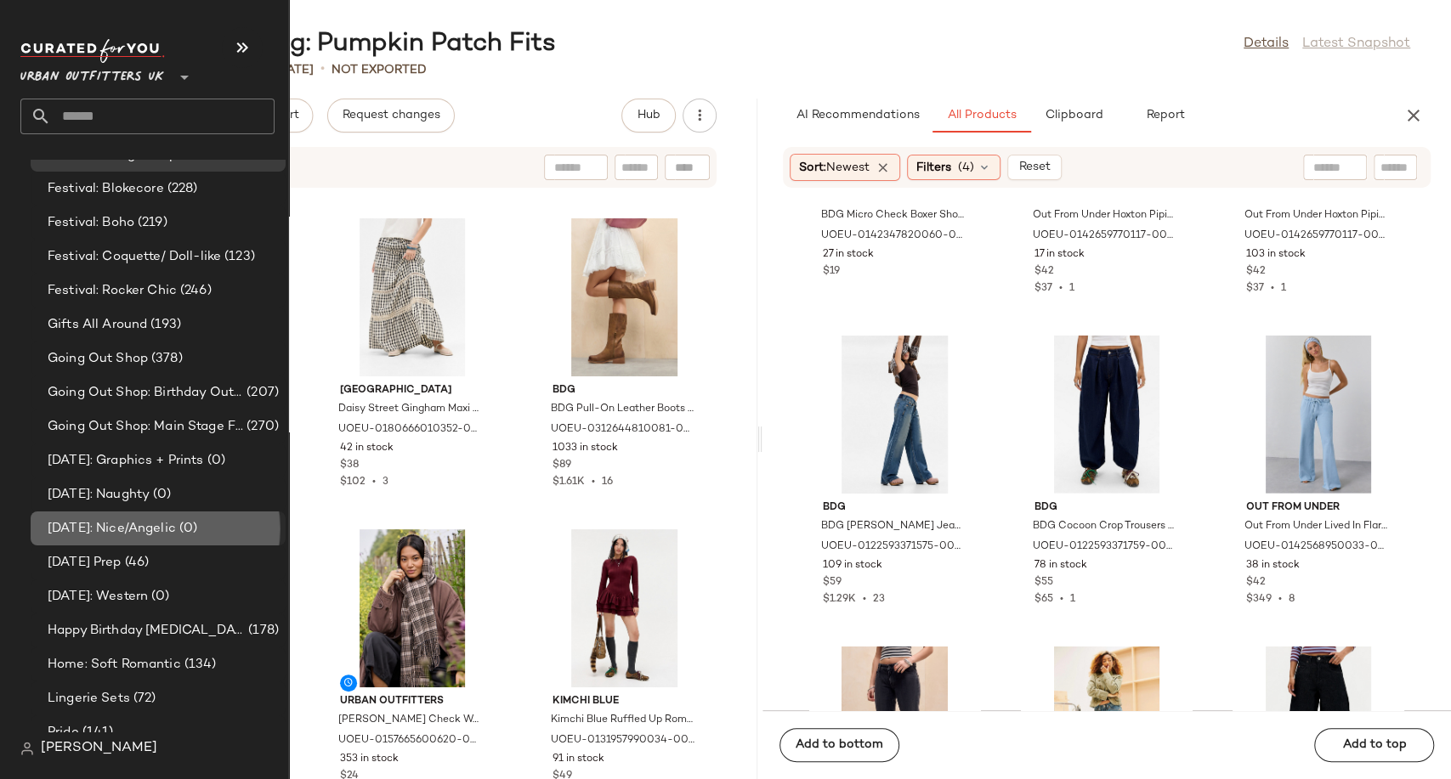
click at [148, 524] on span "[DATE]: Nice/Angelic" at bounding box center [112, 529] width 128 height 20
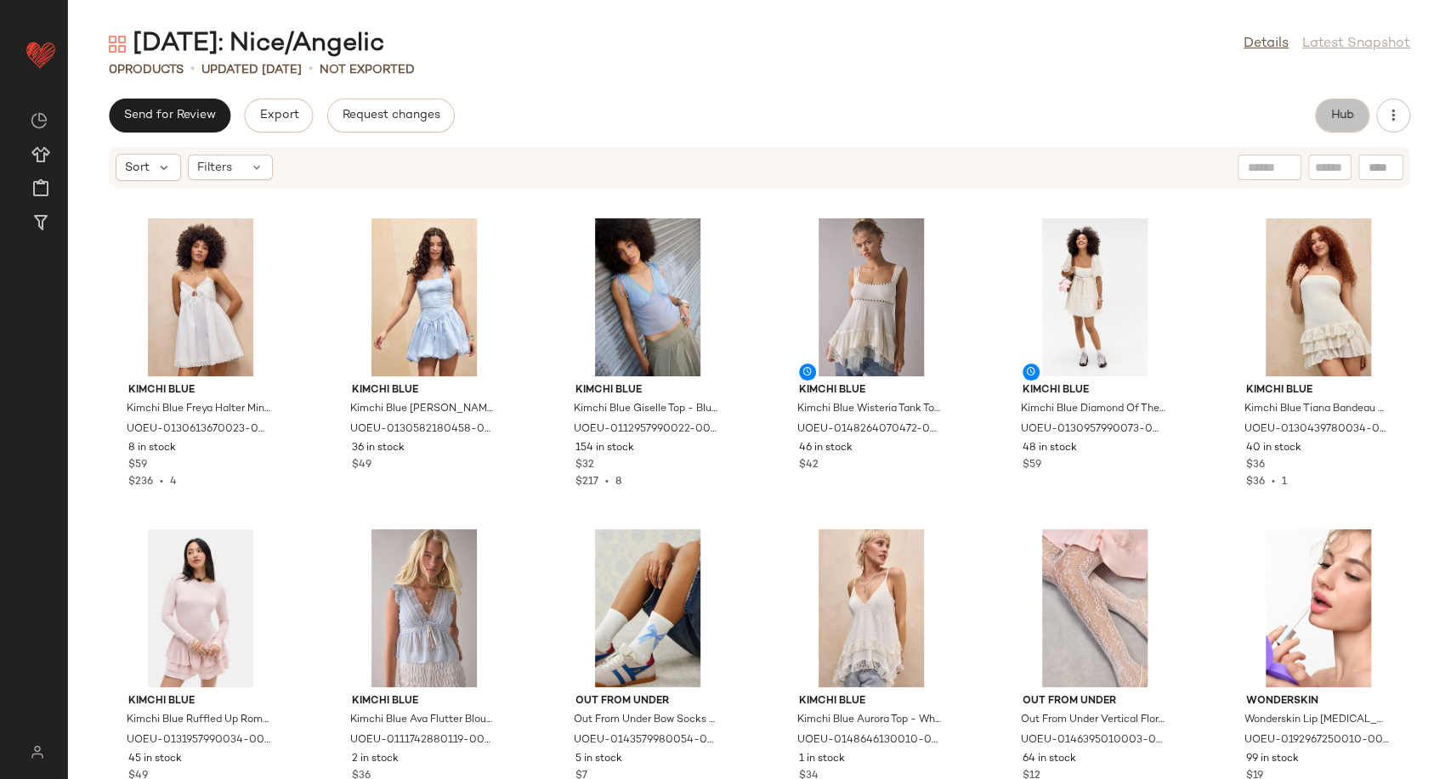
click at [1334, 109] on span "Hub" at bounding box center [1342, 116] width 24 height 14
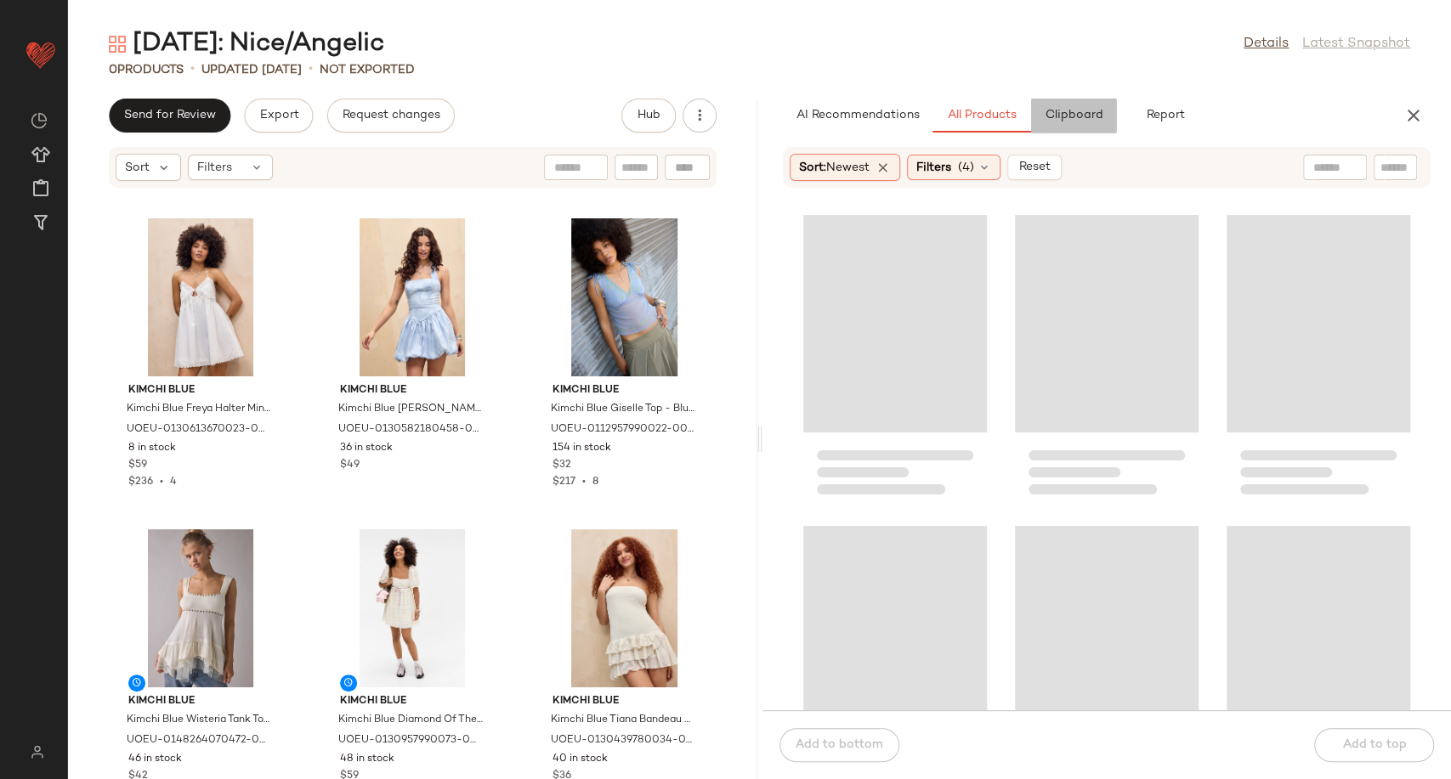
click at [1071, 127] on button "Clipboard" at bounding box center [1073, 116] width 85 height 34
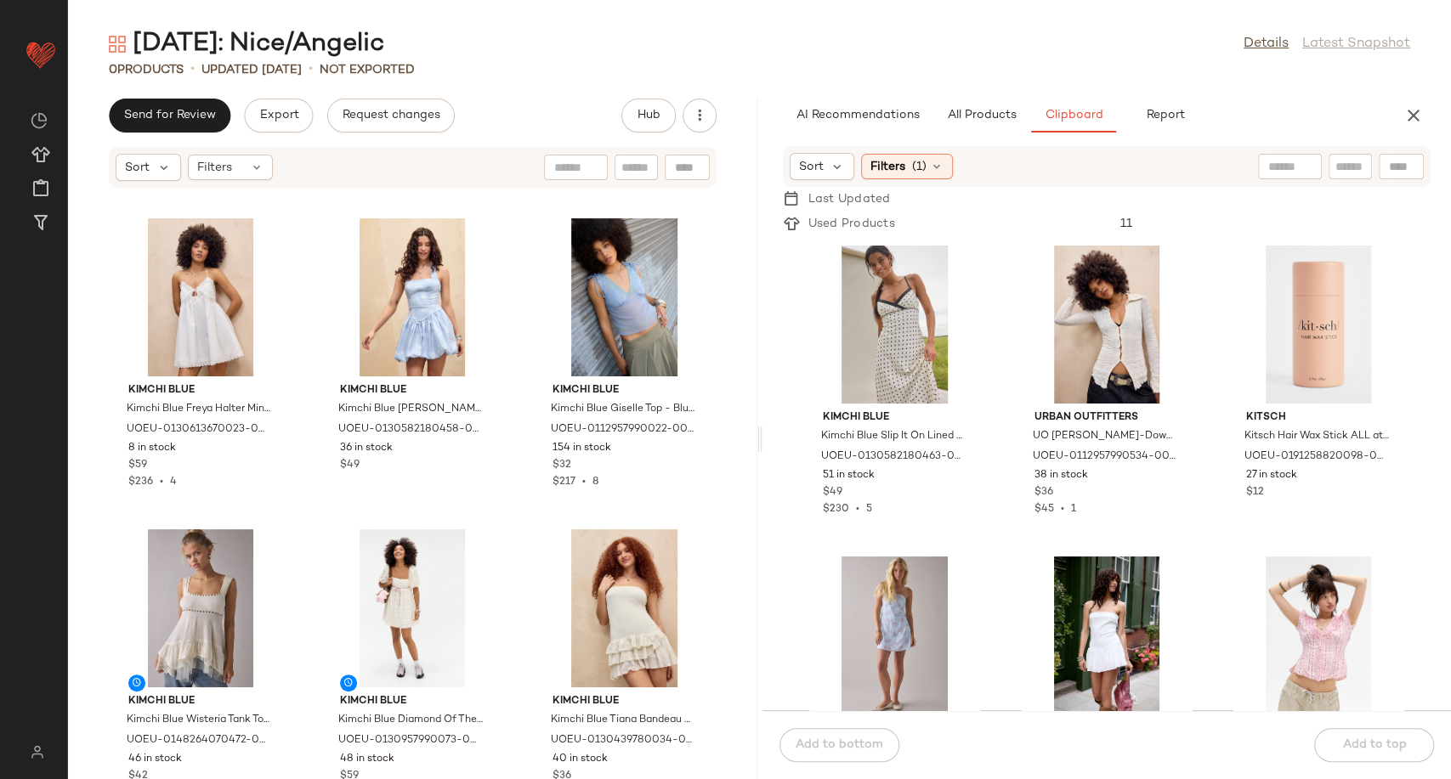
click at [999, 466] on div "Kimchi Blue Kimchi Blue Slip It On Lined Mini Dress - White M at Urban Outfitte…" at bounding box center [1106, 473] width 689 height 474
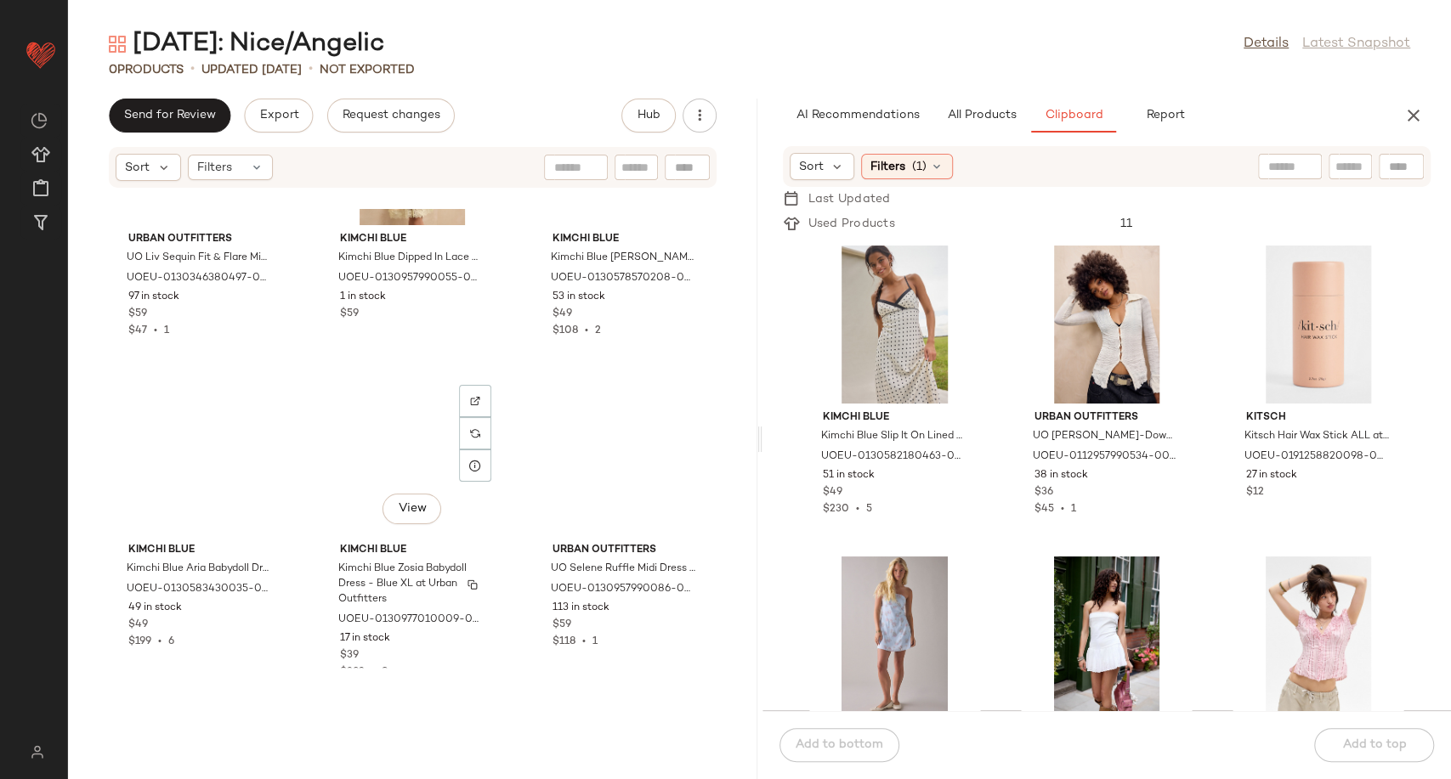
scroll to position [1902, 0]
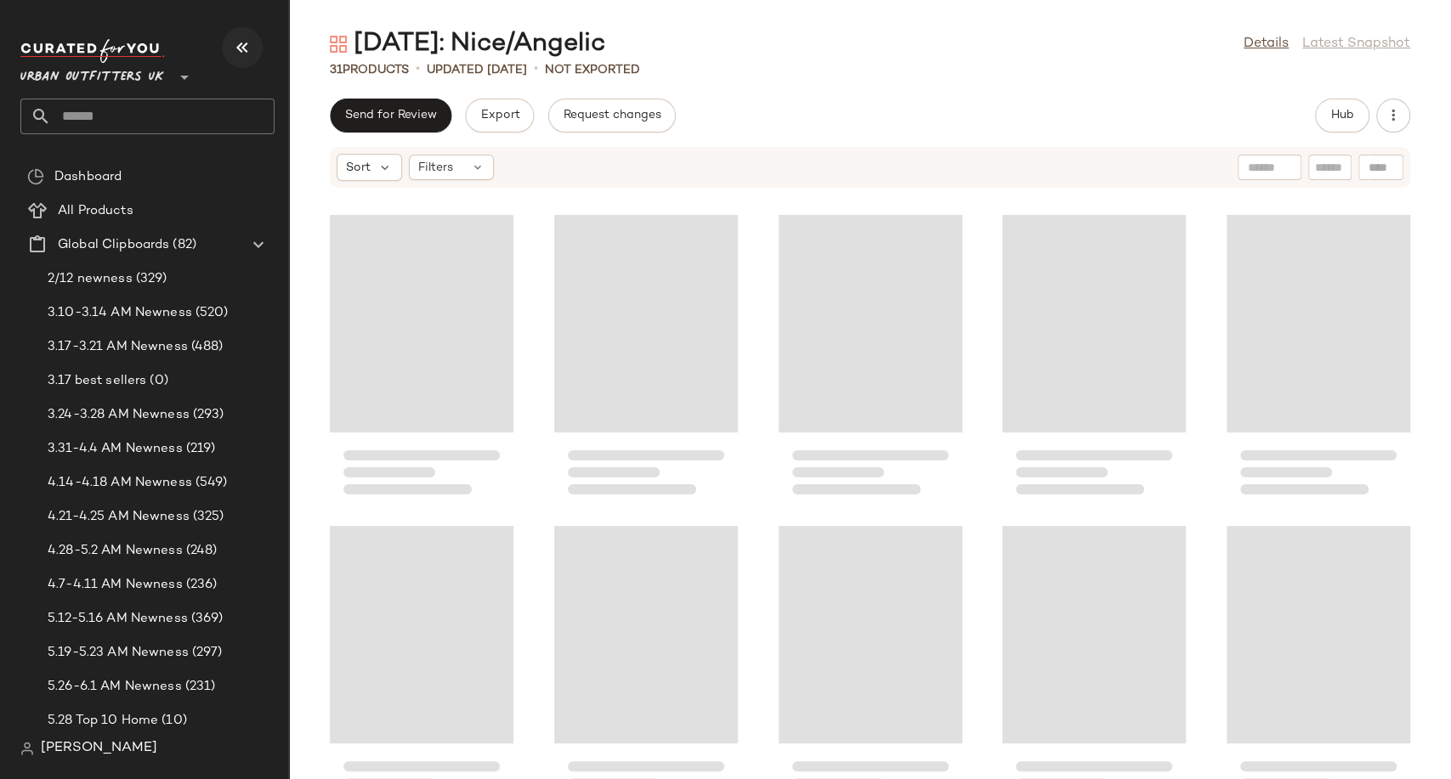
click at [235, 38] on icon "button" at bounding box center [242, 47] width 20 height 20
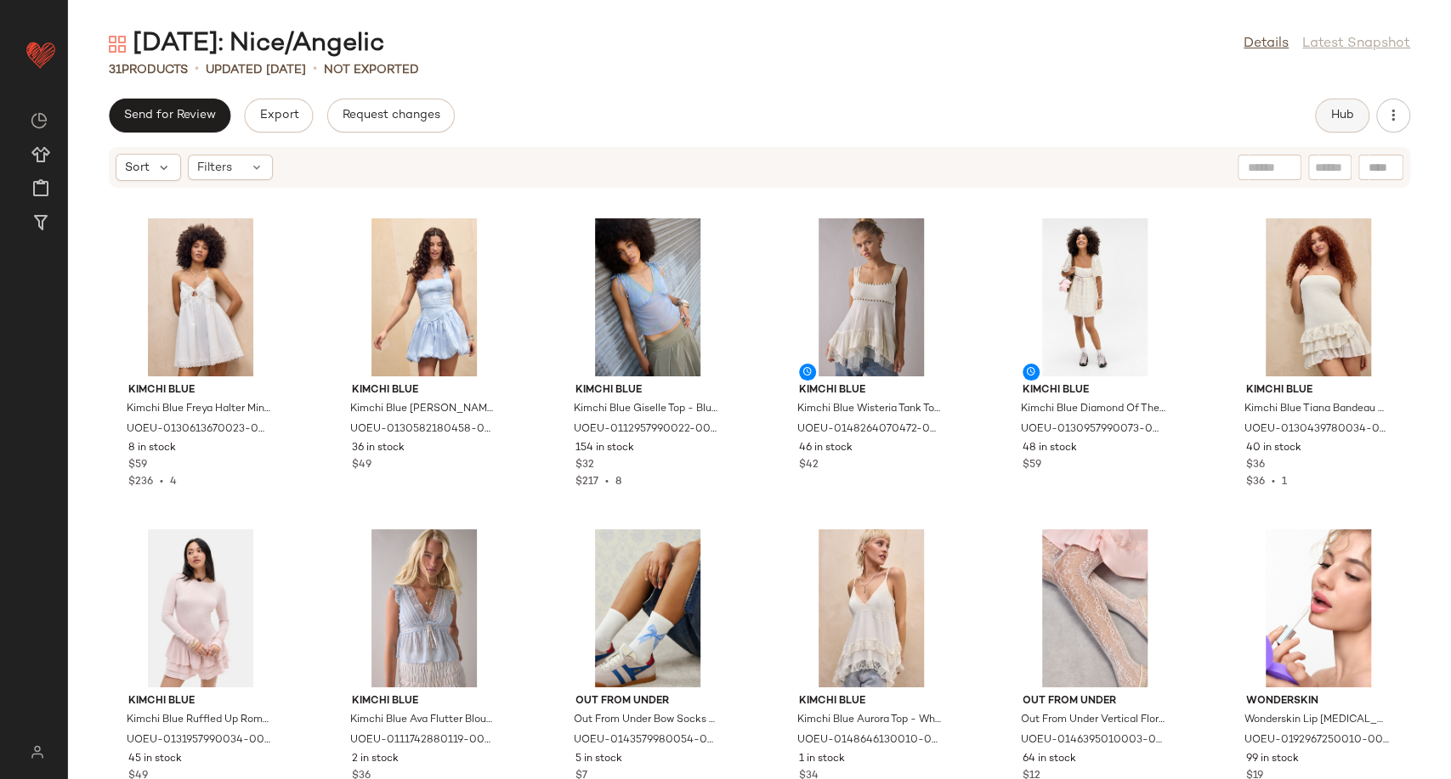
click at [1332, 124] on button "Hub" at bounding box center [1342, 116] width 54 height 34
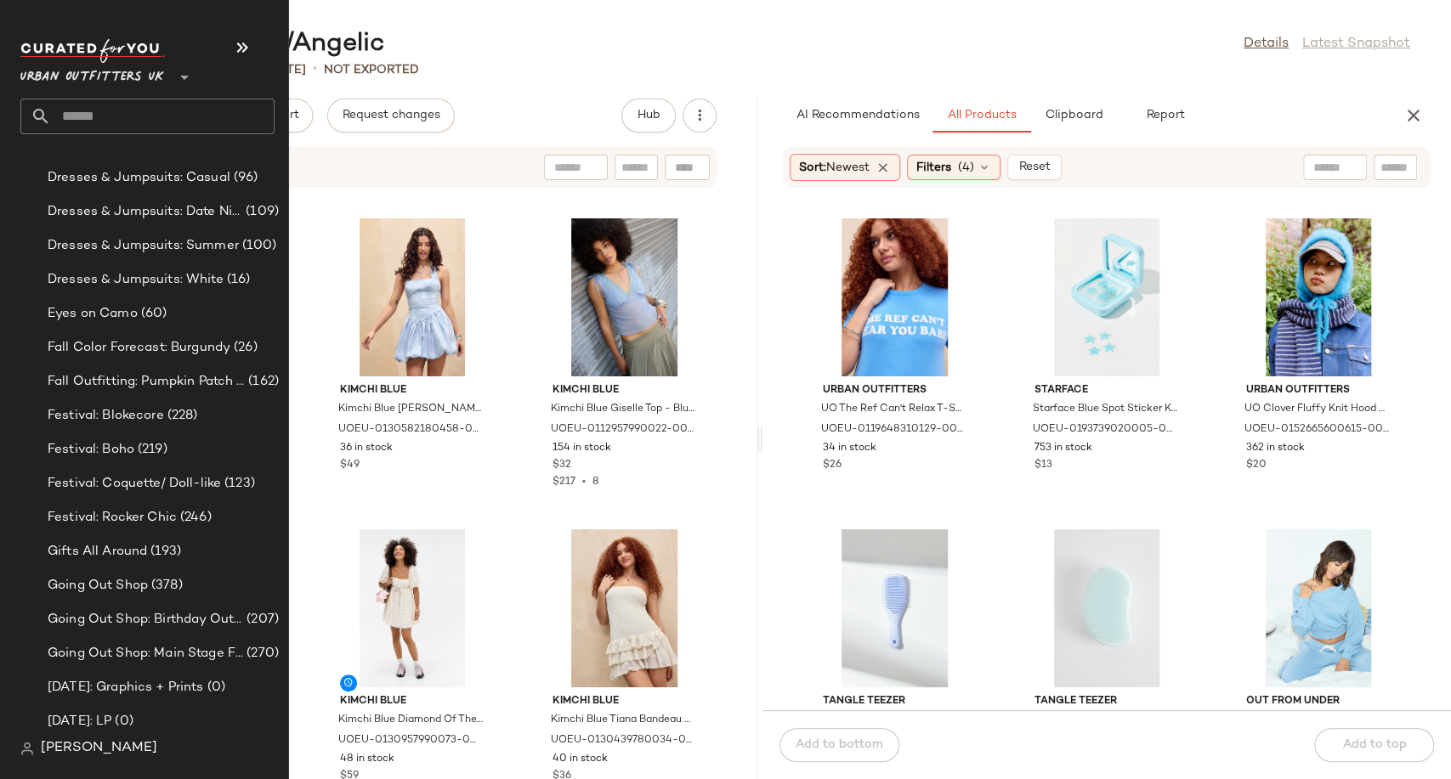
scroll to position [3777, 0]
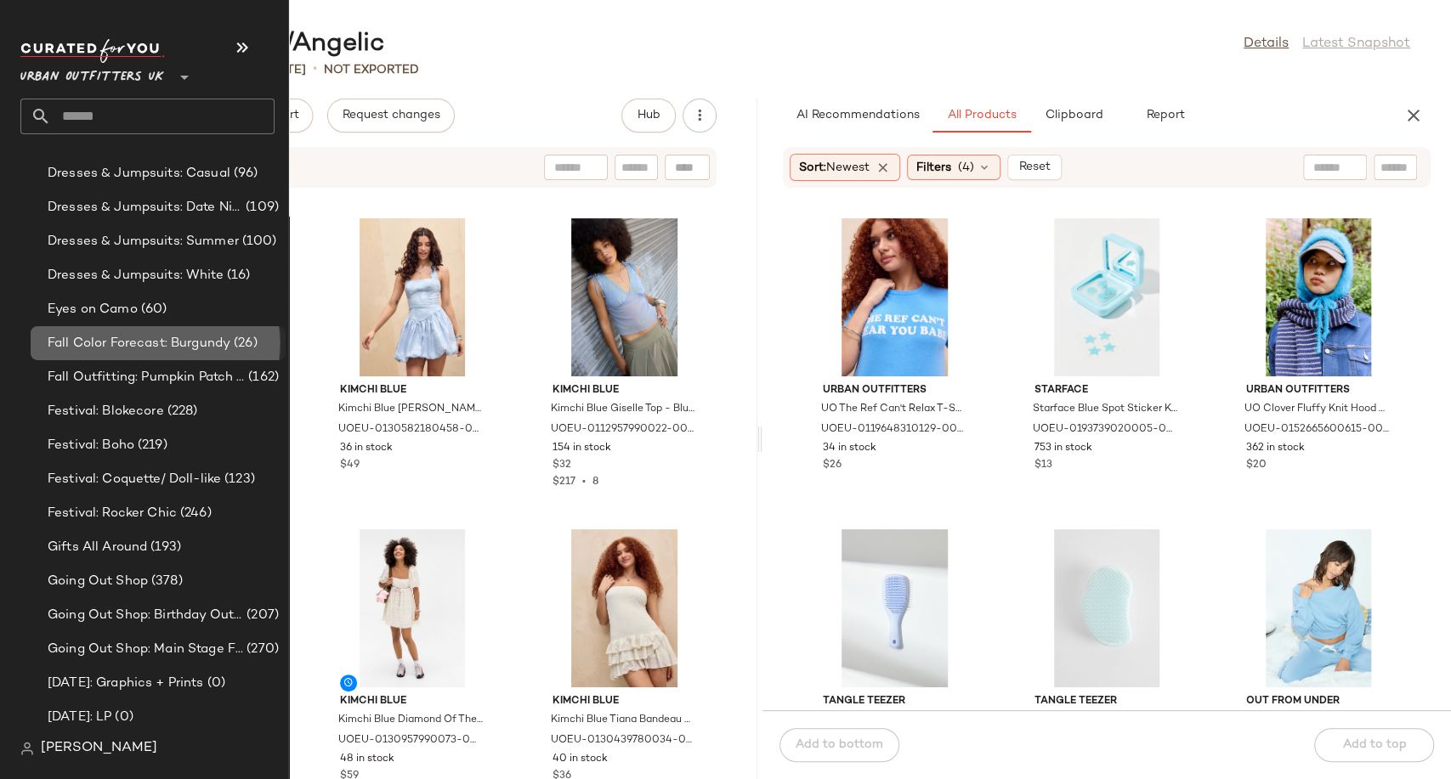
click at [136, 354] on div "Fall Color Forecast: Burgundy (26)" at bounding box center [158, 343] width 255 height 34
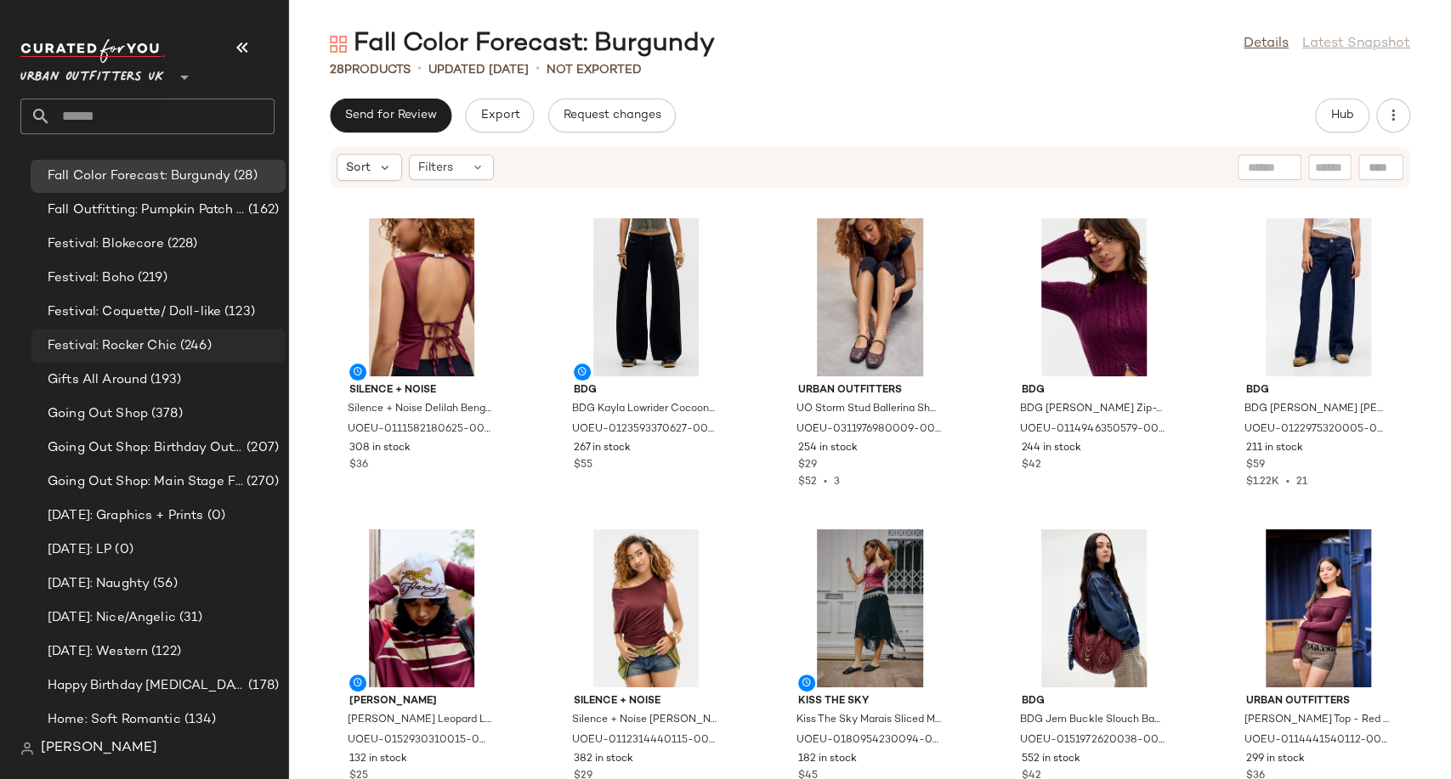
scroll to position [3965, 0]
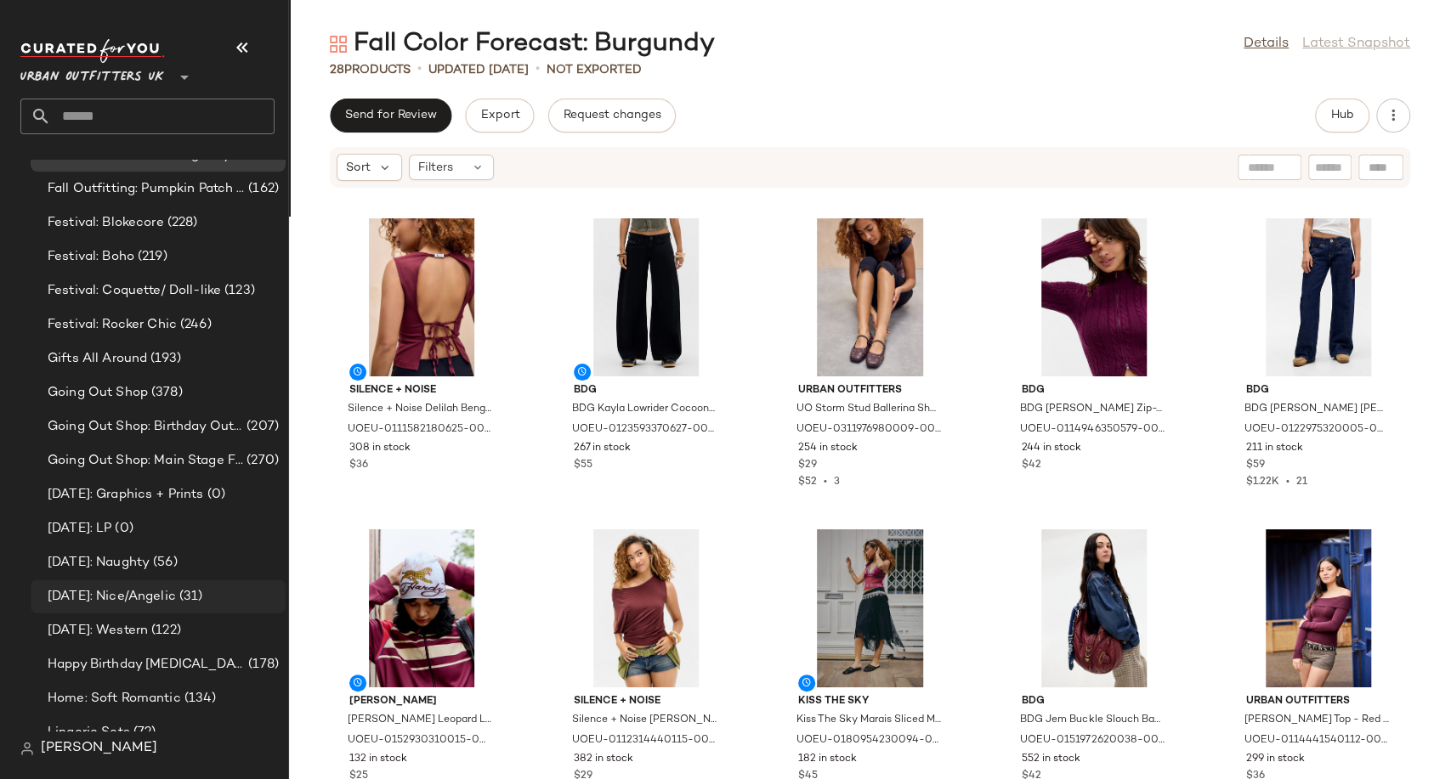
click at [124, 591] on span "[DATE]: Nice/Angelic" at bounding box center [112, 597] width 128 height 20
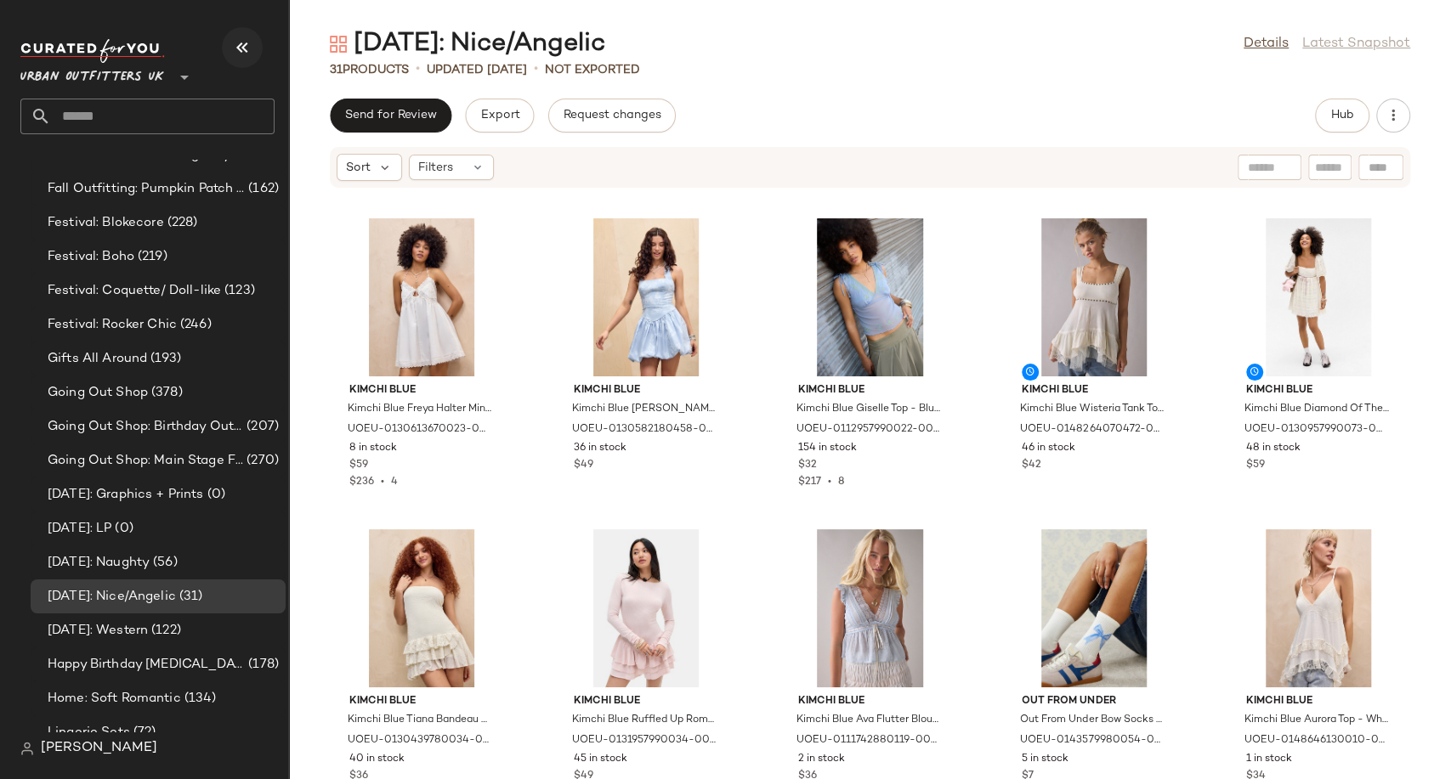
click at [249, 37] on icon "button" at bounding box center [242, 47] width 20 height 20
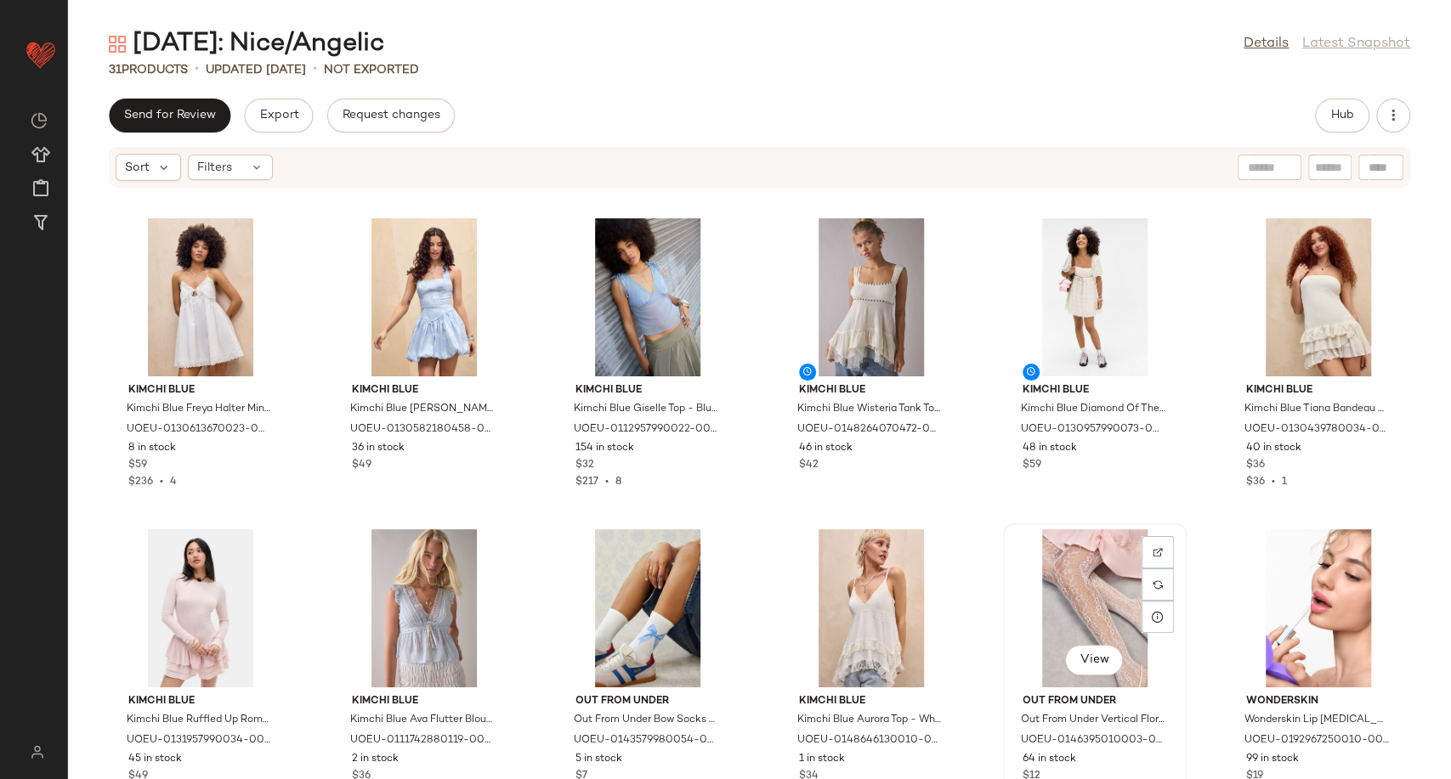
click at [1004, 591] on div "View Out From Under Out From Under Vertical Floral Fishnet Tights - Ivory at Ur…" at bounding box center [1094, 672] width 180 height 294
